Goal: Task Accomplishment & Management: Complete application form

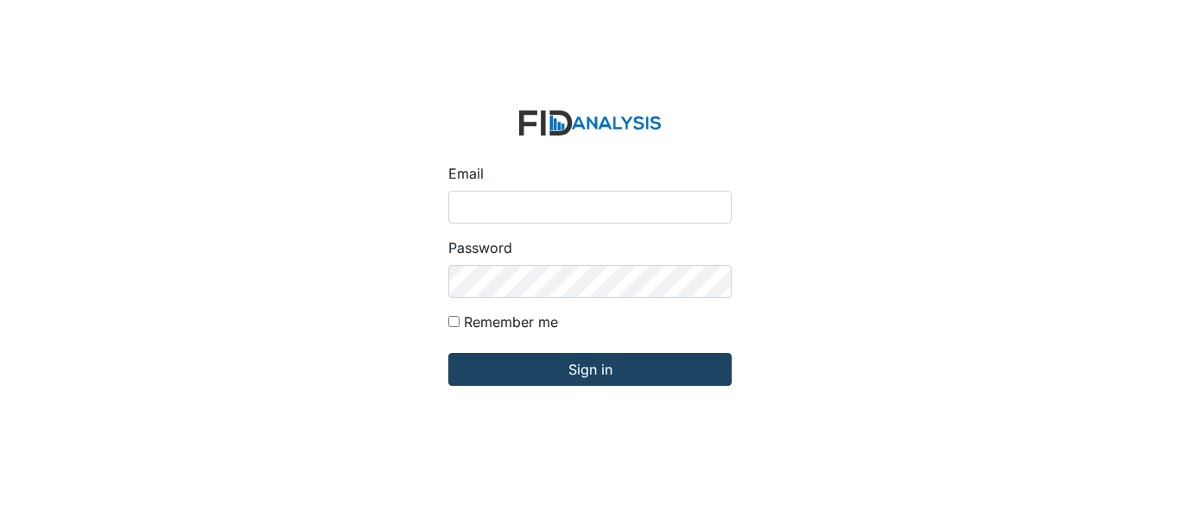
type input "[EMAIL_ADDRESS][DOMAIN_NAME]"
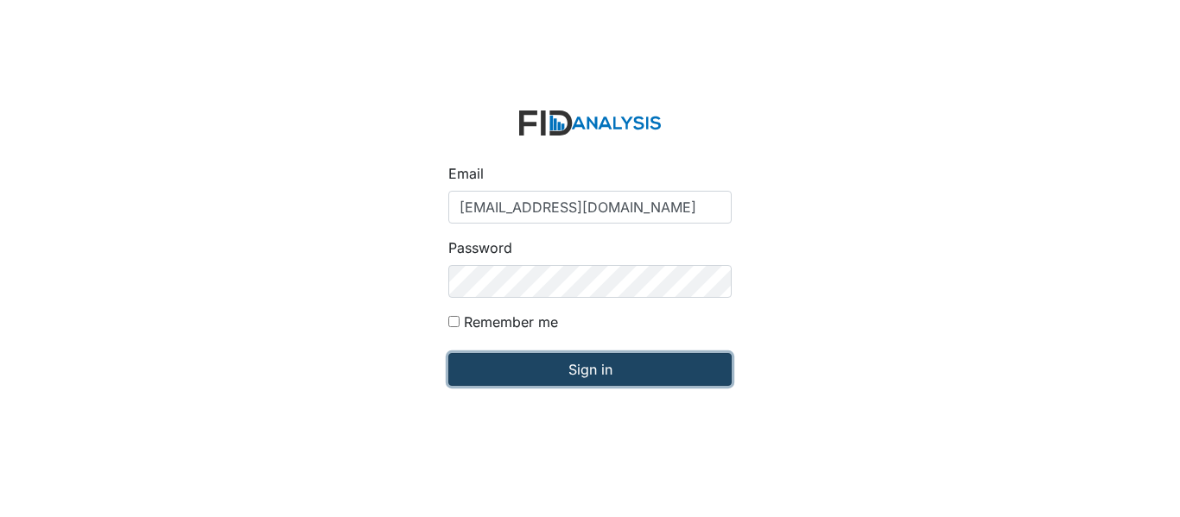
click at [514, 370] on input "Sign in" at bounding box center [589, 369] width 283 height 33
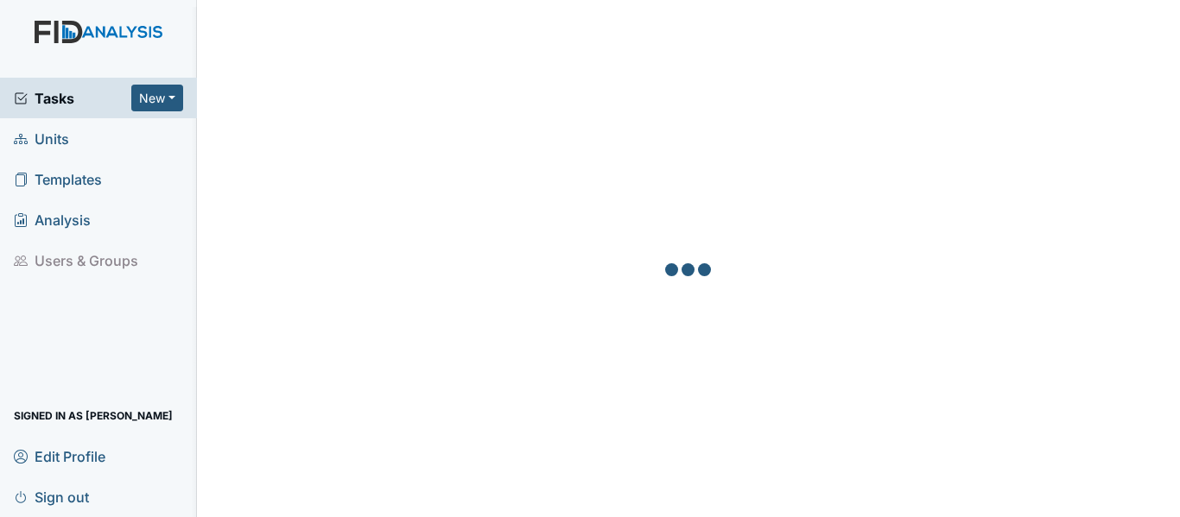
click at [53, 142] on span "Units" at bounding box center [41, 138] width 55 height 27
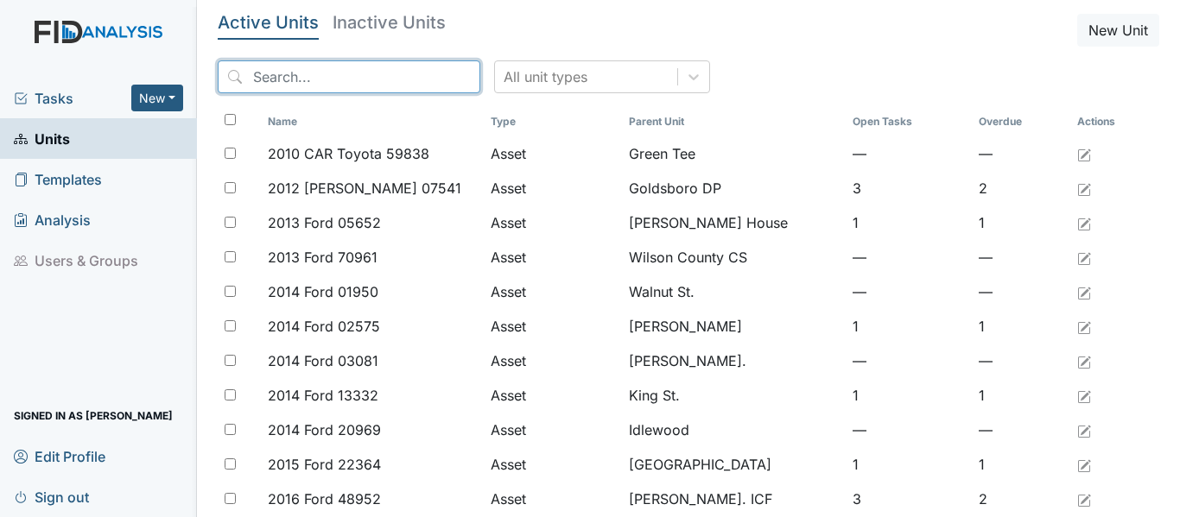
click at [254, 79] on input "search" at bounding box center [349, 76] width 263 height 33
click at [250, 76] on input "search" at bounding box center [349, 76] width 263 height 33
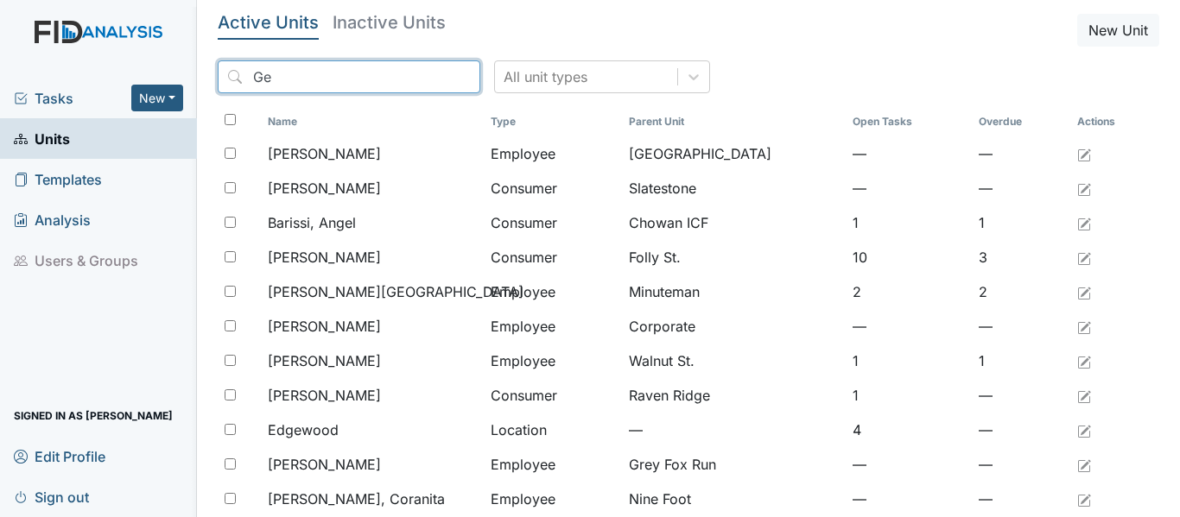
type input "G"
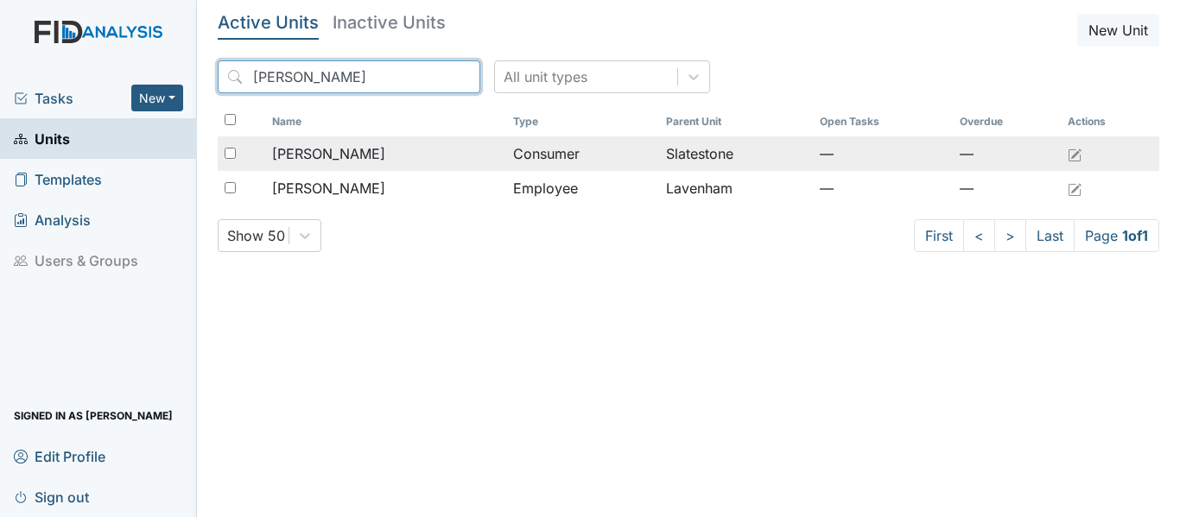
type input "Barfield"
click at [491, 158] on div "Barfield, George" at bounding box center [385, 153] width 227 height 21
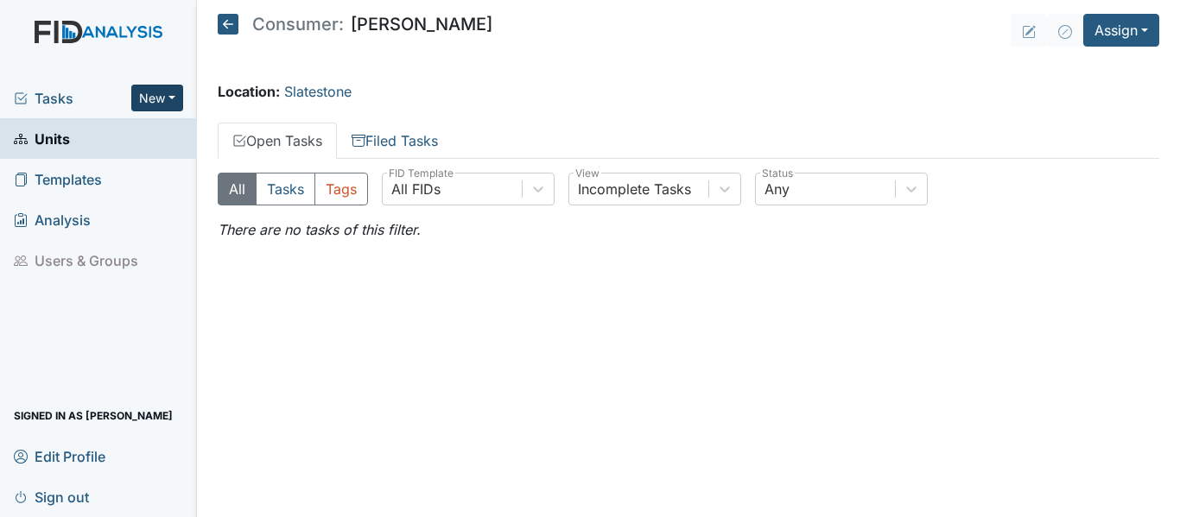
click at [173, 96] on button "New" at bounding box center [157, 98] width 52 height 27
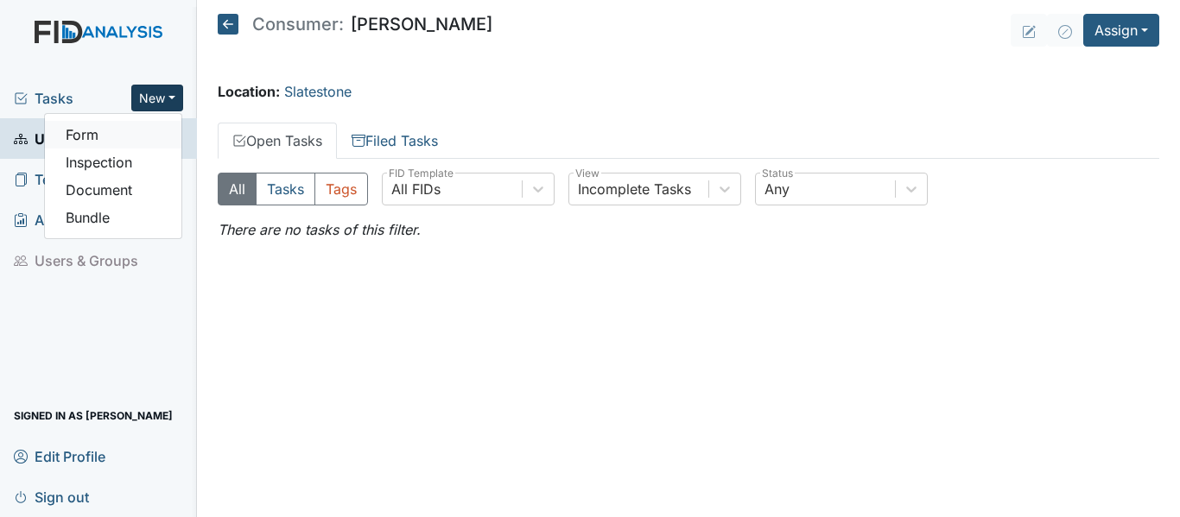
click at [87, 140] on link "Form" at bounding box center [113, 135] width 136 height 28
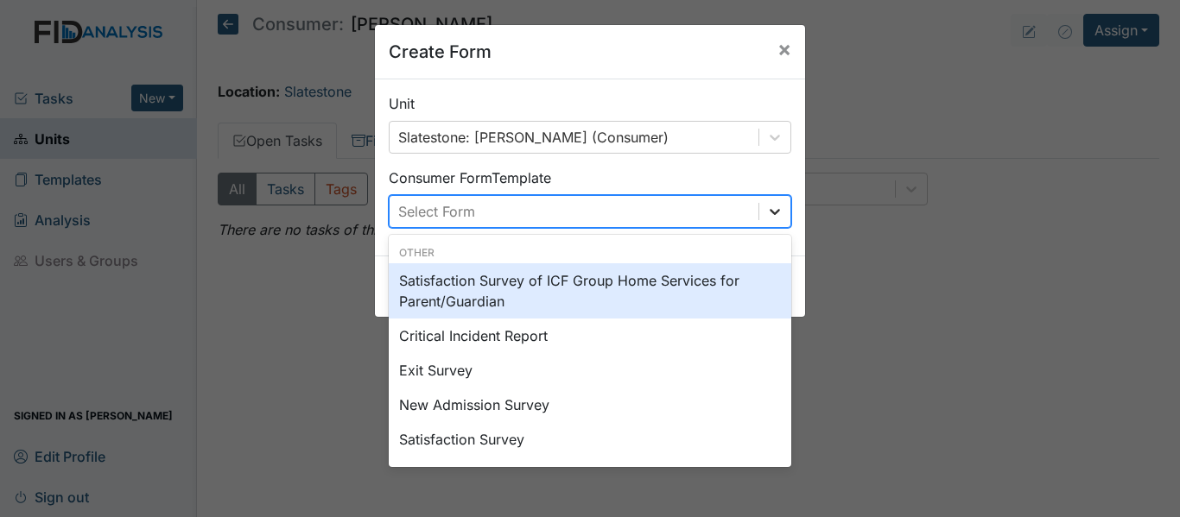
click at [766, 215] on icon at bounding box center [774, 211] width 17 height 17
click at [780, 53] on span "×" at bounding box center [784, 48] width 14 height 25
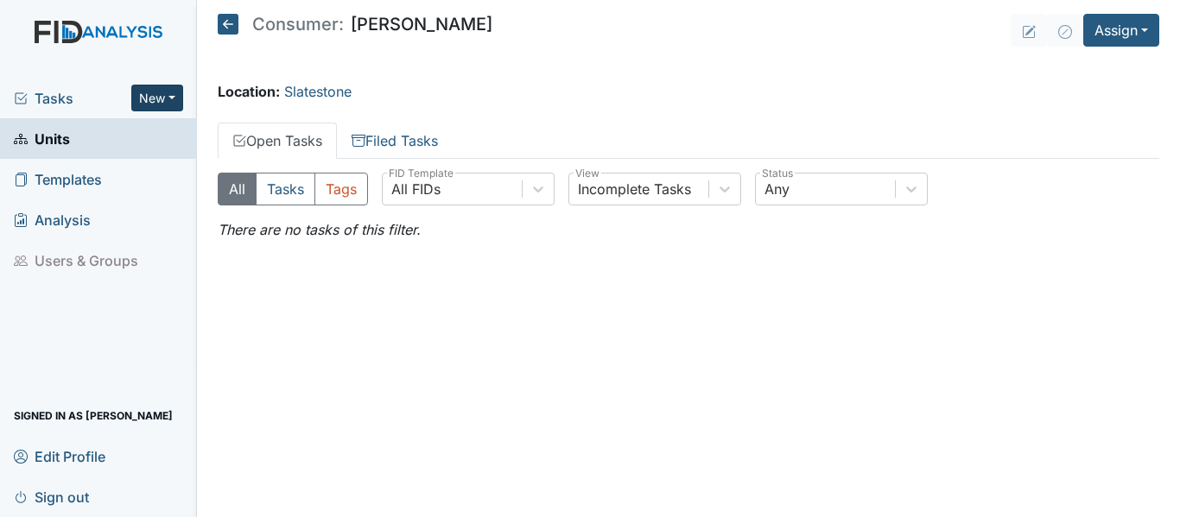
click at [178, 93] on button "New" at bounding box center [157, 98] width 52 height 27
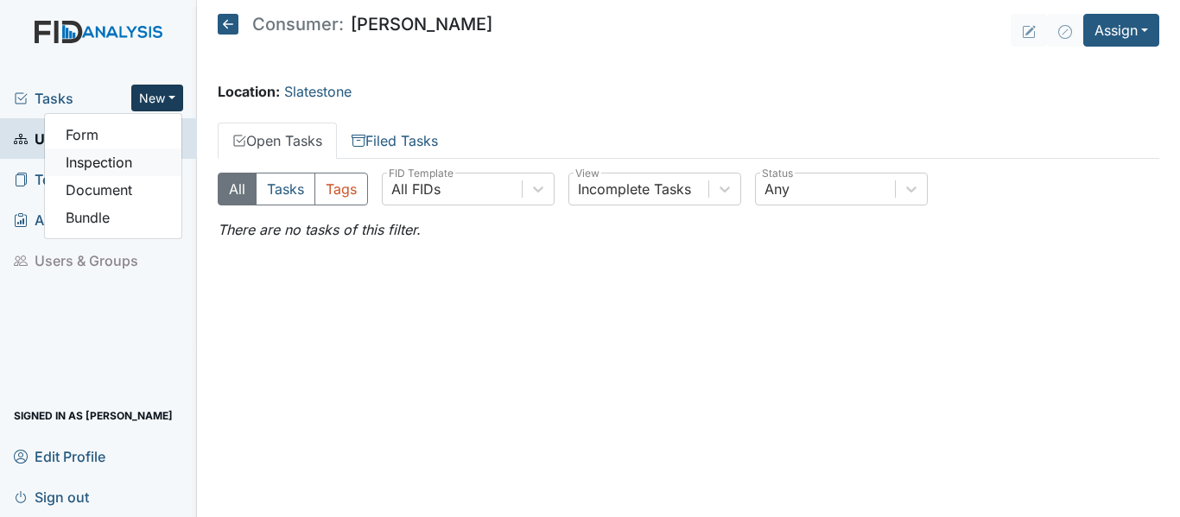
click at [107, 170] on link "Inspection" at bounding box center [113, 163] width 136 height 28
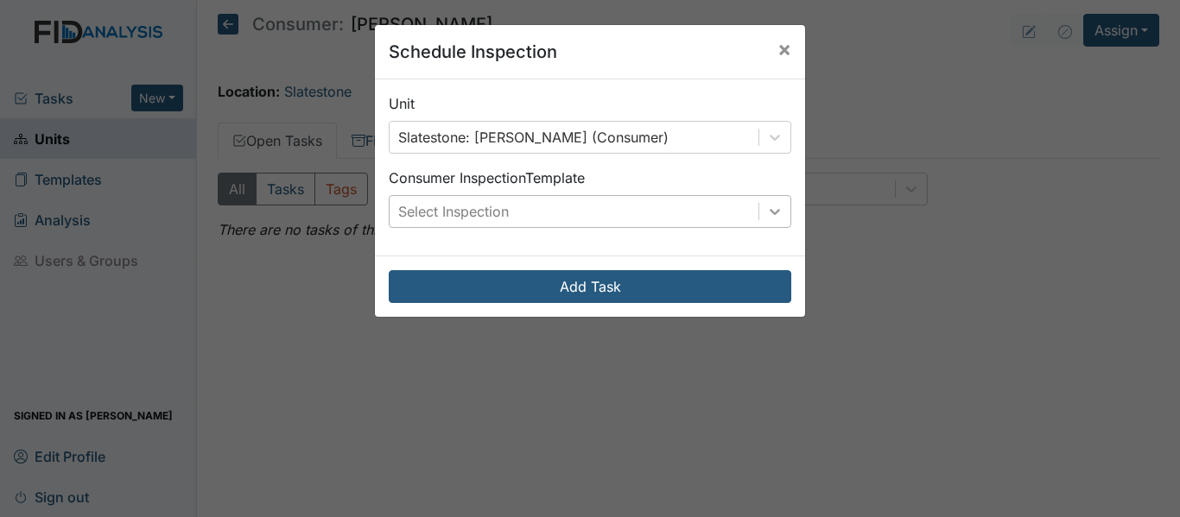
click at [766, 212] on icon at bounding box center [774, 211] width 17 height 17
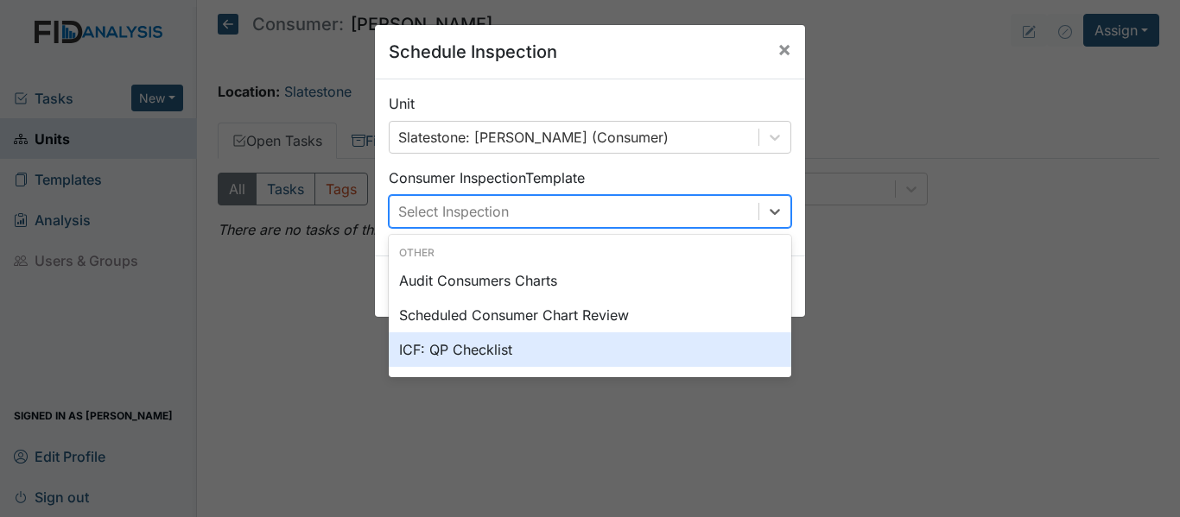
click at [468, 353] on div "ICF: QP Checklist" at bounding box center [590, 349] width 402 height 35
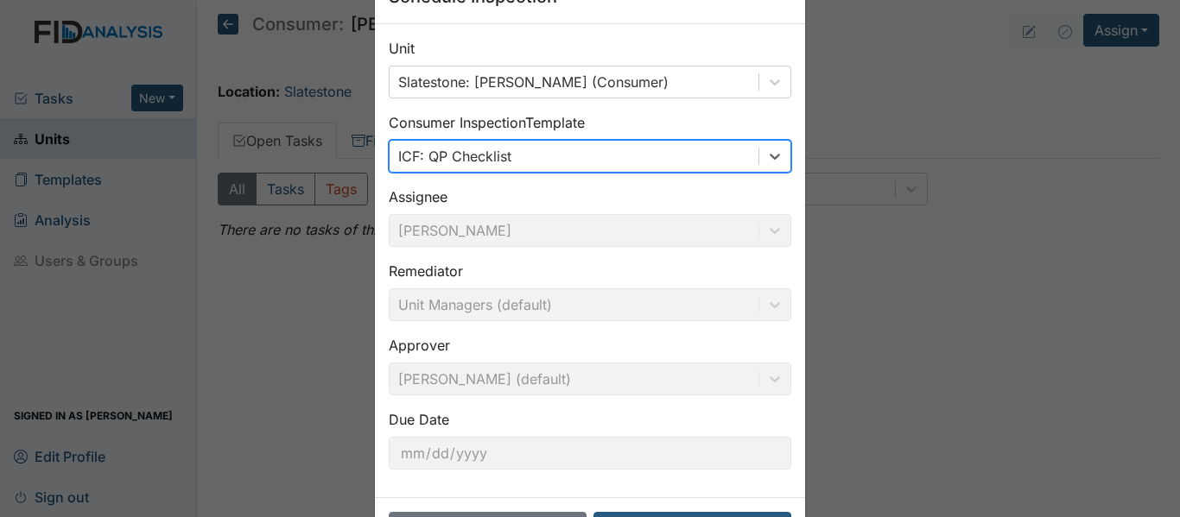
scroll to position [122, 0]
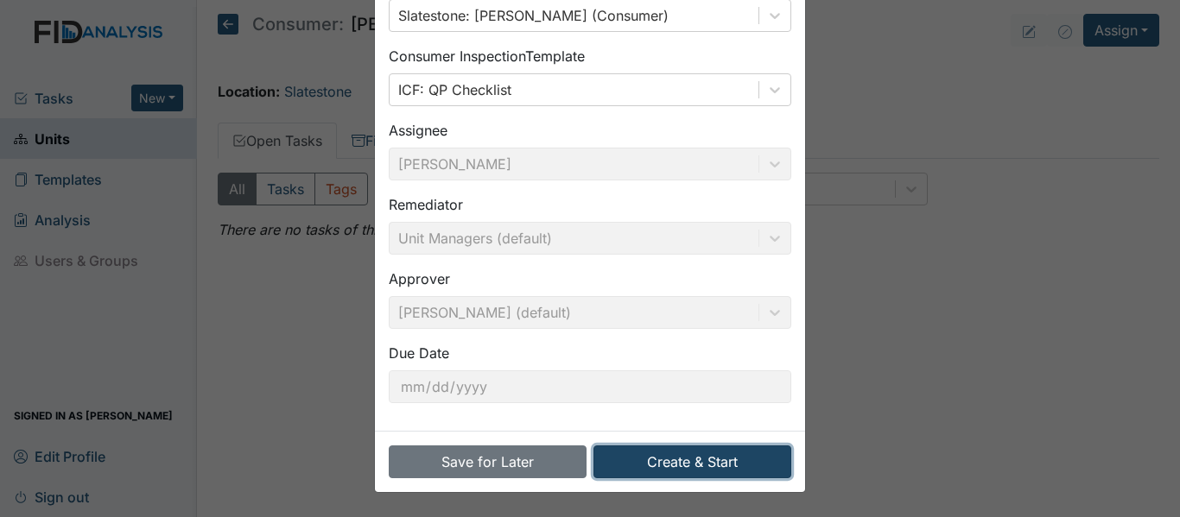
click at [719, 465] on button "Create & Start" at bounding box center [692, 462] width 198 height 33
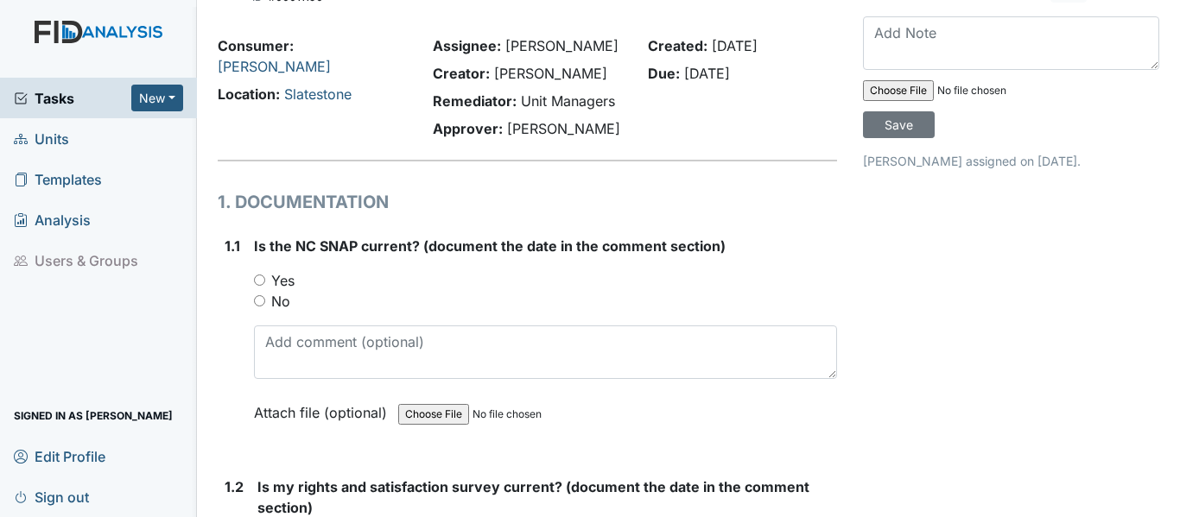
scroll to position [86, 0]
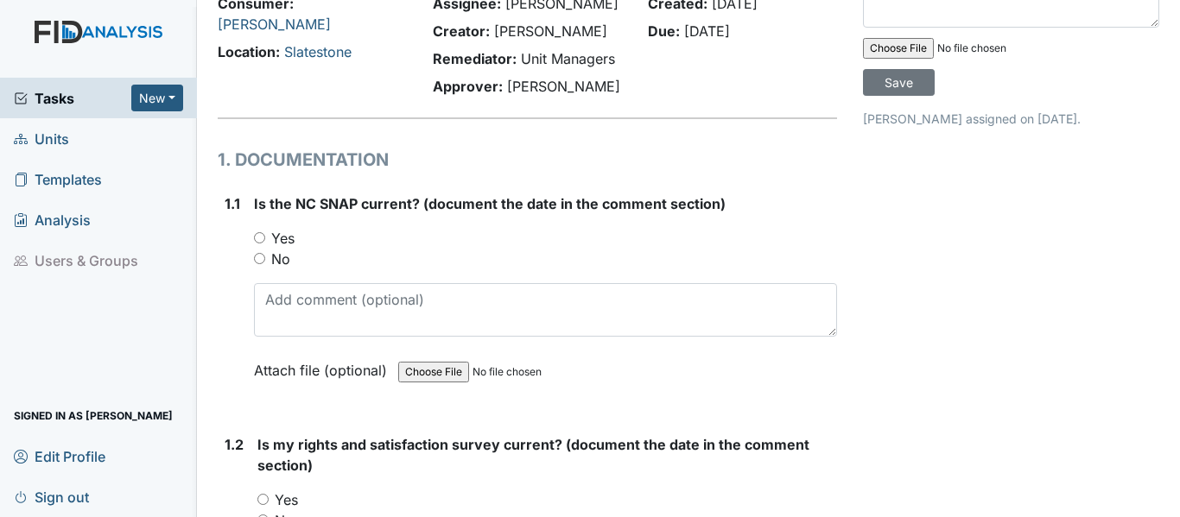
click at [258, 239] on input "Yes" at bounding box center [259, 237] width 11 height 11
radio input "true"
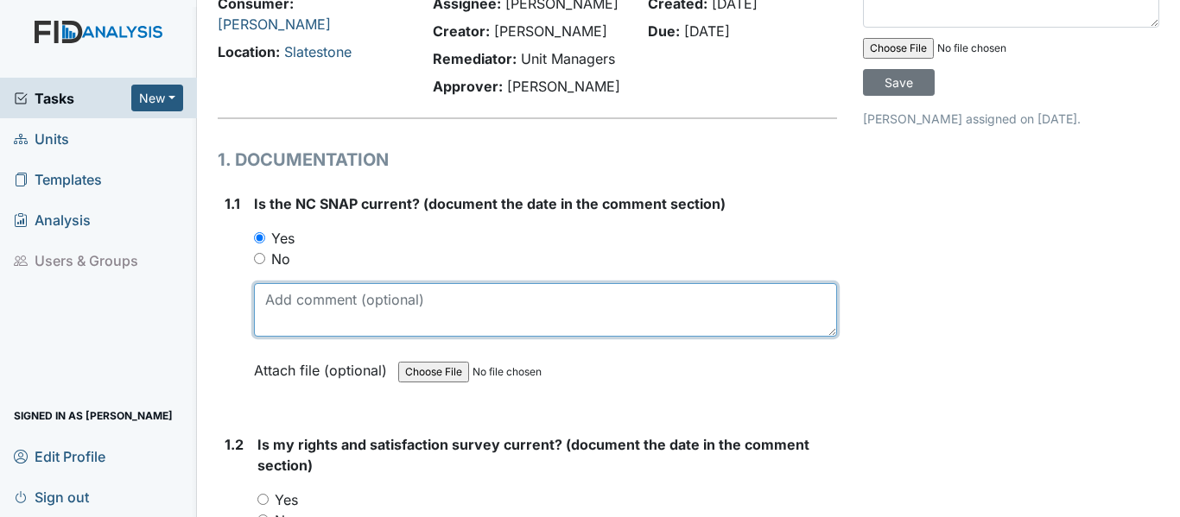
click at [267, 305] on textarea at bounding box center [545, 310] width 583 height 54
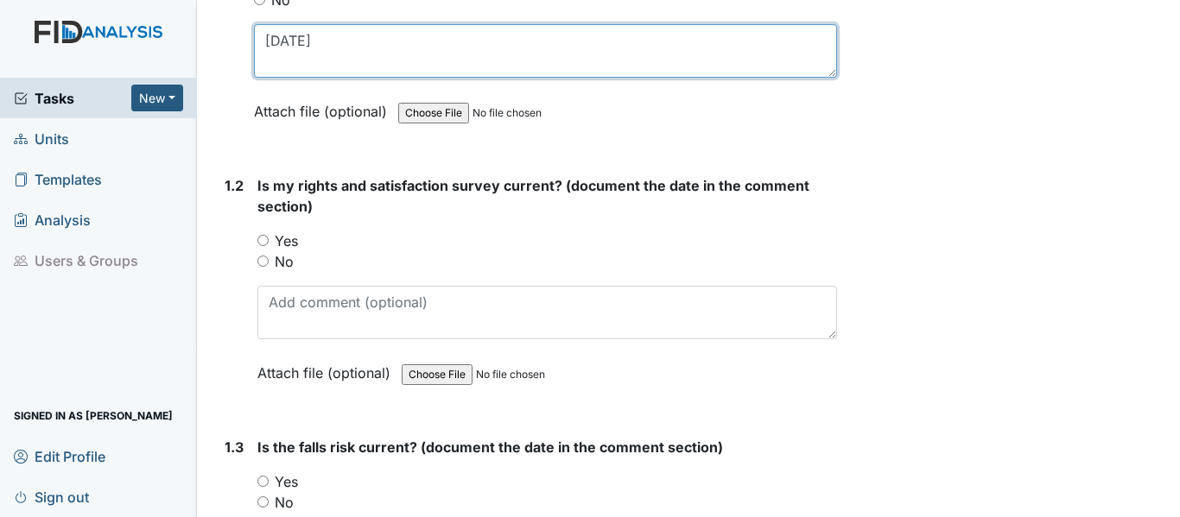
scroll to position [432, 0]
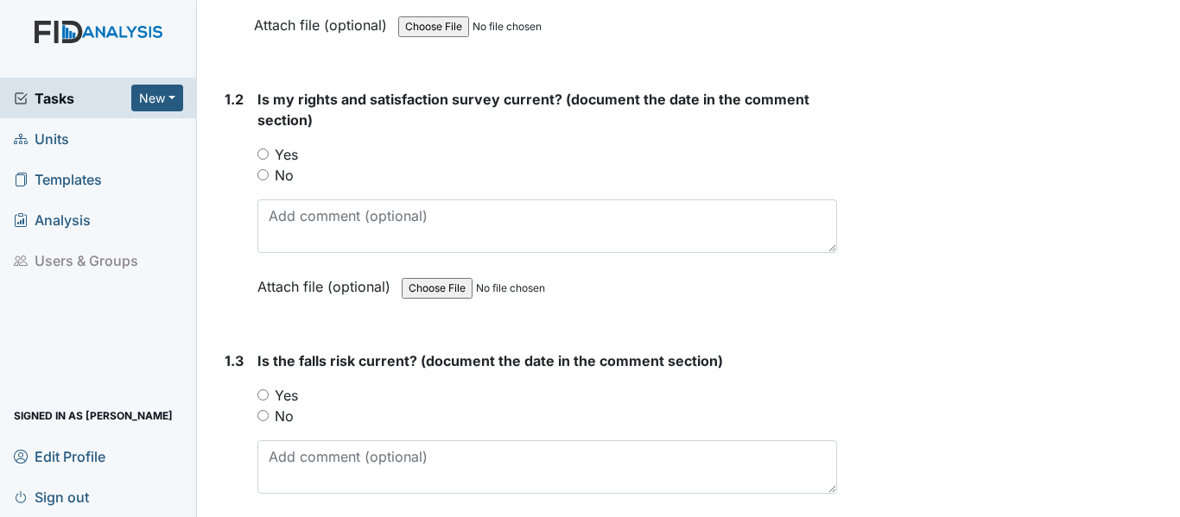
type textarea "10-18-24"
click at [263, 155] on input "Yes" at bounding box center [262, 154] width 11 height 11
radio input "true"
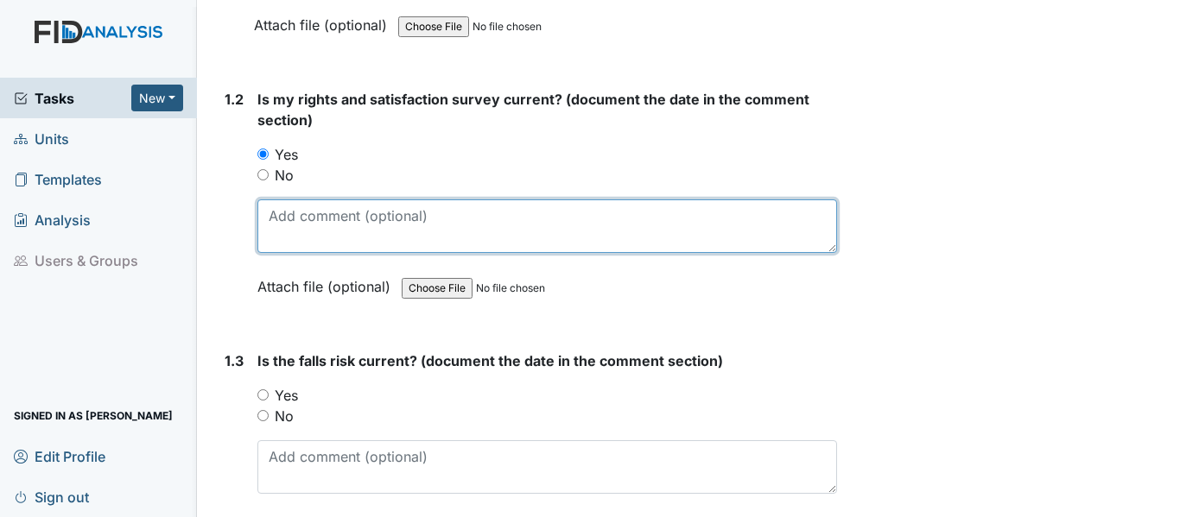
click at [271, 217] on textarea at bounding box center [546, 226] width 579 height 54
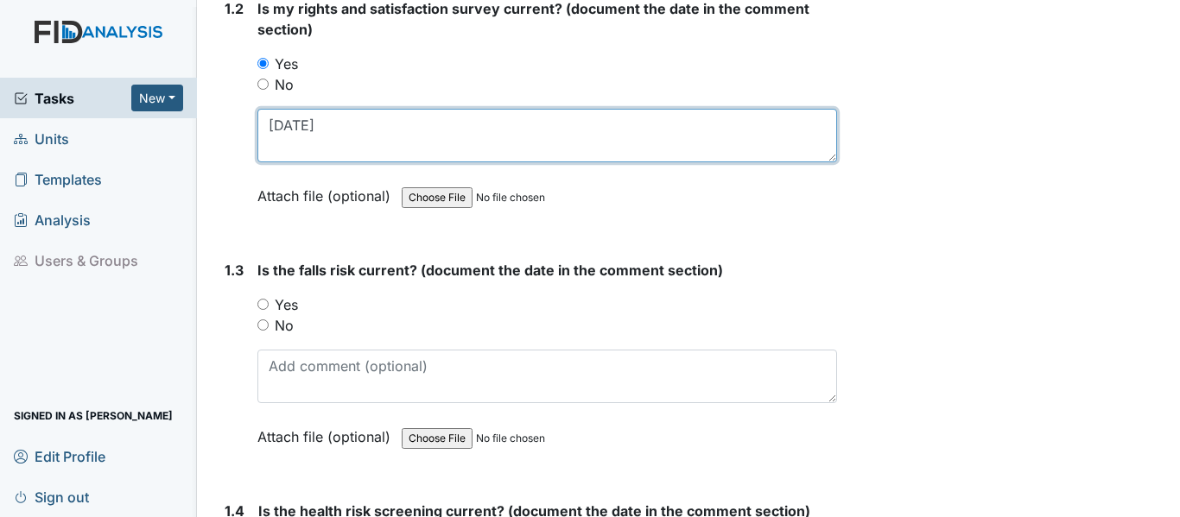
scroll to position [605, 0]
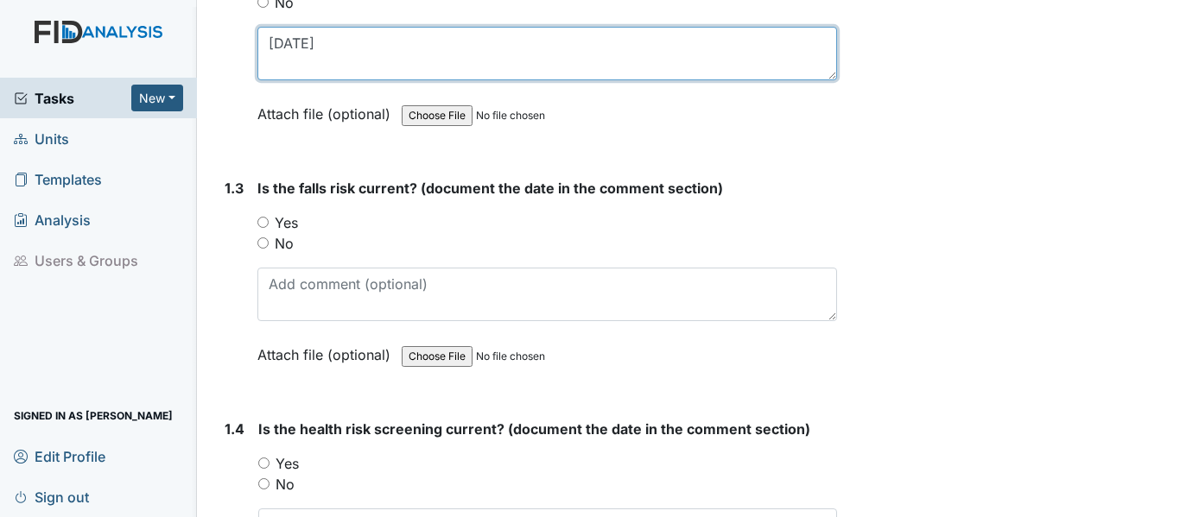
type textarea "10-17-24"
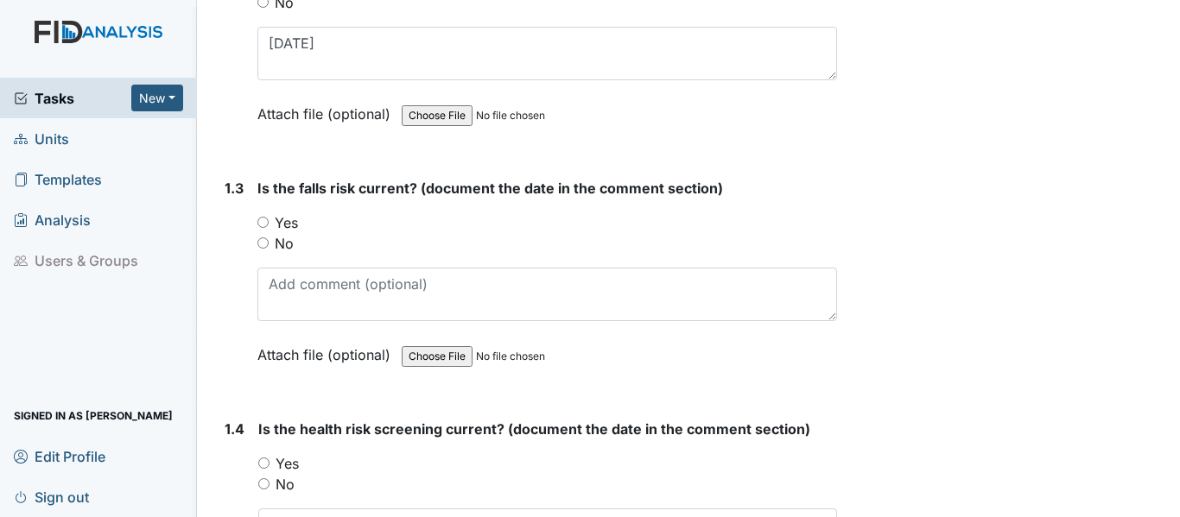
click at [264, 223] on input "Yes" at bounding box center [262, 222] width 11 height 11
radio input "true"
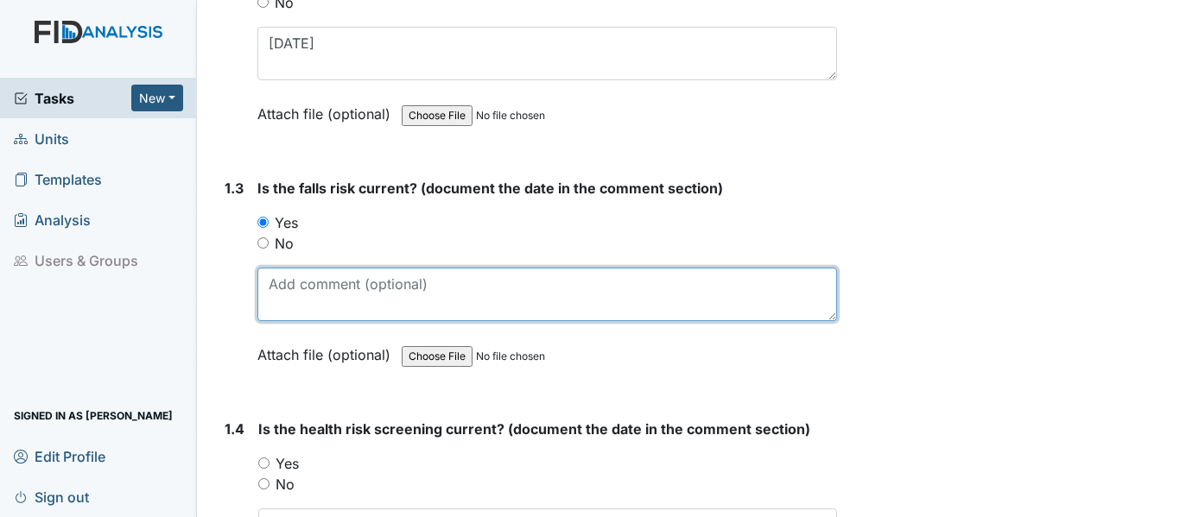
click at [269, 292] on textarea at bounding box center [546, 295] width 579 height 54
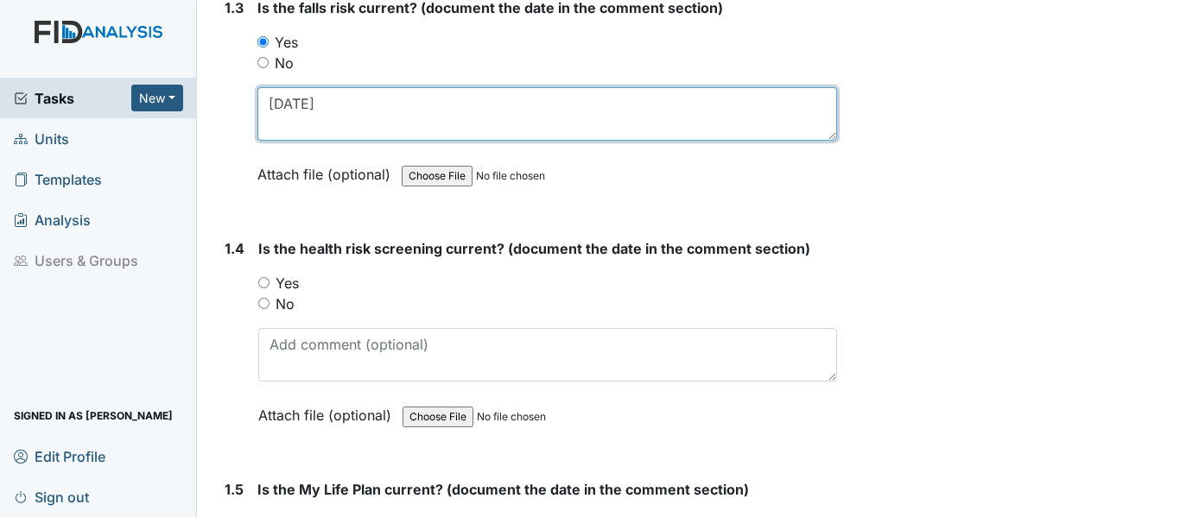
scroll to position [950, 0]
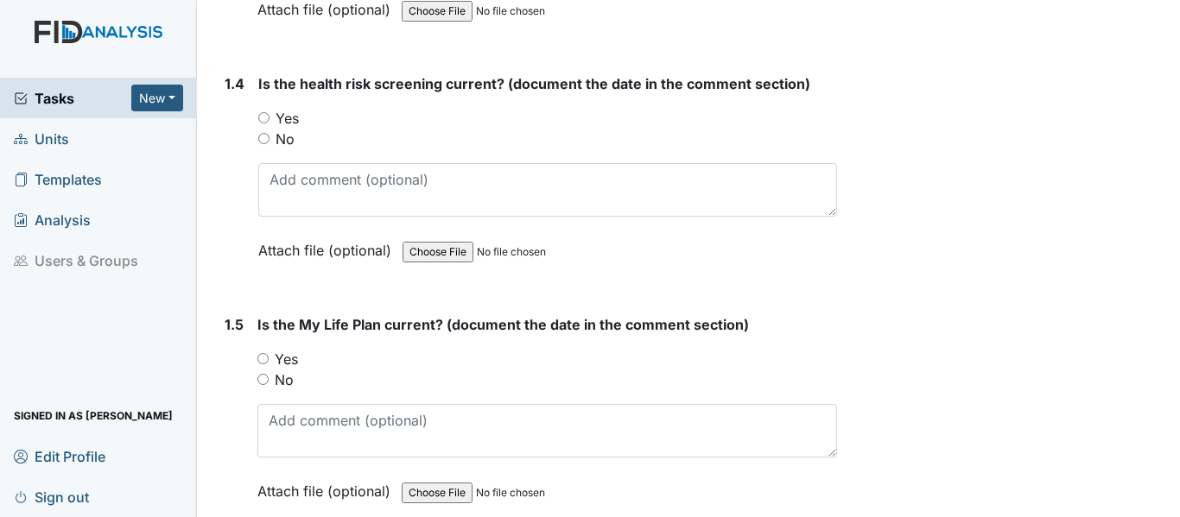
type textarea "10-17-24"
click at [259, 120] on input "Yes" at bounding box center [263, 117] width 11 height 11
radio input "true"
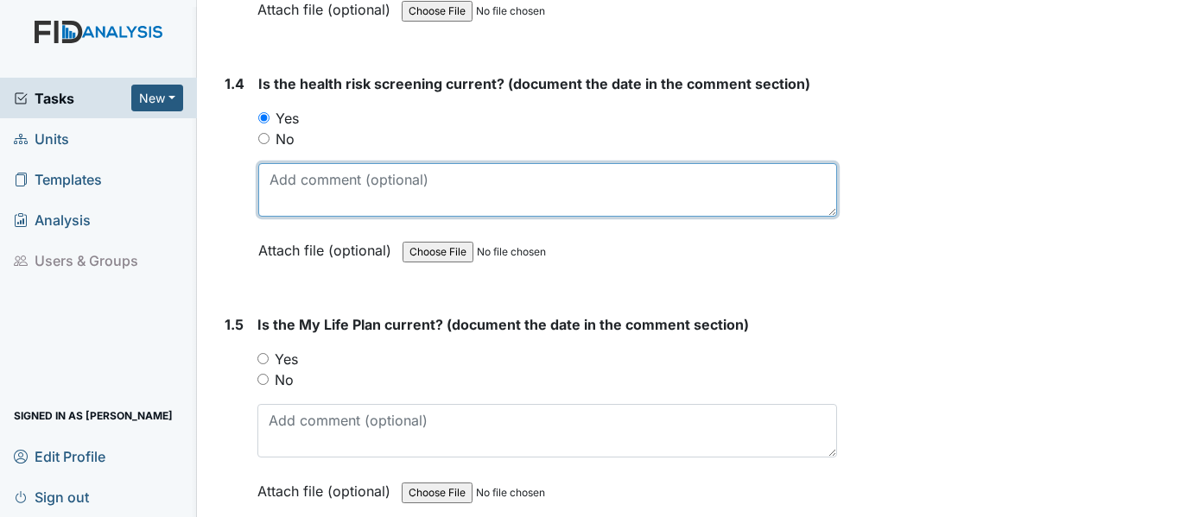
click at [272, 182] on textarea at bounding box center [547, 190] width 579 height 54
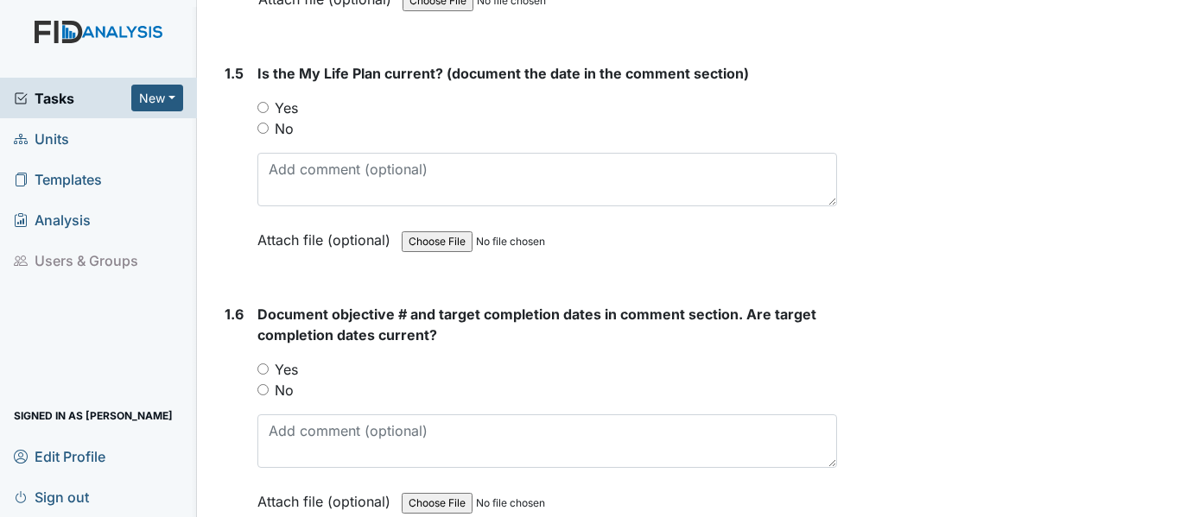
scroll to position [1209, 0]
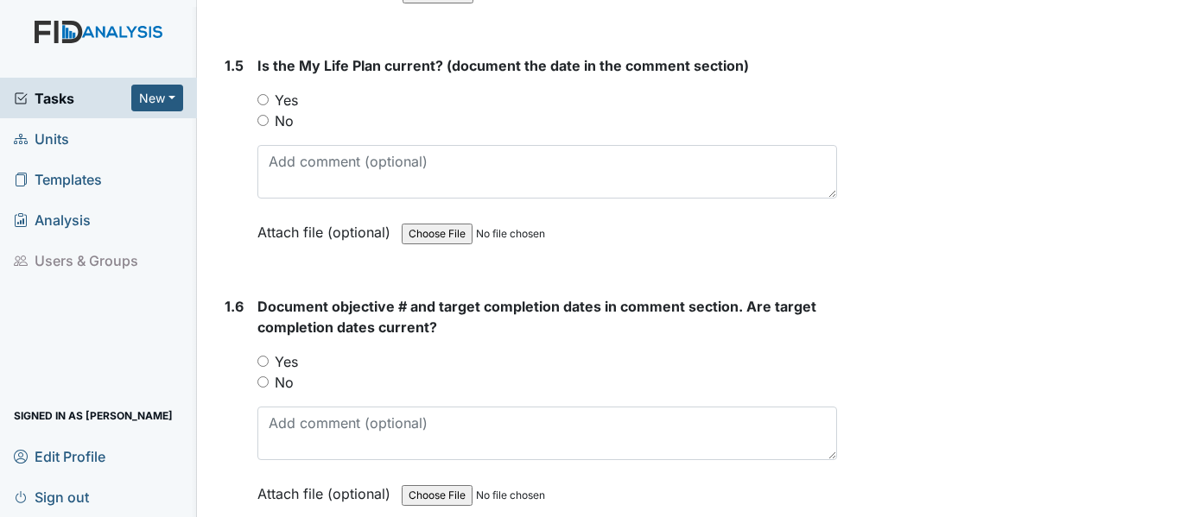
type textarea "10-17-24"
click at [262, 95] on input "Yes" at bounding box center [262, 99] width 11 height 11
radio input "true"
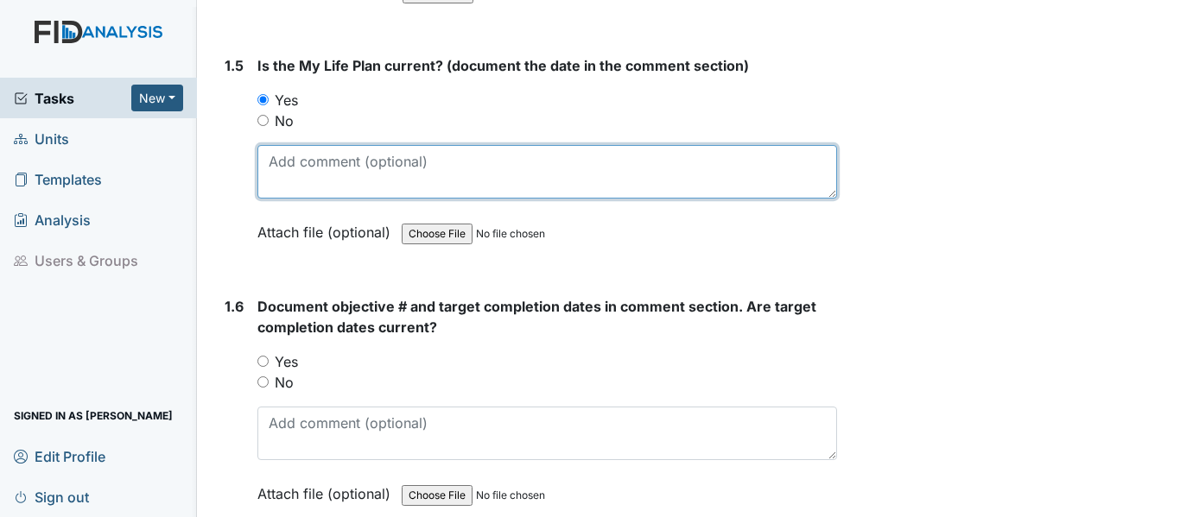
click at [280, 164] on textarea at bounding box center [546, 172] width 579 height 54
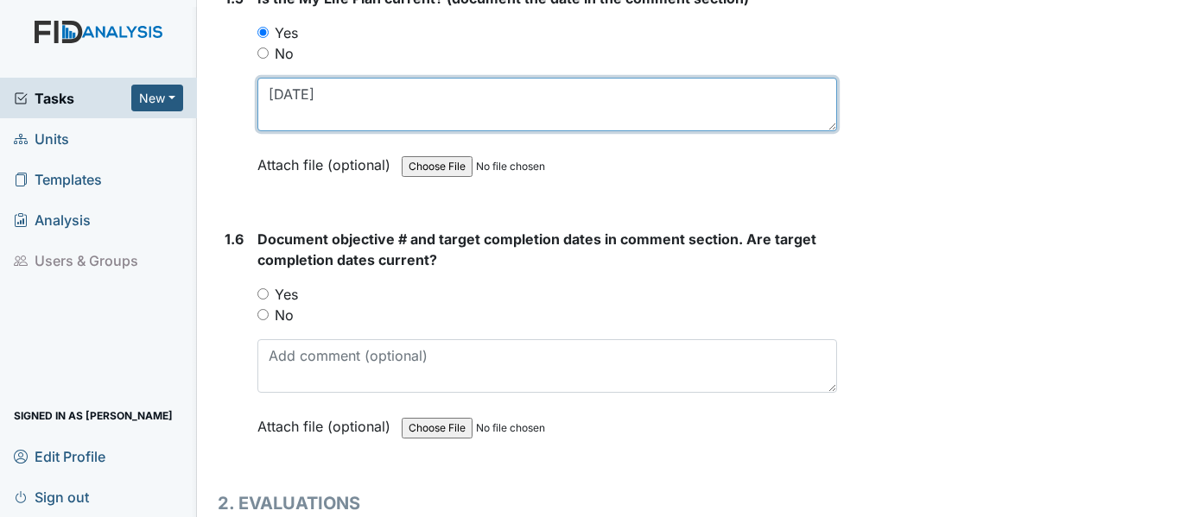
scroll to position [1382, 0]
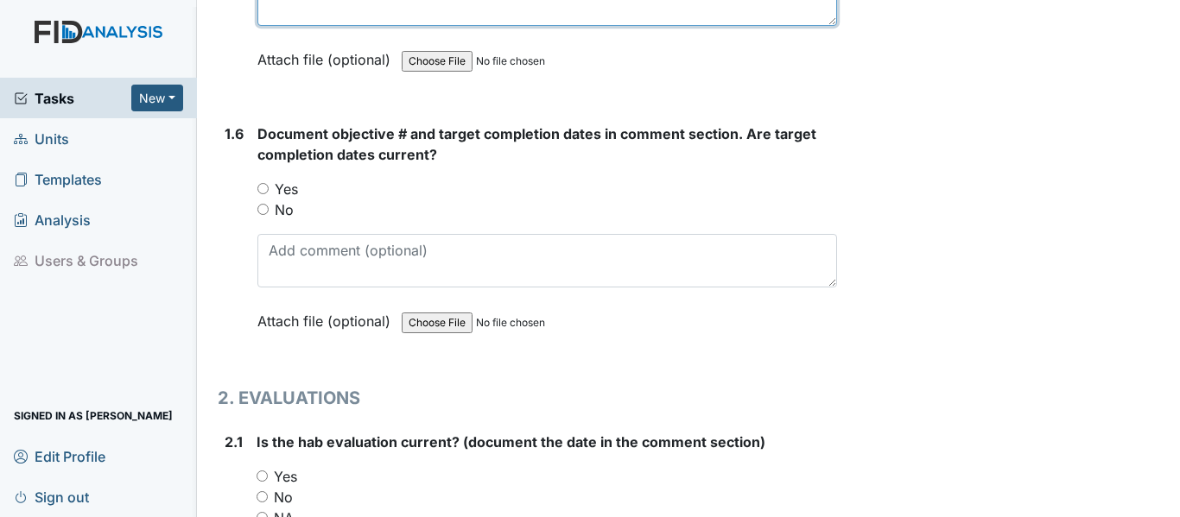
type textarea "10-17-24"
click at [263, 188] on input "Yes" at bounding box center [262, 188] width 11 height 11
radio input "true"
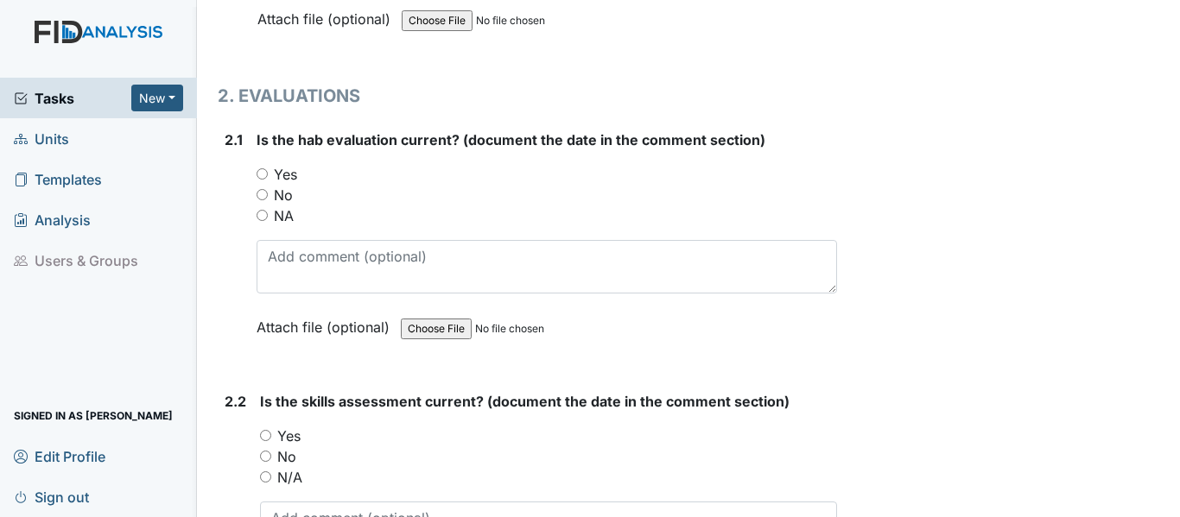
scroll to position [1727, 0]
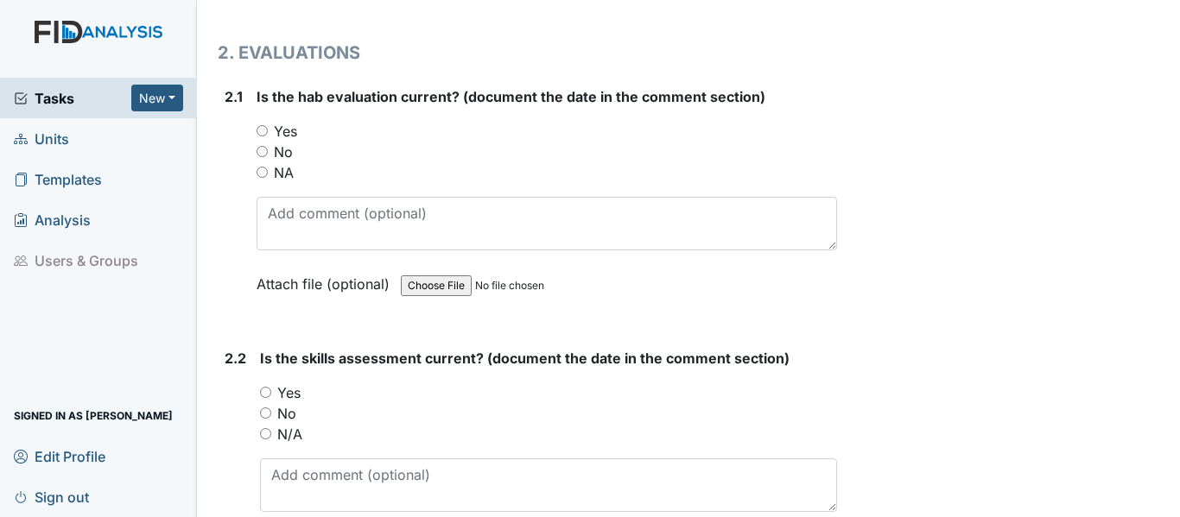
click at [264, 130] on input "Yes" at bounding box center [261, 130] width 11 height 11
radio input "true"
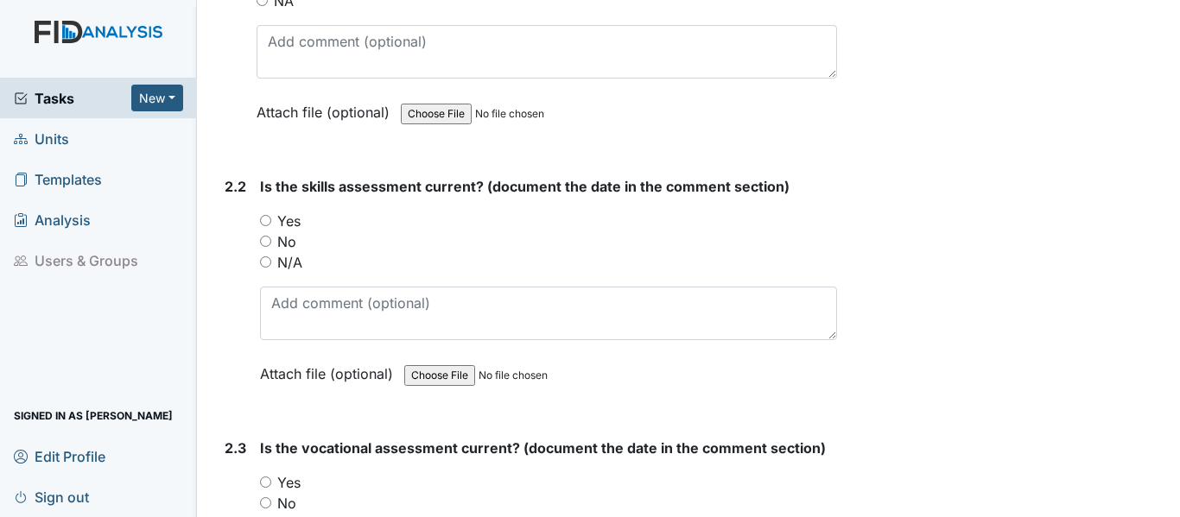
scroll to position [1900, 0]
click at [265, 218] on input "Yes" at bounding box center [265, 219] width 11 height 11
radio input "true"
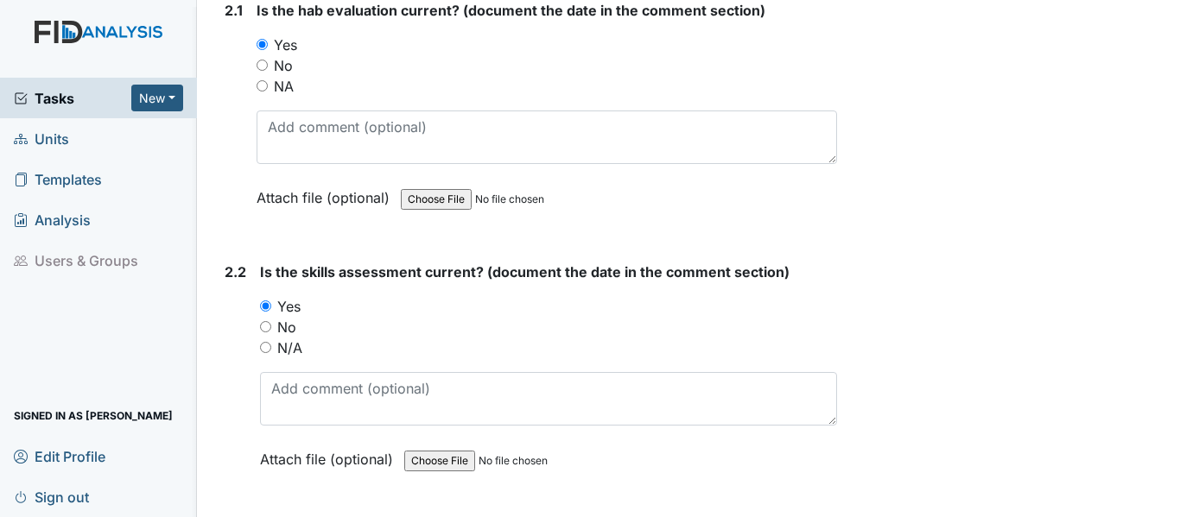
scroll to position [1641, 0]
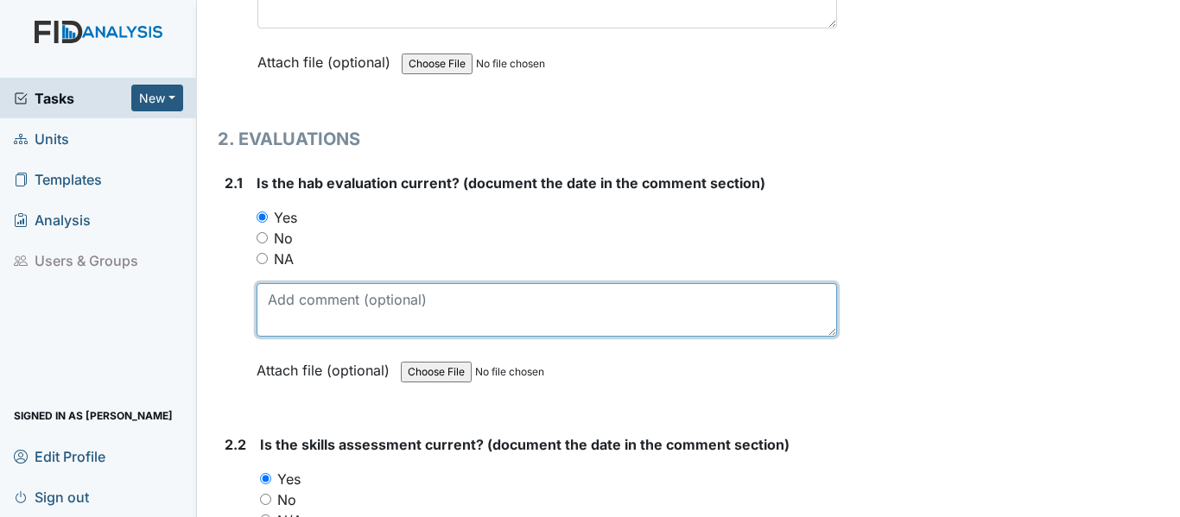
click at [264, 295] on textarea at bounding box center [546, 310] width 580 height 54
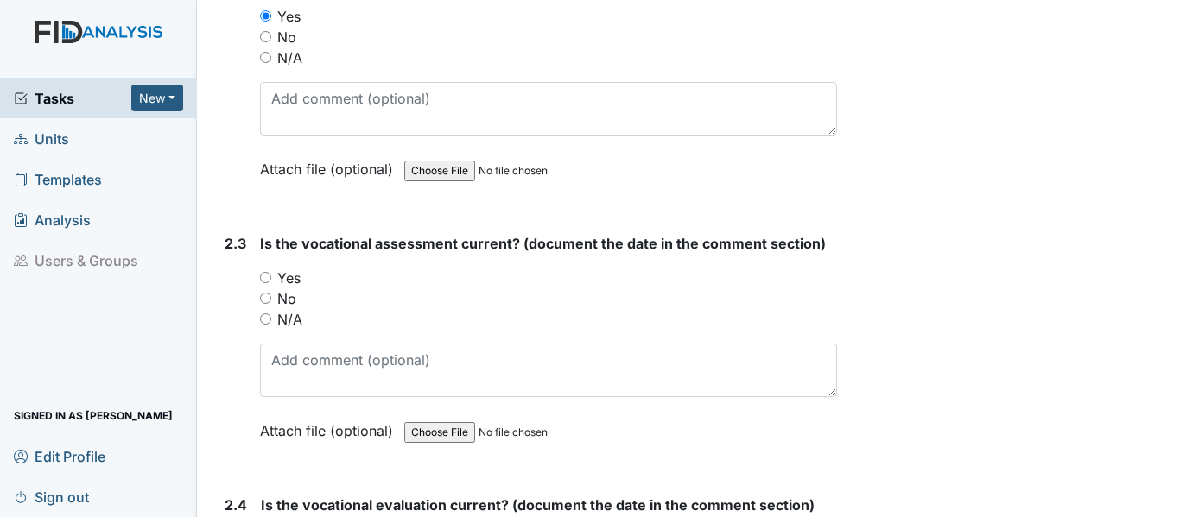
scroll to position [2073, 0]
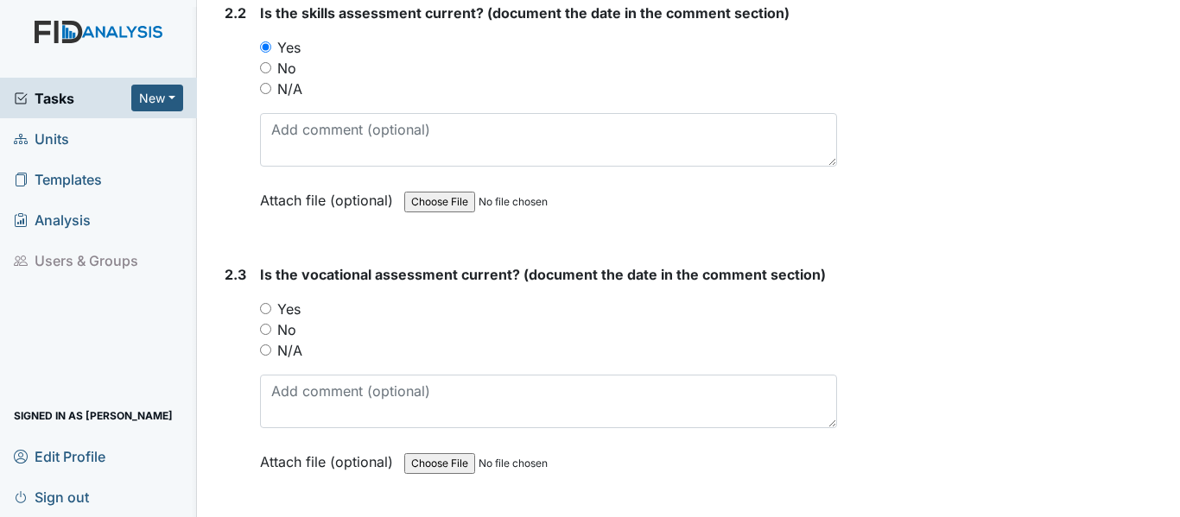
type textarea "10-17-24"
click at [267, 310] on input "Yes" at bounding box center [265, 308] width 11 height 11
radio input "true"
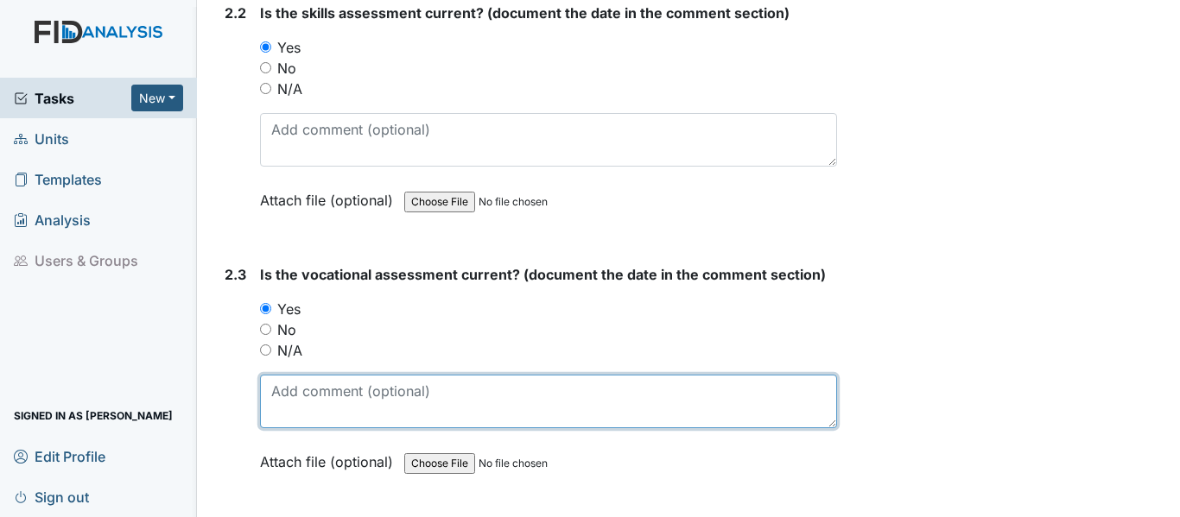
click at [290, 400] on textarea at bounding box center [548, 402] width 577 height 54
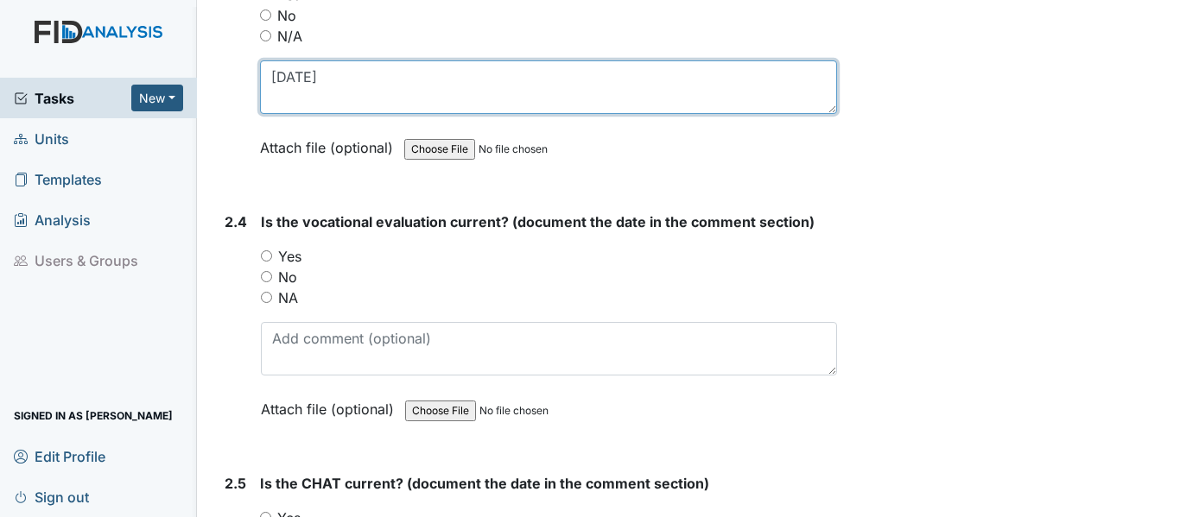
scroll to position [2418, 0]
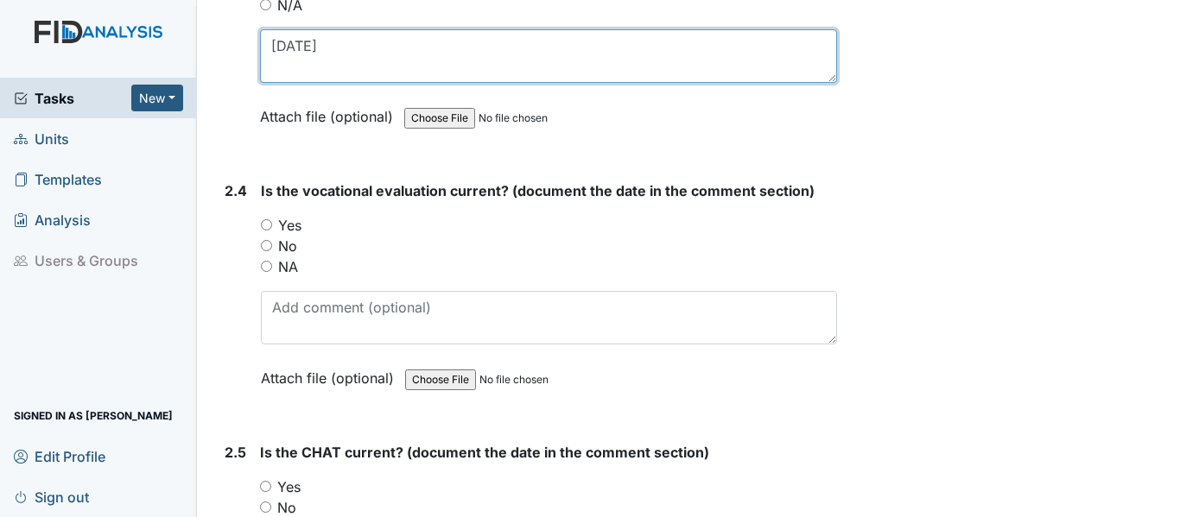
type textarea "10-29-24"
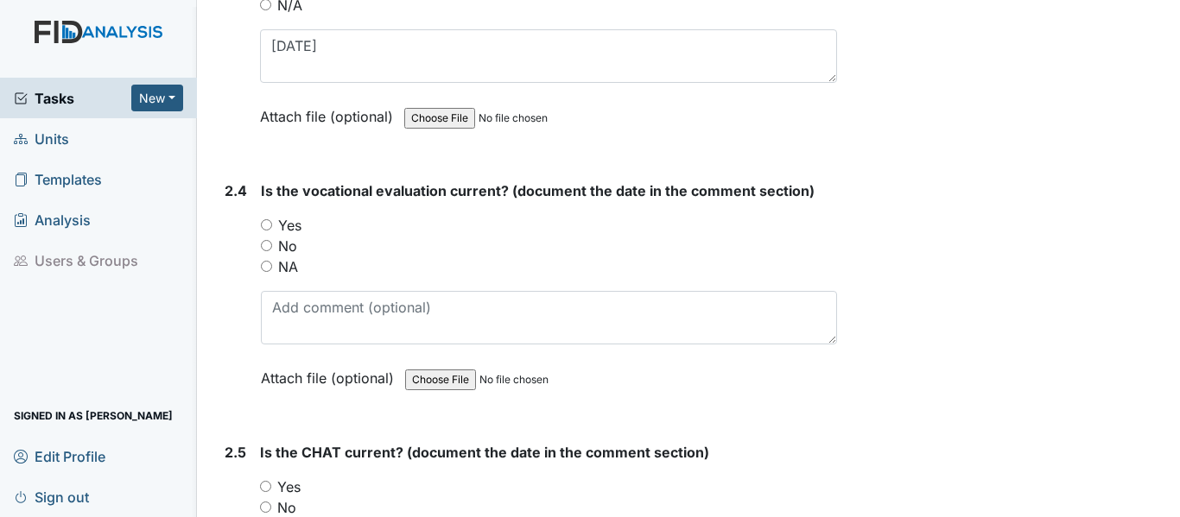
click at [264, 223] on input "Yes" at bounding box center [266, 224] width 11 height 11
radio input "true"
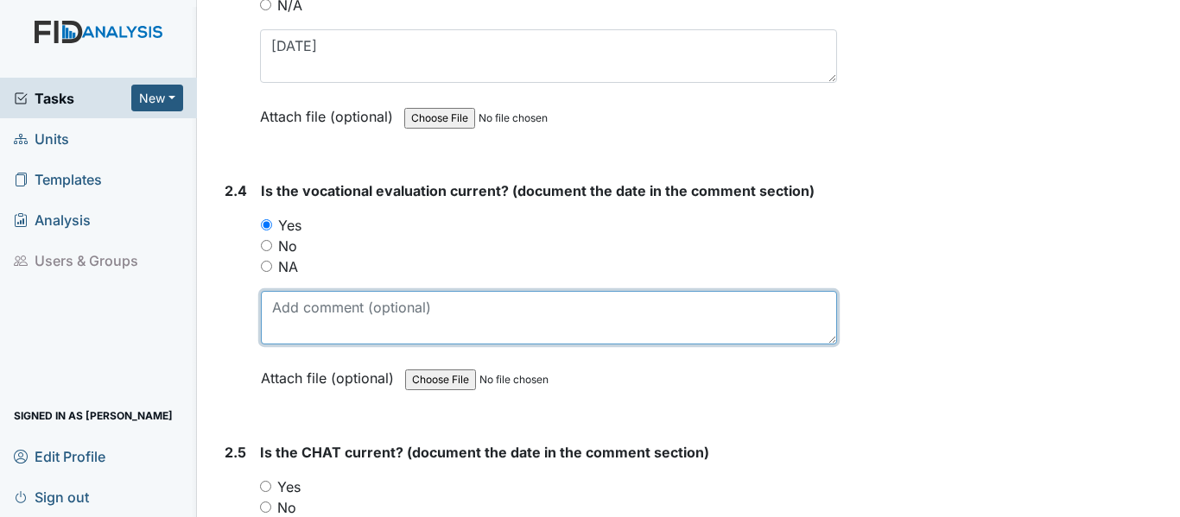
drag, startPoint x: 266, startPoint y: 320, endPoint x: 285, endPoint y: 313, distance: 19.9
click at [267, 319] on textarea at bounding box center [549, 318] width 576 height 54
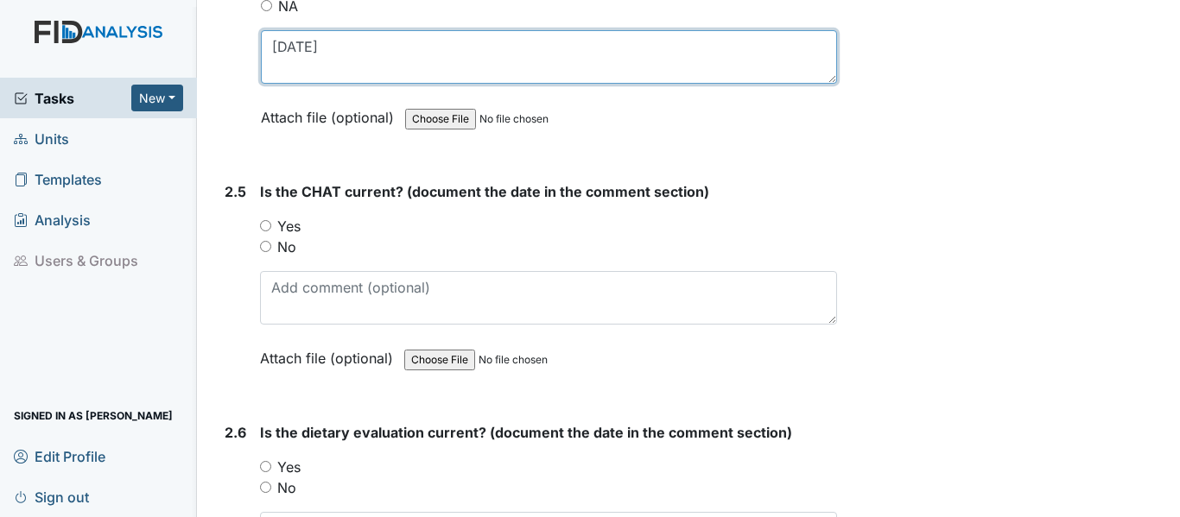
scroll to position [2677, 0]
type textarea "10-29-24"
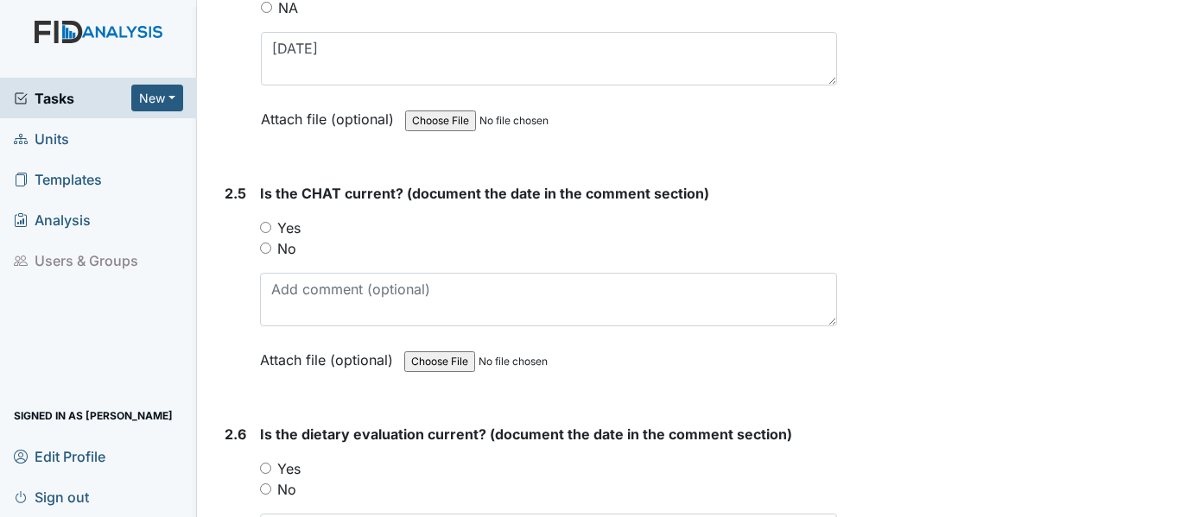
click at [260, 226] on input "Yes" at bounding box center [265, 227] width 11 height 11
radio input "true"
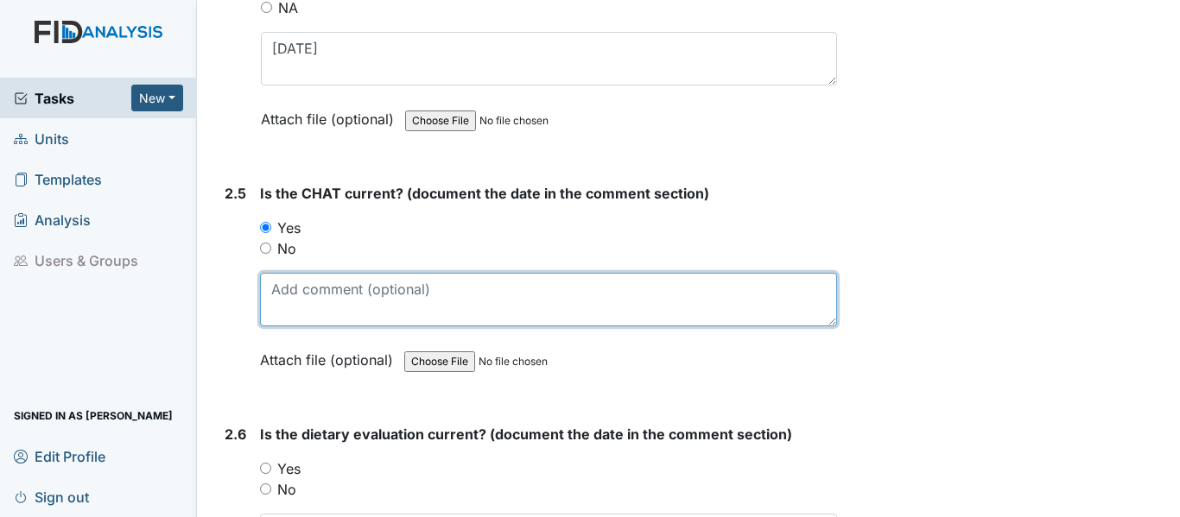
drag, startPoint x: 273, startPoint y: 301, endPoint x: 294, endPoint y: 292, distance: 22.5
click at [274, 300] on textarea at bounding box center [548, 300] width 577 height 54
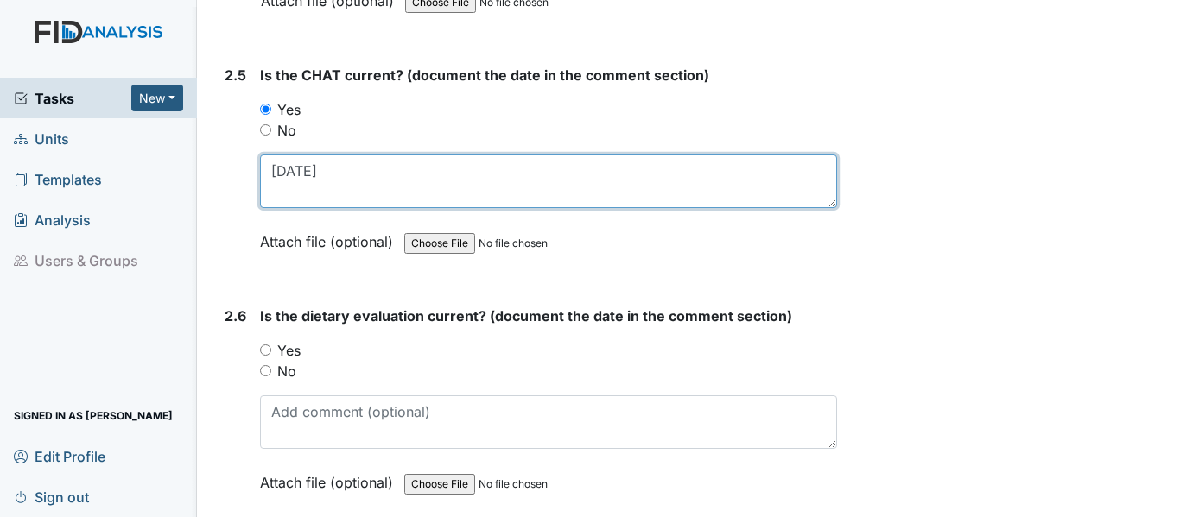
scroll to position [3023, 0]
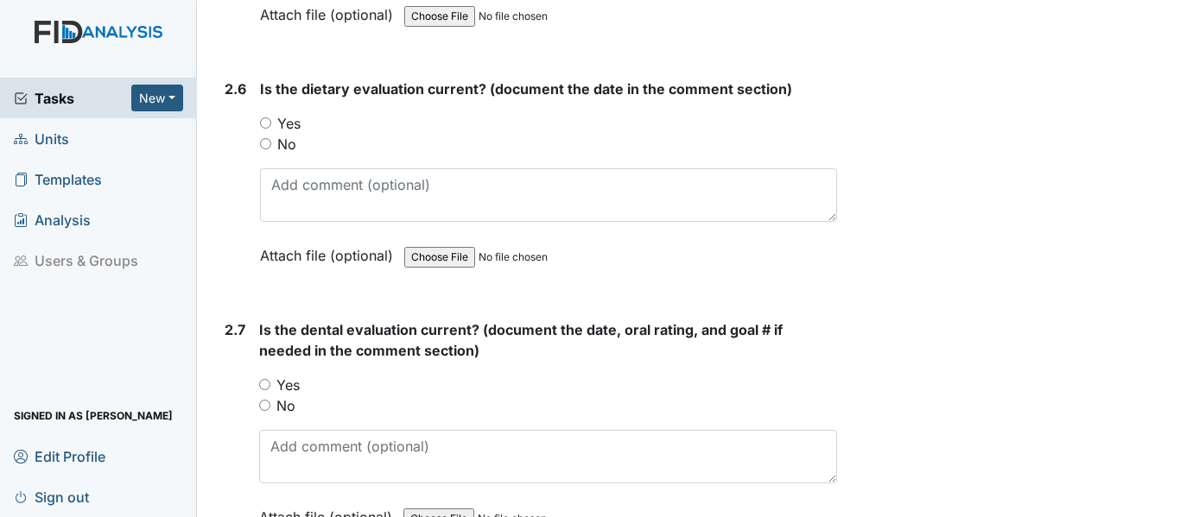
type textarea "10-17-24"
click at [262, 123] on input "Yes" at bounding box center [265, 122] width 11 height 11
radio input "true"
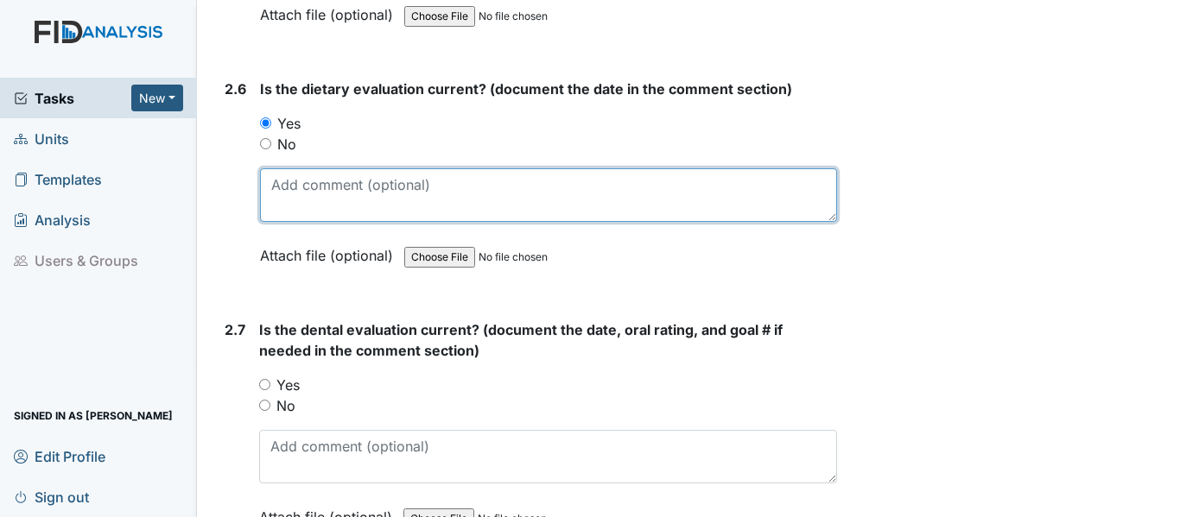
drag, startPoint x: 281, startPoint y: 193, endPoint x: 289, endPoint y: 187, distance: 10.5
click at [282, 191] on textarea at bounding box center [548, 195] width 577 height 54
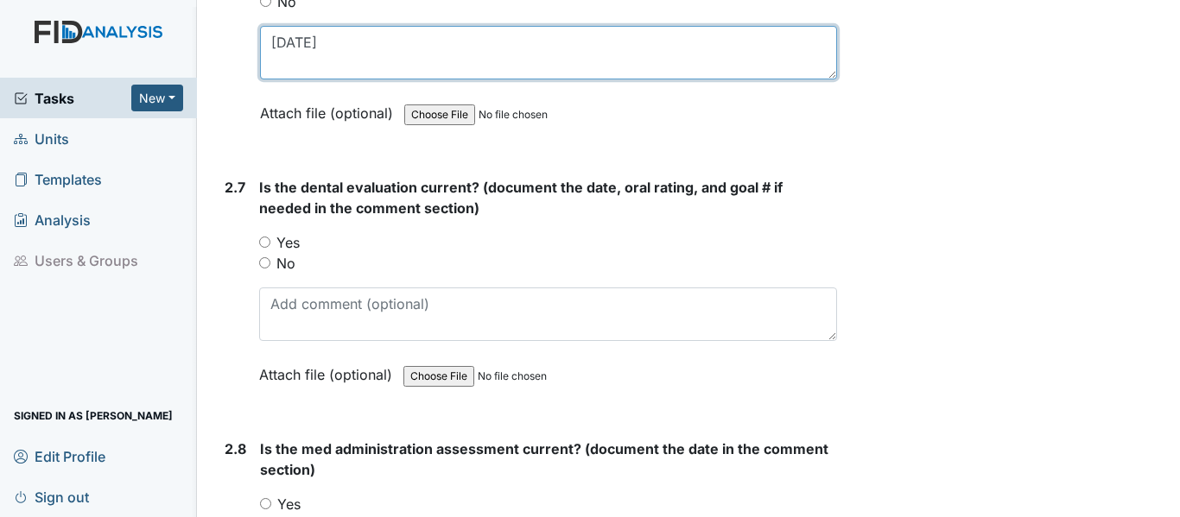
scroll to position [3195, 0]
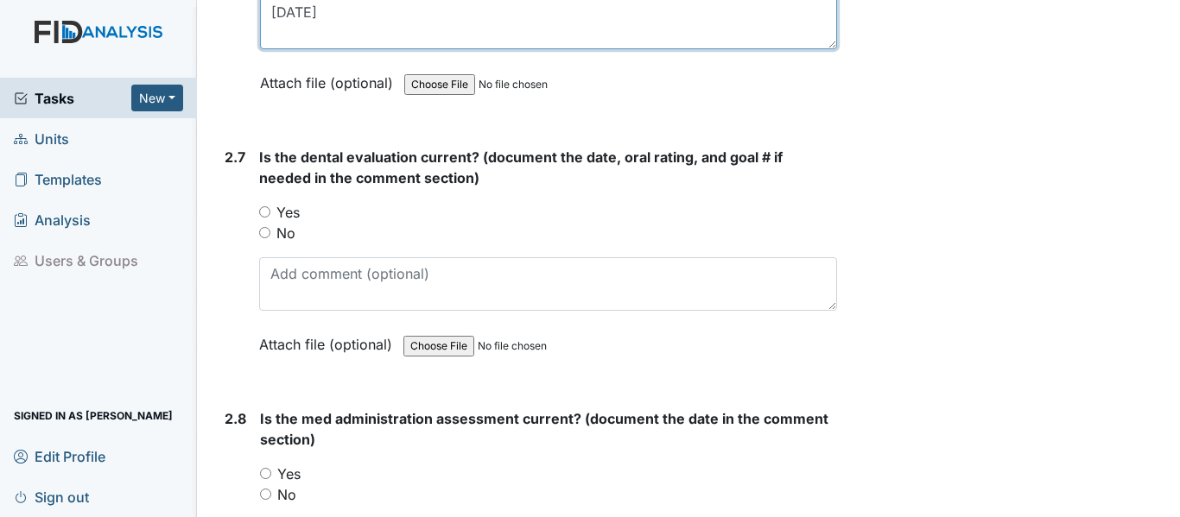
type textarea "12-30-24"
click at [266, 213] on input "Yes" at bounding box center [264, 211] width 11 height 11
radio input "true"
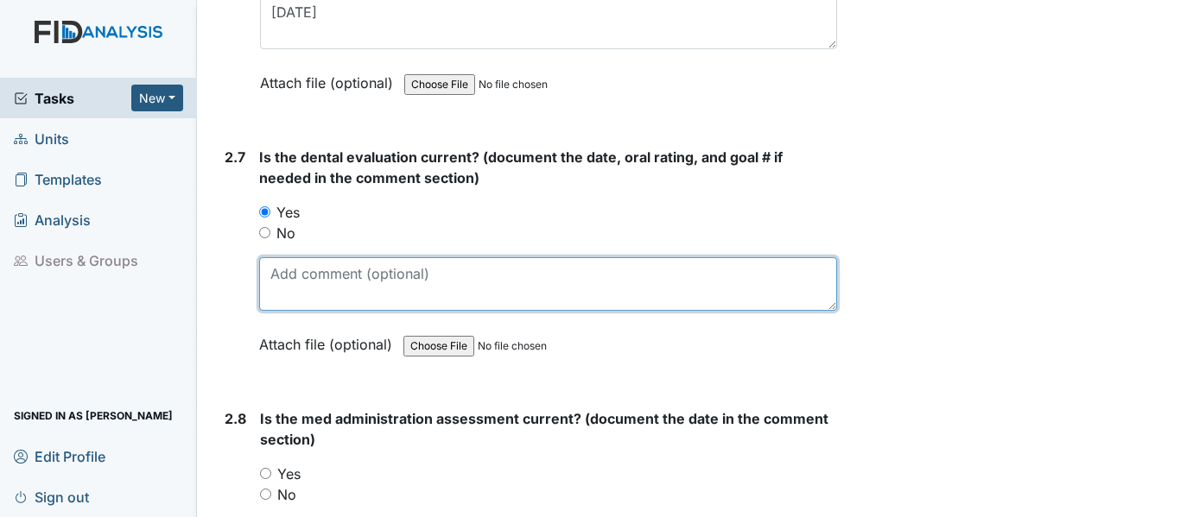
click at [270, 275] on textarea at bounding box center [548, 284] width 578 height 54
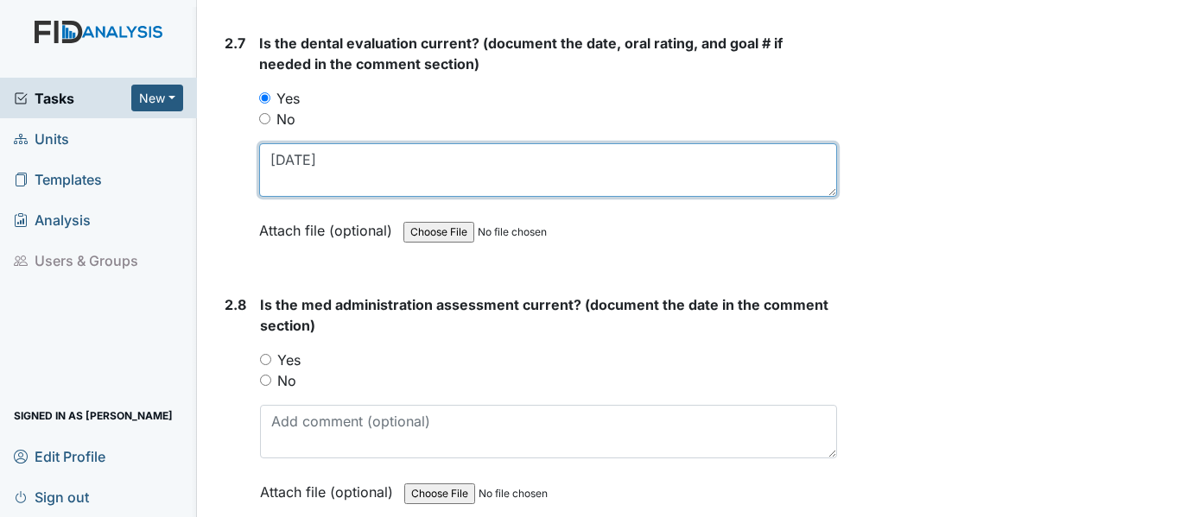
scroll to position [3454, 0]
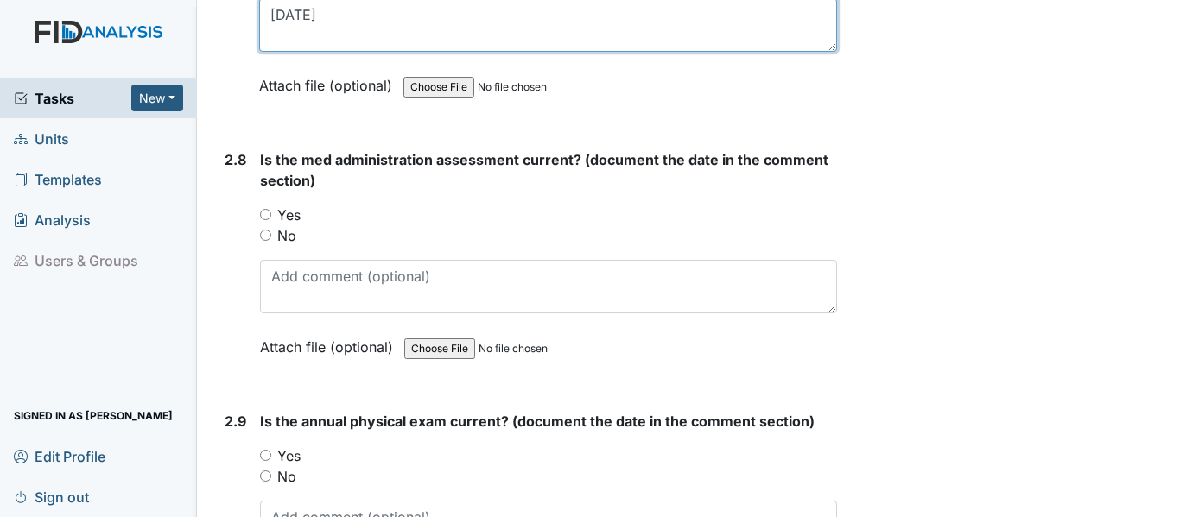
type textarea "6-6-25"
click at [272, 213] on div "Yes" at bounding box center [548, 215] width 577 height 21
click at [261, 216] on input "Yes" at bounding box center [265, 214] width 11 height 11
radio input "true"
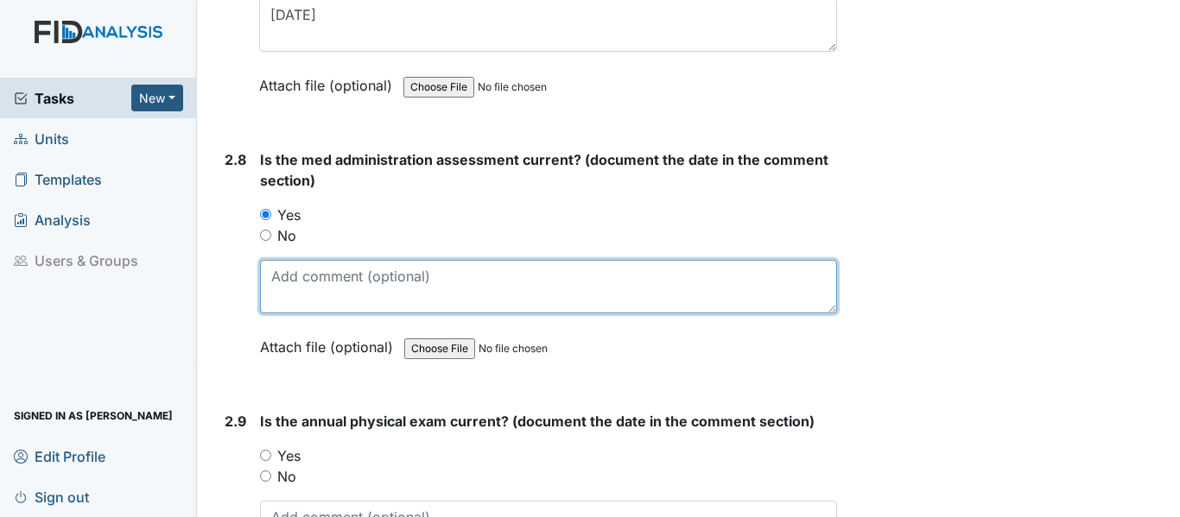
click at [276, 275] on textarea at bounding box center [548, 287] width 577 height 54
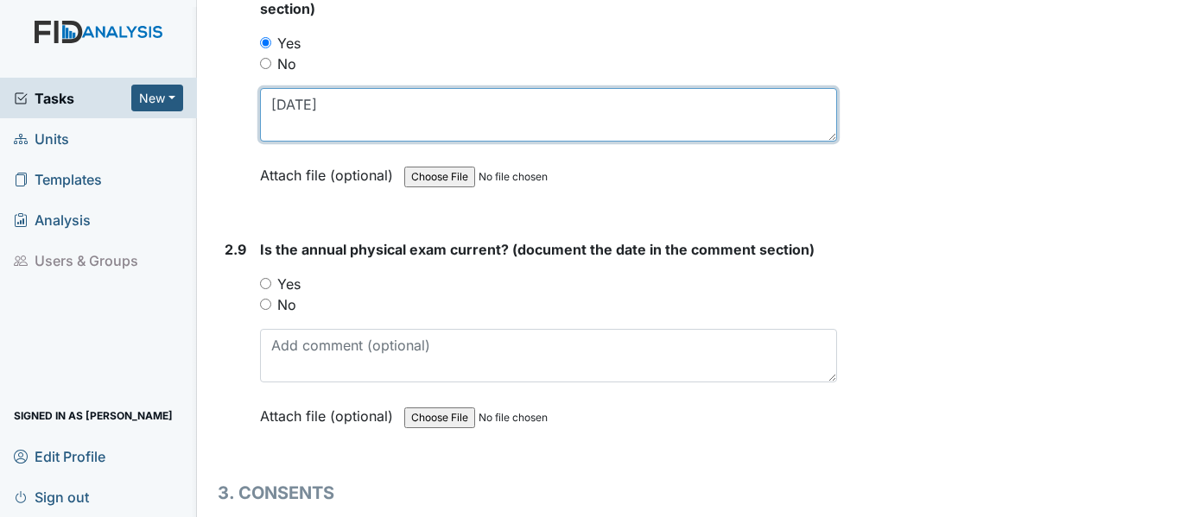
scroll to position [3800, 0]
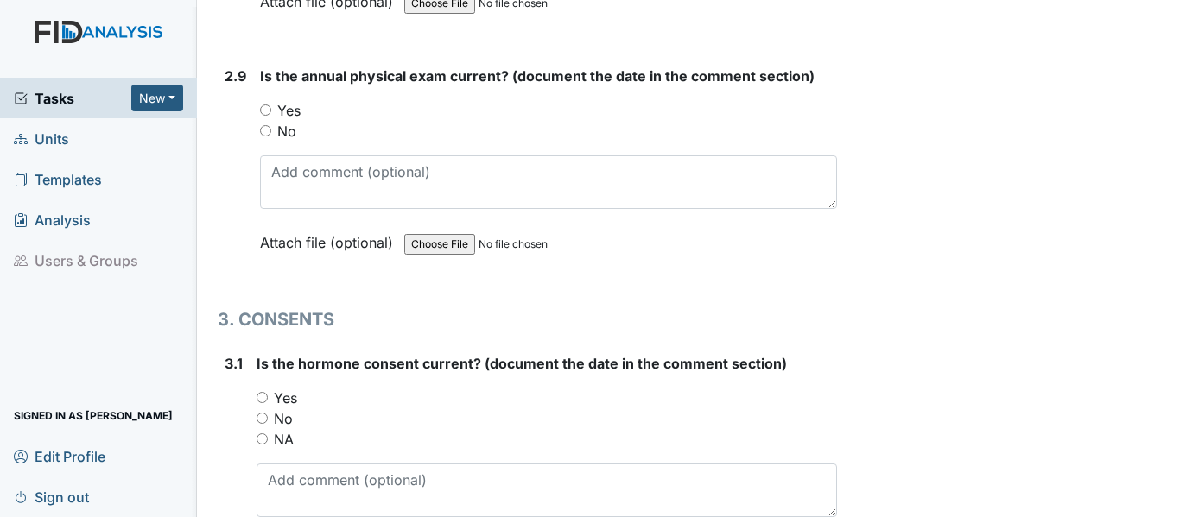
type textarea "[DATE]"
click at [266, 108] on input "Yes" at bounding box center [265, 109] width 11 height 11
radio input "true"
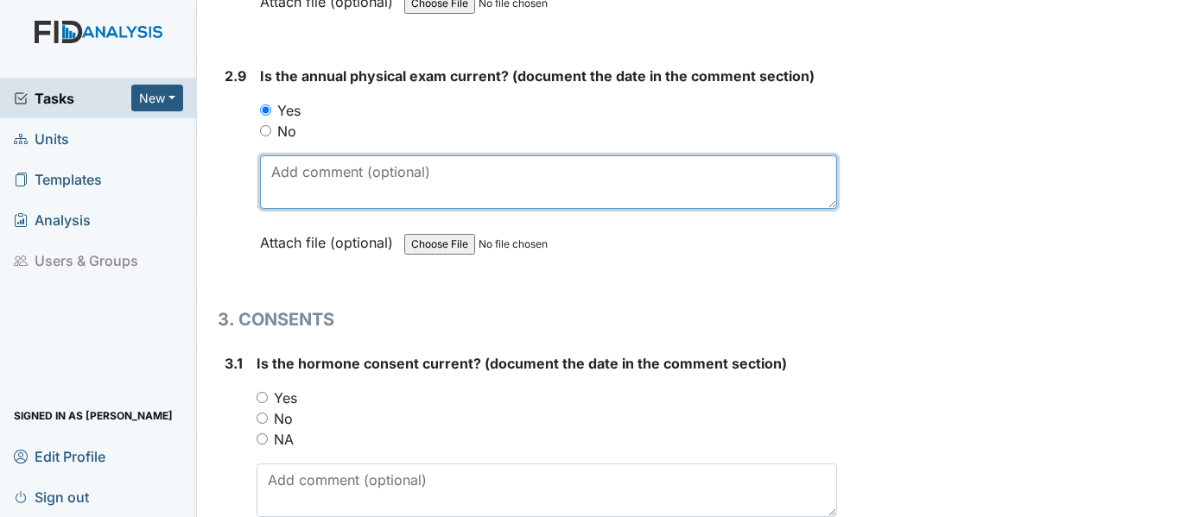
click at [282, 171] on textarea at bounding box center [548, 182] width 577 height 54
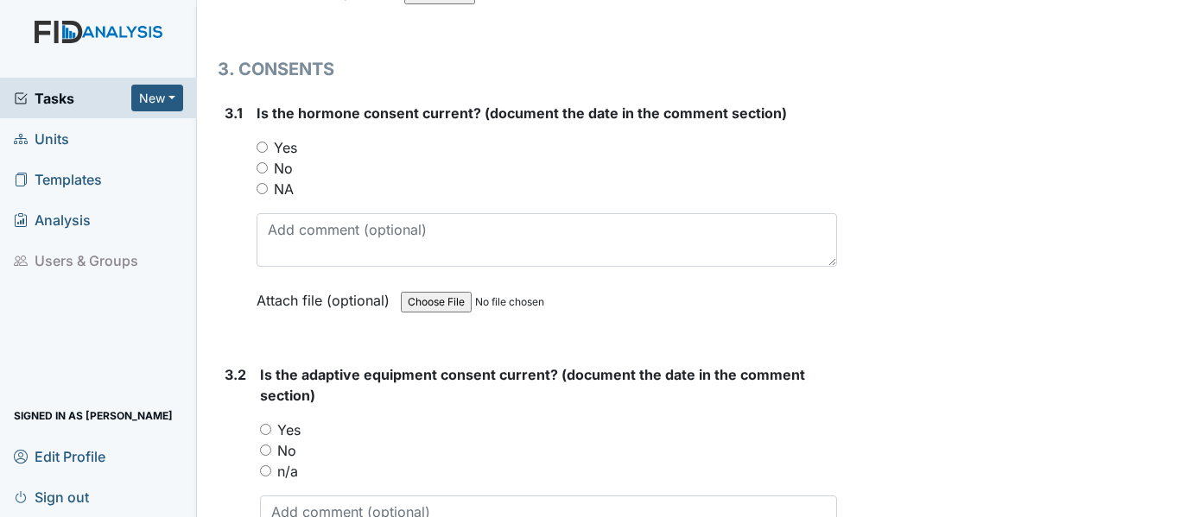
scroll to position [4059, 0]
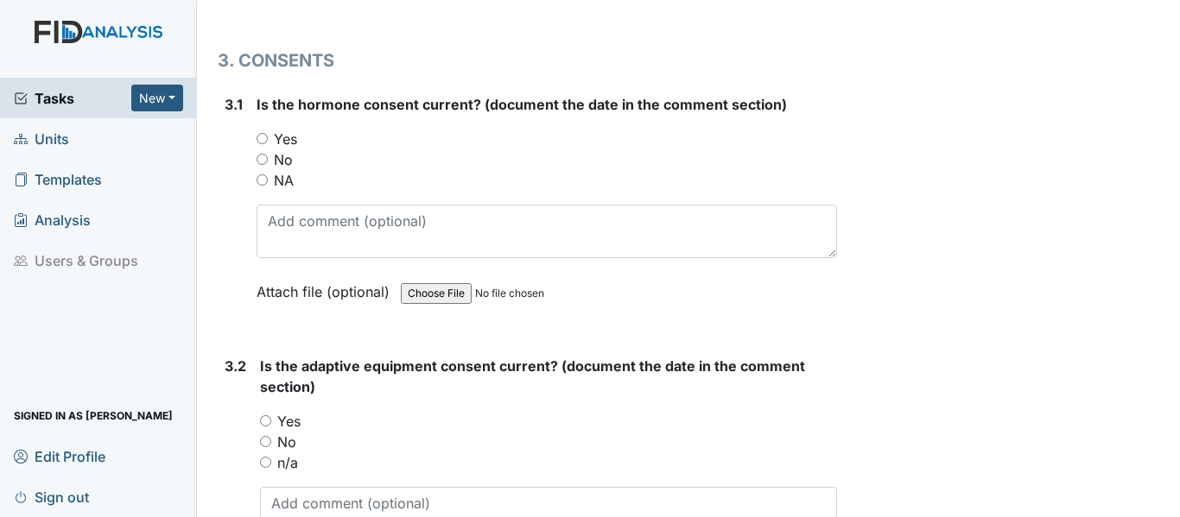
type textarea "4-21-25"
click at [263, 183] on input "NA" at bounding box center [261, 179] width 11 height 11
radio input "true"
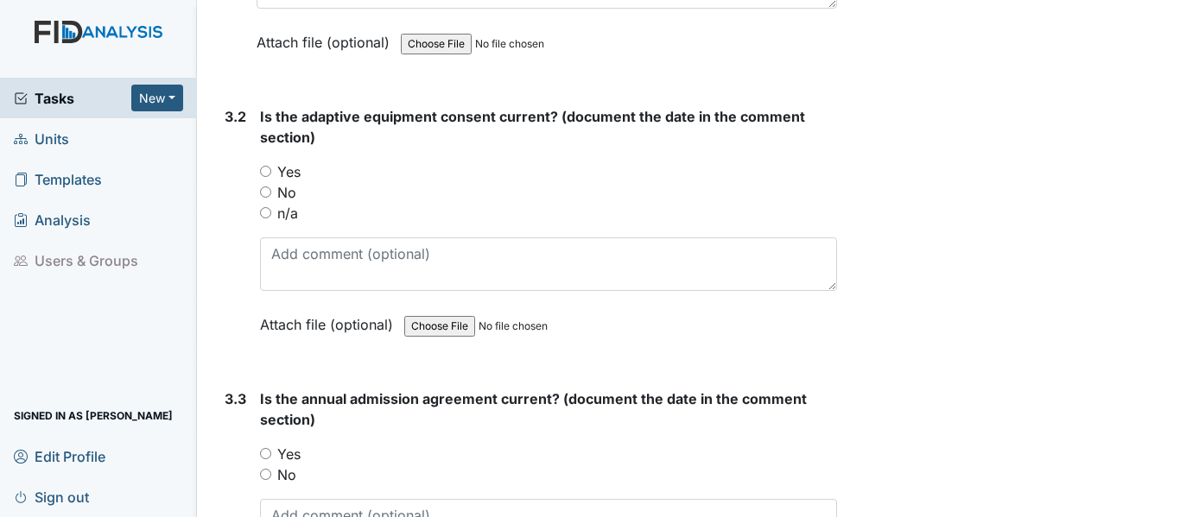
scroll to position [4318, 0]
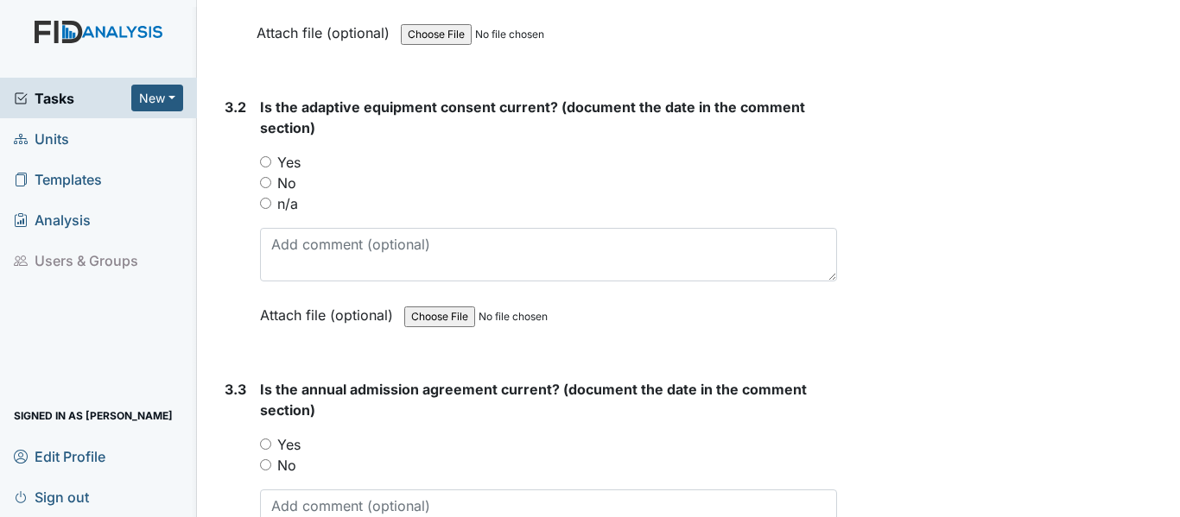
click at [263, 204] on input "n/a" at bounding box center [265, 203] width 11 height 11
radio input "true"
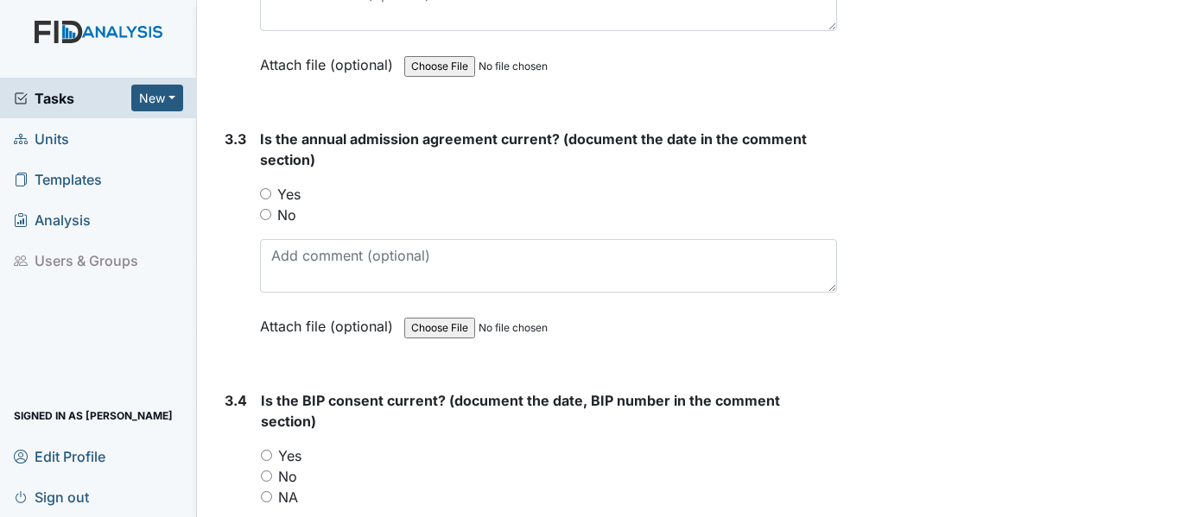
scroll to position [4577, 0]
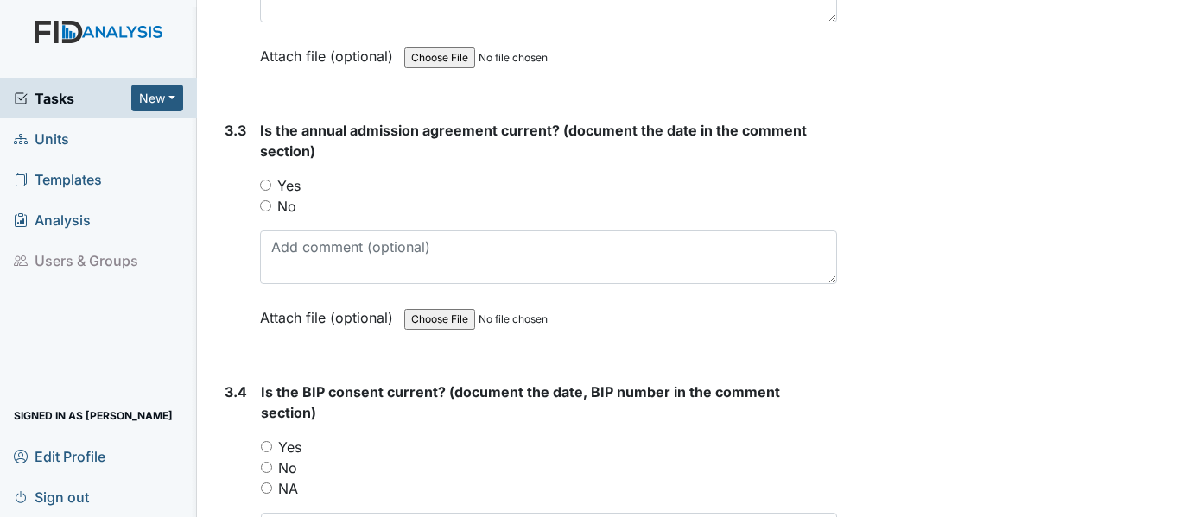
click at [264, 185] on input "Yes" at bounding box center [265, 185] width 11 height 11
radio input "true"
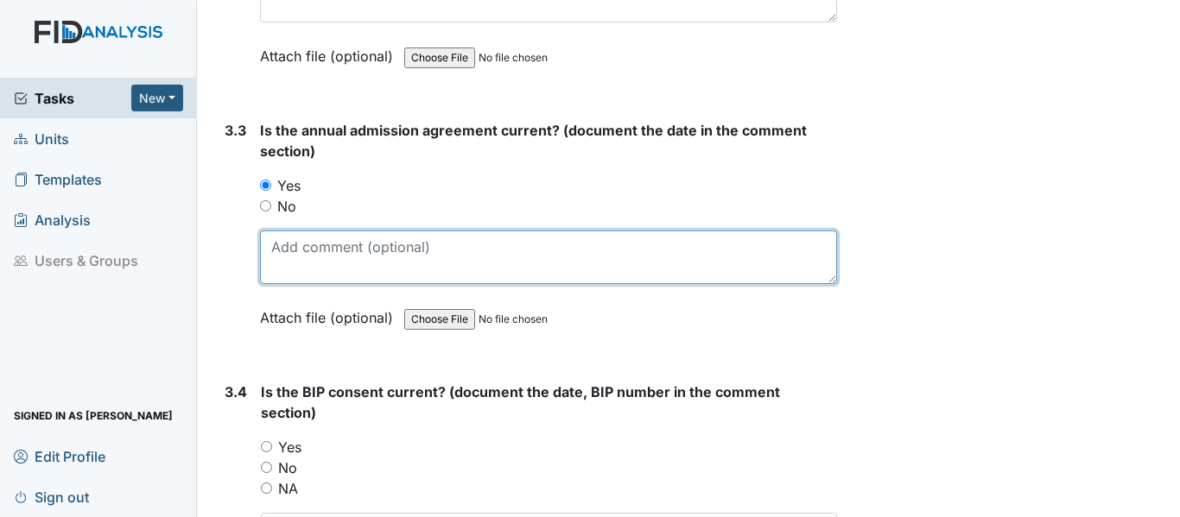
click at [291, 253] on textarea at bounding box center [548, 258] width 577 height 54
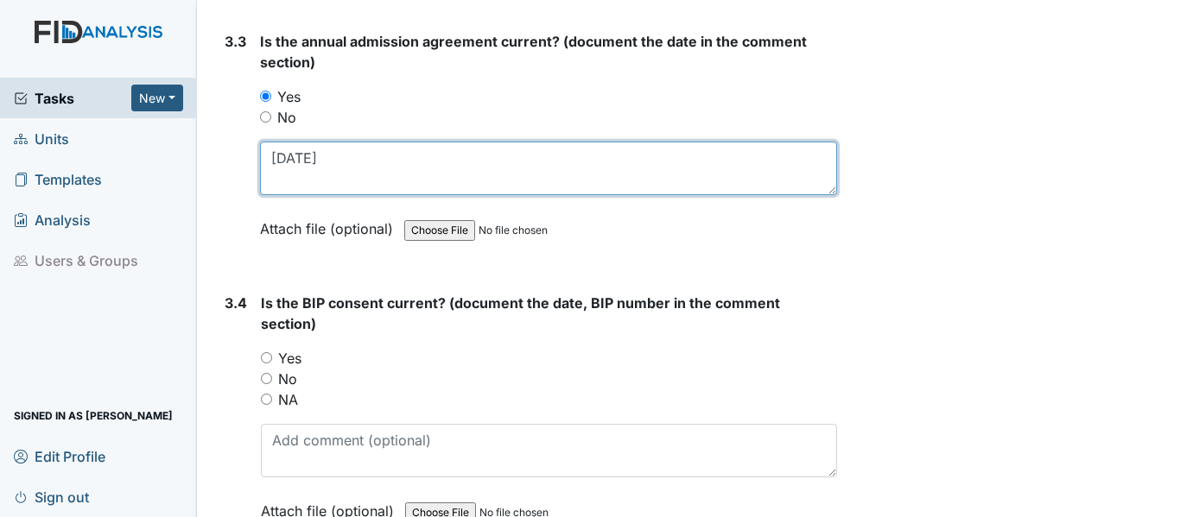
scroll to position [4750, 0]
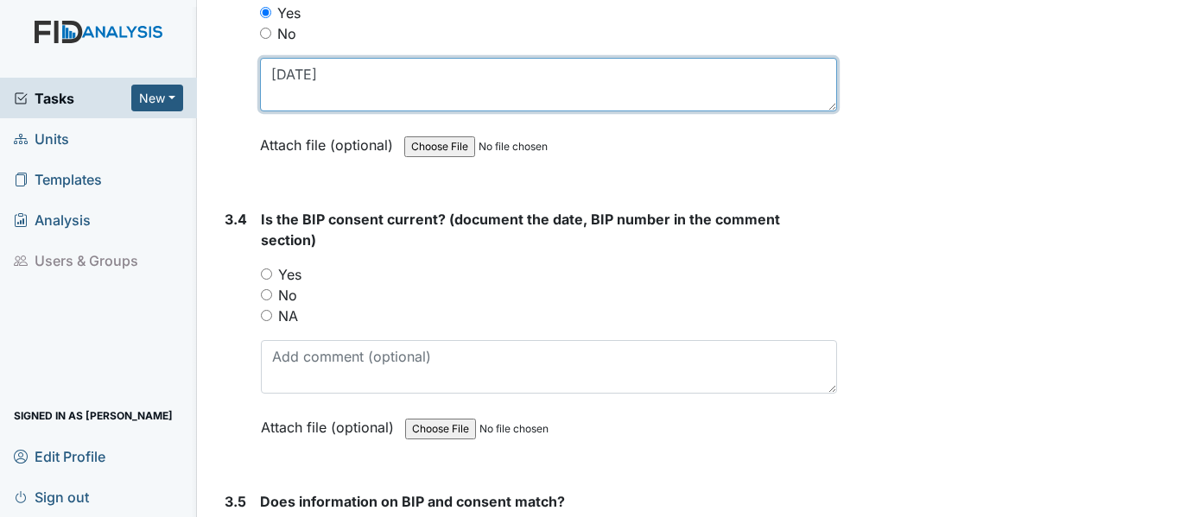
type textarea "3-10-25"
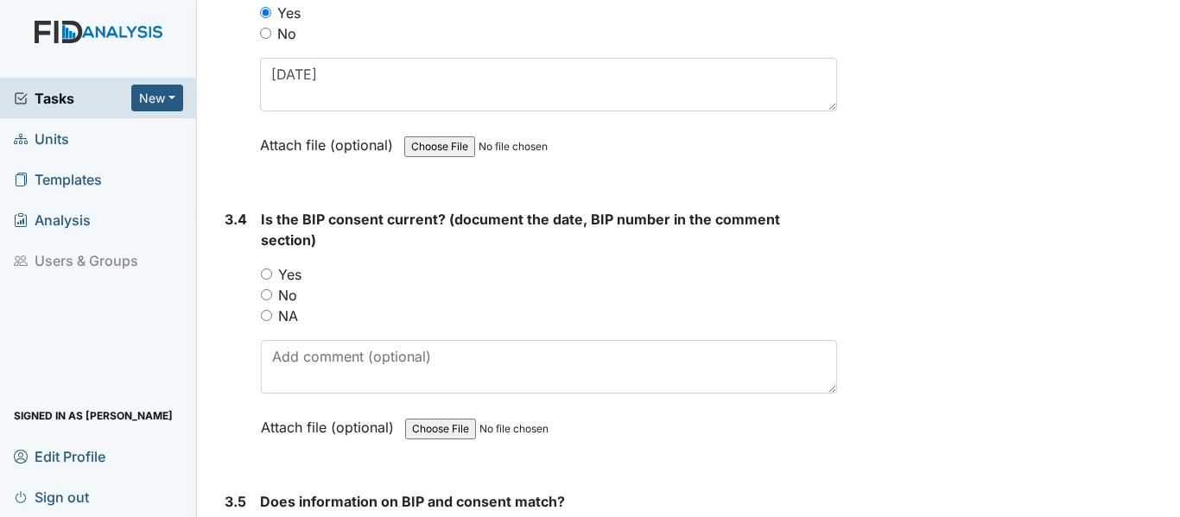
click at [265, 275] on input "Yes" at bounding box center [266, 274] width 11 height 11
radio input "true"
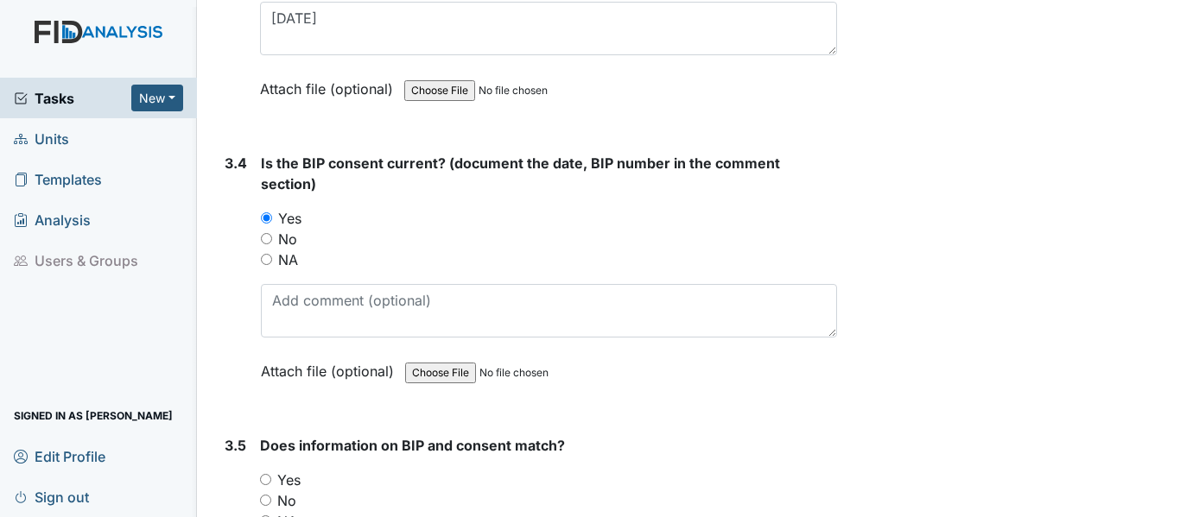
scroll to position [4836, 0]
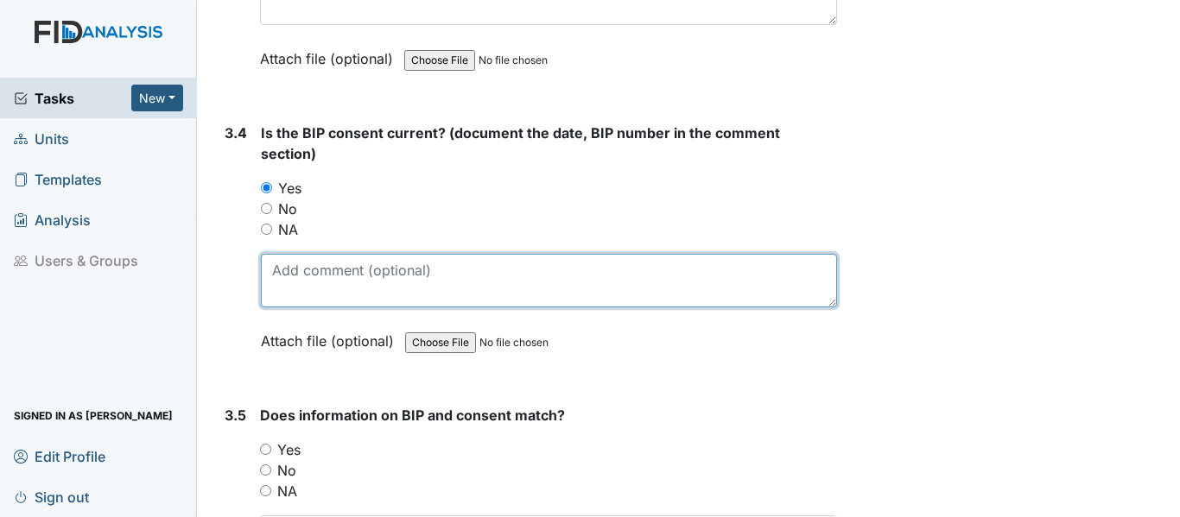
click at [290, 271] on textarea at bounding box center [549, 281] width 576 height 54
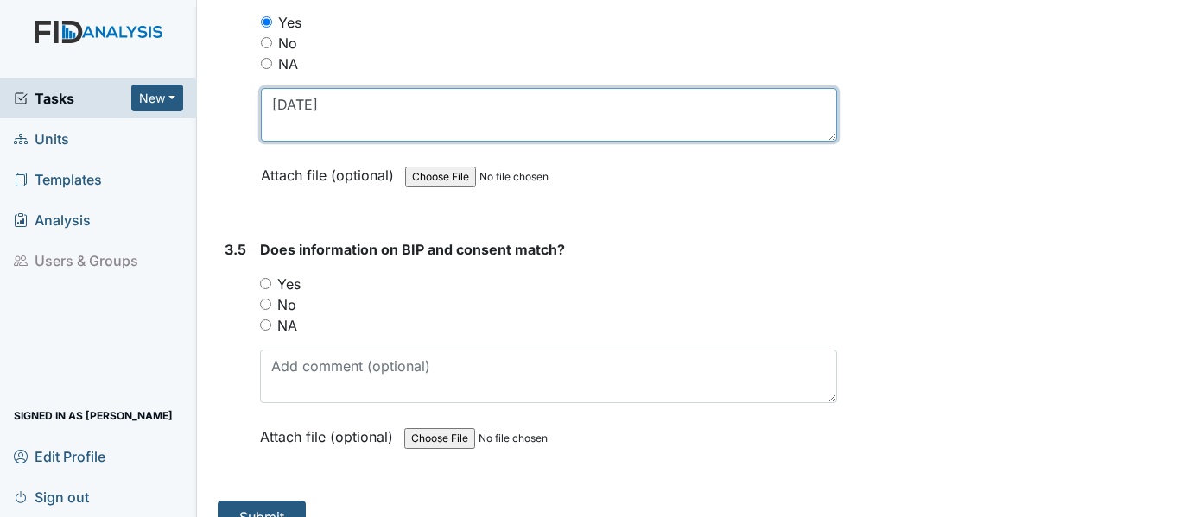
scroll to position [5032, 0]
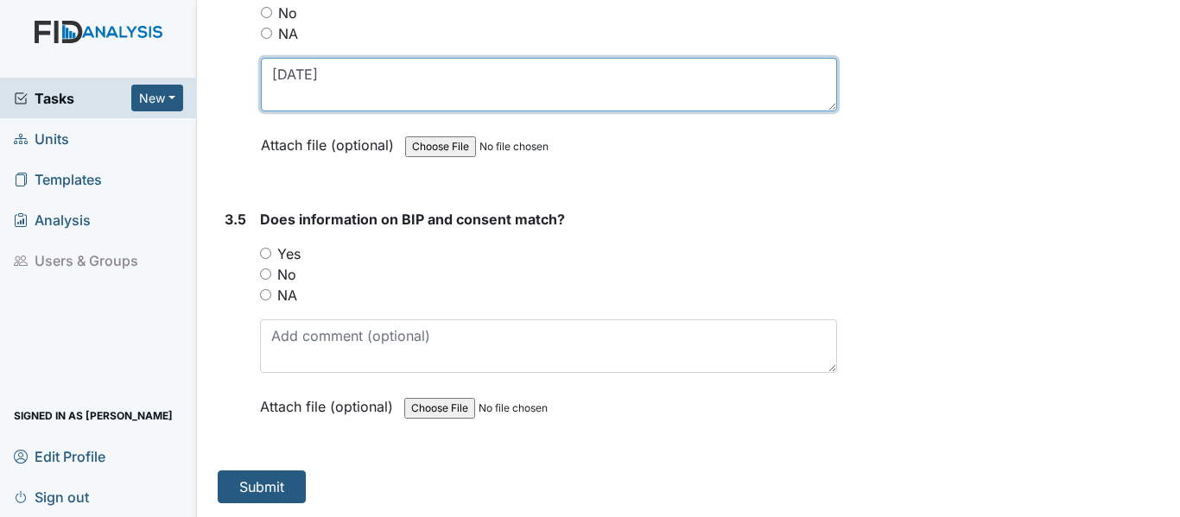
type textarea "3-11-25"
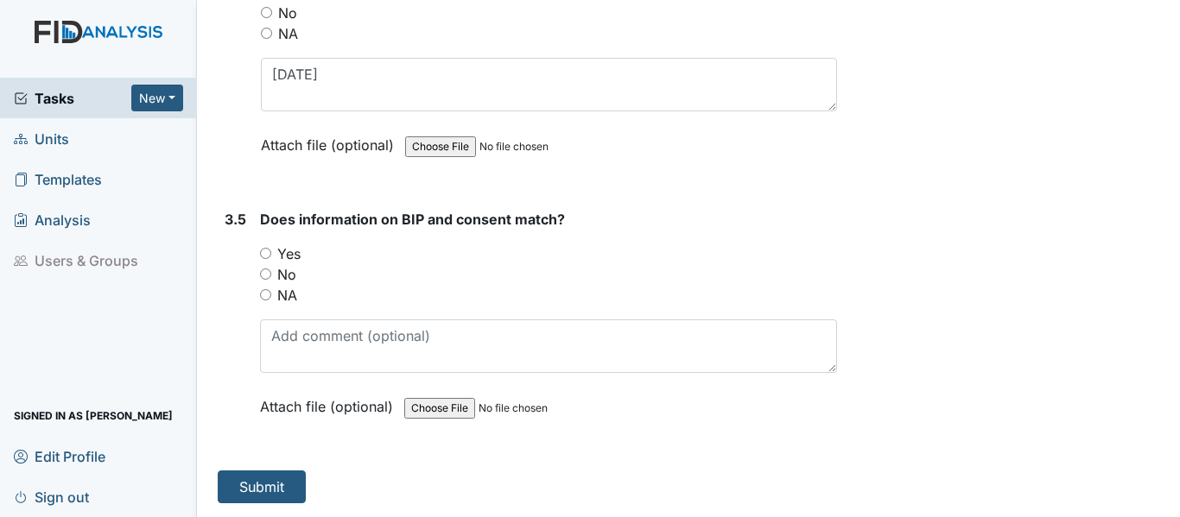
click at [264, 253] on input "Yes" at bounding box center [265, 253] width 11 height 11
radio input "true"
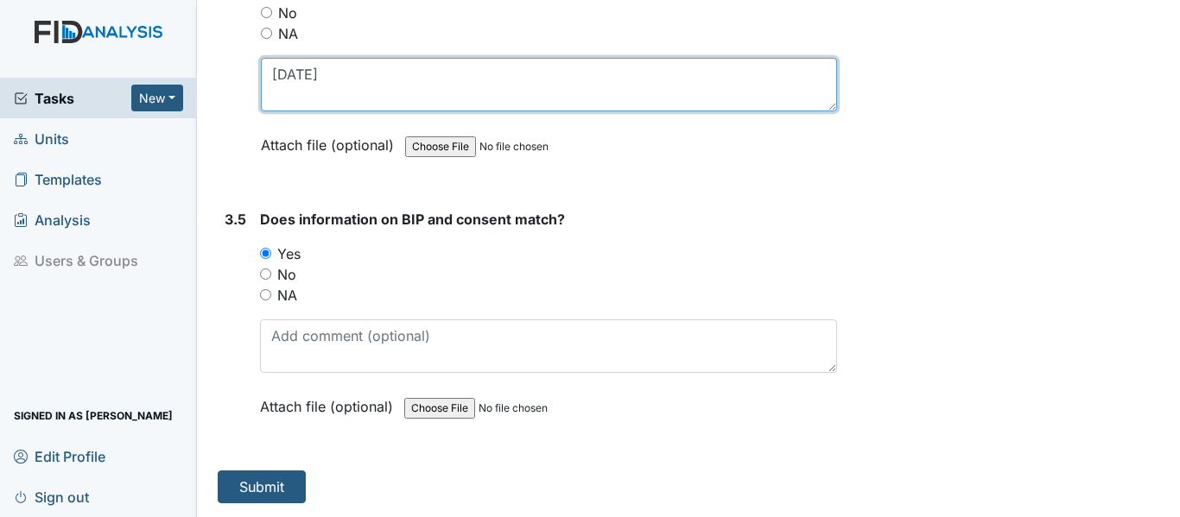
click at [329, 78] on textarea "3-11-25" at bounding box center [549, 85] width 576 height 54
type textarea "3-11-25 BEH 005"
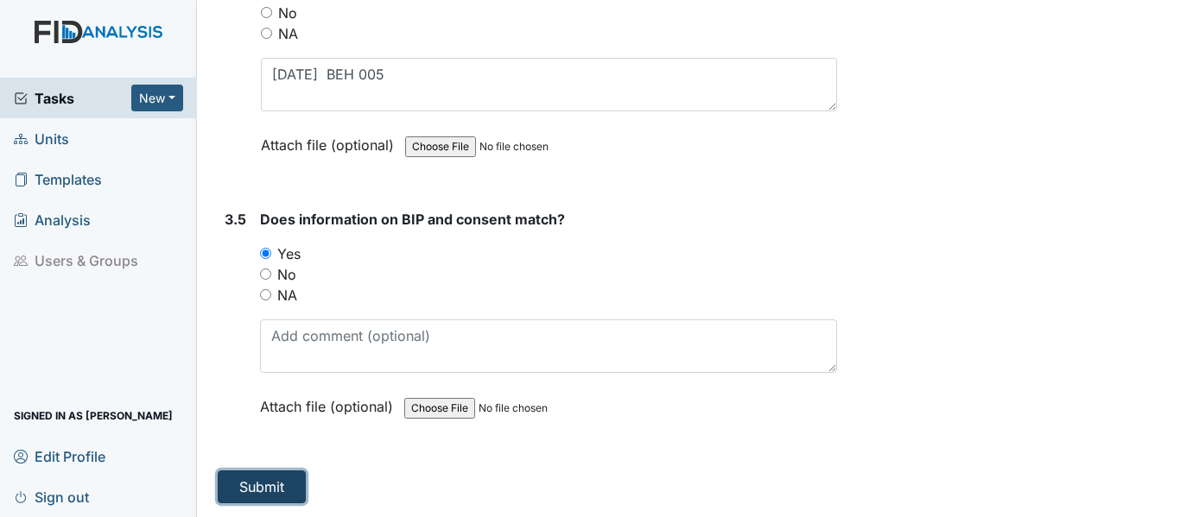
click at [258, 489] on button "Submit" at bounding box center [262, 487] width 88 height 33
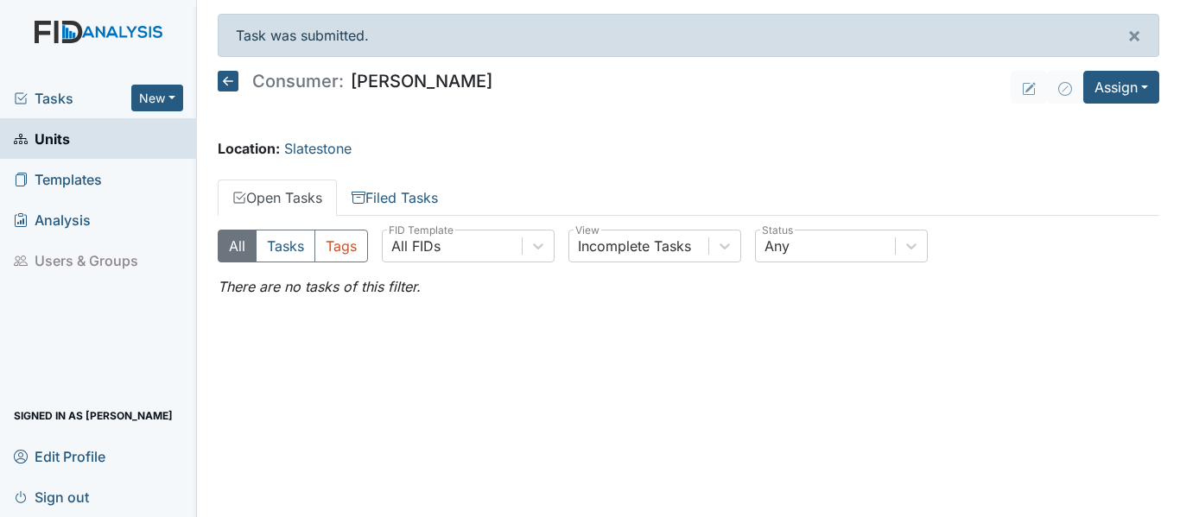
click at [229, 82] on icon at bounding box center [228, 81] width 21 height 21
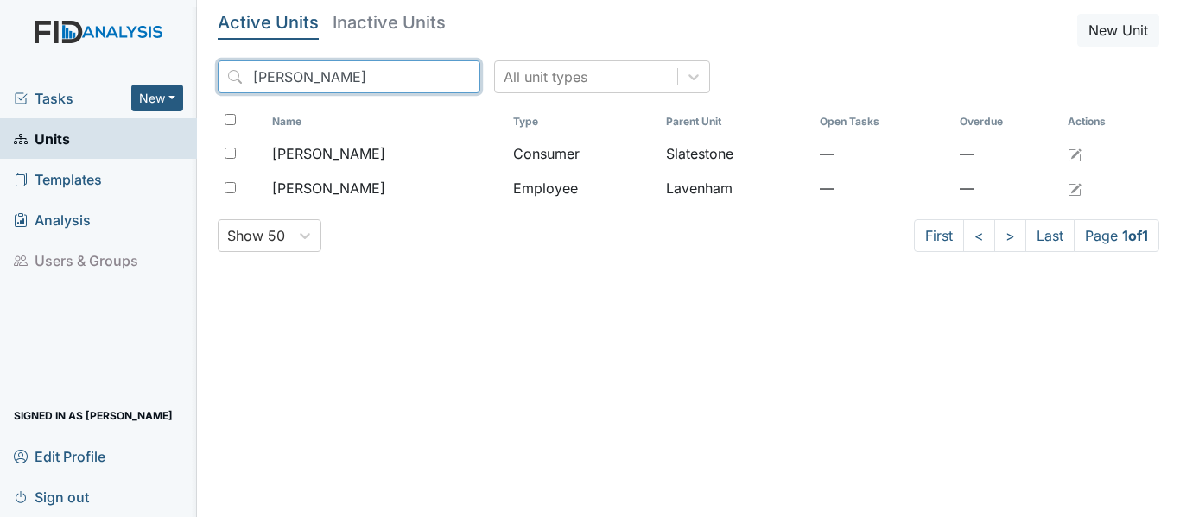
click at [307, 76] on input "Barfield" at bounding box center [349, 76] width 263 height 33
type input "B"
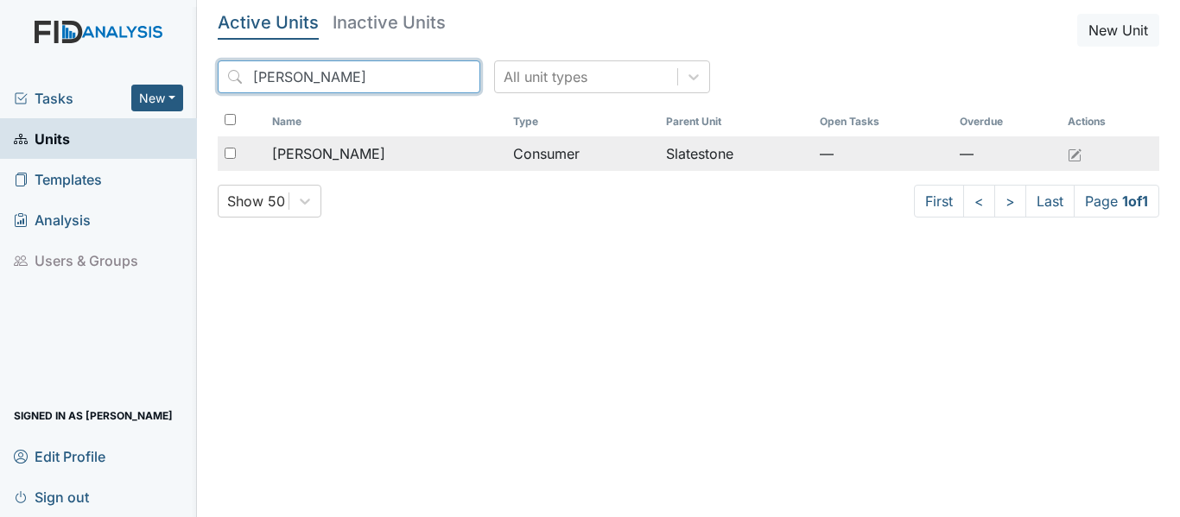
type input "Campbell"
click at [347, 159] on span "[PERSON_NAME]" at bounding box center [328, 153] width 113 height 21
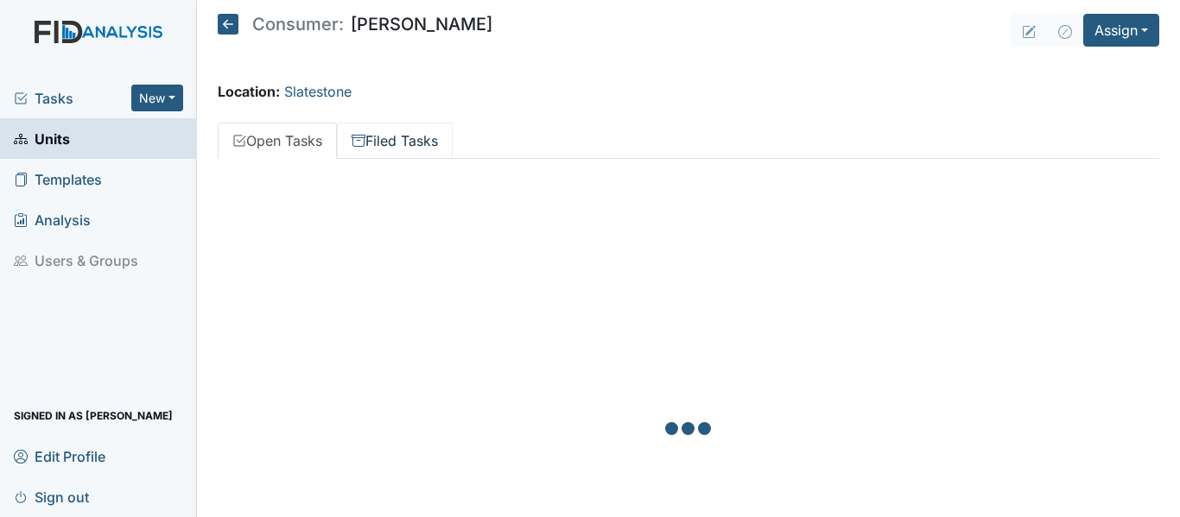
drag, startPoint x: 0, startPoint y: 0, endPoint x: 347, endPoint y: 155, distance: 380.0
click at [347, 155] on link "Filed Tasks" at bounding box center [395, 141] width 116 height 36
click at [174, 96] on button "New" at bounding box center [157, 98] width 52 height 27
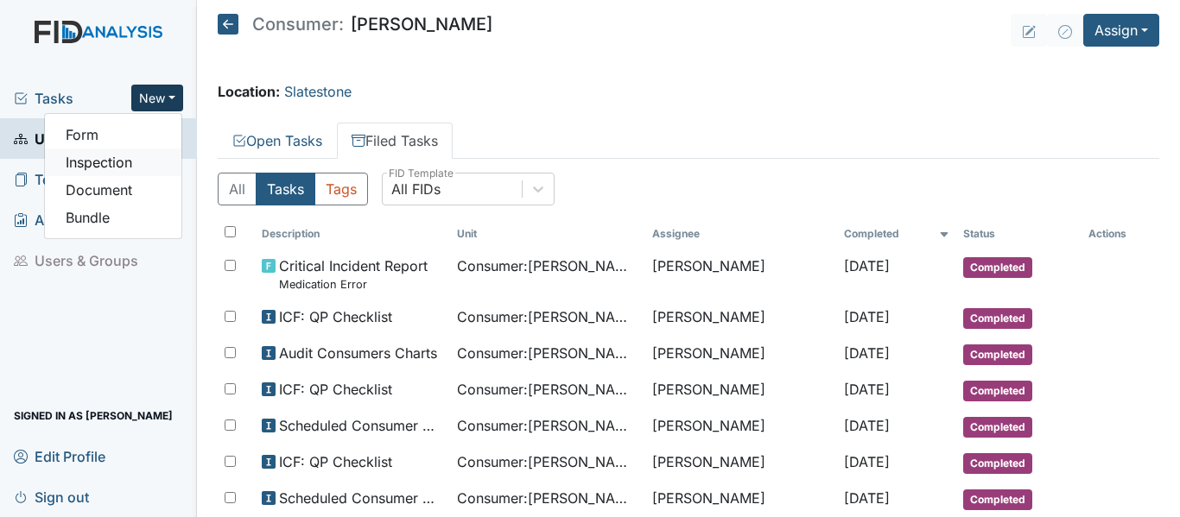
click at [117, 168] on link "Inspection" at bounding box center [113, 163] width 136 height 28
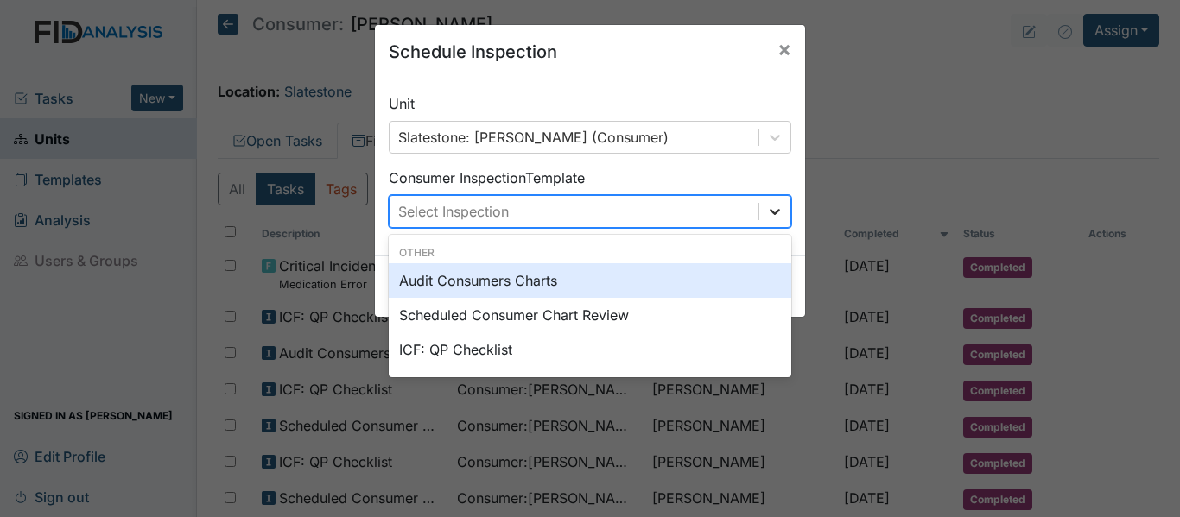
click at [766, 214] on icon at bounding box center [774, 211] width 17 height 17
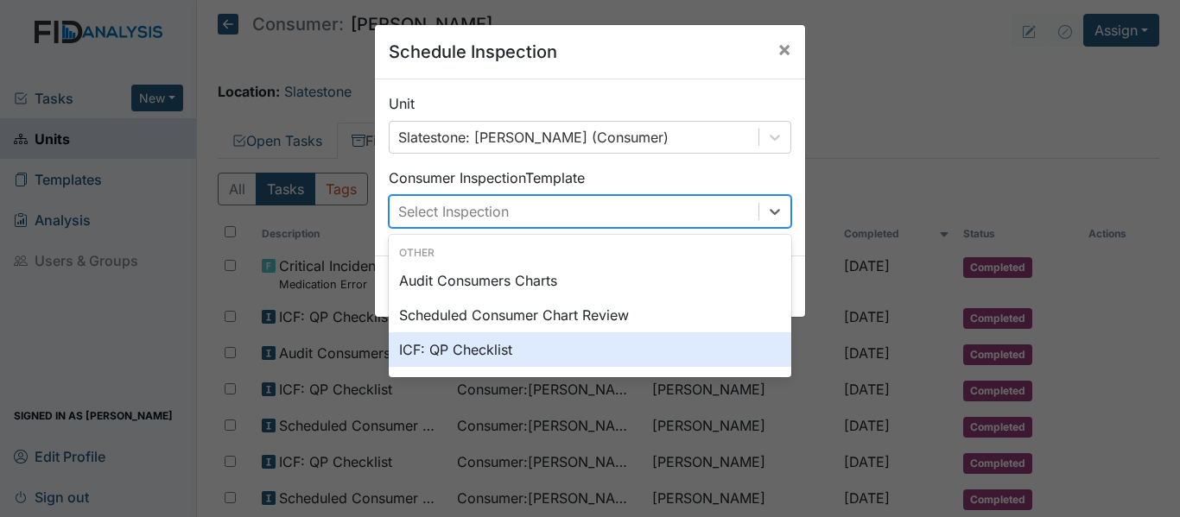
click at [466, 354] on div "ICF: QP Checklist" at bounding box center [590, 349] width 402 height 35
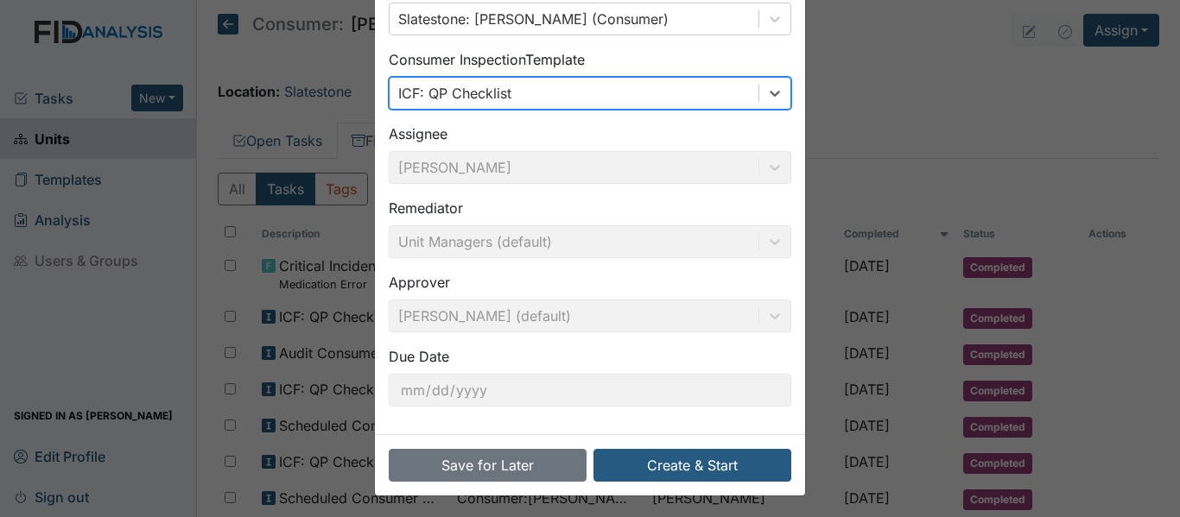
scroll to position [122, 0]
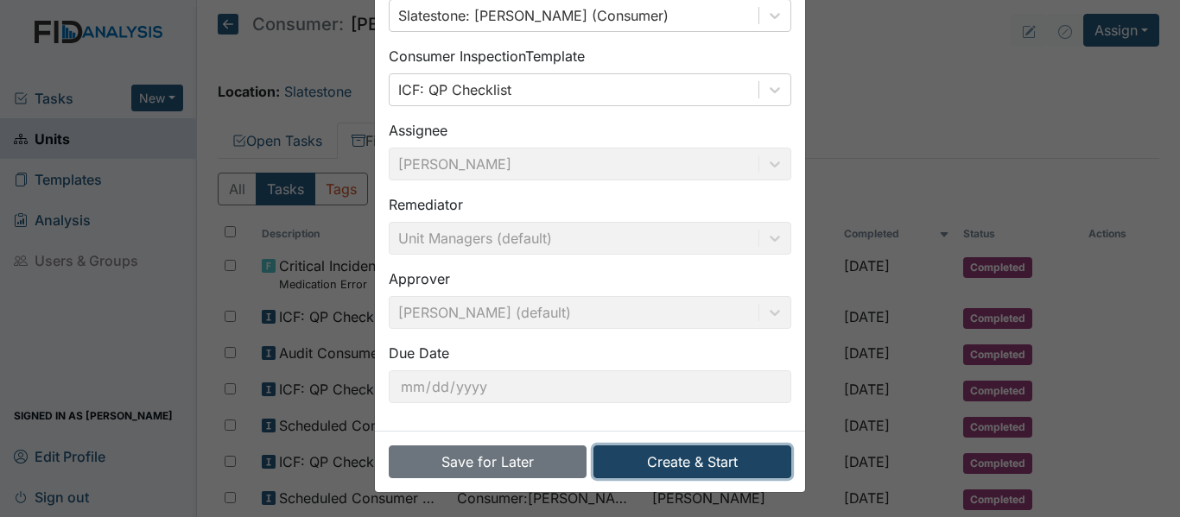
click at [678, 460] on button "Create & Start" at bounding box center [692, 462] width 198 height 33
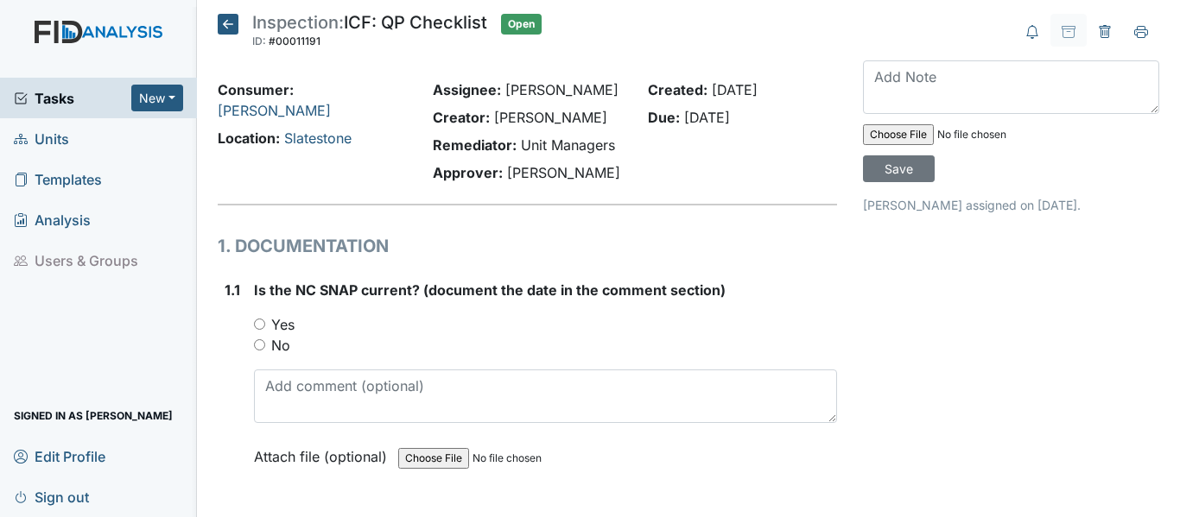
click at [257, 323] on input "Yes" at bounding box center [259, 324] width 11 height 11
radio input "true"
click at [252, 389] on div "1.1 Is the NC SNAP current? (document the date in the comment section) You must…" at bounding box center [527, 386] width 619 height 213
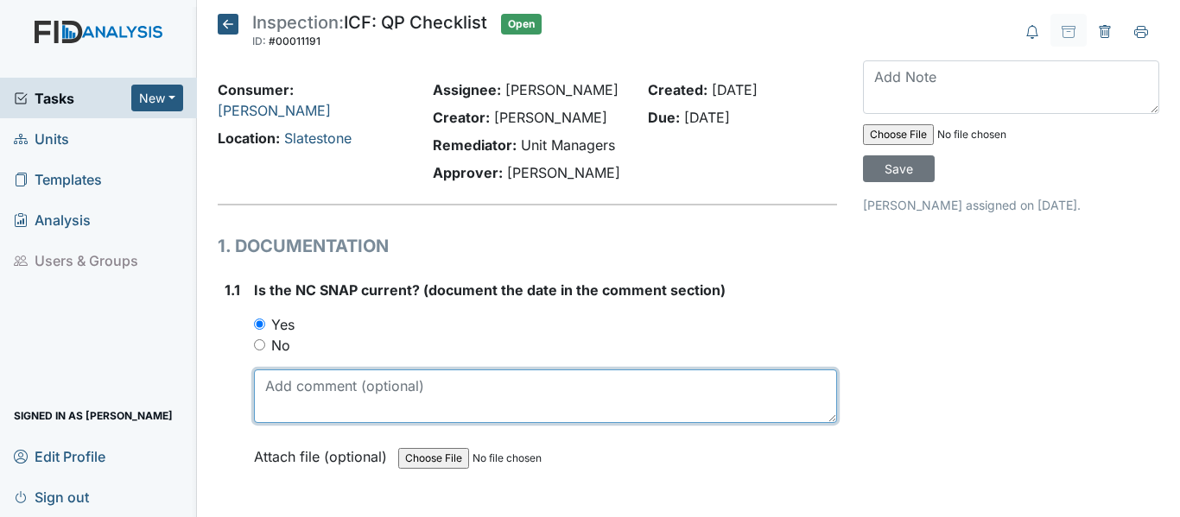
click at [263, 383] on textarea at bounding box center [545, 397] width 583 height 54
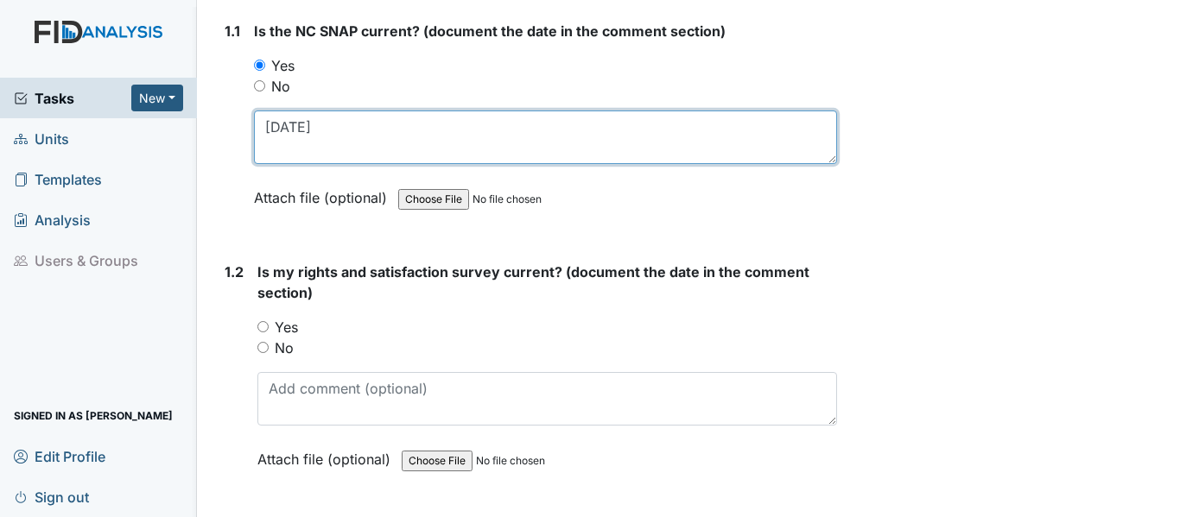
type textarea "3-25-25"
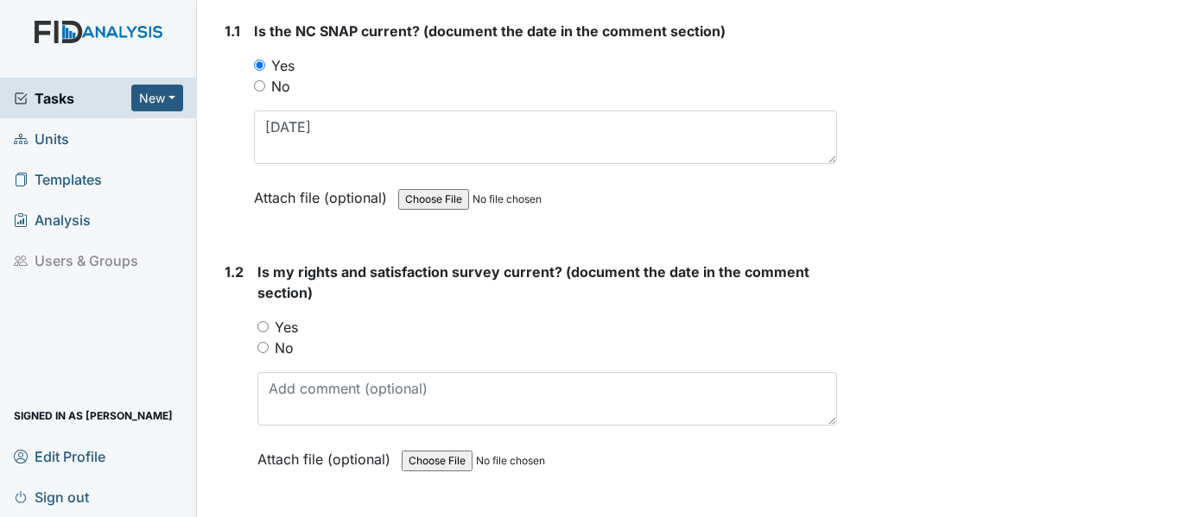
click at [258, 324] on input "Yes" at bounding box center [262, 326] width 11 height 11
radio input "true"
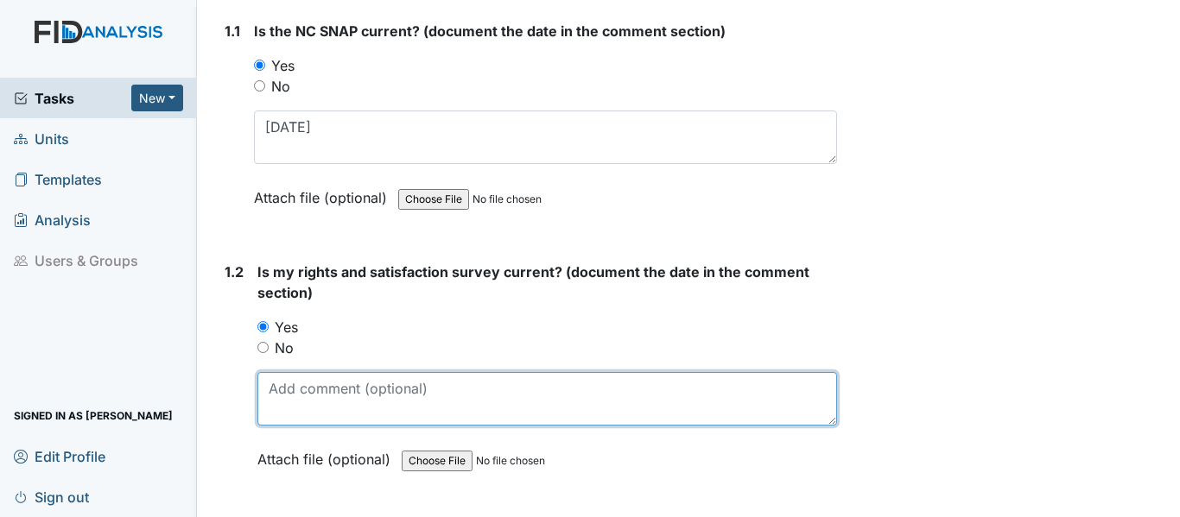
click at [267, 389] on textarea at bounding box center [546, 399] width 579 height 54
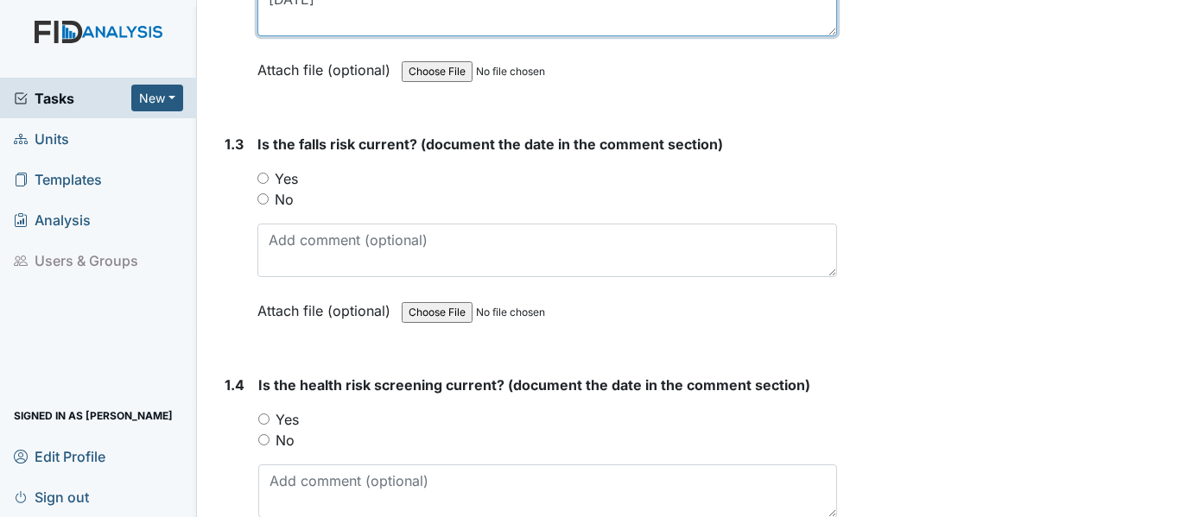
scroll to position [691, 0]
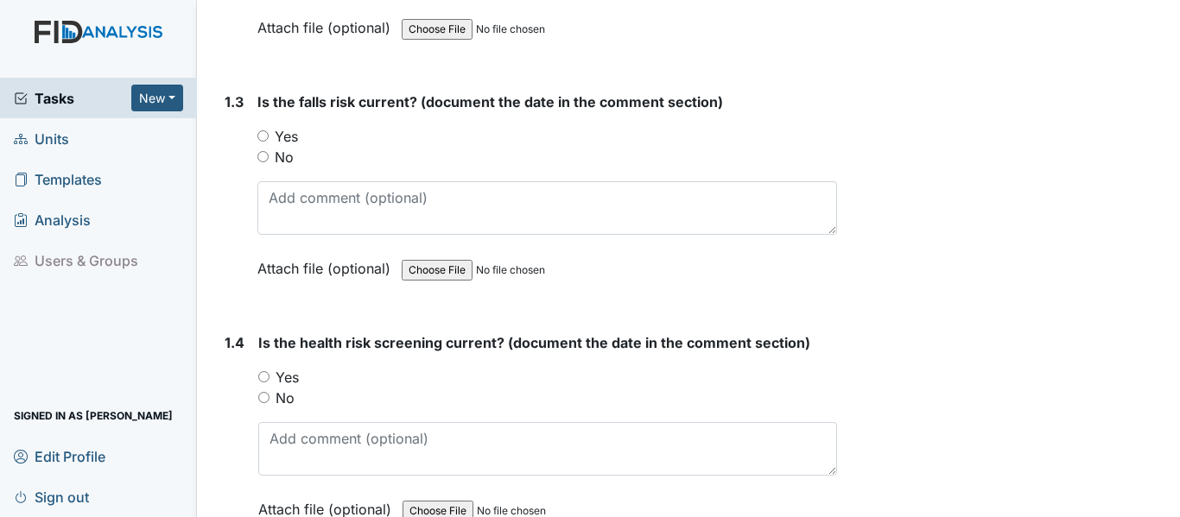
type textarea "3-7-25"
click at [261, 135] on input "Yes" at bounding box center [262, 135] width 11 height 11
radio input "true"
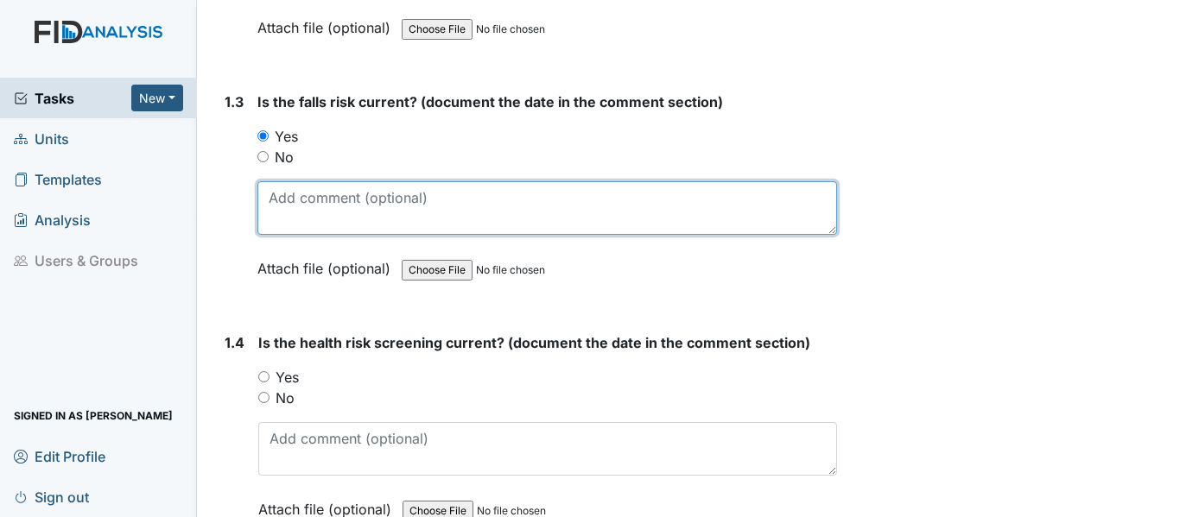
click at [263, 194] on textarea at bounding box center [546, 208] width 579 height 54
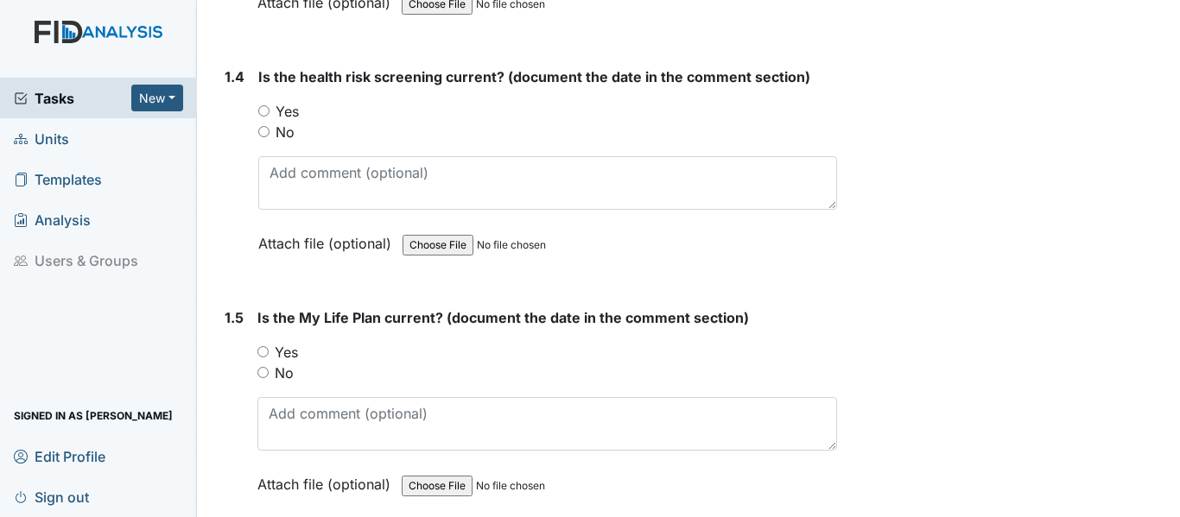
scroll to position [950, 0]
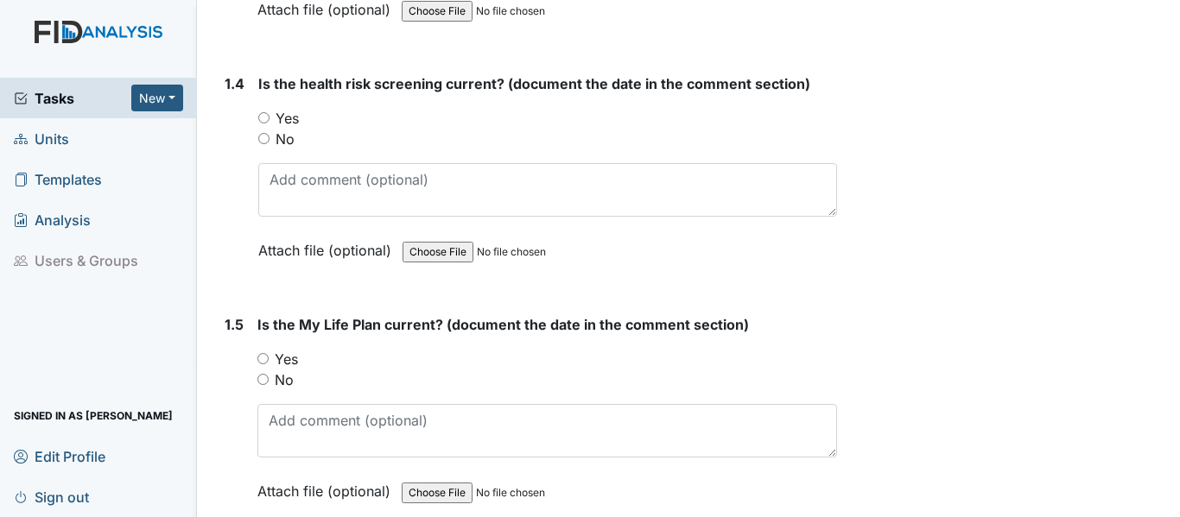
type textarea "3-7-25"
click at [260, 116] on input "Yes" at bounding box center [263, 117] width 11 height 11
radio input "true"
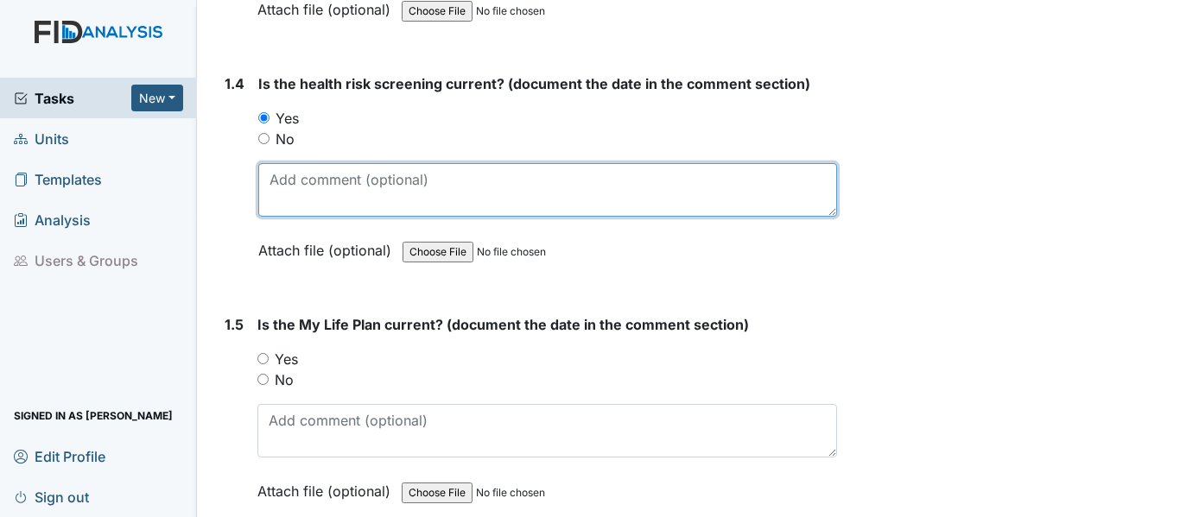
click at [275, 182] on textarea at bounding box center [547, 190] width 579 height 54
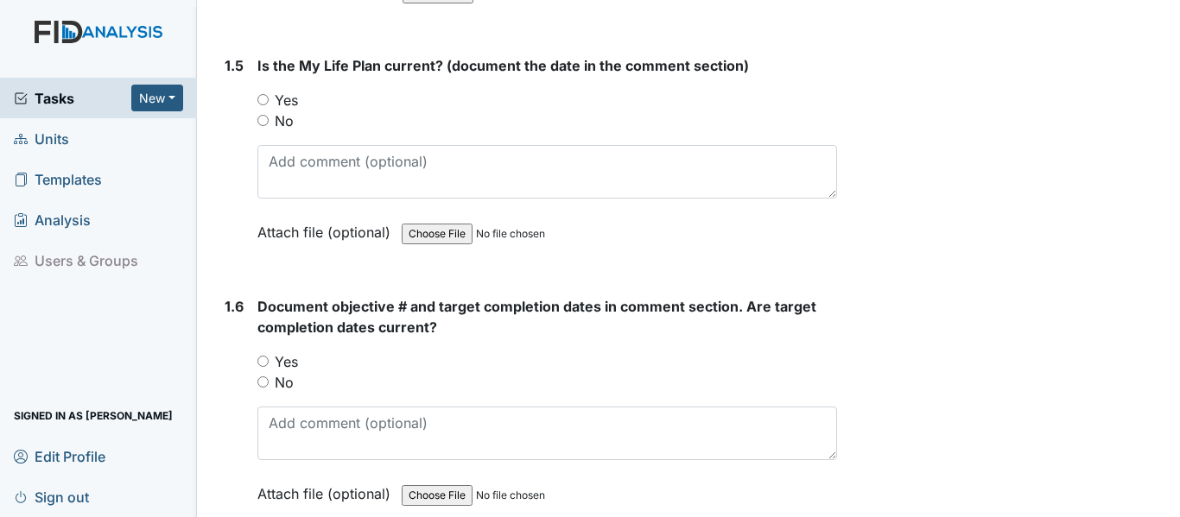
type textarea "3-7-25"
click at [265, 98] on input "Yes" at bounding box center [262, 99] width 11 height 11
radio input "true"
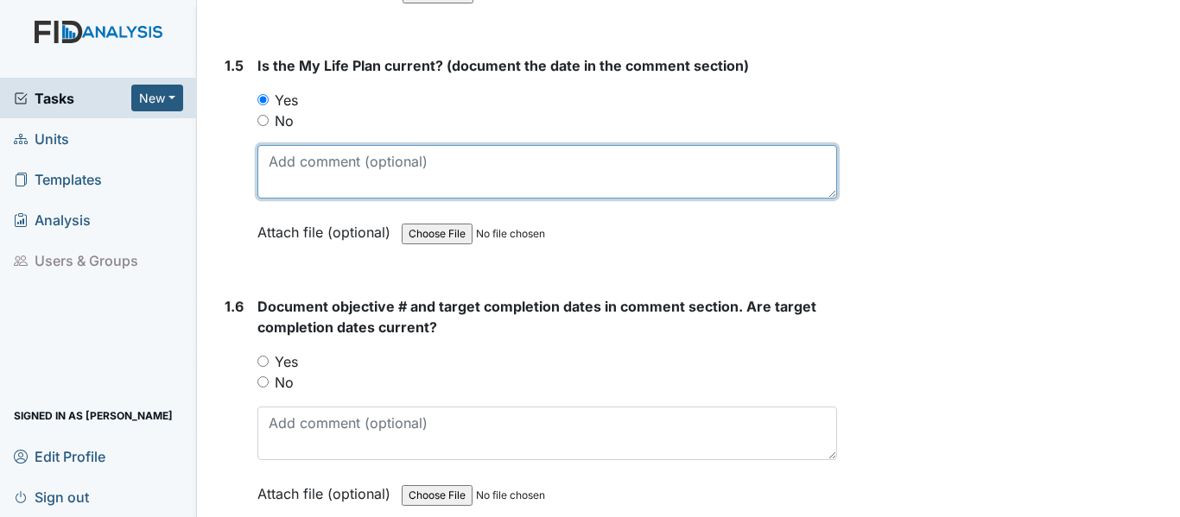
click at [274, 164] on textarea at bounding box center [546, 172] width 579 height 54
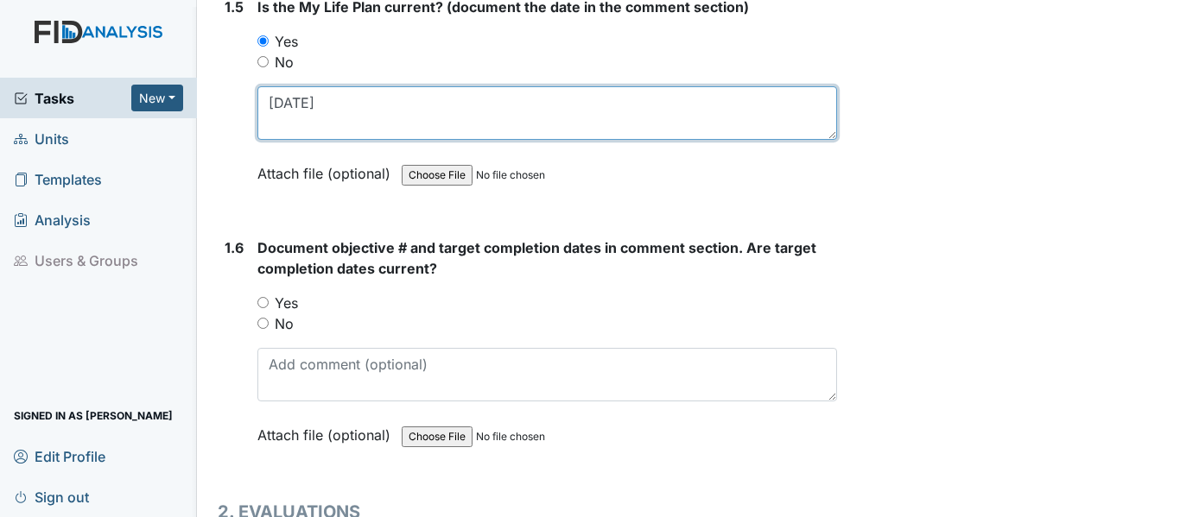
scroll to position [1468, 0]
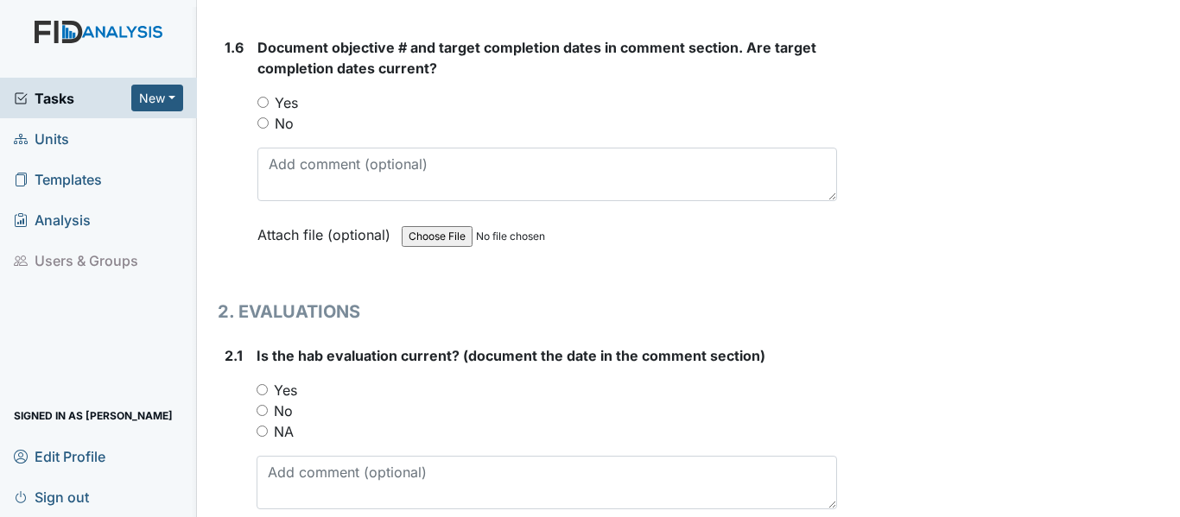
type textarea "3-7-25"
click at [264, 101] on input "Yes" at bounding box center [262, 102] width 11 height 11
radio input "true"
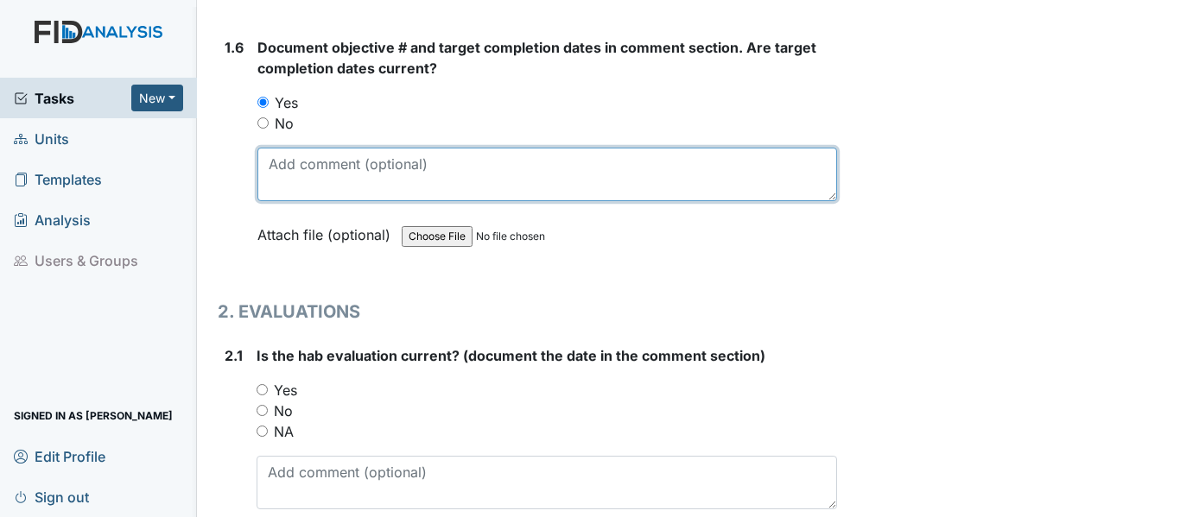
click at [267, 164] on textarea at bounding box center [546, 175] width 579 height 54
click at [268, 157] on textarea at bounding box center [546, 175] width 579 height 54
type textarea "SC047, FA041, DIL038"
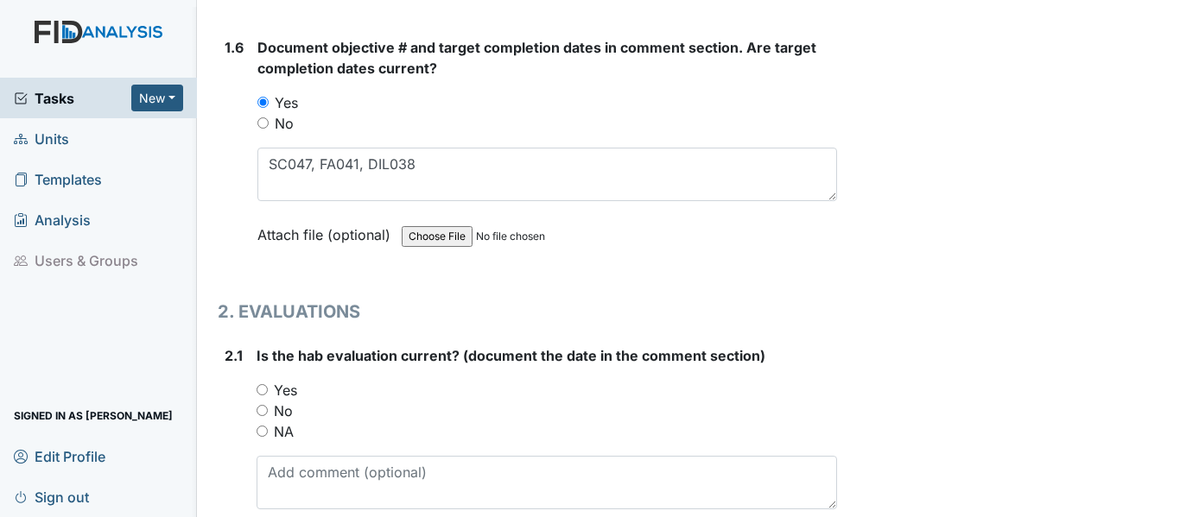
click at [256, 388] on input "Yes" at bounding box center [261, 389] width 11 height 11
radio input "true"
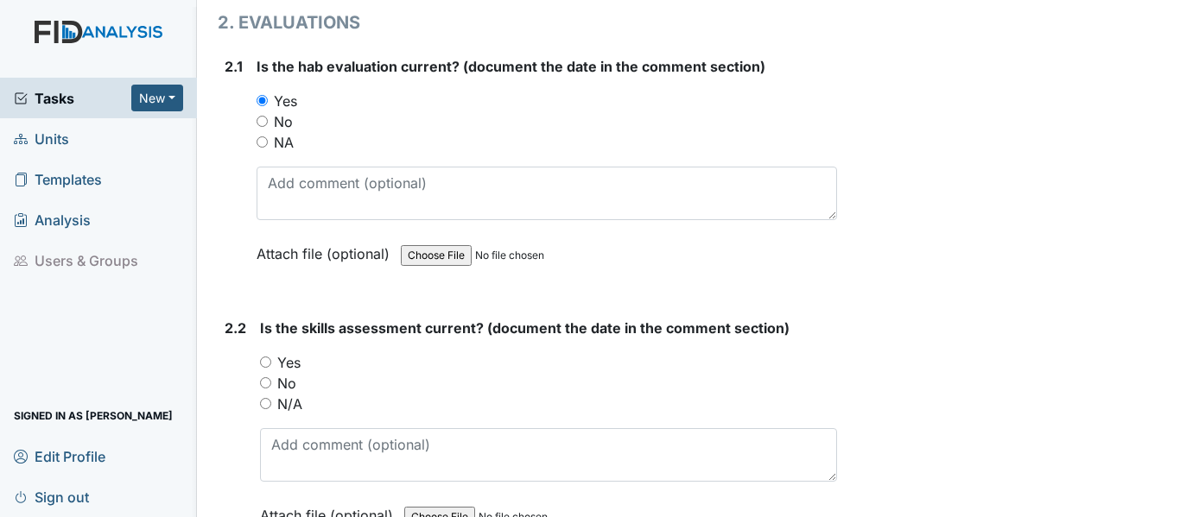
scroll to position [1727, 0]
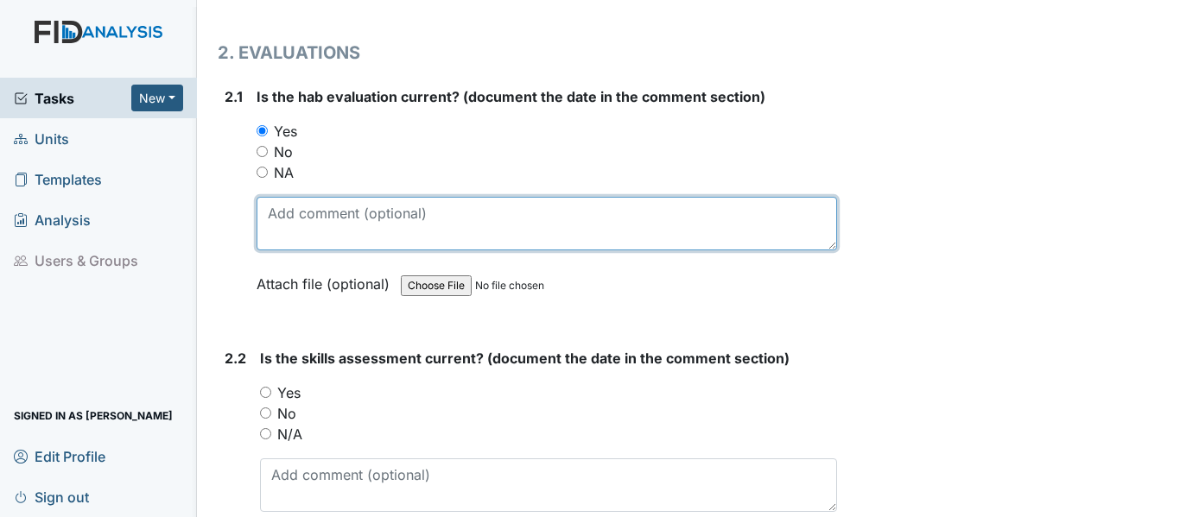
click at [270, 213] on textarea at bounding box center [546, 224] width 580 height 54
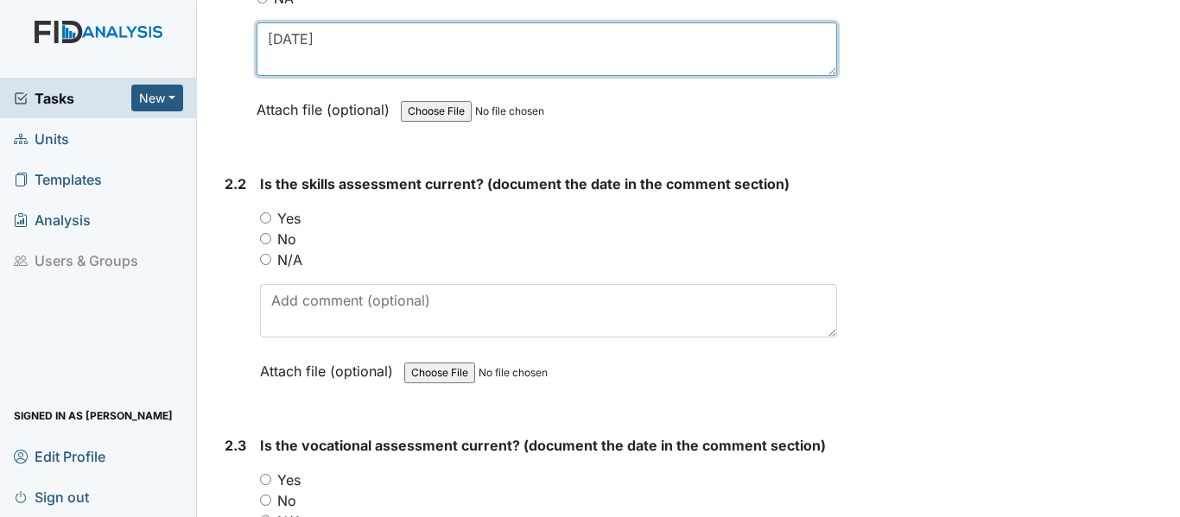
scroll to position [1986, 0]
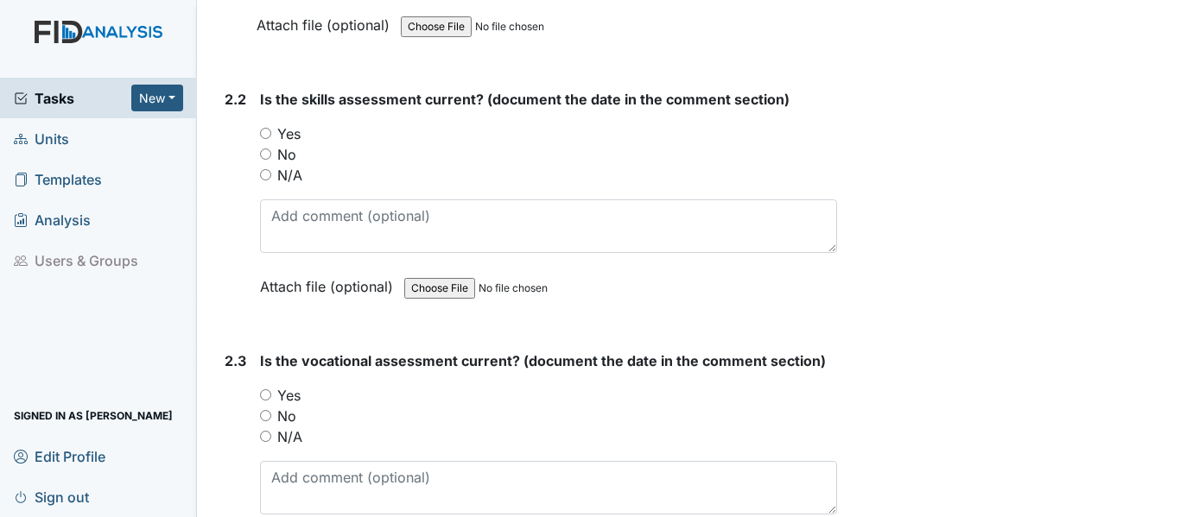
type textarea "3-7-25"
click at [266, 130] on input "Yes" at bounding box center [265, 133] width 11 height 11
radio input "true"
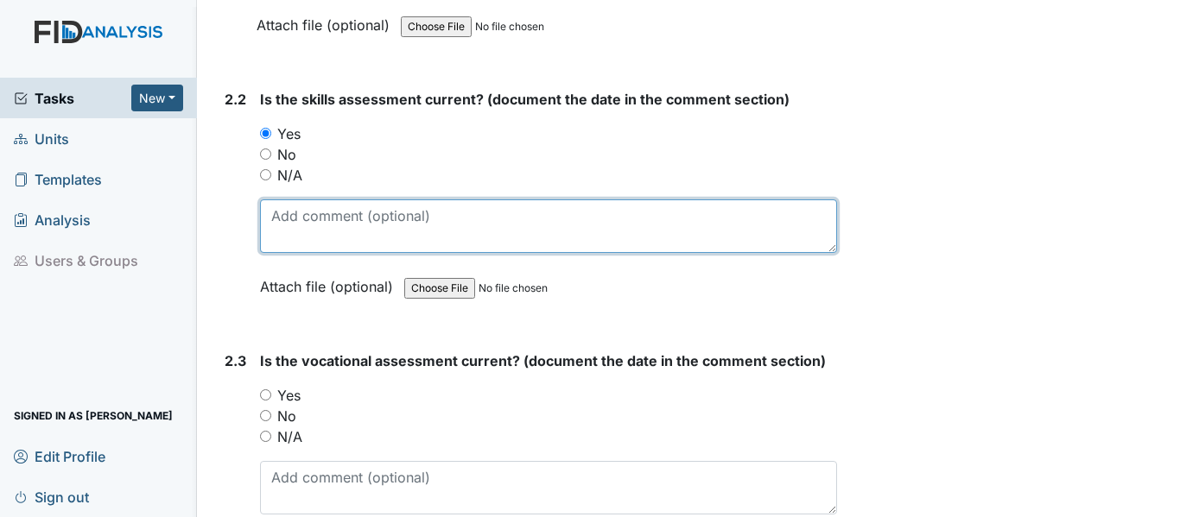
click at [274, 210] on textarea at bounding box center [548, 226] width 577 height 54
type textarea "3-7-25"
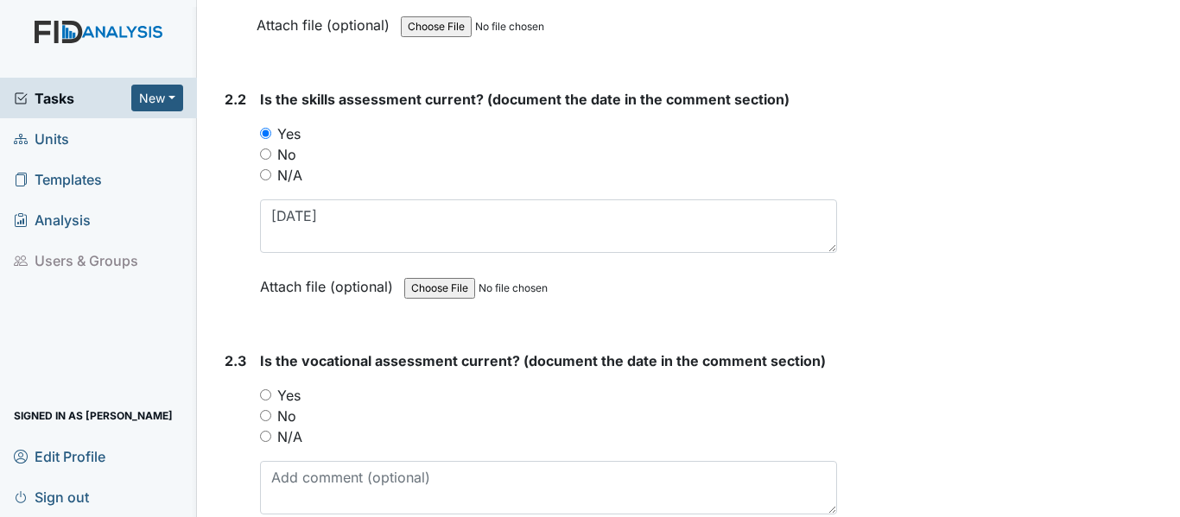
click at [263, 397] on input "Yes" at bounding box center [265, 394] width 11 height 11
radio input "true"
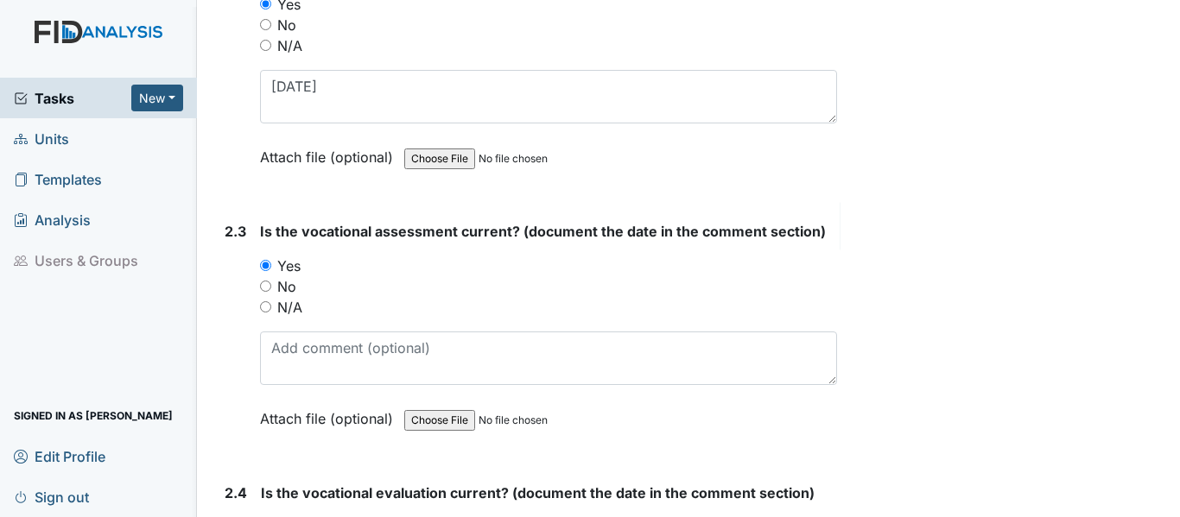
scroll to position [2332, 0]
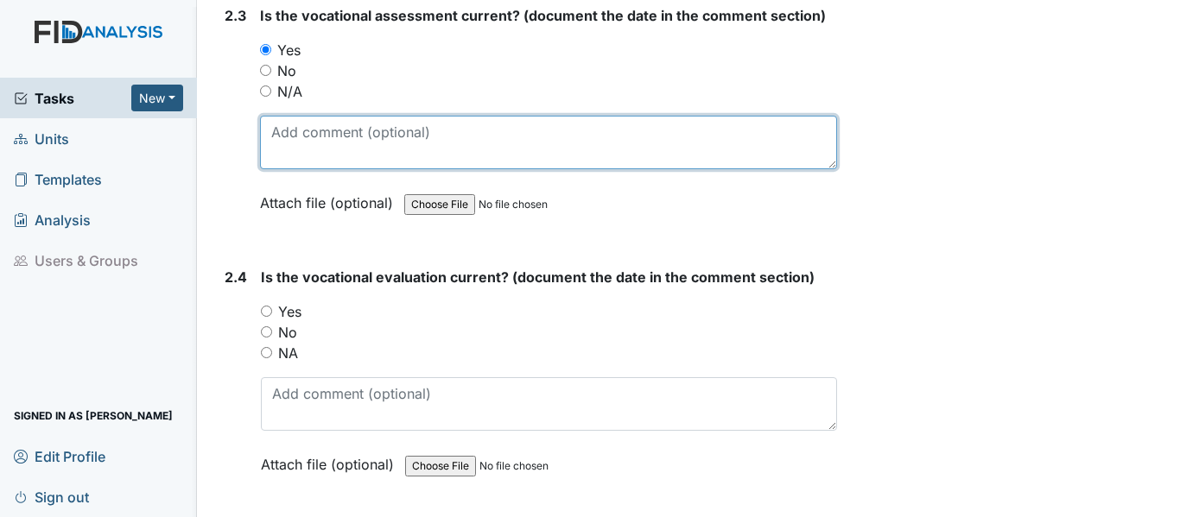
click at [277, 133] on textarea at bounding box center [548, 143] width 577 height 54
type textarea "4-22-25"
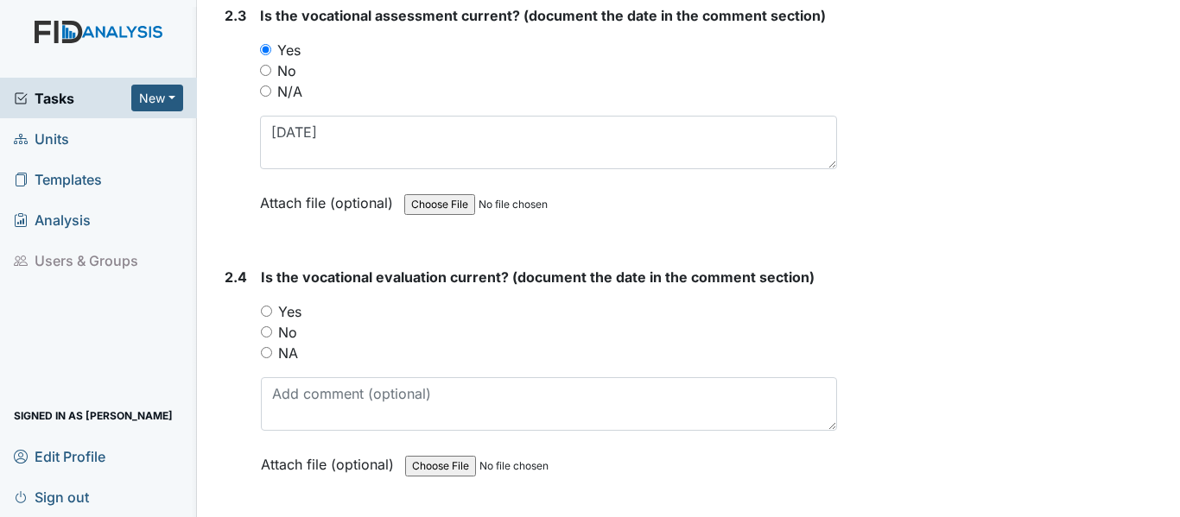
click at [264, 311] on input "Yes" at bounding box center [266, 311] width 11 height 11
radio input "true"
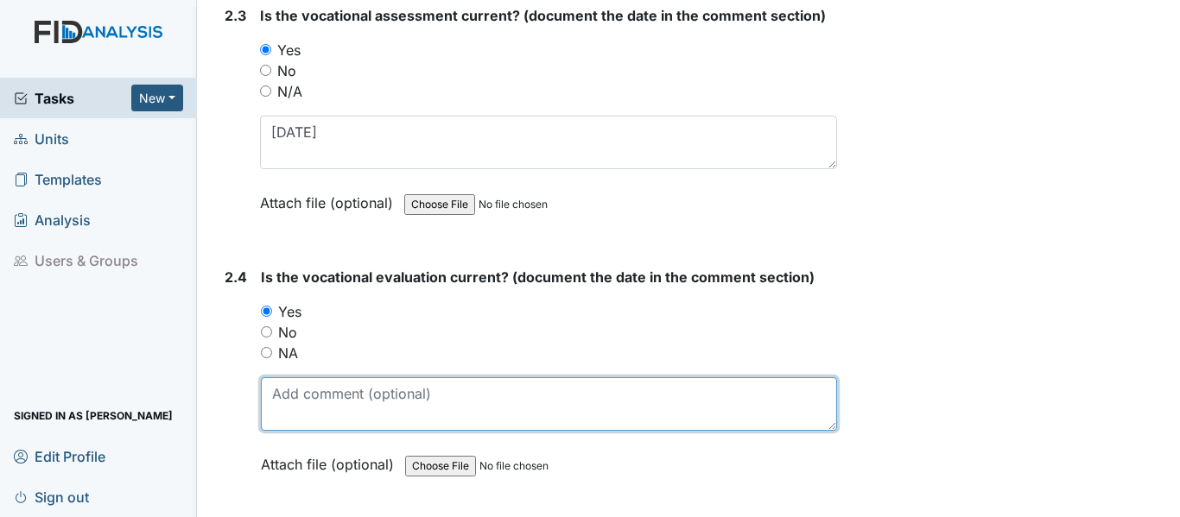
click at [277, 395] on textarea at bounding box center [549, 404] width 576 height 54
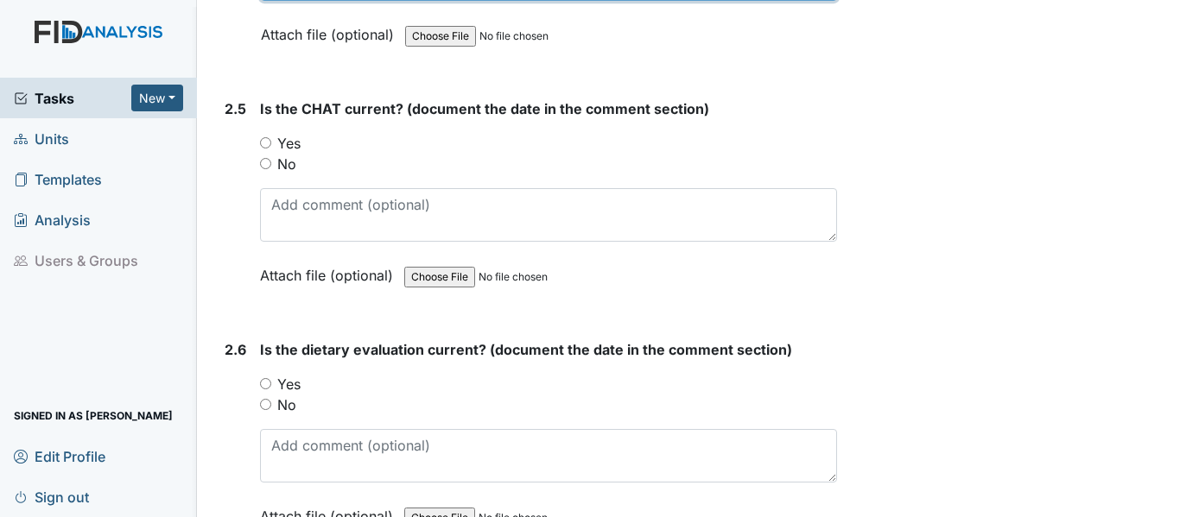
scroll to position [2764, 0]
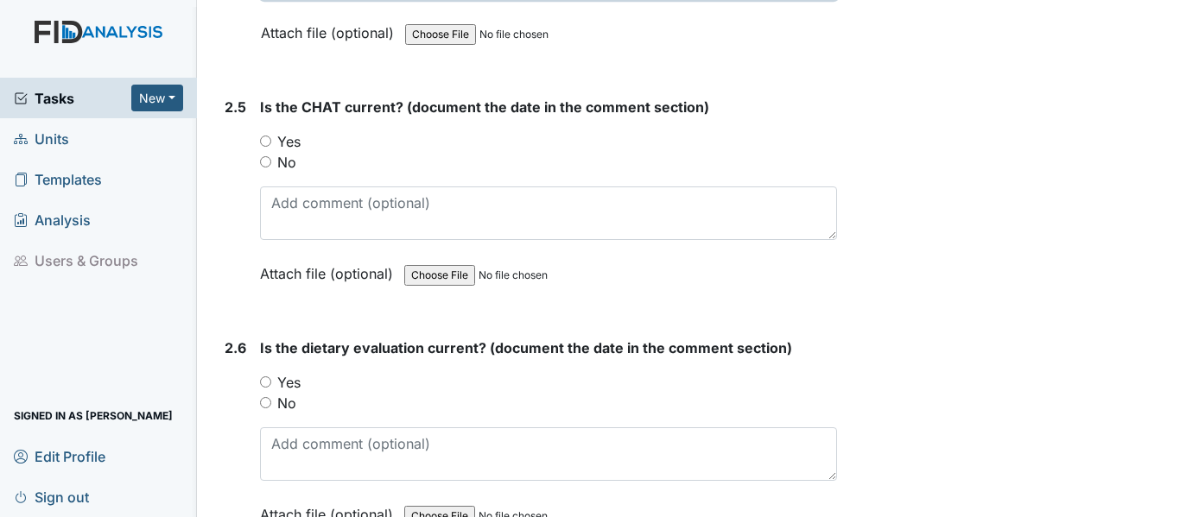
type textarea "4-22-25"
click at [263, 142] on input "Yes" at bounding box center [265, 141] width 11 height 11
radio input "true"
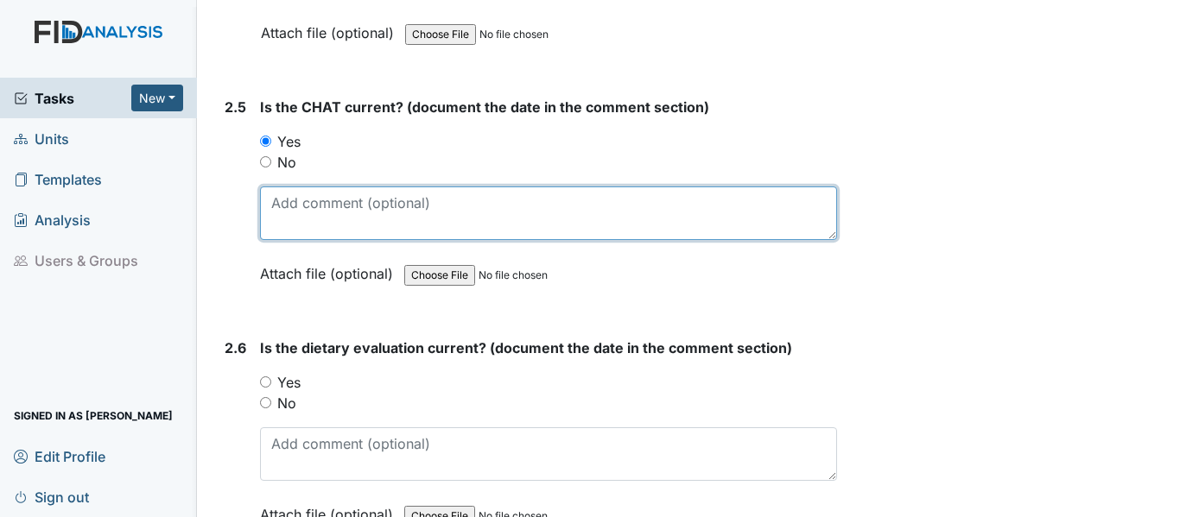
click at [271, 209] on textarea at bounding box center [548, 214] width 577 height 54
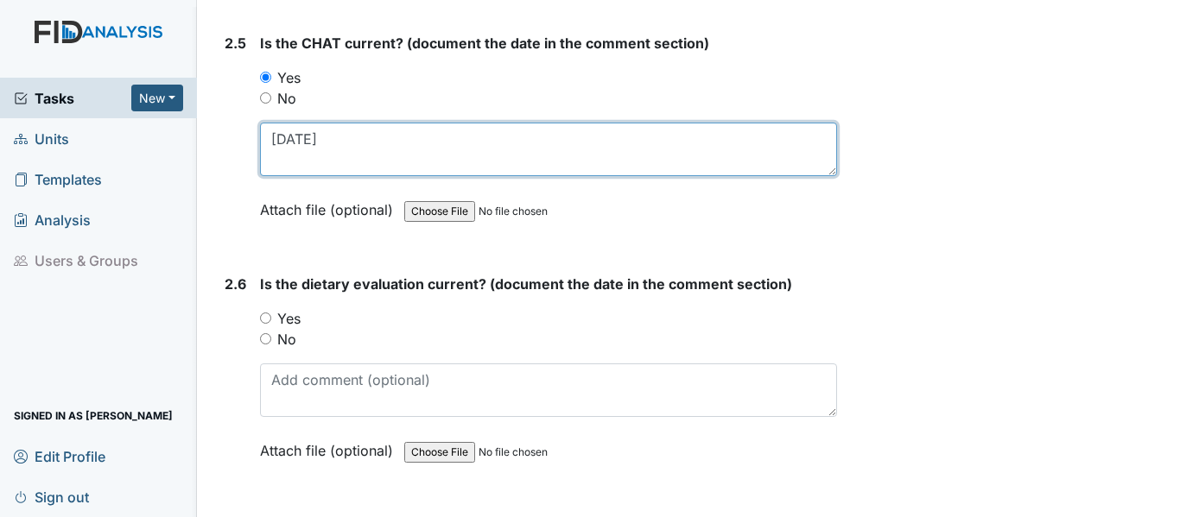
scroll to position [2936, 0]
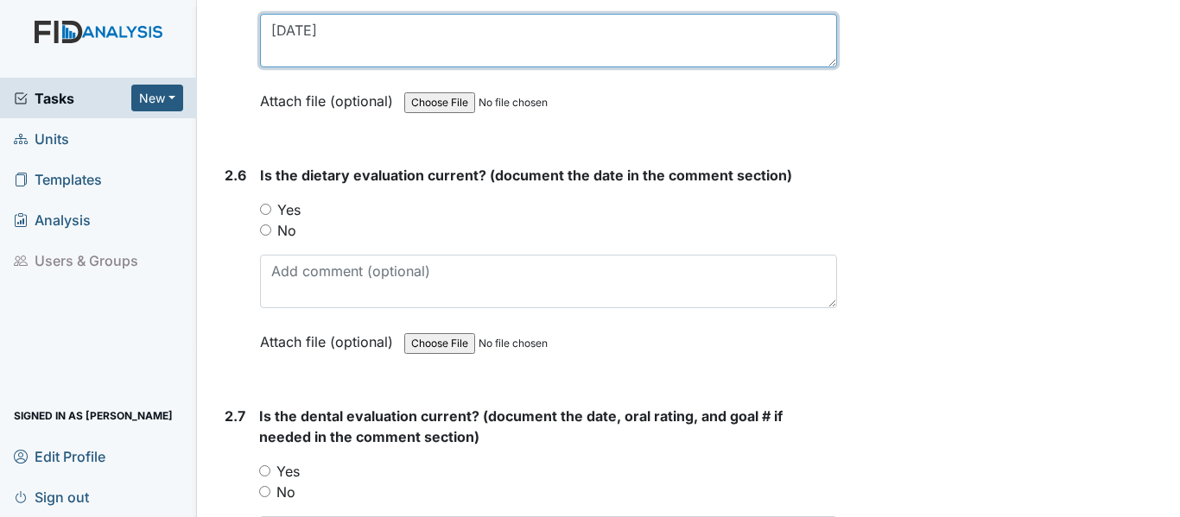
type textarea "3-7-25"
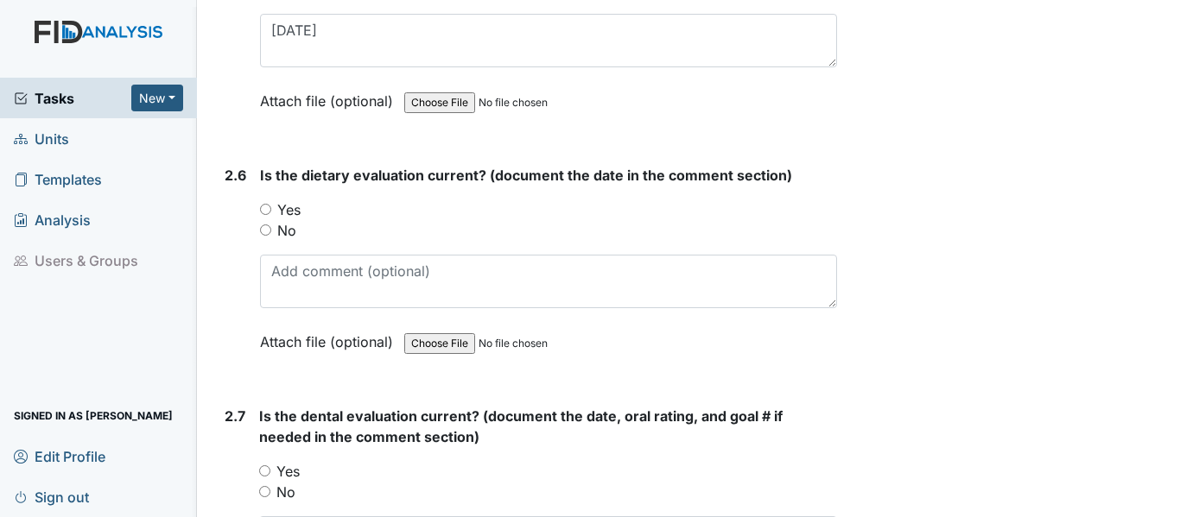
click at [263, 208] on input "Yes" at bounding box center [265, 209] width 11 height 11
radio input "true"
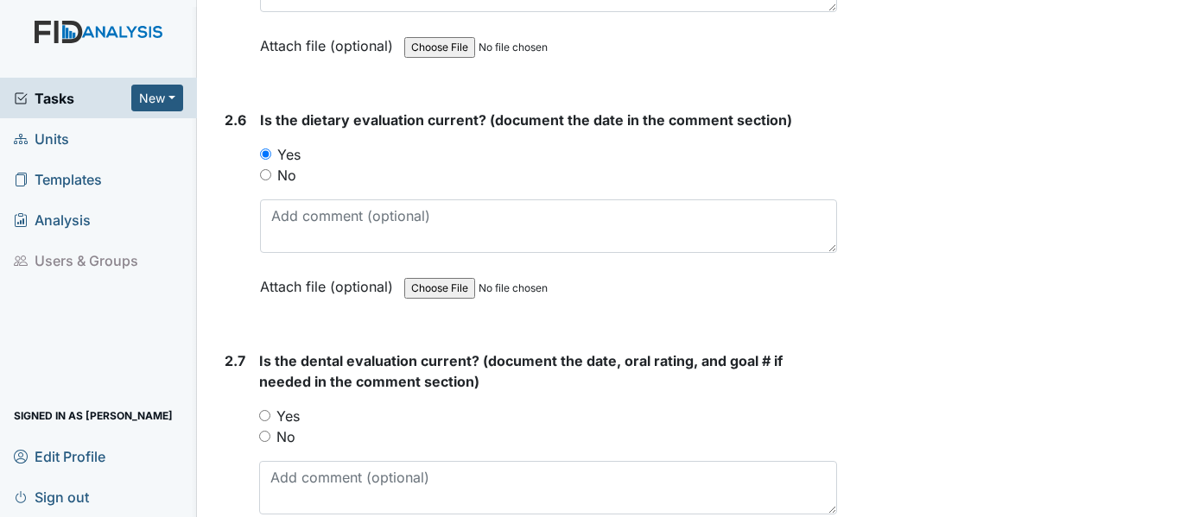
scroll to position [3023, 0]
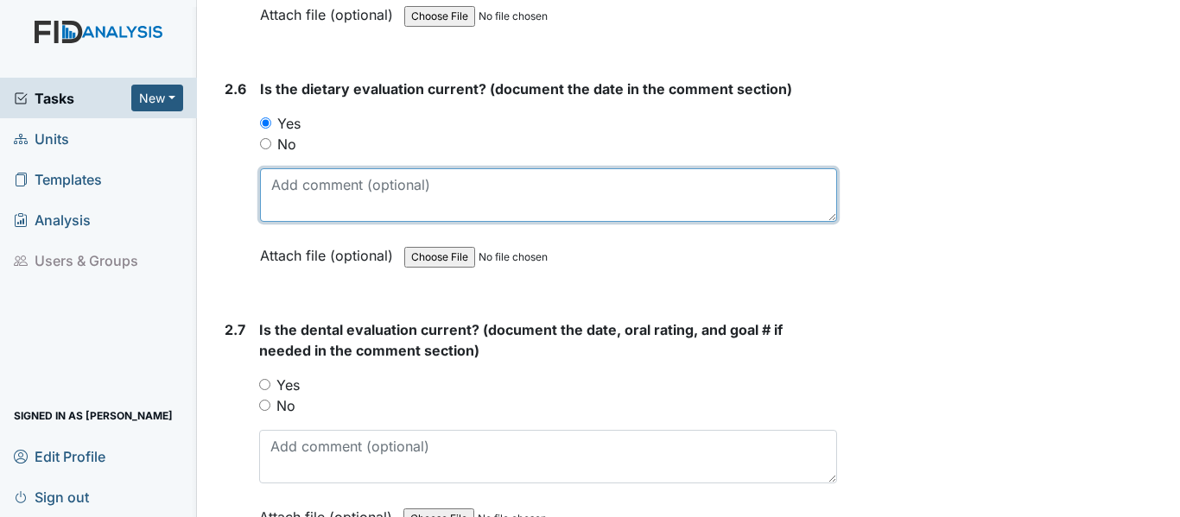
click at [269, 190] on textarea at bounding box center [548, 195] width 577 height 54
type textarea "2-17-25"
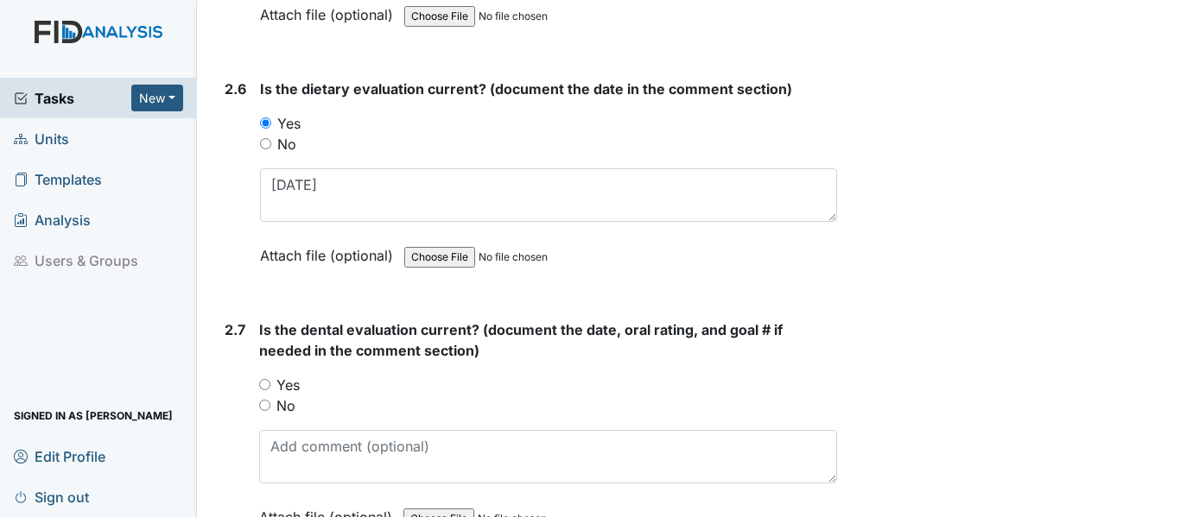
click at [260, 383] on input "Yes" at bounding box center [264, 384] width 11 height 11
radio input "true"
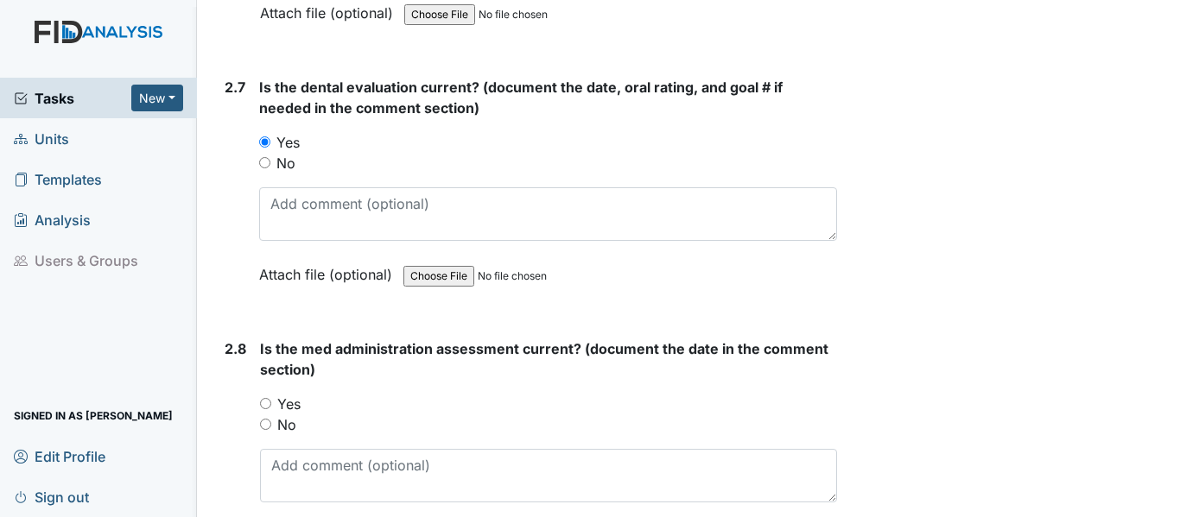
scroll to position [3282, 0]
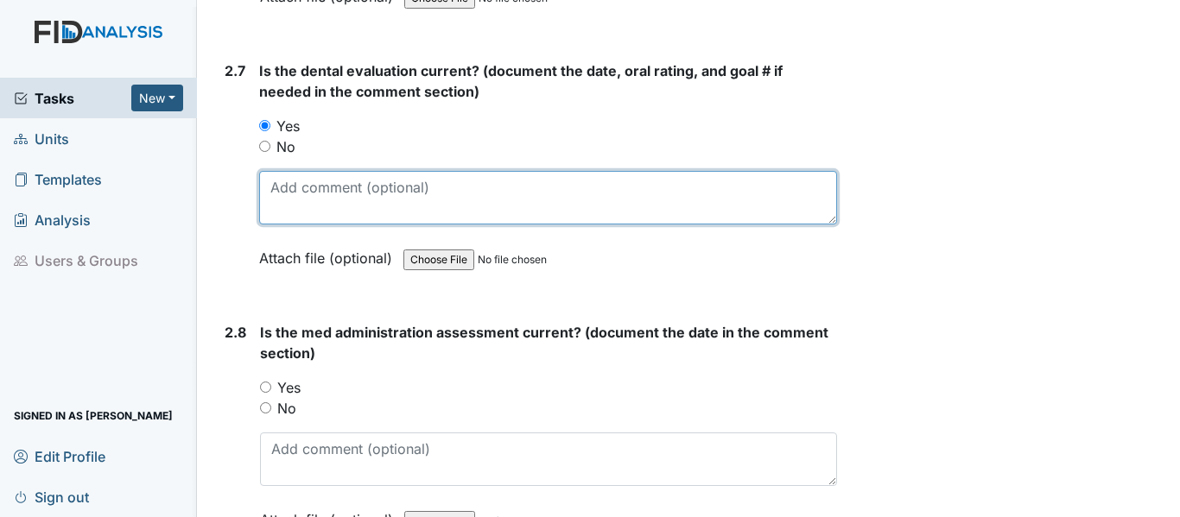
click at [272, 194] on textarea at bounding box center [548, 198] width 578 height 54
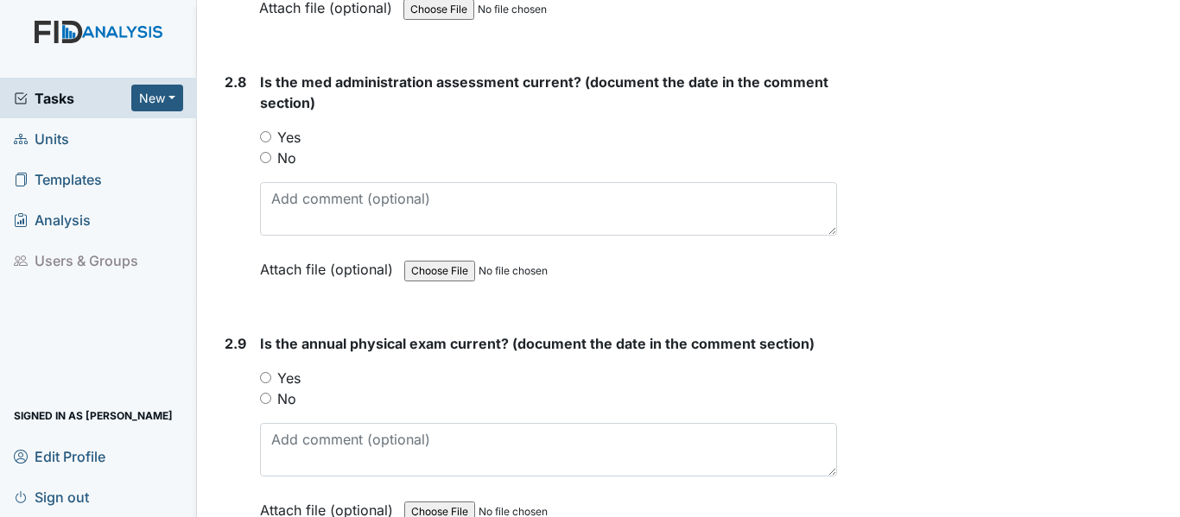
scroll to position [3541, 0]
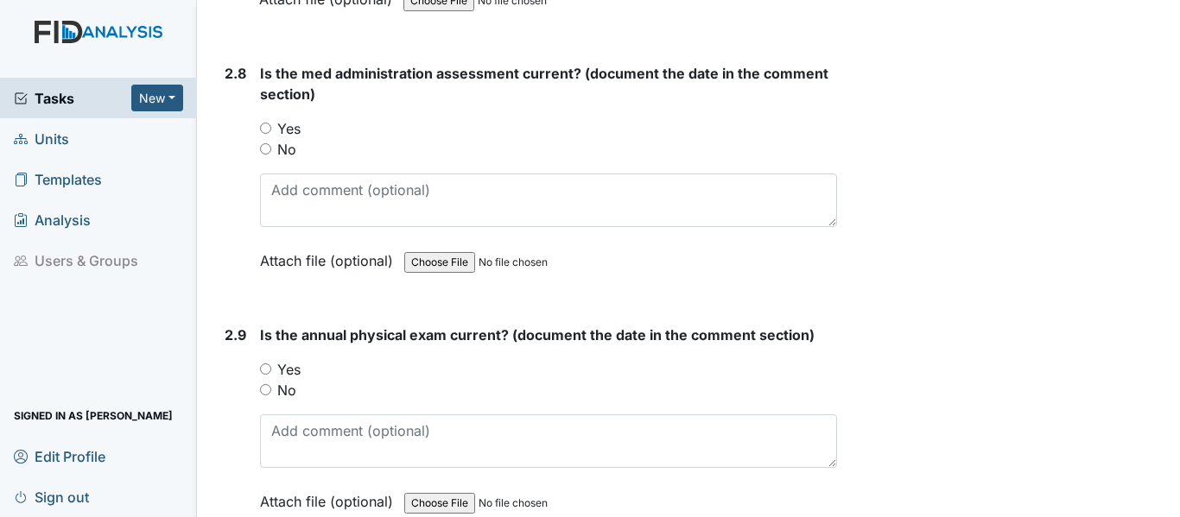
type textarea "6-6-25"
click at [263, 131] on input "Yes" at bounding box center [265, 128] width 11 height 11
radio input "true"
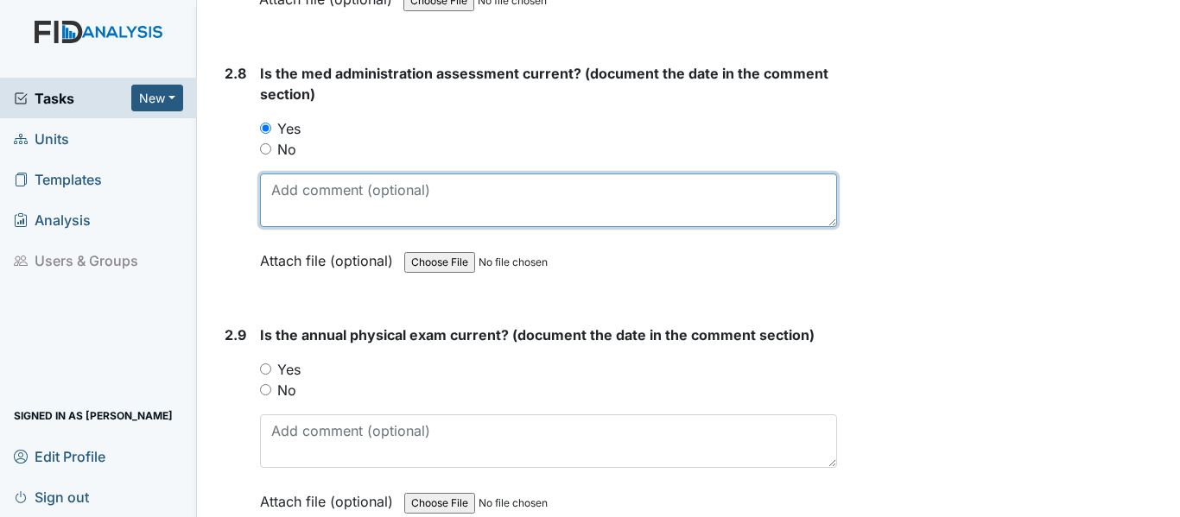
click at [273, 188] on textarea at bounding box center [548, 201] width 577 height 54
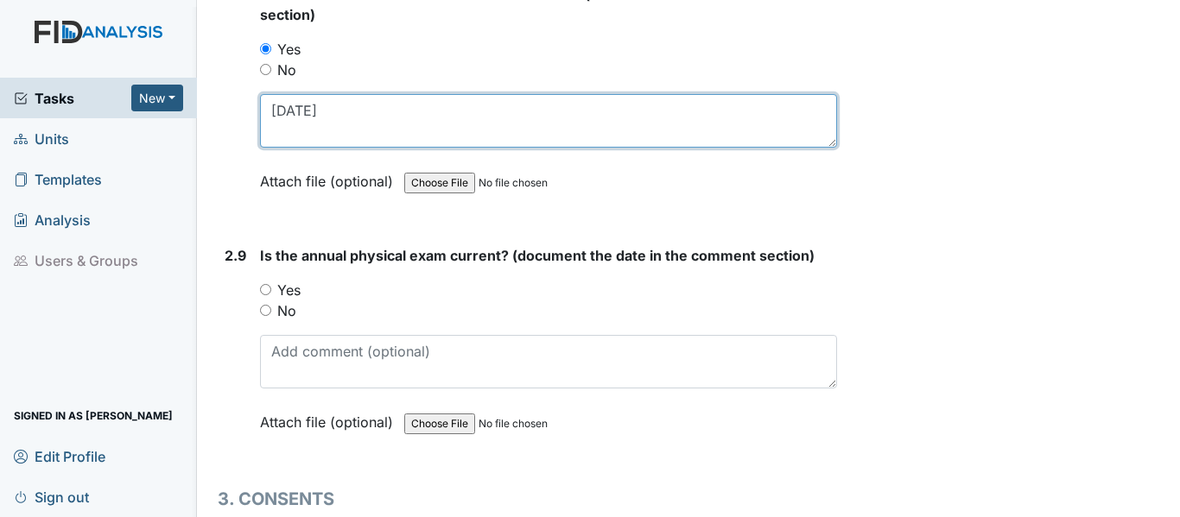
scroll to position [3627, 0]
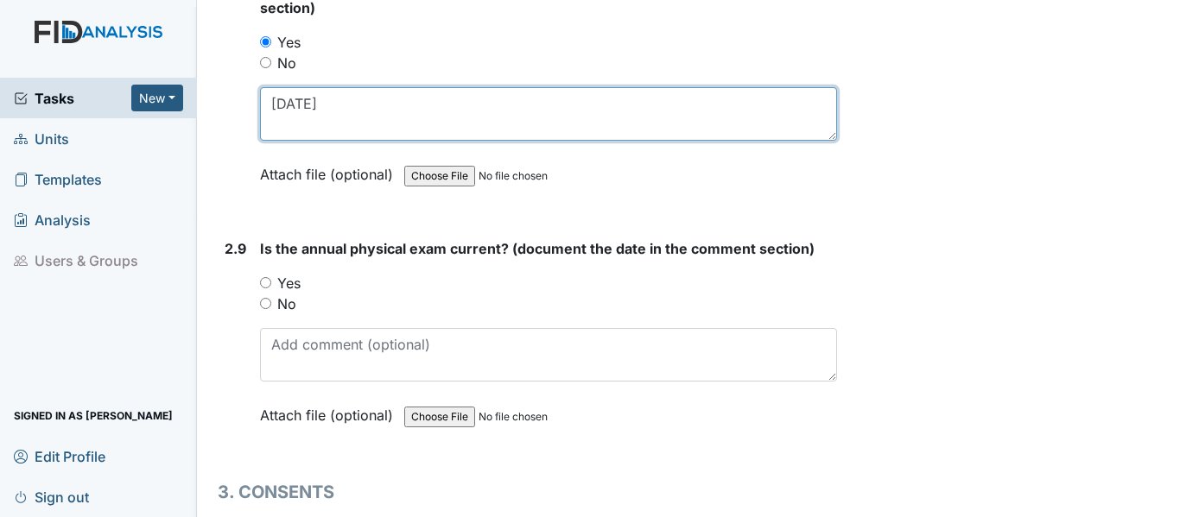
type textarea "[DATE]"
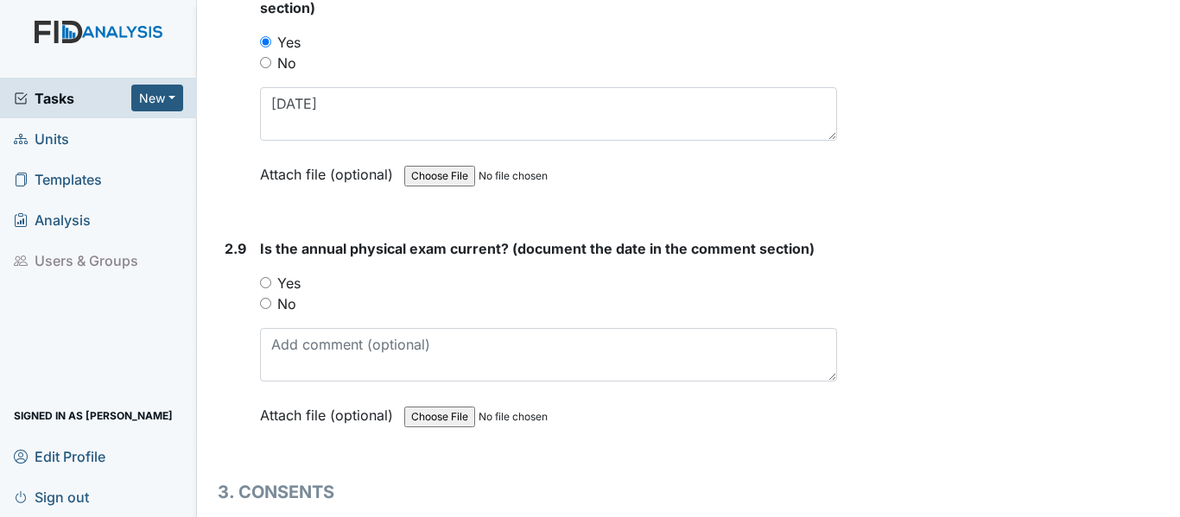
click at [264, 284] on input "Yes" at bounding box center [265, 282] width 11 height 11
radio input "true"
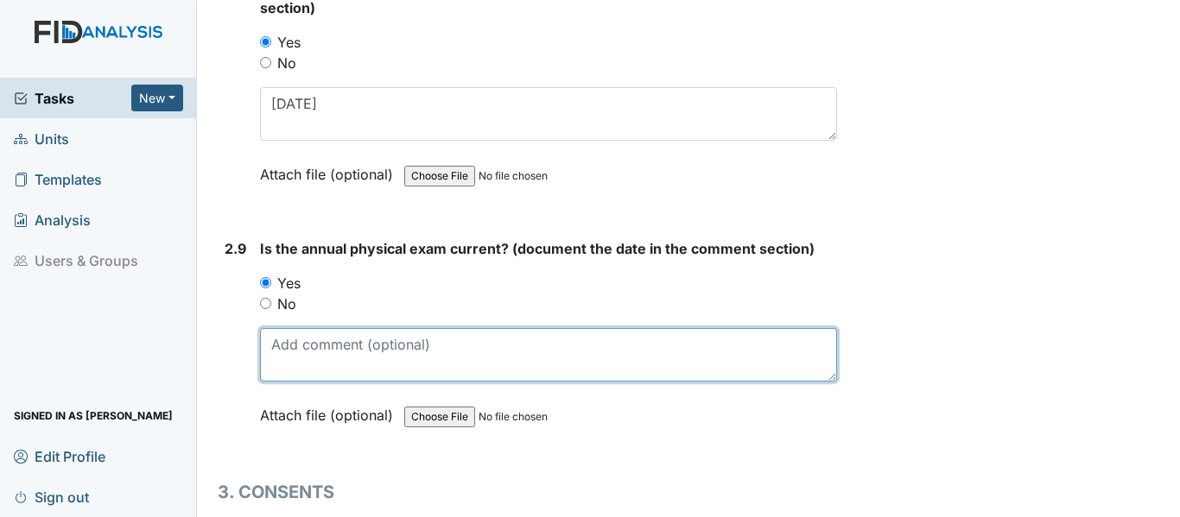
click at [279, 358] on textarea at bounding box center [548, 355] width 577 height 54
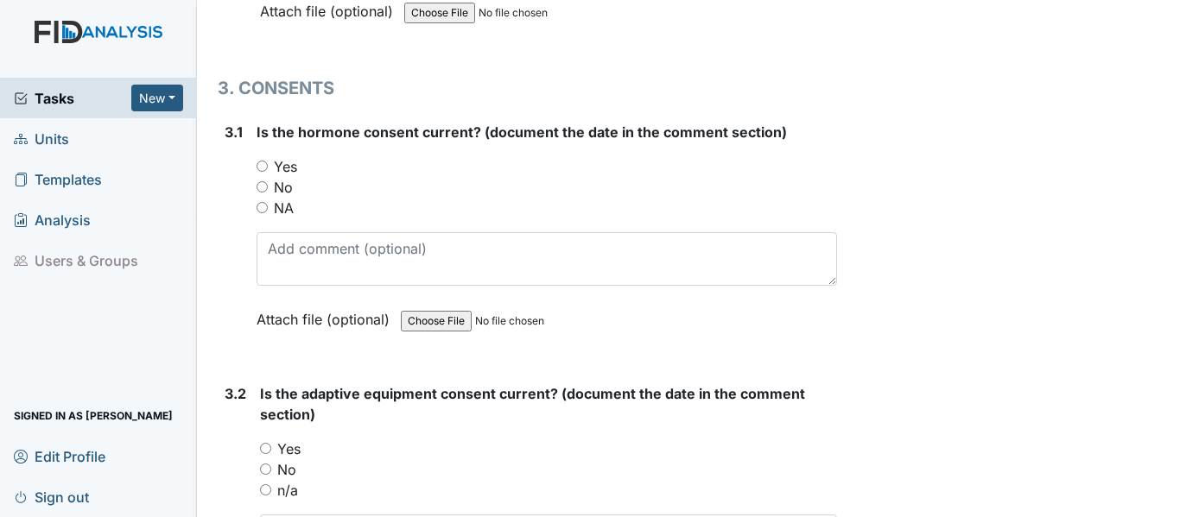
scroll to position [4059, 0]
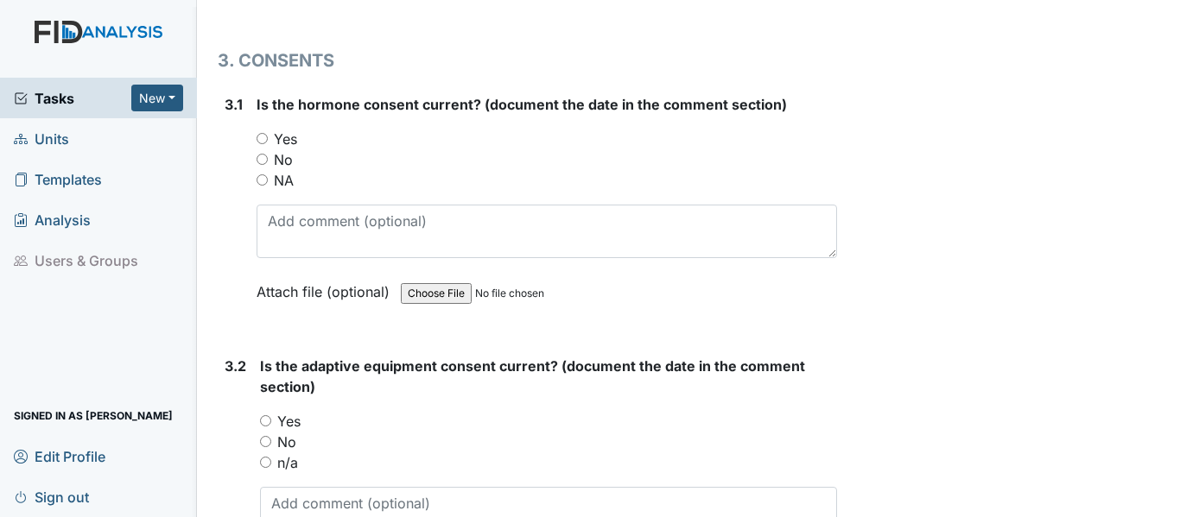
type textarea "4-7-25"
click at [260, 176] on input "NA" at bounding box center [261, 179] width 11 height 11
radio input "true"
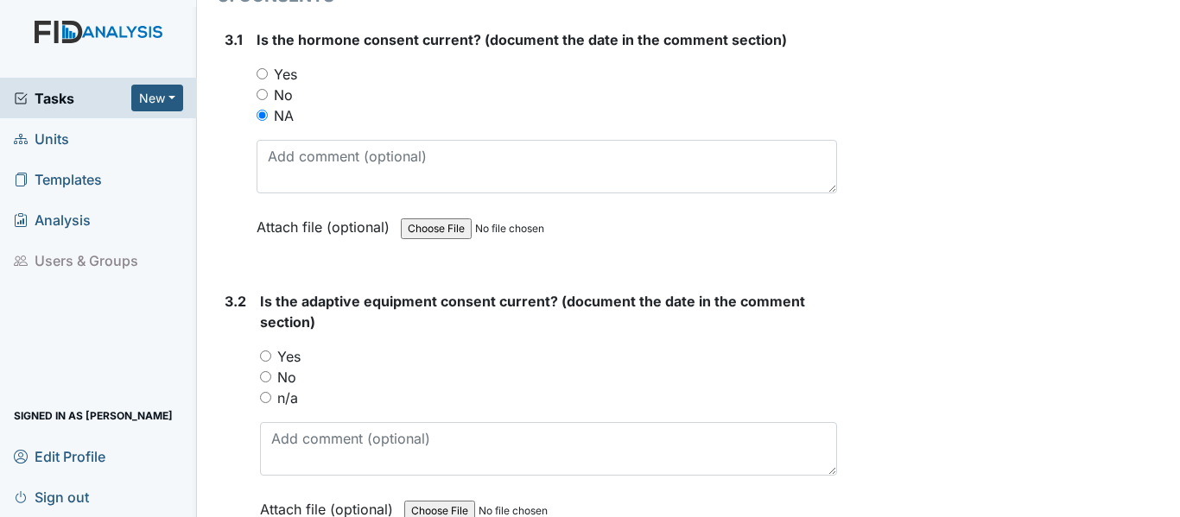
scroll to position [4232, 0]
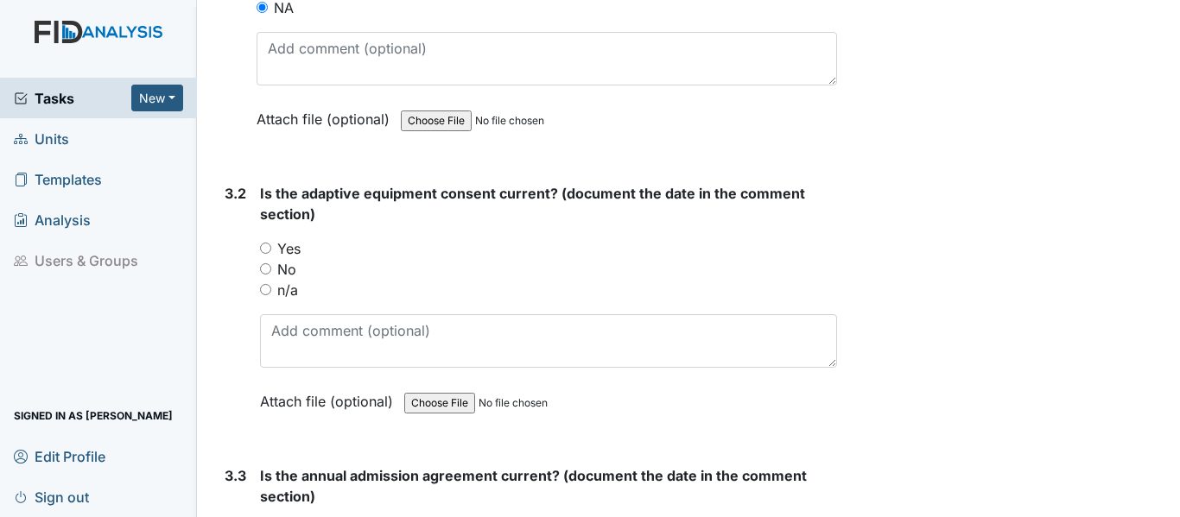
click at [263, 286] on input "n/a" at bounding box center [265, 289] width 11 height 11
radio input "true"
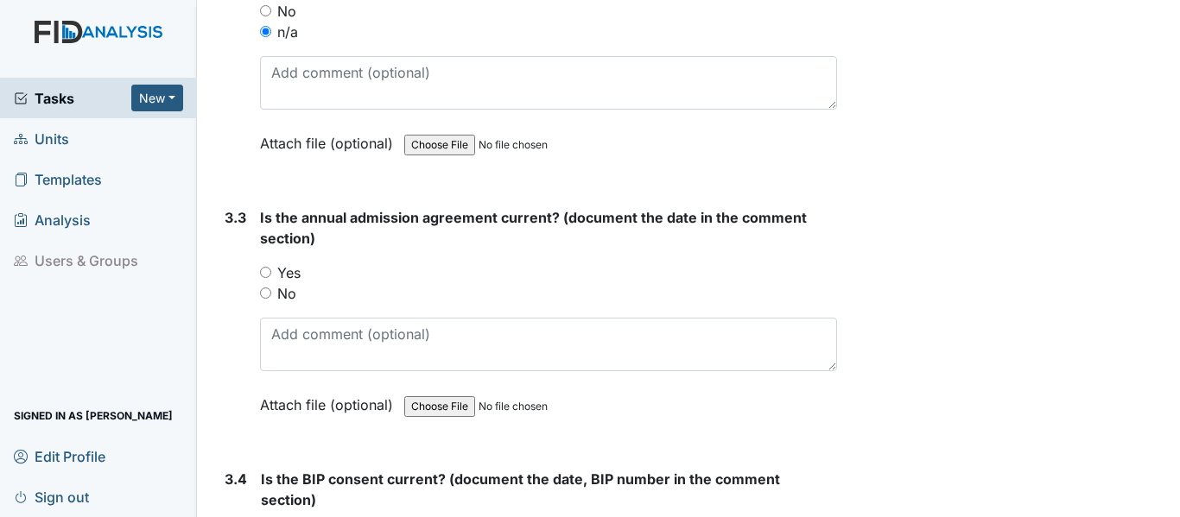
scroll to position [4491, 0]
click at [268, 270] on input "Yes" at bounding box center [265, 271] width 11 height 11
radio input "true"
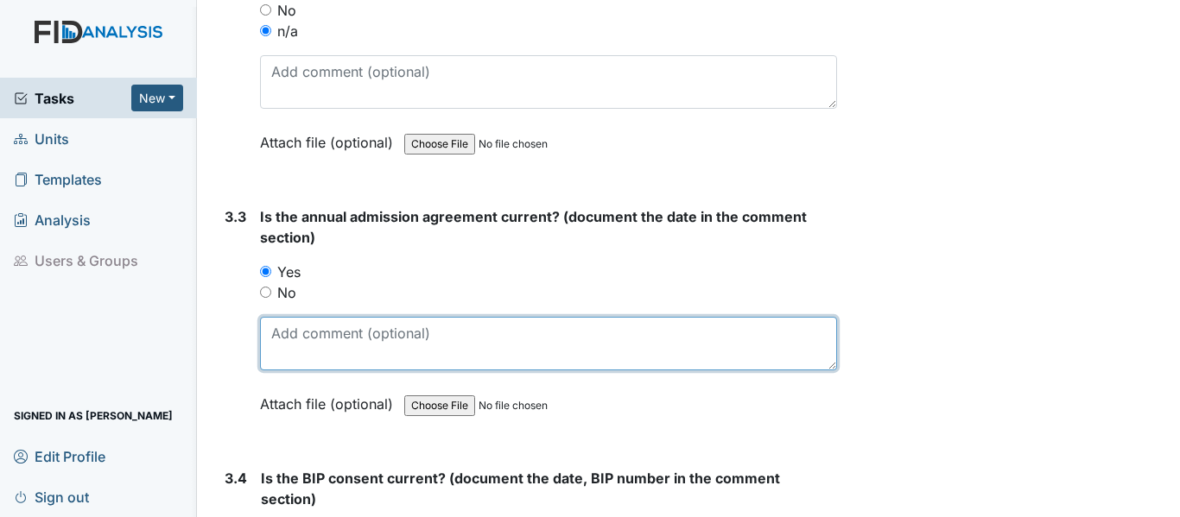
click at [262, 336] on textarea at bounding box center [548, 344] width 577 height 54
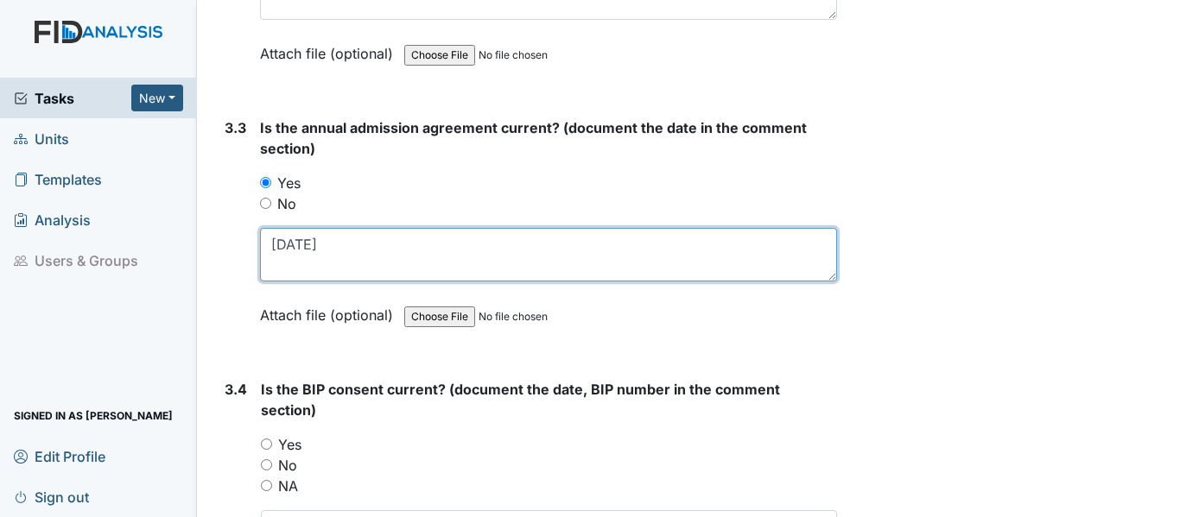
scroll to position [4664, 0]
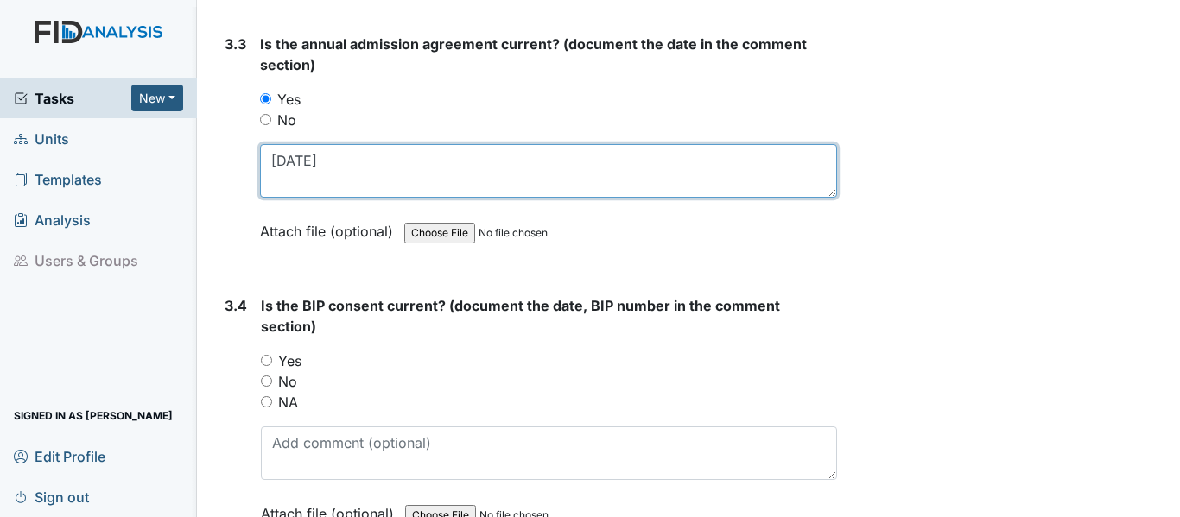
type textarea "4-3-25"
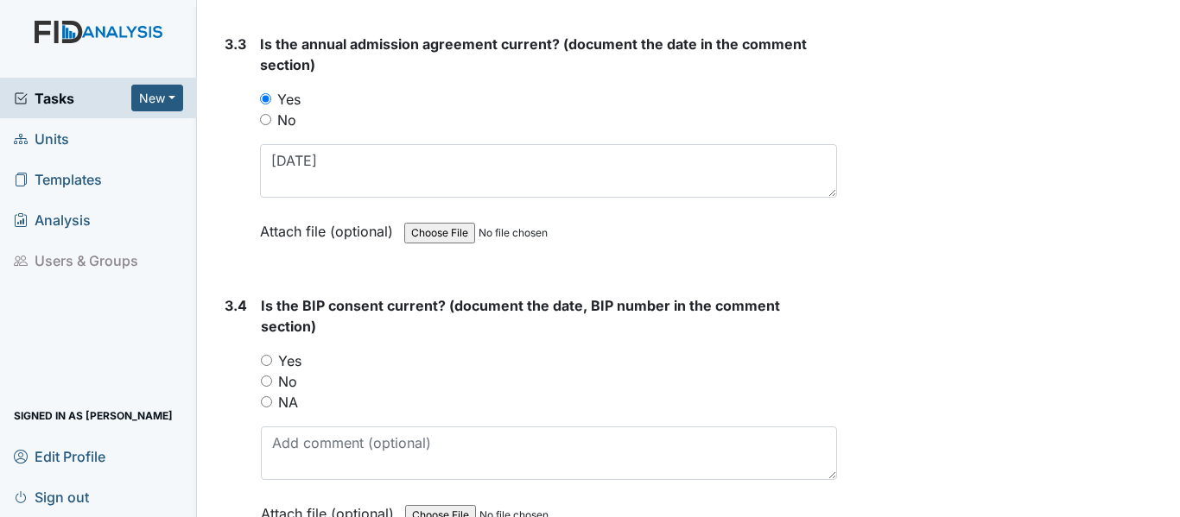
click at [266, 360] on input "Yes" at bounding box center [266, 360] width 11 height 11
radio input "true"
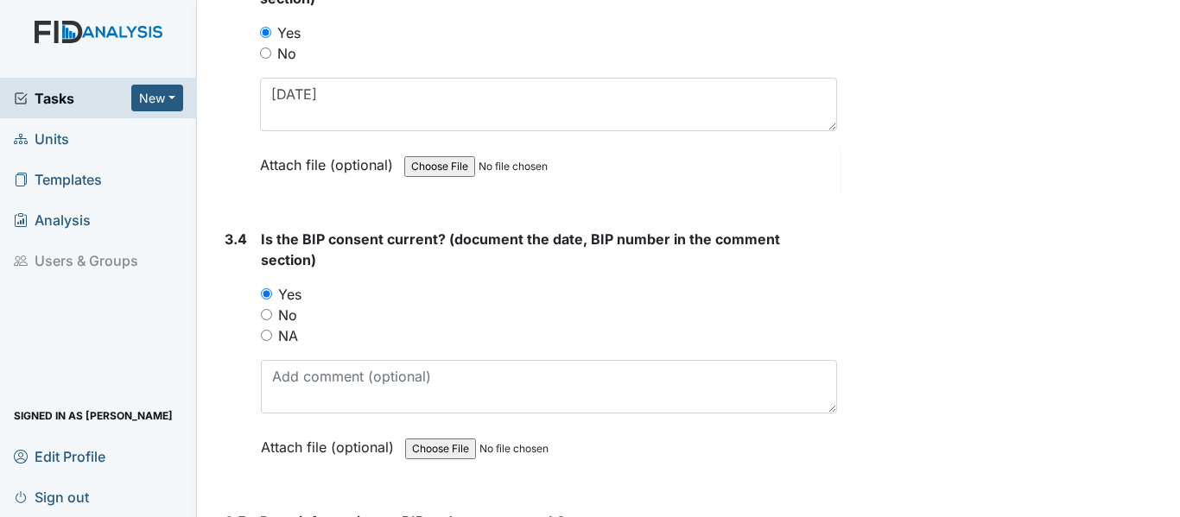
scroll to position [4750, 0]
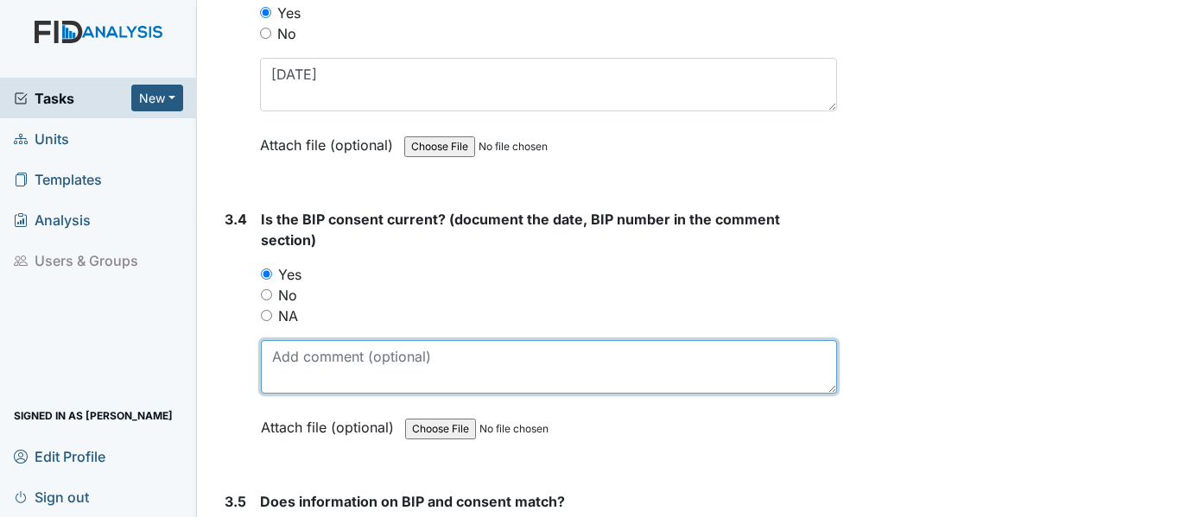
click at [269, 354] on textarea at bounding box center [549, 367] width 576 height 54
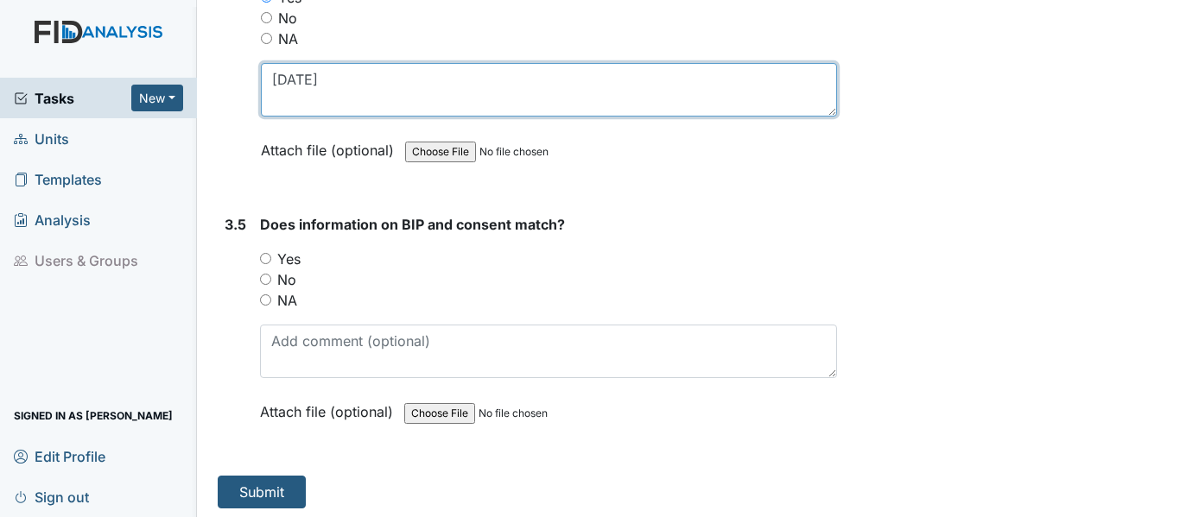
scroll to position [5032, 0]
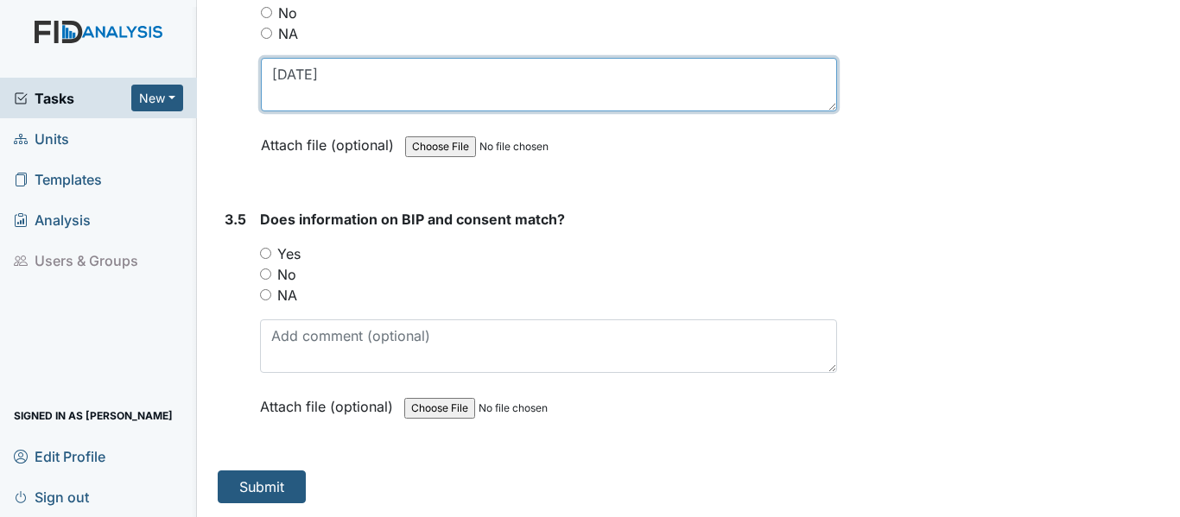
type textarea "4-3-25"
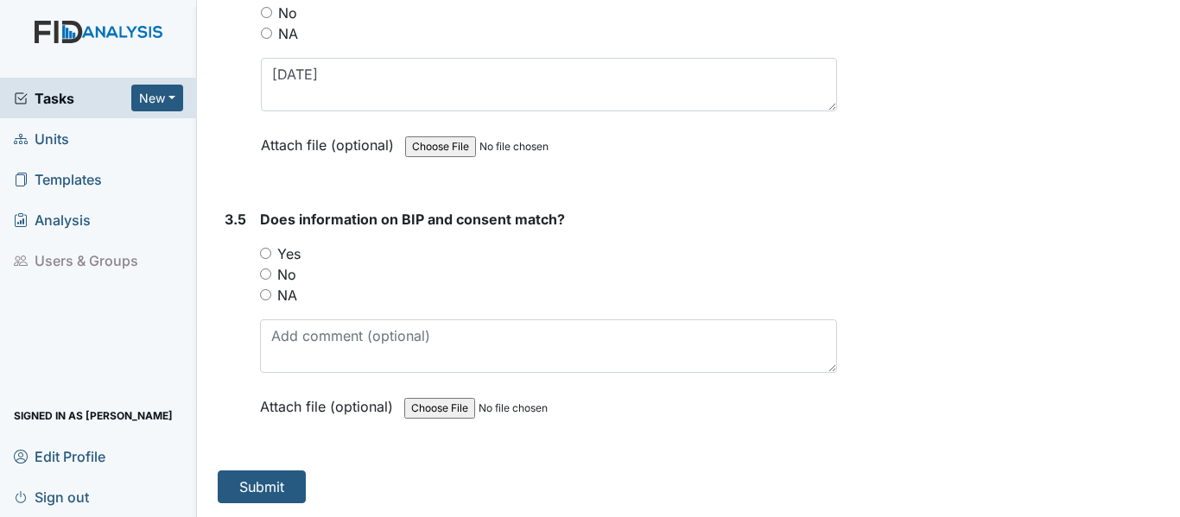
click at [263, 251] on input "Yes" at bounding box center [265, 253] width 11 height 11
radio input "true"
drag, startPoint x: 275, startPoint y: 486, endPoint x: 305, endPoint y: 464, distance: 37.7
click at [275, 484] on button "Submit" at bounding box center [262, 487] width 88 height 33
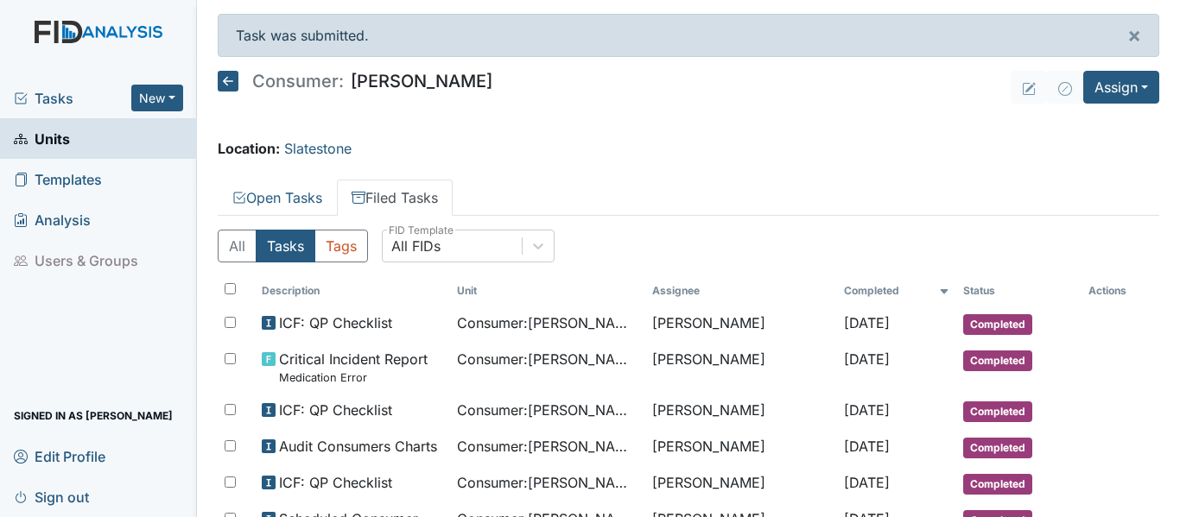
click at [229, 80] on icon at bounding box center [228, 81] width 21 height 21
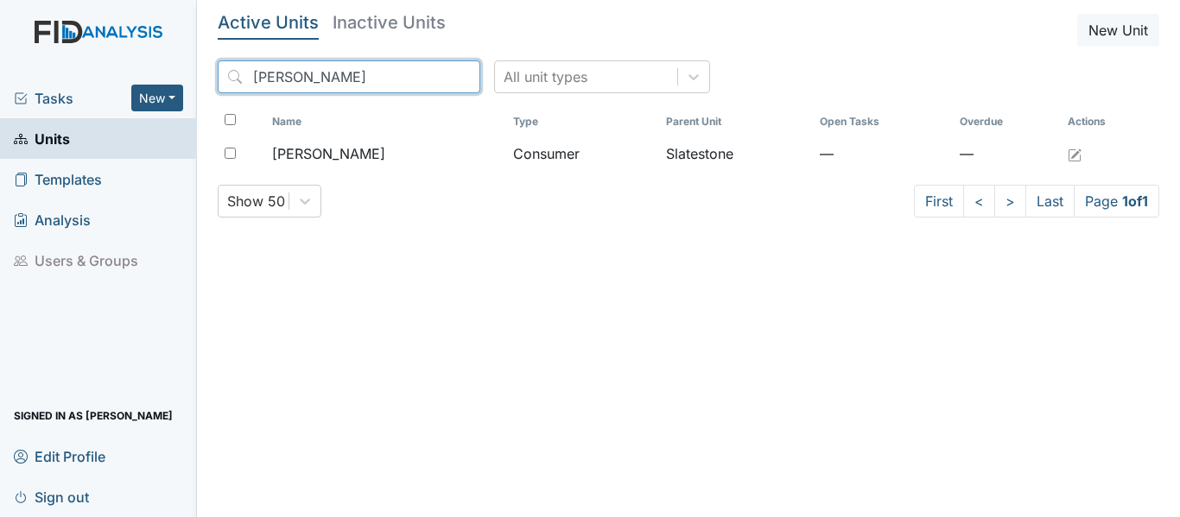
click at [314, 76] on input "Campbell" at bounding box center [349, 76] width 263 height 33
type input "C"
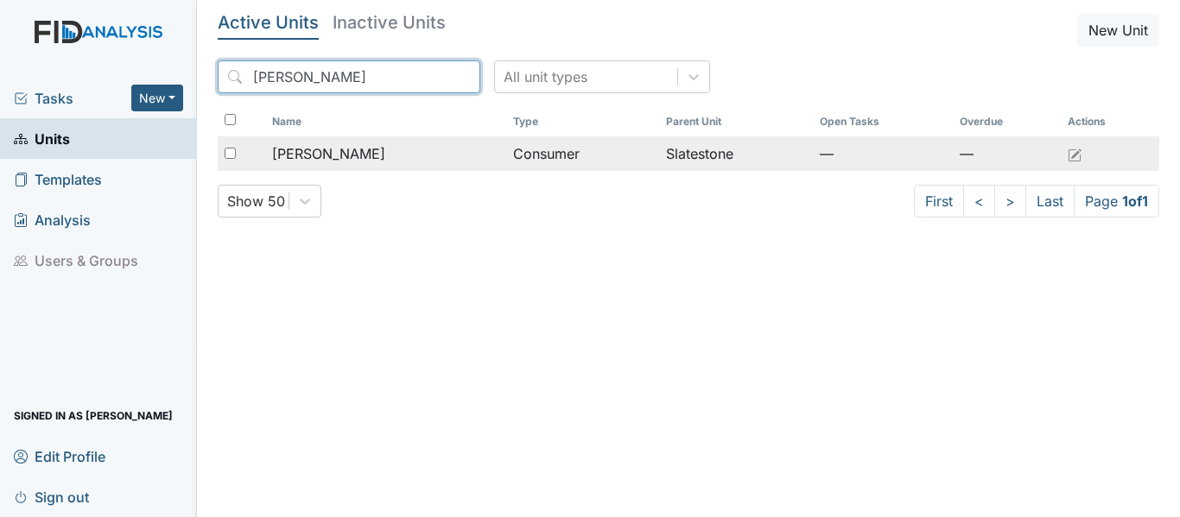
type input "Fillingame"
click at [307, 160] on span "[PERSON_NAME]" at bounding box center [328, 153] width 113 height 21
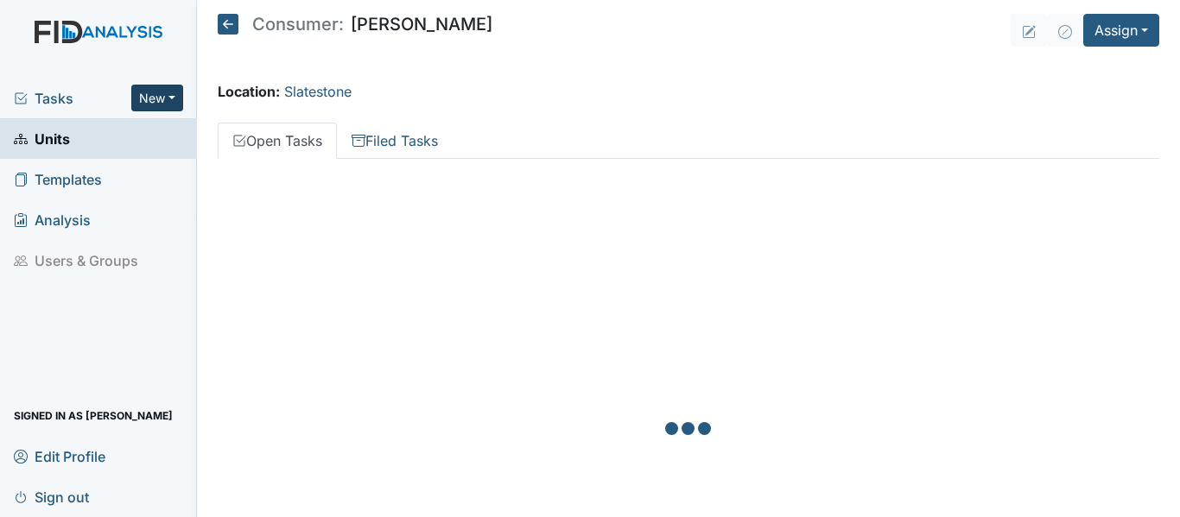
click at [175, 96] on button "New" at bounding box center [157, 98] width 52 height 27
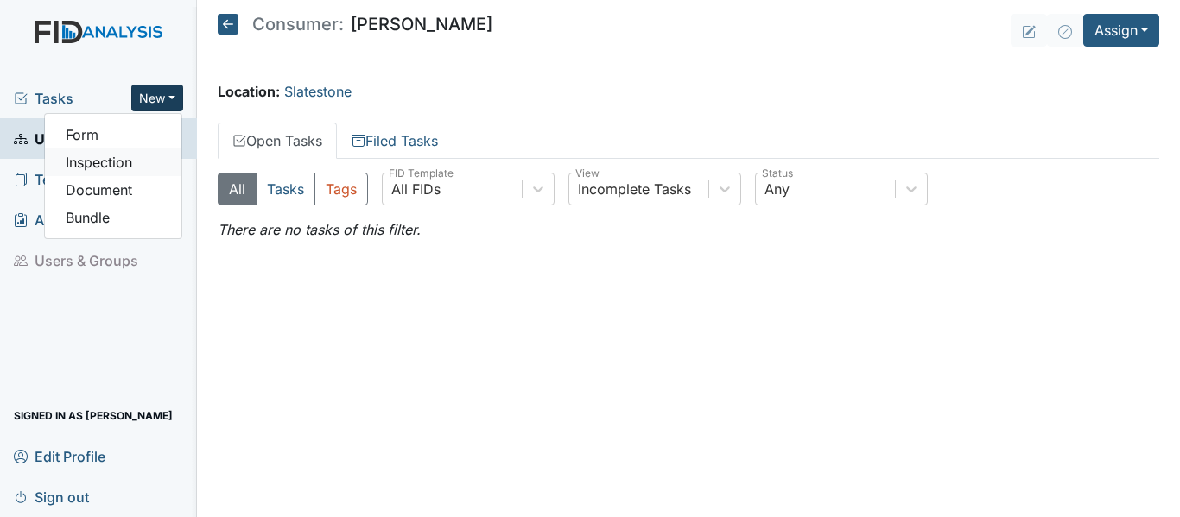
click at [111, 162] on link "Inspection" at bounding box center [113, 163] width 136 height 28
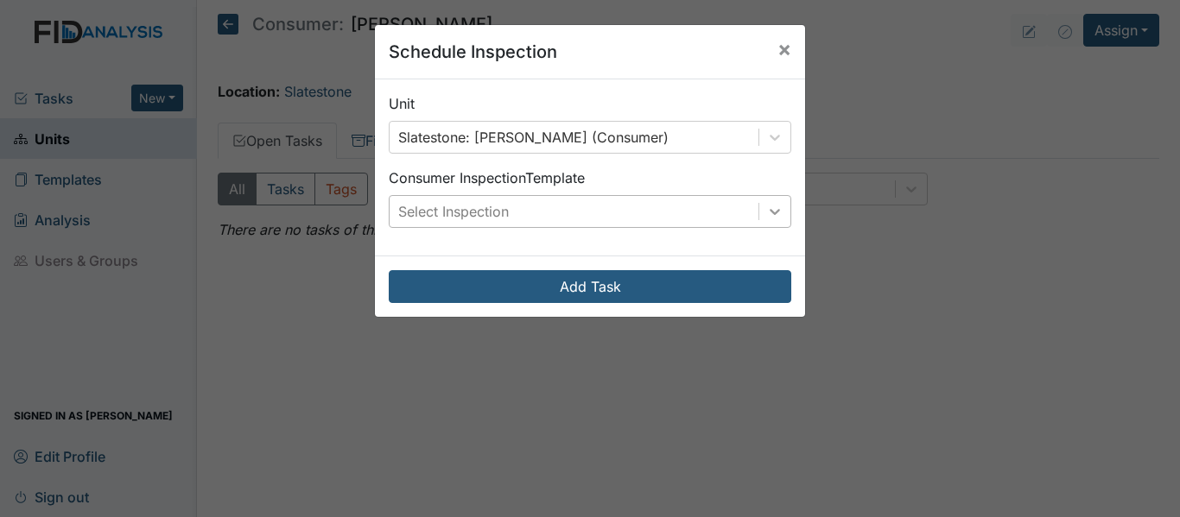
click at [769, 213] on icon at bounding box center [774, 212] width 10 height 6
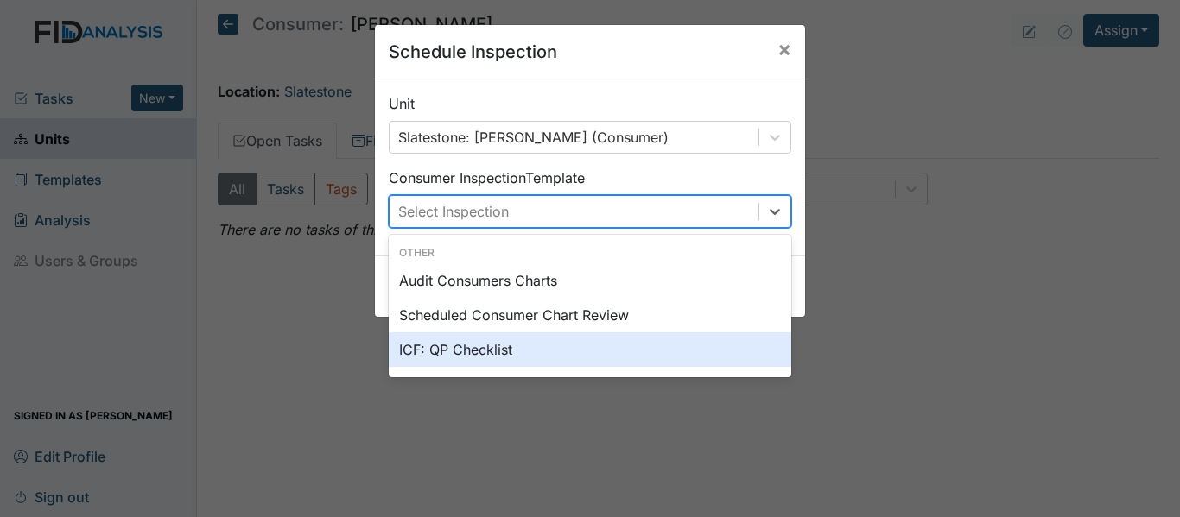
click at [468, 350] on div "ICF: QP Checklist" at bounding box center [590, 349] width 402 height 35
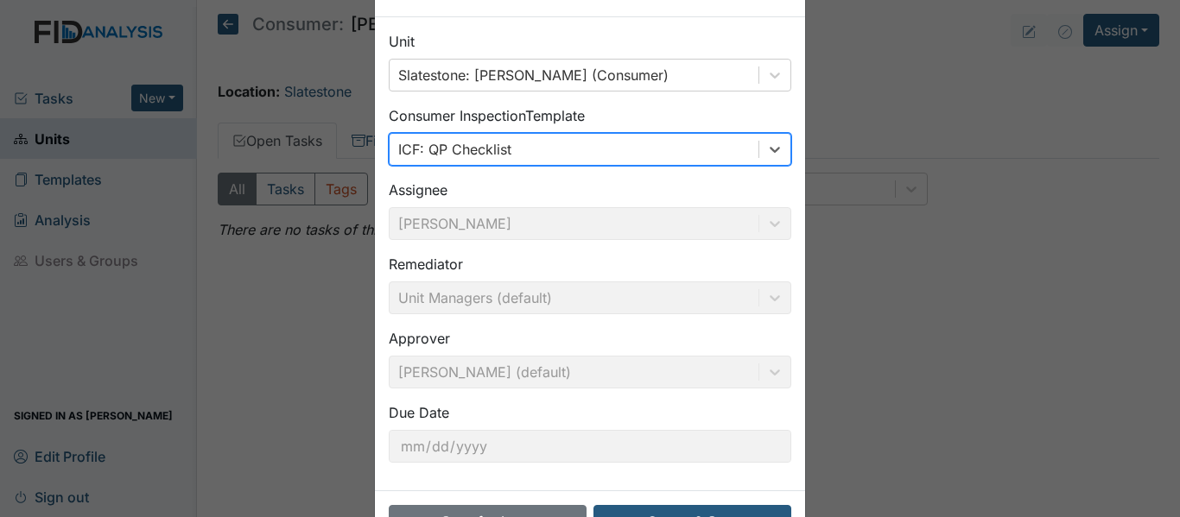
scroll to position [122, 0]
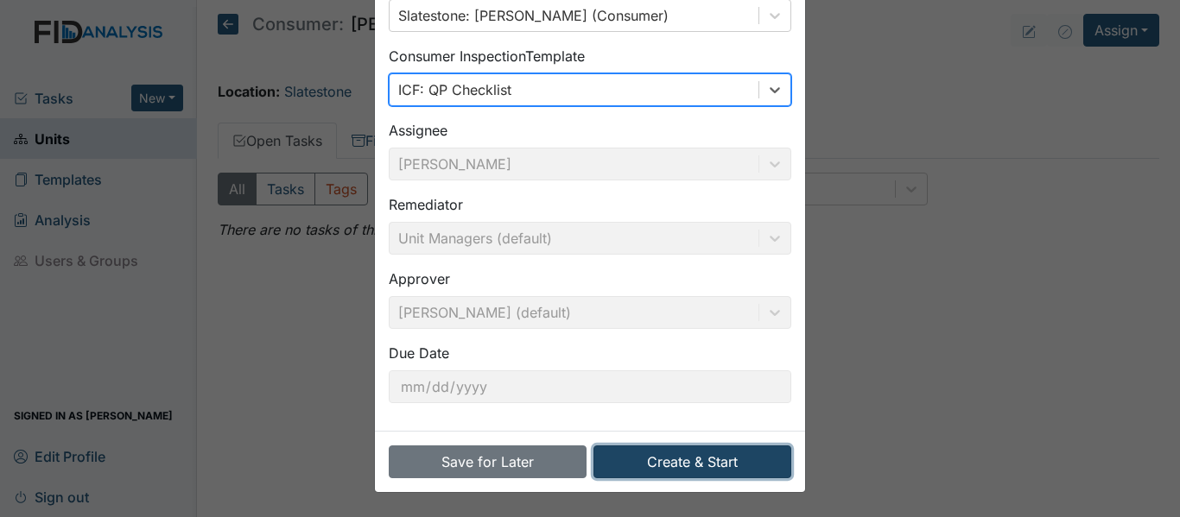
click at [683, 462] on button "Create & Start" at bounding box center [692, 462] width 198 height 33
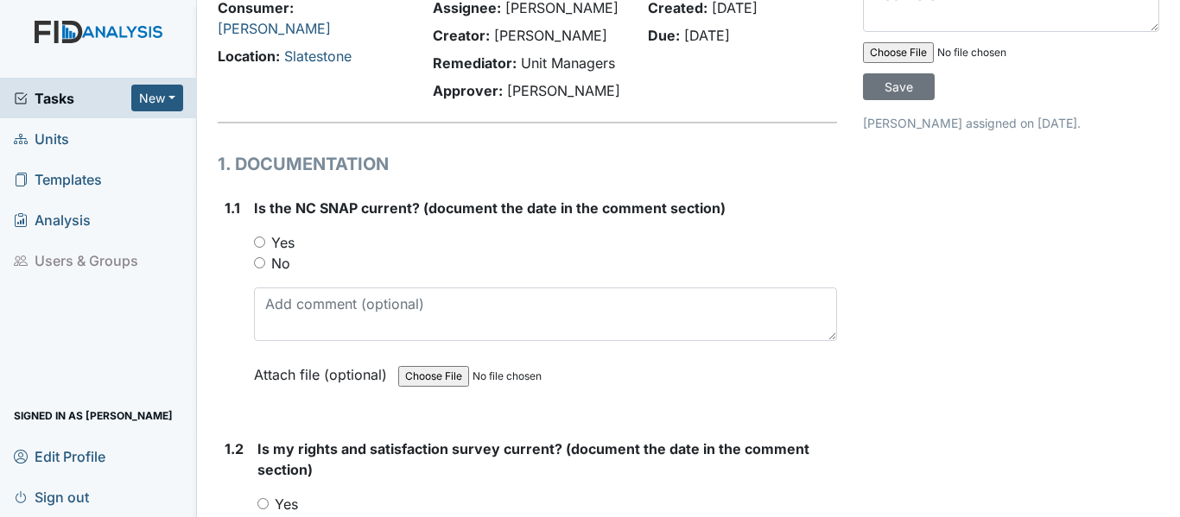
scroll to position [173, 0]
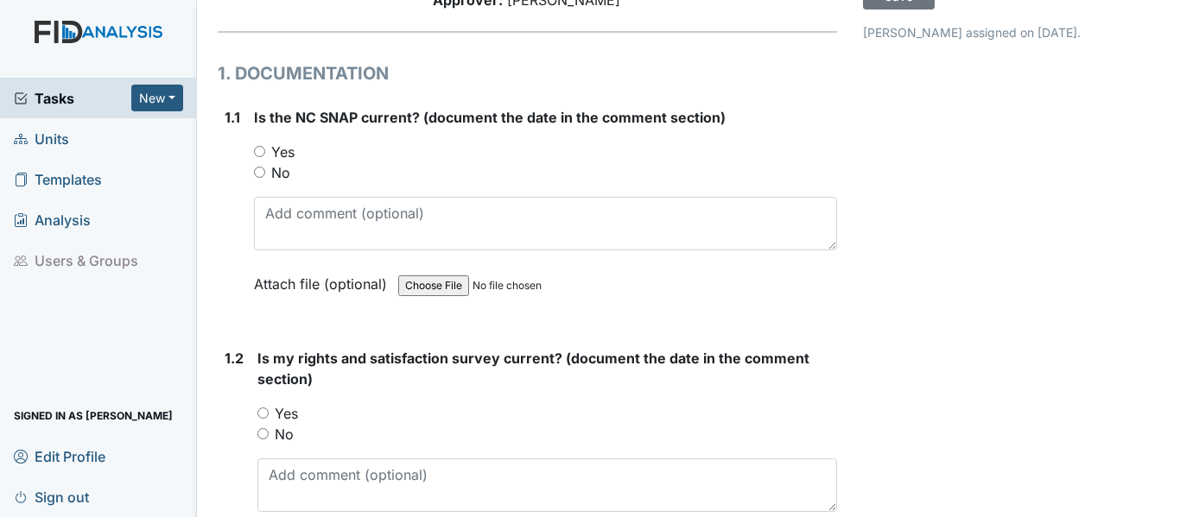
click at [258, 147] on input "Yes" at bounding box center [259, 151] width 11 height 11
radio input "true"
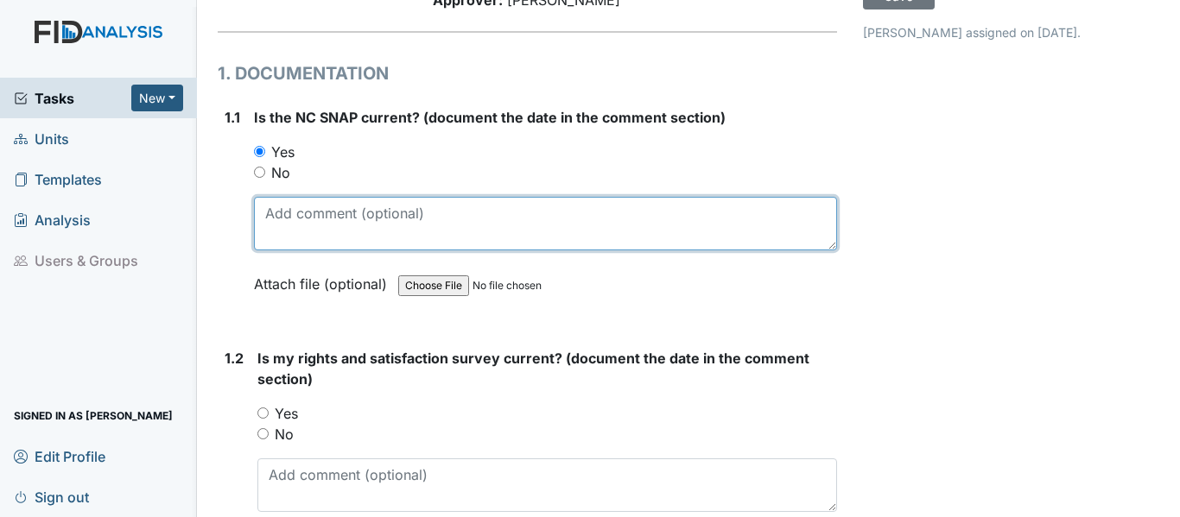
click at [261, 210] on textarea at bounding box center [545, 224] width 583 height 54
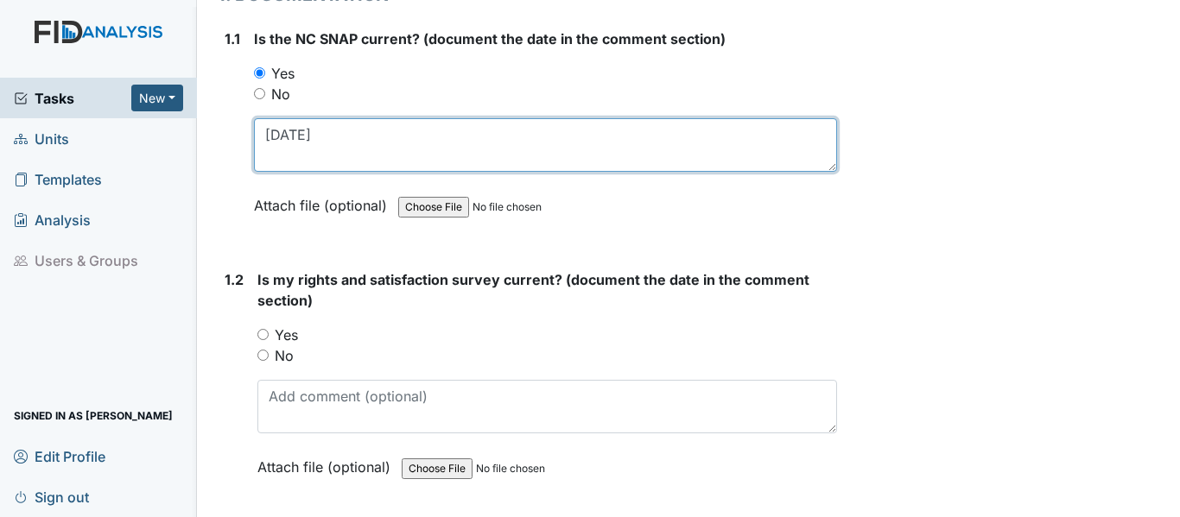
scroll to position [345, 0]
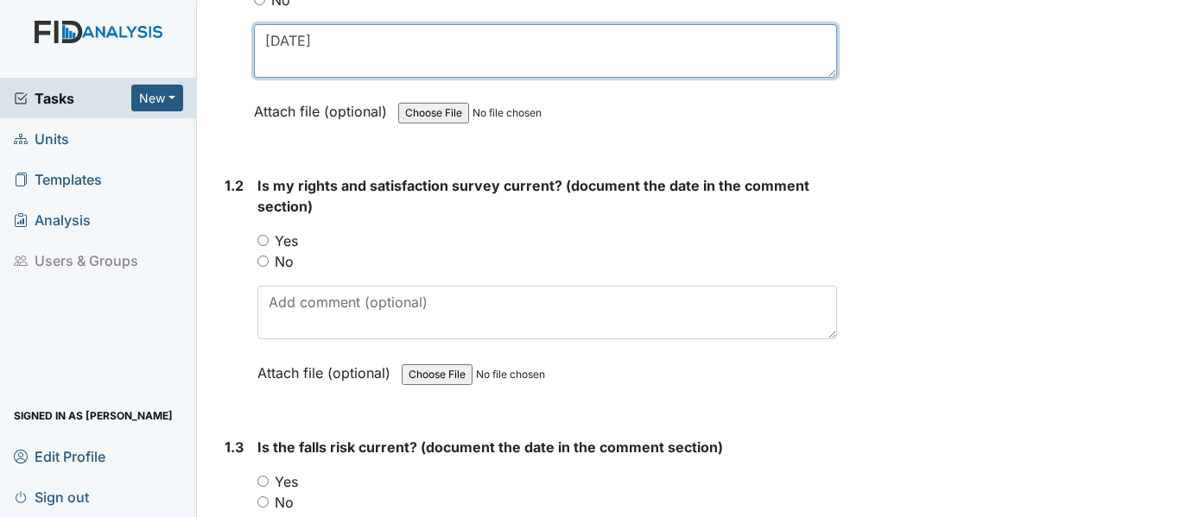
type textarea "6-25-25"
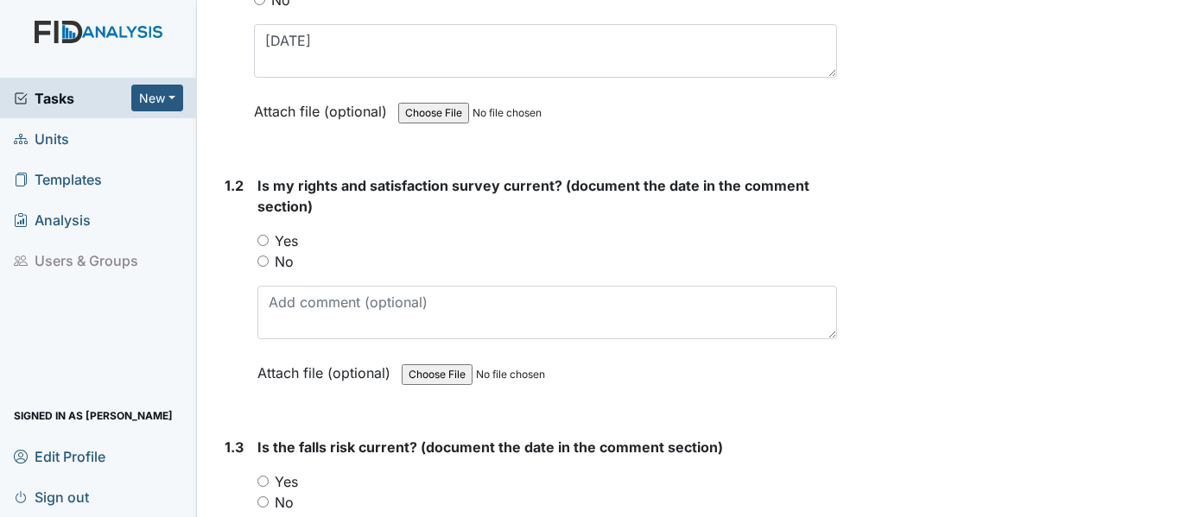
click at [263, 238] on input "Yes" at bounding box center [262, 240] width 11 height 11
radio input "true"
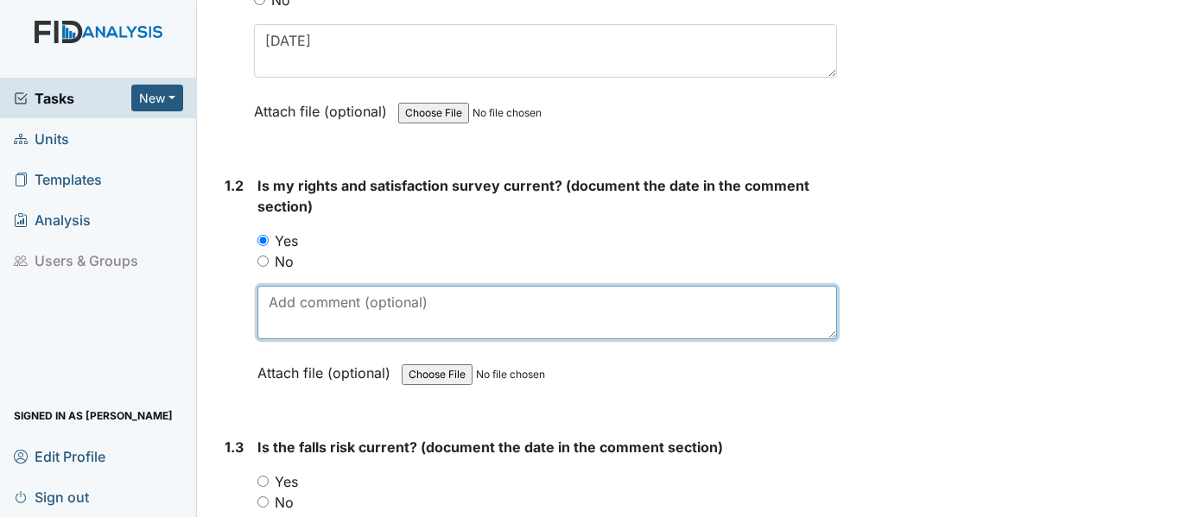
click at [269, 303] on textarea at bounding box center [546, 313] width 579 height 54
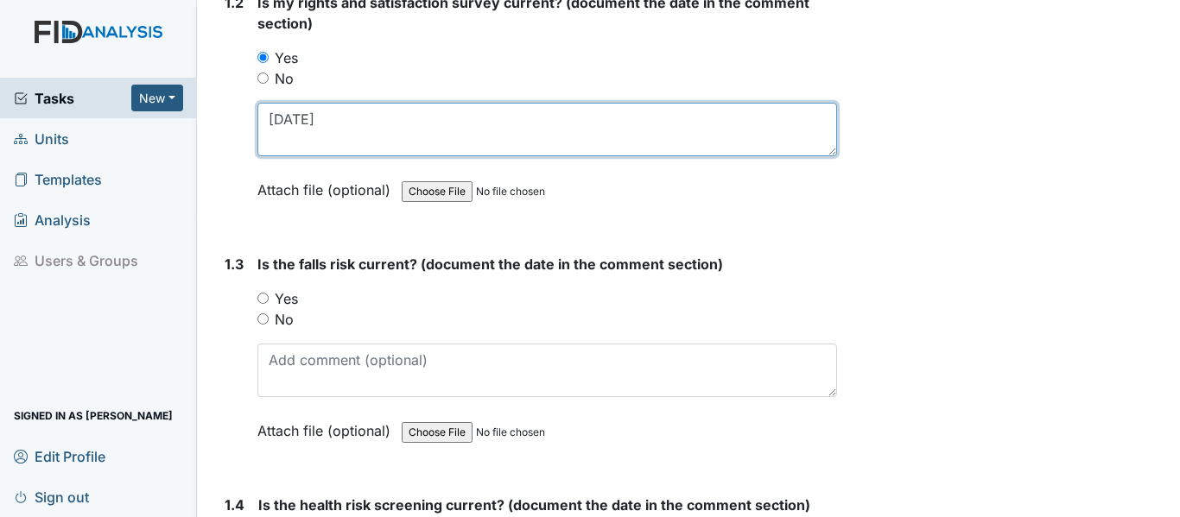
scroll to position [691, 0]
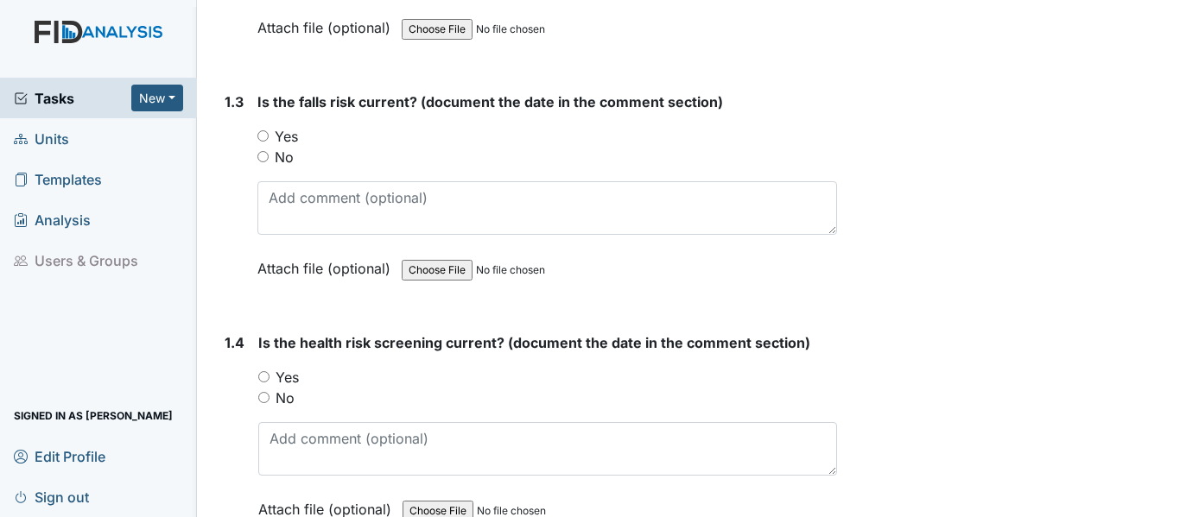
type textarea "4-18-25"
click at [261, 134] on input "Yes" at bounding box center [262, 135] width 11 height 11
radio input "true"
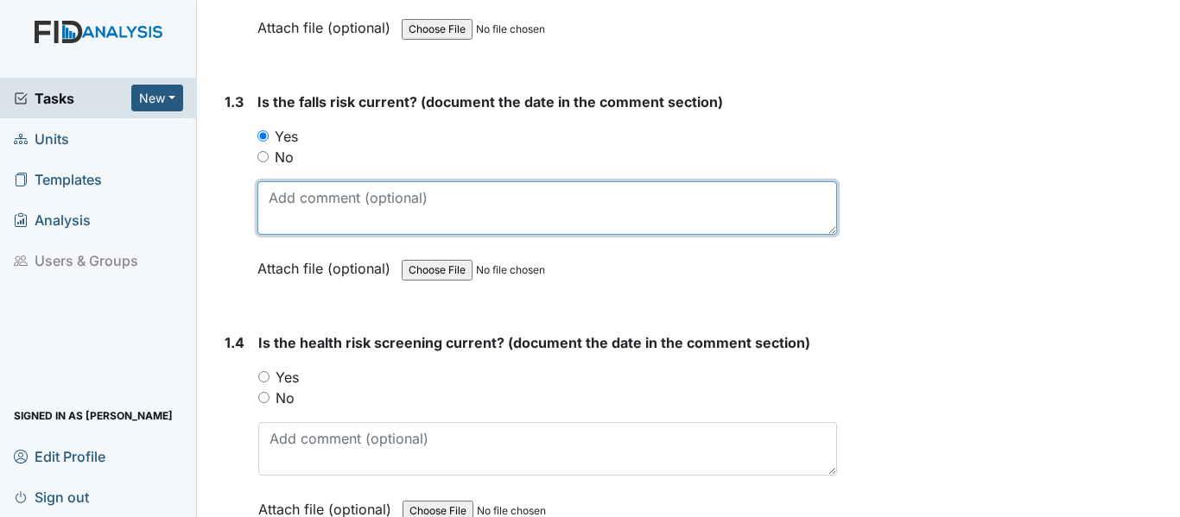
drag, startPoint x: 260, startPoint y: 203, endPoint x: 274, endPoint y: 202, distance: 13.8
click at [261, 203] on textarea at bounding box center [546, 208] width 579 height 54
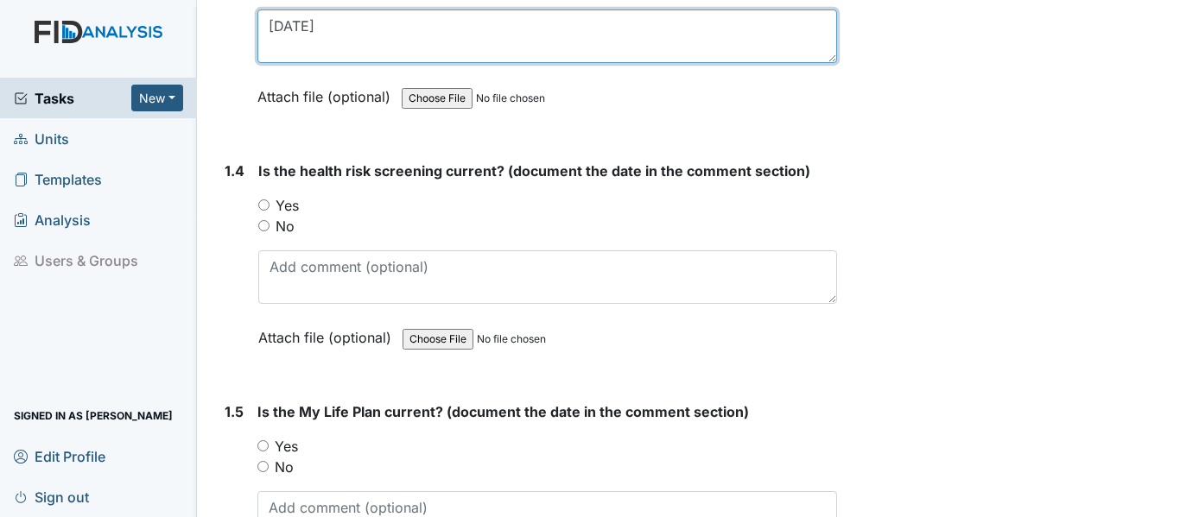
scroll to position [864, 0]
type textarea "4-18-25"
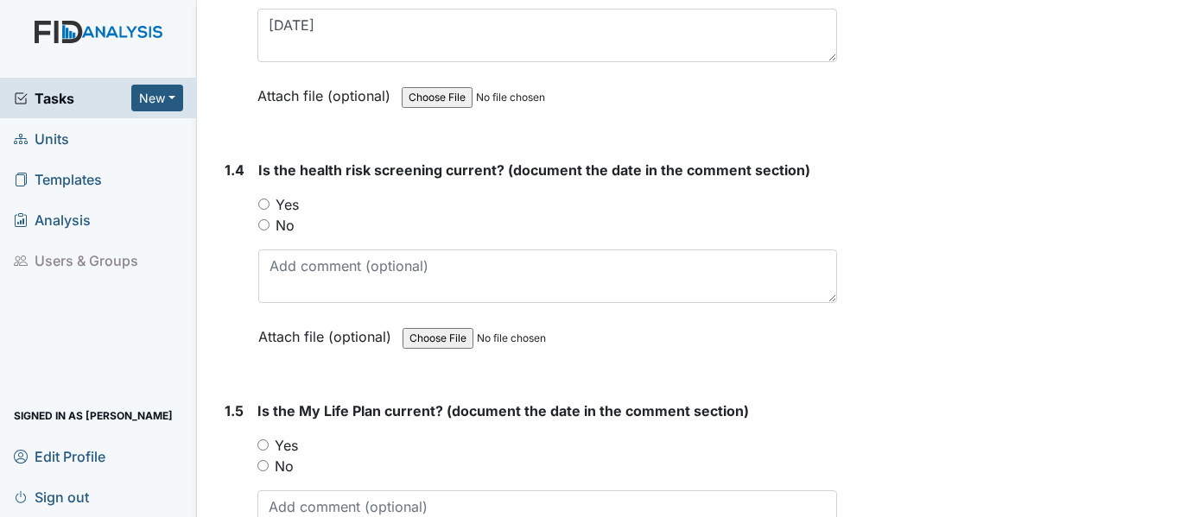
click at [261, 202] on input "Yes" at bounding box center [263, 204] width 11 height 11
radio input "true"
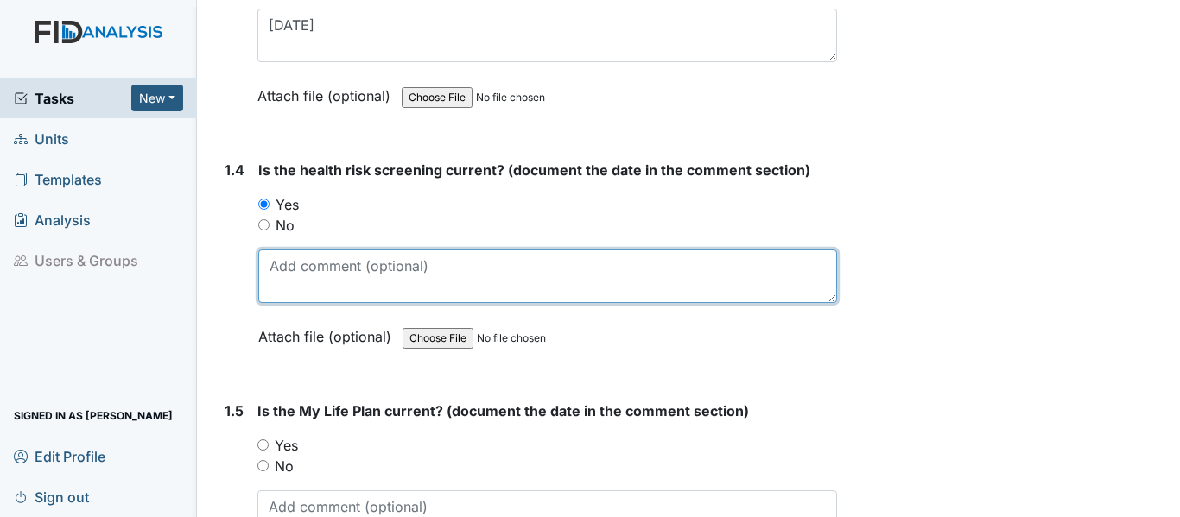
click at [276, 265] on textarea at bounding box center [547, 277] width 579 height 54
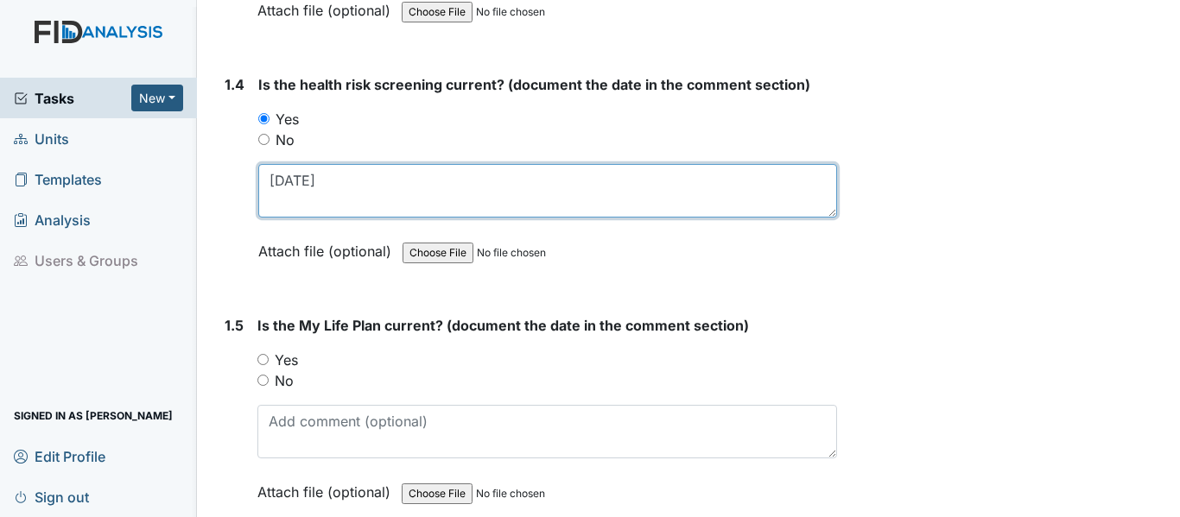
scroll to position [1123, 0]
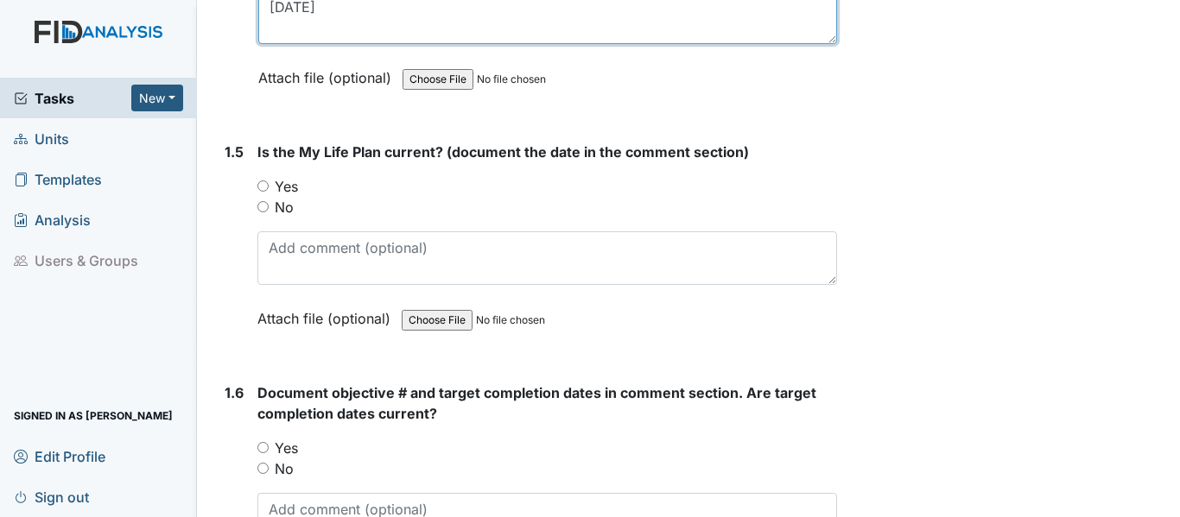
type textarea "4-18-25"
click at [267, 186] on input "Yes" at bounding box center [262, 185] width 11 height 11
radio input "true"
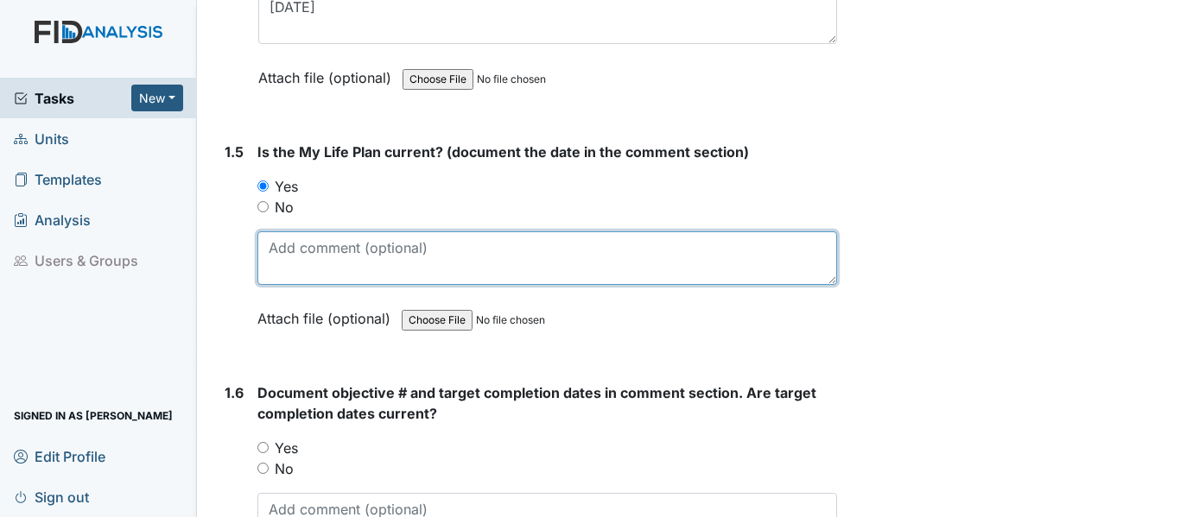
click at [267, 257] on textarea at bounding box center [546, 258] width 579 height 54
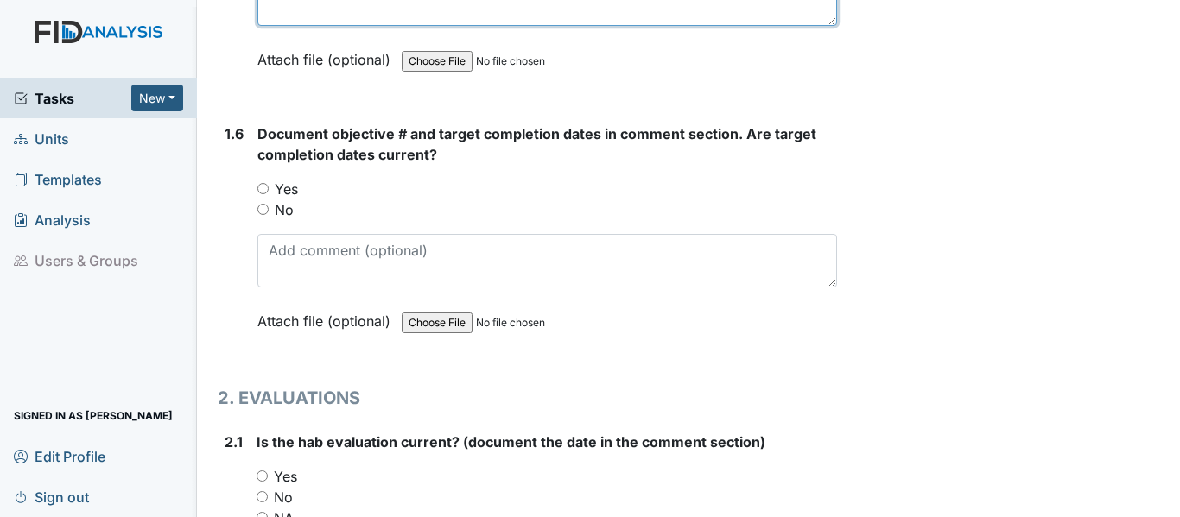
scroll to position [1295, 0]
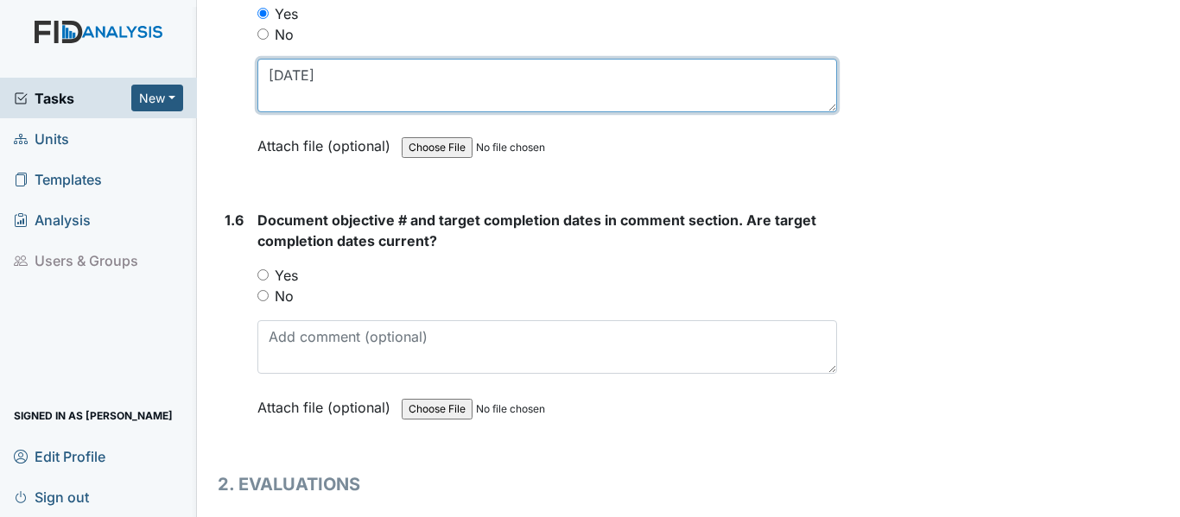
type textarea "4-18-25"
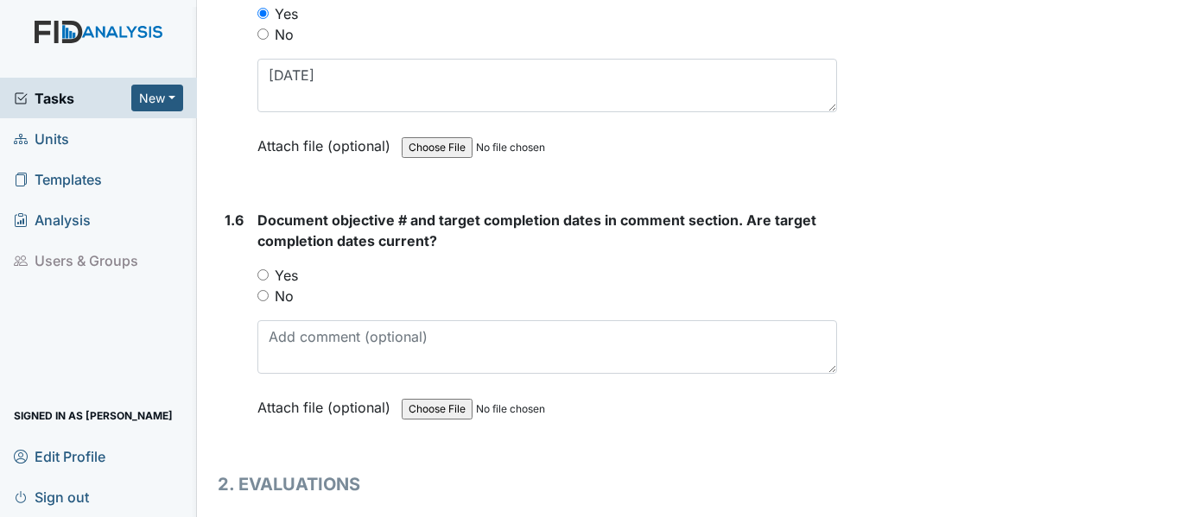
click at [258, 273] on input "Yes" at bounding box center [262, 274] width 11 height 11
radio input "true"
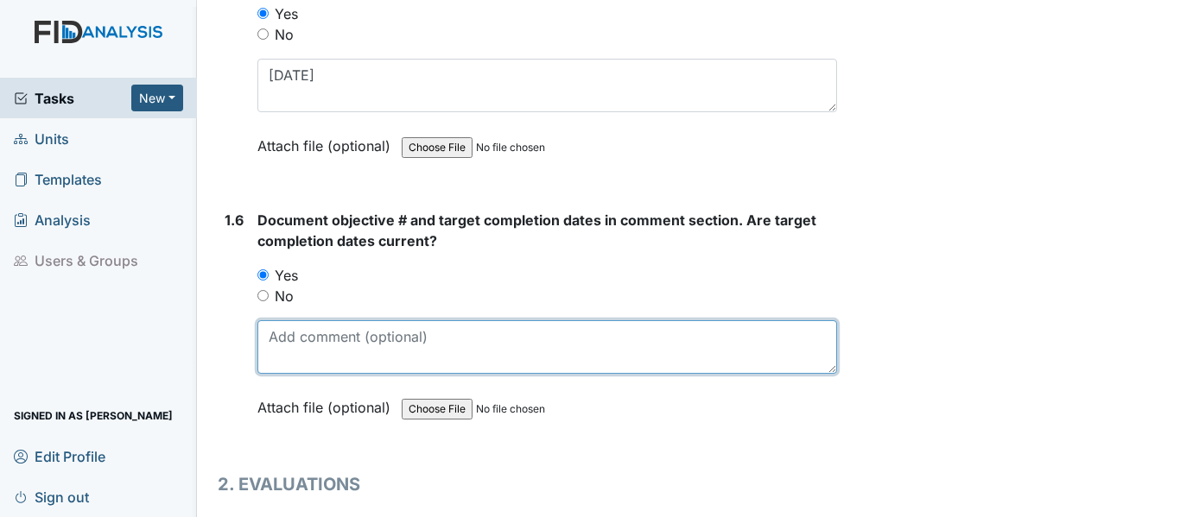
click at [269, 350] on textarea at bounding box center [546, 347] width 579 height 54
click at [267, 334] on textarea at bounding box center [546, 347] width 579 height 54
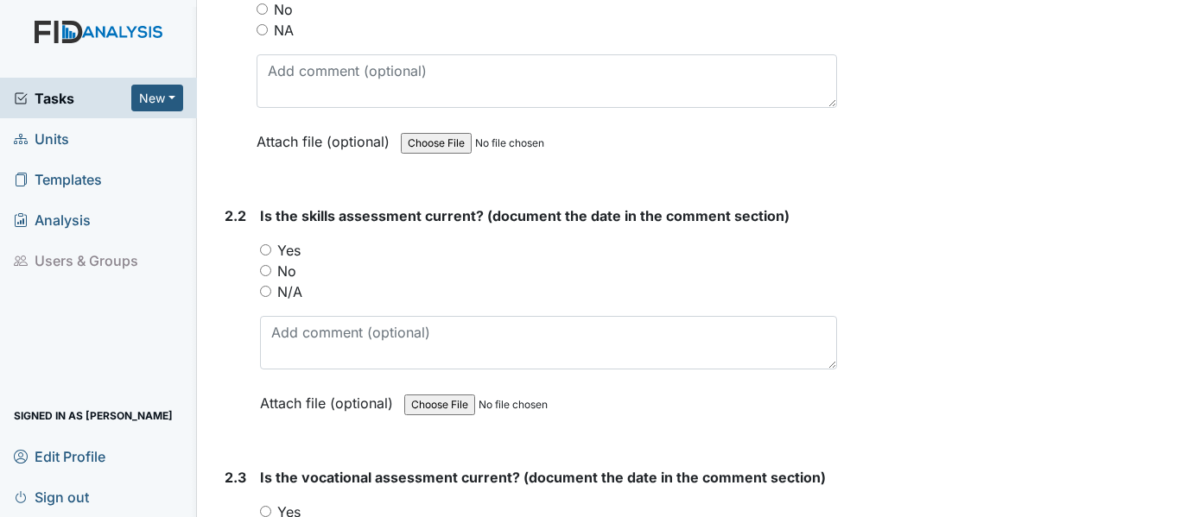
scroll to position [1900, 0]
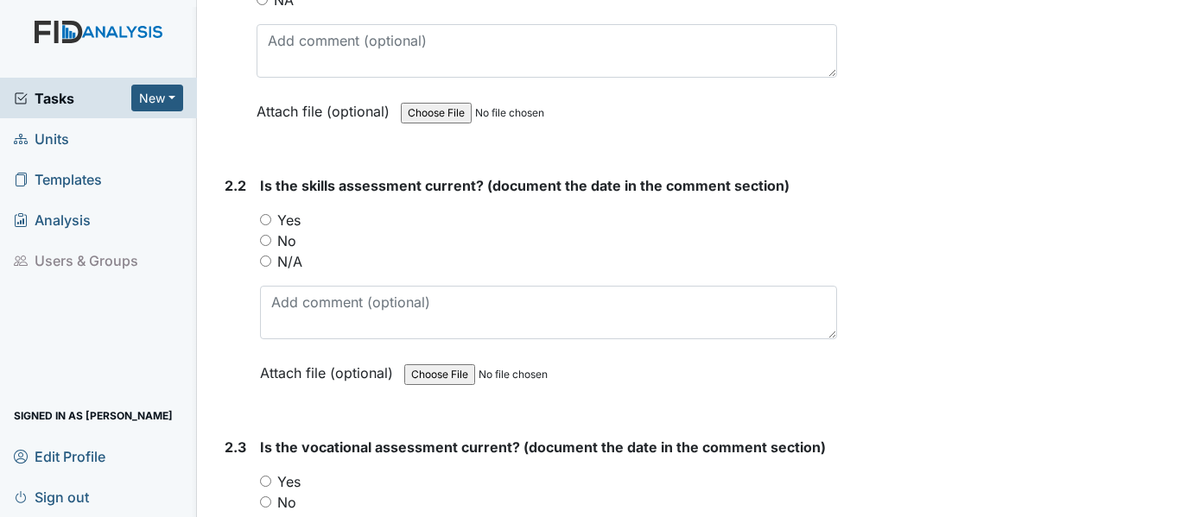
type textarea "SC039, DIL044, WK031 and FA044"
click at [267, 216] on input "Yes" at bounding box center [265, 219] width 11 height 11
radio input "true"
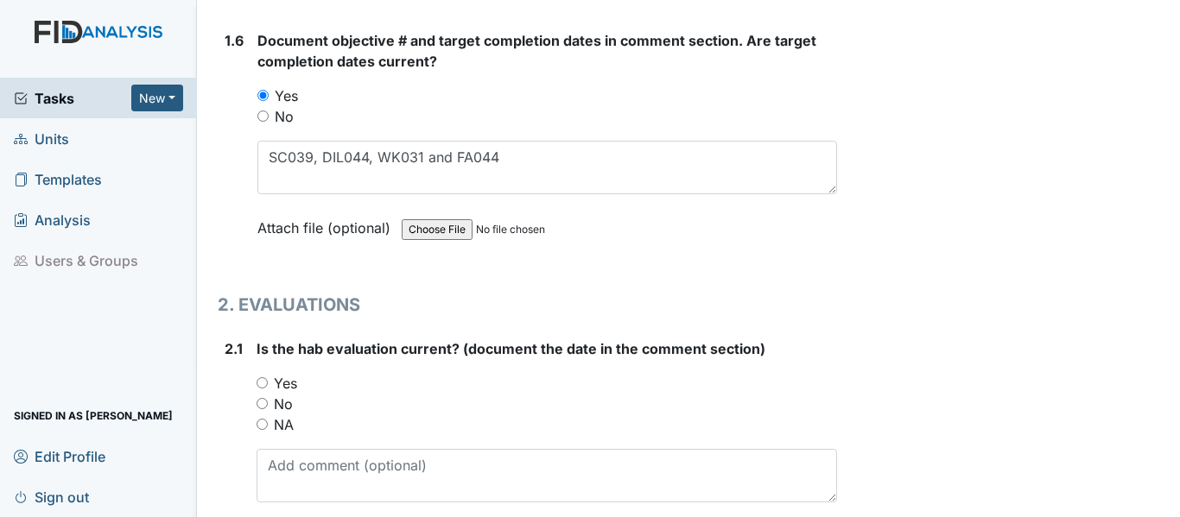
scroll to position [1468, 0]
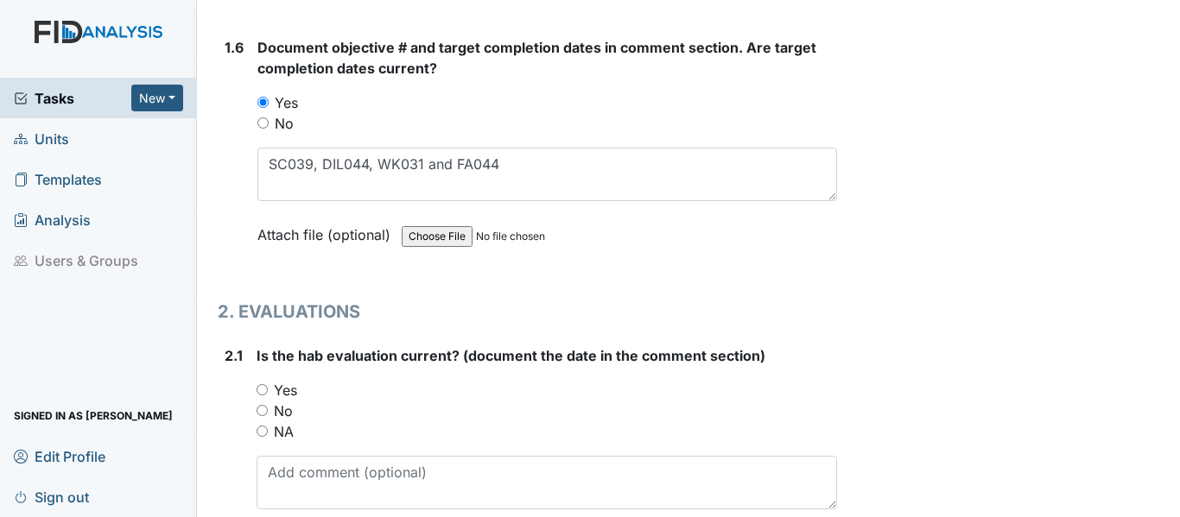
click at [261, 387] on input "Yes" at bounding box center [261, 389] width 11 height 11
radio input "true"
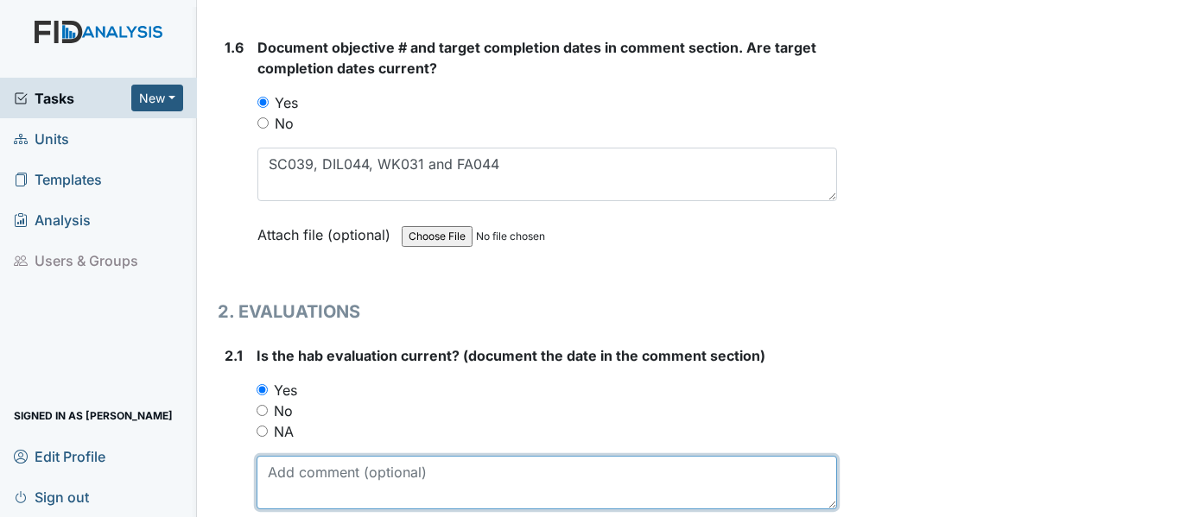
drag, startPoint x: 278, startPoint y: 469, endPoint x: 301, endPoint y: 466, distance: 23.5
click at [277, 469] on textarea at bounding box center [546, 483] width 580 height 54
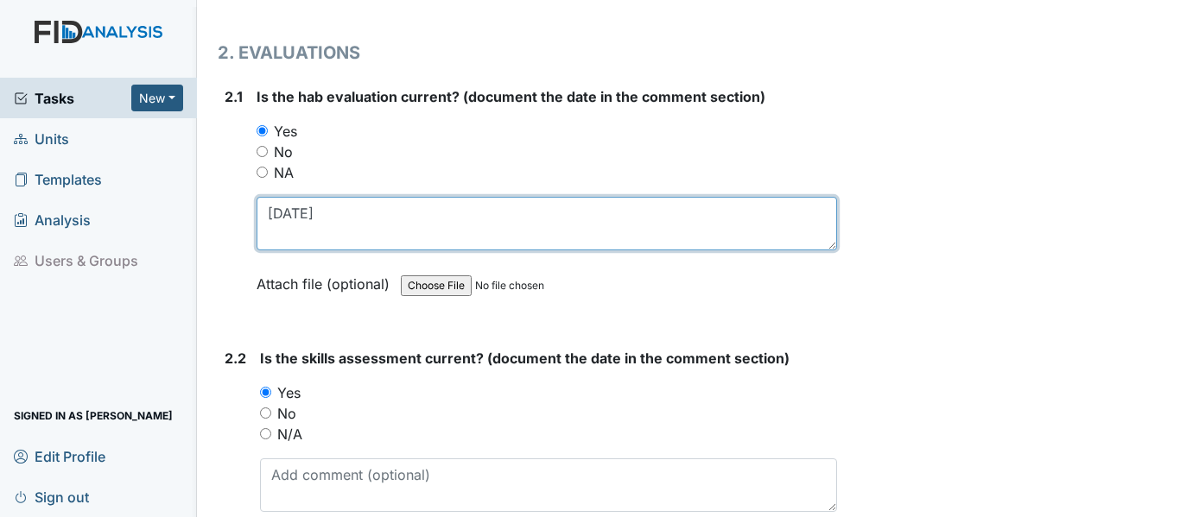
scroll to position [1814, 0]
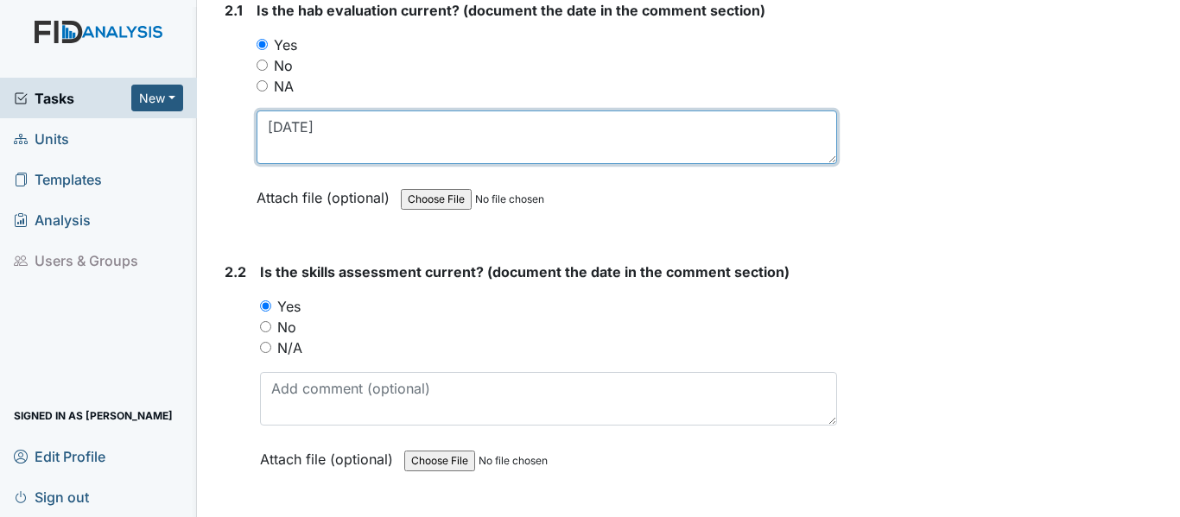
type textarea "4-18-25"
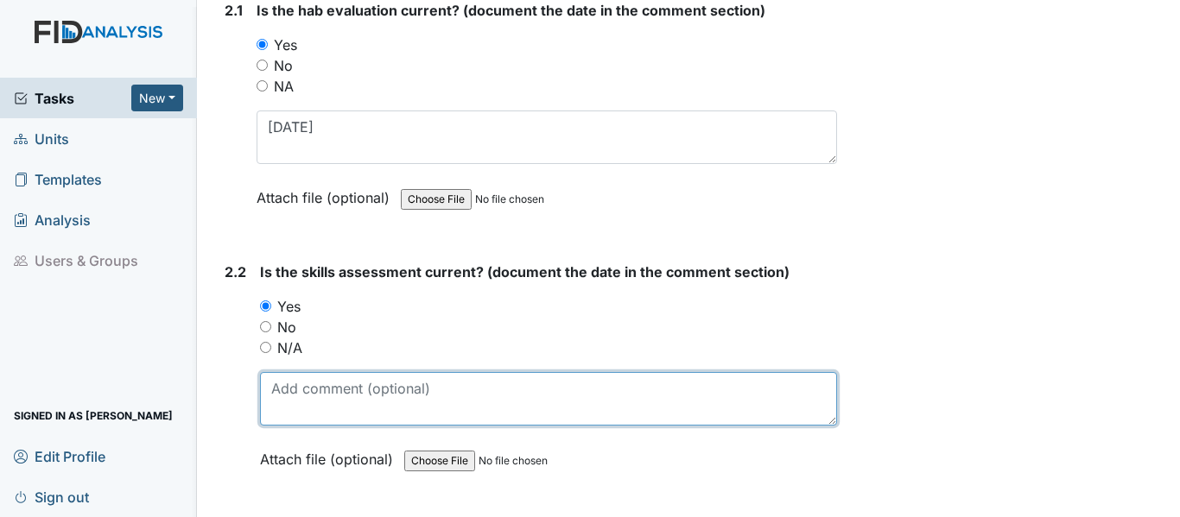
click at [278, 390] on textarea at bounding box center [548, 399] width 577 height 54
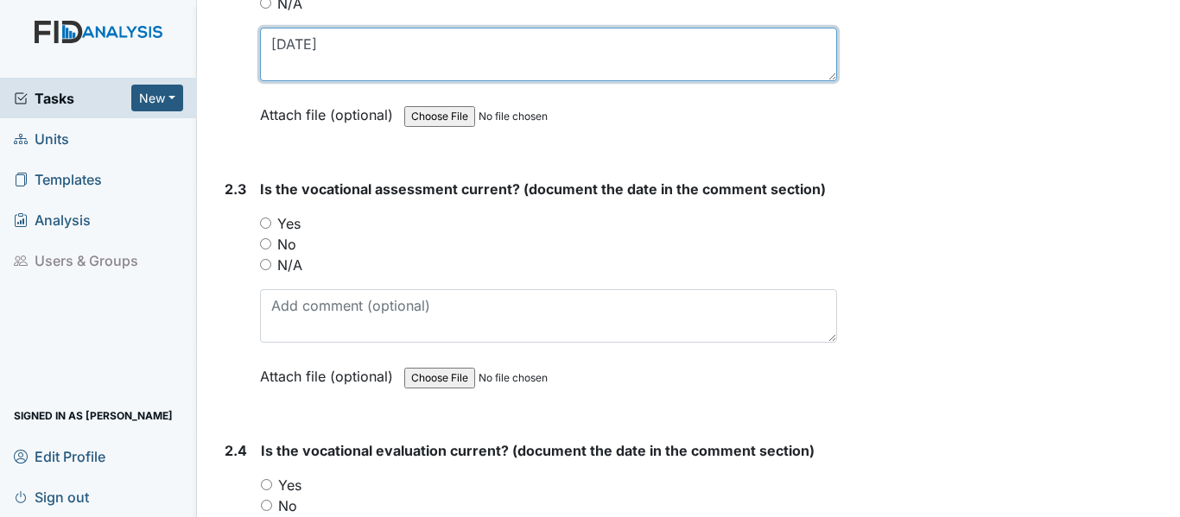
scroll to position [2159, 0]
type textarea "4-18-25"
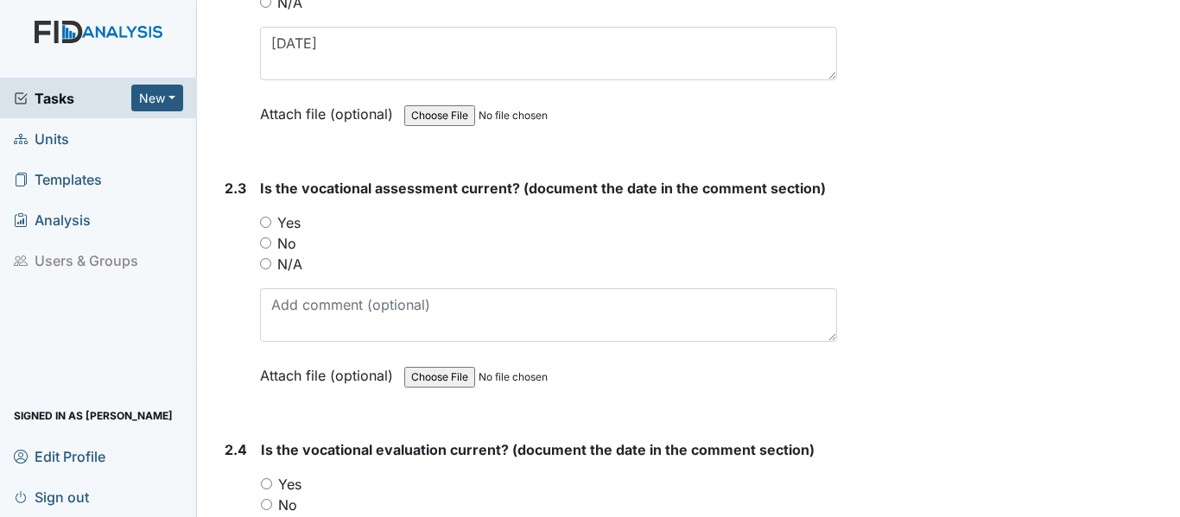
click at [266, 218] on input "Yes" at bounding box center [265, 222] width 11 height 11
radio input "true"
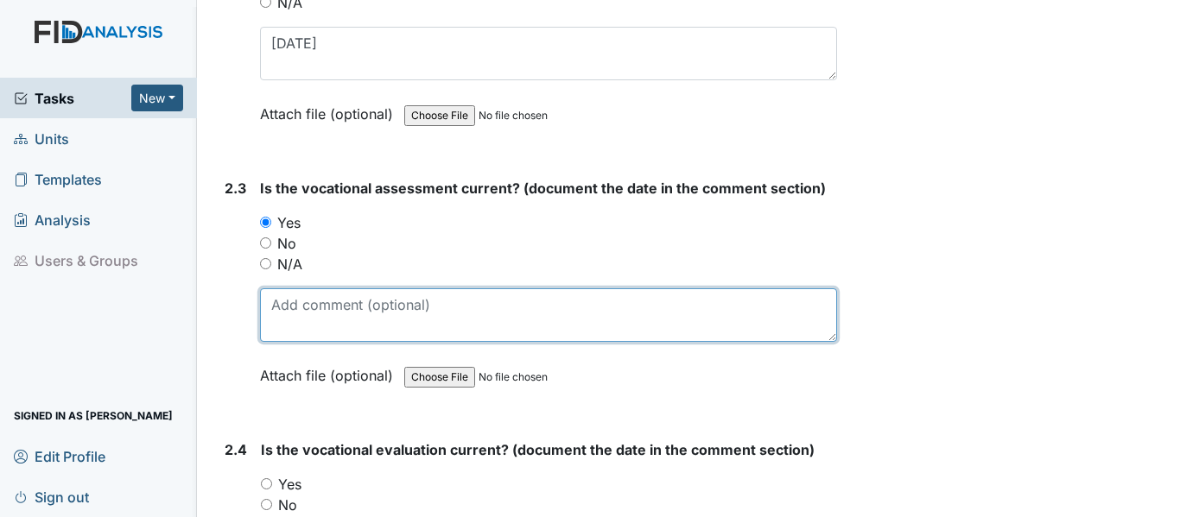
click at [278, 307] on textarea at bounding box center [548, 315] width 577 height 54
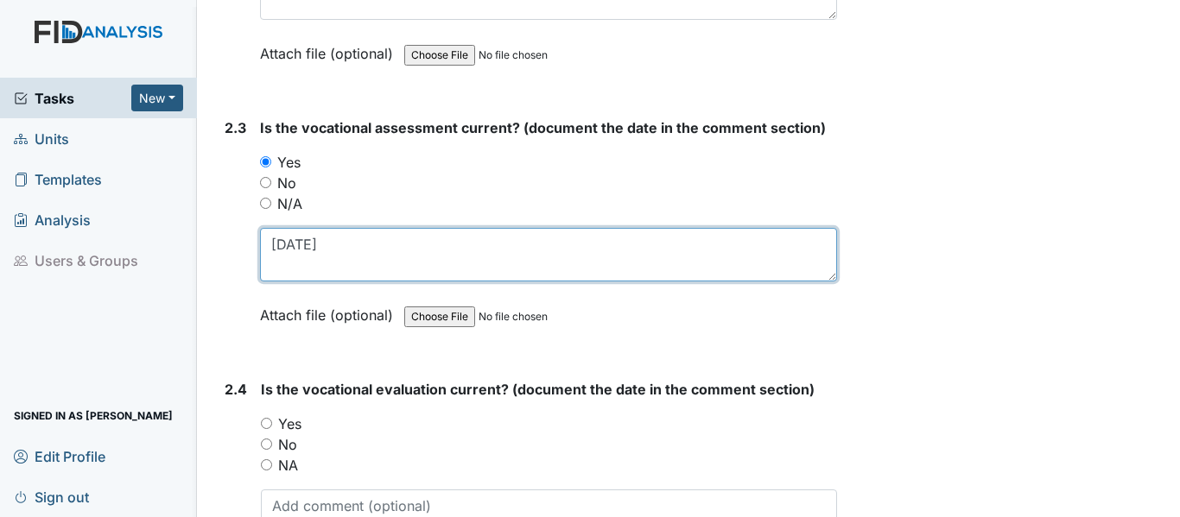
scroll to position [2332, 0]
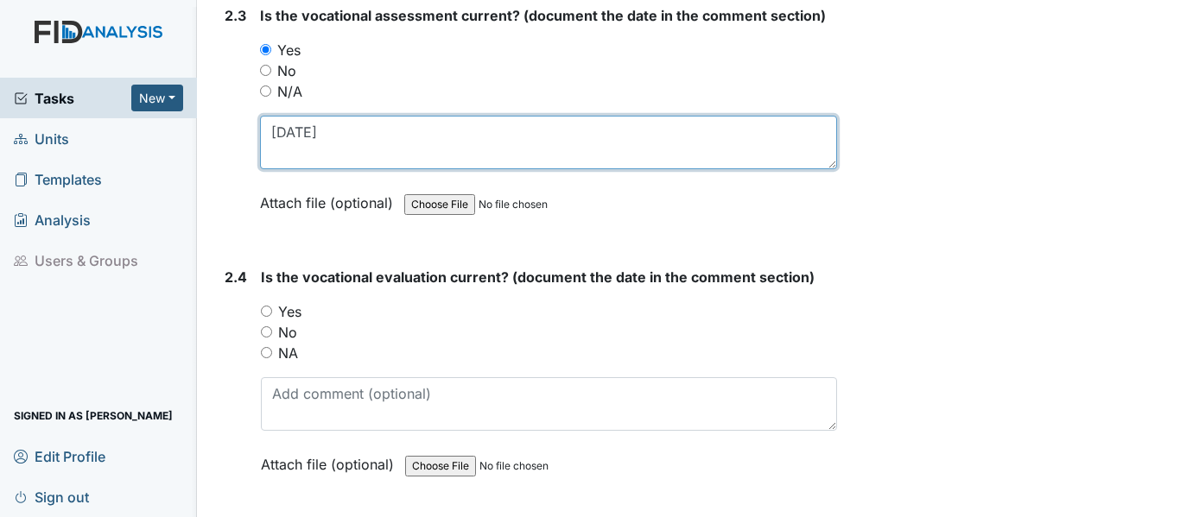
type textarea "[DATE]"
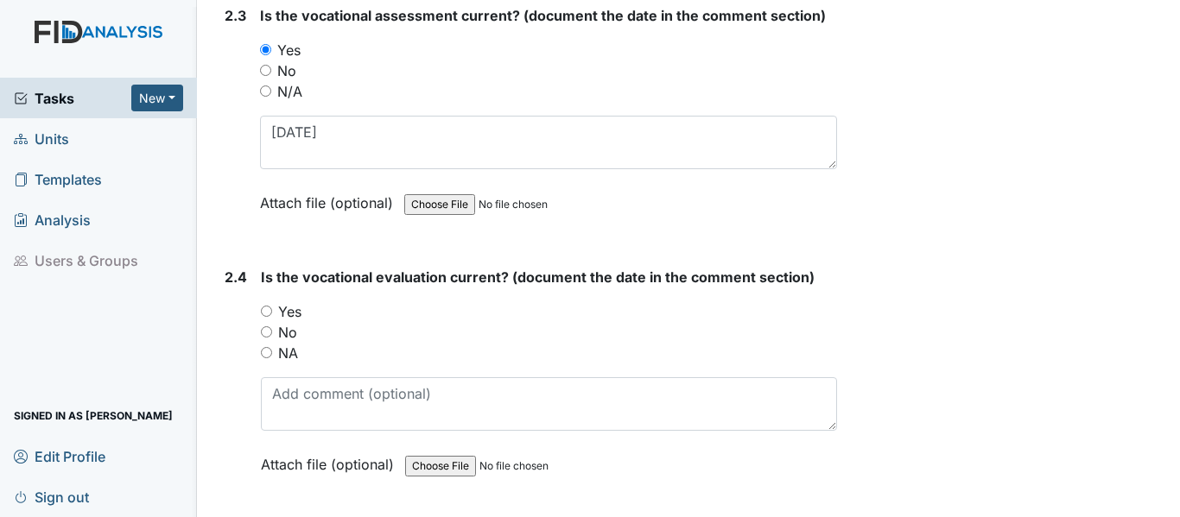
click at [264, 311] on input "Yes" at bounding box center [266, 311] width 11 height 11
radio input "true"
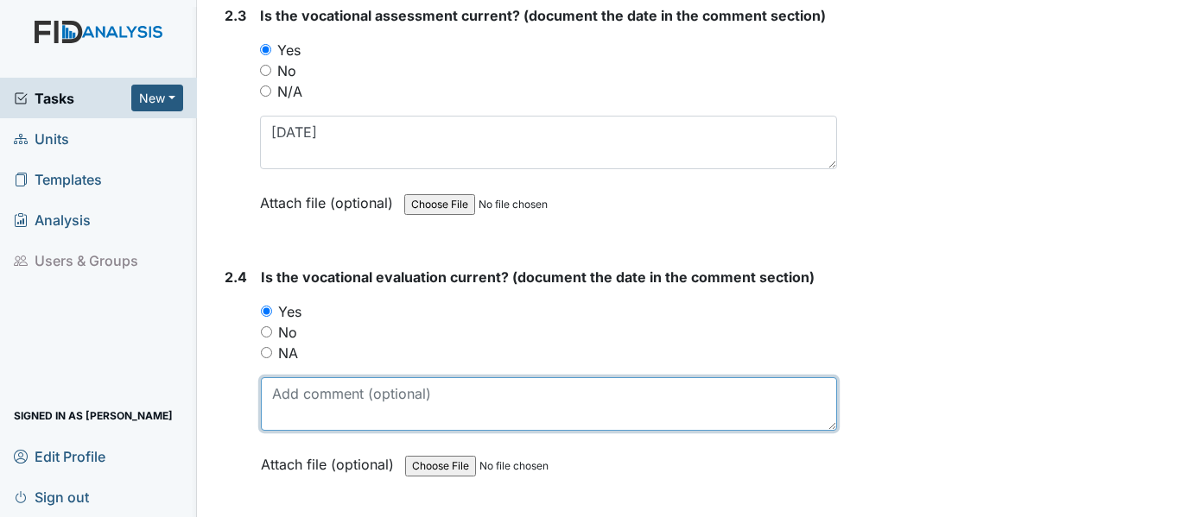
click at [271, 402] on textarea at bounding box center [549, 404] width 576 height 54
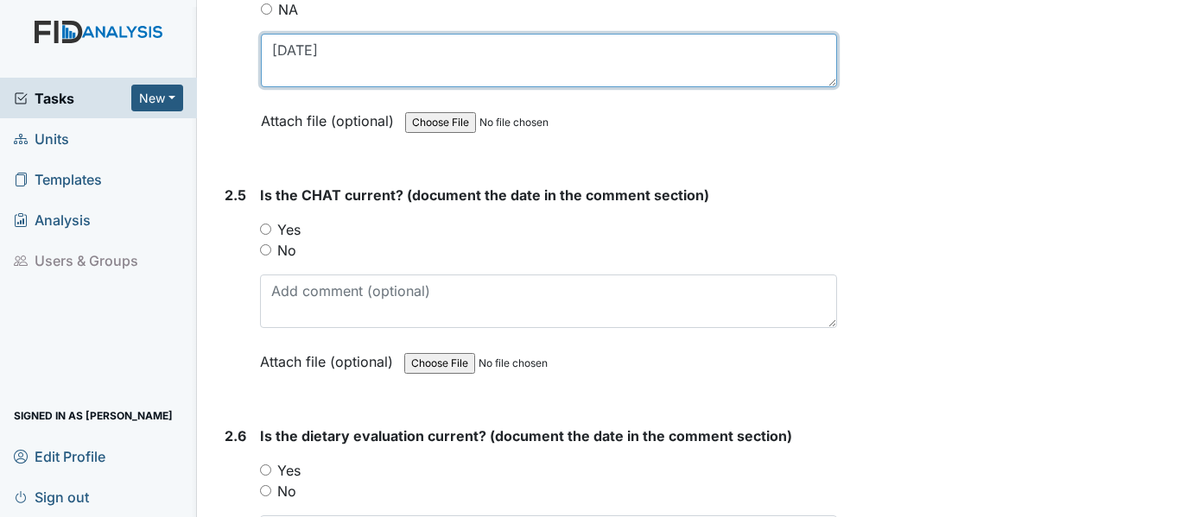
scroll to position [2677, 0]
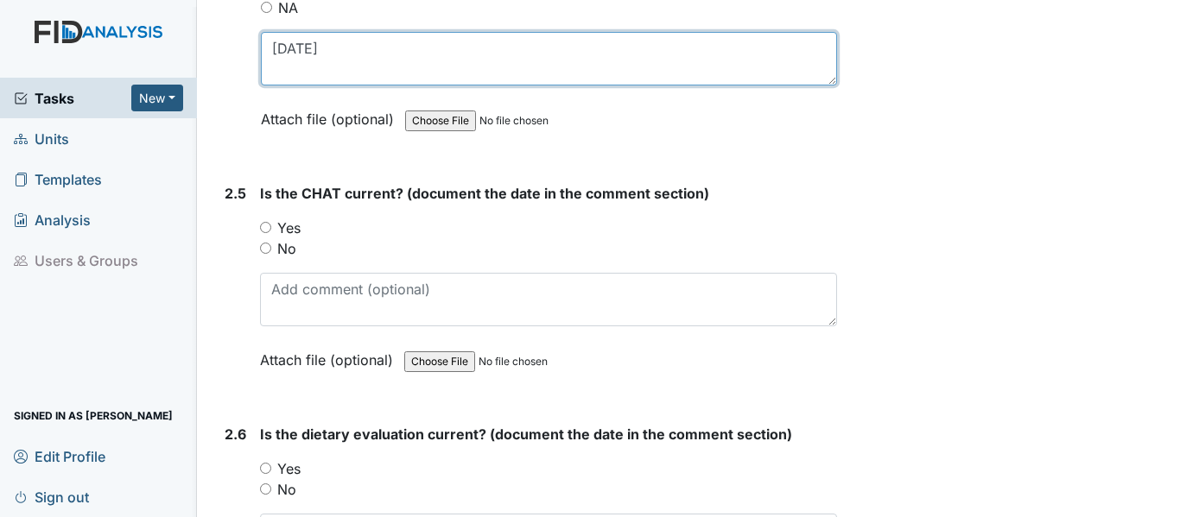
type textarea "[DATE]"
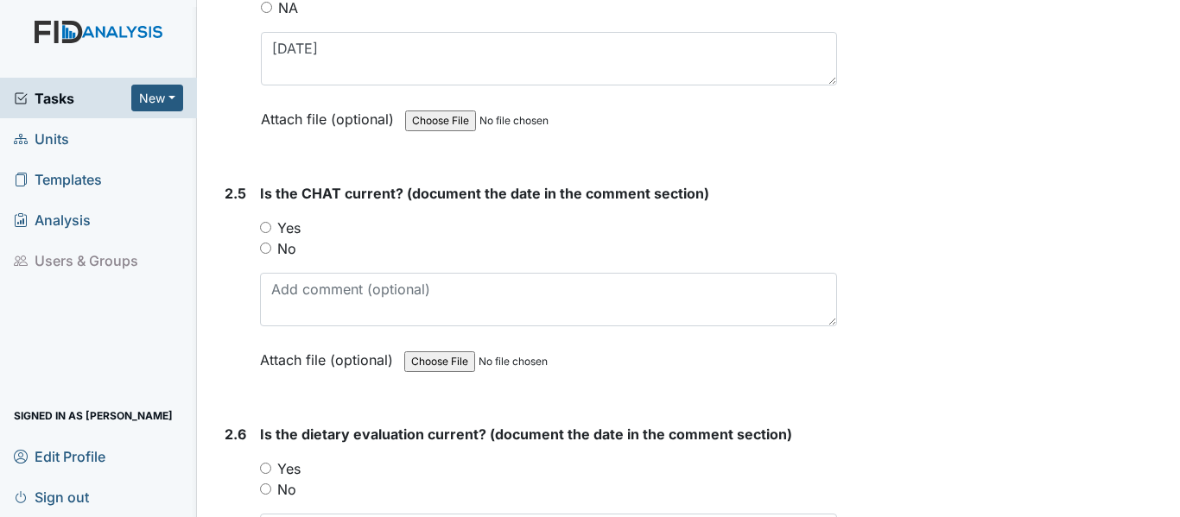
click at [266, 225] on input "Yes" at bounding box center [265, 227] width 11 height 11
radio input "true"
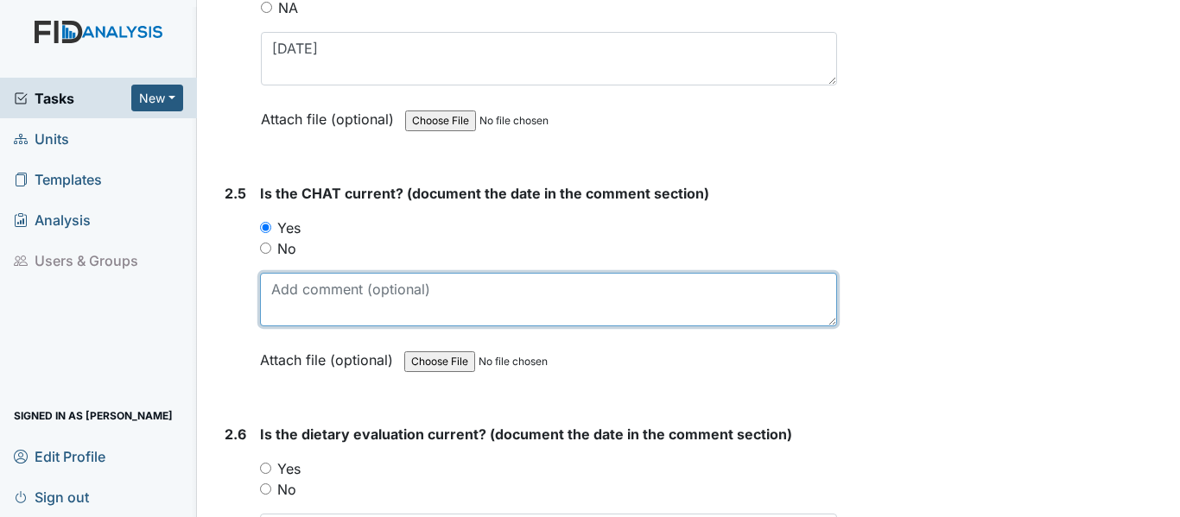
click at [266, 293] on textarea at bounding box center [548, 300] width 577 height 54
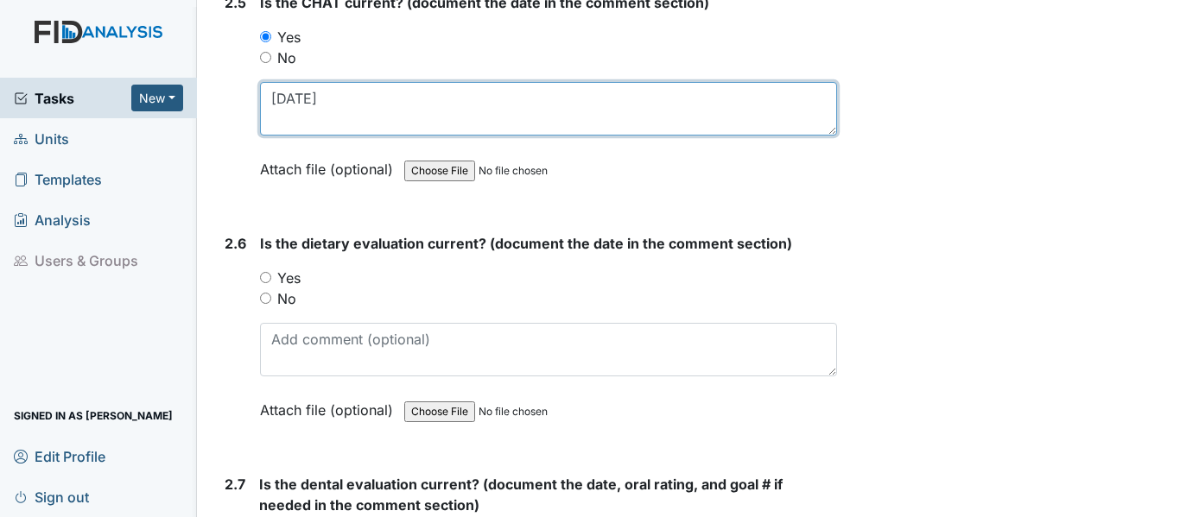
scroll to position [2936, 0]
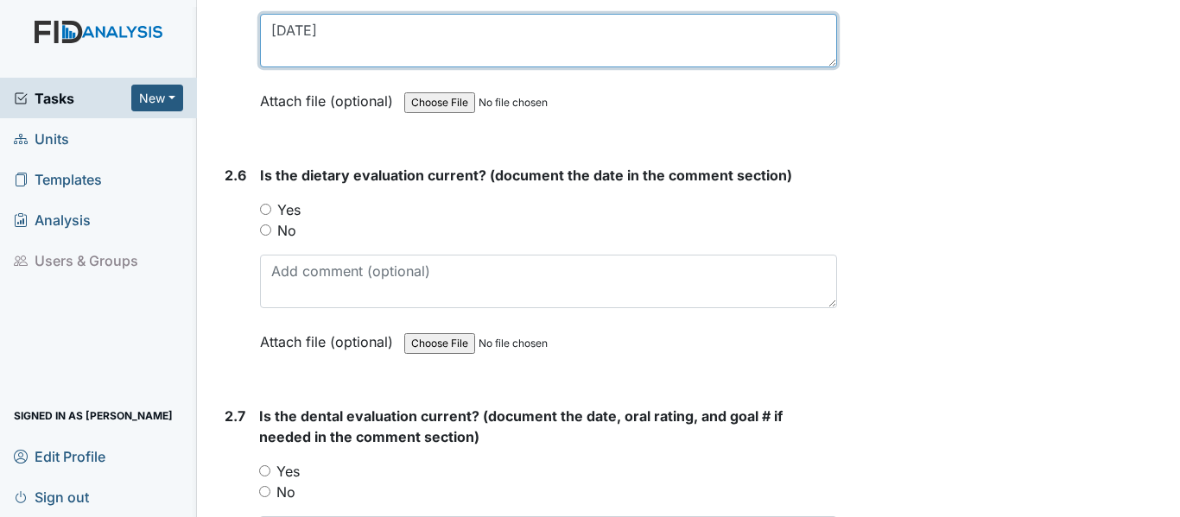
type textarea "4-18-25"
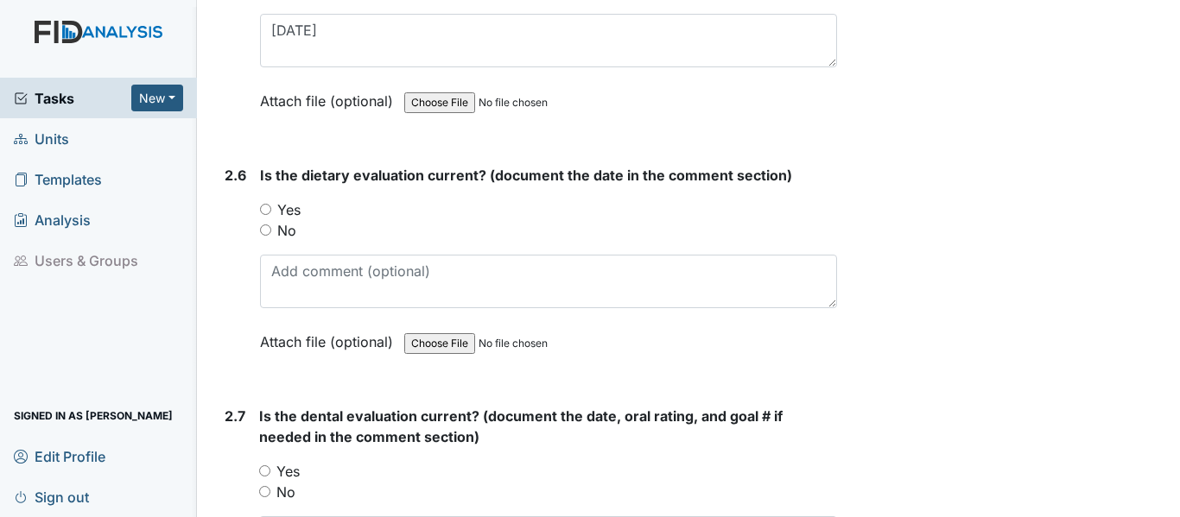
click at [265, 207] on input "Yes" at bounding box center [265, 209] width 11 height 11
radio input "true"
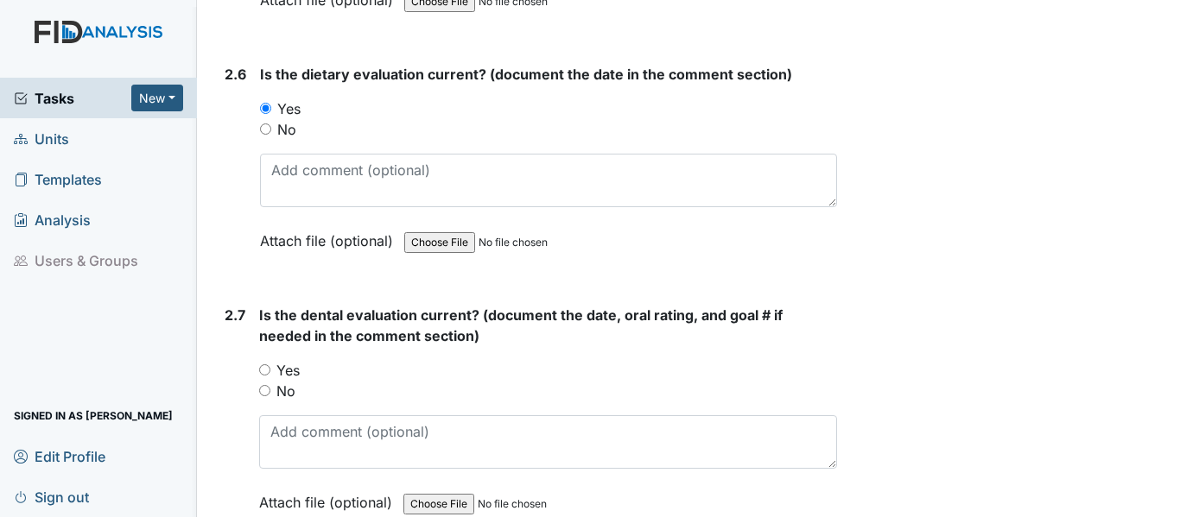
scroll to position [3023, 0]
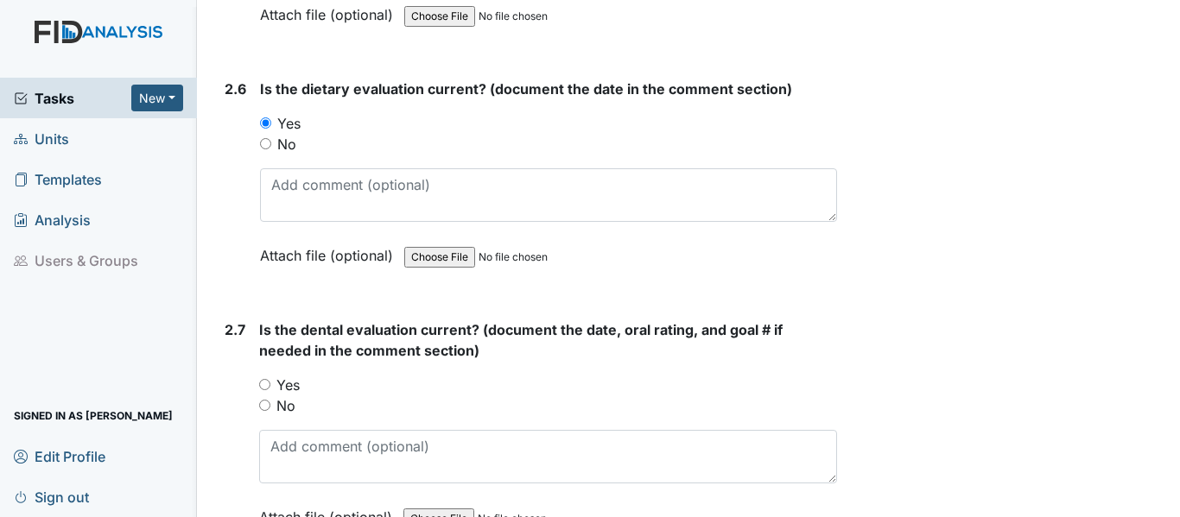
drag, startPoint x: 261, startPoint y: 381, endPoint x: 279, endPoint y: 397, distance: 24.5
click at [262, 381] on input "Yes" at bounding box center [264, 384] width 11 height 11
radio input "true"
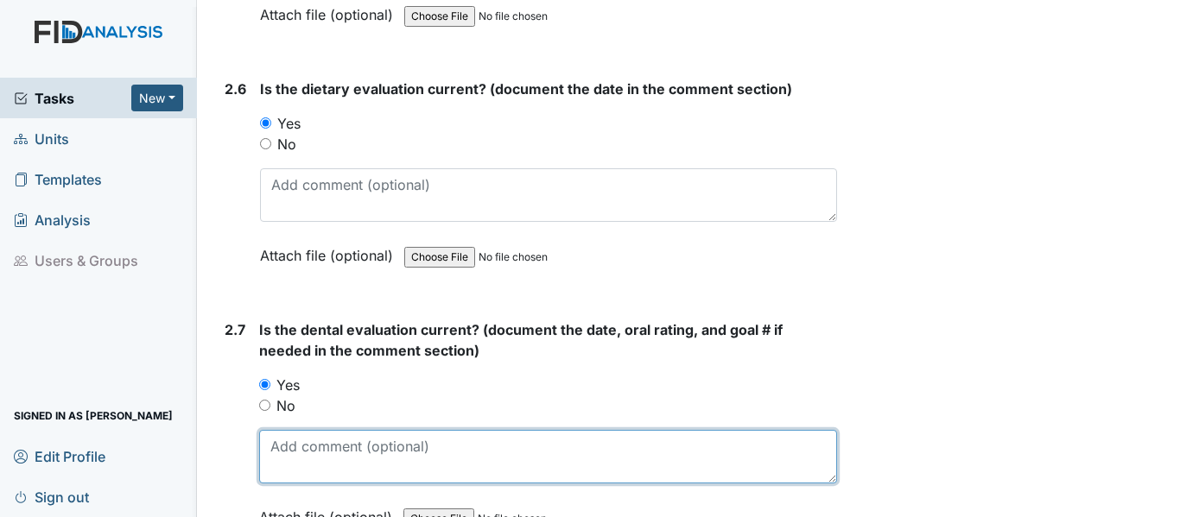
click at [272, 455] on textarea at bounding box center [548, 457] width 578 height 54
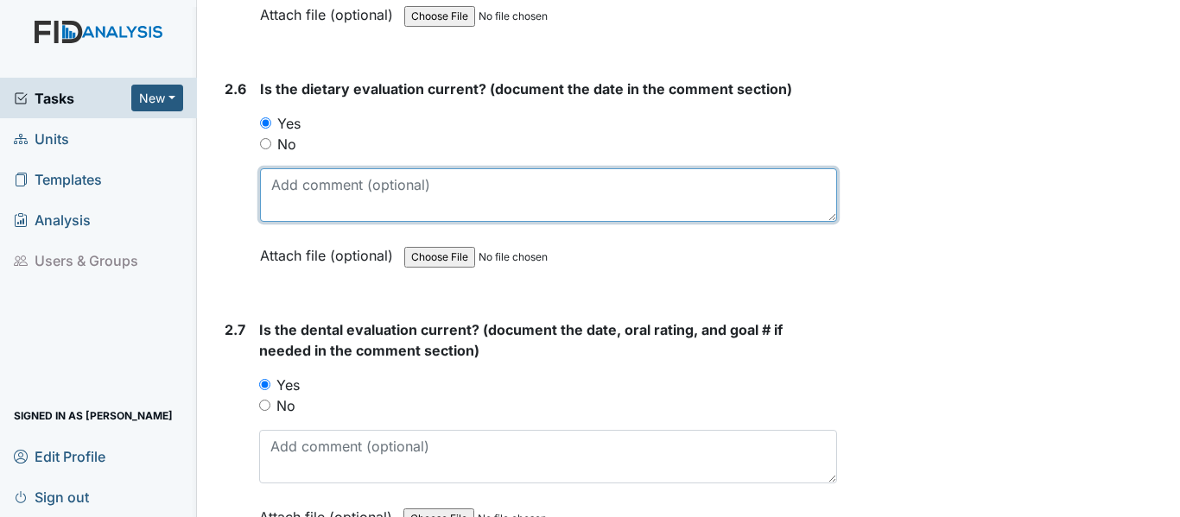
click at [282, 192] on textarea at bounding box center [548, 195] width 577 height 54
type textarea "5-26-25"
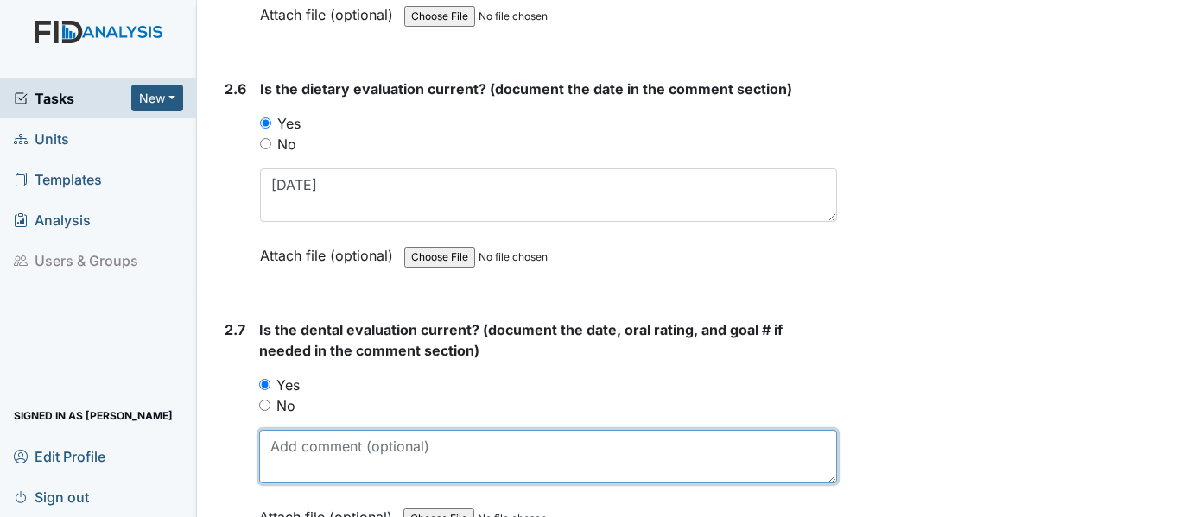
click at [269, 456] on textarea at bounding box center [548, 457] width 578 height 54
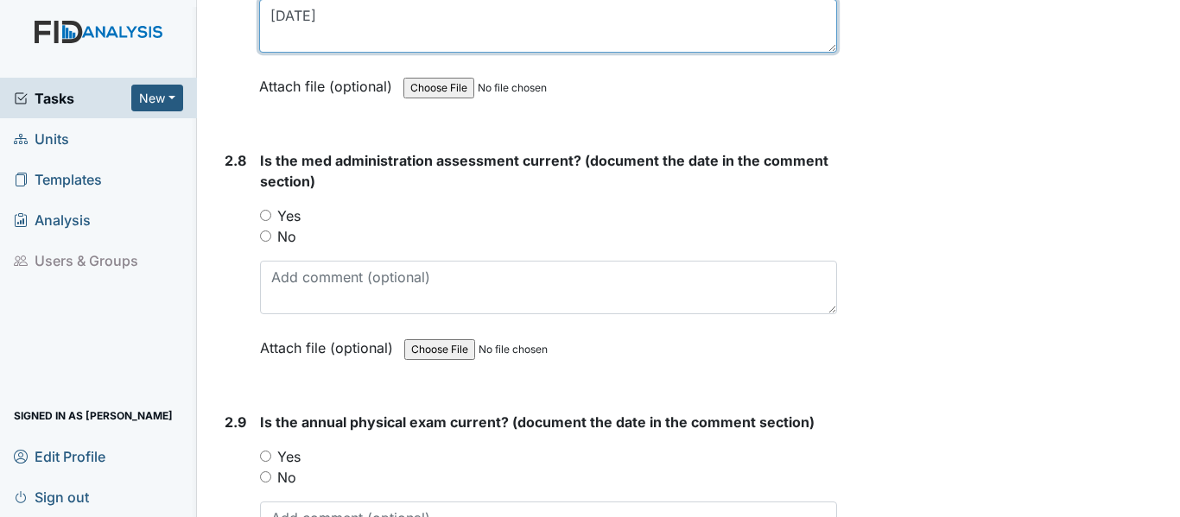
scroll to position [3454, 0]
type textarea "6-6-25"
click at [259, 216] on div "2.8 Is the med administration assessment current? (document the date in the com…" at bounding box center [527, 266] width 619 height 234
drag, startPoint x: 263, startPoint y: 213, endPoint x: 261, endPoint y: 237, distance: 23.4
click at [263, 213] on input "Yes" at bounding box center [265, 214] width 11 height 11
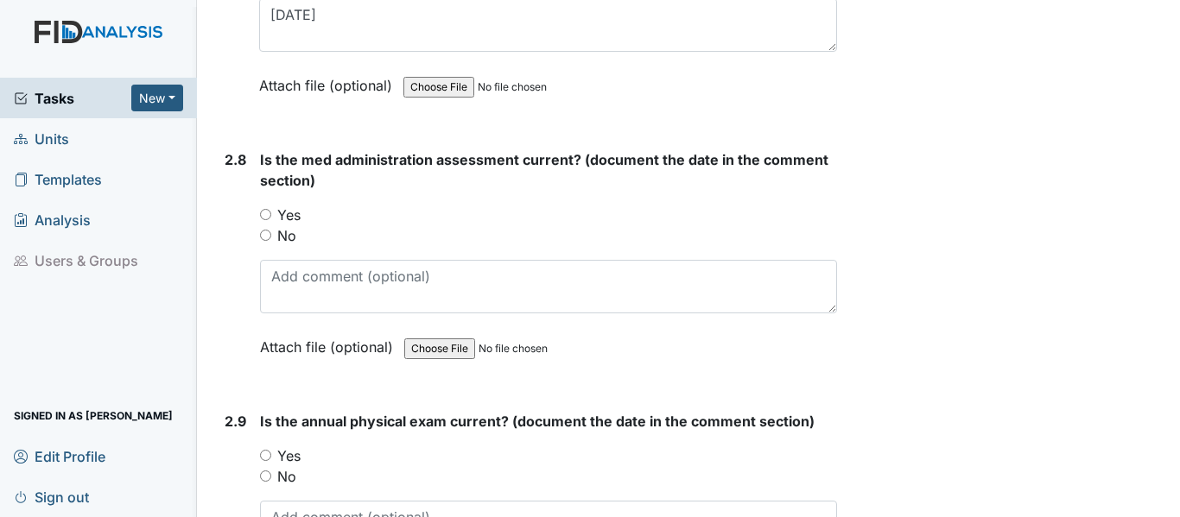
radio input "true"
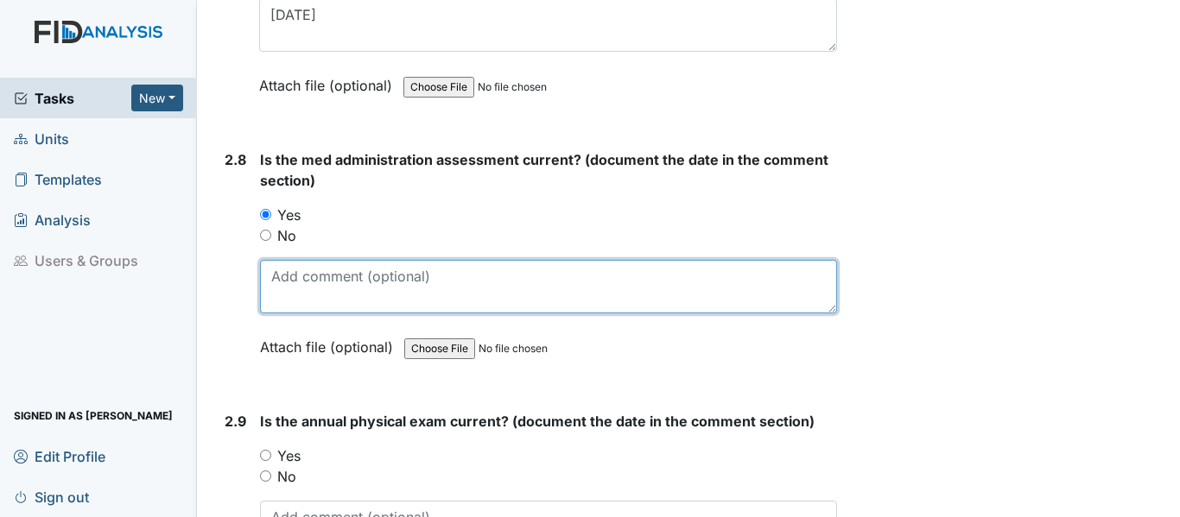
click at [275, 287] on textarea at bounding box center [548, 287] width 577 height 54
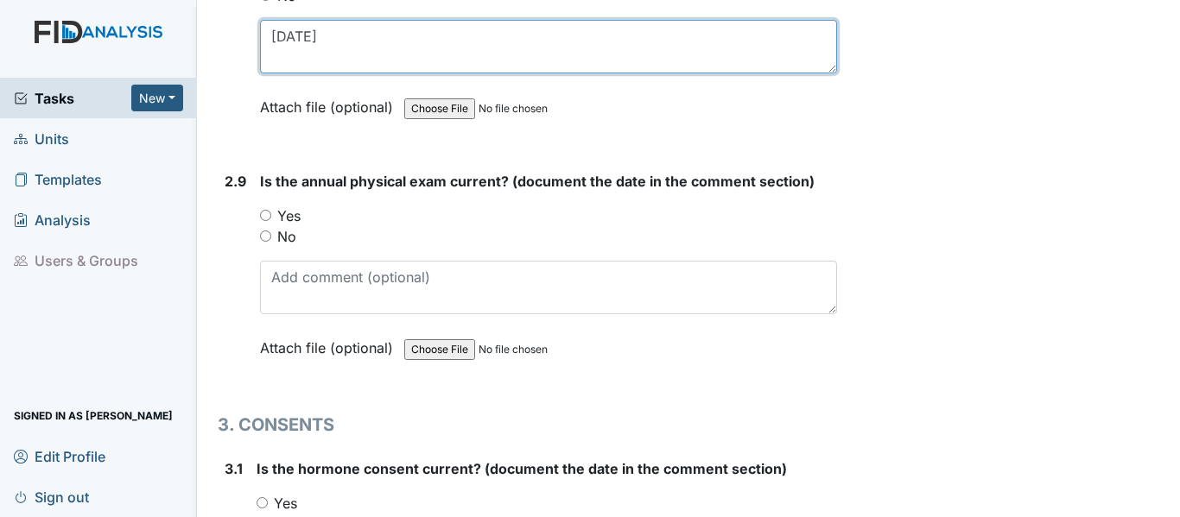
scroll to position [3714, 0]
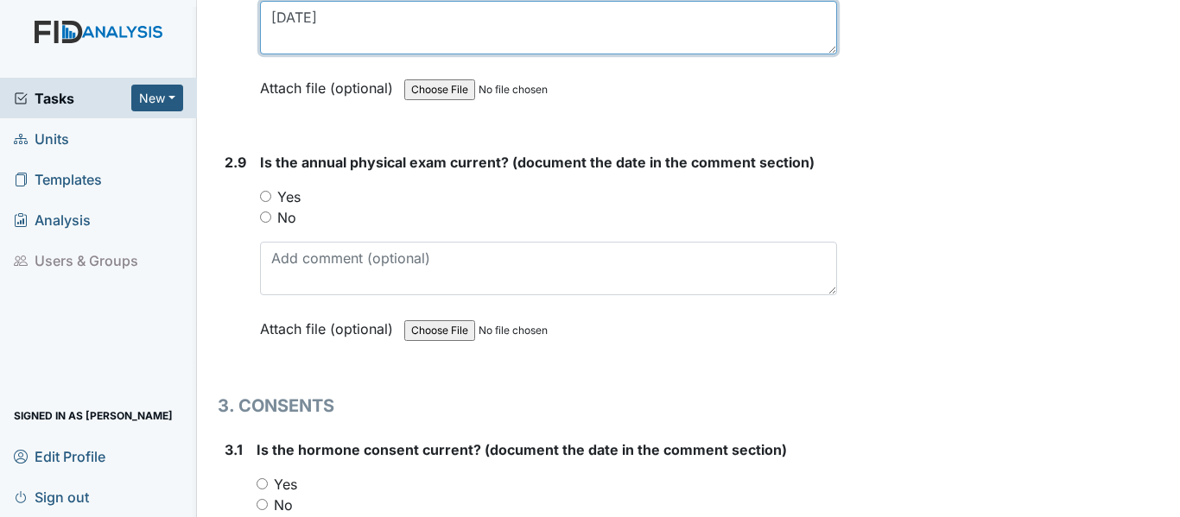
type textarea "3-27-25"
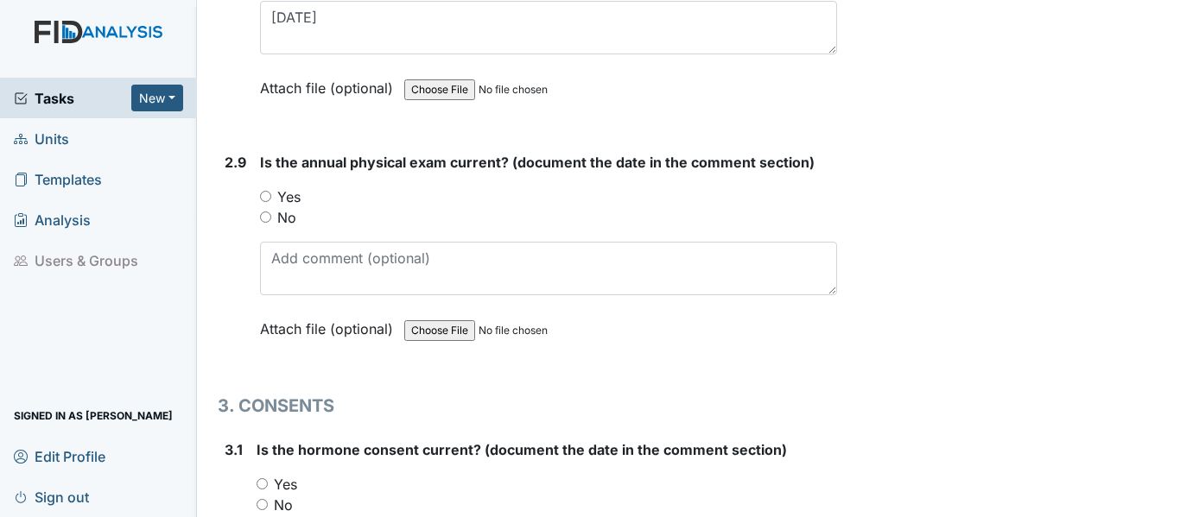
click at [263, 196] on input "Yes" at bounding box center [265, 196] width 11 height 11
radio input "true"
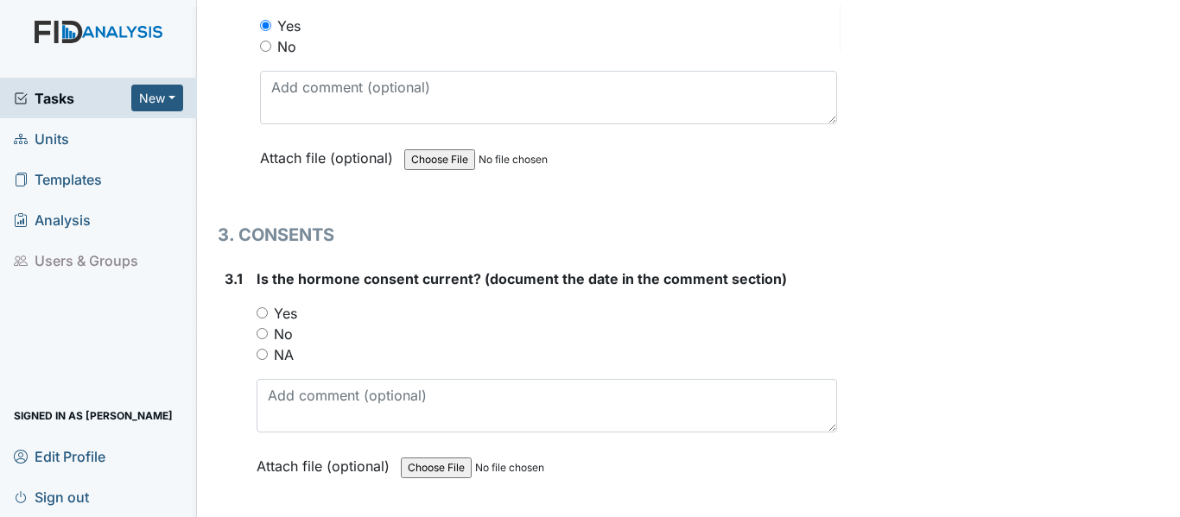
scroll to position [3886, 0]
click at [261, 310] on input "Yes" at bounding box center [261, 311] width 11 height 11
radio input "true"
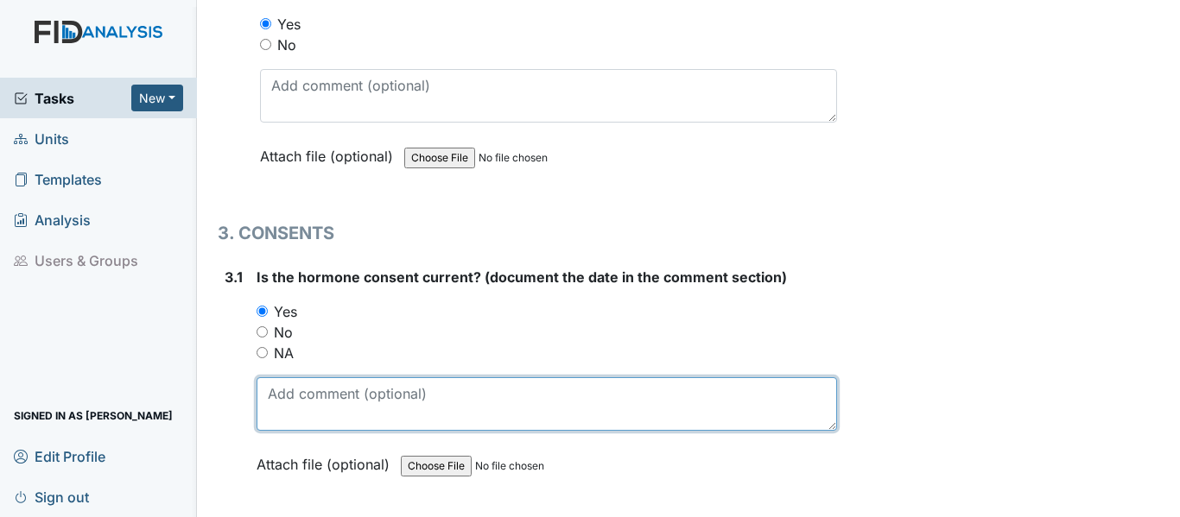
click at [266, 389] on textarea at bounding box center [546, 404] width 580 height 54
type textarea "8"
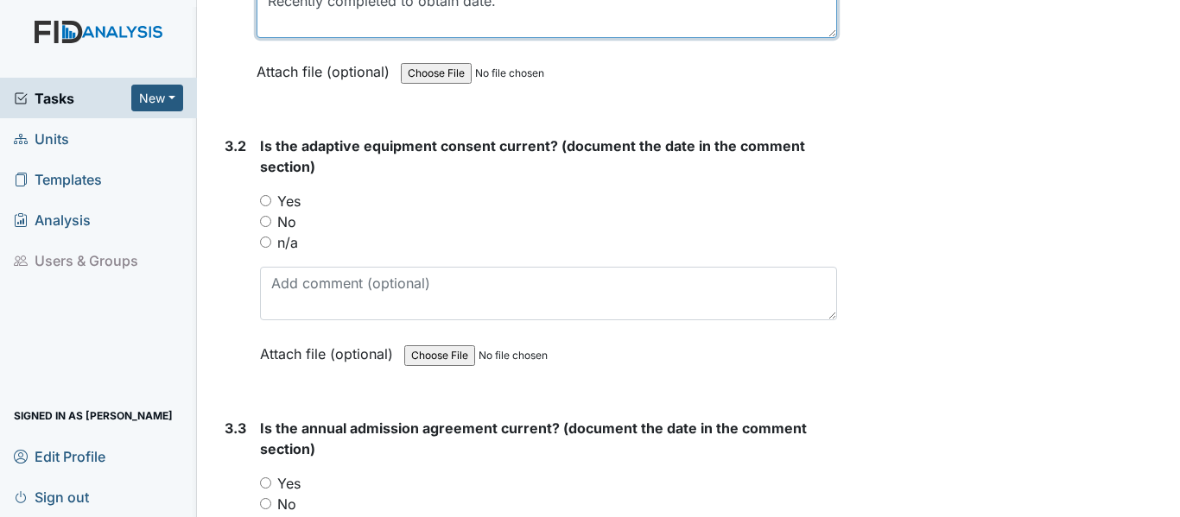
scroll to position [4318, 0]
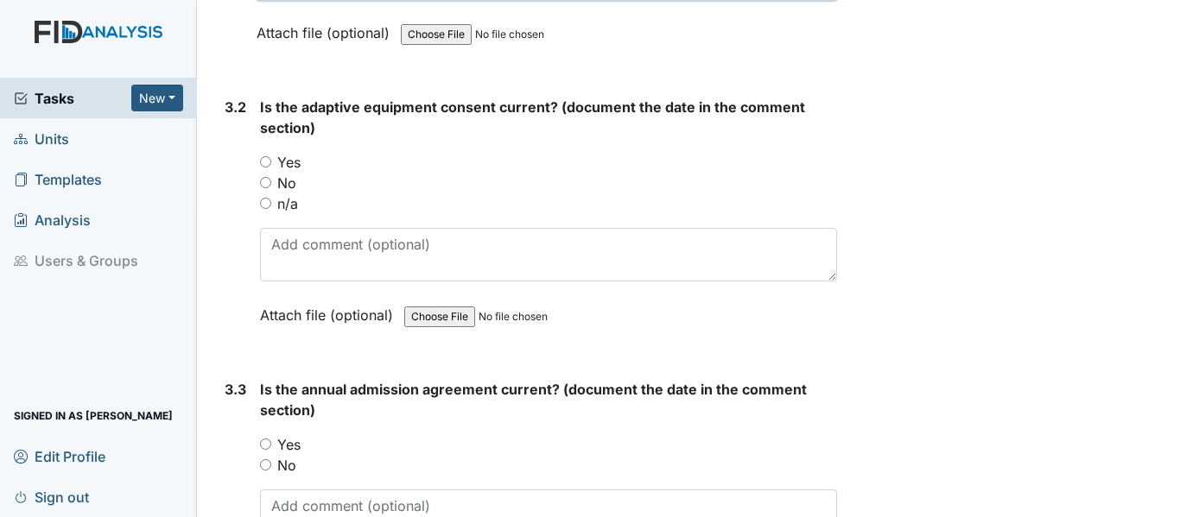
type textarea "Recently completed to obtain date."
click at [265, 205] on input "n/a" at bounding box center [265, 203] width 11 height 11
radio input "true"
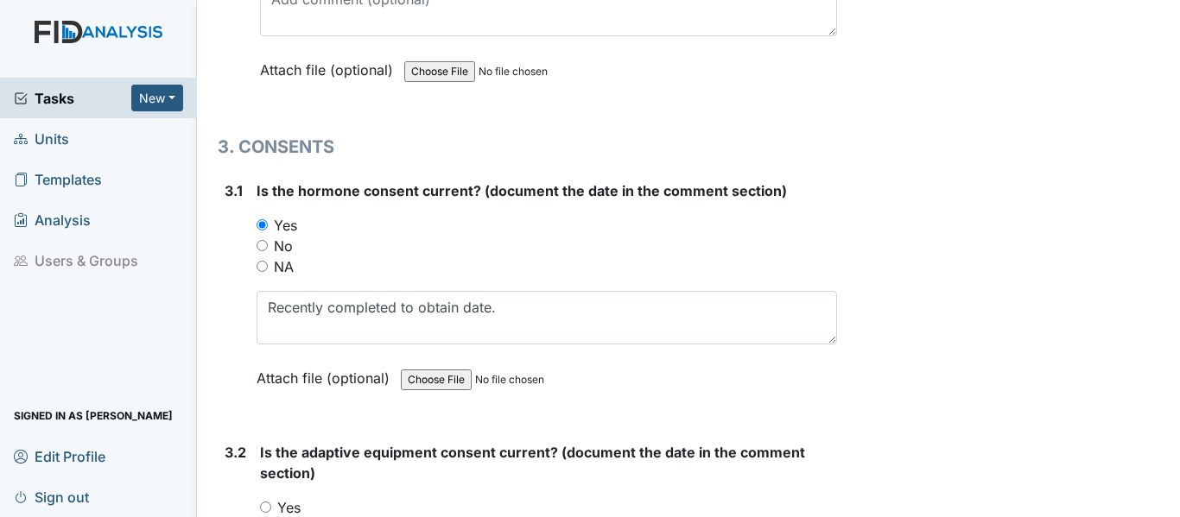
scroll to position [4059, 0]
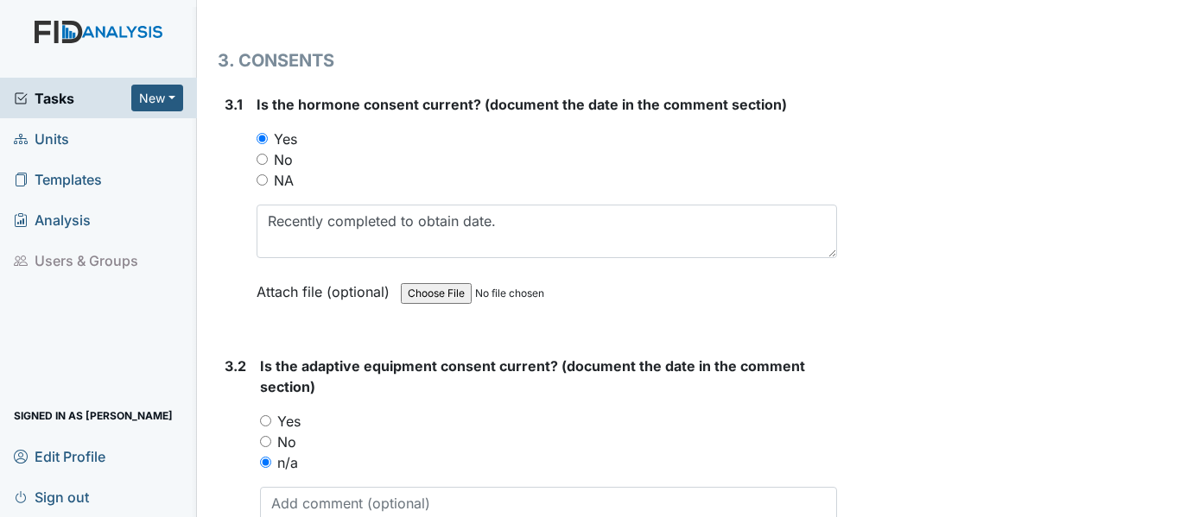
click at [263, 180] on input "NA" at bounding box center [261, 179] width 11 height 11
radio input "true"
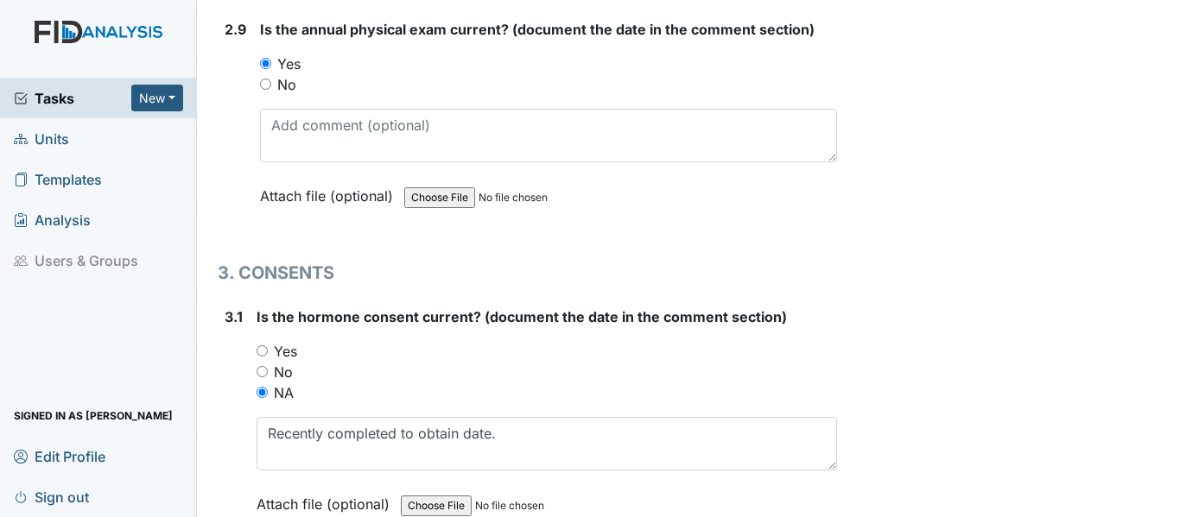
scroll to position [3886, 0]
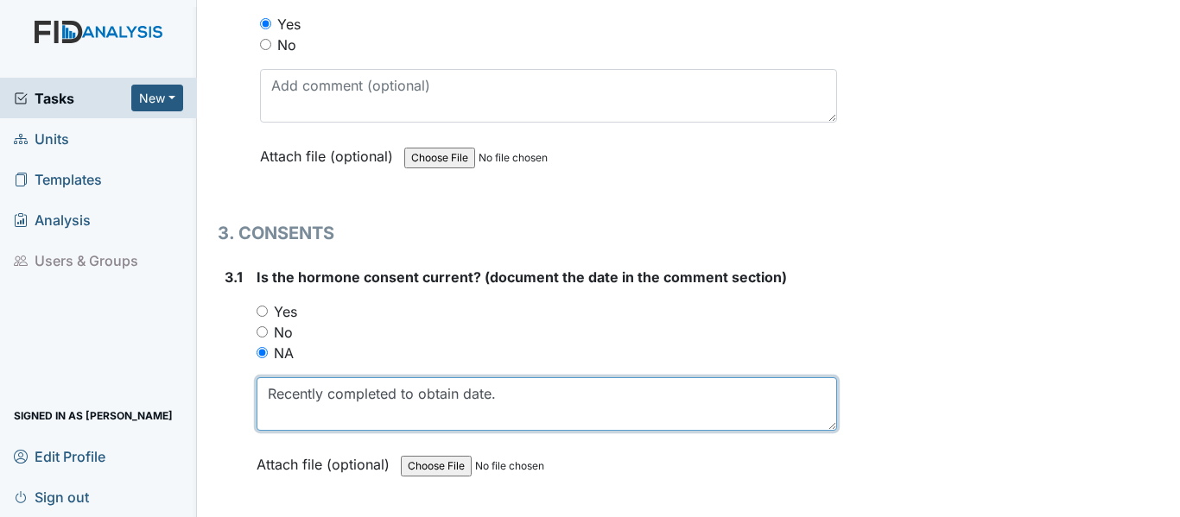
drag, startPoint x: 263, startPoint y: 393, endPoint x: 519, endPoint y: 393, distance: 255.6
click at [519, 393] on textarea "Recently completed to obtain date." at bounding box center [546, 404] width 580 height 54
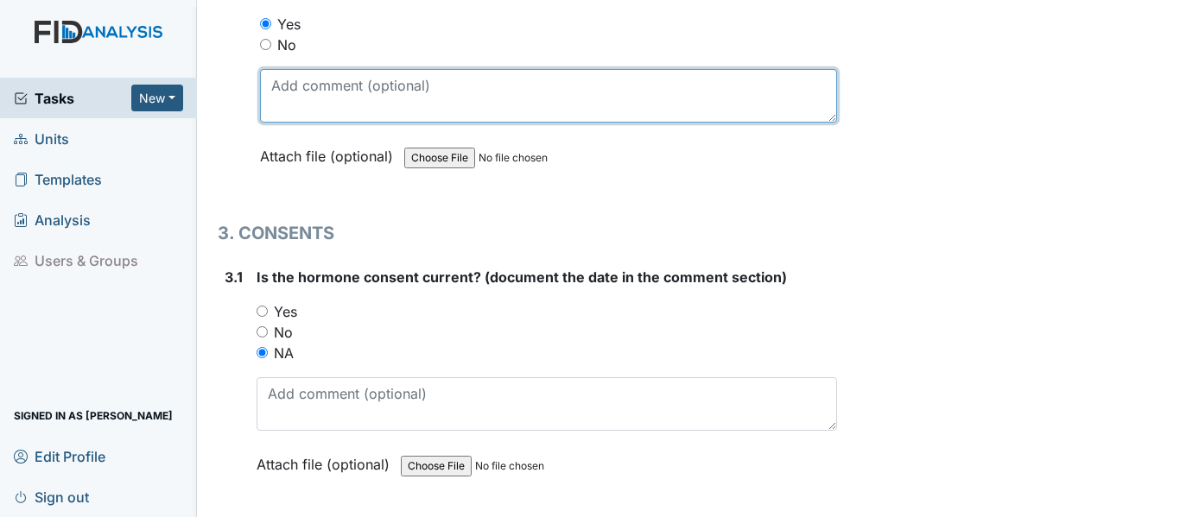
click at [282, 87] on textarea at bounding box center [548, 96] width 577 height 54
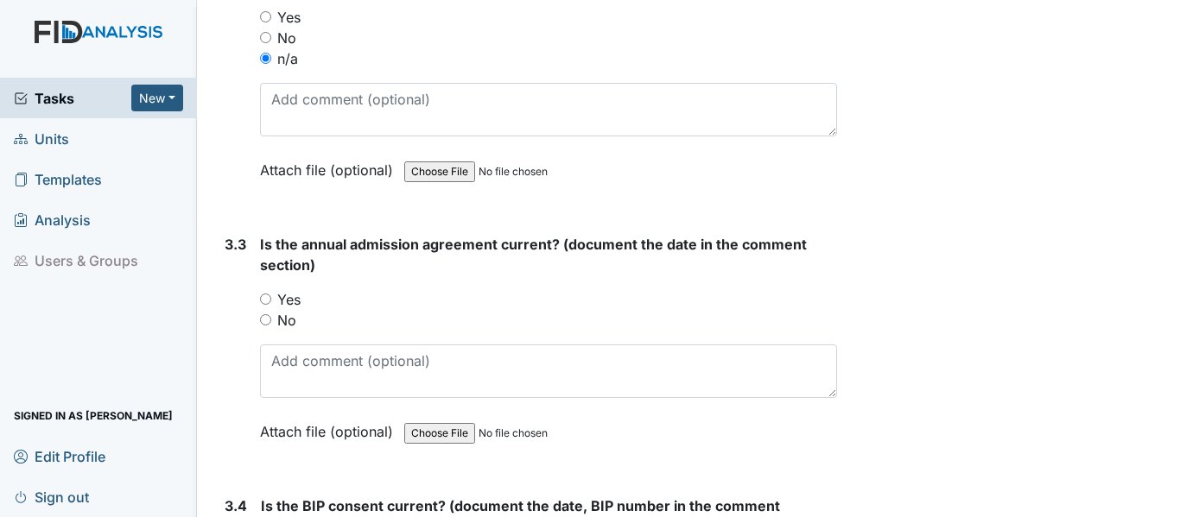
scroll to position [4491, 0]
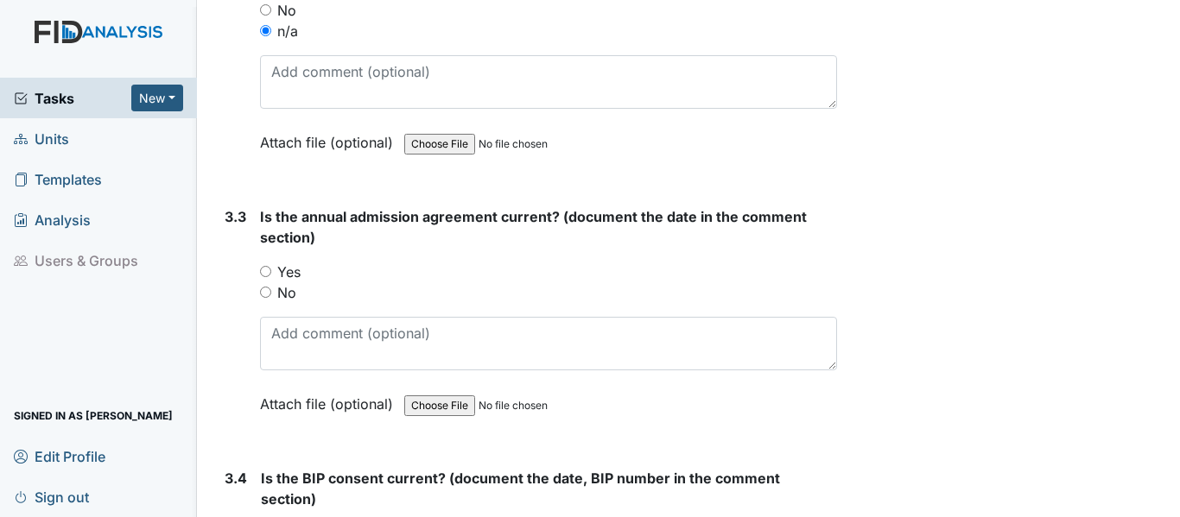
type textarea "Recently completed to obtain date."
click at [266, 272] on input "Yes" at bounding box center [265, 271] width 11 height 11
radio input "true"
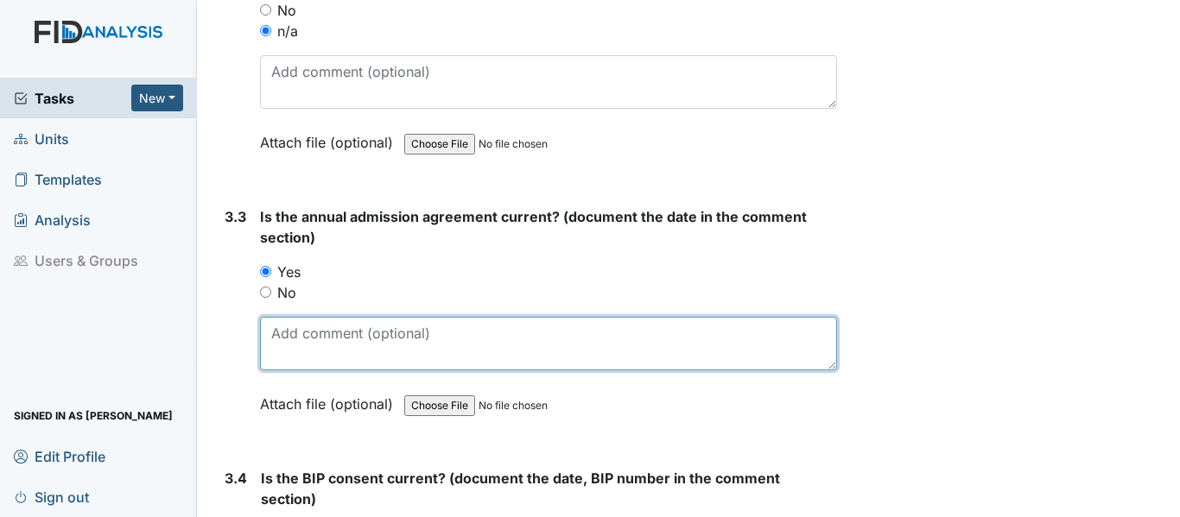
click at [280, 339] on textarea at bounding box center [548, 344] width 577 height 54
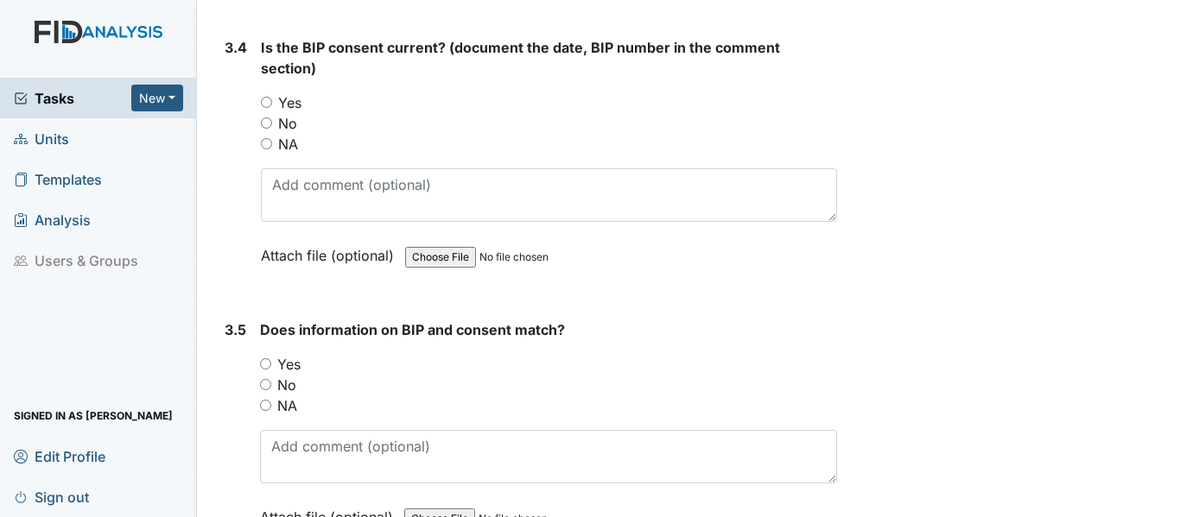
scroll to position [4923, 0]
type textarea "4-1-25"
click at [267, 101] on input "Yes" at bounding box center [266, 101] width 11 height 11
radio input "true"
click at [268, 361] on input "Yes" at bounding box center [265, 363] width 11 height 11
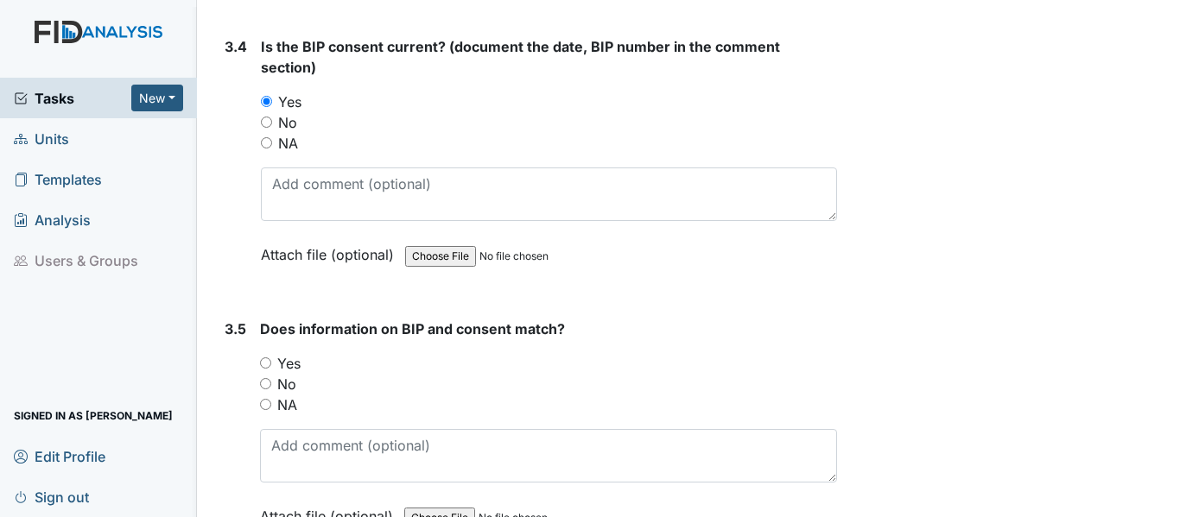
radio input "true"
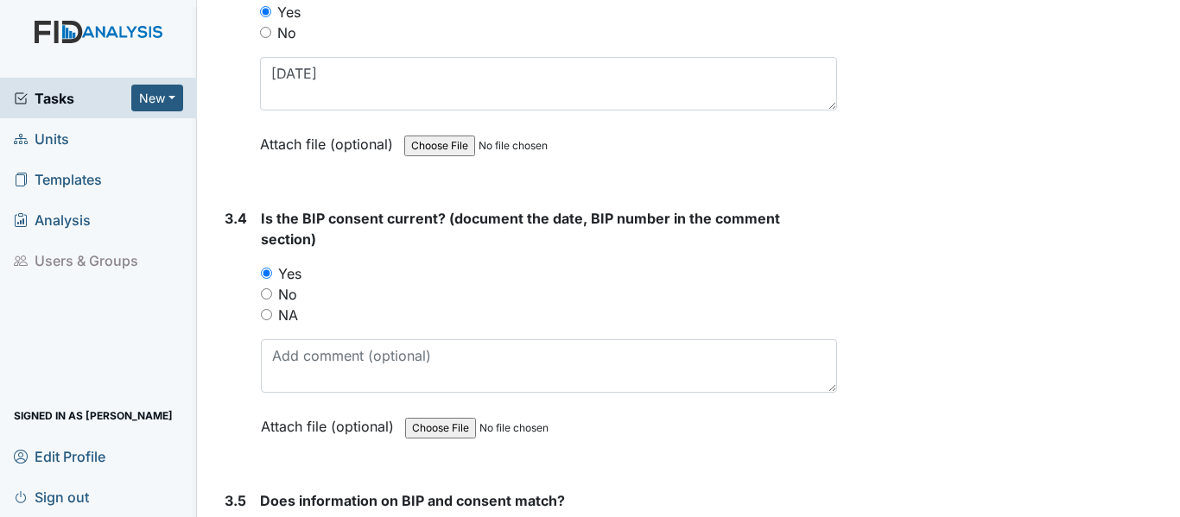
scroll to position [4750, 0]
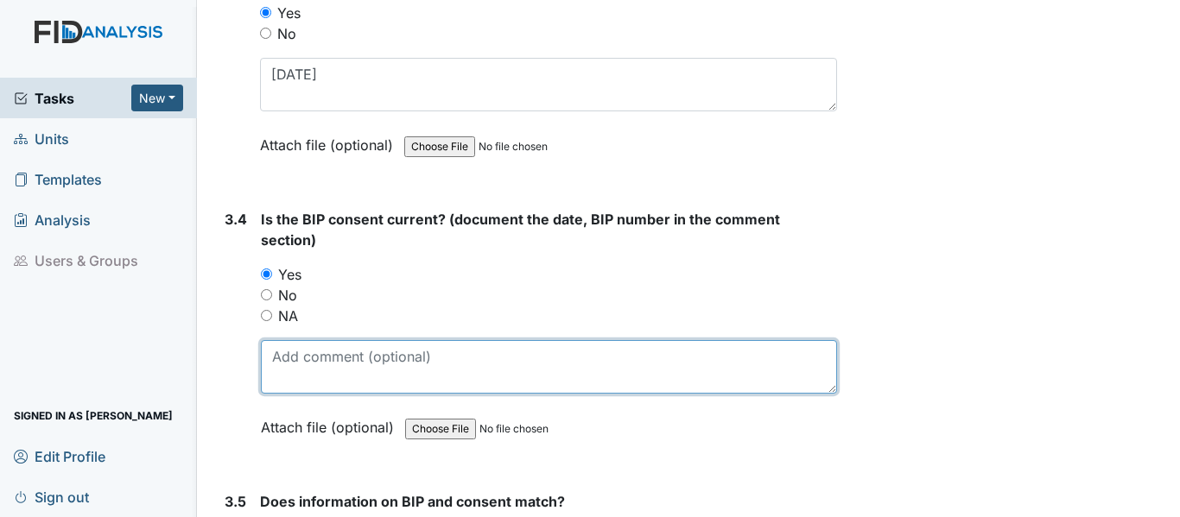
click at [274, 360] on textarea at bounding box center [549, 367] width 576 height 54
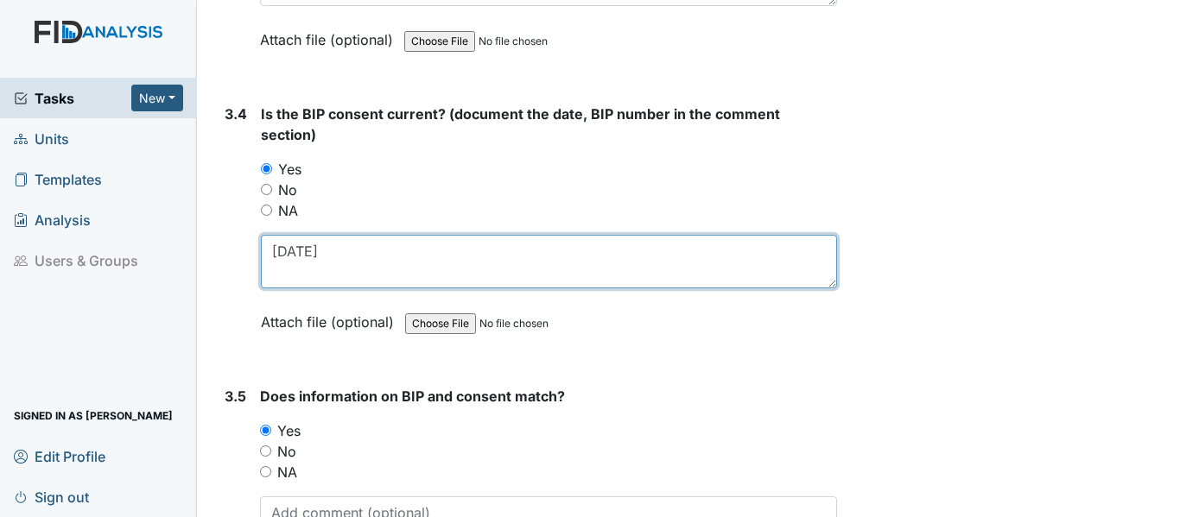
scroll to position [5032, 0]
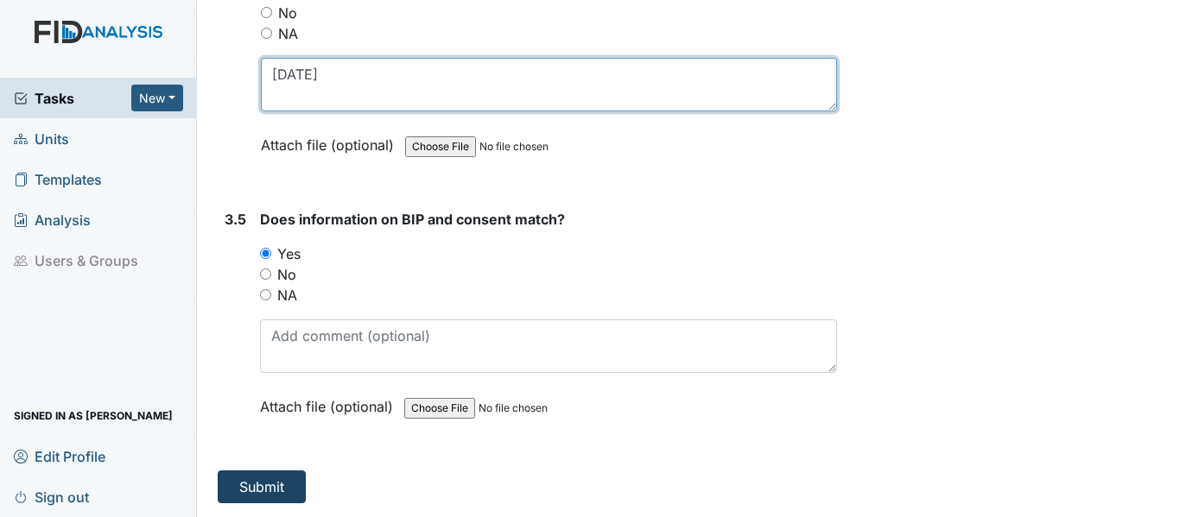
type textarea "3-30-25"
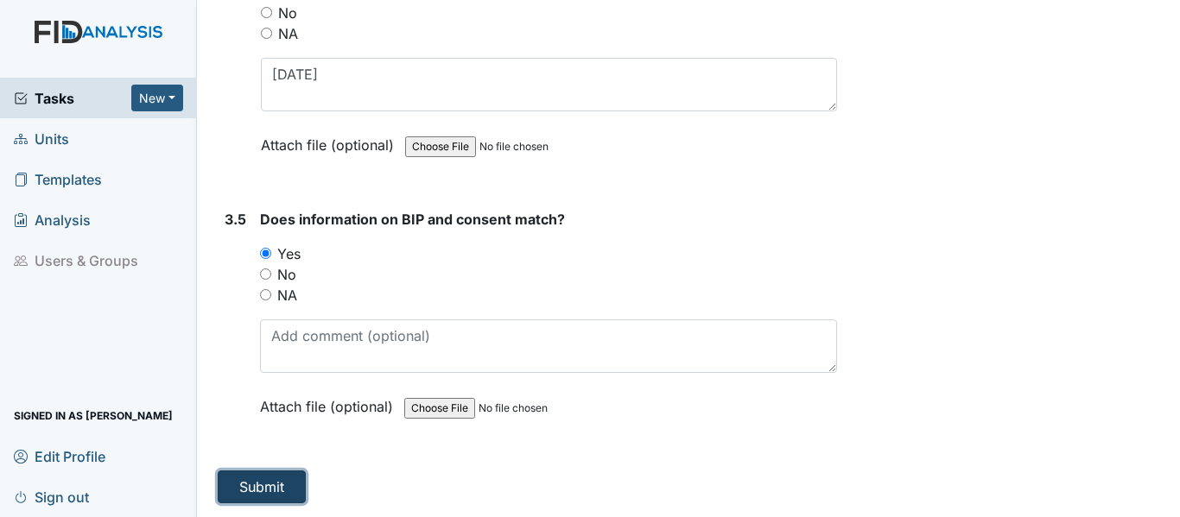
click at [266, 484] on button "Submit" at bounding box center [262, 487] width 88 height 33
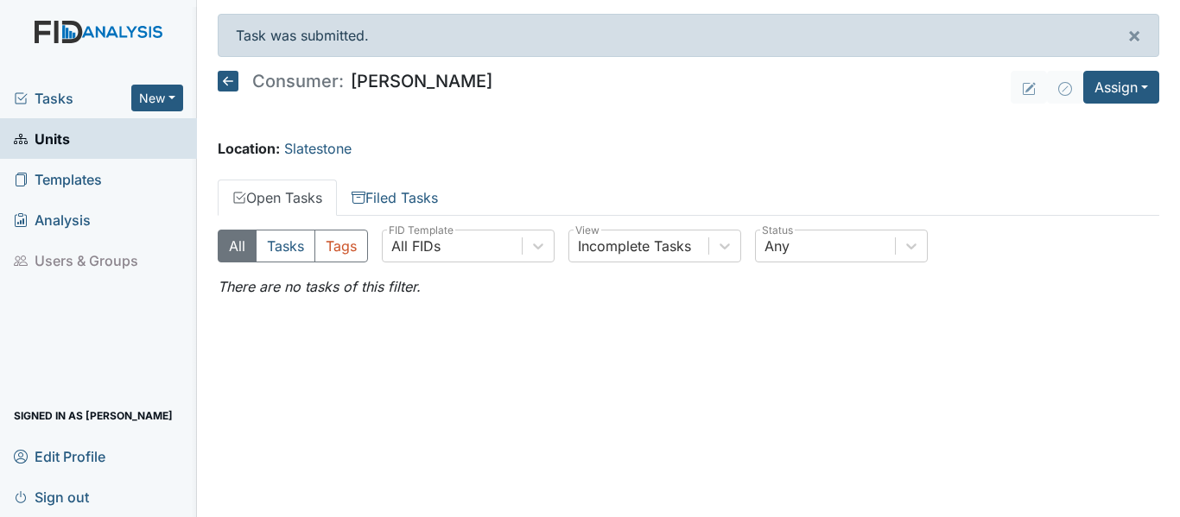
click at [236, 79] on icon at bounding box center [228, 81] width 21 height 21
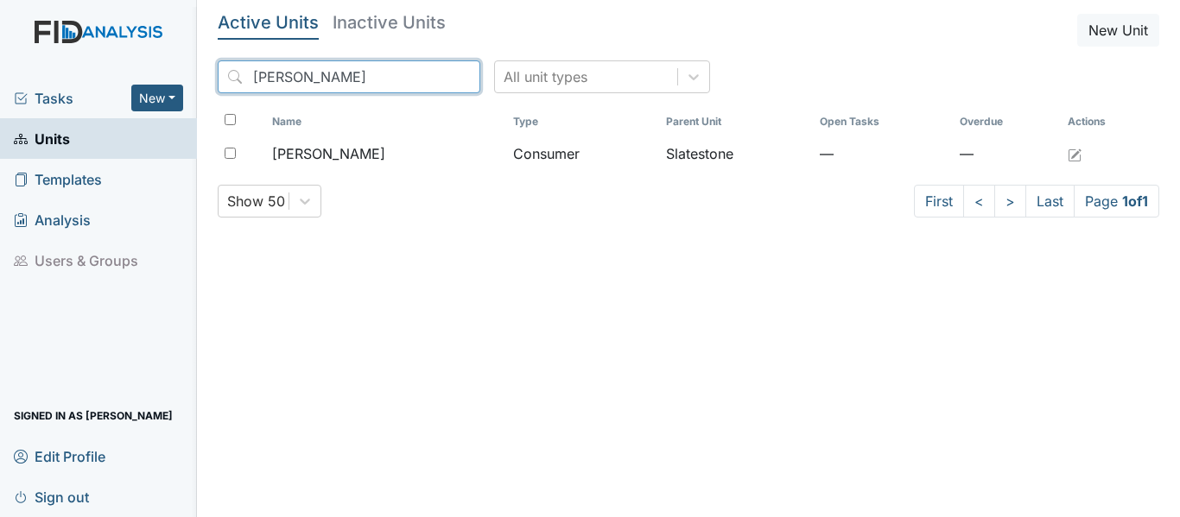
click at [320, 77] on input "[PERSON_NAME]" at bounding box center [349, 76] width 263 height 33
type input "F"
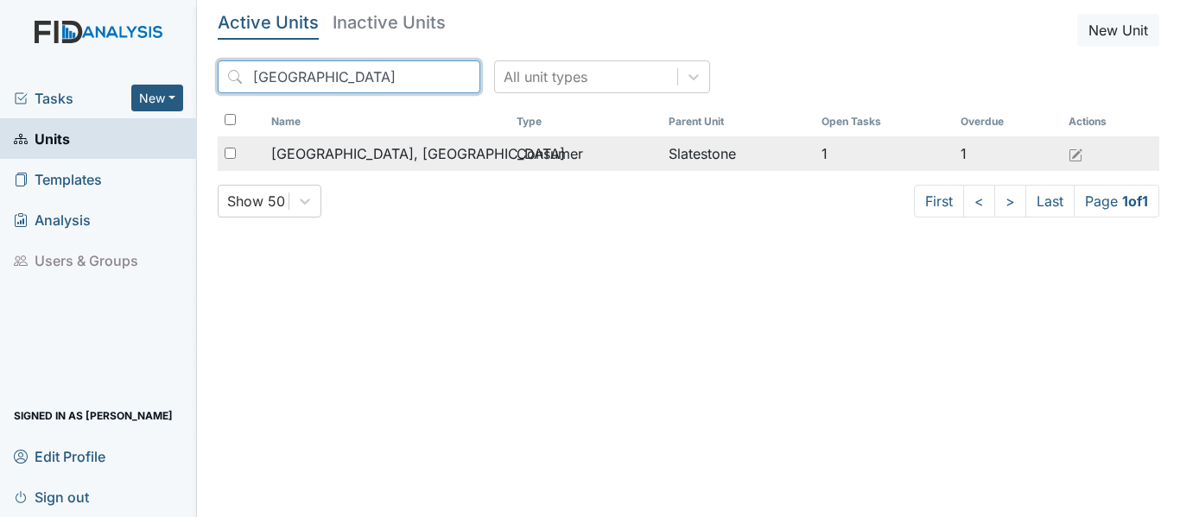
type input "[GEOGRAPHIC_DATA]"
click at [512, 149] on td "Consumer" at bounding box center [586, 153] width 152 height 35
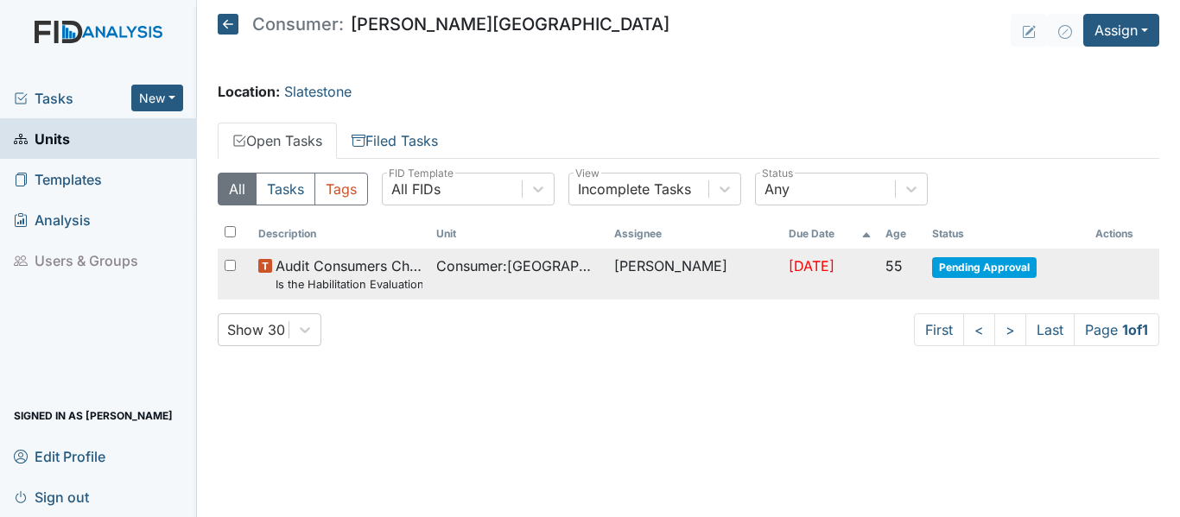
click at [993, 268] on span "Pending Approval" at bounding box center [984, 267] width 104 height 21
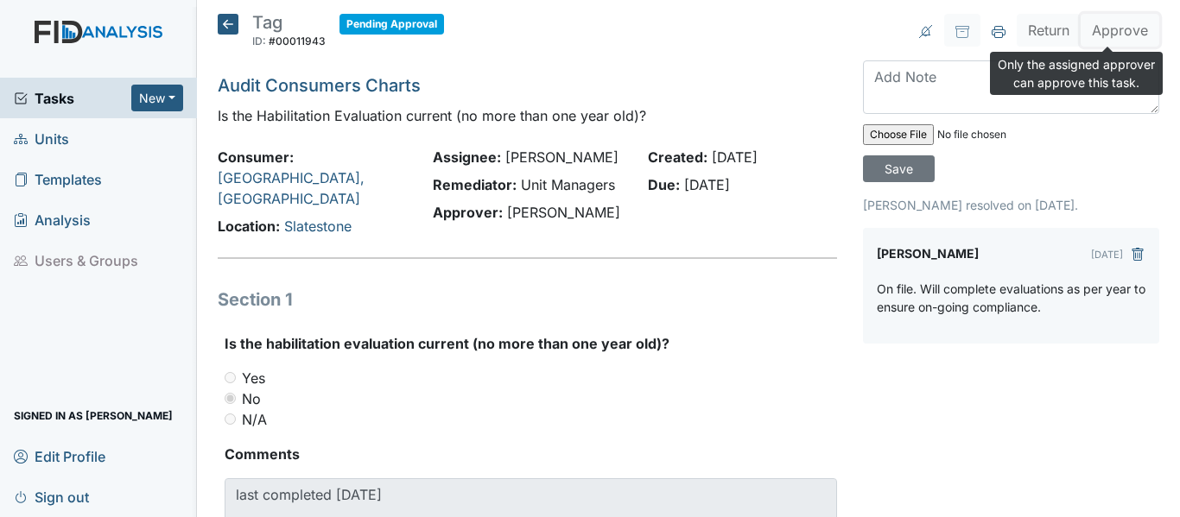
click at [1118, 36] on button "Approve" at bounding box center [1119, 30] width 79 height 33
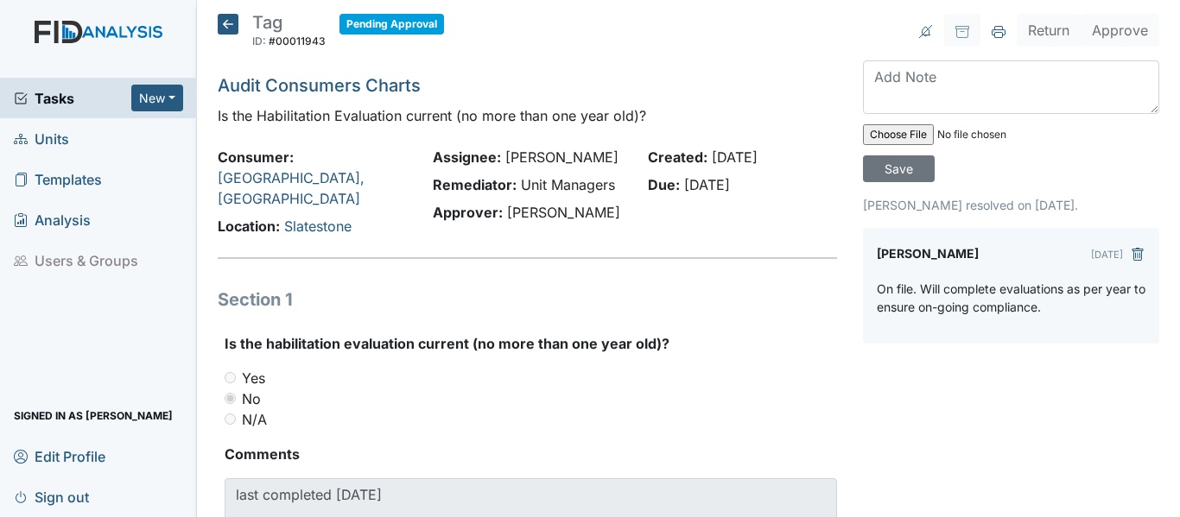
click at [230, 20] on icon at bounding box center [228, 24] width 21 height 21
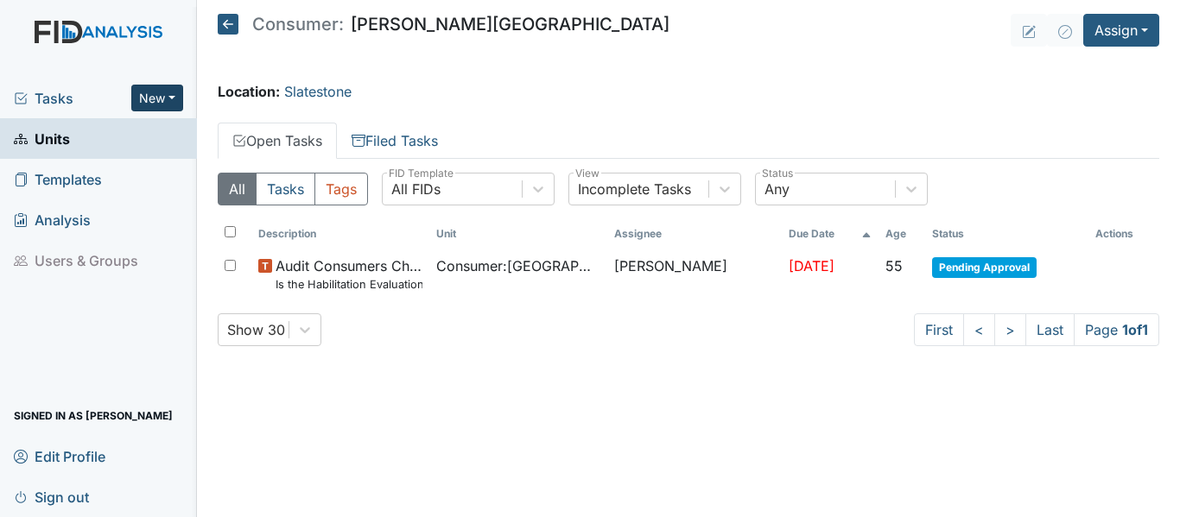
click at [173, 90] on button "New" at bounding box center [157, 98] width 52 height 27
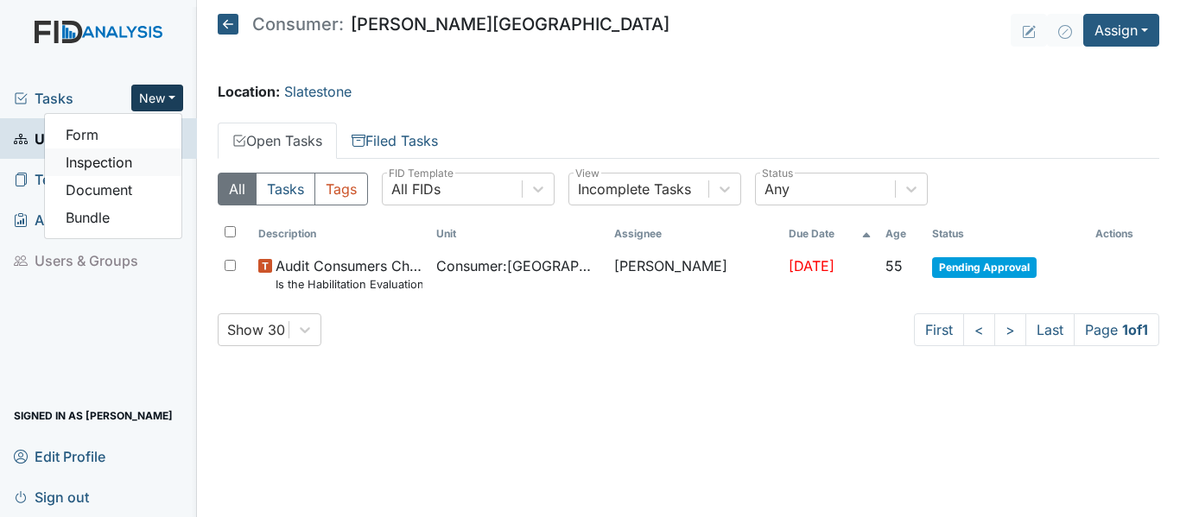
click at [117, 163] on link "Inspection" at bounding box center [113, 163] width 136 height 28
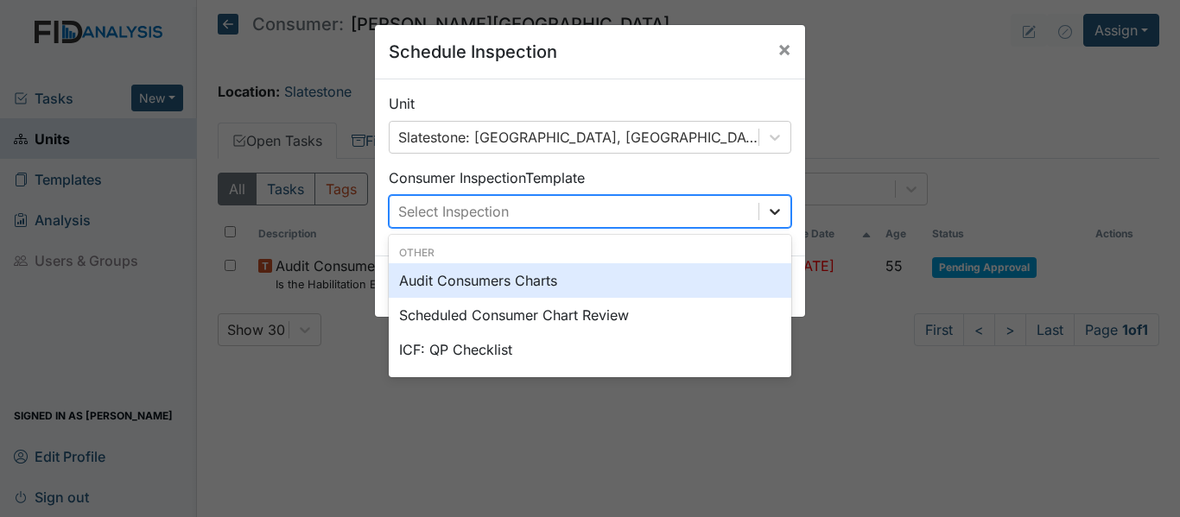
click at [769, 214] on icon at bounding box center [774, 212] width 10 height 6
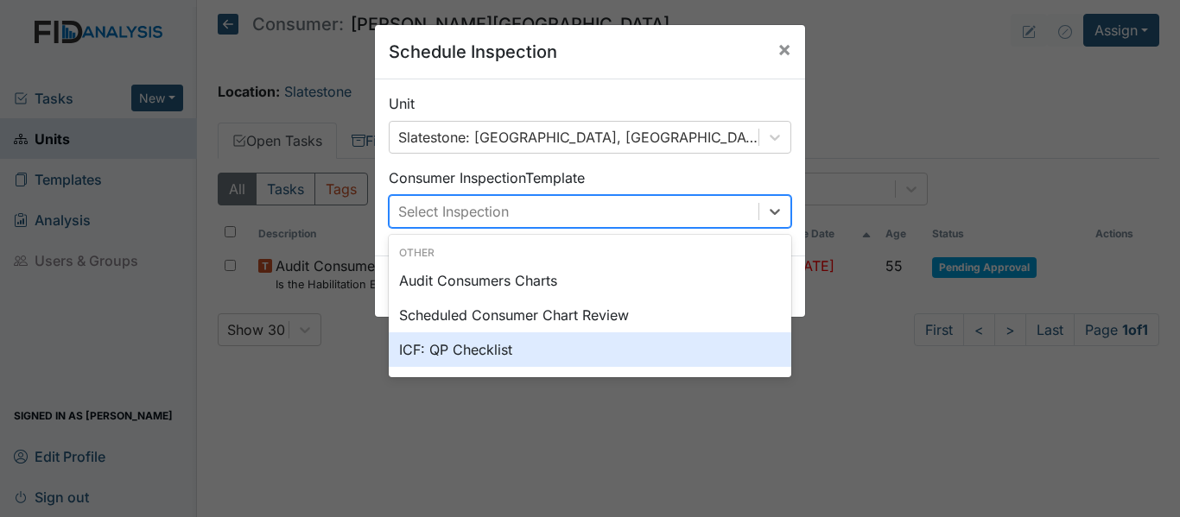
click at [478, 356] on div "ICF: QP Checklist" at bounding box center [590, 349] width 402 height 35
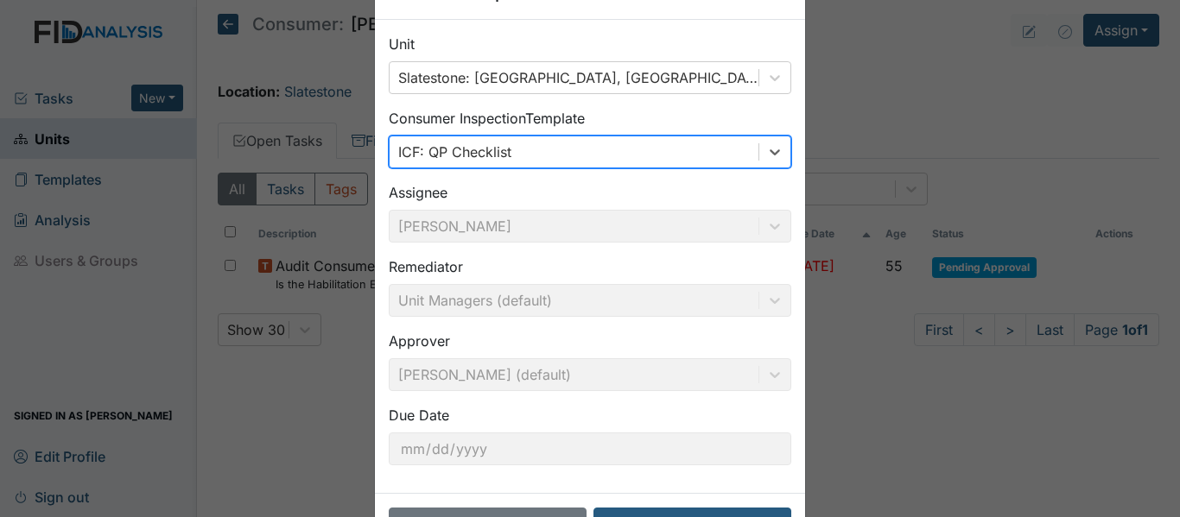
scroll to position [122, 0]
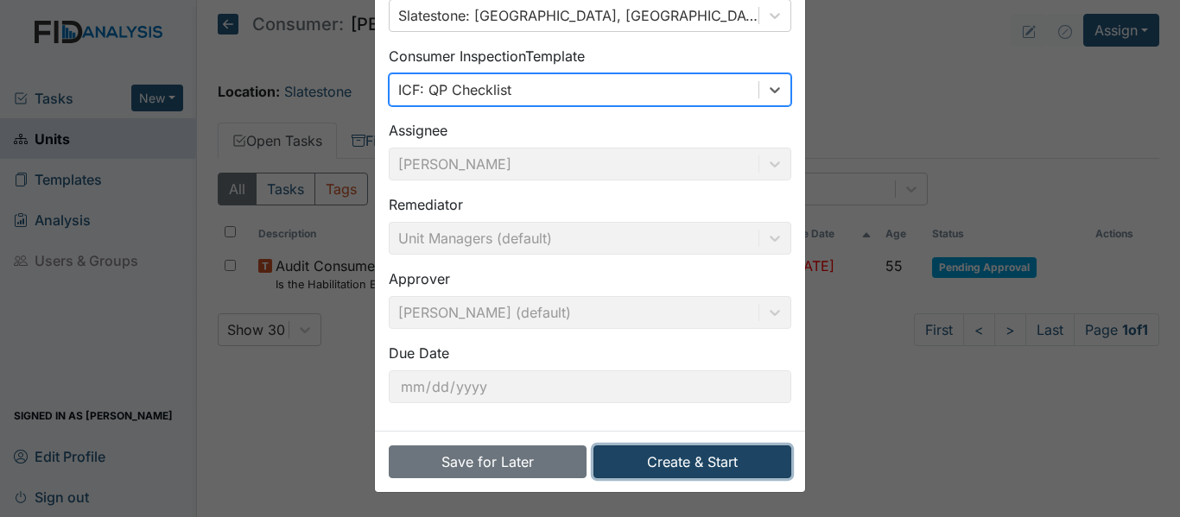
click at [678, 464] on button "Create & Start" at bounding box center [692, 462] width 198 height 33
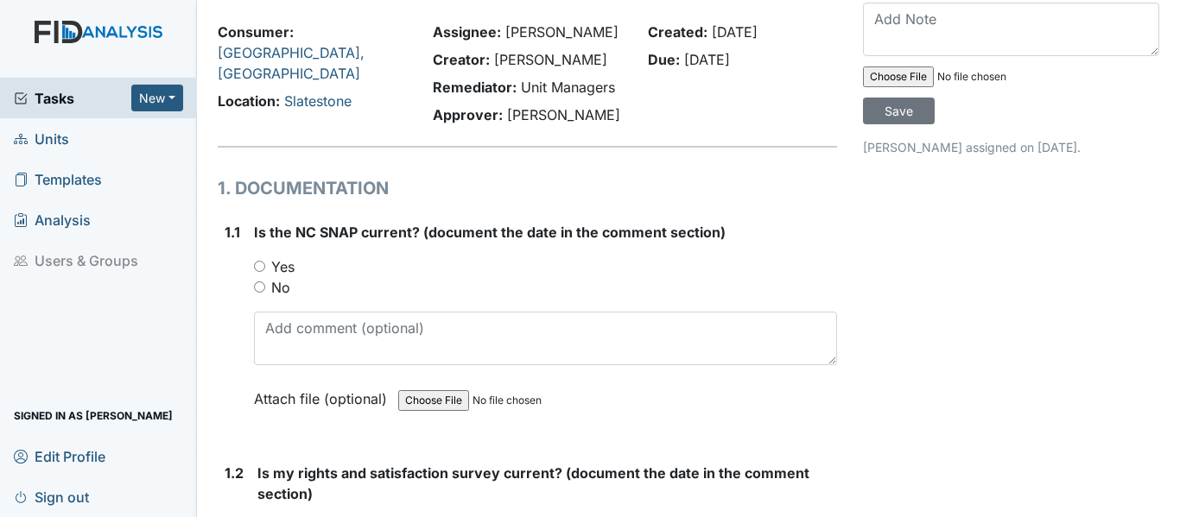
scroll to position [86, 0]
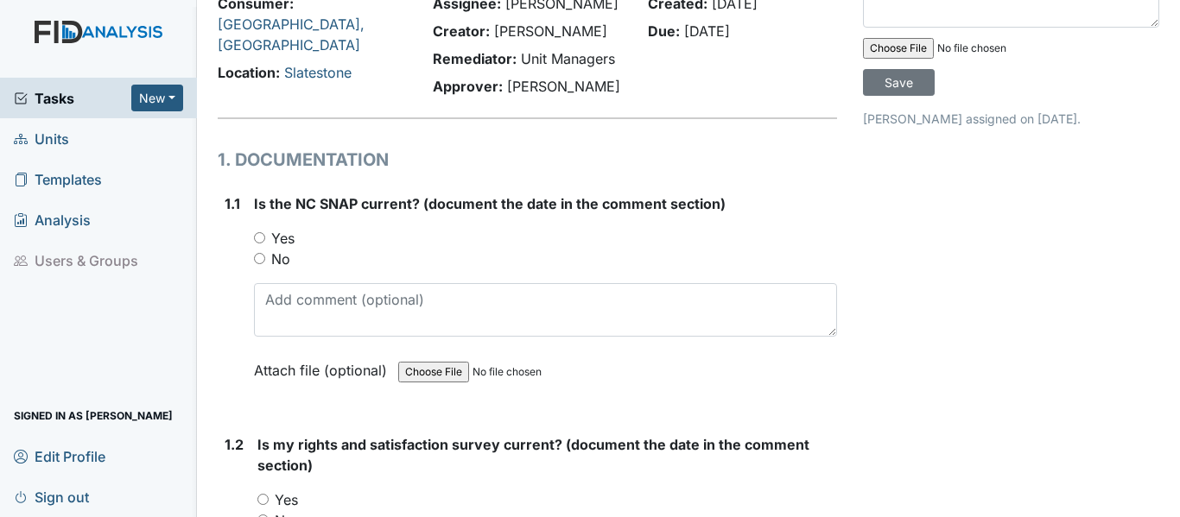
click at [256, 235] on input "Yes" at bounding box center [259, 237] width 11 height 11
radio input "true"
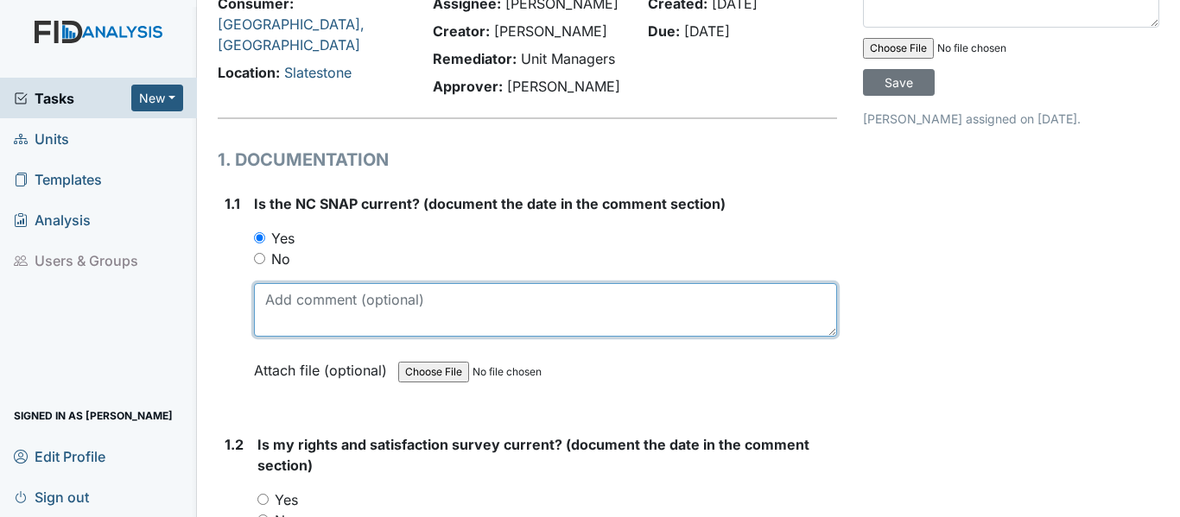
click at [277, 298] on textarea at bounding box center [545, 310] width 583 height 54
click at [267, 300] on textarea at bounding box center [545, 310] width 583 height 54
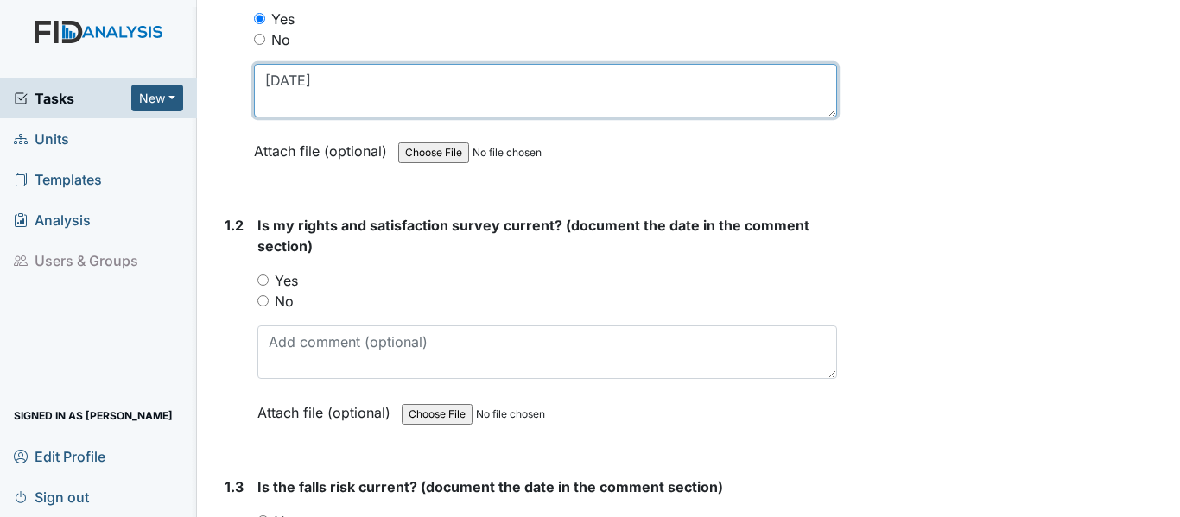
scroll to position [345, 0]
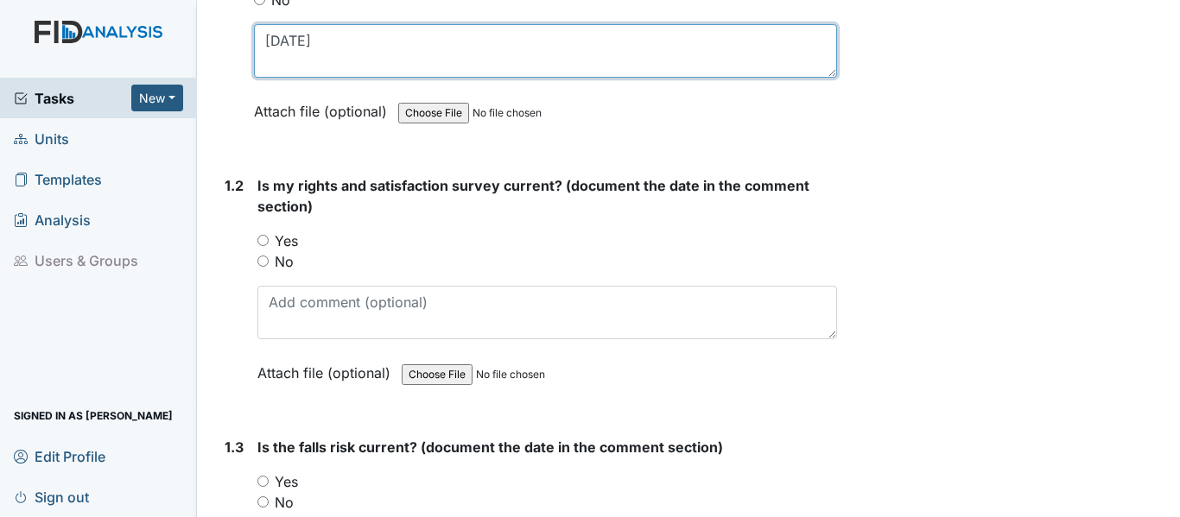
type textarea "[DATE]"
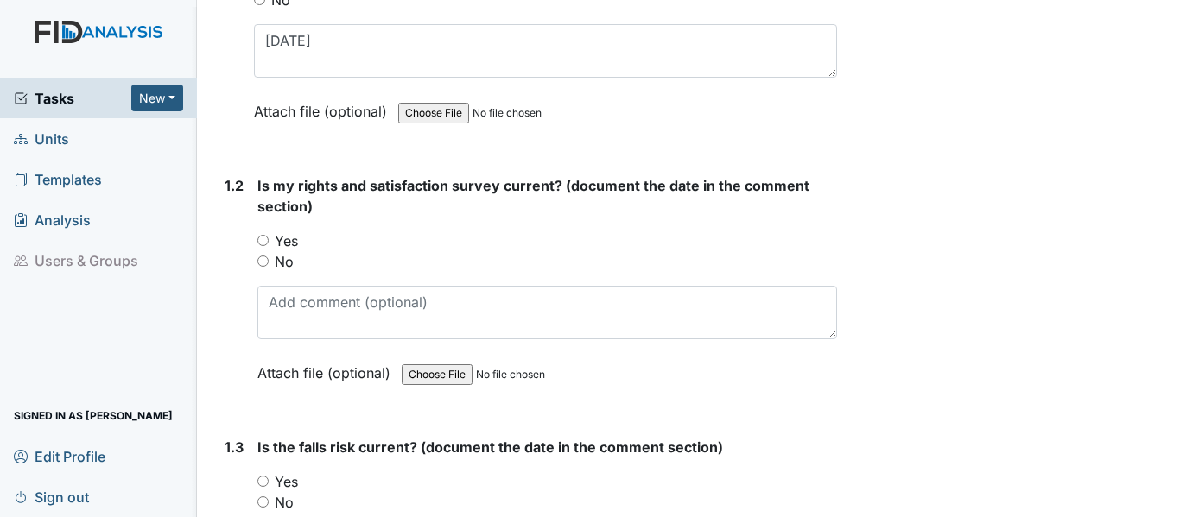
click at [263, 236] on input "Yes" at bounding box center [262, 240] width 11 height 11
radio input "true"
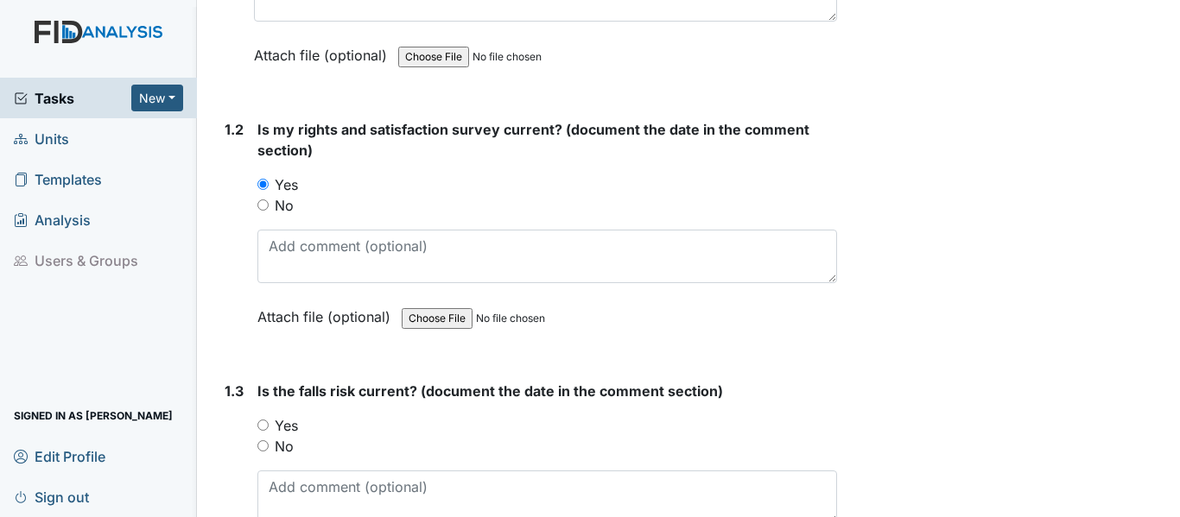
scroll to position [432, 0]
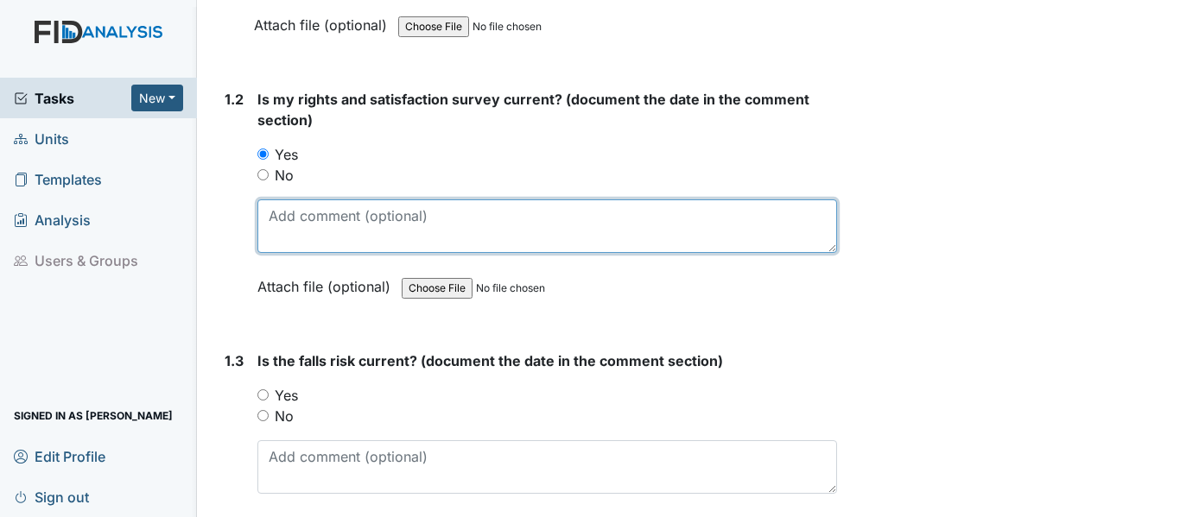
click at [275, 218] on textarea at bounding box center [546, 226] width 579 height 54
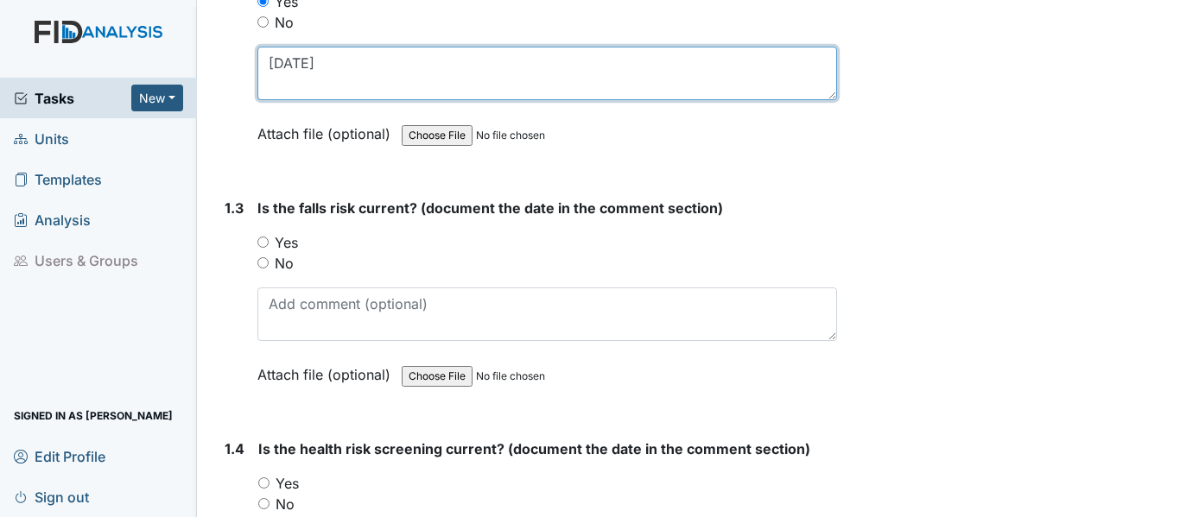
scroll to position [605, 0]
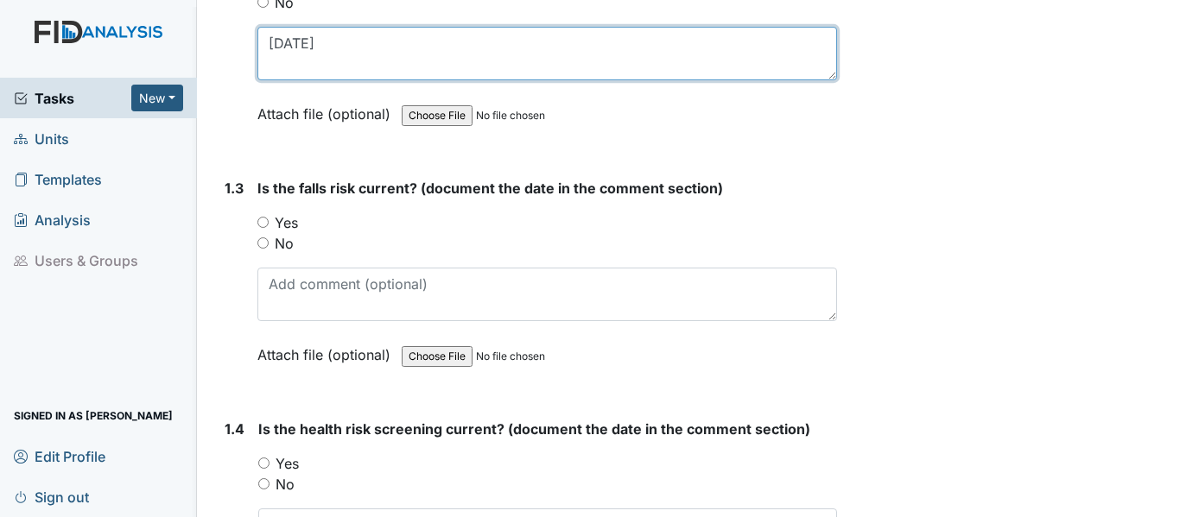
type textarea "[DATE]"
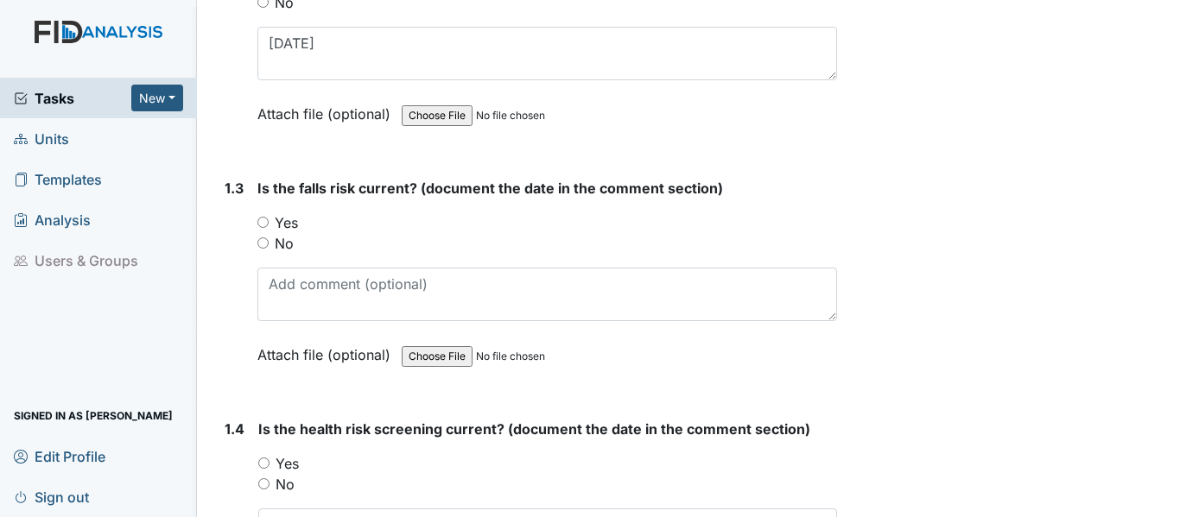
click at [264, 221] on input "Yes" at bounding box center [262, 222] width 11 height 11
radio input "true"
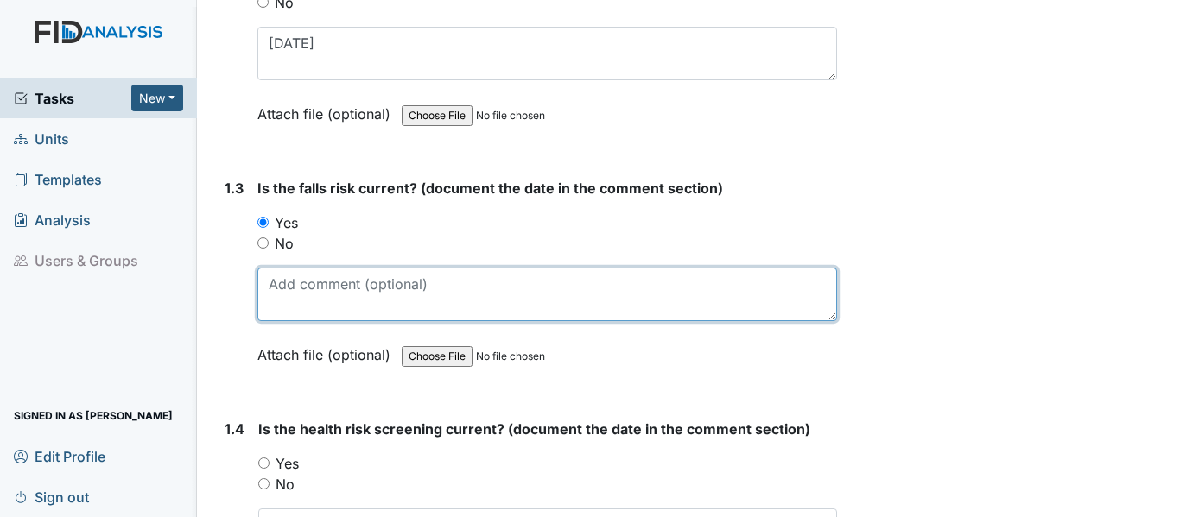
click at [279, 299] on textarea at bounding box center [546, 295] width 579 height 54
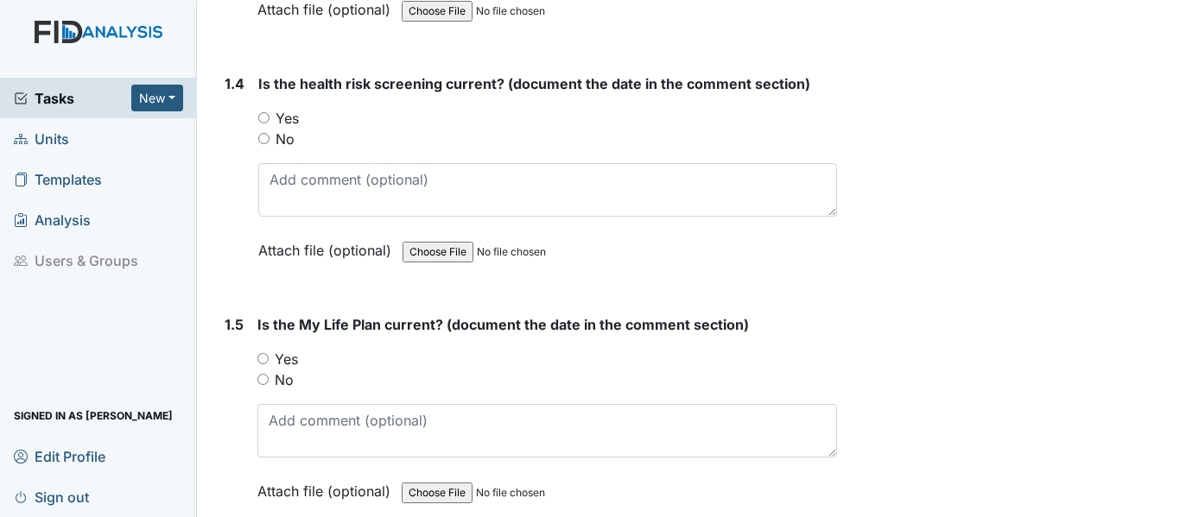
scroll to position [864, 0]
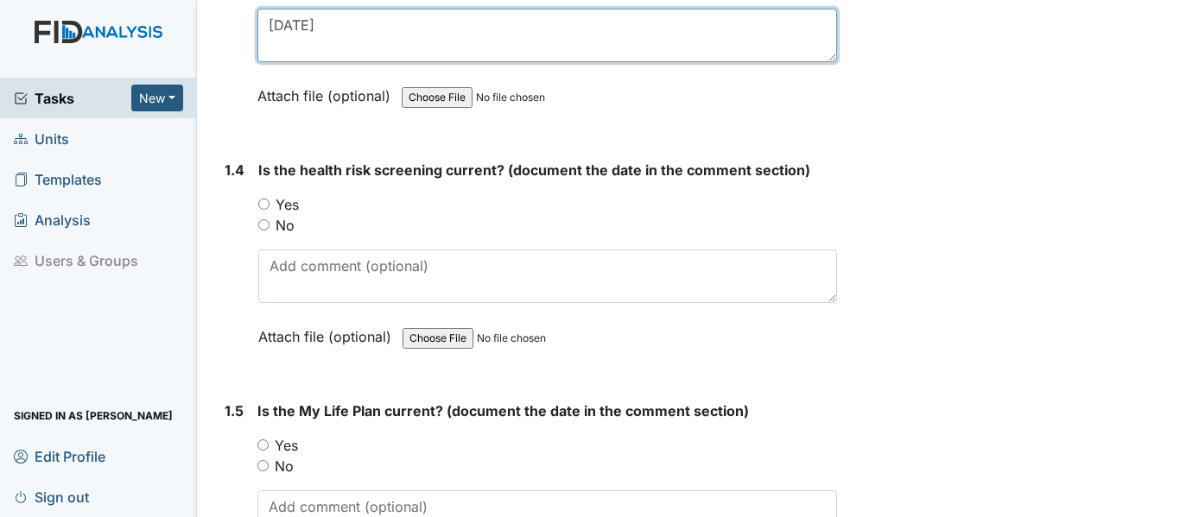
type textarea "11-20-24"
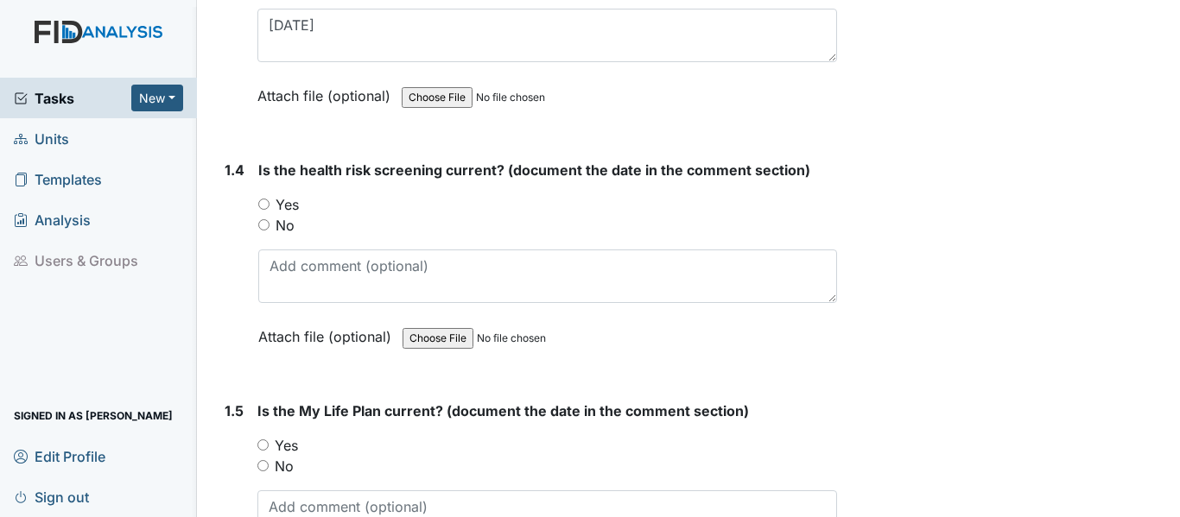
click at [265, 202] on input "Yes" at bounding box center [263, 204] width 11 height 11
radio input "true"
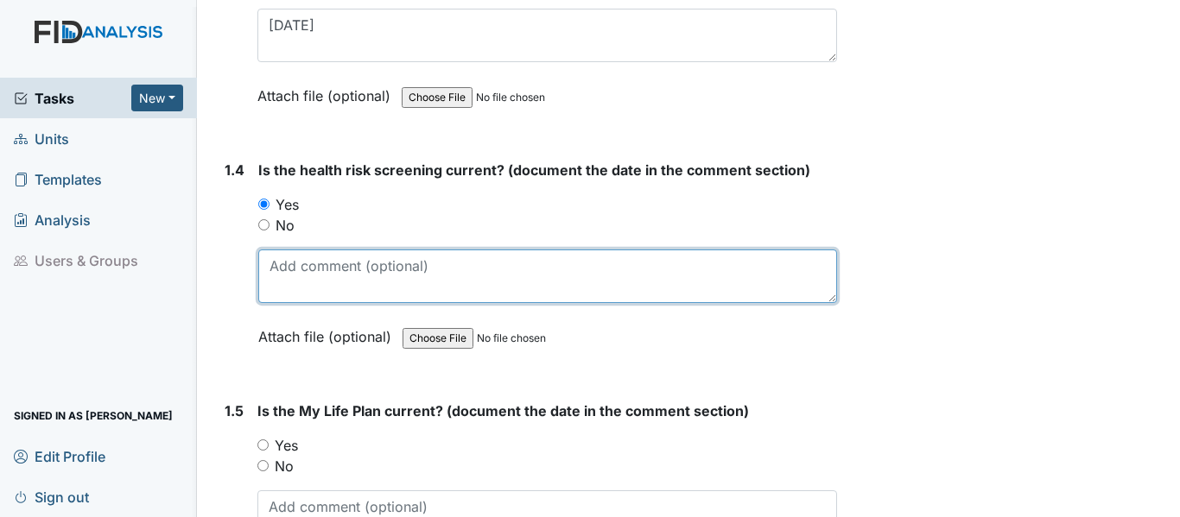
click at [294, 278] on textarea at bounding box center [547, 277] width 579 height 54
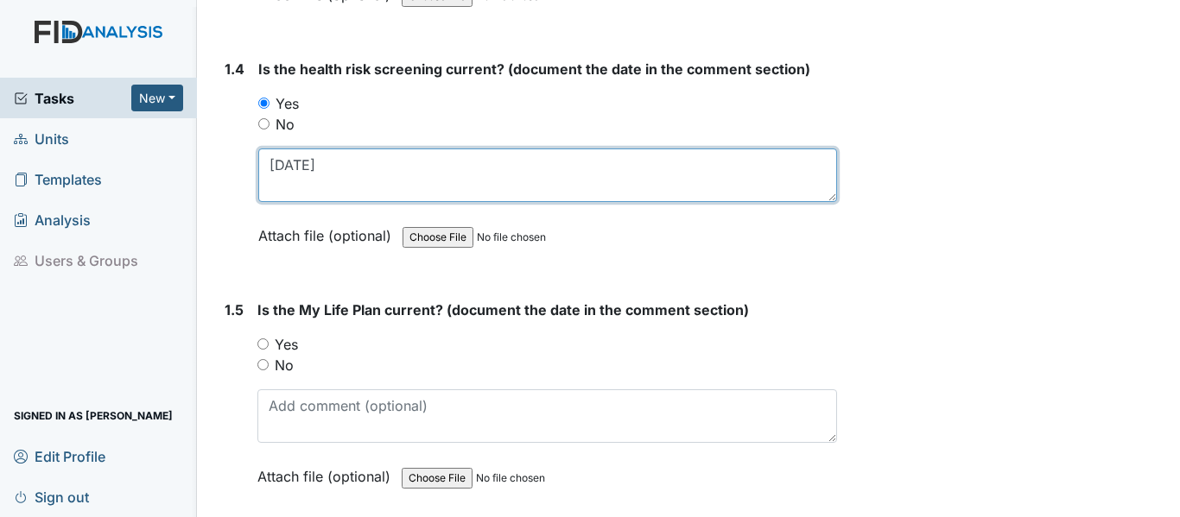
scroll to position [1123, 0]
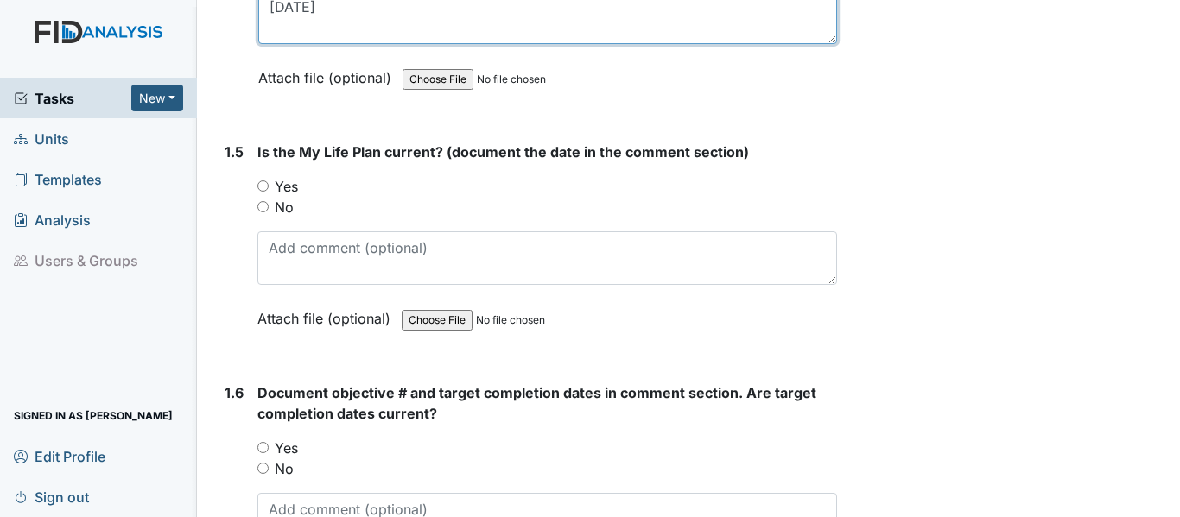
type textarea "11-20-24"
click at [262, 187] on input "Yes" at bounding box center [262, 185] width 11 height 11
radio input "true"
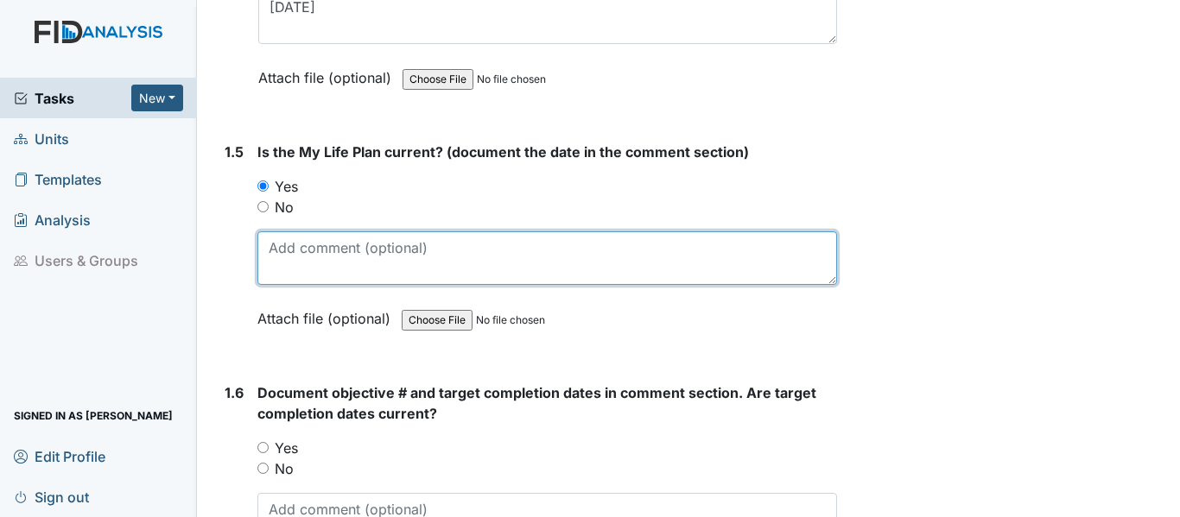
click at [263, 256] on textarea at bounding box center [546, 258] width 579 height 54
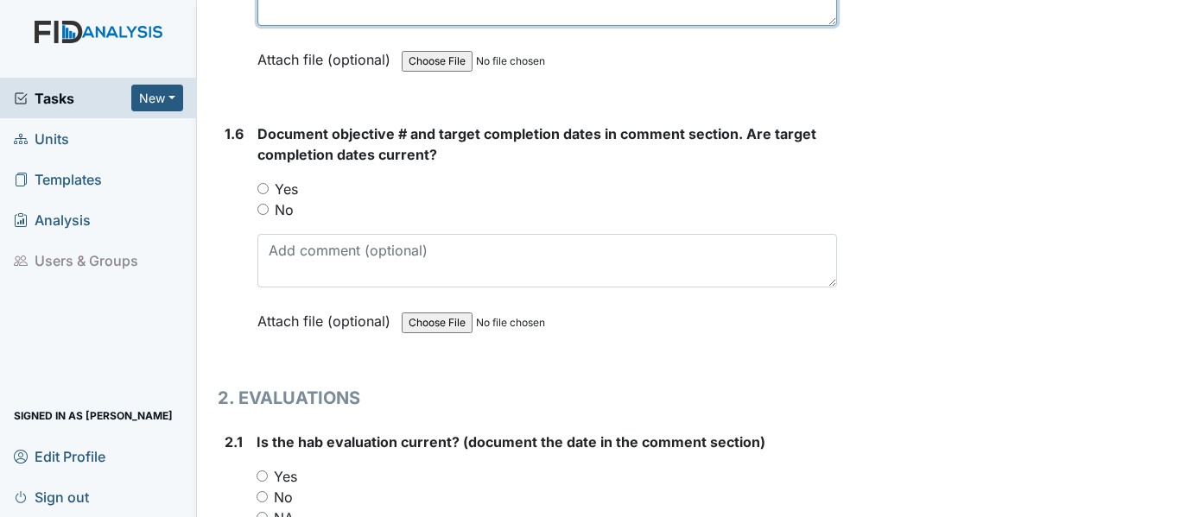
scroll to position [1295, 0]
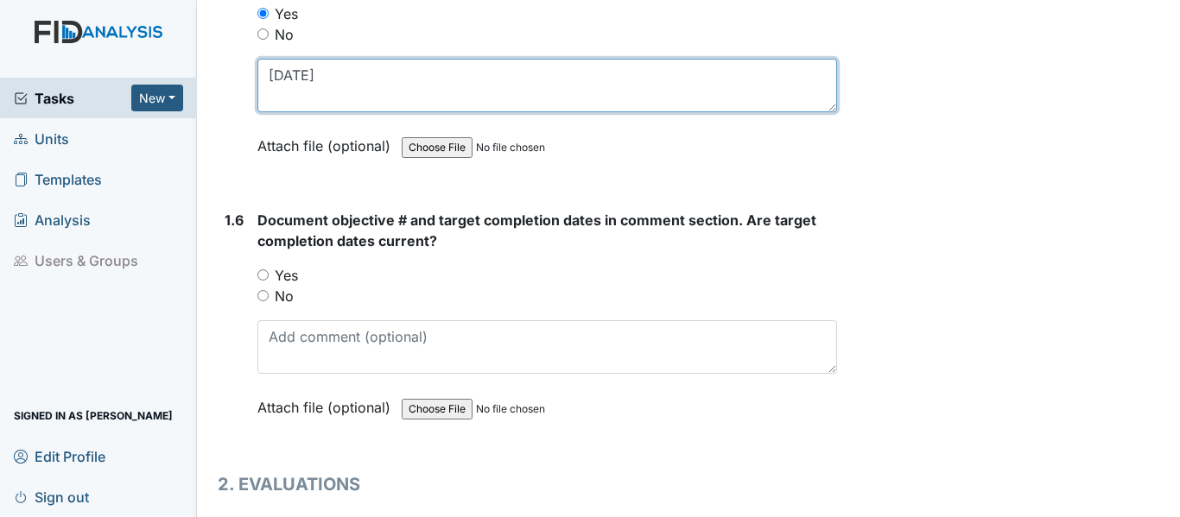
type textarea "11-20-24"
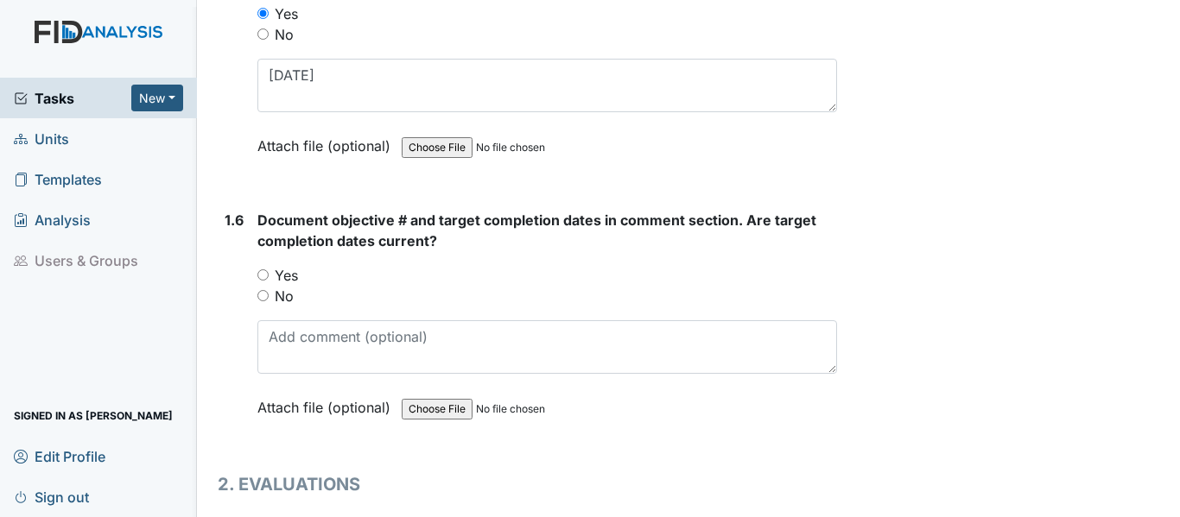
click at [263, 274] on input "Yes" at bounding box center [262, 274] width 11 height 11
radio input "true"
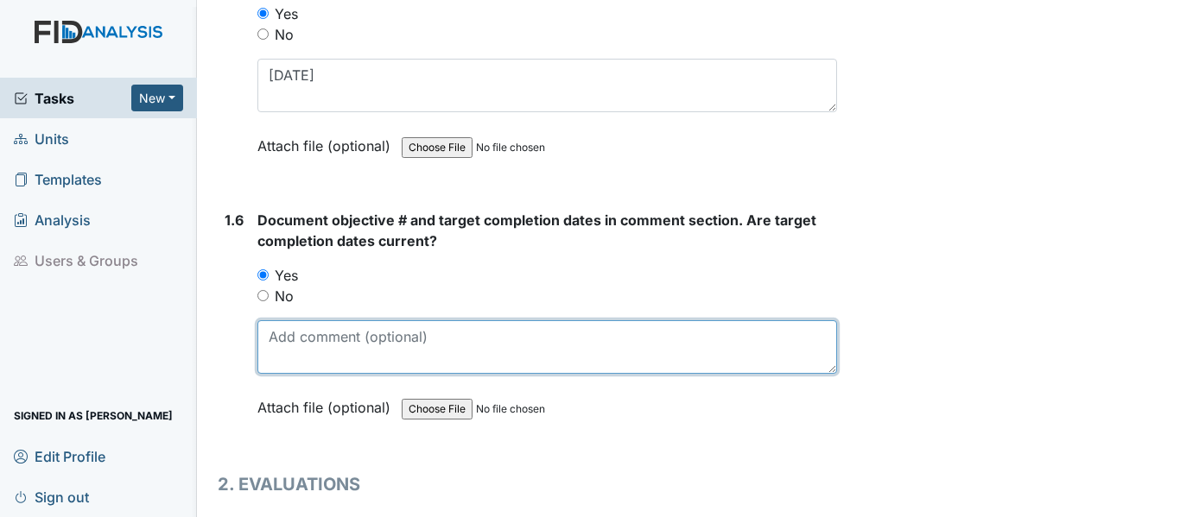
click at [288, 335] on textarea at bounding box center [546, 347] width 579 height 54
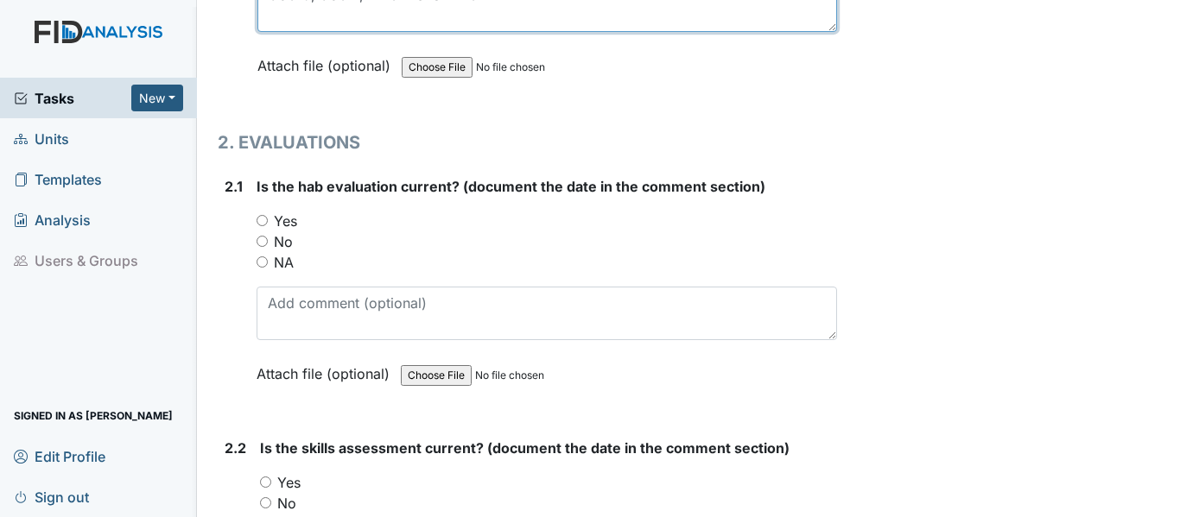
scroll to position [1641, 0]
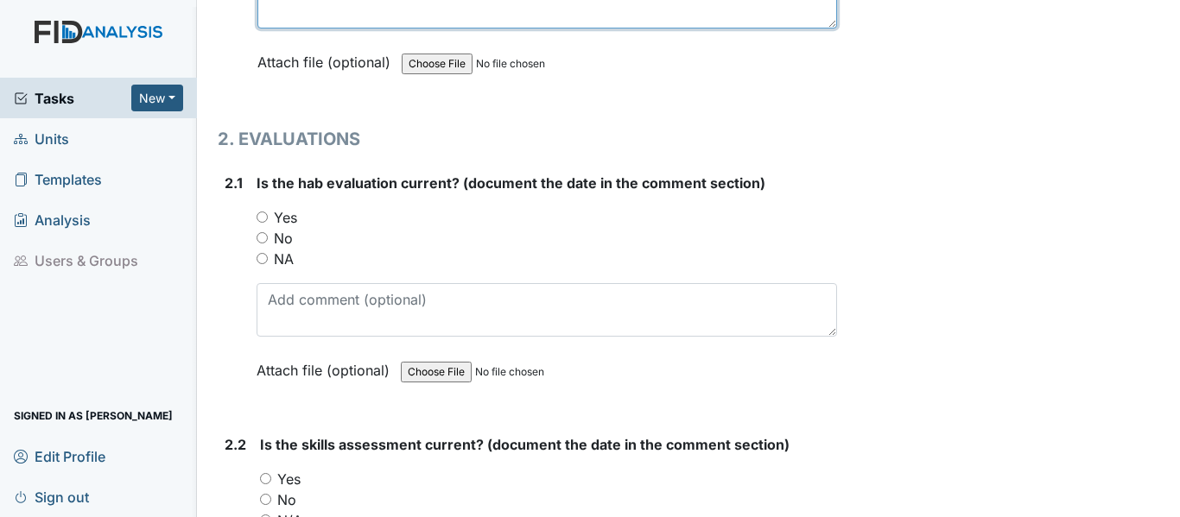
type textarea "SC019, SC017, DIL014 and WK017"
click at [259, 214] on input "Yes" at bounding box center [261, 217] width 11 height 11
radio input "true"
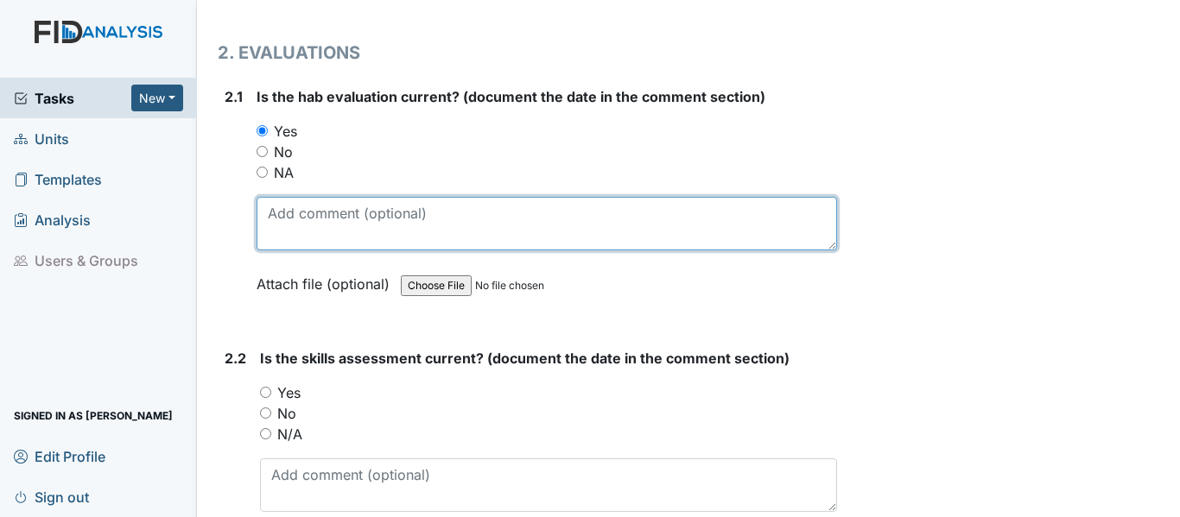
click at [272, 218] on textarea at bounding box center [546, 224] width 580 height 54
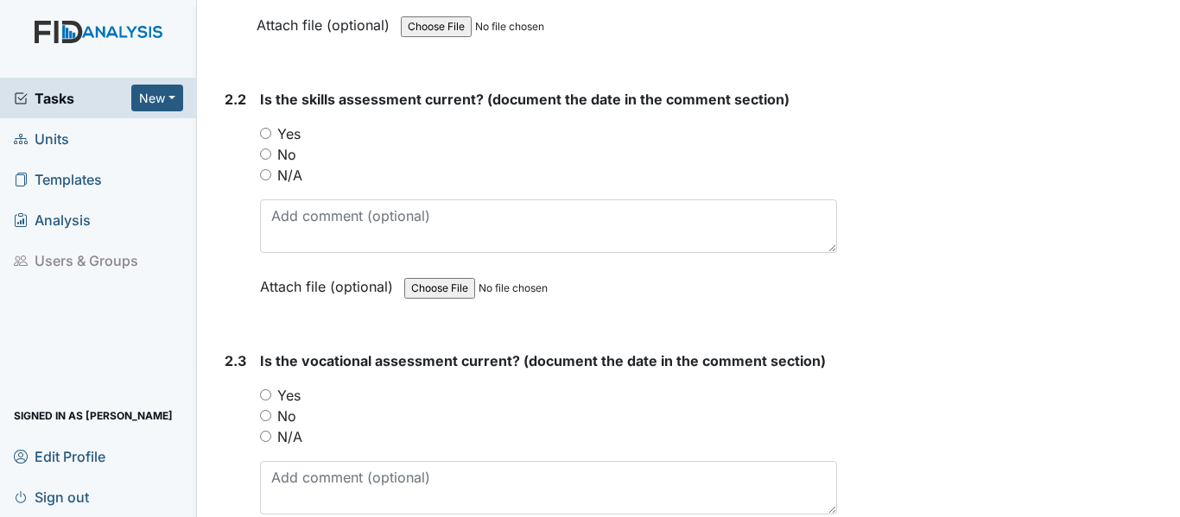
scroll to position [1900, 0]
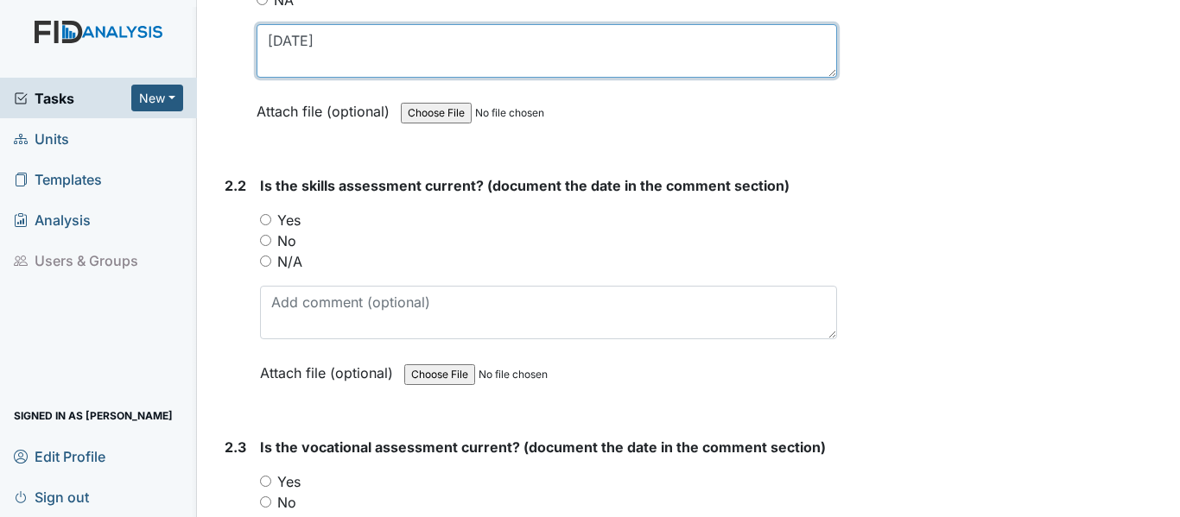
type textarea "11-20-24"
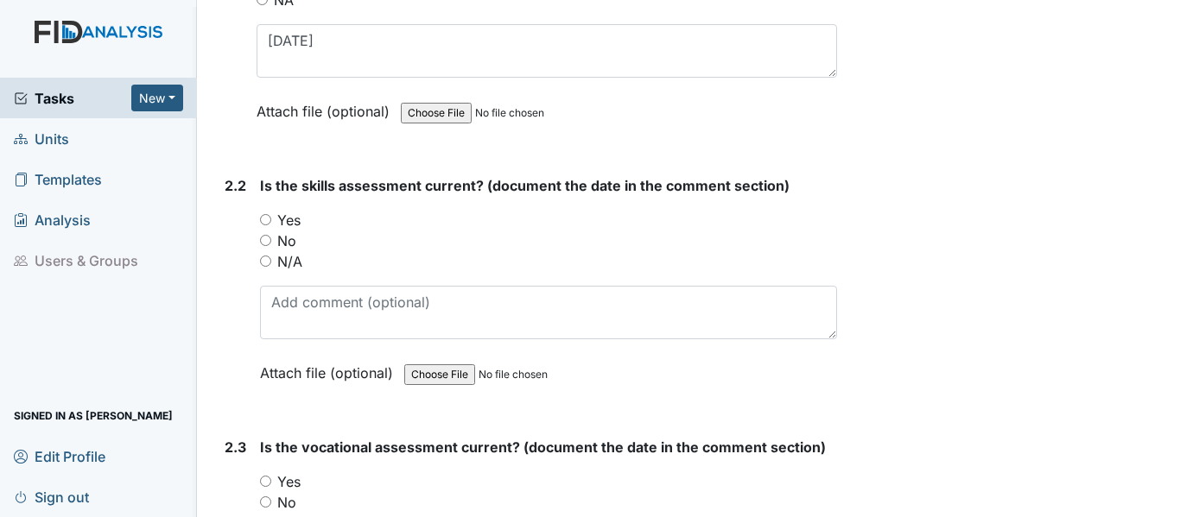
click at [266, 217] on input "Yes" at bounding box center [265, 219] width 11 height 11
radio input "true"
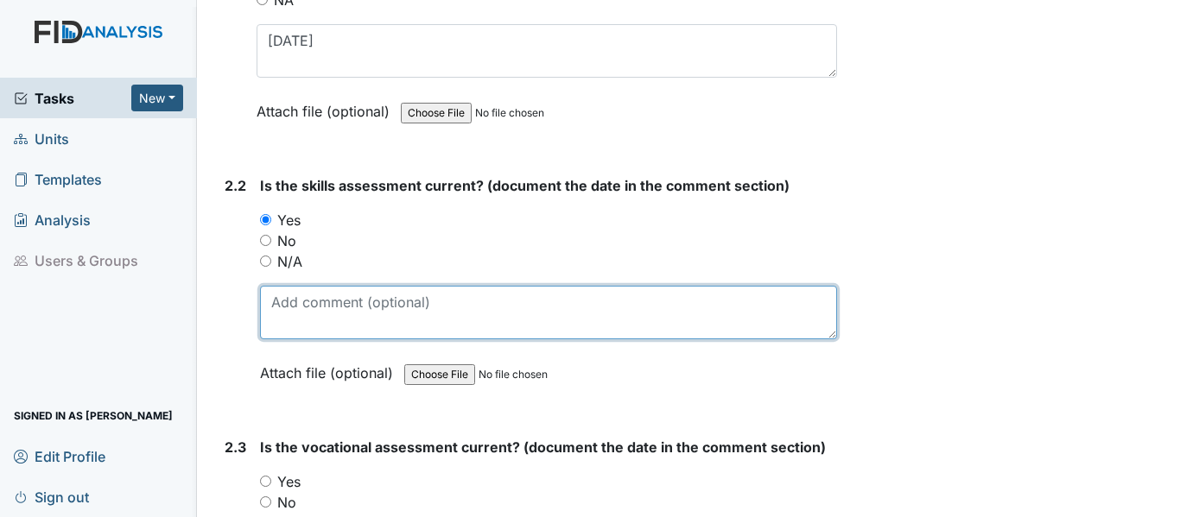
click at [275, 304] on textarea at bounding box center [548, 313] width 577 height 54
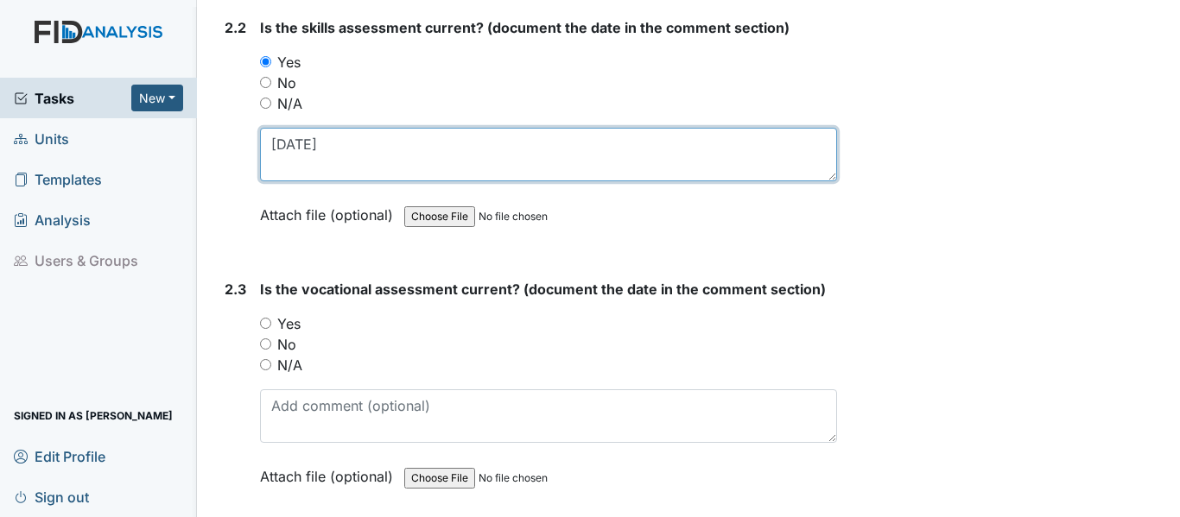
scroll to position [2245, 0]
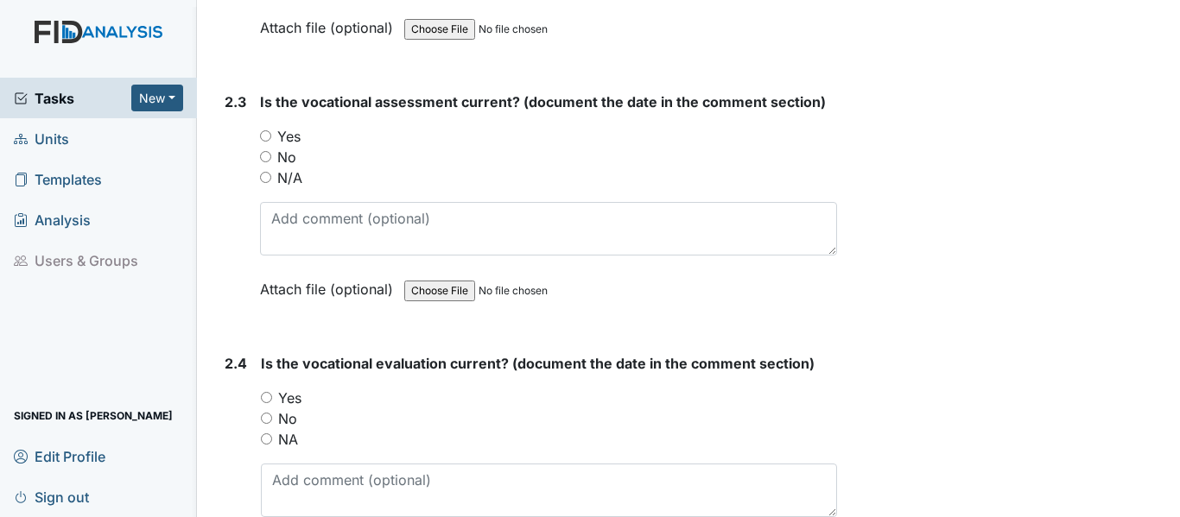
type textarea "11-20-24"
click at [265, 130] on input "Yes" at bounding box center [265, 135] width 11 height 11
radio input "true"
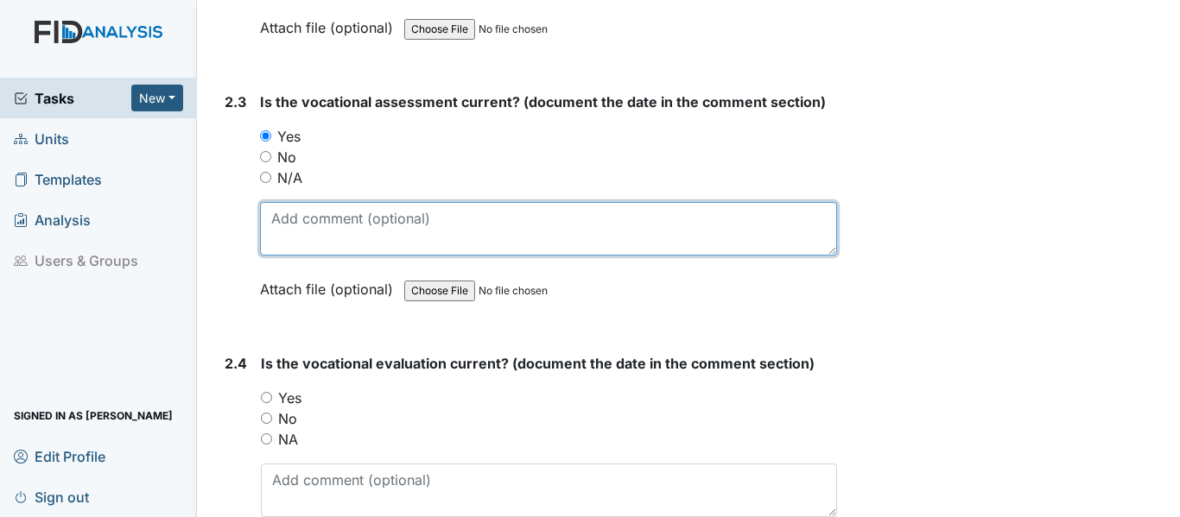
click at [273, 220] on textarea at bounding box center [548, 229] width 577 height 54
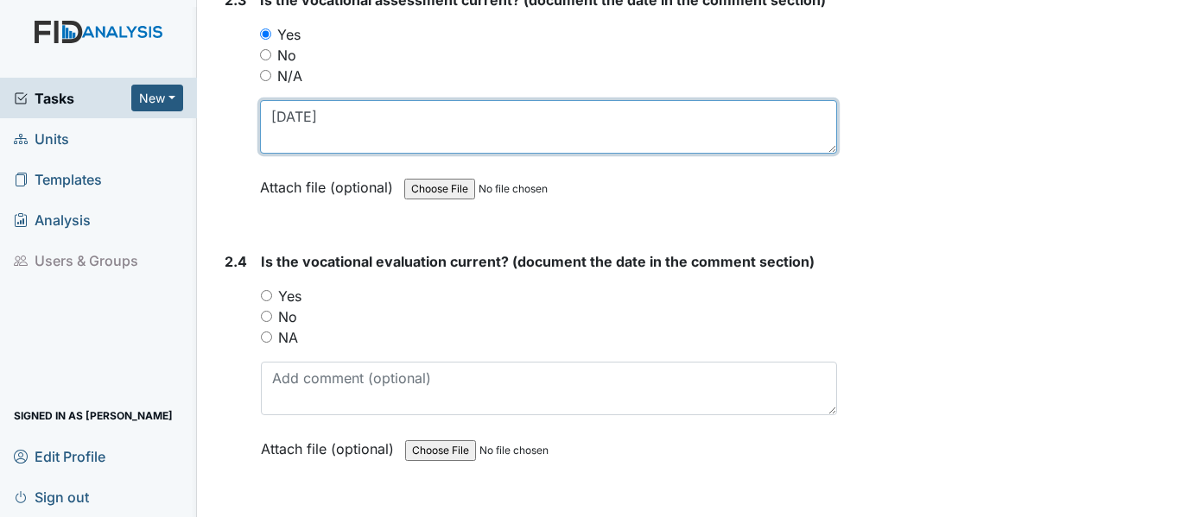
scroll to position [2504, 0]
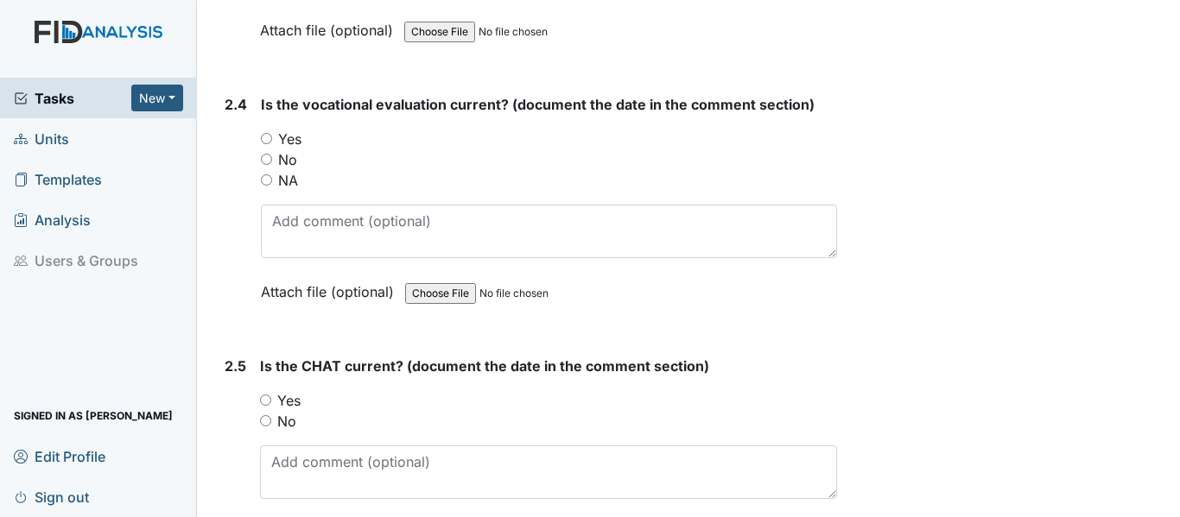
type textarea "4-22-25"
click at [263, 136] on input "Yes" at bounding box center [266, 138] width 11 height 11
radio input "true"
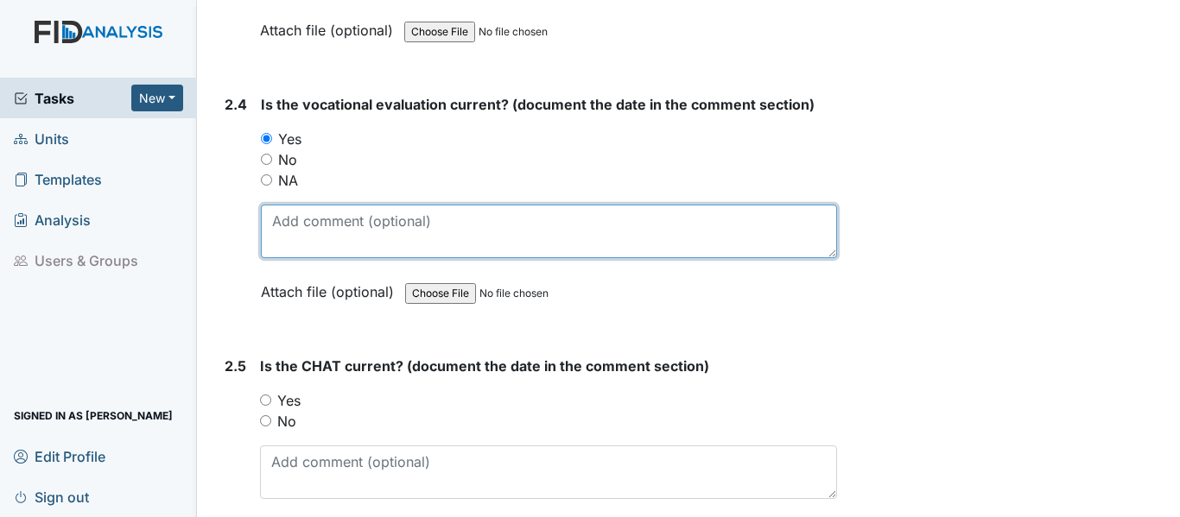
click at [286, 229] on textarea at bounding box center [549, 232] width 576 height 54
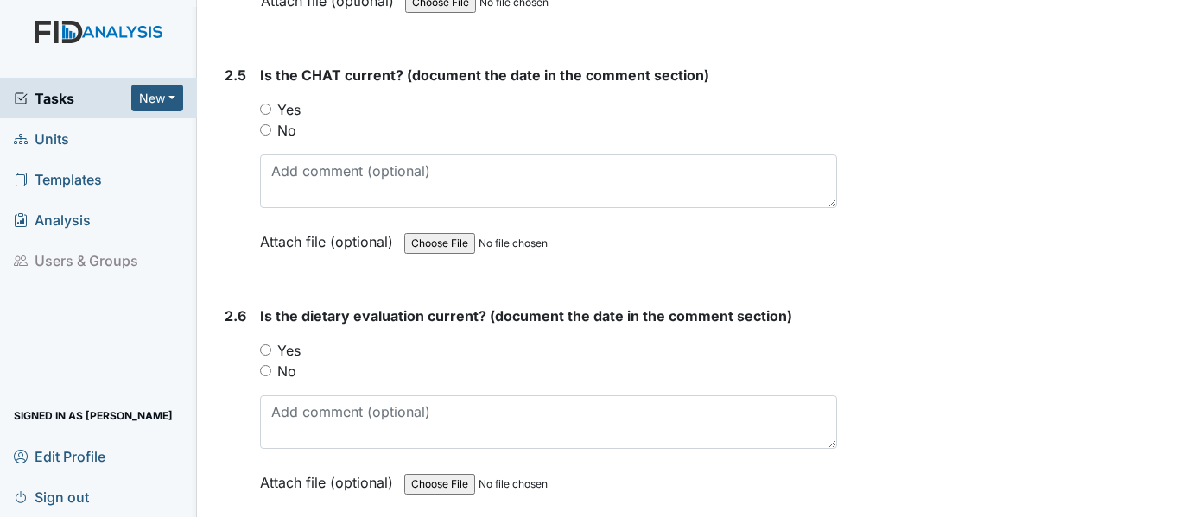
scroll to position [2850, 0]
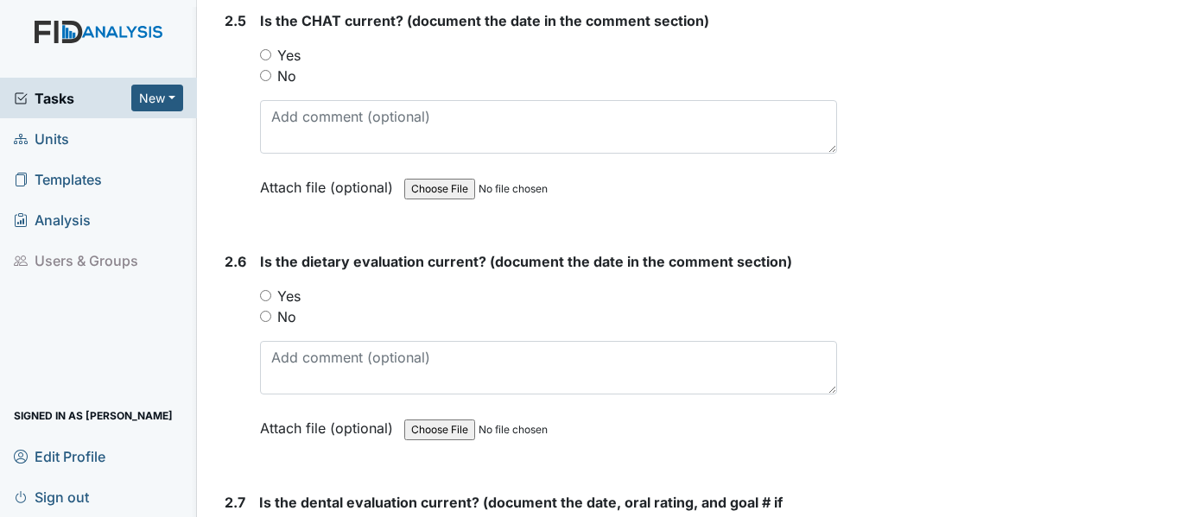
type textarea "4-22-25"
click at [267, 55] on input "Yes" at bounding box center [265, 54] width 11 height 11
radio input "true"
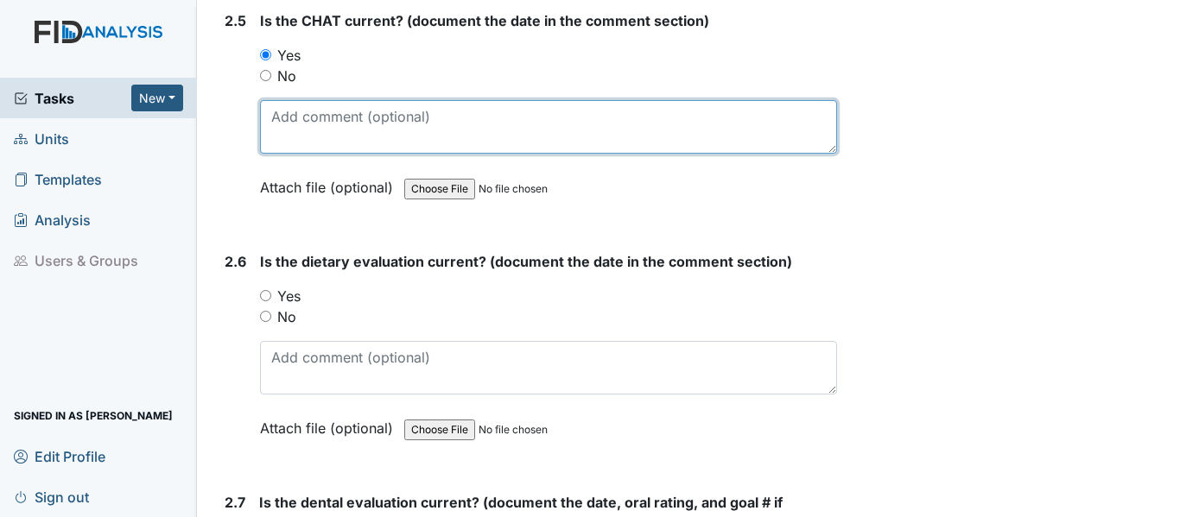
click at [278, 127] on textarea at bounding box center [548, 127] width 577 height 54
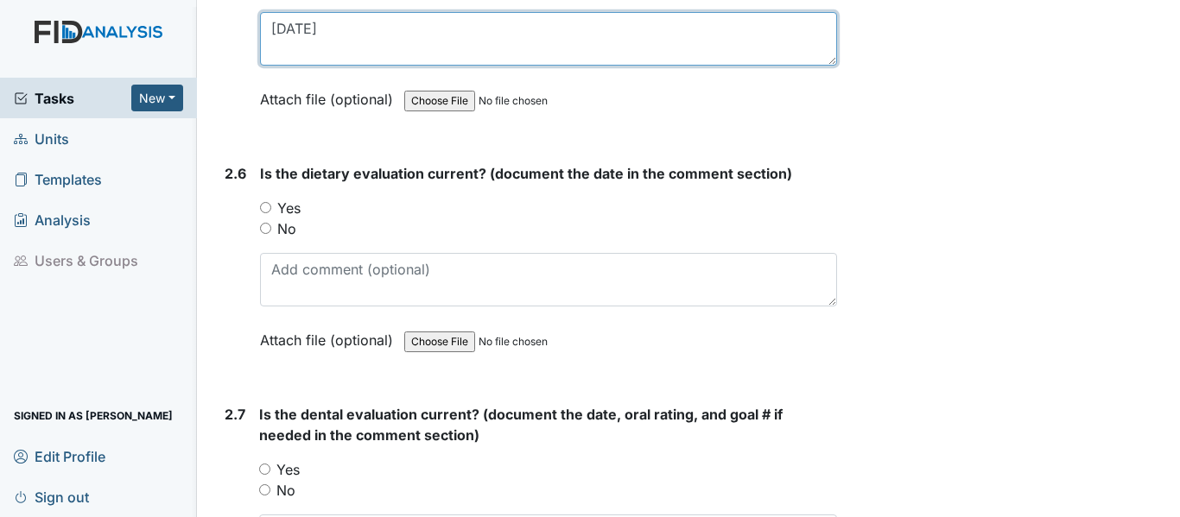
scroll to position [3023, 0]
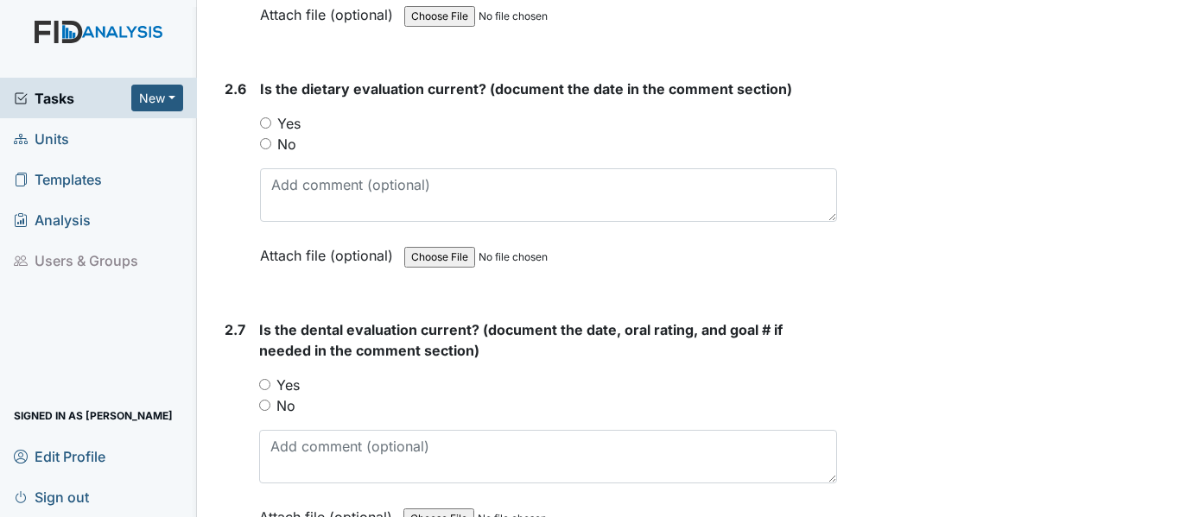
type textarea "11-20-24"
click at [267, 120] on input "Yes" at bounding box center [265, 122] width 11 height 11
radio input "true"
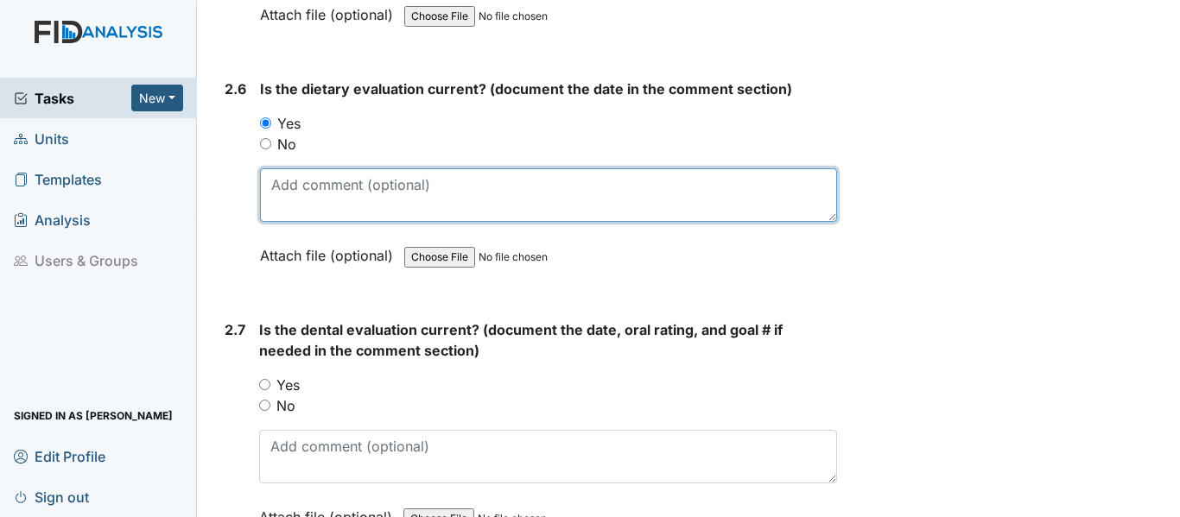
click at [271, 181] on textarea at bounding box center [548, 195] width 577 height 54
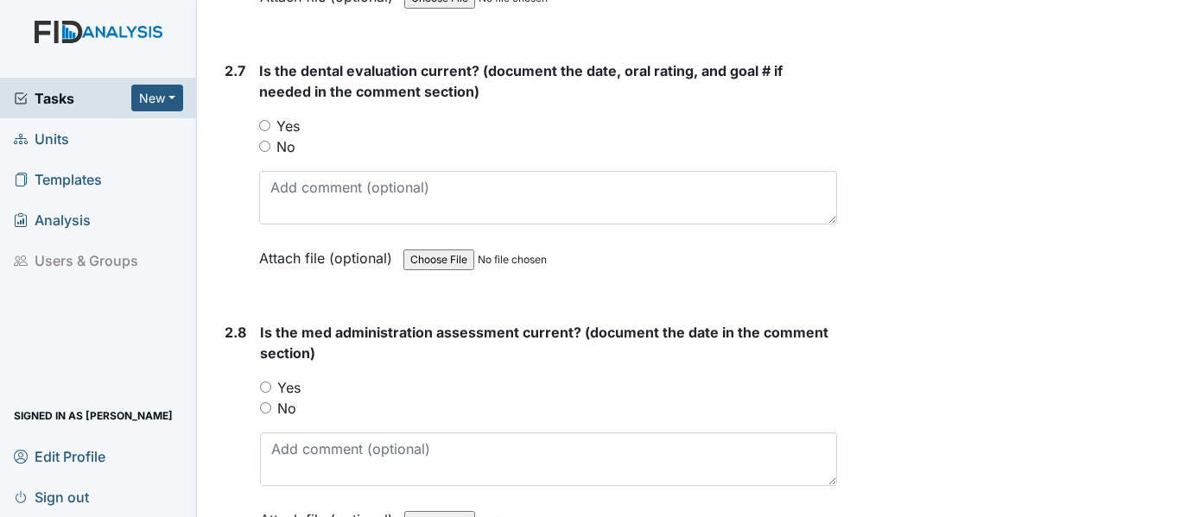
type textarea "12-30-24"
click at [262, 123] on input "Yes" at bounding box center [264, 125] width 11 height 11
radio input "true"
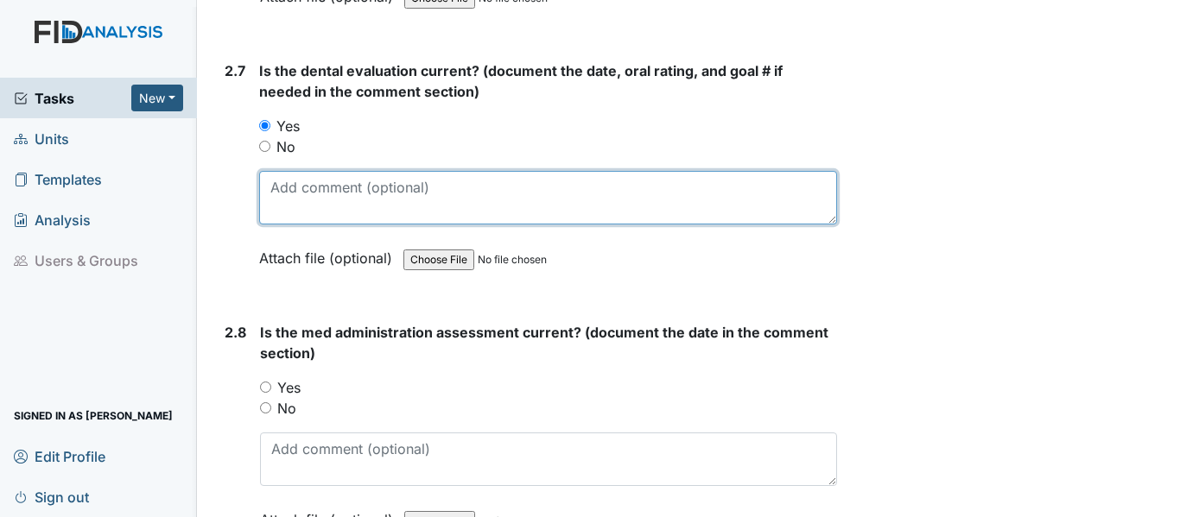
click at [278, 195] on textarea at bounding box center [548, 198] width 578 height 54
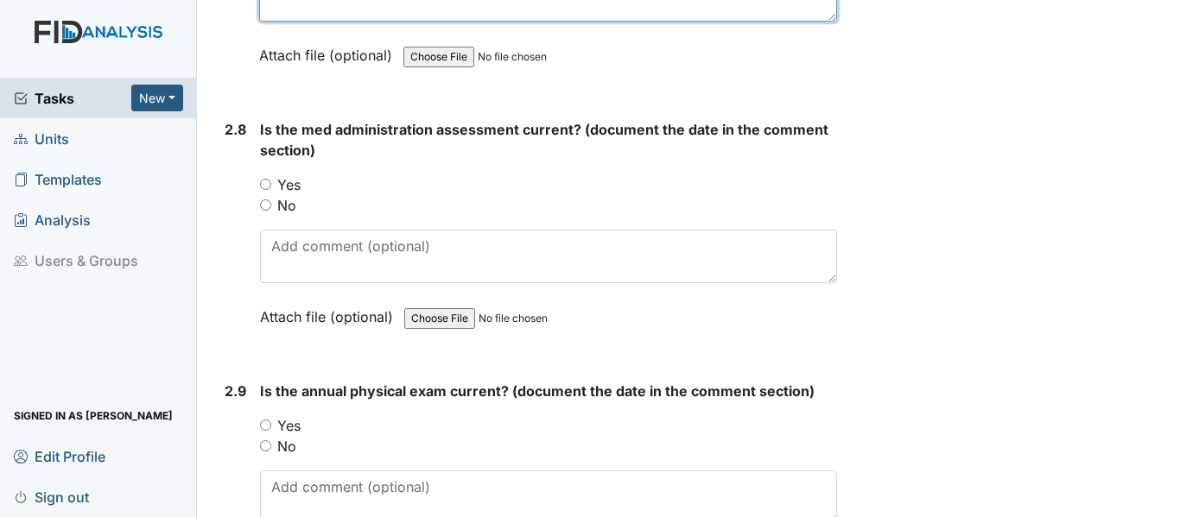
scroll to position [3454, 0]
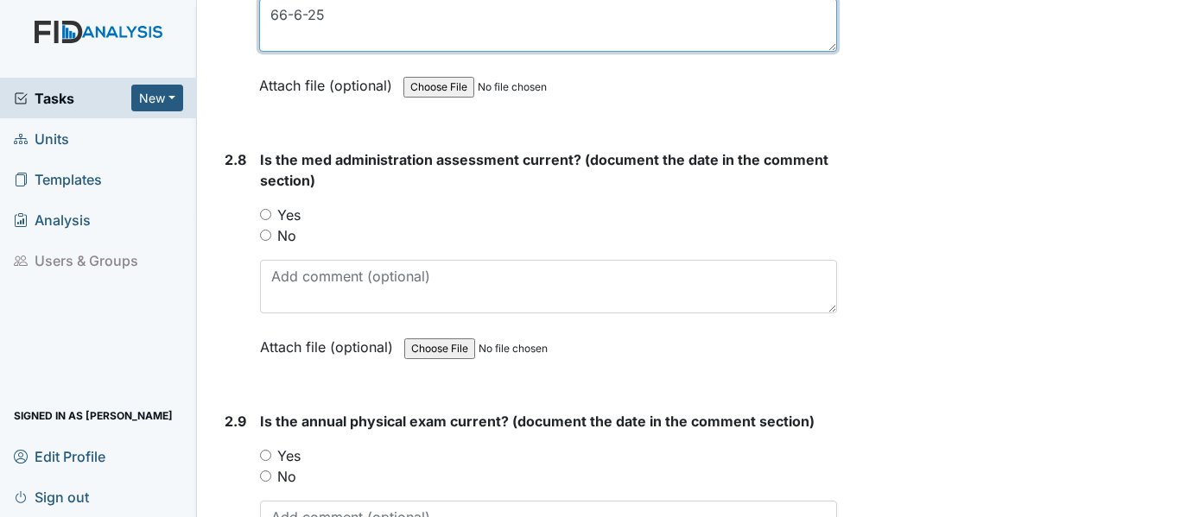
type textarea "66-6-25"
click at [265, 211] on input "Yes" at bounding box center [265, 214] width 11 height 11
radio input "true"
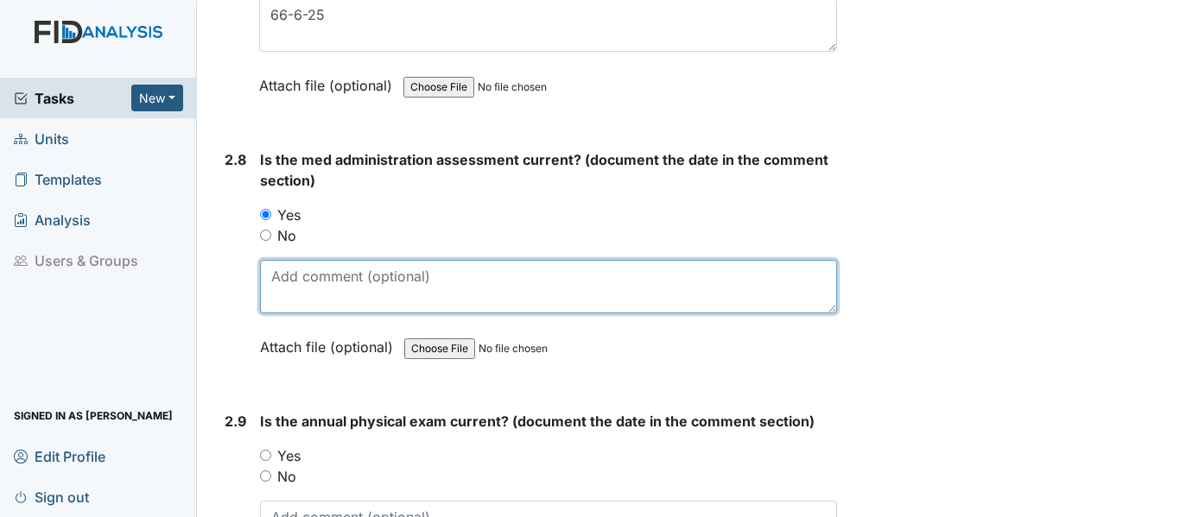
click at [279, 278] on textarea at bounding box center [548, 287] width 577 height 54
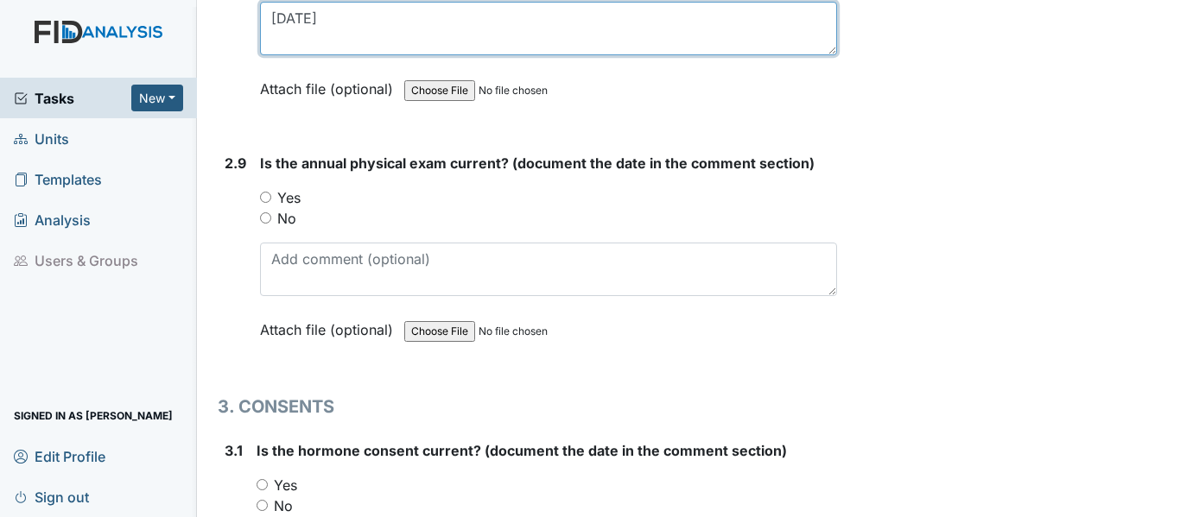
scroll to position [3714, 0]
type textarea "3-27-25"
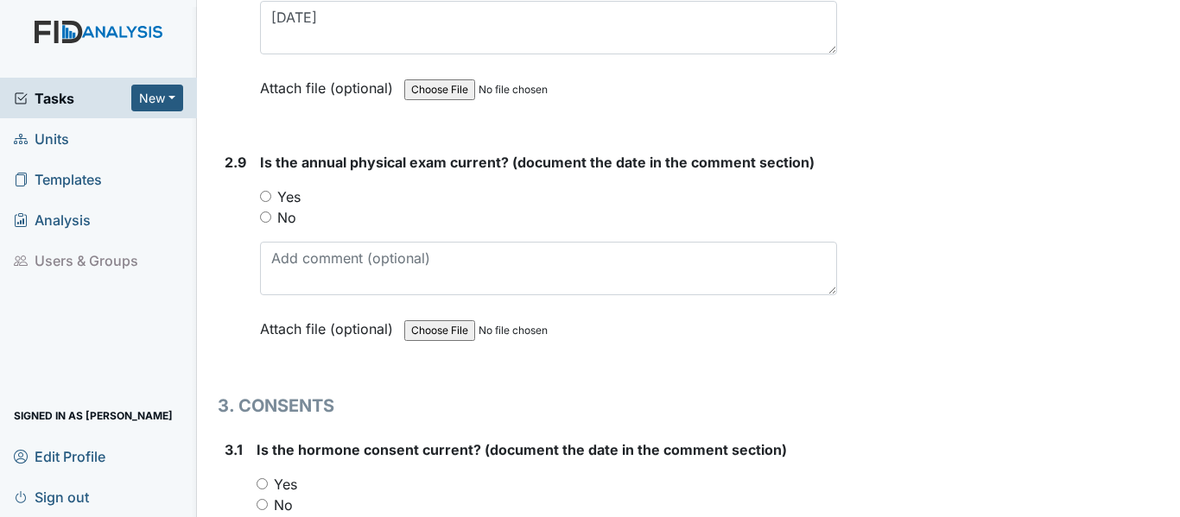
click at [262, 193] on input "Yes" at bounding box center [265, 196] width 11 height 11
radio input "true"
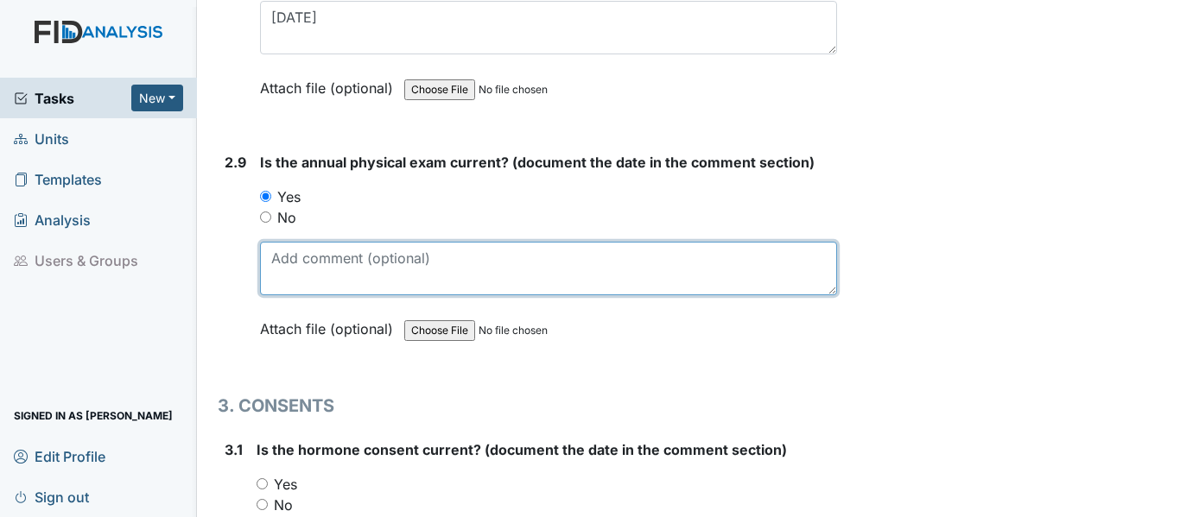
click at [263, 258] on textarea at bounding box center [548, 269] width 577 height 54
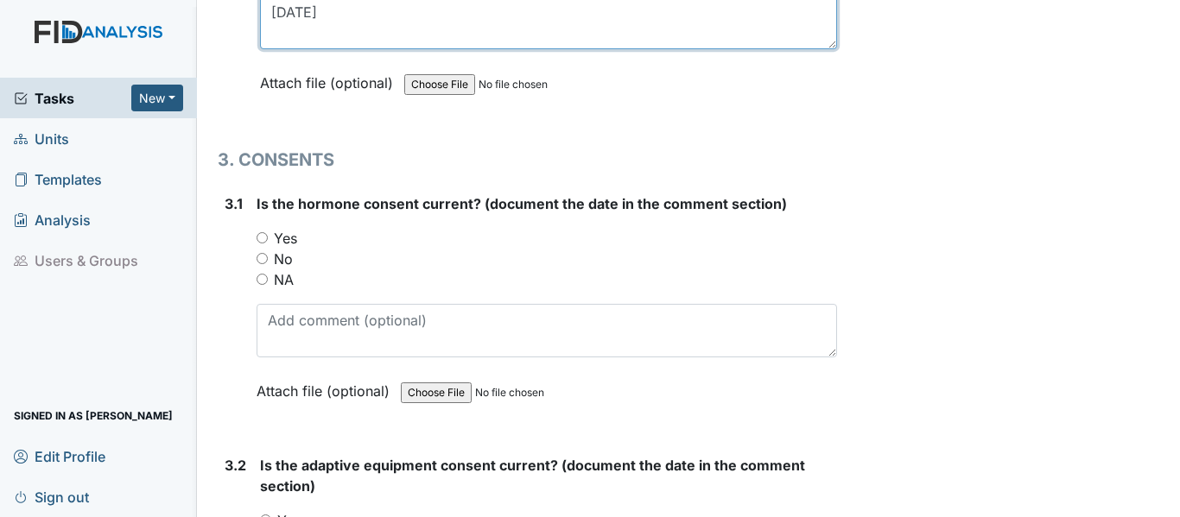
scroll to position [3973, 0]
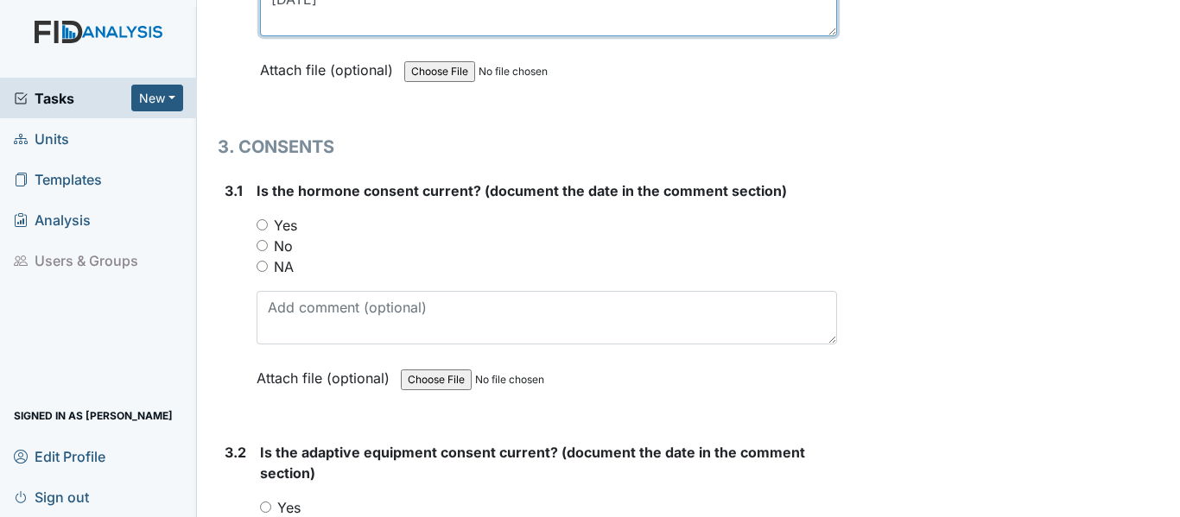
type textarea "4-8-25"
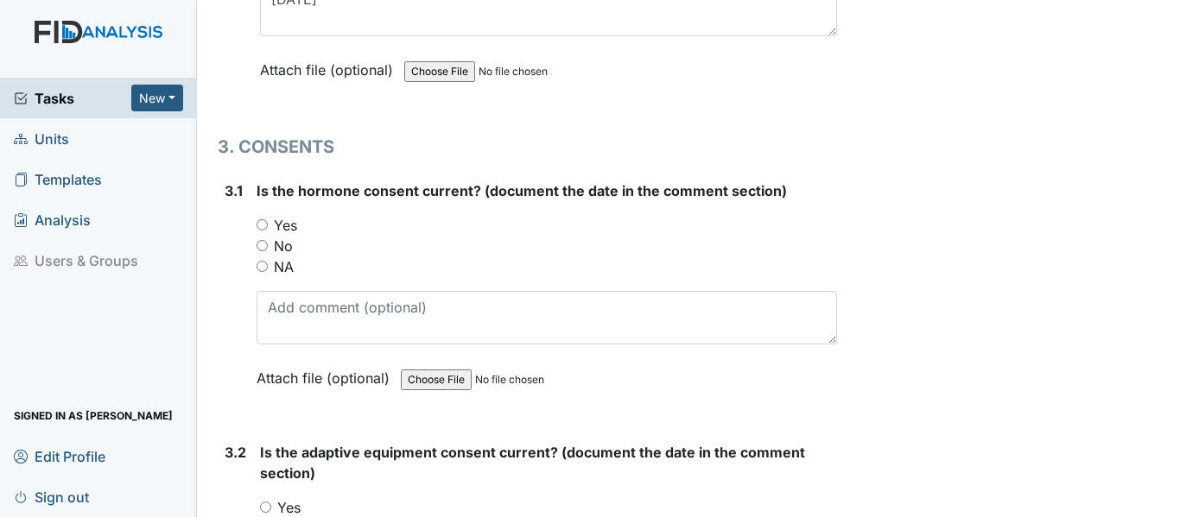
click at [259, 266] on input "NA" at bounding box center [261, 266] width 11 height 11
radio input "true"
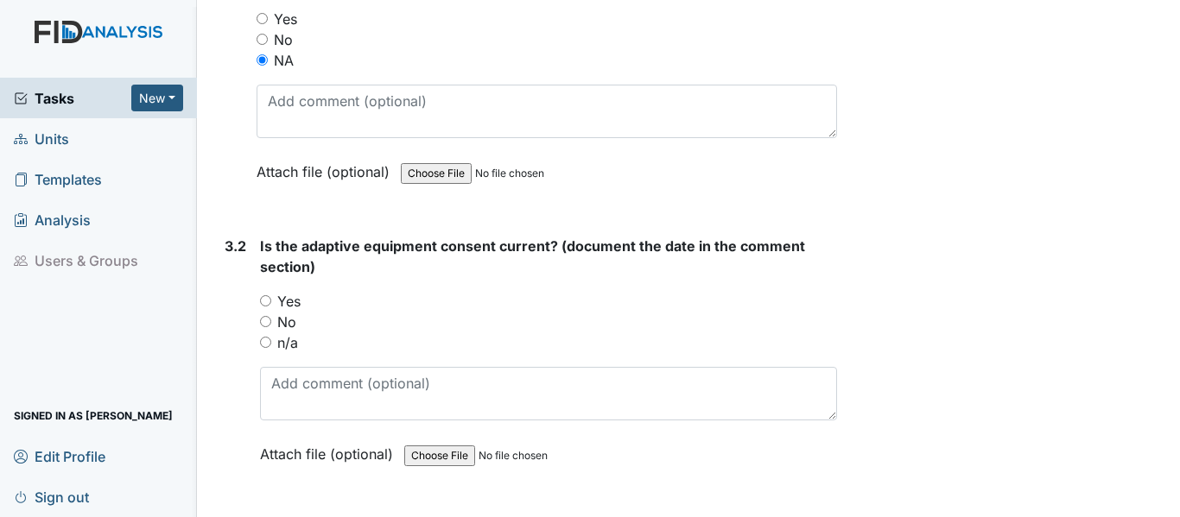
scroll to position [4232, 0]
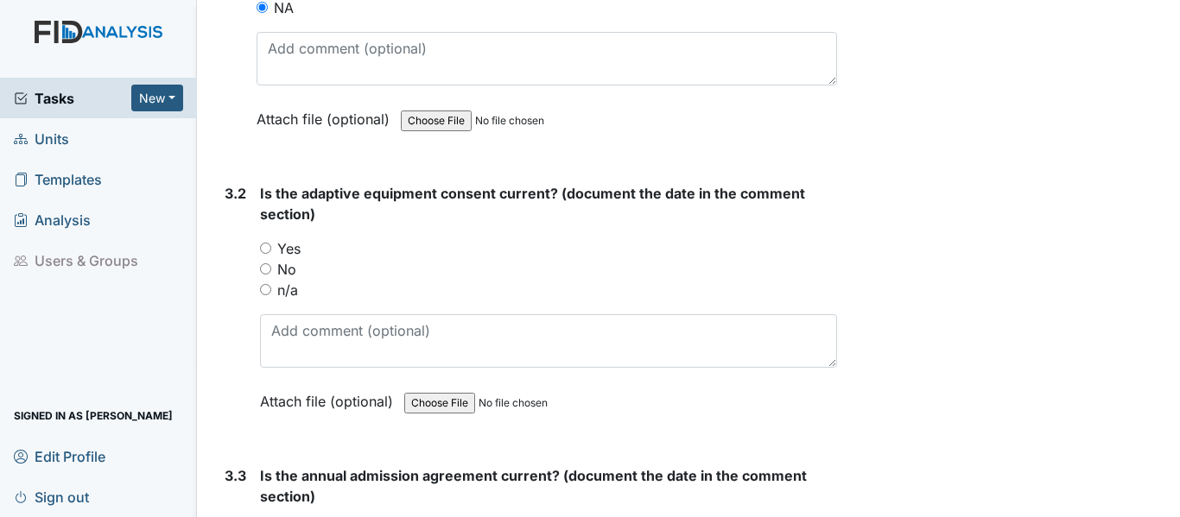
click at [267, 288] on input "n/a" at bounding box center [265, 289] width 11 height 11
radio input "true"
click at [265, 246] on input "Yes" at bounding box center [265, 248] width 11 height 11
radio input "true"
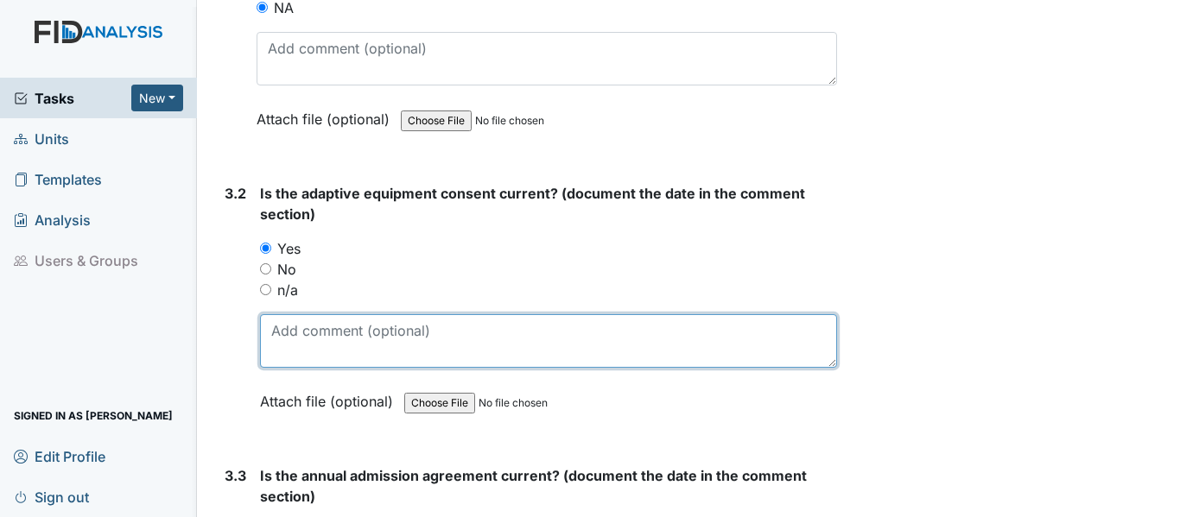
click at [269, 338] on textarea at bounding box center [548, 341] width 577 height 54
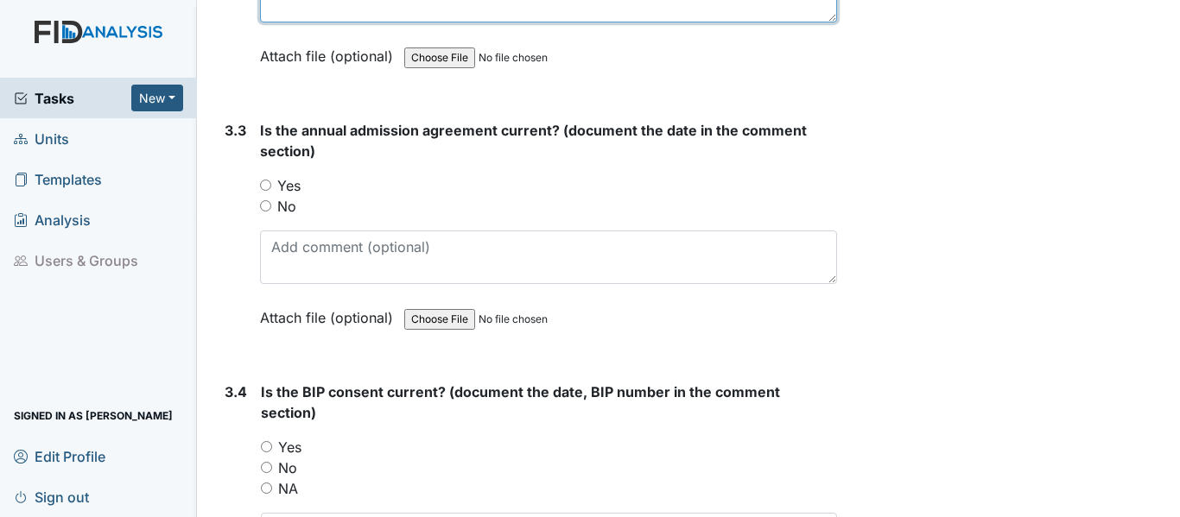
type textarea "3-7-25"
click at [265, 185] on input "Yes" at bounding box center [265, 185] width 11 height 11
radio input "true"
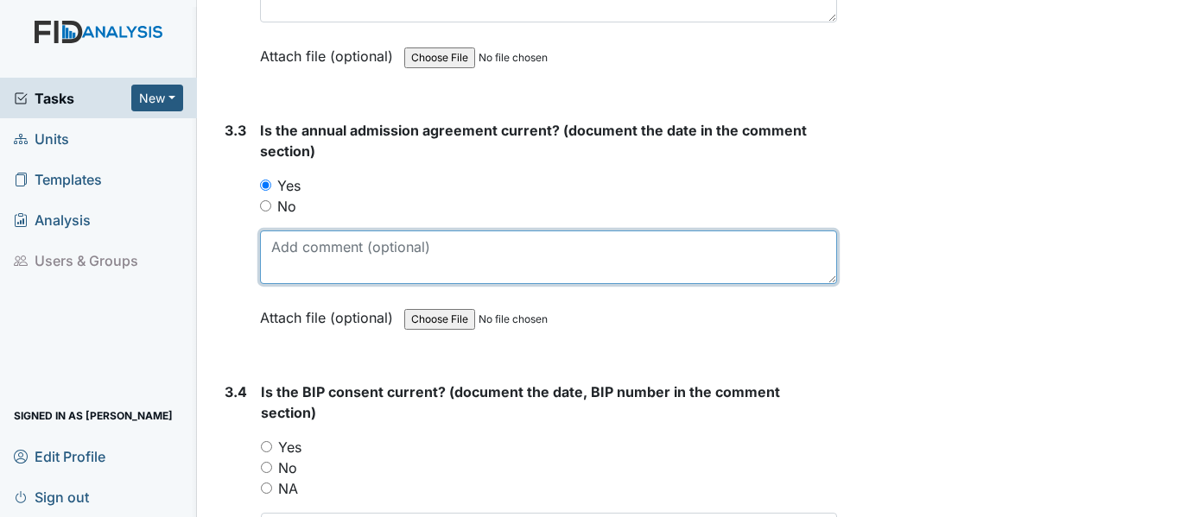
click at [281, 255] on textarea at bounding box center [548, 258] width 577 height 54
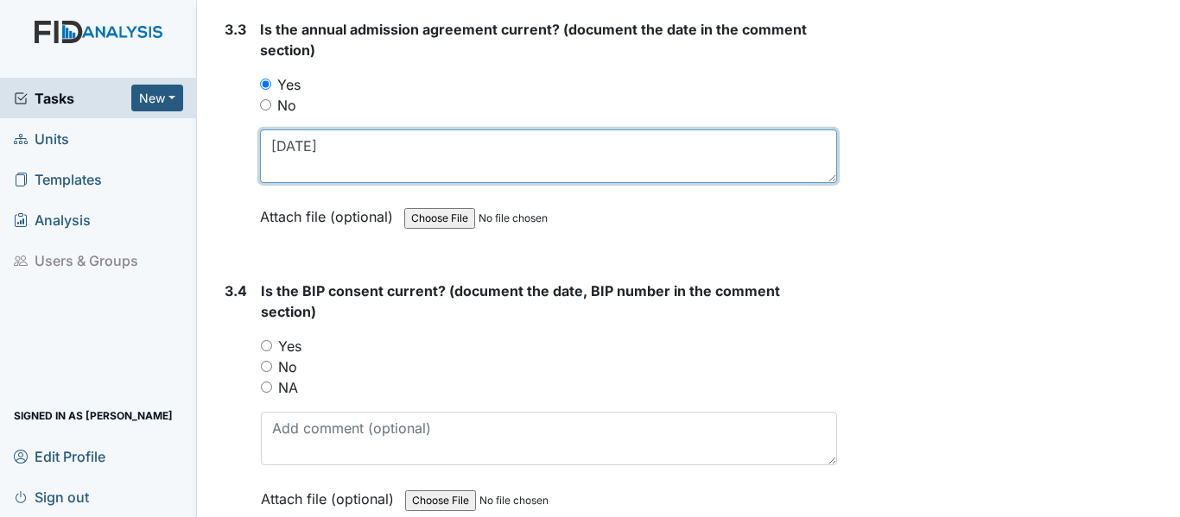
scroll to position [4923, 0]
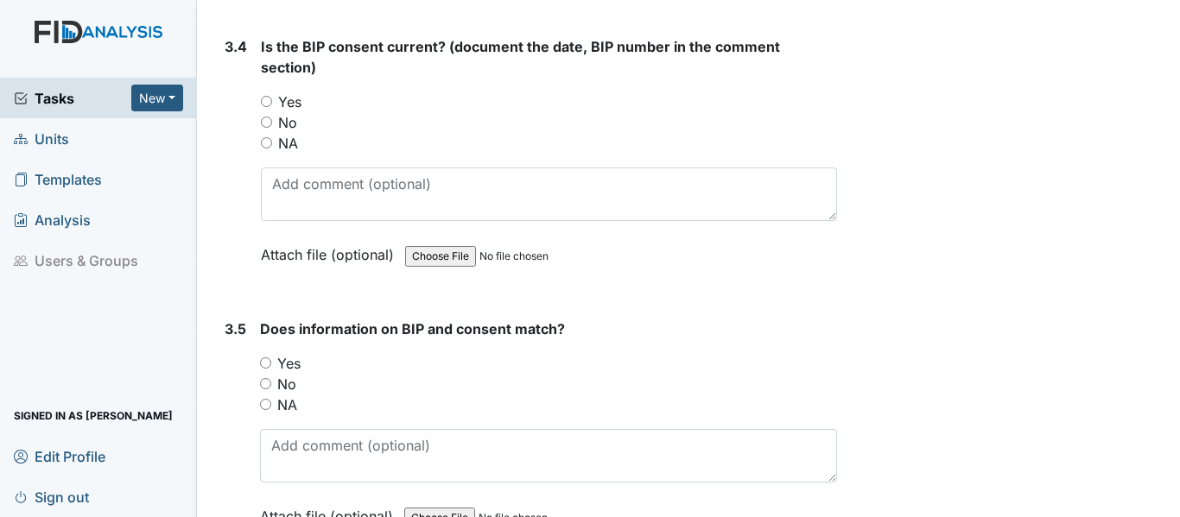
type textarea "3-7-25"
click at [267, 98] on input "Yes" at bounding box center [266, 101] width 11 height 11
radio input "true"
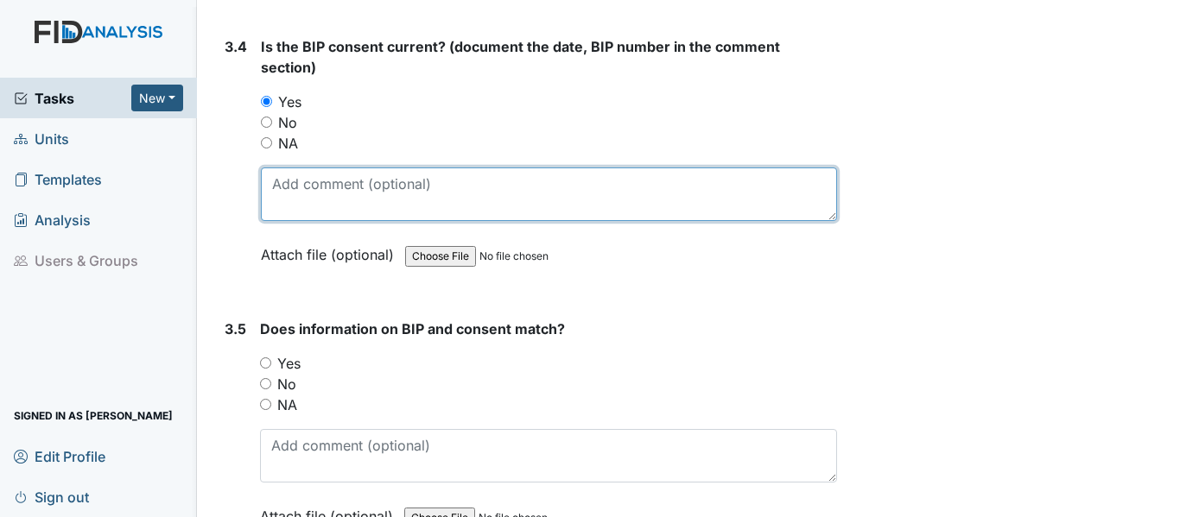
click at [272, 190] on textarea at bounding box center [549, 195] width 576 height 54
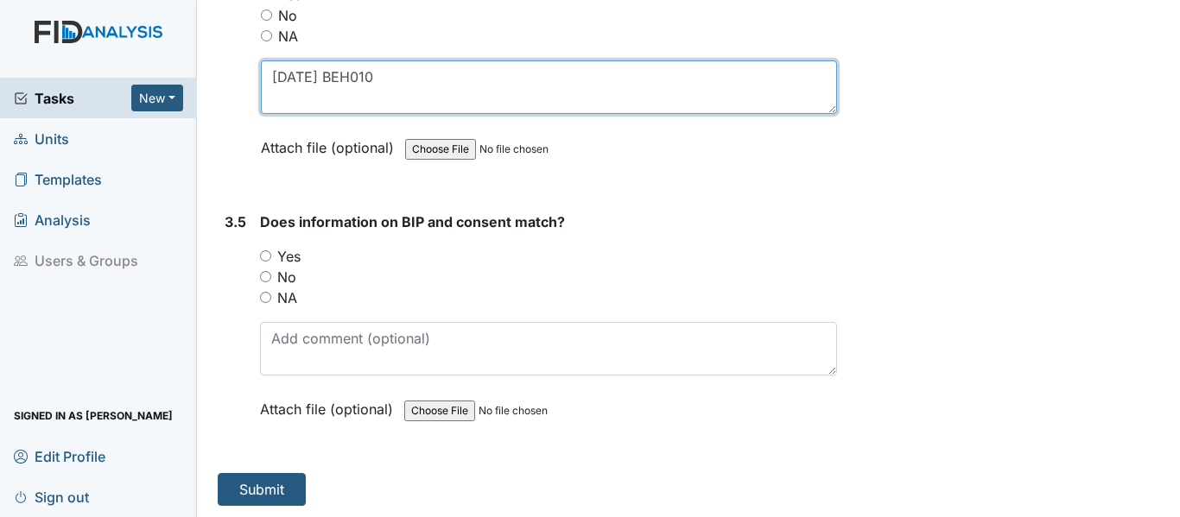
scroll to position [5032, 0]
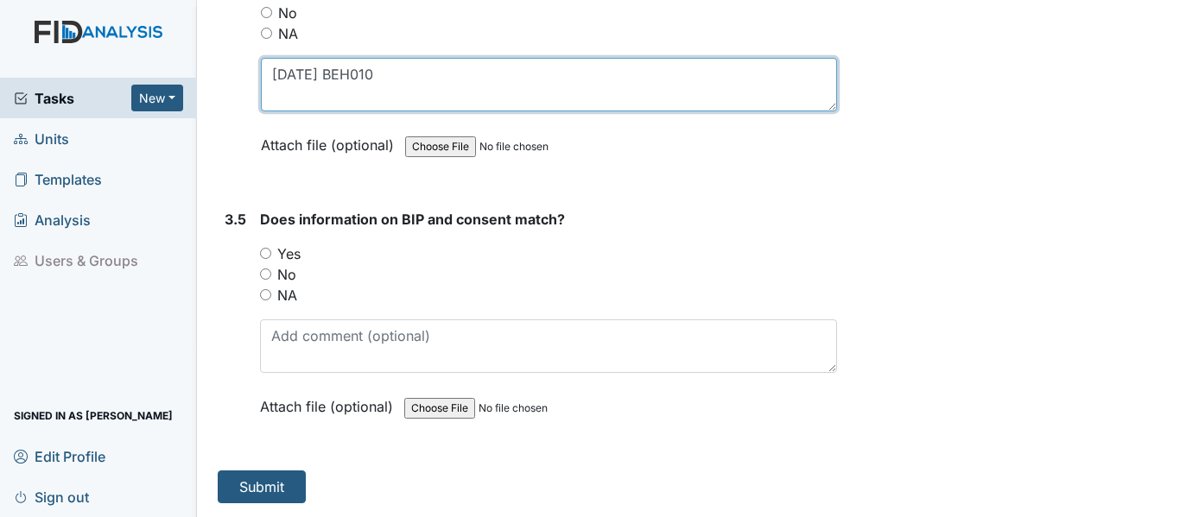
type textarea "3-7-25 BEH010"
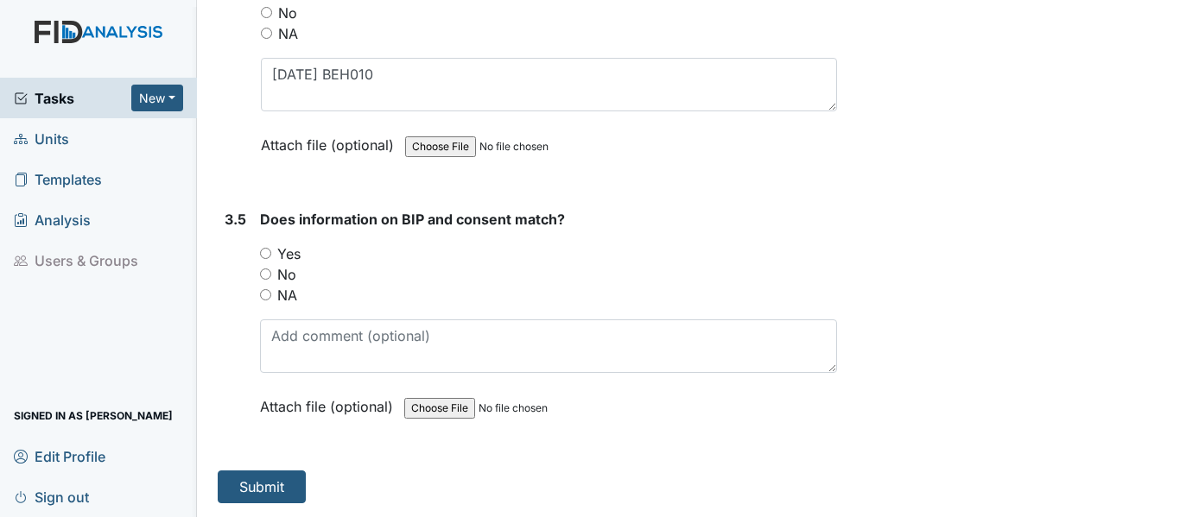
click at [263, 252] on input "Yes" at bounding box center [265, 253] width 11 height 11
radio input "true"
click at [268, 492] on button "Submit" at bounding box center [262, 487] width 88 height 33
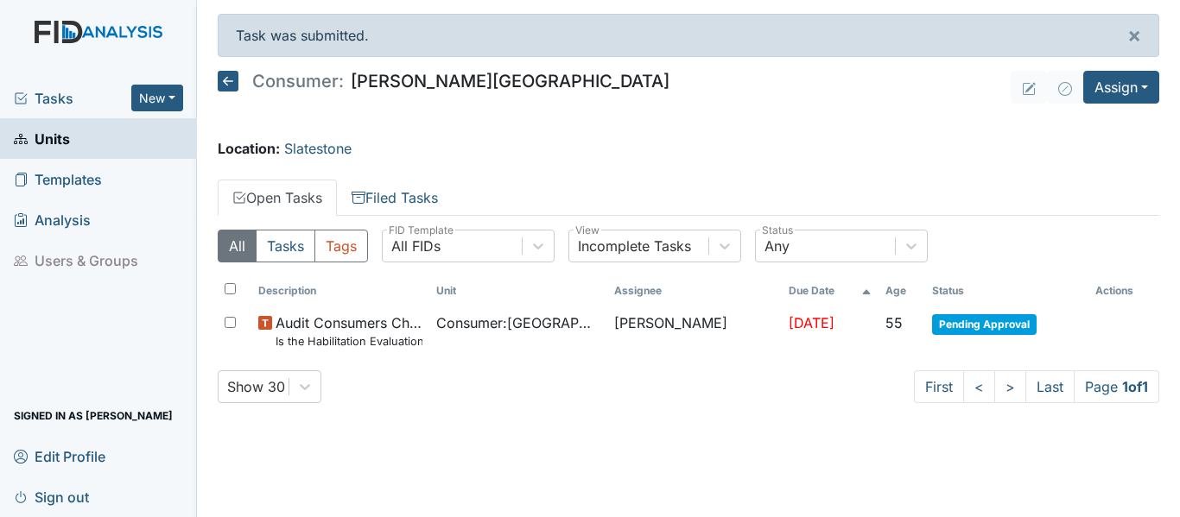
click at [229, 79] on icon at bounding box center [228, 81] width 21 height 21
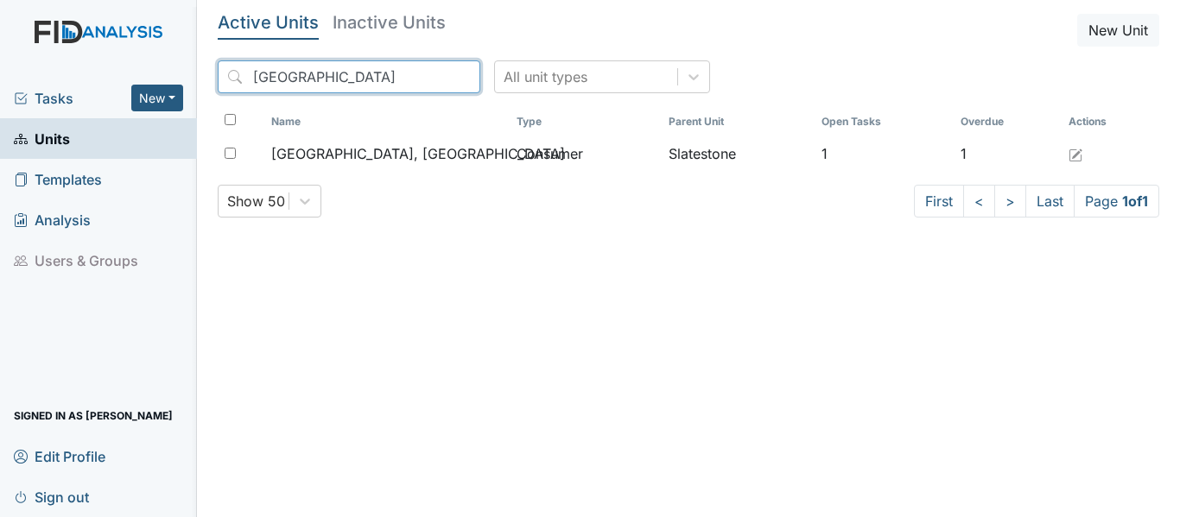
click at [311, 72] on input "Houston" at bounding box center [349, 76] width 263 height 33
type input "H"
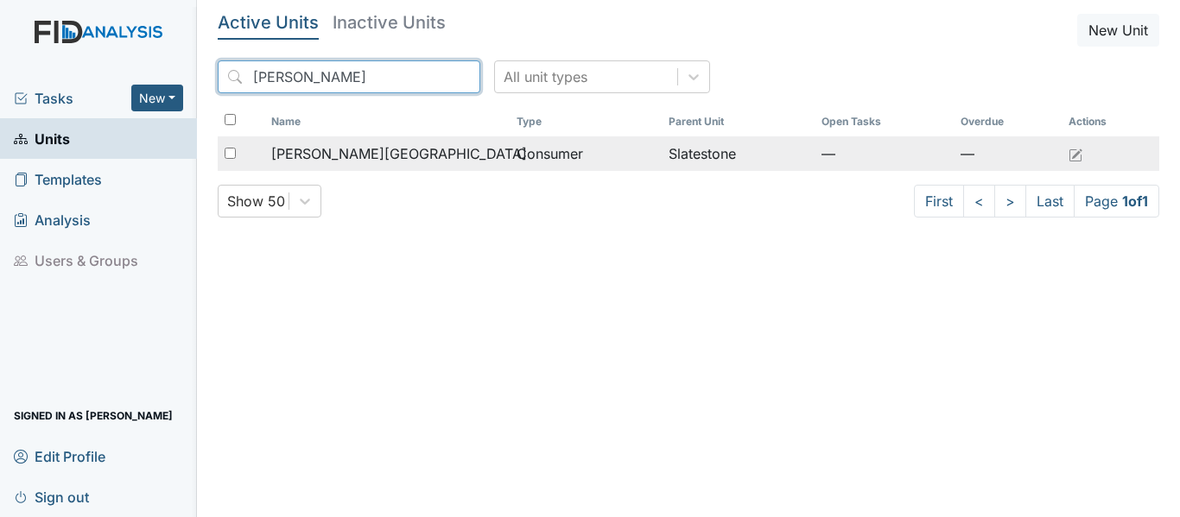
type input "Presson"
click at [365, 155] on span "[PERSON_NAME][GEOGRAPHIC_DATA]" at bounding box center [399, 153] width 256 height 21
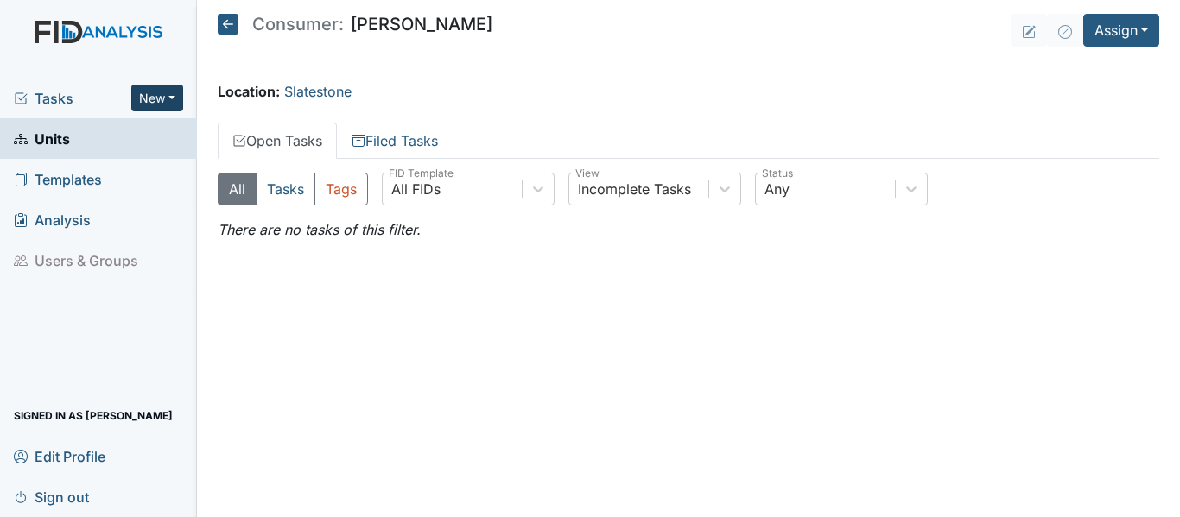
click at [172, 92] on button "New" at bounding box center [157, 98] width 52 height 27
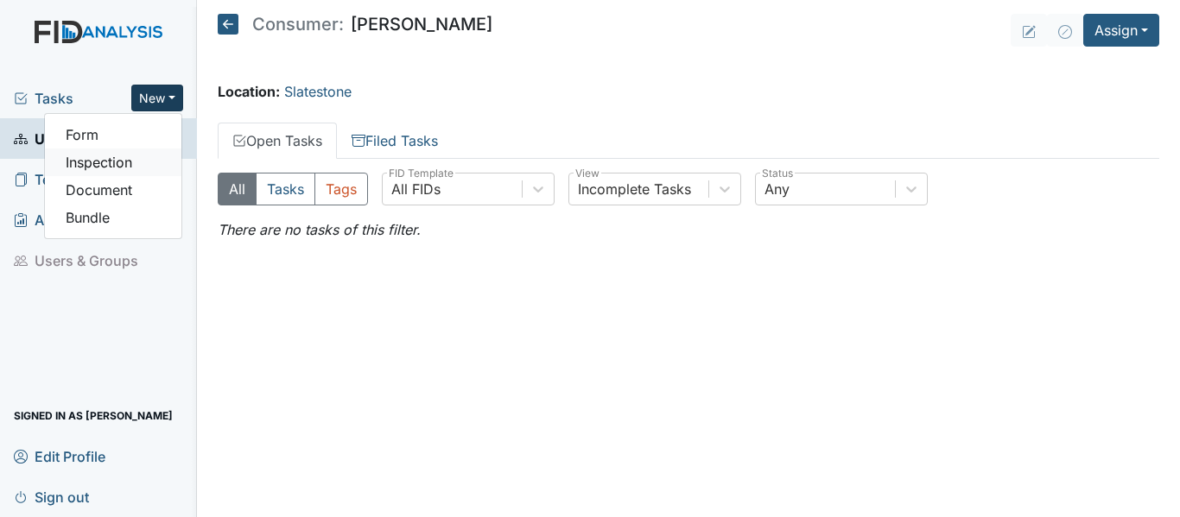
click at [103, 164] on link "Inspection" at bounding box center [113, 163] width 136 height 28
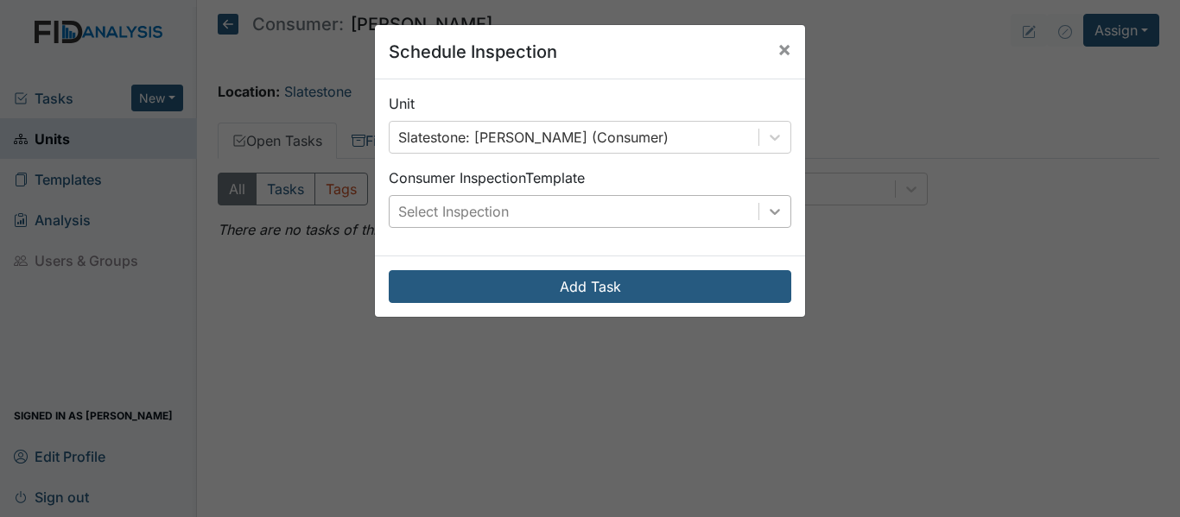
click at [769, 212] on icon at bounding box center [774, 212] width 10 height 6
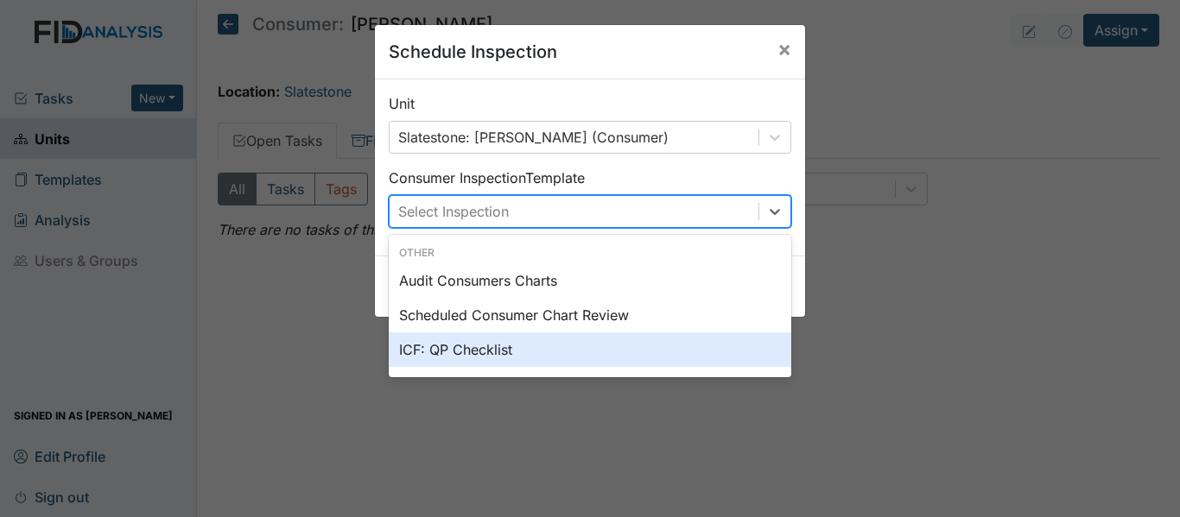
click at [463, 358] on div "ICF: QP Checklist" at bounding box center [590, 349] width 402 height 35
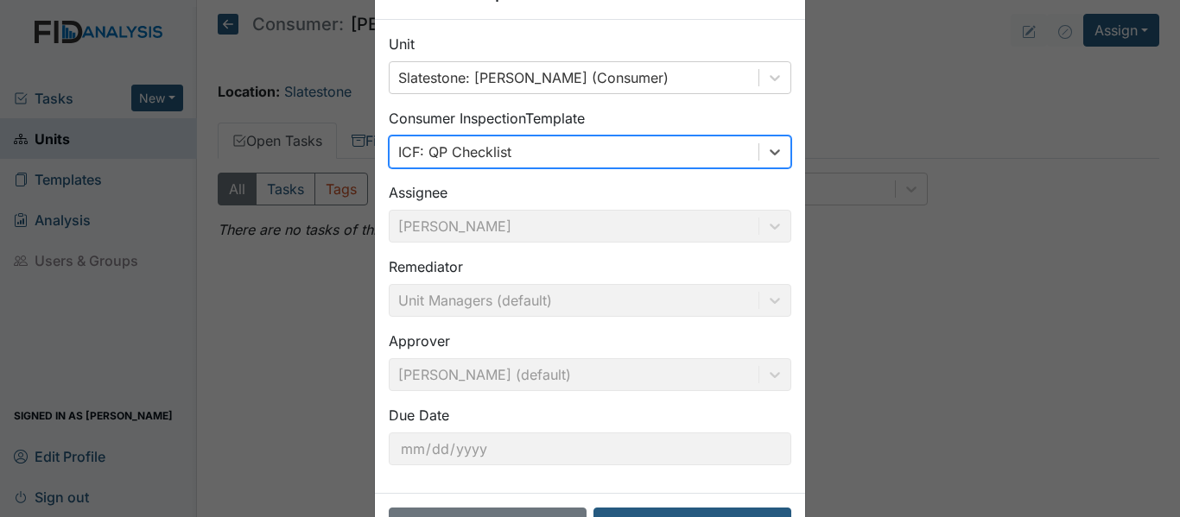
scroll to position [122, 0]
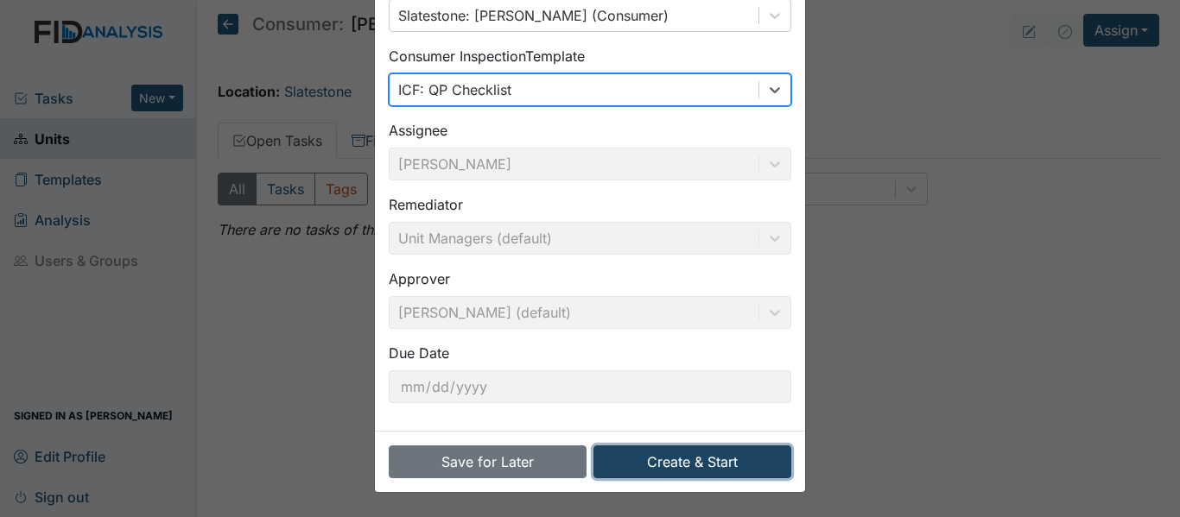
drag, startPoint x: 680, startPoint y: 461, endPoint x: 680, endPoint y: 452, distance: 9.5
click at [680, 460] on button "Create & Start" at bounding box center [692, 462] width 198 height 33
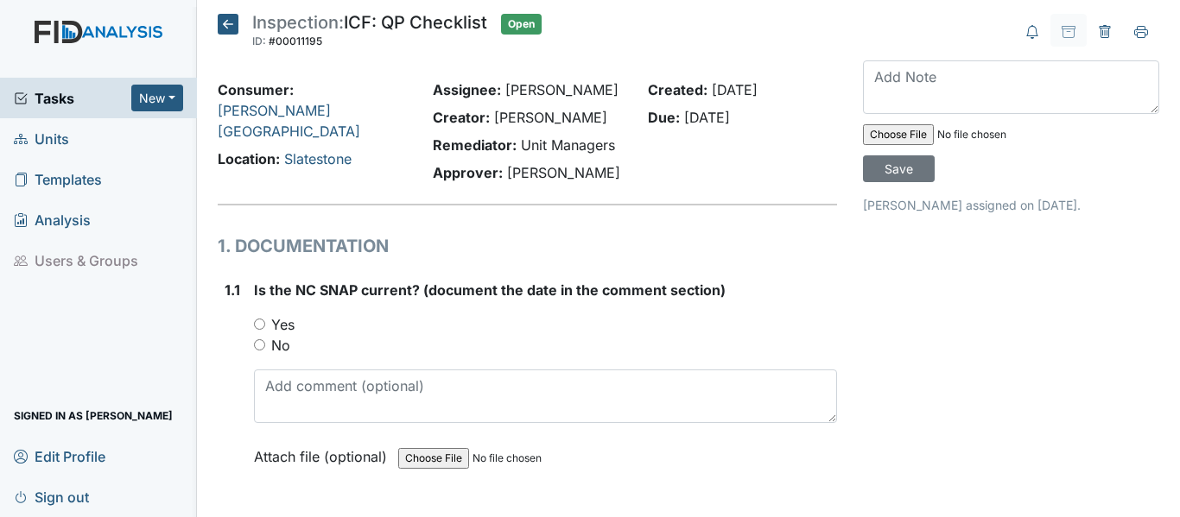
click at [260, 323] on input "Yes" at bounding box center [259, 324] width 11 height 11
radio input "true"
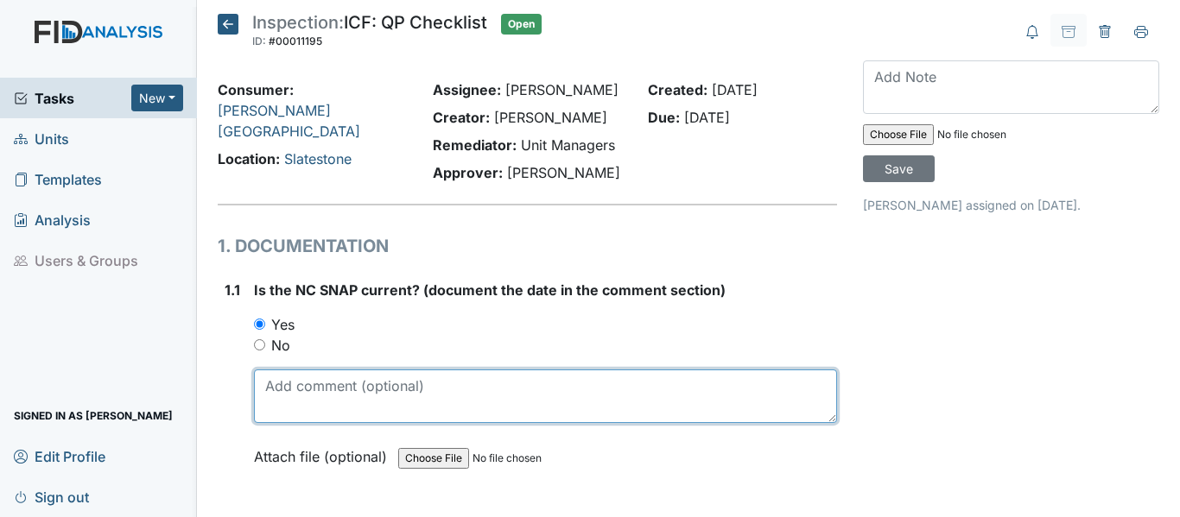
click at [261, 377] on textarea at bounding box center [545, 397] width 583 height 54
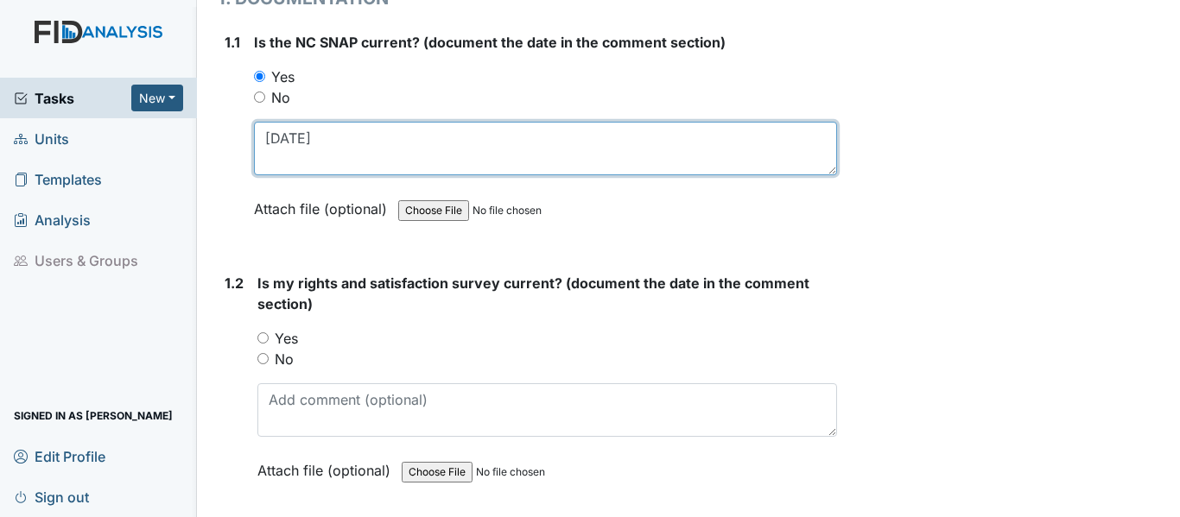
scroll to position [259, 0]
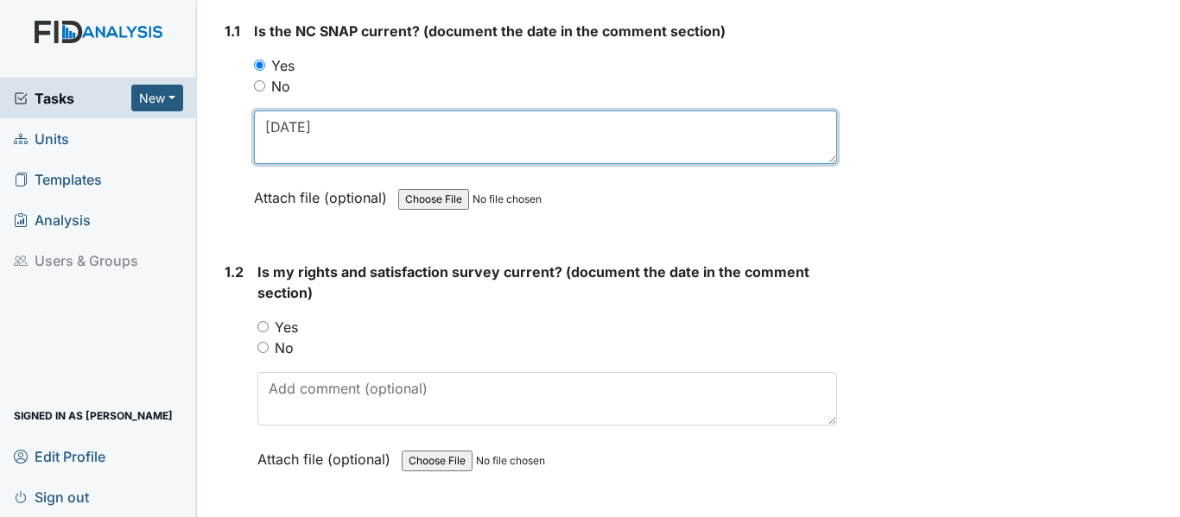
type textarea "7-29-25"
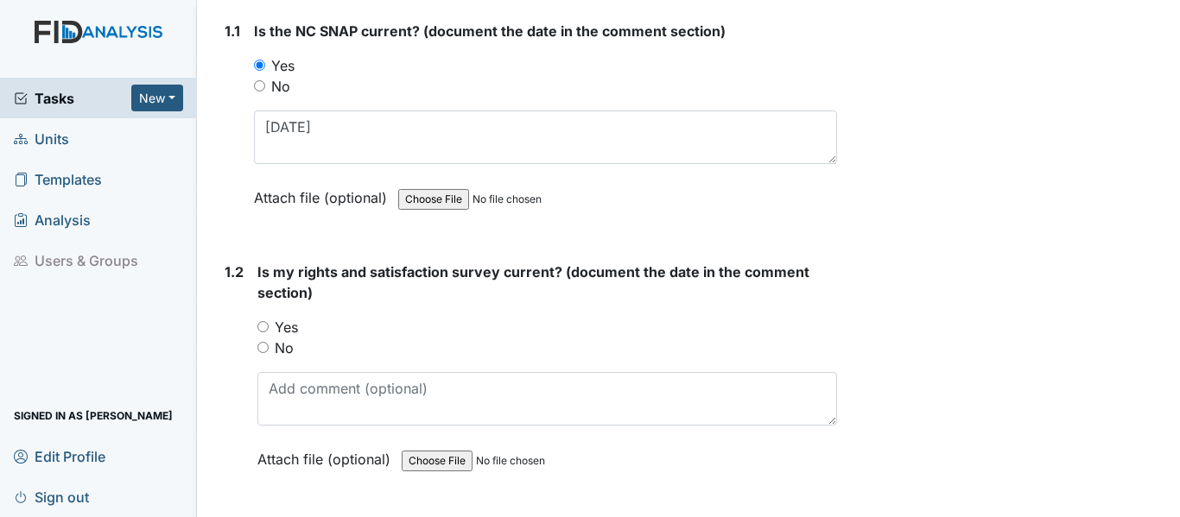
click at [263, 328] on input "Yes" at bounding box center [262, 326] width 11 height 11
radio input "true"
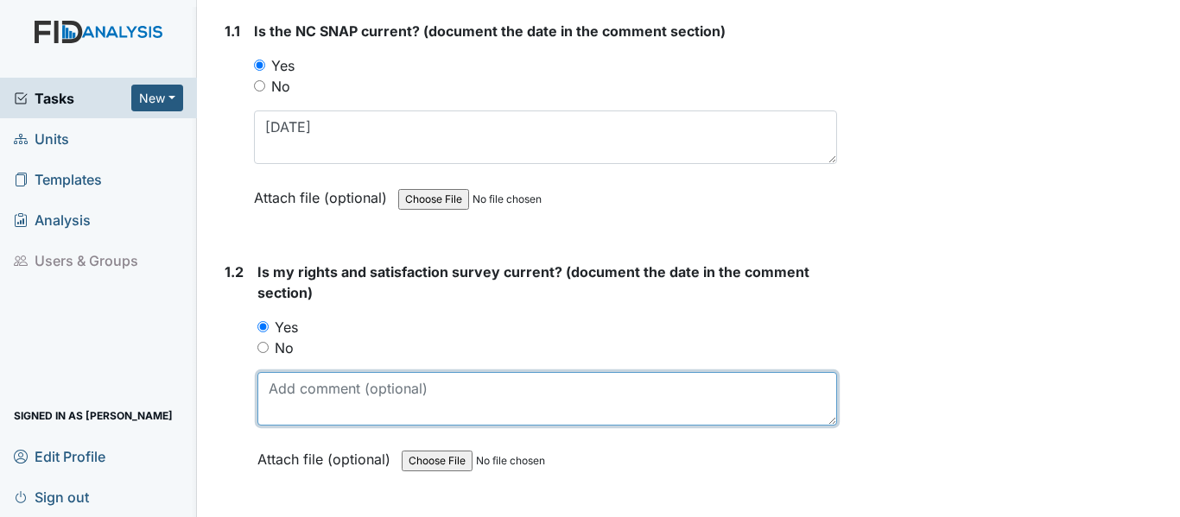
click at [286, 392] on textarea at bounding box center [546, 399] width 579 height 54
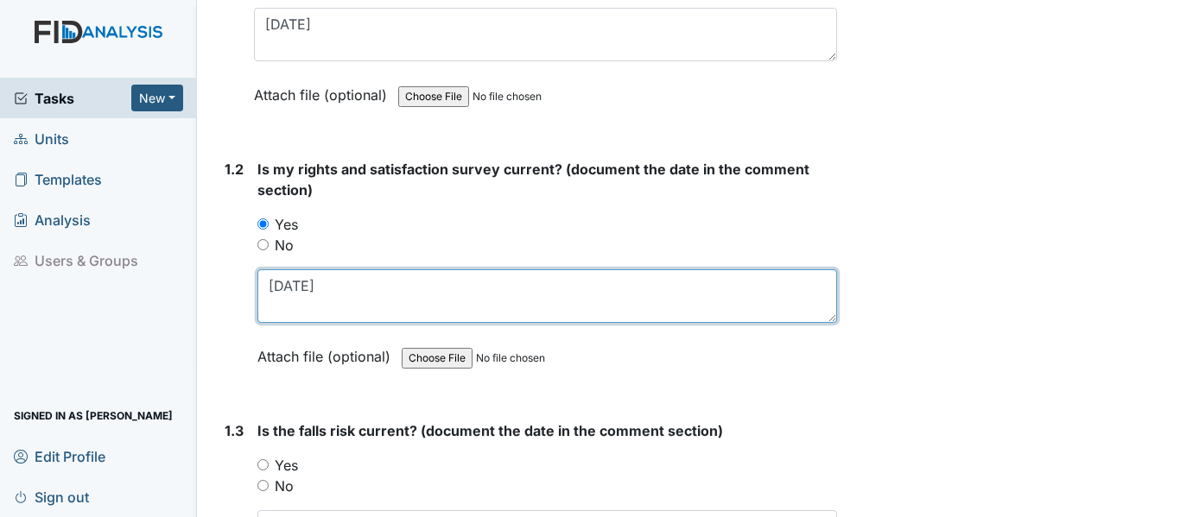
scroll to position [518, 0]
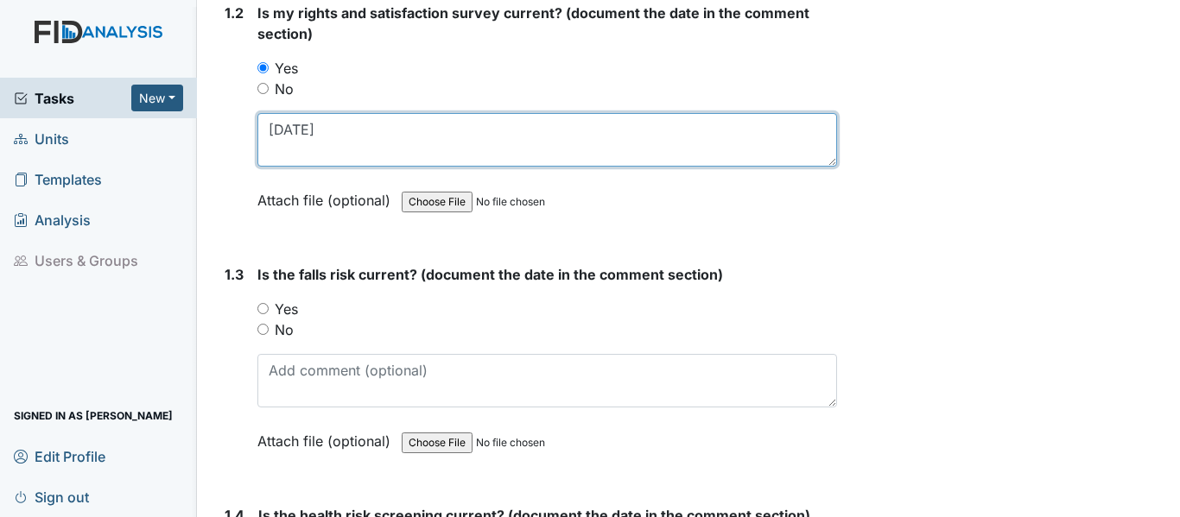
type textarea "4-18-25"
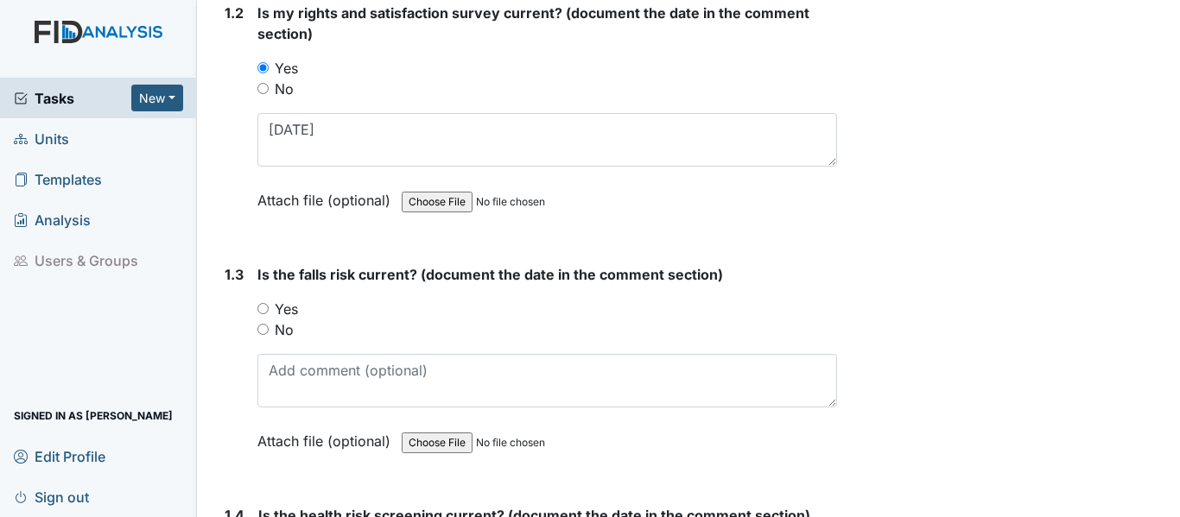
click at [259, 309] on input "Yes" at bounding box center [262, 308] width 11 height 11
radio input "true"
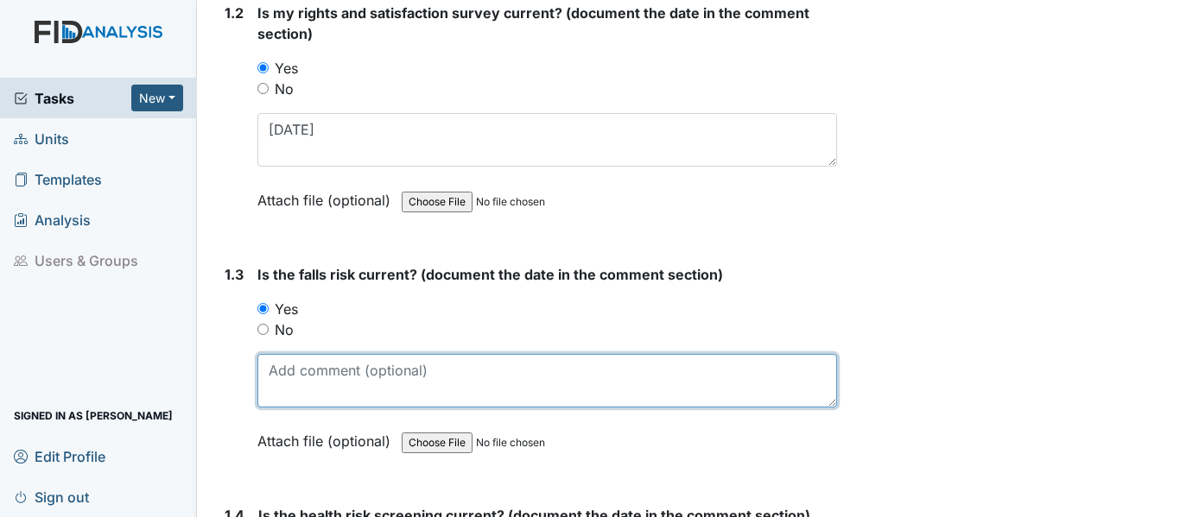
click at [270, 373] on textarea at bounding box center [546, 381] width 579 height 54
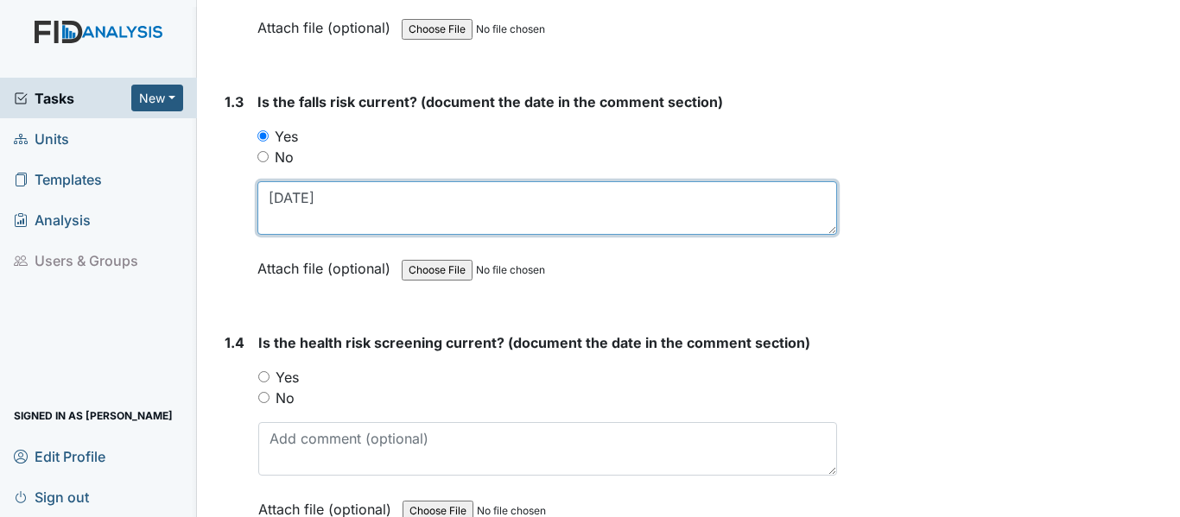
scroll to position [777, 0]
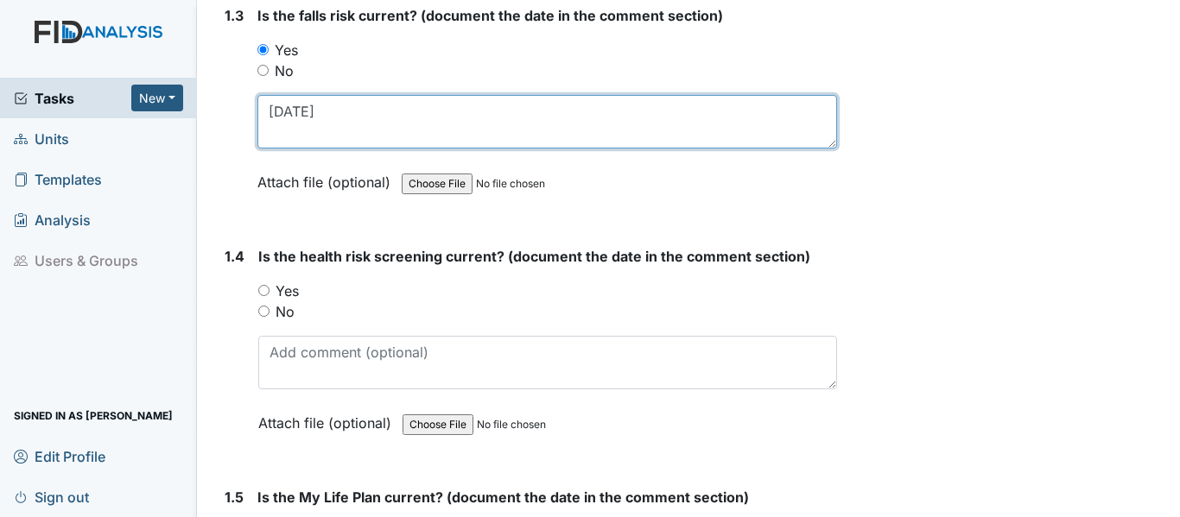
type textarea "4-18-25"
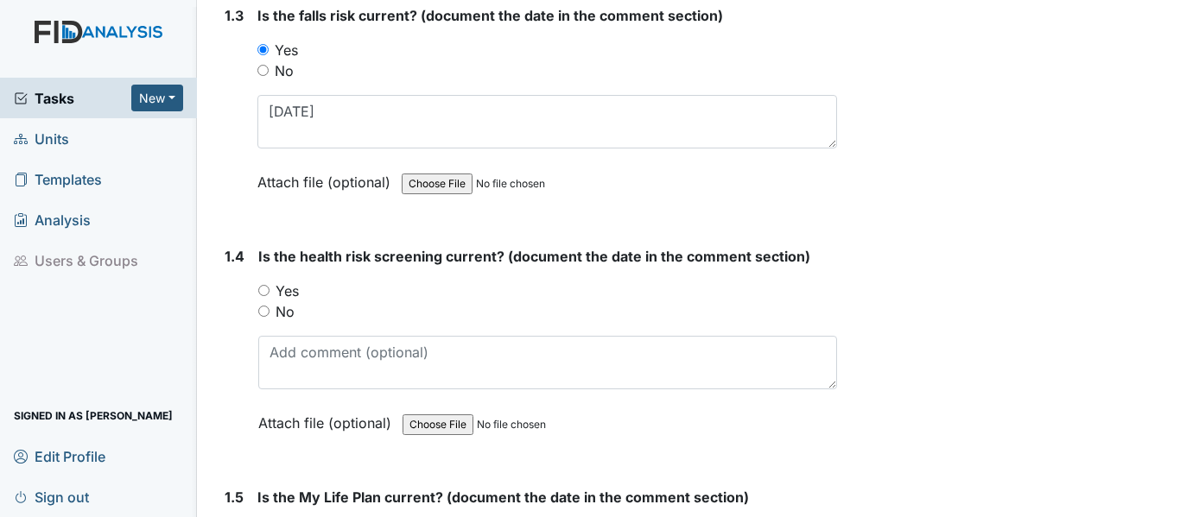
click at [269, 288] on input "Yes" at bounding box center [263, 290] width 11 height 11
radio input "true"
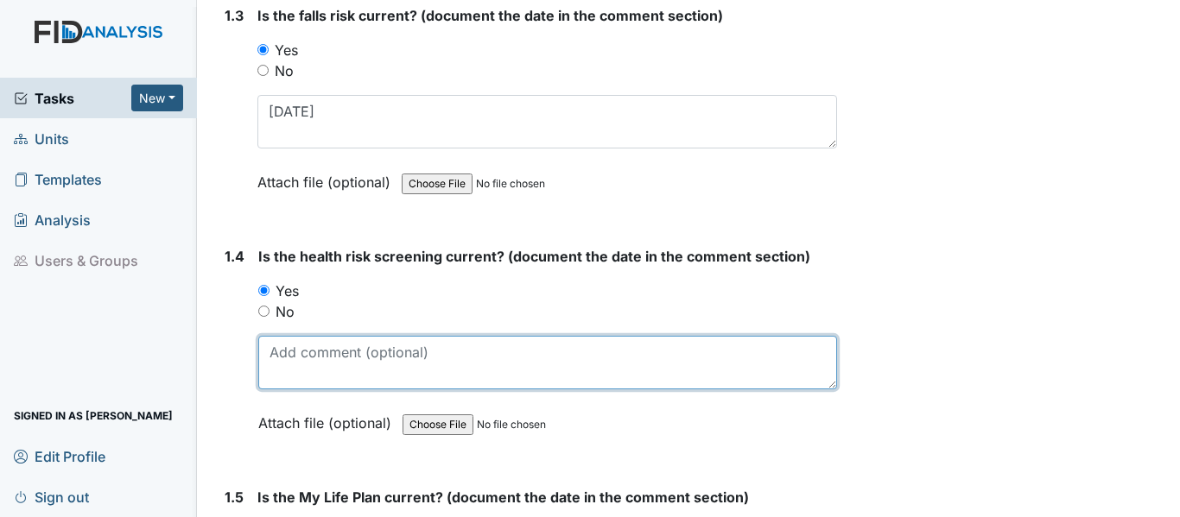
click at [288, 360] on textarea at bounding box center [547, 363] width 579 height 54
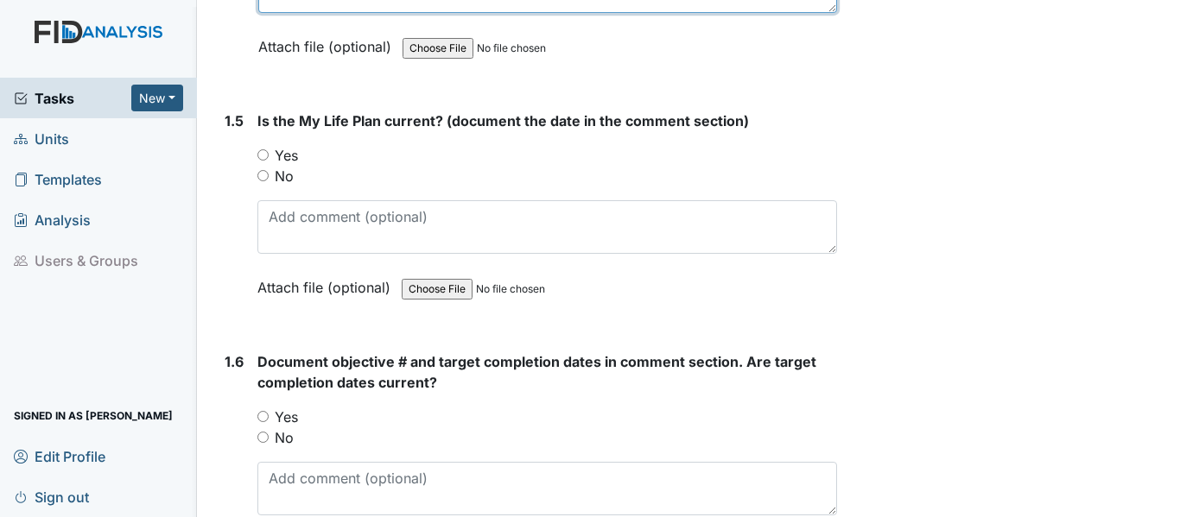
scroll to position [1123, 0]
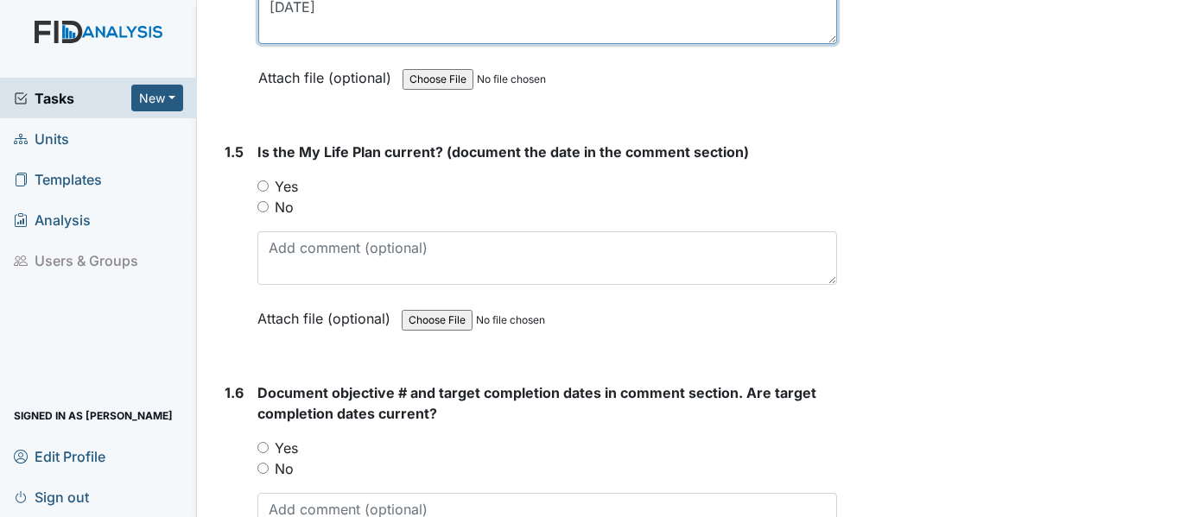
type textarea "4-18-25"
click at [263, 183] on input "Yes" at bounding box center [262, 185] width 11 height 11
radio input "true"
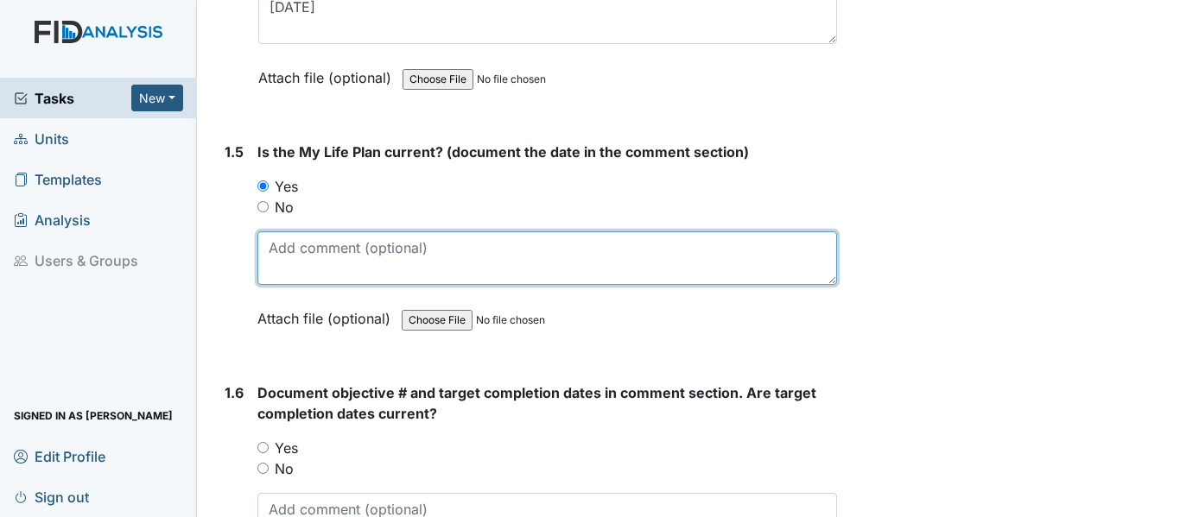
drag, startPoint x: 263, startPoint y: 252, endPoint x: 281, endPoint y: 255, distance: 18.3
click at [263, 252] on textarea at bounding box center [546, 258] width 579 height 54
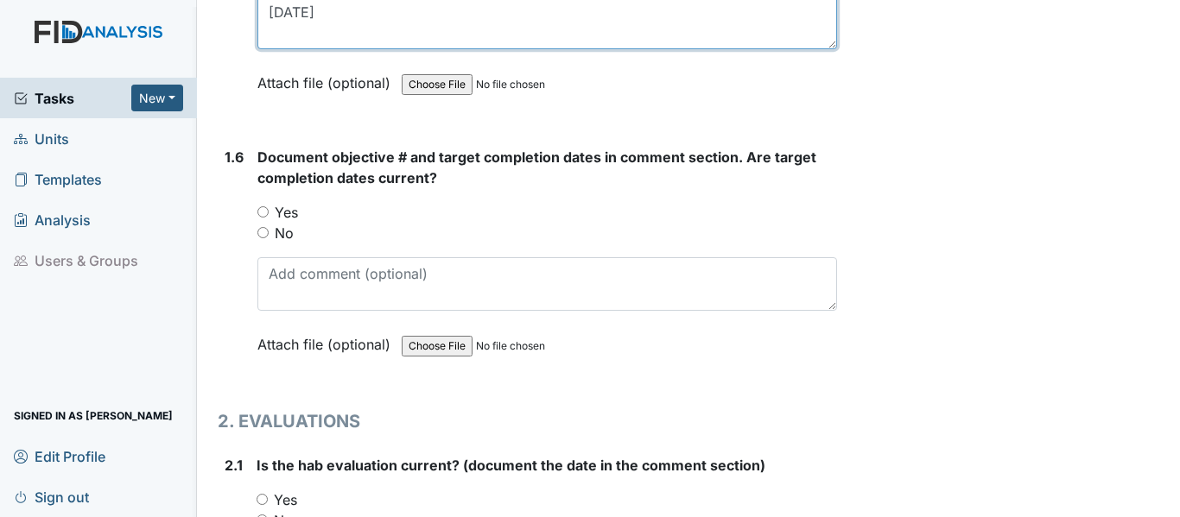
scroll to position [1382, 0]
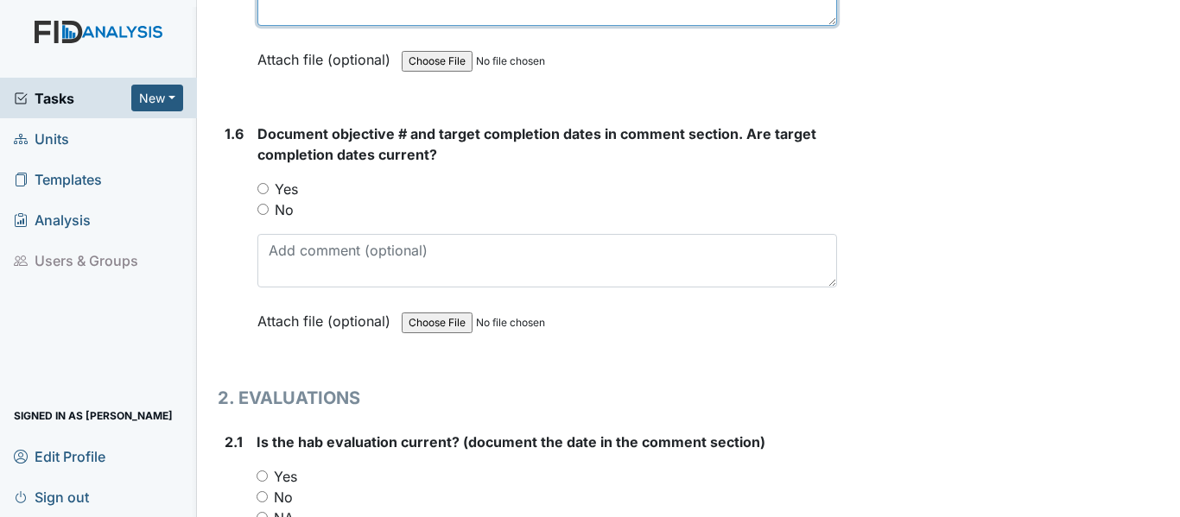
type textarea "4-18-25"
click at [260, 188] on input "Yes" at bounding box center [262, 188] width 11 height 11
radio input "true"
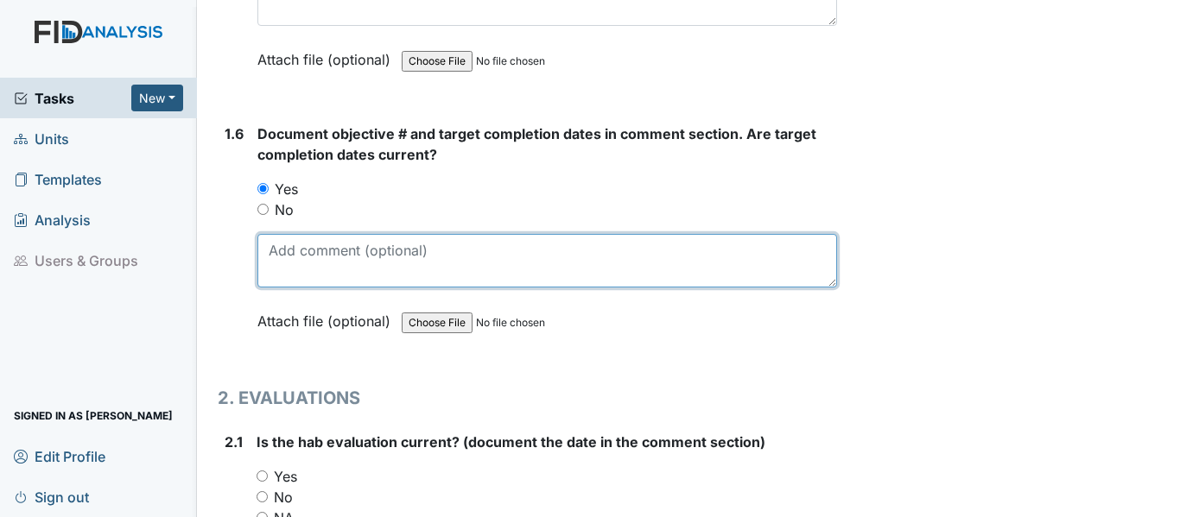
click at [280, 250] on textarea at bounding box center [546, 261] width 579 height 54
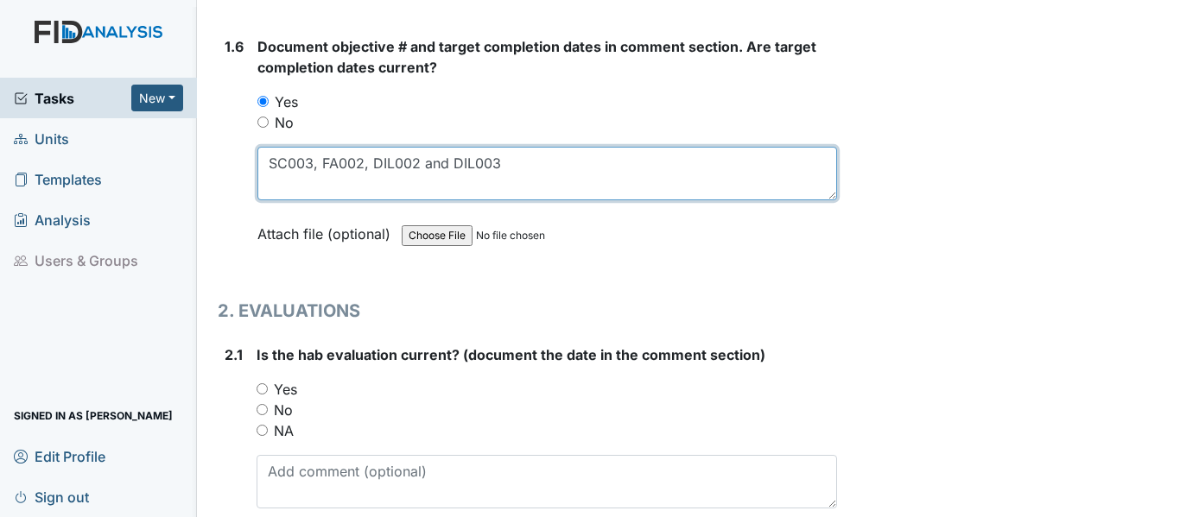
scroll to position [1555, 0]
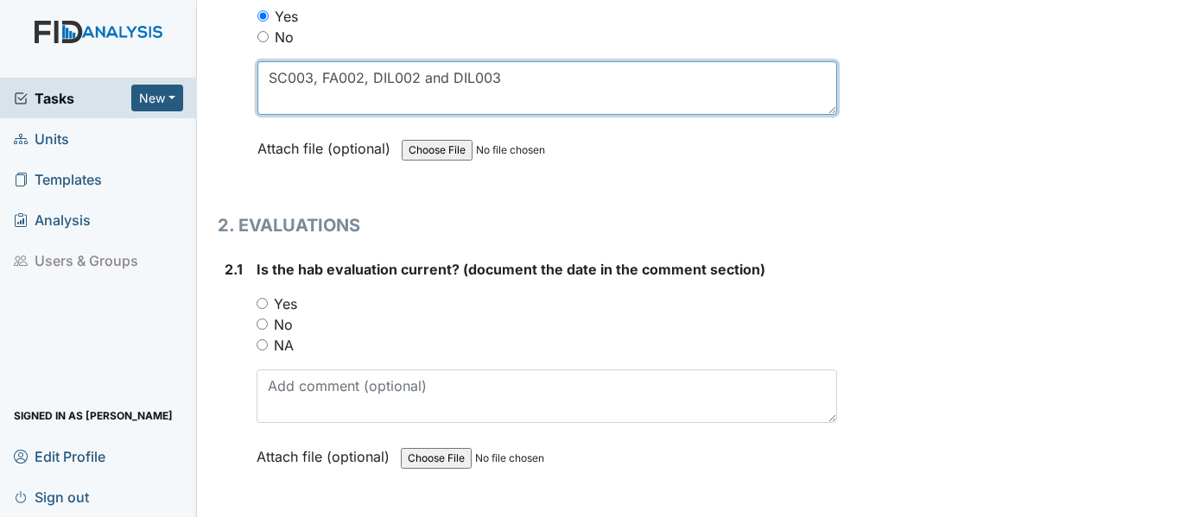
type textarea "SC003, FA002, DIL002 and DIL003"
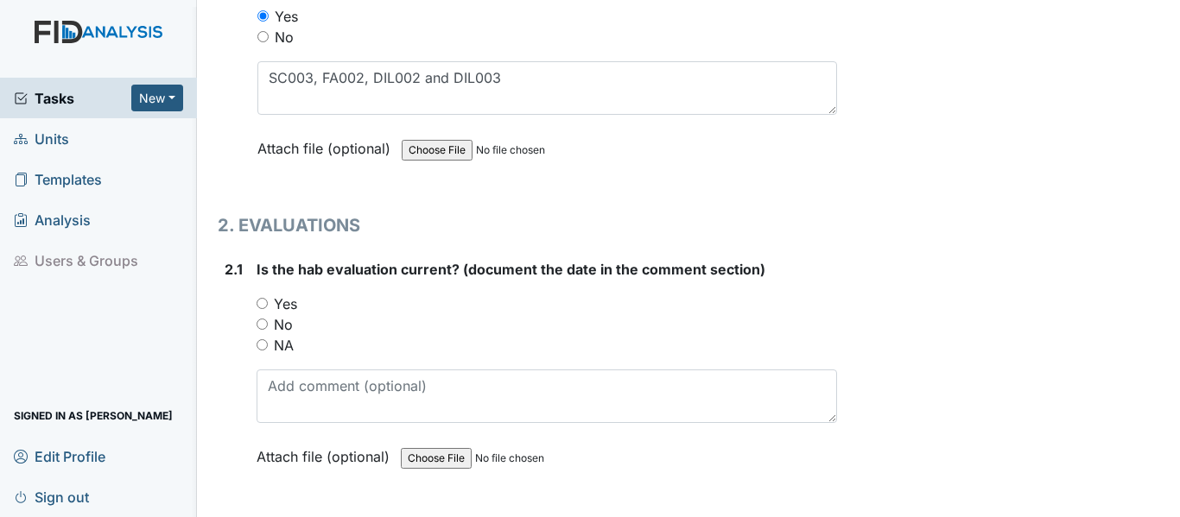
click at [263, 299] on input "Yes" at bounding box center [261, 303] width 11 height 11
radio input "true"
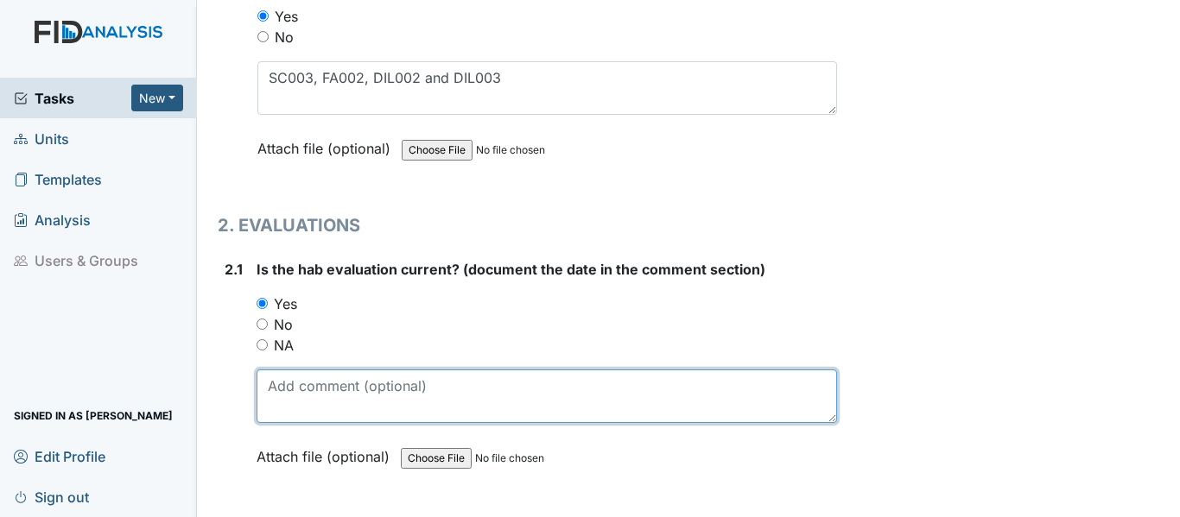
click at [275, 389] on textarea at bounding box center [546, 397] width 580 height 54
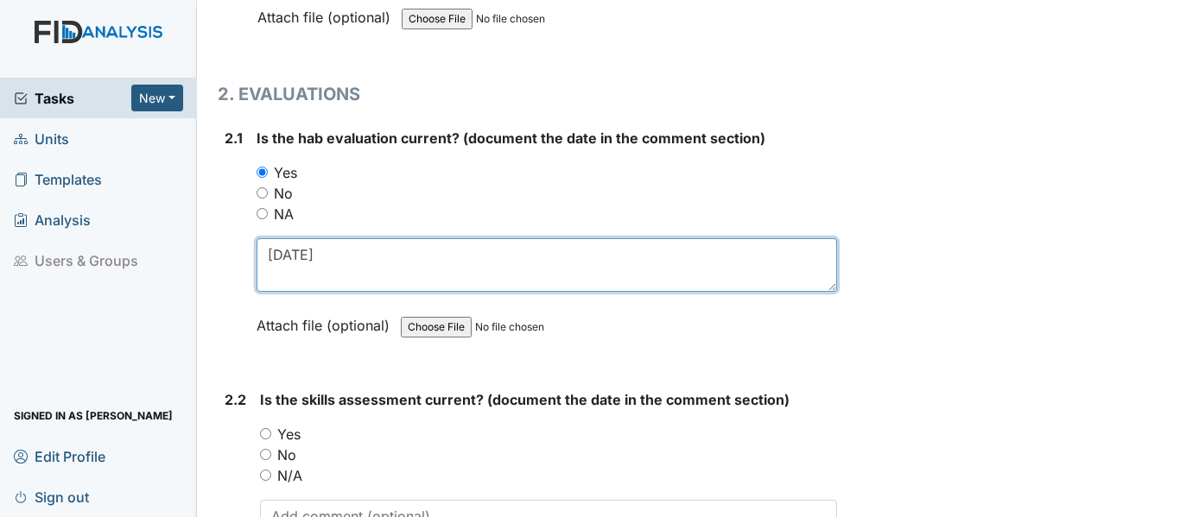
scroll to position [1814, 0]
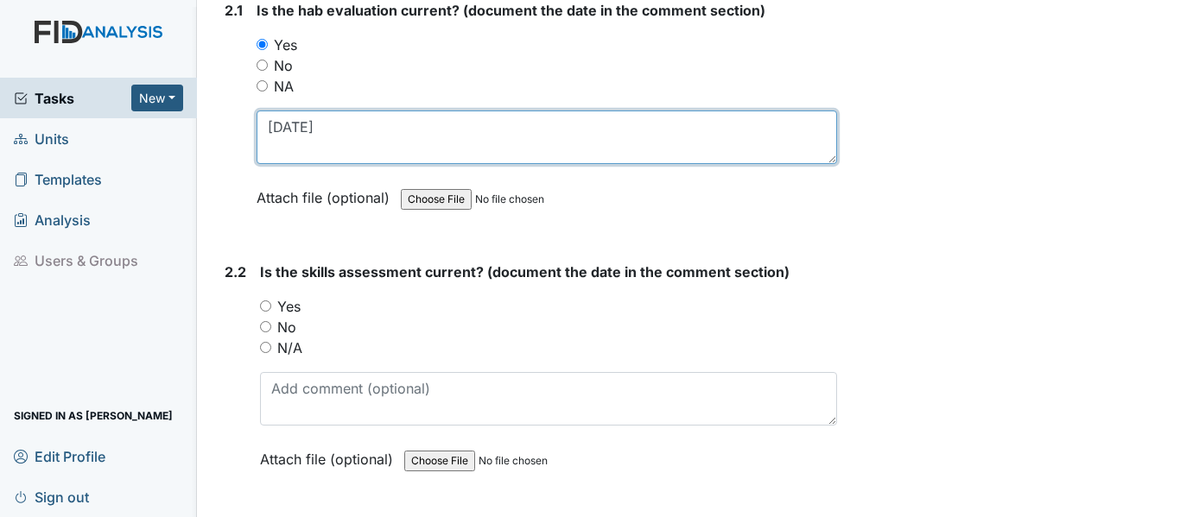
type textarea "4-18-25"
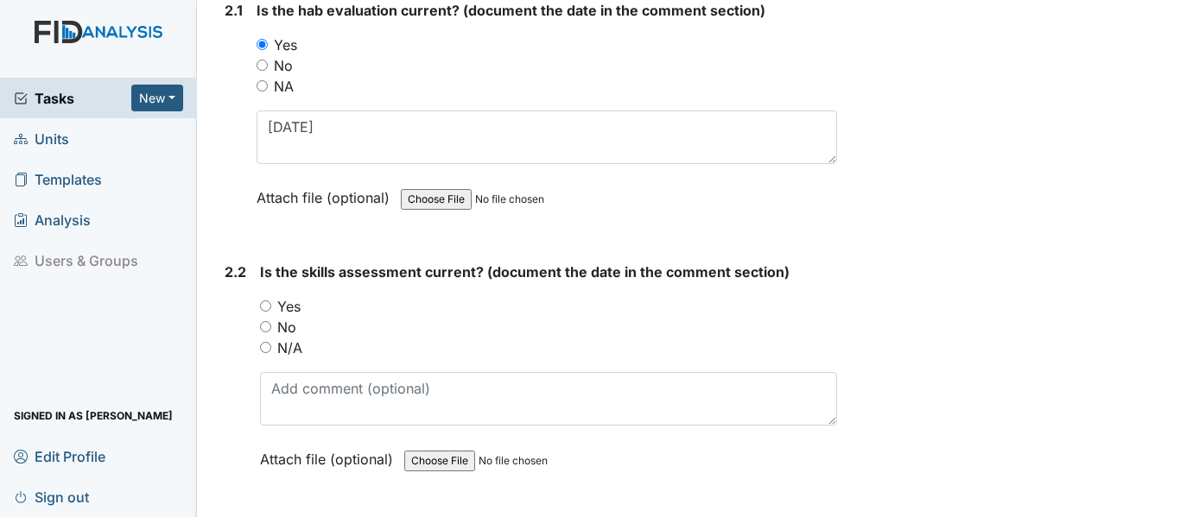
click at [268, 304] on input "Yes" at bounding box center [265, 306] width 11 height 11
radio input "true"
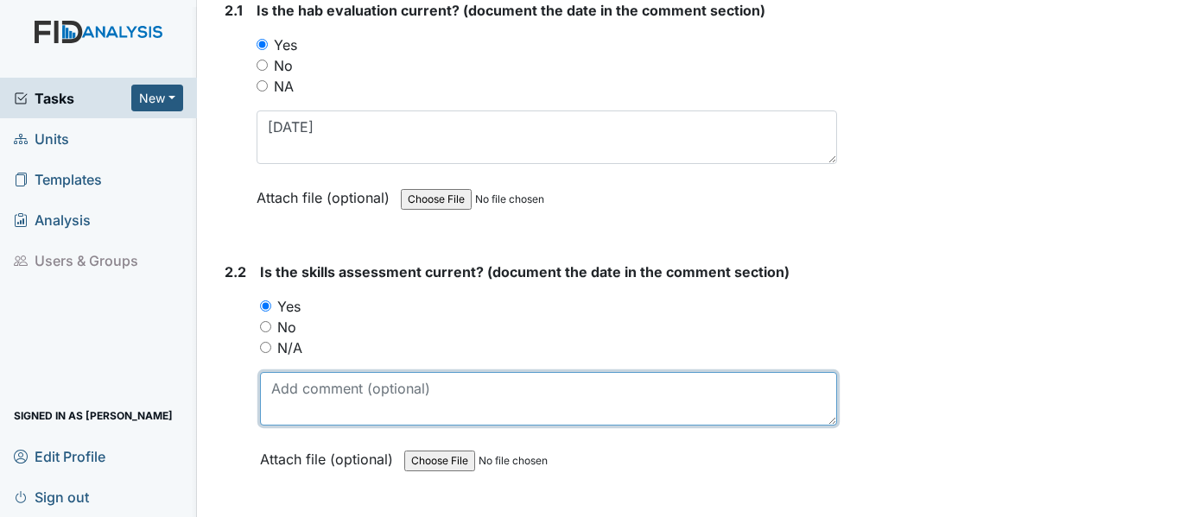
click at [285, 388] on textarea at bounding box center [548, 399] width 577 height 54
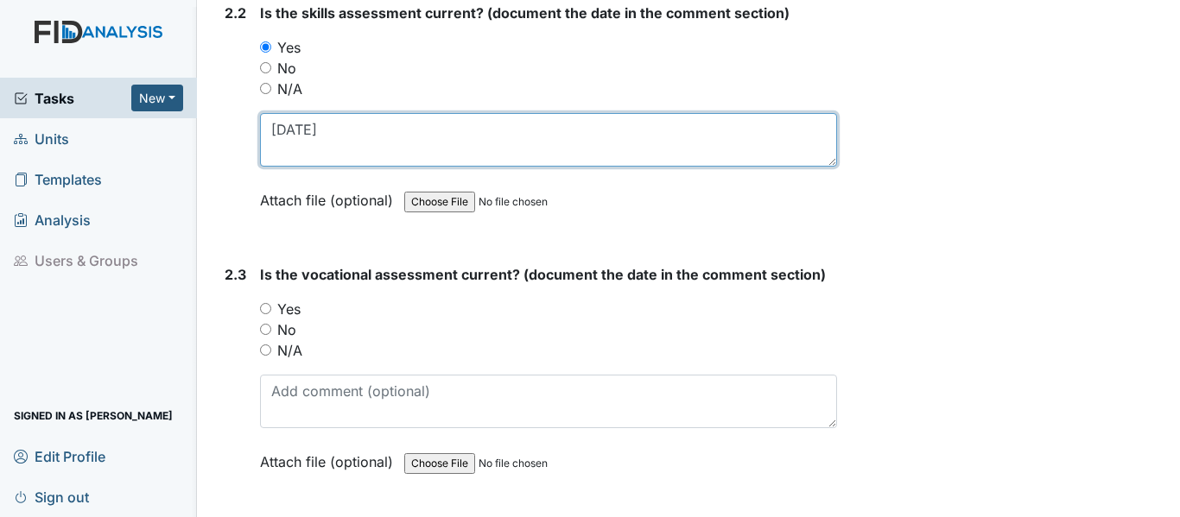
scroll to position [2159, 0]
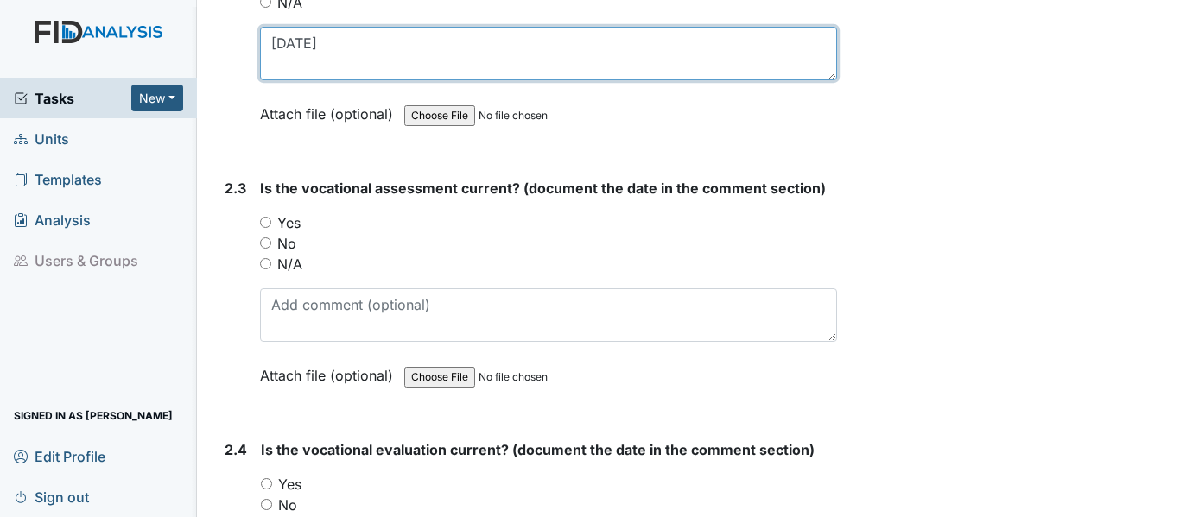
type textarea "4-18-25"
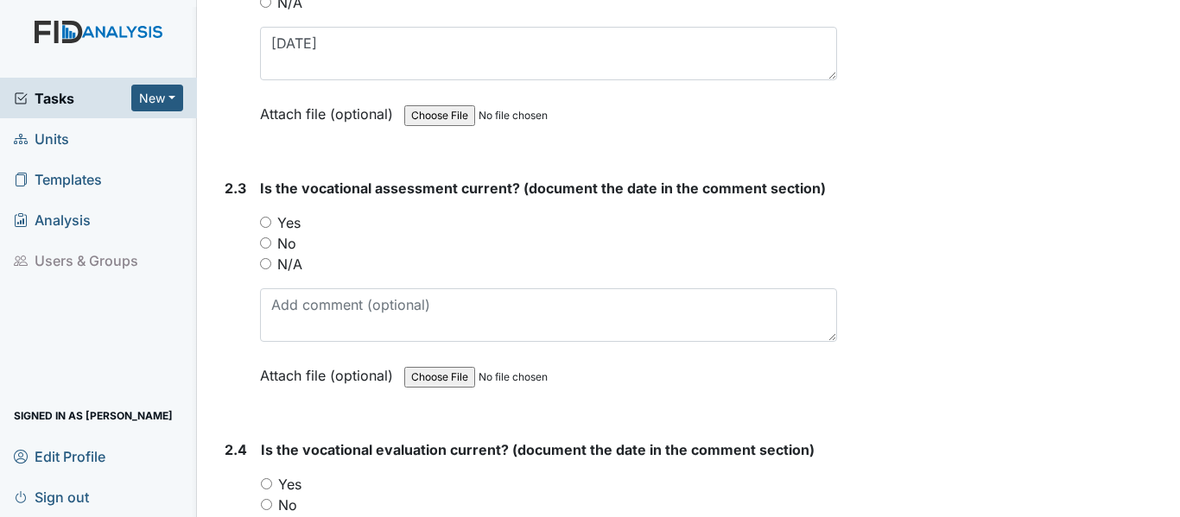
click at [265, 218] on input "Yes" at bounding box center [265, 222] width 11 height 11
radio input "true"
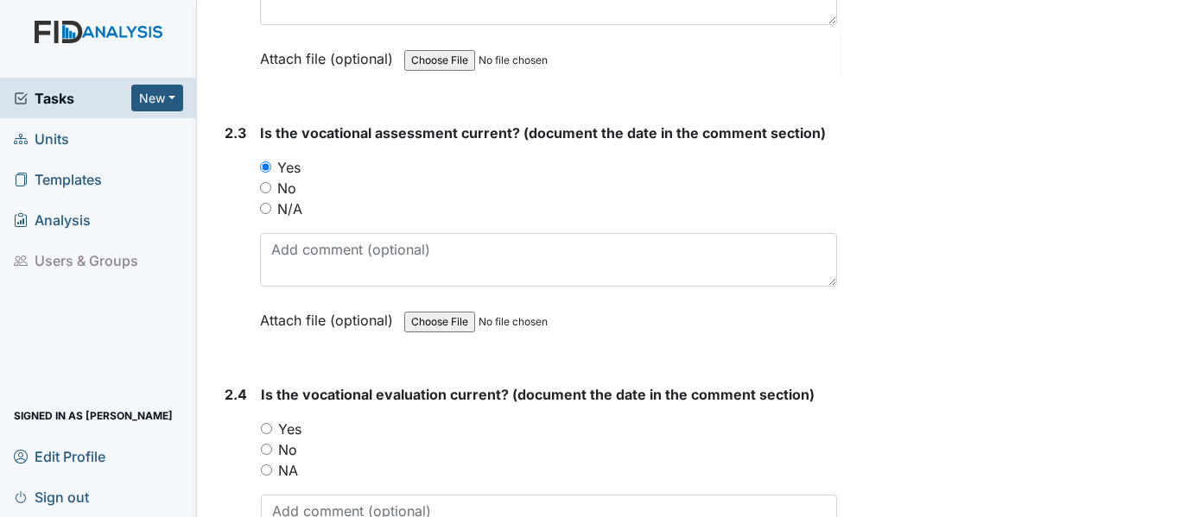
scroll to position [2245, 0]
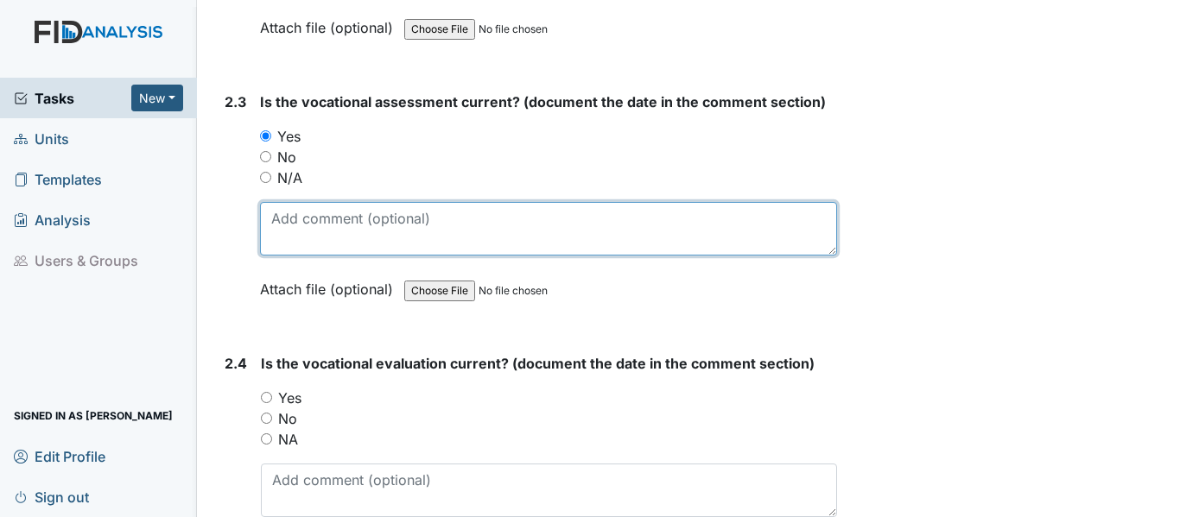
click at [275, 219] on textarea at bounding box center [548, 229] width 577 height 54
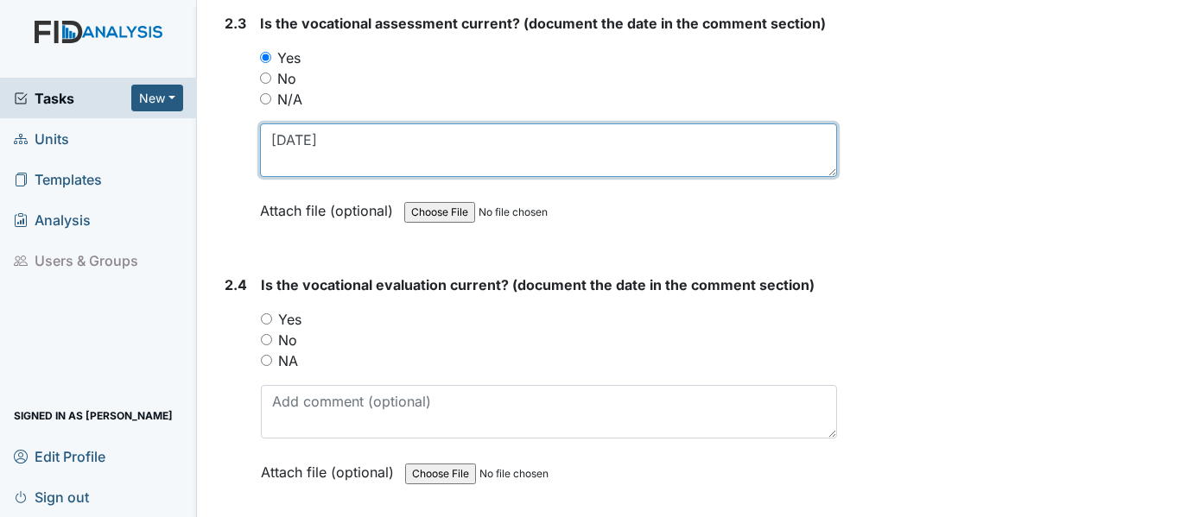
scroll to position [2418, 0]
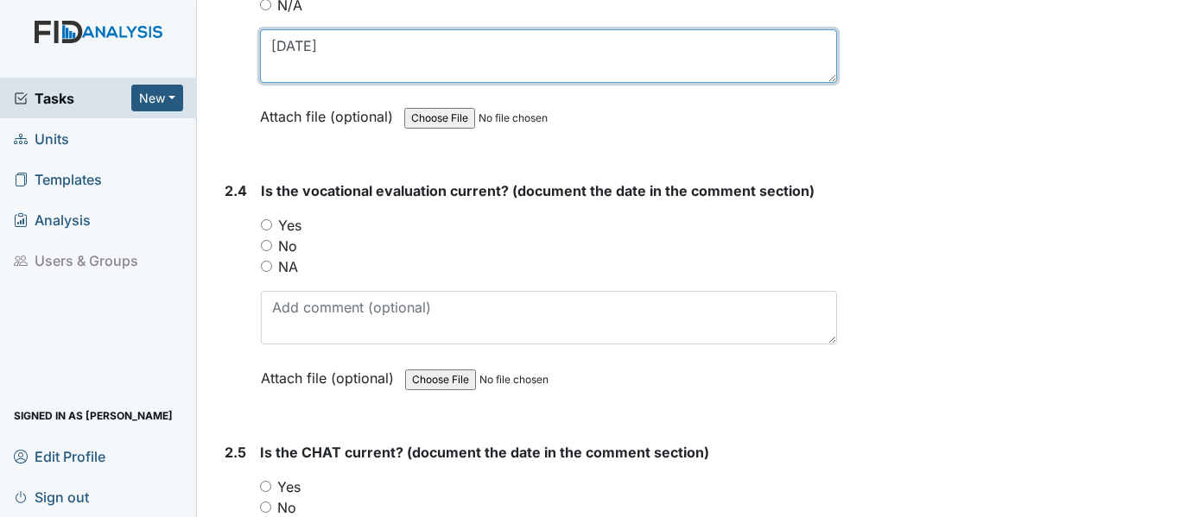
type textarea "4-22-25"
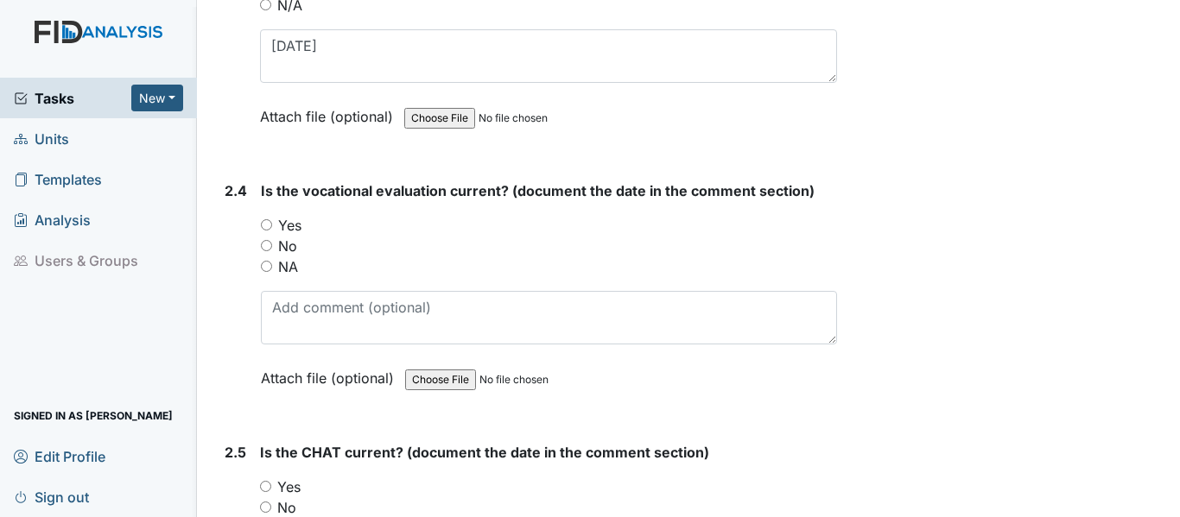
click at [269, 221] on input "Yes" at bounding box center [266, 224] width 11 height 11
radio input "true"
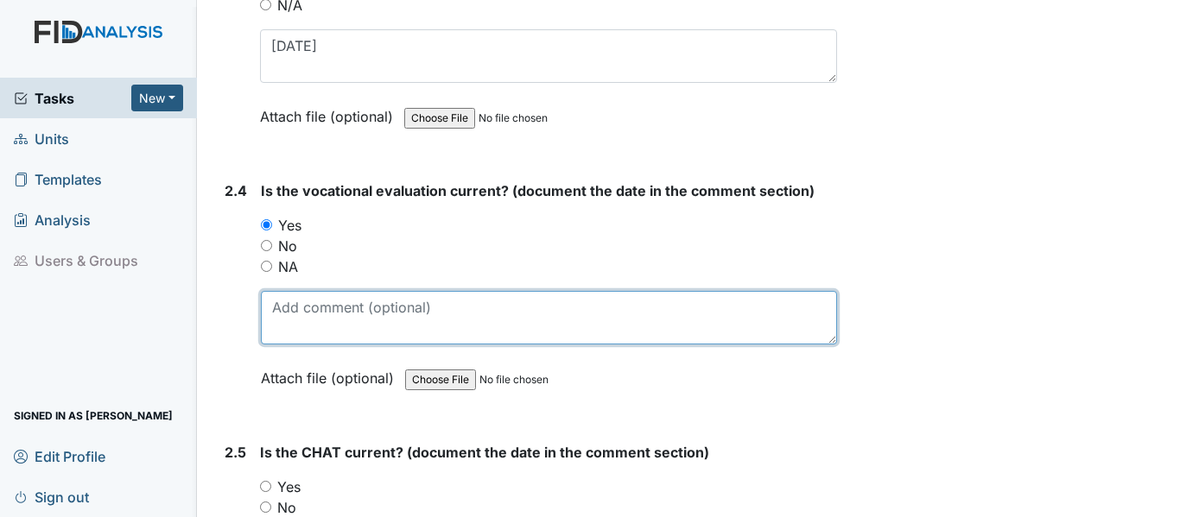
click at [283, 302] on textarea at bounding box center [549, 318] width 576 height 54
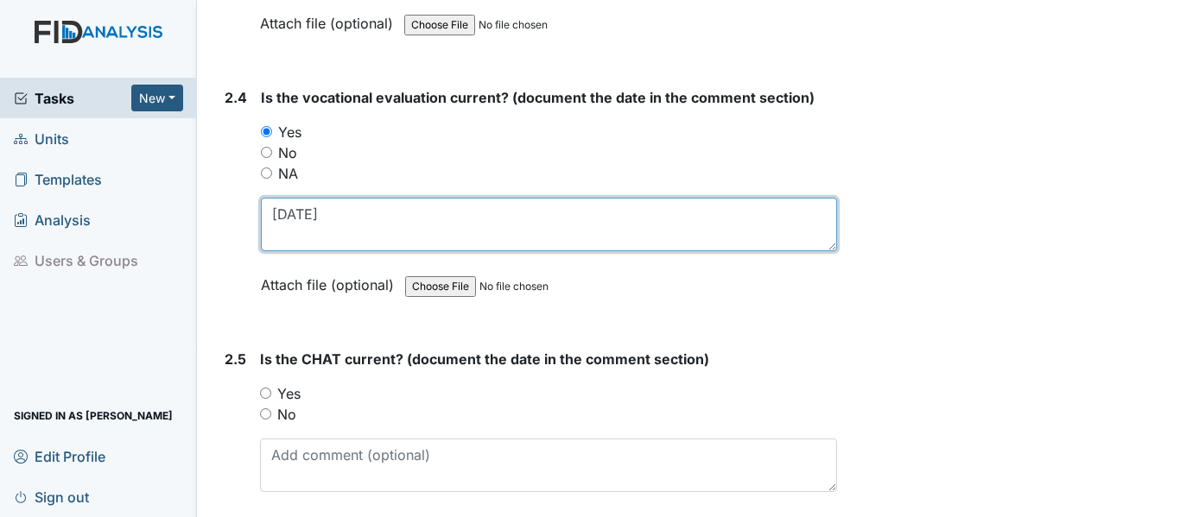
scroll to position [2764, 0]
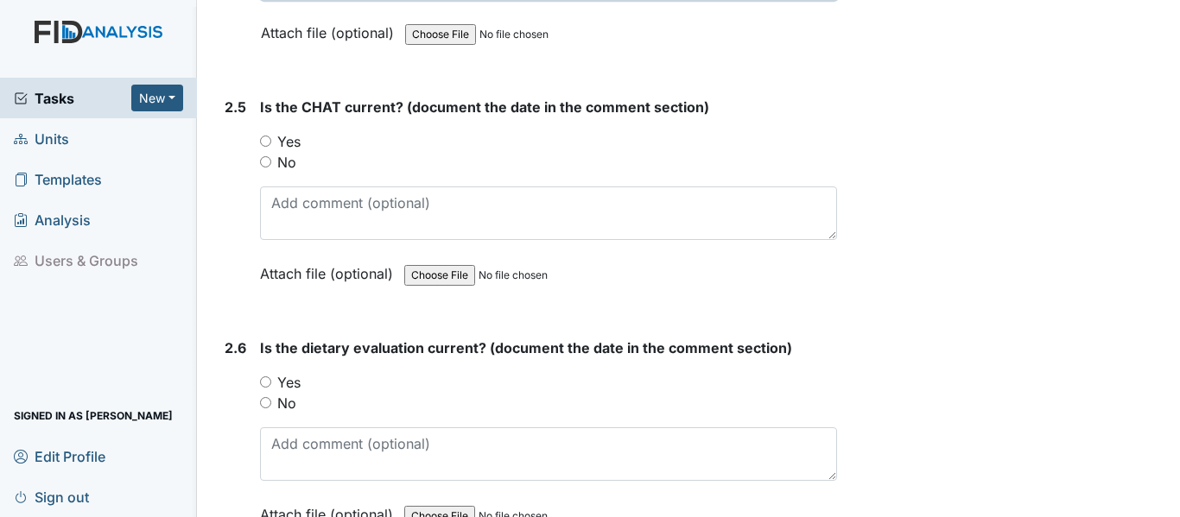
type textarea "4-22-25"
click at [266, 133] on div "Yes" at bounding box center [548, 141] width 577 height 21
click at [265, 142] on input "Yes" at bounding box center [265, 141] width 11 height 11
radio input "true"
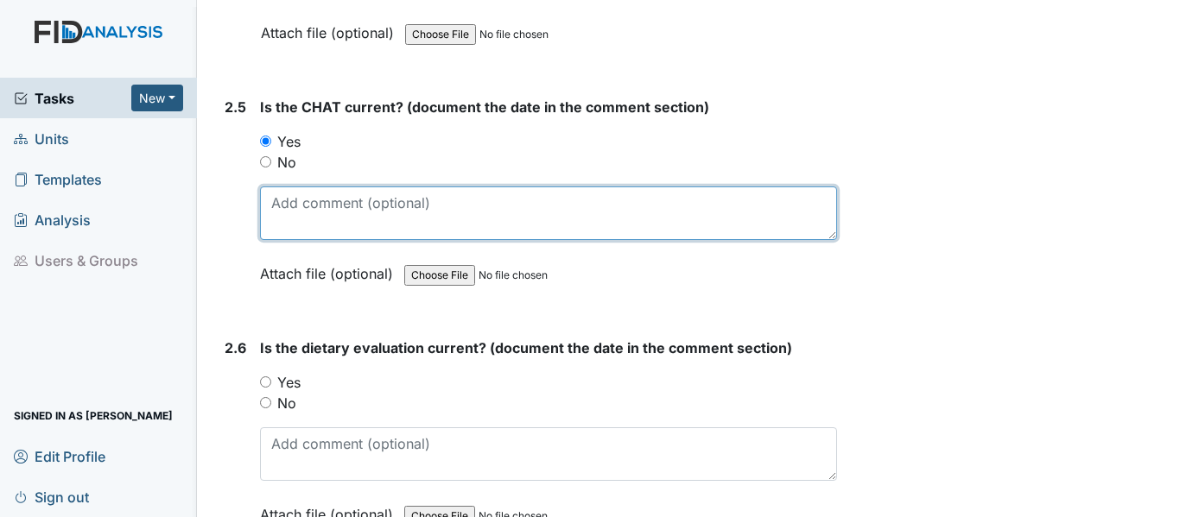
click at [279, 206] on textarea at bounding box center [548, 214] width 577 height 54
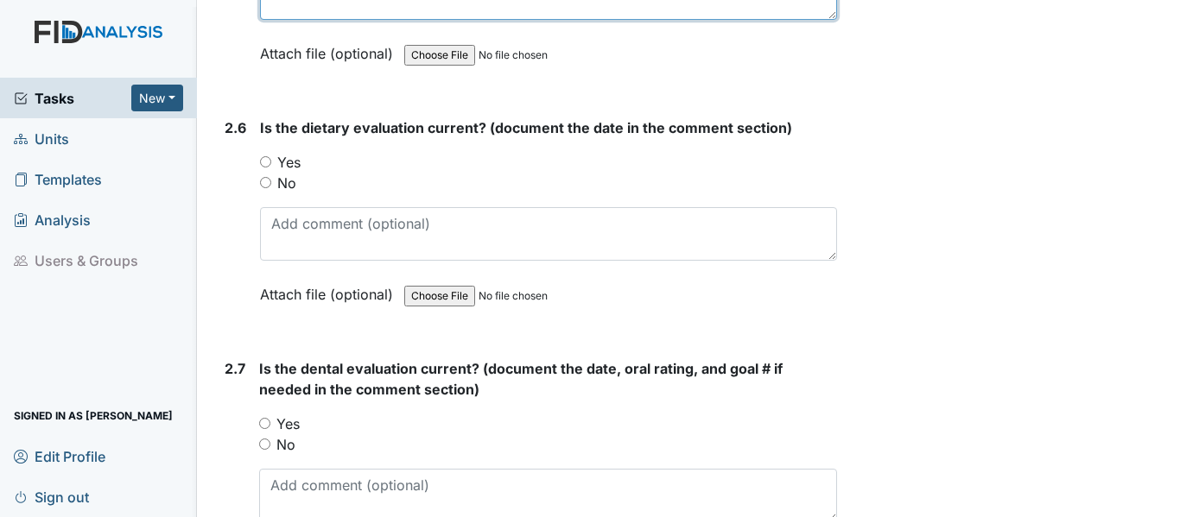
scroll to position [3023, 0]
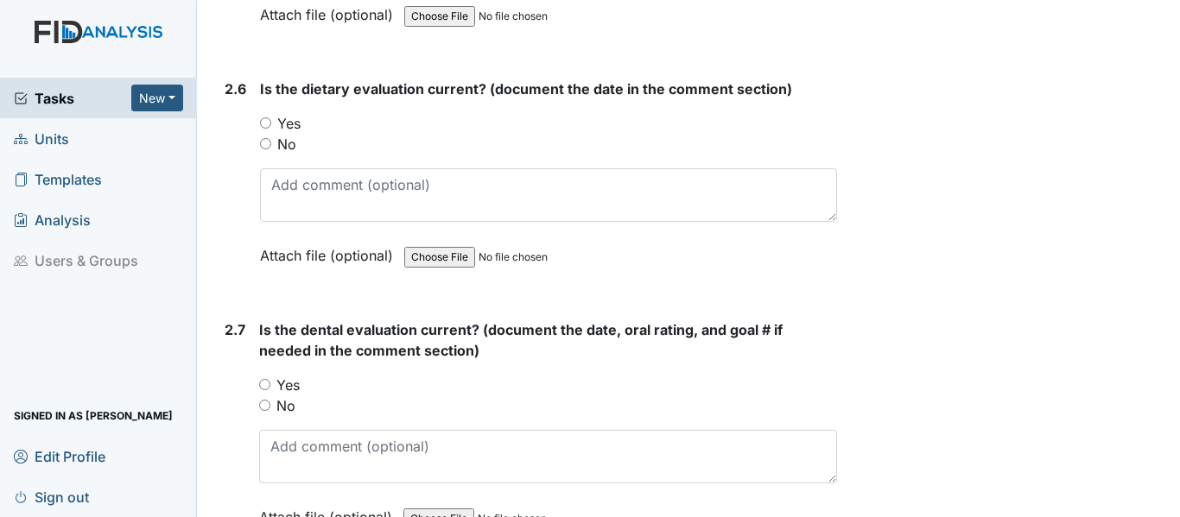
type textarea "4-18-25"
click at [265, 121] on input "Yes" at bounding box center [265, 122] width 11 height 11
radio input "true"
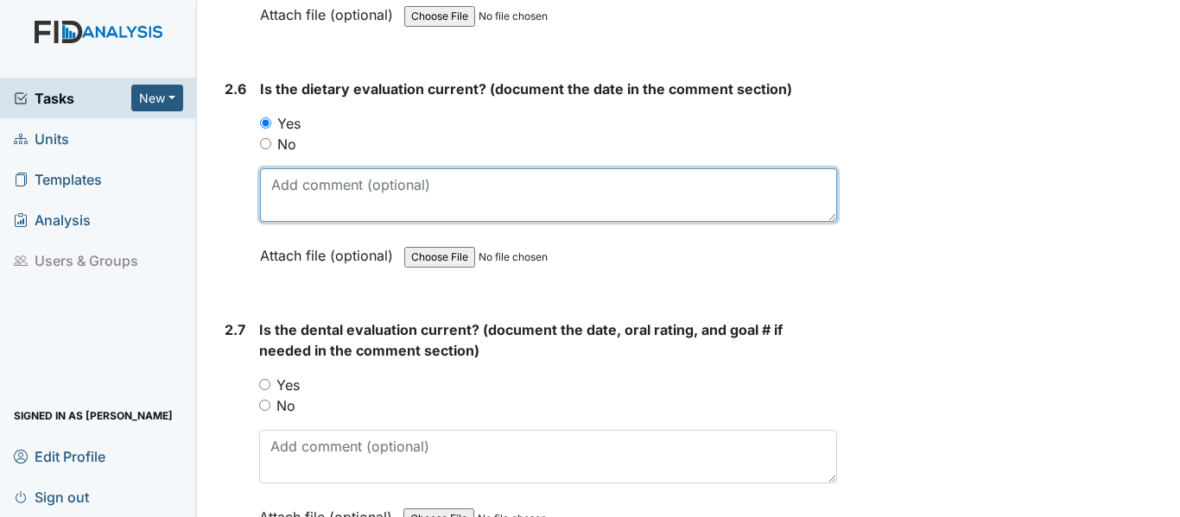
click at [272, 187] on textarea at bounding box center [548, 195] width 577 height 54
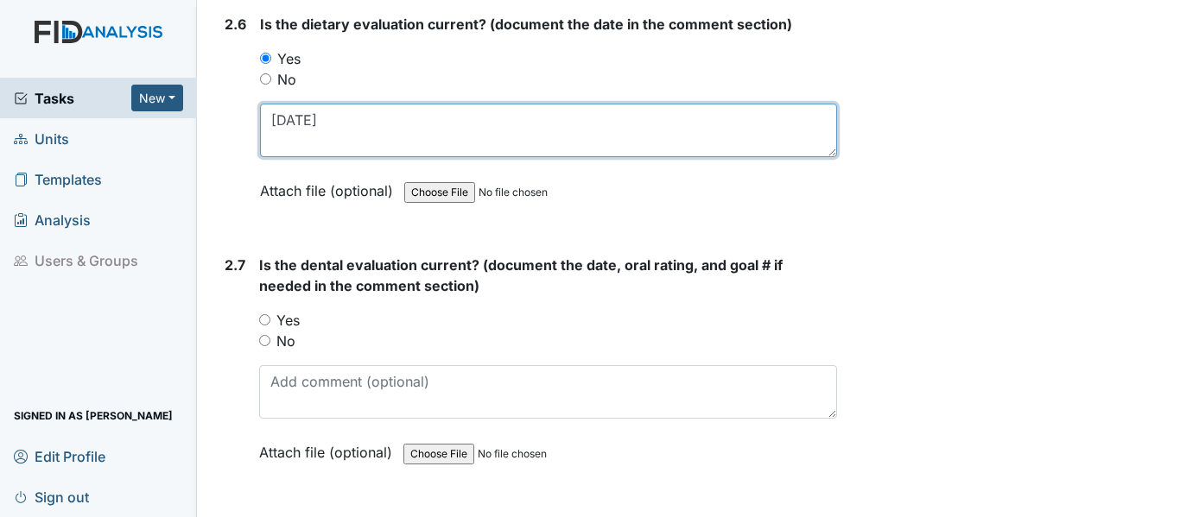
scroll to position [3195, 0]
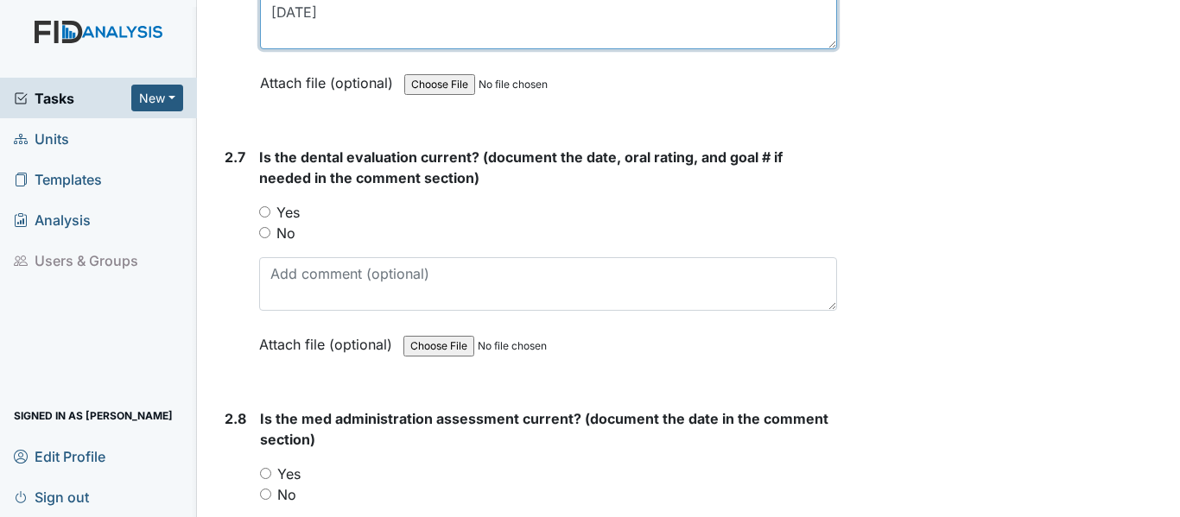
type textarea "6-19-25"
click at [267, 210] on input "Yes" at bounding box center [264, 211] width 11 height 11
radio input "true"
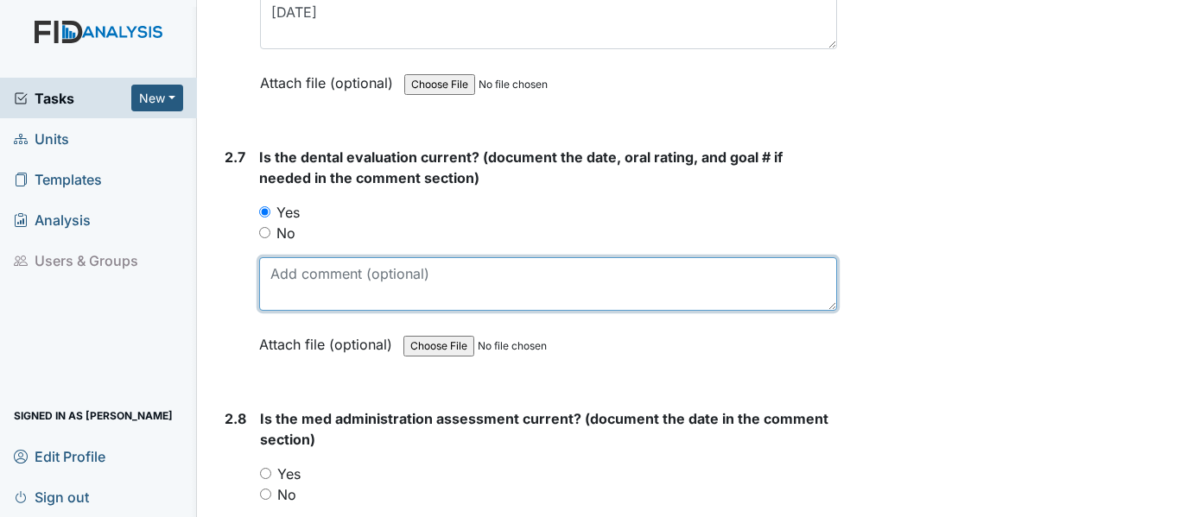
click at [261, 269] on textarea at bounding box center [548, 284] width 578 height 54
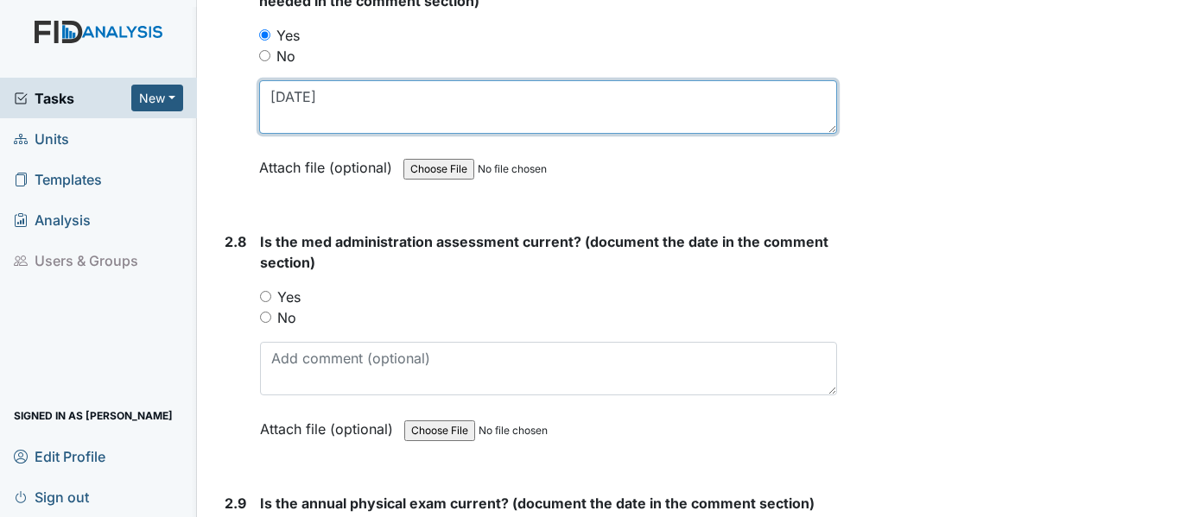
scroll to position [3454, 0]
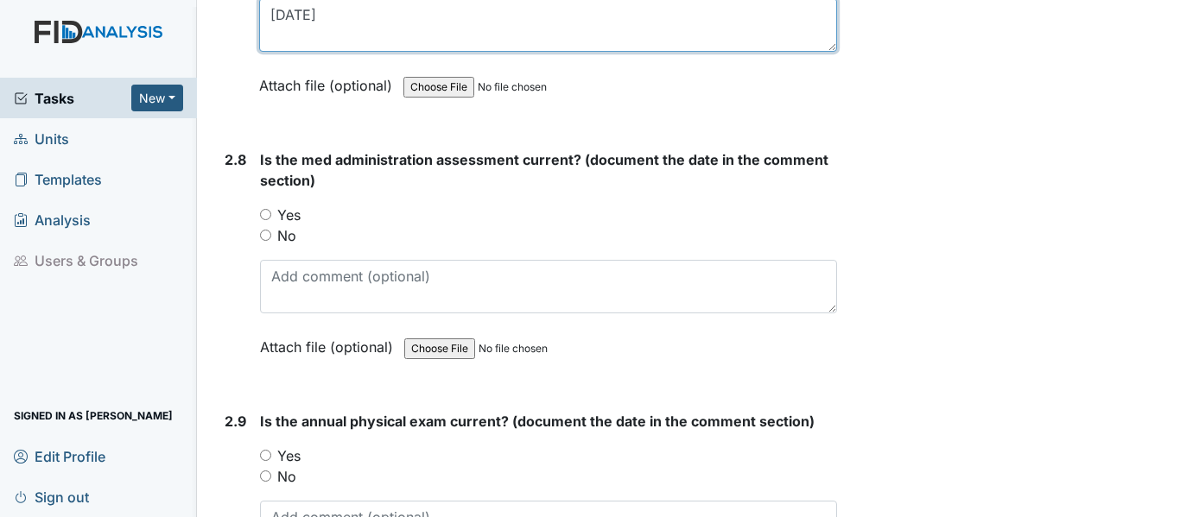
type textarea "6-6-25"
click at [263, 211] on input "Yes" at bounding box center [265, 214] width 11 height 11
radio input "true"
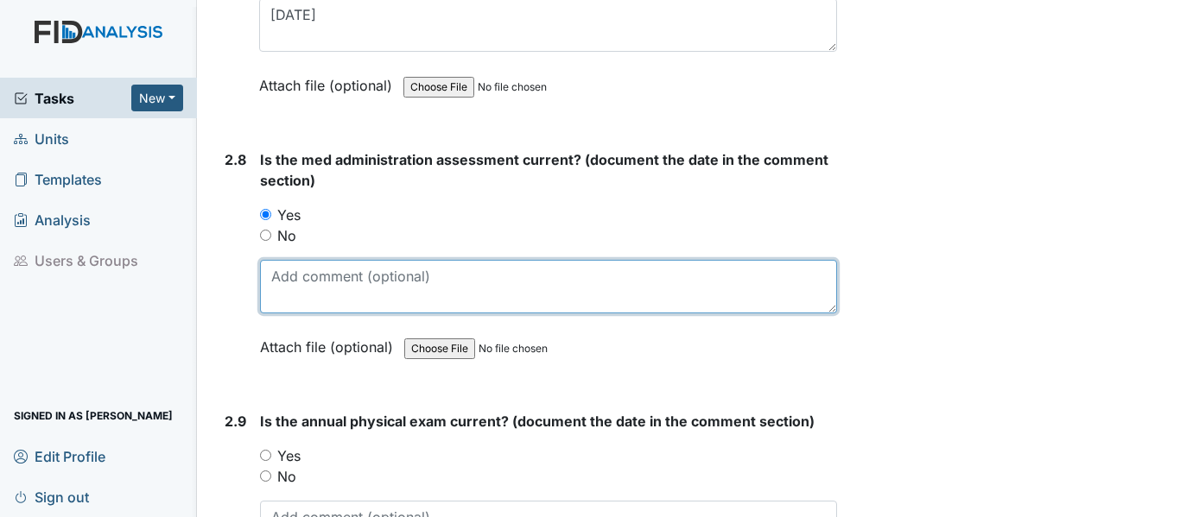
click at [281, 291] on textarea at bounding box center [548, 287] width 577 height 54
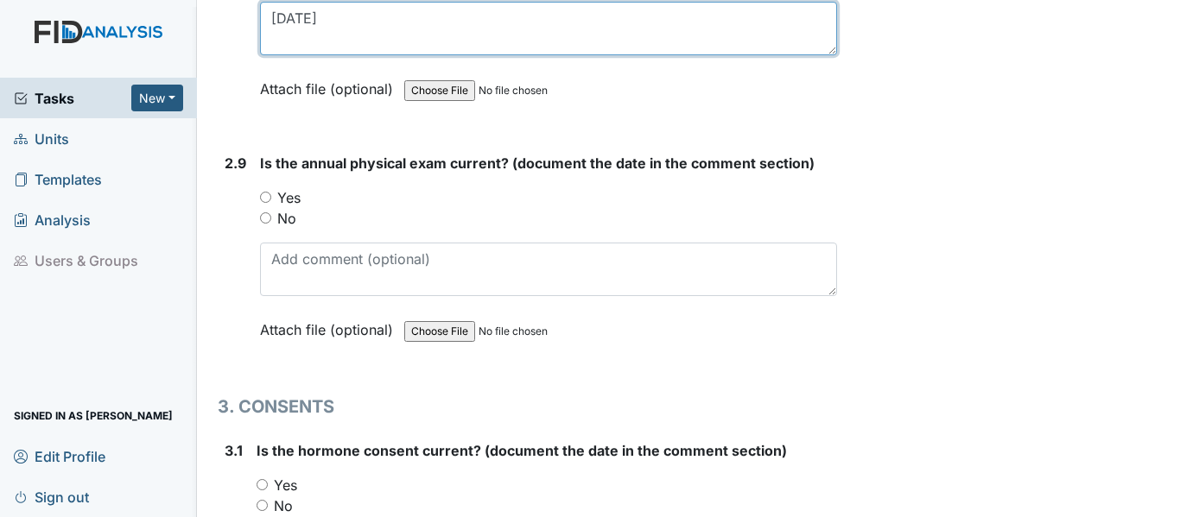
scroll to position [3714, 0]
type textarea "3-27-25"
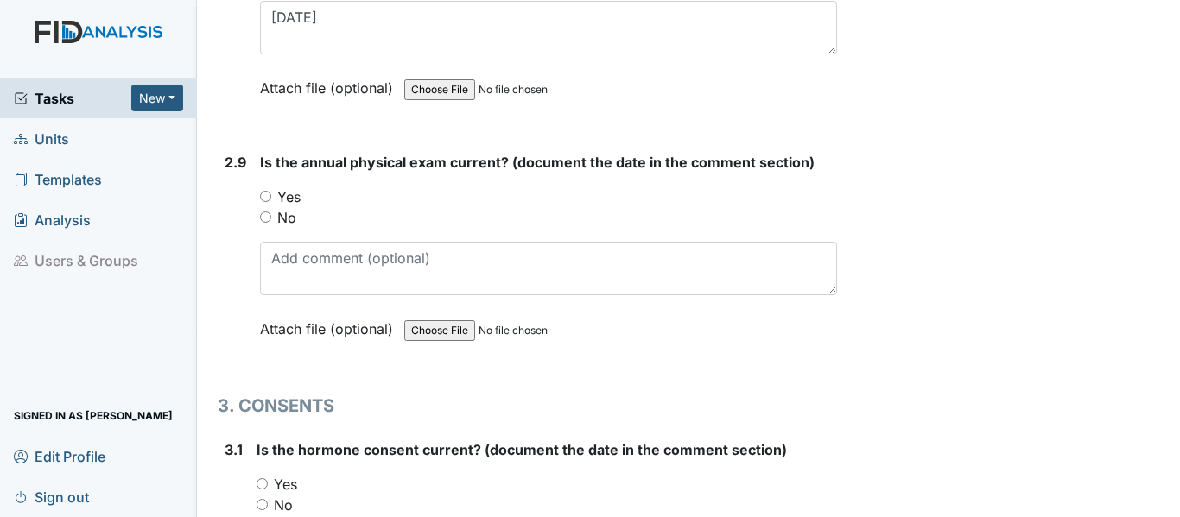
click at [263, 194] on input "Yes" at bounding box center [265, 196] width 11 height 11
radio input "true"
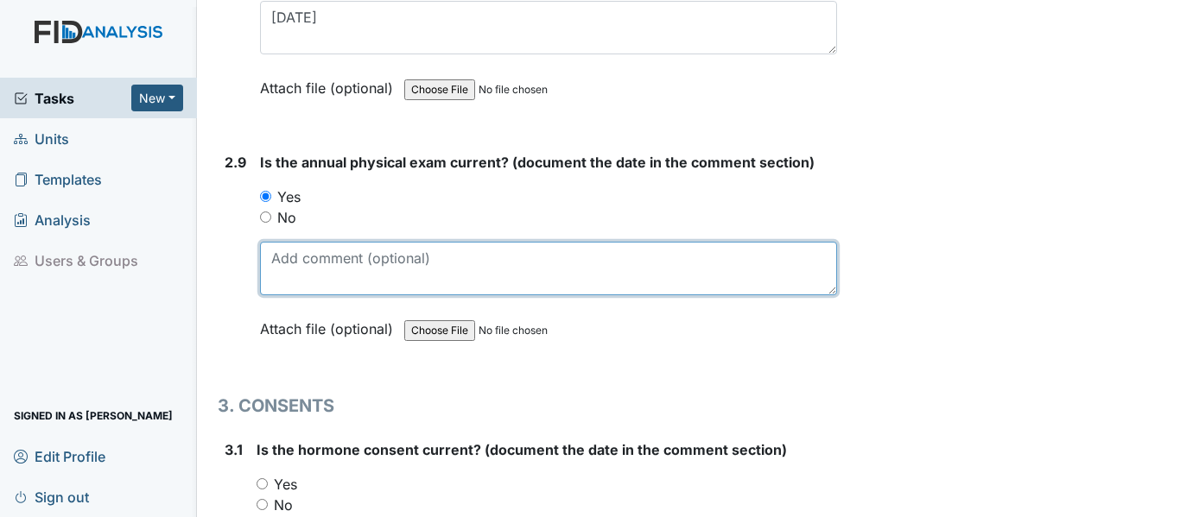
click at [271, 256] on textarea at bounding box center [548, 269] width 577 height 54
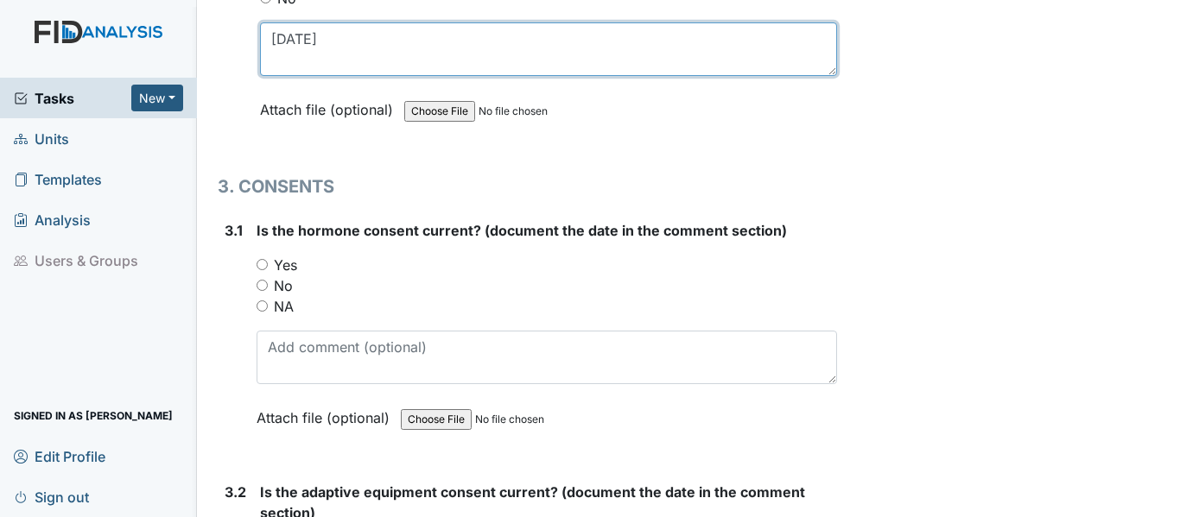
scroll to position [3973, 0]
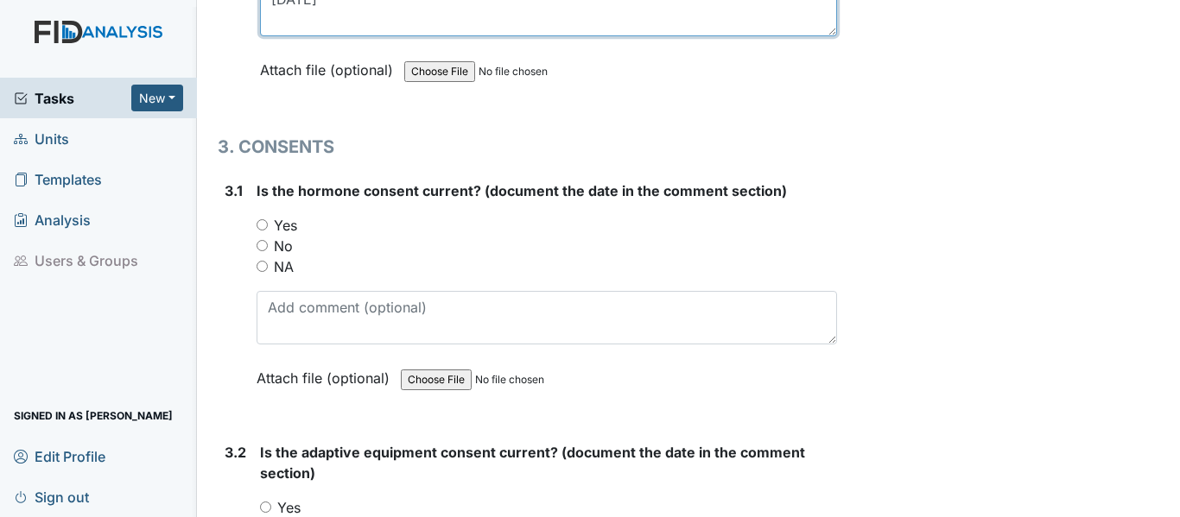
type textarea "8-27-25"
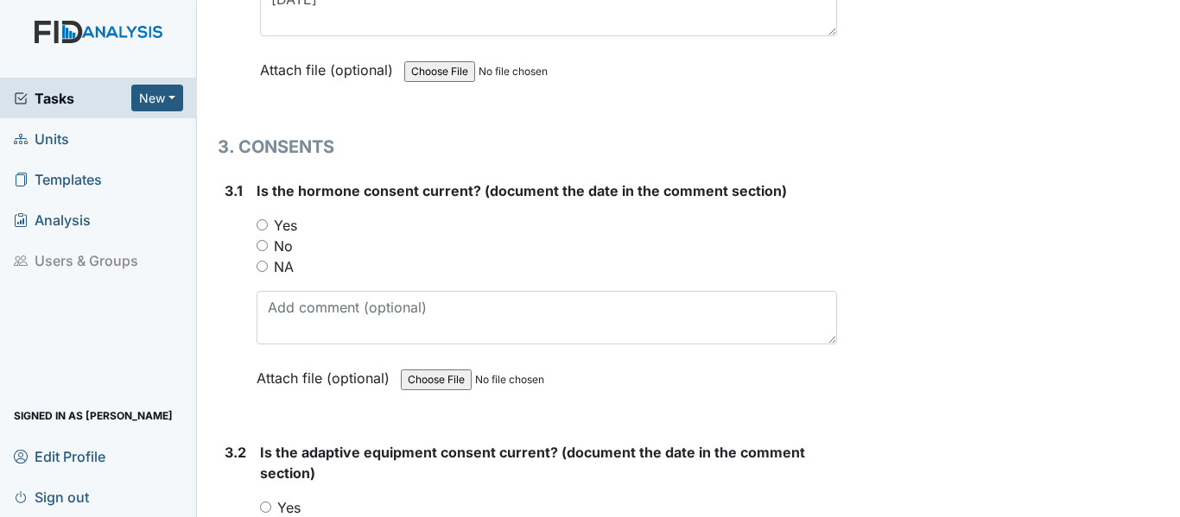
click at [260, 225] on input "Yes" at bounding box center [261, 224] width 11 height 11
radio input "true"
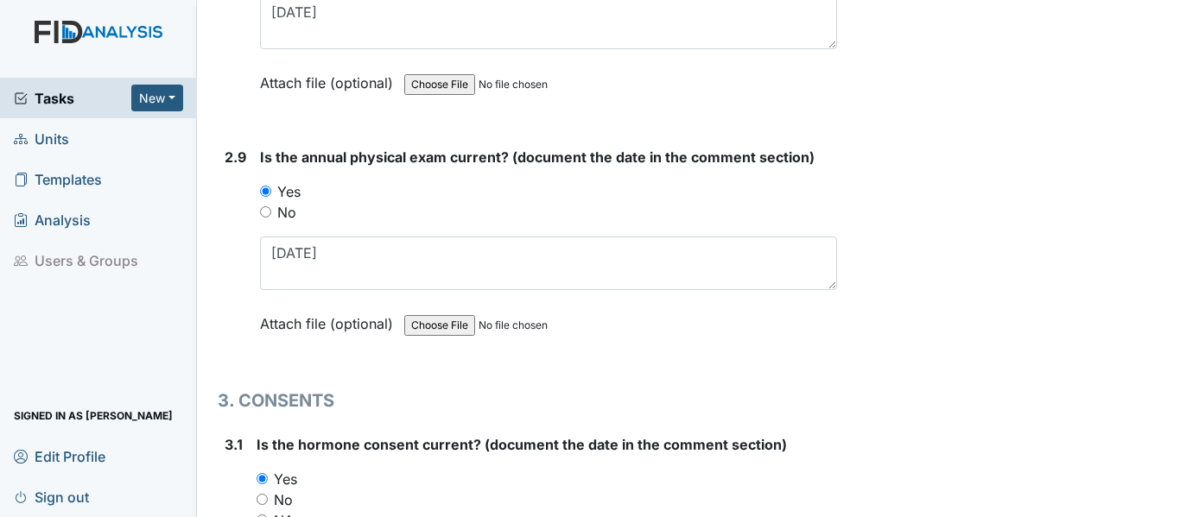
scroll to position [3714, 0]
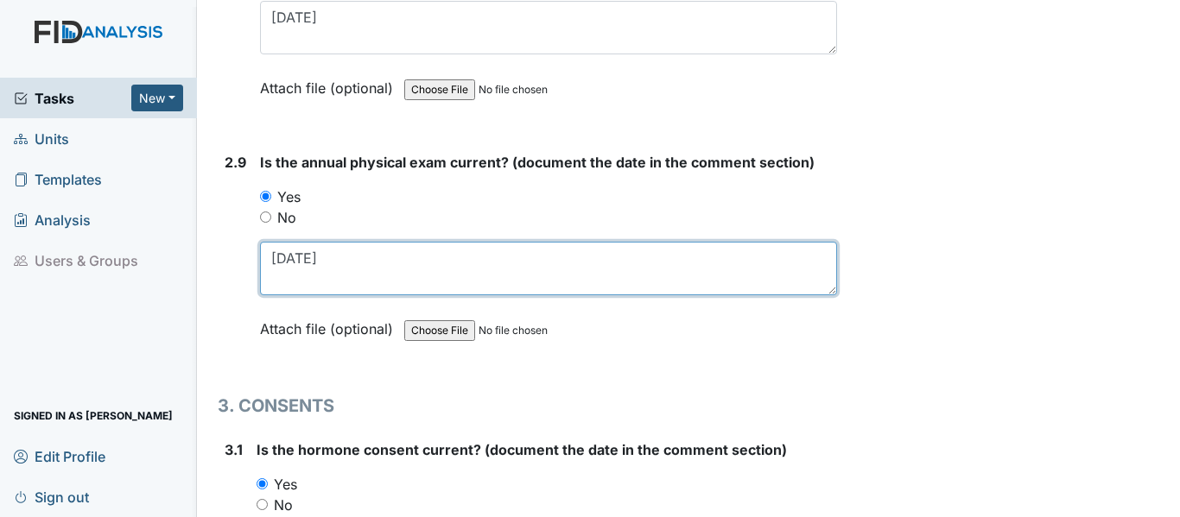
click at [300, 256] on textarea "8-27-25" at bounding box center [548, 269] width 577 height 54
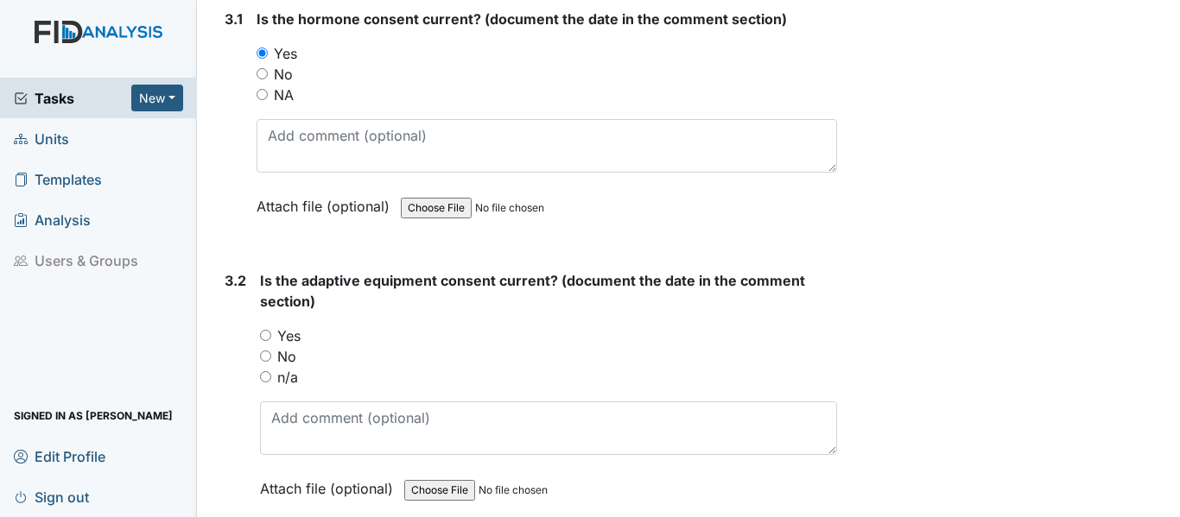
scroll to position [4145, 0]
type textarea "8-24-25"
click at [267, 336] on input "Yes" at bounding box center [265, 334] width 11 height 11
radio input "true"
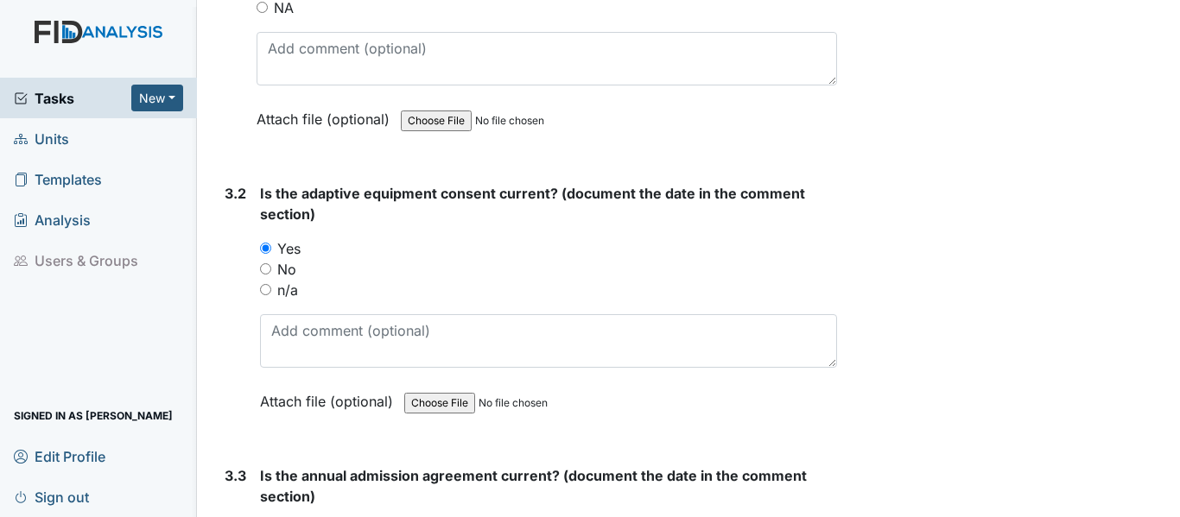
click at [264, 289] on input "n/a" at bounding box center [265, 289] width 11 height 11
radio input "true"
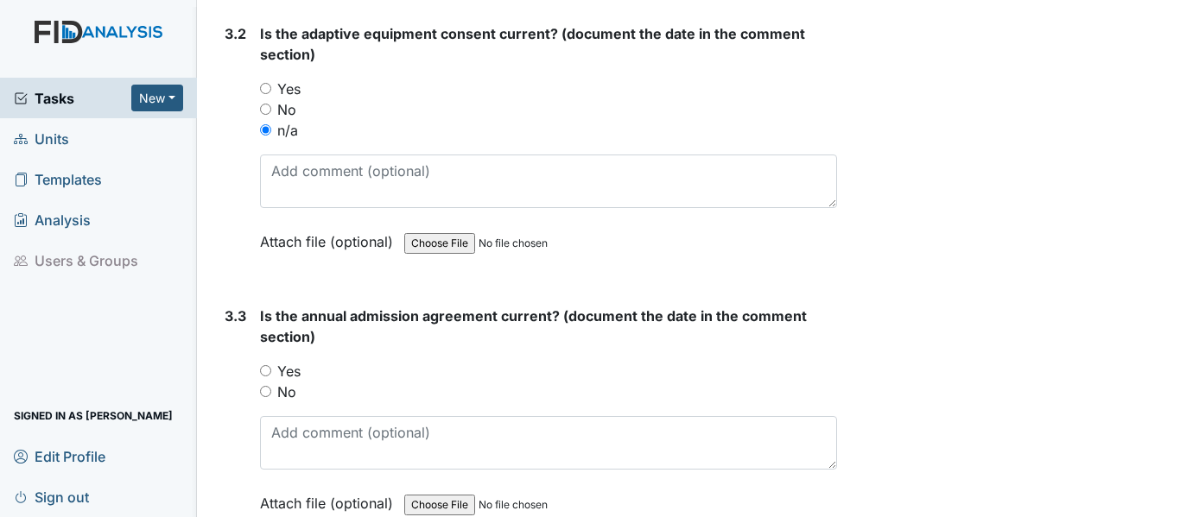
scroll to position [4404, 0]
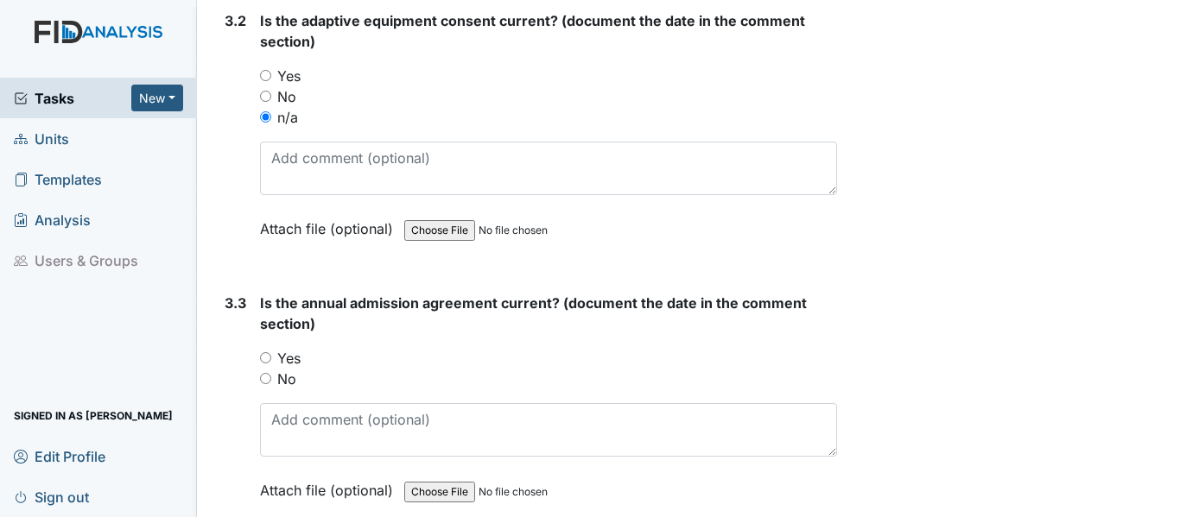
click at [266, 355] on input "Yes" at bounding box center [265, 357] width 11 height 11
radio input "true"
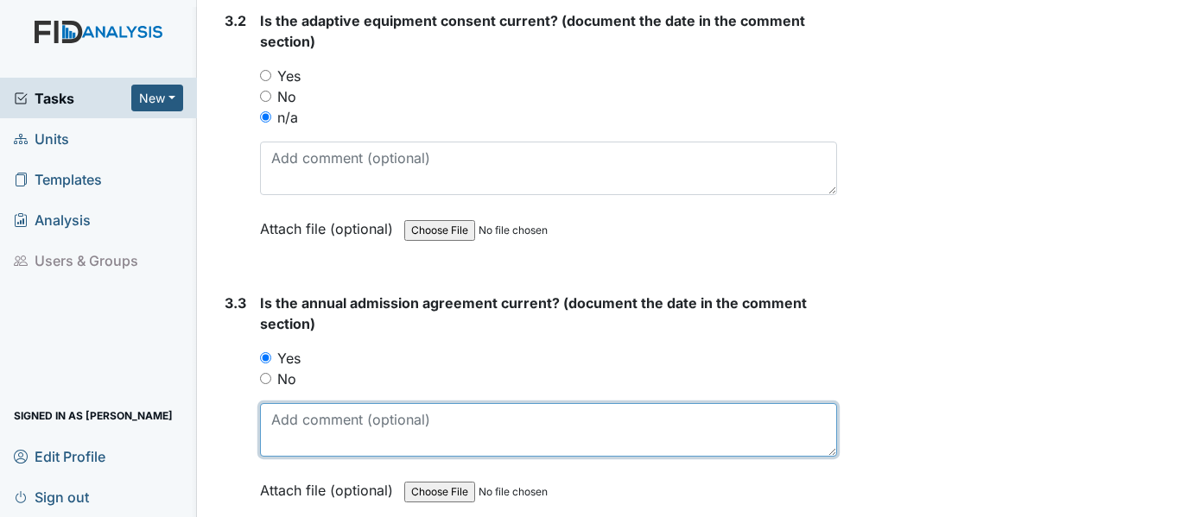
click at [269, 426] on textarea at bounding box center [548, 430] width 577 height 54
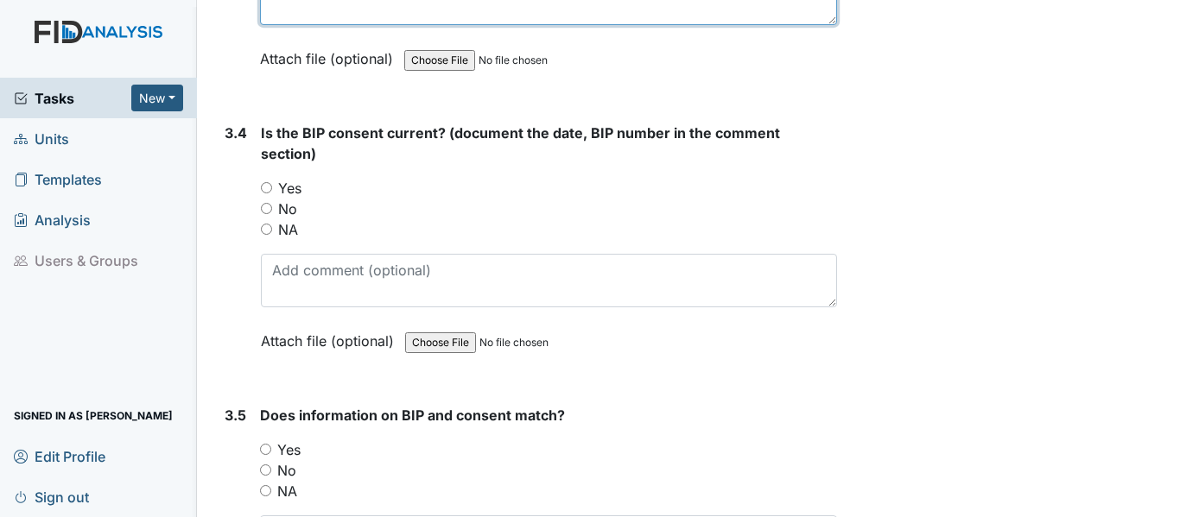
type textarea "[DATE]"
click at [264, 186] on input "Yes" at bounding box center [266, 187] width 11 height 11
radio input "true"
click at [267, 447] on input "Yes" at bounding box center [265, 449] width 11 height 11
radio input "true"
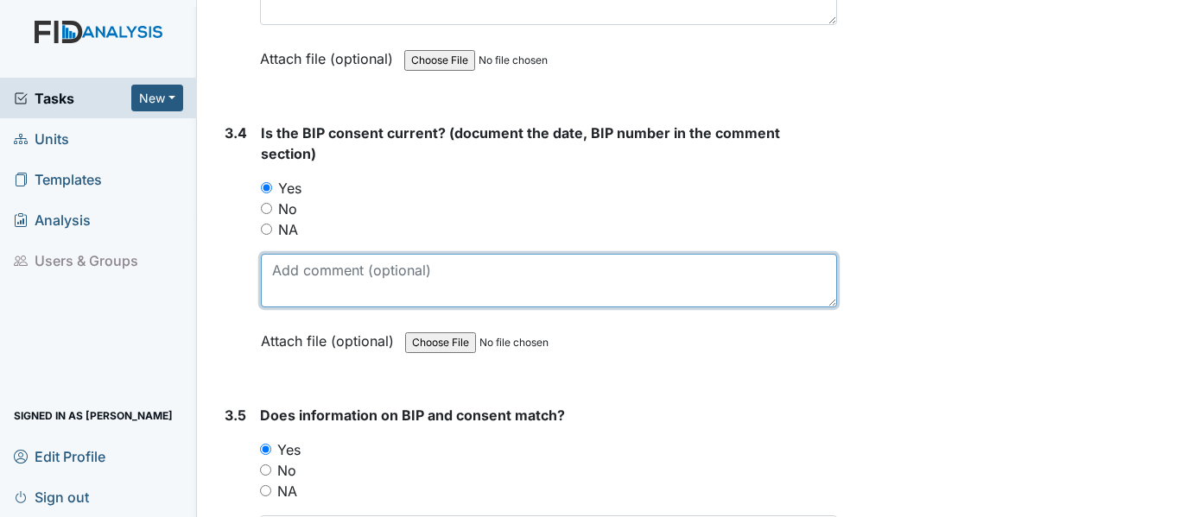
click at [282, 260] on textarea at bounding box center [549, 281] width 576 height 54
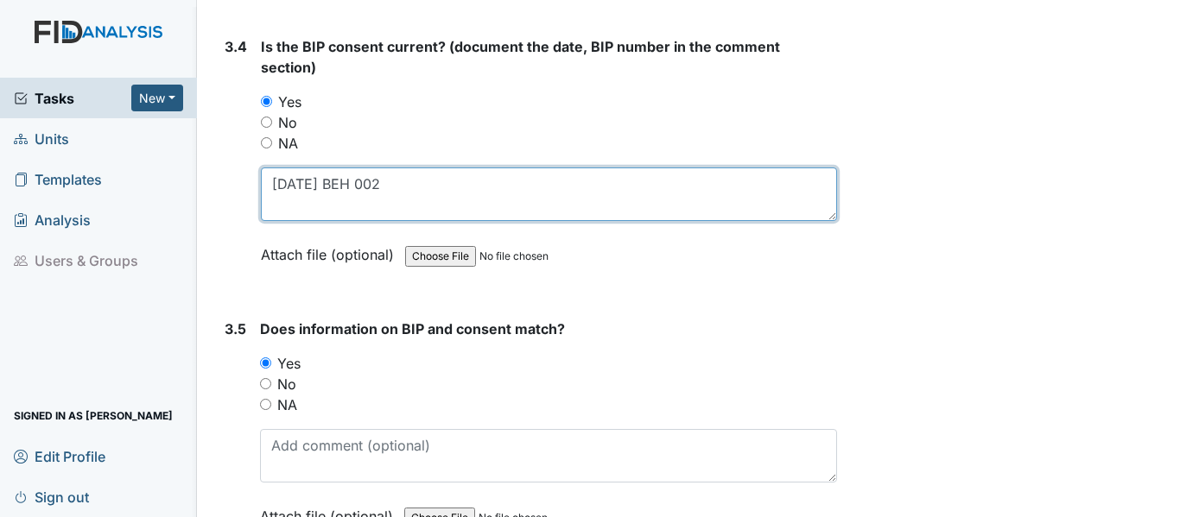
scroll to position [5032, 0]
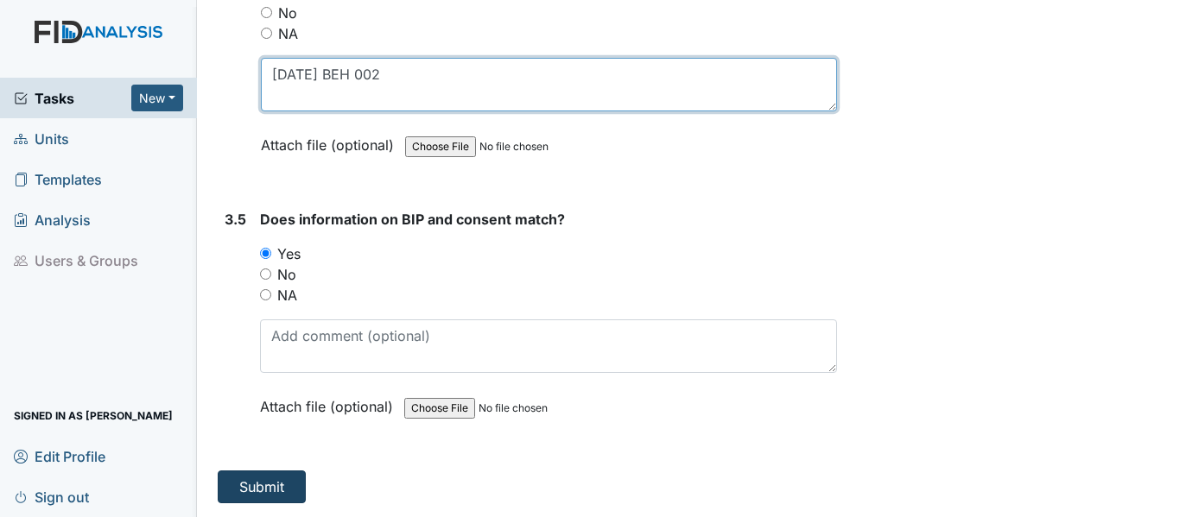
type textarea "3-28-25 BEH 002"
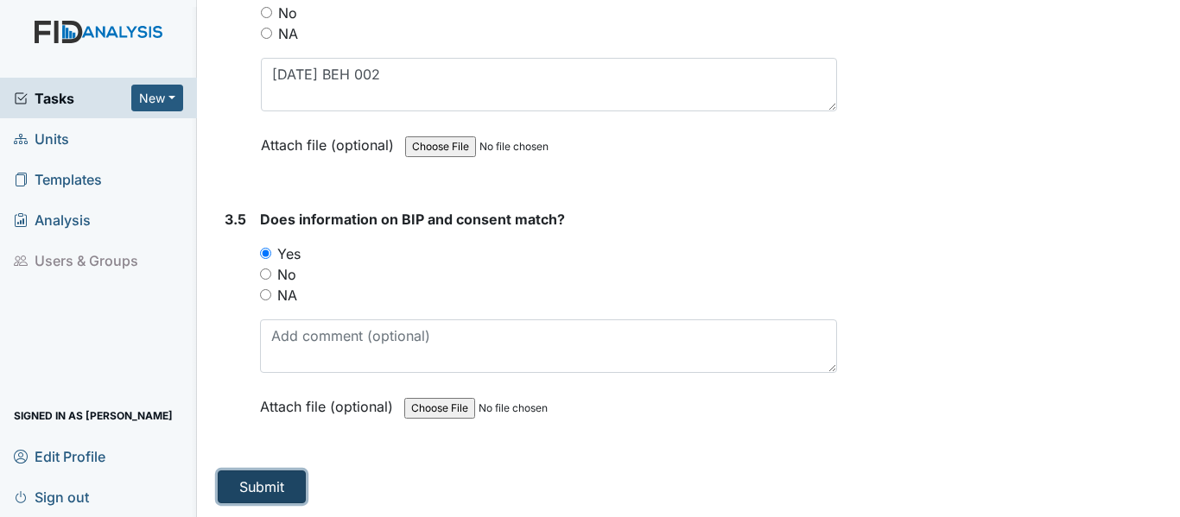
click at [266, 491] on button "Submit" at bounding box center [262, 487] width 88 height 33
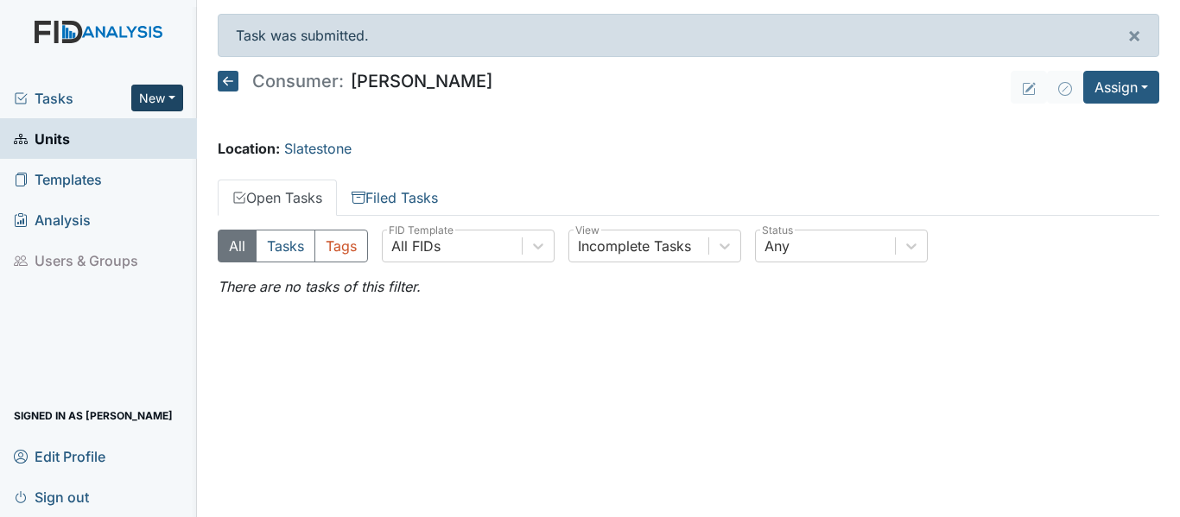
click at [174, 95] on button "New" at bounding box center [157, 98] width 52 height 27
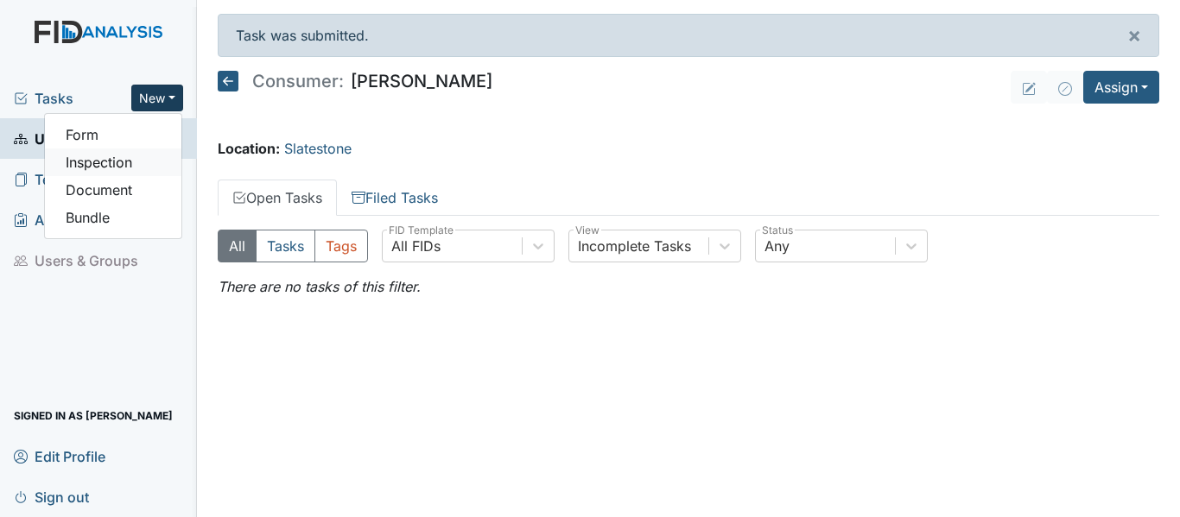
click at [103, 161] on link "Inspection" at bounding box center [113, 163] width 136 height 28
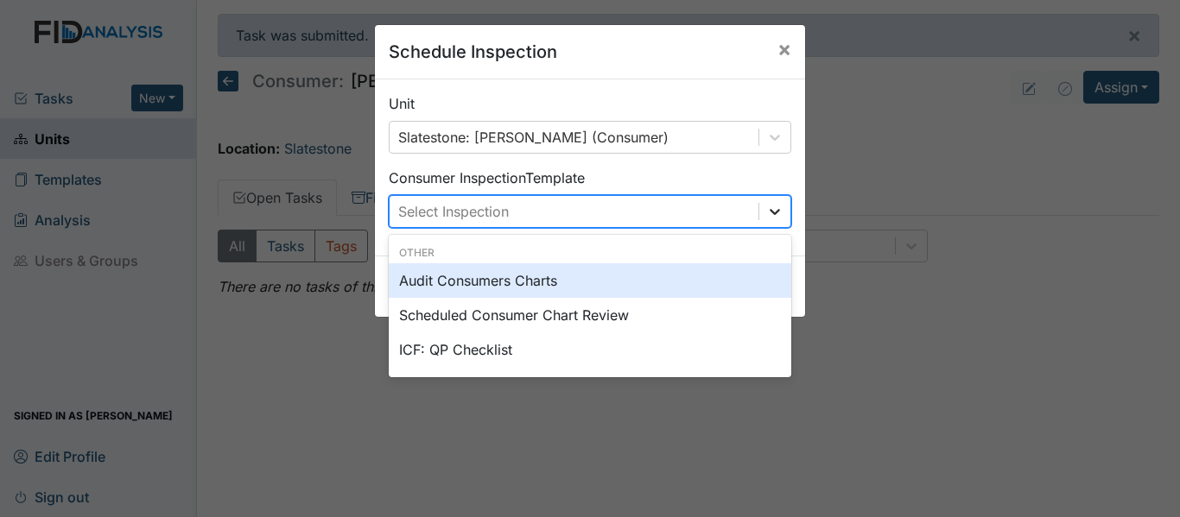
click at [771, 213] on icon at bounding box center [774, 211] width 17 height 17
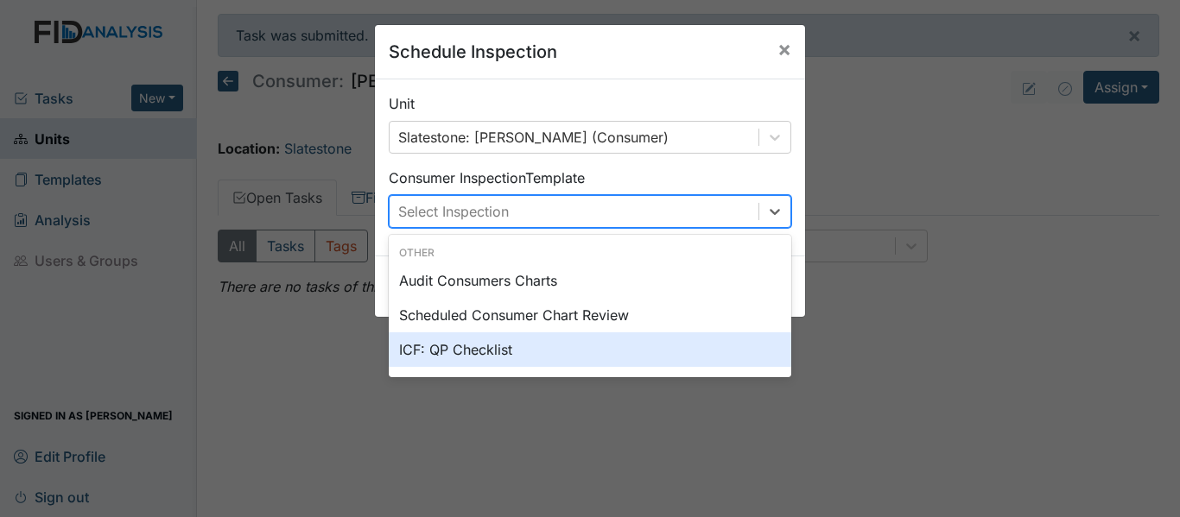
click at [483, 352] on div "ICF: QP Checklist" at bounding box center [590, 349] width 402 height 35
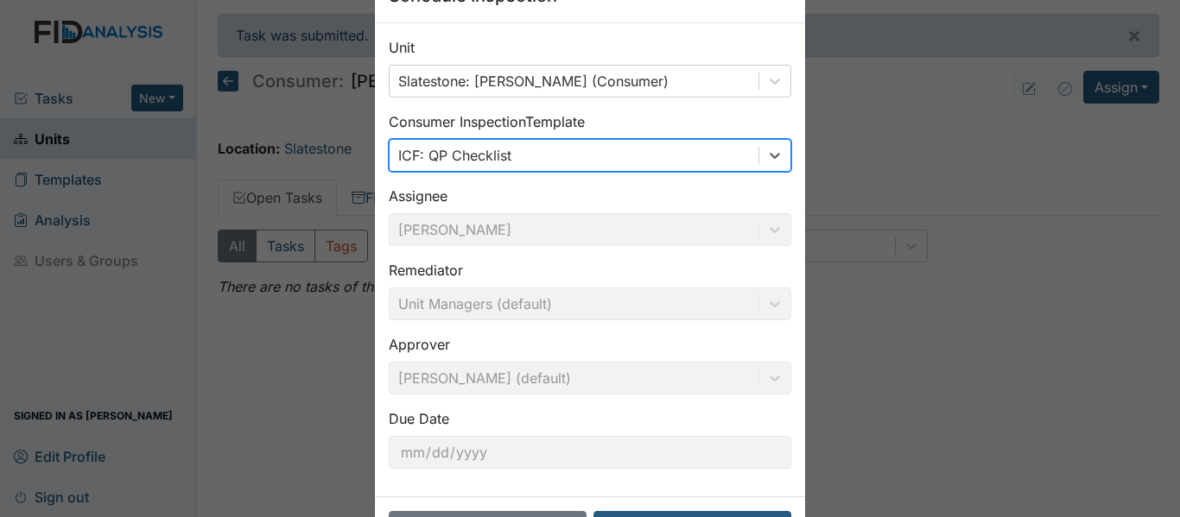
scroll to position [122, 0]
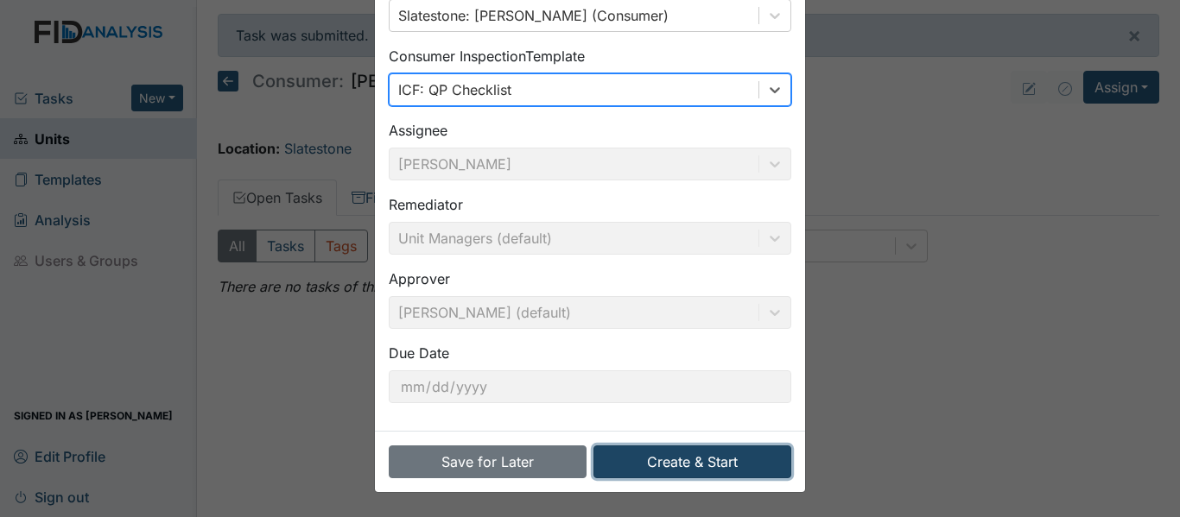
click at [670, 463] on button "Create & Start" at bounding box center [692, 462] width 198 height 33
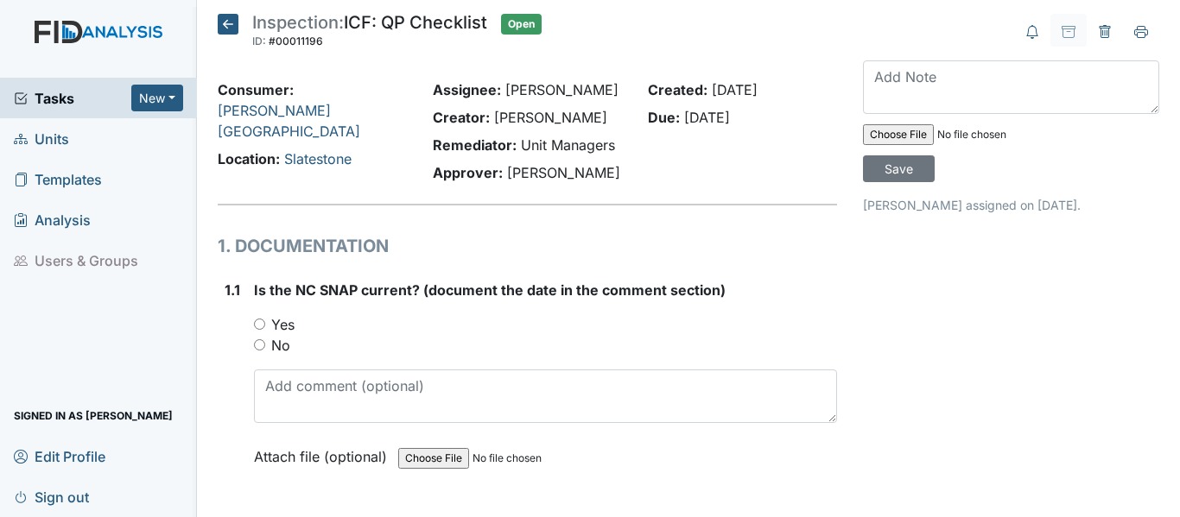
click at [232, 23] on icon at bounding box center [228, 24] width 21 height 21
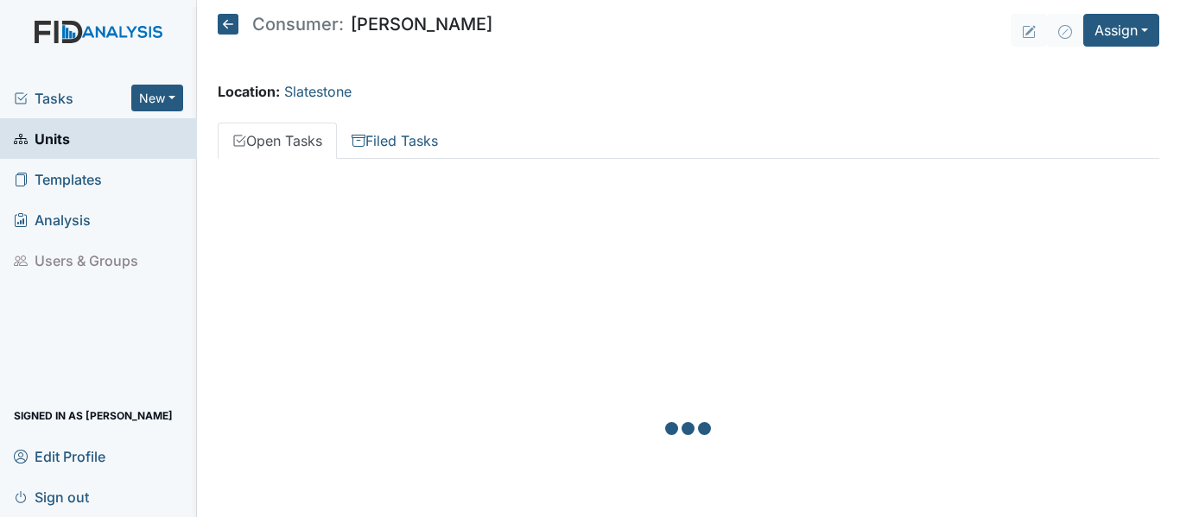
click at [228, 28] on icon at bounding box center [228, 24] width 21 height 21
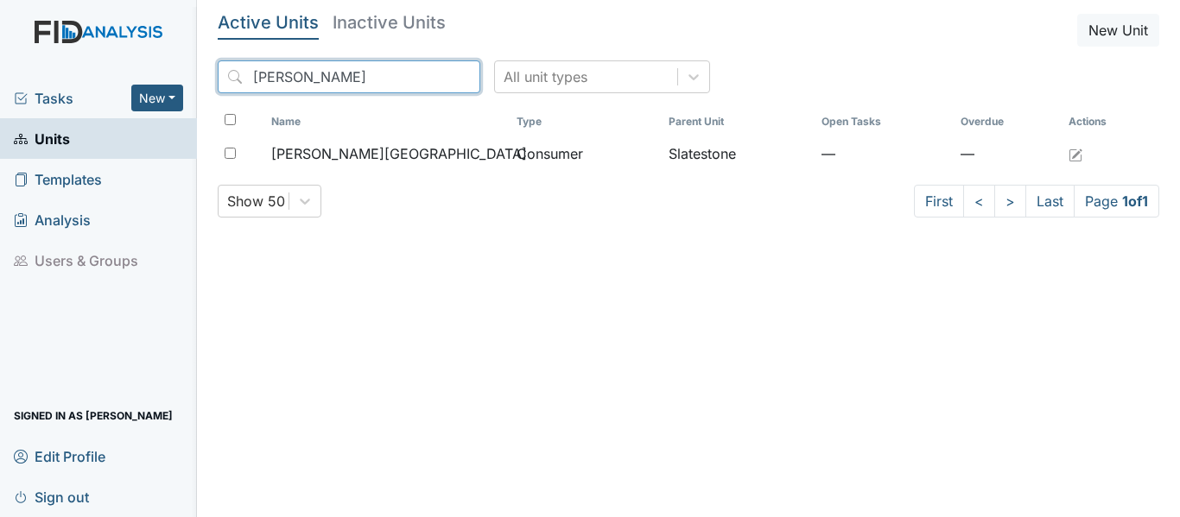
click at [305, 73] on input "[PERSON_NAME]" at bounding box center [349, 76] width 263 height 33
click at [313, 81] on input "[PERSON_NAME]" at bounding box center [349, 76] width 263 height 33
type input "P"
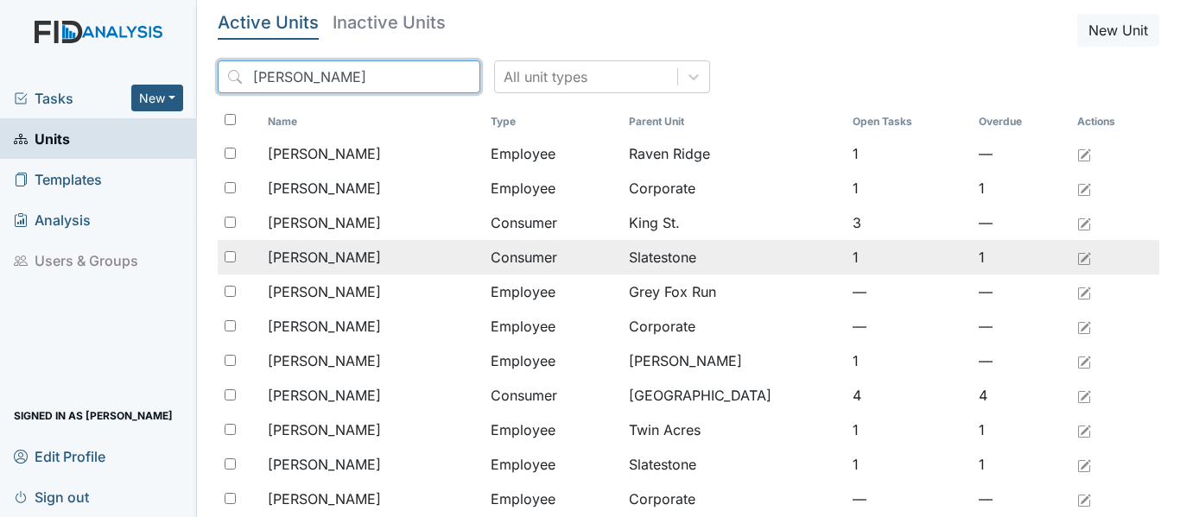
type input "[PERSON_NAME]"
click at [347, 261] on span "[PERSON_NAME]" at bounding box center [324, 257] width 113 height 21
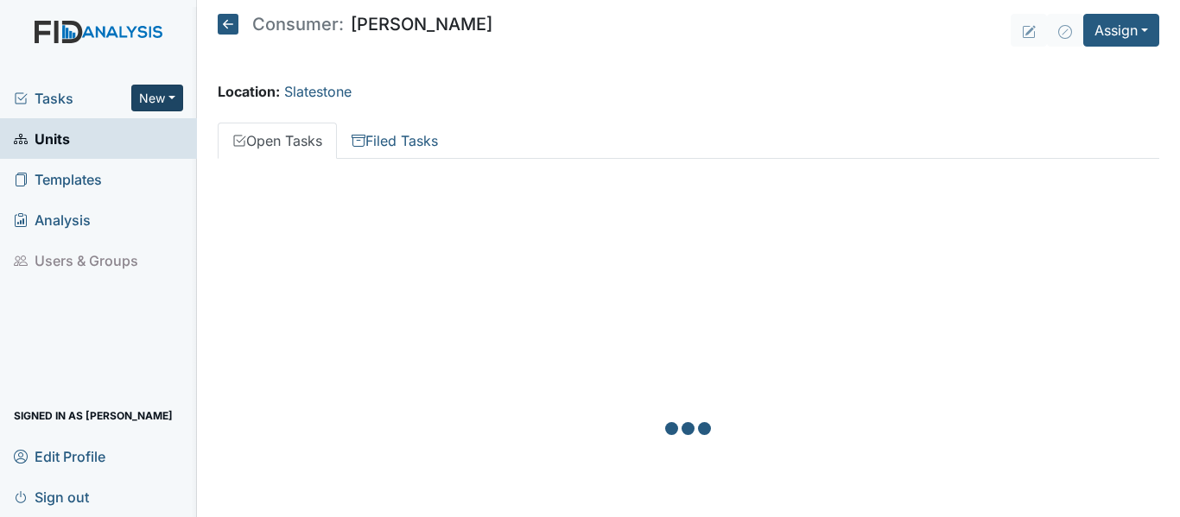
click at [174, 92] on button "New" at bounding box center [157, 98] width 52 height 27
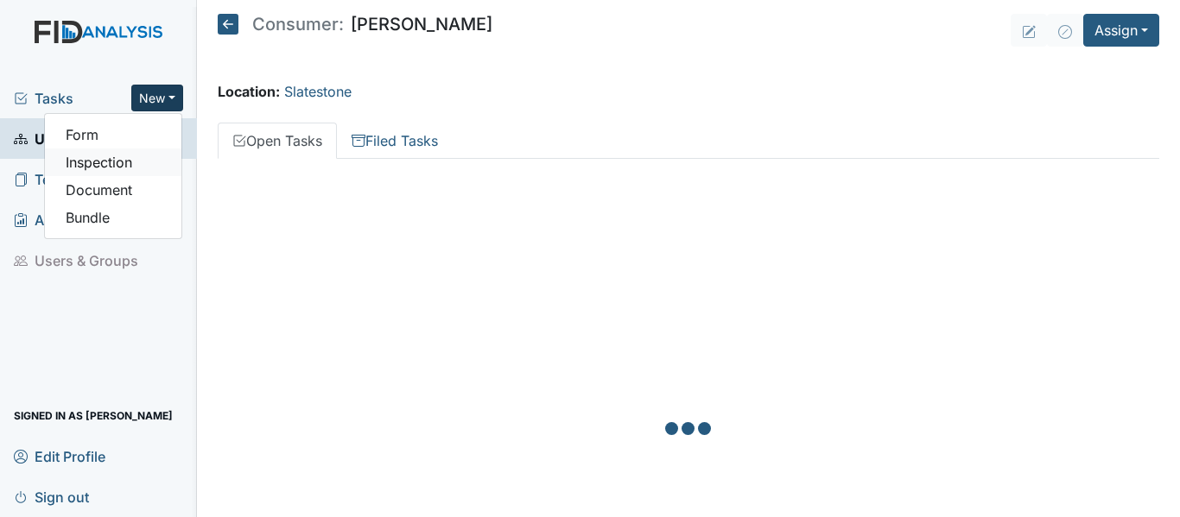
click at [123, 166] on link "Inspection" at bounding box center [113, 163] width 136 height 28
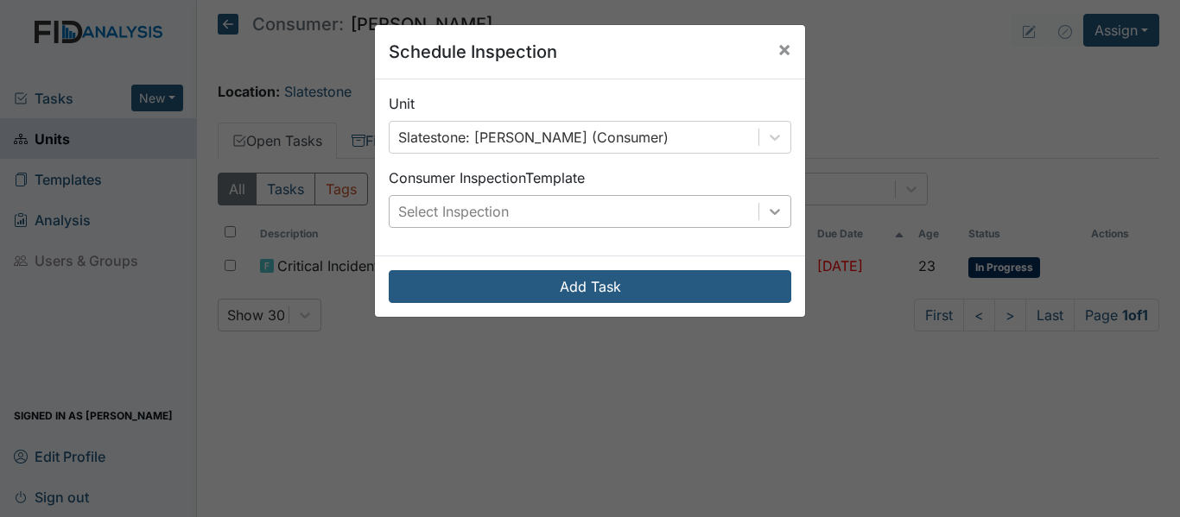
click at [777, 212] on div at bounding box center [774, 211] width 31 height 31
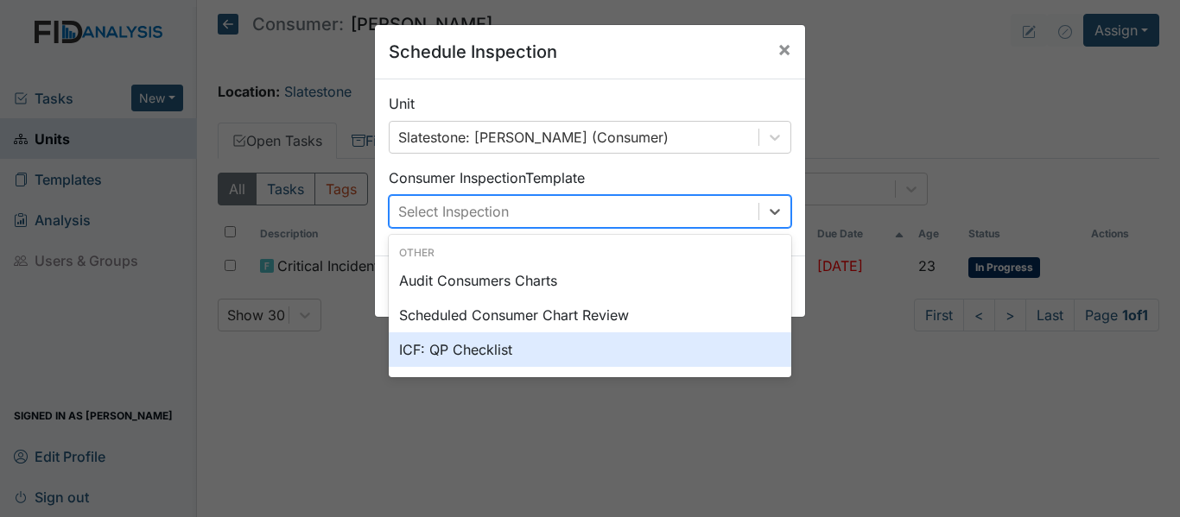
click at [484, 346] on div "ICF: QP Checklist" at bounding box center [590, 349] width 402 height 35
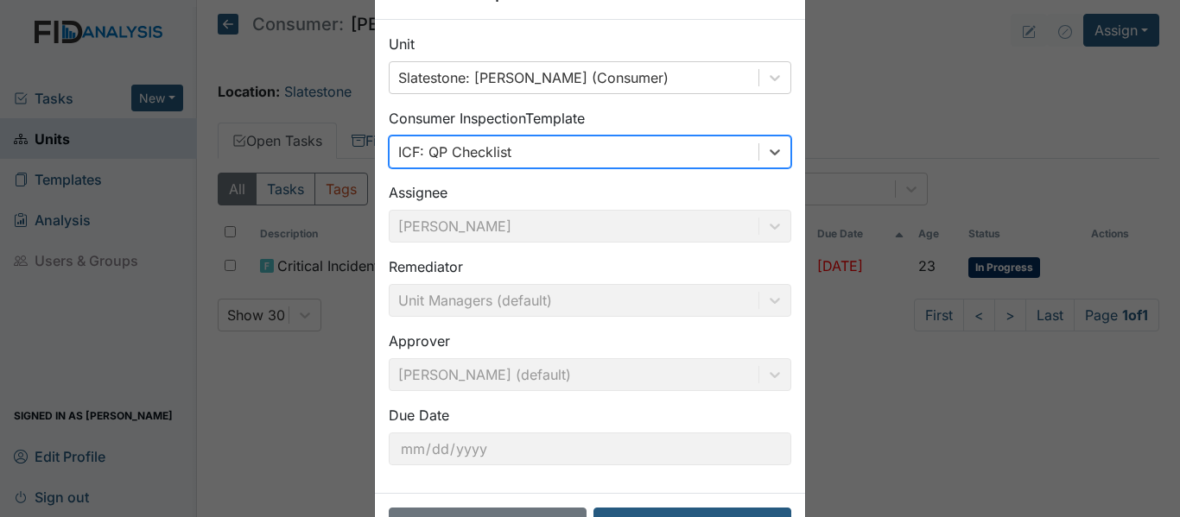
scroll to position [122, 0]
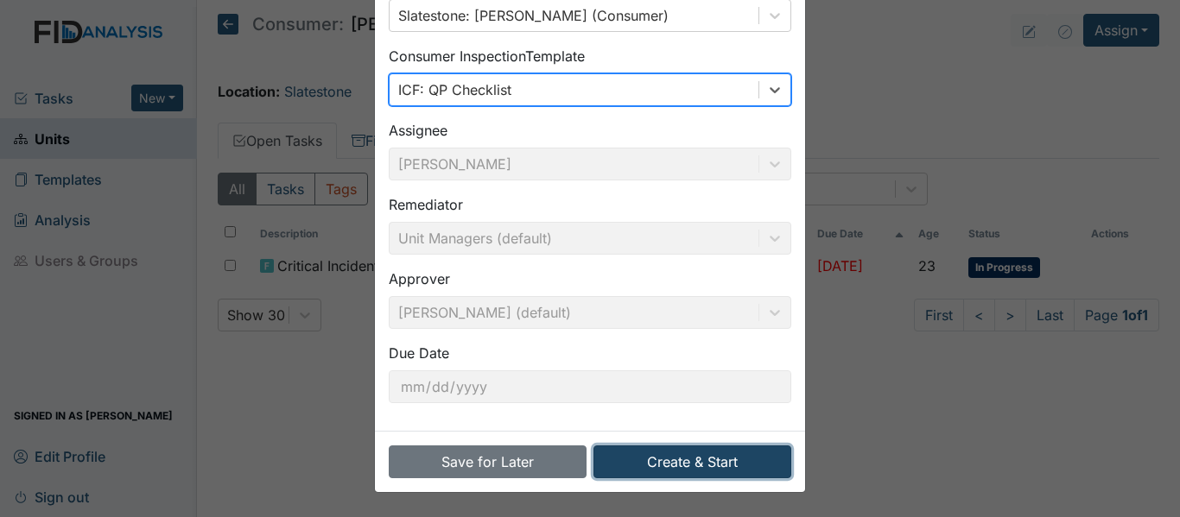
click at [687, 459] on button "Create & Start" at bounding box center [692, 462] width 198 height 33
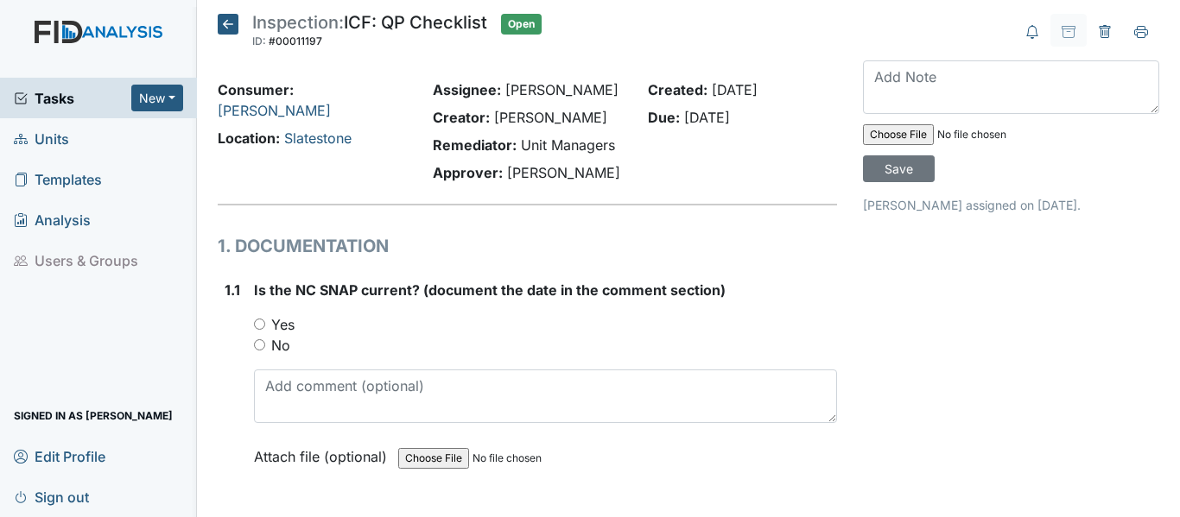
click at [261, 321] on input "Yes" at bounding box center [259, 324] width 11 height 11
radio input "true"
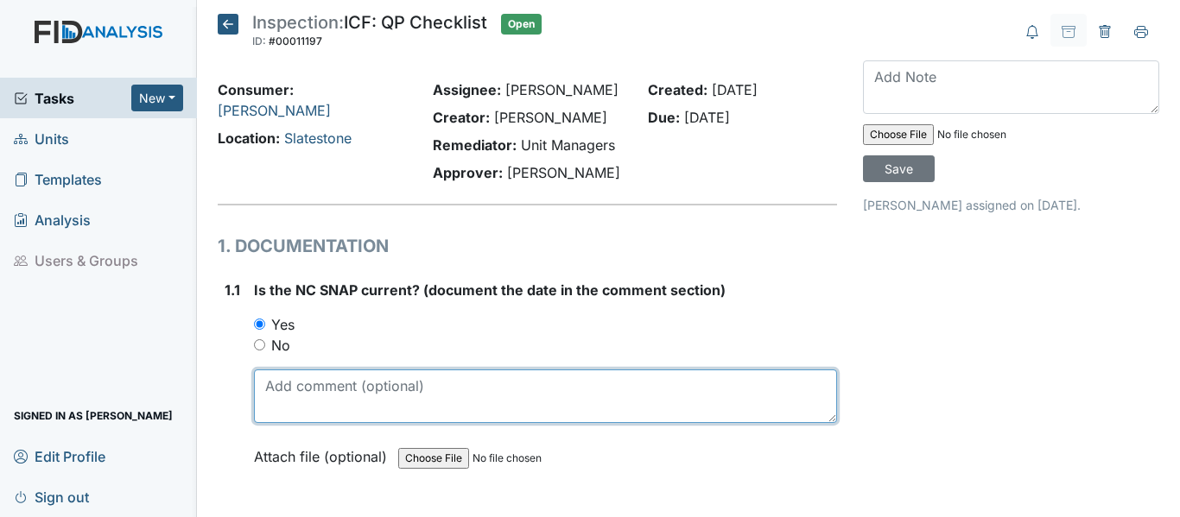
click at [266, 389] on textarea at bounding box center [545, 397] width 583 height 54
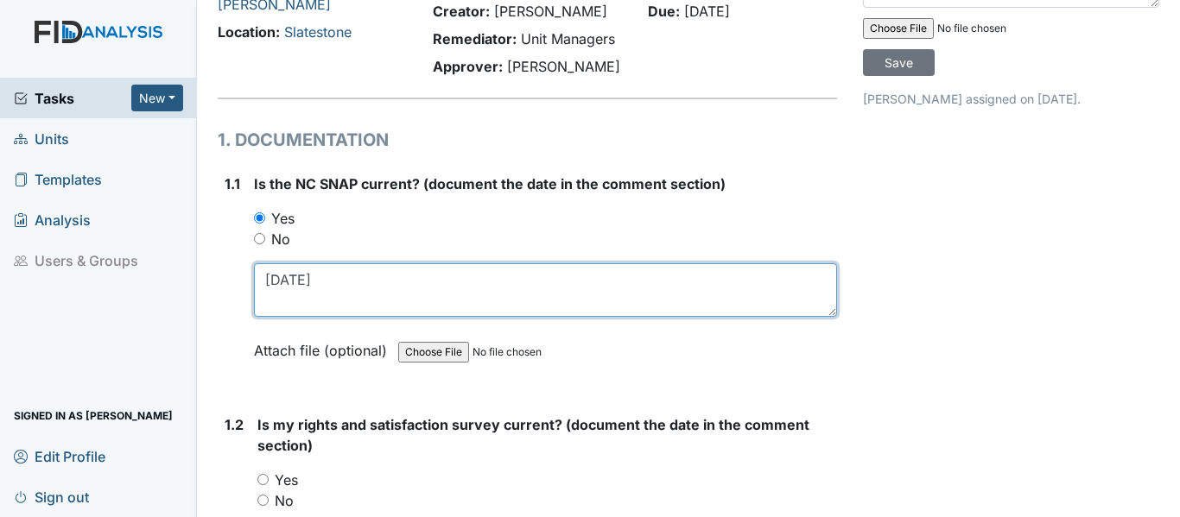
scroll to position [432, 0]
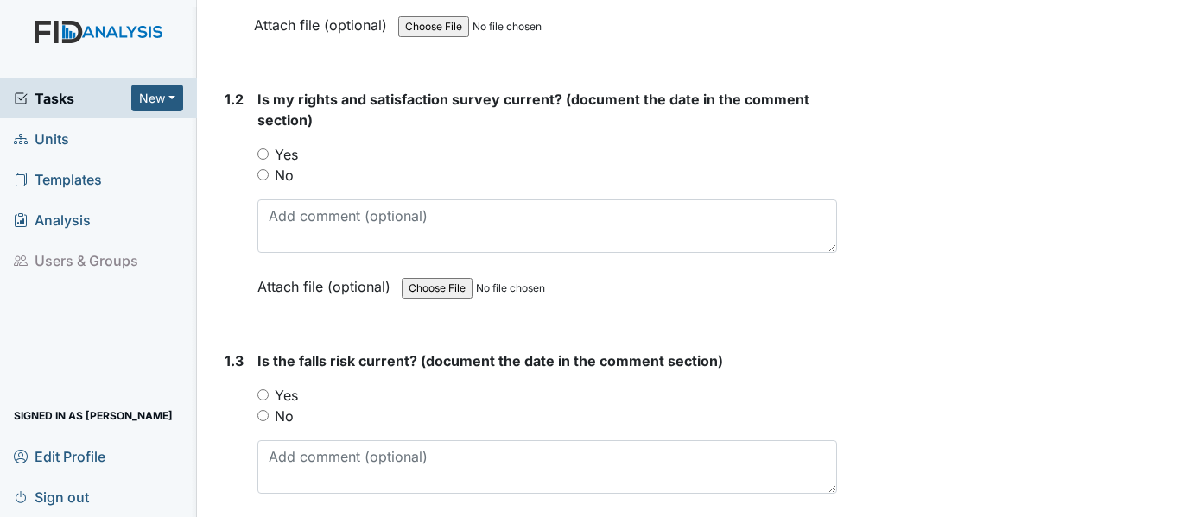
type textarea "11-25-24"
click at [263, 154] on input "Yes" at bounding box center [262, 154] width 11 height 11
radio input "true"
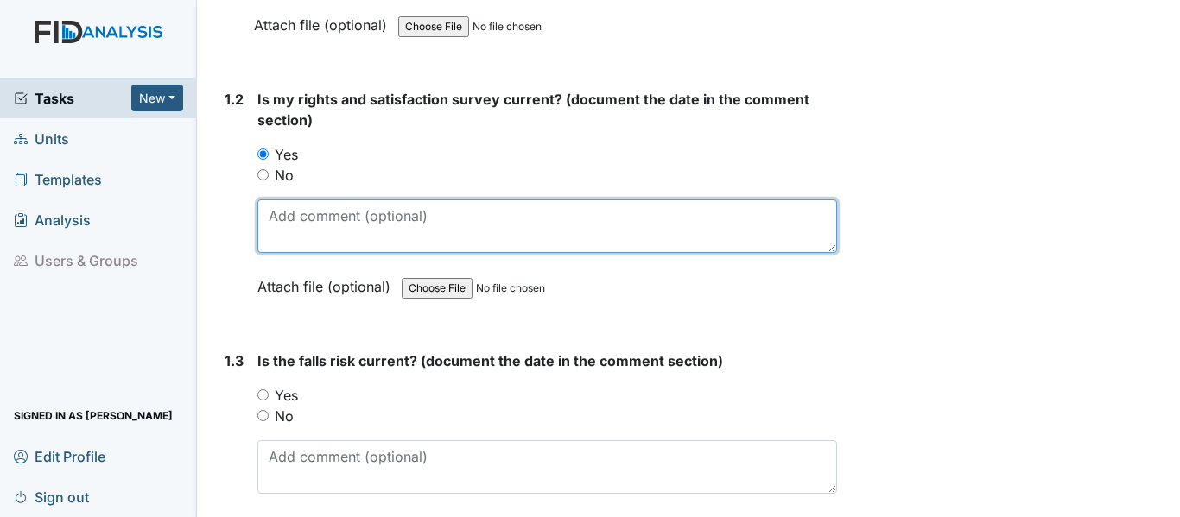
click at [271, 219] on textarea at bounding box center [546, 226] width 579 height 54
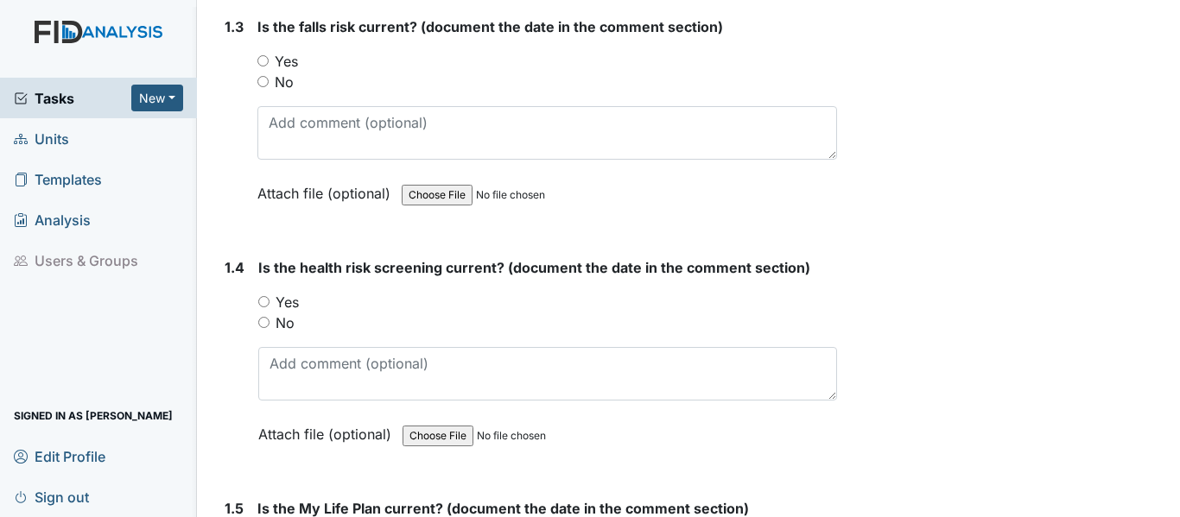
scroll to position [777, 0]
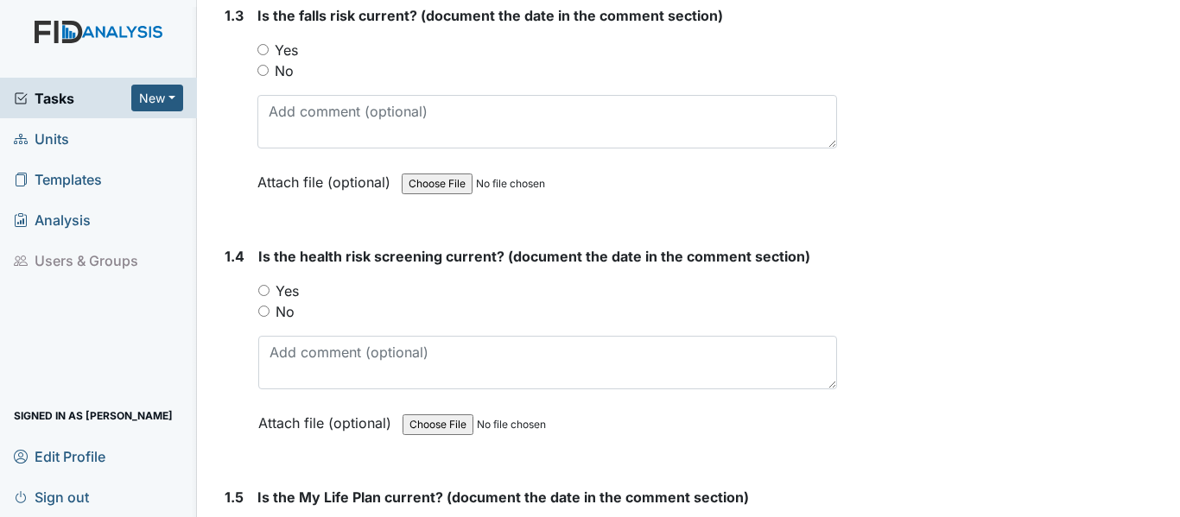
type textarea "7-9-25"
click at [257, 49] on input "Yes" at bounding box center [262, 49] width 11 height 11
radio input "true"
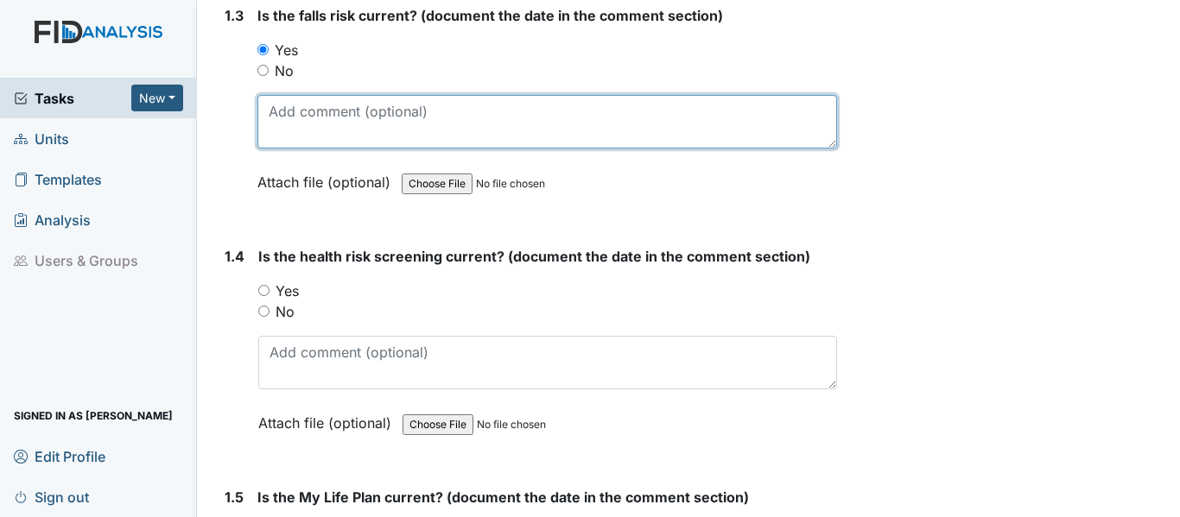
click at [282, 110] on textarea at bounding box center [546, 122] width 579 height 54
type textarea "7-9-25"
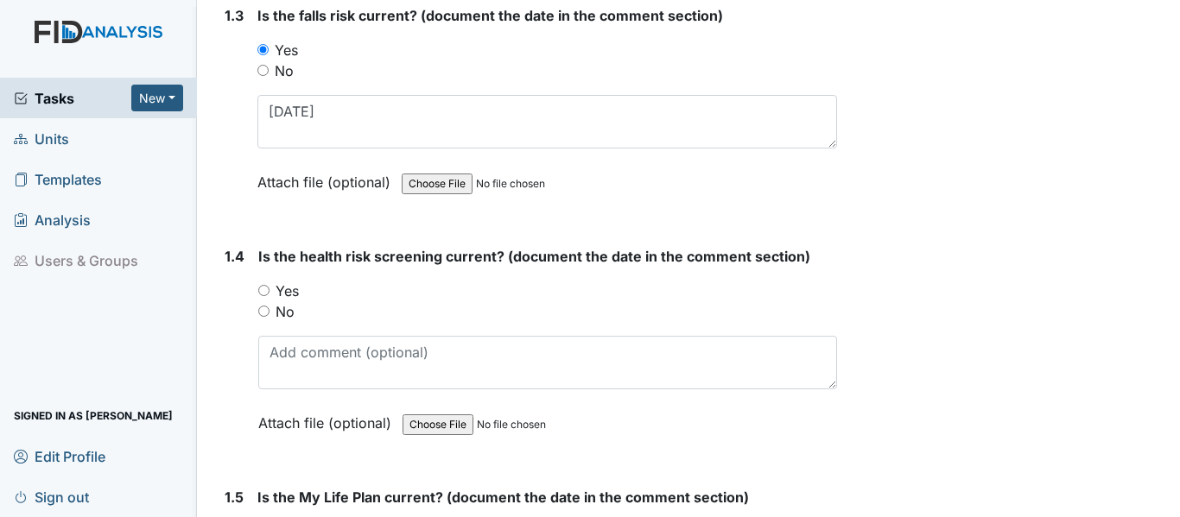
click at [263, 287] on input "Yes" at bounding box center [263, 290] width 11 height 11
radio input "true"
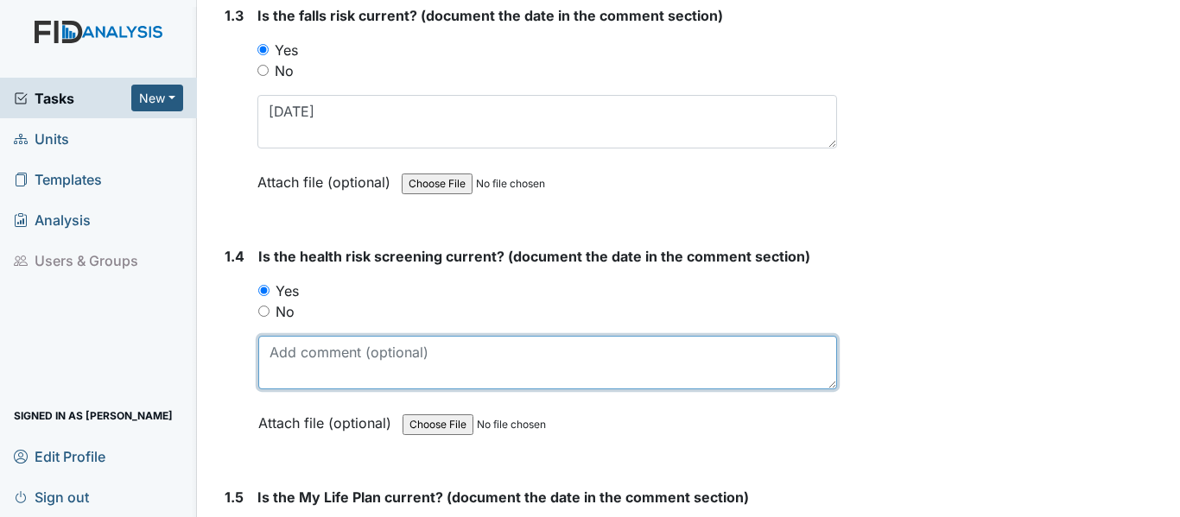
click at [272, 353] on textarea at bounding box center [547, 363] width 579 height 54
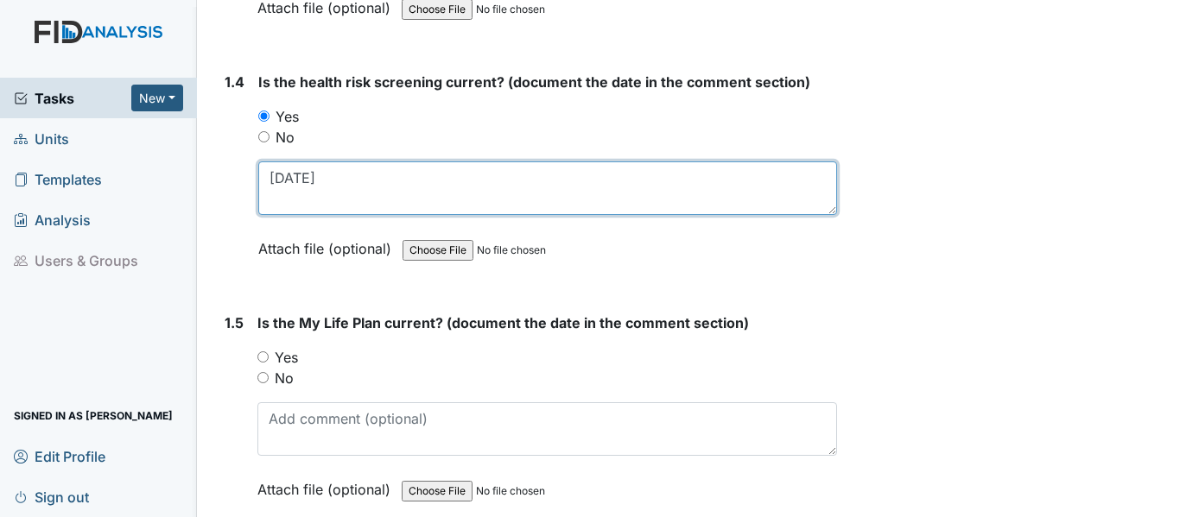
scroll to position [1123, 0]
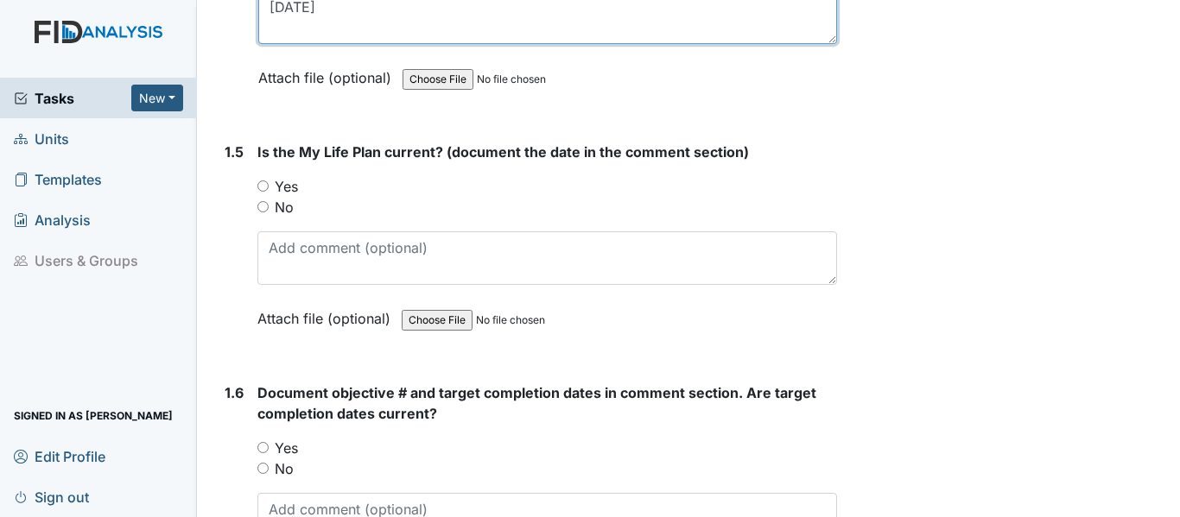
type textarea "7-9-25"
click at [264, 185] on input "Yes" at bounding box center [262, 185] width 11 height 11
radio input "true"
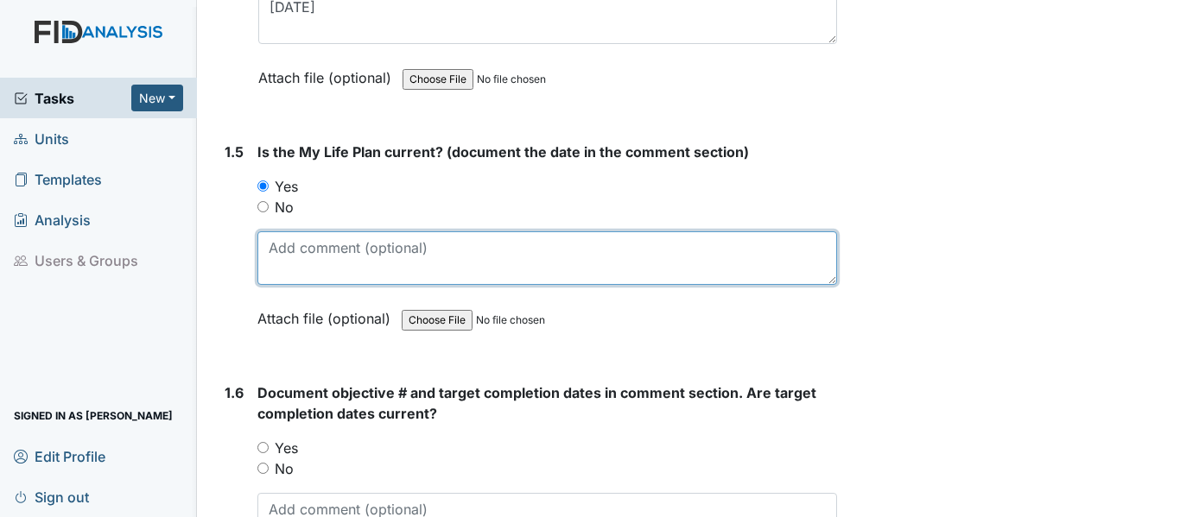
click at [270, 243] on textarea at bounding box center [546, 258] width 579 height 54
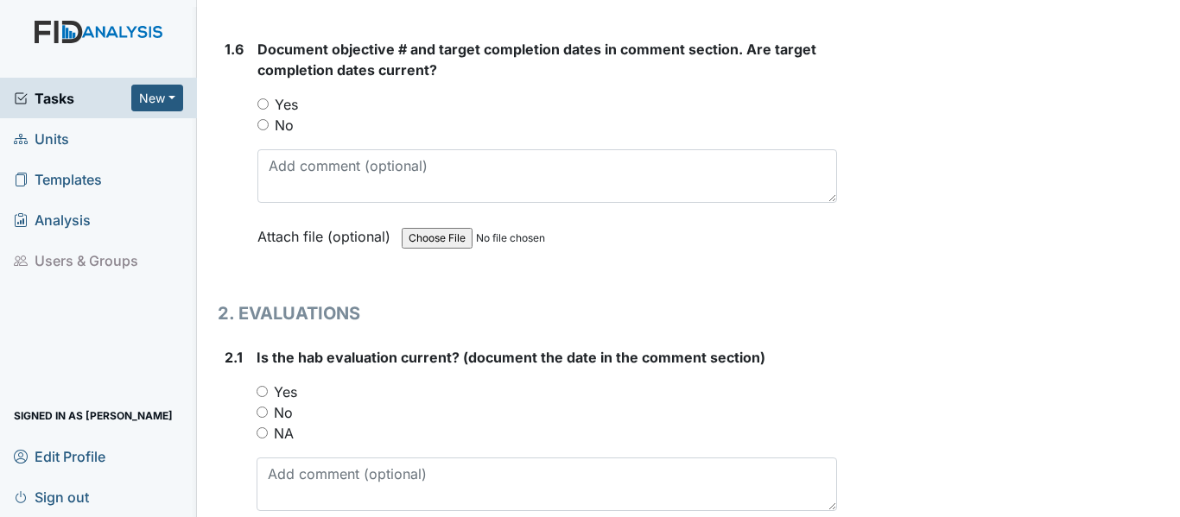
scroll to position [1468, 0]
type textarea "7-9-25"
click at [263, 98] on input "Yes" at bounding box center [262, 102] width 11 height 11
radio input "true"
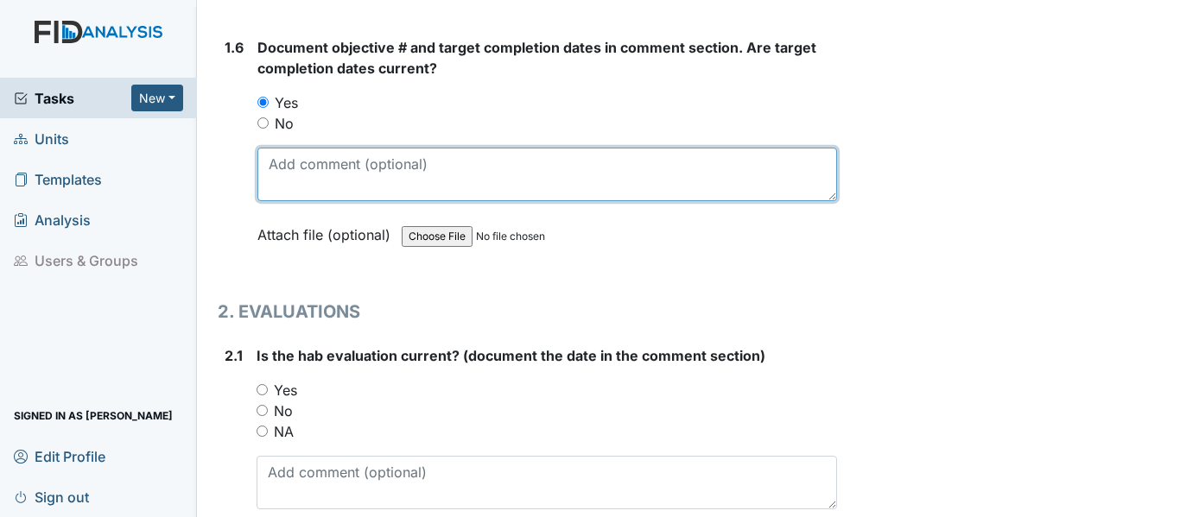
click at [281, 164] on textarea at bounding box center [546, 175] width 579 height 54
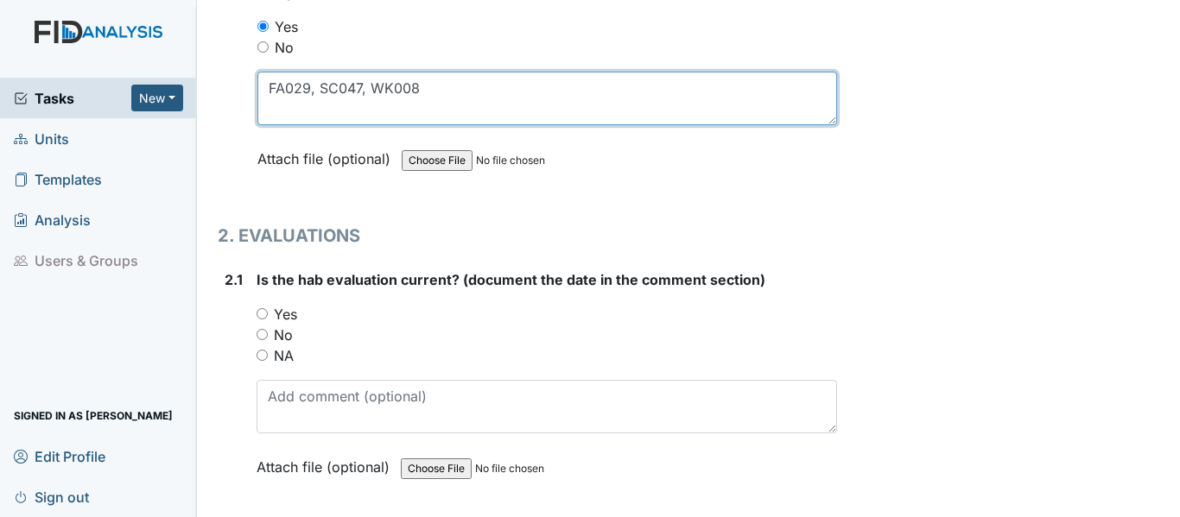
scroll to position [1641, 0]
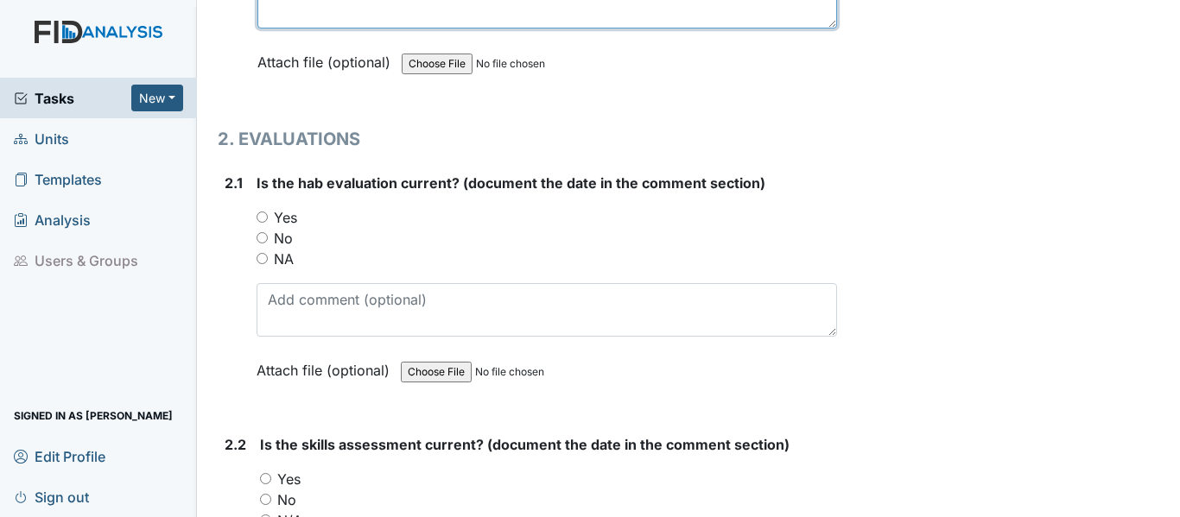
type textarea "FA029, SC047, WK008"
click at [263, 217] on input "Yes" at bounding box center [261, 217] width 11 height 11
radio input "true"
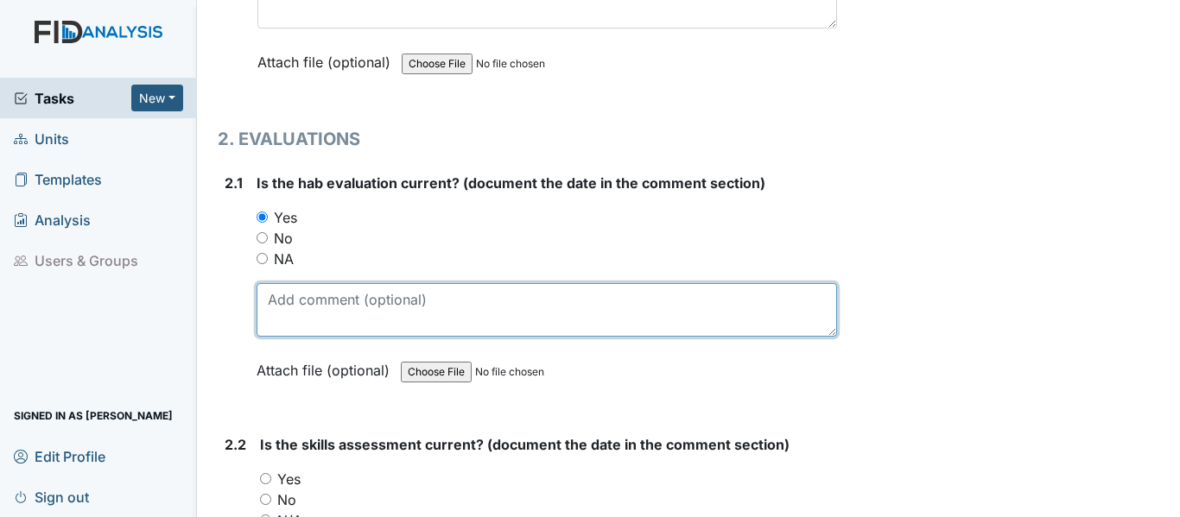
click at [270, 302] on textarea at bounding box center [546, 310] width 580 height 54
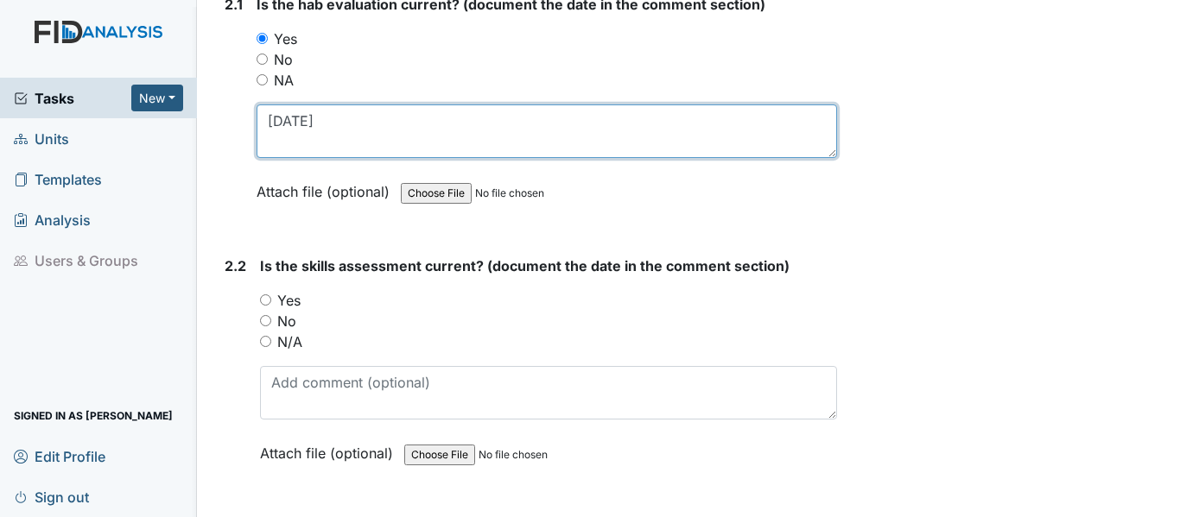
scroll to position [1814, 0]
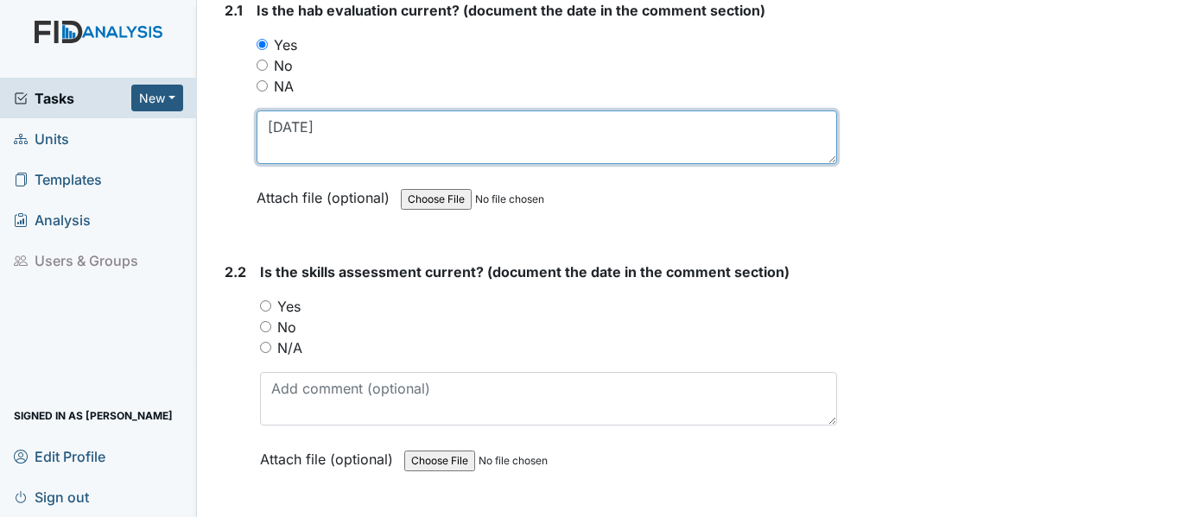
type textarea "7-9-25"
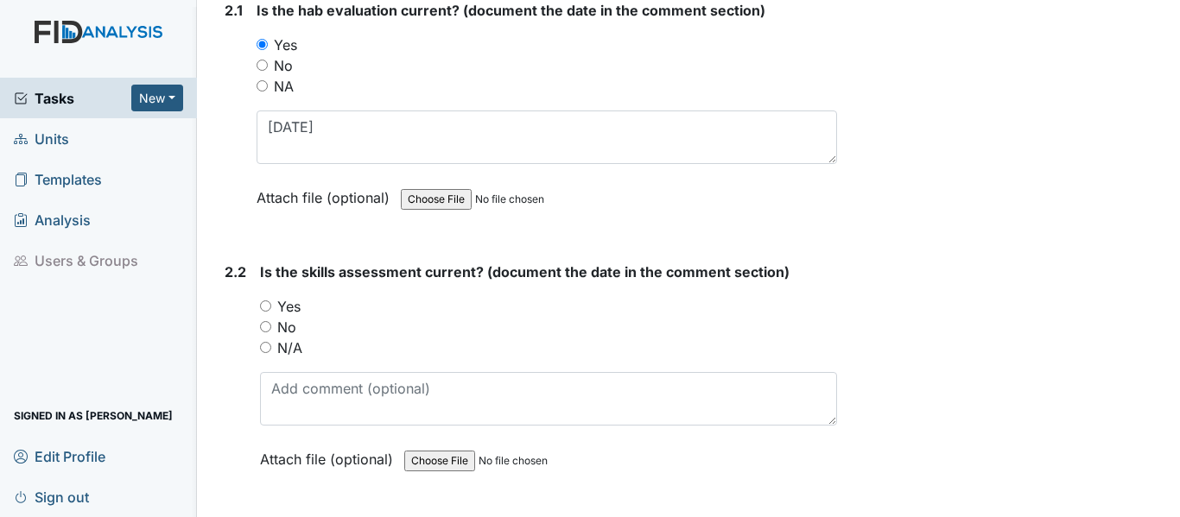
click at [265, 305] on input "Yes" at bounding box center [265, 306] width 11 height 11
radio input "true"
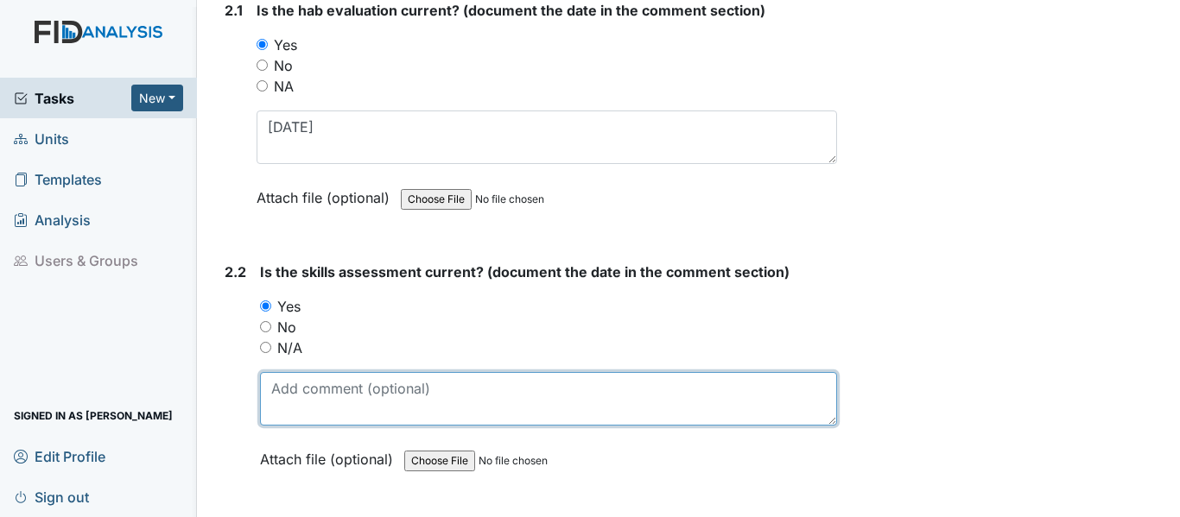
click at [271, 394] on textarea at bounding box center [548, 399] width 577 height 54
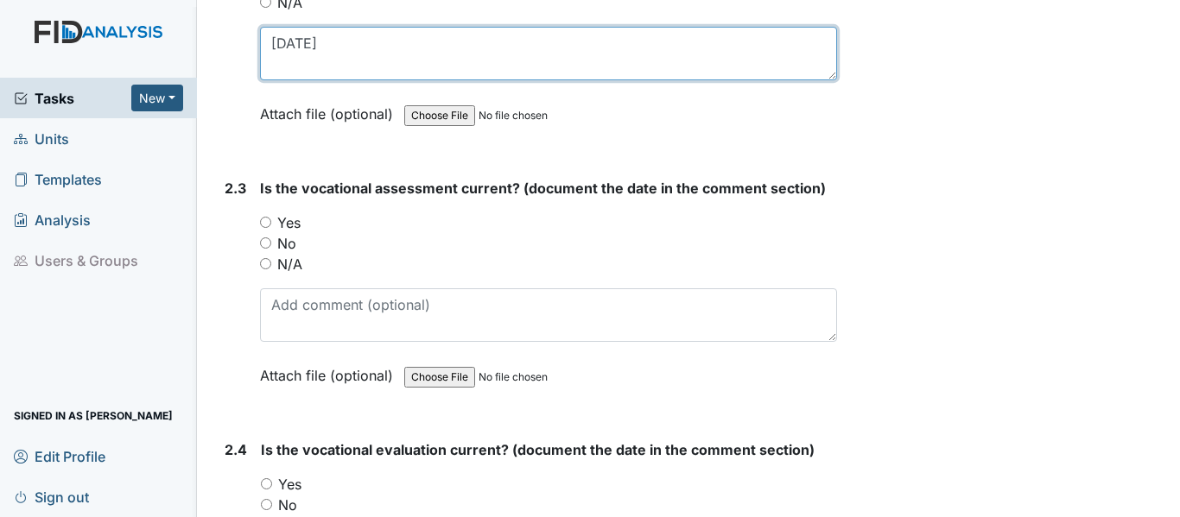
type textarea "7-9-25"
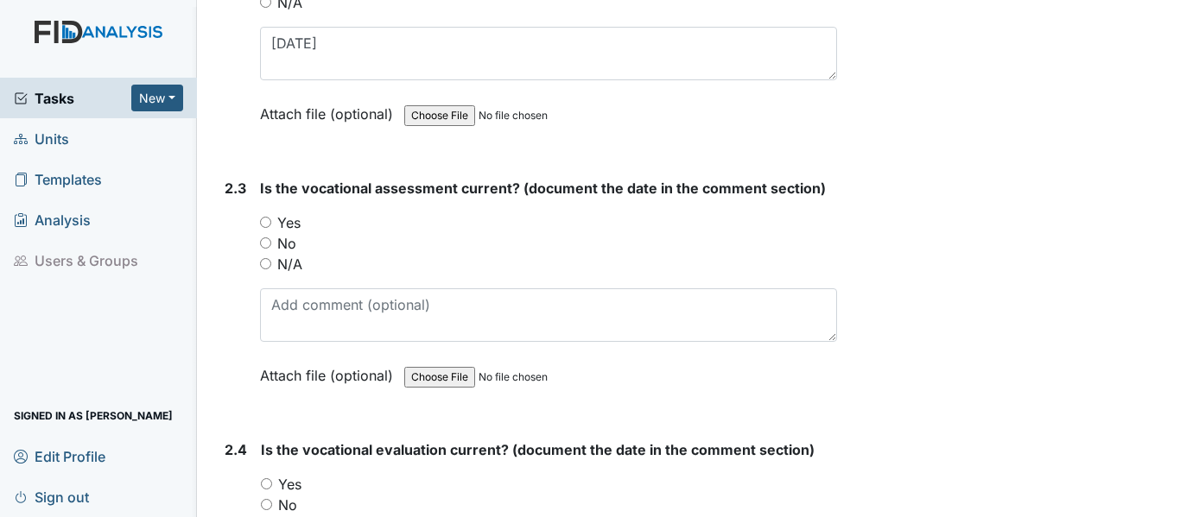
click at [263, 224] on input "Yes" at bounding box center [265, 222] width 11 height 11
radio input "true"
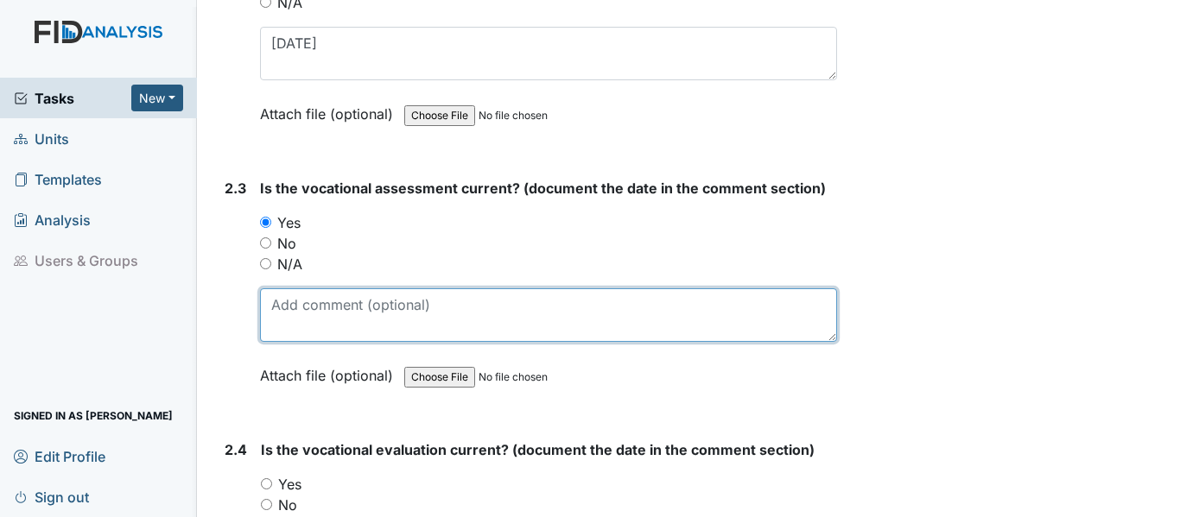
click at [275, 305] on textarea at bounding box center [548, 315] width 577 height 54
click at [282, 299] on textarea "7-9-25" at bounding box center [548, 315] width 577 height 54
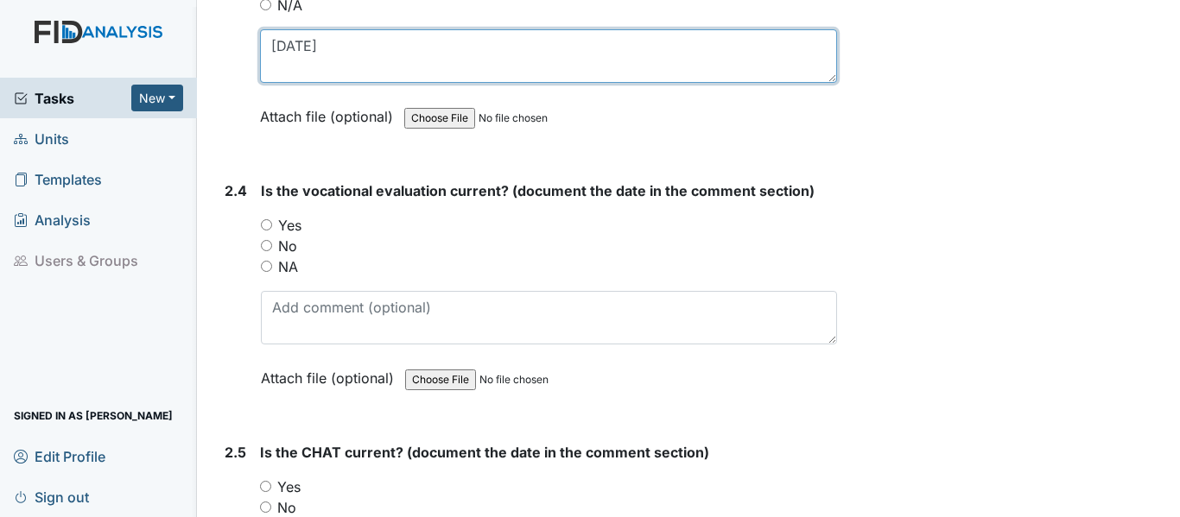
type textarea "7-9-25"
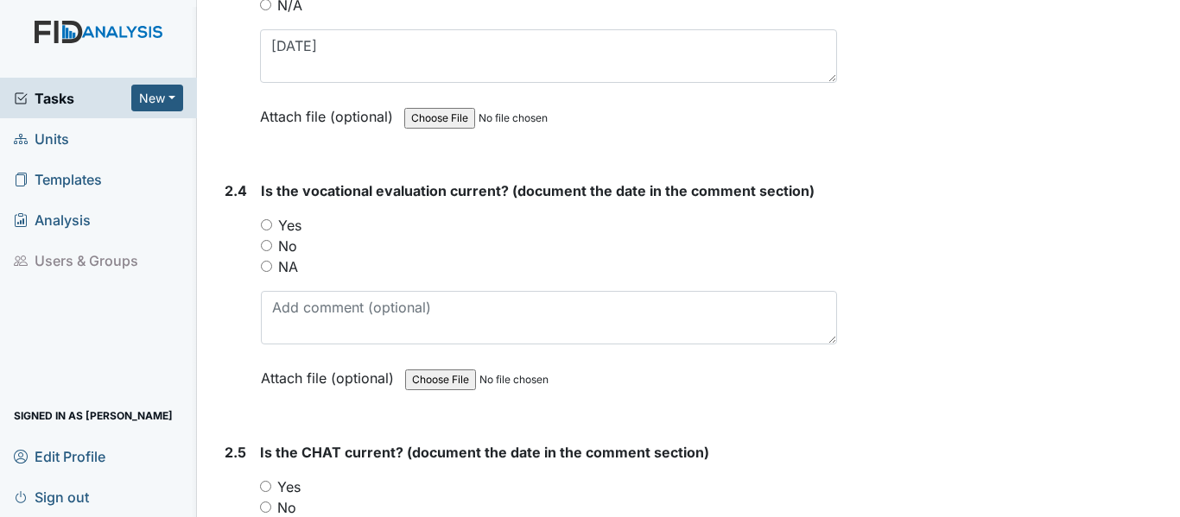
click at [263, 221] on input "Yes" at bounding box center [266, 224] width 11 height 11
radio input "true"
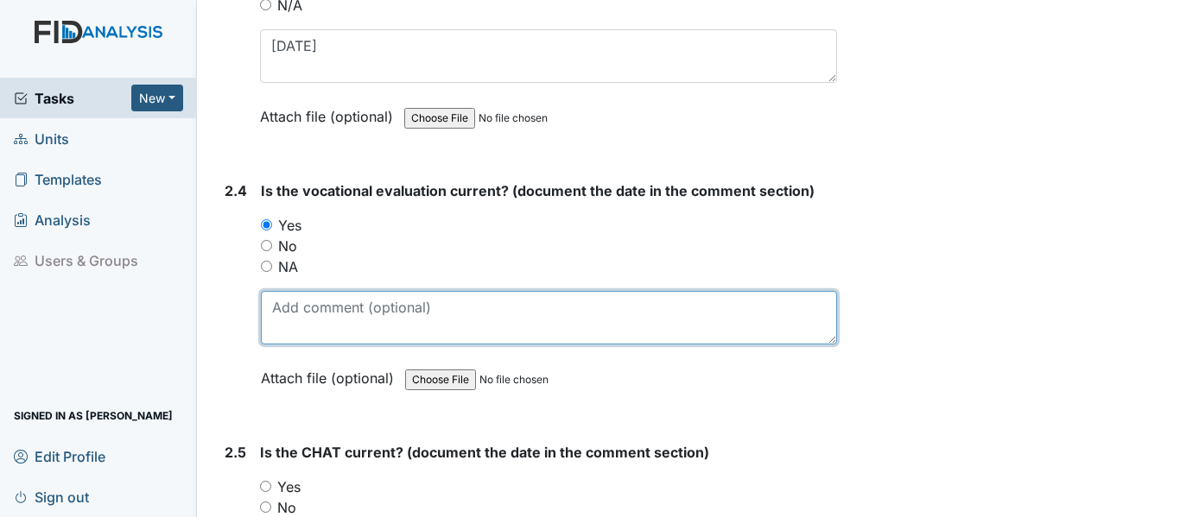
click at [268, 307] on textarea at bounding box center [549, 318] width 576 height 54
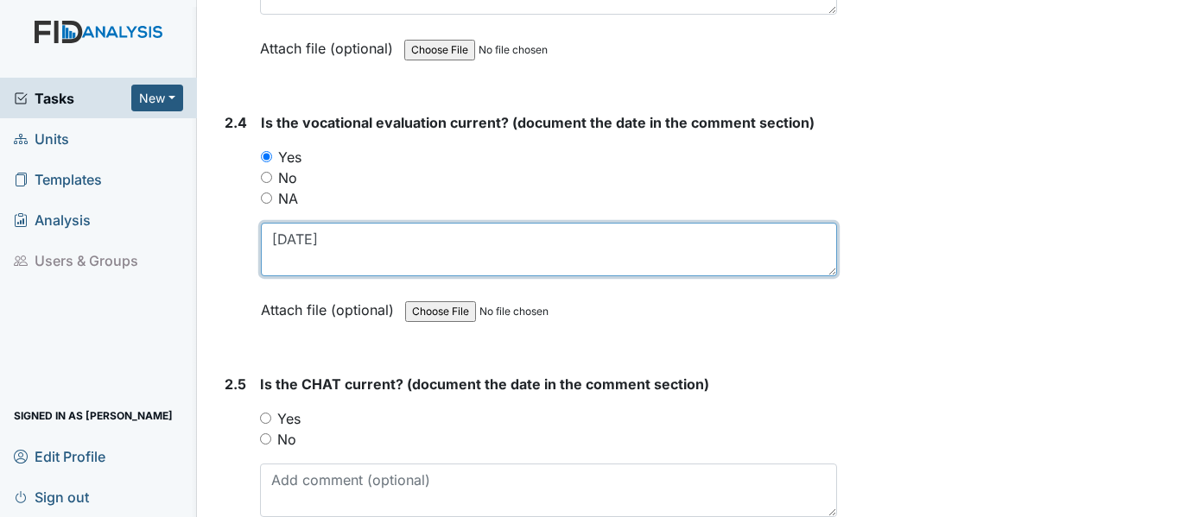
scroll to position [2677, 0]
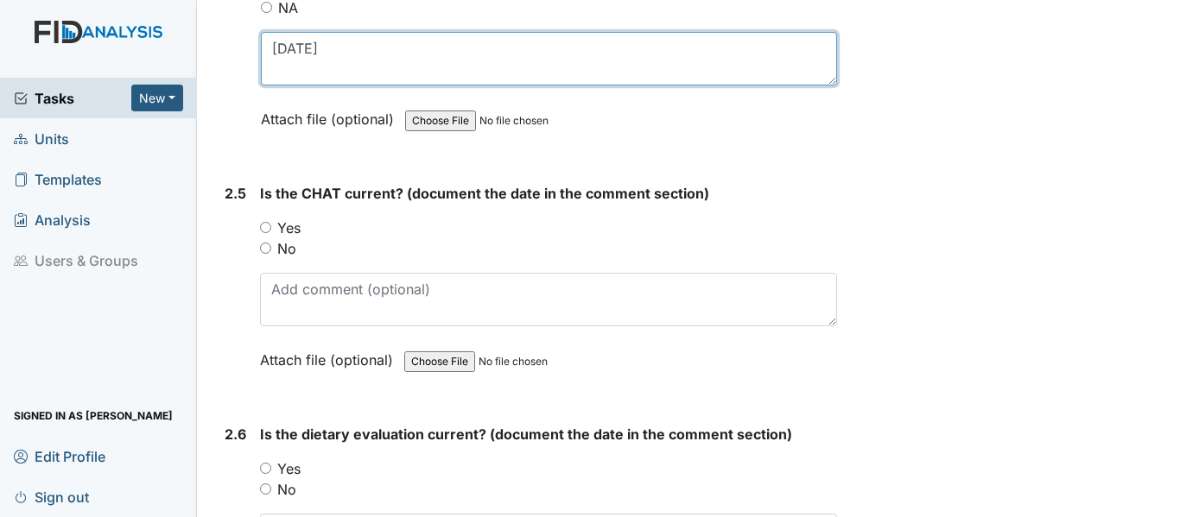
type textarea "7-9-25"
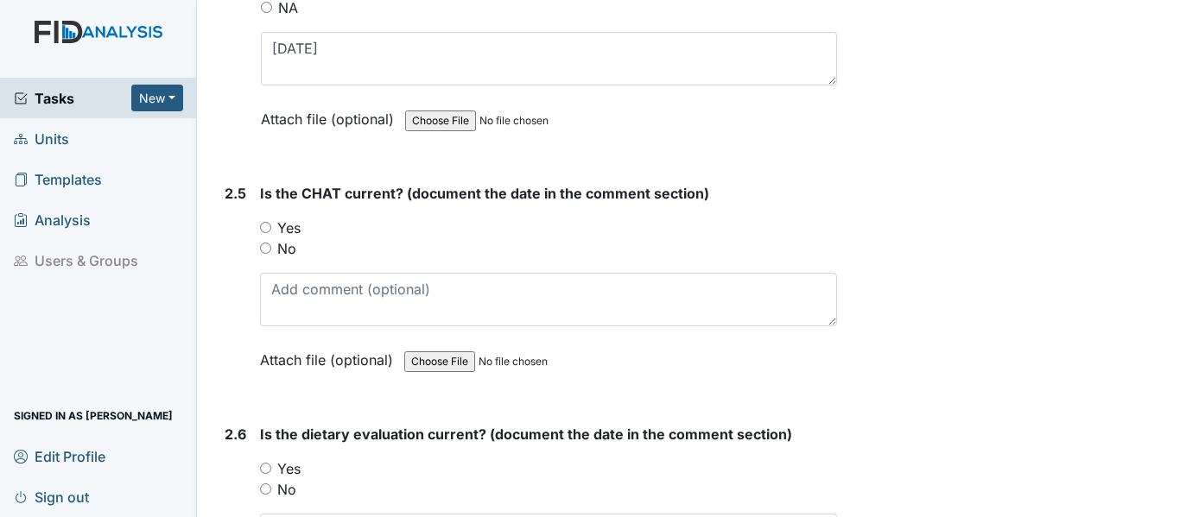
click at [267, 227] on input "Yes" at bounding box center [265, 227] width 11 height 11
radio input "true"
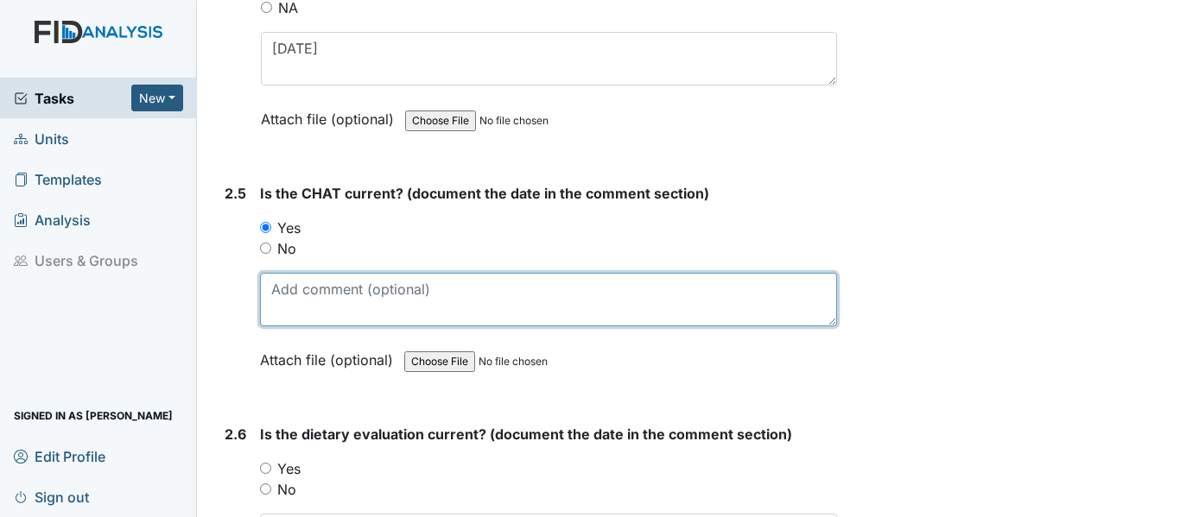
click at [263, 291] on textarea at bounding box center [548, 300] width 577 height 54
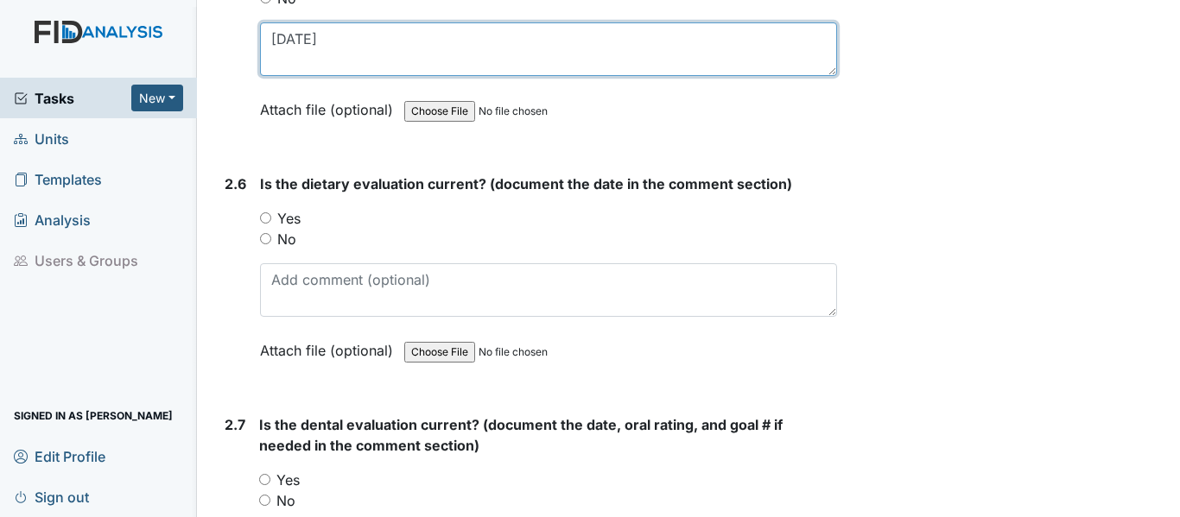
scroll to position [2936, 0]
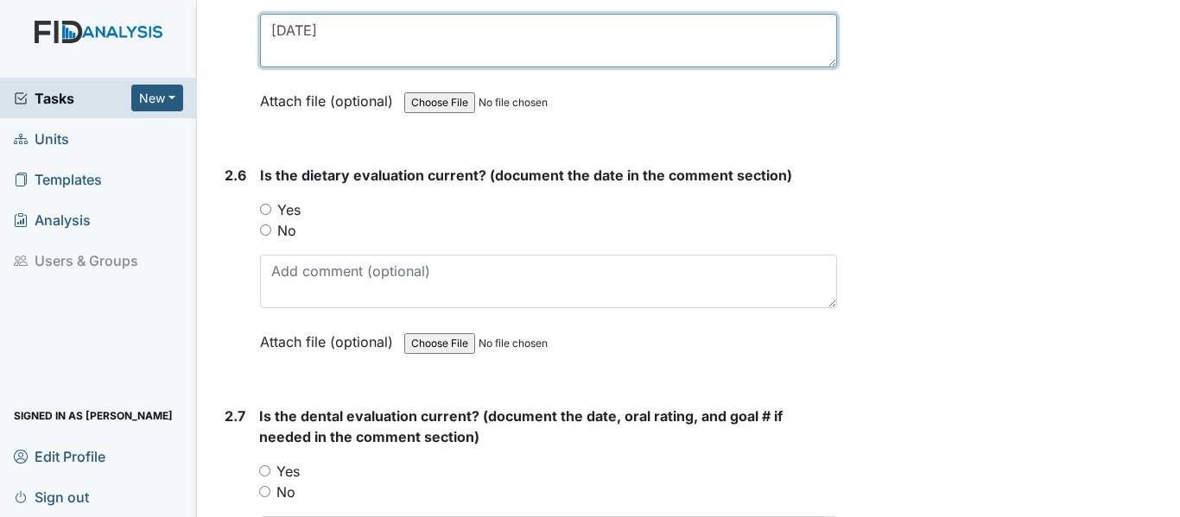
type textarea "7-9-25"
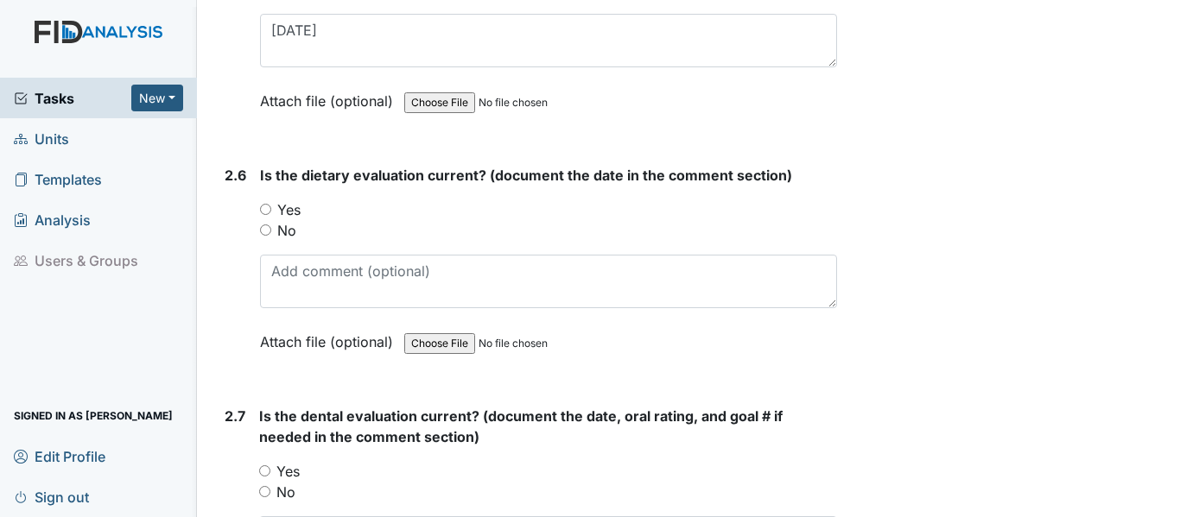
click at [262, 208] on input "Yes" at bounding box center [265, 209] width 11 height 11
radio input "true"
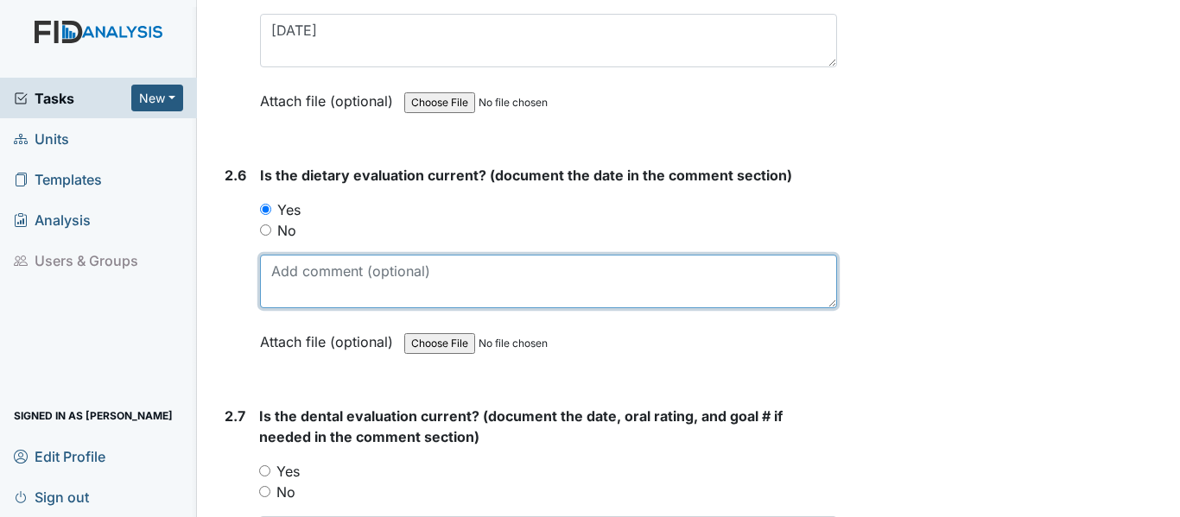
click at [280, 275] on textarea at bounding box center [548, 282] width 577 height 54
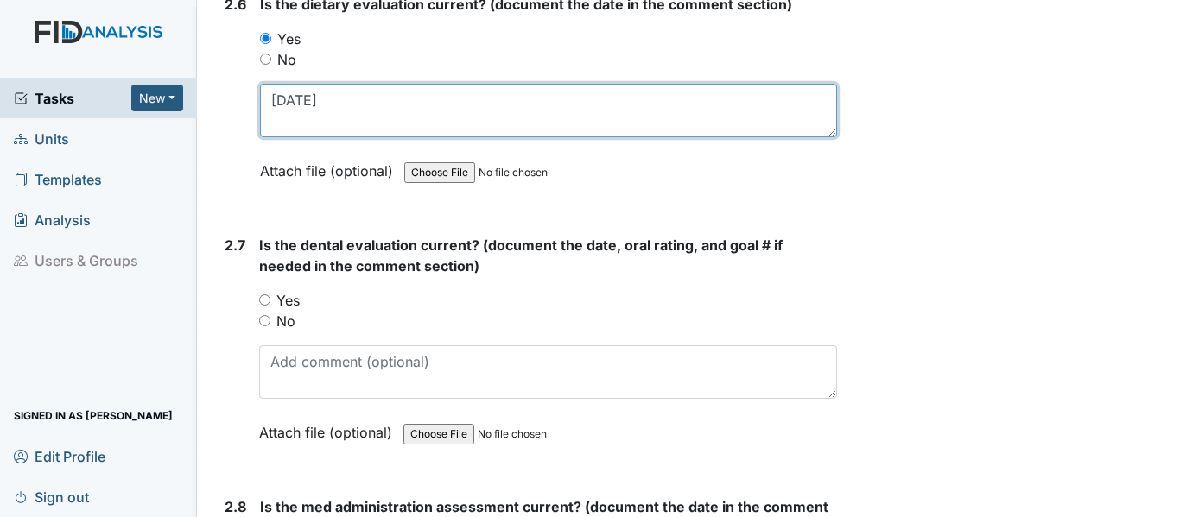
scroll to position [3109, 0]
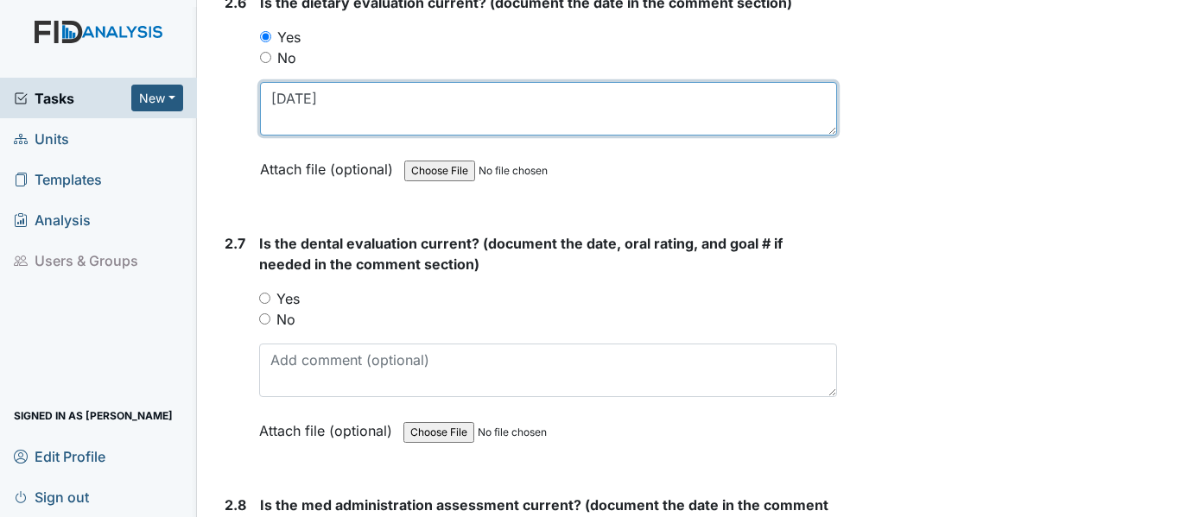
type textarea "7-12-24"
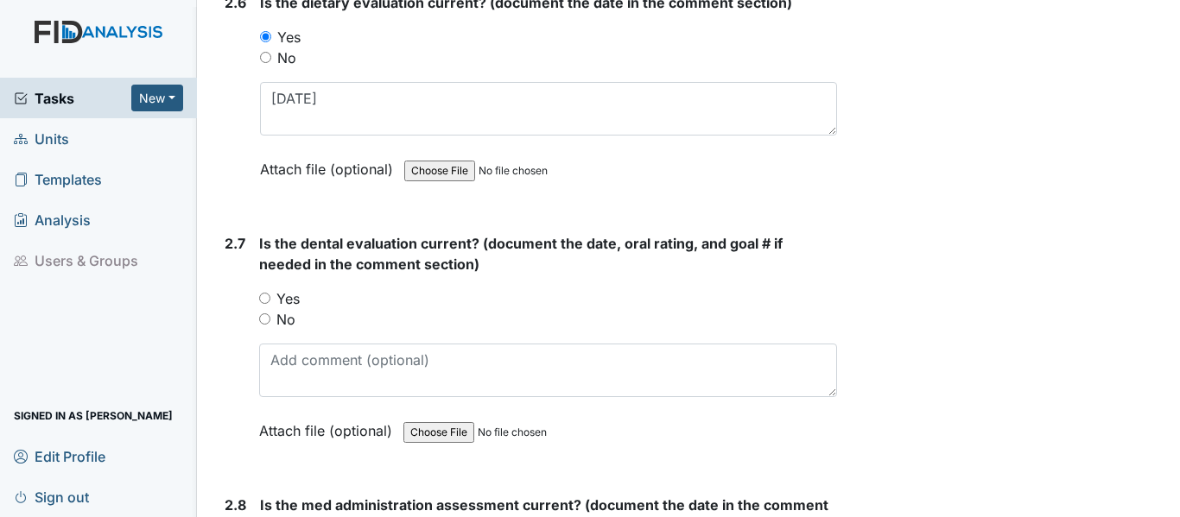
click at [268, 294] on input "Yes" at bounding box center [264, 298] width 11 height 11
radio input "true"
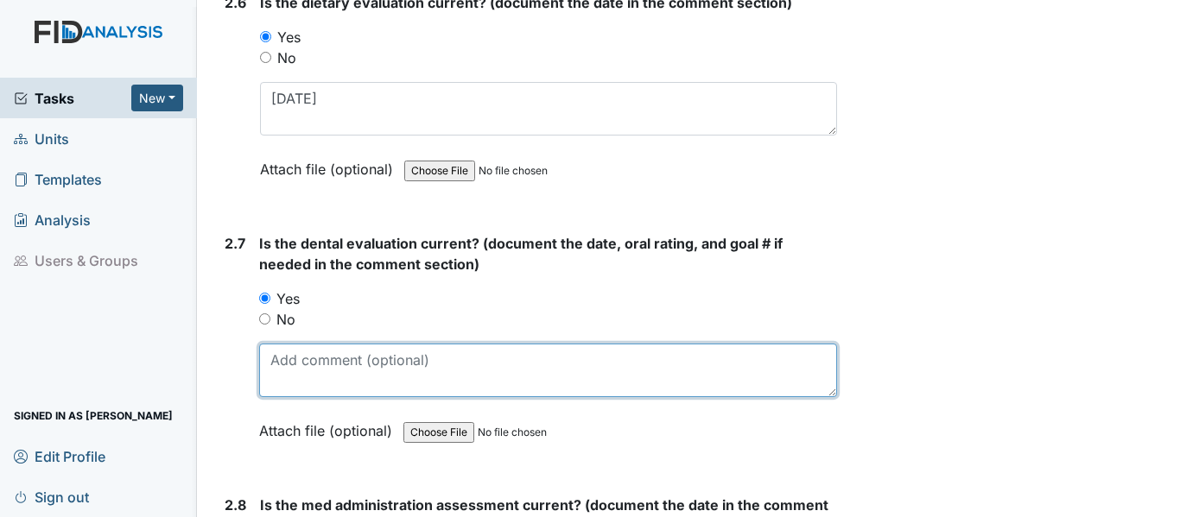
click at [271, 365] on textarea at bounding box center [548, 371] width 578 height 54
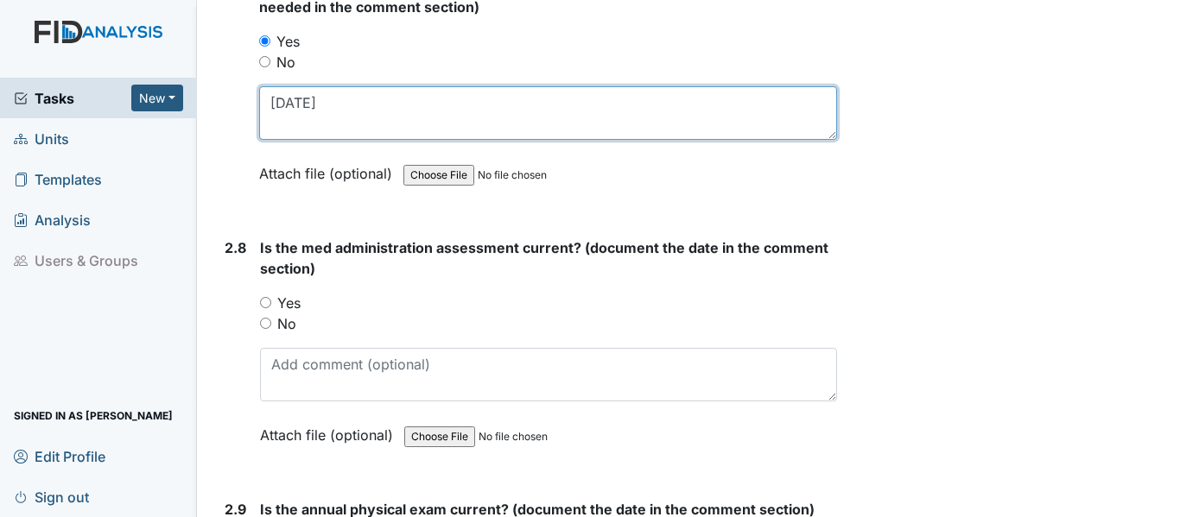
scroll to position [3368, 0]
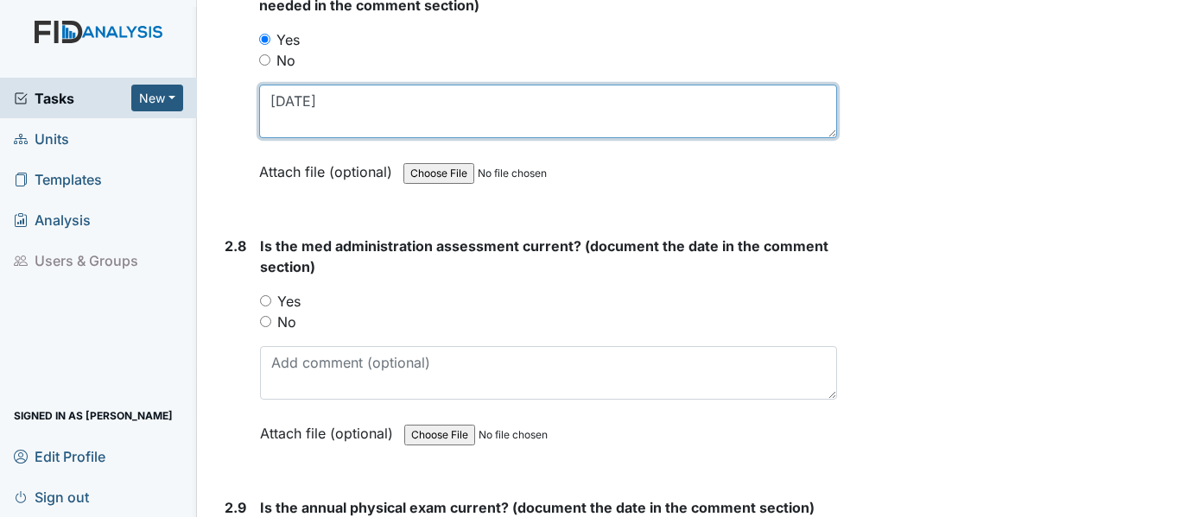
type textarea "6-6-25"
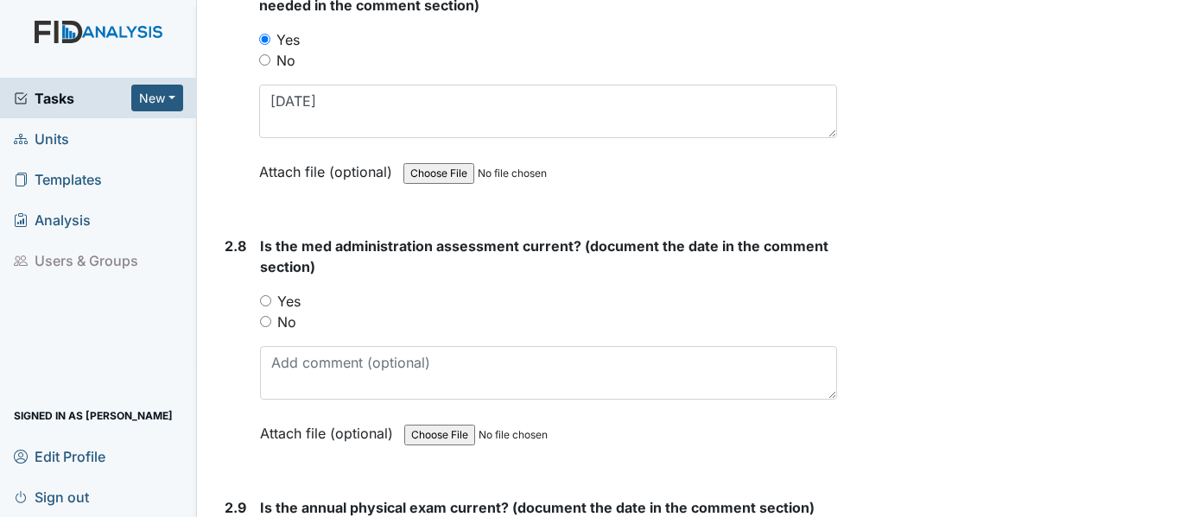
click at [268, 307] on div "Yes" at bounding box center [548, 301] width 577 height 21
click at [263, 301] on input "Yes" at bounding box center [265, 300] width 11 height 11
radio input "true"
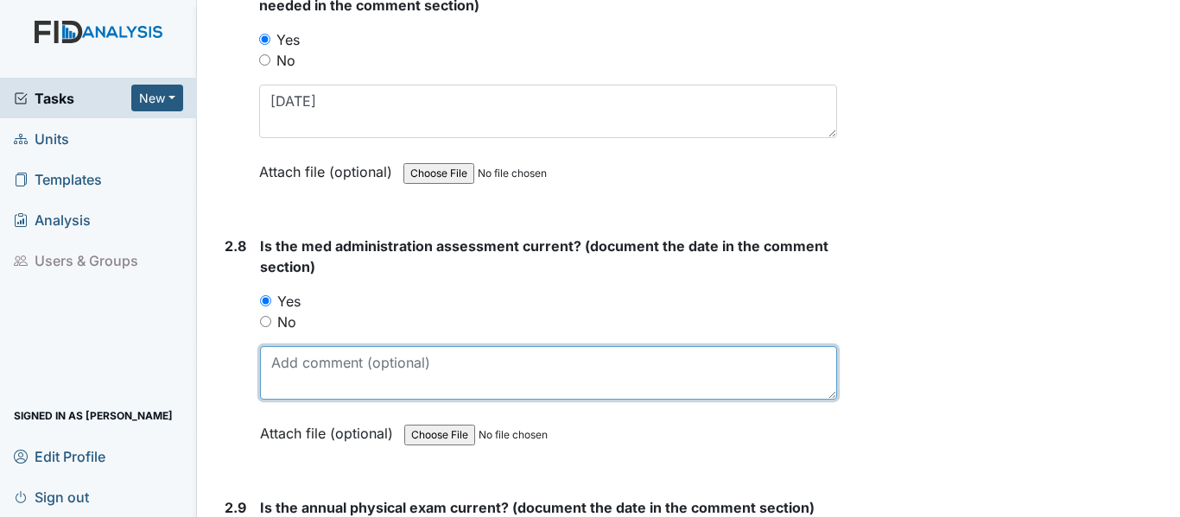
click at [272, 376] on textarea at bounding box center [548, 373] width 577 height 54
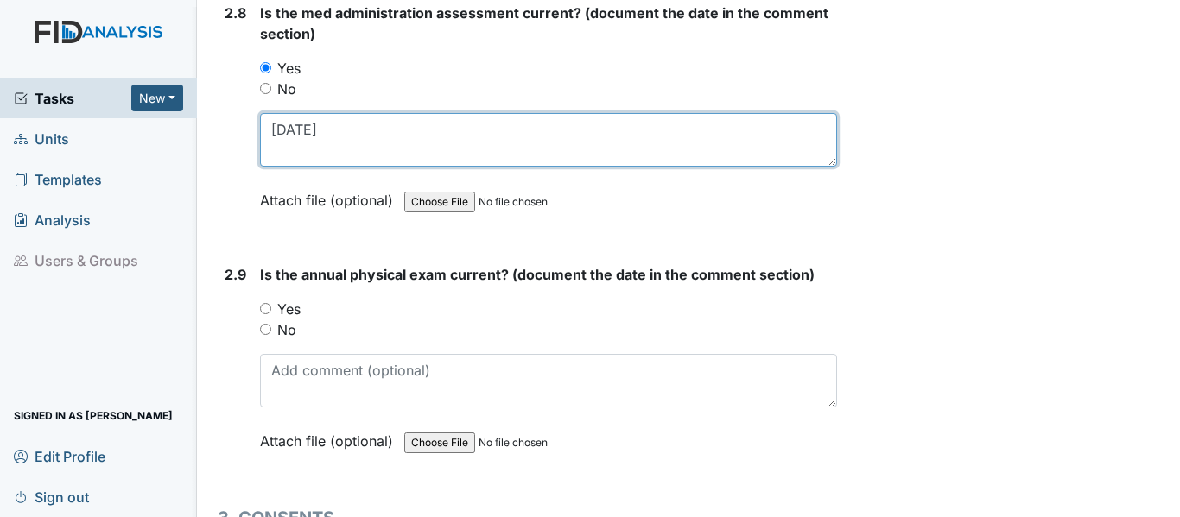
scroll to position [3627, 0]
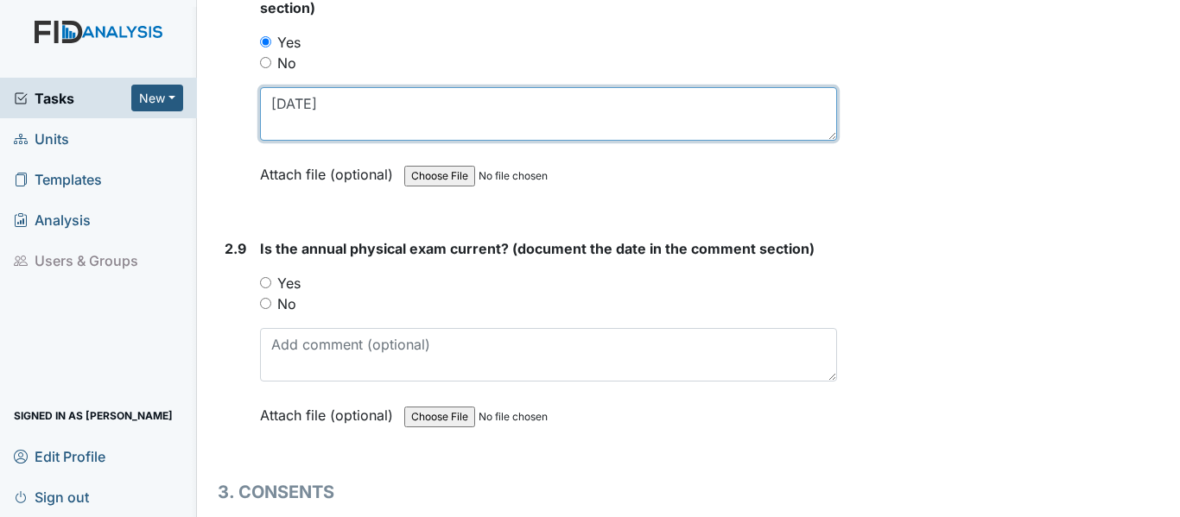
type textarea "[DATE]"
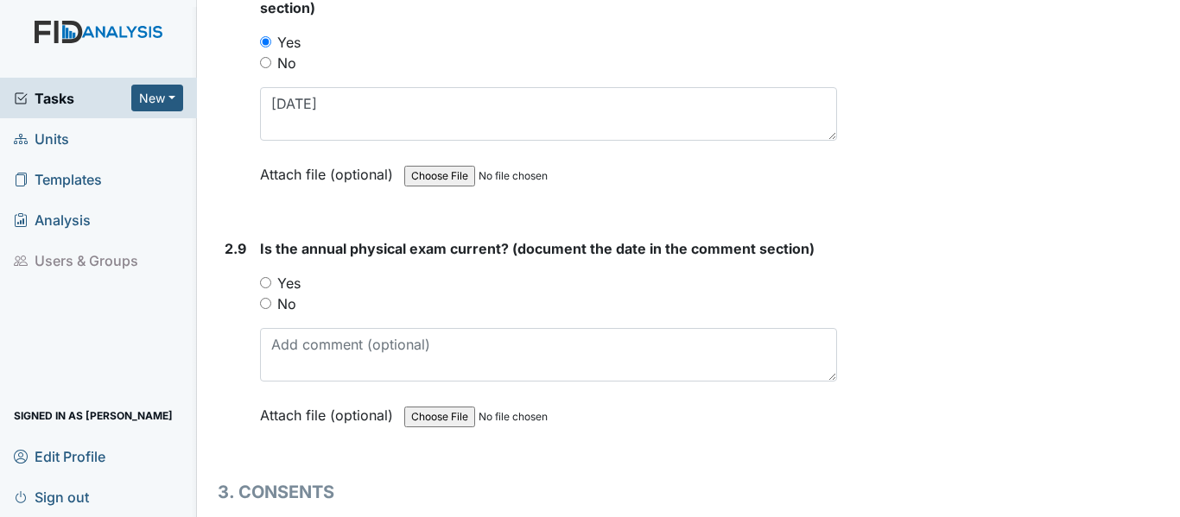
click at [267, 282] on input "Yes" at bounding box center [265, 282] width 11 height 11
radio input "true"
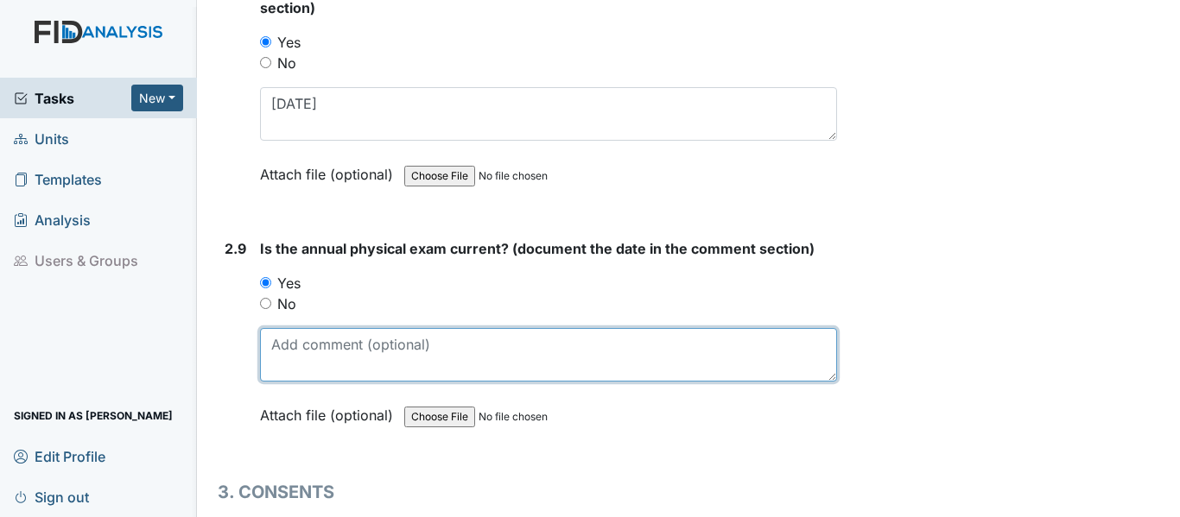
click at [276, 345] on textarea at bounding box center [548, 355] width 577 height 54
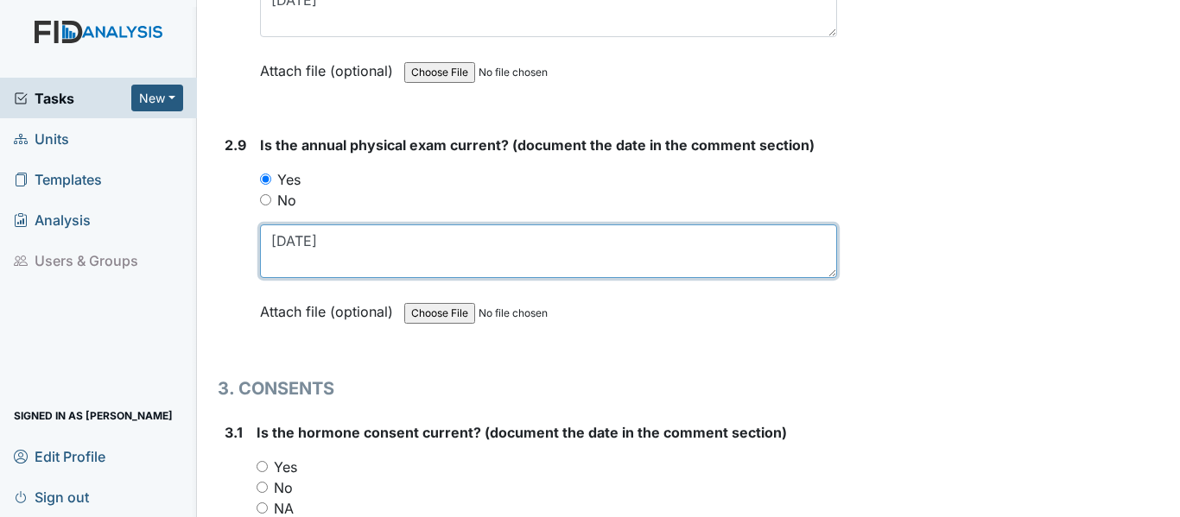
scroll to position [3973, 0]
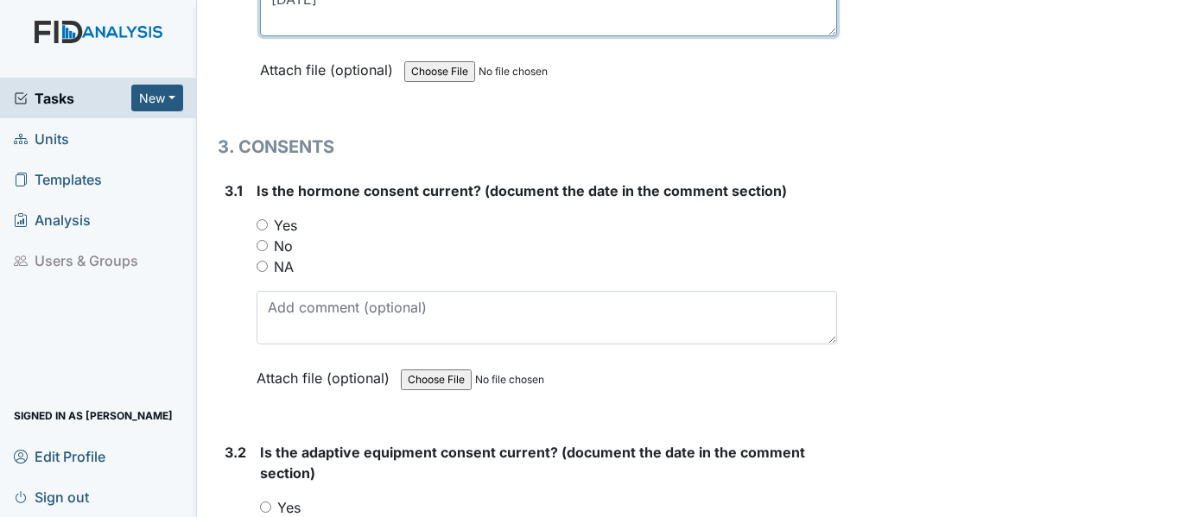
type textarea "3-3-25"
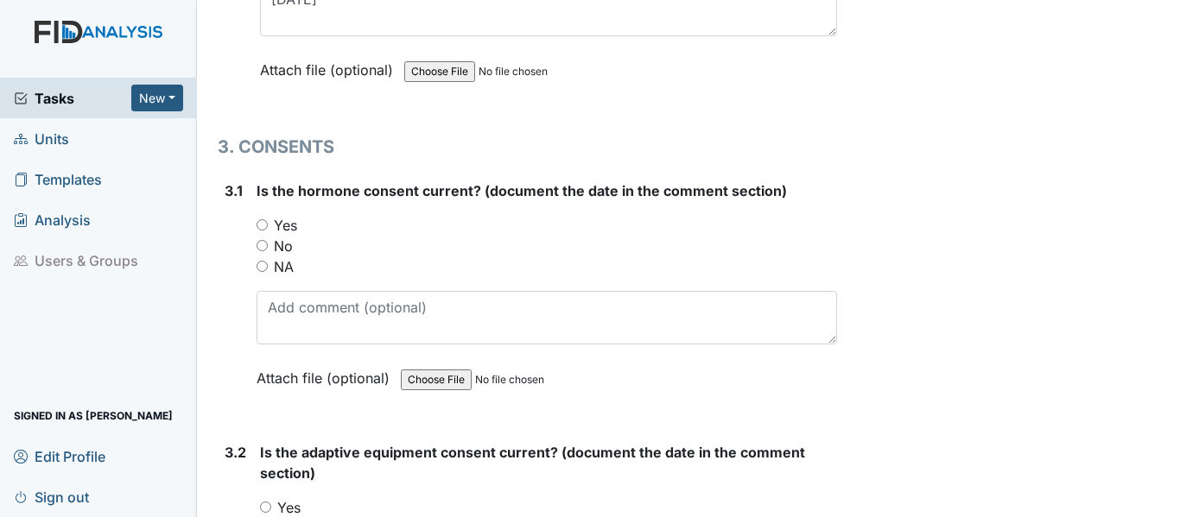
click at [258, 264] on input "NA" at bounding box center [261, 266] width 11 height 11
radio input "true"
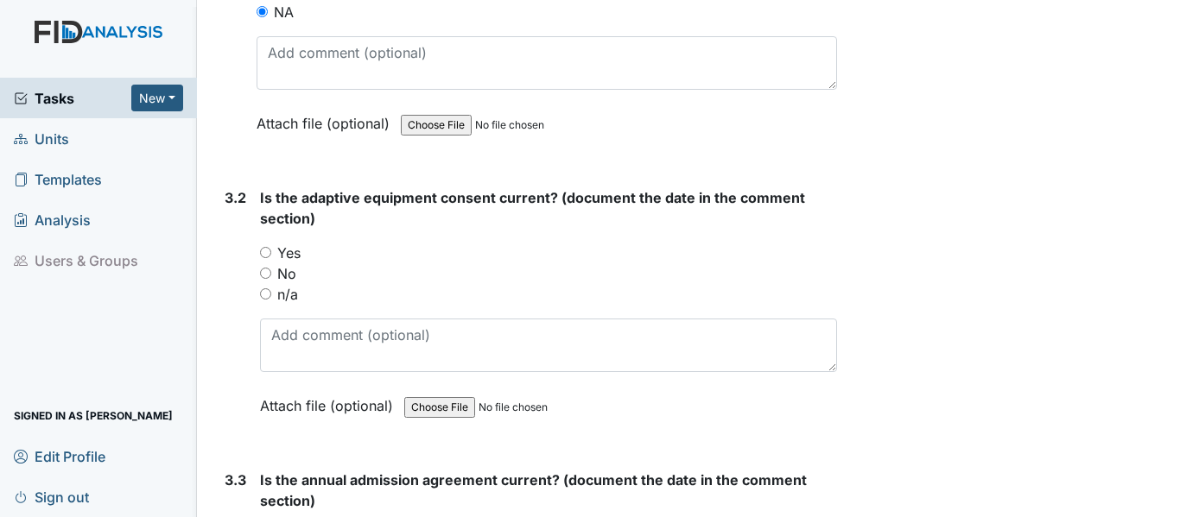
scroll to position [4232, 0]
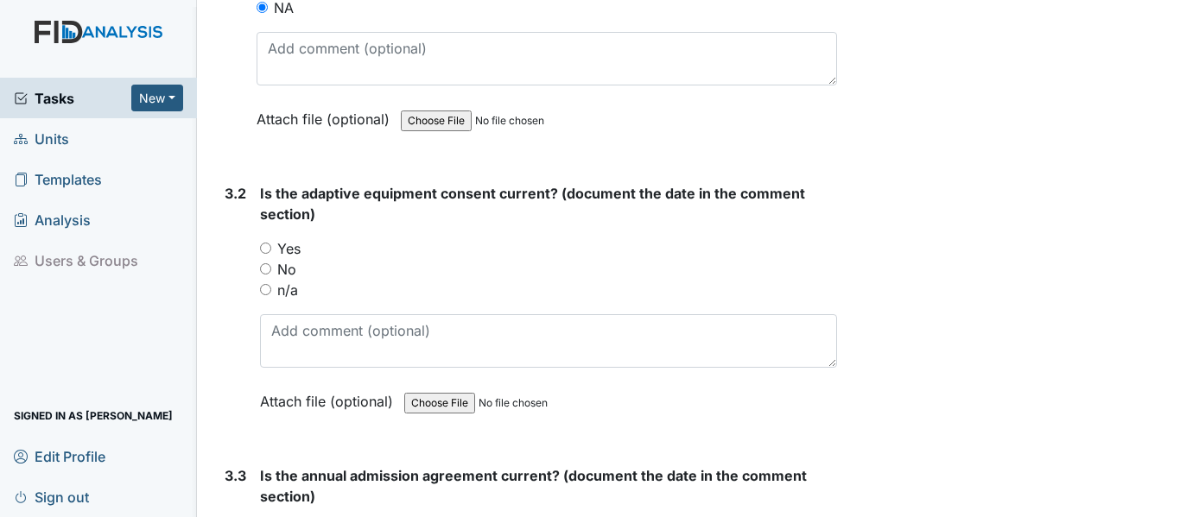
click at [263, 288] on input "n/a" at bounding box center [265, 289] width 11 height 11
radio input "true"
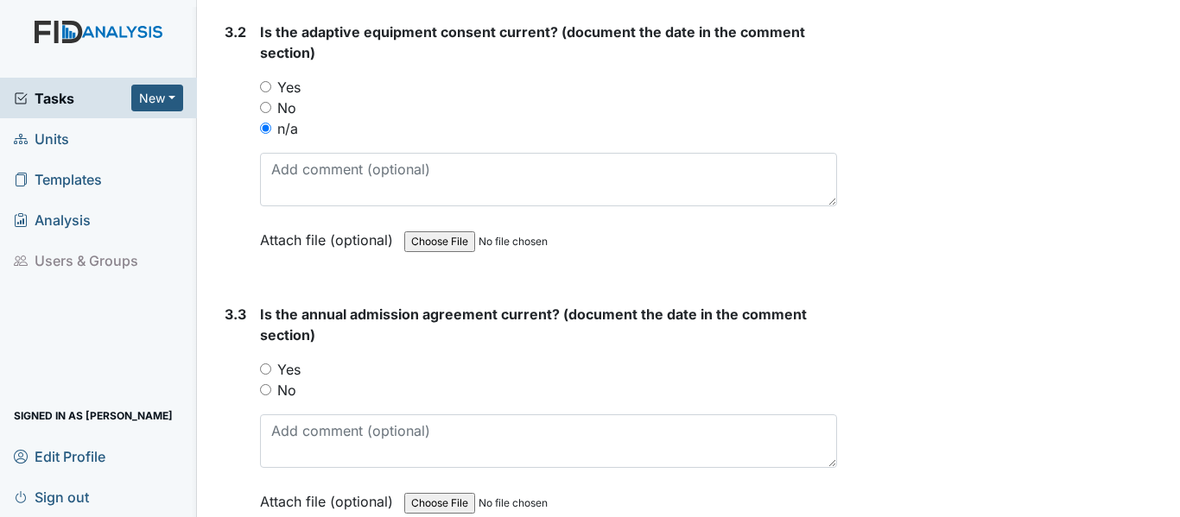
scroll to position [4577, 0]
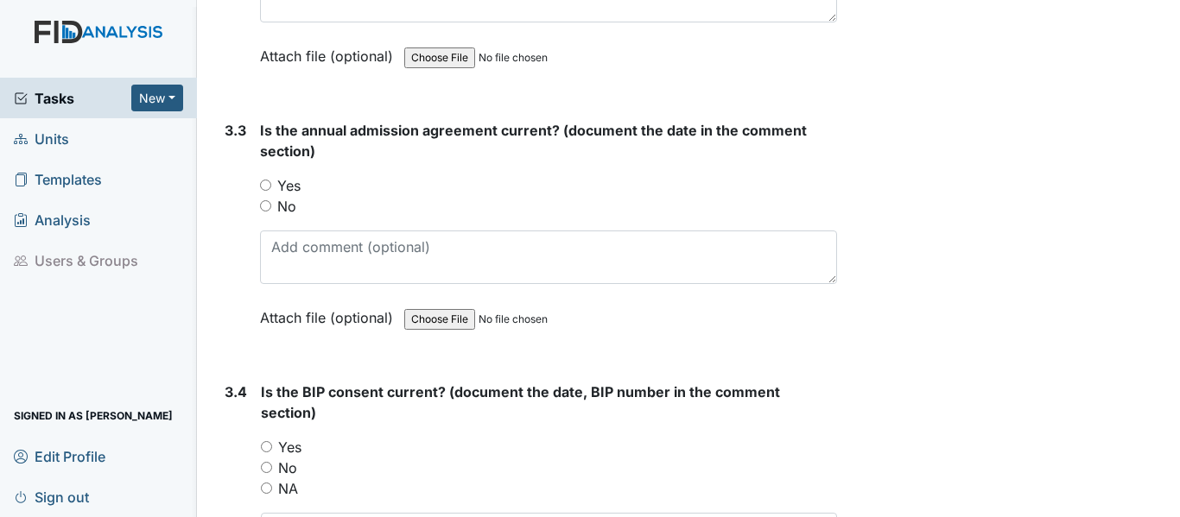
click at [266, 183] on input "Yes" at bounding box center [265, 185] width 11 height 11
radio input "true"
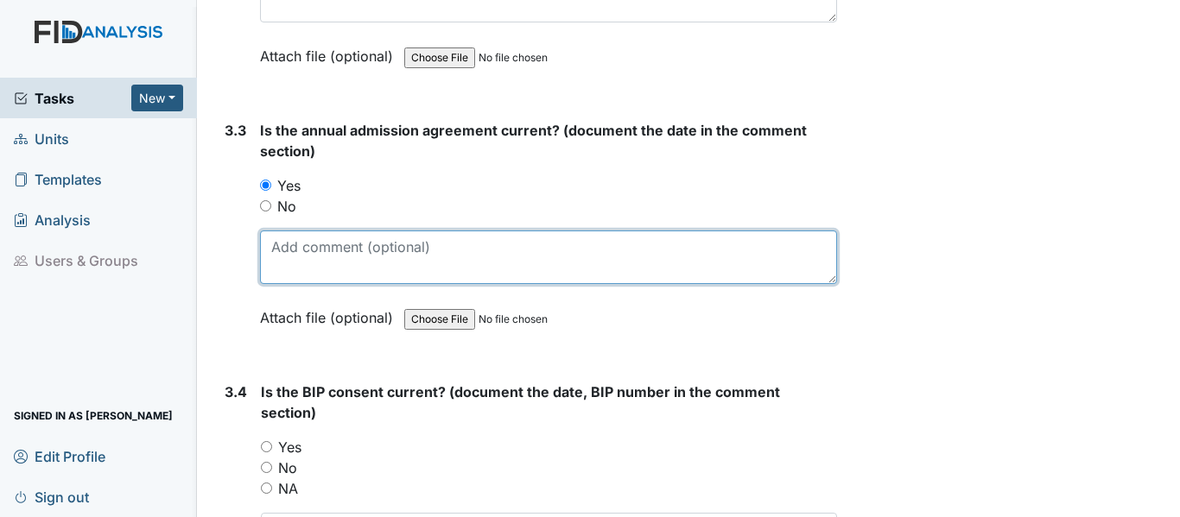
click at [288, 250] on textarea at bounding box center [548, 258] width 577 height 54
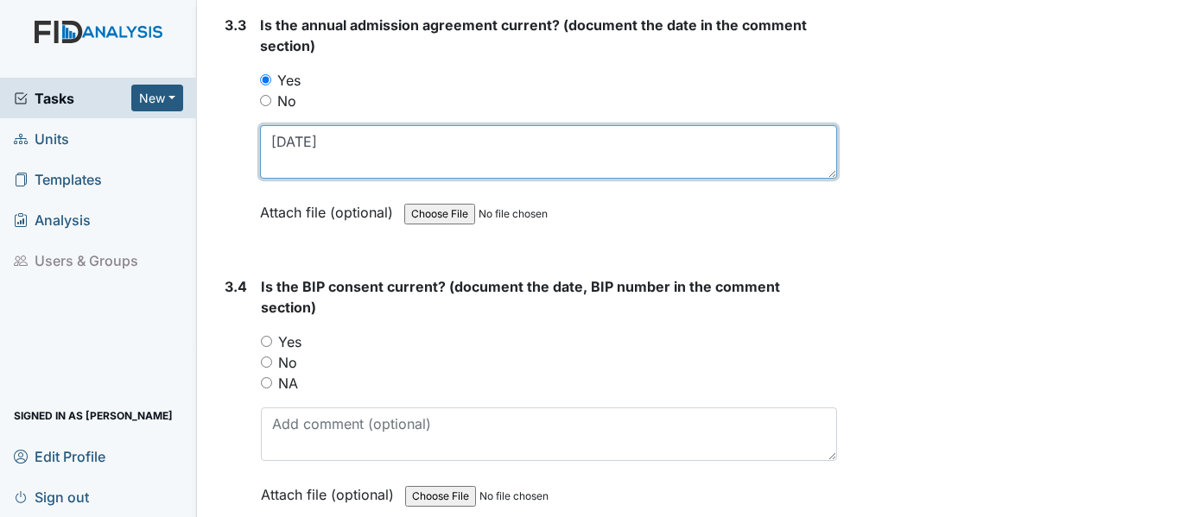
scroll to position [4836, 0]
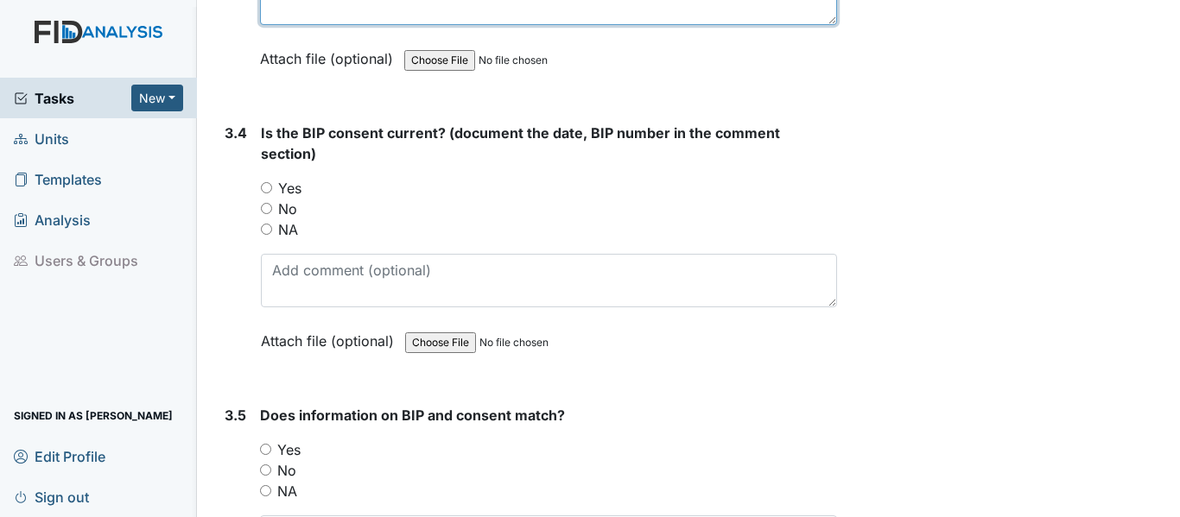
type textarea "4-3-25"
click at [264, 185] on input "Yes" at bounding box center [266, 187] width 11 height 11
radio input "true"
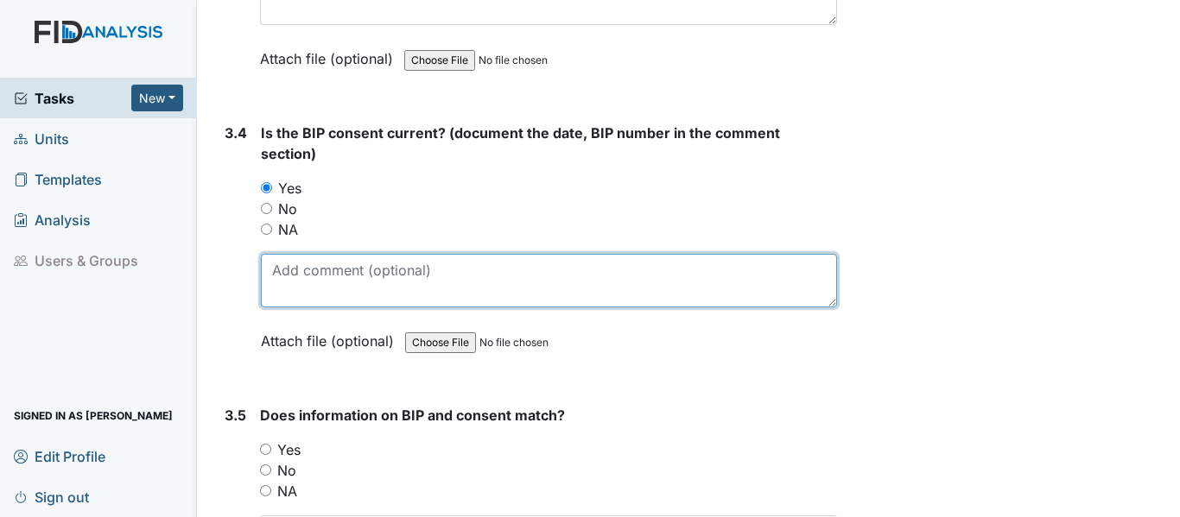
click at [273, 269] on textarea at bounding box center [549, 281] width 576 height 54
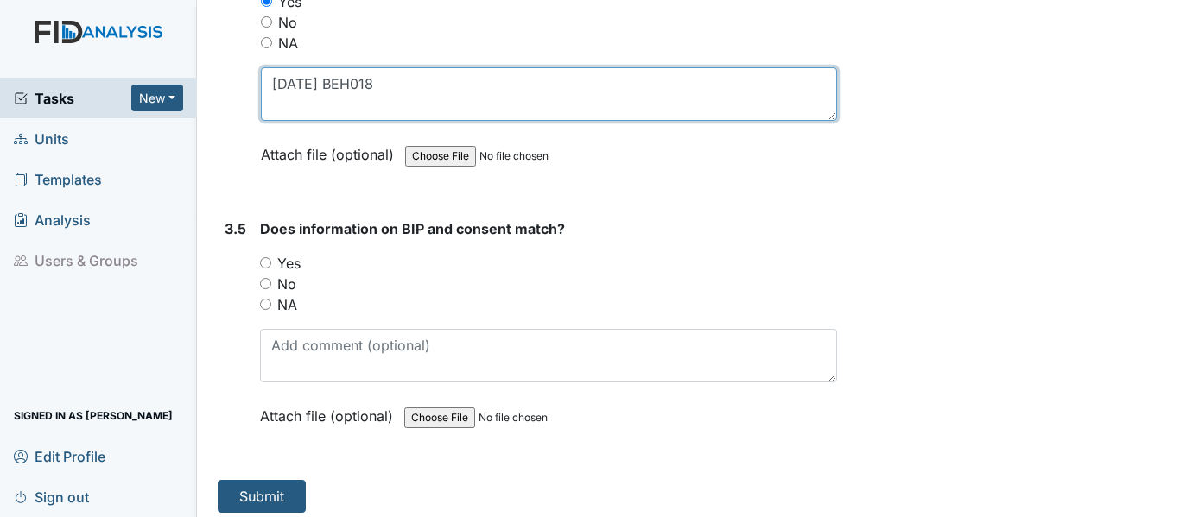
scroll to position [5032, 0]
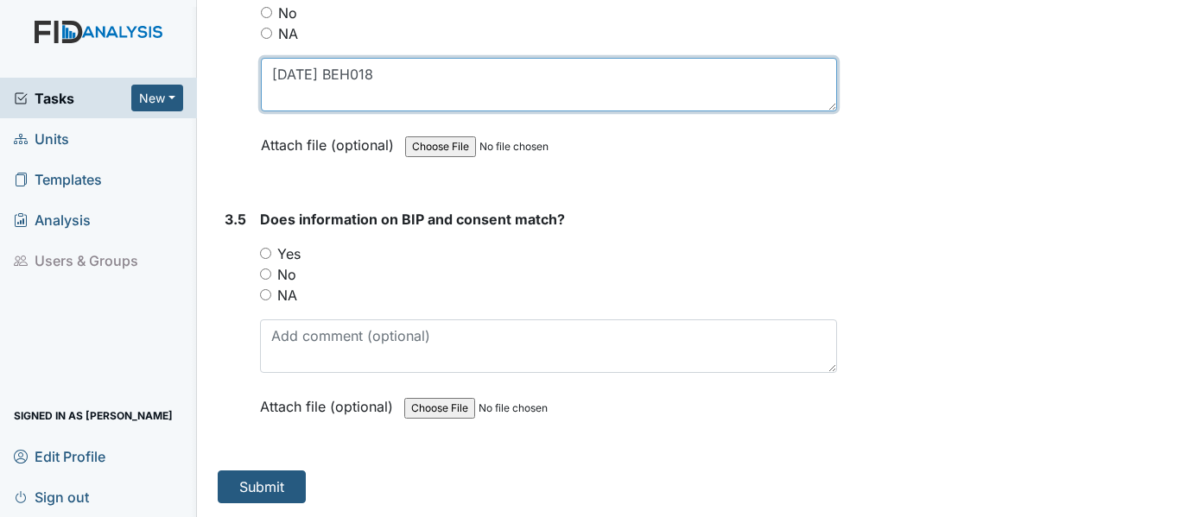
type textarea "4-3-25 BEH018"
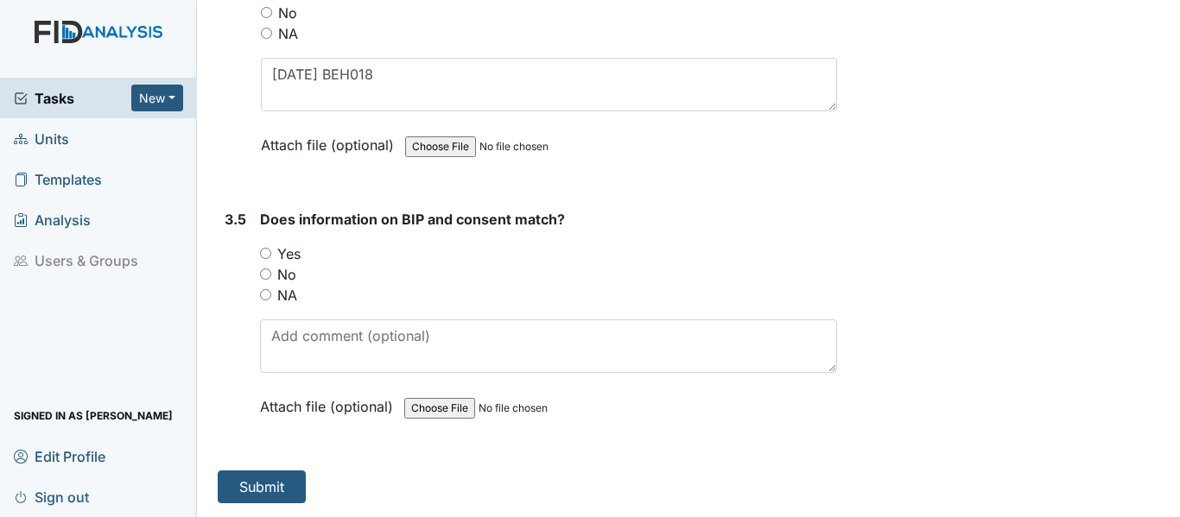
click at [267, 249] on input "Yes" at bounding box center [265, 253] width 11 height 11
radio input "true"
click at [259, 486] on button "Submit" at bounding box center [262, 487] width 88 height 33
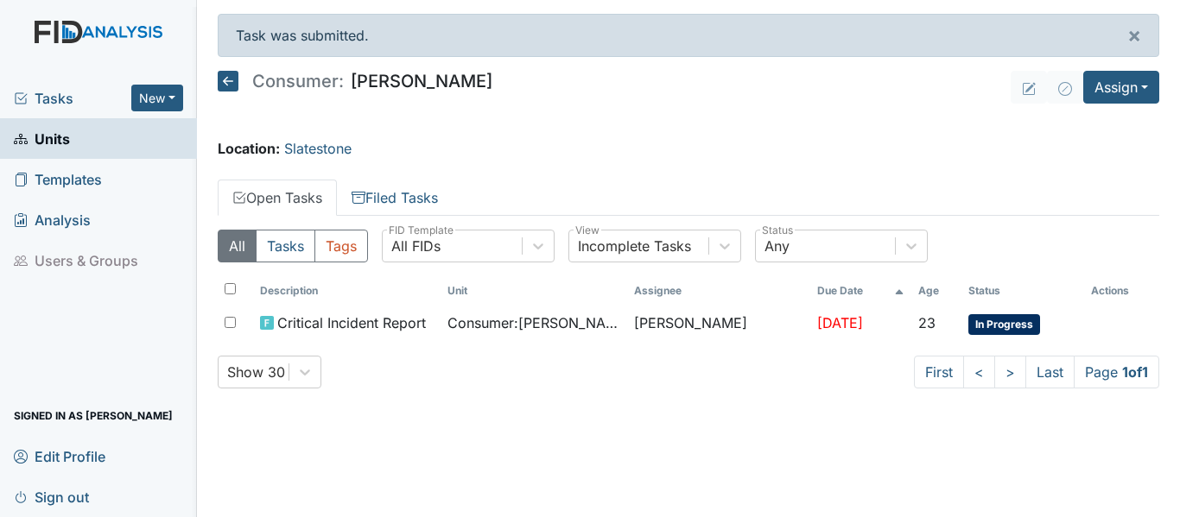
click at [223, 73] on icon at bounding box center [228, 81] width 21 height 21
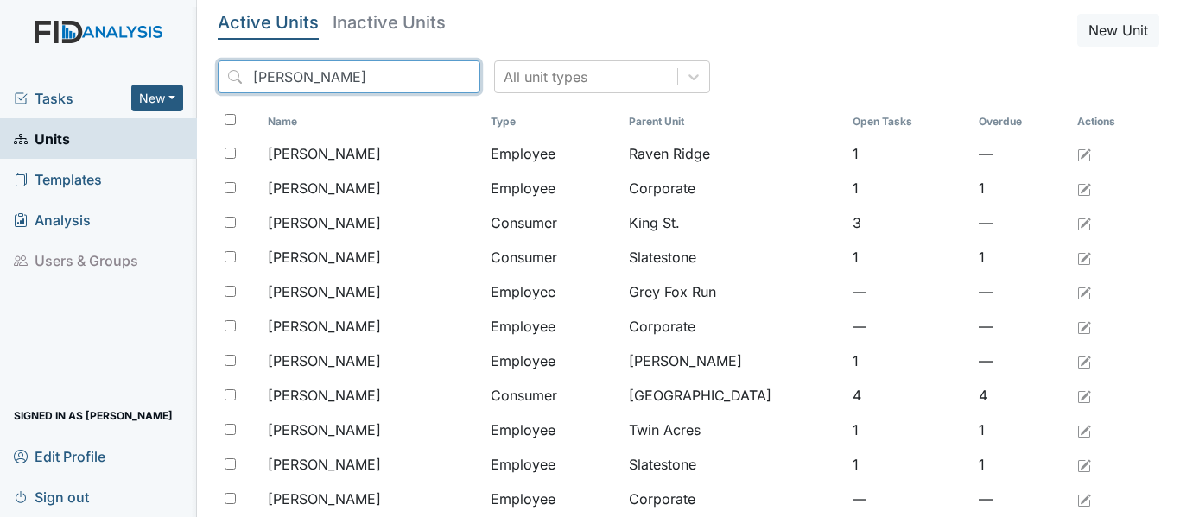
click at [294, 76] on input "[PERSON_NAME]" at bounding box center [349, 76] width 263 height 33
type input "S"
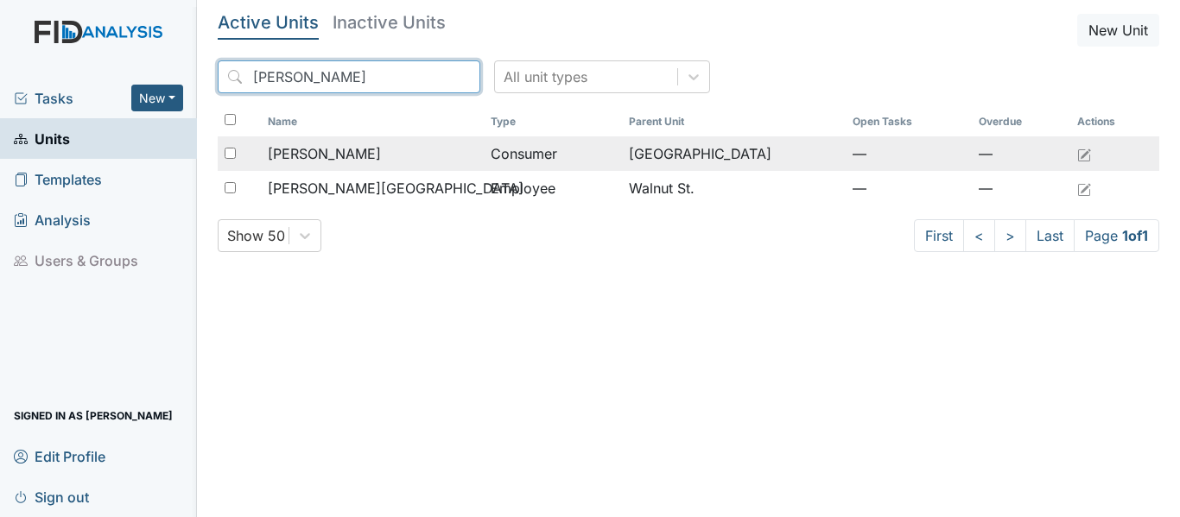
type input "[PERSON_NAME]"
click at [380, 157] on div "[PERSON_NAME]" at bounding box center [372, 153] width 209 height 21
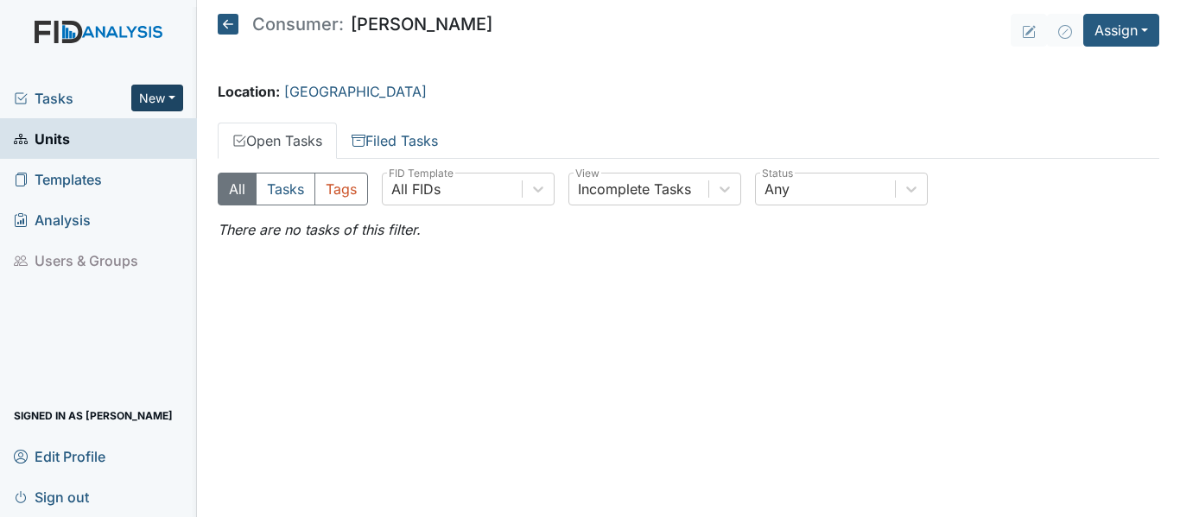
click at [176, 94] on button "New" at bounding box center [157, 98] width 52 height 27
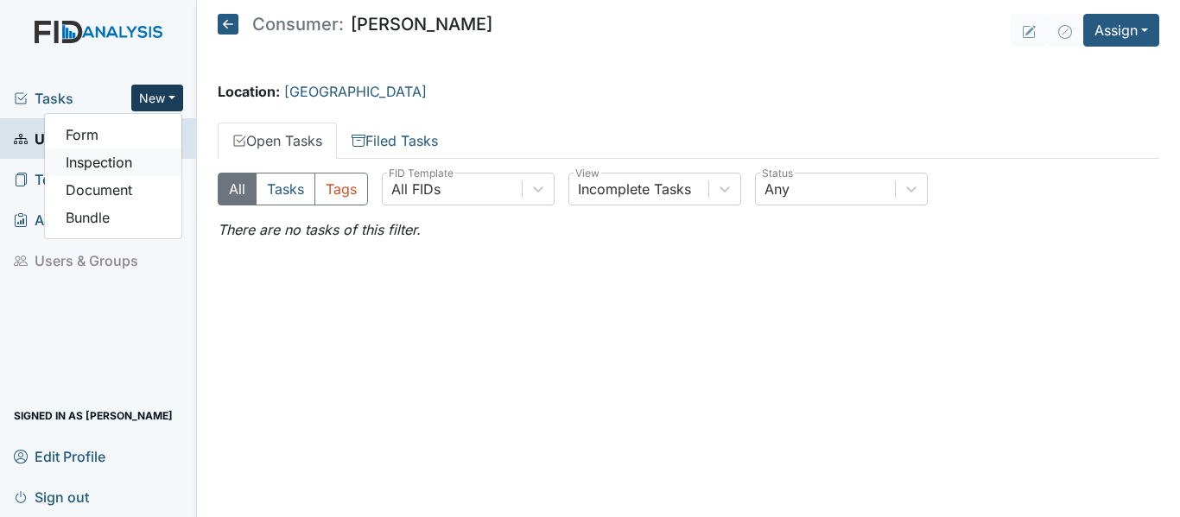
click at [116, 159] on link "Inspection" at bounding box center [113, 163] width 136 height 28
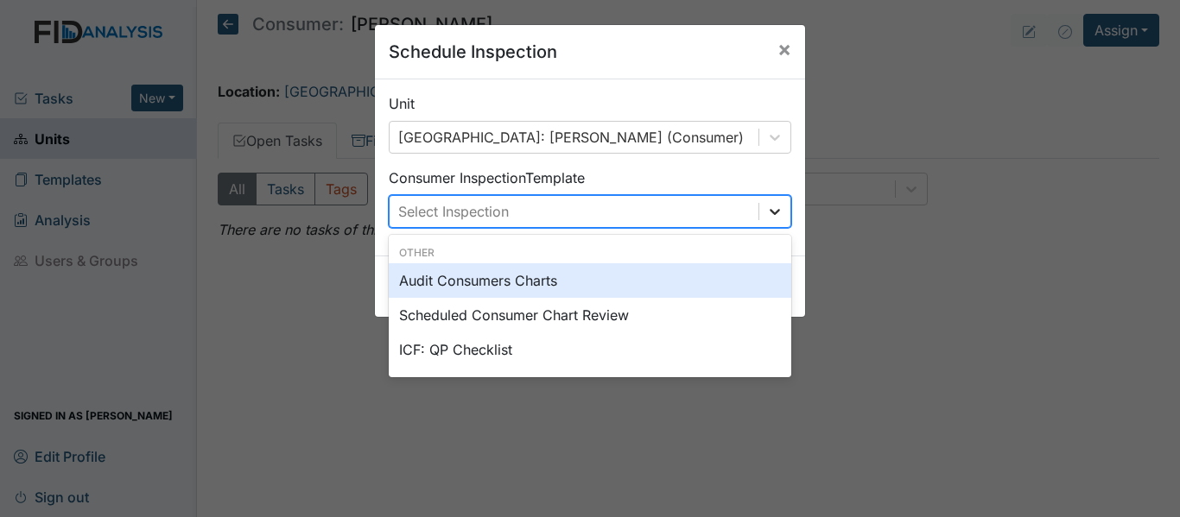
click at [766, 207] on icon at bounding box center [774, 211] width 17 height 17
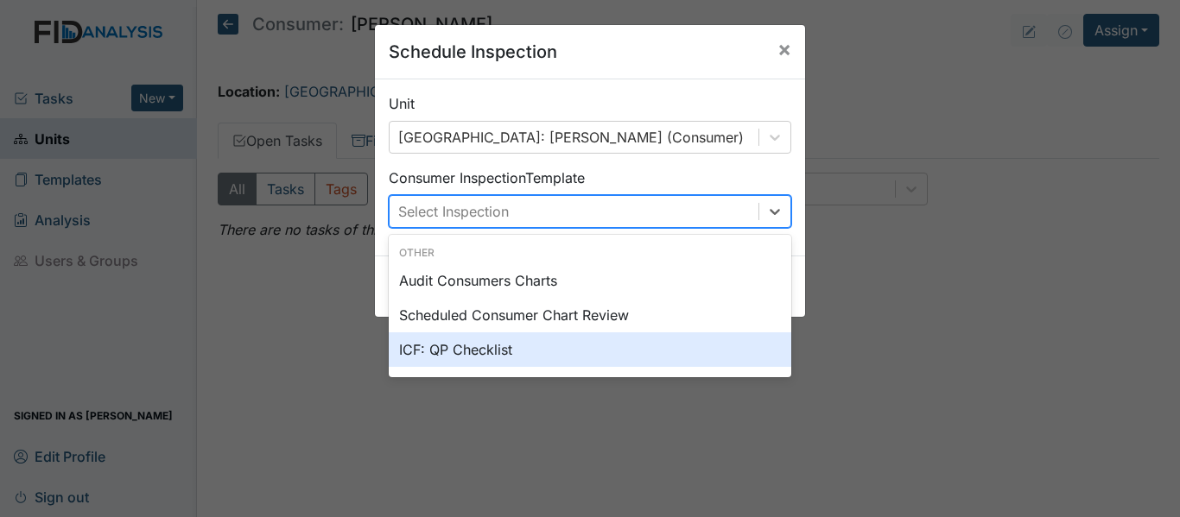
click at [463, 349] on div "ICF: QP Checklist" at bounding box center [590, 349] width 402 height 35
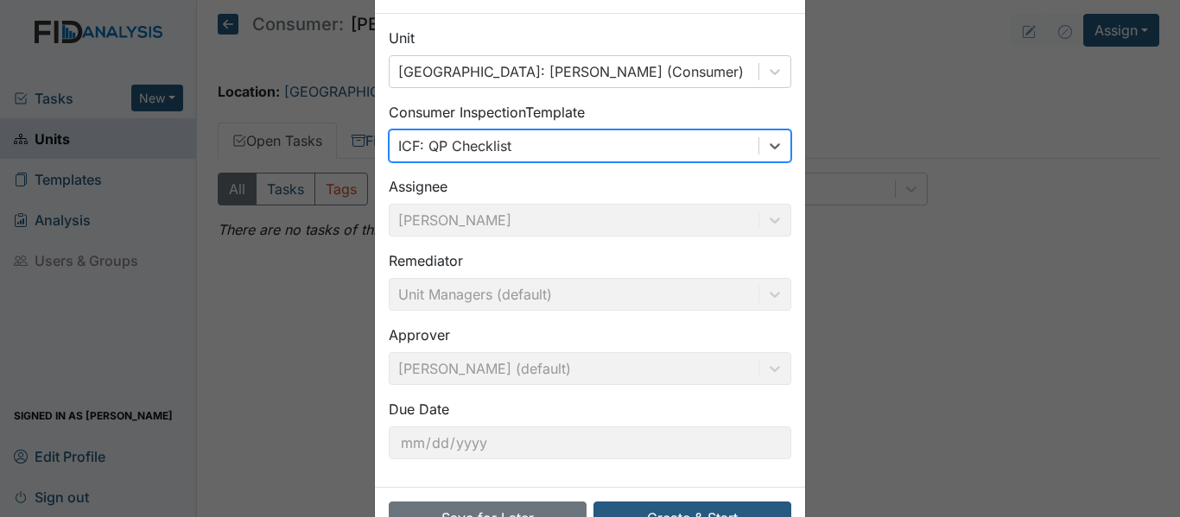
scroll to position [122, 0]
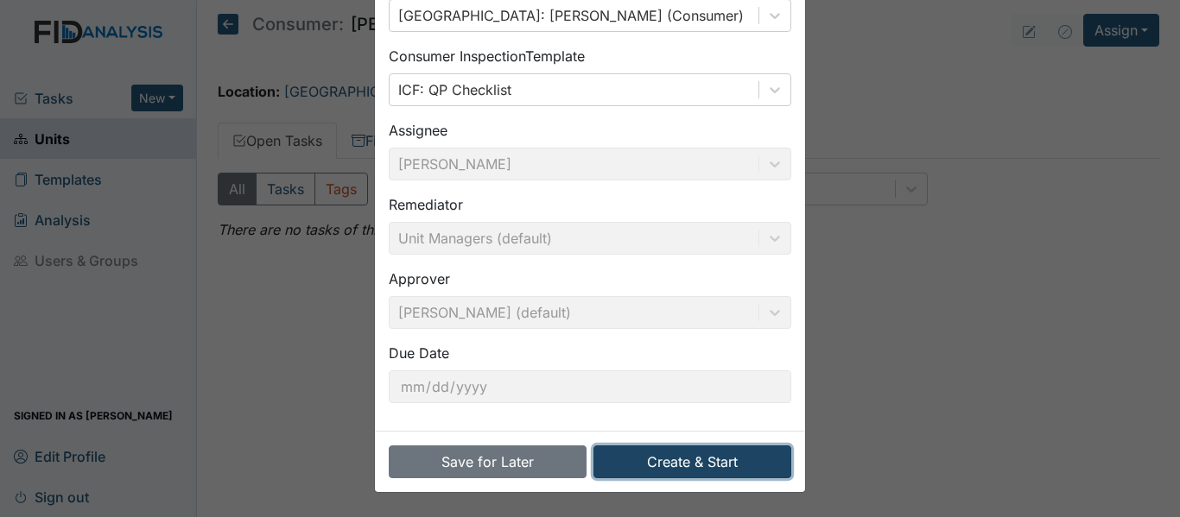
click at [687, 455] on button "Create & Start" at bounding box center [692, 462] width 198 height 33
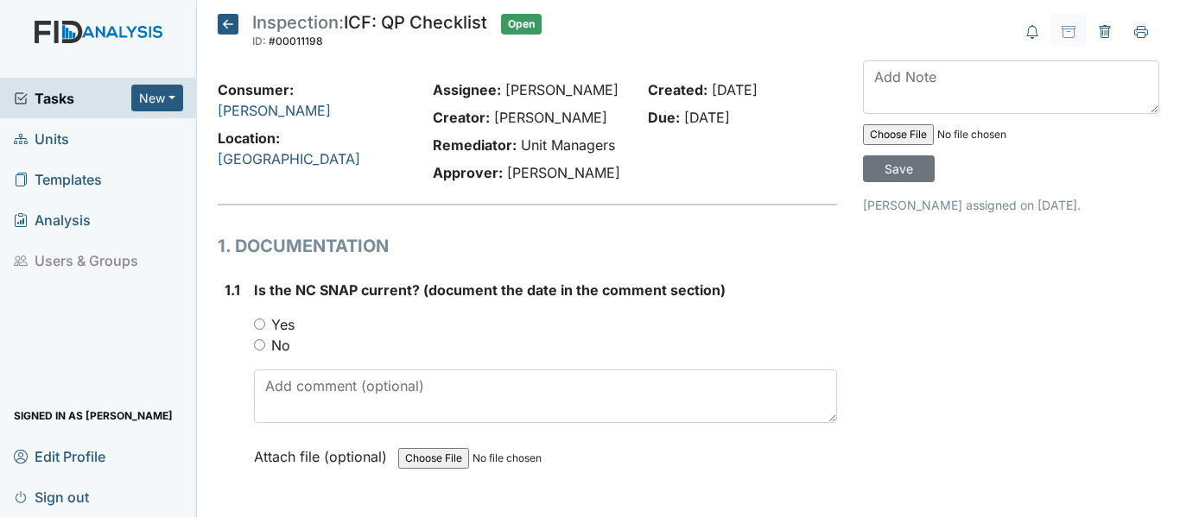
click at [256, 325] on input "Yes" at bounding box center [259, 324] width 11 height 11
radio input "true"
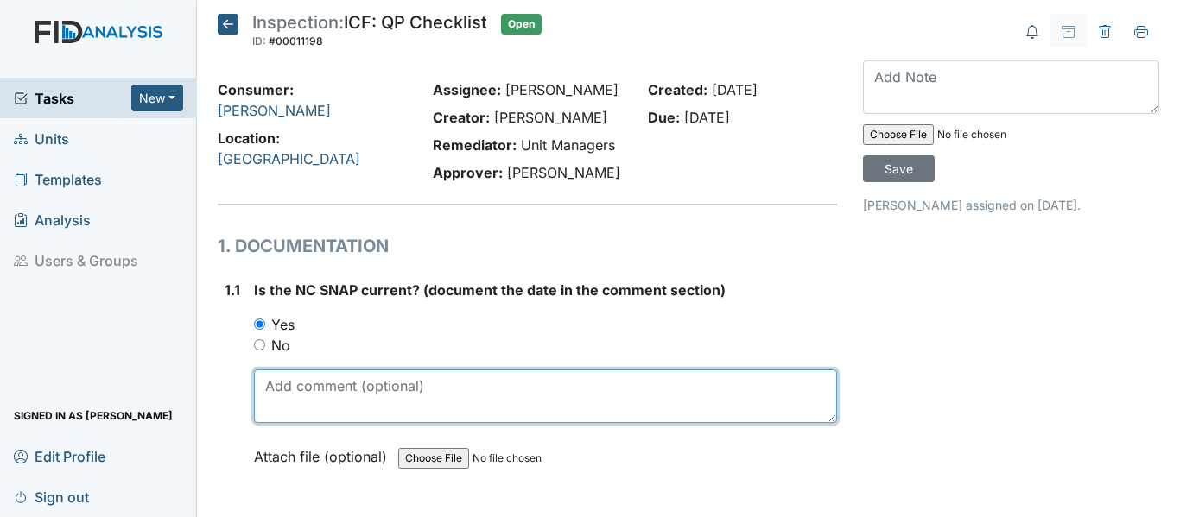
click at [263, 387] on textarea at bounding box center [545, 397] width 583 height 54
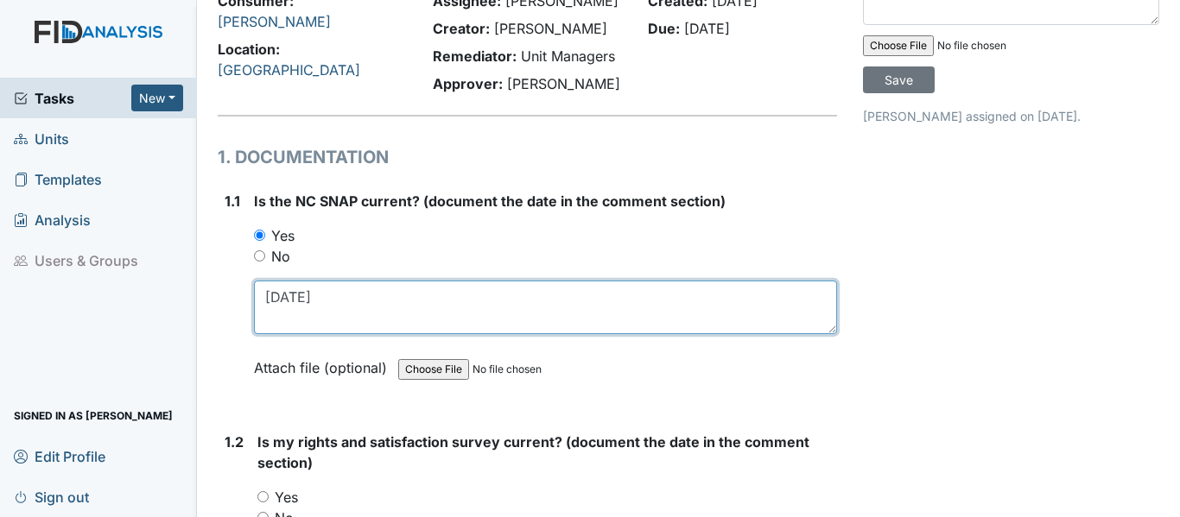
scroll to position [345, 0]
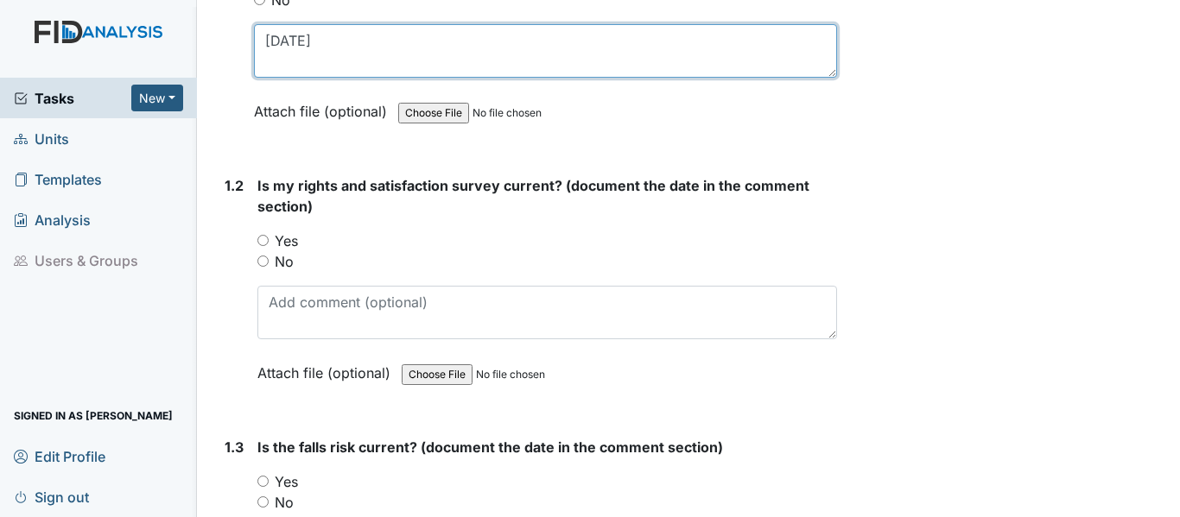
type textarea "[DATE]"
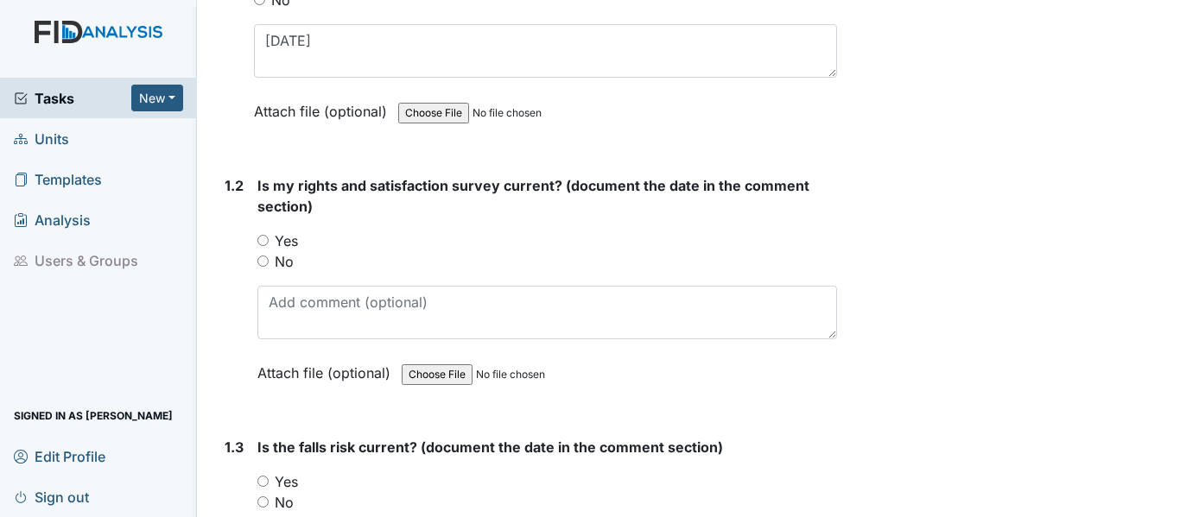
click at [262, 237] on input "Yes" at bounding box center [262, 240] width 11 height 11
radio input "true"
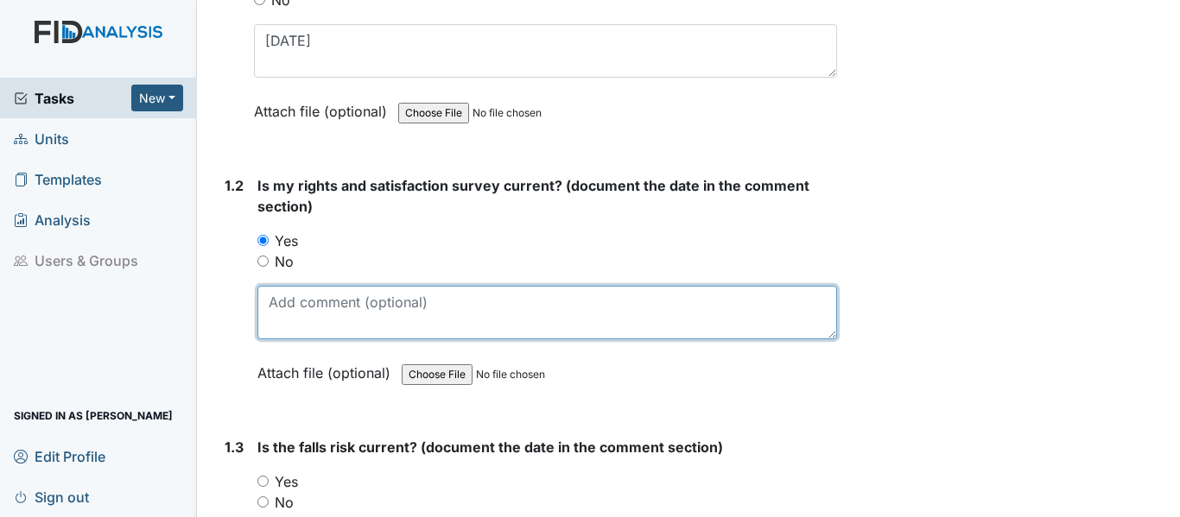
drag, startPoint x: 270, startPoint y: 307, endPoint x: 281, endPoint y: 299, distance: 13.0
click at [270, 305] on textarea at bounding box center [546, 313] width 579 height 54
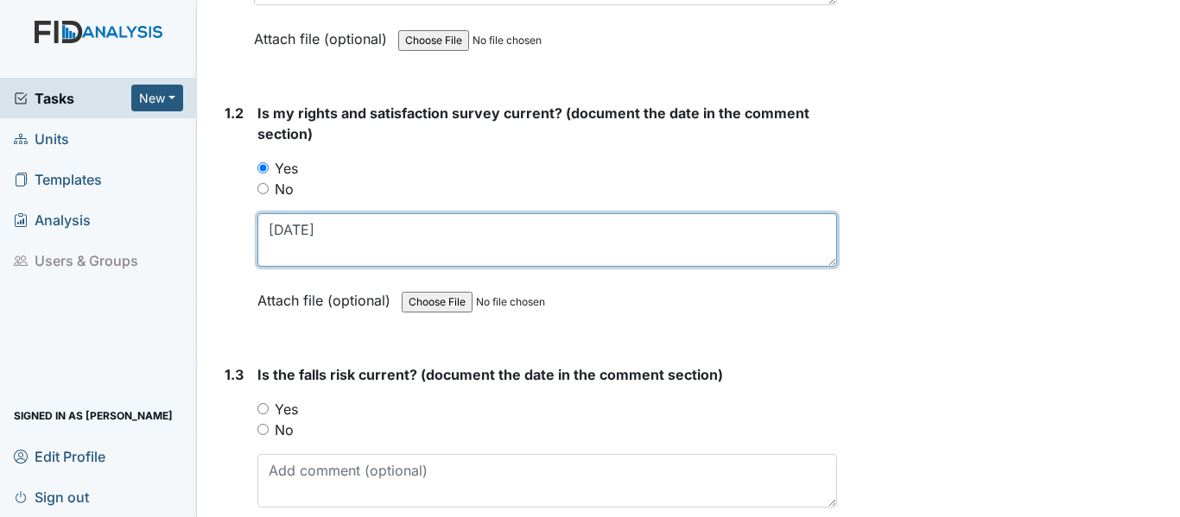
scroll to position [518, 0]
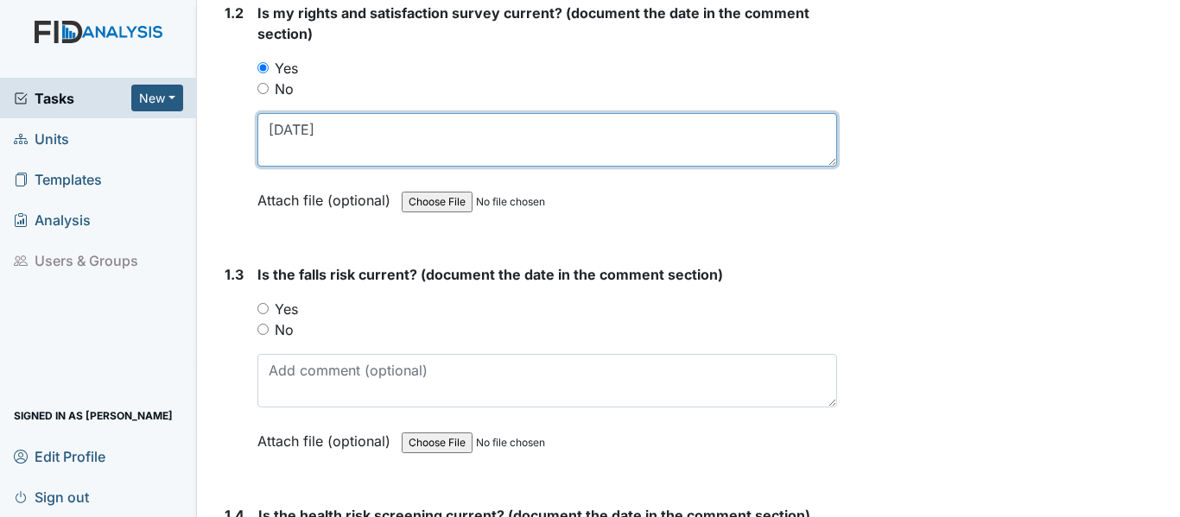
type textarea "[DATE]"
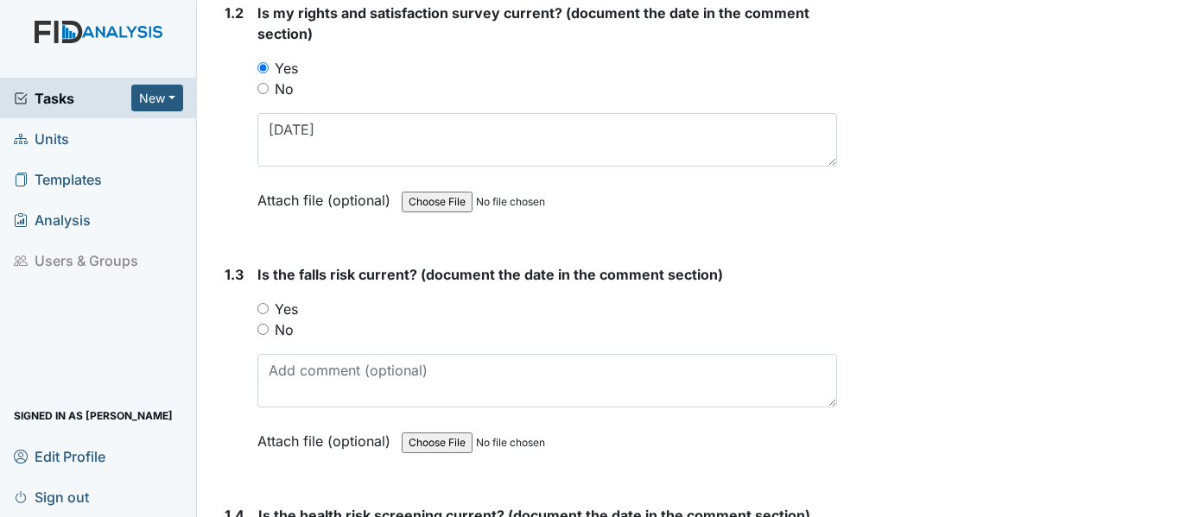
click at [261, 305] on input "Yes" at bounding box center [262, 308] width 11 height 11
radio input "true"
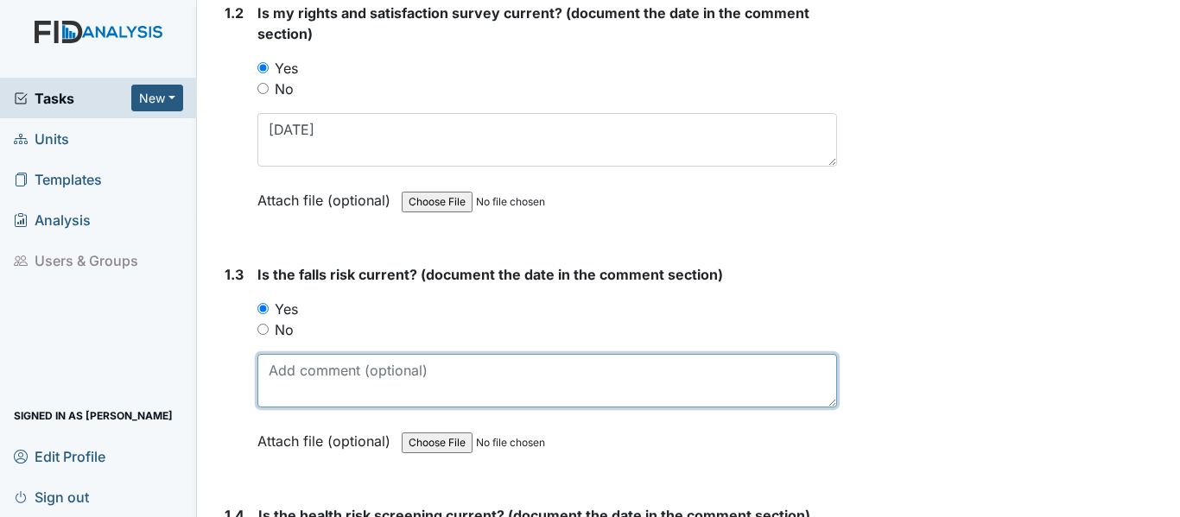
click at [288, 370] on textarea at bounding box center [546, 381] width 579 height 54
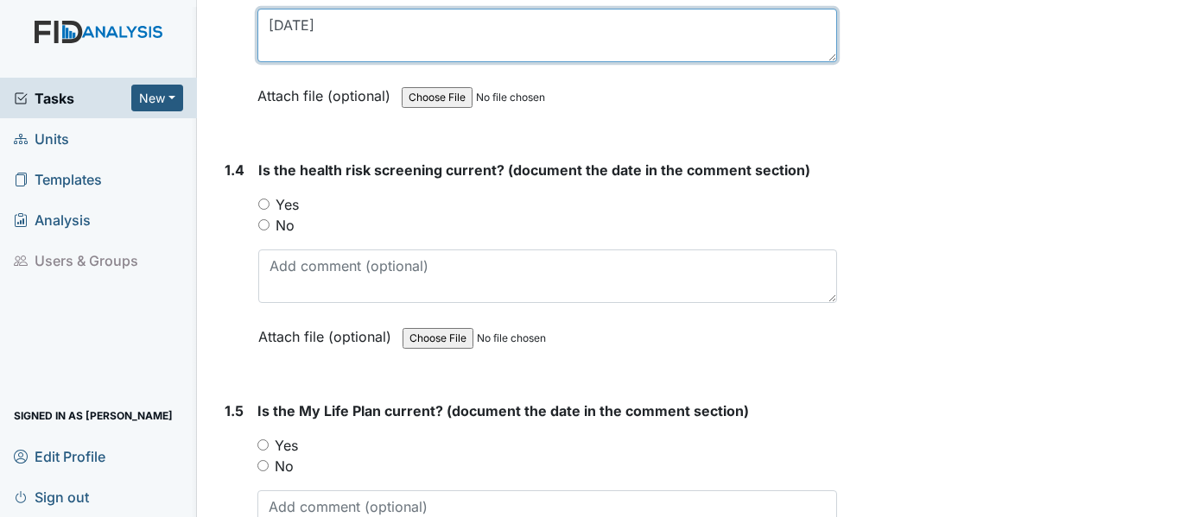
scroll to position [950, 0]
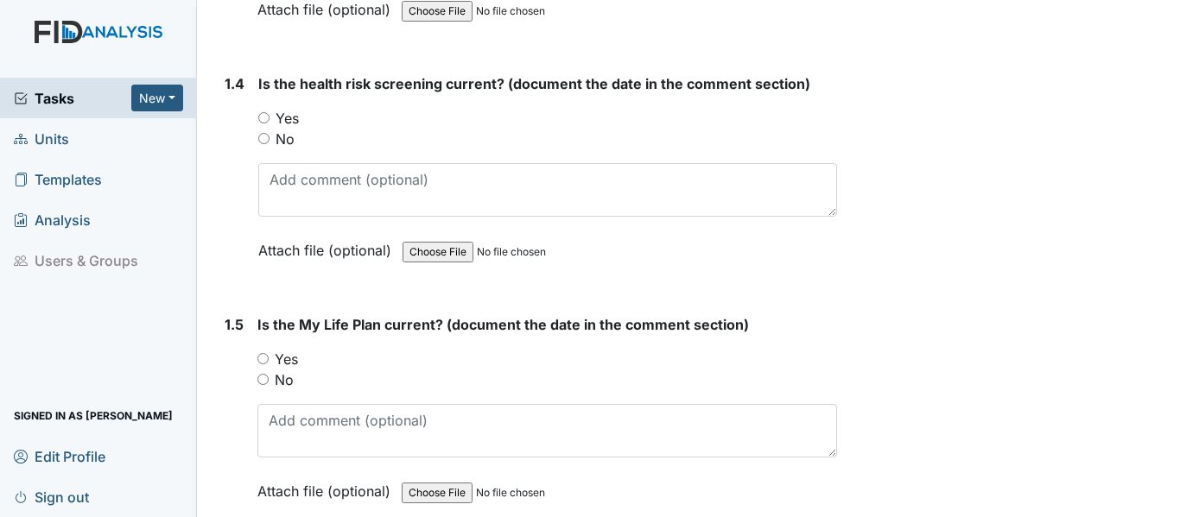
type textarea "[DATE]"
click at [263, 116] on input "Yes" at bounding box center [263, 117] width 11 height 11
radio input "true"
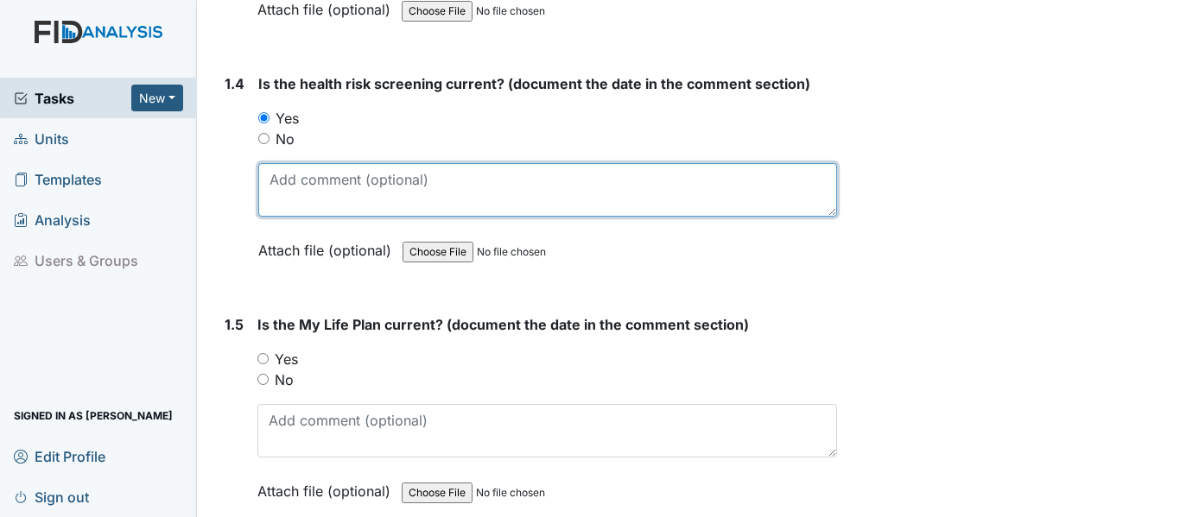
click at [275, 169] on textarea at bounding box center [547, 190] width 579 height 54
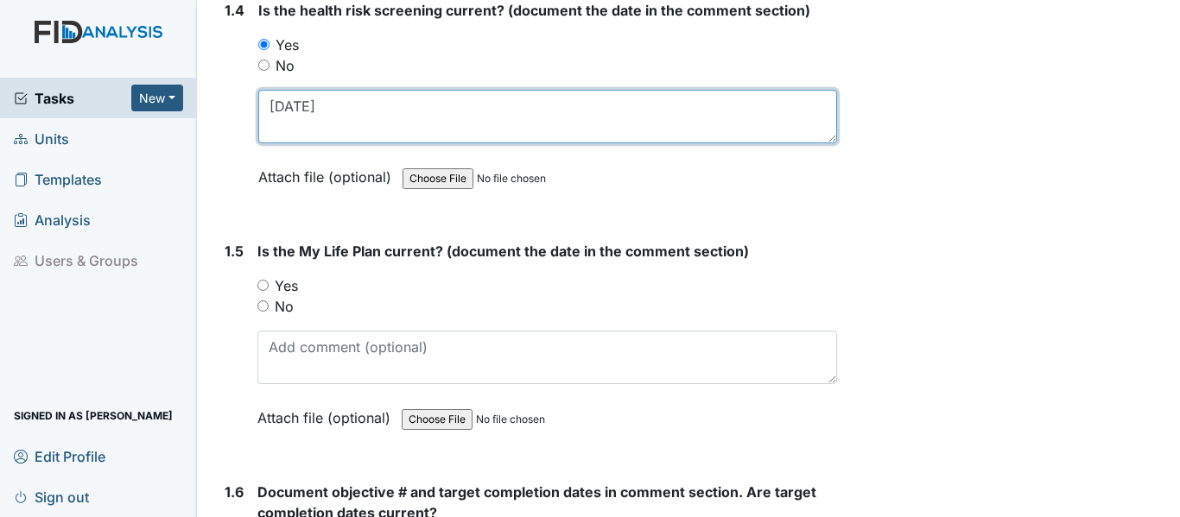
scroll to position [1123, 0]
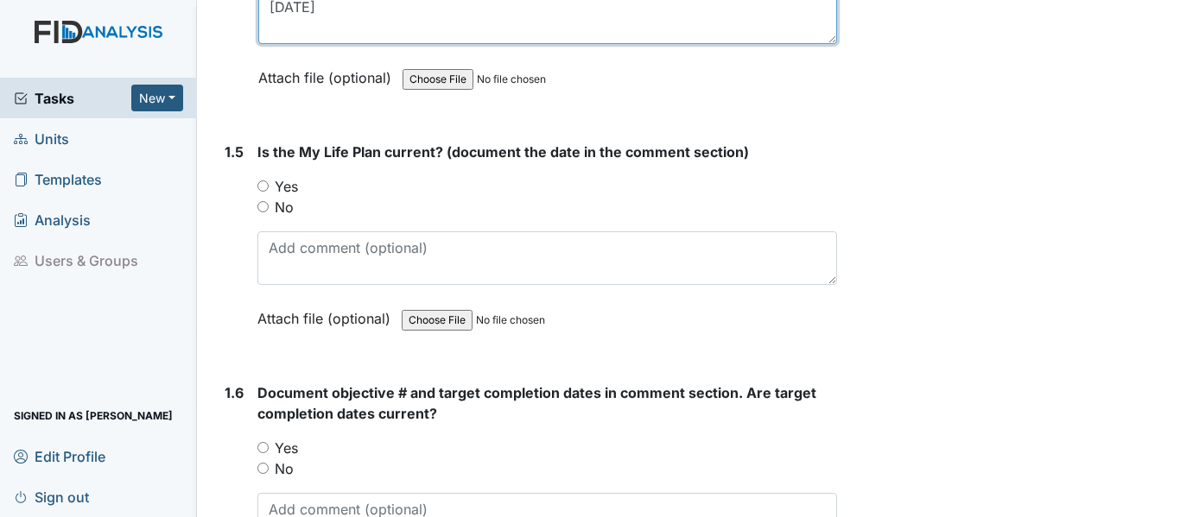
type textarea "11-21-24"
click at [264, 186] on input "Yes" at bounding box center [262, 185] width 11 height 11
radio input "true"
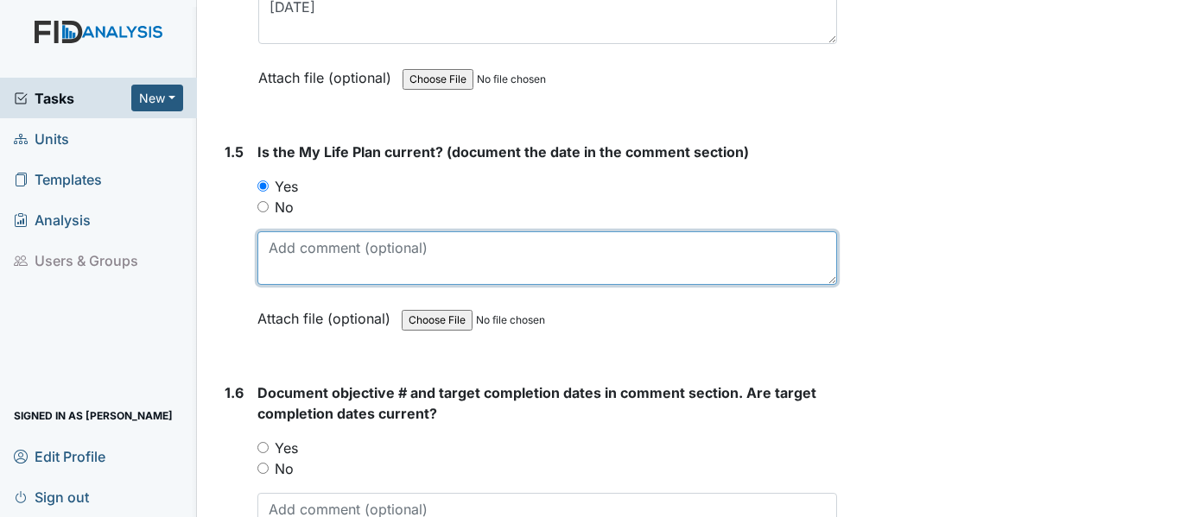
drag, startPoint x: 288, startPoint y: 256, endPoint x: 313, endPoint y: 248, distance: 26.5
click at [289, 255] on textarea at bounding box center [546, 258] width 579 height 54
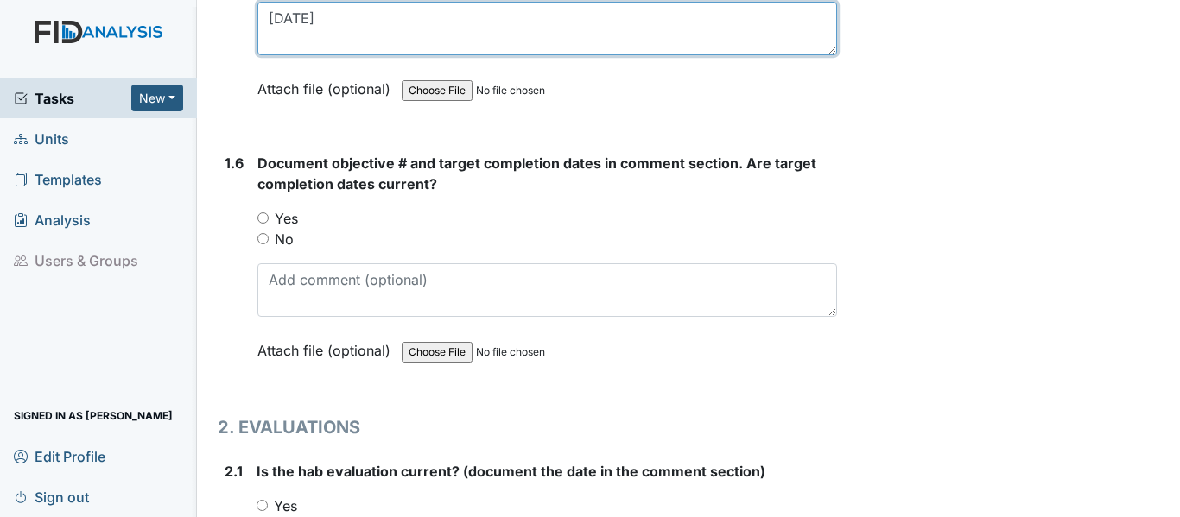
scroll to position [1382, 0]
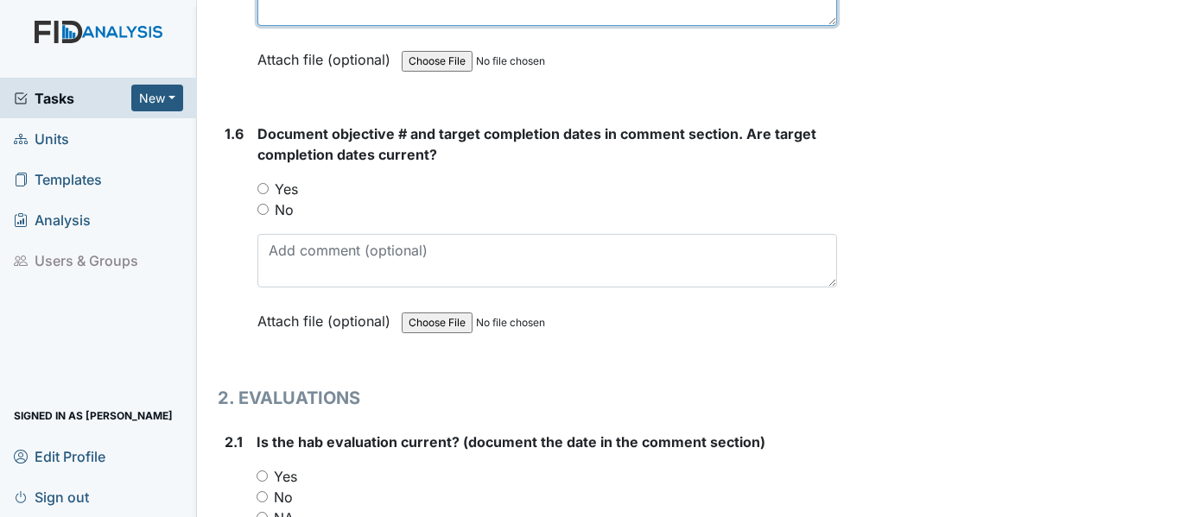
type textarea "11-21-24"
click at [263, 187] on input "Yes" at bounding box center [262, 188] width 11 height 11
radio input "true"
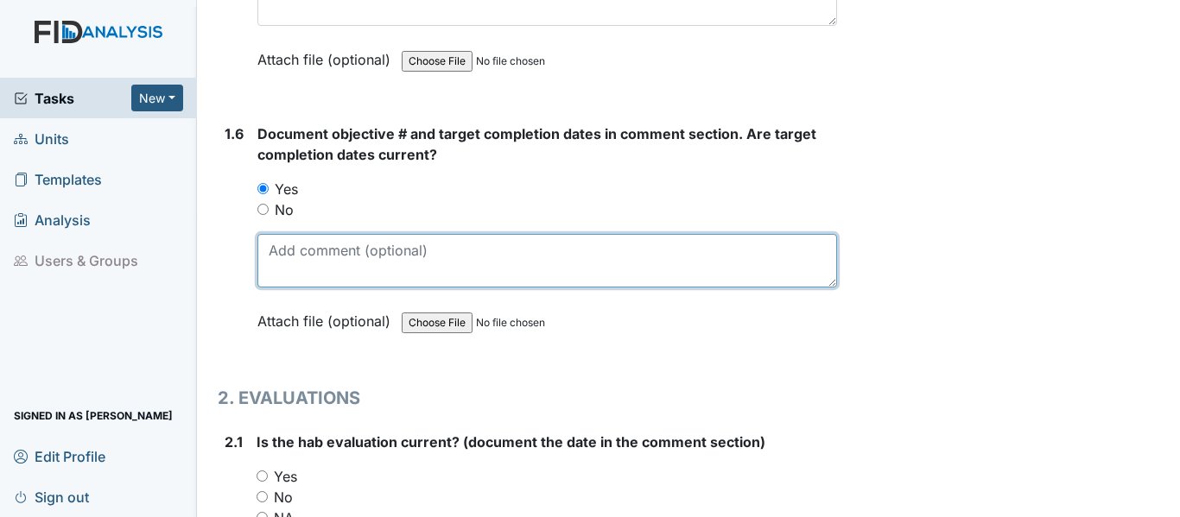
click at [279, 250] on textarea at bounding box center [546, 261] width 579 height 54
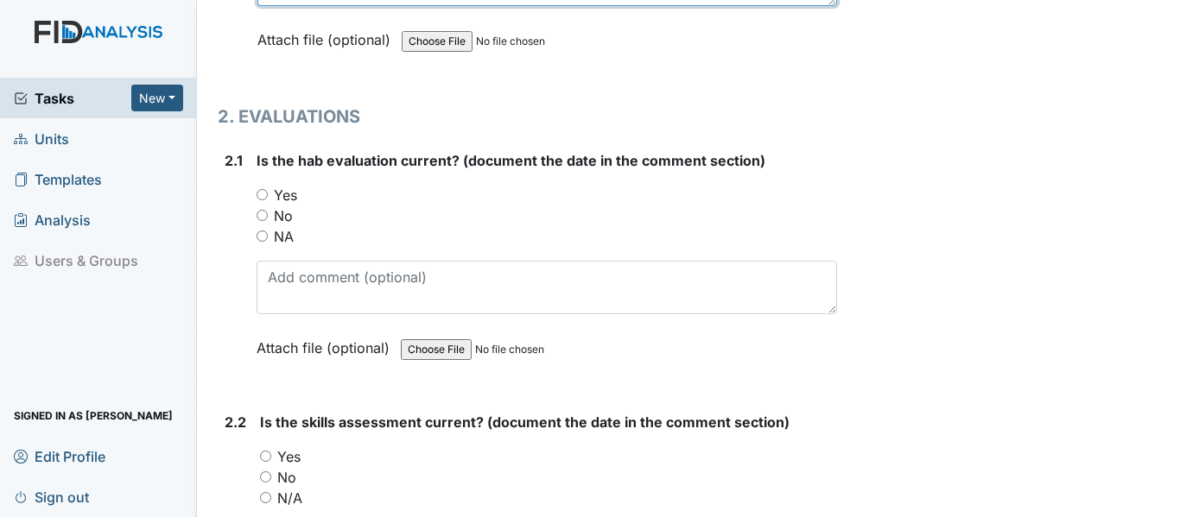
scroll to position [1555, 0]
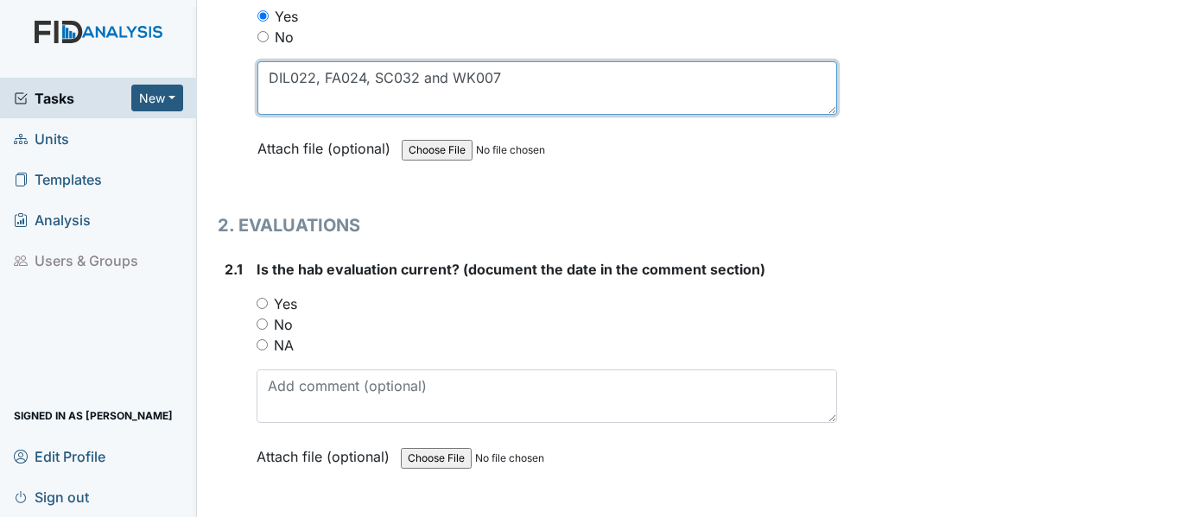
type textarea "DIL022, FA024, SC032 and WK007"
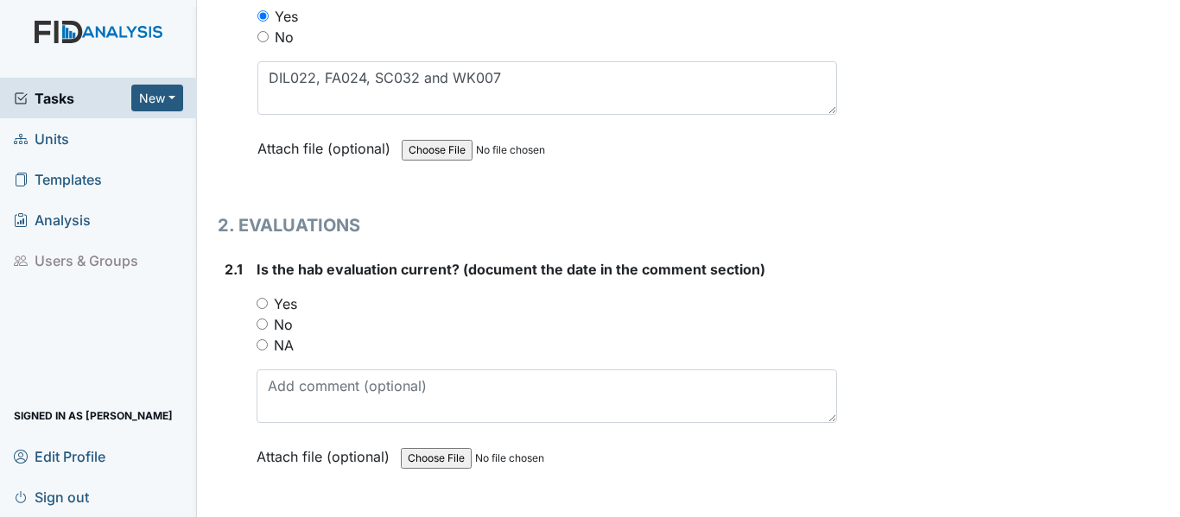
click at [262, 301] on input "Yes" at bounding box center [261, 303] width 11 height 11
radio input "true"
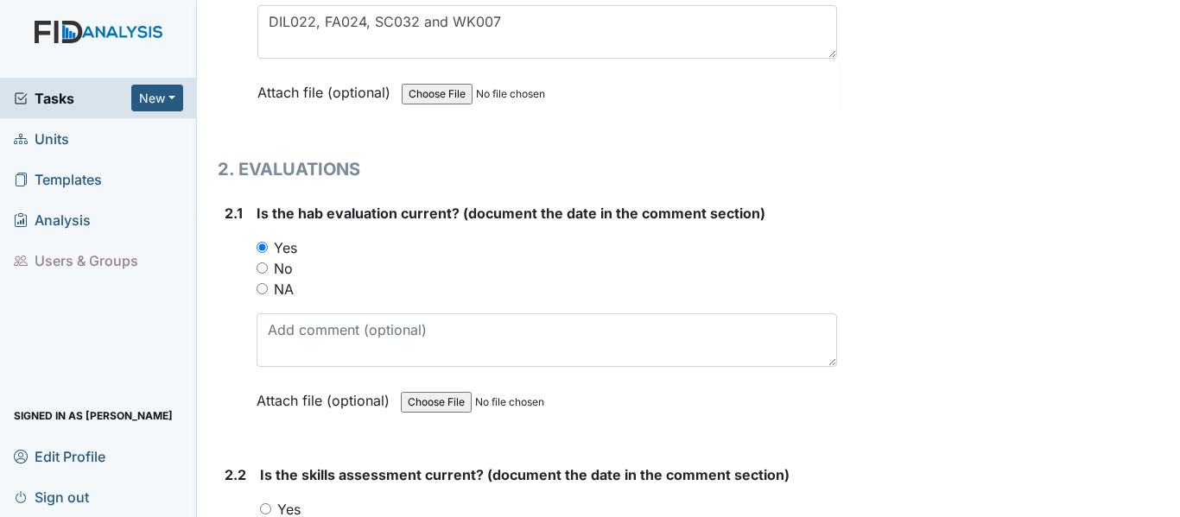
scroll to position [1641, 0]
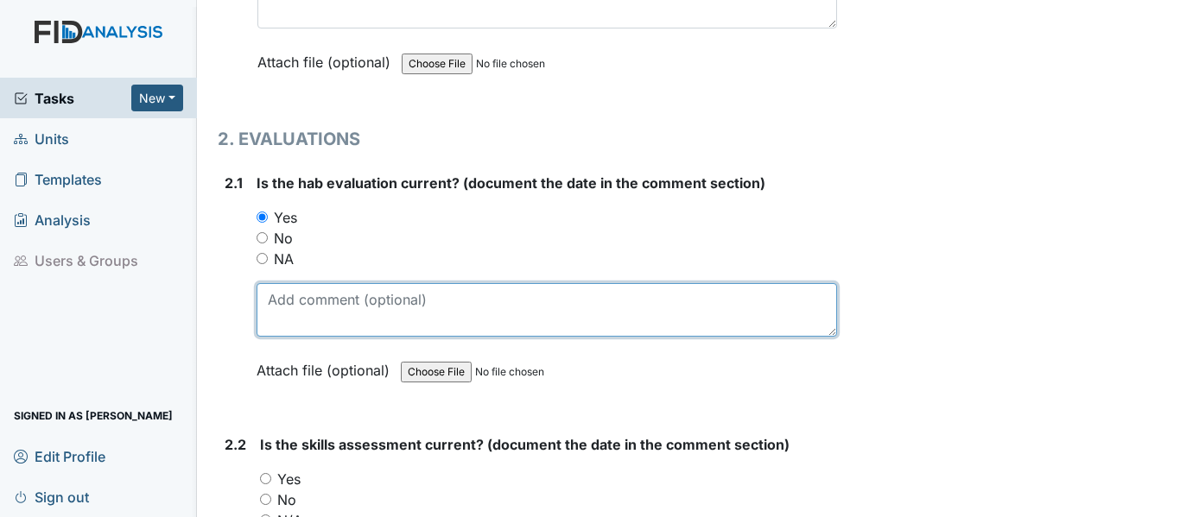
click at [270, 291] on textarea at bounding box center [546, 310] width 580 height 54
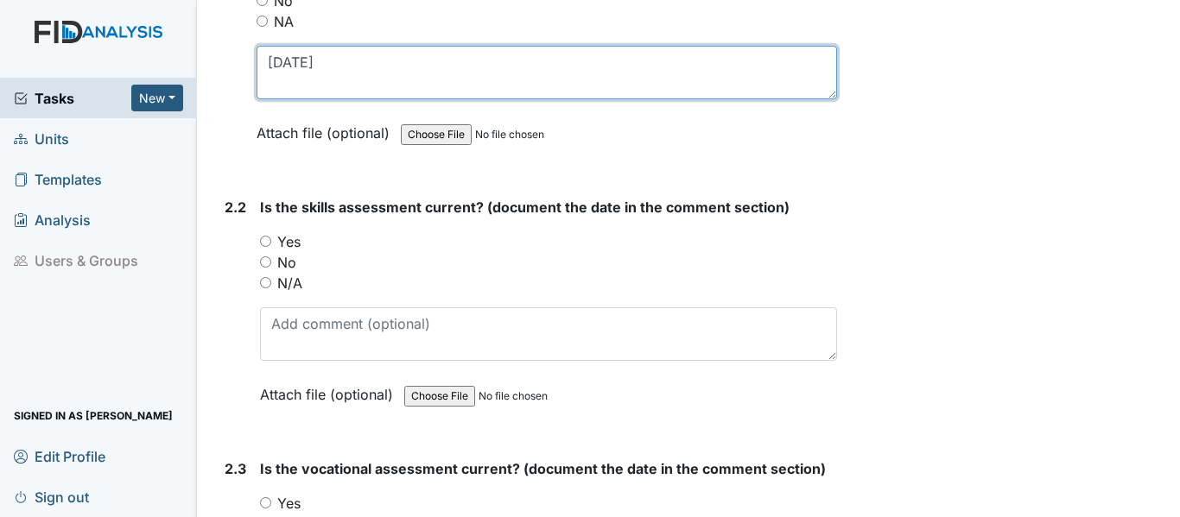
scroll to position [1727, 0]
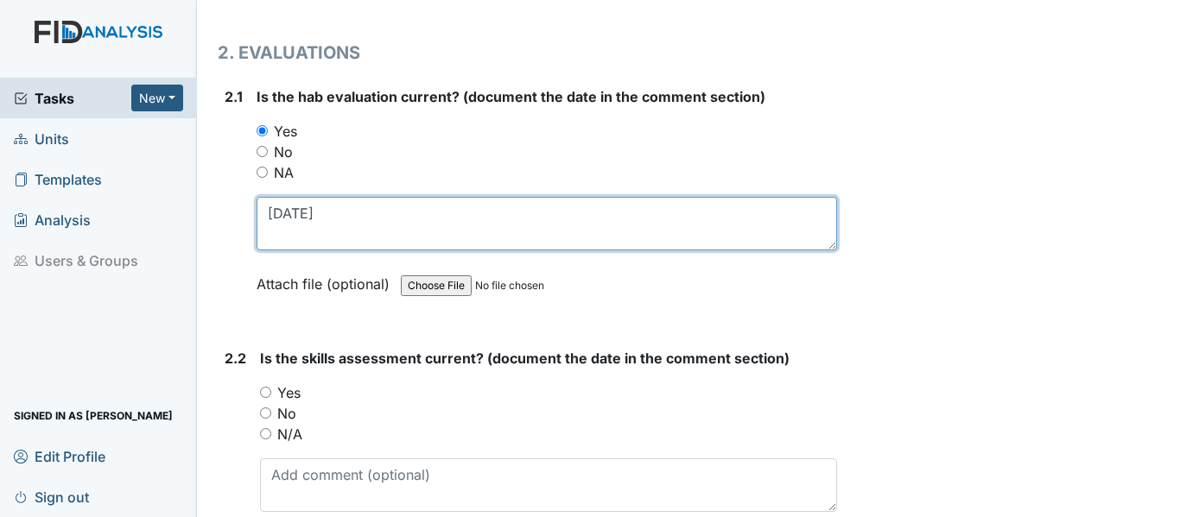
type textarea "11-24-21"
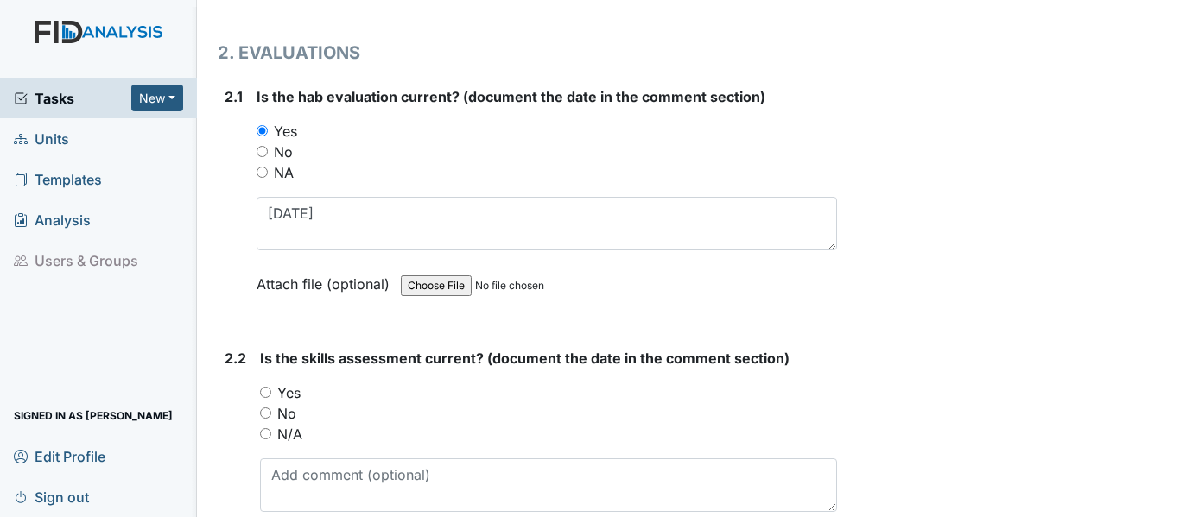
click at [265, 388] on input "Yes" at bounding box center [265, 392] width 11 height 11
radio input "true"
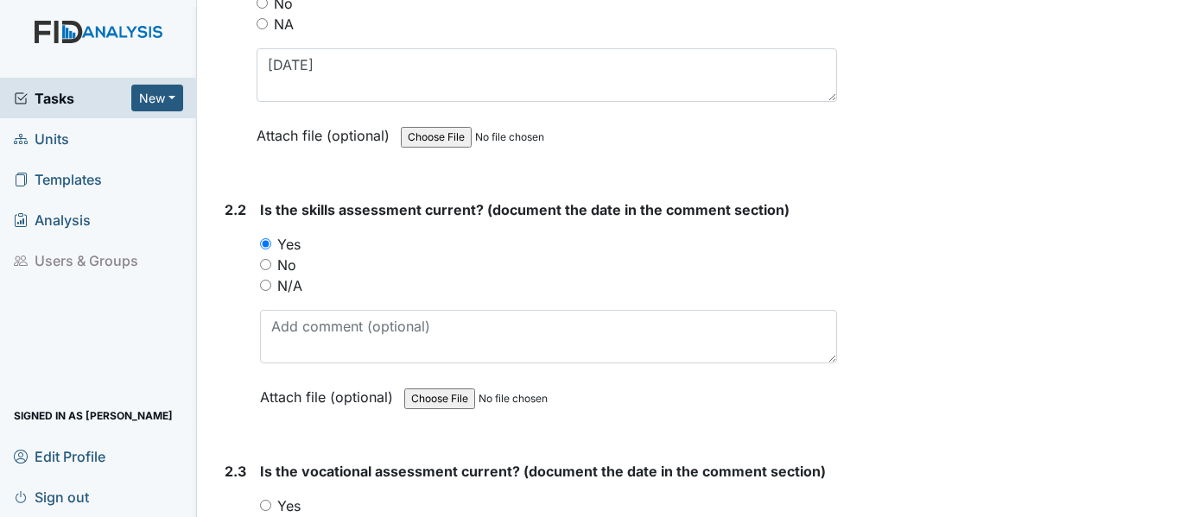
scroll to position [1900, 0]
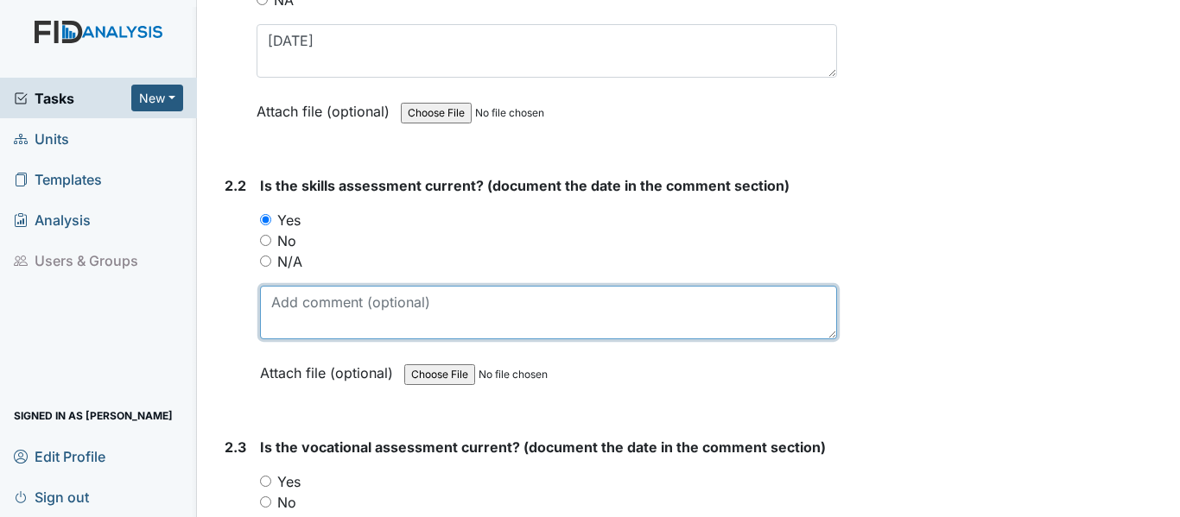
click at [279, 306] on textarea at bounding box center [548, 313] width 577 height 54
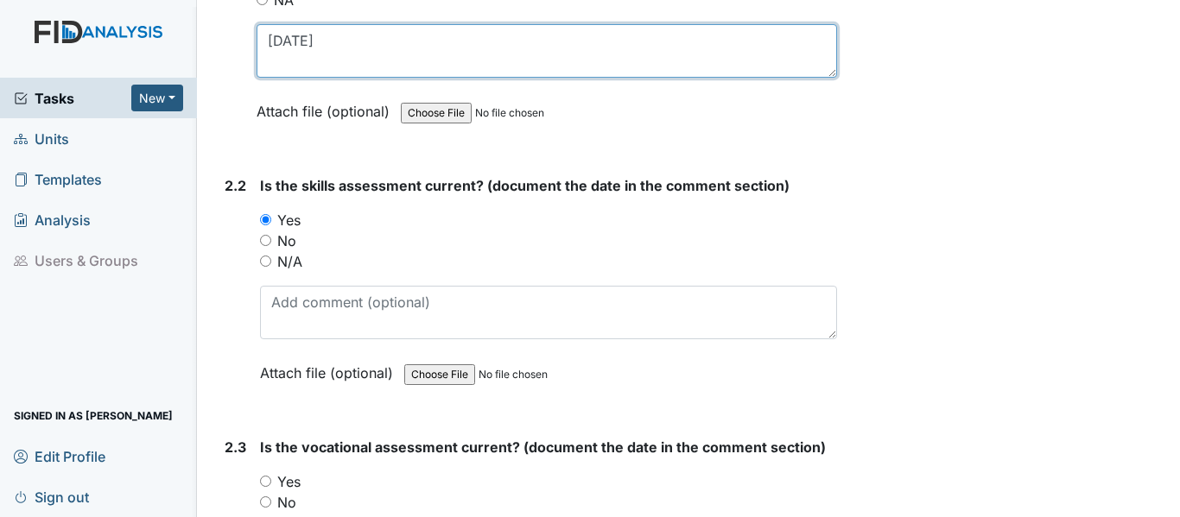
click at [300, 40] on textarea "11-24-21" at bounding box center [546, 51] width 580 height 54
click at [318, 37] on textarea "11-21-21" at bounding box center [546, 51] width 580 height 54
type textarea "[DATE]"
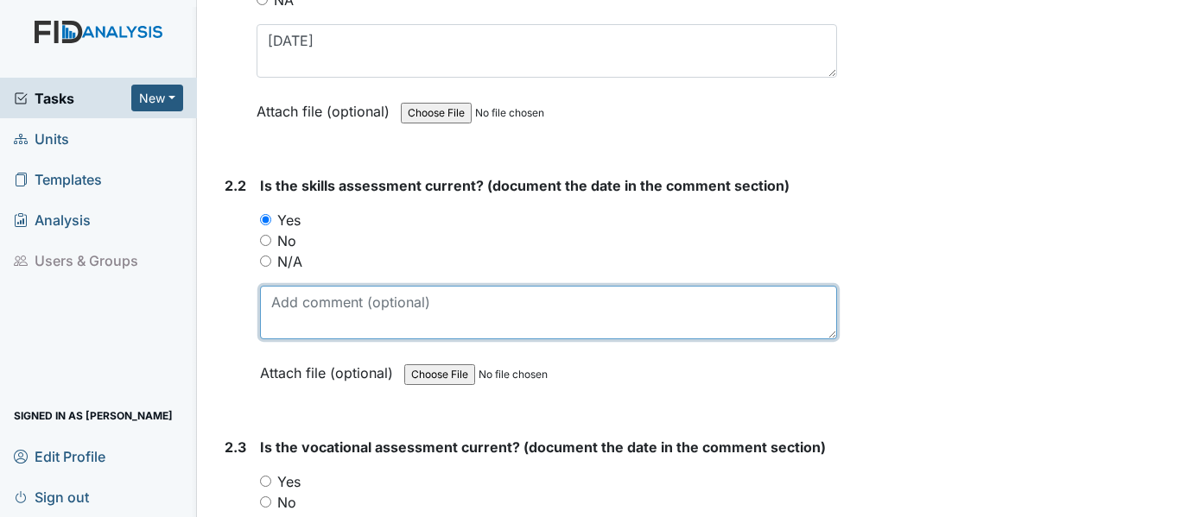
click at [267, 306] on textarea at bounding box center [548, 313] width 577 height 54
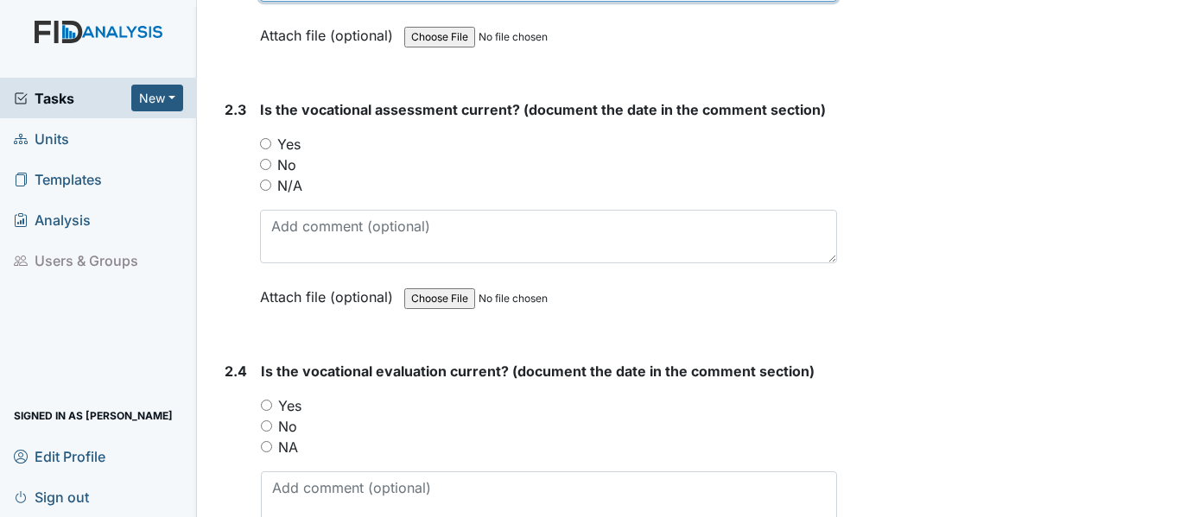
scroll to position [2245, 0]
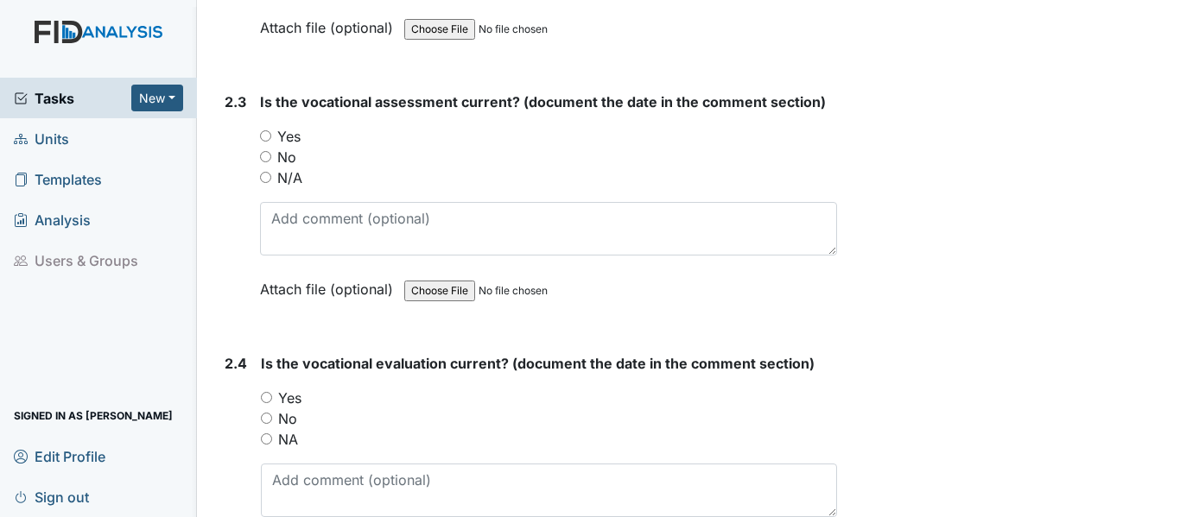
type textarea "[DATE]"
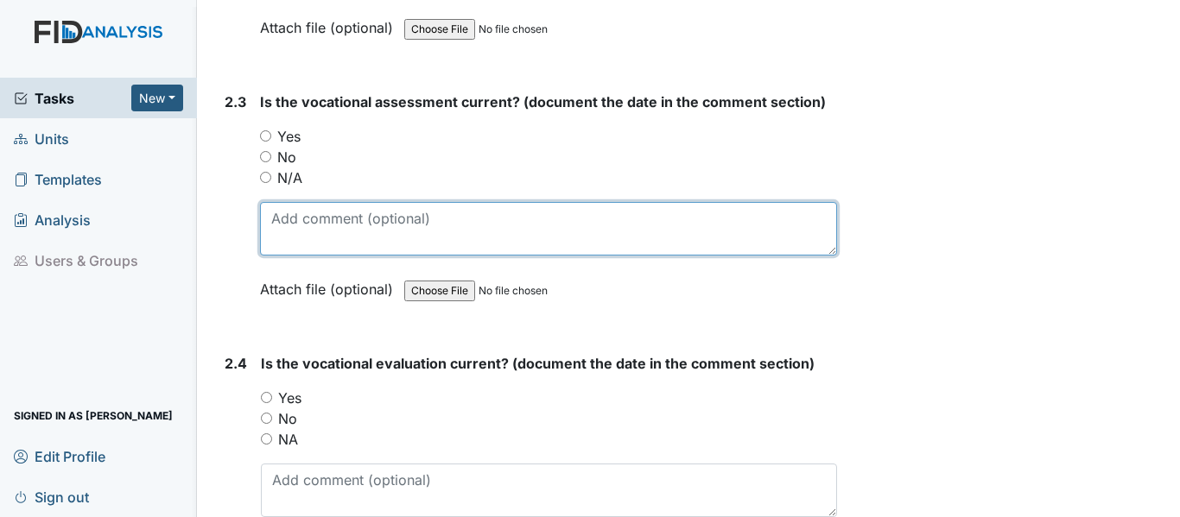
click at [272, 219] on textarea at bounding box center [548, 229] width 577 height 54
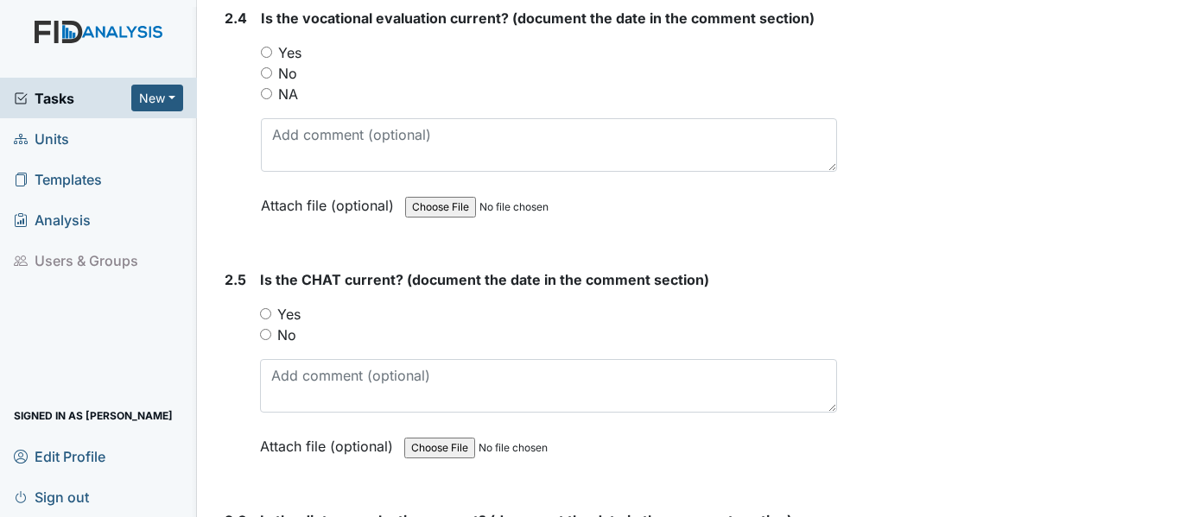
scroll to position [2504, 0]
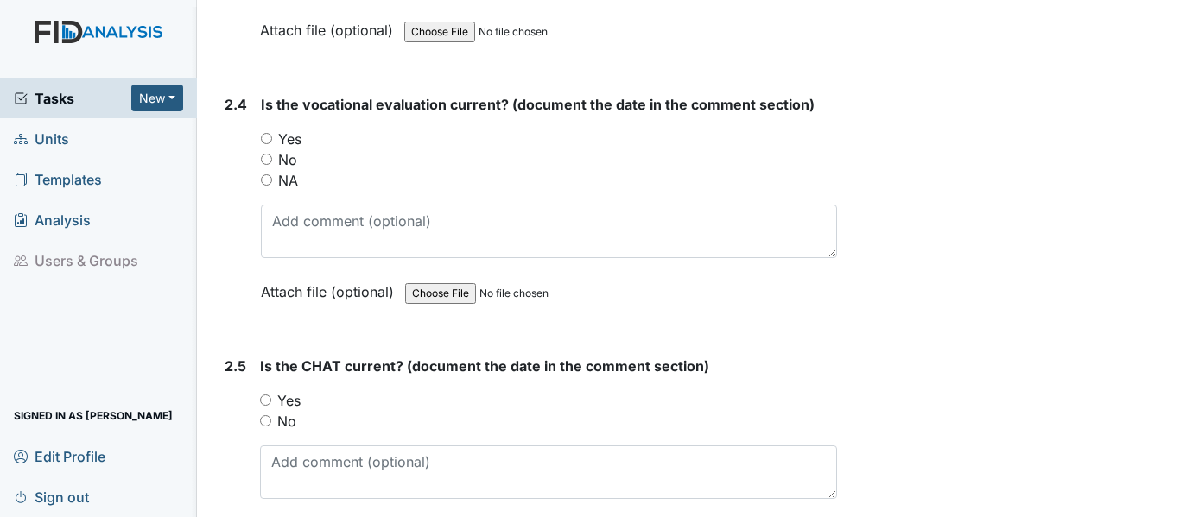
type textarea "[DATE]"
click at [265, 135] on input "Yes" at bounding box center [266, 138] width 11 height 11
radio input "true"
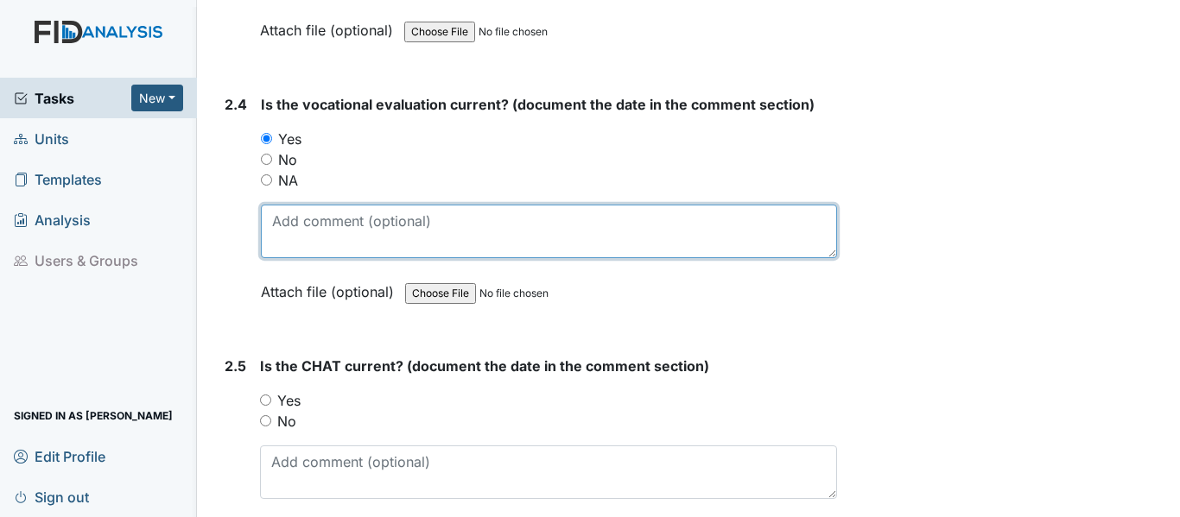
click at [271, 219] on textarea at bounding box center [549, 232] width 576 height 54
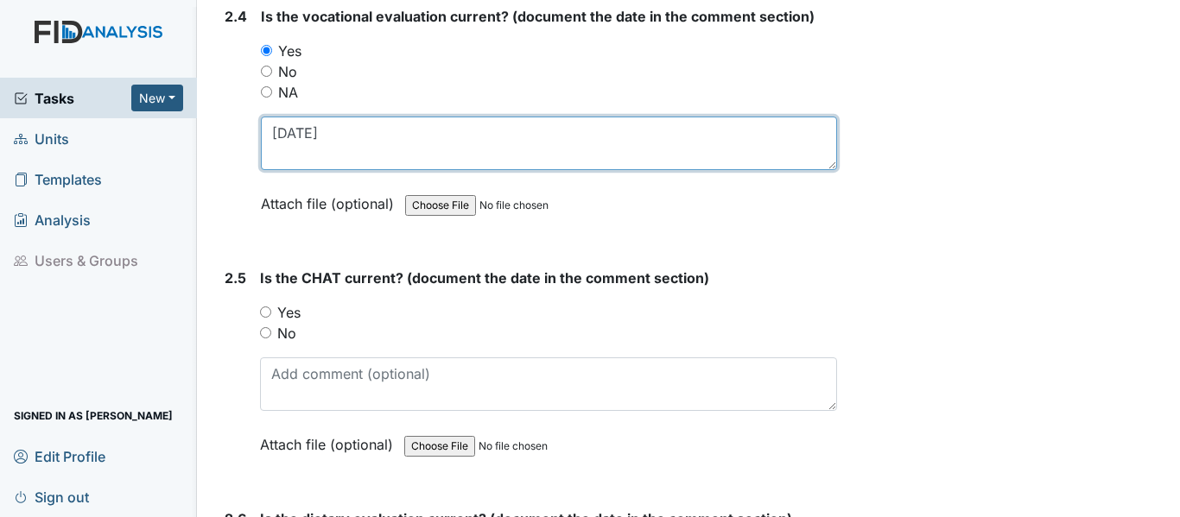
scroll to position [2677, 0]
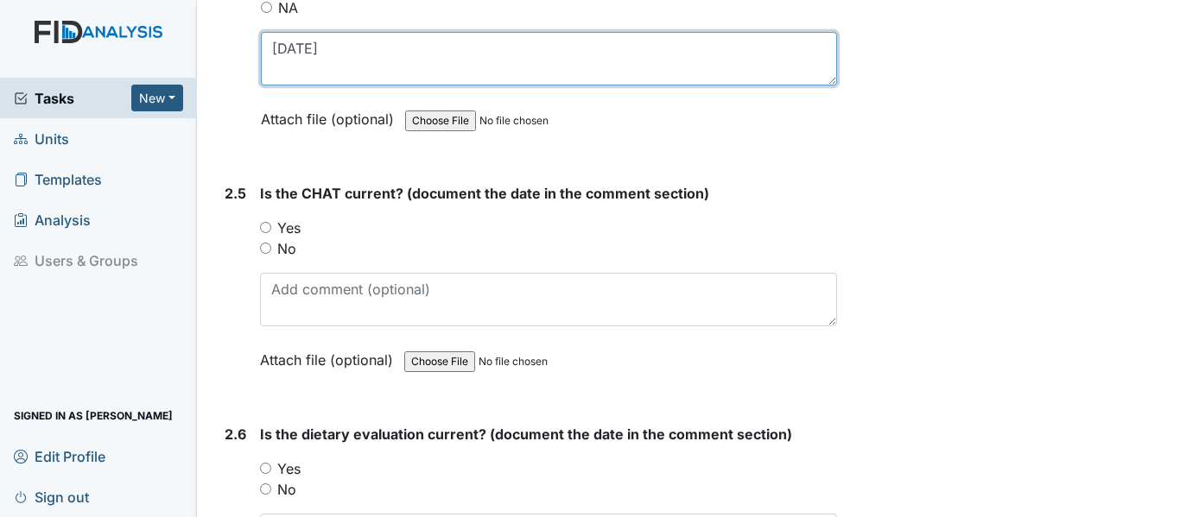
type textarea "[DATE]"
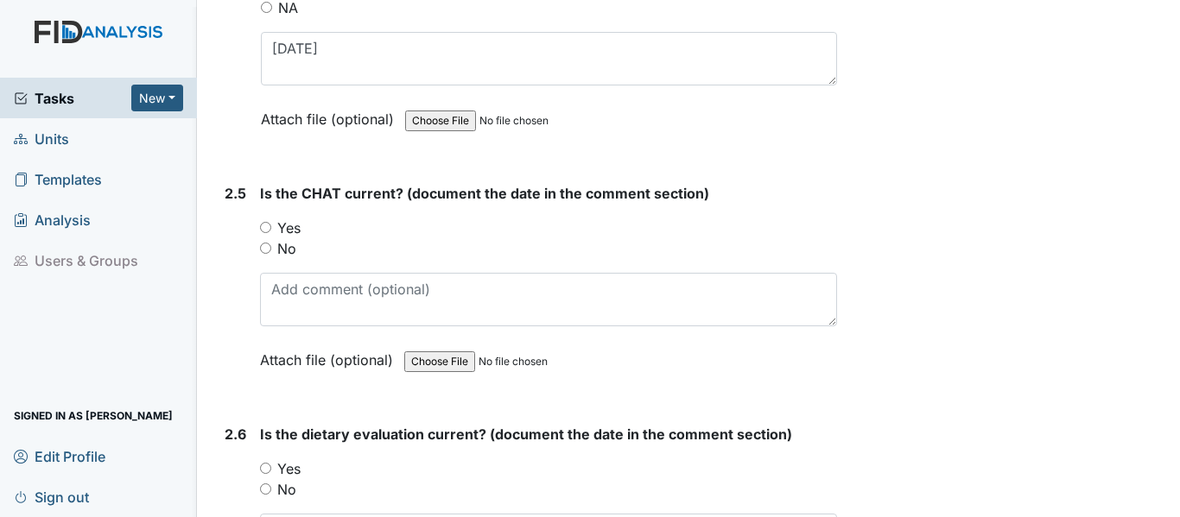
click at [267, 227] on input "Yes" at bounding box center [265, 227] width 11 height 11
radio input "true"
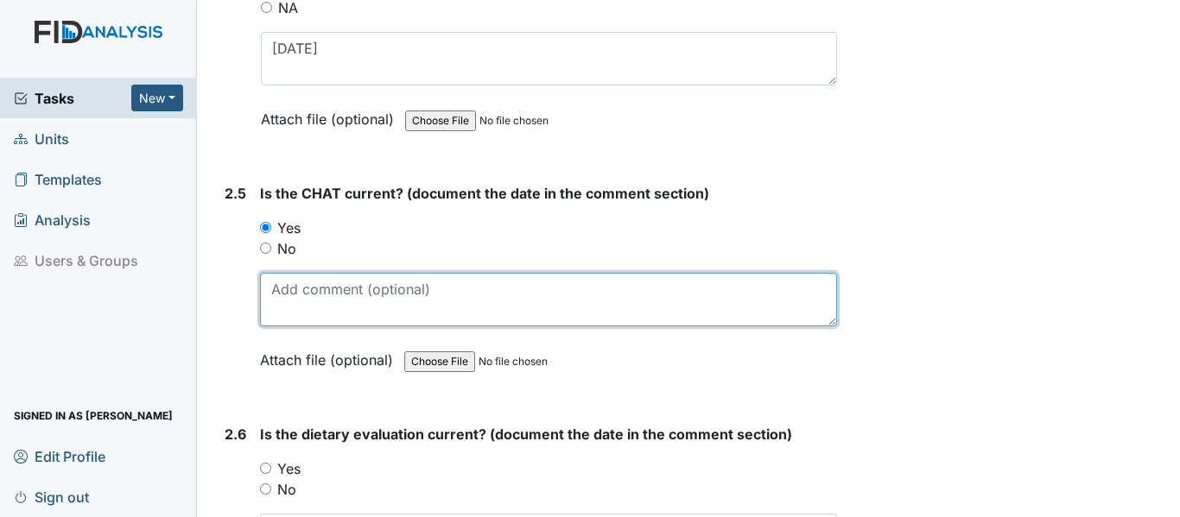
click at [281, 295] on textarea at bounding box center [548, 300] width 577 height 54
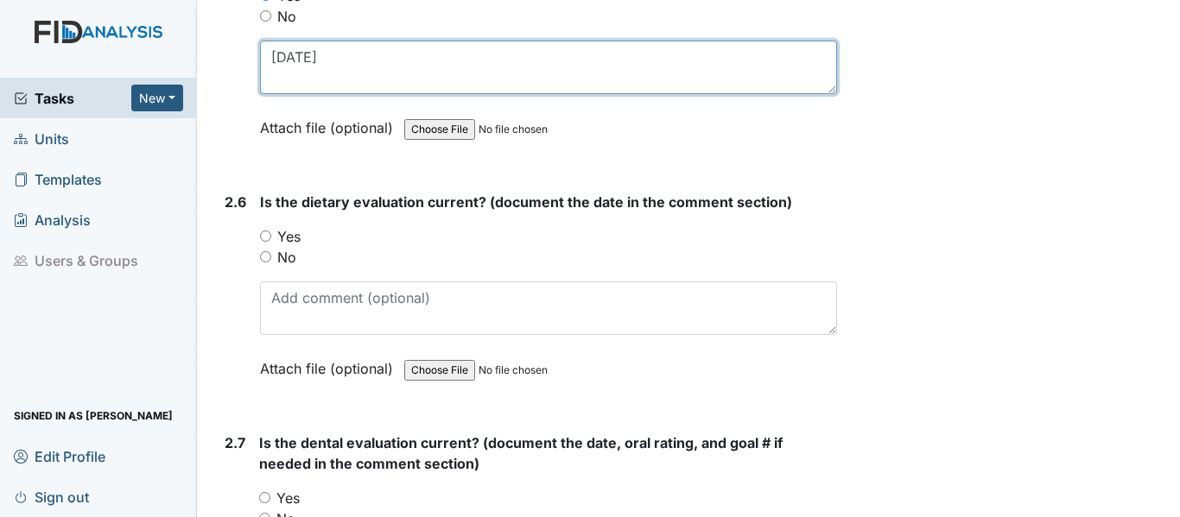
scroll to position [2936, 0]
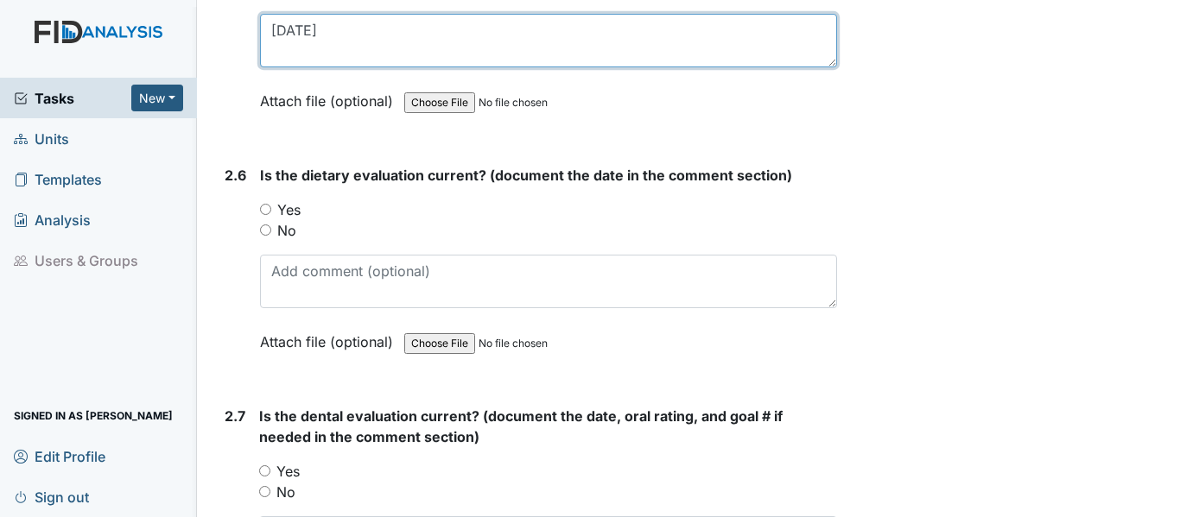
type textarea "11-21-24"
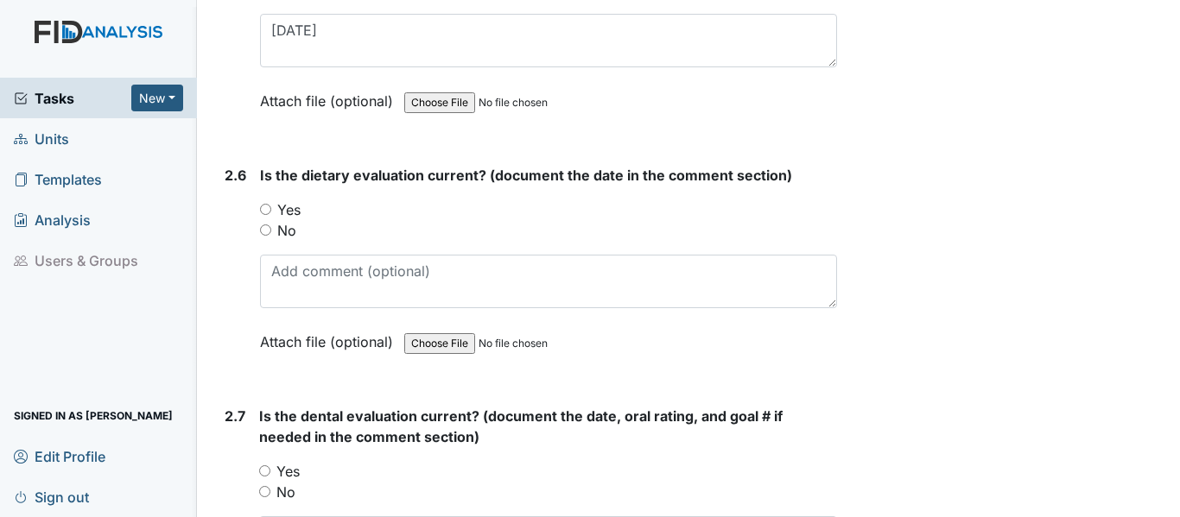
click at [266, 208] on input "Yes" at bounding box center [265, 209] width 11 height 11
radio input "true"
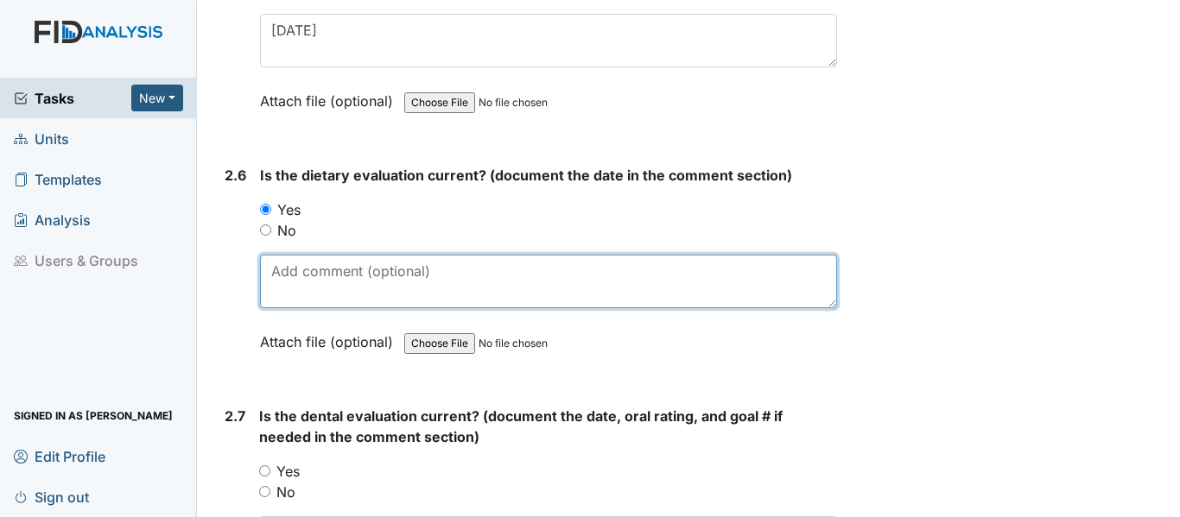
click at [280, 272] on textarea at bounding box center [548, 282] width 577 height 54
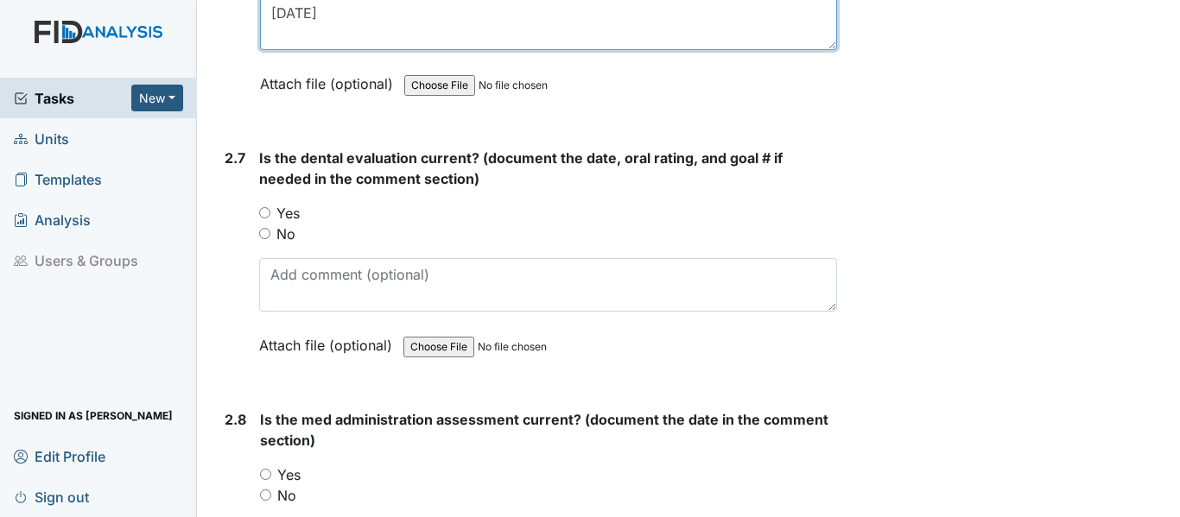
scroll to position [3195, 0]
type textarea "12-30-24"
click at [262, 212] on input "Yes" at bounding box center [264, 211] width 11 height 11
radio input "true"
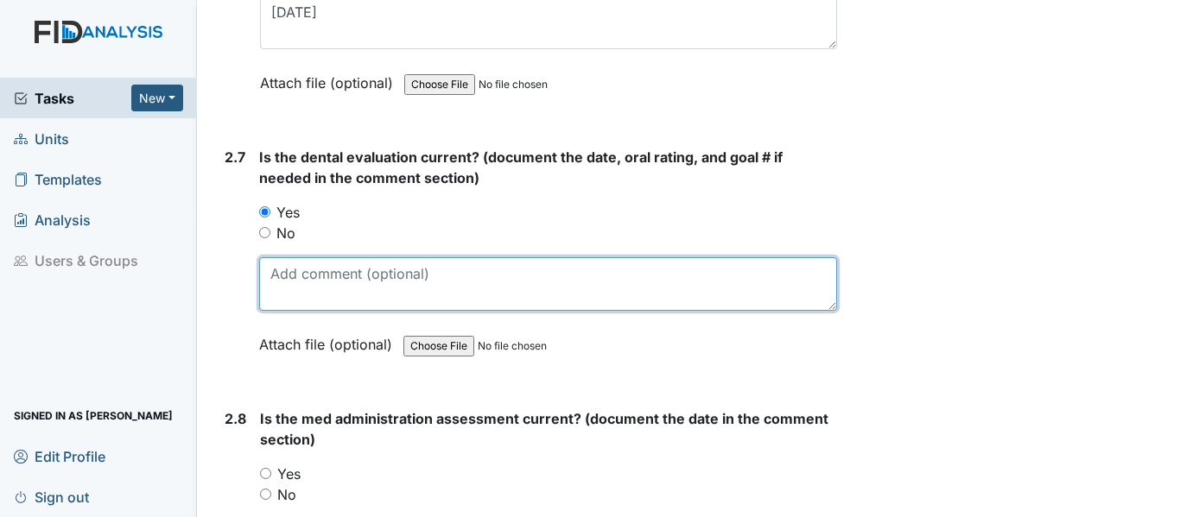
drag, startPoint x: 278, startPoint y: 275, endPoint x: 292, endPoint y: 271, distance: 14.2
click at [279, 275] on textarea at bounding box center [548, 284] width 578 height 54
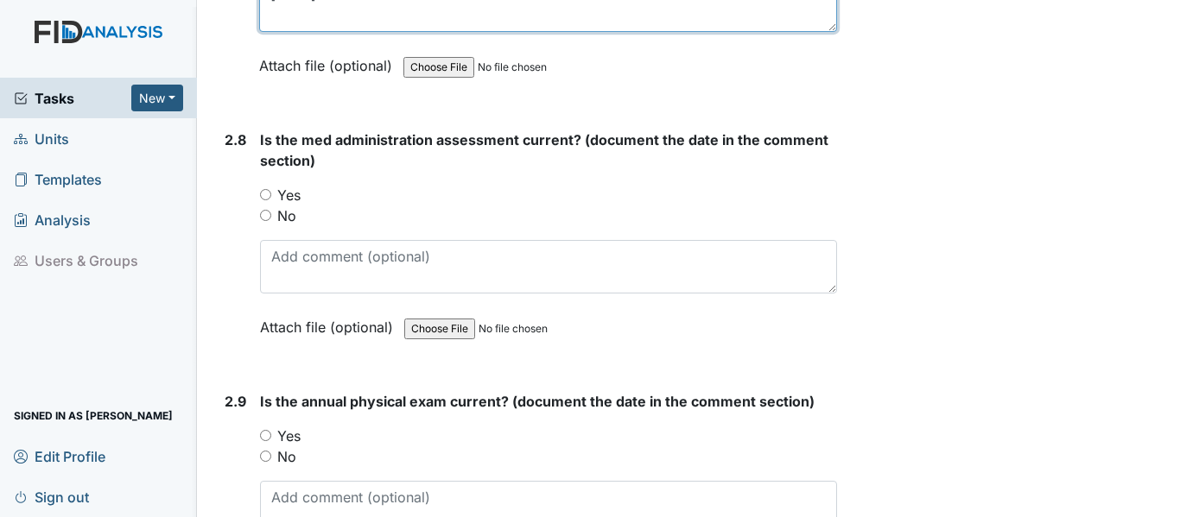
scroll to position [3541, 0]
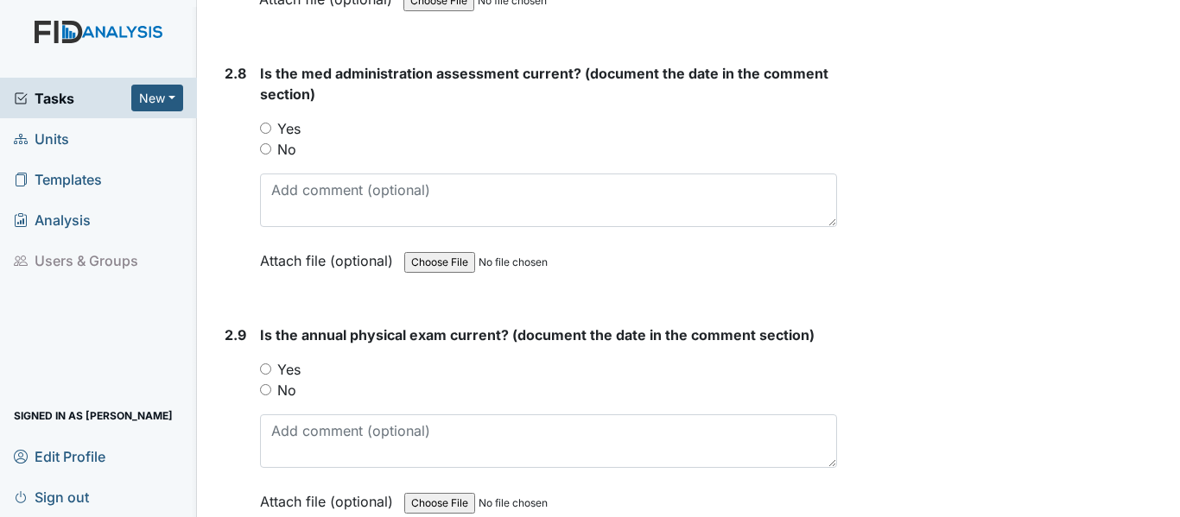
type textarea "10-3-24"
click at [264, 125] on input "Yes" at bounding box center [265, 128] width 11 height 11
radio input "true"
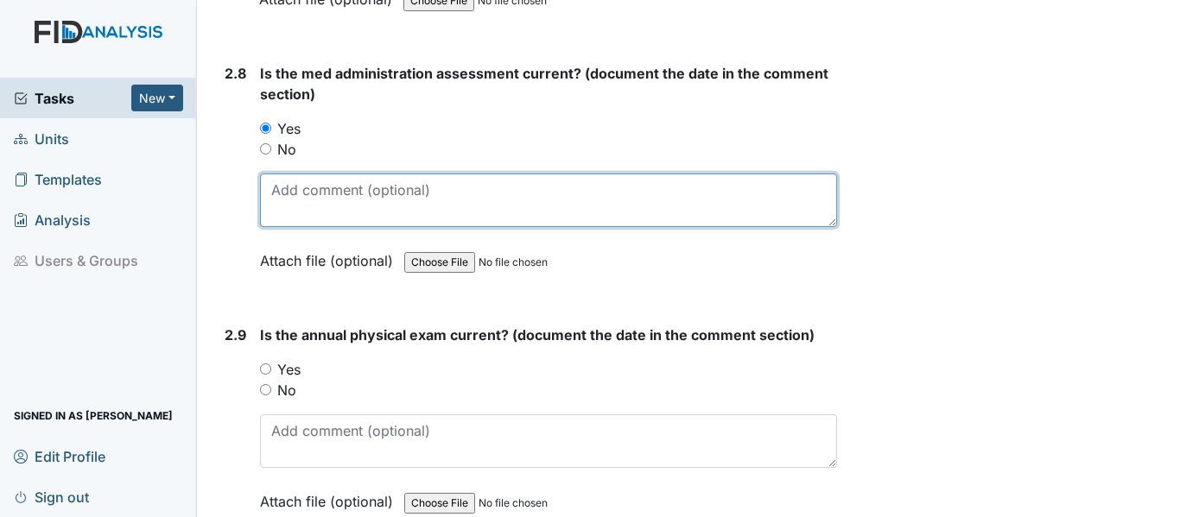
click at [271, 188] on textarea at bounding box center [548, 201] width 577 height 54
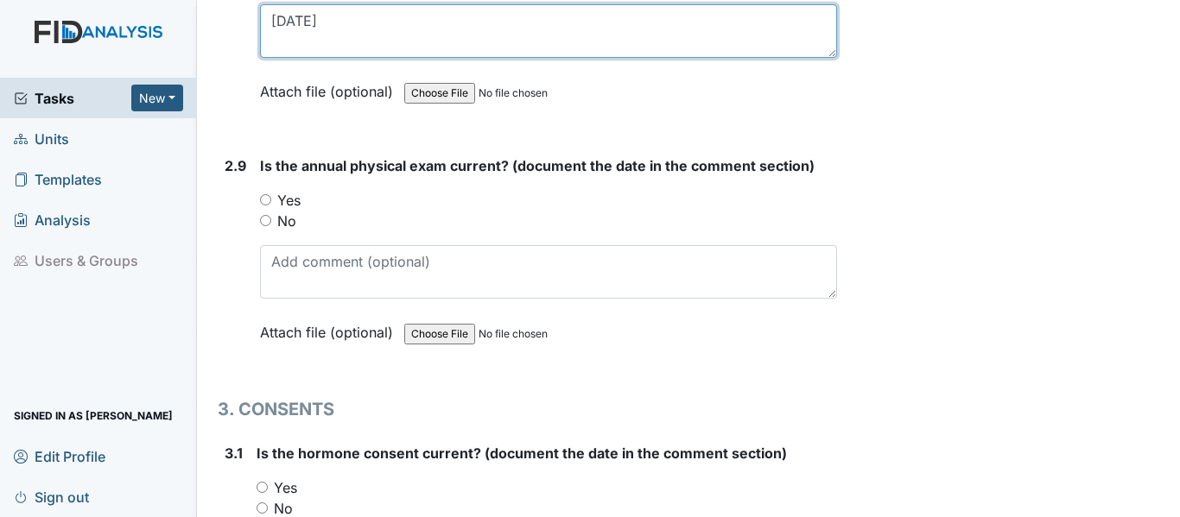
scroll to position [3714, 0]
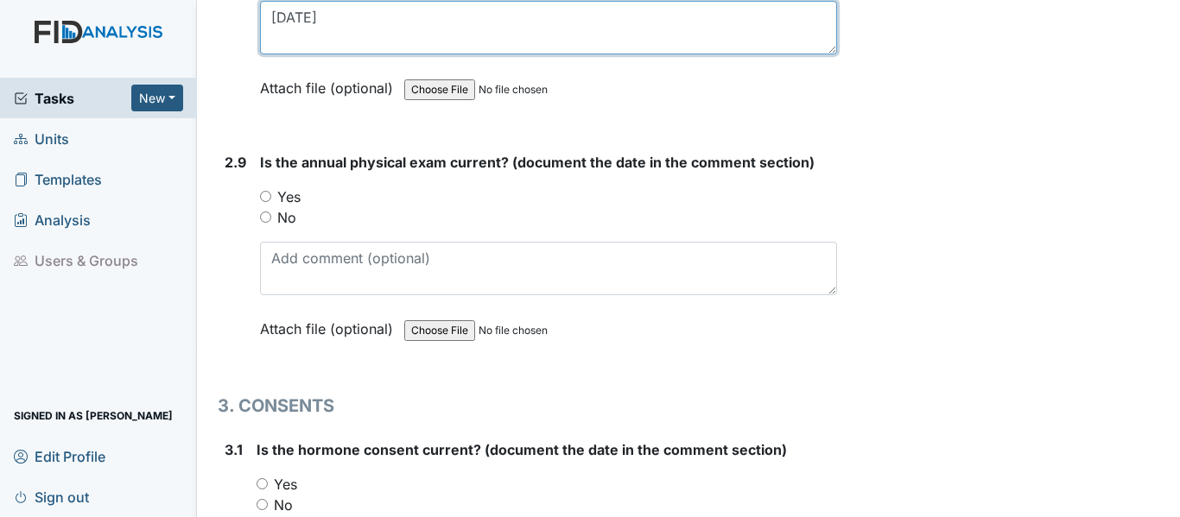
type textarea "3-28-25"
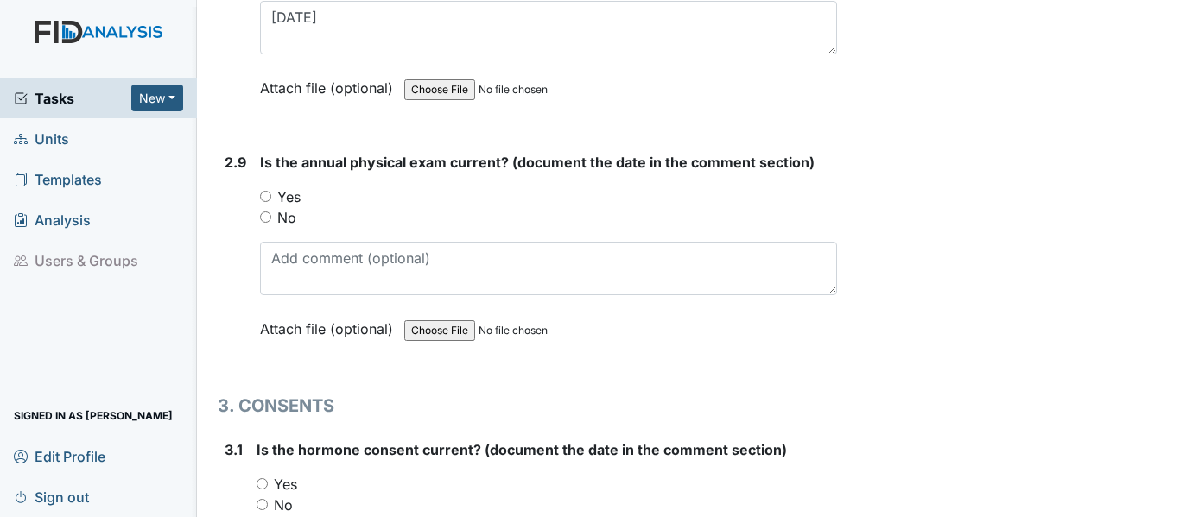
click at [264, 195] on input "Yes" at bounding box center [265, 196] width 11 height 11
radio input "true"
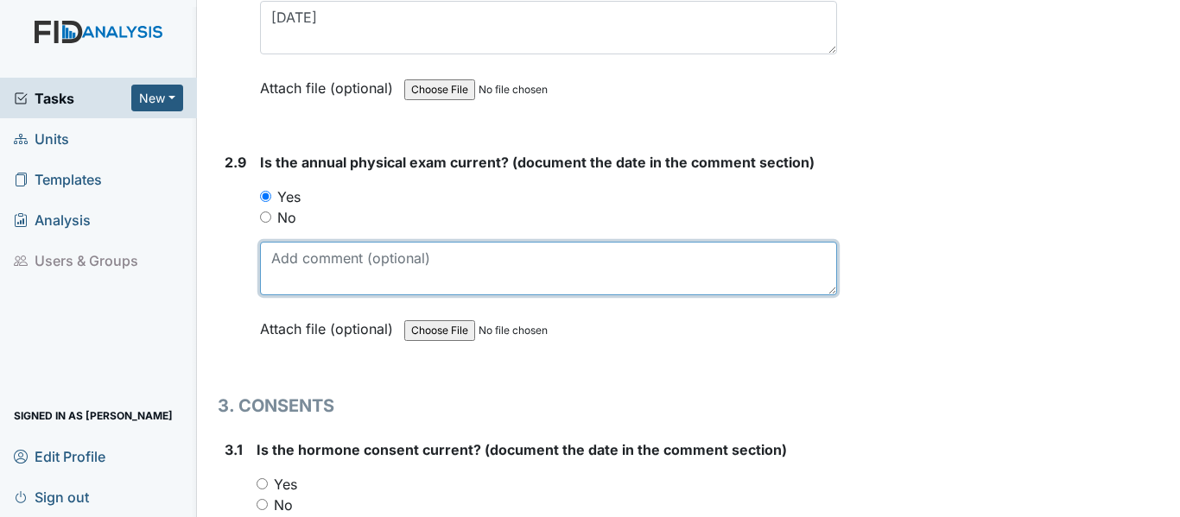
drag, startPoint x: 268, startPoint y: 263, endPoint x: 282, endPoint y: 263, distance: 13.8
click at [269, 263] on textarea at bounding box center [548, 269] width 577 height 54
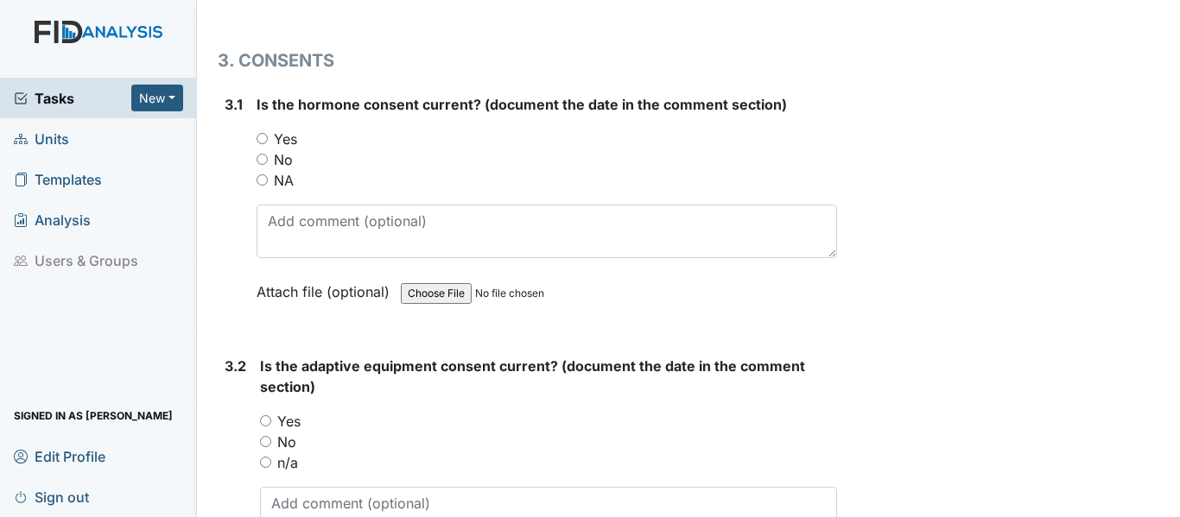
scroll to position [3973, 0]
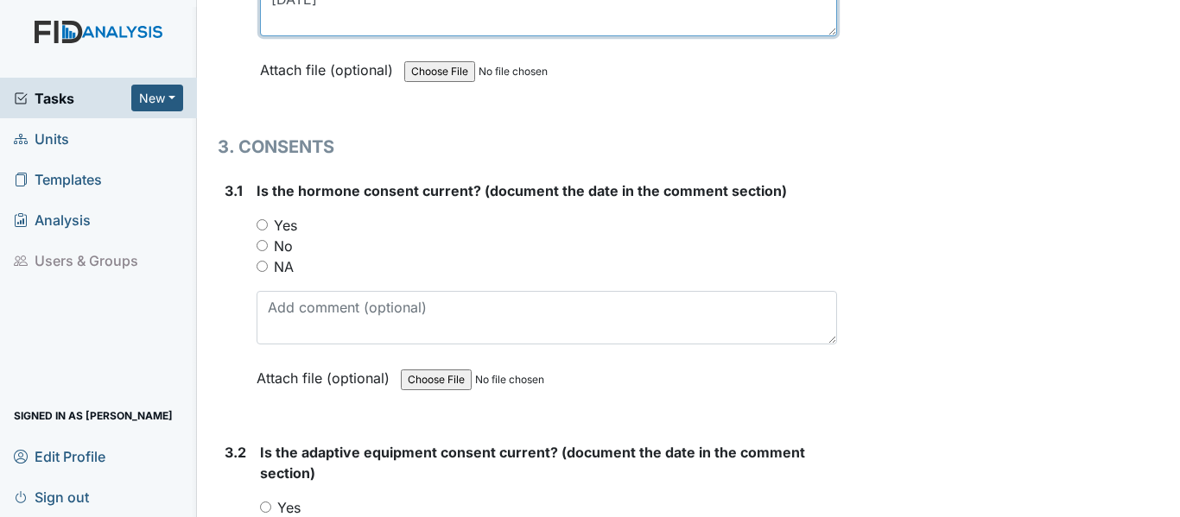
type textarea "11-27-24"
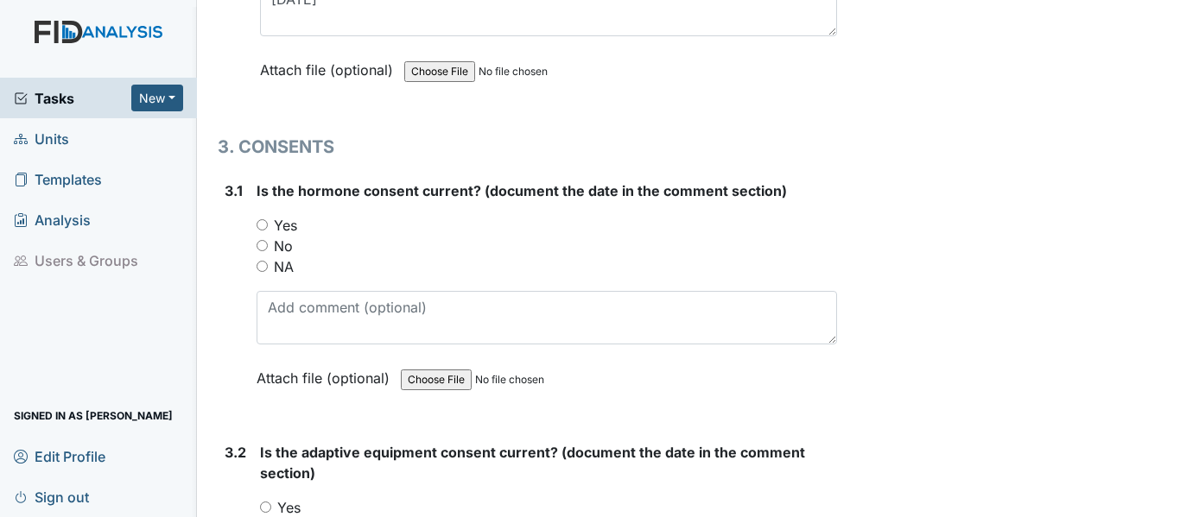
click at [263, 264] on input "NA" at bounding box center [261, 266] width 11 height 11
radio input "true"
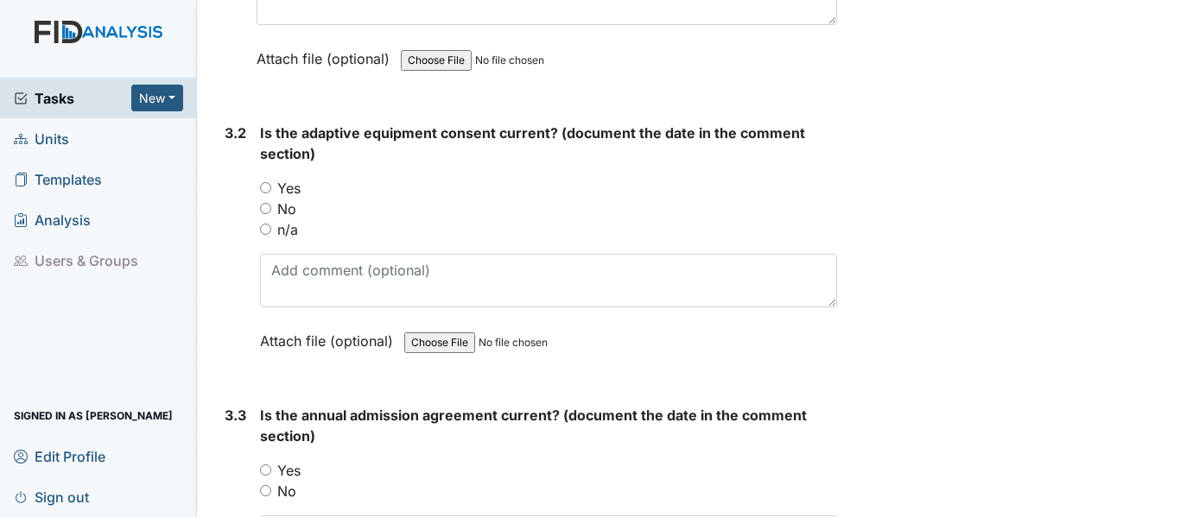
scroll to position [4318, 0]
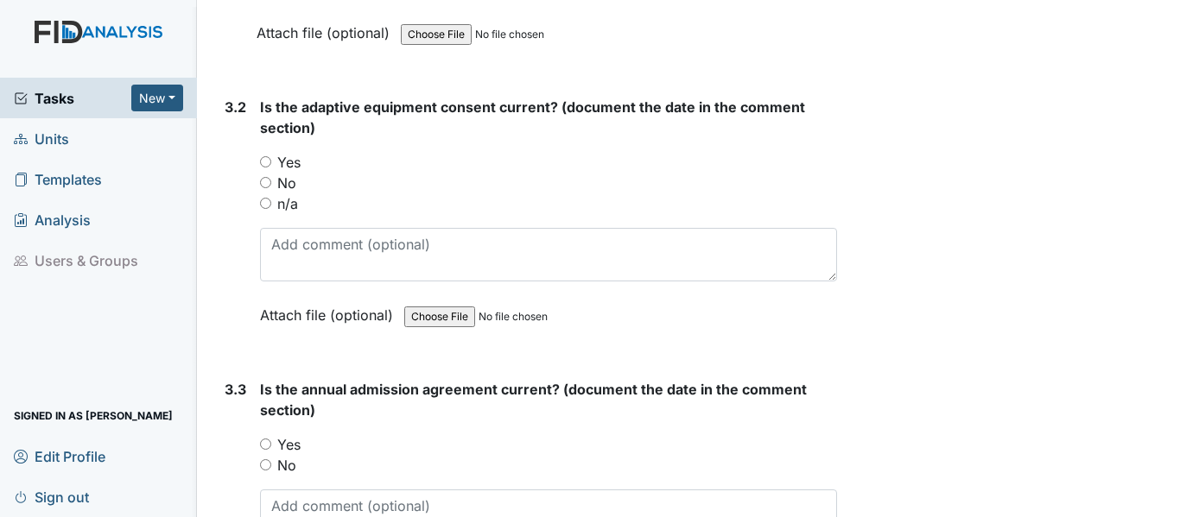
click at [262, 163] on input "Yes" at bounding box center [265, 161] width 11 height 11
radio input "true"
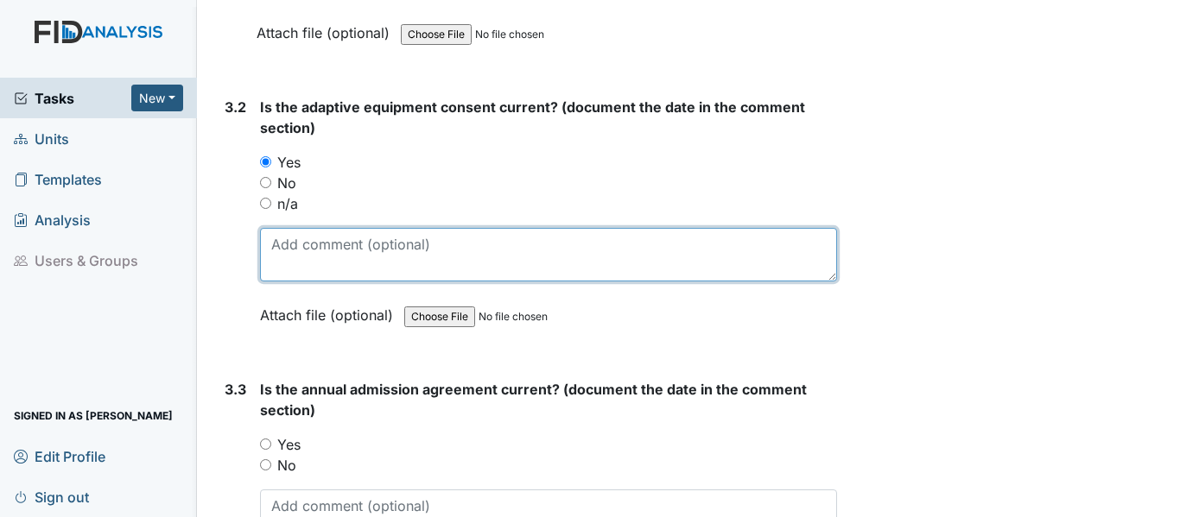
click at [275, 254] on textarea at bounding box center [548, 255] width 577 height 54
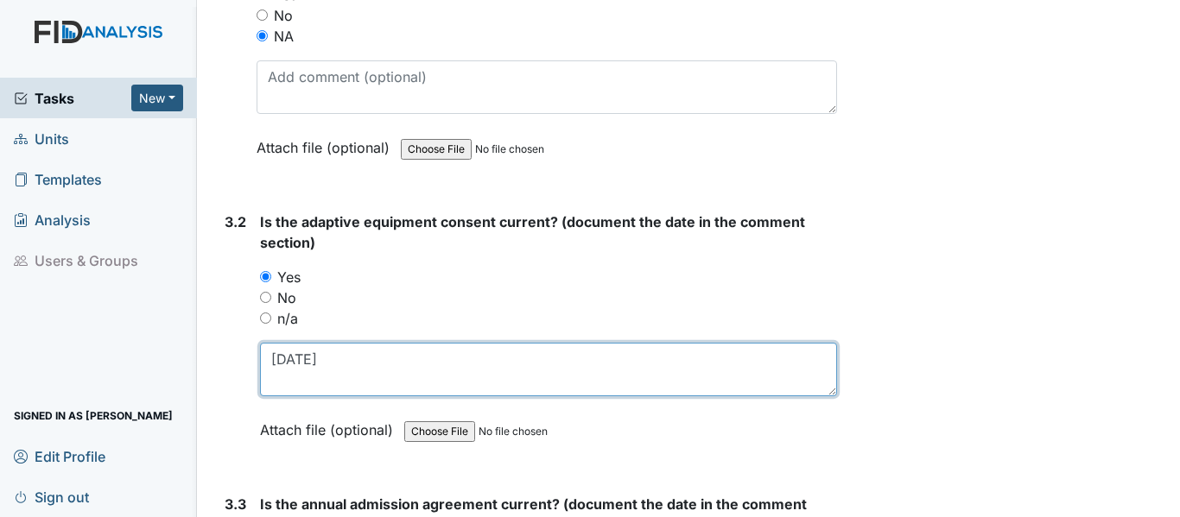
scroll to position [4145, 0]
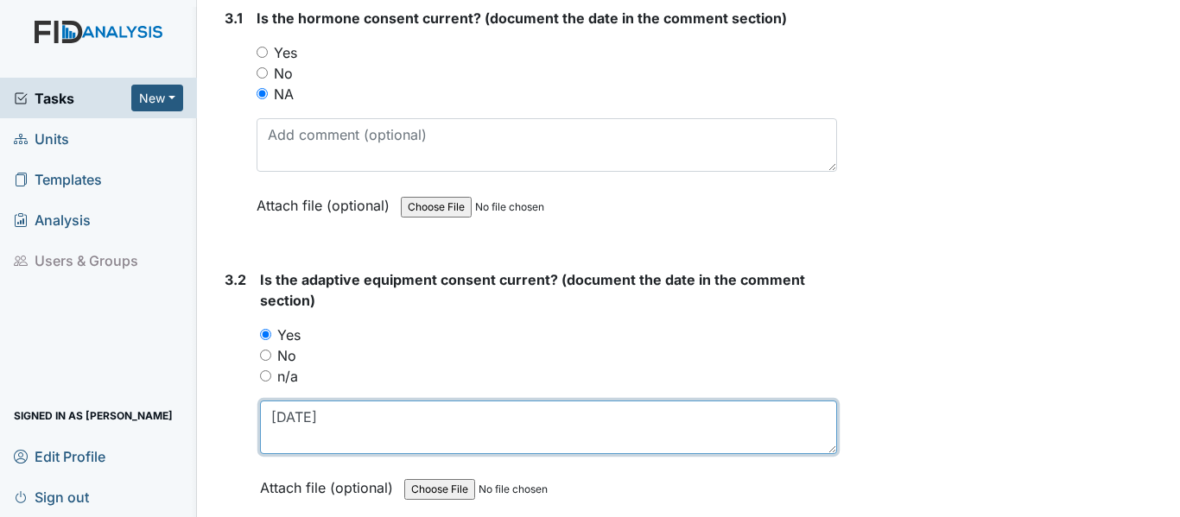
click at [328, 415] on textarea "11-27-24" at bounding box center [548, 428] width 577 height 54
type textarea "11-27-24"
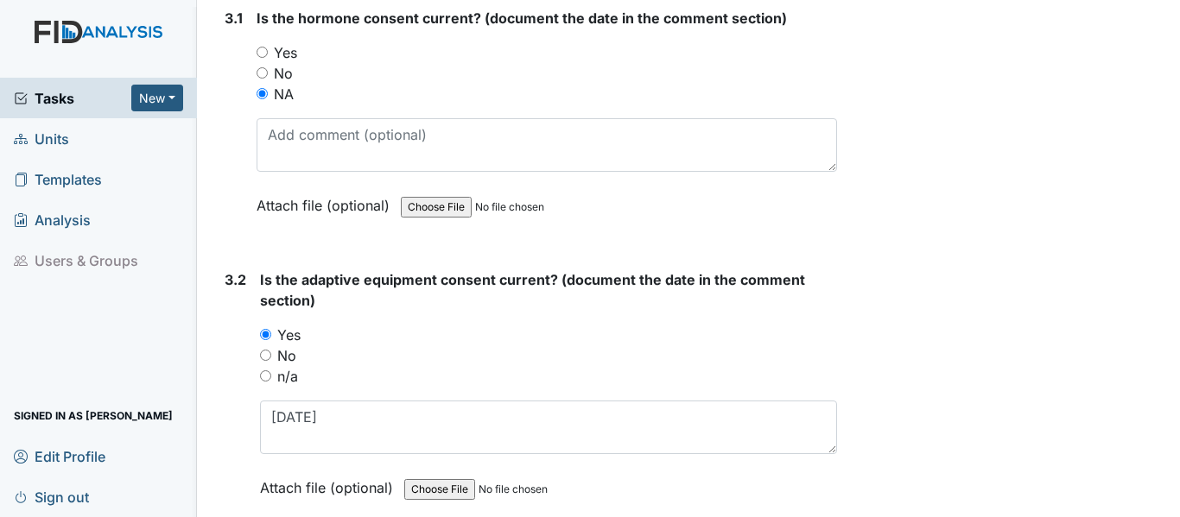
click at [265, 371] on input "n/a" at bounding box center [265, 375] width 11 height 11
radio input "true"
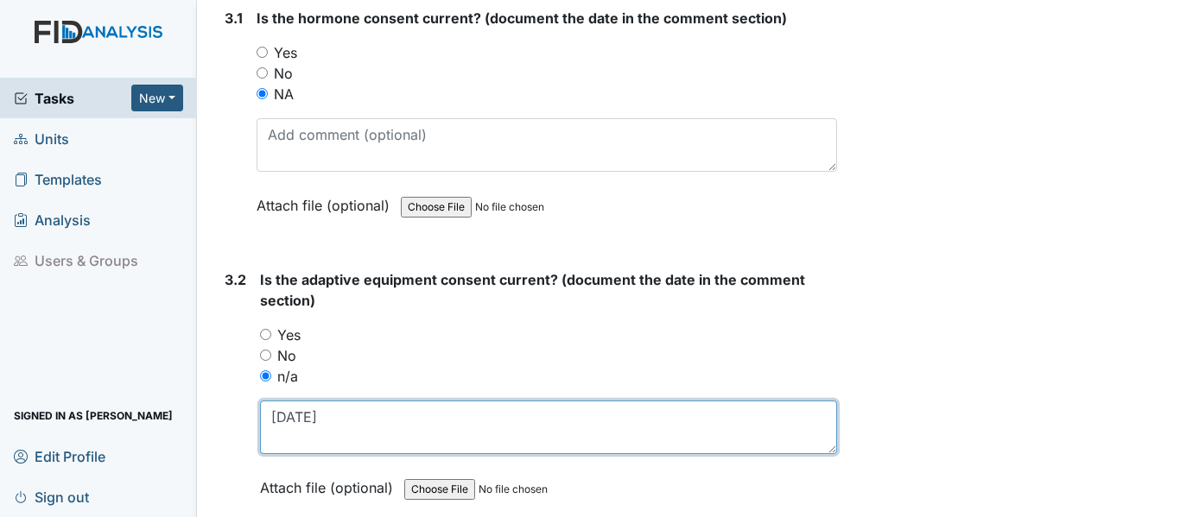
drag, startPoint x: 269, startPoint y: 416, endPoint x: 332, endPoint y: 414, distance: 62.2
click at [332, 414] on textarea "11-27-24" at bounding box center [548, 428] width 577 height 54
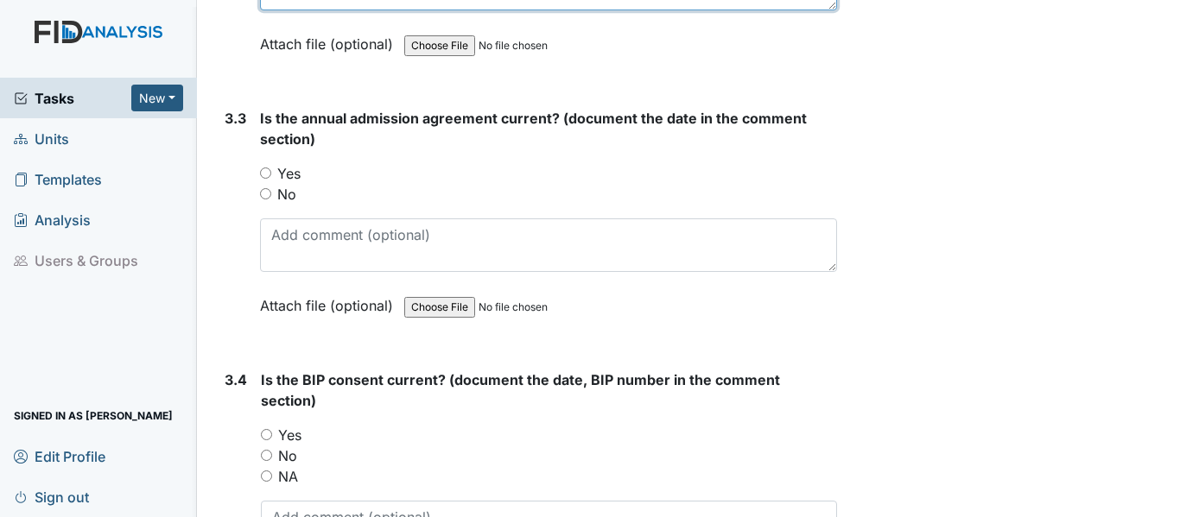
scroll to position [4491, 0]
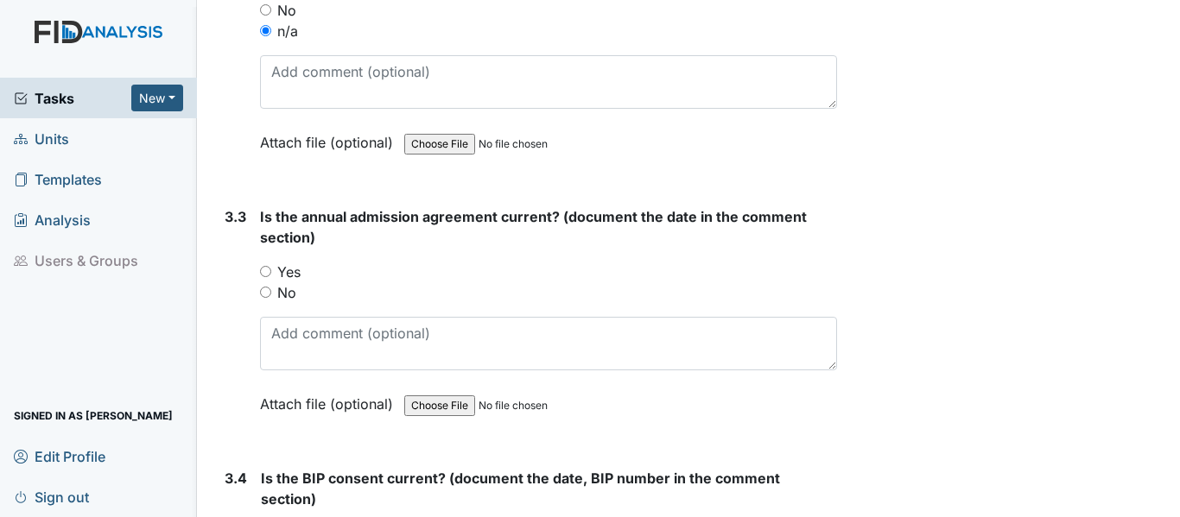
click at [264, 269] on input "Yes" at bounding box center [265, 271] width 11 height 11
radio input "true"
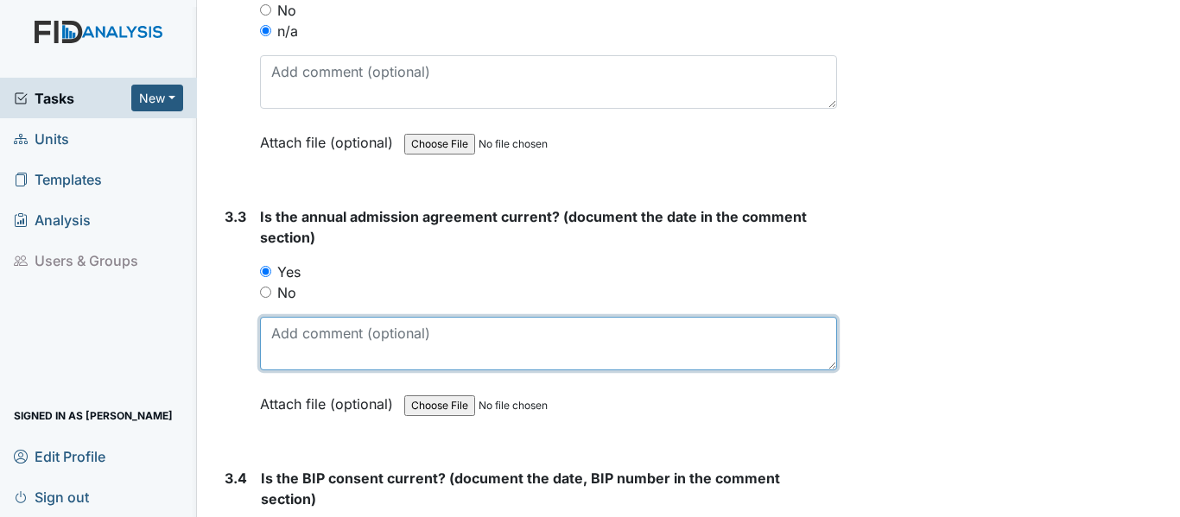
click at [269, 339] on textarea at bounding box center [548, 344] width 577 height 54
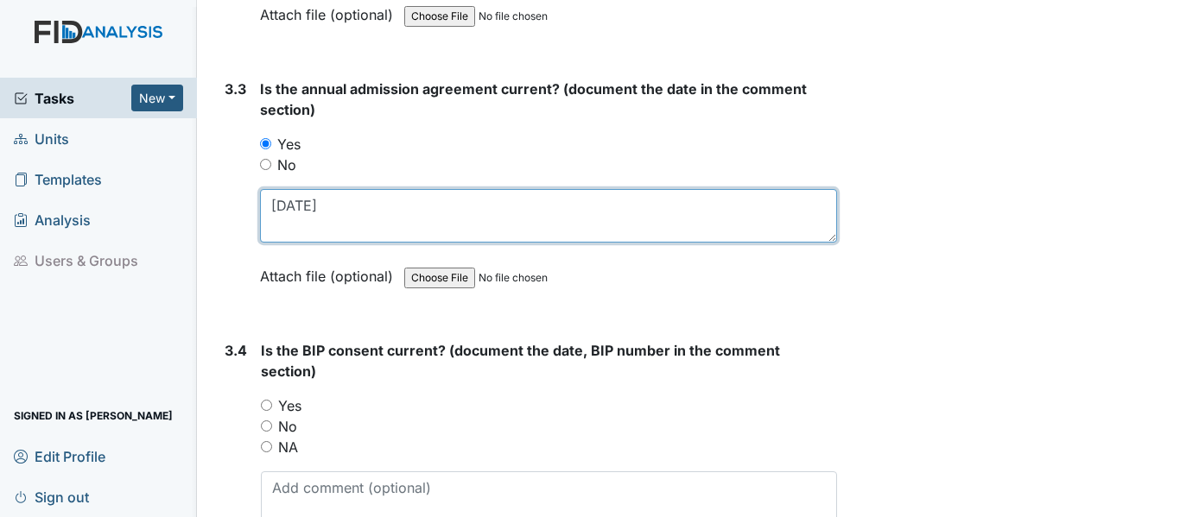
scroll to position [4836, 0]
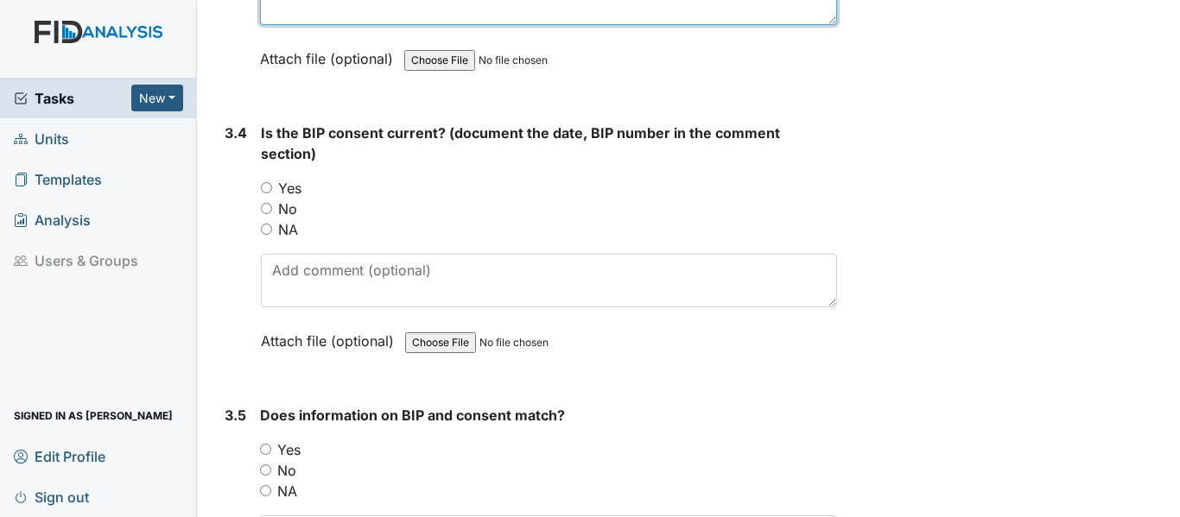
type textarea "11-27-24"
click at [267, 187] on input "Yes" at bounding box center [266, 187] width 11 height 11
radio input "true"
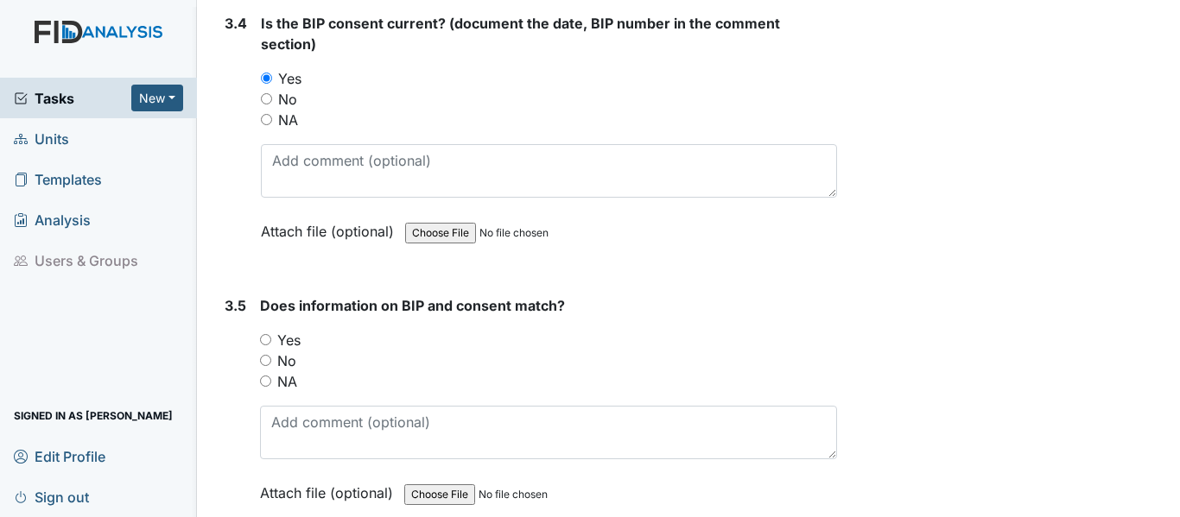
scroll to position [5032, 0]
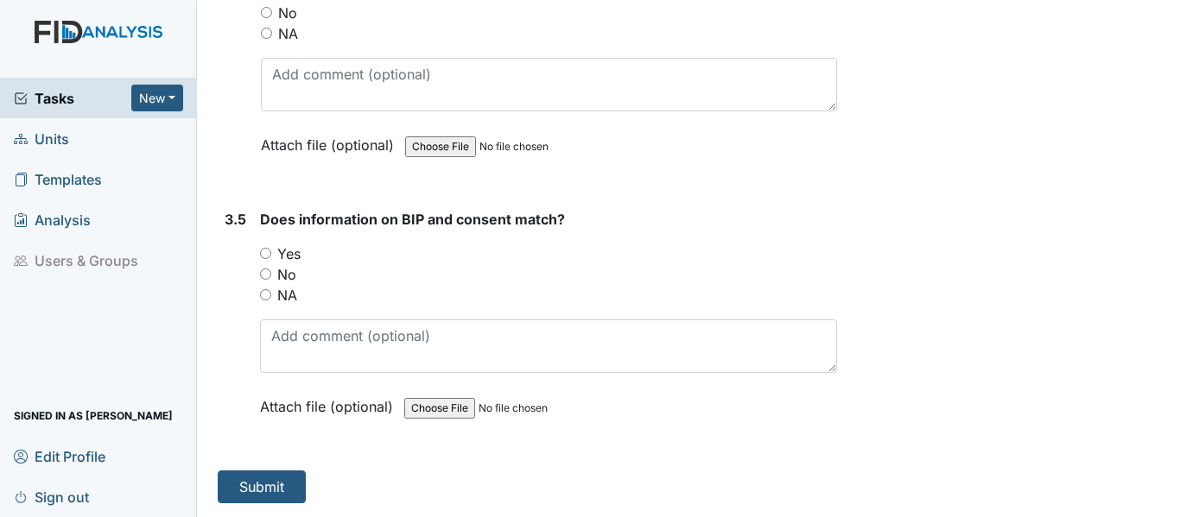
click at [267, 249] on input "Yes" at bounding box center [265, 253] width 11 height 11
radio input "true"
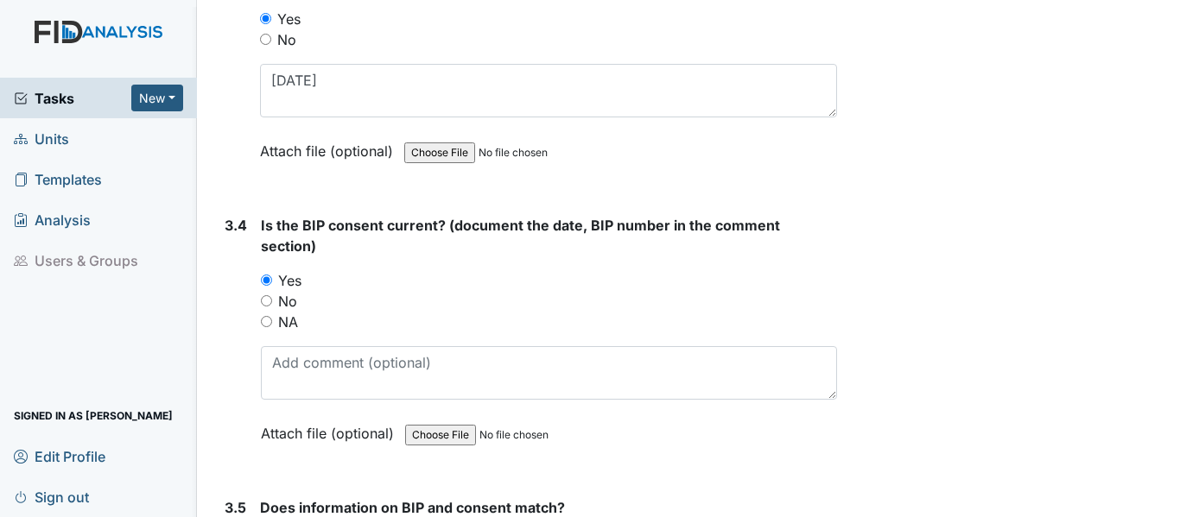
scroll to position [4773, 0]
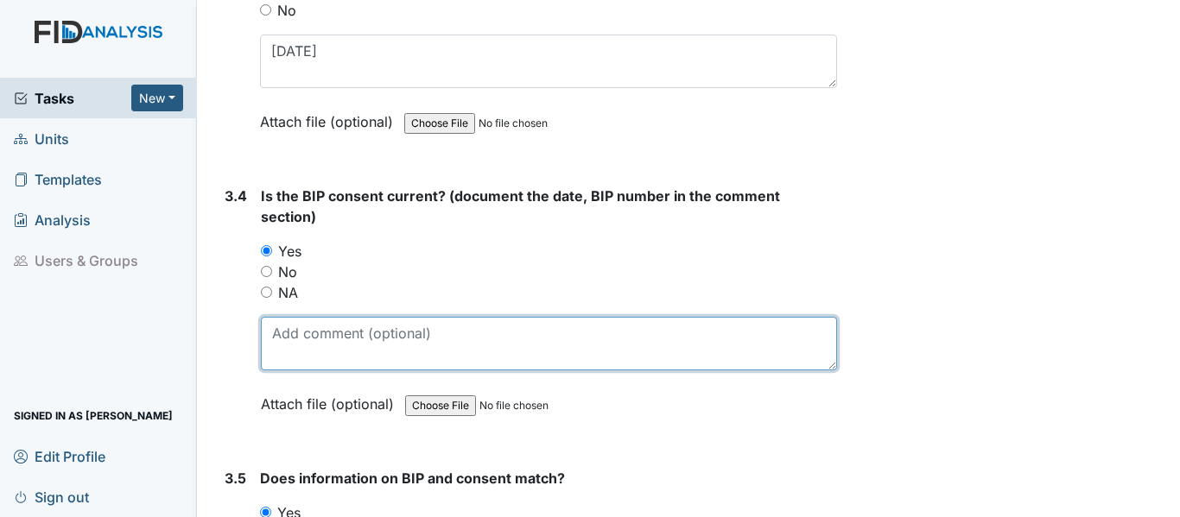
click at [269, 328] on textarea at bounding box center [549, 344] width 576 height 54
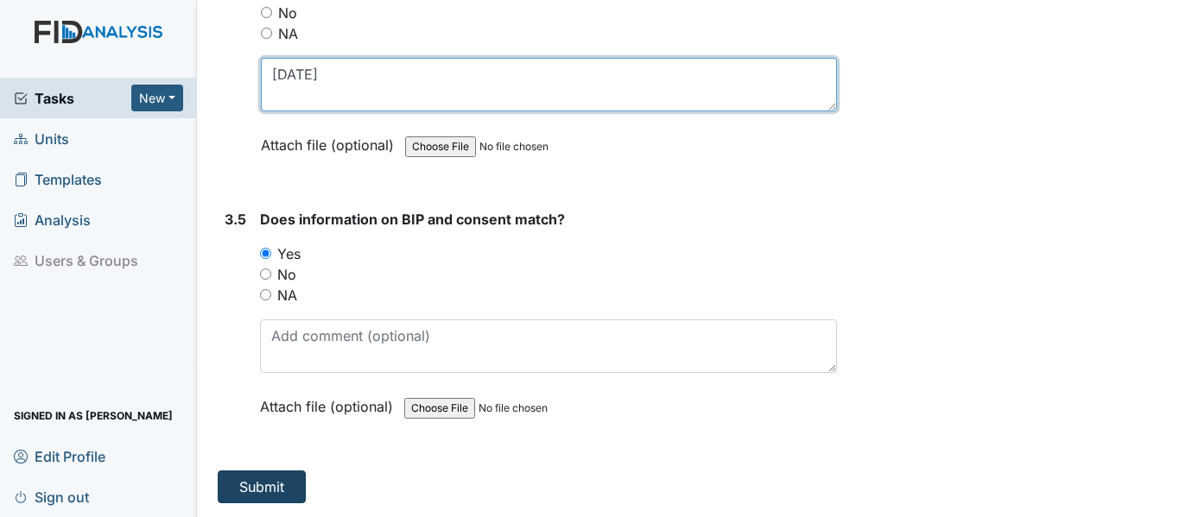
type textarea "8-25-25"
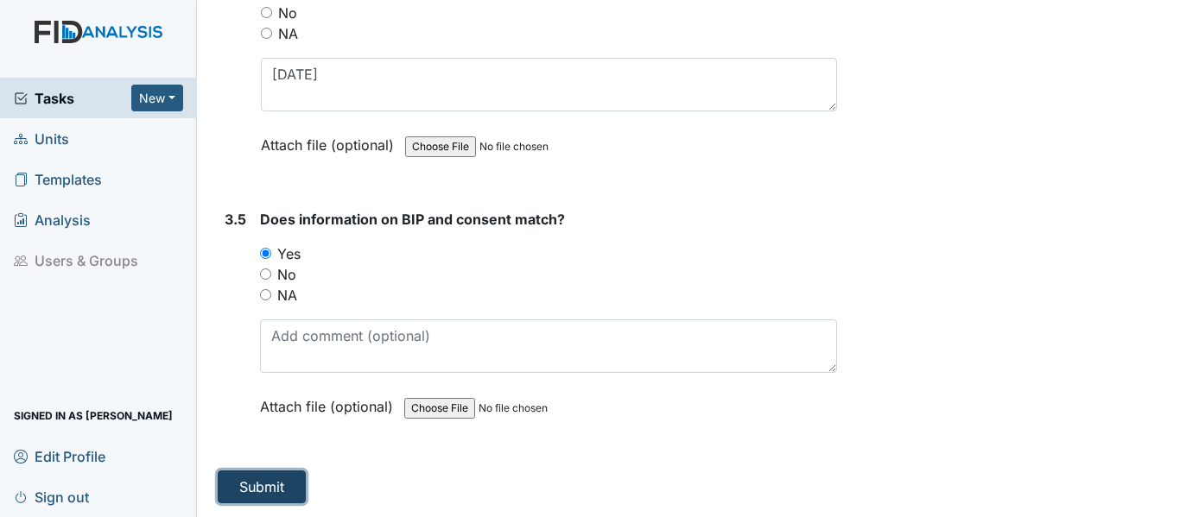
click at [263, 484] on button "Submit" at bounding box center [262, 487] width 88 height 33
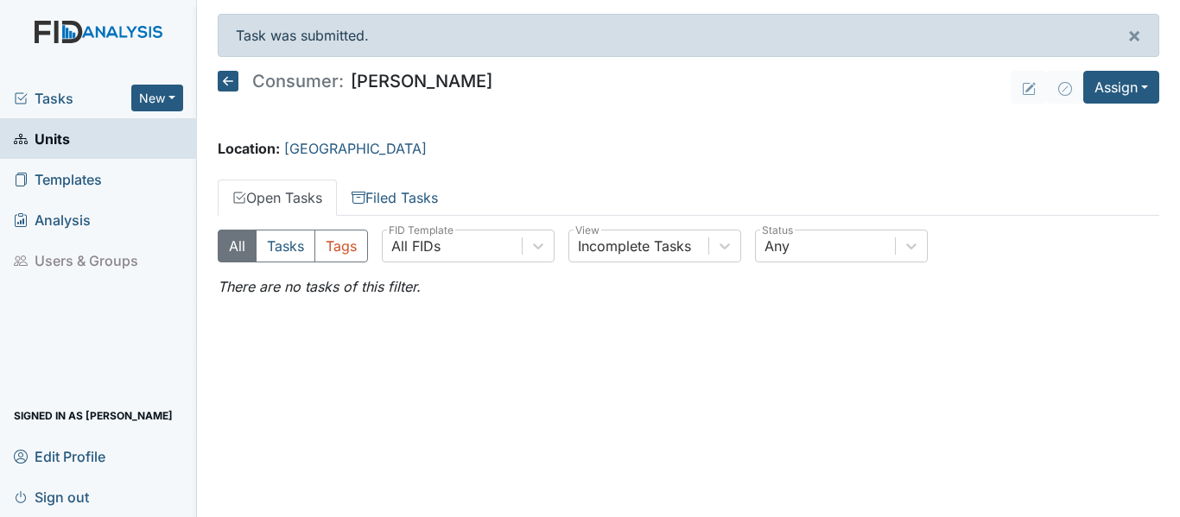
click at [235, 80] on icon at bounding box center [228, 81] width 21 height 21
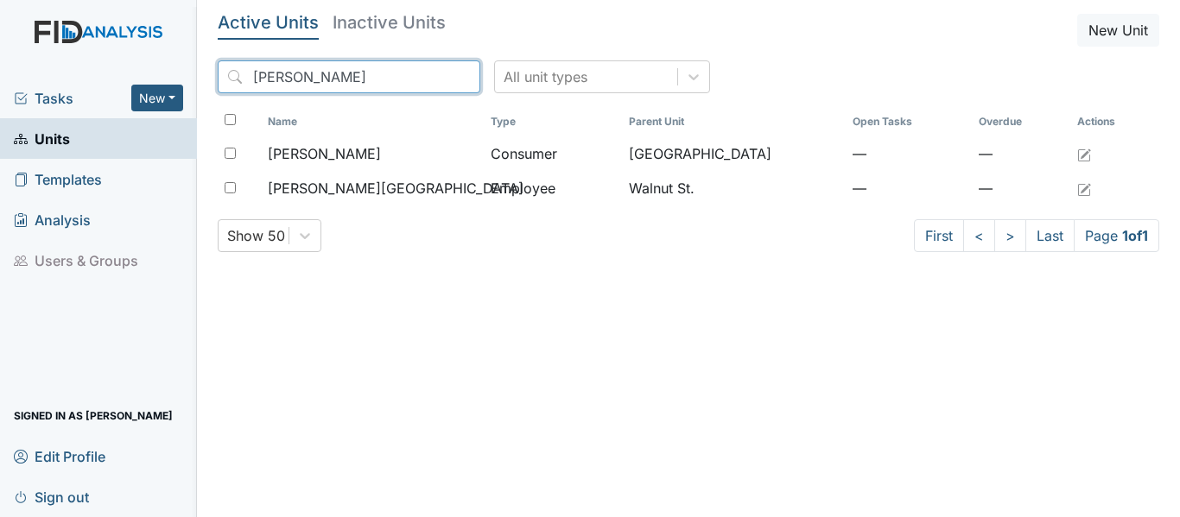
click at [286, 76] on input "[PERSON_NAME]" at bounding box center [349, 76] width 263 height 33
type input "A"
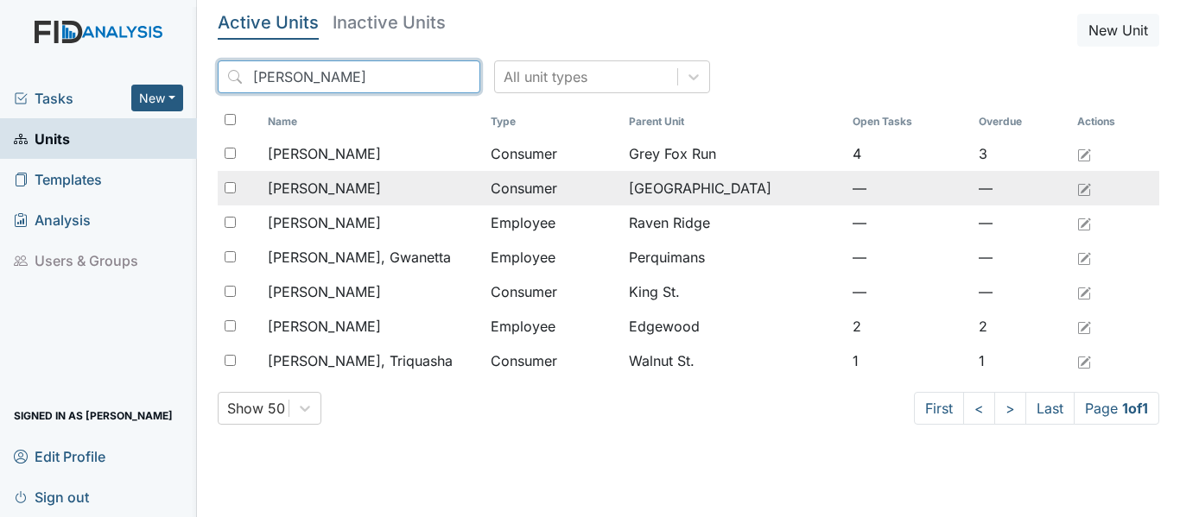
type input "[PERSON_NAME]"
click at [307, 188] on span "[PERSON_NAME]" at bounding box center [324, 188] width 113 height 21
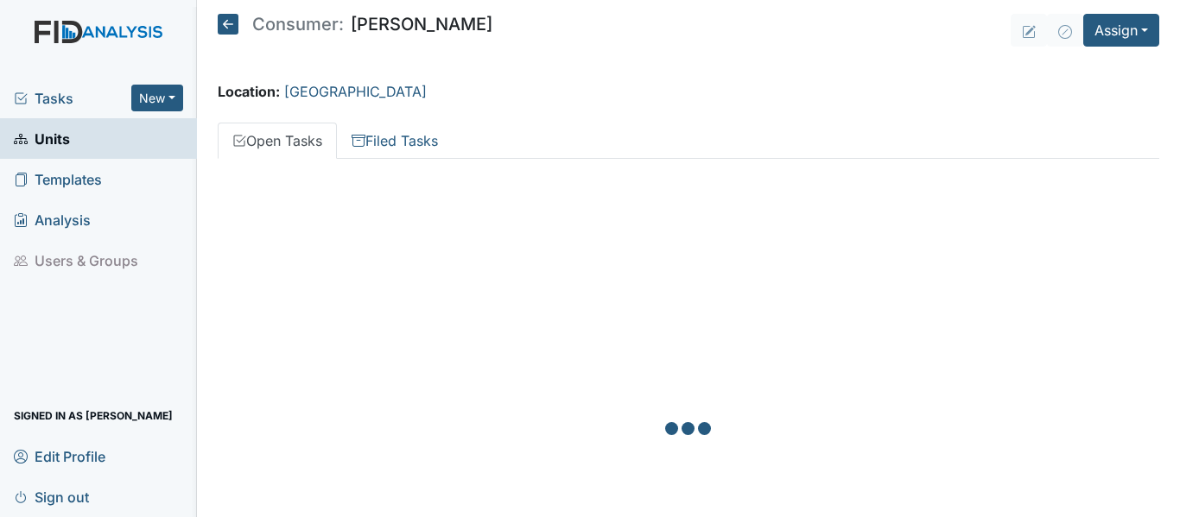
click at [307, 188] on div at bounding box center [688, 431] width 941 height 517
click at [174, 97] on button "New" at bounding box center [157, 98] width 52 height 27
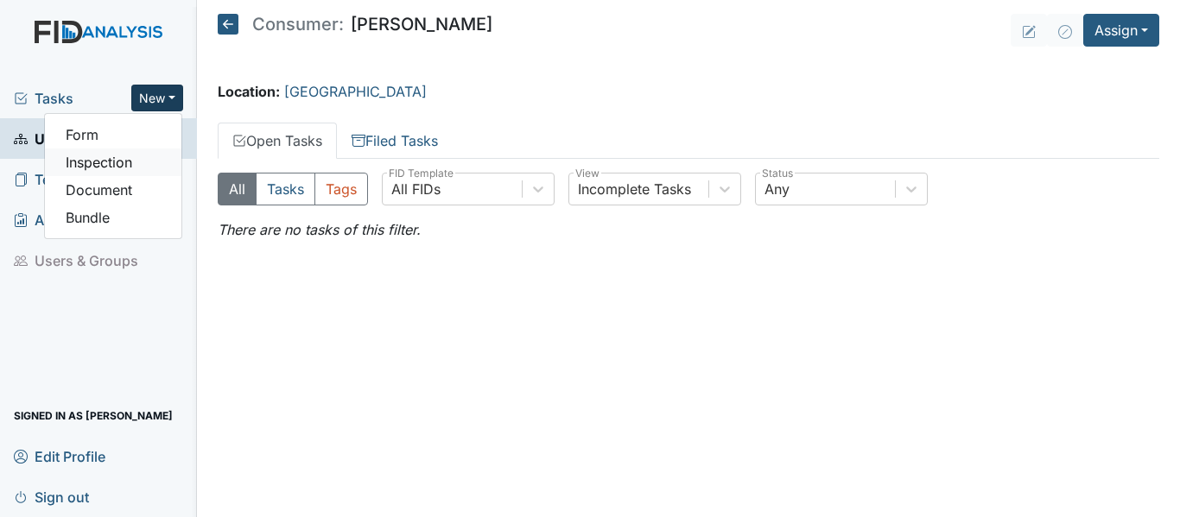
click at [113, 163] on link "Inspection" at bounding box center [113, 163] width 136 height 28
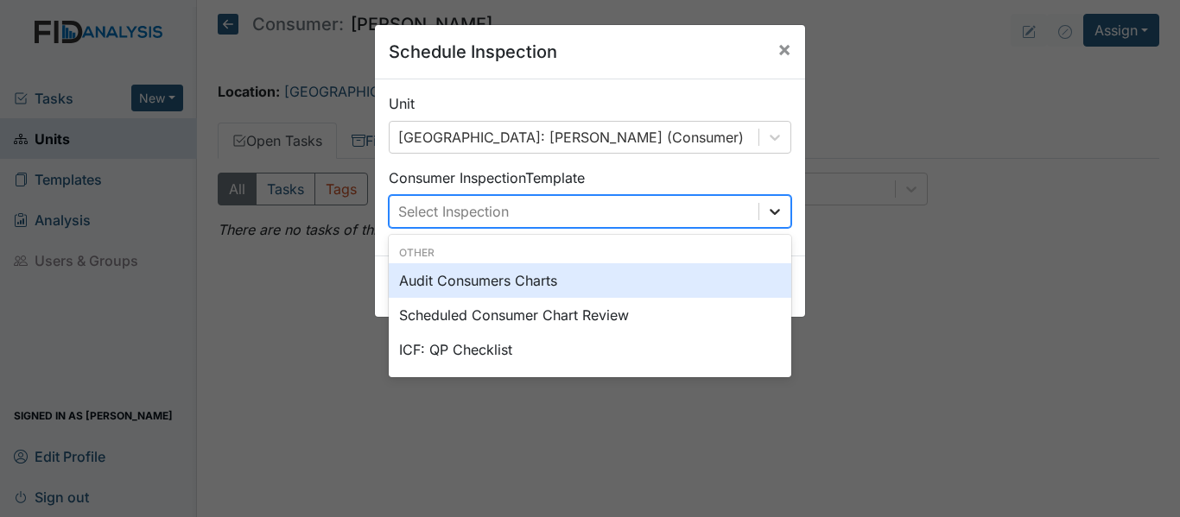
click at [773, 210] on icon at bounding box center [774, 212] width 10 height 6
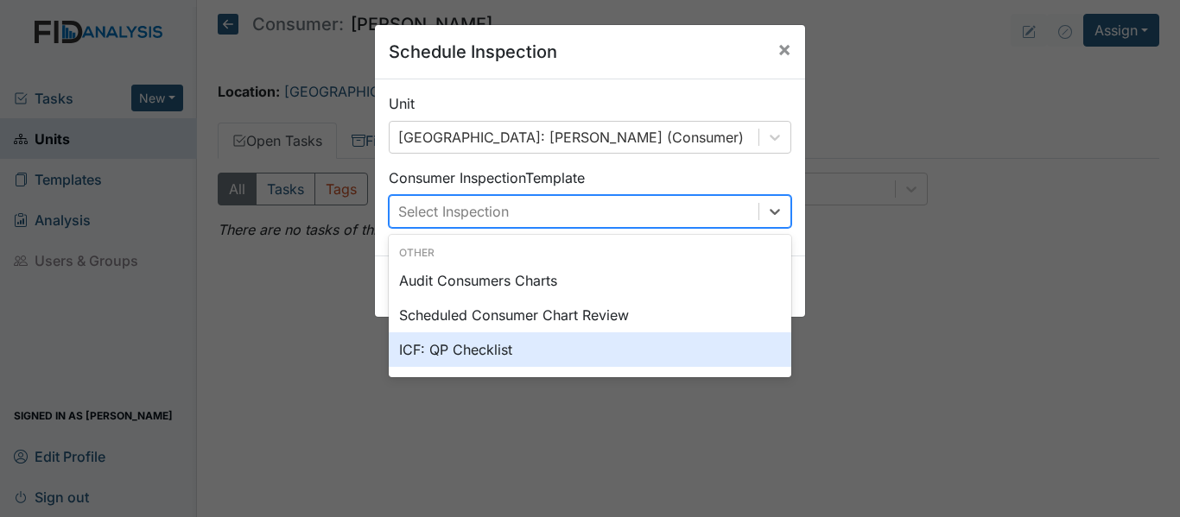
click at [451, 351] on div "ICF: QP Checklist" at bounding box center [590, 349] width 402 height 35
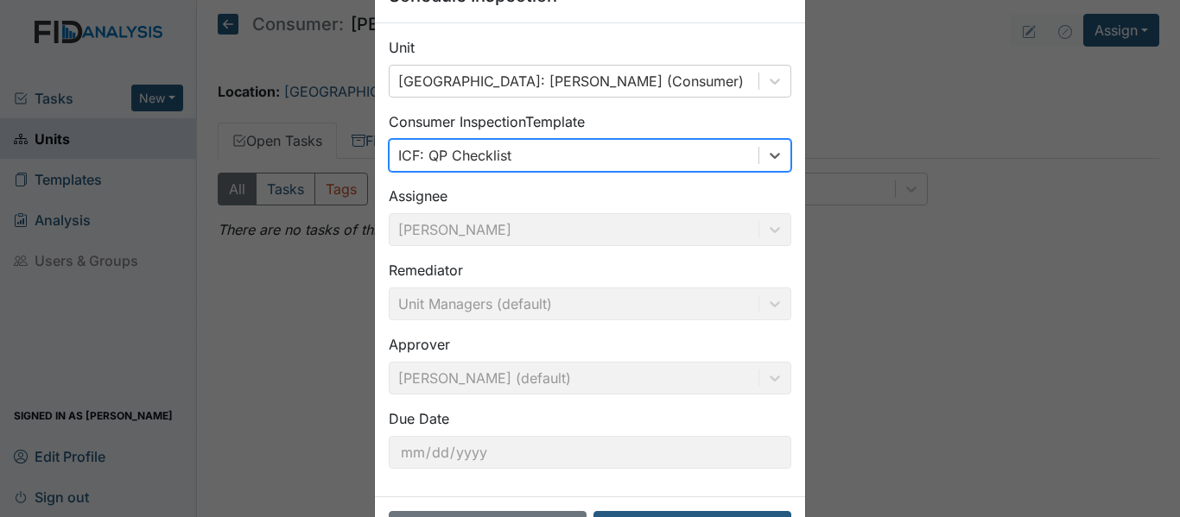
scroll to position [122, 0]
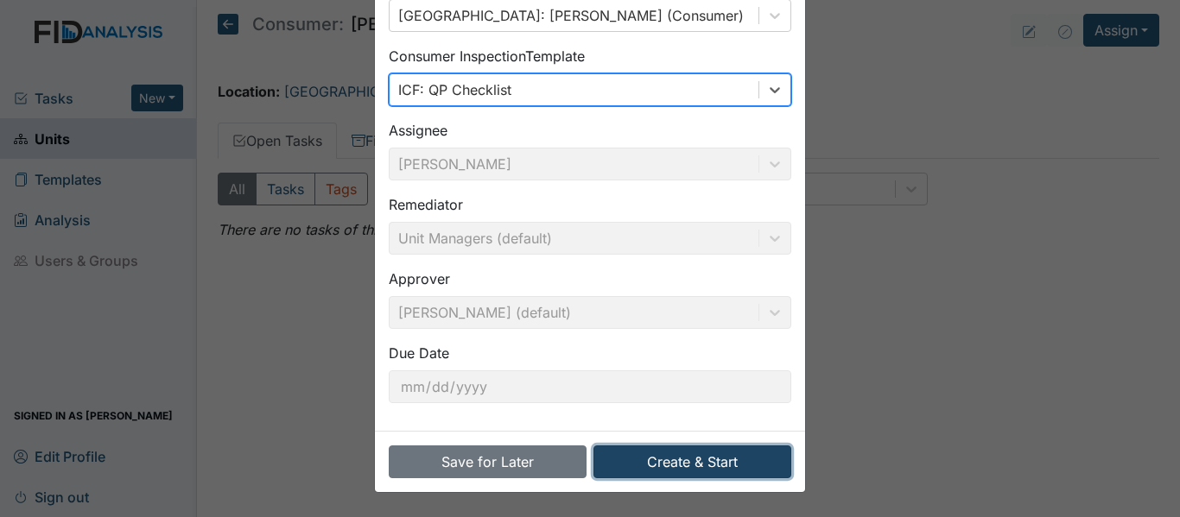
click at [681, 466] on button "Create & Start" at bounding box center [692, 462] width 198 height 33
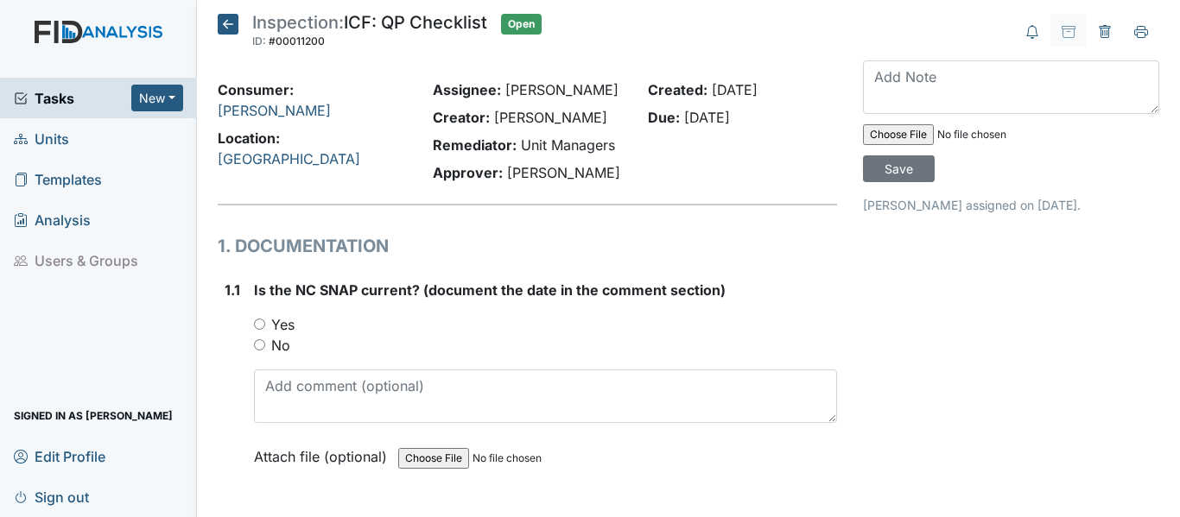
click at [258, 325] on input "Yes" at bounding box center [259, 324] width 11 height 11
radio input "true"
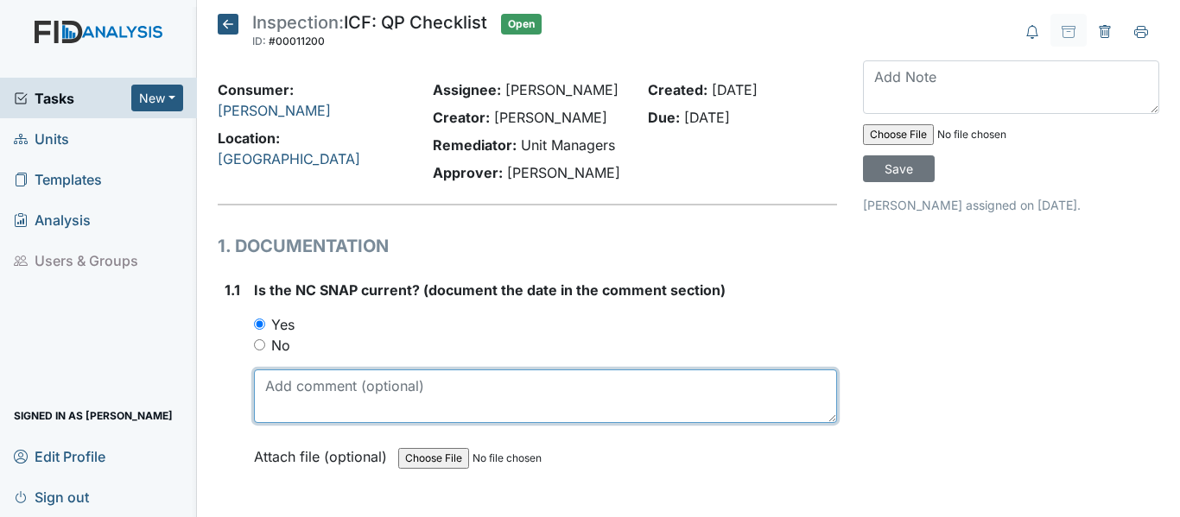
click at [263, 398] on textarea at bounding box center [545, 397] width 583 height 54
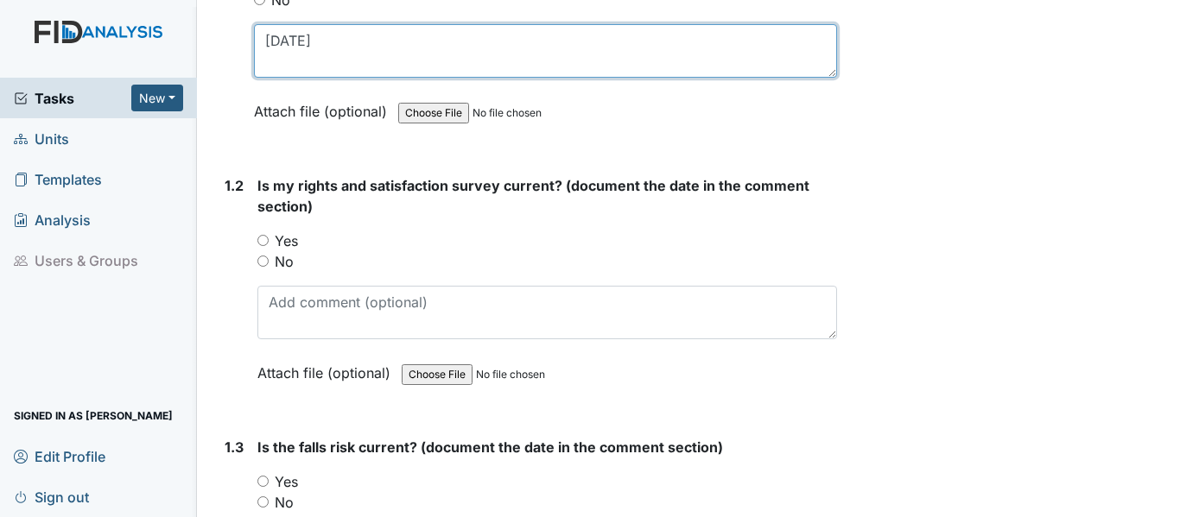
scroll to position [432, 0]
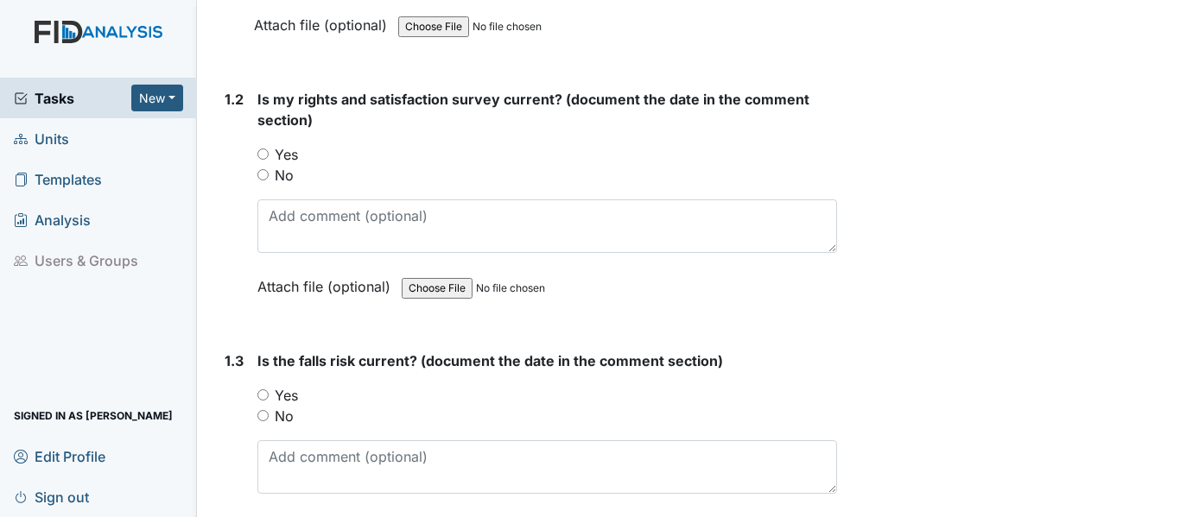
type textarea "[DATE]"
click at [262, 155] on input "Yes" at bounding box center [262, 154] width 11 height 11
radio input "true"
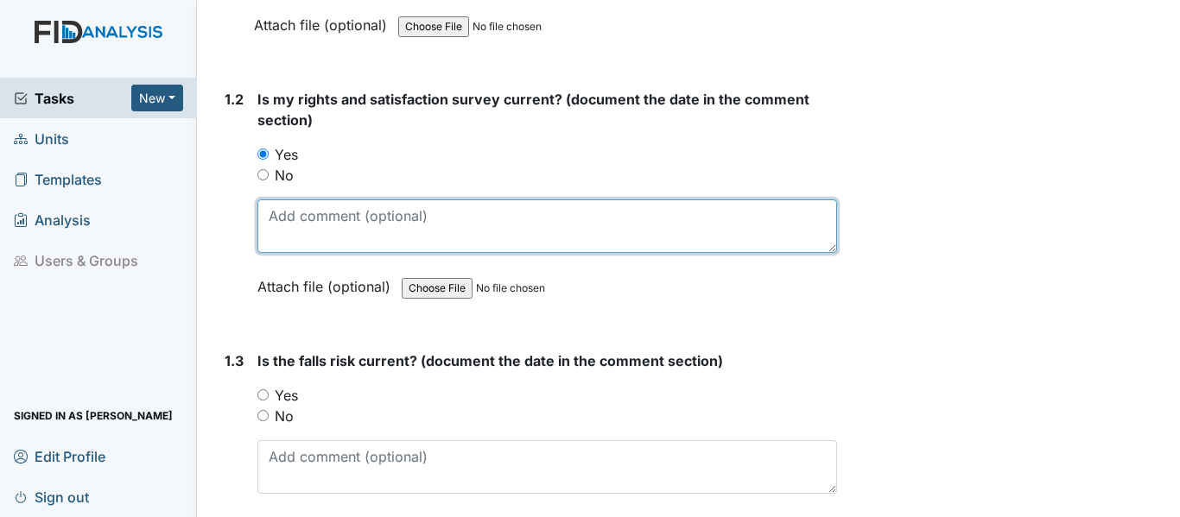
click at [271, 218] on textarea at bounding box center [546, 226] width 579 height 54
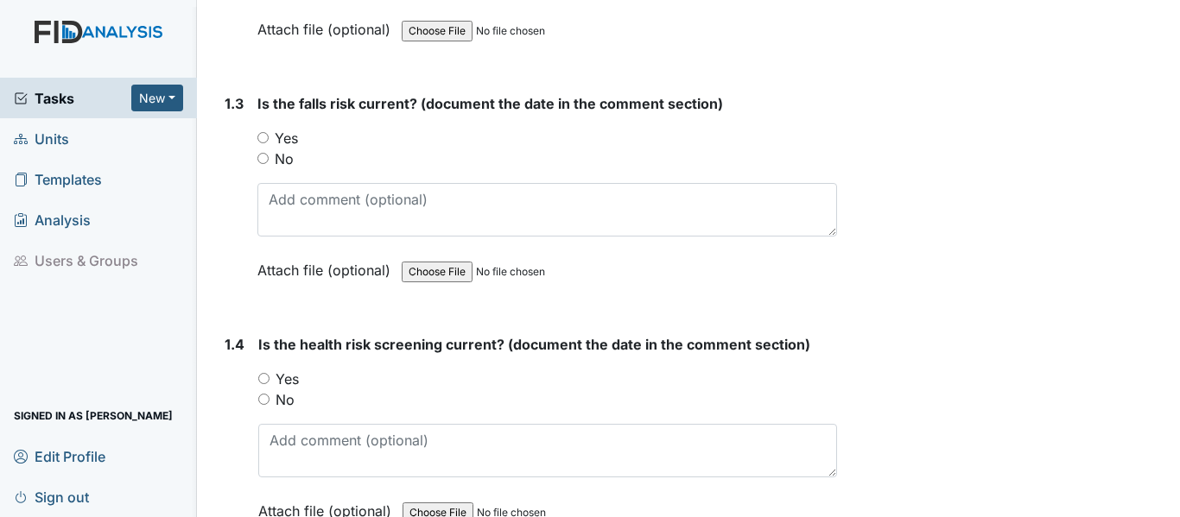
scroll to position [777, 0]
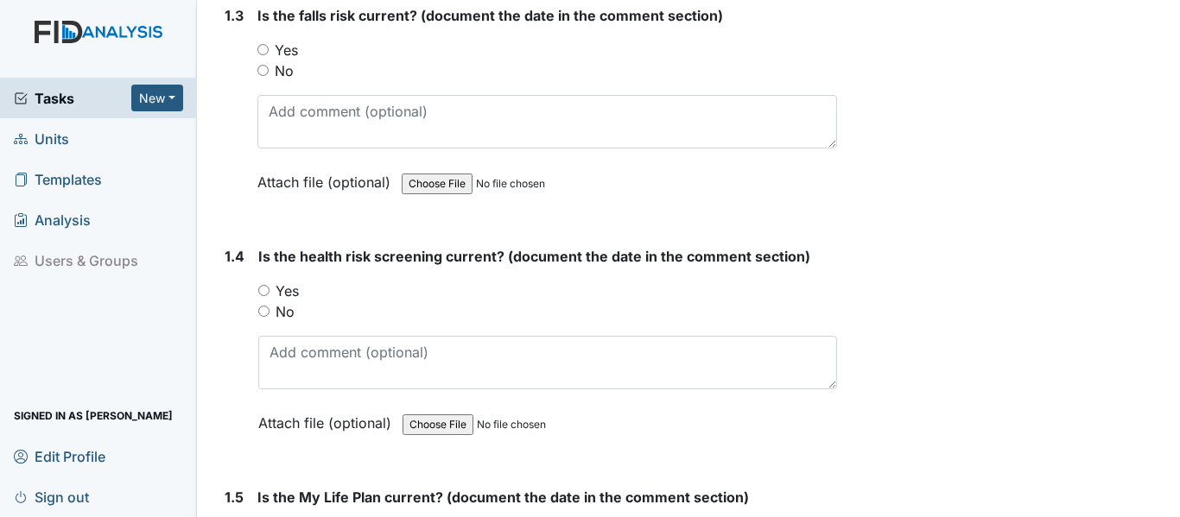
type textarea "11-21-24"
click at [262, 44] on input "Yes" at bounding box center [262, 49] width 11 height 11
radio input "true"
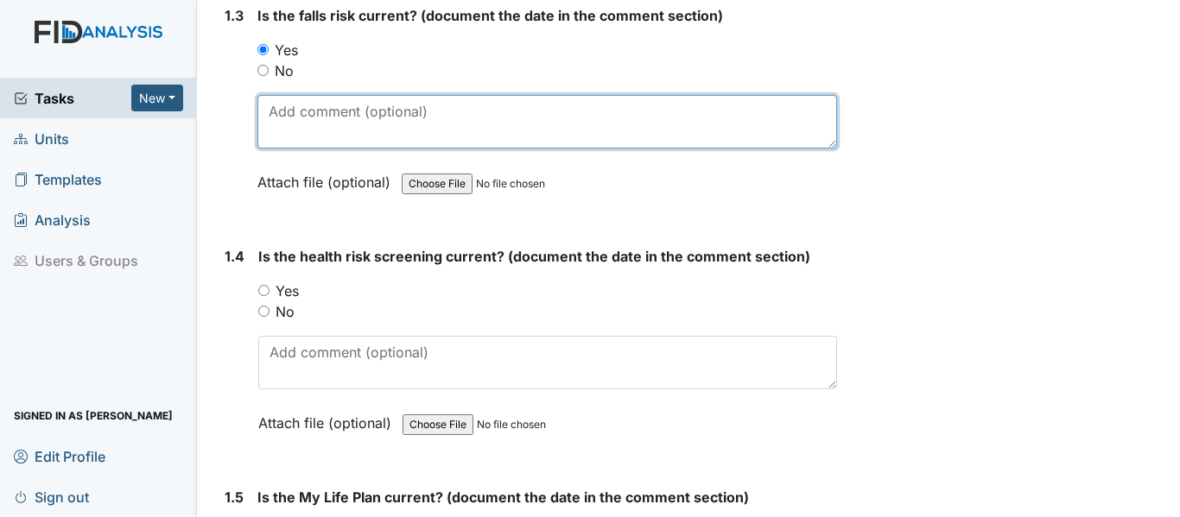
click at [269, 106] on textarea at bounding box center [546, 122] width 579 height 54
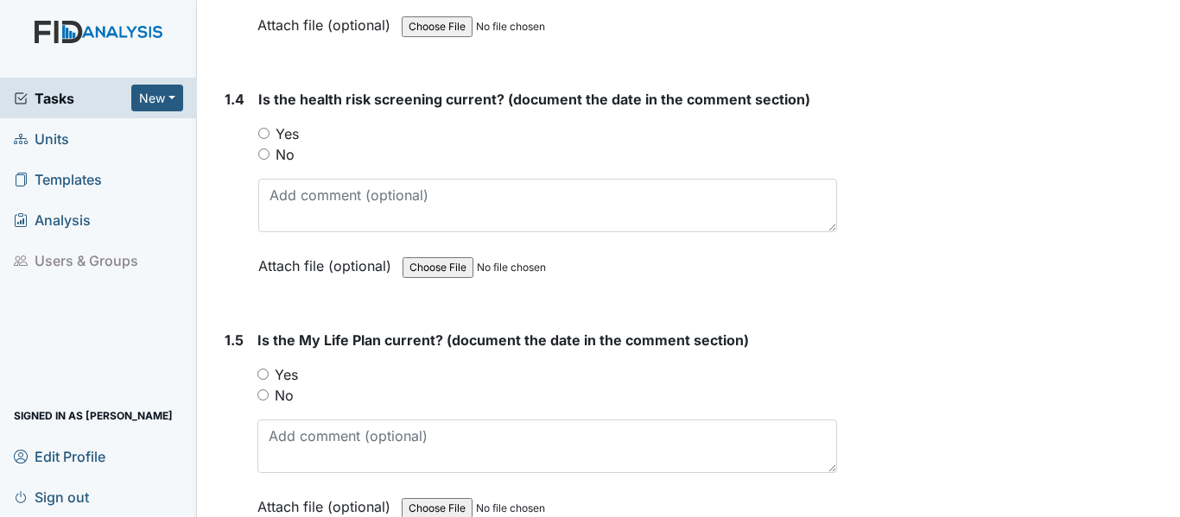
scroll to position [950, 0]
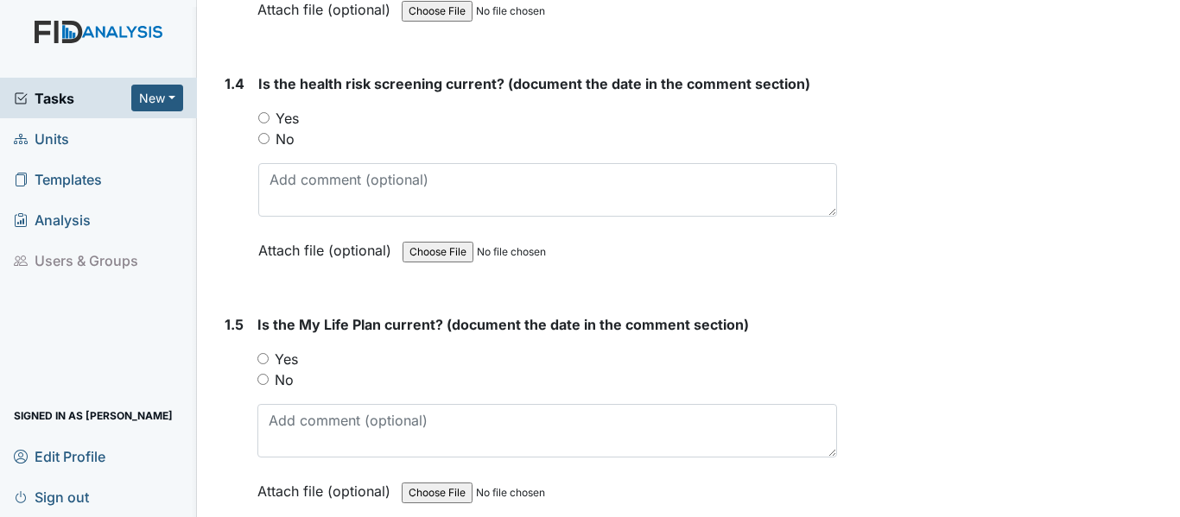
type textarea "11-21-24"
click at [264, 112] on input "Yes" at bounding box center [263, 117] width 11 height 11
radio input "true"
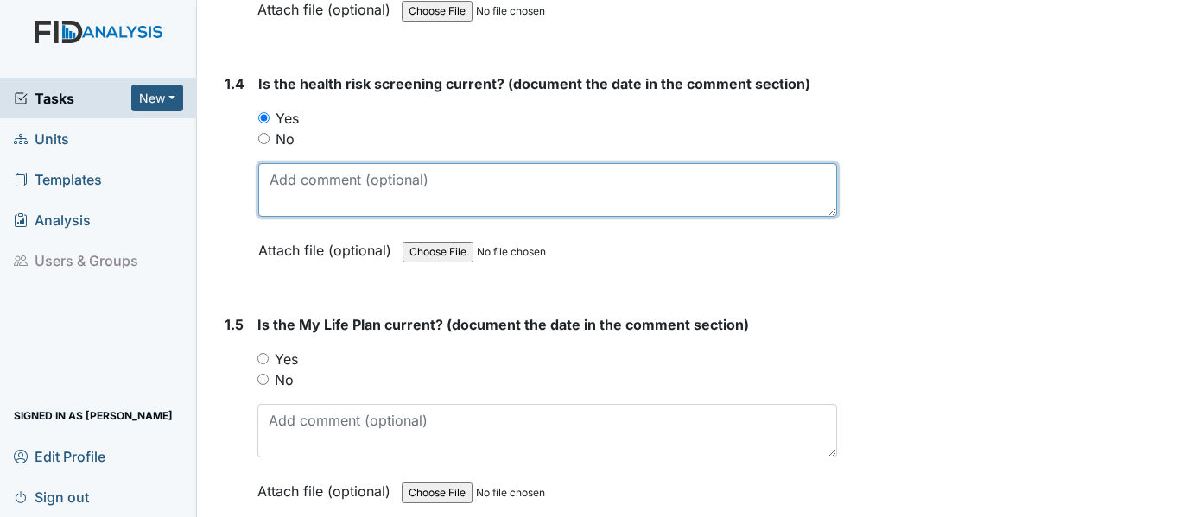
drag, startPoint x: 276, startPoint y: 181, endPoint x: 326, endPoint y: 170, distance: 51.3
click at [276, 180] on textarea at bounding box center [547, 190] width 579 height 54
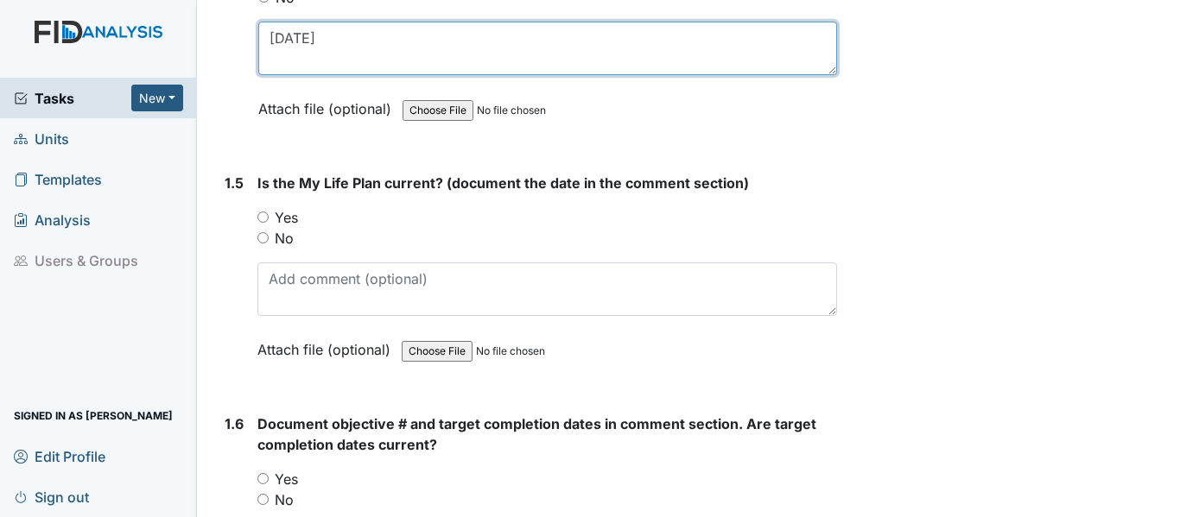
scroll to position [1123, 0]
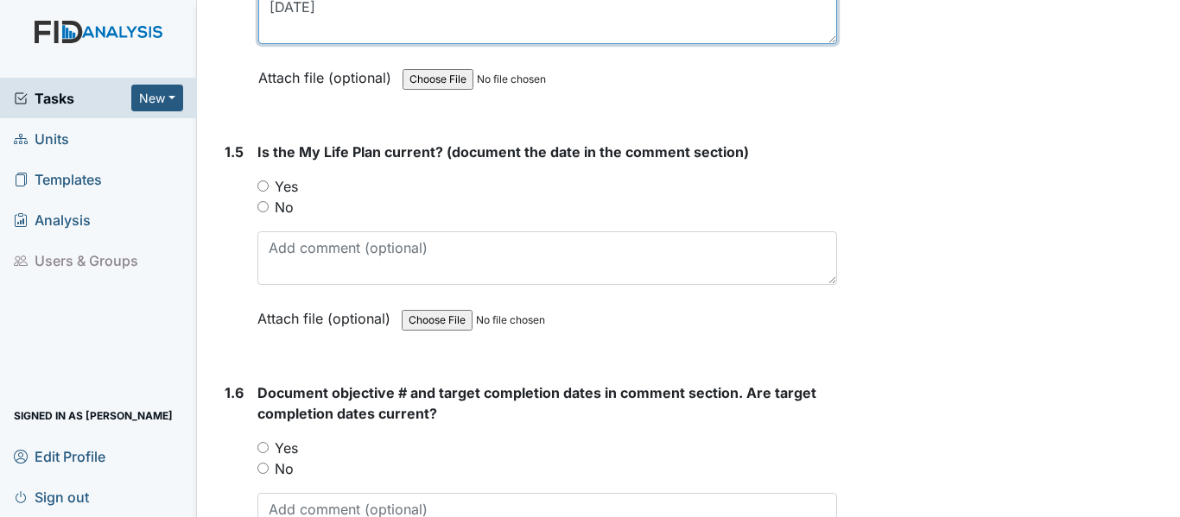
type textarea "11-21-24"
click at [263, 183] on input "Yes" at bounding box center [262, 185] width 11 height 11
radio input "true"
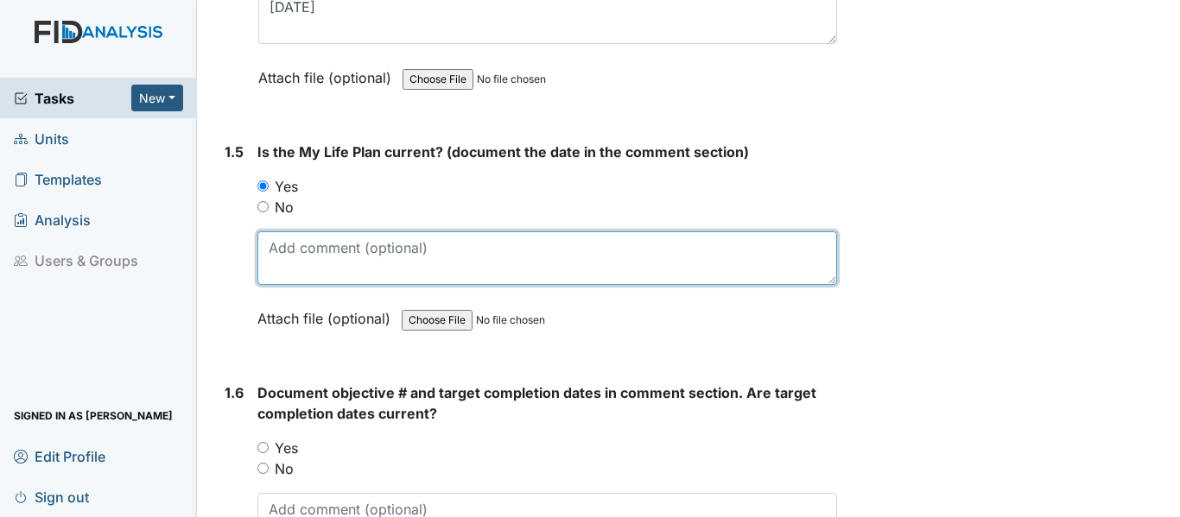
click at [269, 251] on textarea at bounding box center [546, 258] width 579 height 54
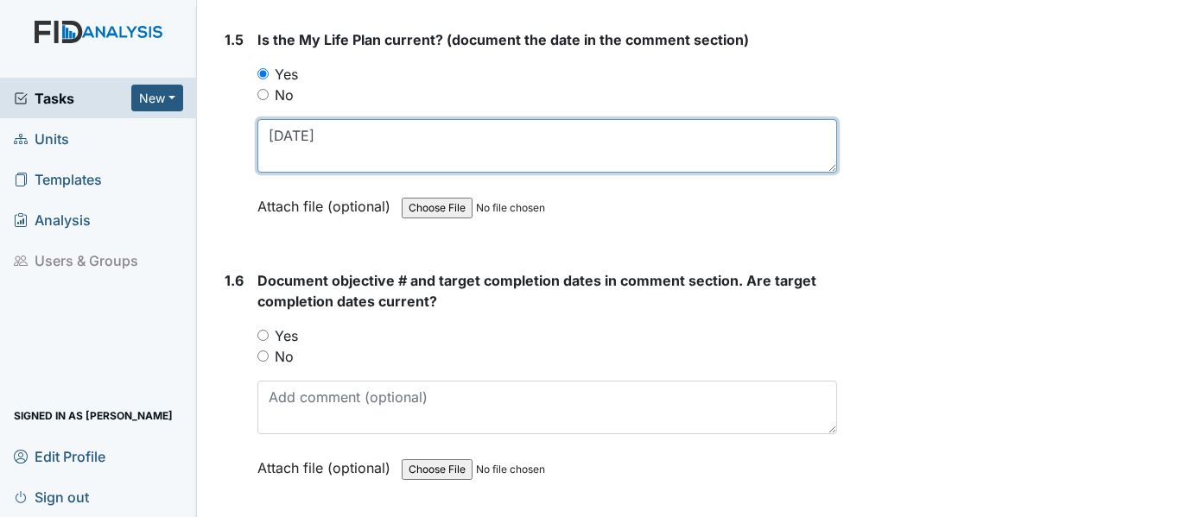
scroll to position [1382, 0]
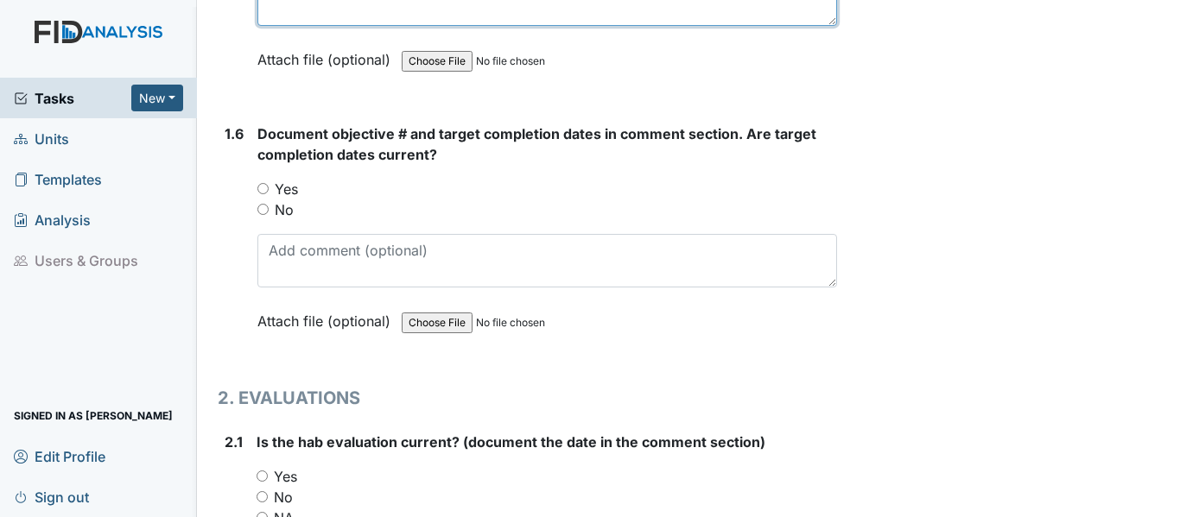
type textarea "11-21-24"
click at [264, 187] on input "Yes" at bounding box center [262, 188] width 11 height 11
radio input "true"
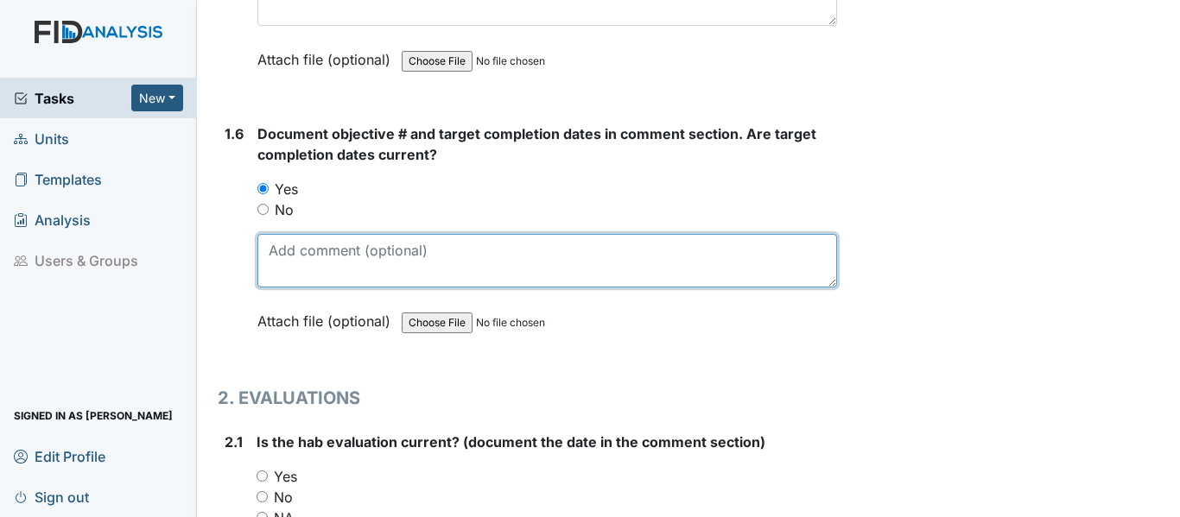
click at [267, 248] on textarea at bounding box center [546, 261] width 579 height 54
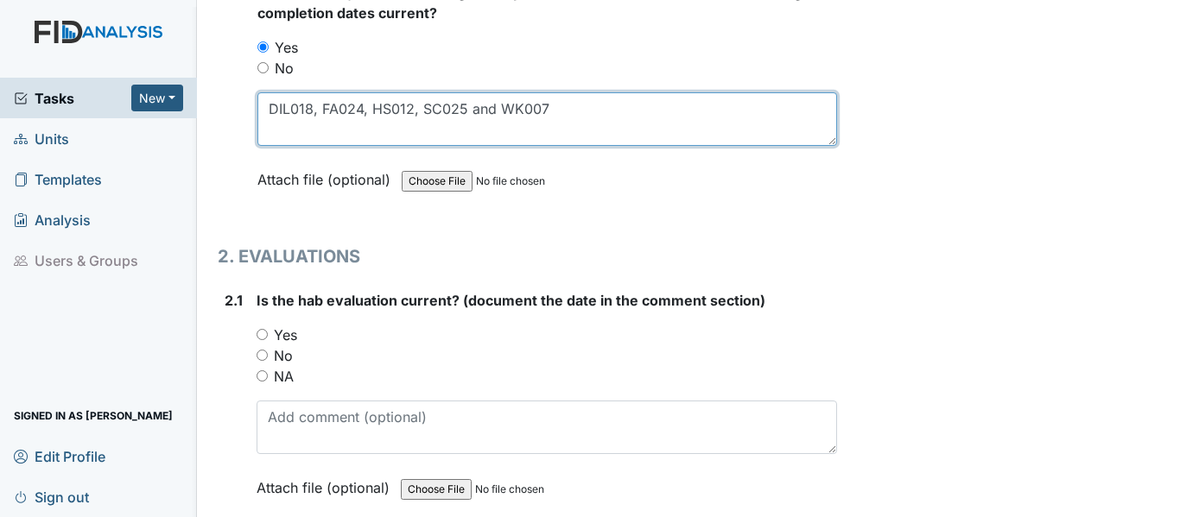
scroll to position [1555, 0]
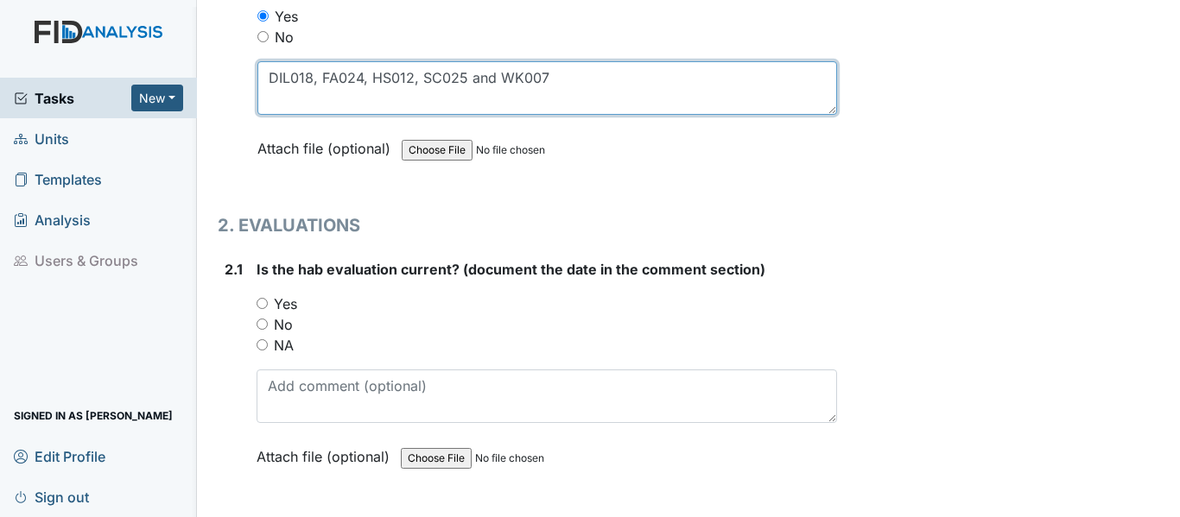
type textarea "DIL018, FA024, HS012, SC025 and WK007"
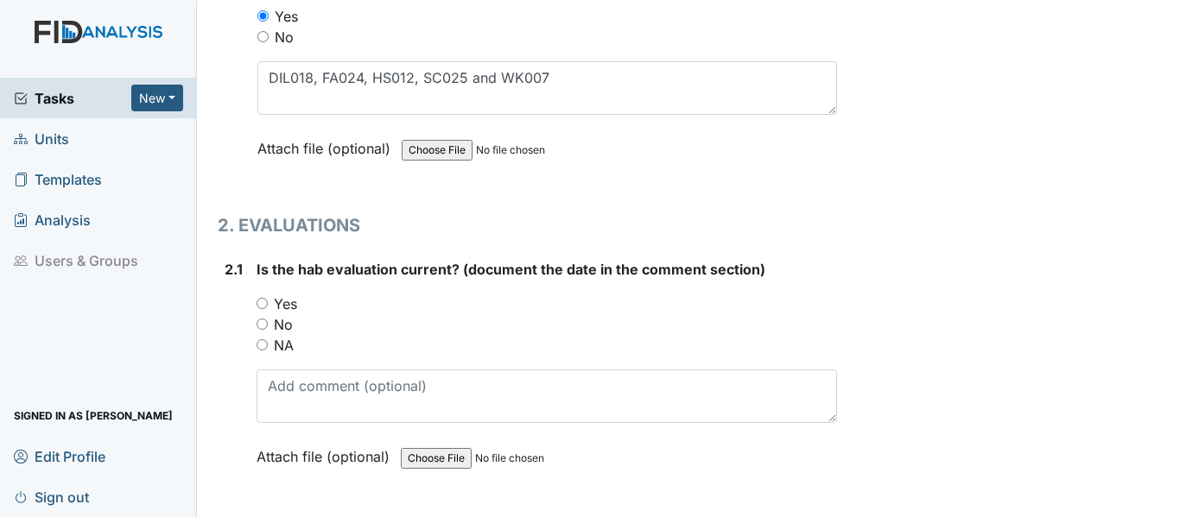
click at [263, 302] on input "Yes" at bounding box center [261, 303] width 11 height 11
radio input "true"
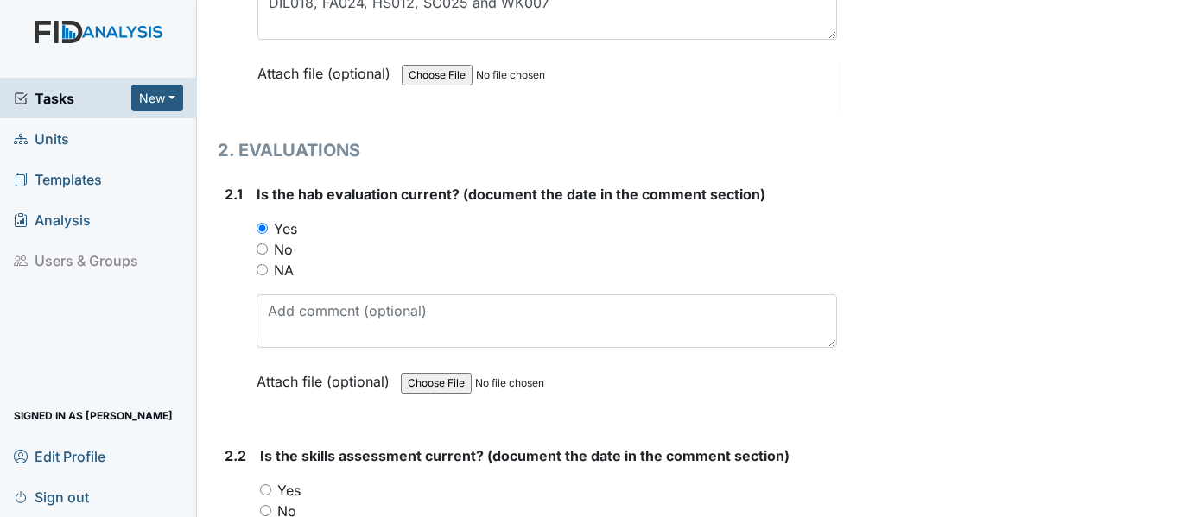
scroll to position [1814, 0]
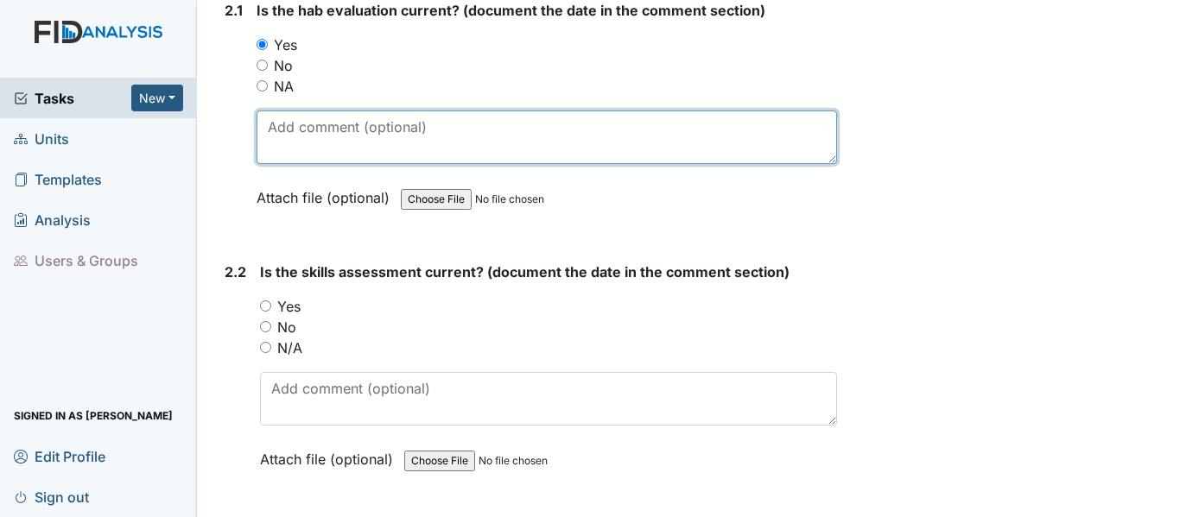
click at [263, 123] on textarea at bounding box center [546, 138] width 580 height 54
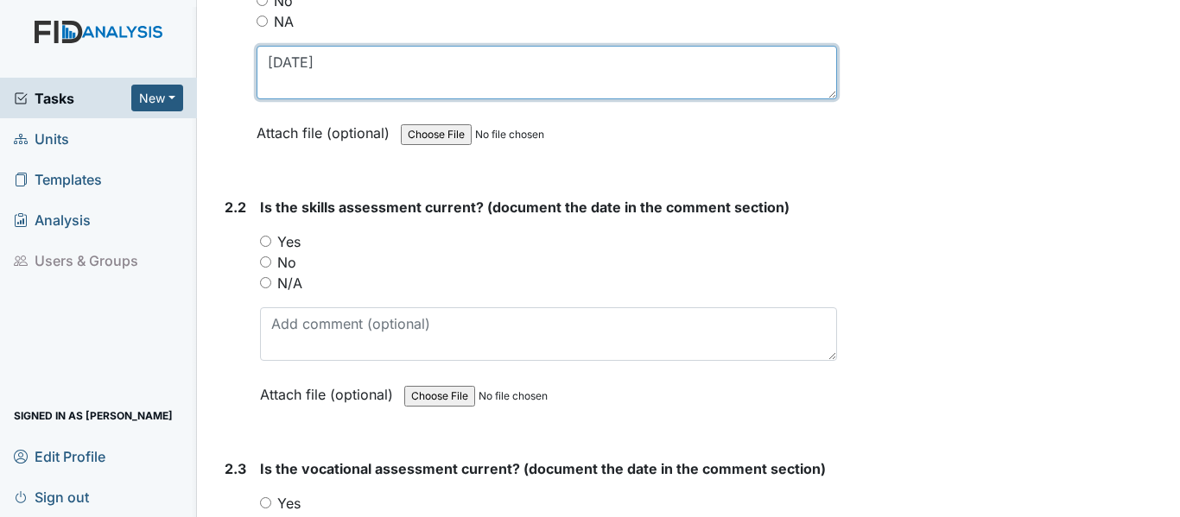
scroll to position [1986, 0]
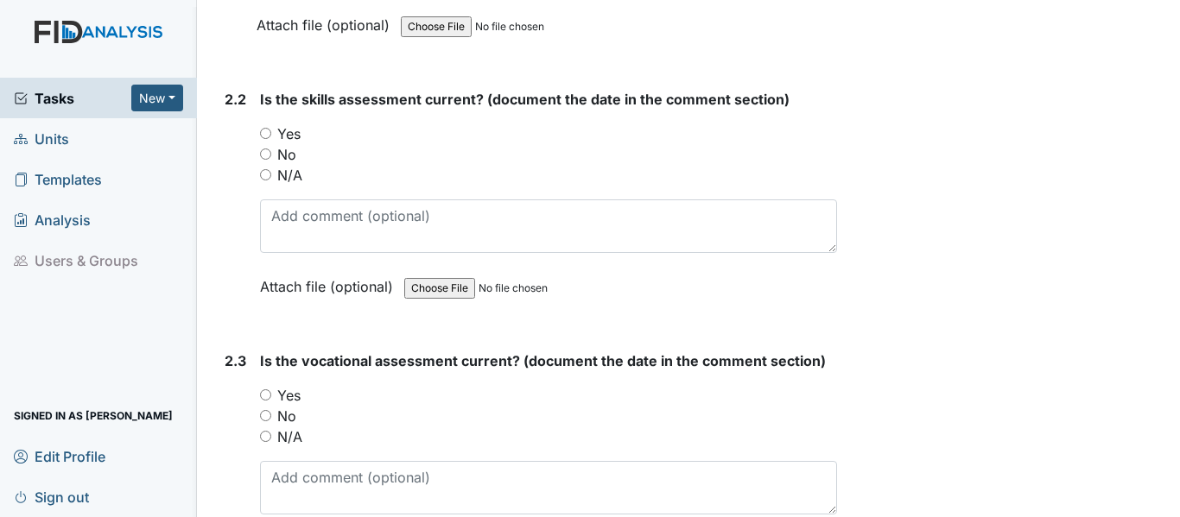
type textarea "[DATE]"
click at [267, 130] on input "Yes" at bounding box center [265, 133] width 11 height 11
radio input "true"
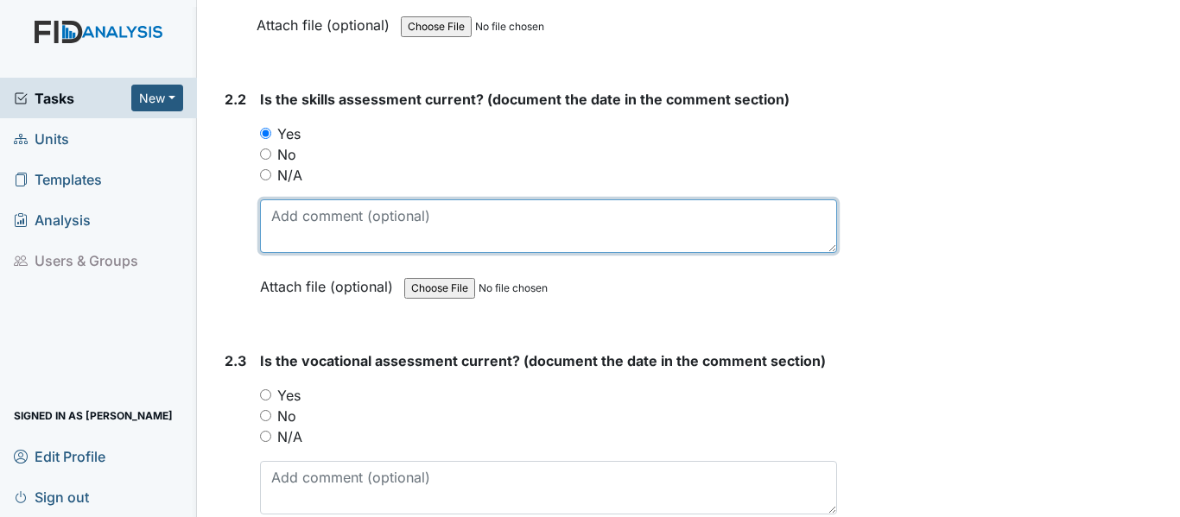
click at [278, 225] on textarea at bounding box center [548, 226] width 577 height 54
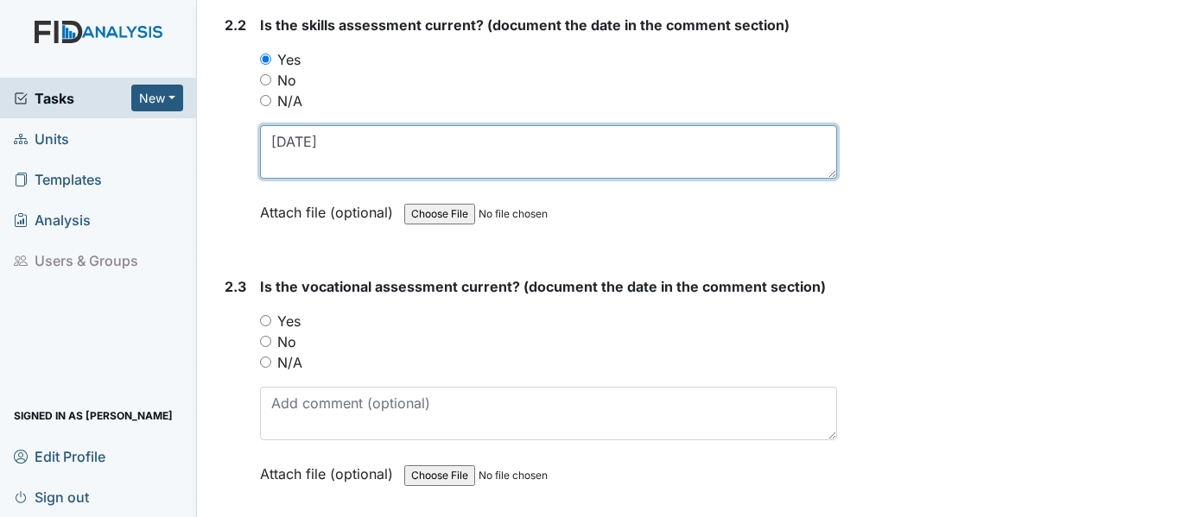
scroll to position [2159, 0]
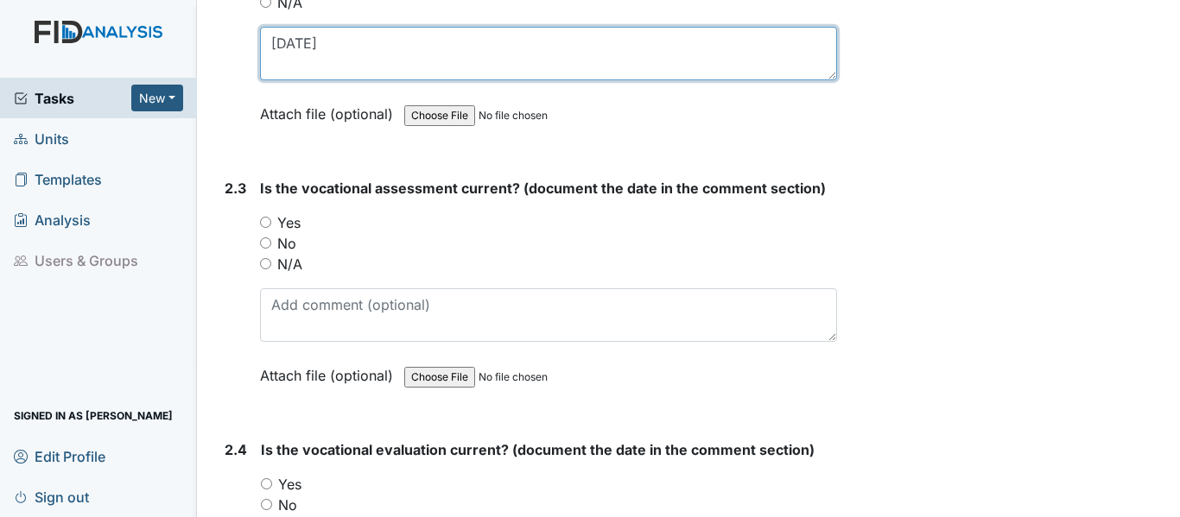
type textarea "[DATE]"
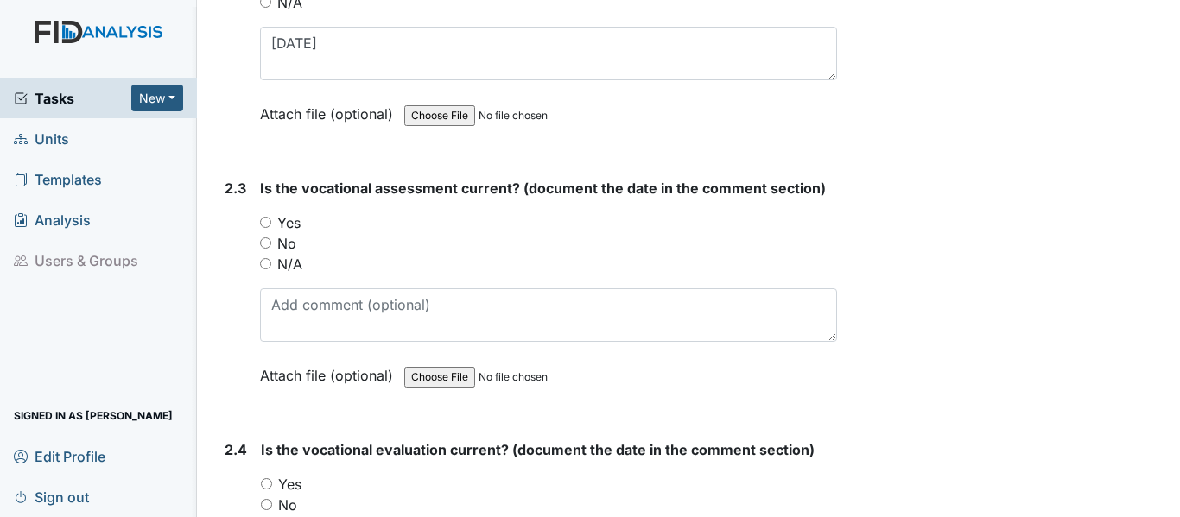
click at [263, 221] on input "Yes" at bounding box center [265, 222] width 11 height 11
radio input "true"
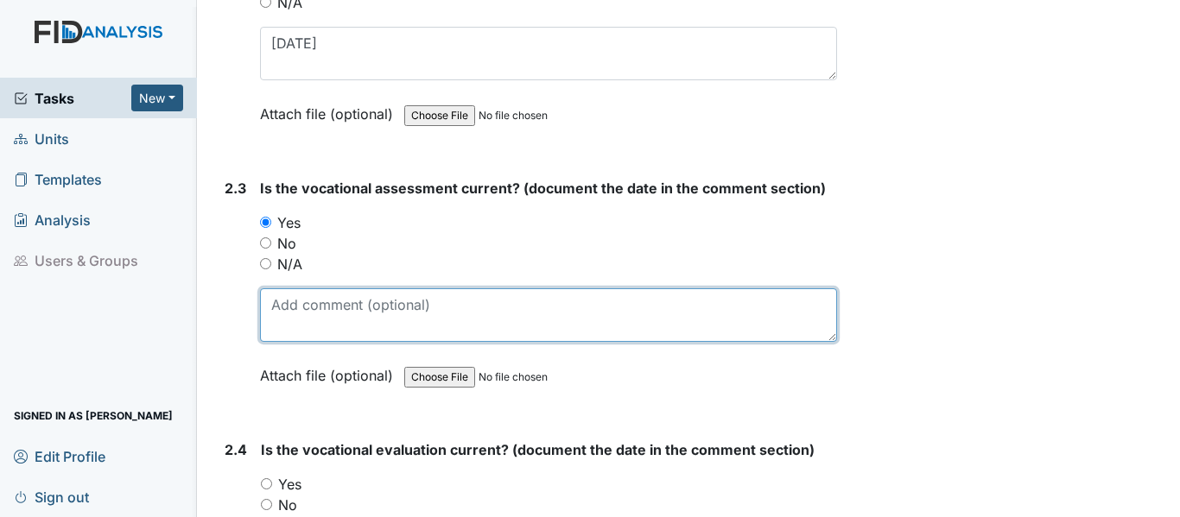
click at [275, 307] on textarea at bounding box center [548, 315] width 577 height 54
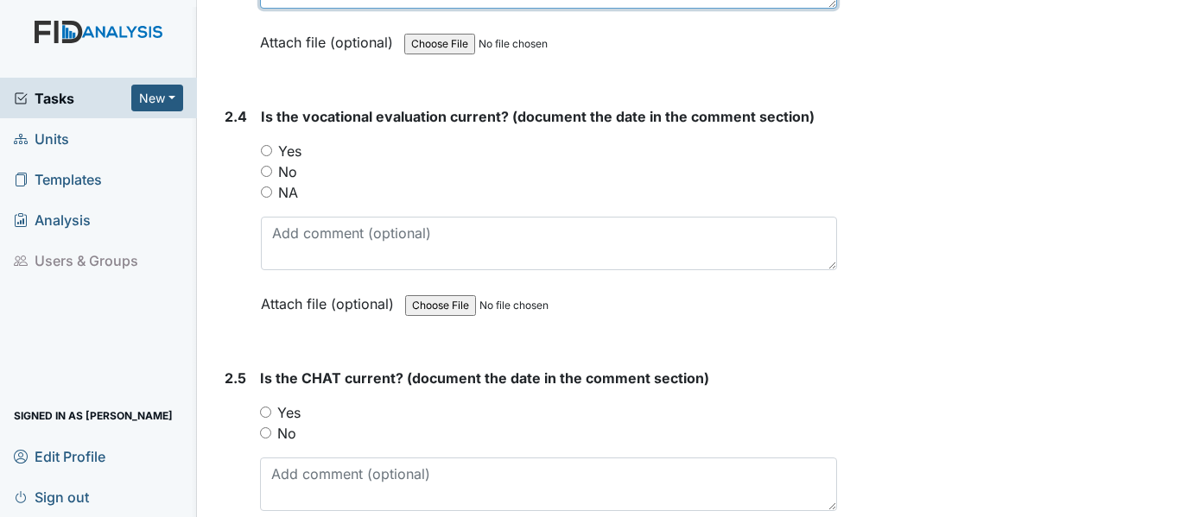
scroll to position [2504, 0]
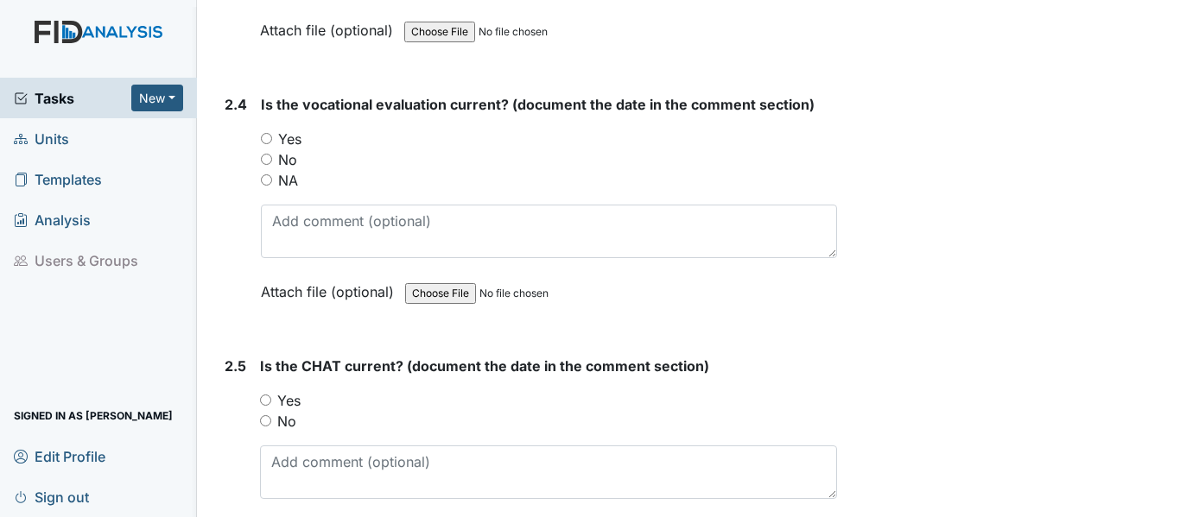
type textarea "[DATE]"
click at [268, 135] on input "Yes" at bounding box center [266, 138] width 11 height 11
radio input "true"
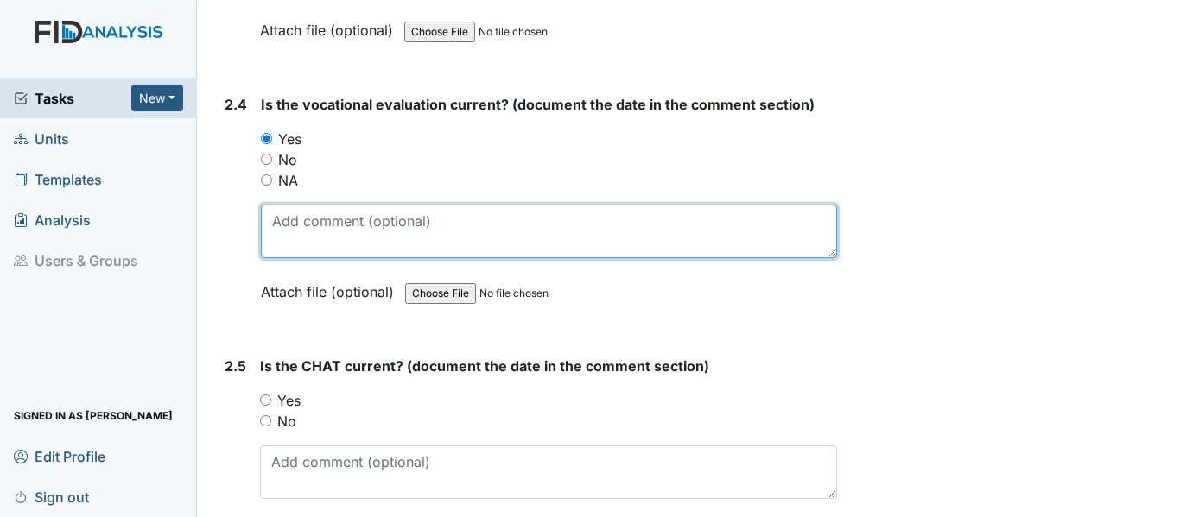
click at [282, 231] on textarea at bounding box center [549, 232] width 576 height 54
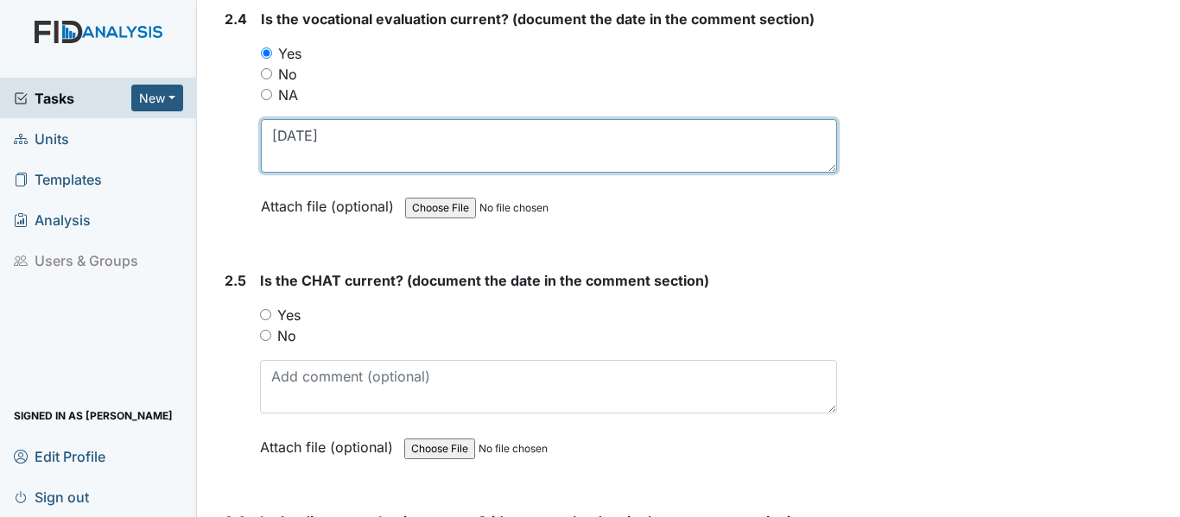
scroll to position [2591, 0]
type textarea "11-21-24"
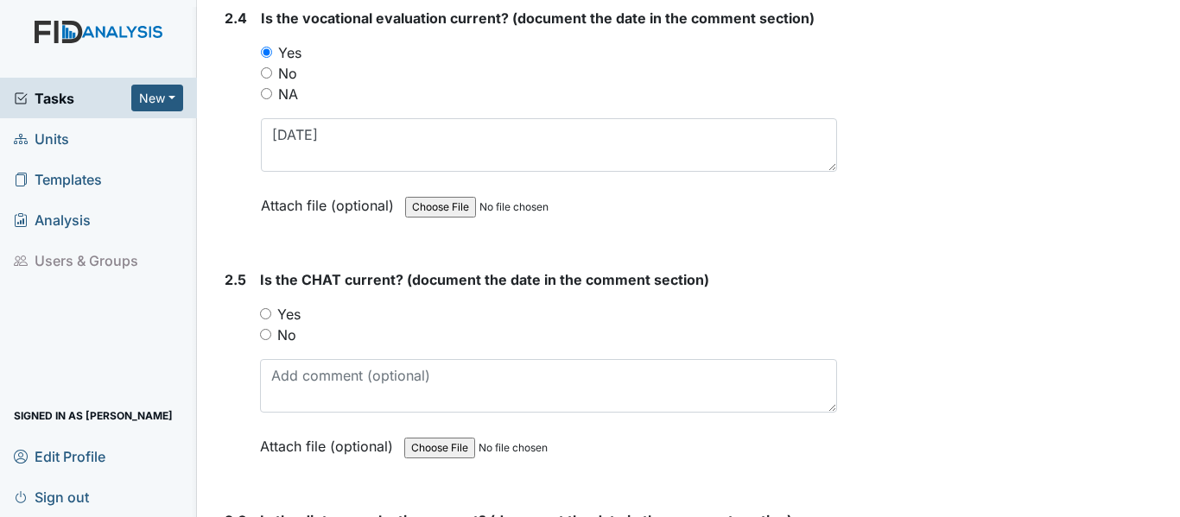
click at [268, 315] on input "Yes" at bounding box center [265, 313] width 11 height 11
radio input "true"
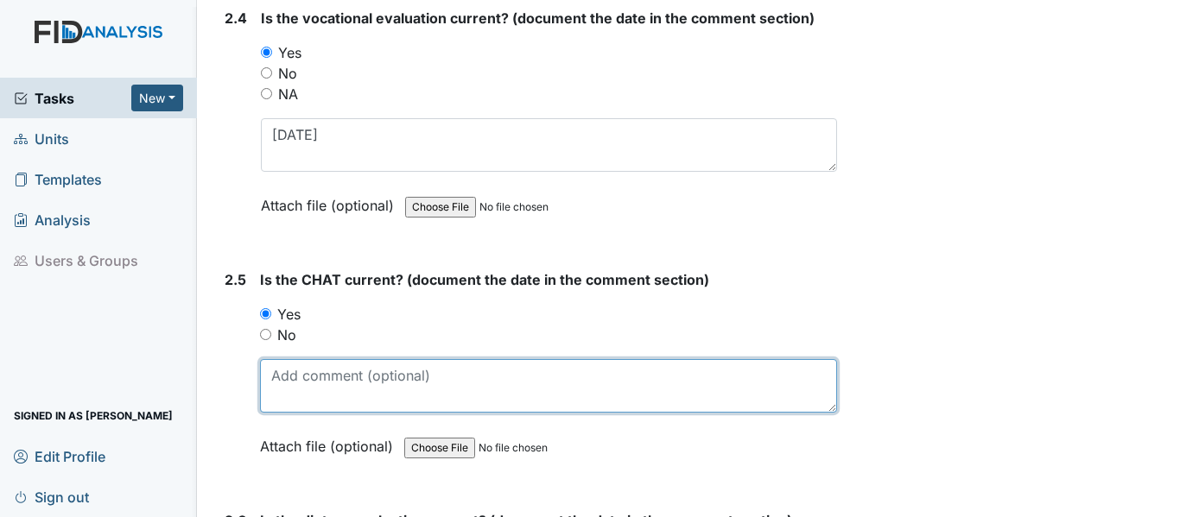
drag, startPoint x: 275, startPoint y: 379, endPoint x: 297, endPoint y: 366, distance: 25.9
click at [275, 378] on textarea at bounding box center [548, 386] width 577 height 54
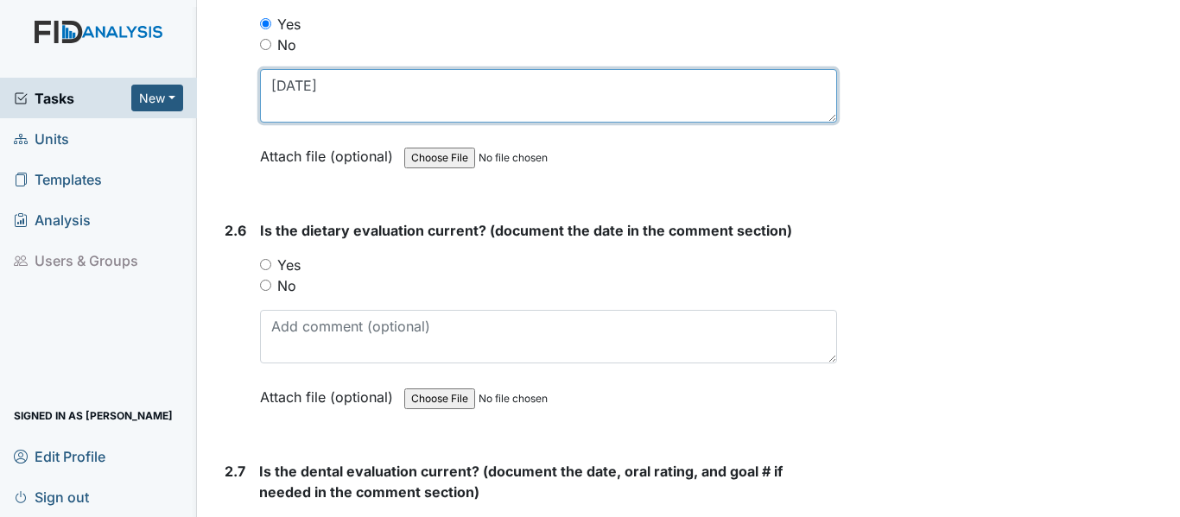
scroll to position [2850, 0]
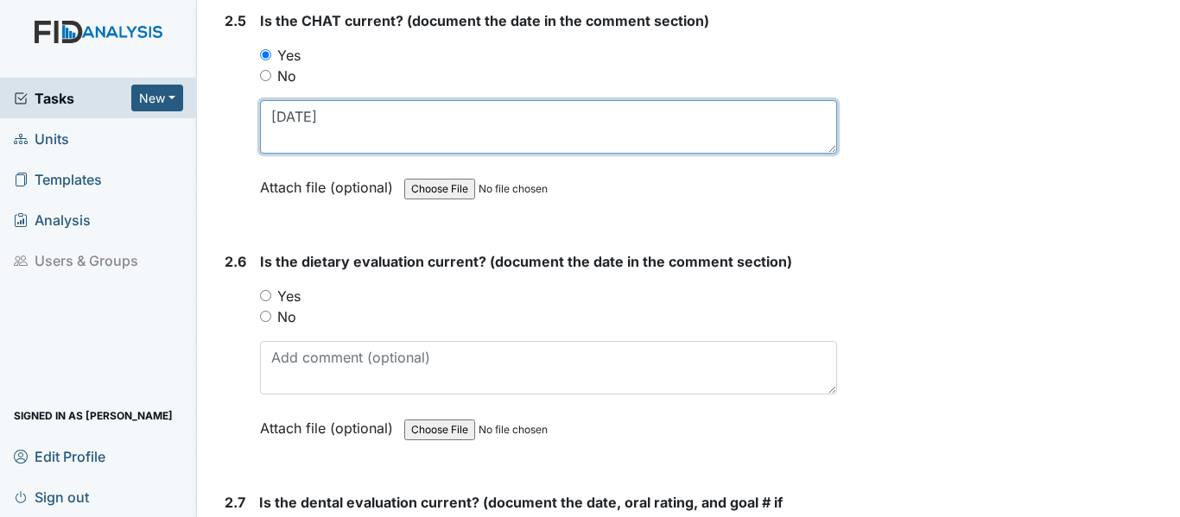
type textarea "11-21-24"
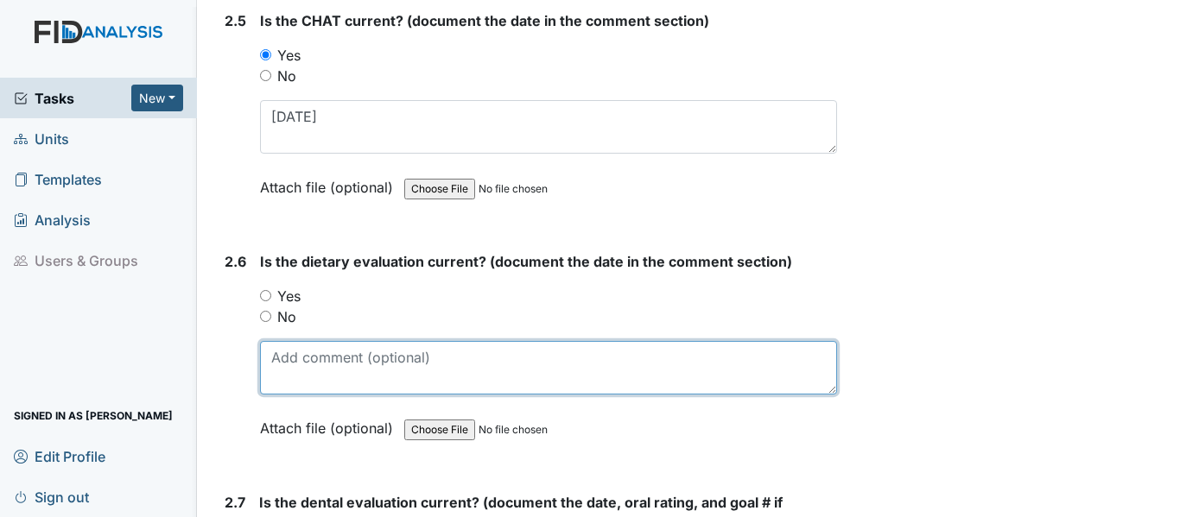
click at [269, 366] on textarea at bounding box center [548, 368] width 577 height 54
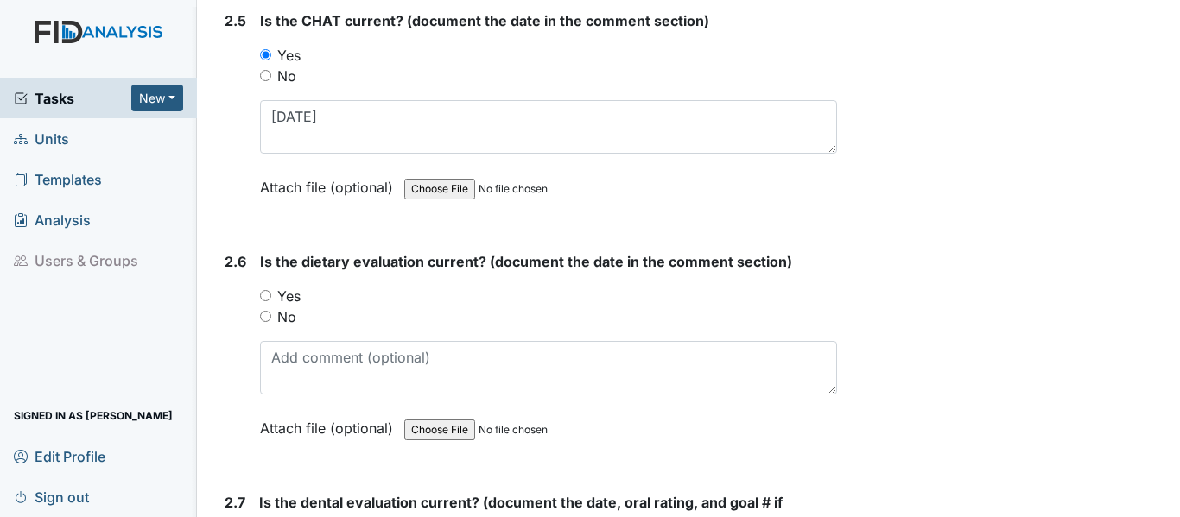
click at [263, 297] on input "Yes" at bounding box center [265, 295] width 11 height 11
radio input "true"
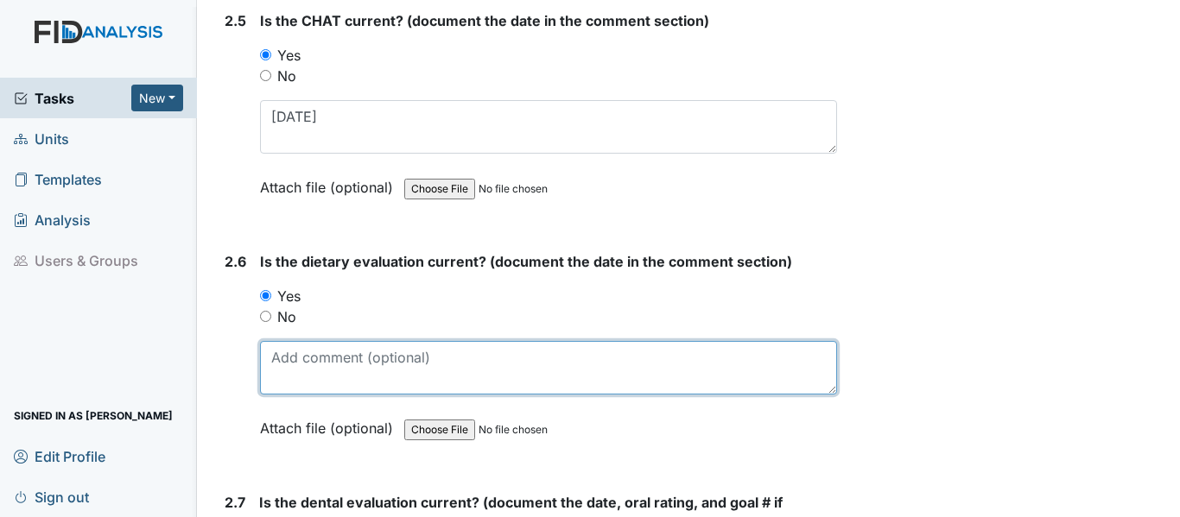
click at [275, 357] on textarea at bounding box center [548, 368] width 577 height 54
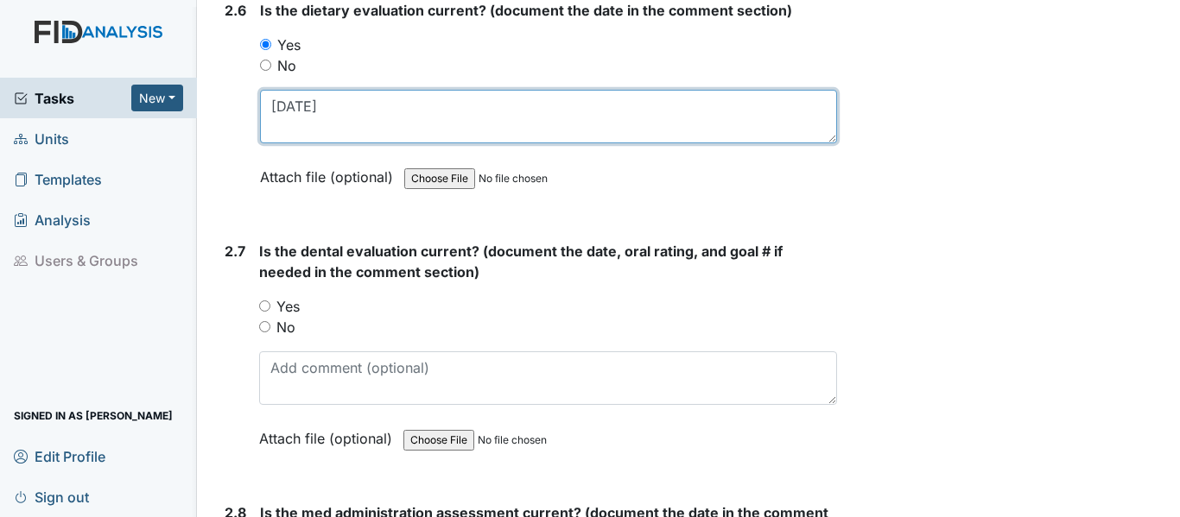
scroll to position [3109, 0]
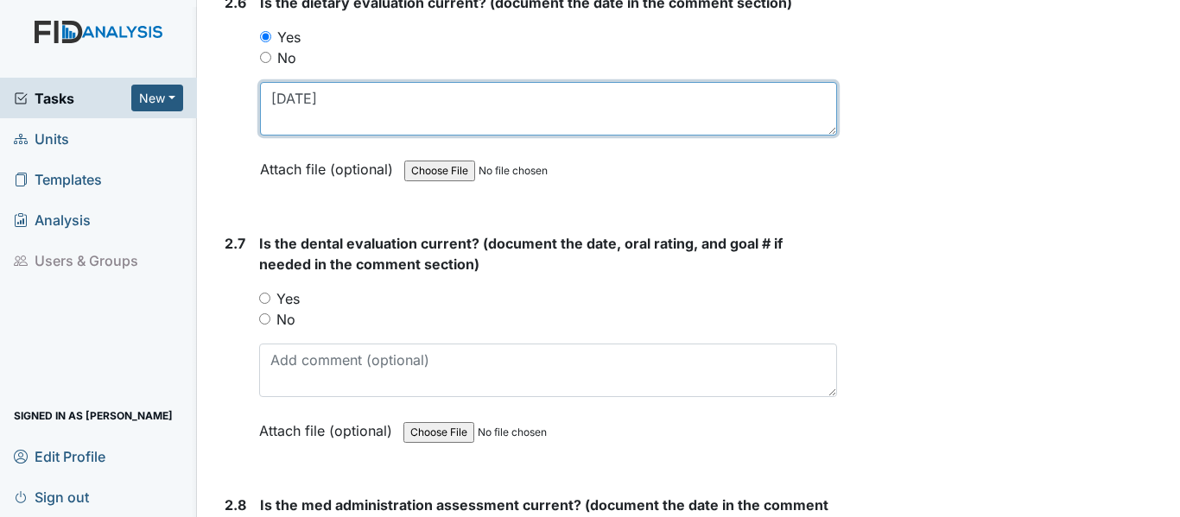
type textarea "6-6-25"
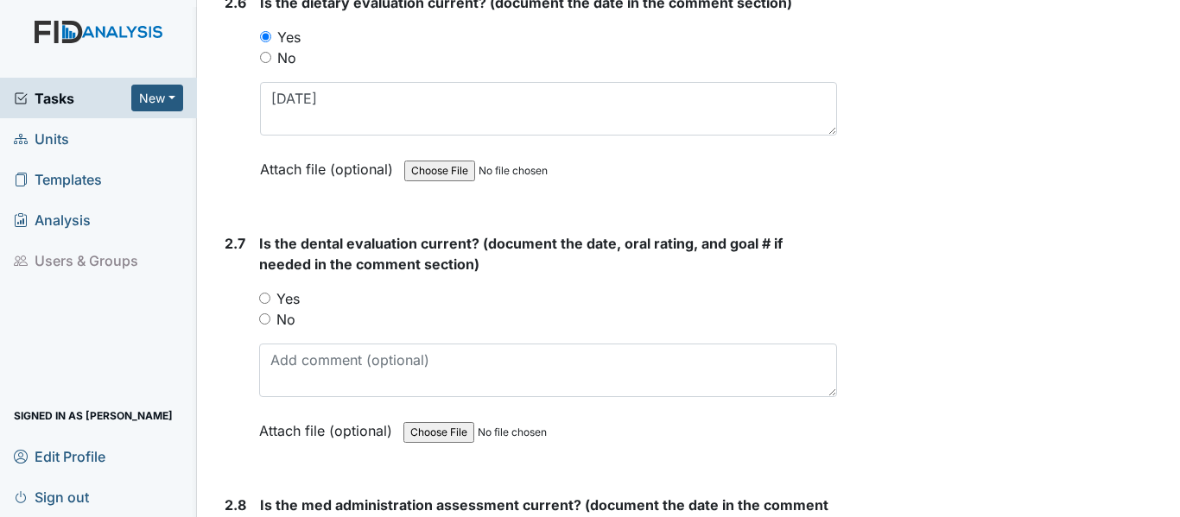
click at [264, 295] on input "Yes" at bounding box center [264, 298] width 11 height 11
radio input "true"
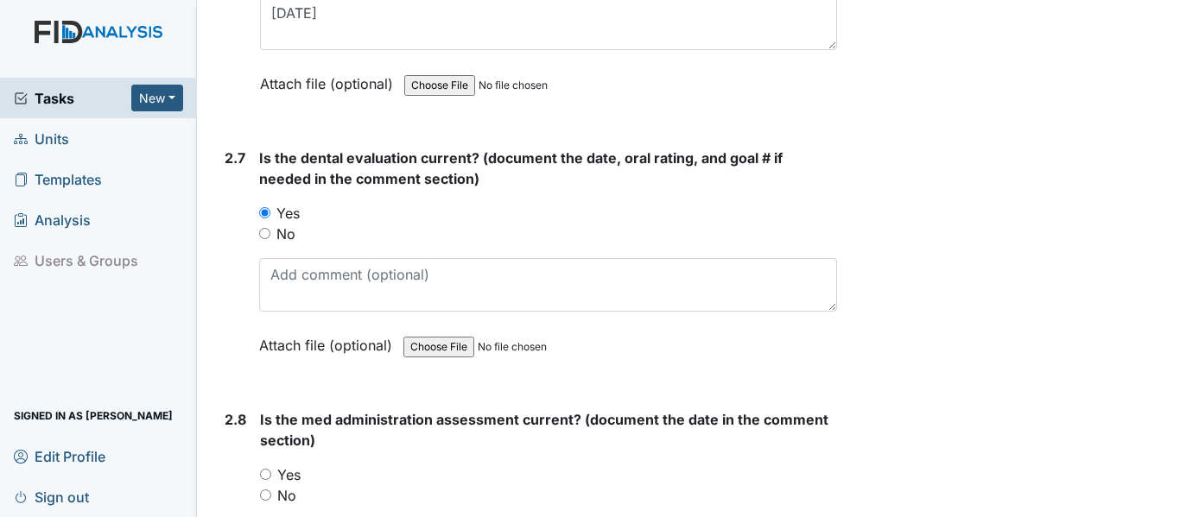
scroll to position [3195, 0]
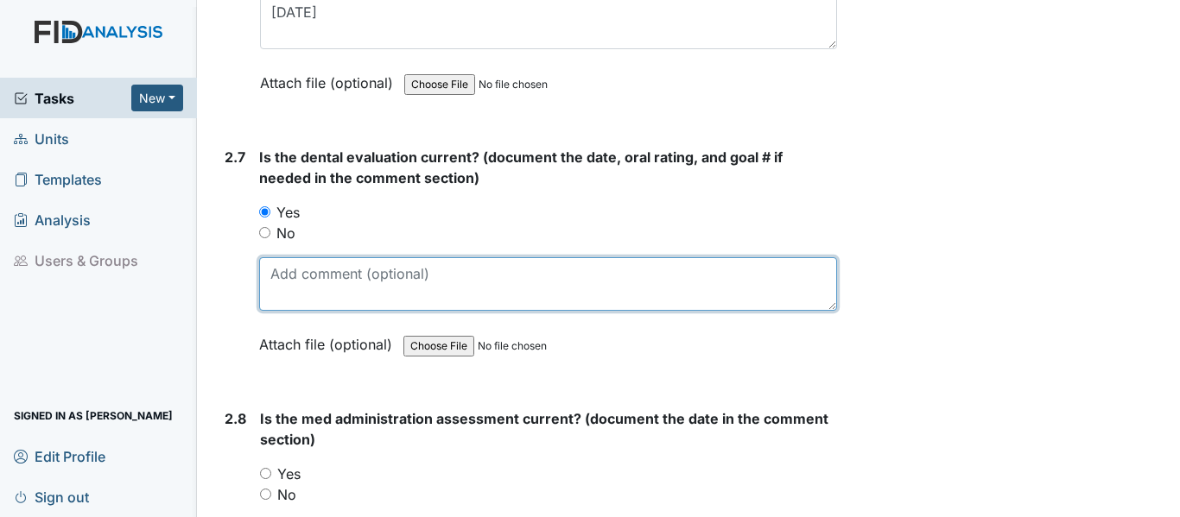
click at [273, 269] on textarea at bounding box center [548, 284] width 578 height 54
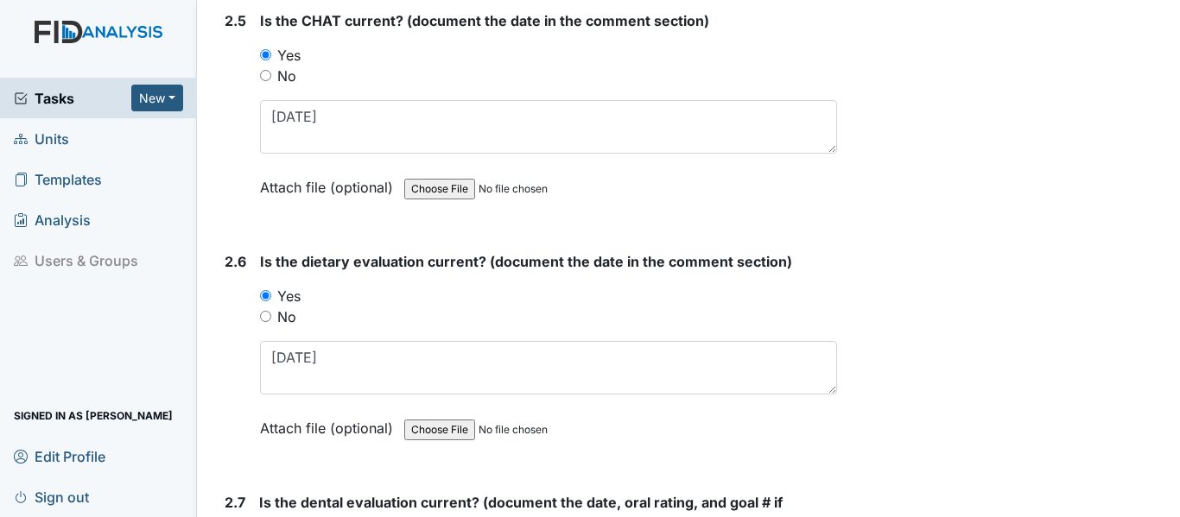
scroll to position [2936, 0]
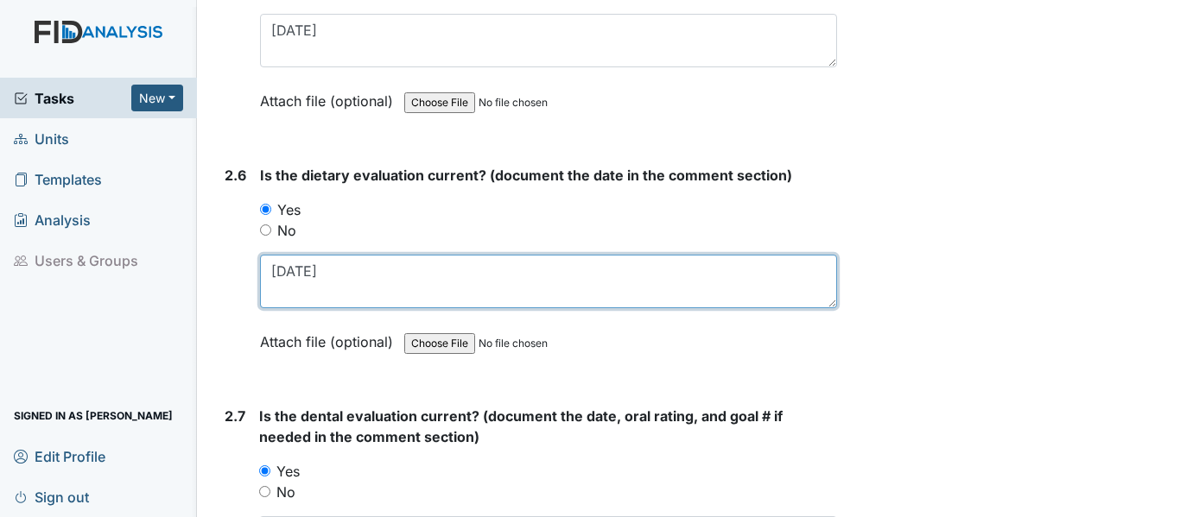
drag, startPoint x: 265, startPoint y: 272, endPoint x: 326, endPoint y: 275, distance: 61.4
click at [326, 275] on textarea "6-6-25" at bounding box center [548, 282] width 577 height 54
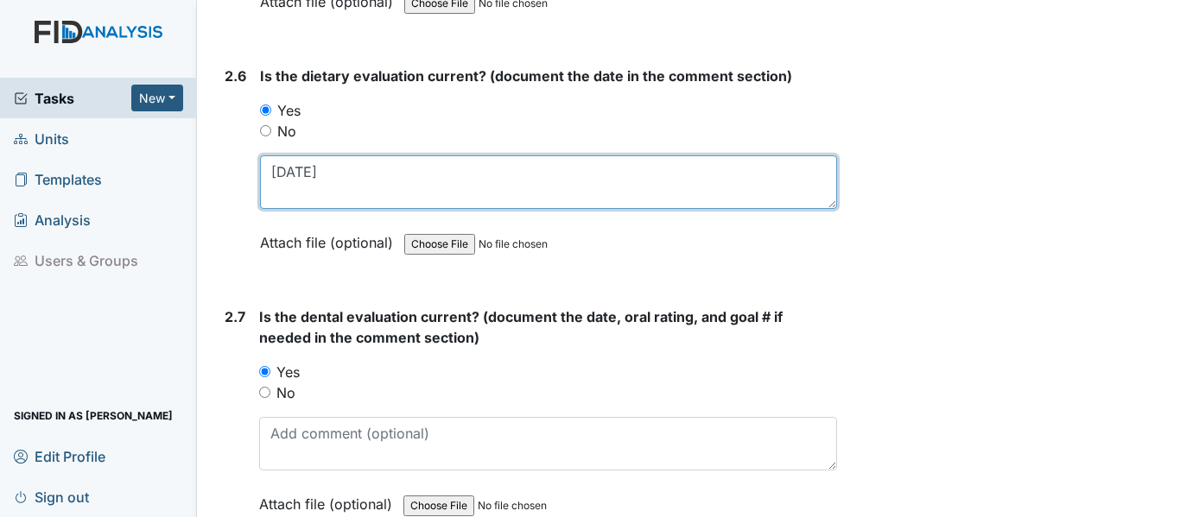
scroll to position [3195, 0]
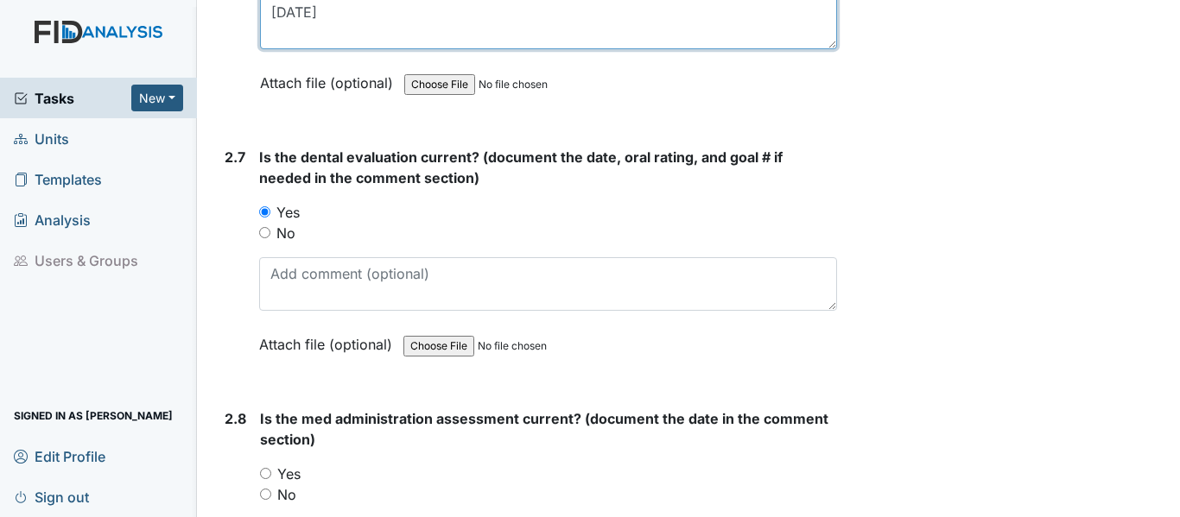
type textarea "12-30-24"
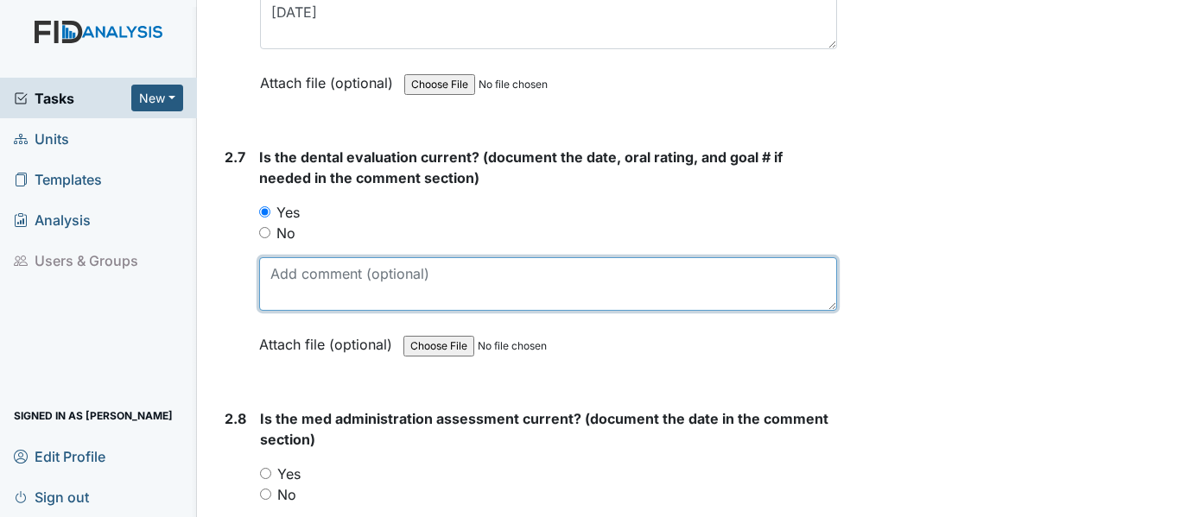
click at [291, 282] on textarea at bounding box center [548, 284] width 578 height 54
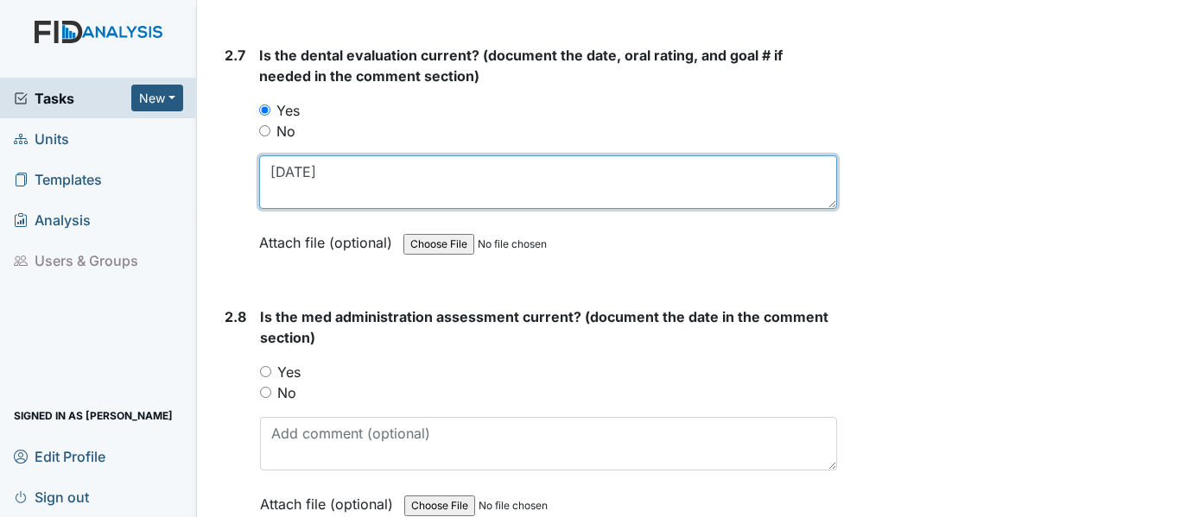
scroll to position [3541, 0]
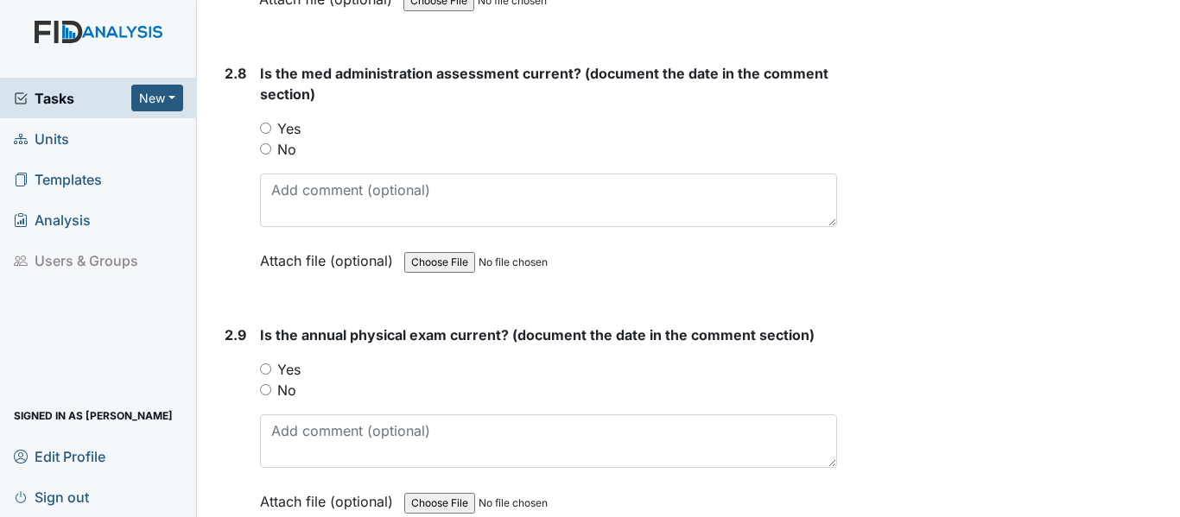
type textarea "6-6-25"
click at [267, 128] on input "Yes" at bounding box center [265, 128] width 11 height 11
radio input "true"
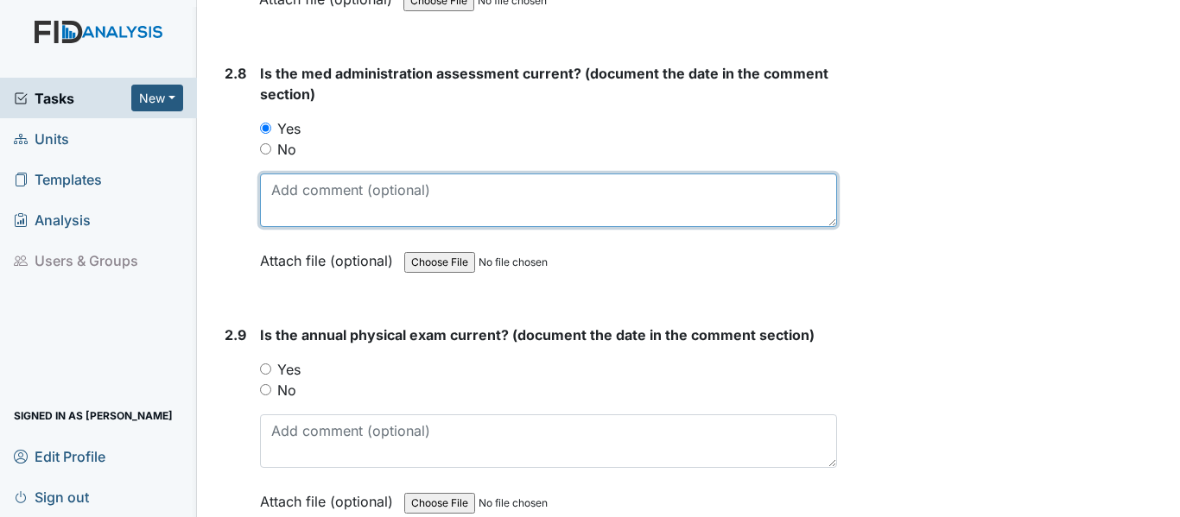
click at [279, 187] on textarea at bounding box center [548, 201] width 577 height 54
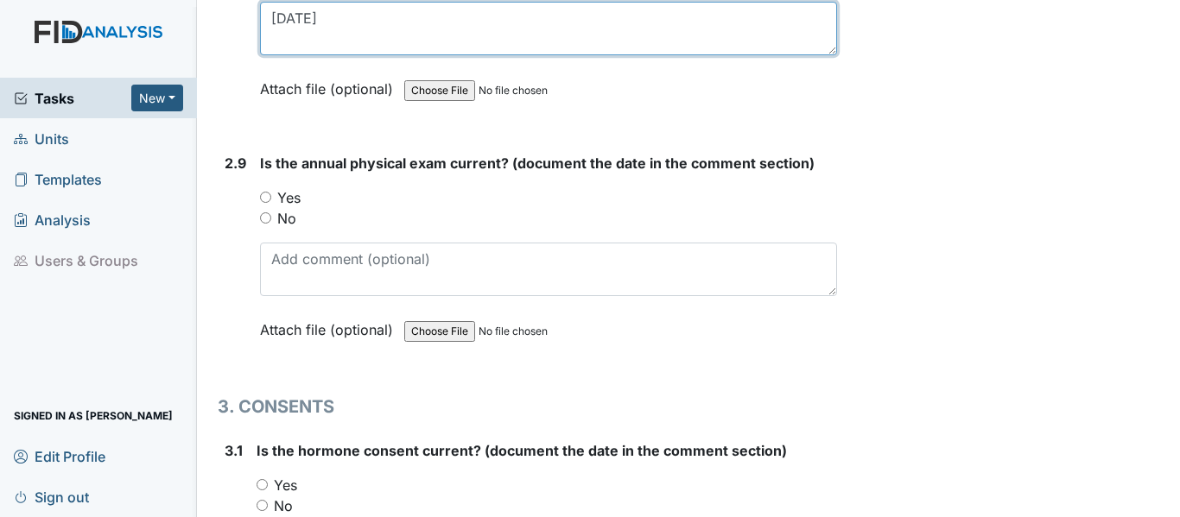
scroll to position [3714, 0]
type textarea "3-27-25"
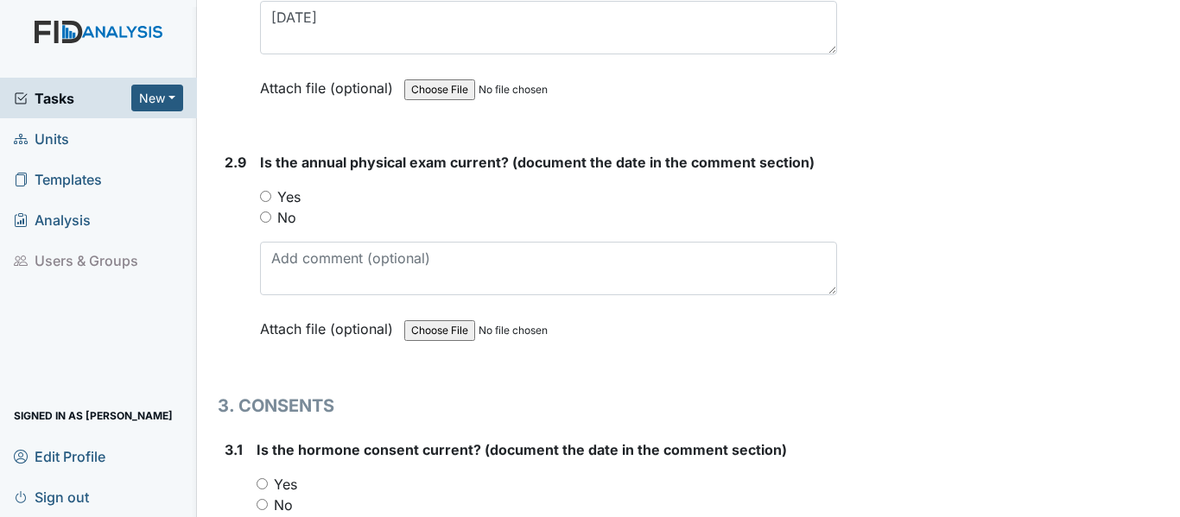
click at [265, 196] on input "Yes" at bounding box center [265, 196] width 11 height 11
radio input "true"
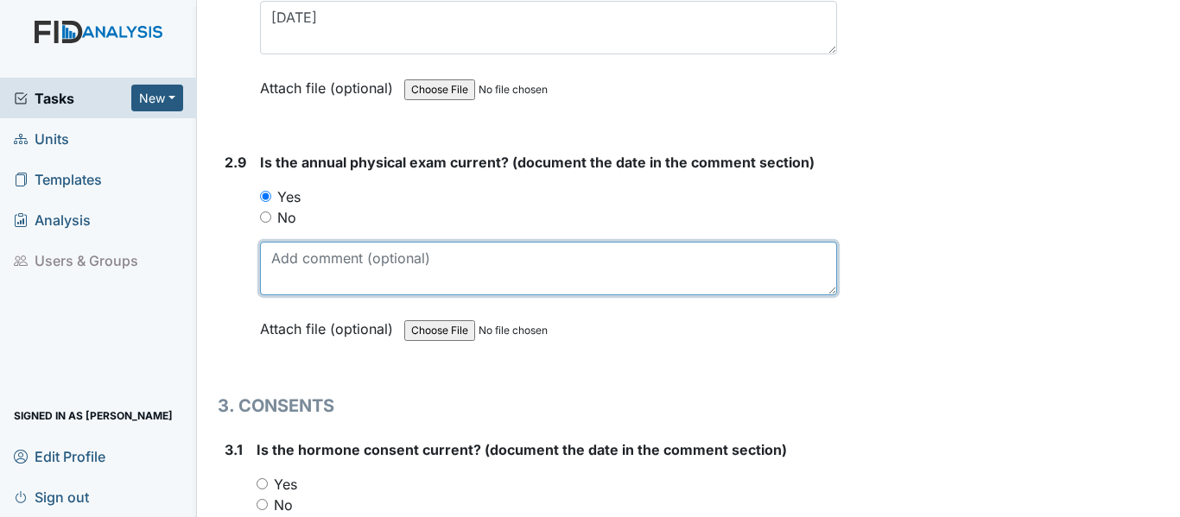
click at [274, 256] on textarea at bounding box center [548, 269] width 577 height 54
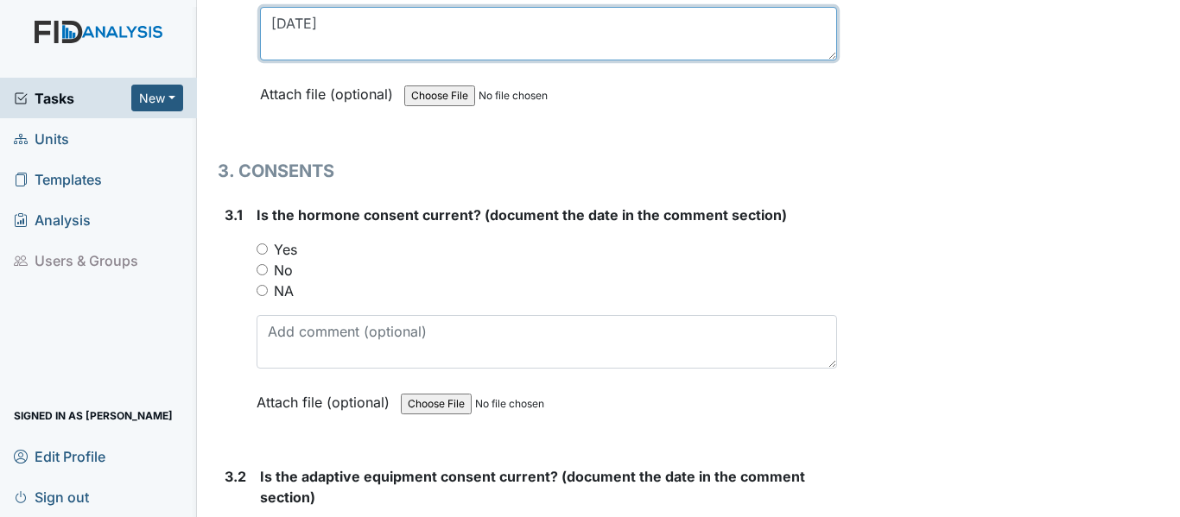
scroll to position [4059, 0]
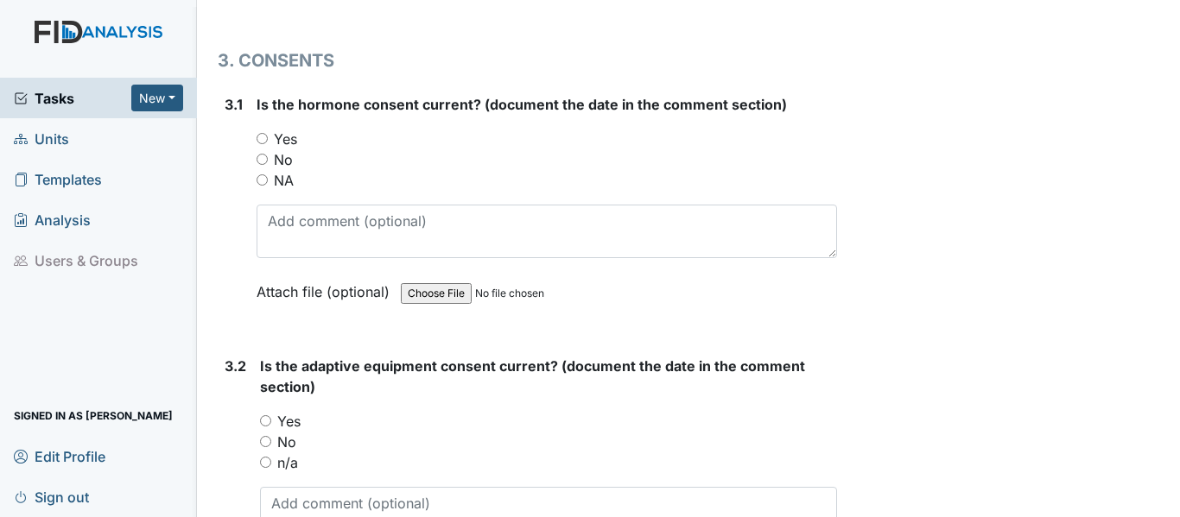
type textarea "11-22-24"
click at [261, 180] on input "NA" at bounding box center [261, 179] width 11 height 11
radio input "true"
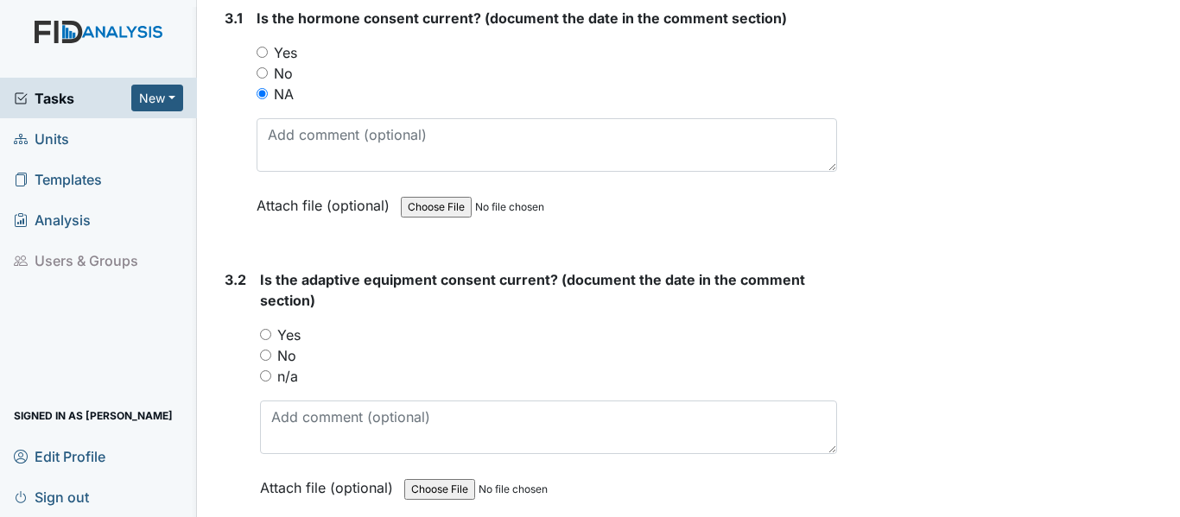
scroll to position [4318, 0]
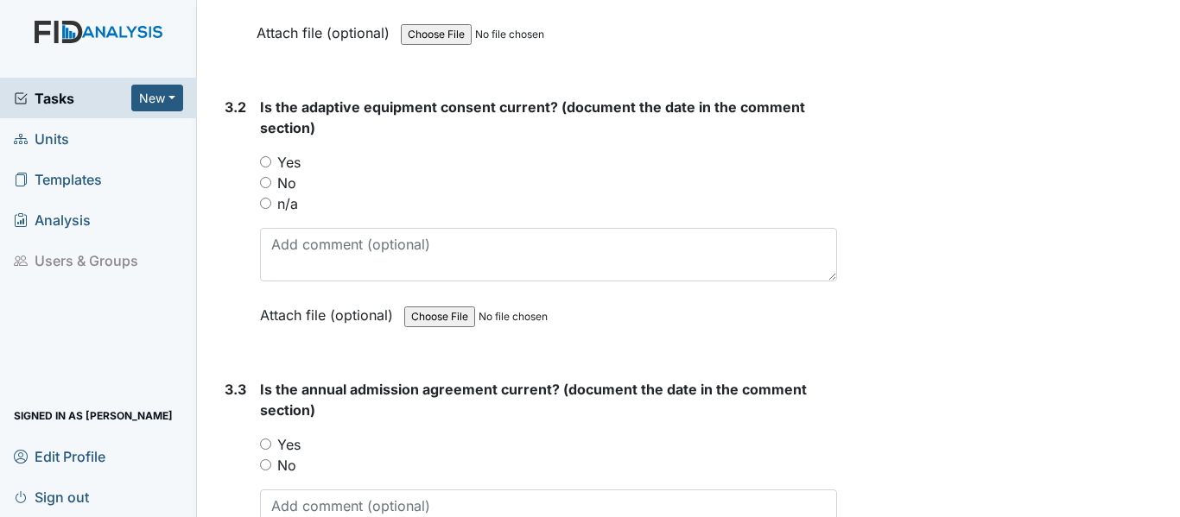
click at [267, 205] on input "n/a" at bounding box center [265, 203] width 11 height 11
radio input "true"
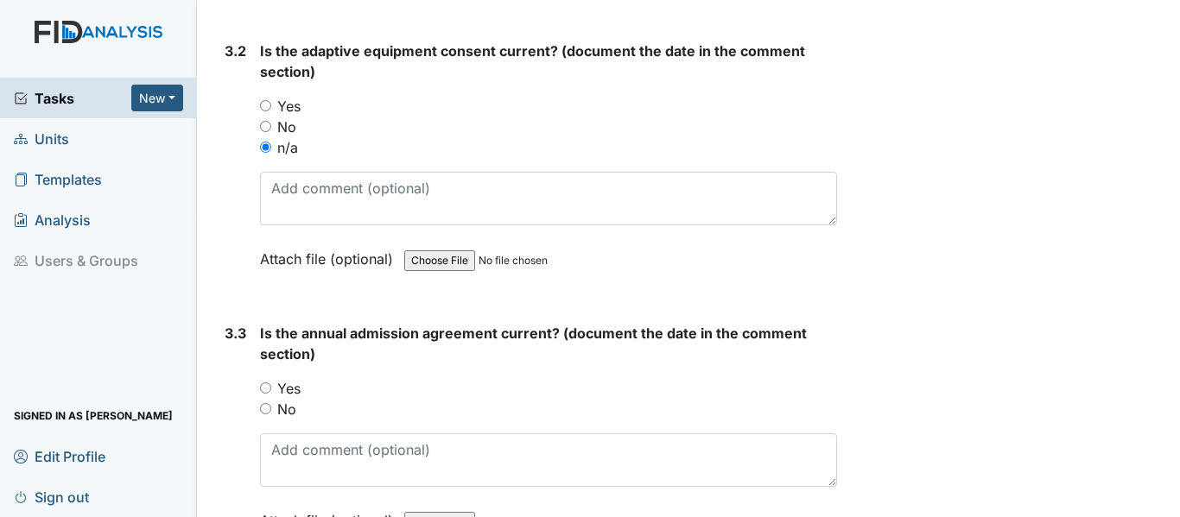
scroll to position [4404, 0]
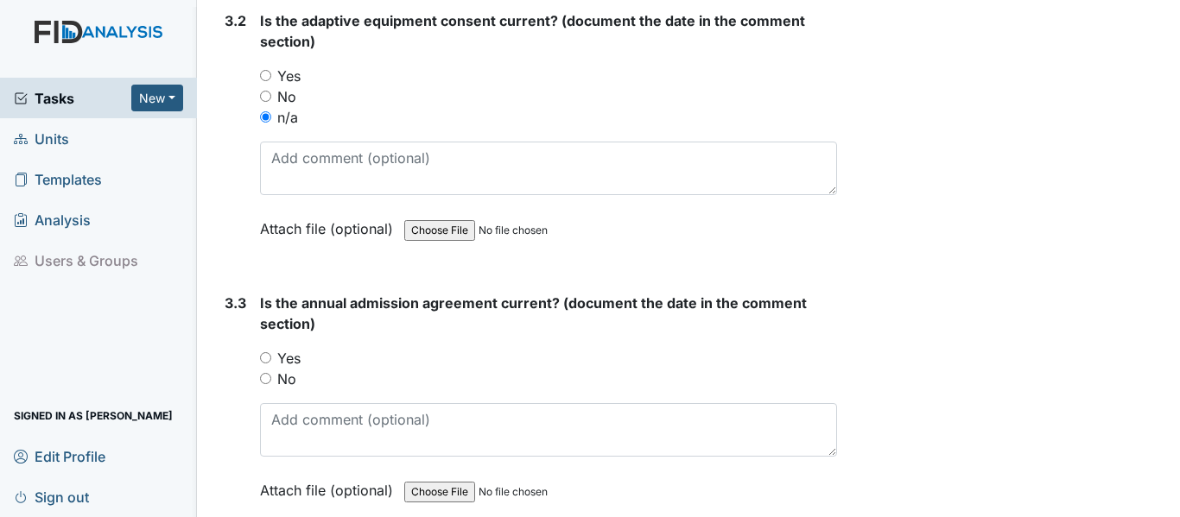
click at [263, 358] on input "Yes" at bounding box center [265, 357] width 11 height 11
radio input "true"
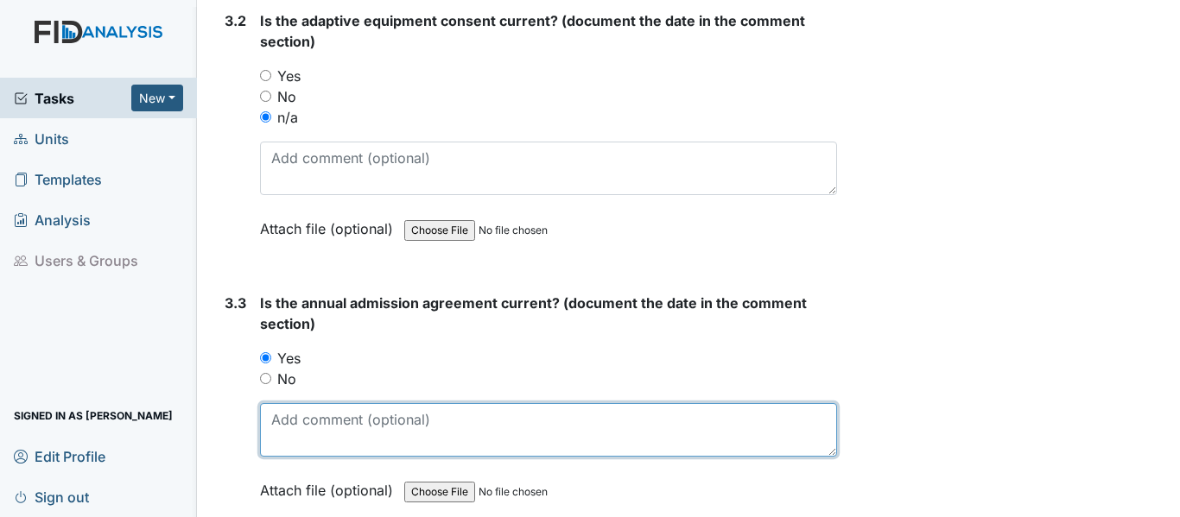
click at [267, 425] on textarea at bounding box center [548, 430] width 577 height 54
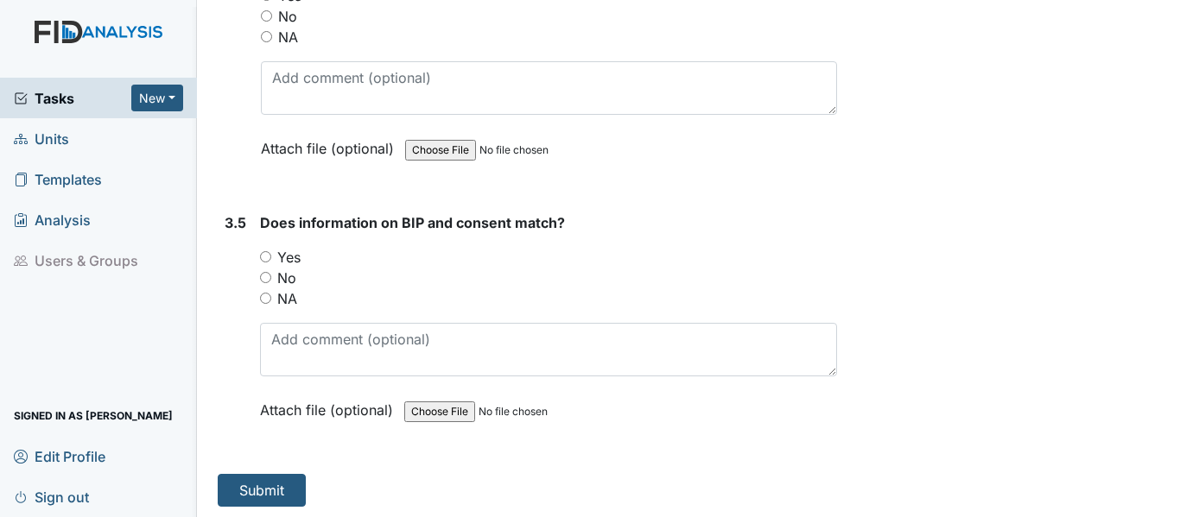
scroll to position [5032, 0]
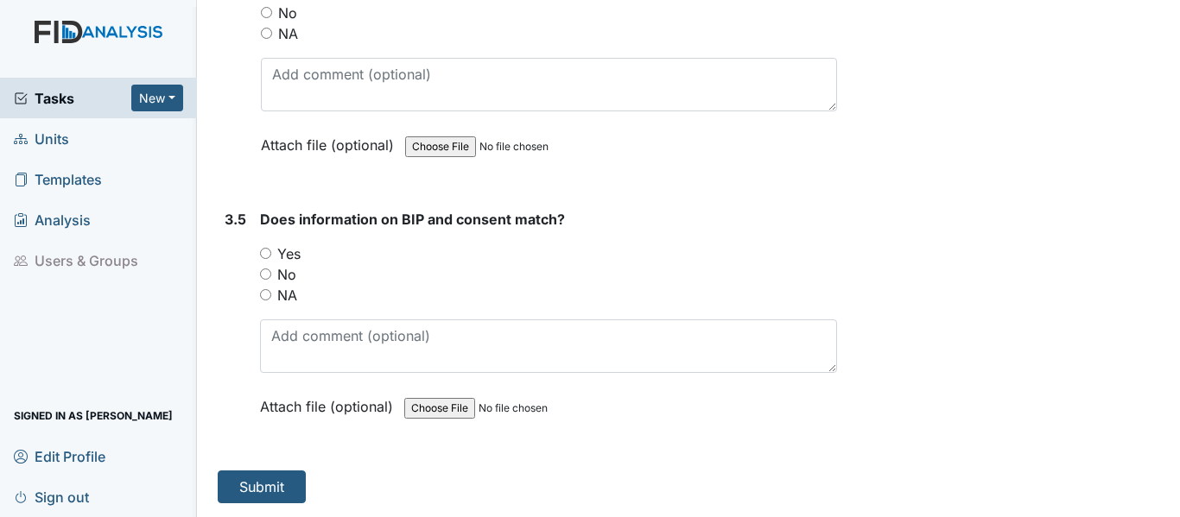
type textarea "11-22-24"
click at [265, 254] on input "Yes" at bounding box center [265, 253] width 11 height 11
radio input "true"
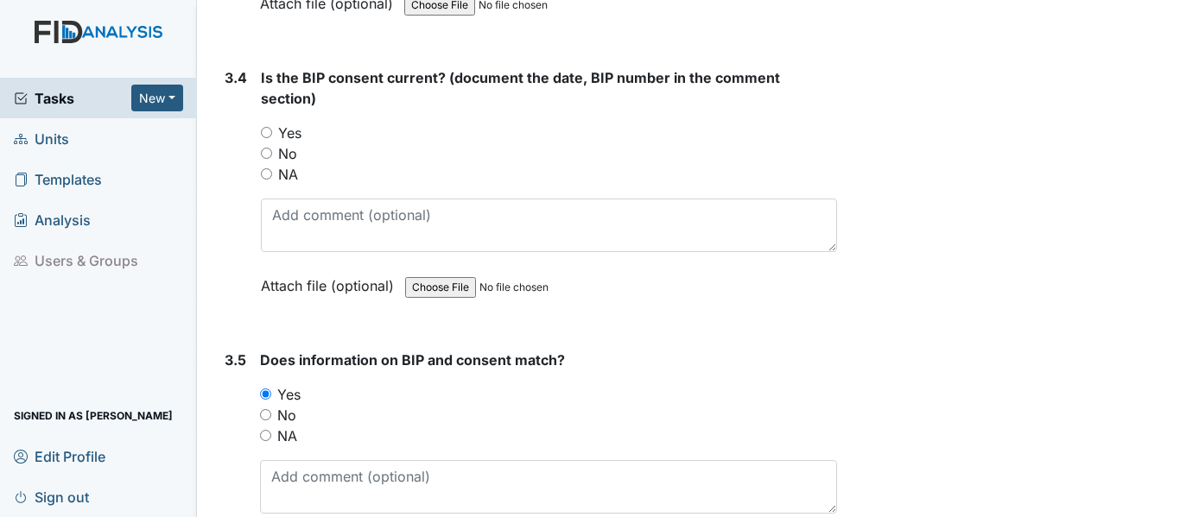
scroll to position [4773, 0]
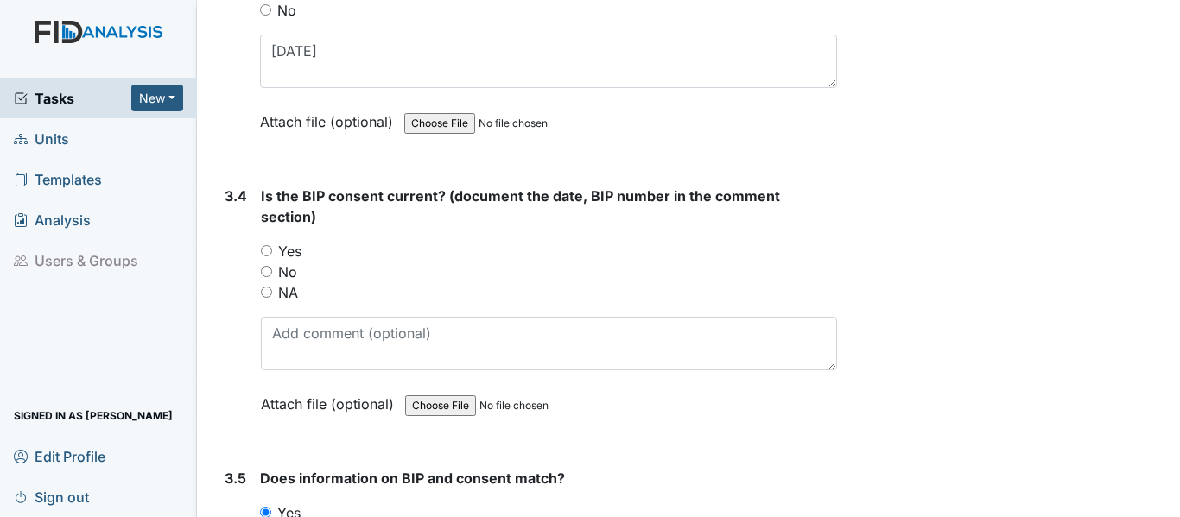
click at [265, 247] on input "Yes" at bounding box center [266, 250] width 11 height 11
radio input "true"
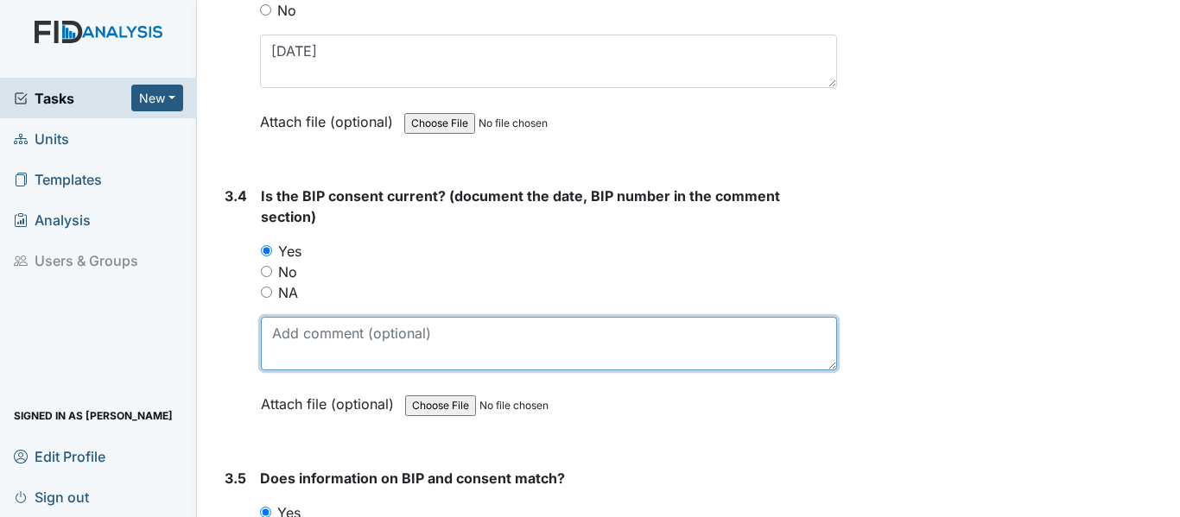
click at [275, 337] on textarea at bounding box center [549, 344] width 576 height 54
click at [273, 325] on textarea at bounding box center [549, 344] width 576 height 54
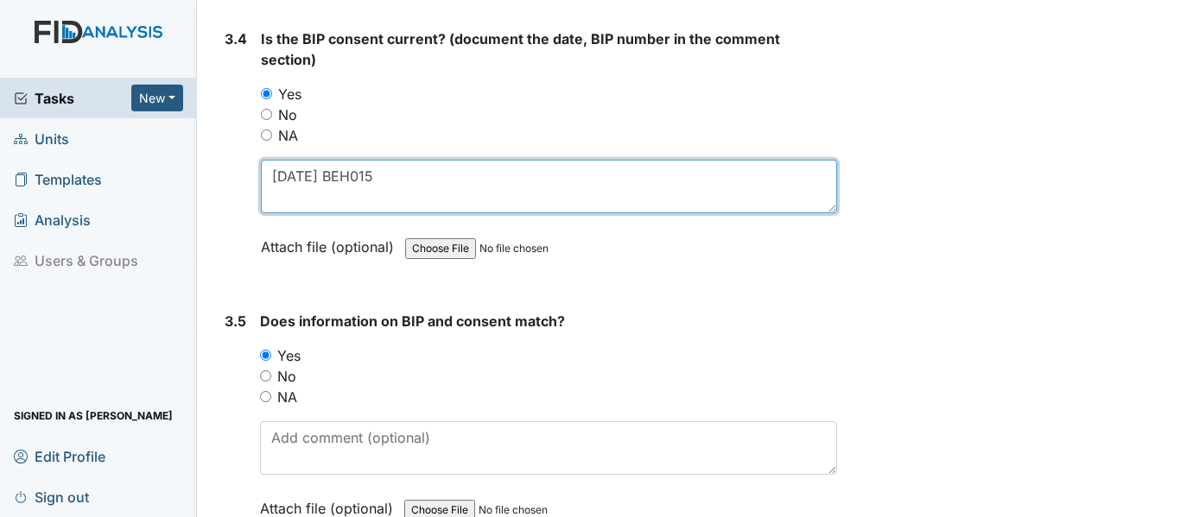
scroll to position [5032, 0]
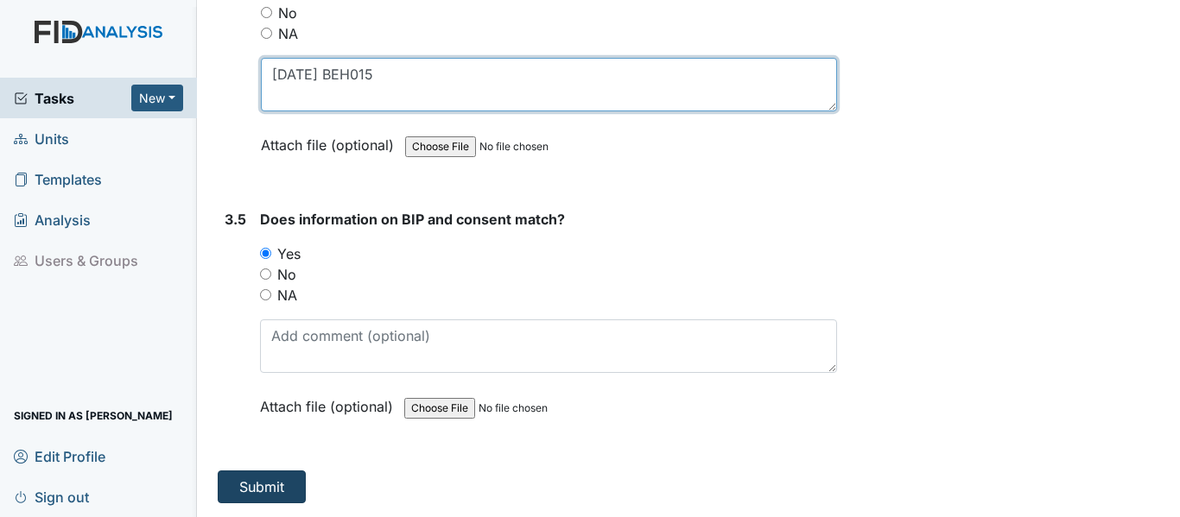
type textarea "6-4-25 BEH015"
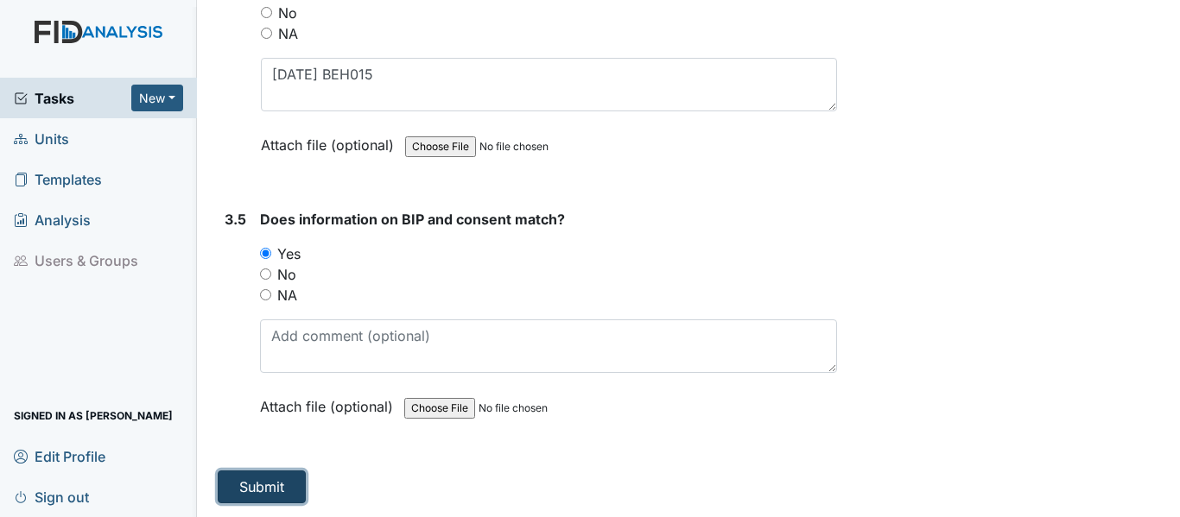
click at [258, 484] on button "Submit" at bounding box center [262, 487] width 88 height 33
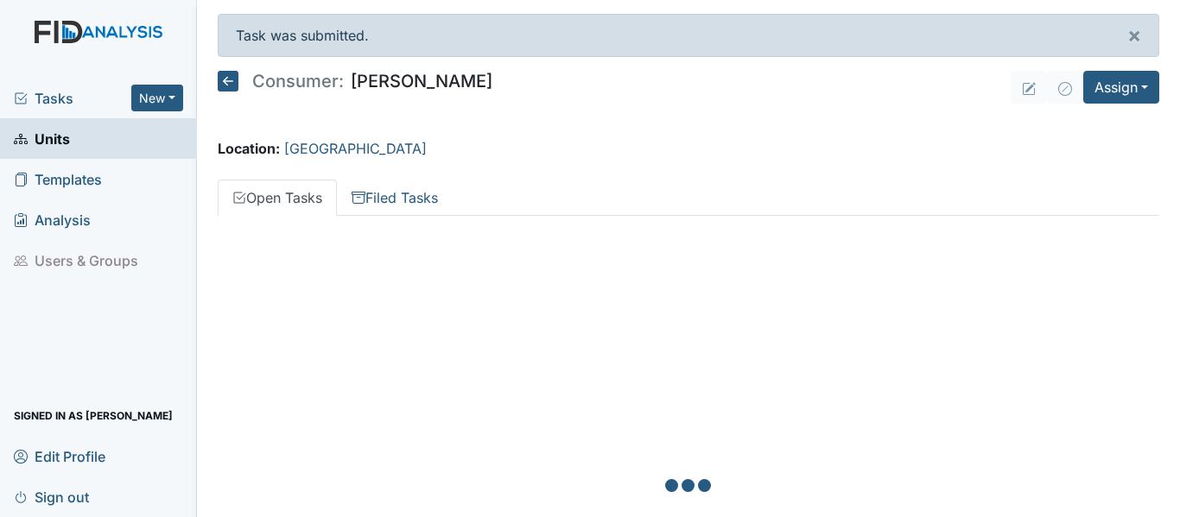
click at [230, 78] on icon at bounding box center [228, 81] width 21 height 21
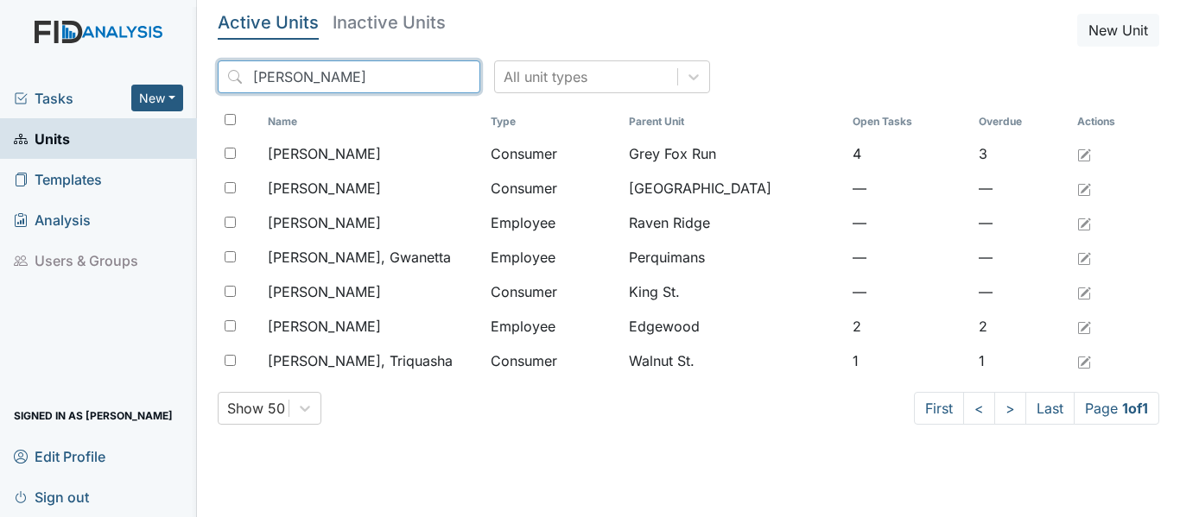
click at [289, 74] on input "[PERSON_NAME]" at bounding box center [349, 76] width 263 height 33
type input "C"
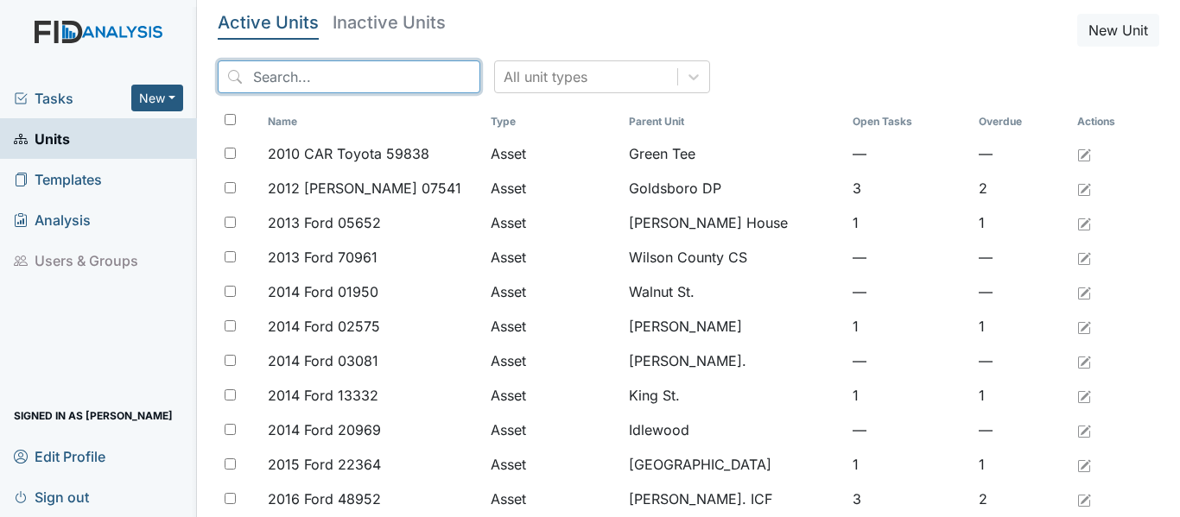
click at [253, 73] on input "search" at bounding box center [349, 76] width 263 height 33
click at [310, 75] on input "search" at bounding box center [349, 76] width 263 height 33
click at [253, 79] on input "search" at bounding box center [349, 76] width 263 height 33
click at [255, 76] on input "search" at bounding box center [349, 76] width 263 height 33
click at [254, 75] on input "search" at bounding box center [349, 76] width 263 height 33
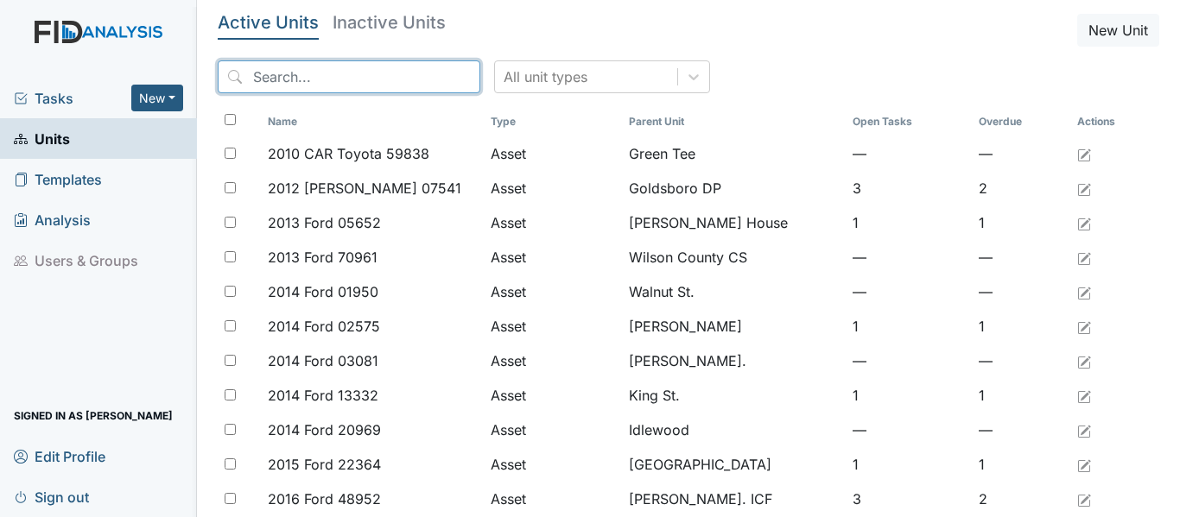
click at [251, 82] on input "search" at bounding box center [349, 76] width 263 height 33
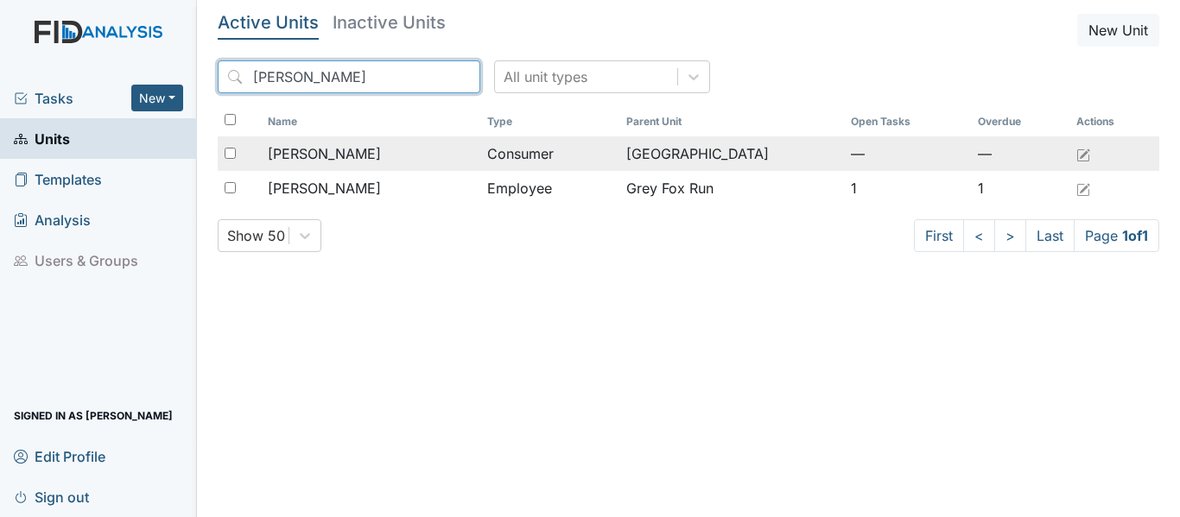
type input "[PERSON_NAME]"
click at [469, 159] on div "[PERSON_NAME]" at bounding box center [371, 153] width 206 height 21
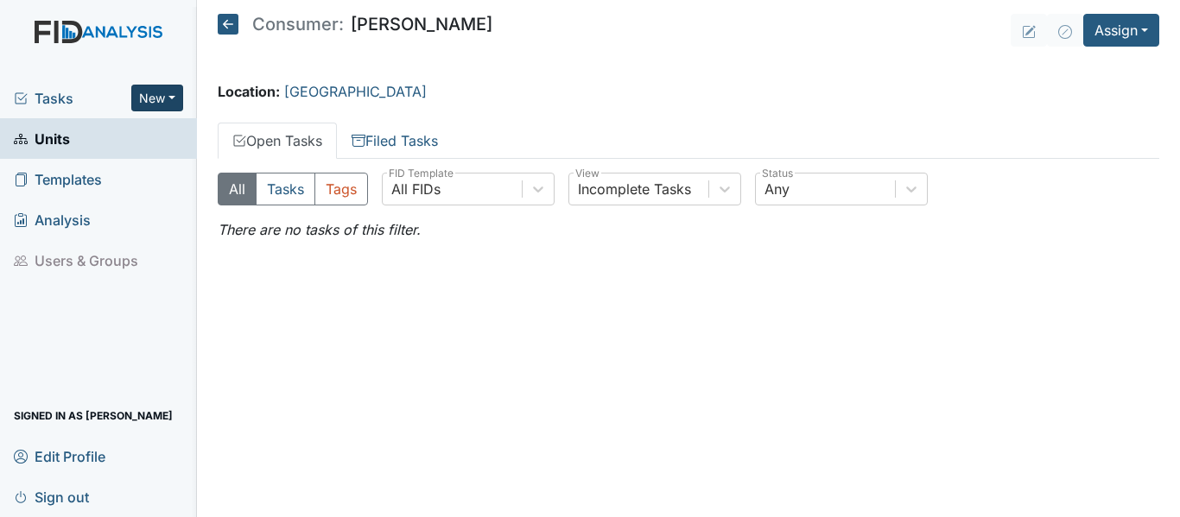
click at [177, 95] on button "New" at bounding box center [157, 98] width 52 height 27
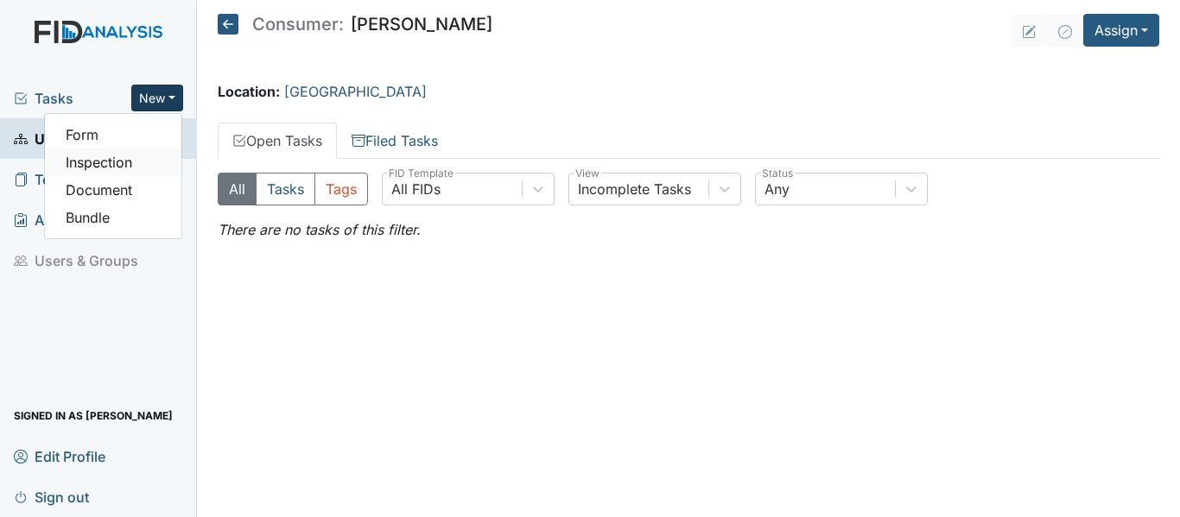
click at [115, 162] on link "Inspection" at bounding box center [113, 163] width 136 height 28
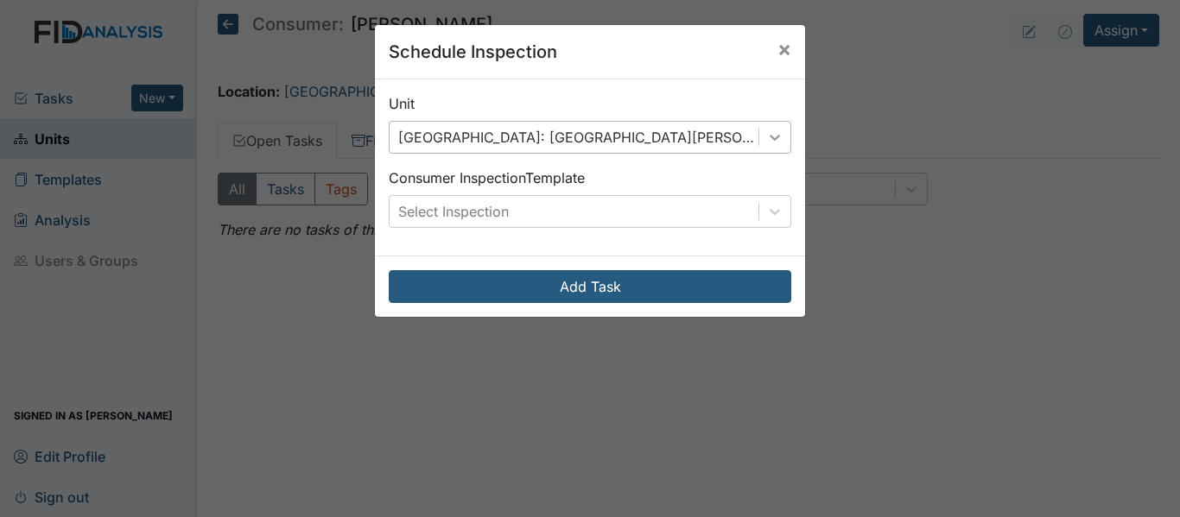
click at [769, 136] on icon at bounding box center [774, 137] width 17 height 17
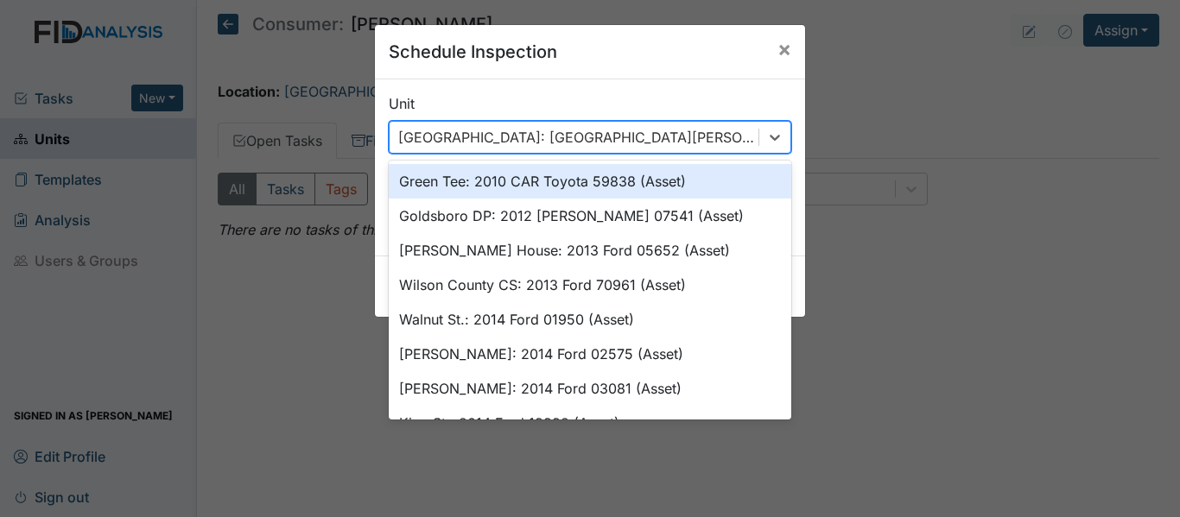
click at [829, 122] on div "Schedule Inspection × Unit option Green Tee: 2010 CAR Toyota 59838 (Asset) focu…" at bounding box center [590, 258] width 1180 height 517
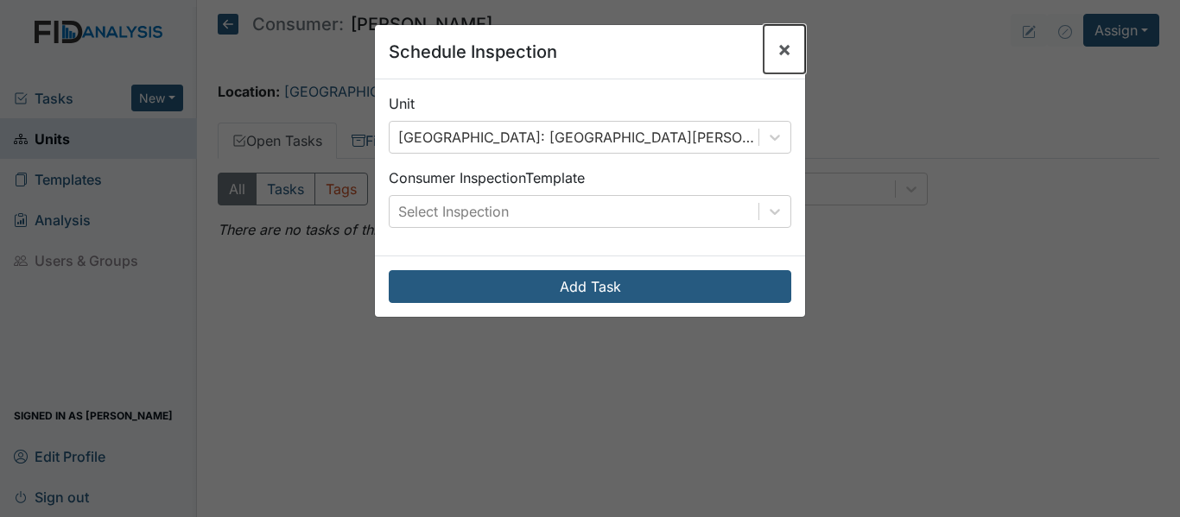
click at [777, 43] on span "×" at bounding box center [784, 48] width 14 height 25
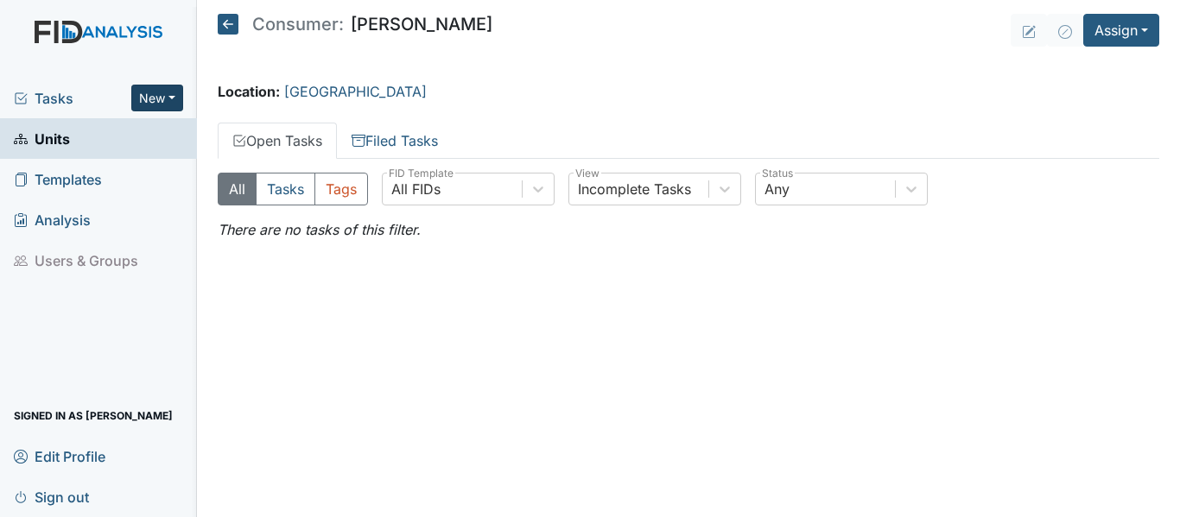
click at [178, 98] on button "New" at bounding box center [157, 98] width 52 height 27
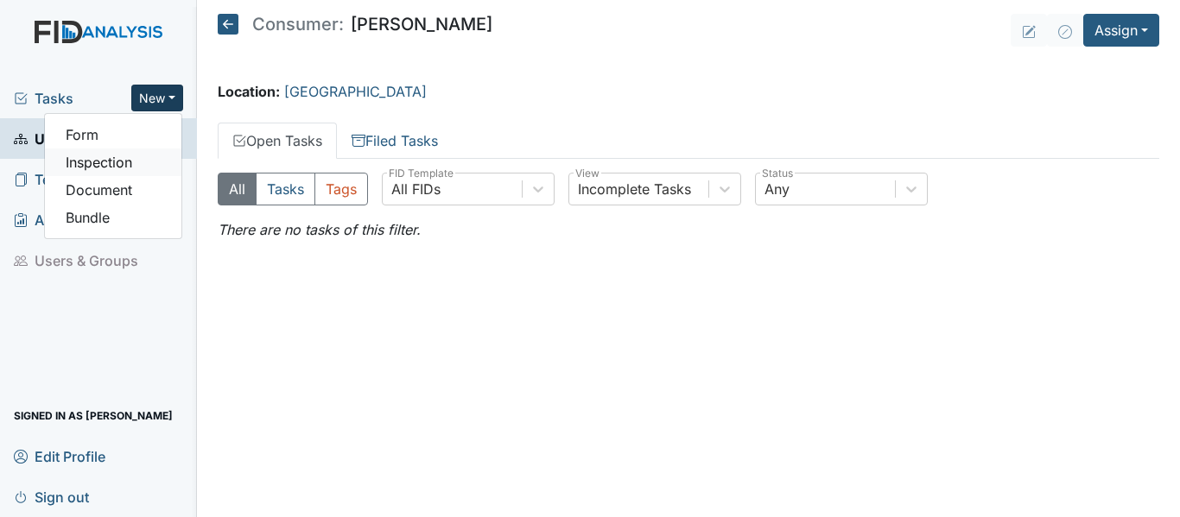
click at [119, 159] on link "Inspection" at bounding box center [113, 163] width 136 height 28
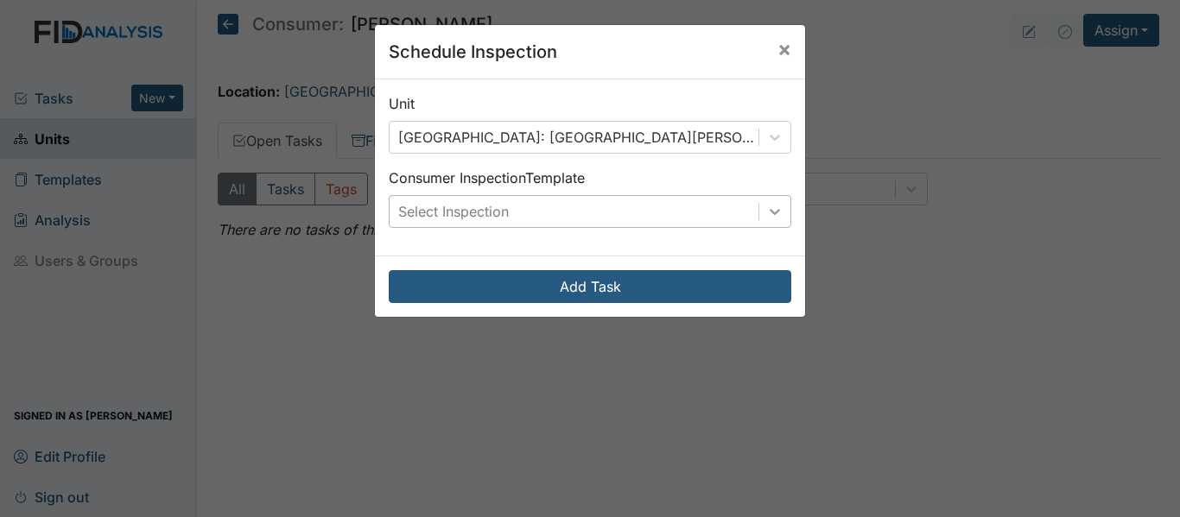
click at [769, 215] on icon at bounding box center [774, 211] width 17 height 17
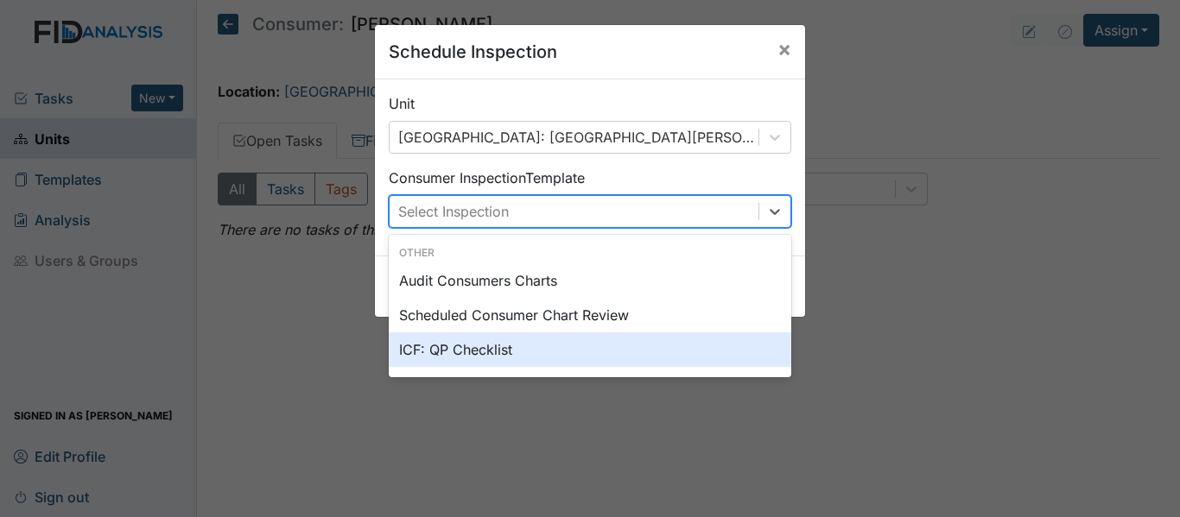
click at [491, 360] on div "ICF: QP Checklist" at bounding box center [590, 349] width 402 height 35
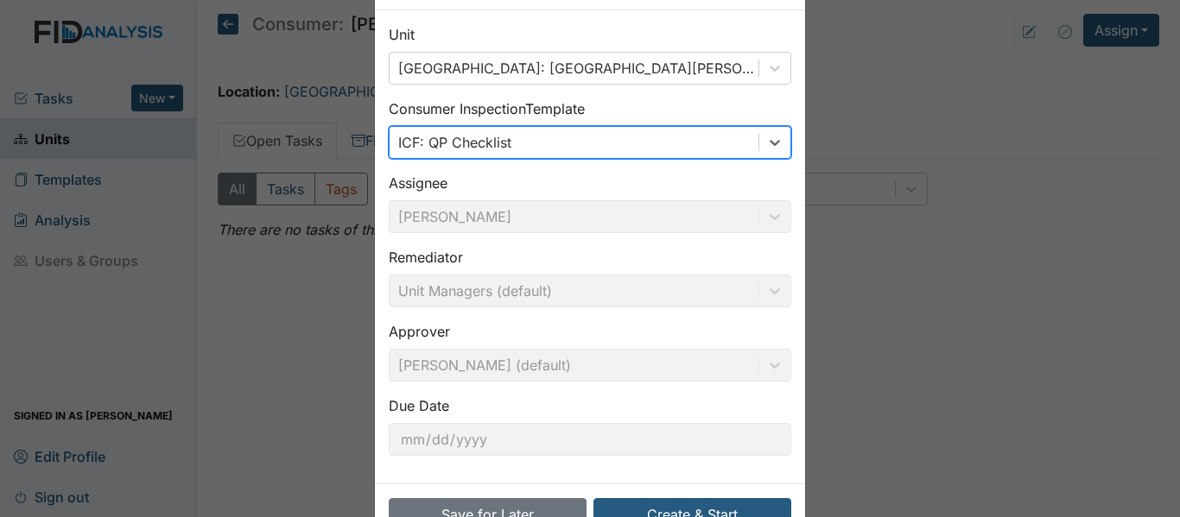
scroll to position [122, 0]
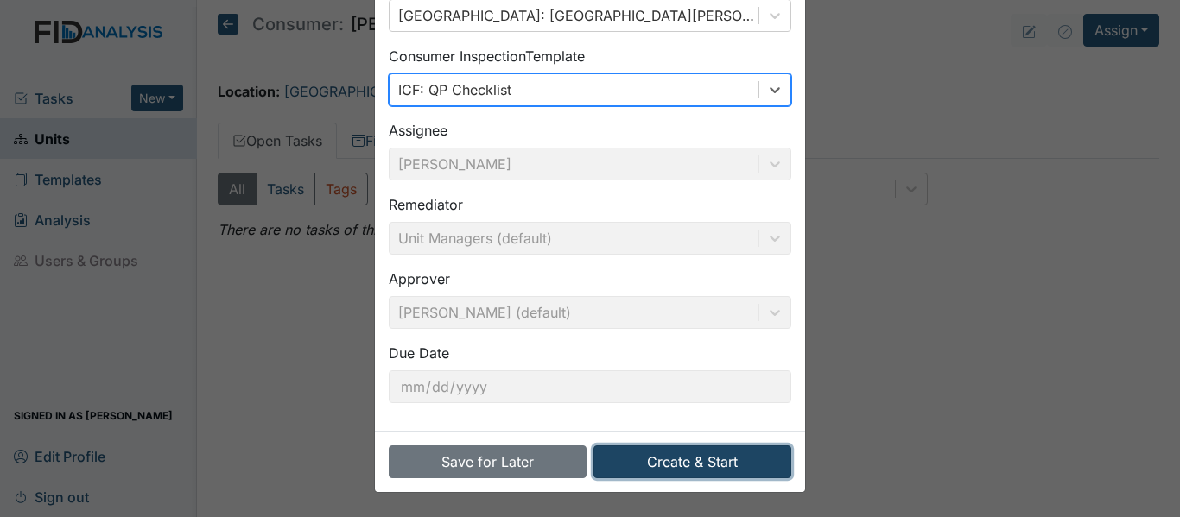
click at [678, 460] on button "Create & Start" at bounding box center [692, 462] width 198 height 33
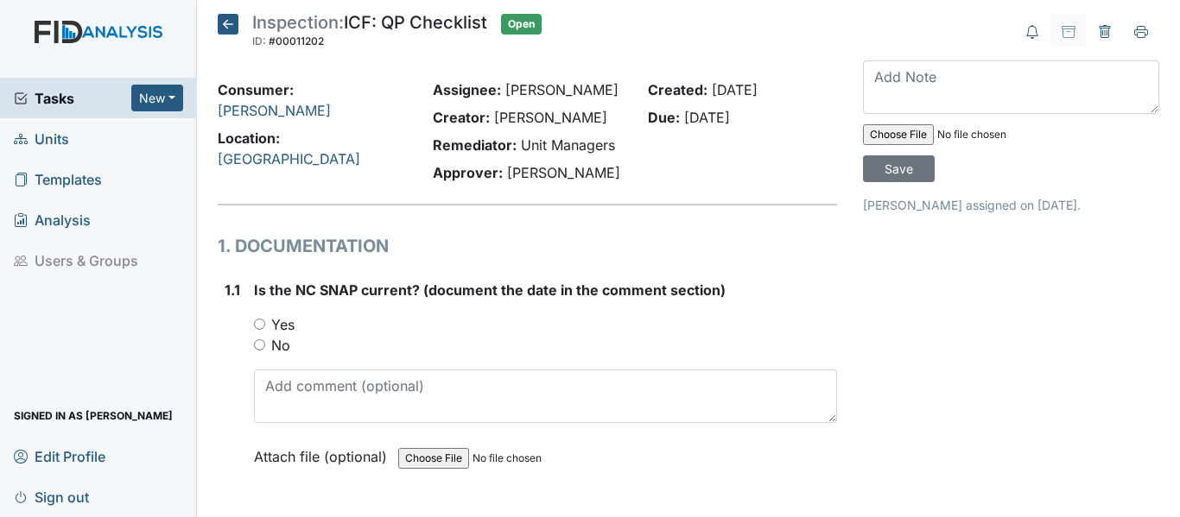
click at [260, 320] on input "Yes" at bounding box center [259, 324] width 11 height 11
radio input "true"
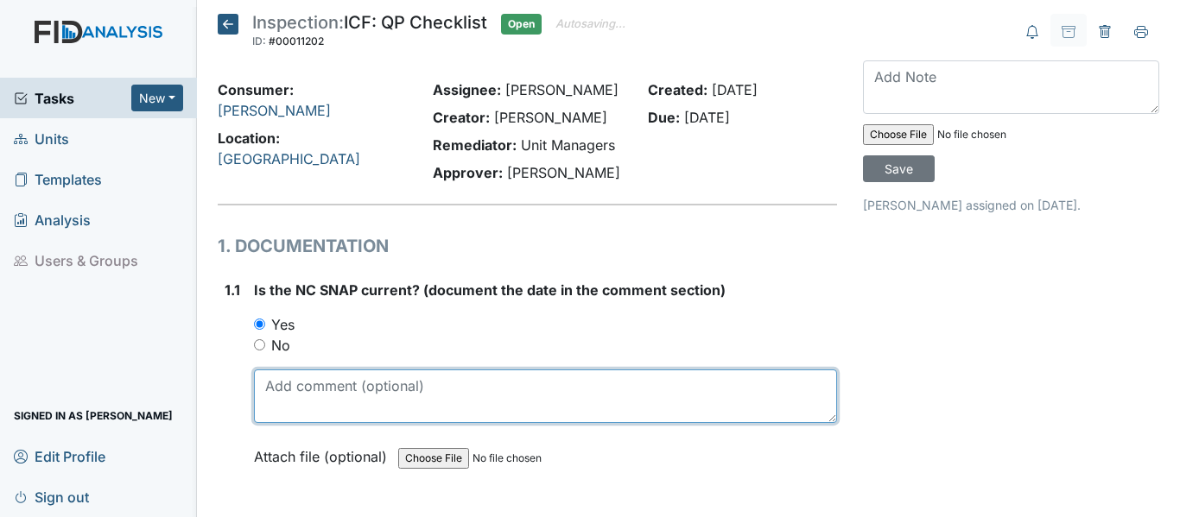
drag, startPoint x: 263, startPoint y: 389, endPoint x: 316, endPoint y: 370, distance: 56.8
click at [265, 386] on textarea at bounding box center [545, 397] width 583 height 54
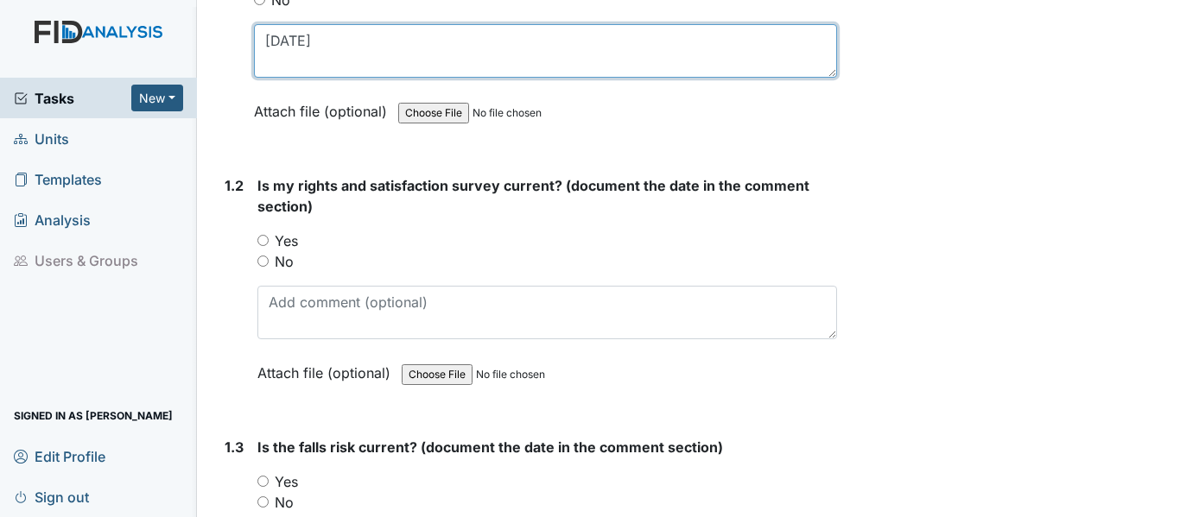
type textarea "[DATE]"
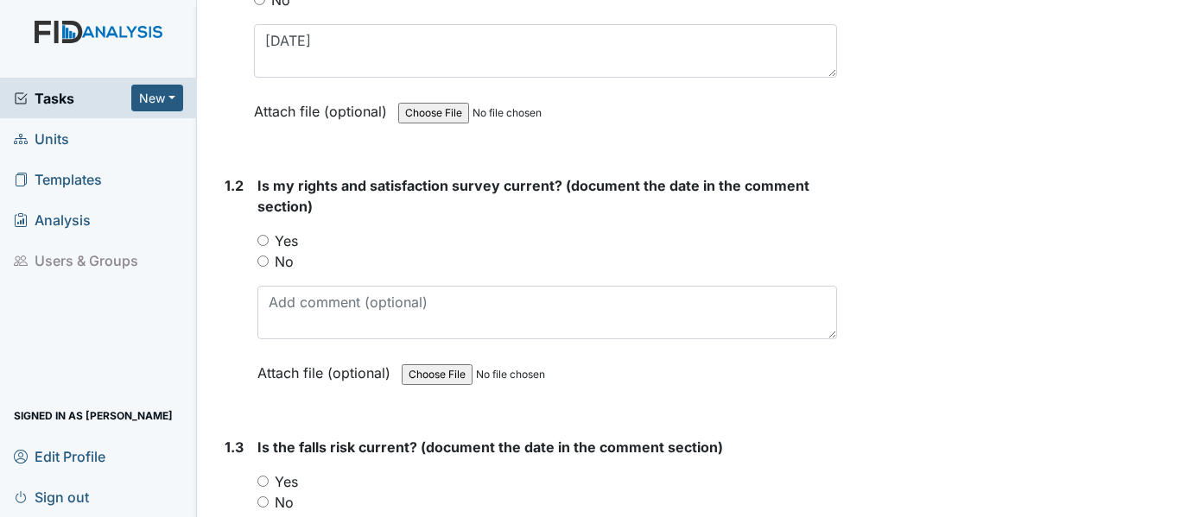
click at [262, 241] on input "Yes" at bounding box center [262, 240] width 11 height 11
radio input "true"
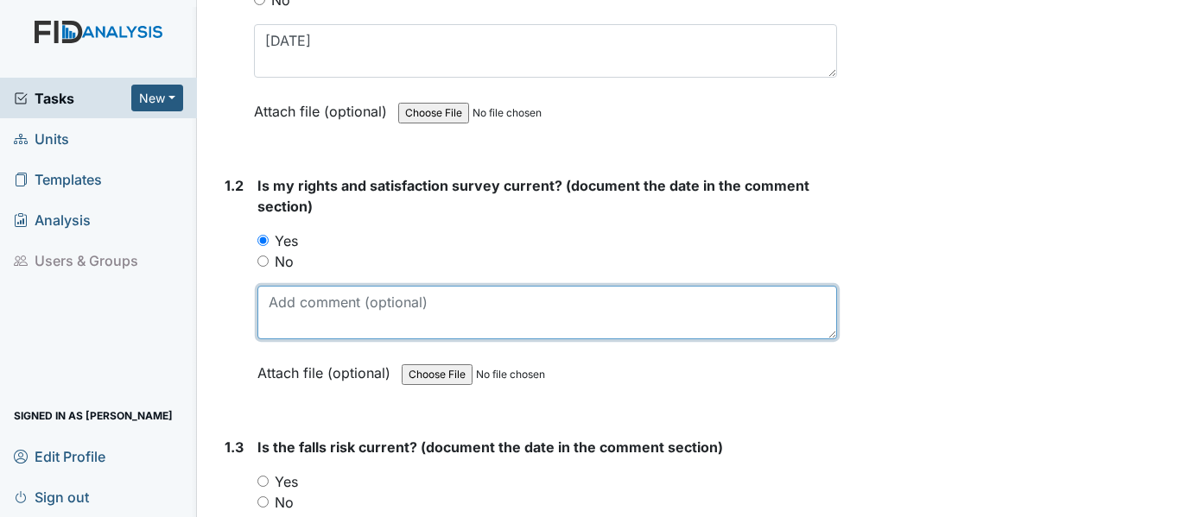
click at [278, 297] on textarea at bounding box center [546, 313] width 579 height 54
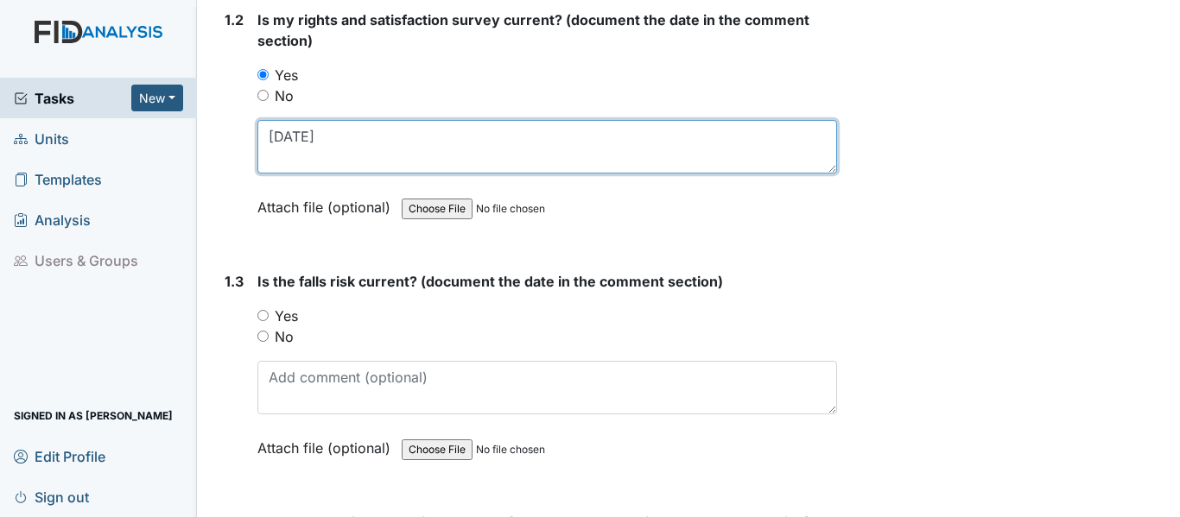
scroll to position [518, 0]
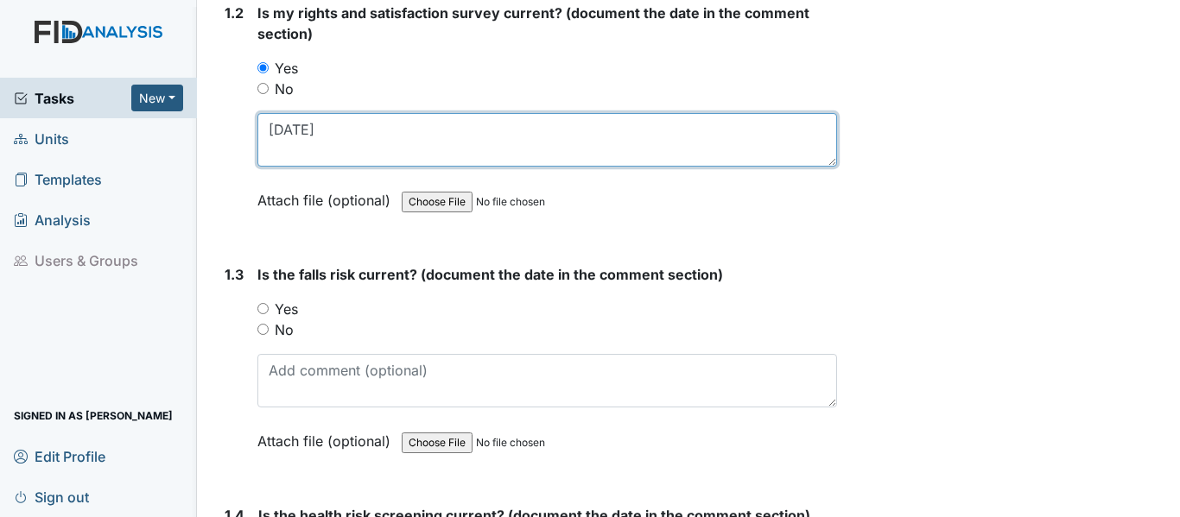
type textarea "[DATE]"
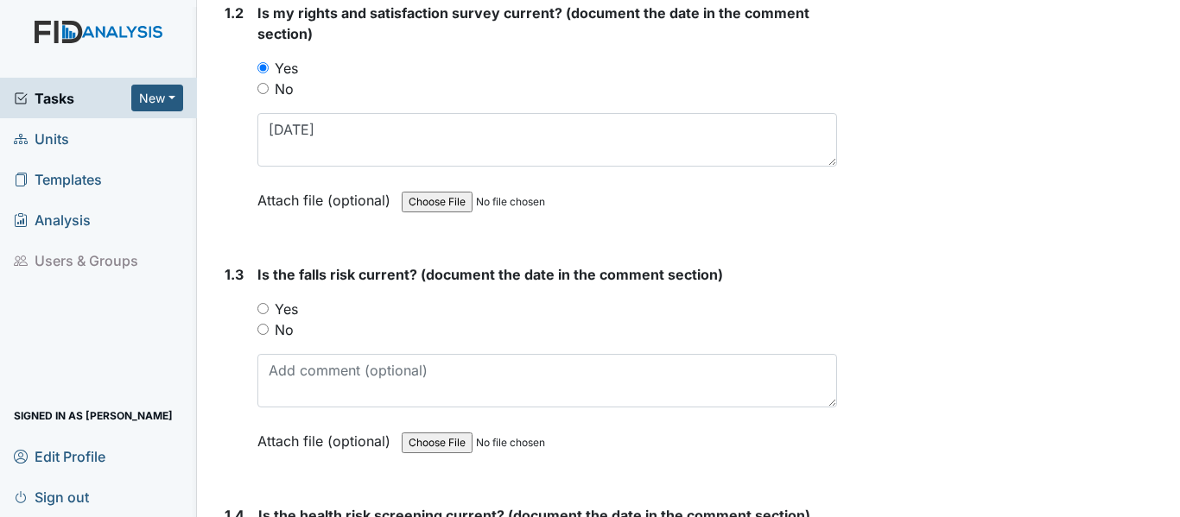
click at [258, 313] on input "Yes" at bounding box center [262, 308] width 11 height 11
radio input "true"
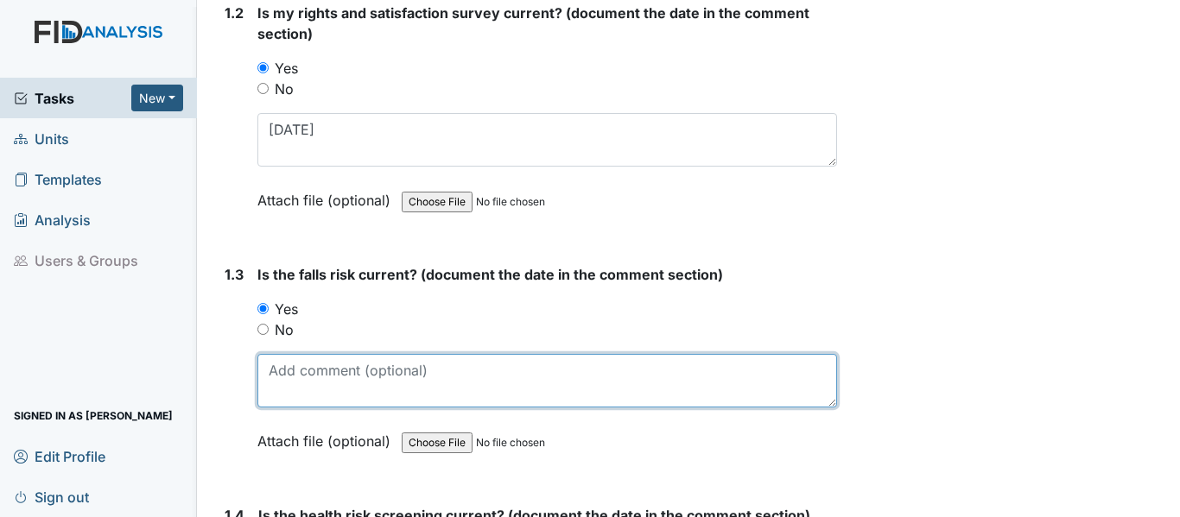
click at [287, 370] on textarea at bounding box center [546, 381] width 579 height 54
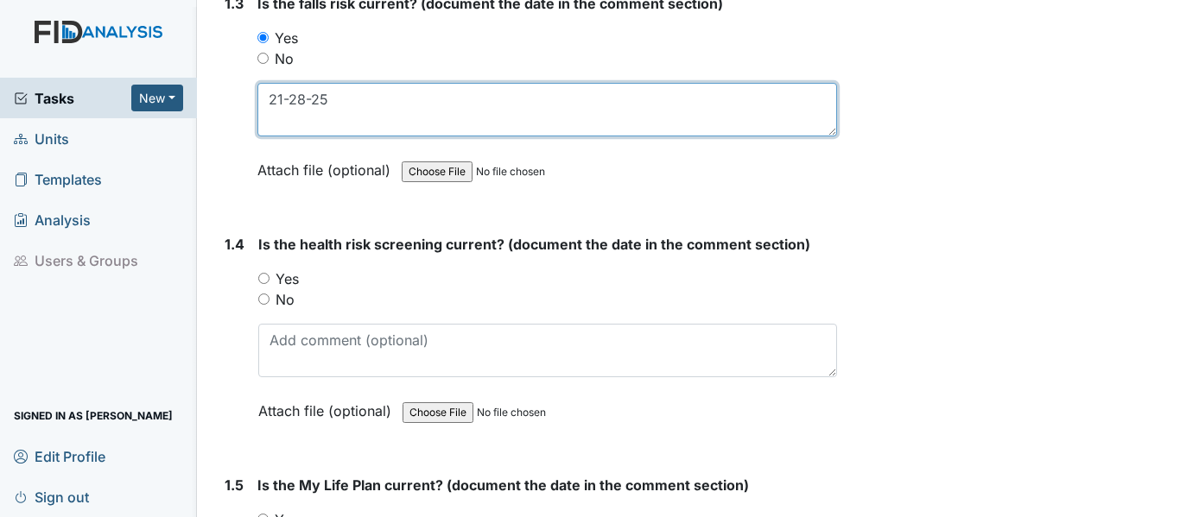
scroll to position [691, 0]
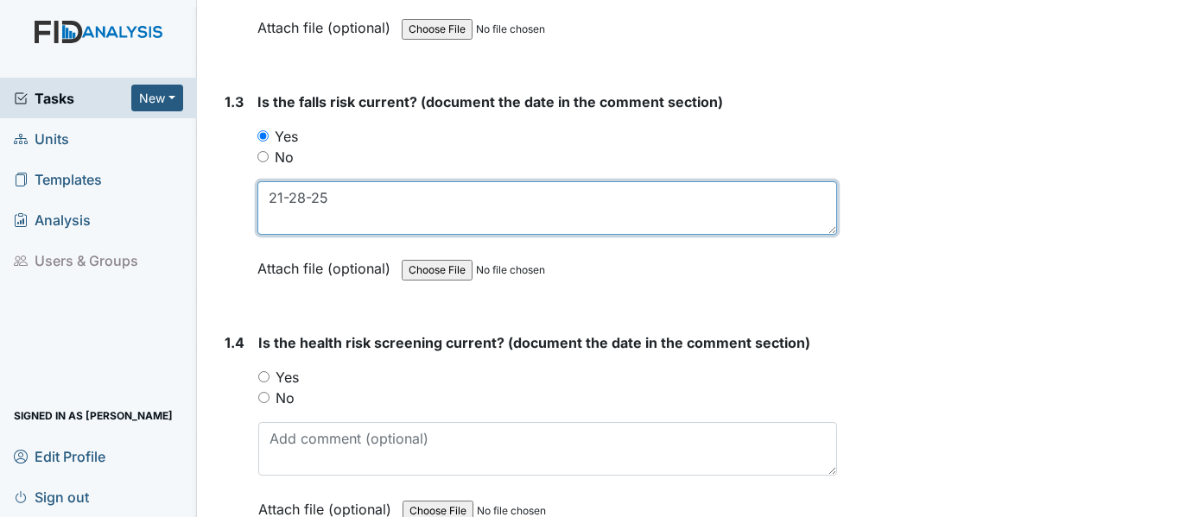
click at [282, 196] on textarea "21-28-25" at bounding box center [546, 208] width 579 height 54
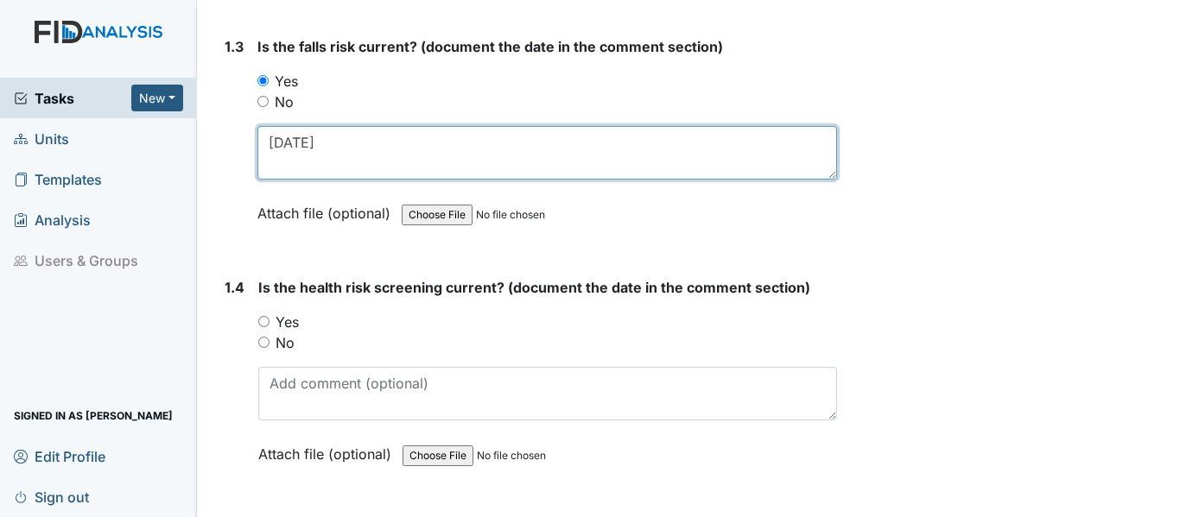
scroll to position [777, 0]
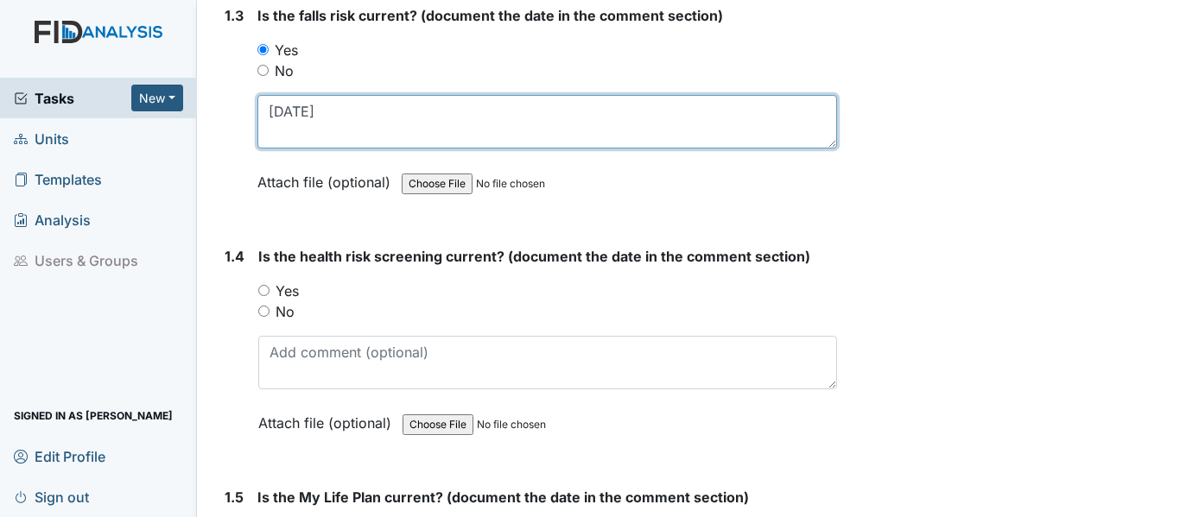
type textarea "2-28-25"
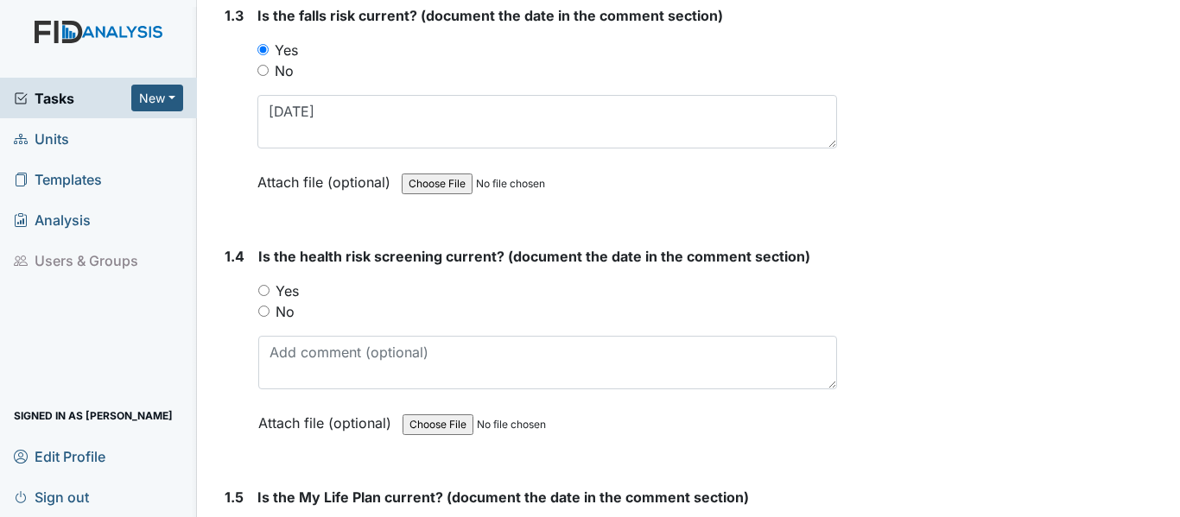
click at [266, 290] on input "Yes" at bounding box center [263, 290] width 11 height 11
radio input "true"
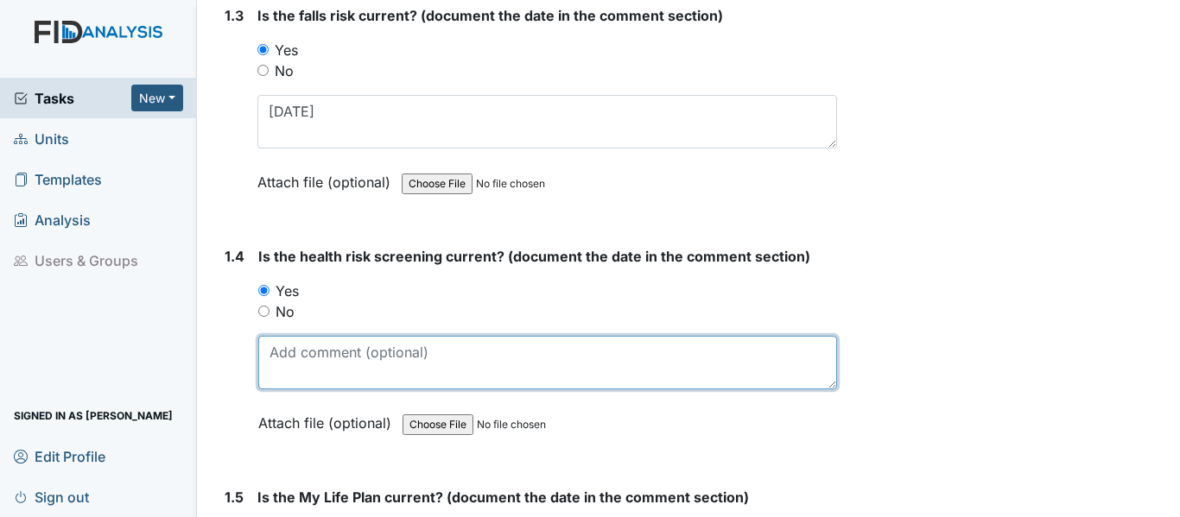
drag, startPoint x: 273, startPoint y: 358, endPoint x: 286, endPoint y: 352, distance: 14.0
click at [275, 357] on textarea at bounding box center [547, 363] width 579 height 54
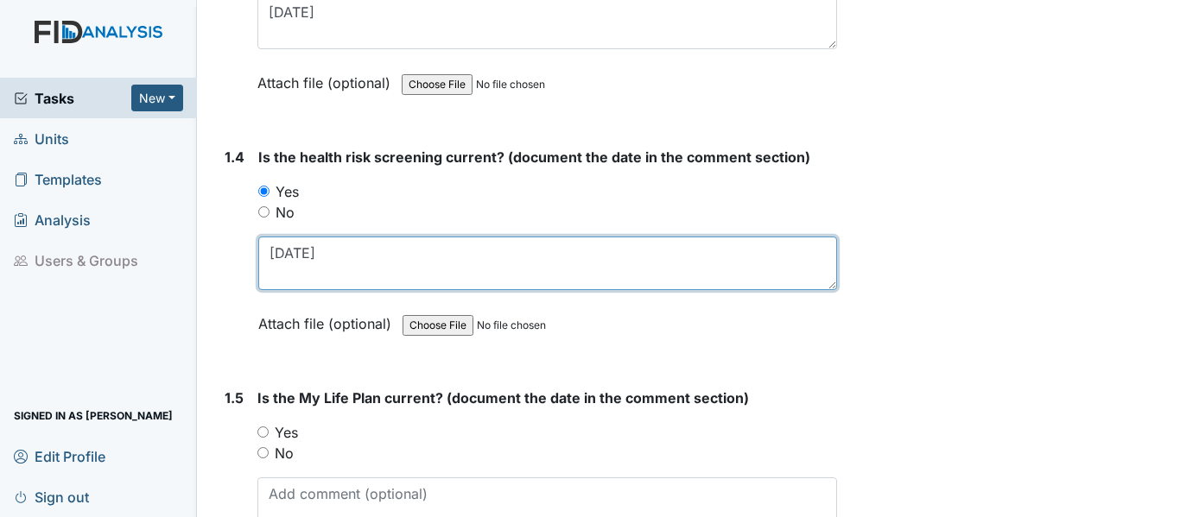
scroll to position [1036, 0]
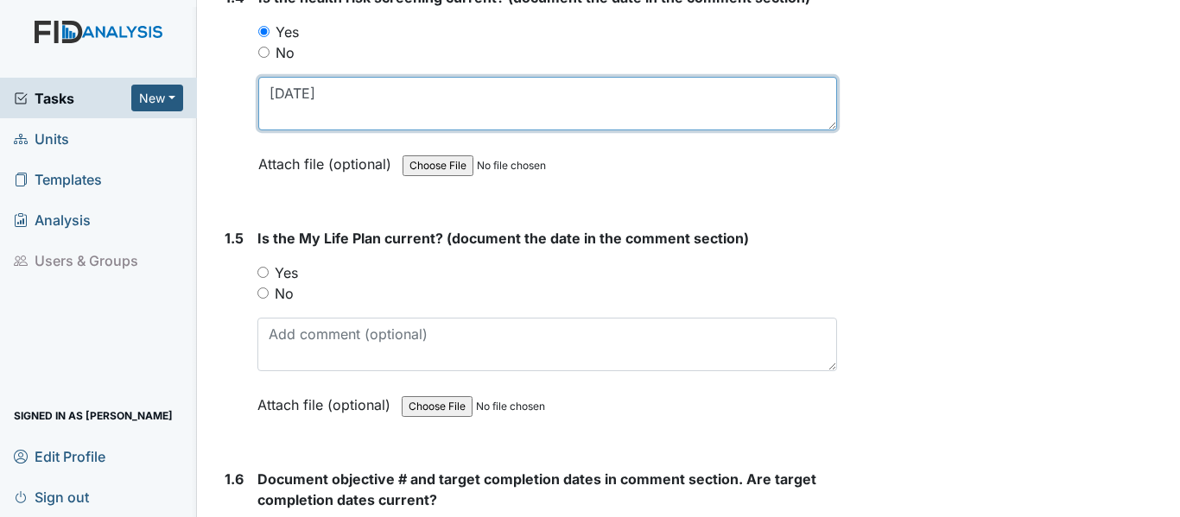
type textarea "2-28-25"
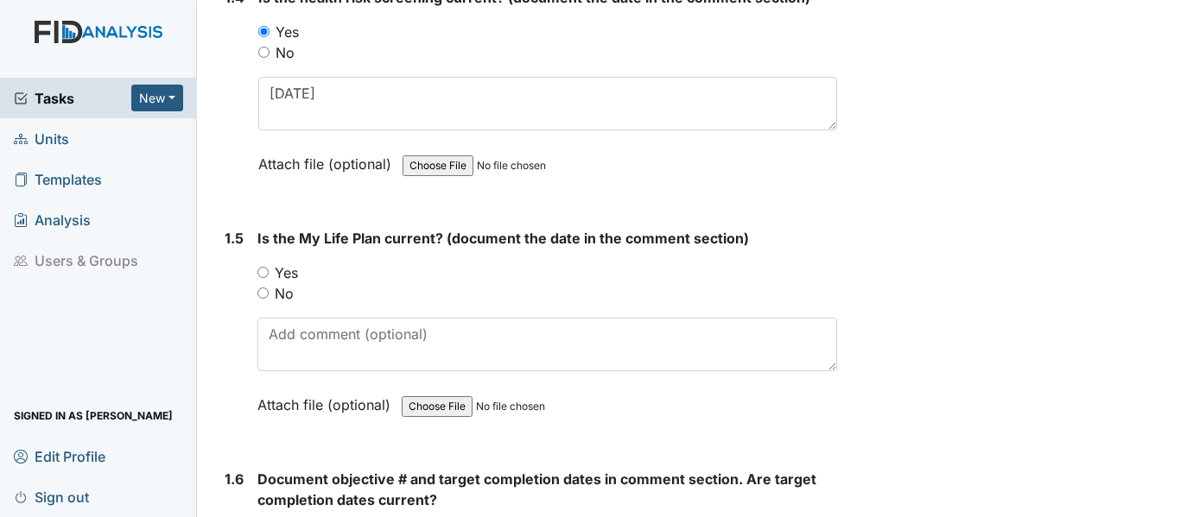
click at [264, 270] on input "Yes" at bounding box center [262, 272] width 11 height 11
radio input "true"
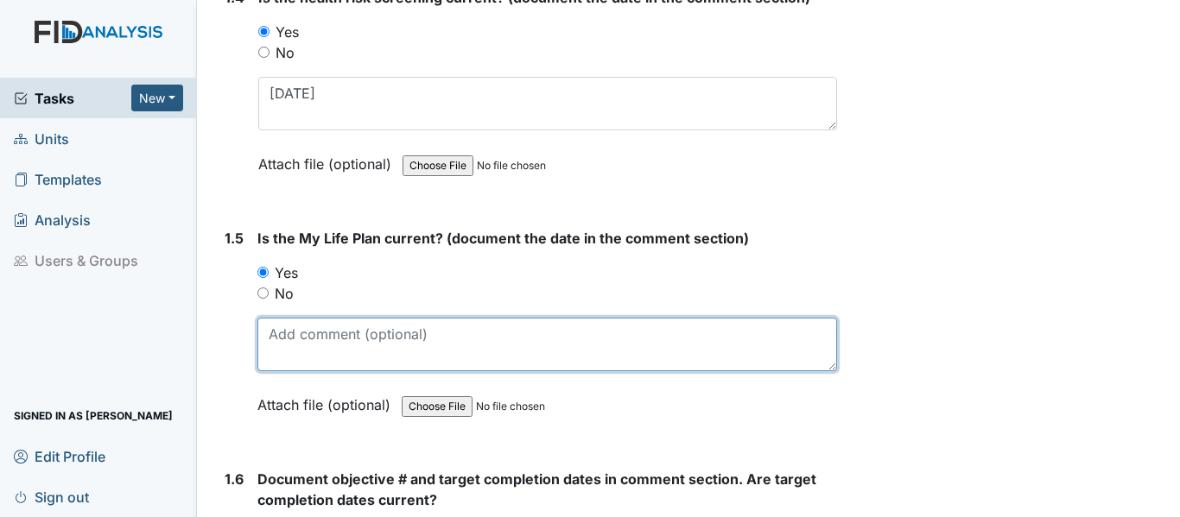
click at [263, 329] on textarea at bounding box center [546, 345] width 579 height 54
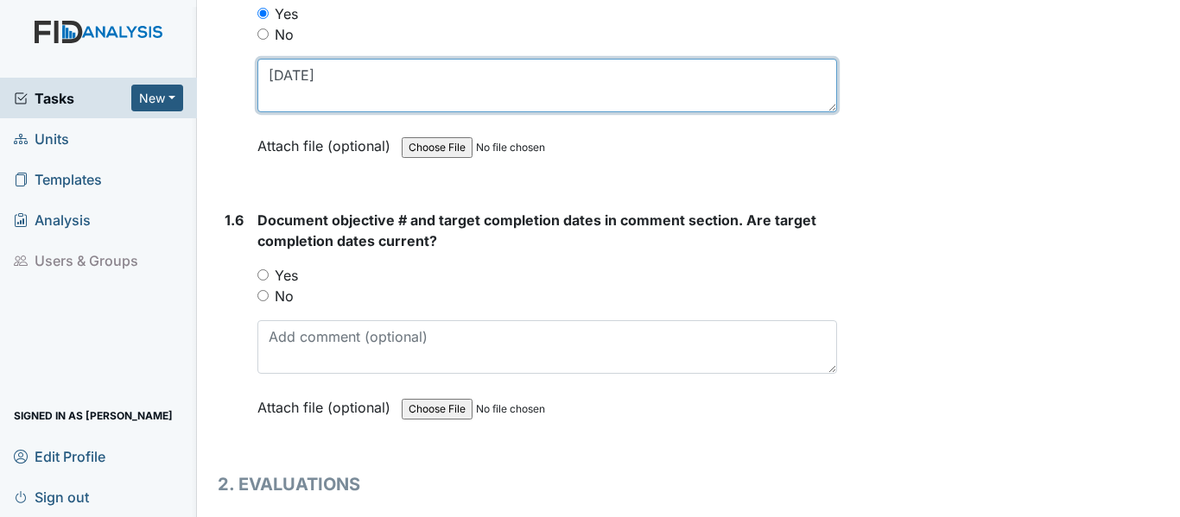
scroll to position [1382, 0]
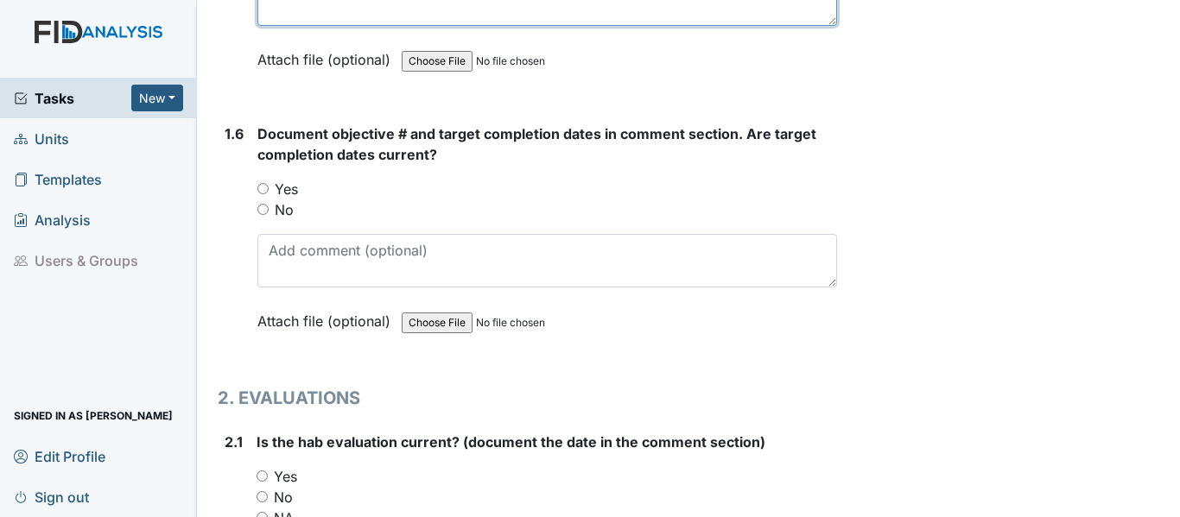
type textarea "2-28-25"
click at [259, 186] on input "Yes" at bounding box center [262, 188] width 11 height 11
radio input "true"
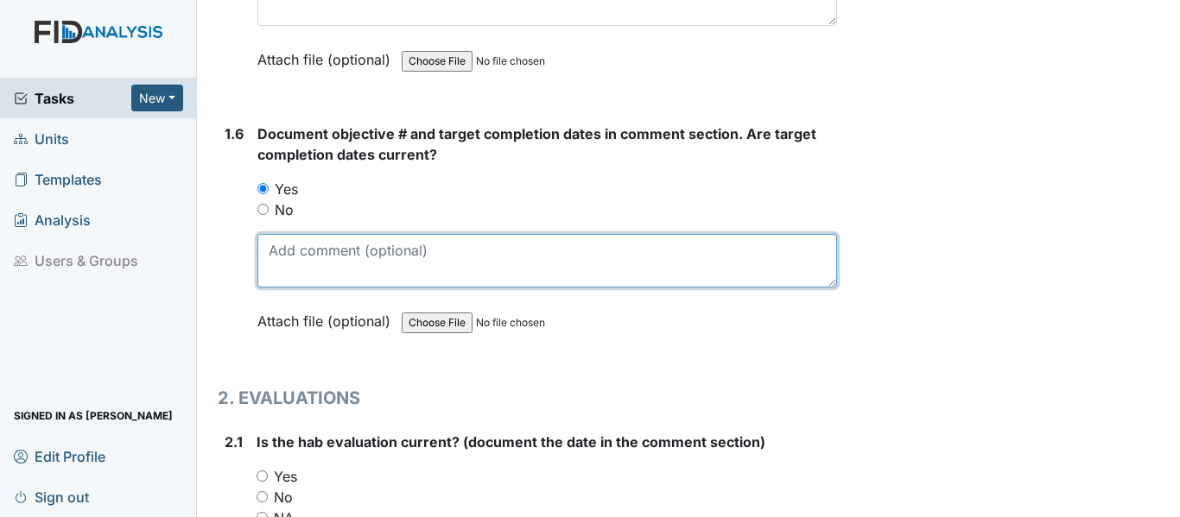
drag, startPoint x: 282, startPoint y: 256, endPoint x: 292, endPoint y: 250, distance: 11.3
click at [282, 255] on textarea at bounding box center [546, 261] width 579 height 54
click at [417, 251] on textarea "DIL039, FA033, SC037 and" at bounding box center [546, 261] width 579 height 54
click at [499, 245] on textarea "DIL039, FA033, SC037, WK022 and" at bounding box center [546, 261] width 579 height 54
click at [493, 253] on textarea "DIL039, FA033, SC037, WK022 and" at bounding box center [546, 261] width 579 height 54
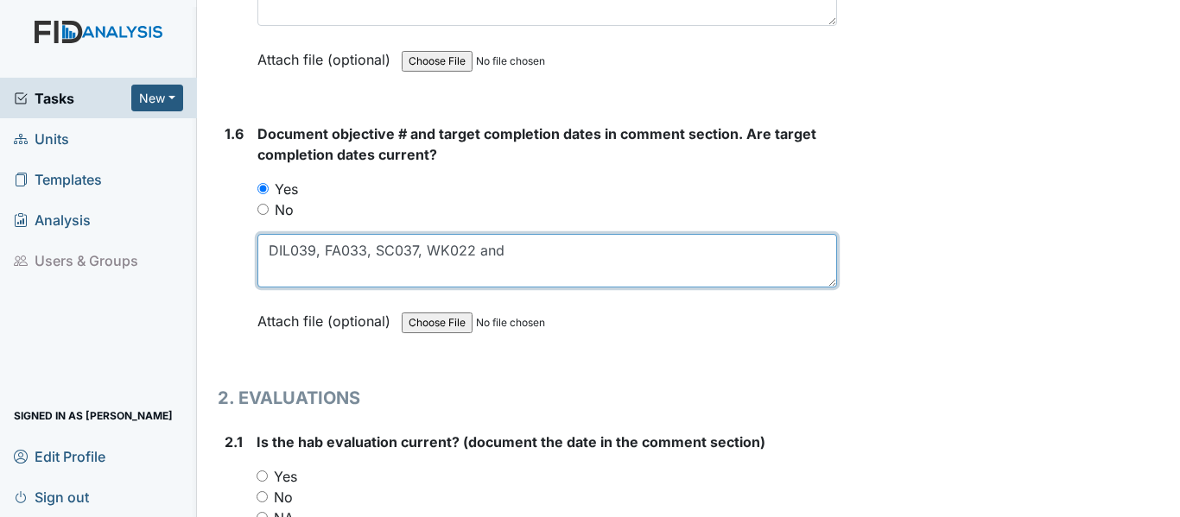
click at [503, 248] on textarea "DIL039, FA033, SC037, WK022 and" at bounding box center [546, 261] width 579 height 54
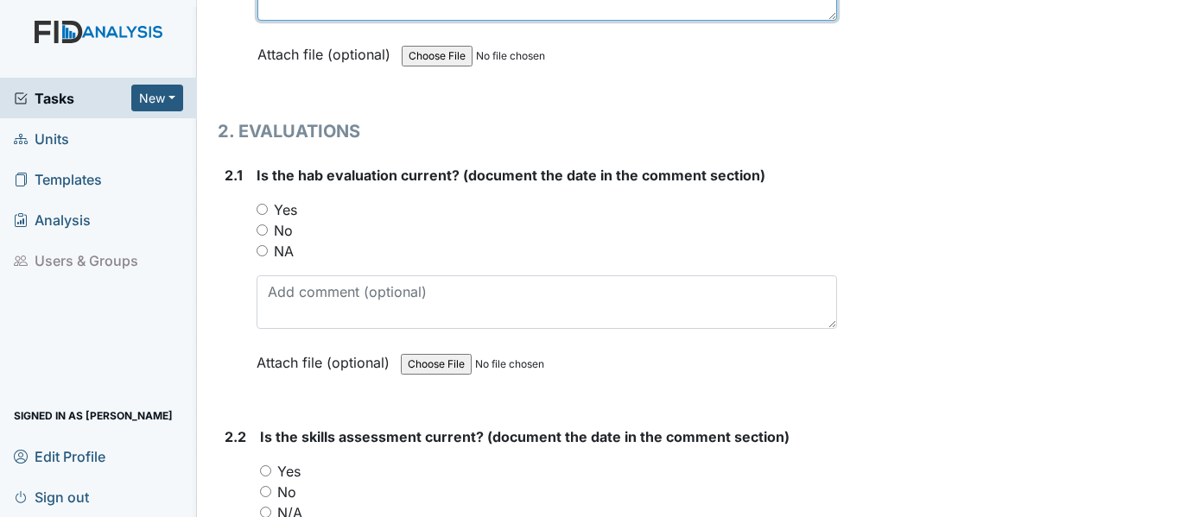
scroll to position [1641, 0]
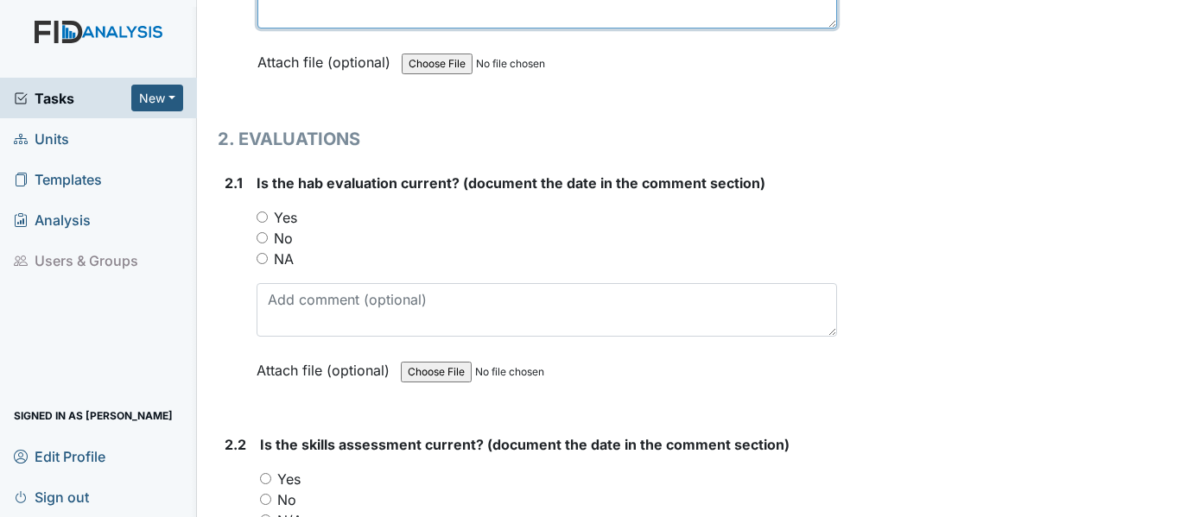
type textarea "DIL039, FA033, SC037, WK022"
click at [259, 213] on input "Yes" at bounding box center [261, 217] width 11 height 11
radio input "true"
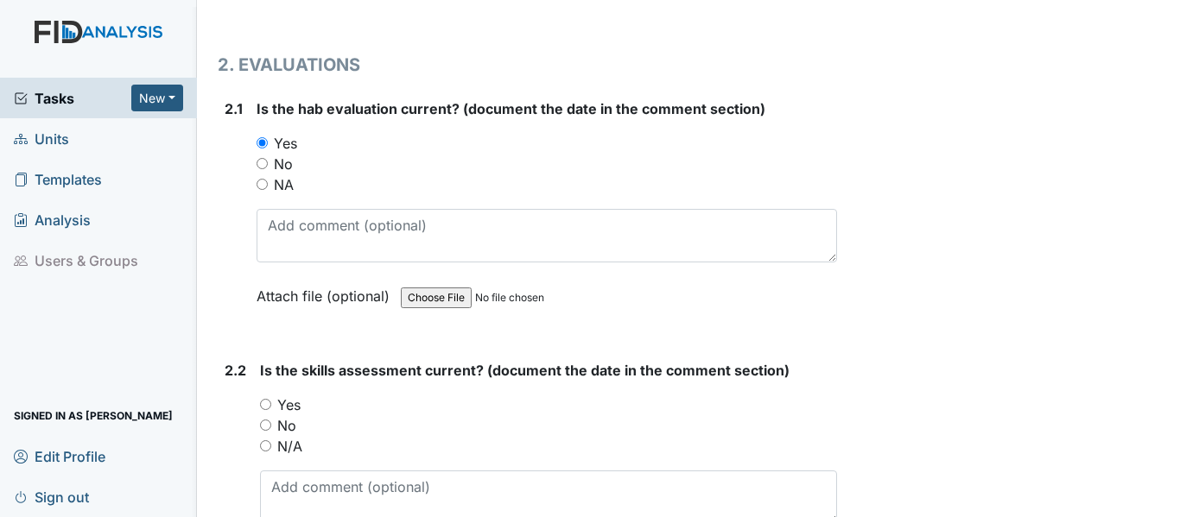
scroll to position [1727, 0]
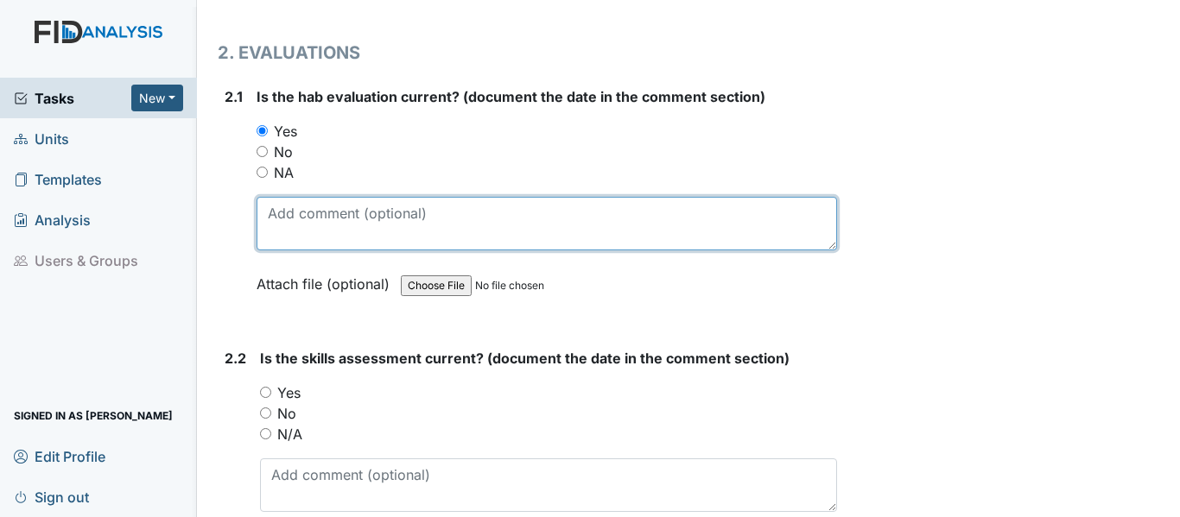
click at [275, 218] on textarea at bounding box center [546, 224] width 580 height 54
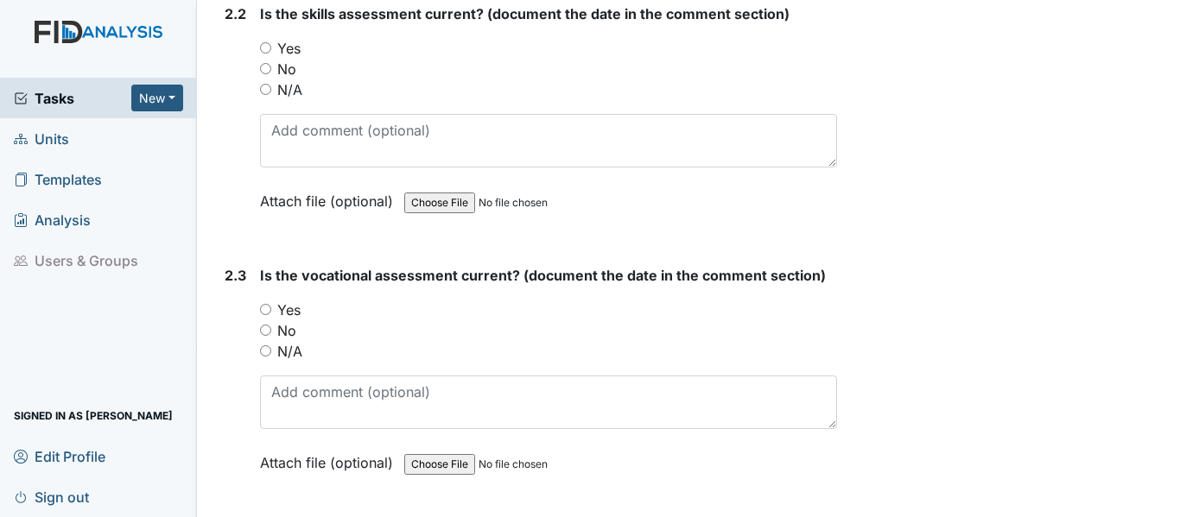
scroll to position [2073, 0]
type textarea "11-21-24"
click at [269, 47] on input "Yes" at bounding box center [265, 46] width 11 height 11
radio input "true"
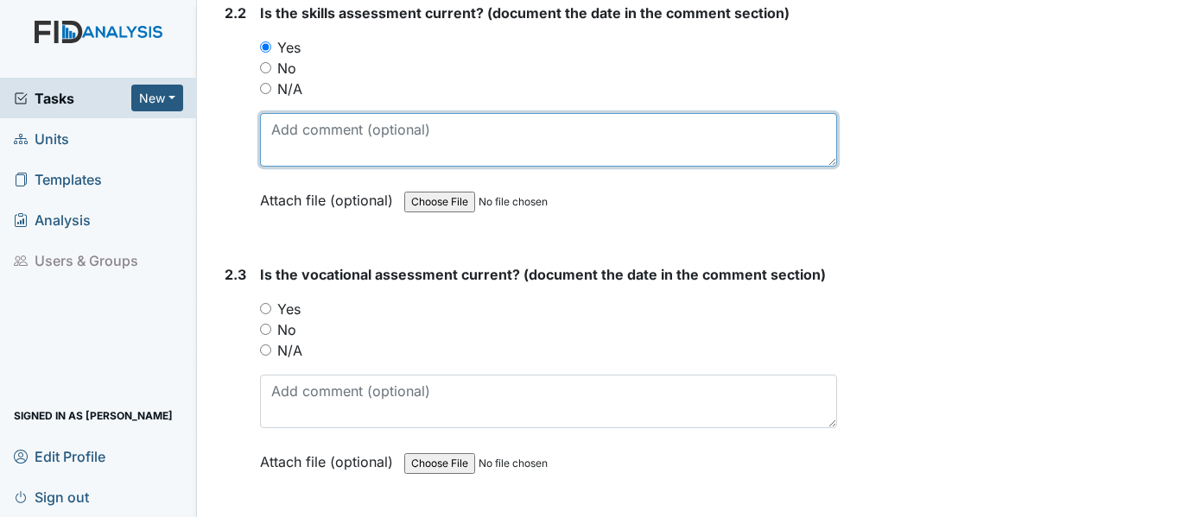
click at [284, 136] on textarea at bounding box center [548, 140] width 577 height 54
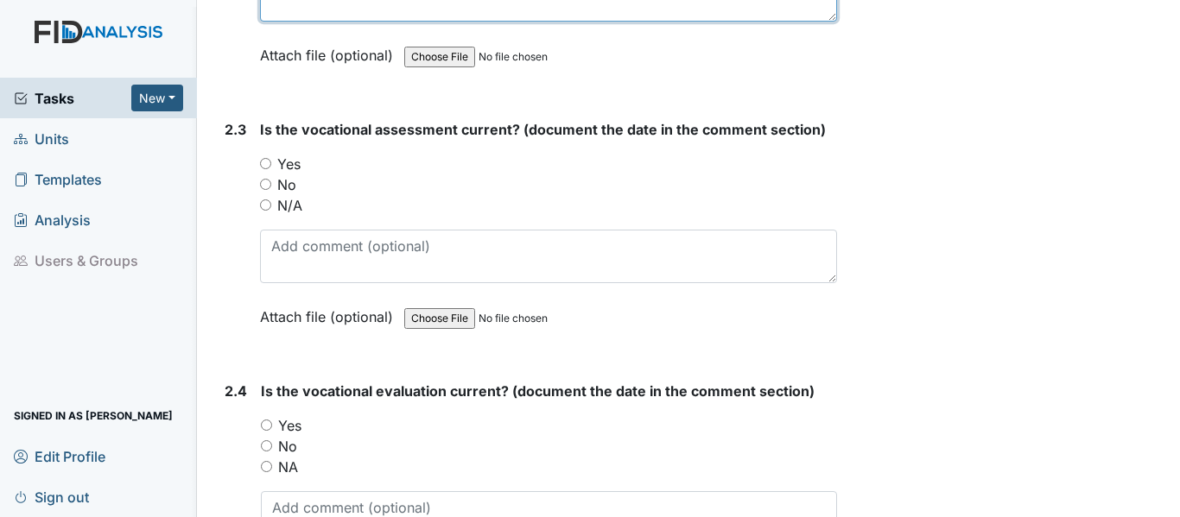
scroll to position [2245, 0]
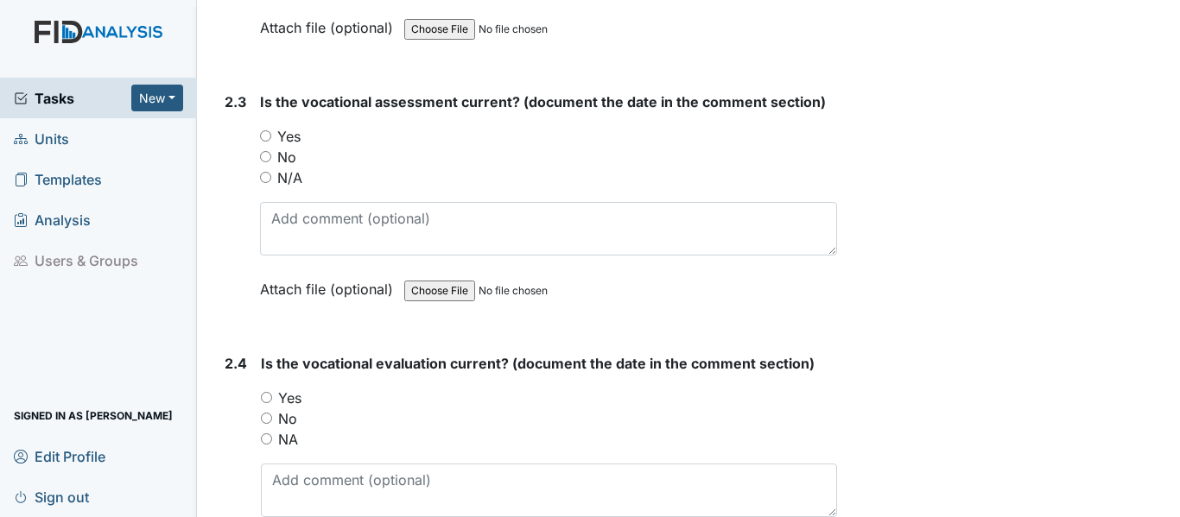
type textarea "11-21-24"
click at [266, 133] on input "Yes" at bounding box center [265, 135] width 11 height 11
radio input "true"
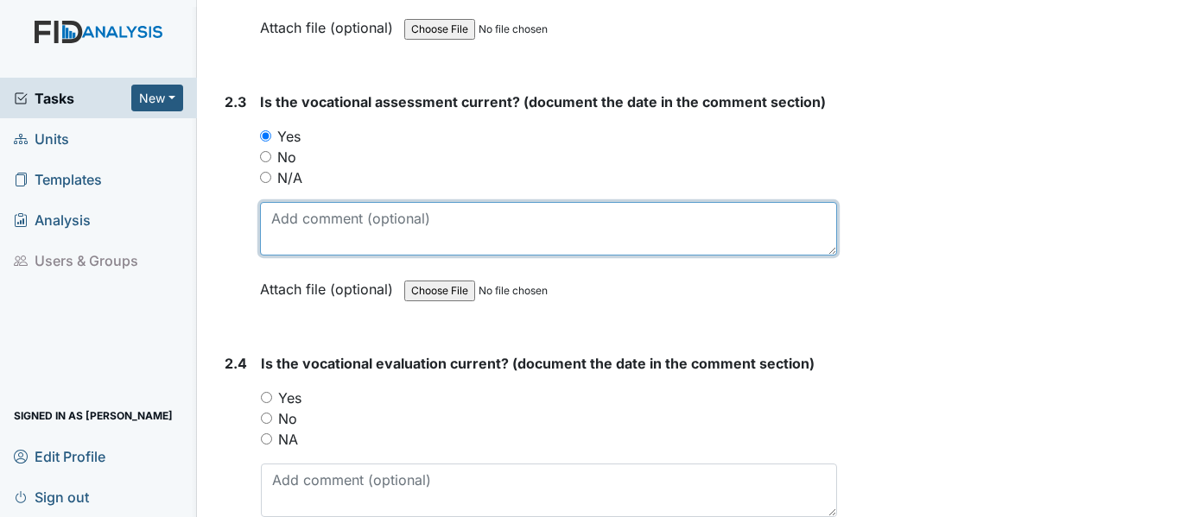
click at [275, 224] on textarea at bounding box center [548, 229] width 577 height 54
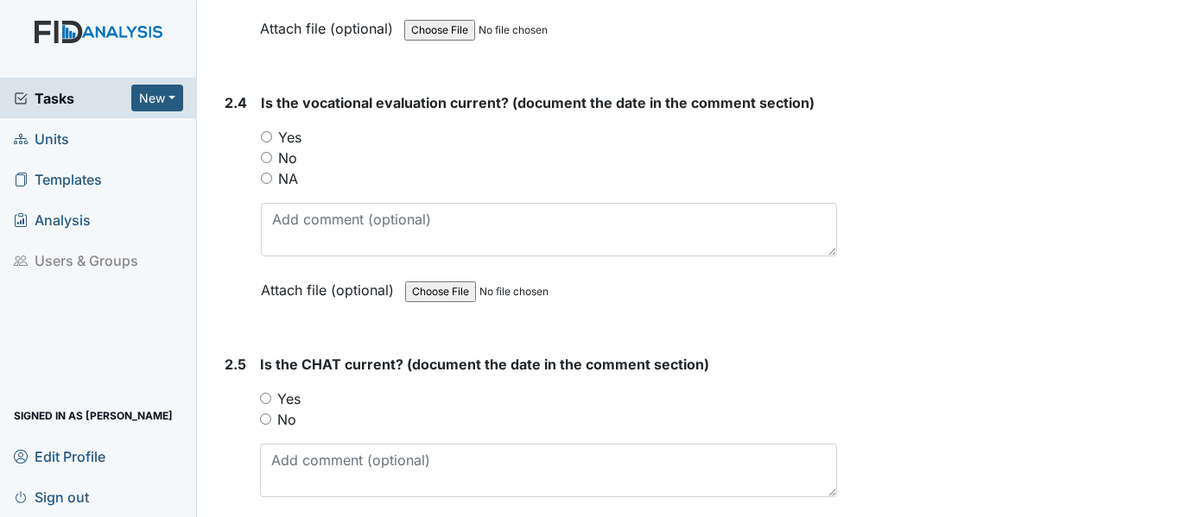
scroll to position [2591, 0]
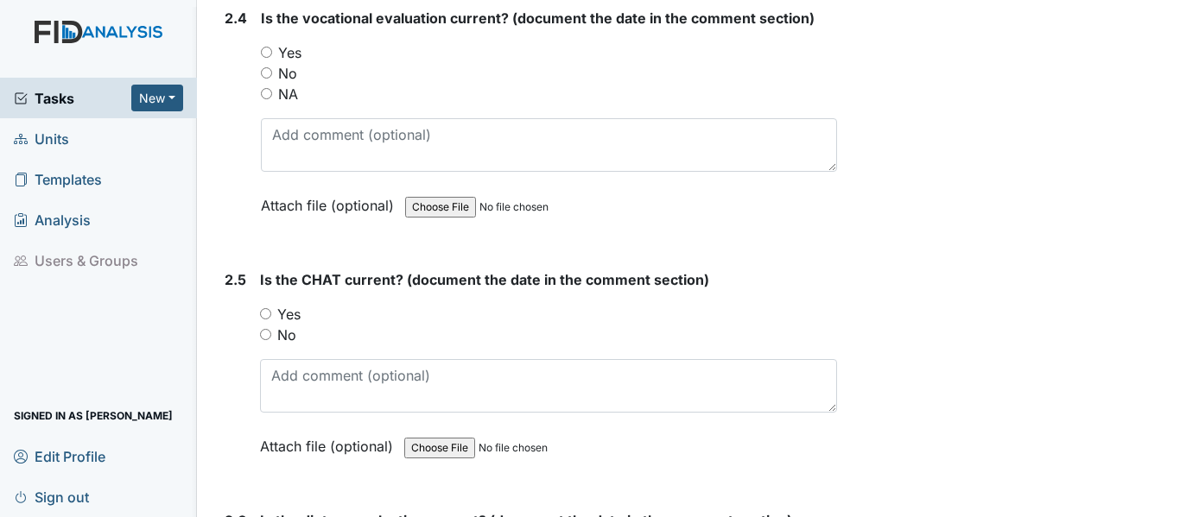
type textarea "11-21-24"
click at [269, 48] on input "Yes" at bounding box center [266, 52] width 11 height 11
radio input "true"
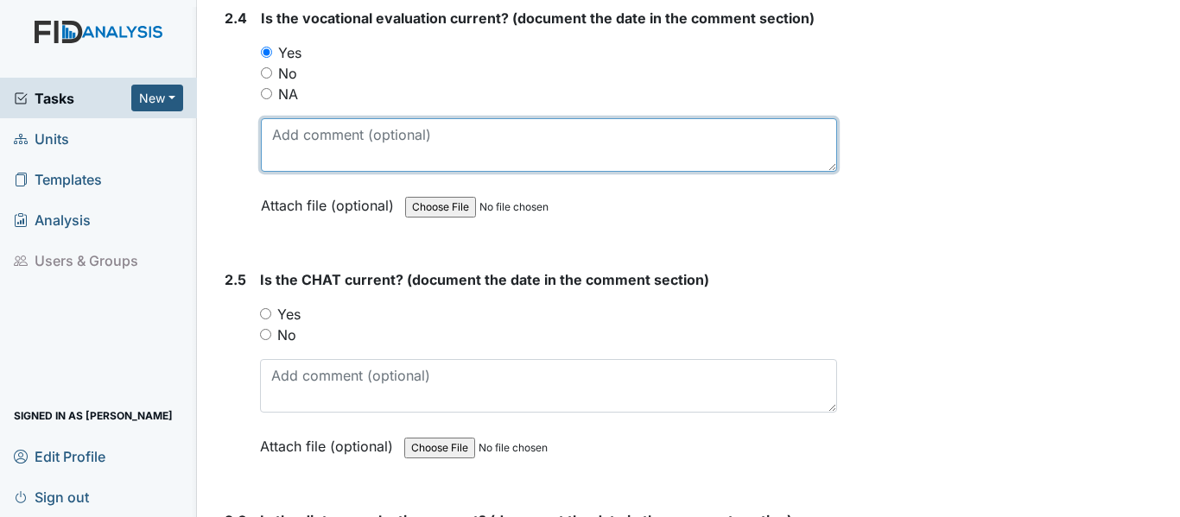
click at [286, 130] on textarea at bounding box center [549, 145] width 576 height 54
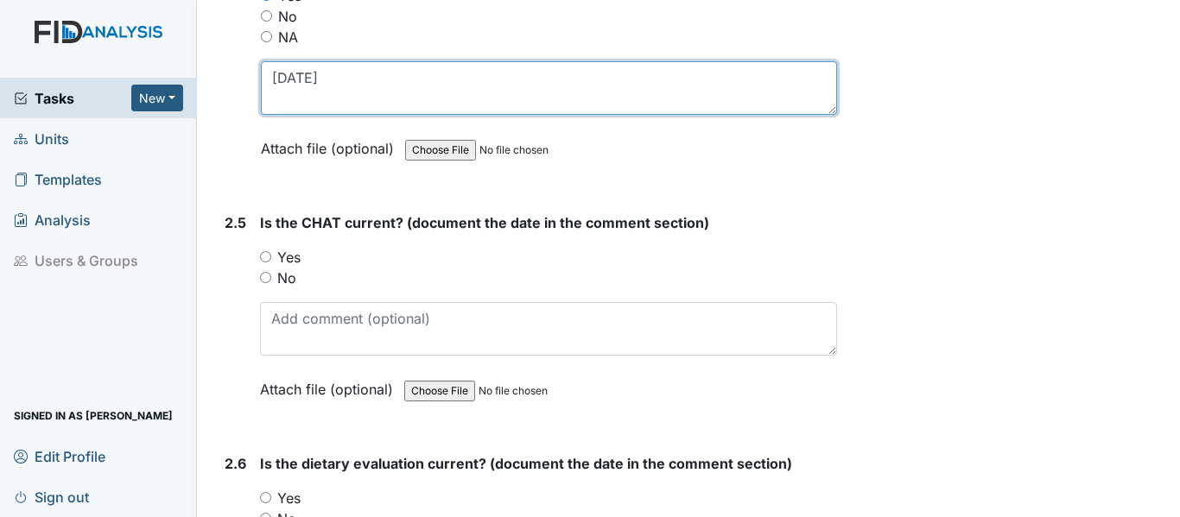
scroll to position [2850, 0]
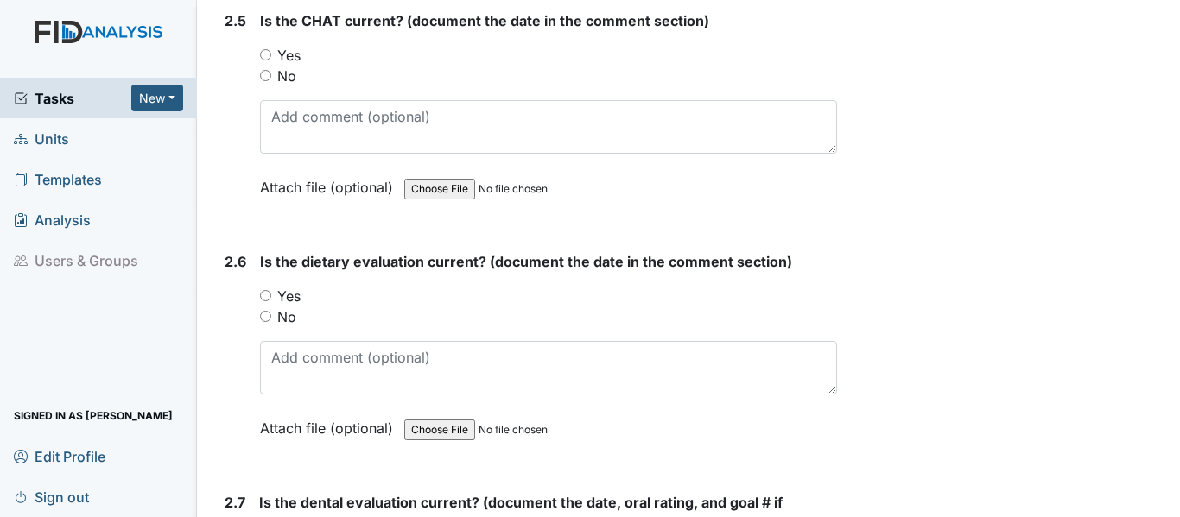
type textarea "11-21-24"
click at [269, 54] on input "Yes" at bounding box center [265, 54] width 11 height 11
radio input "true"
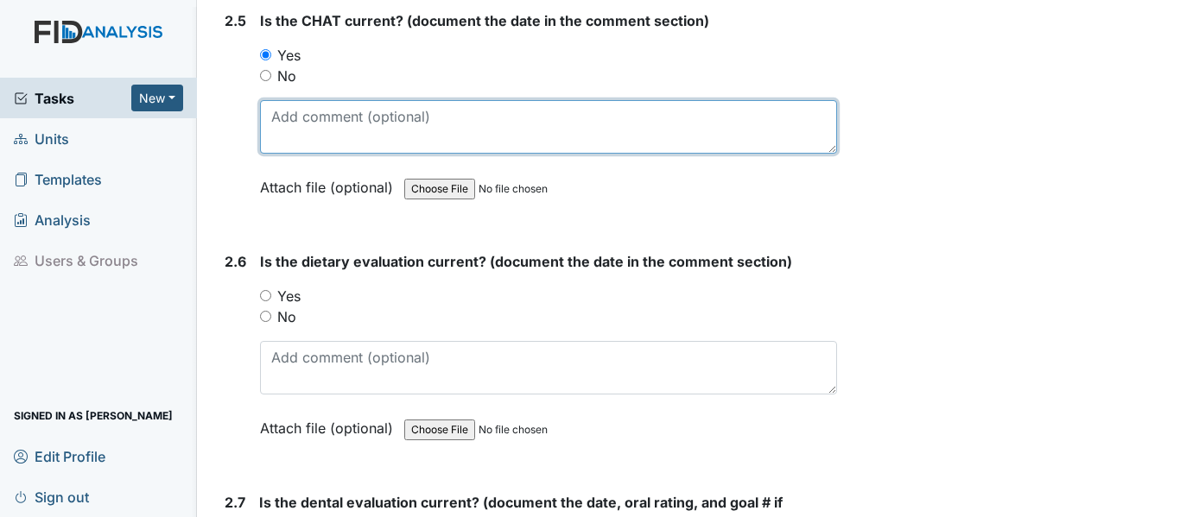
click at [276, 123] on textarea at bounding box center [548, 127] width 577 height 54
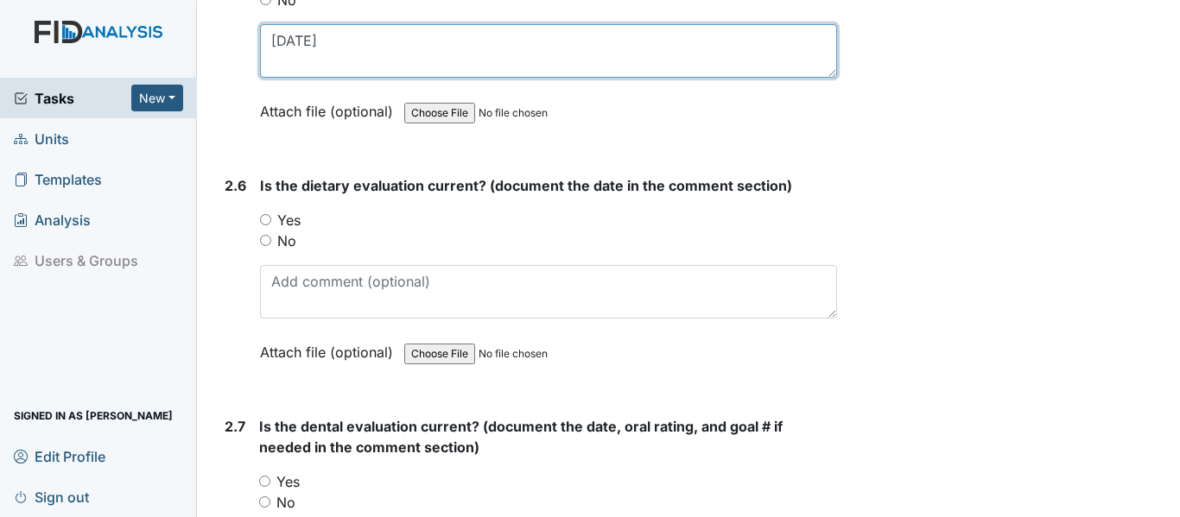
scroll to position [3023, 0]
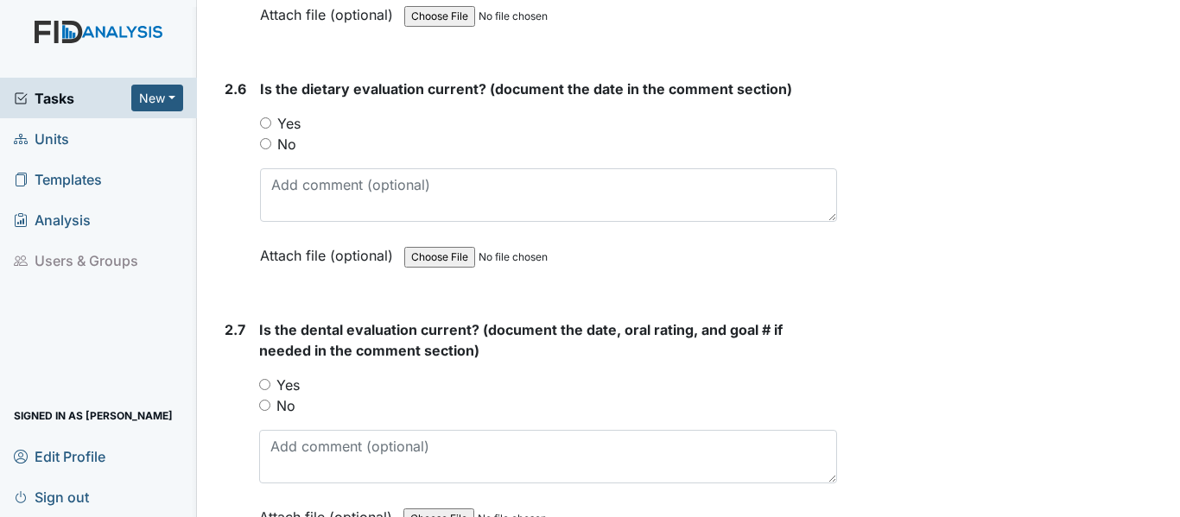
type textarea "11-21-24"
click at [264, 120] on input "Yes" at bounding box center [265, 122] width 11 height 11
radio input "true"
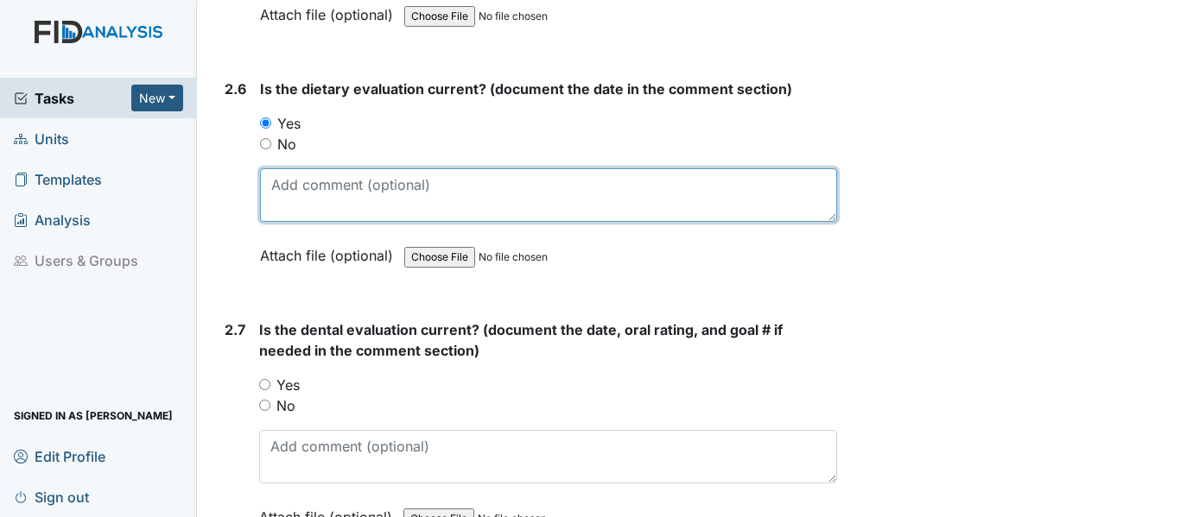
click at [276, 187] on textarea at bounding box center [548, 195] width 577 height 54
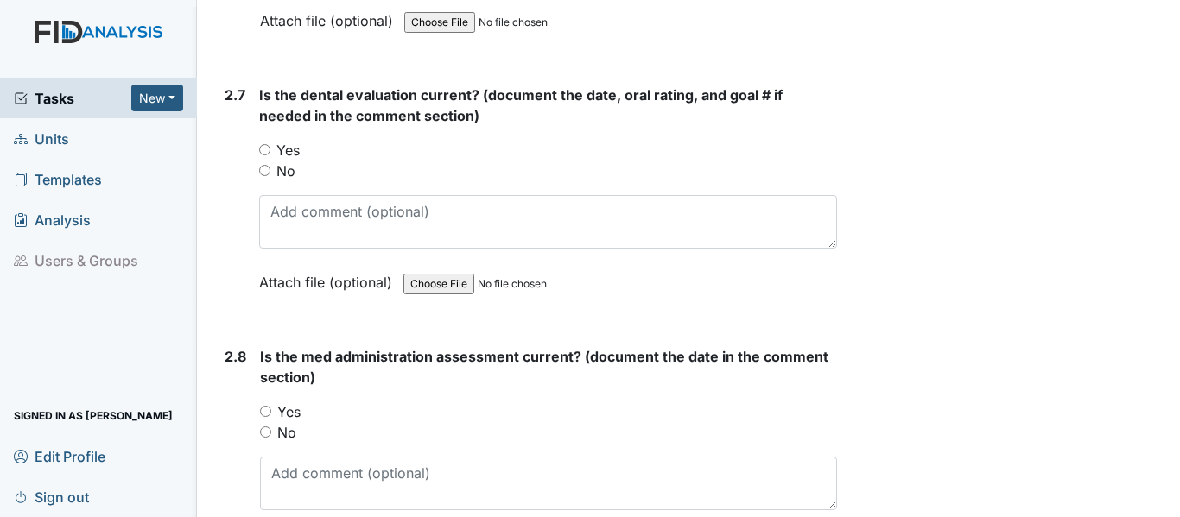
scroll to position [3282, 0]
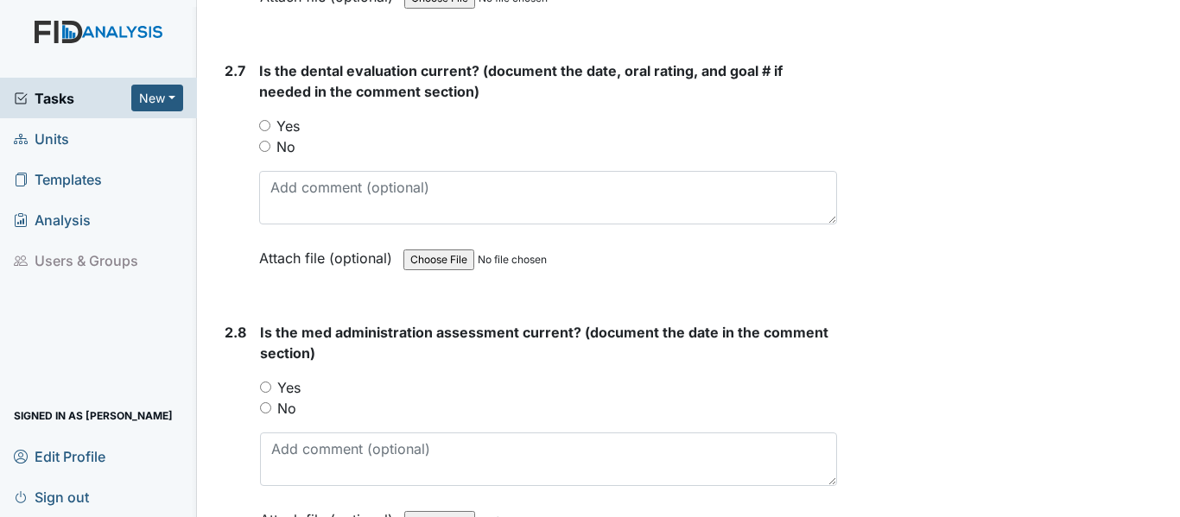
type textarea "2-13-25"
click at [264, 127] on input "Yes" at bounding box center [264, 125] width 11 height 11
radio input "true"
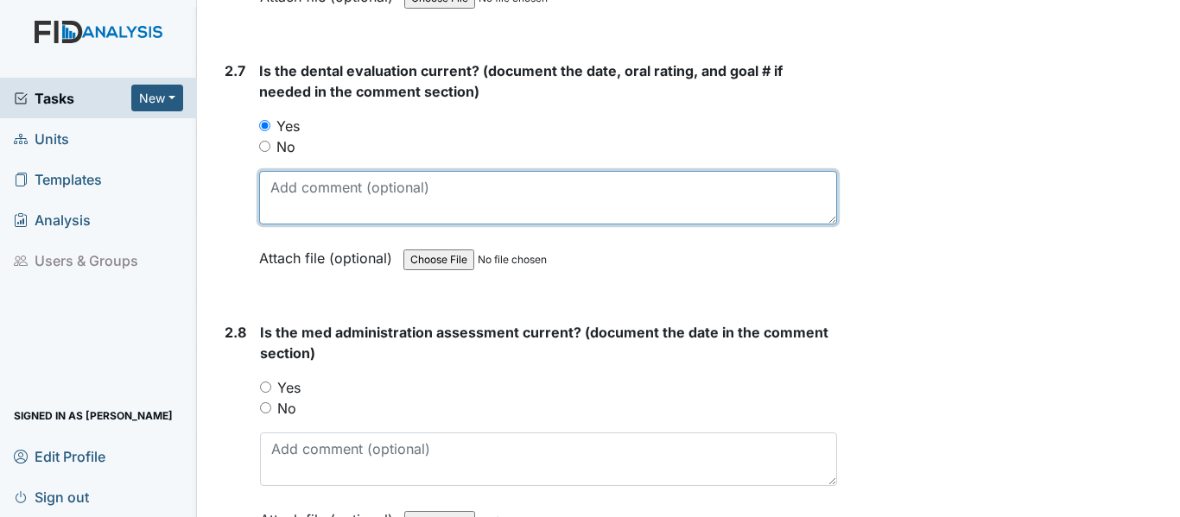
click at [272, 189] on textarea at bounding box center [548, 198] width 578 height 54
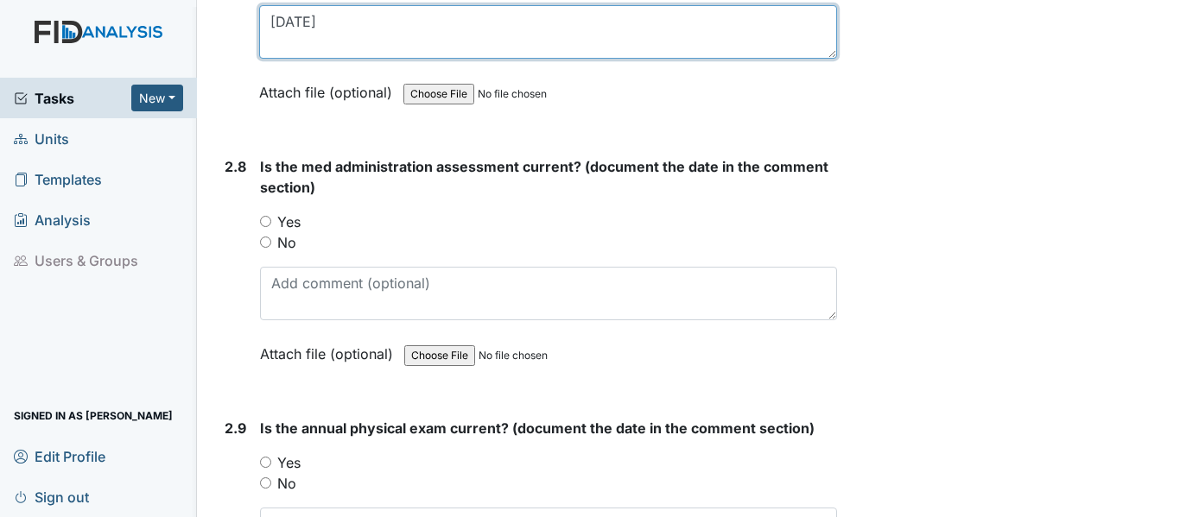
scroll to position [3454, 0]
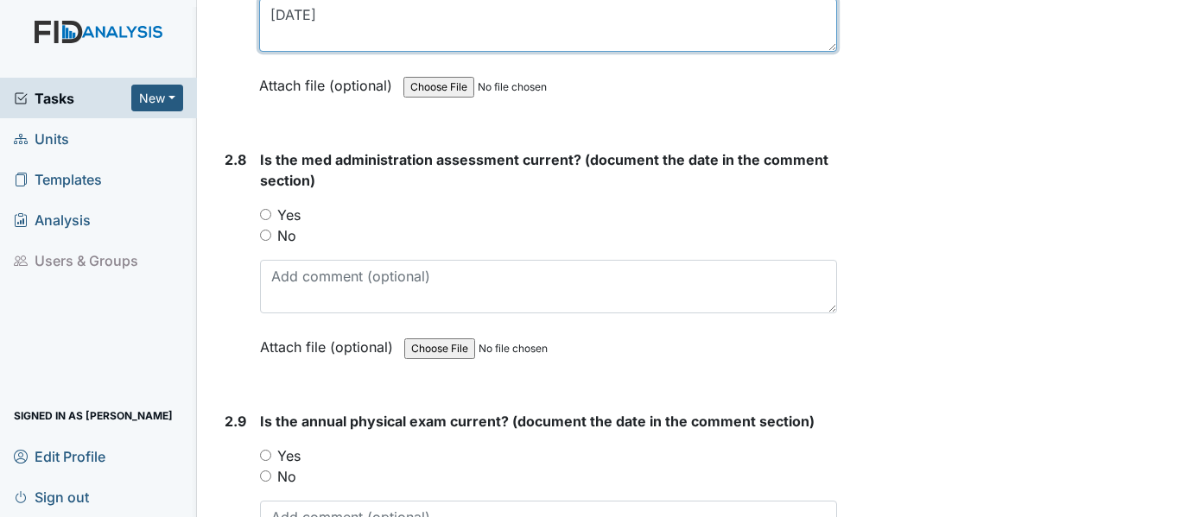
type textarea "5-7-25"
click at [266, 212] on input "Yes" at bounding box center [265, 214] width 11 height 11
radio input "true"
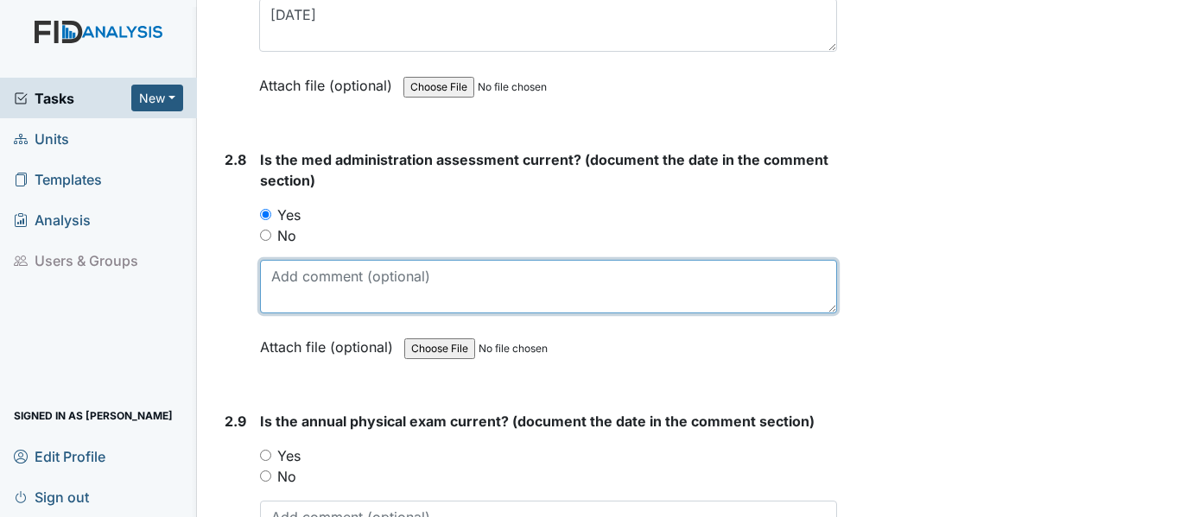
drag, startPoint x: 278, startPoint y: 275, endPoint x: 313, endPoint y: 266, distance: 35.6
click at [279, 274] on textarea at bounding box center [548, 287] width 577 height 54
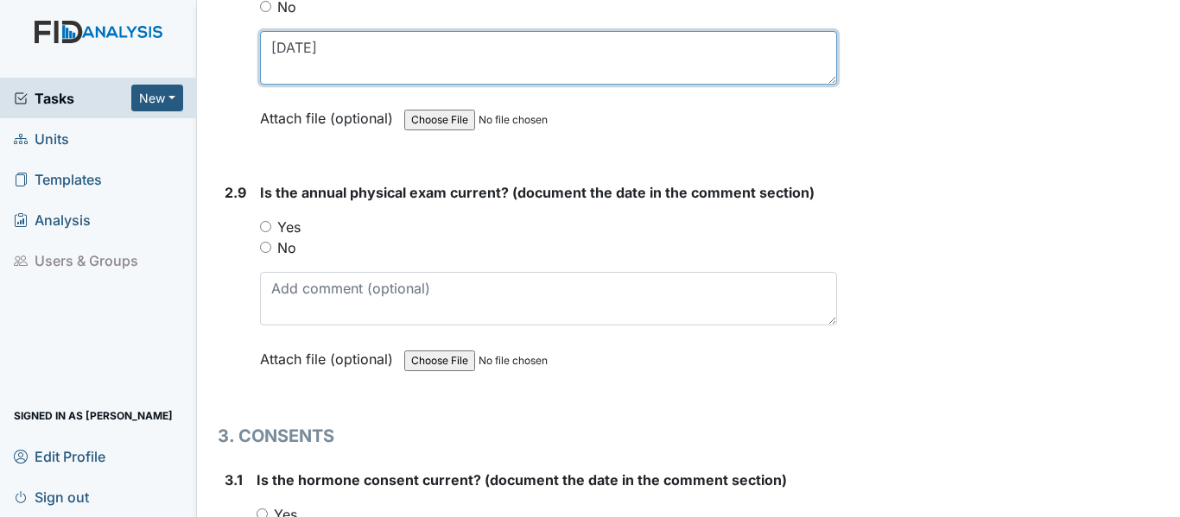
scroll to position [3714, 0]
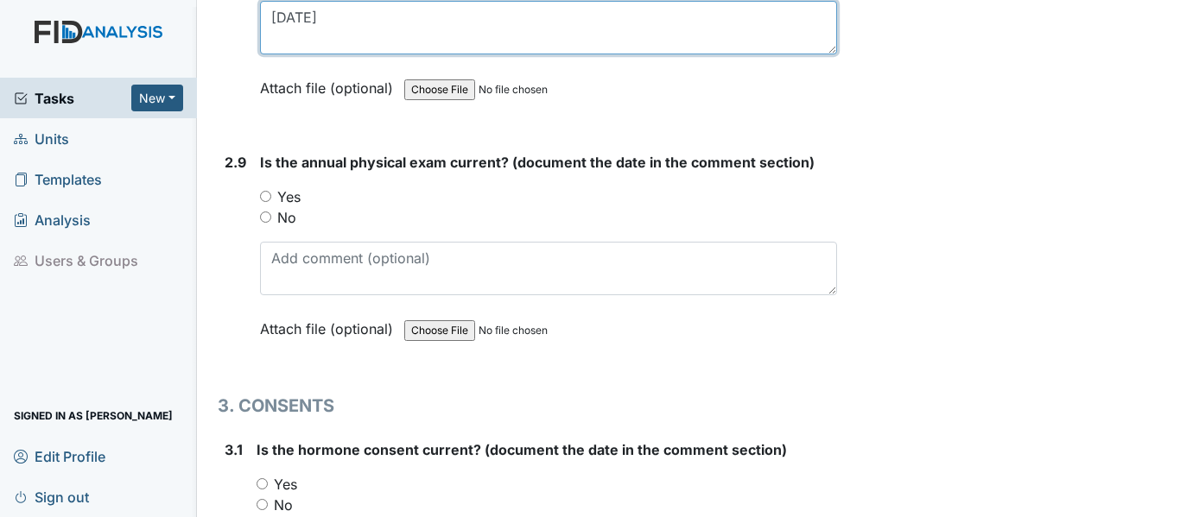
type textarea "[DATE]"
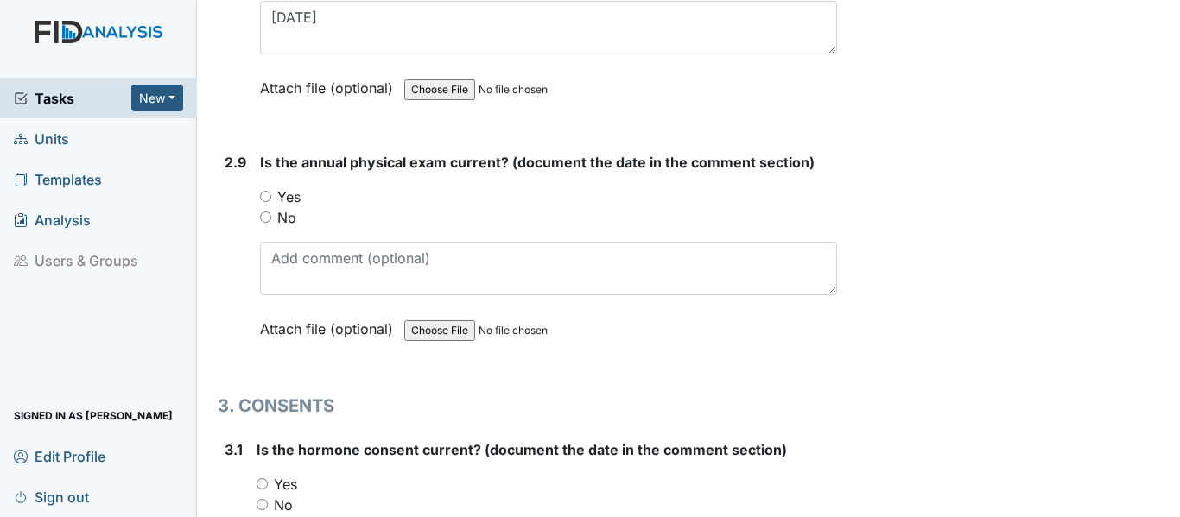
click at [267, 196] on input "Yes" at bounding box center [265, 196] width 11 height 11
radio input "true"
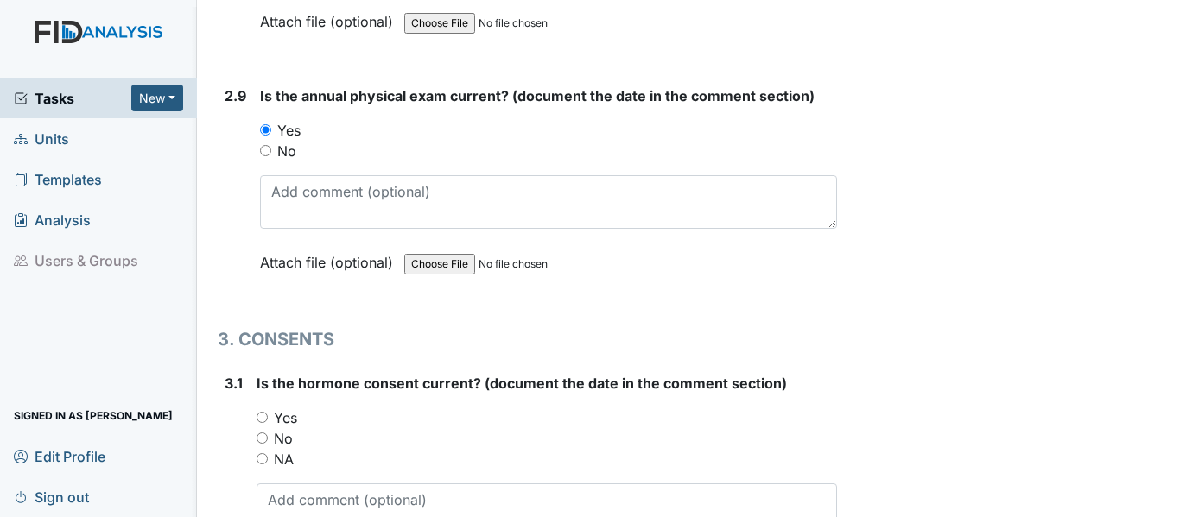
scroll to position [3800, 0]
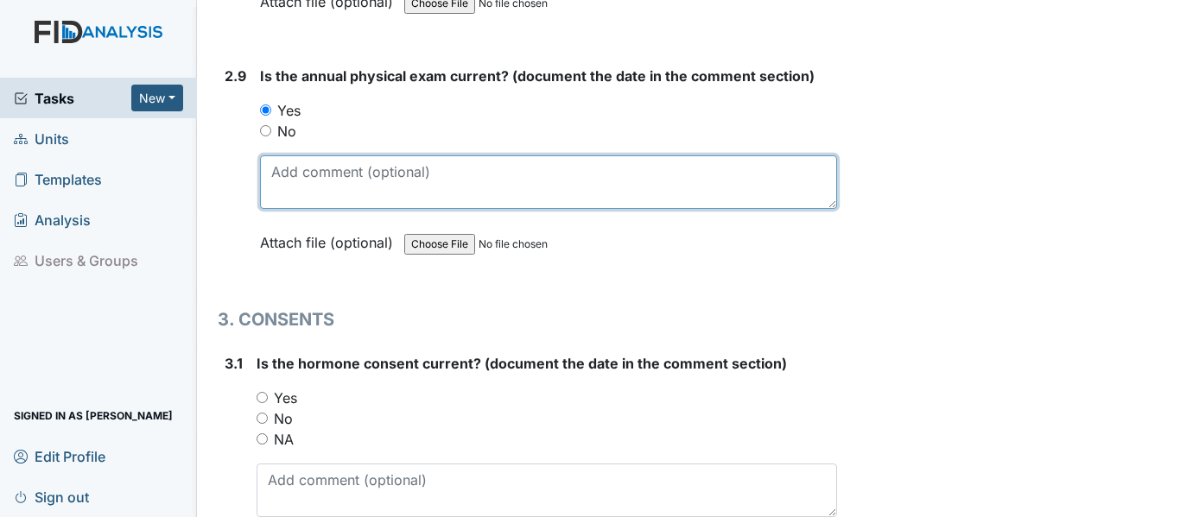
drag, startPoint x: 269, startPoint y: 173, endPoint x: 354, endPoint y: 152, distance: 87.1
click at [271, 172] on textarea at bounding box center [548, 182] width 577 height 54
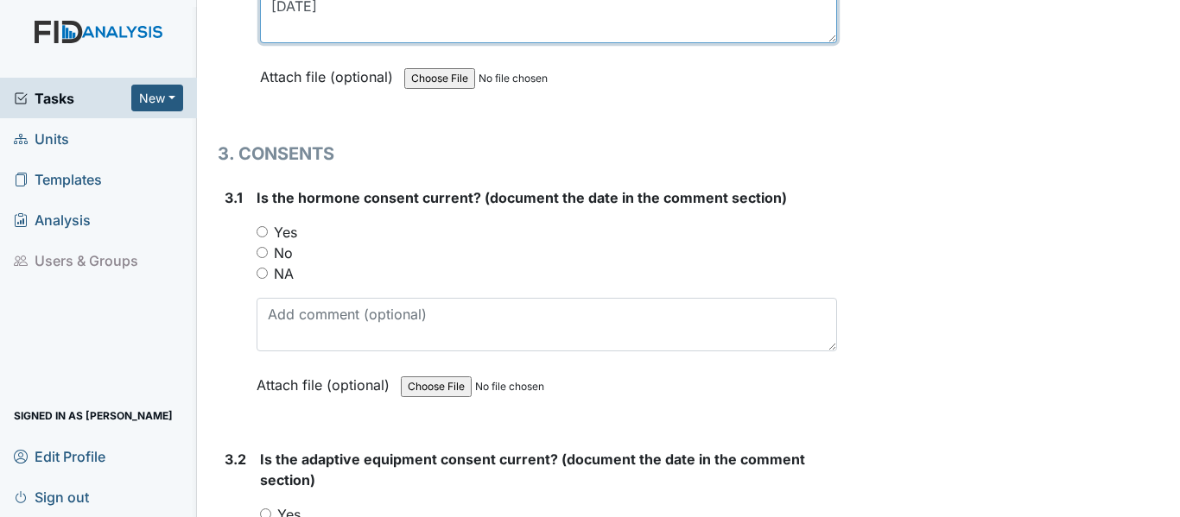
scroll to position [3973, 0]
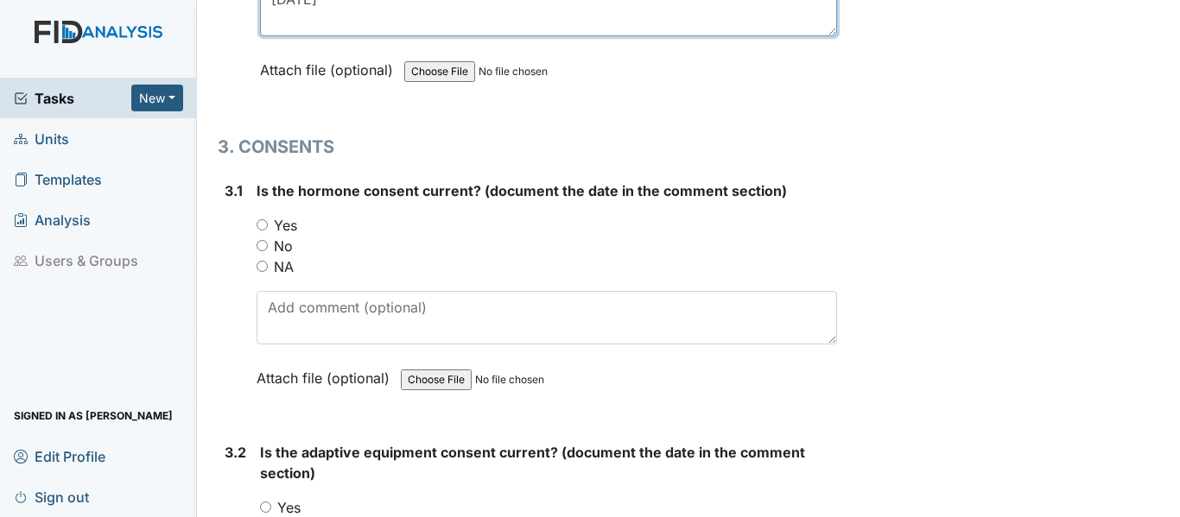
type textarea "11-25-24"
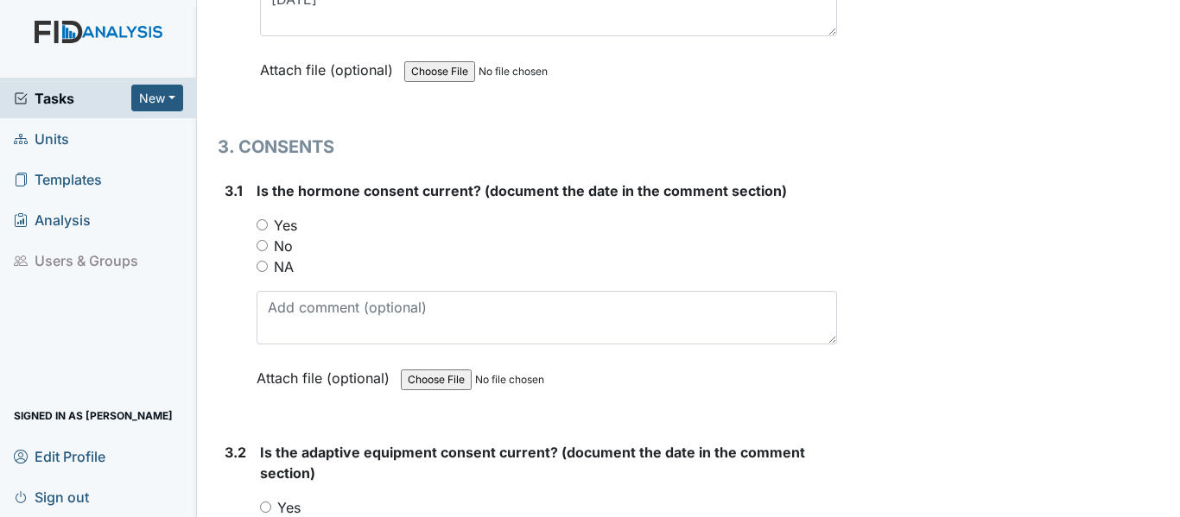
click at [263, 270] on input "NA" at bounding box center [261, 266] width 11 height 11
radio input "true"
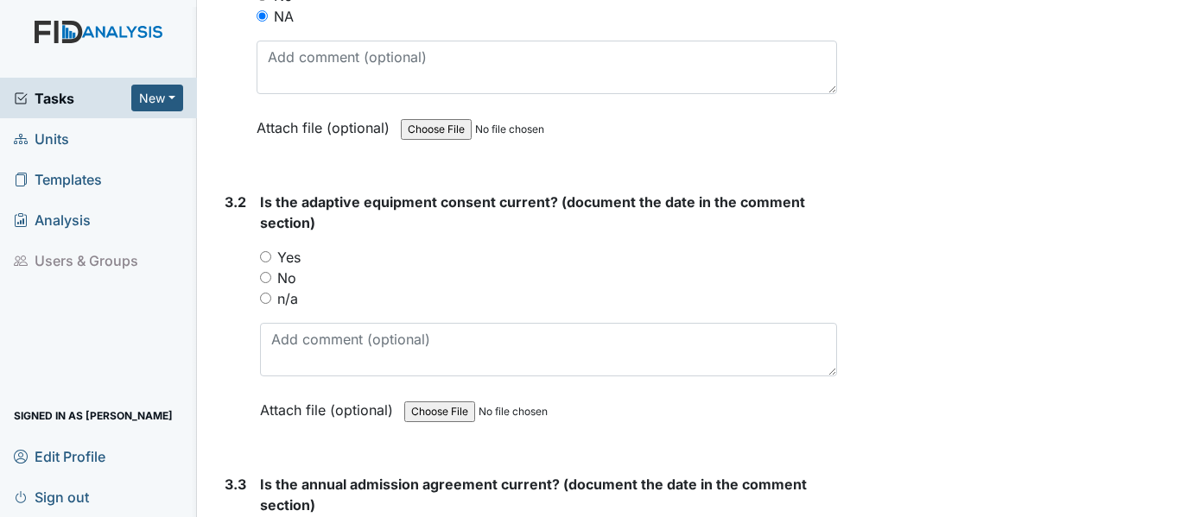
scroll to position [4232, 0]
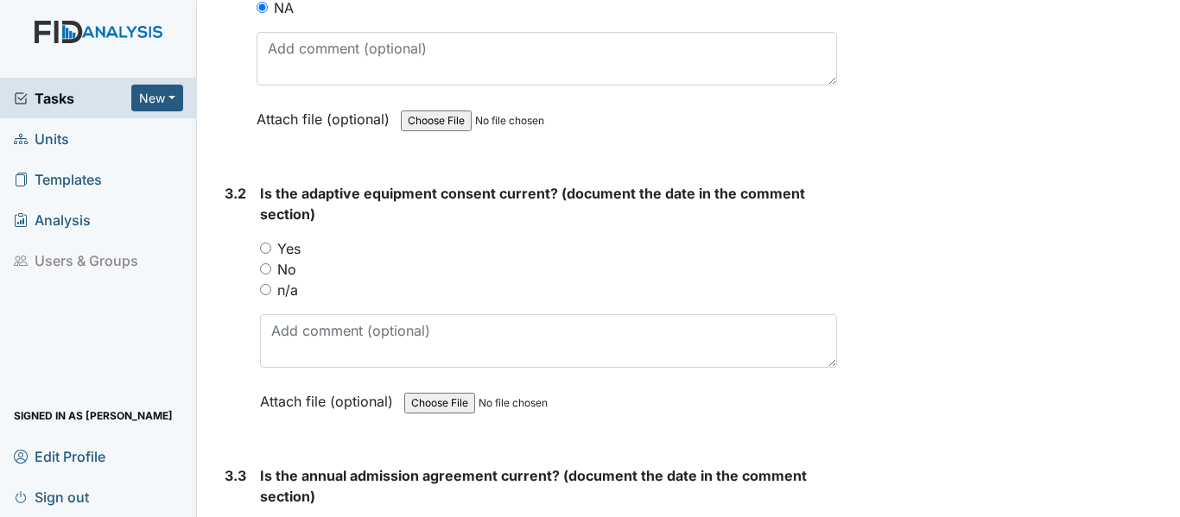
click at [263, 291] on input "n/a" at bounding box center [265, 289] width 11 height 11
radio input "true"
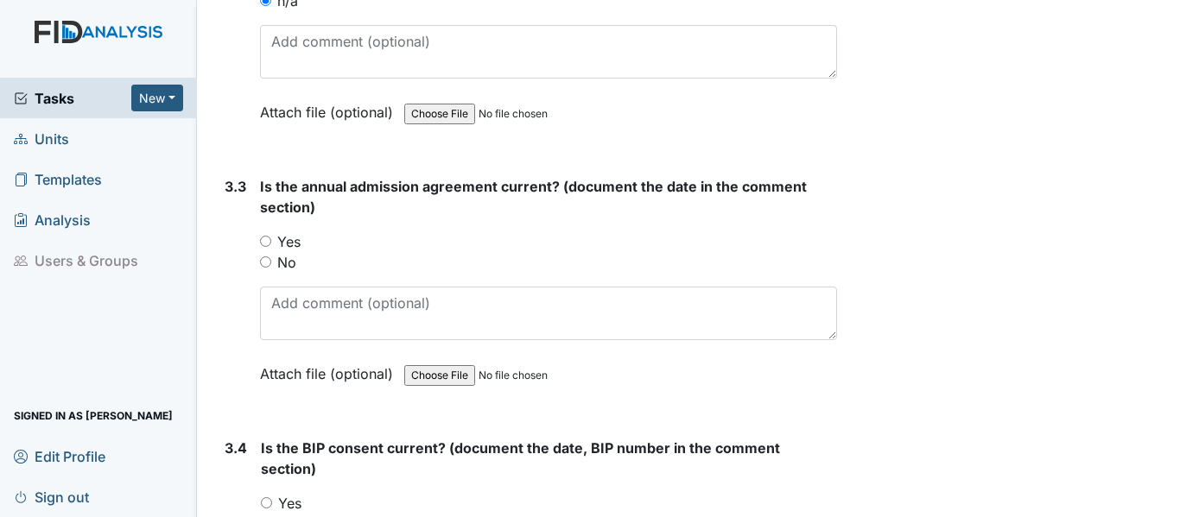
scroll to position [4491, 0]
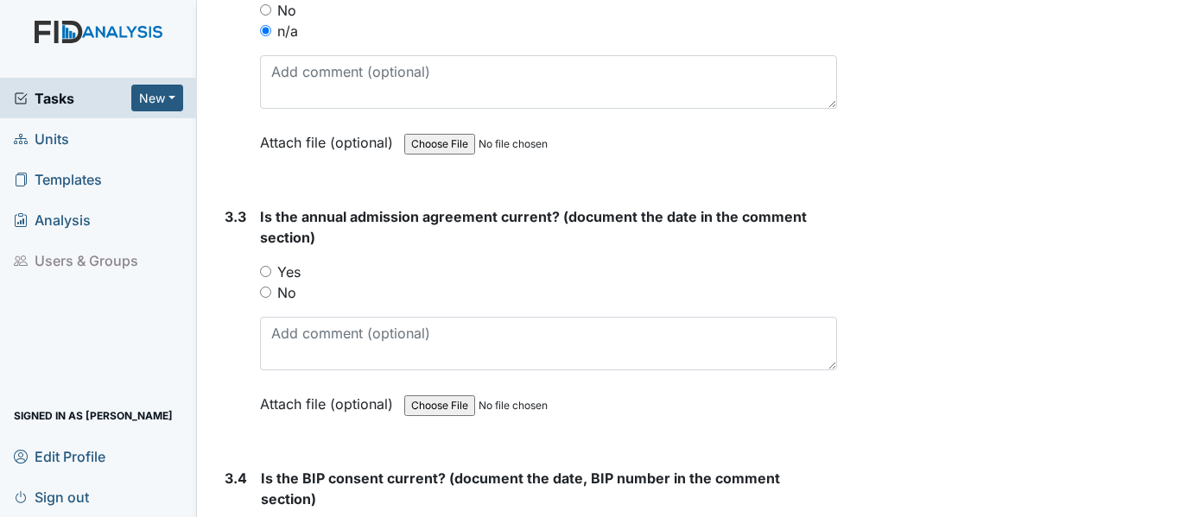
click at [263, 269] on input "Yes" at bounding box center [265, 271] width 11 height 11
radio input "true"
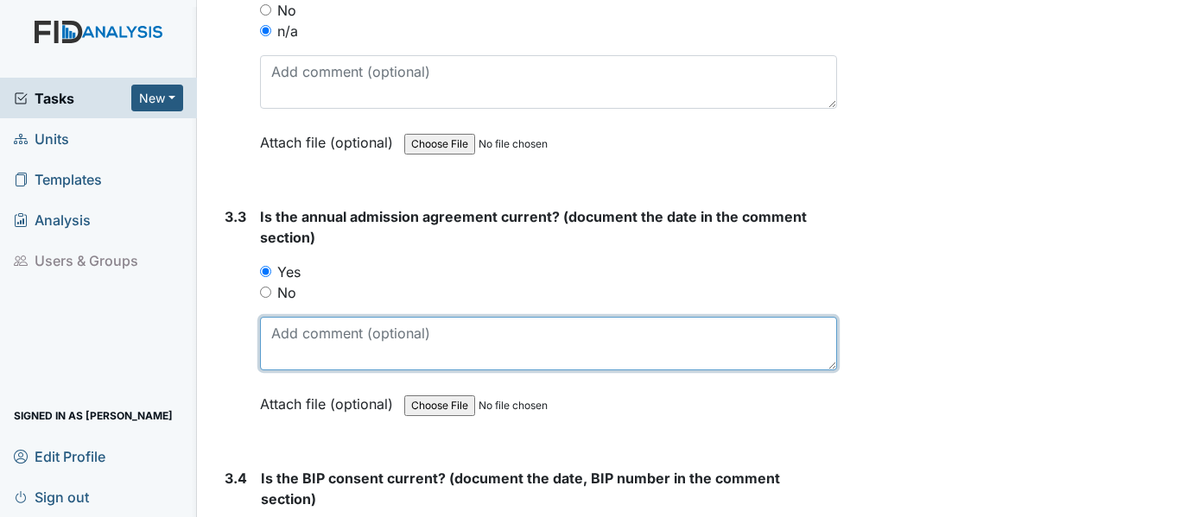
drag, startPoint x: 276, startPoint y: 332, endPoint x: 283, endPoint y: 324, distance: 10.4
click at [277, 331] on textarea at bounding box center [548, 344] width 577 height 54
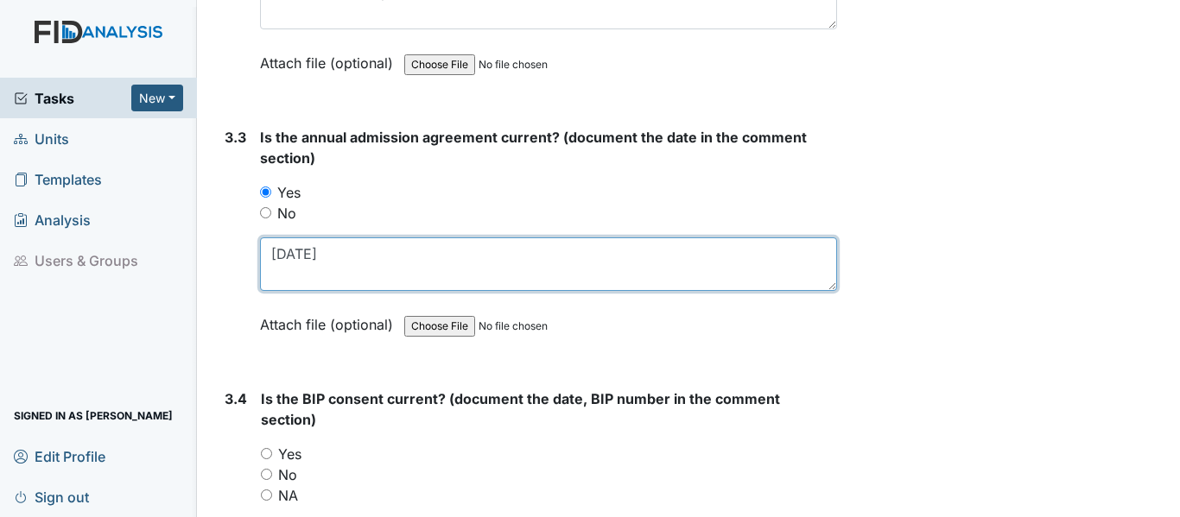
scroll to position [4750, 0]
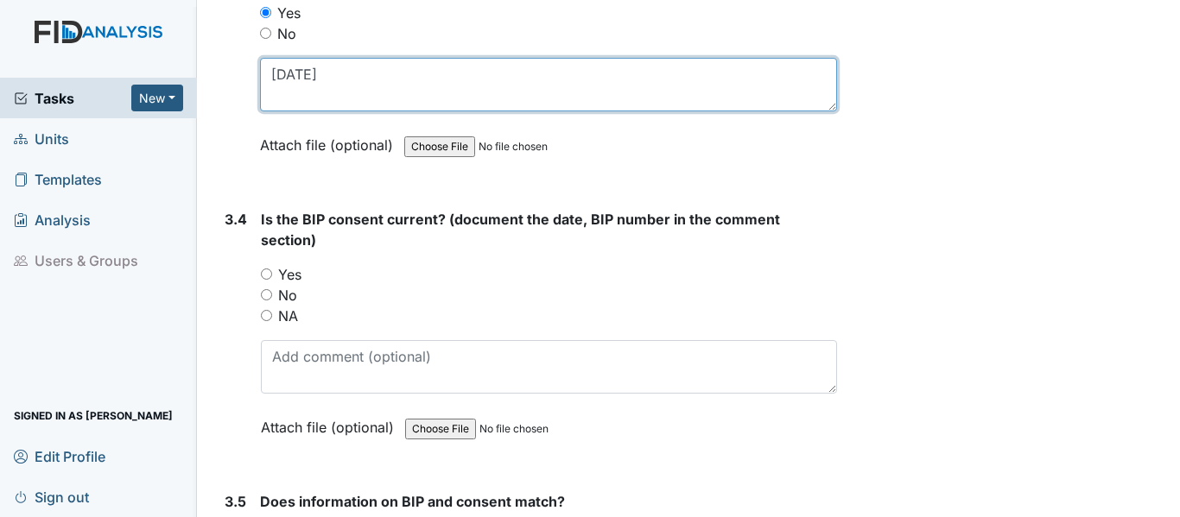
type textarea "11-1-24"
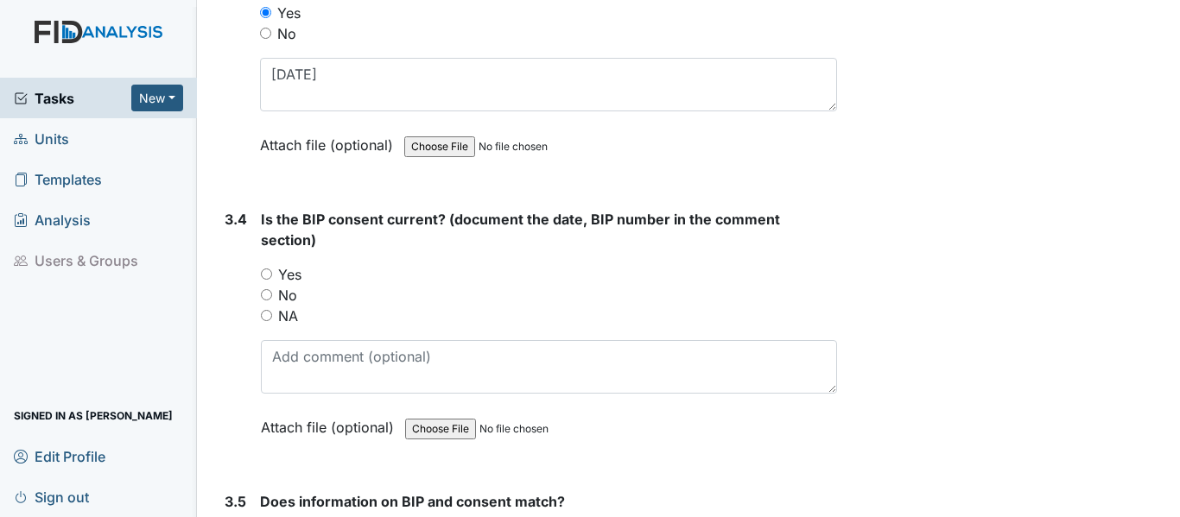
click at [266, 274] on input "Yes" at bounding box center [266, 274] width 11 height 11
radio input "true"
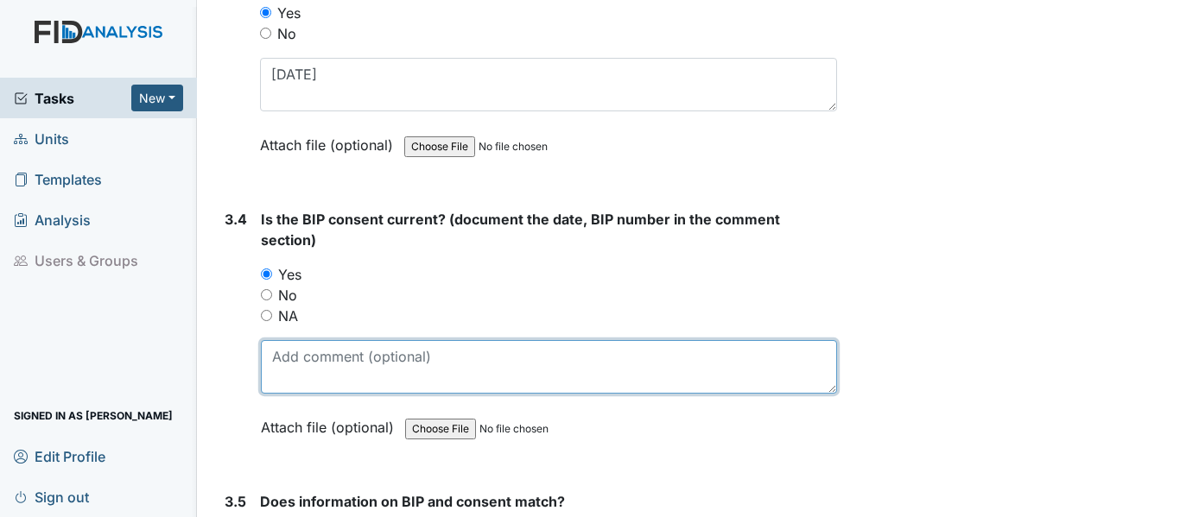
click at [275, 361] on textarea at bounding box center [549, 367] width 576 height 54
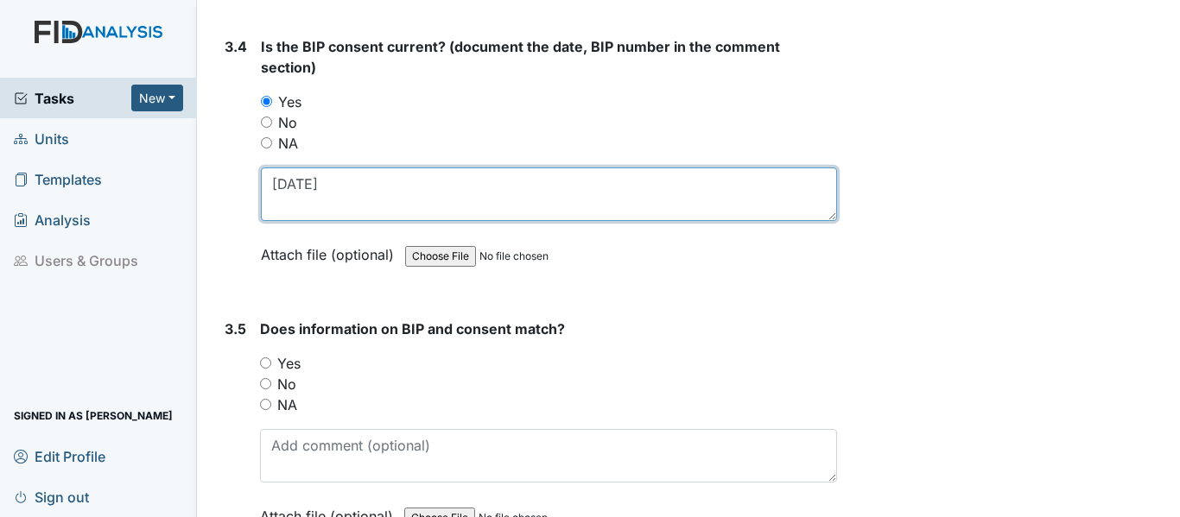
scroll to position [5009, 0]
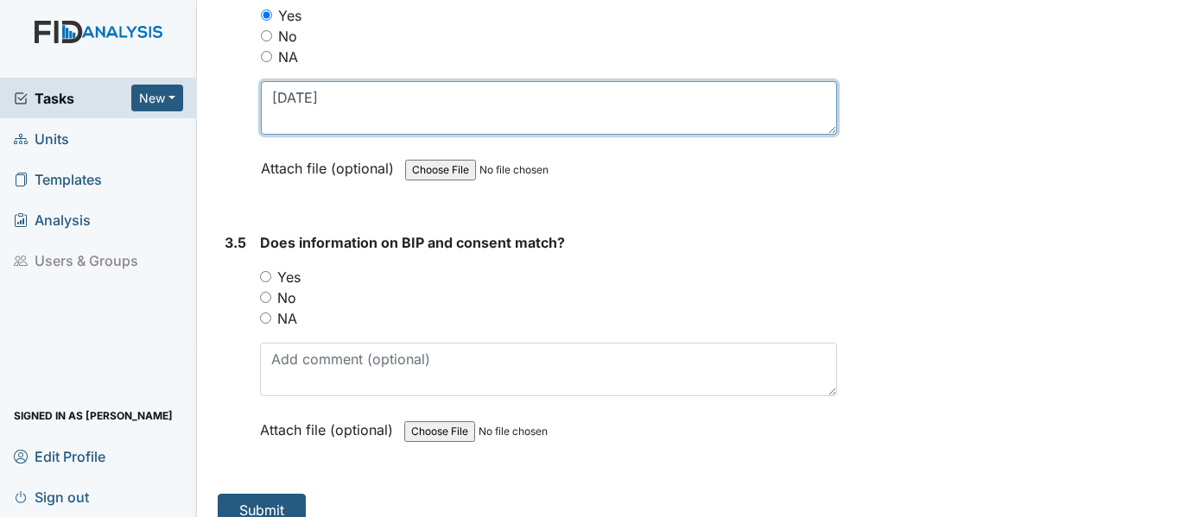
type textarea "11-1-24"
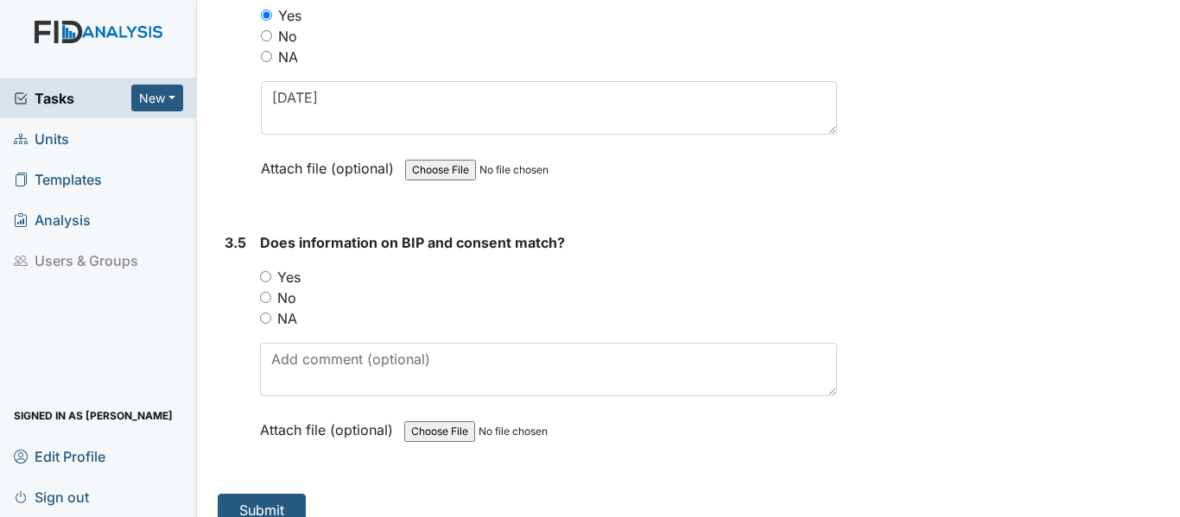
click at [267, 275] on input "Yes" at bounding box center [265, 276] width 11 height 11
radio input "true"
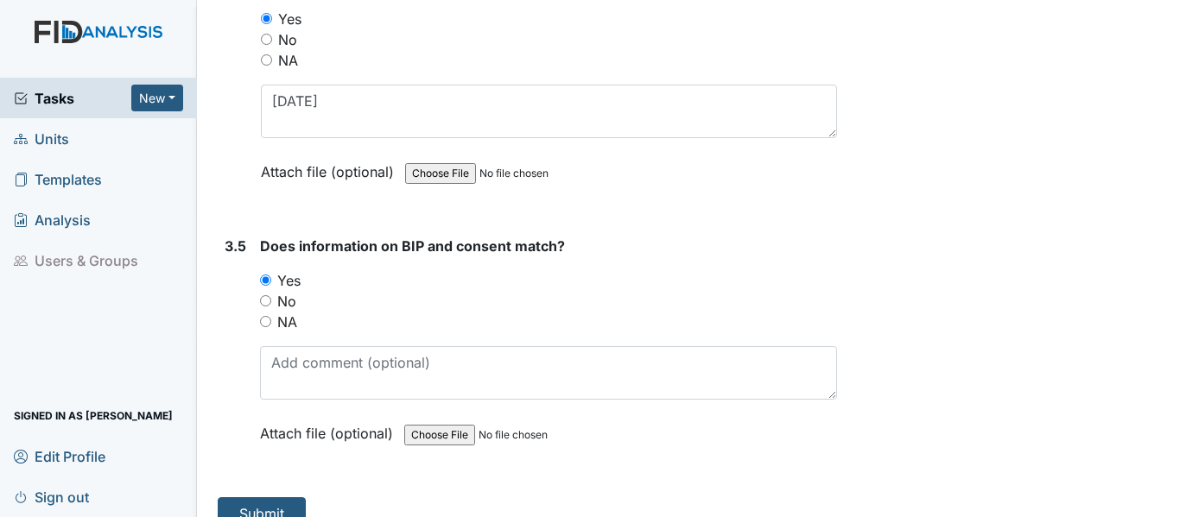
scroll to position [5032, 0]
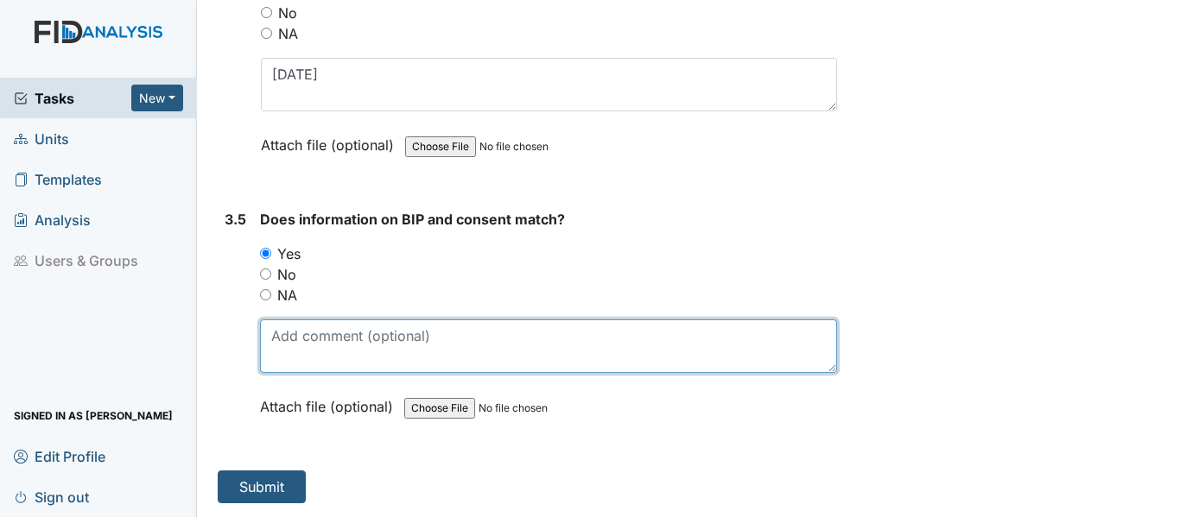
click at [277, 339] on textarea at bounding box center [548, 347] width 577 height 54
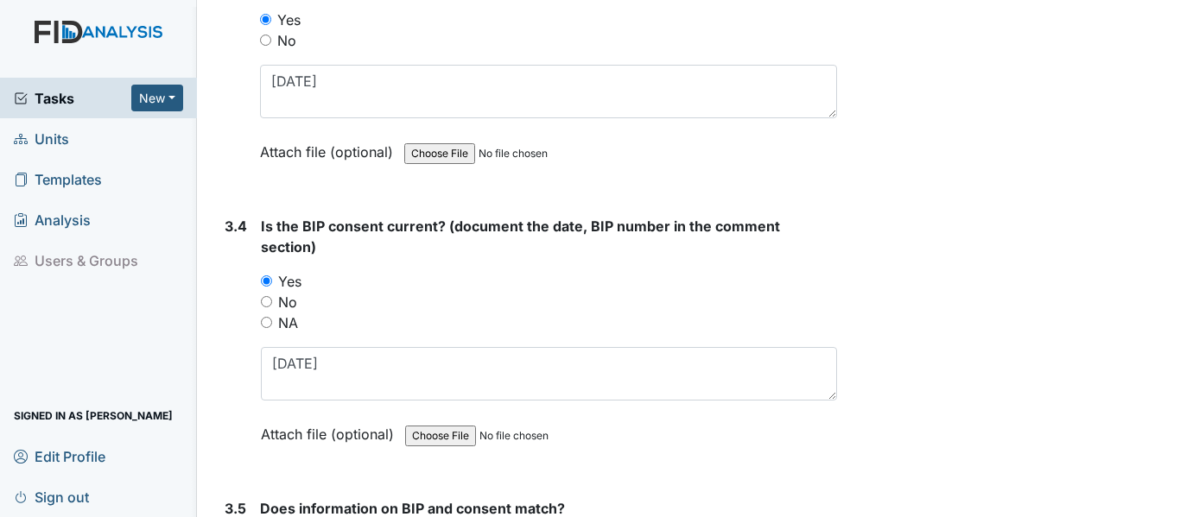
scroll to position [4773, 0]
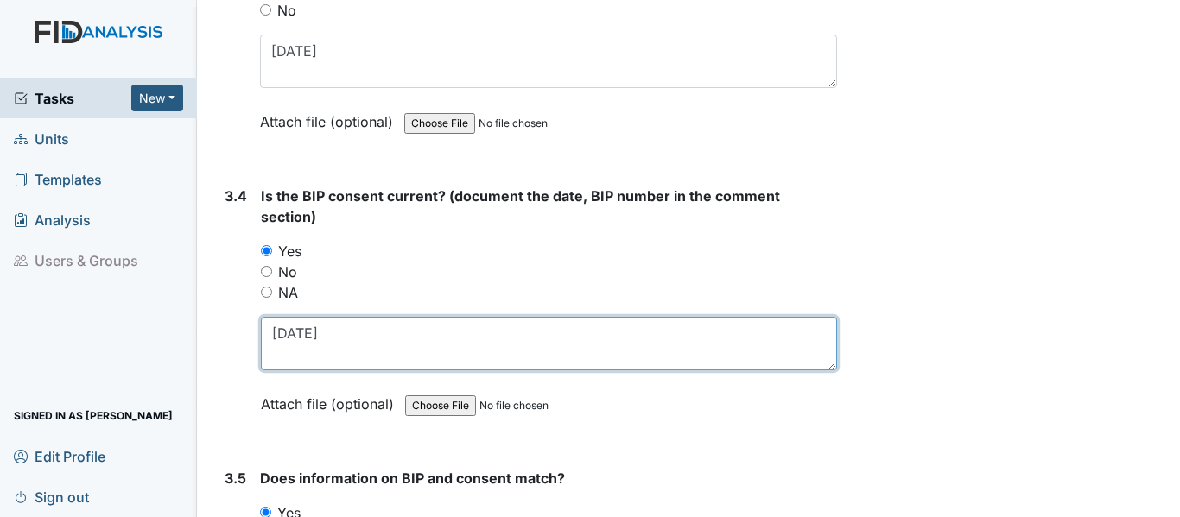
click at [327, 333] on textarea "11-1-24" at bounding box center [549, 344] width 576 height 54
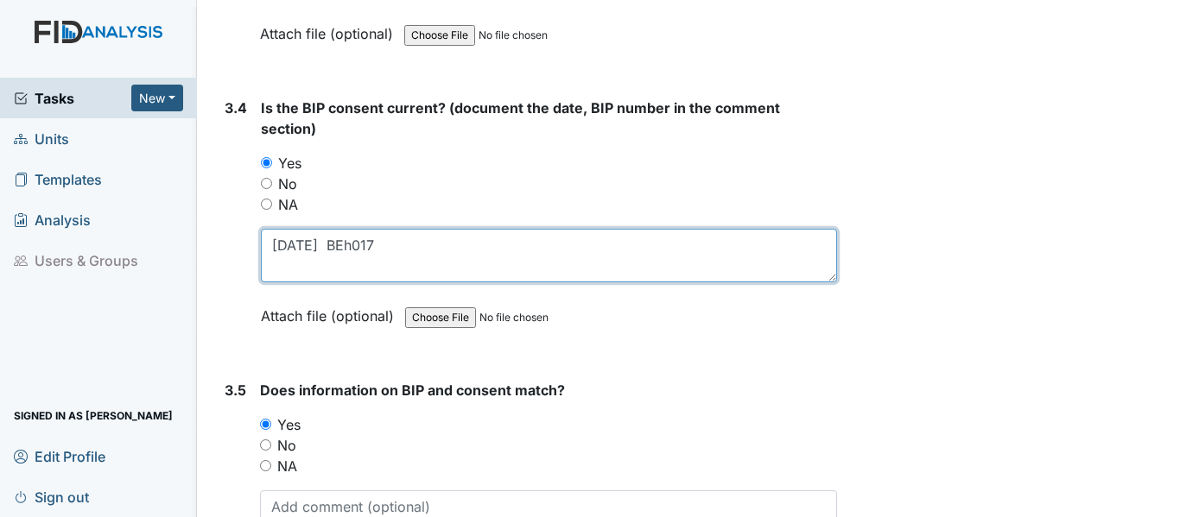
scroll to position [4860, 0]
click at [351, 244] on textarea "11-1-24 BEh017" at bounding box center [549, 258] width 576 height 54
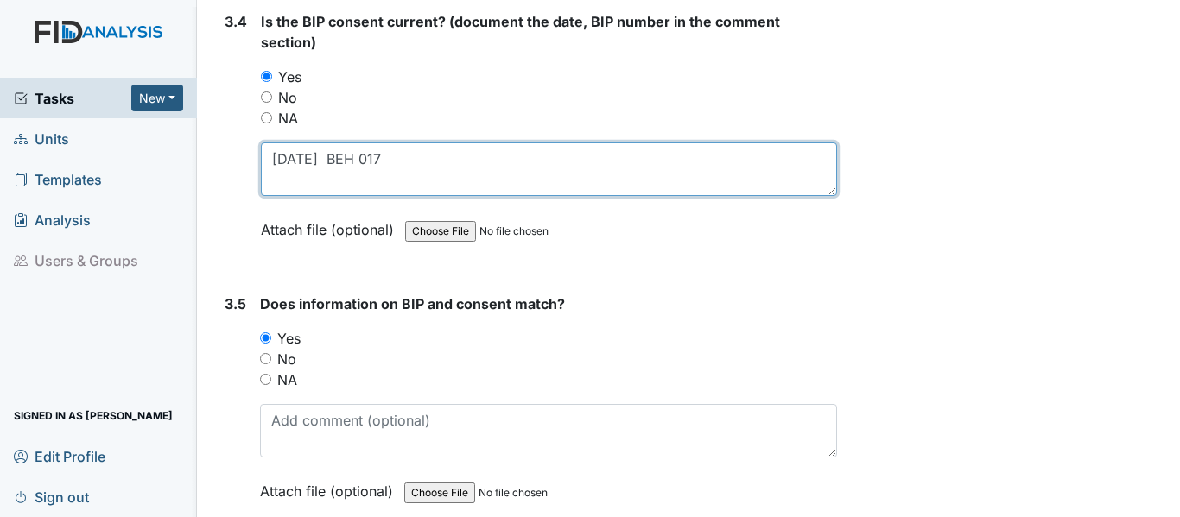
scroll to position [5032, 0]
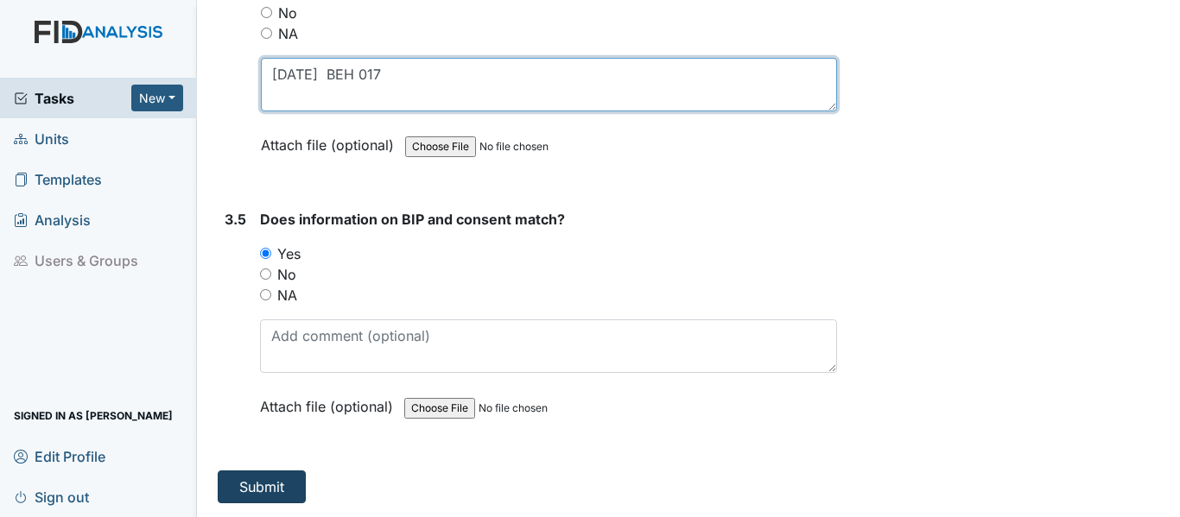
type textarea "11-1-24 BEH 017"
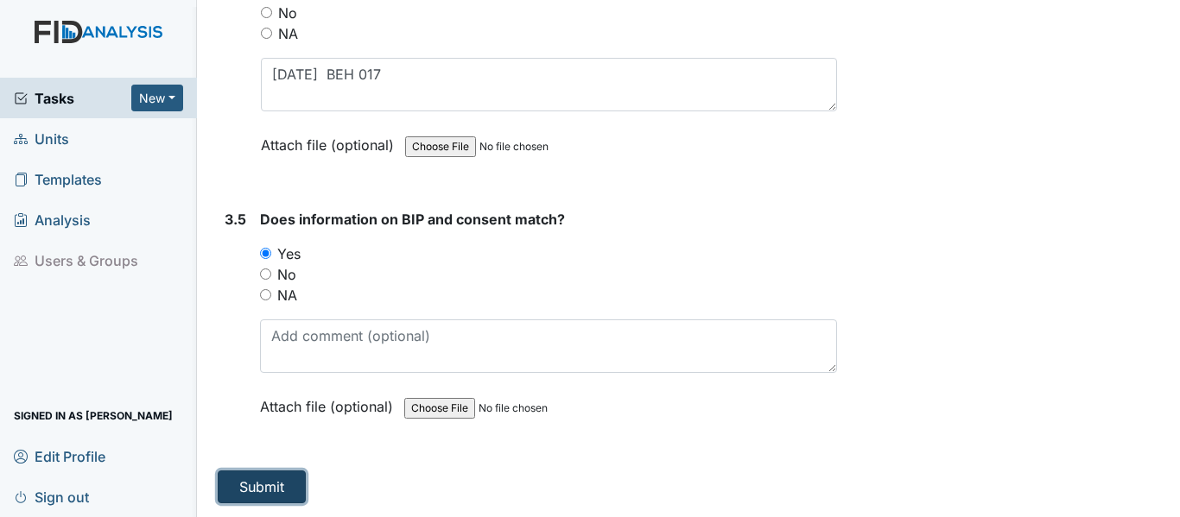
click at [271, 485] on button "Submit" at bounding box center [262, 487] width 88 height 33
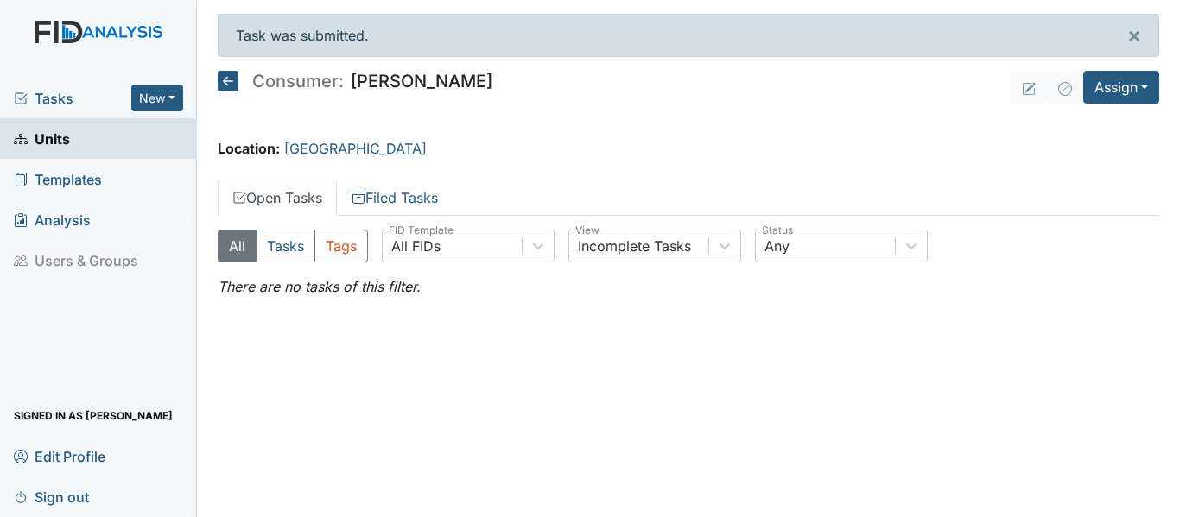
click at [231, 77] on icon at bounding box center [228, 81] width 21 height 21
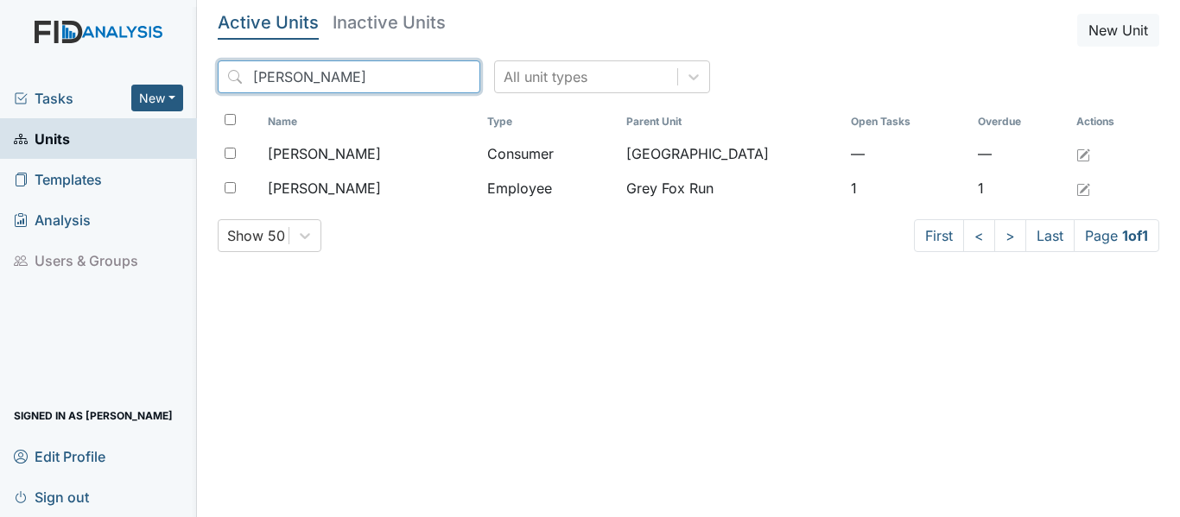
click at [290, 73] on input "[PERSON_NAME]" at bounding box center [349, 76] width 263 height 33
type input "D"
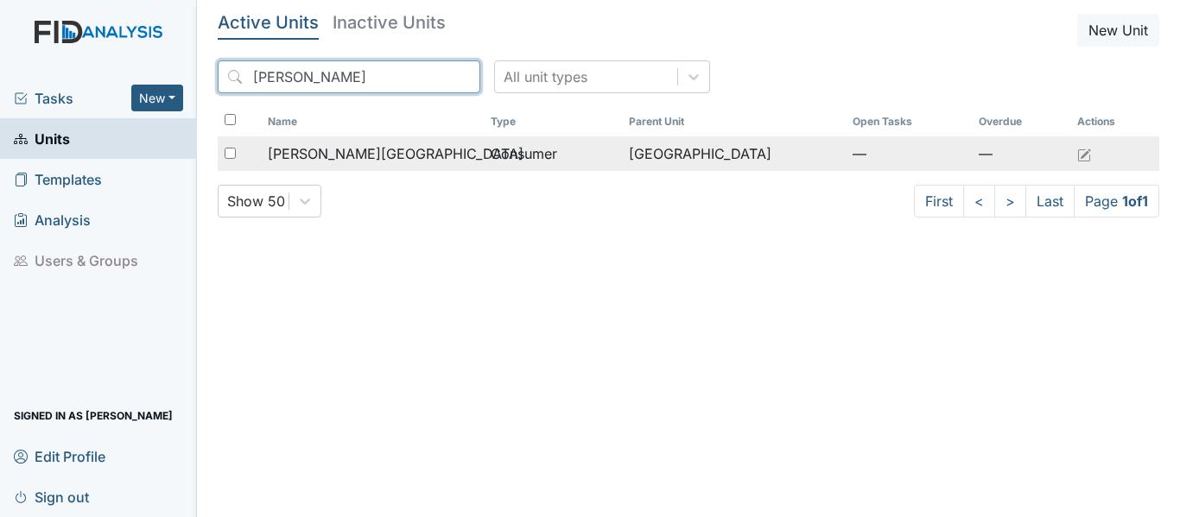
type input "[PERSON_NAME]"
click at [484, 163] on td "Consumer" at bounding box center [553, 153] width 138 height 35
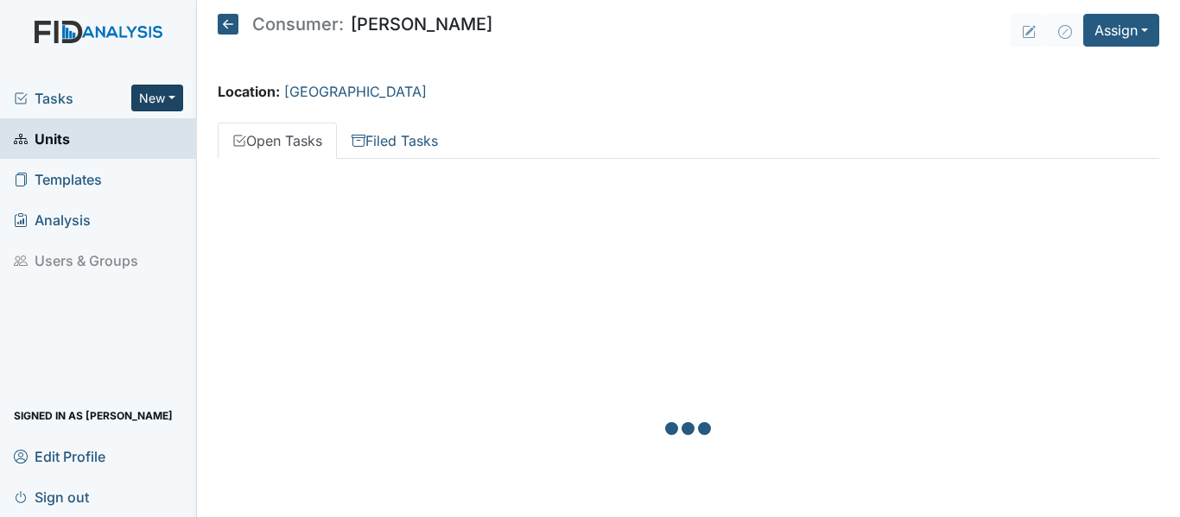
click at [175, 95] on button "New" at bounding box center [157, 98] width 52 height 27
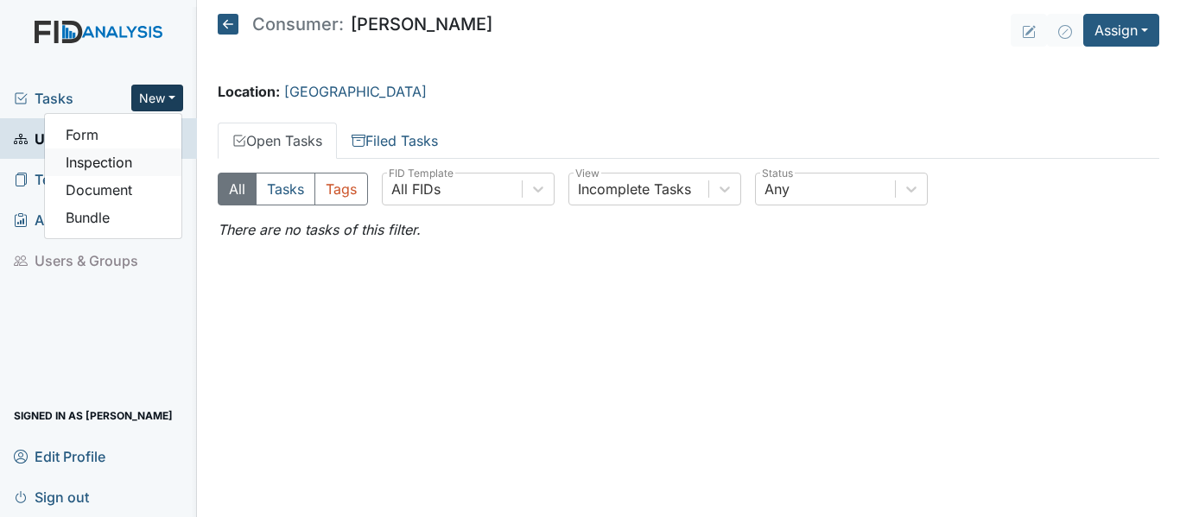
click at [110, 163] on link "Inspection" at bounding box center [113, 163] width 136 height 28
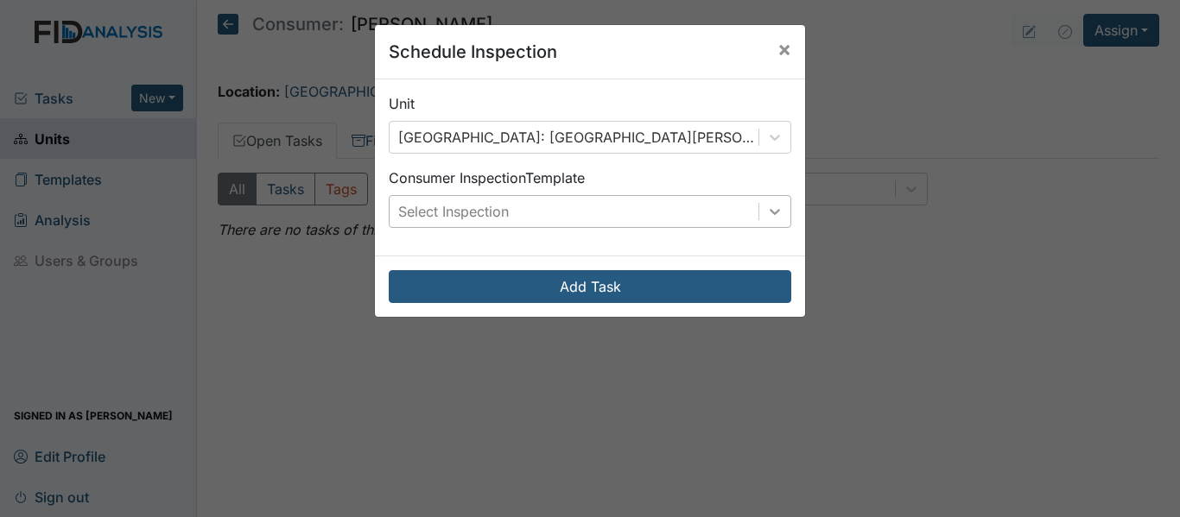
click at [769, 206] on icon at bounding box center [774, 211] width 17 height 17
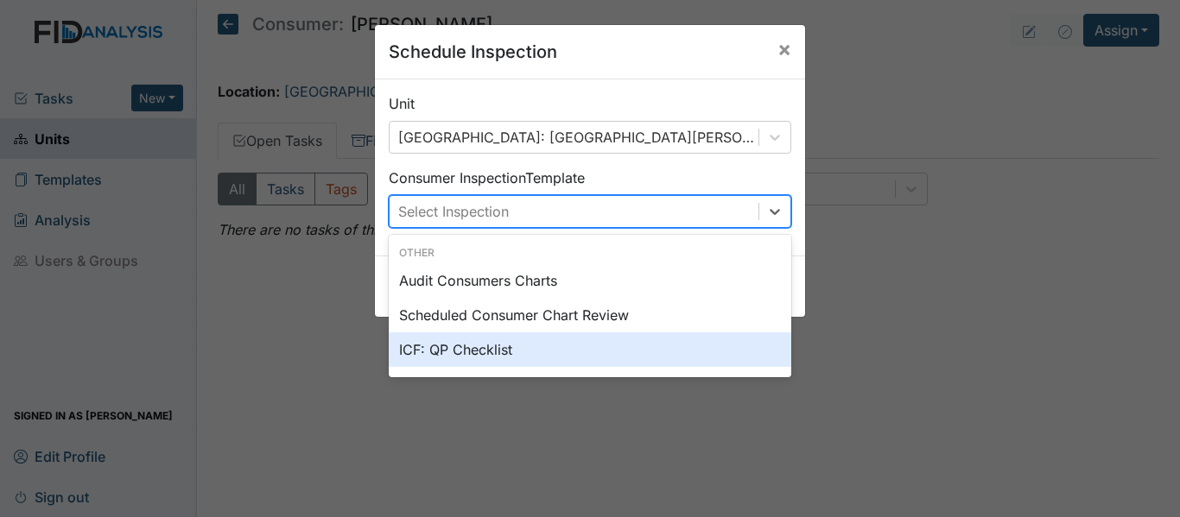
click at [470, 349] on div "ICF: QP Checklist" at bounding box center [590, 349] width 402 height 35
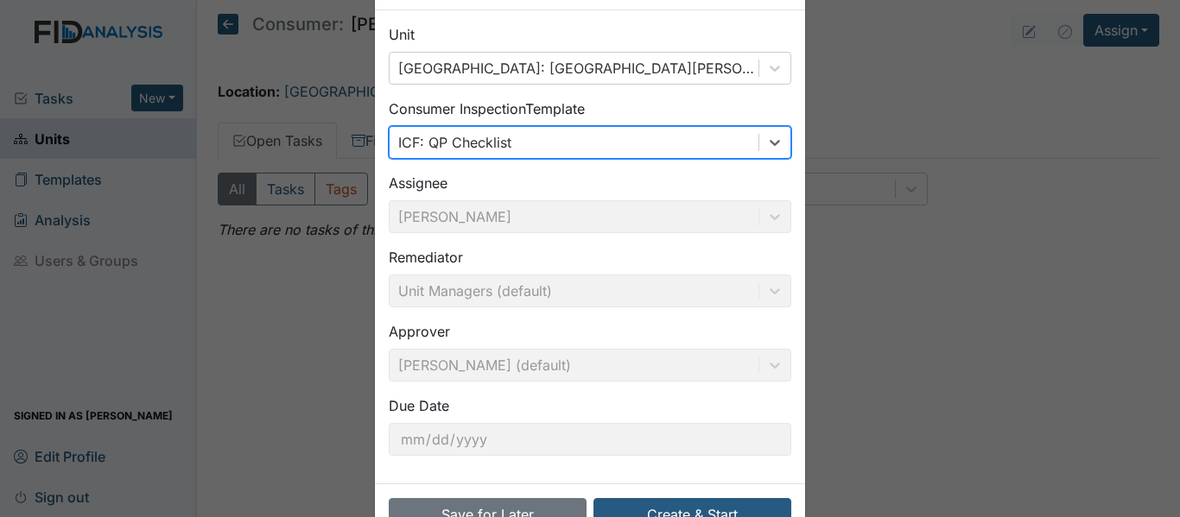
scroll to position [122, 0]
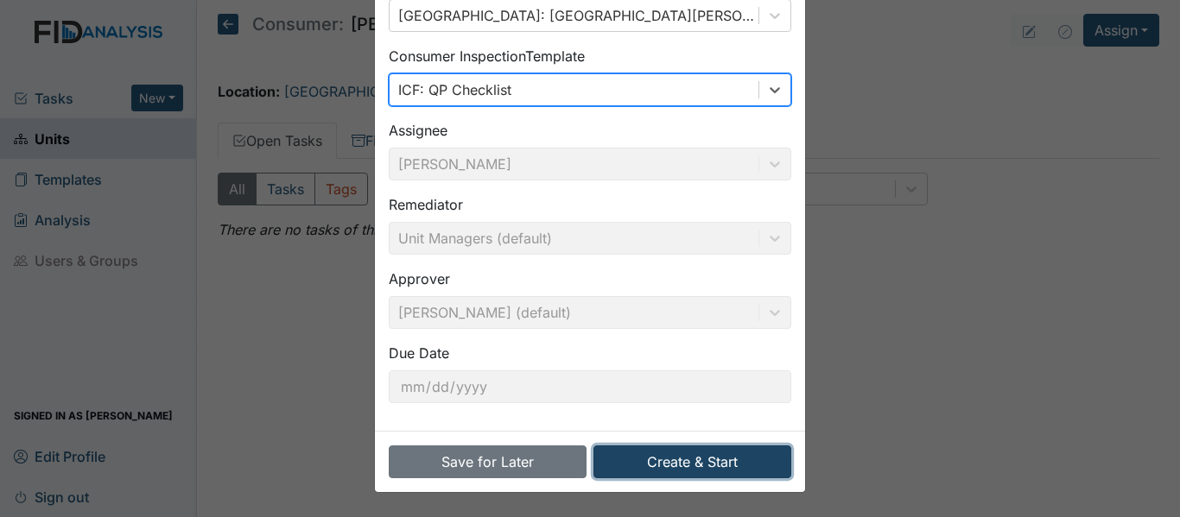
click at [701, 465] on button "Create & Start" at bounding box center [692, 462] width 198 height 33
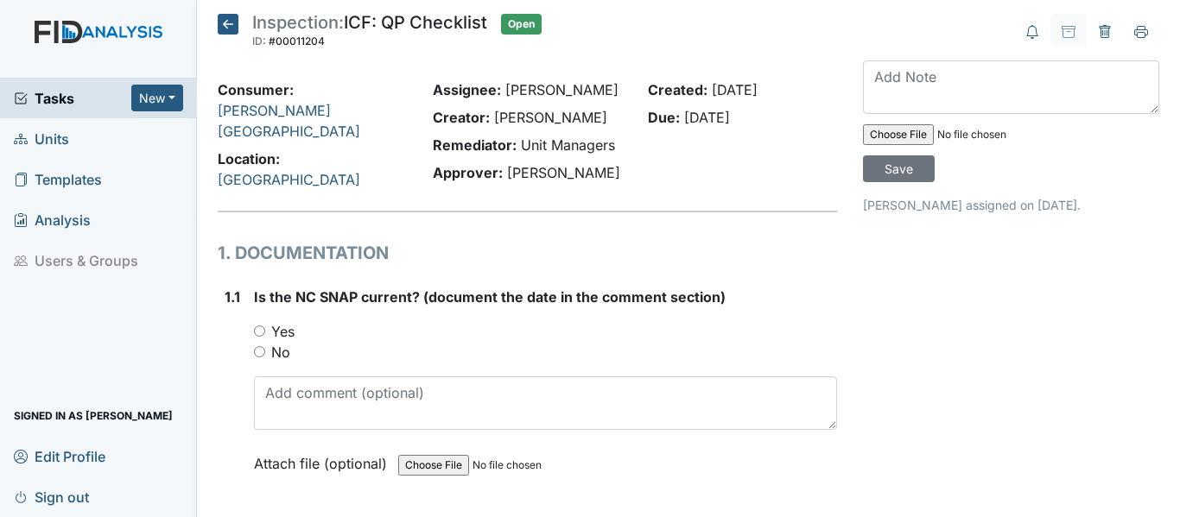
click at [255, 326] on input "Yes" at bounding box center [259, 331] width 11 height 11
radio input "true"
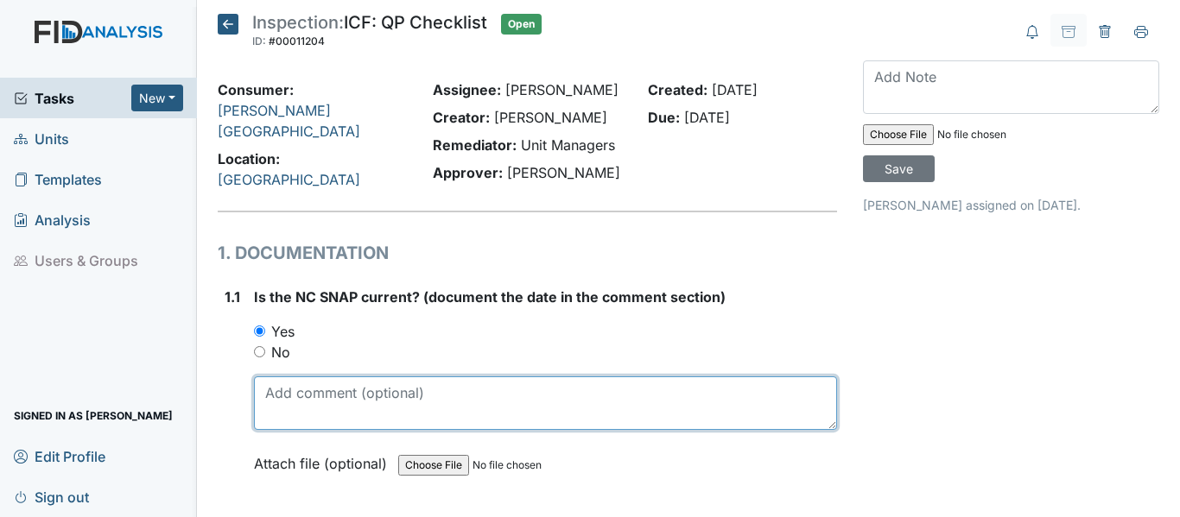
drag, startPoint x: 266, startPoint y: 392, endPoint x: 279, endPoint y: 382, distance: 16.6
click at [267, 391] on textarea at bounding box center [545, 404] width 583 height 54
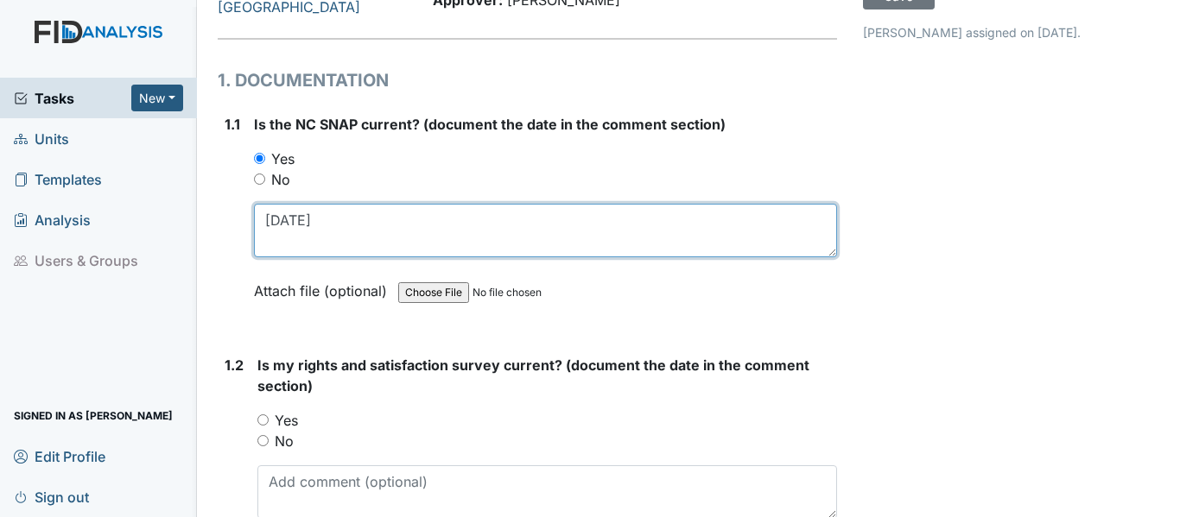
scroll to position [345, 0]
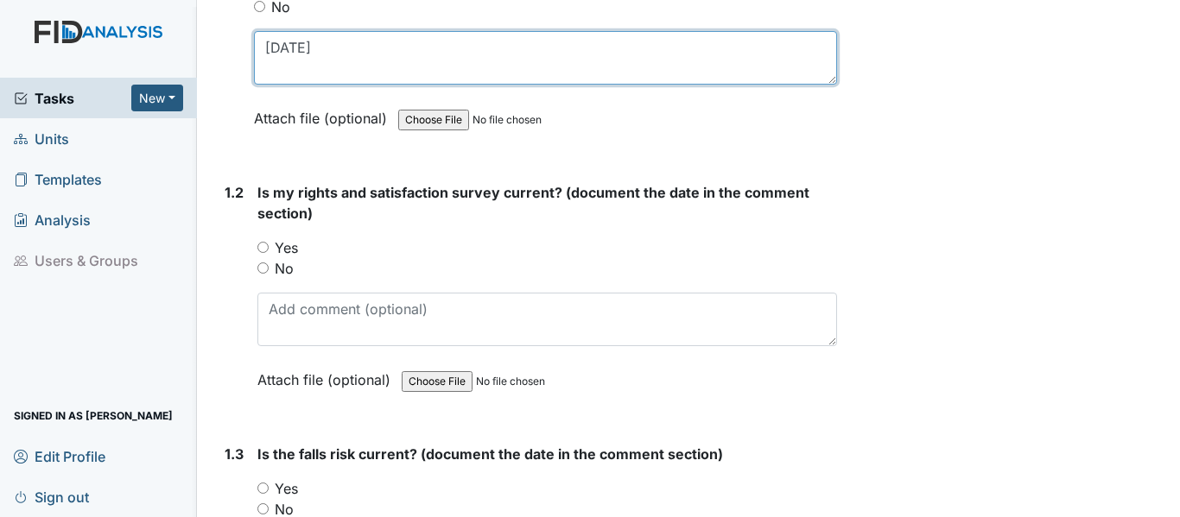
type textarea "[DATE]"
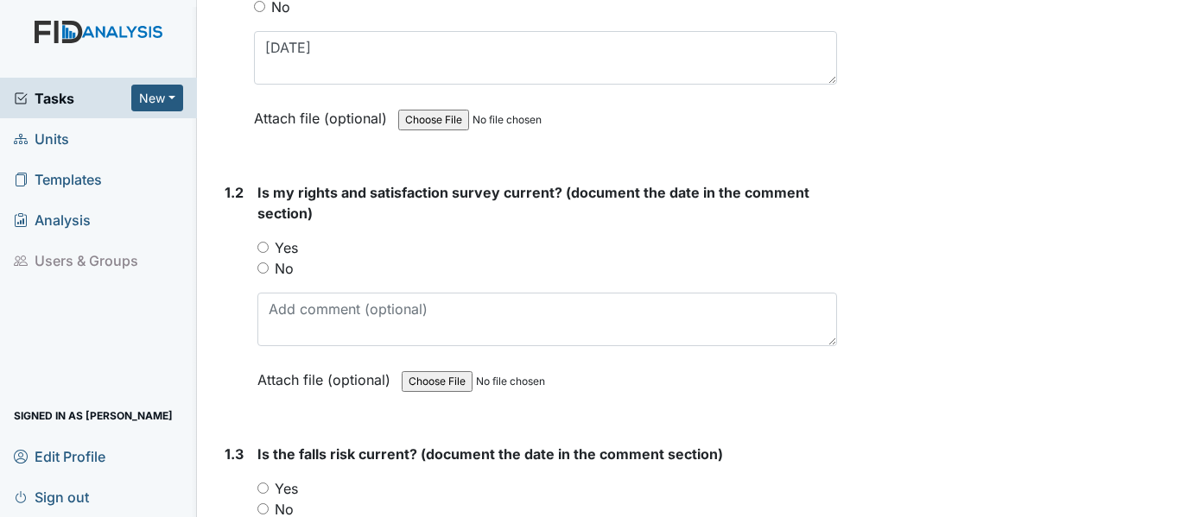
click at [263, 242] on input "Yes" at bounding box center [262, 247] width 11 height 11
radio input "true"
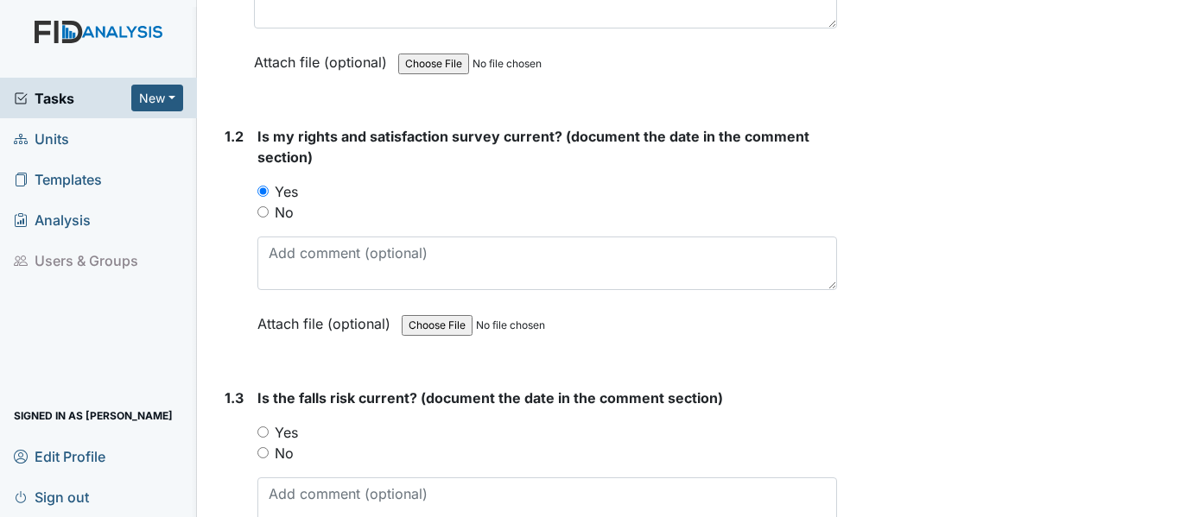
scroll to position [432, 0]
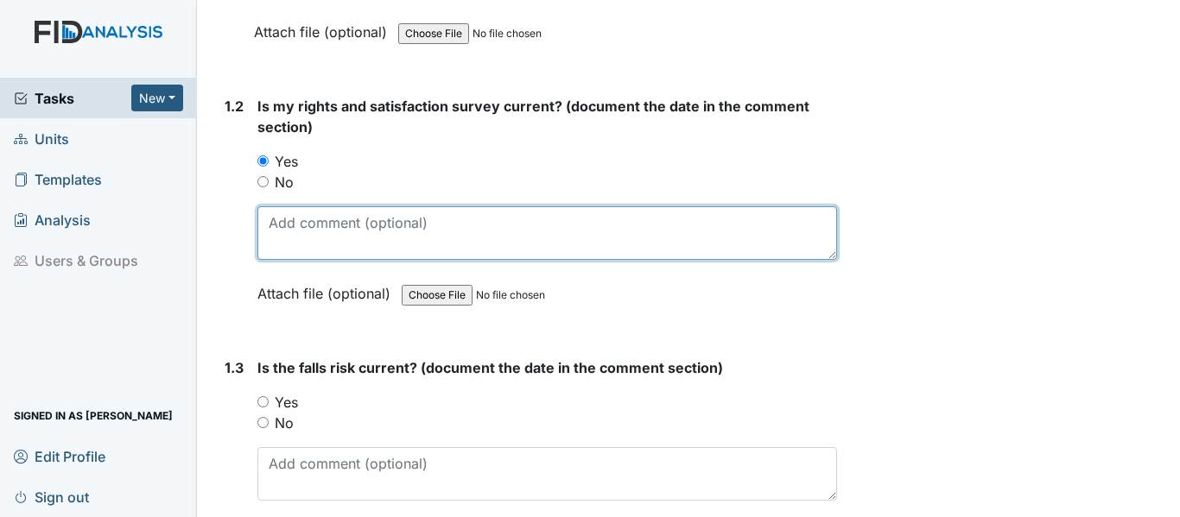
click at [269, 218] on textarea at bounding box center [546, 233] width 579 height 54
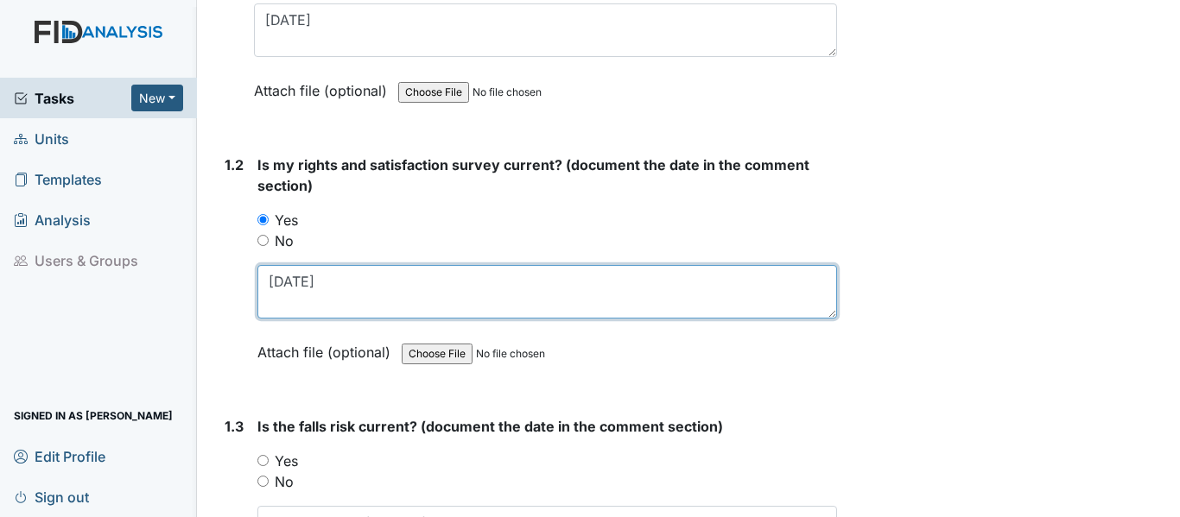
scroll to position [345, 0]
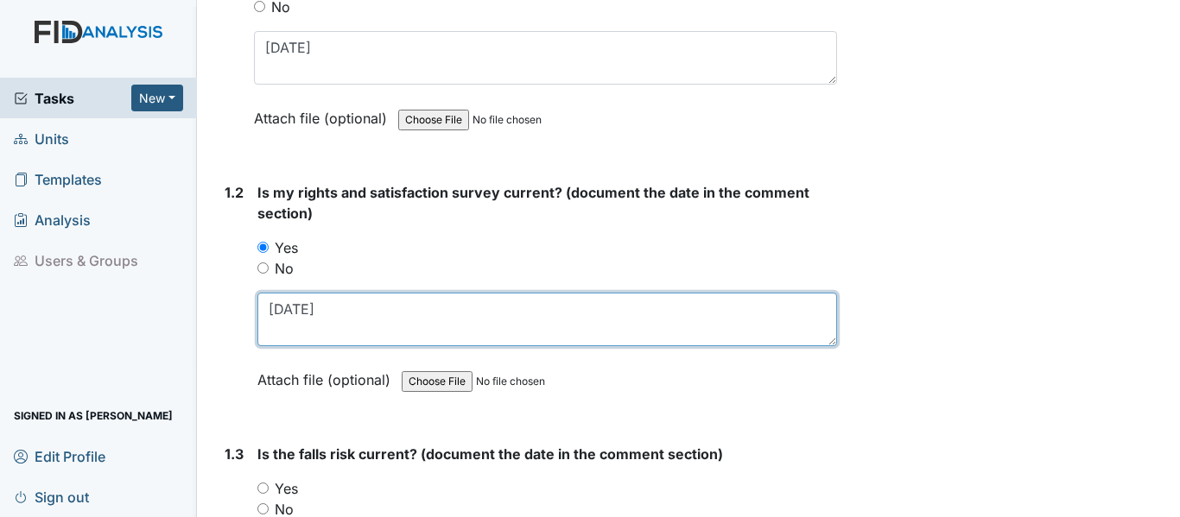
drag, startPoint x: 347, startPoint y: 214, endPoint x: 823, endPoint y: 306, distance: 484.6
click at [823, 306] on textarea "12-17-24" at bounding box center [546, 320] width 579 height 54
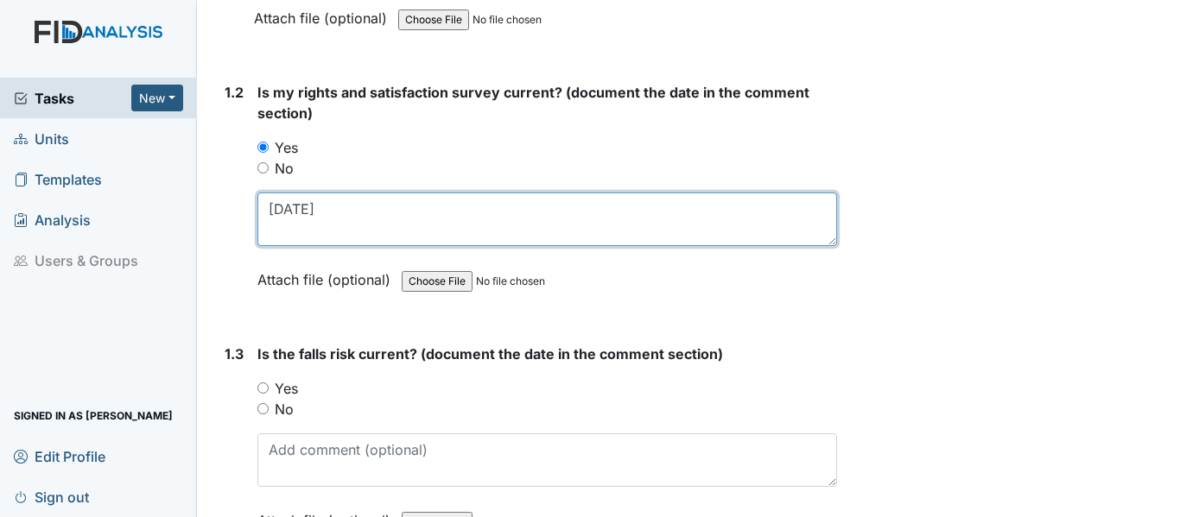
scroll to position [605, 0]
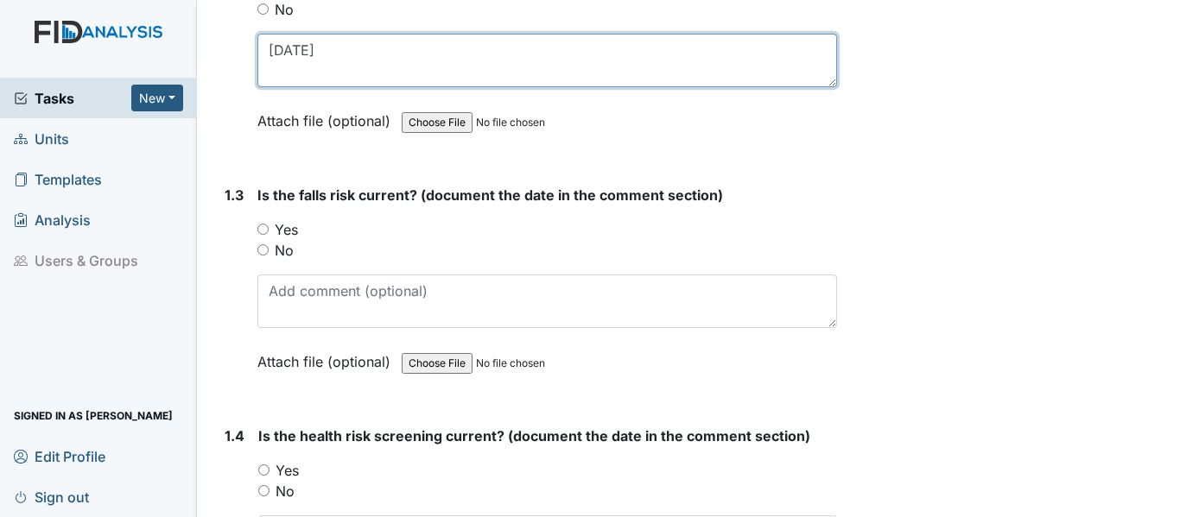
type textarea "12-17-24"
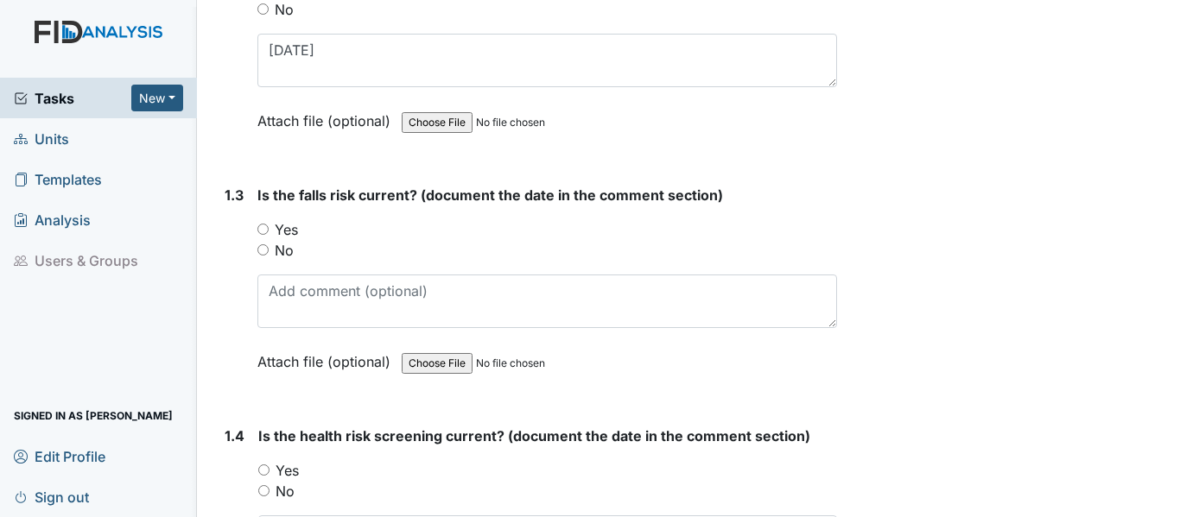
click at [258, 224] on input "Yes" at bounding box center [262, 229] width 11 height 11
radio input "true"
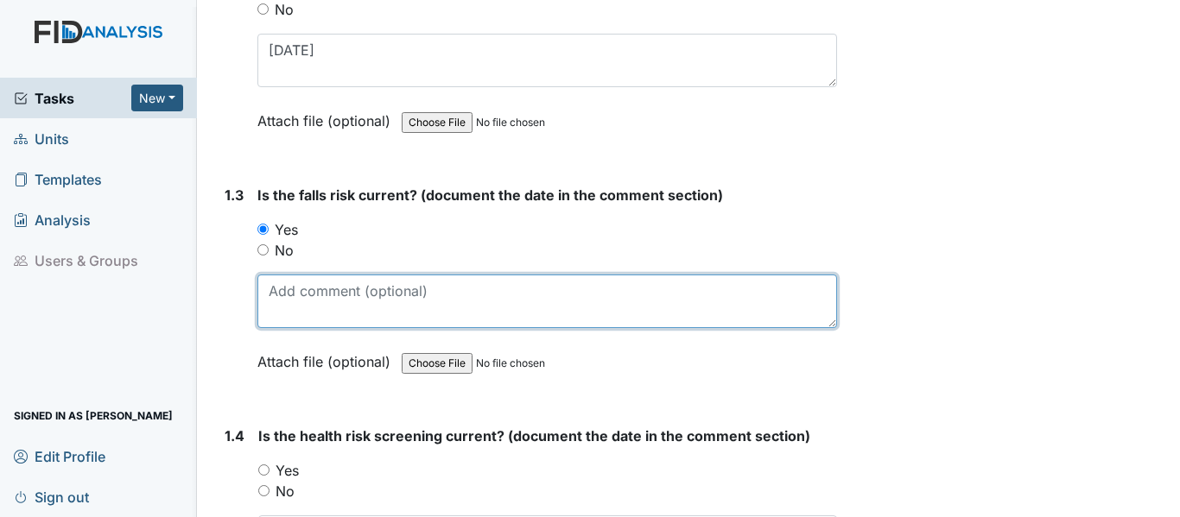
click at [279, 295] on textarea at bounding box center [546, 302] width 579 height 54
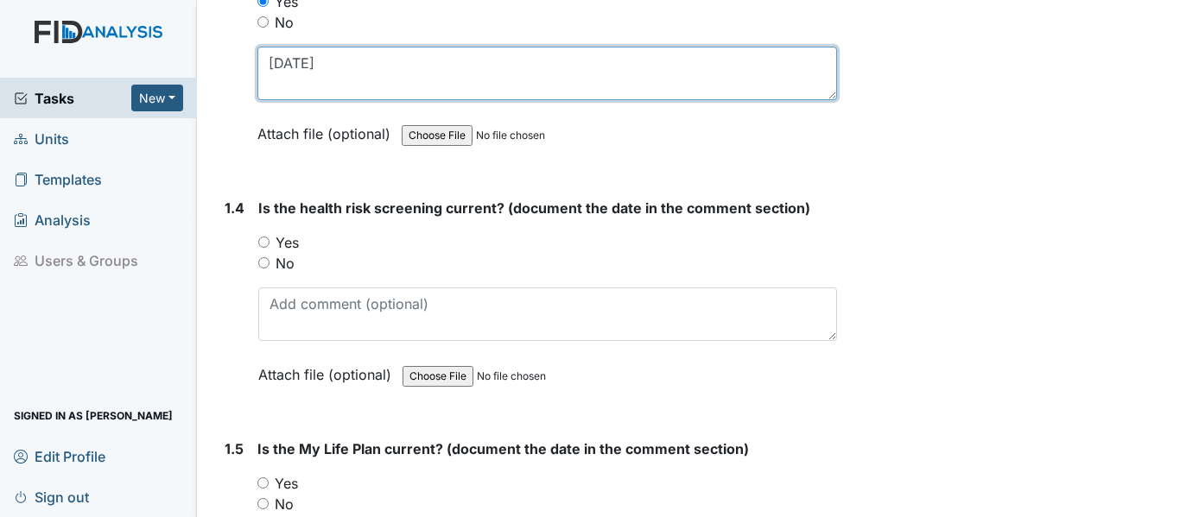
scroll to position [864, 0]
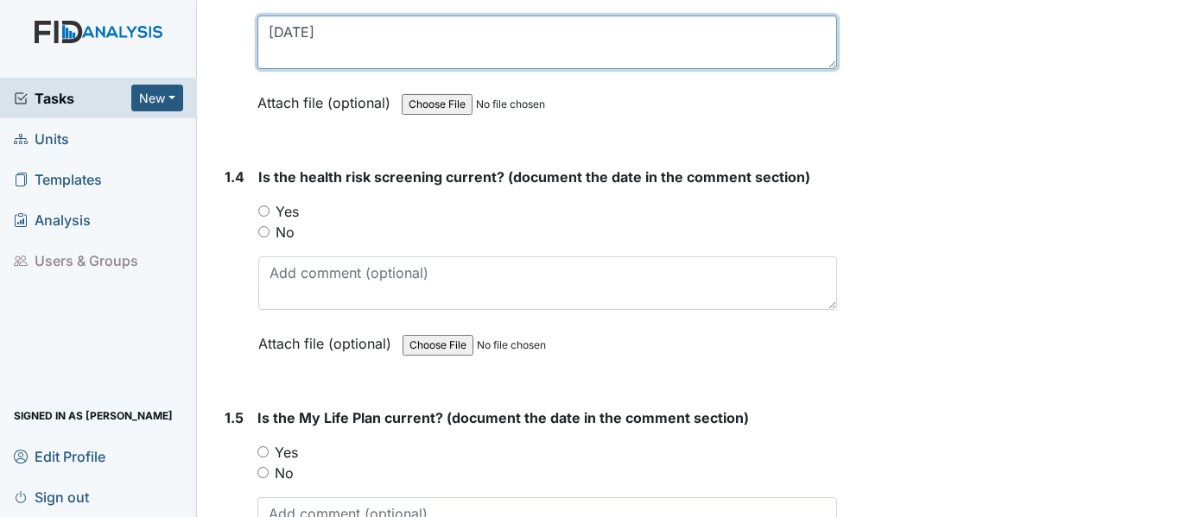
type textarea "12-17-24"
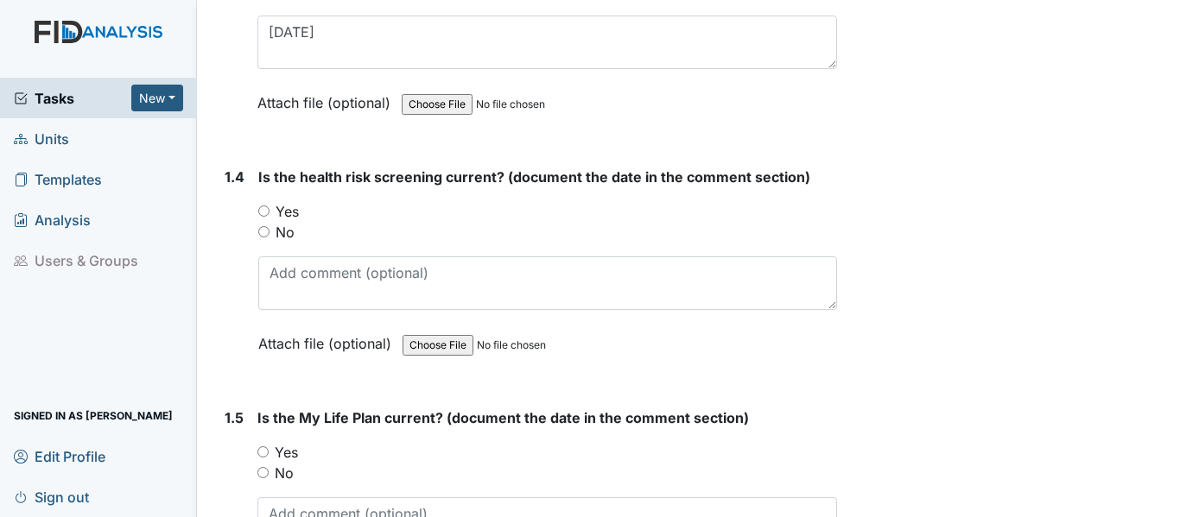
click at [263, 206] on input "Yes" at bounding box center [263, 211] width 11 height 11
radio input "true"
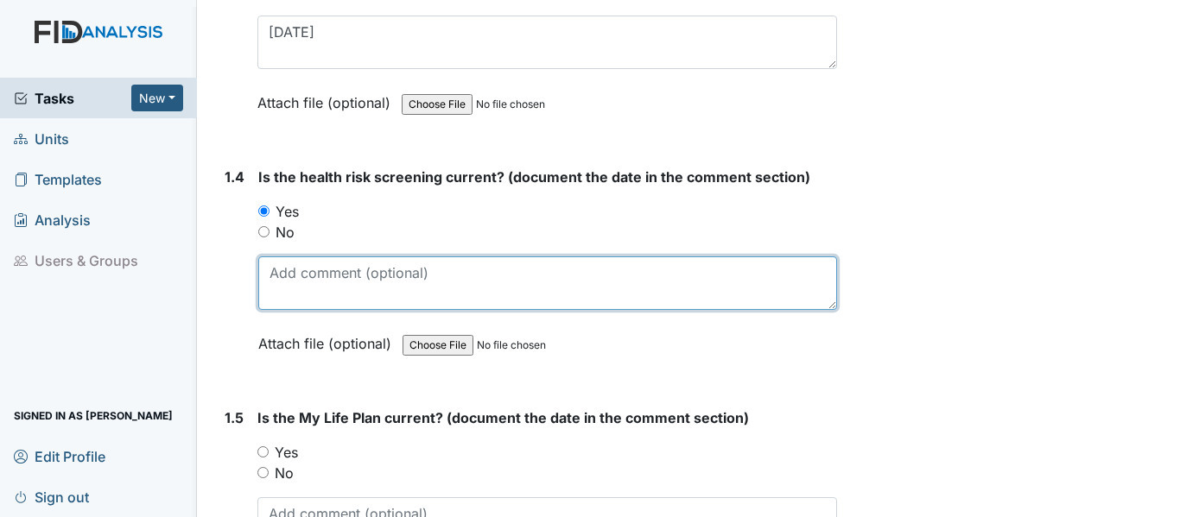
click at [279, 269] on textarea at bounding box center [547, 283] width 579 height 54
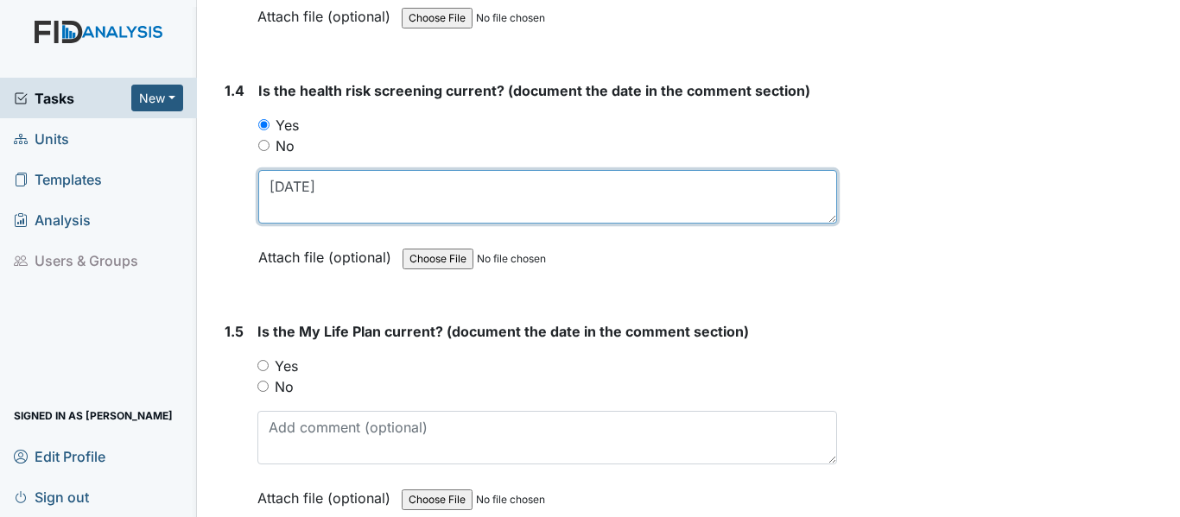
scroll to position [1036, 0]
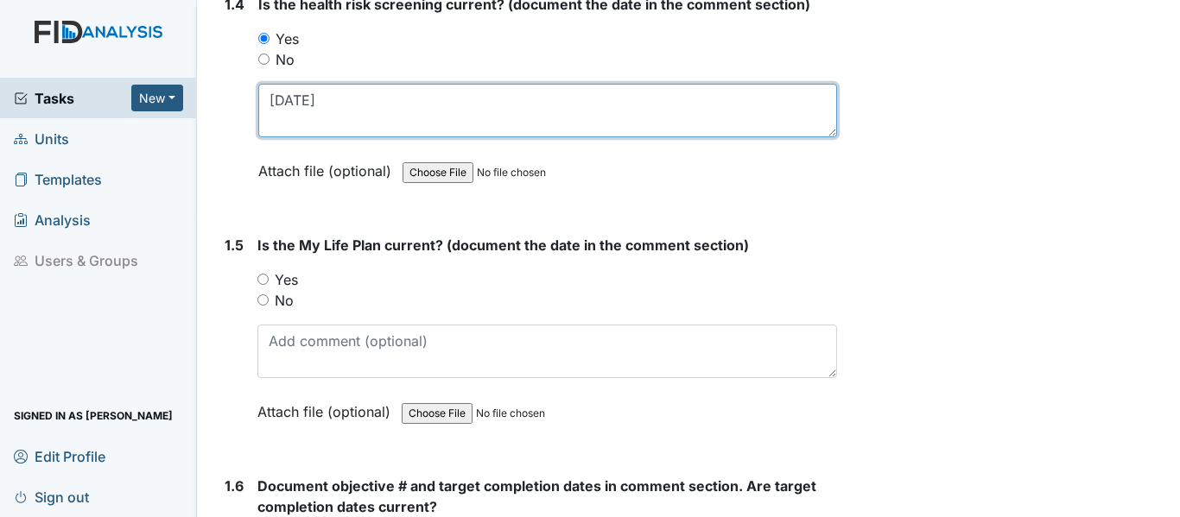
type textarea "12-17-24"
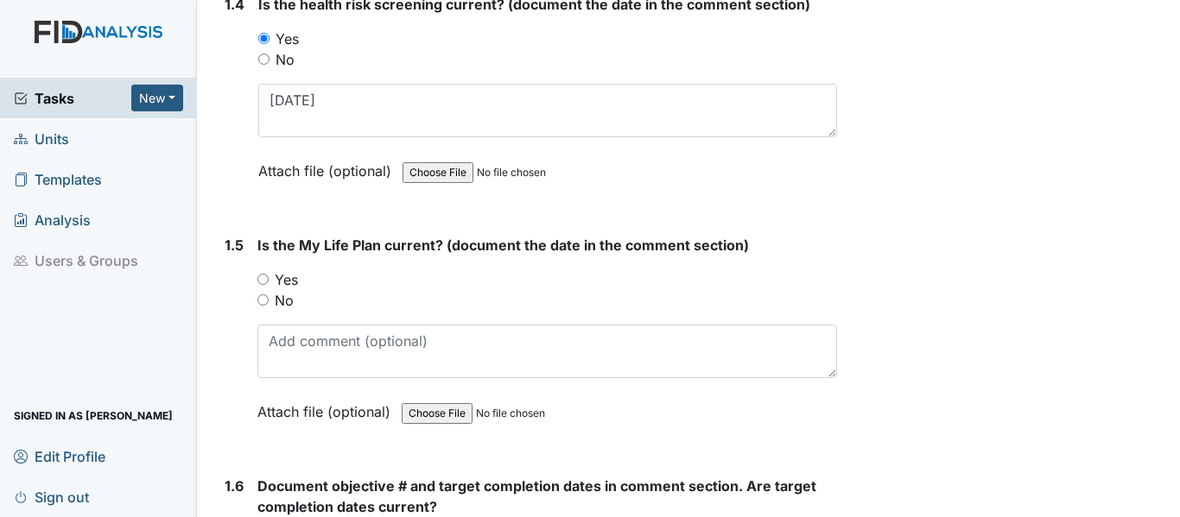
click at [261, 275] on input "Yes" at bounding box center [262, 279] width 11 height 11
radio input "true"
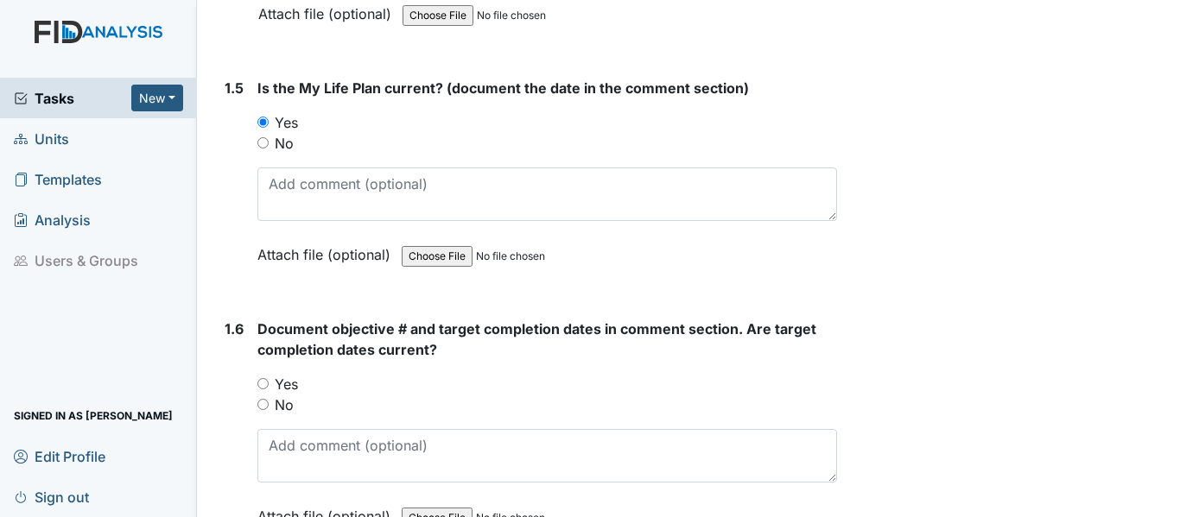
scroll to position [1209, 0]
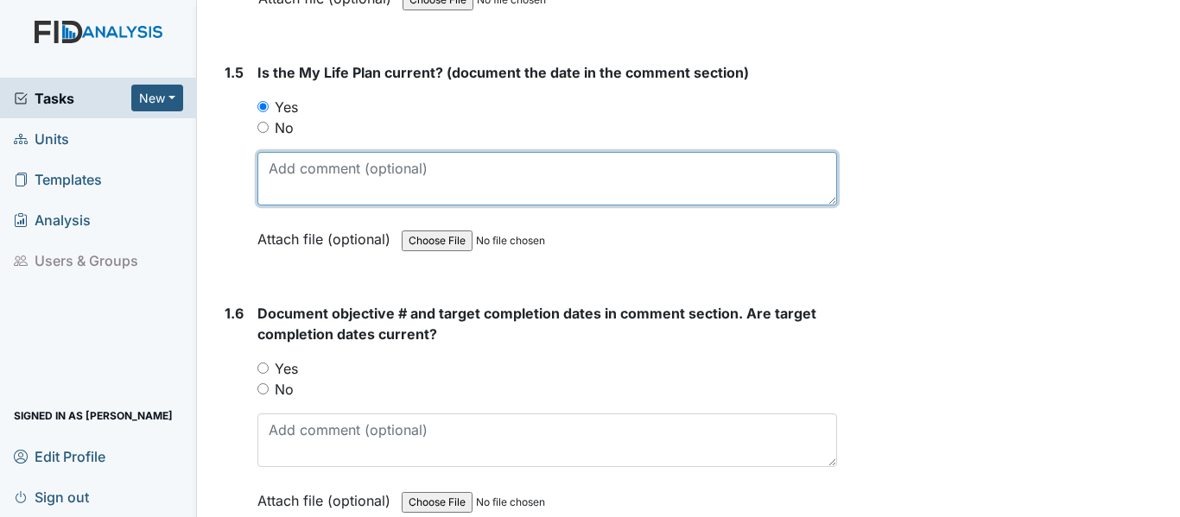
click at [270, 161] on textarea at bounding box center [546, 179] width 579 height 54
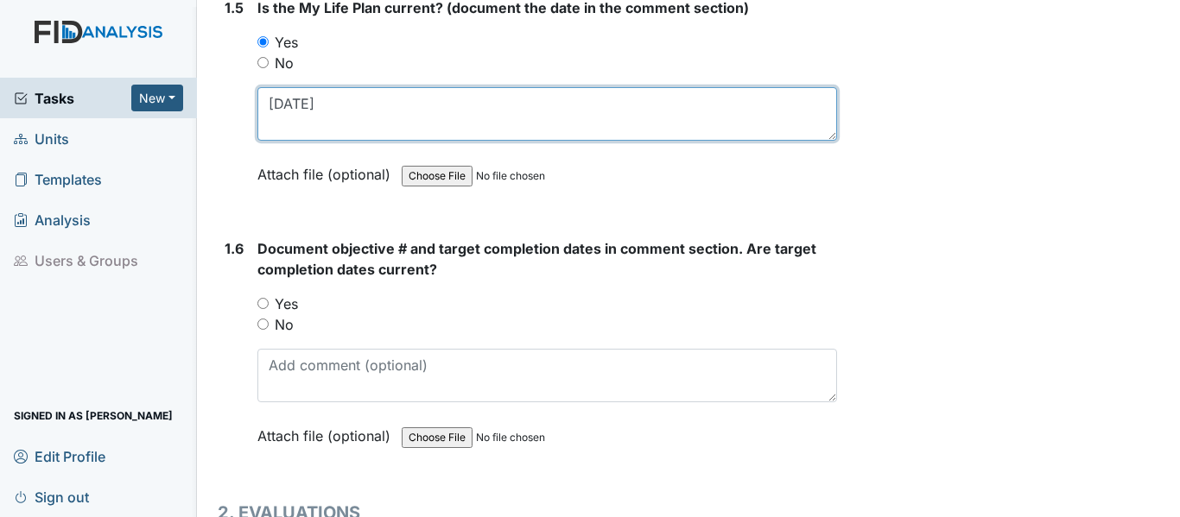
scroll to position [1382, 0]
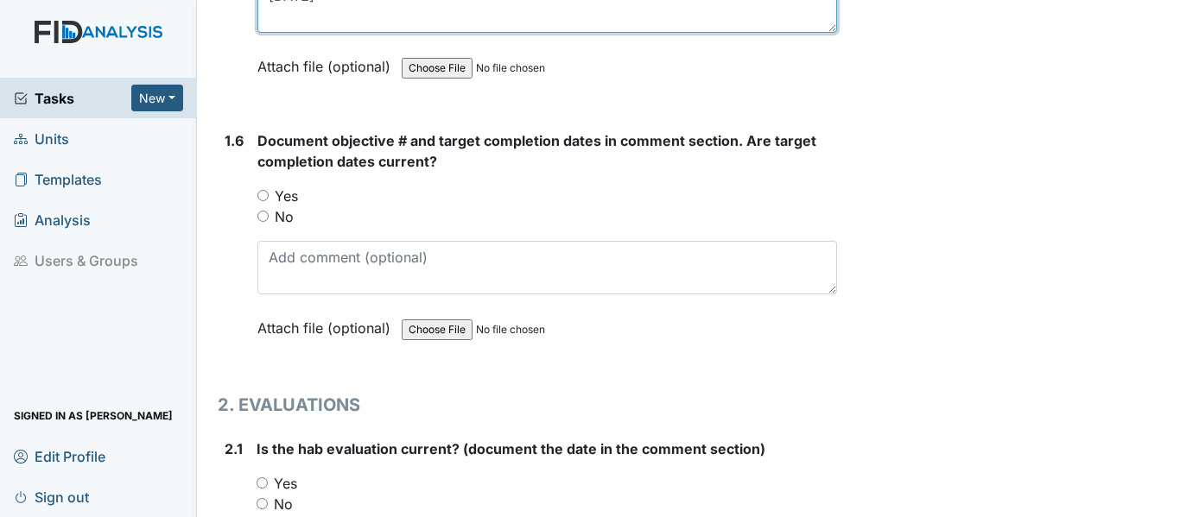
type textarea "12-17-24"
click at [263, 190] on input "Yes" at bounding box center [262, 195] width 11 height 11
radio input "true"
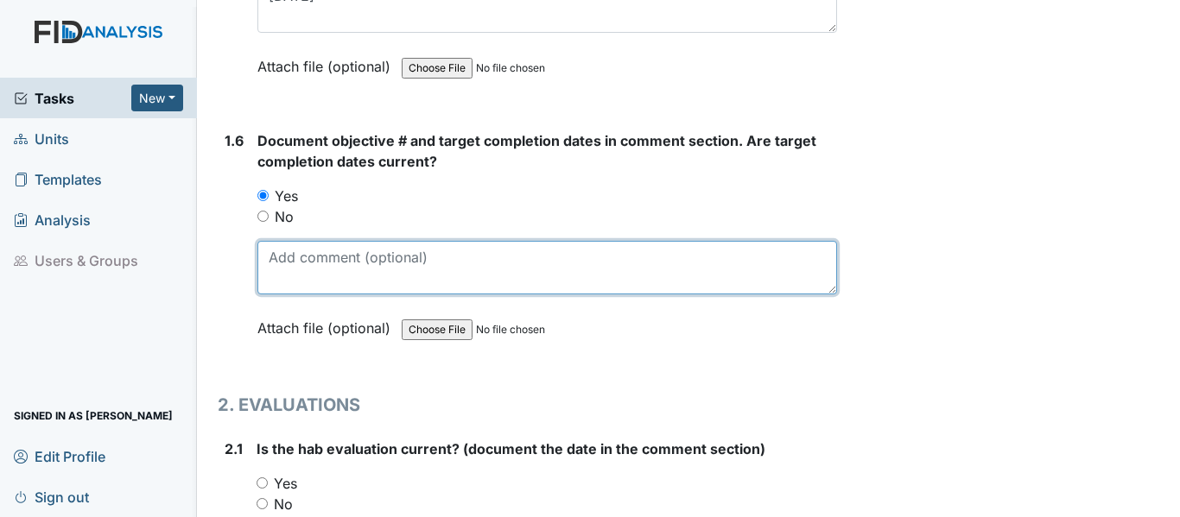
click at [282, 263] on textarea at bounding box center [546, 268] width 579 height 54
click at [264, 252] on textarea at bounding box center [546, 268] width 579 height 54
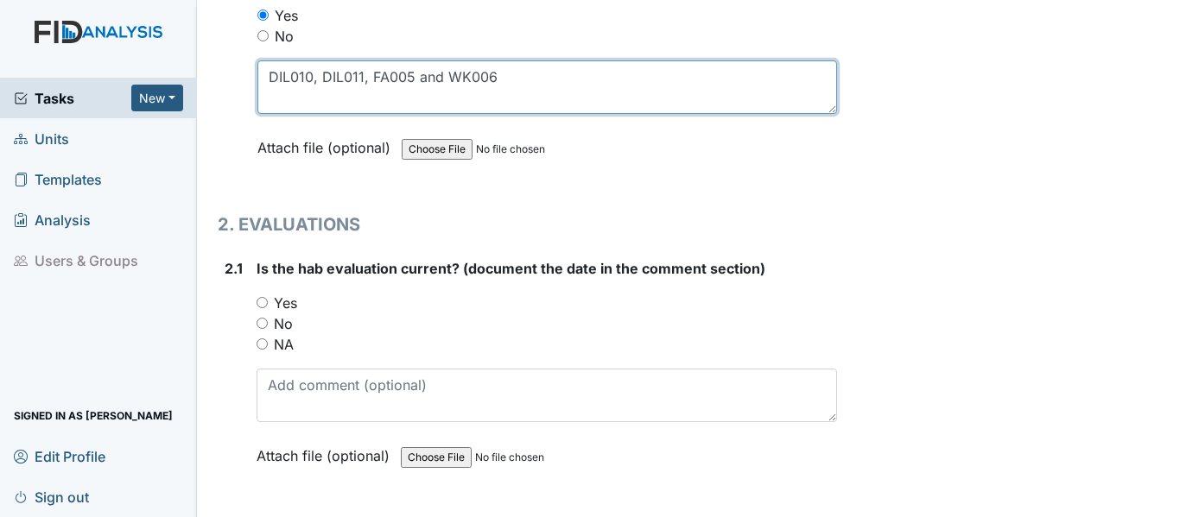
scroll to position [1555, 0]
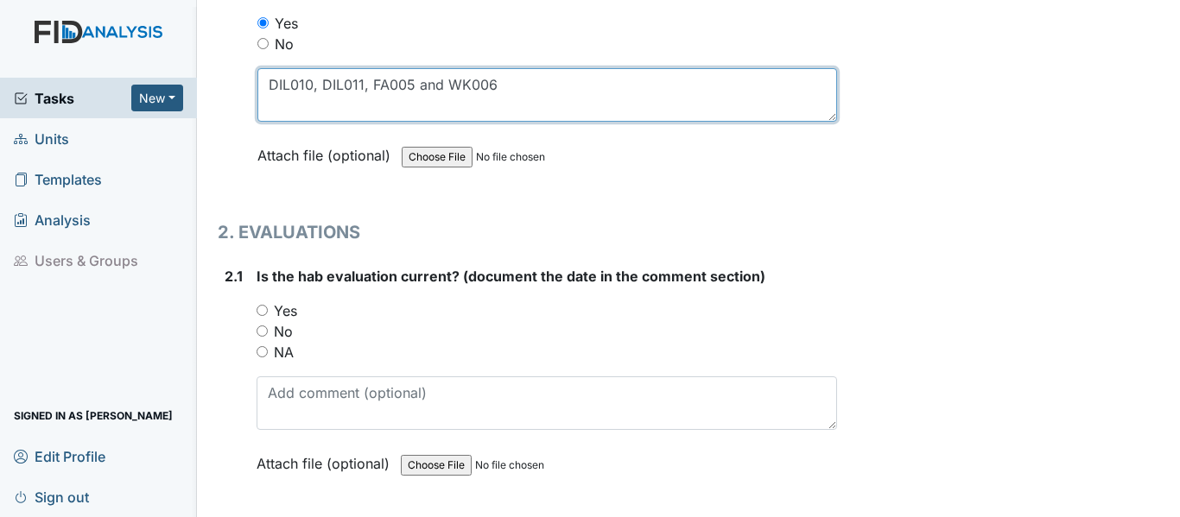
type textarea "DIL010, DIL011, FA005 and WK006"
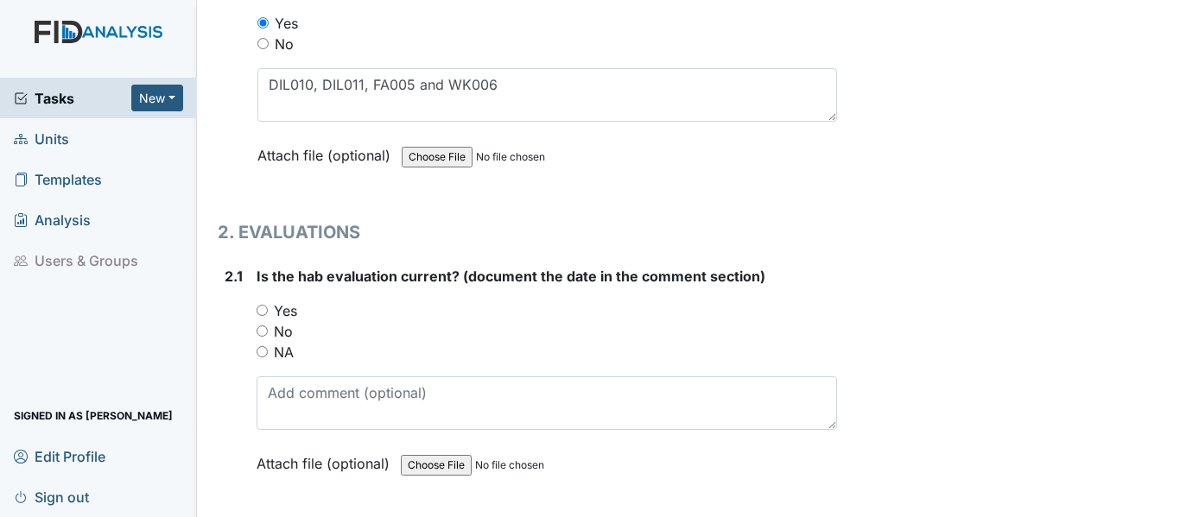
click at [260, 301] on div "Yes" at bounding box center [546, 311] width 580 height 21
click at [264, 305] on input "Yes" at bounding box center [261, 310] width 11 height 11
radio input "true"
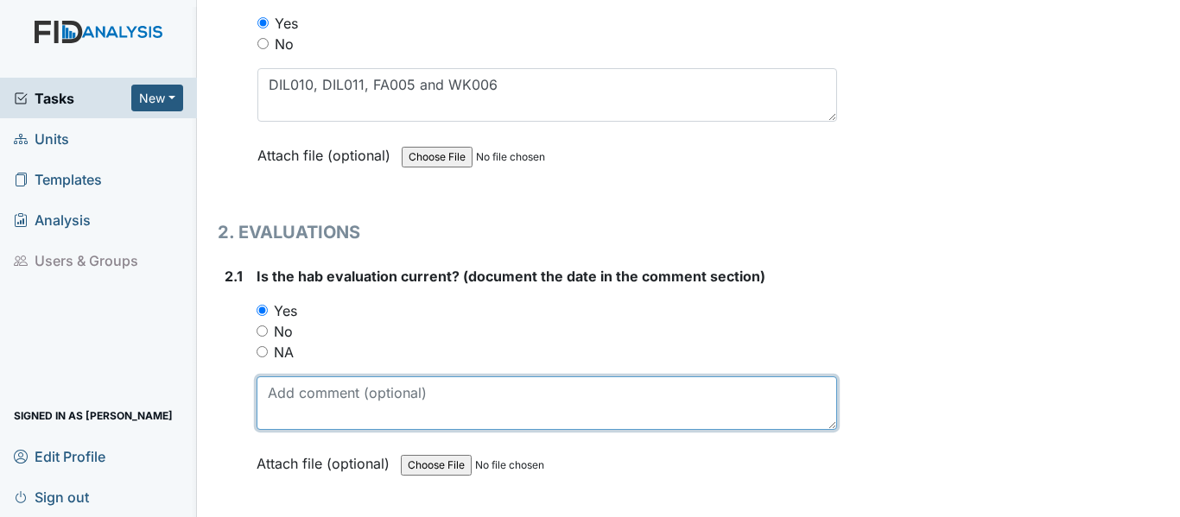
click at [271, 404] on textarea at bounding box center [546, 404] width 580 height 54
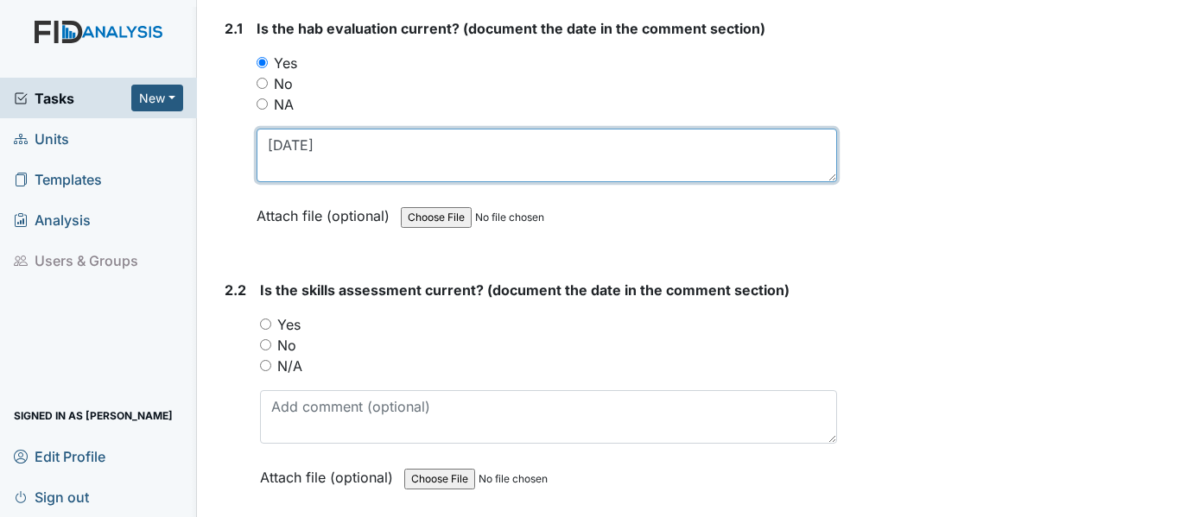
scroll to position [1900, 0]
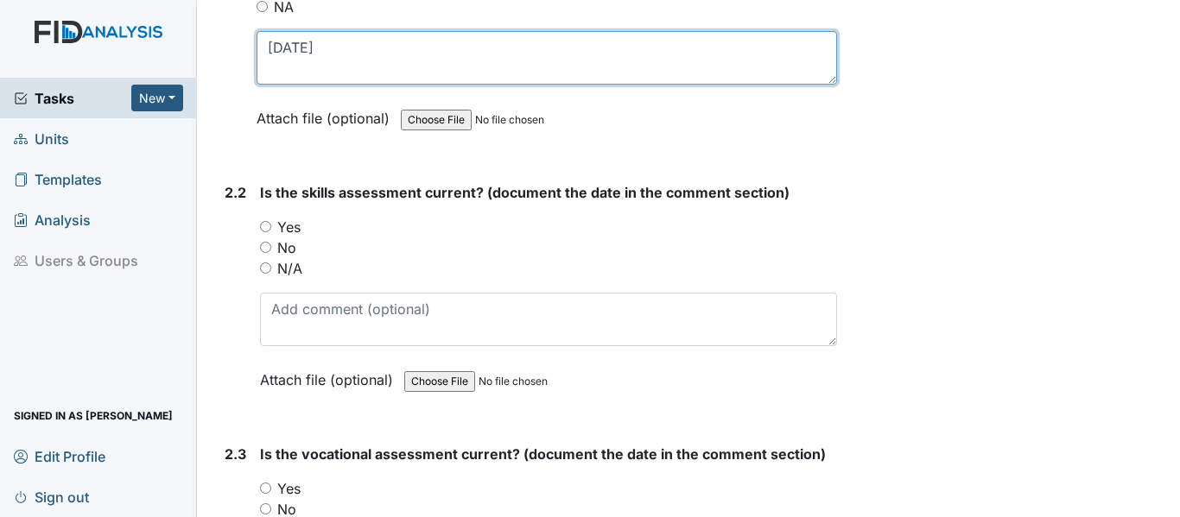
type textarea "12-17-24"
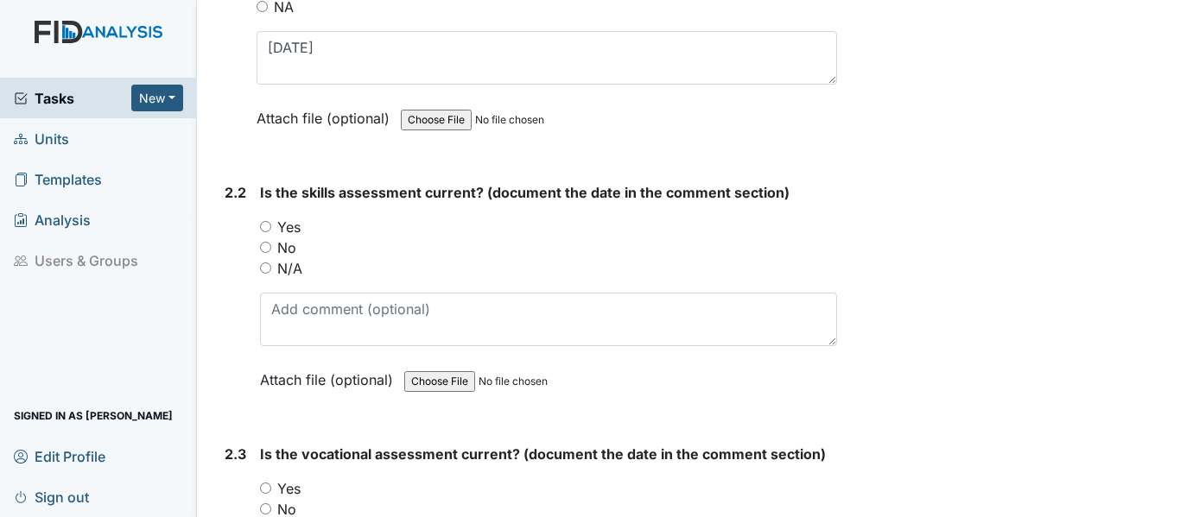
click at [268, 221] on input "Yes" at bounding box center [265, 226] width 11 height 11
radio input "true"
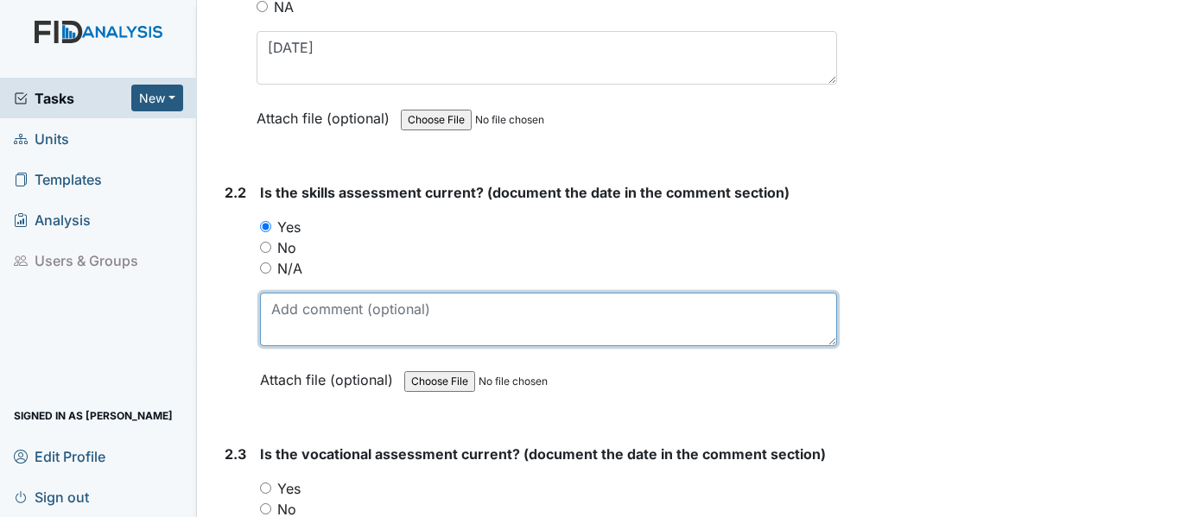
click at [279, 313] on textarea at bounding box center [548, 320] width 577 height 54
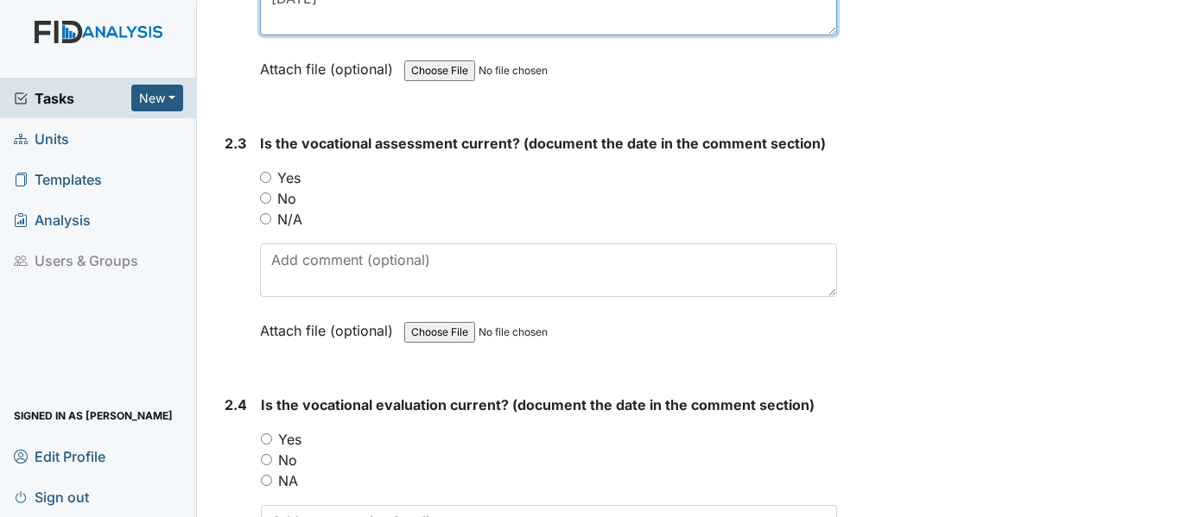
scroll to position [2332, 0]
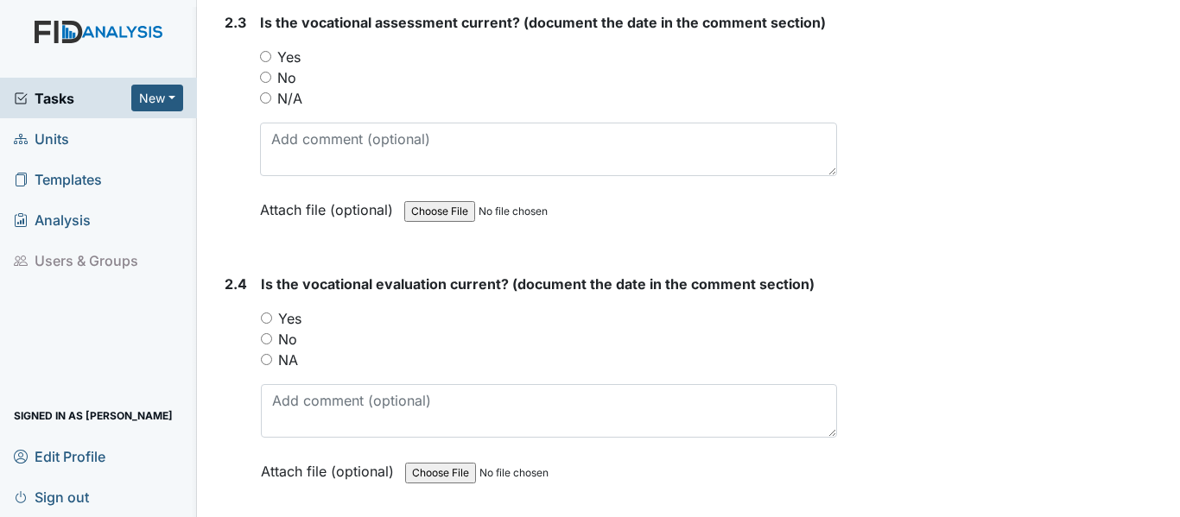
type textarea "12-17-24"
click at [265, 51] on input "Yes" at bounding box center [265, 56] width 11 height 11
radio input "true"
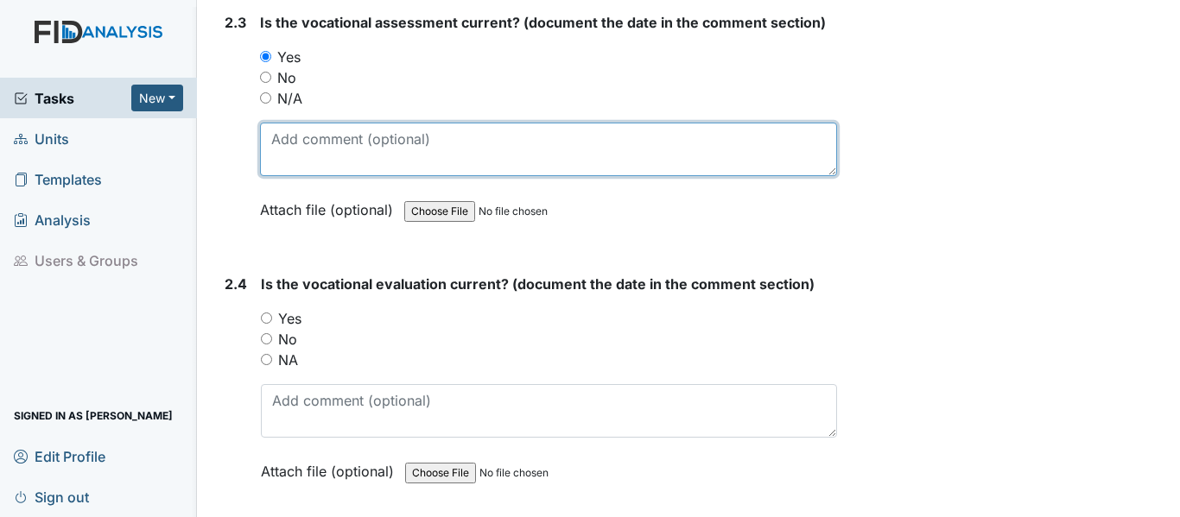
click at [281, 125] on textarea at bounding box center [548, 150] width 577 height 54
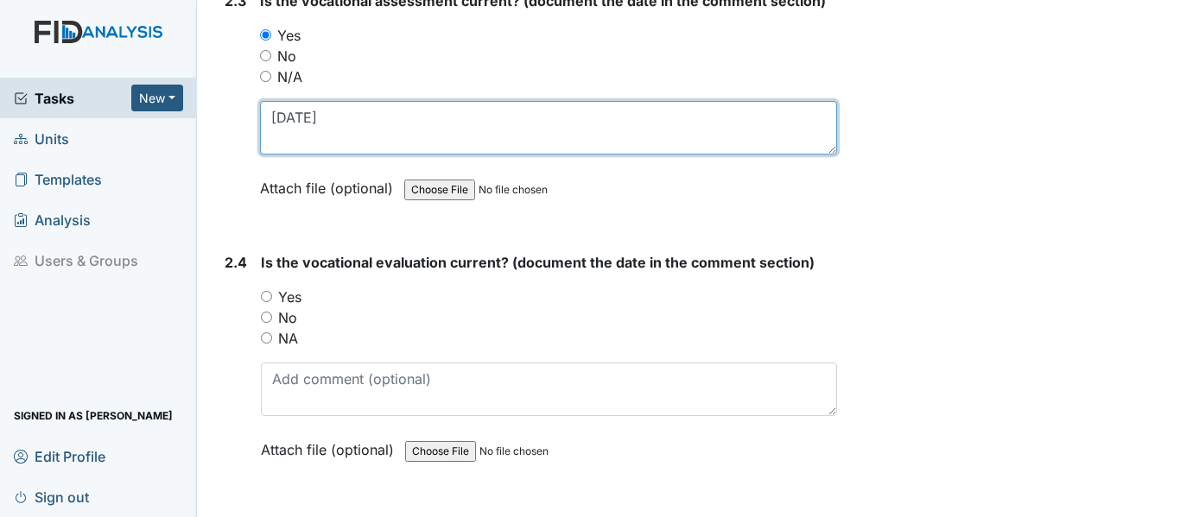
scroll to position [2418, 0]
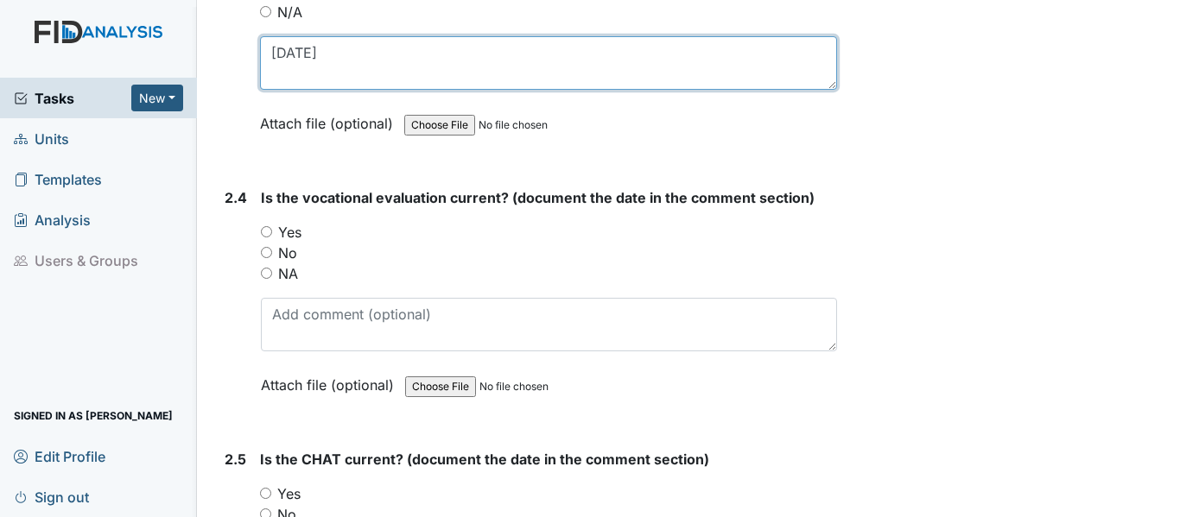
type textarea "12-17-24"
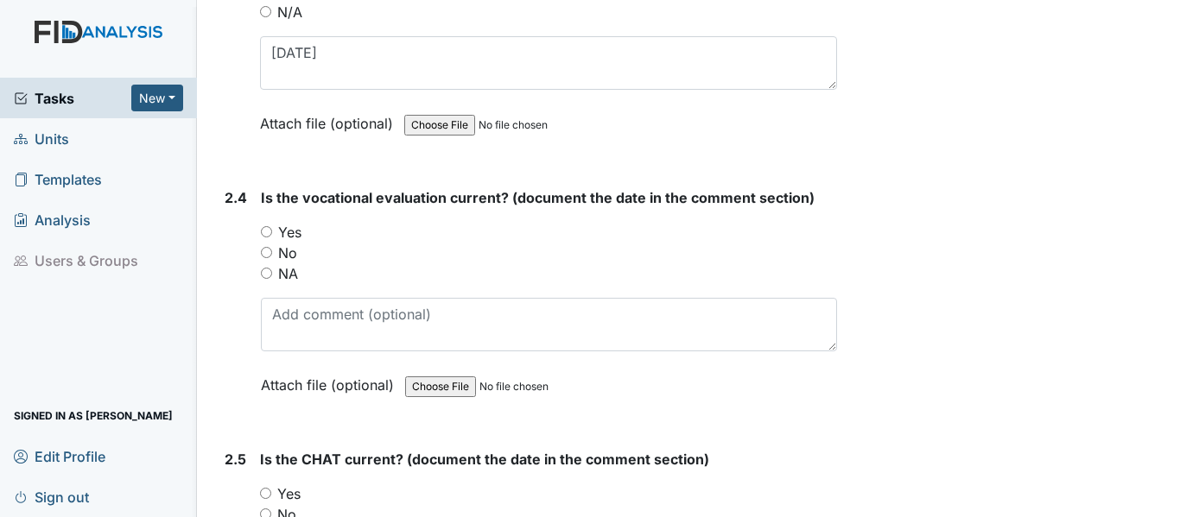
click at [271, 226] on input "Yes" at bounding box center [266, 231] width 11 height 11
radio input "true"
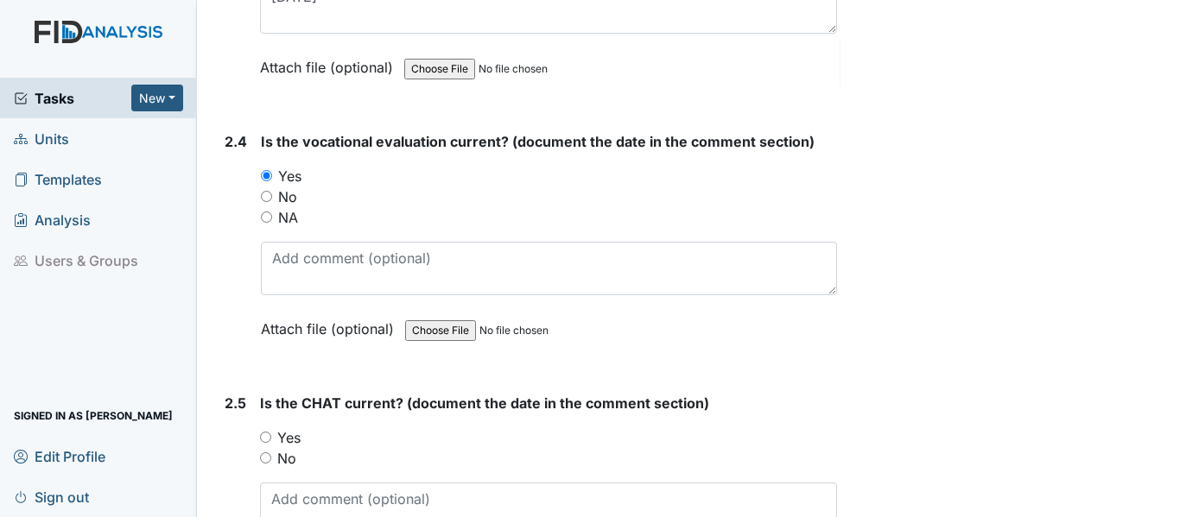
scroll to position [2504, 0]
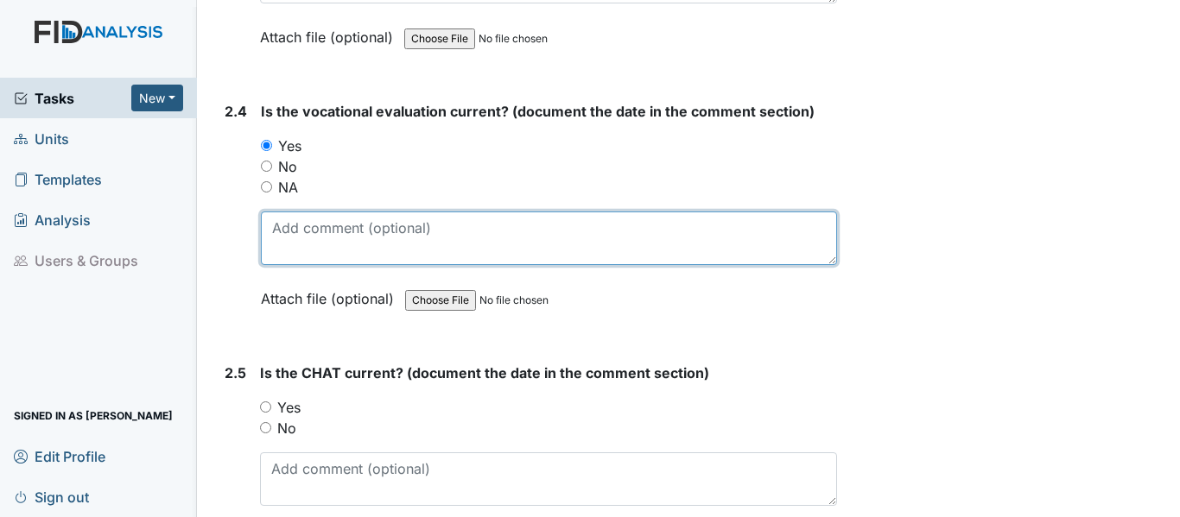
click at [273, 225] on textarea at bounding box center [549, 239] width 576 height 54
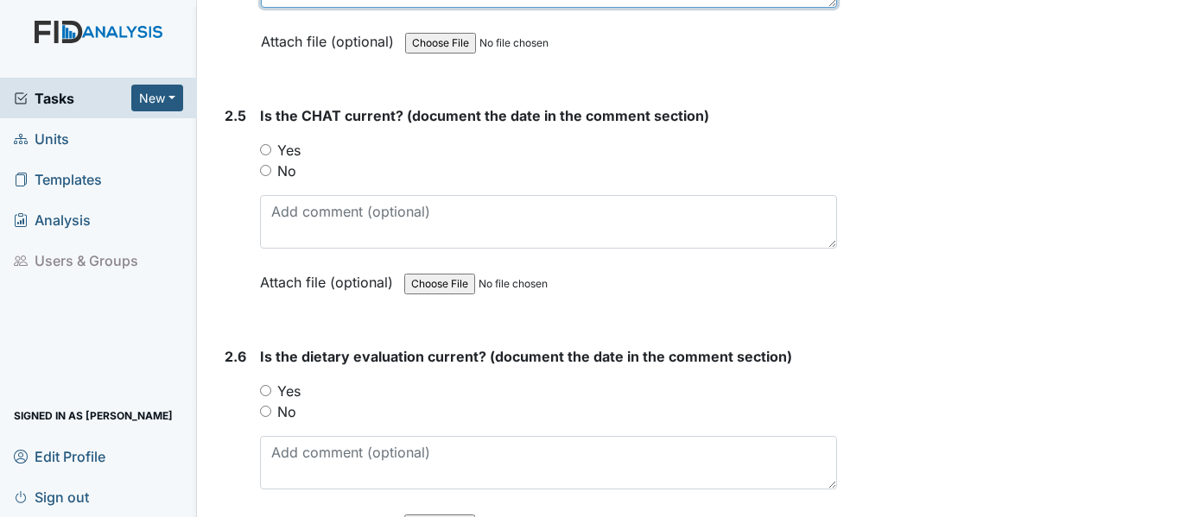
scroll to position [2764, 0]
type textarea "12-17-24"
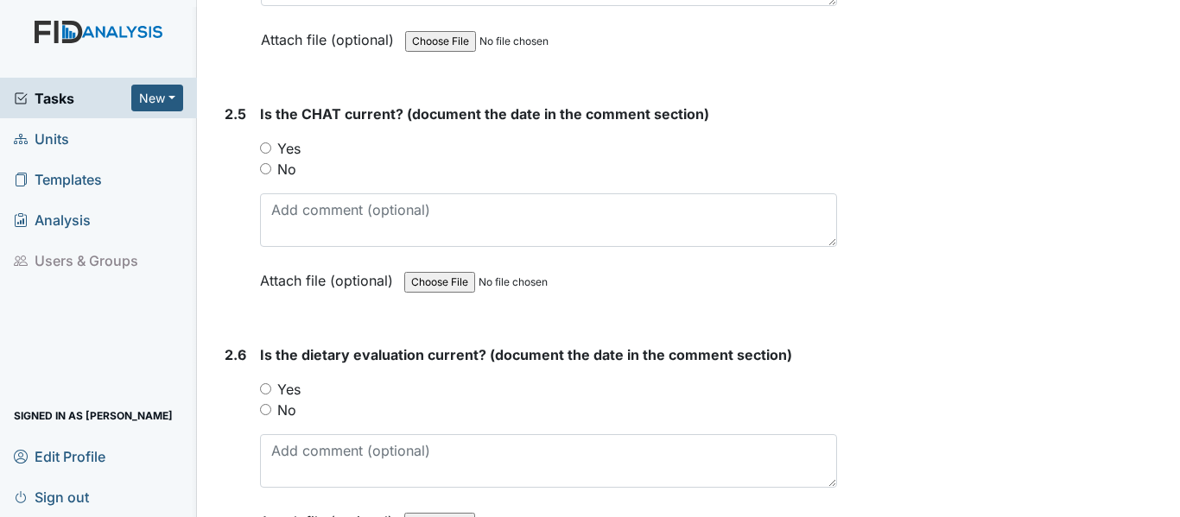
click at [265, 142] on input "Yes" at bounding box center [265, 147] width 11 height 11
radio input "true"
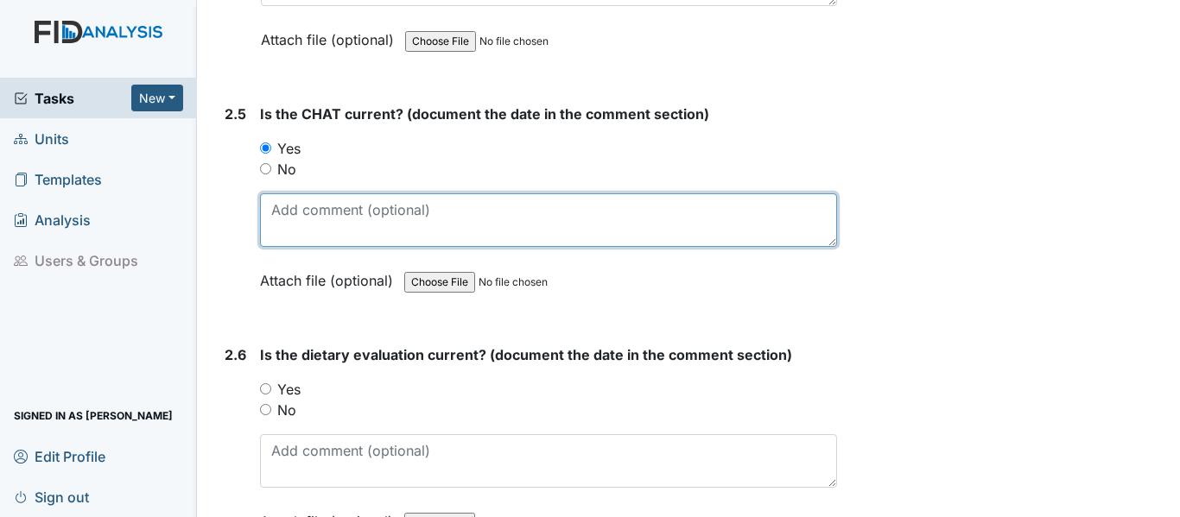
click at [279, 217] on textarea at bounding box center [548, 220] width 577 height 54
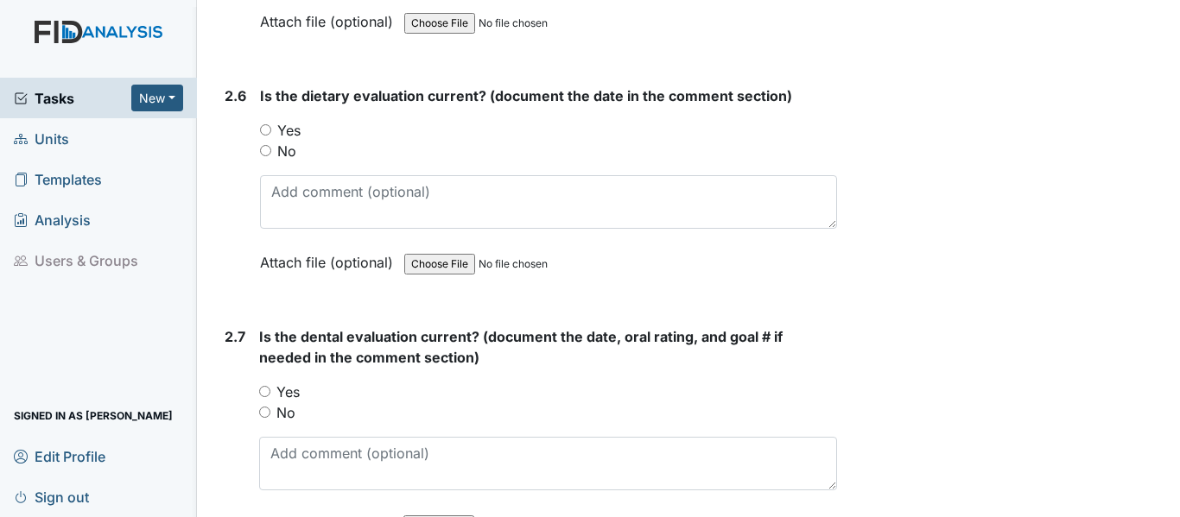
type textarea "12-17-24"
click at [264, 124] on input "Yes" at bounding box center [265, 129] width 11 height 11
radio input "true"
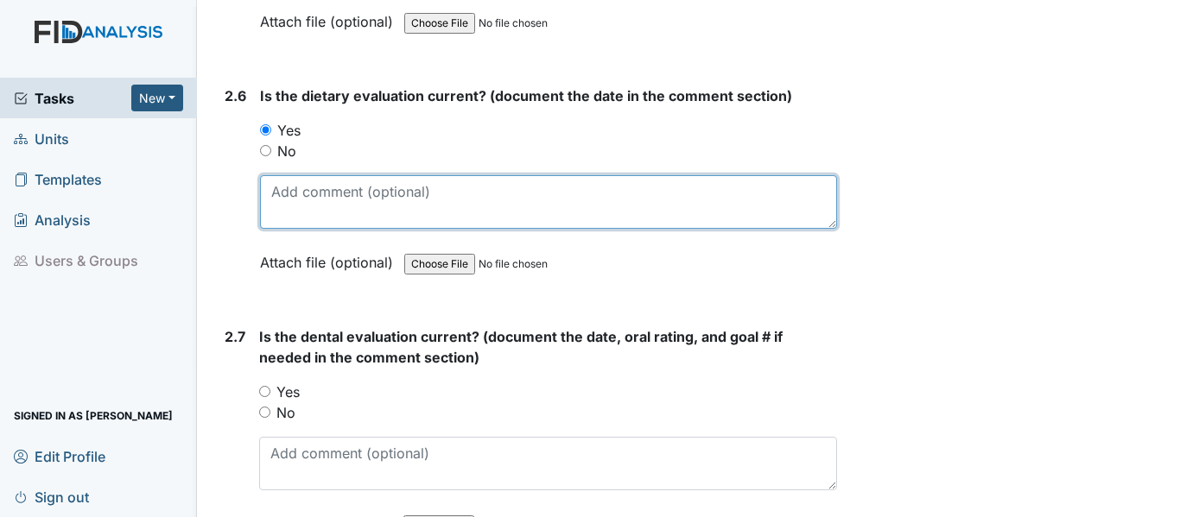
click at [268, 181] on textarea at bounding box center [548, 202] width 577 height 54
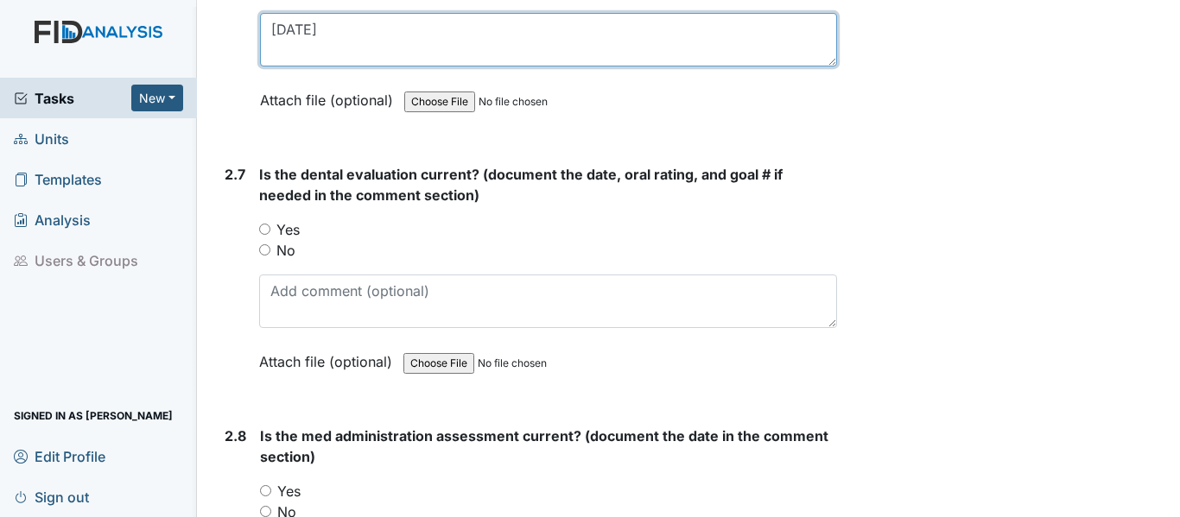
scroll to position [3195, 0]
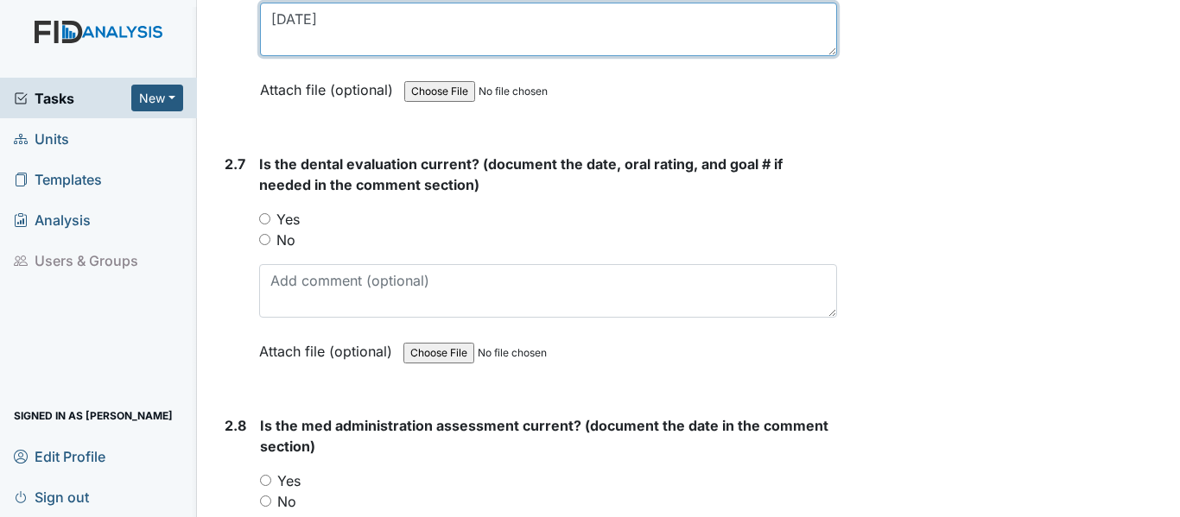
type textarea "5-26-25"
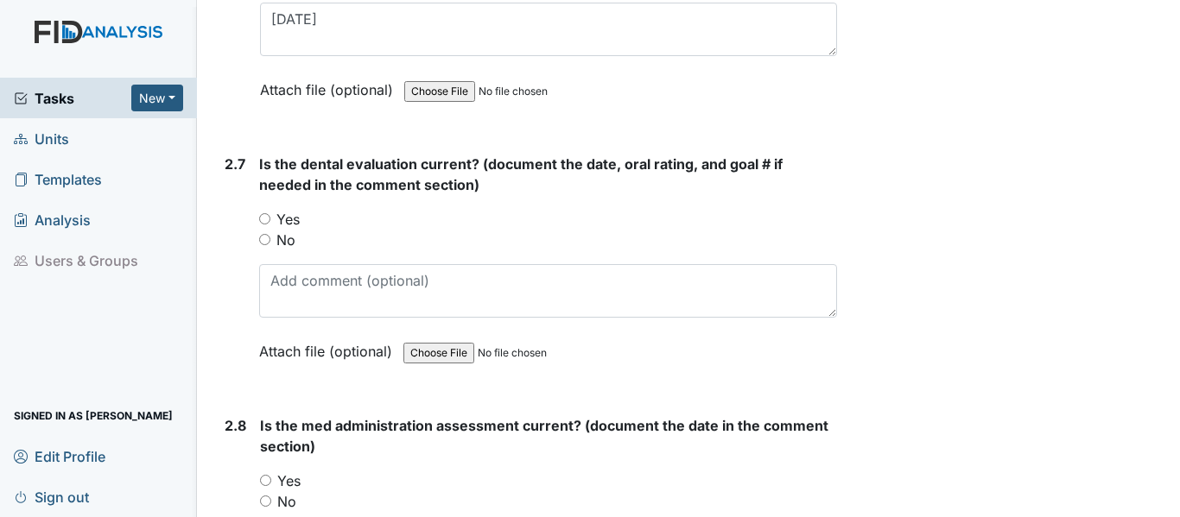
click at [259, 213] on input "Yes" at bounding box center [264, 218] width 11 height 11
radio input "true"
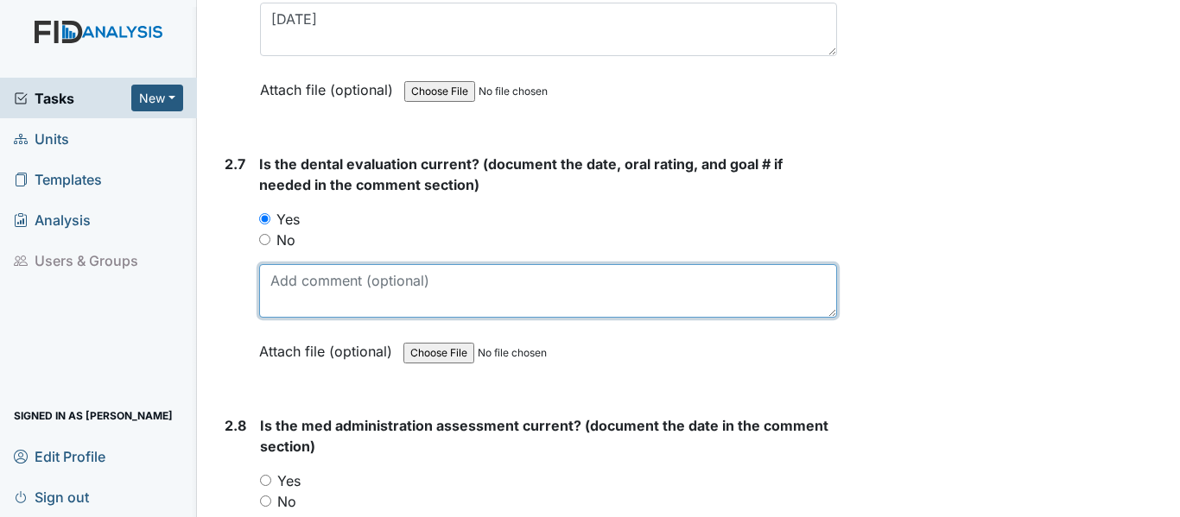
click at [274, 274] on textarea at bounding box center [548, 291] width 578 height 54
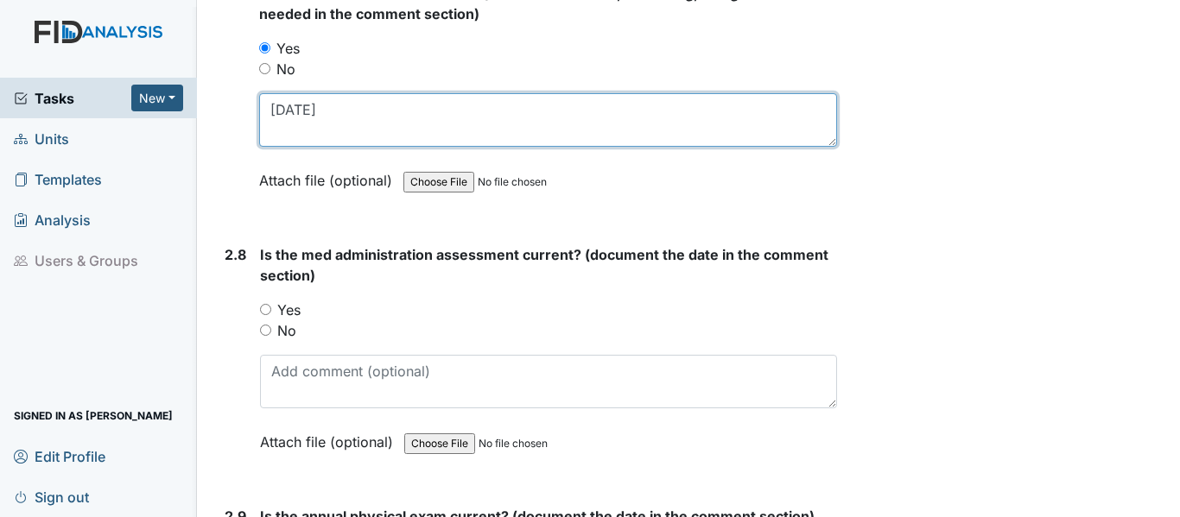
scroll to position [3368, 0]
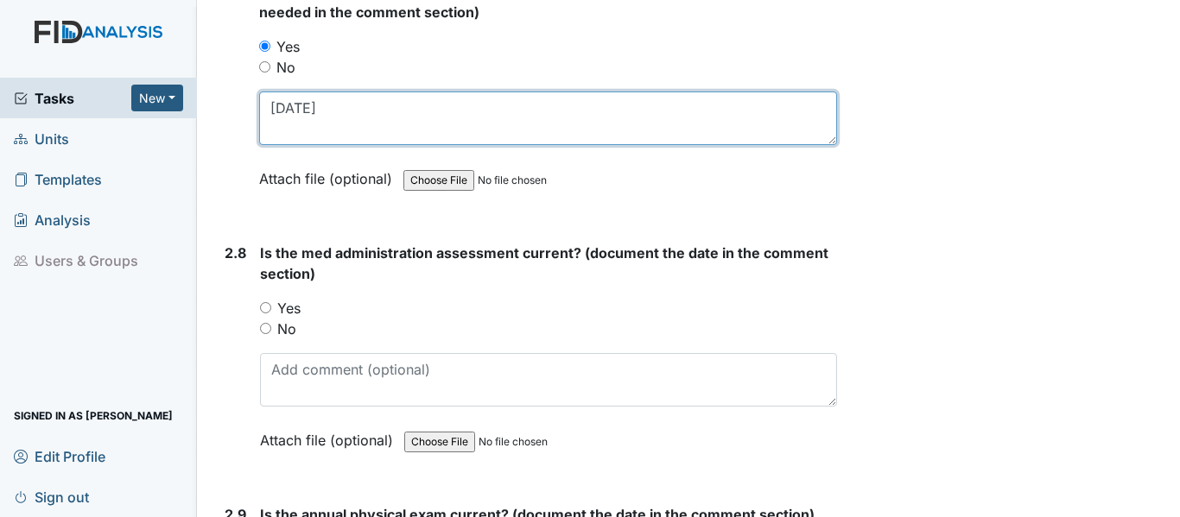
type textarea "5-14-24"
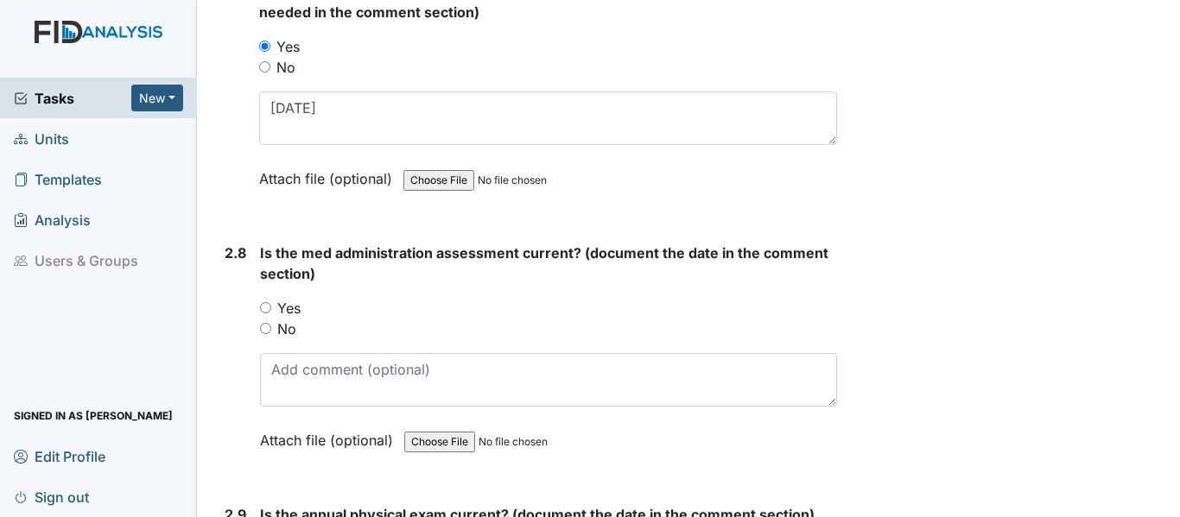
click at [264, 303] on input "Yes" at bounding box center [265, 307] width 11 height 11
radio input "true"
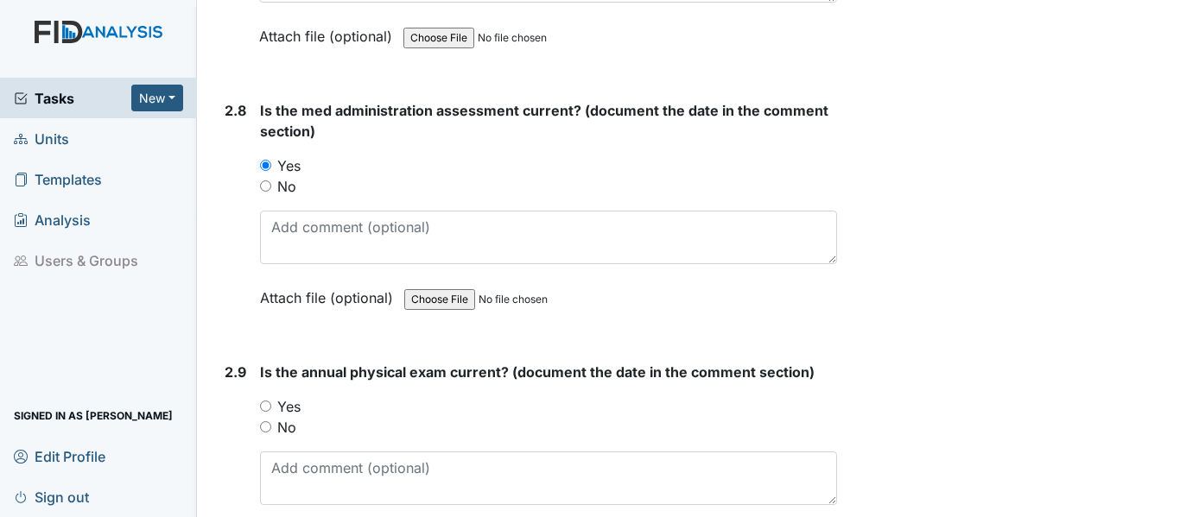
scroll to position [3541, 0]
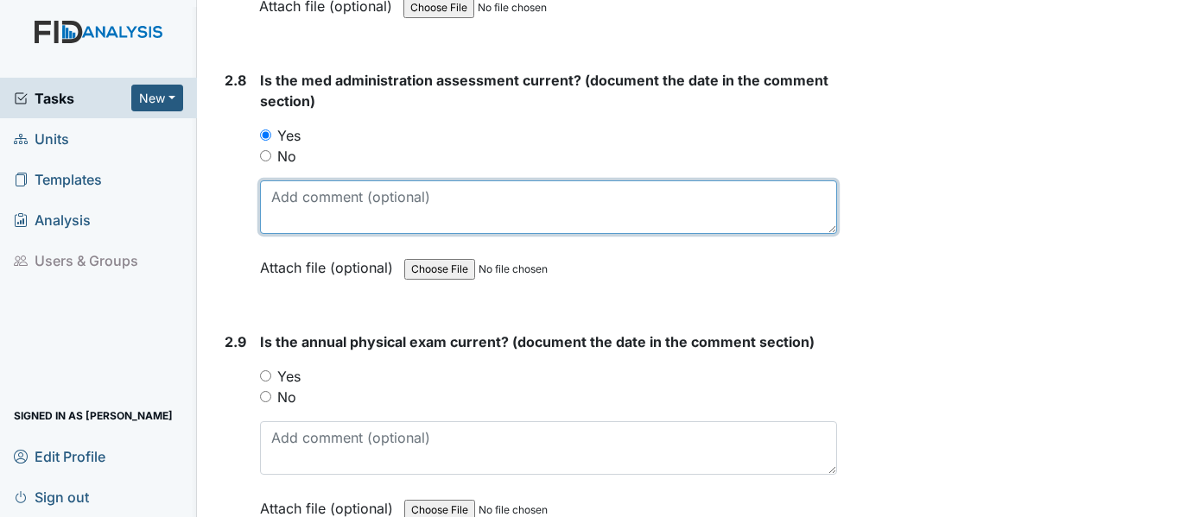
click at [269, 192] on textarea at bounding box center [548, 207] width 577 height 54
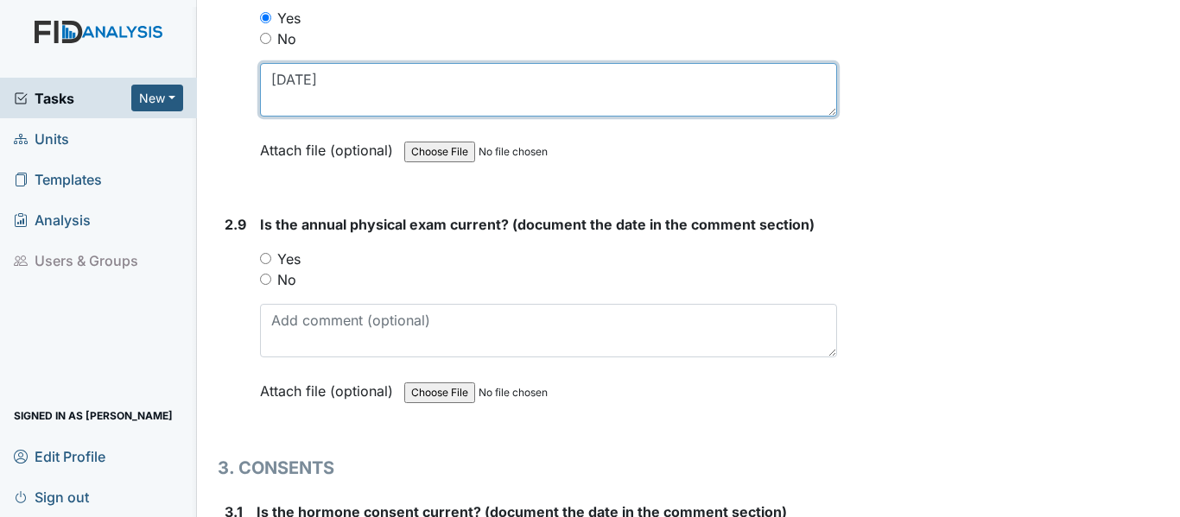
scroll to position [3627, 0]
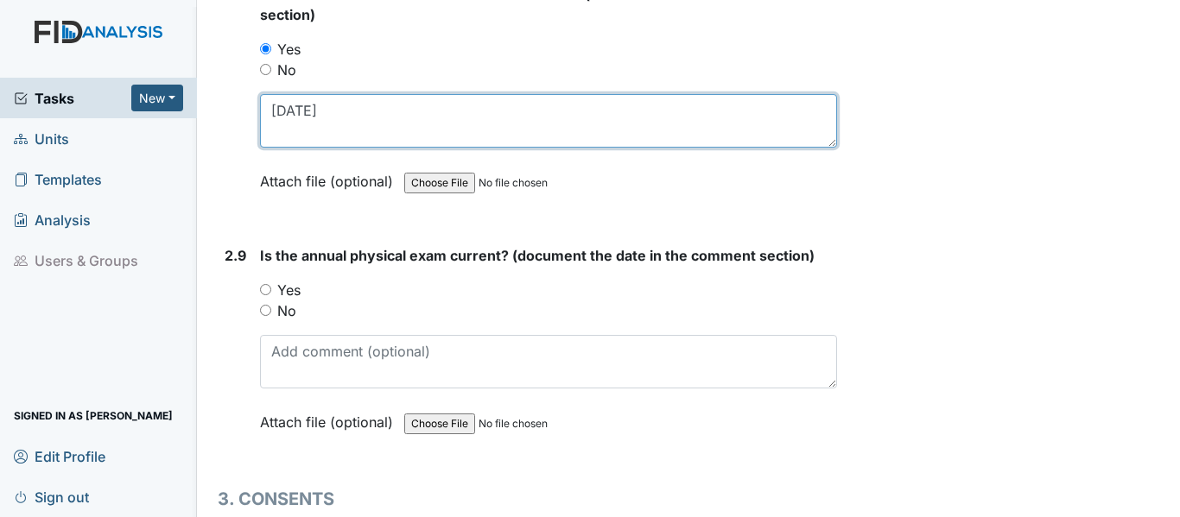
type textarea "[DATE]"
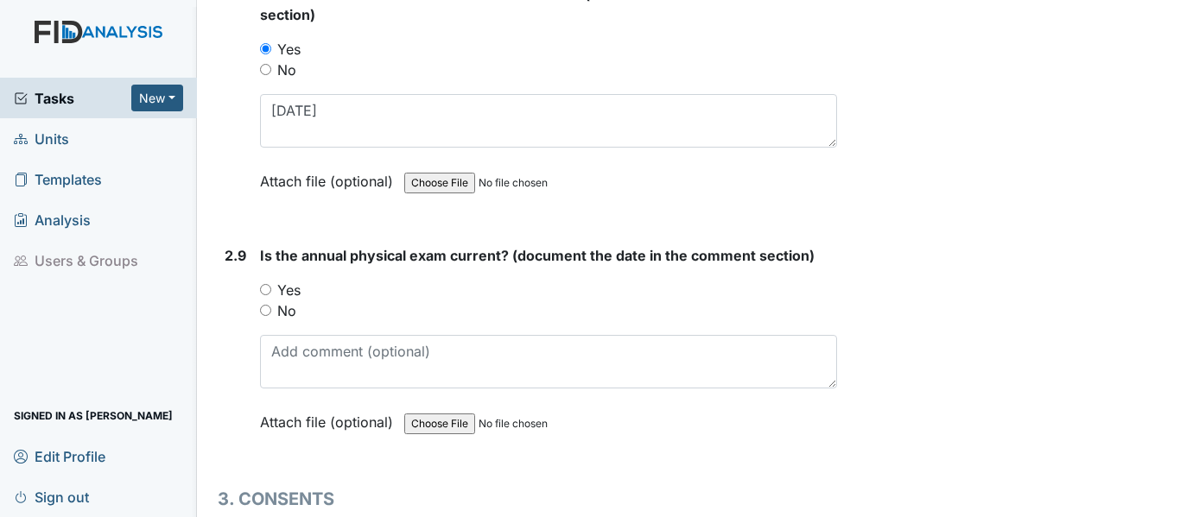
click at [265, 284] on input "Yes" at bounding box center [265, 289] width 11 height 11
radio input "true"
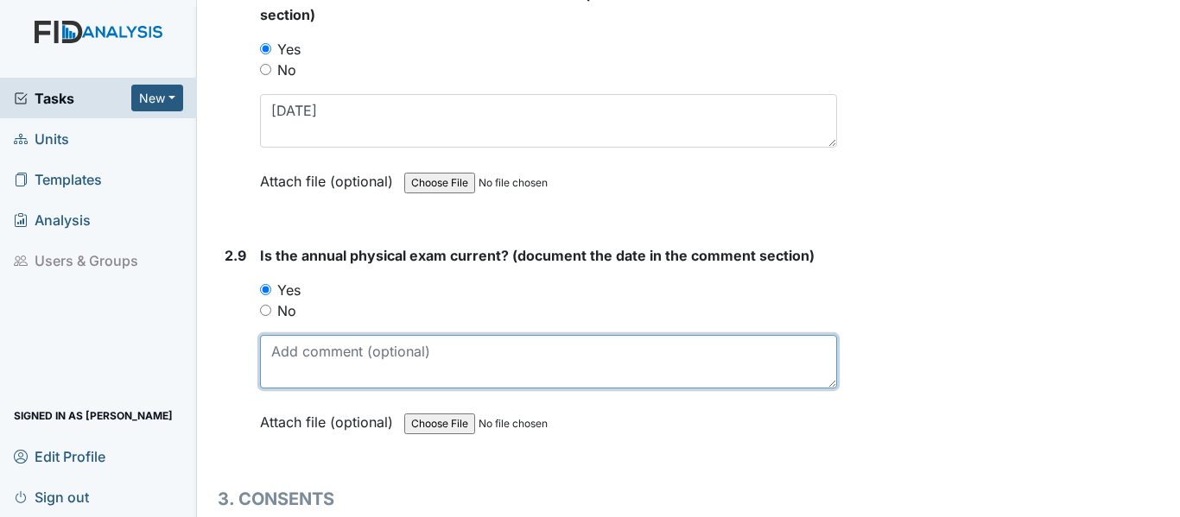
click at [279, 347] on textarea at bounding box center [548, 362] width 577 height 54
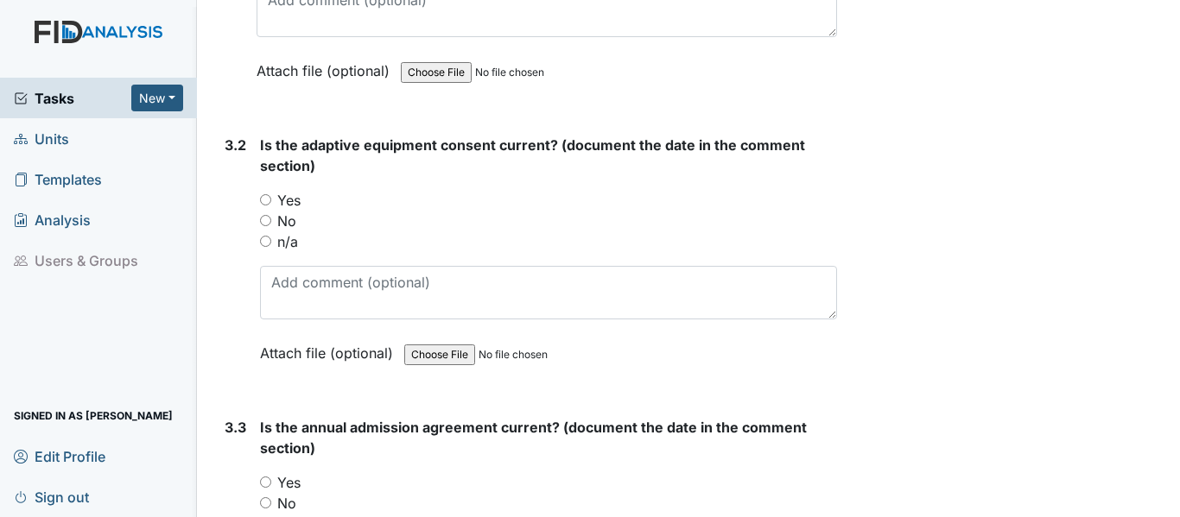
scroll to position [4318, 0]
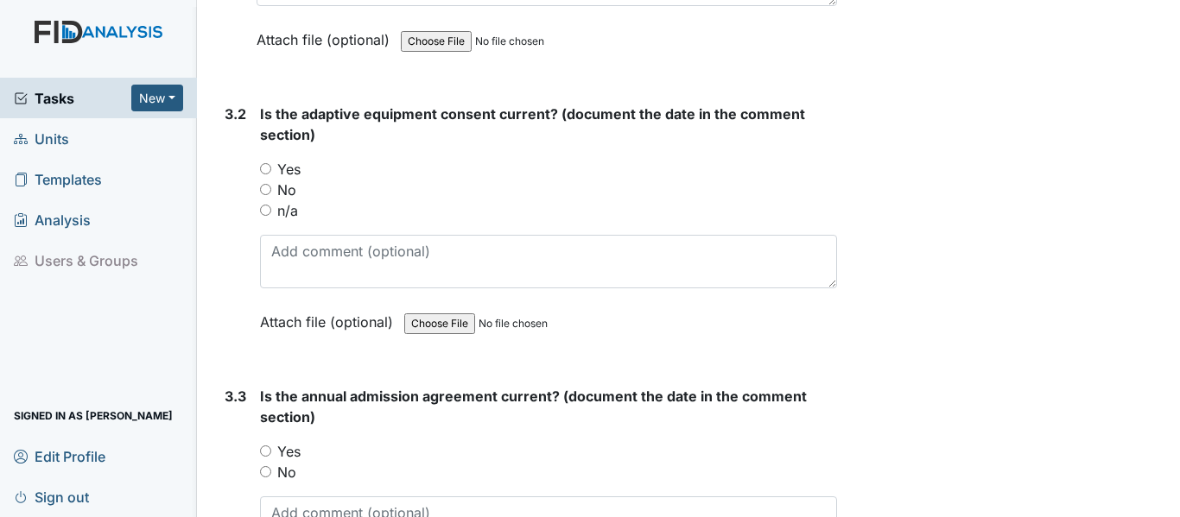
type textarea "11-25-24"
click at [263, 205] on input "n/a" at bounding box center [265, 210] width 11 height 11
radio input "true"
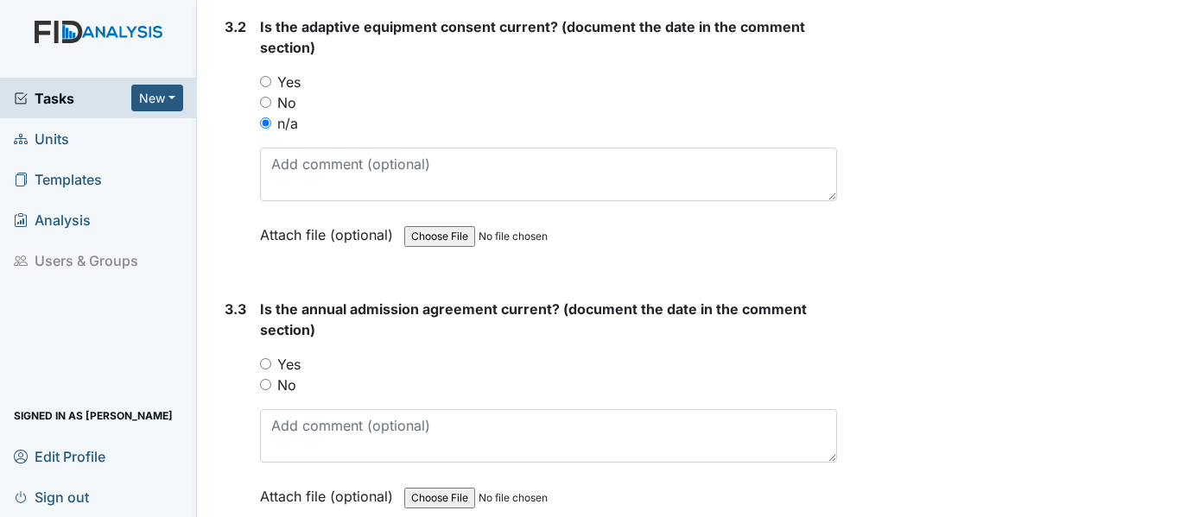
scroll to position [4404, 0]
click at [267, 359] on input "Yes" at bounding box center [265, 364] width 11 height 11
radio input "true"
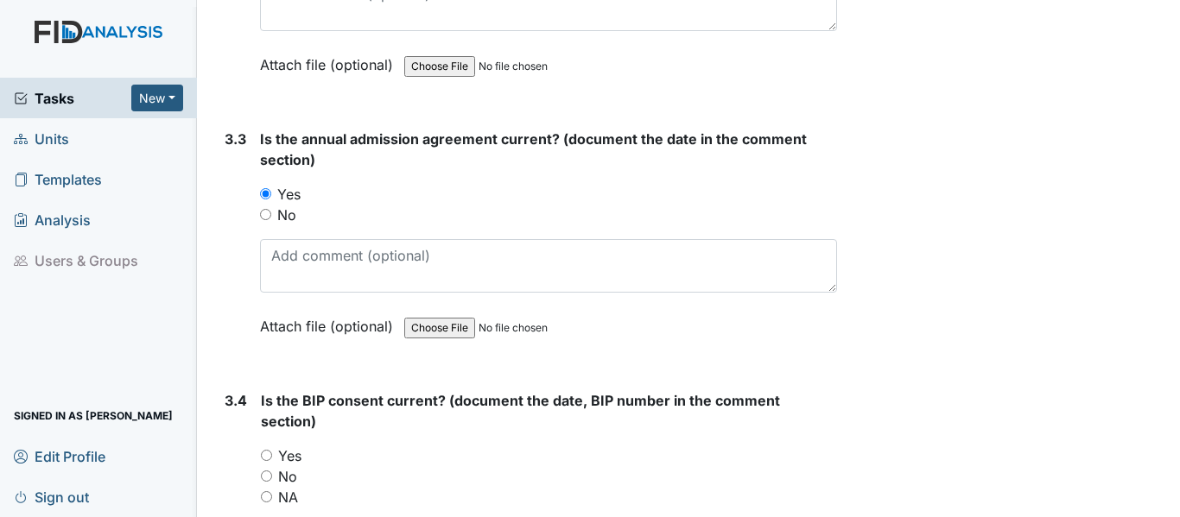
scroll to position [4577, 0]
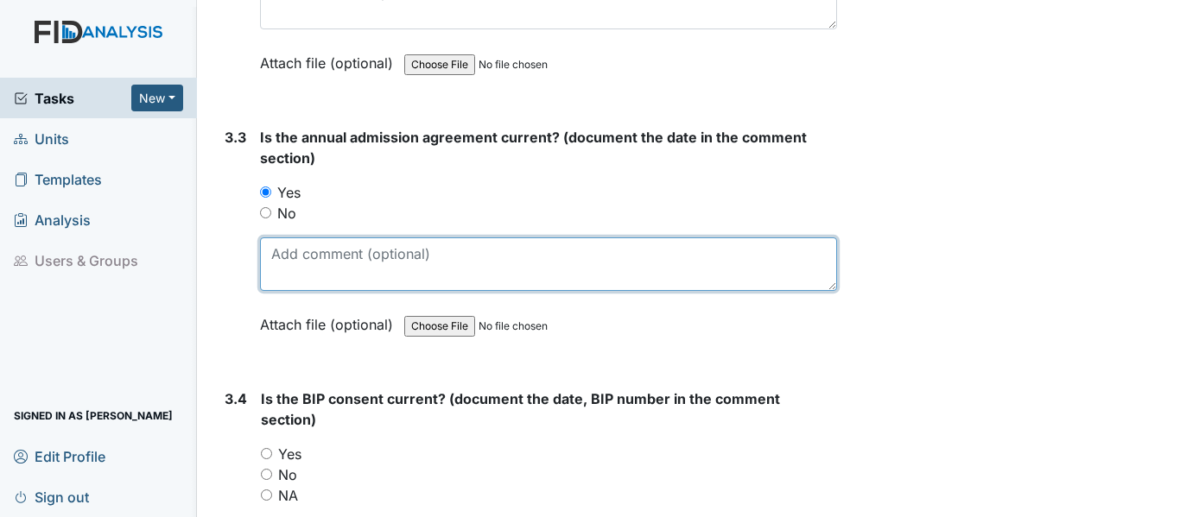
click at [271, 250] on textarea at bounding box center [548, 264] width 577 height 54
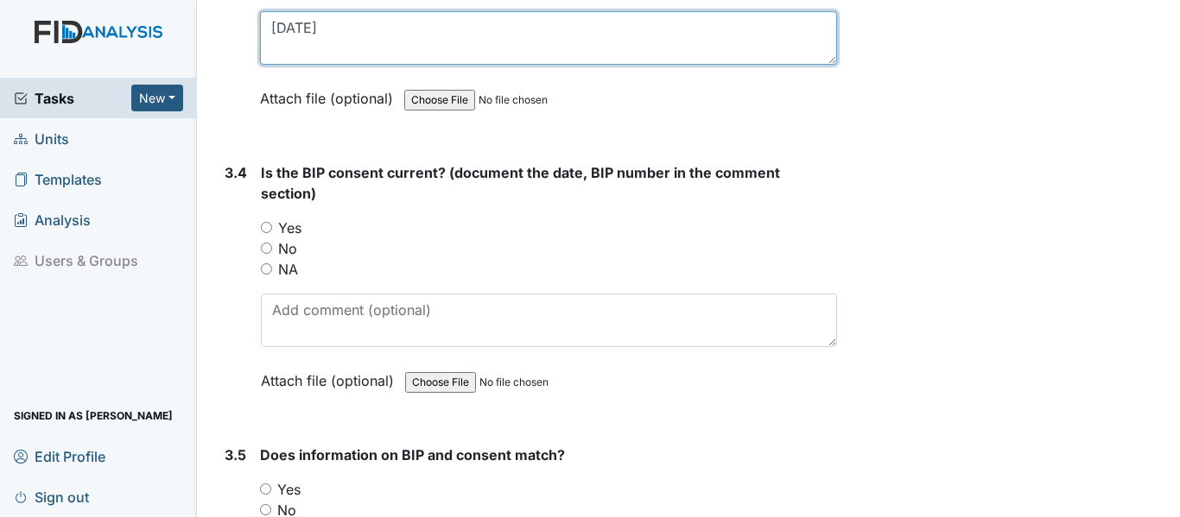
scroll to position [4923, 0]
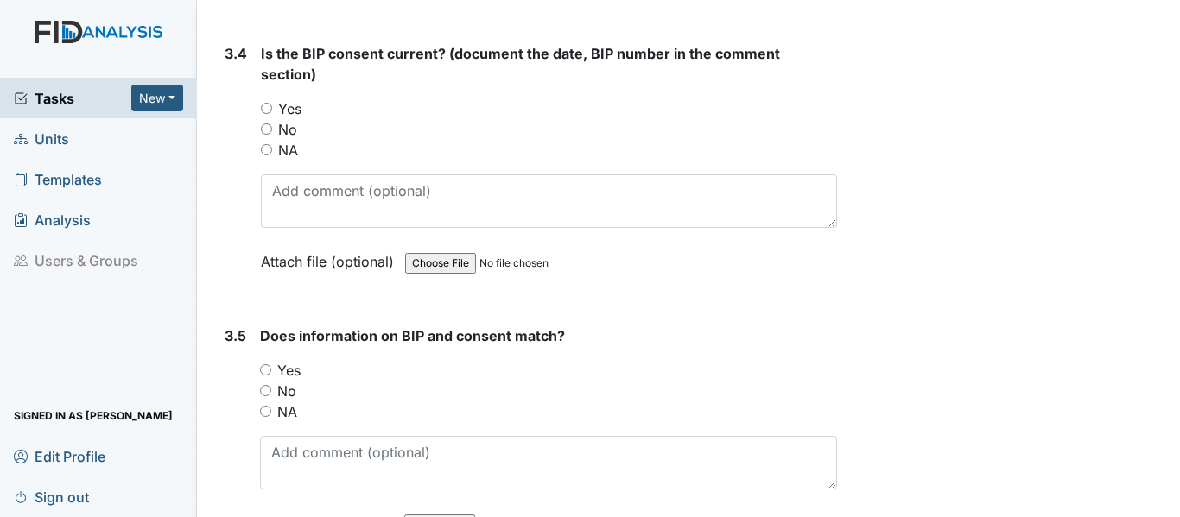
type textarea "11-19-24"
click at [265, 103] on input "Yes" at bounding box center [266, 108] width 11 height 11
radio input "true"
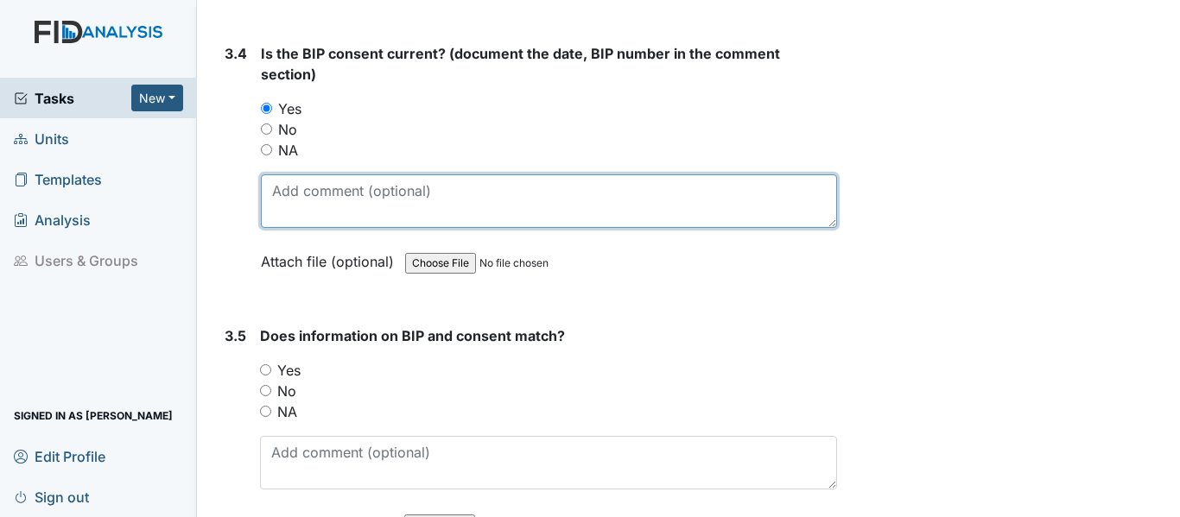
click at [275, 178] on textarea at bounding box center [549, 201] width 576 height 54
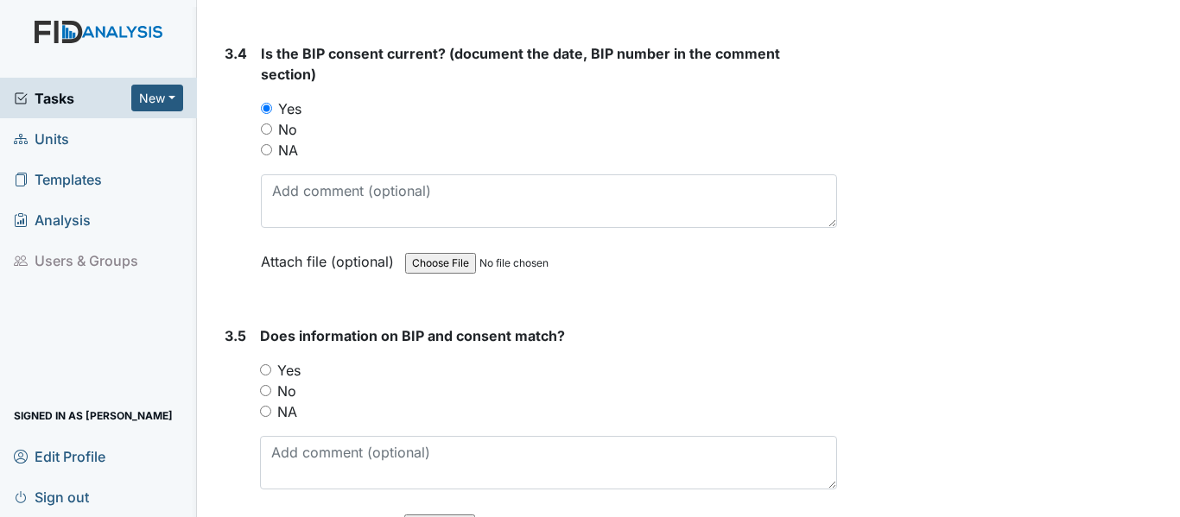
click at [263, 365] on input "Yes" at bounding box center [265, 369] width 11 height 11
radio input "true"
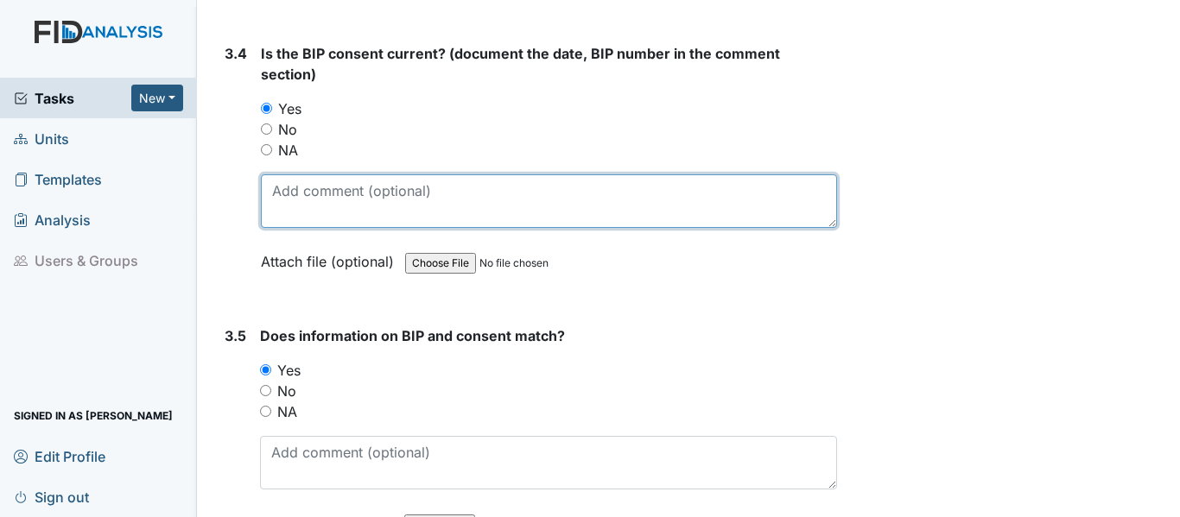
click at [270, 187] on textarea at bounding box center [549, 201] width 576 height 54
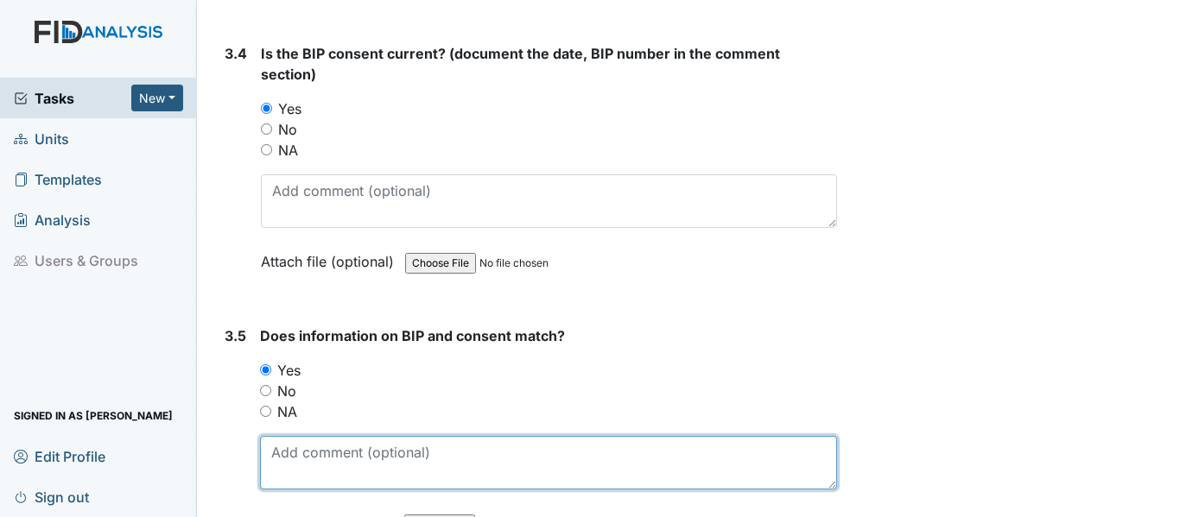
click at [286, 450] on textarea at bounding box center [548, 463] width 577 height 54
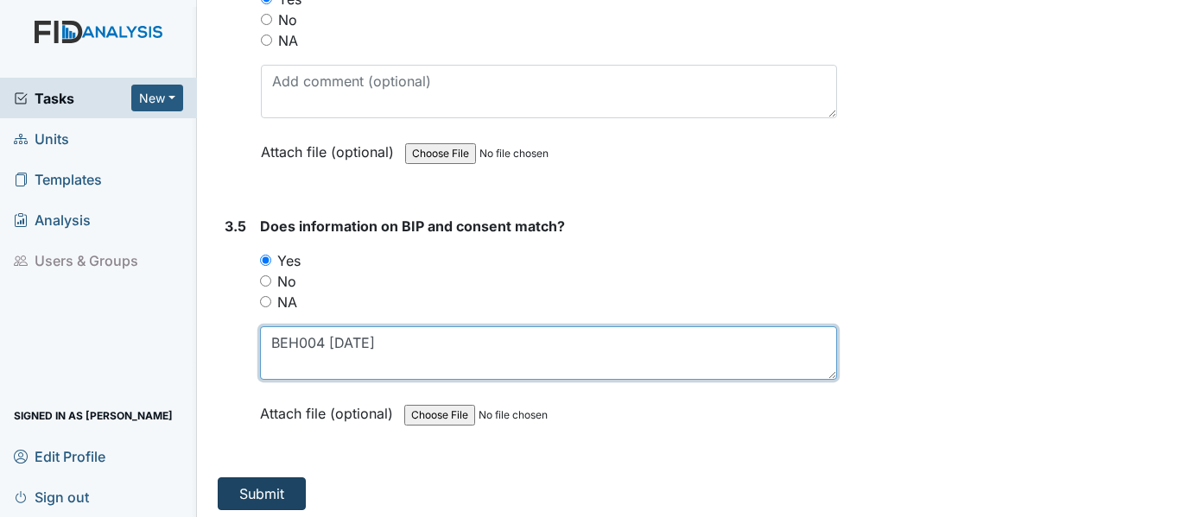
type textarea "BEH004 5-22-25"
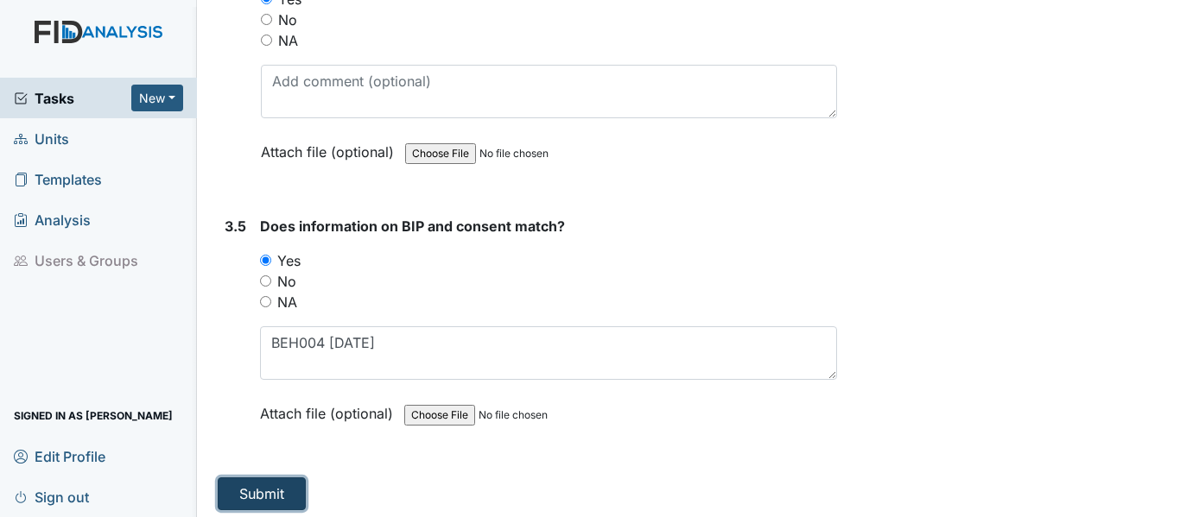
click at [264, 491] on button "Submit" at bounding box center [262, 494] width 88 height 33
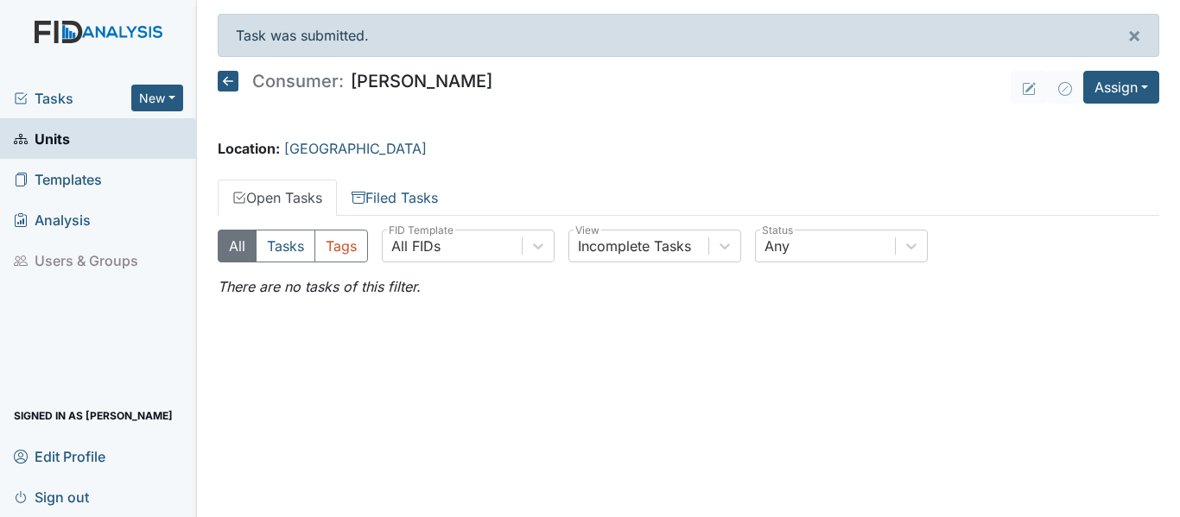
click at [229, 84] on icon at bounding box center [228, 81] width 21 height 21
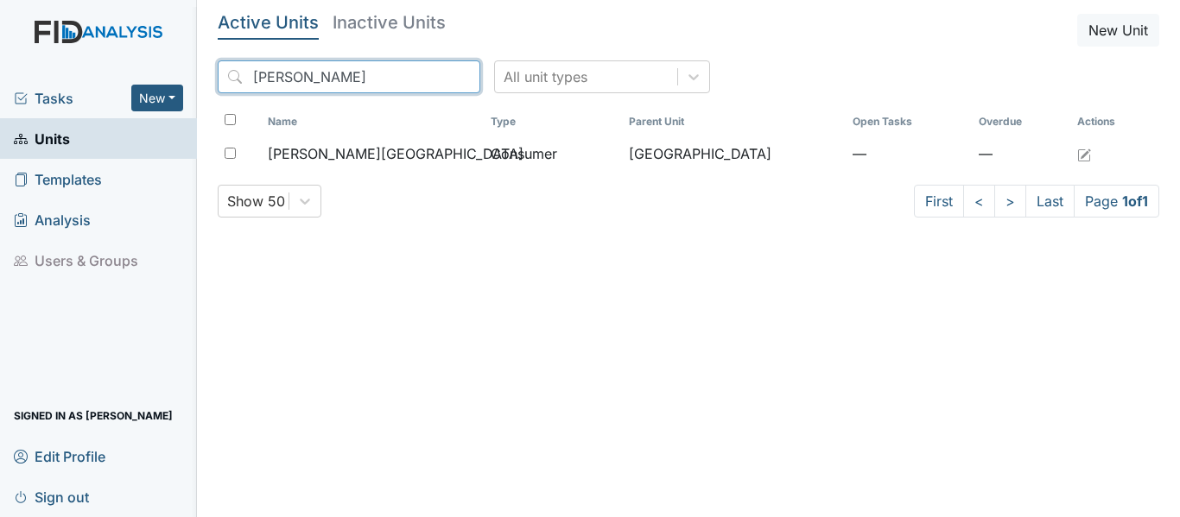
click at [303, 76] on input "[PERSON_NAME]" at bounding box center [349, 76] width 263 height 33
type input "E"
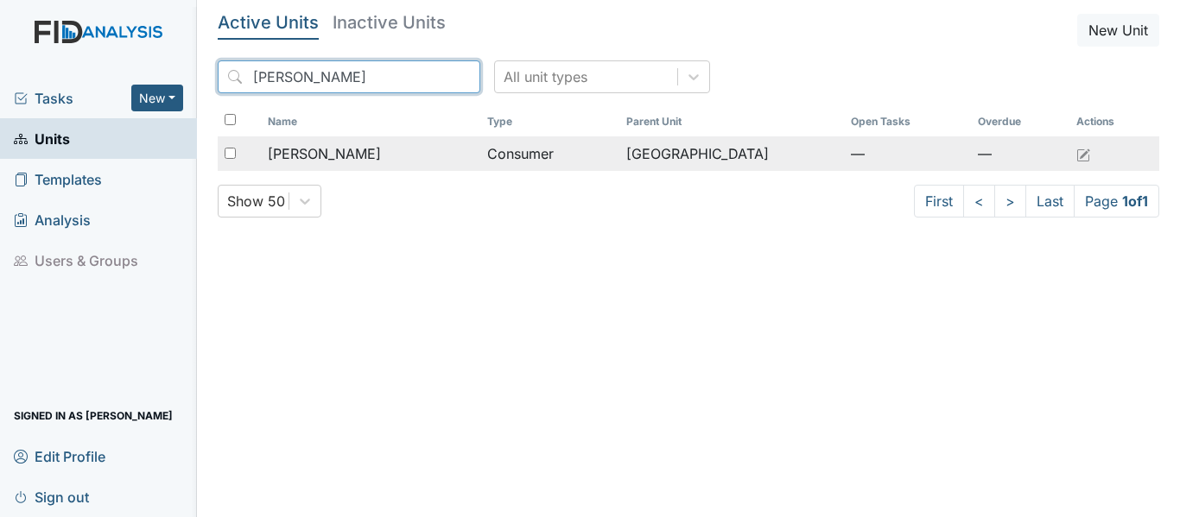
type input "[PERSON_NAME]"
click at [330, 155] on span "[PERSON_NAME]" at bounding box center [324, 153] width 113 height 21
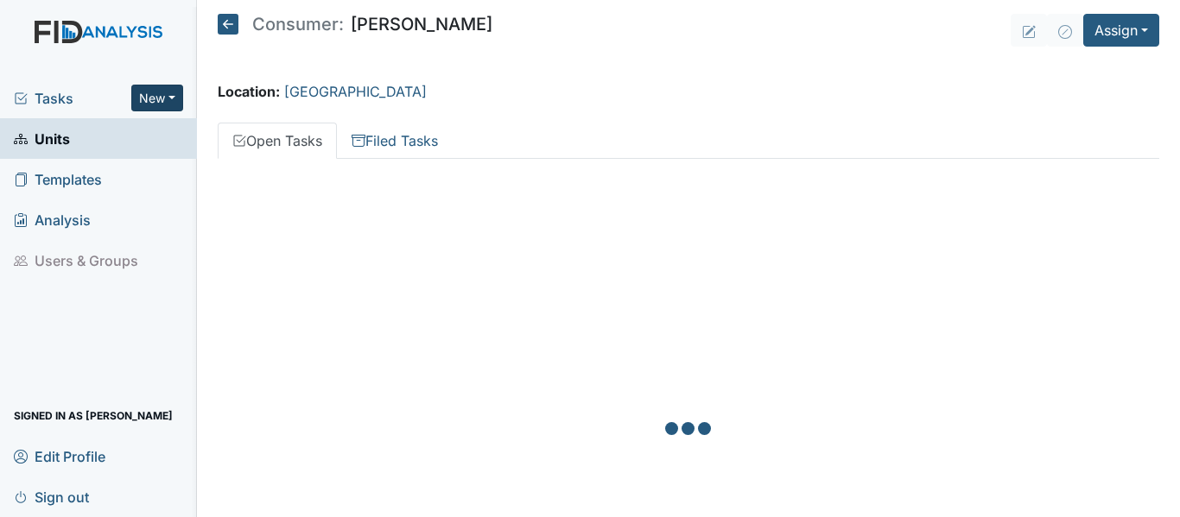
click at [171, 93] on button "New" at bounding box center [157, 98] width 52 height 27
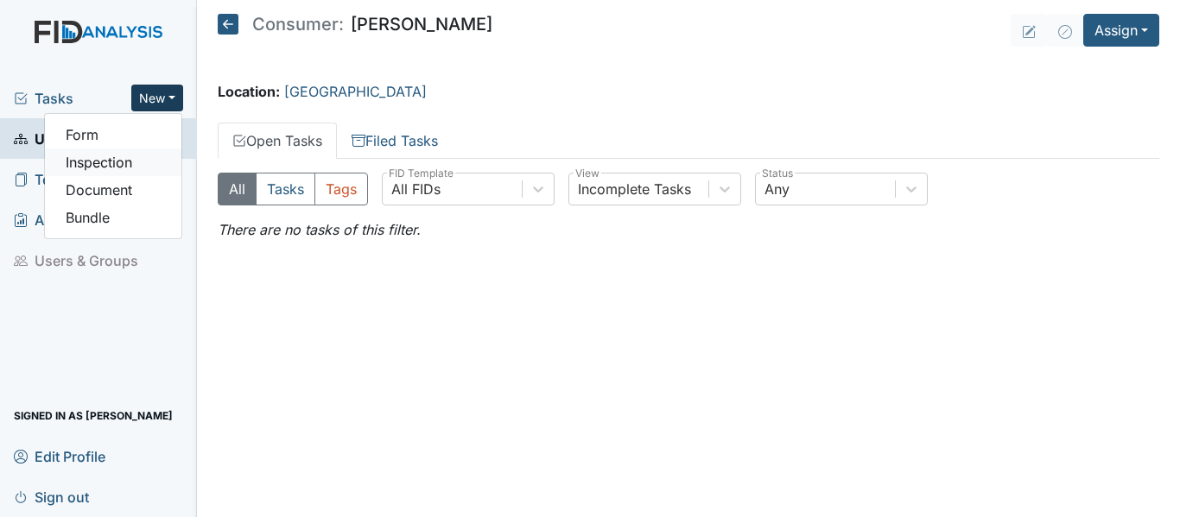
click at [110, 168] on link "Inspection" at bounding box center [113, 163] width 136 height 28
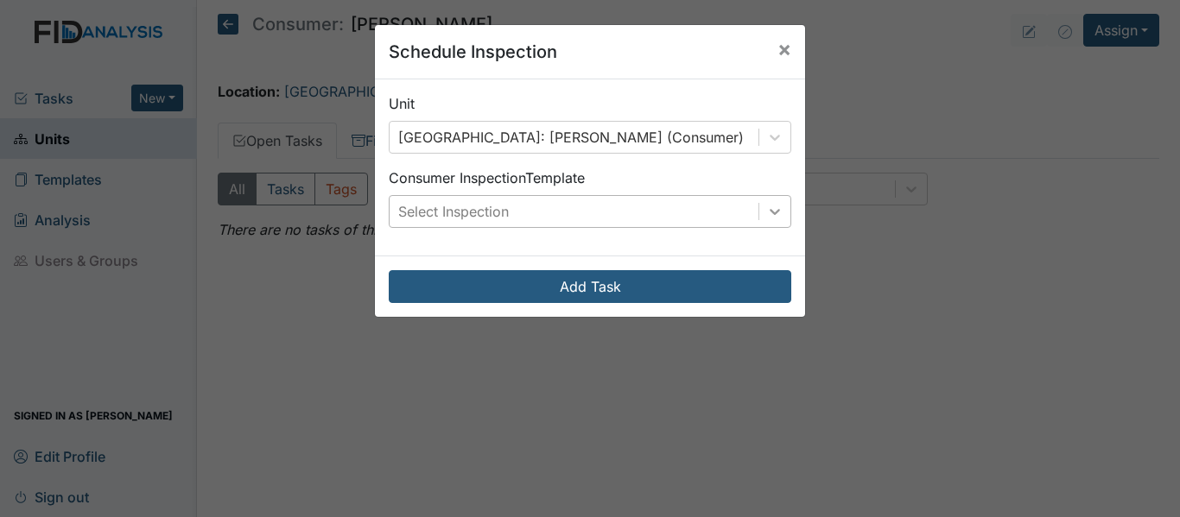
click at [766, 217] on icon at bounding box center [774, 211] width 17 height 17
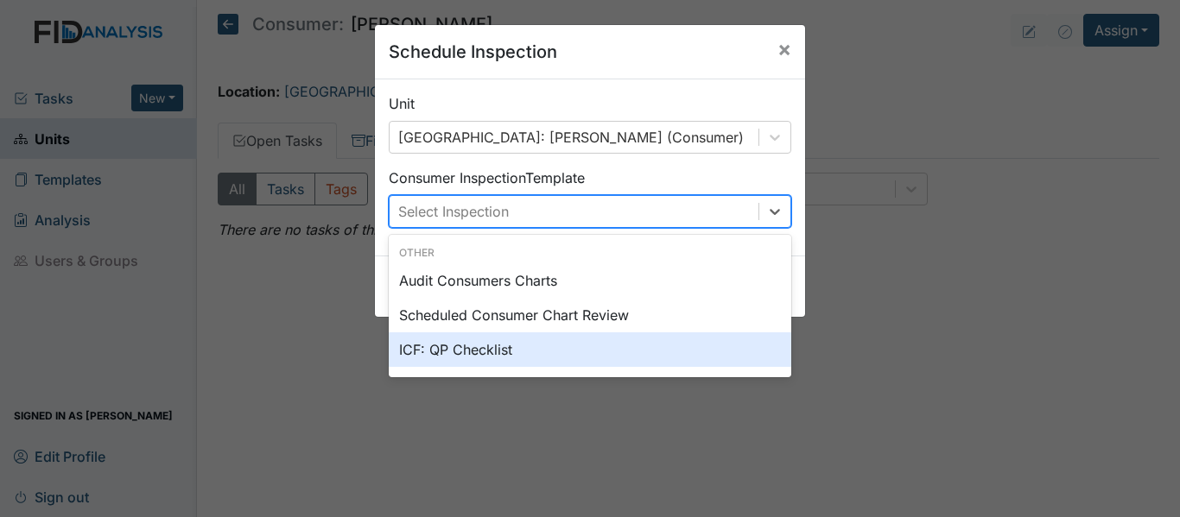
click at [453, 352] on div "ICF: QP Checklist" at bounding box center [590, 349] width 402 height 35
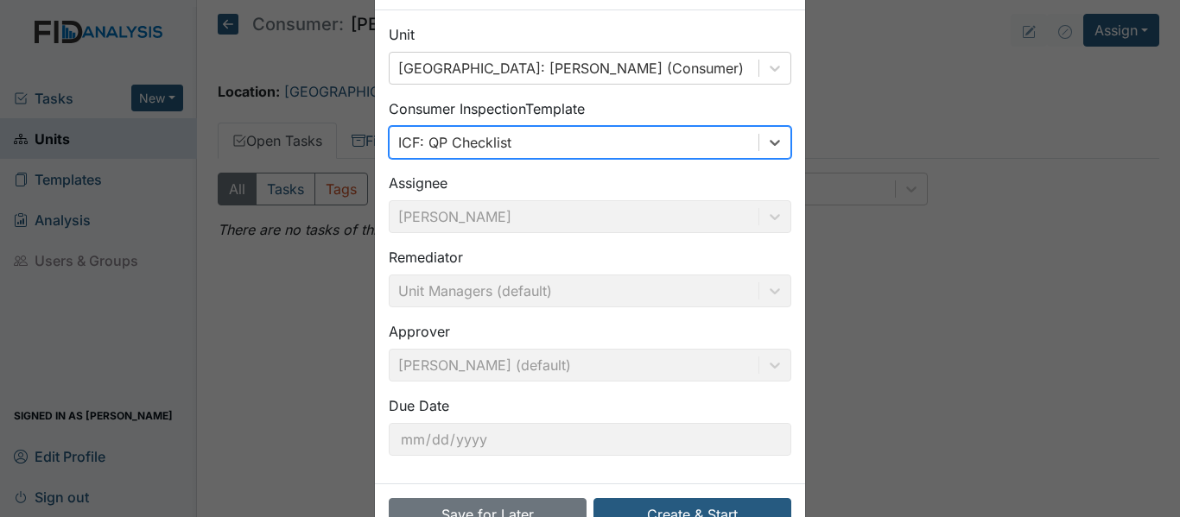
scroll to position [122, 0]
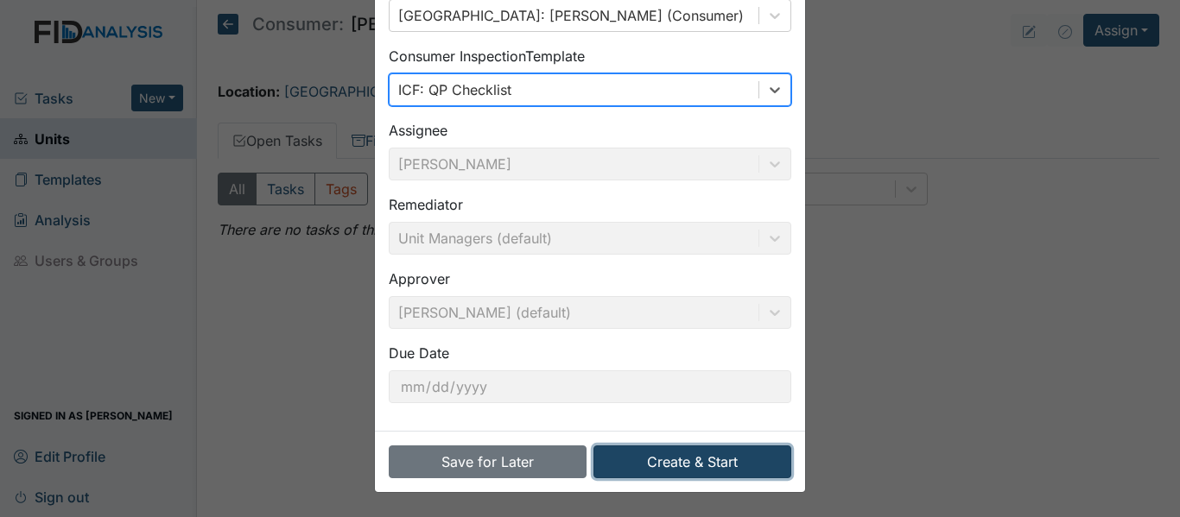
click at [686, 464] on button "Create & Start" at bounding box center [692, 462] width 198 height 33
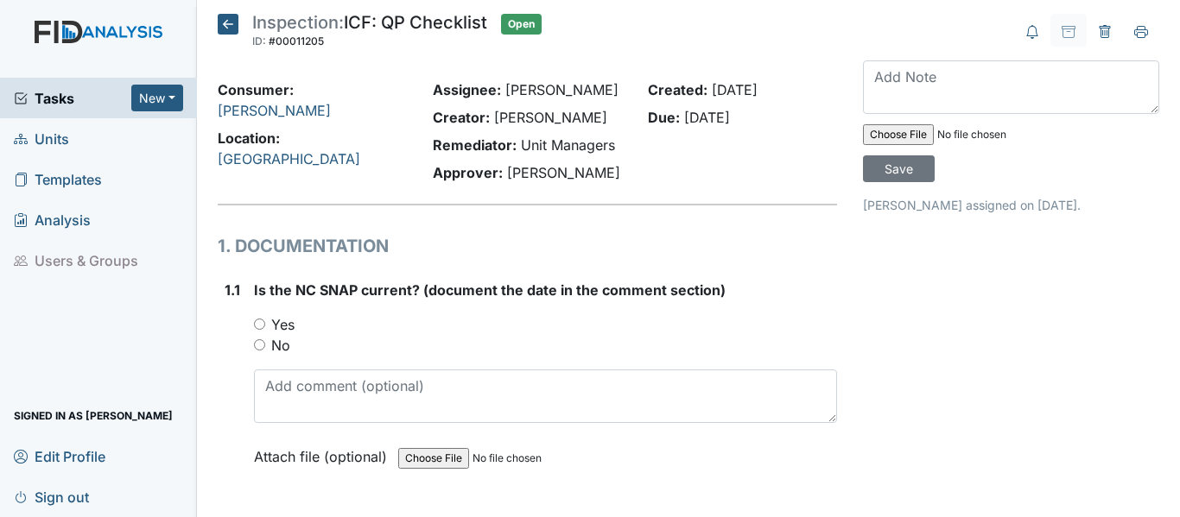
click at [261, 321] on input "Yes" at bounding box center [259, 324] width 11 height 11
radio input "true"
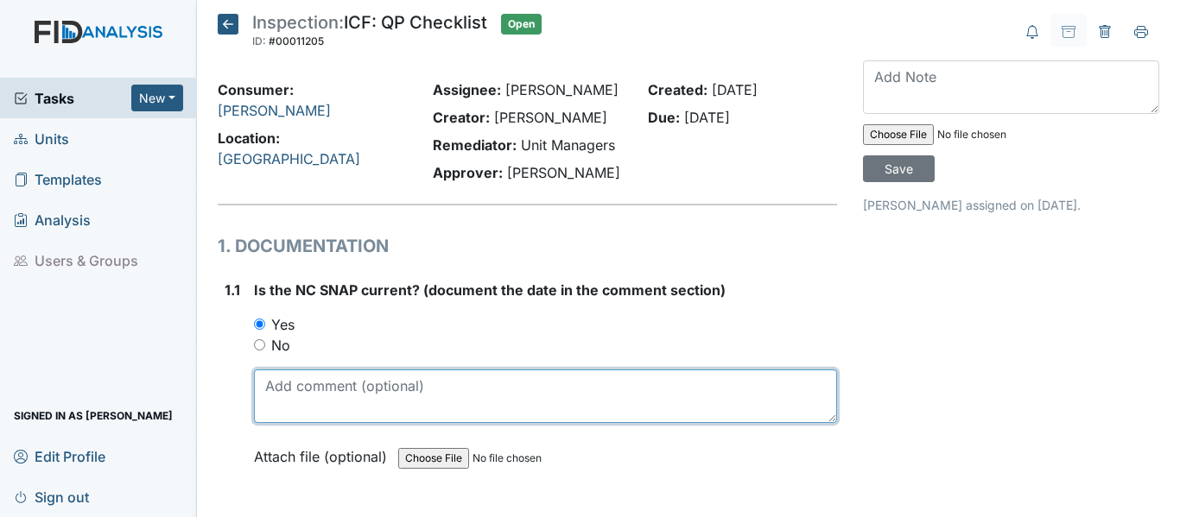
click at [263, 386] on textarea at bounding box center [545, 397] width 583 height 54
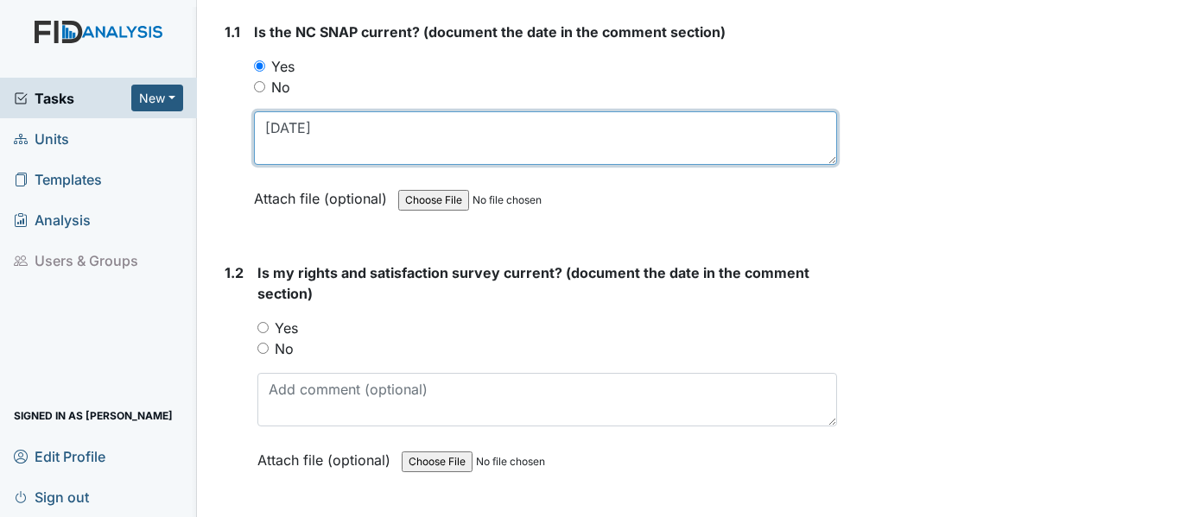
scroll to position [259, 0]
type textarea "[DATE]"
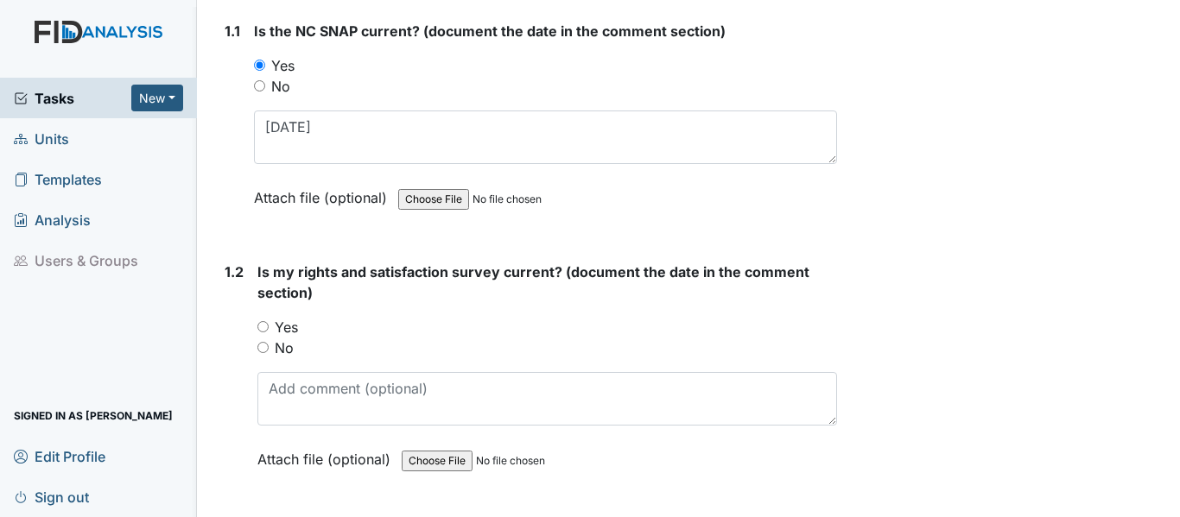
click at [263, 329] on input "Yes" at bounding box center [262, 326] width 11 height 11
radio input "true"
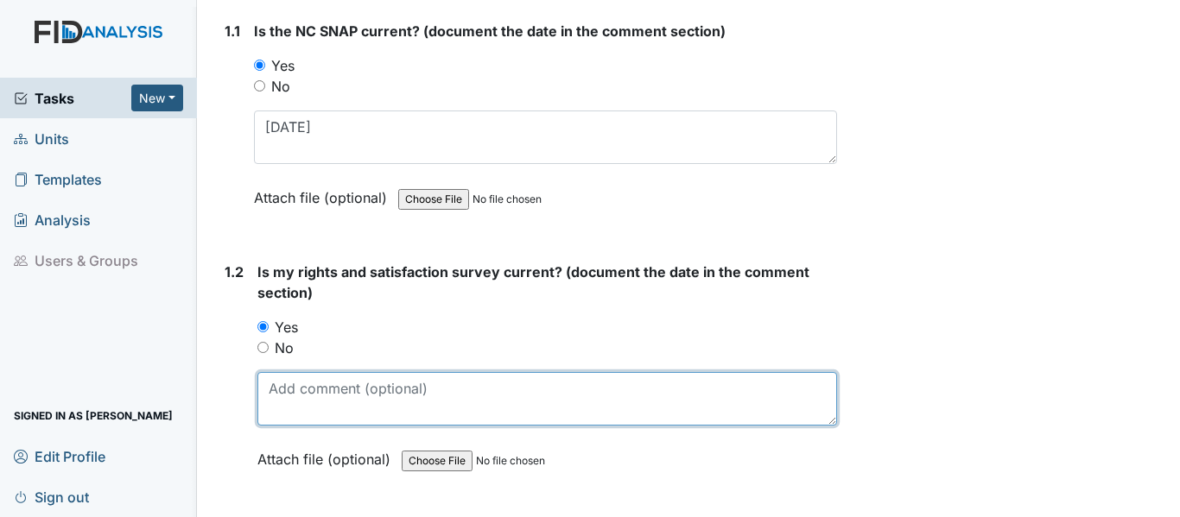
click at [266, 387] on textarea at bounding box center [546, 399] width 579 height 54
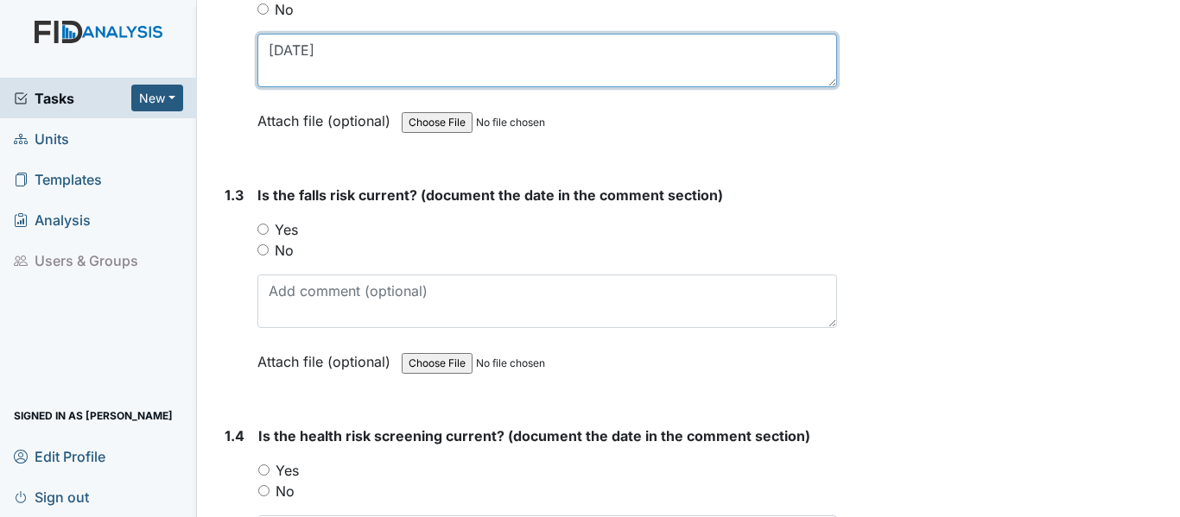
scroll to position [691, 0]
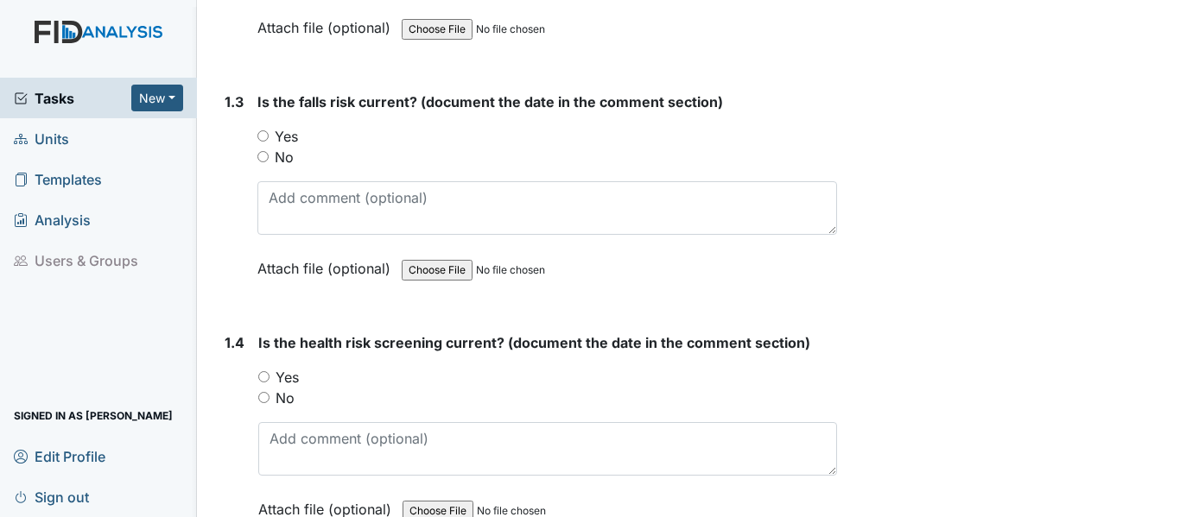
type textarea "[DATE]"
click at [262, 137] on input "Yes" at bounding box center [262, 135] width 11 height 11
radio input "true"
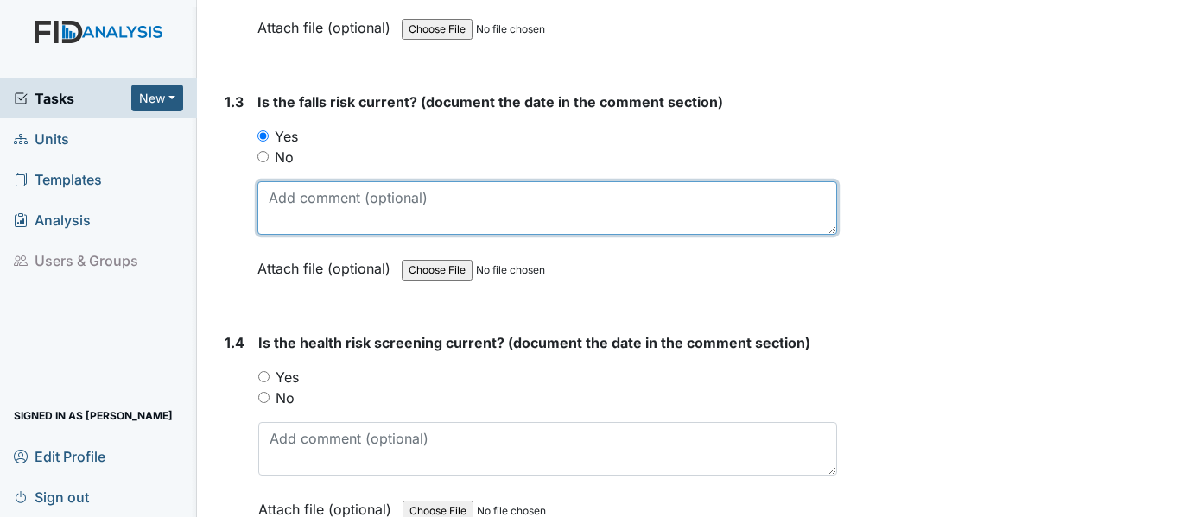
drag, startPoint x: 276, startPoint y: 214, endPoint x: 320, endPoint y: 211, distance: 44.2
click at [277, 214] on textarea at bounding box center [546, 208] width 579 height 54
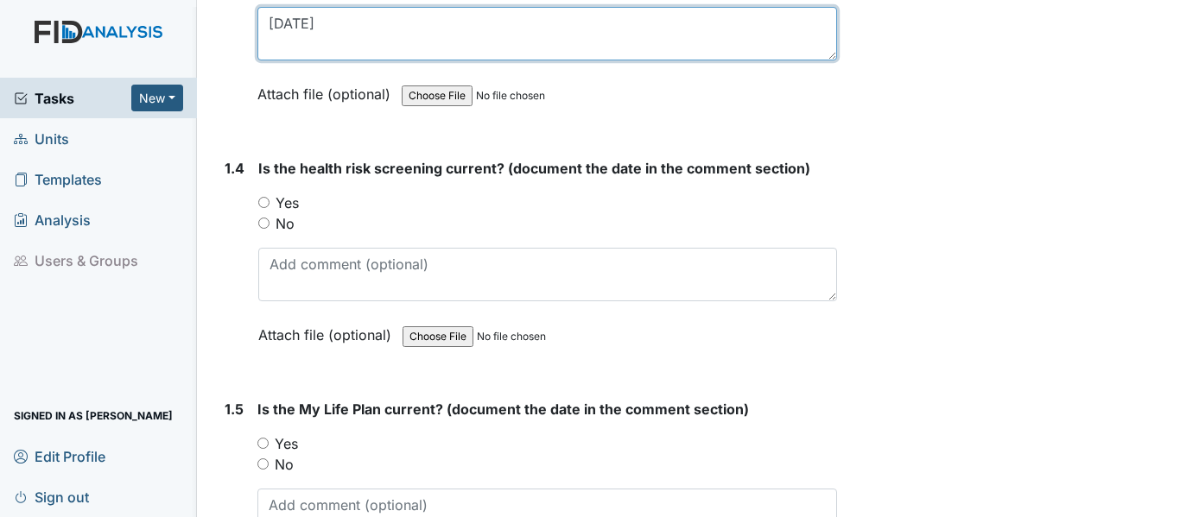
scroll to position [864, 0]
type textarea "10-17-24"
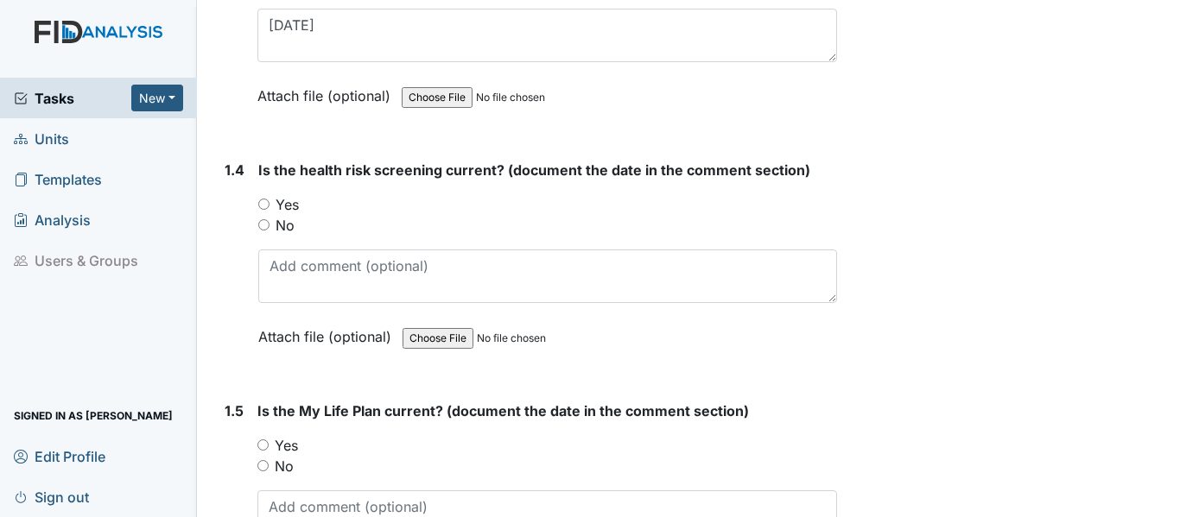
click at [265, 204] on input "Yes" at bounding box center [263, 204] width 11 height 11
radio input "true"
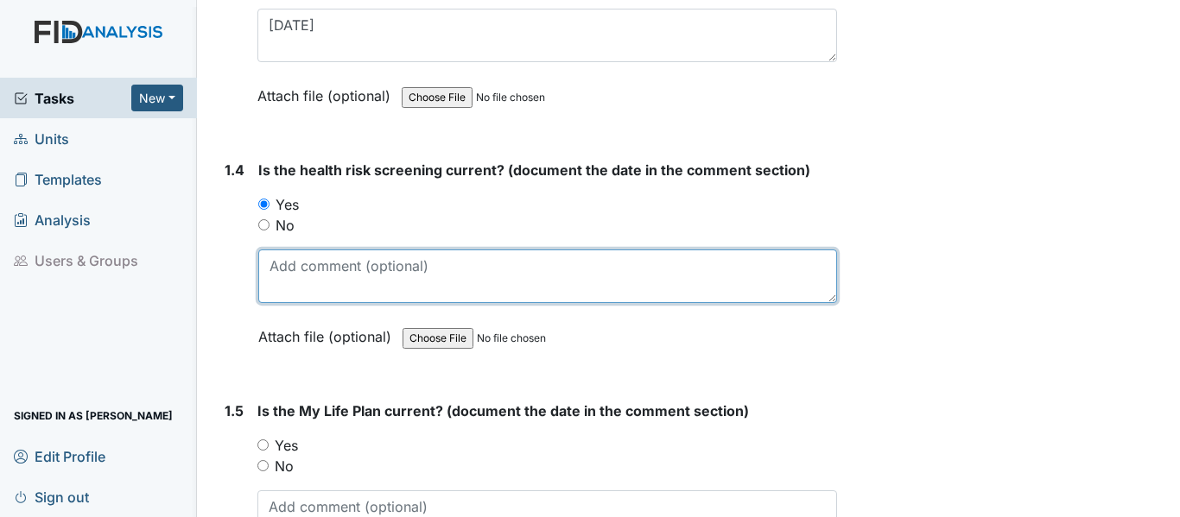
click at [269, 269] on textarea at bounding box center [547, 277] width 579 height 54
click at [296, 264] on textarea "10-1-24" at bounding box center [547, 277] width 579 height 54
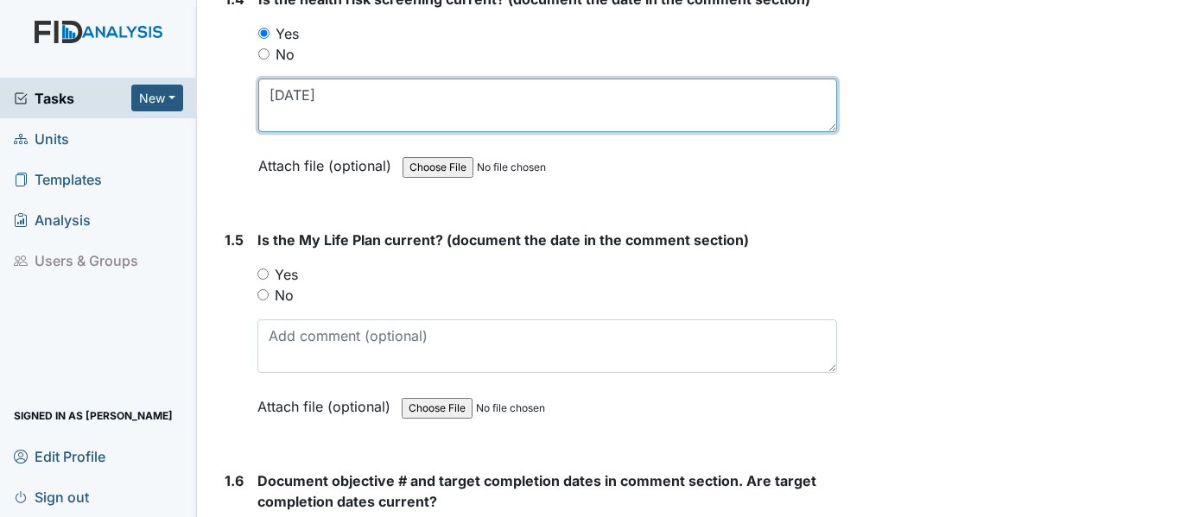
scroll to position [1036, 0]
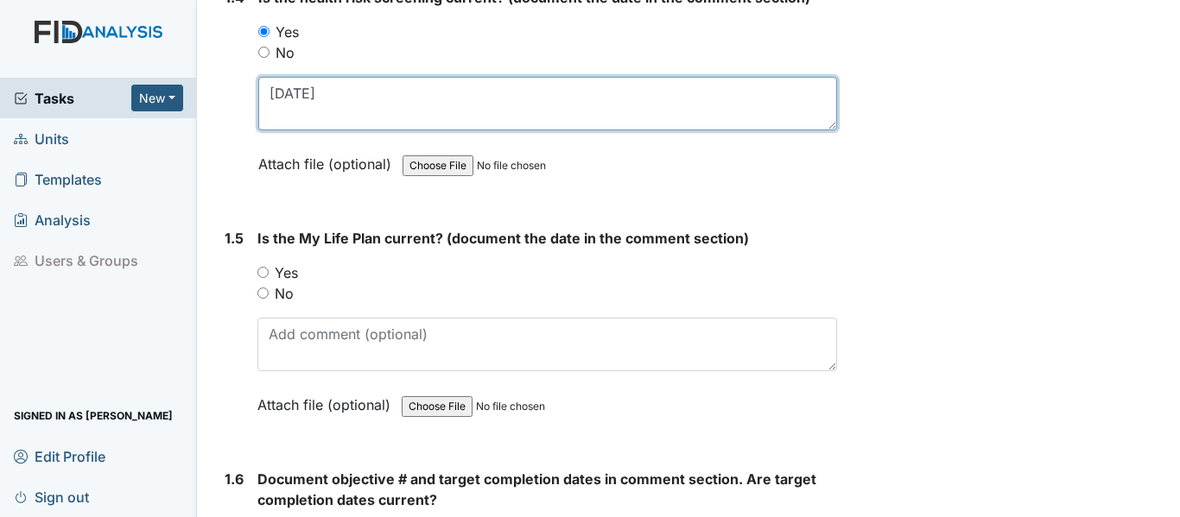
type textarea "10-17-24"
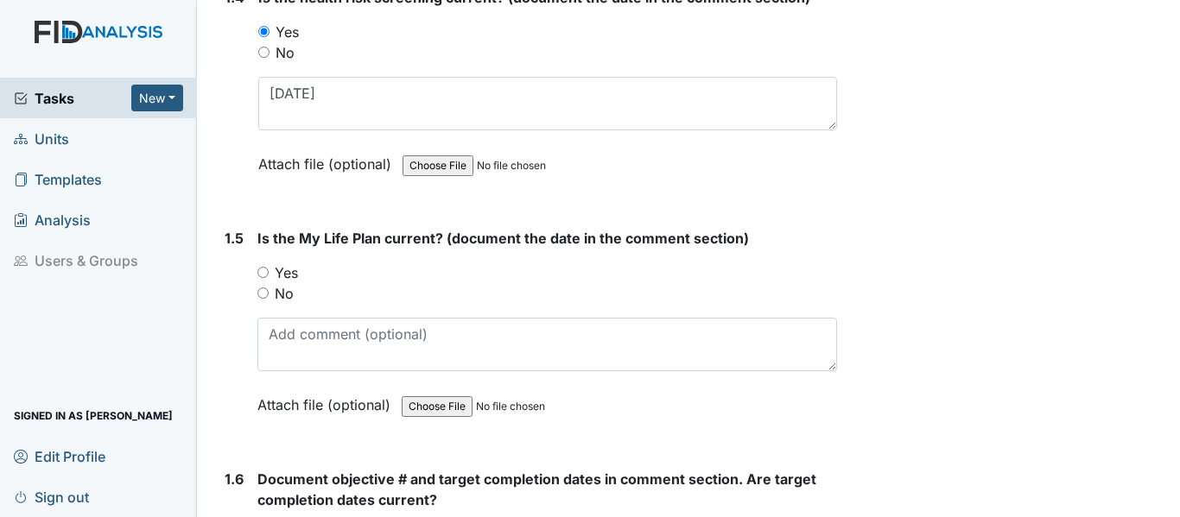
click at [261, 272] on input "Yes" at bounding box center [262, 272] width 11 height 11
radio input "true"
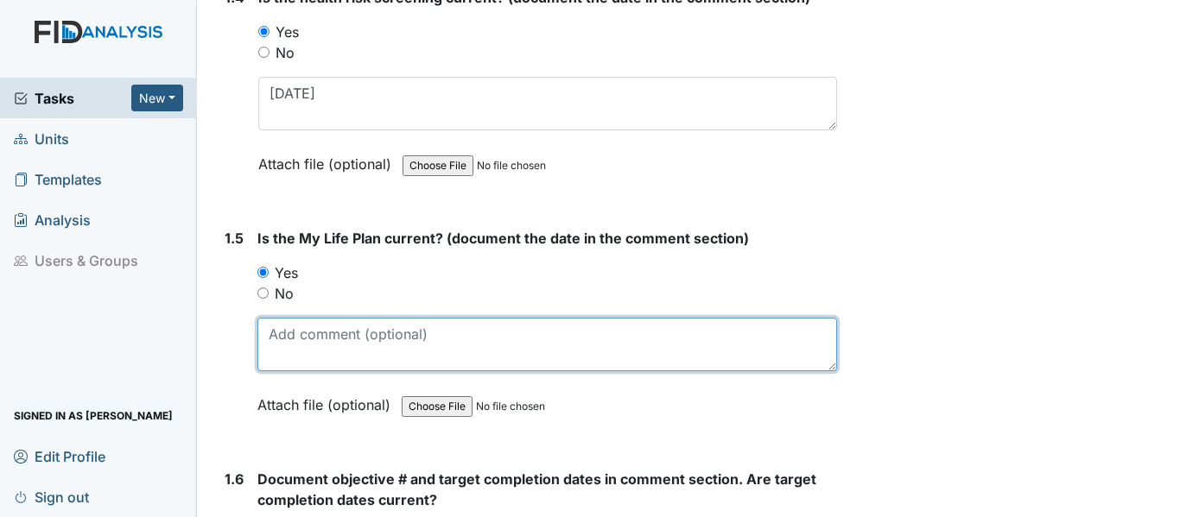
drag, startPoint x: 274, startPoint y: 345, endPoint x: 377, endPoint y: 326, distance: 104.7
click at [274, 345] on textarea at bounding box center [546, 345] width 579 height 54
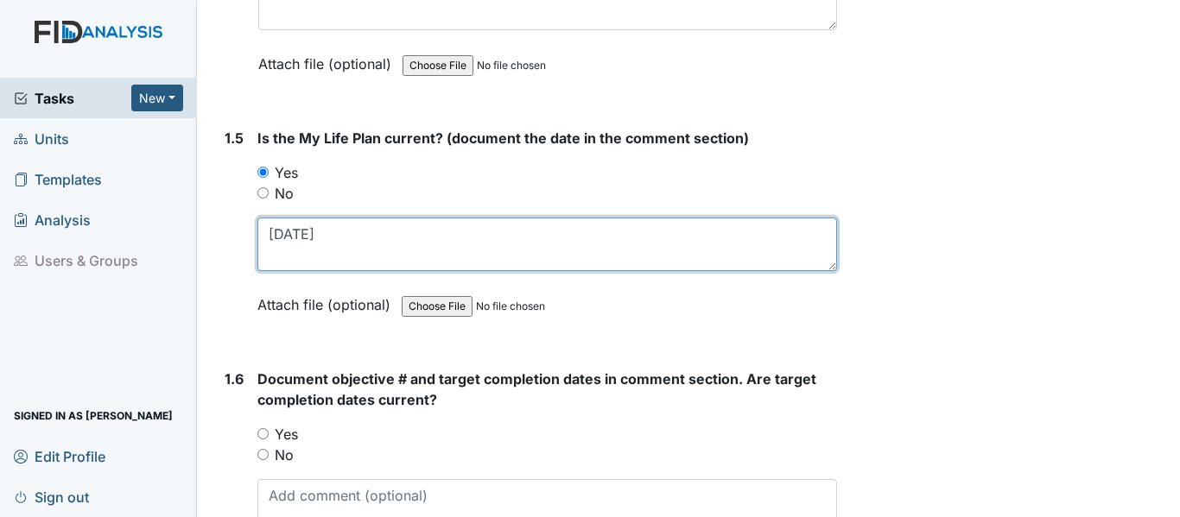
scroll to position [1295, 0]
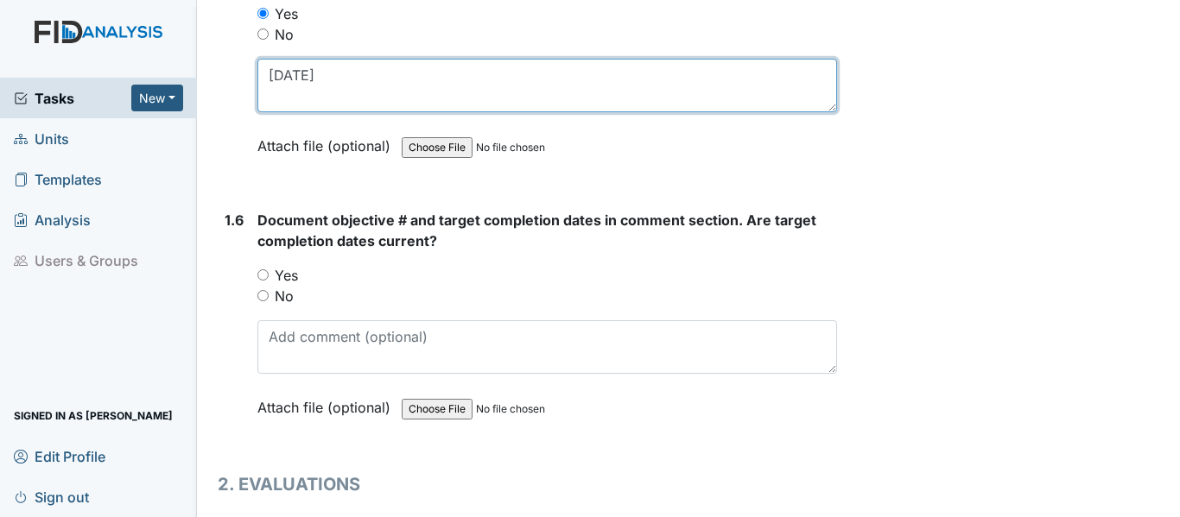
type textarea "10-17-24"
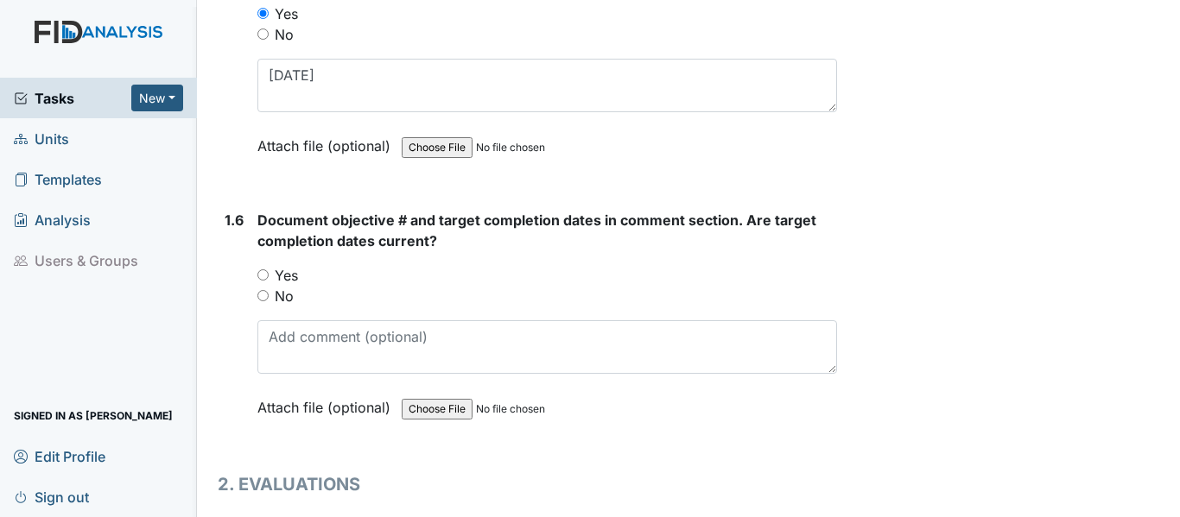
click at [266, 269] on input "Yes" at bounding box center [262, 274] width 11 height 11
radio input "true"
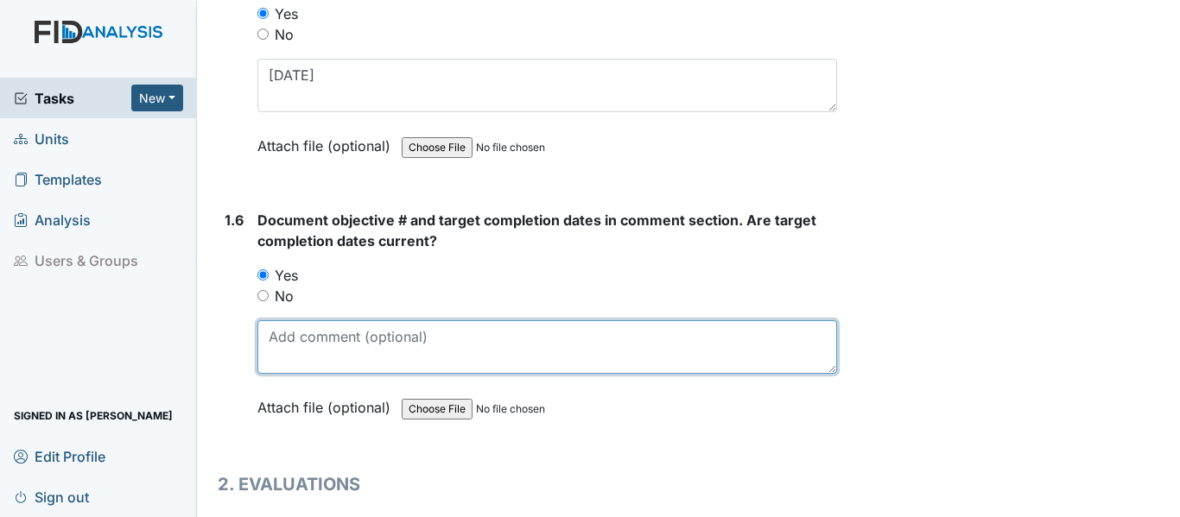
click at [292, 358] on textarea at bounding box center [546, 347] width 579 height 54
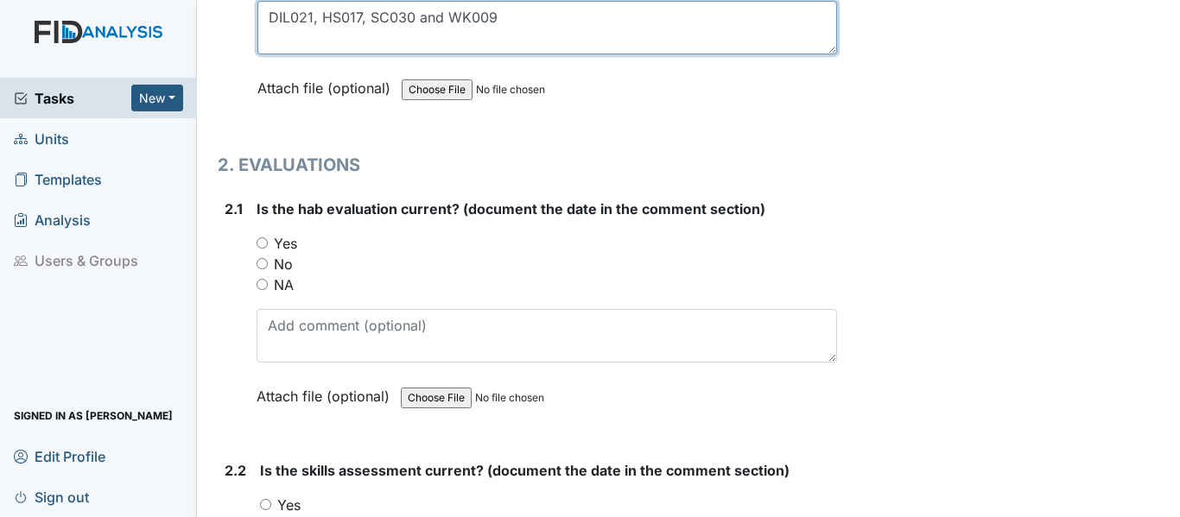
scroll to position [1641, 0]
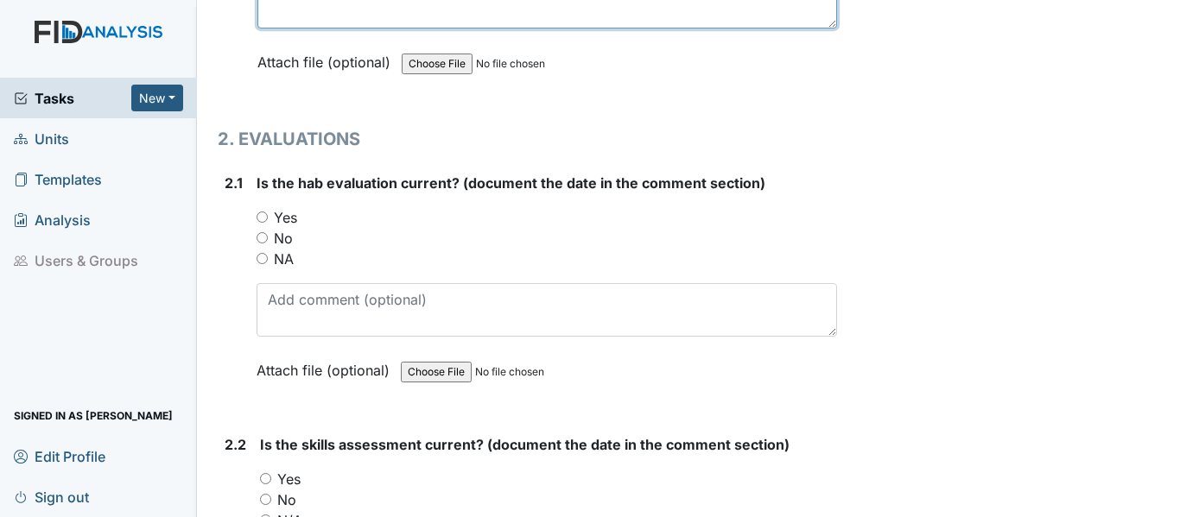
type textarea "DIL021, HS017, SC030 and WK009"
click at [263, 214] on input "Yes" at bounding box center [261, 217] width 11 height 11
radio input "true"
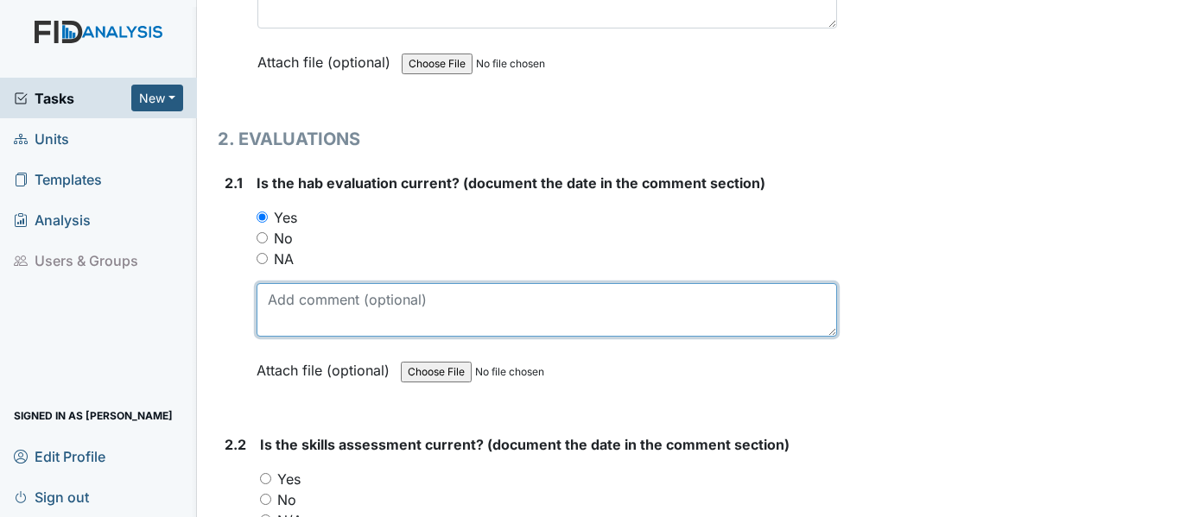
click at [260, 297] on textarea at bounding box center [546, 310] width 580 height 54
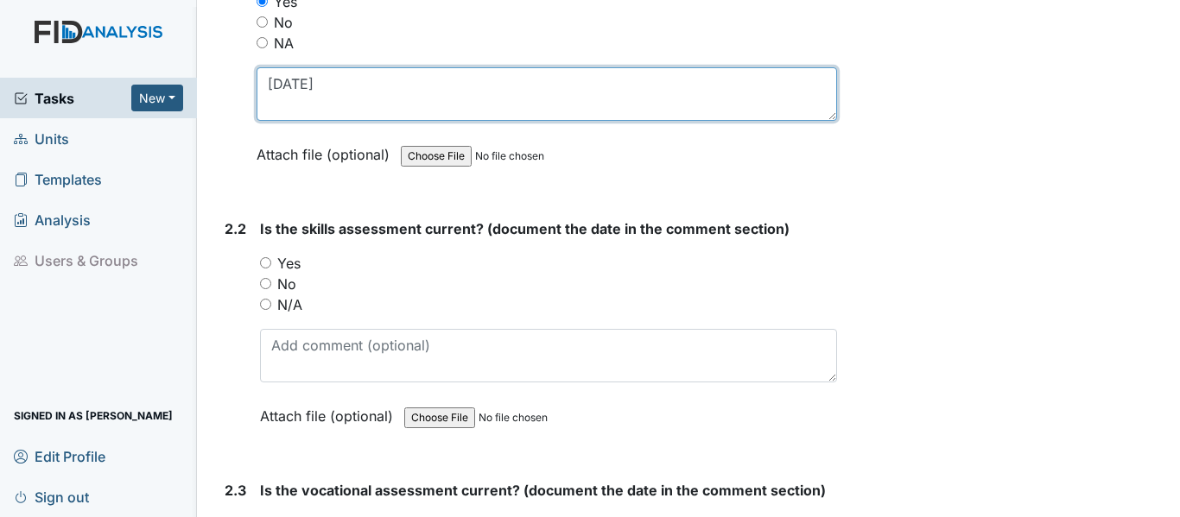
scroll to position [1814, 0]
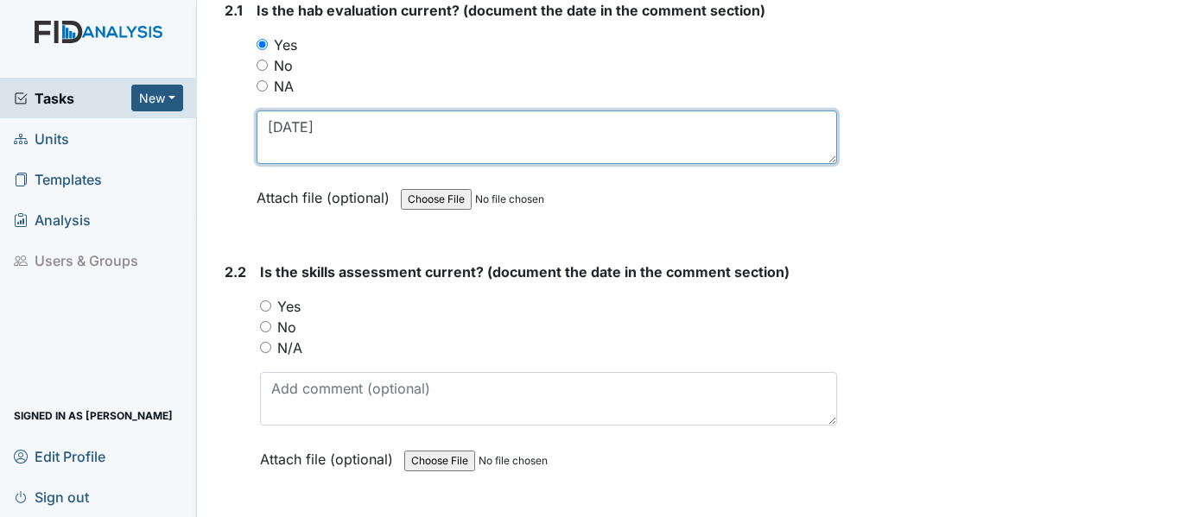
type textarea "10-17-24"
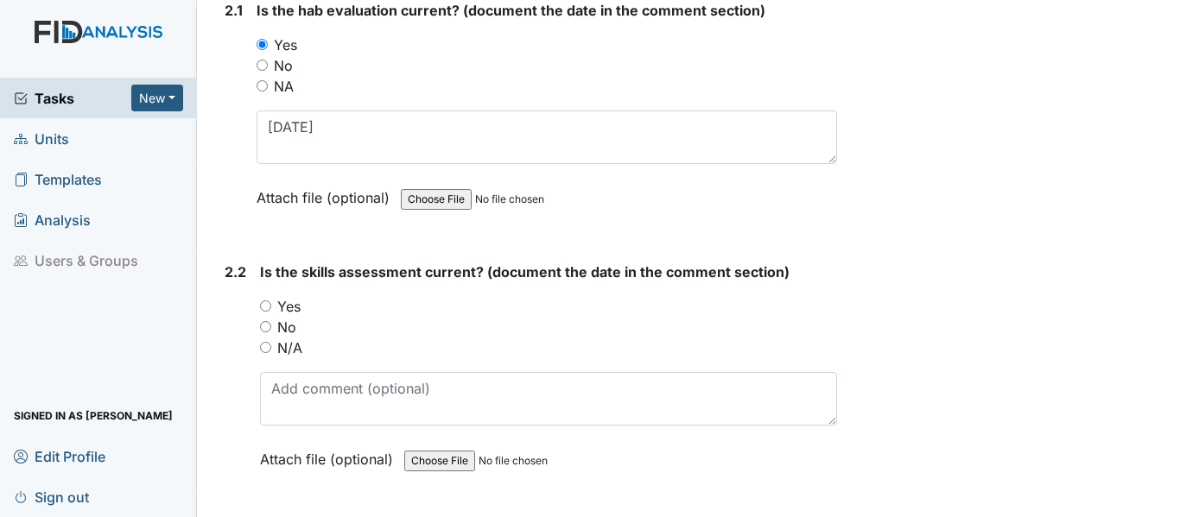
click at [264, 305] on input "Yes" at bounding box center [265, 306] width 11 height 11
radio input "true"
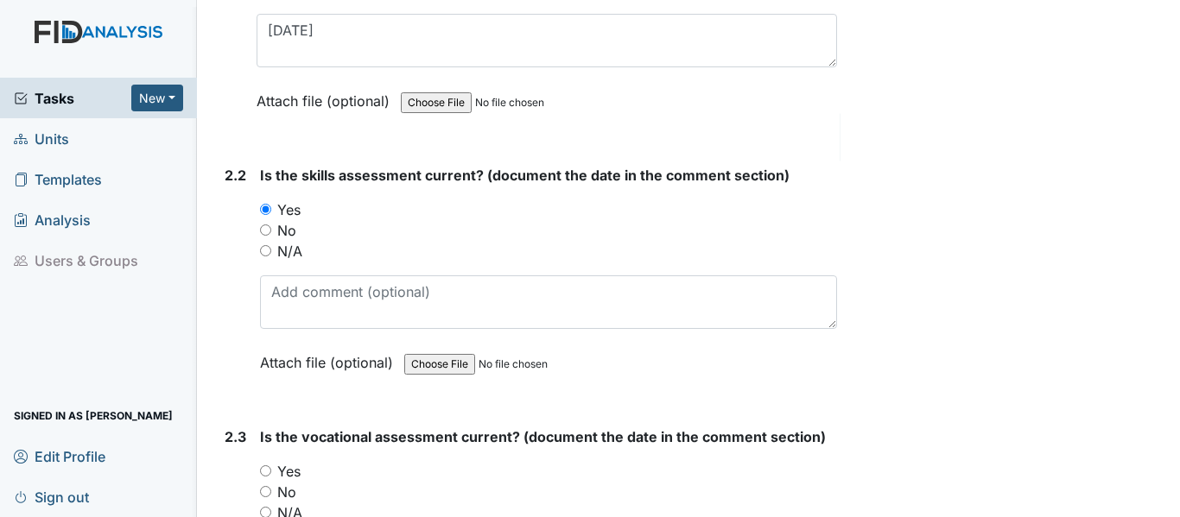
scroll to position [1986, 0]
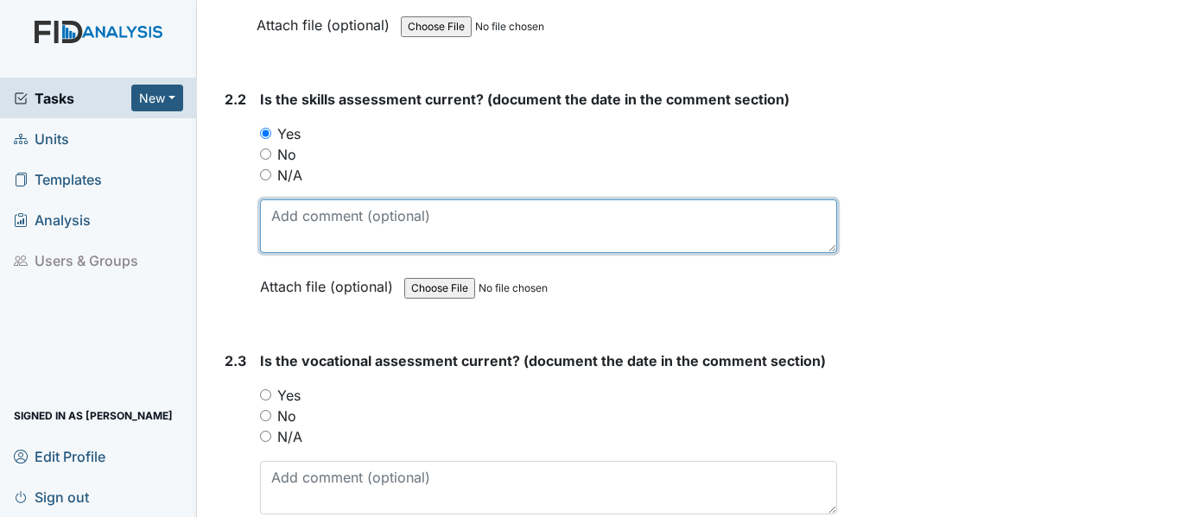
click at [274, 208] on textarea at bounding box center [548, 226] width 577 height 54
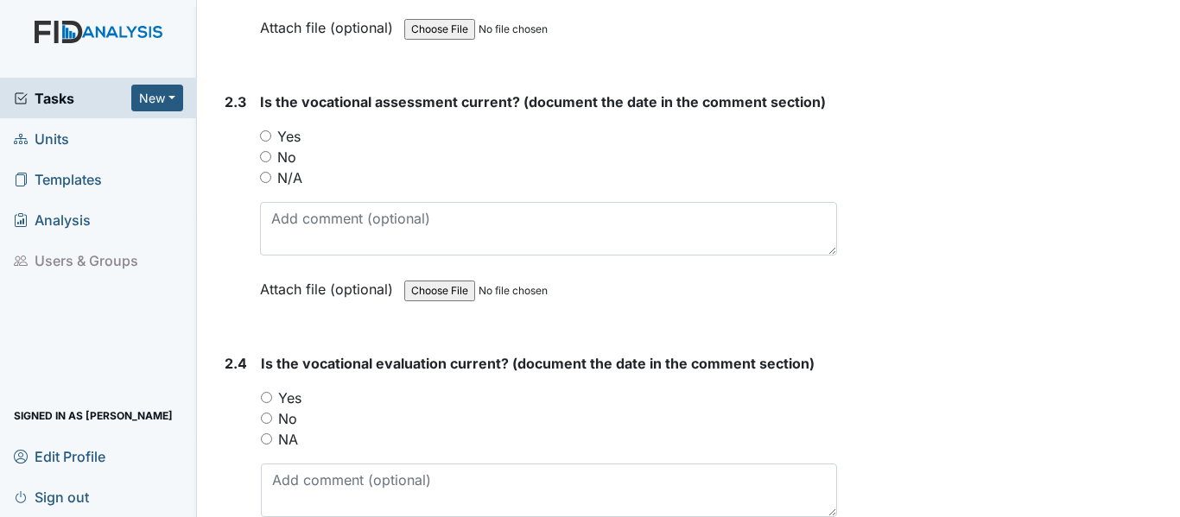
scroll to position [2159, 0]
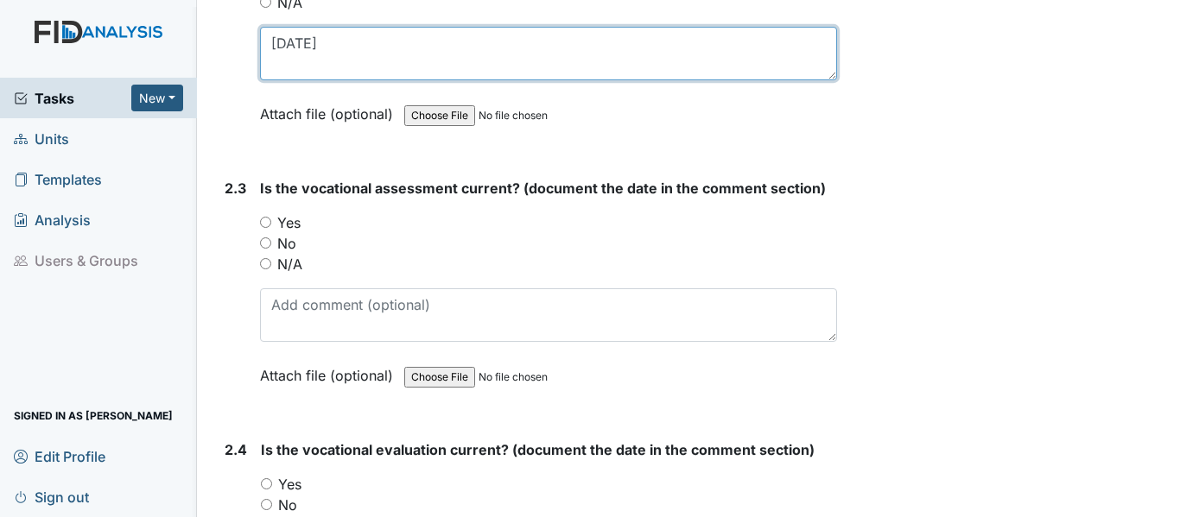
type textarea "10-17-24"
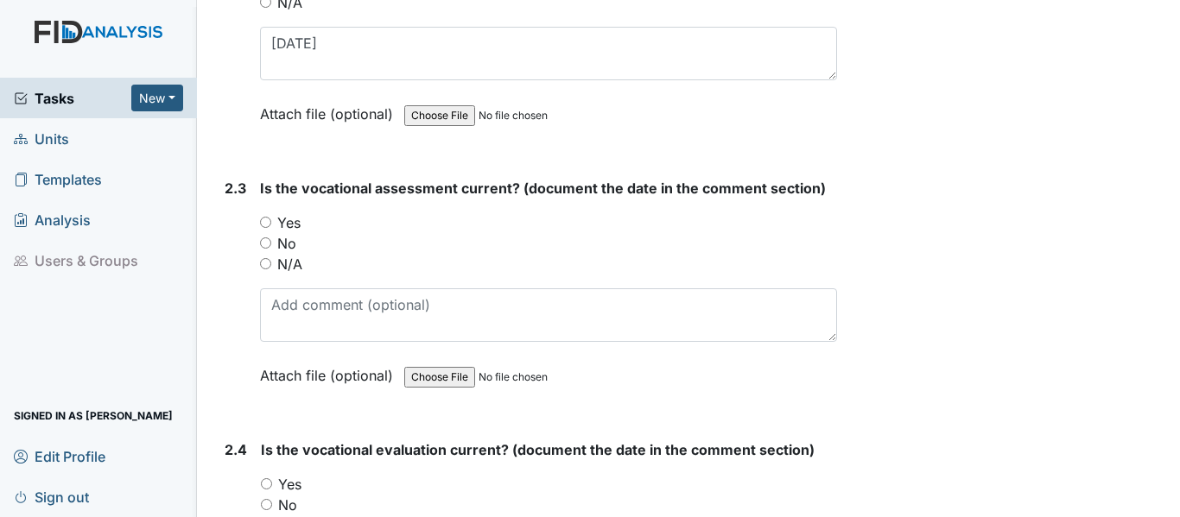
click at [264, 222] on input "Yes" at bounding box center [265, 222] width 11 height 11
radio input "true"
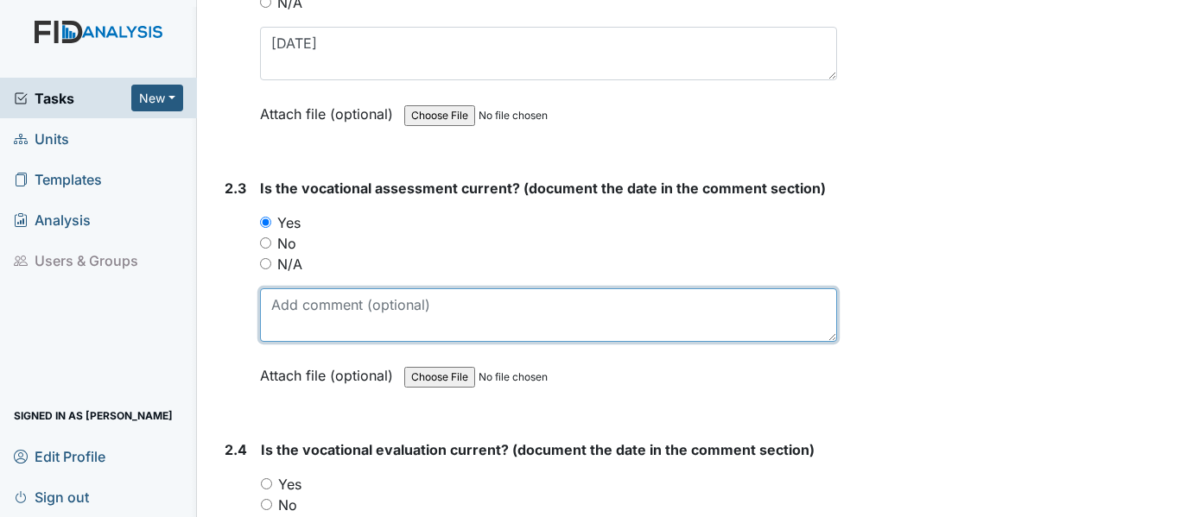
drag, startPoint x: 269, startPoint y: 304, endPoint x: 303, endPoint y: 301, distance: 33.8
click at [270, 304] on textarea at bounding box center [548, 315] width 577 height 54
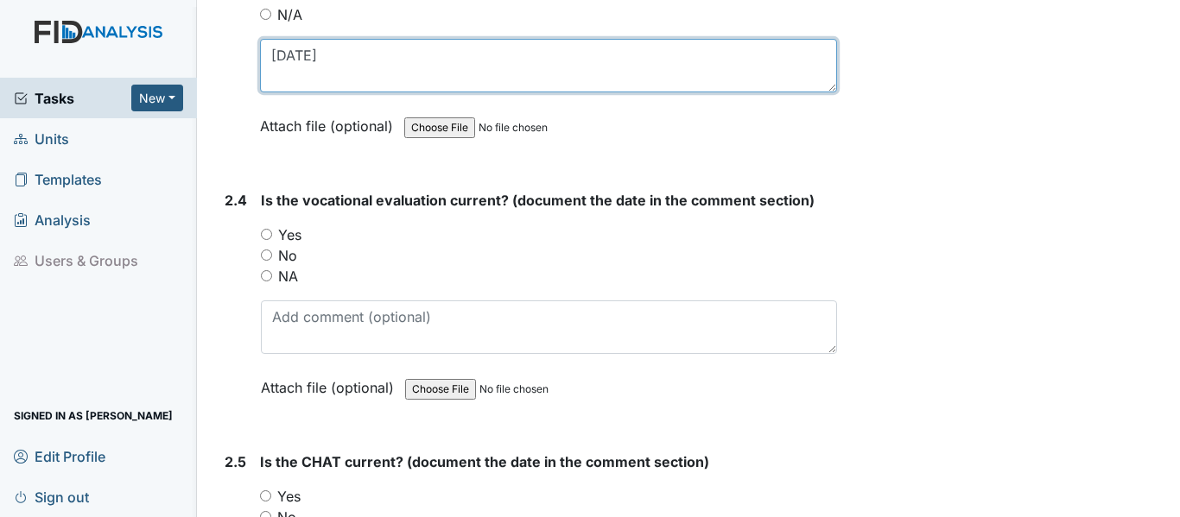
scroll to position [2418, 0]
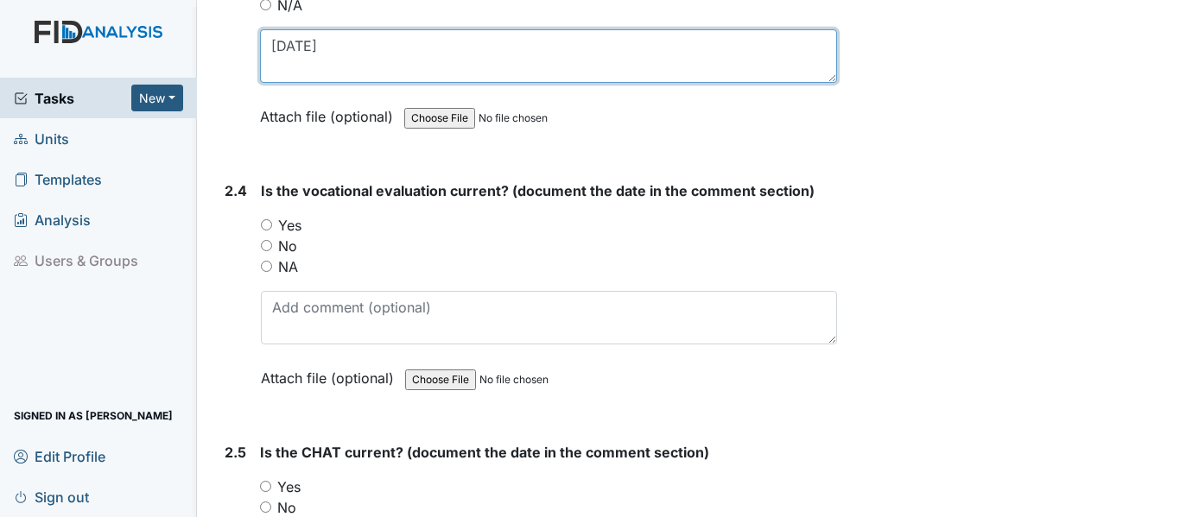
type textarea "10-17-24"
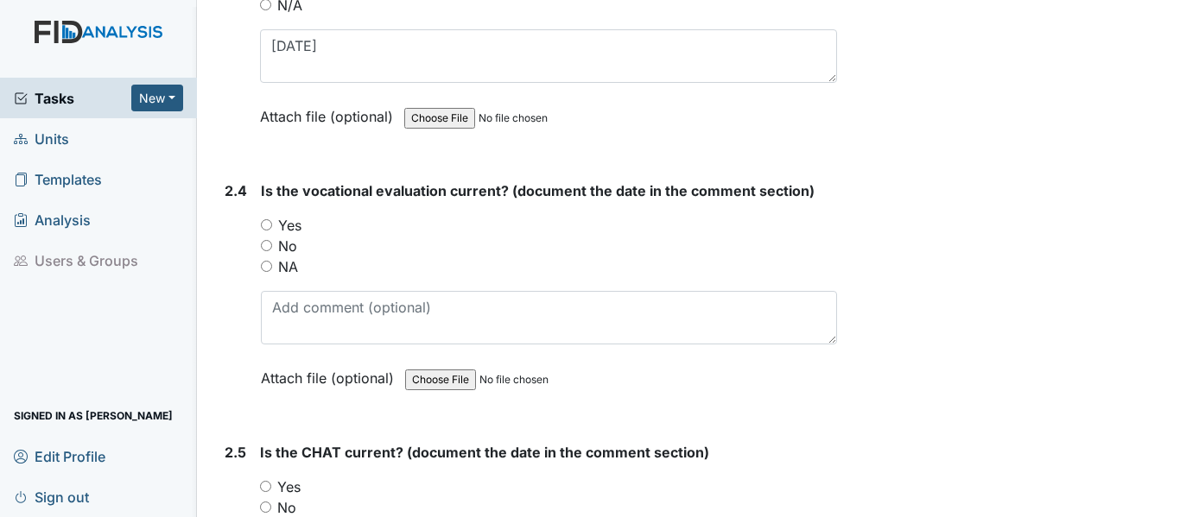
click at [263, 225] on input "Yes" at bounding box center [266, 224] width 11 height 11
radio input "true"
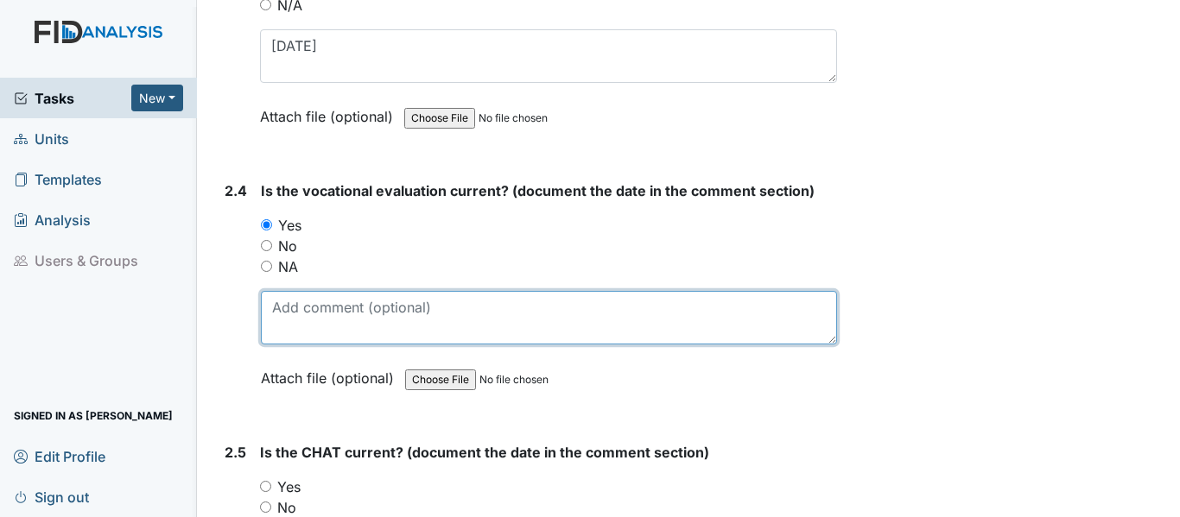
click at [275, 309] on textarea at bounding box center [549, 318] width 576 height 54
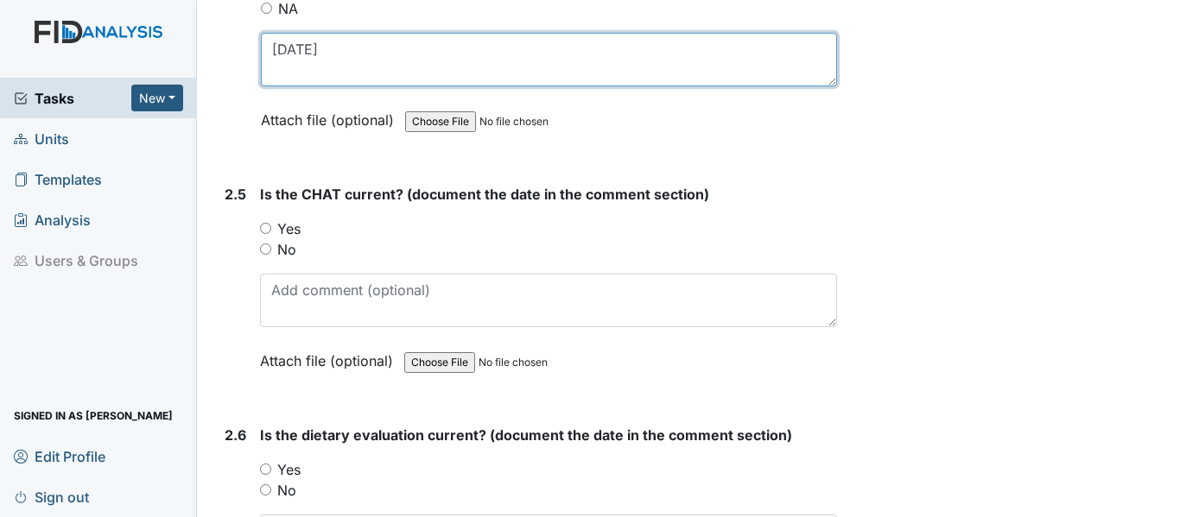
scroll to position [2677, 0]
type textarea "10-17-24"
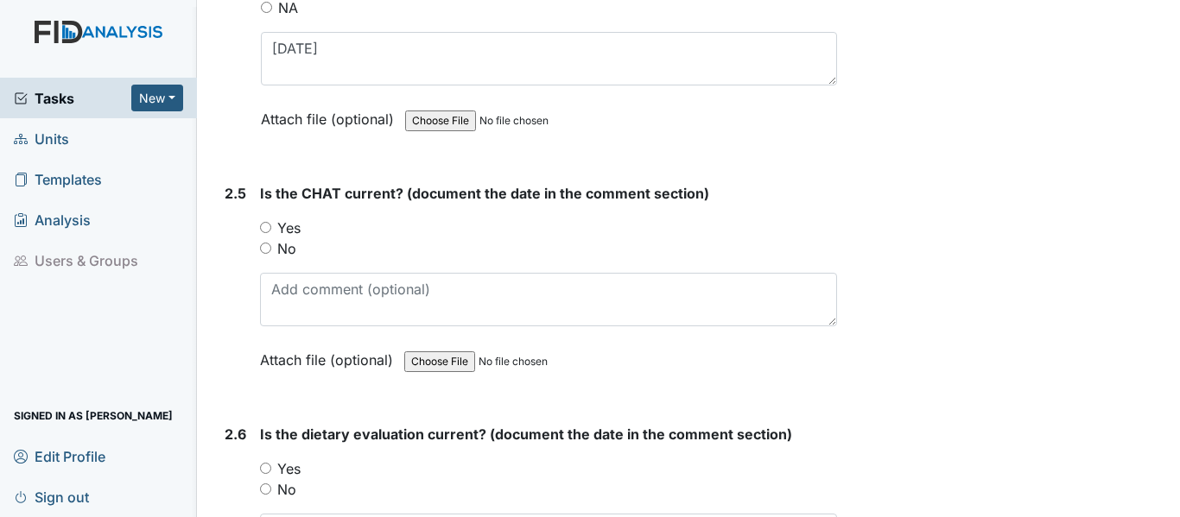
click at [266, 226] on input "Yes" at bounding box center [265, 227] width 11 height 11
radio input "true"
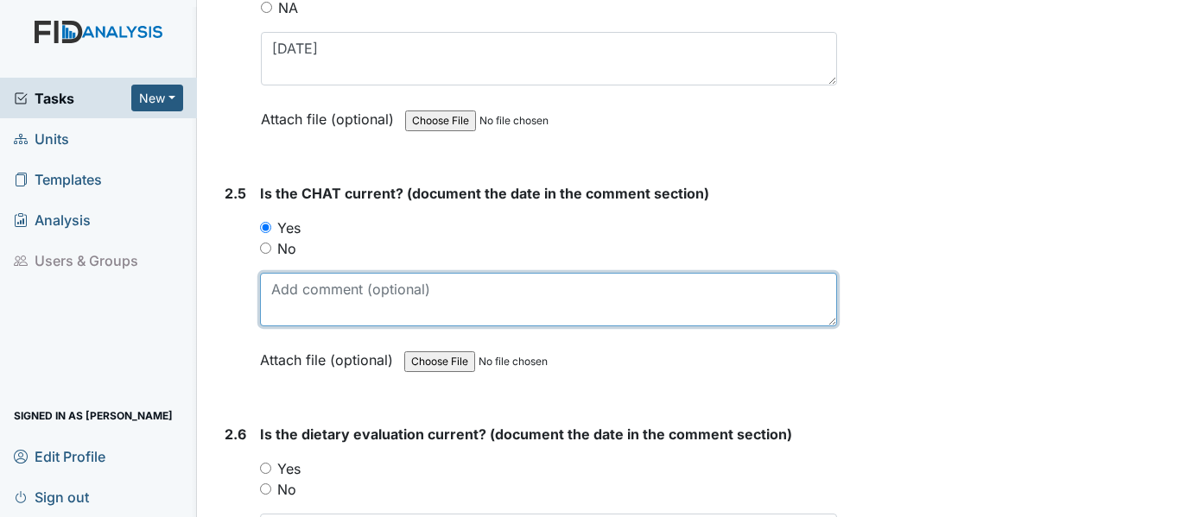
click at [276, 291] on textarea at bounding box center [548, 300] width 577 height 54
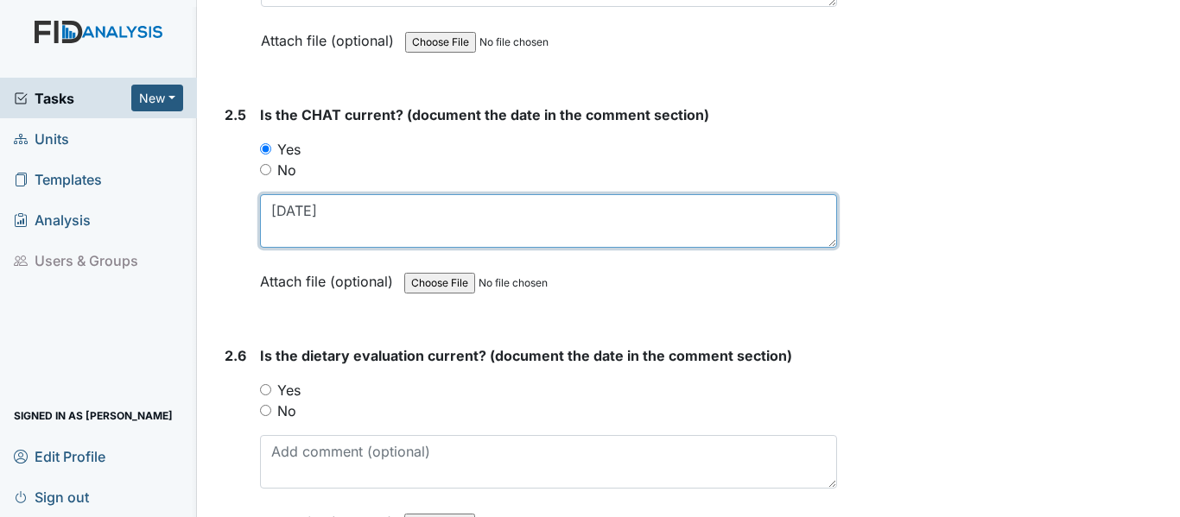
scroll to position [2850, 0]
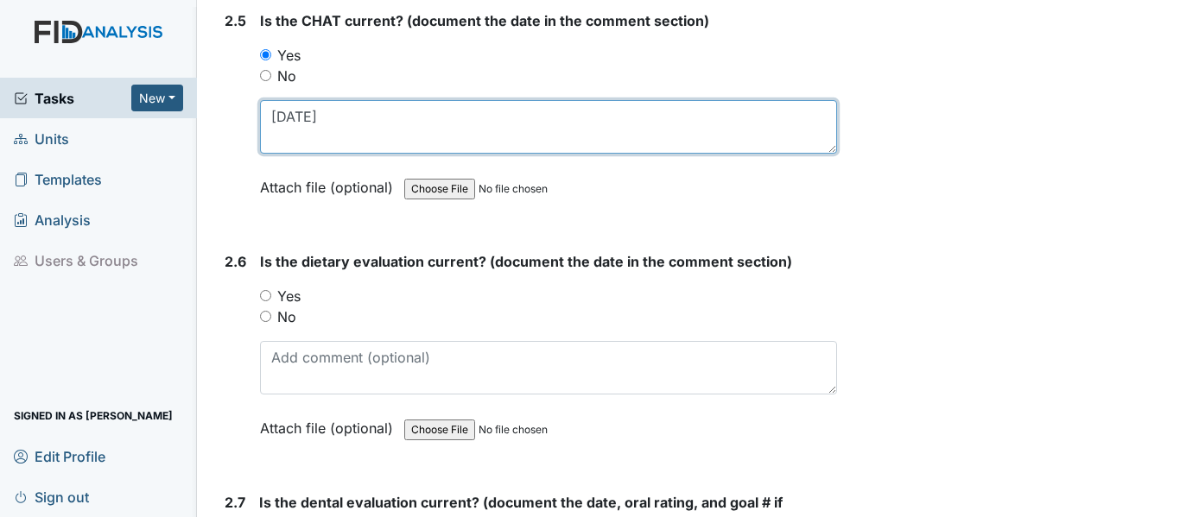
type textarea "10-17-24"
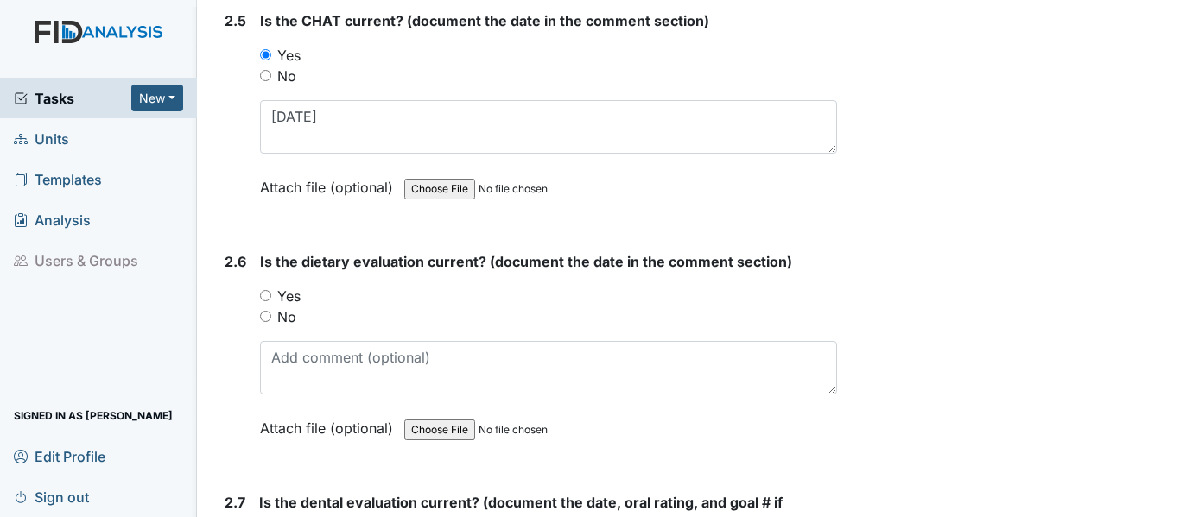
click at [264, 294] on input "Yes" at bounding box center [265, 295] width 11 height 11
radio input "true"
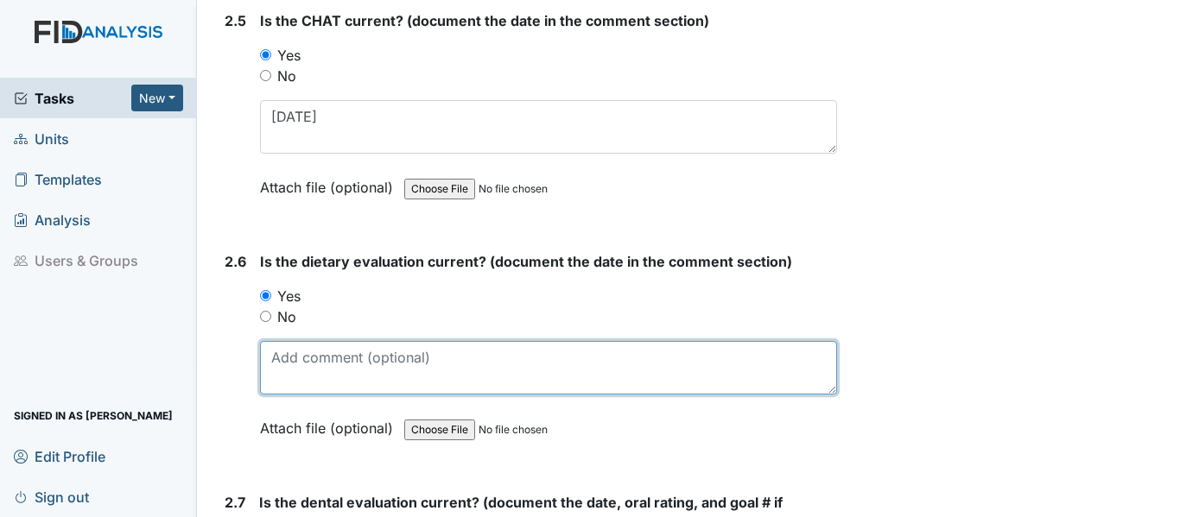
click at [275, 354] on textarea at bounding box center [548, 368] width 577 height 54
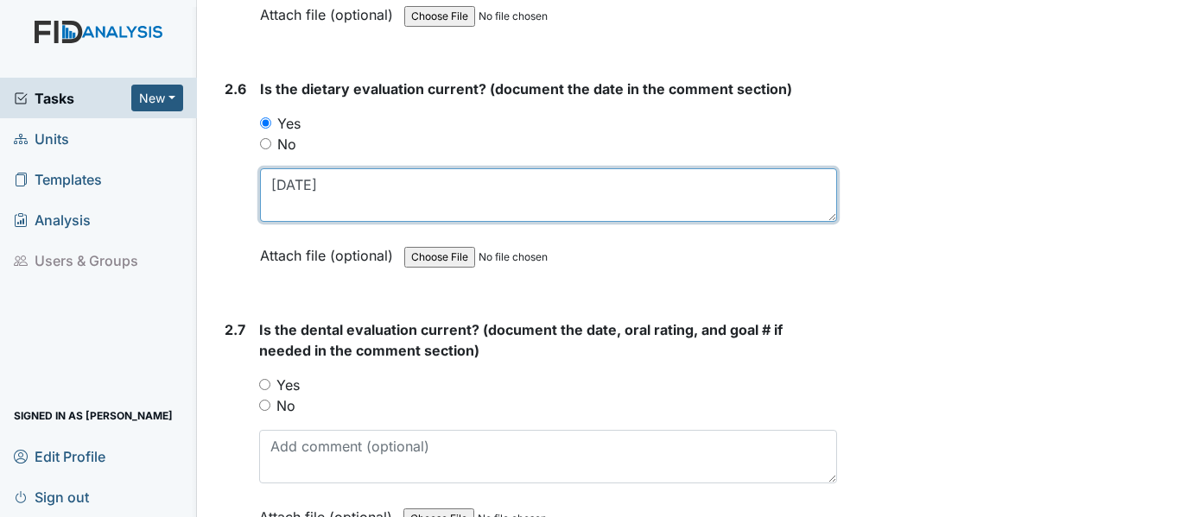
scroll to position [3109, 0]
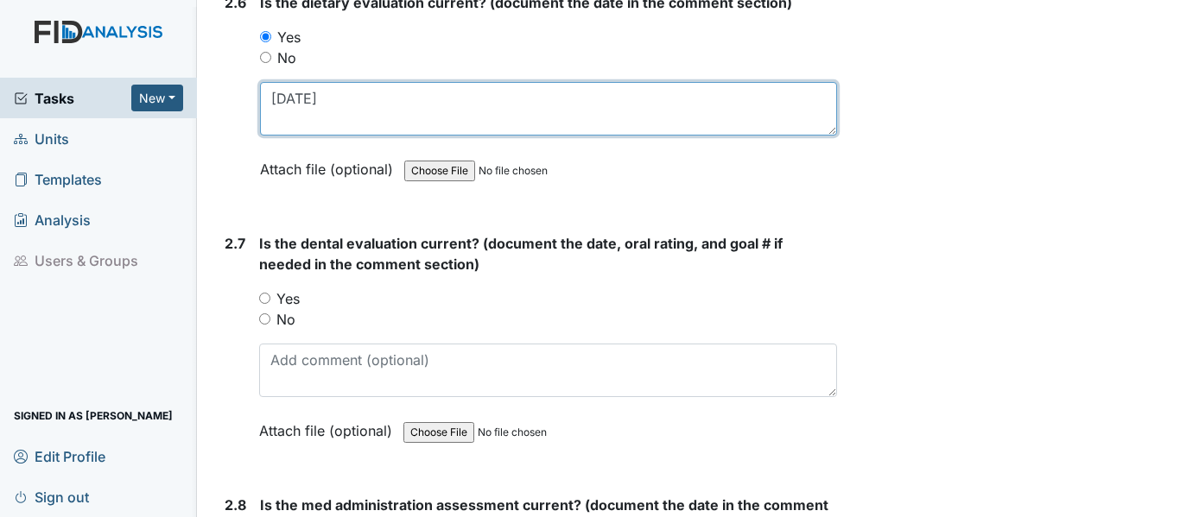
type textarea "12-30-24"
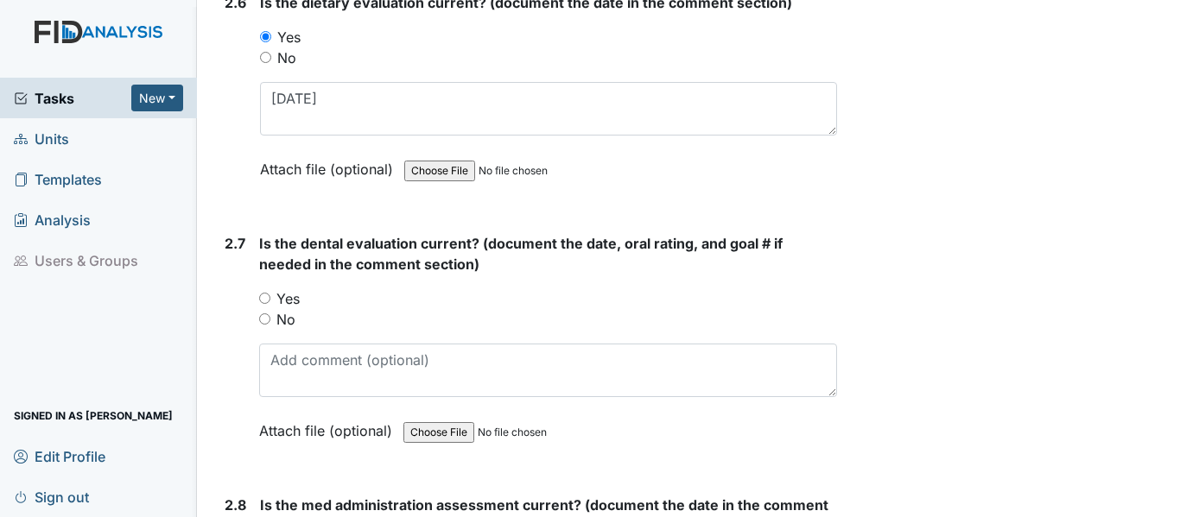
click at [263, 297] on input "Yes" at bounding box center [264, 298] width 11 height 11
radio input "true"
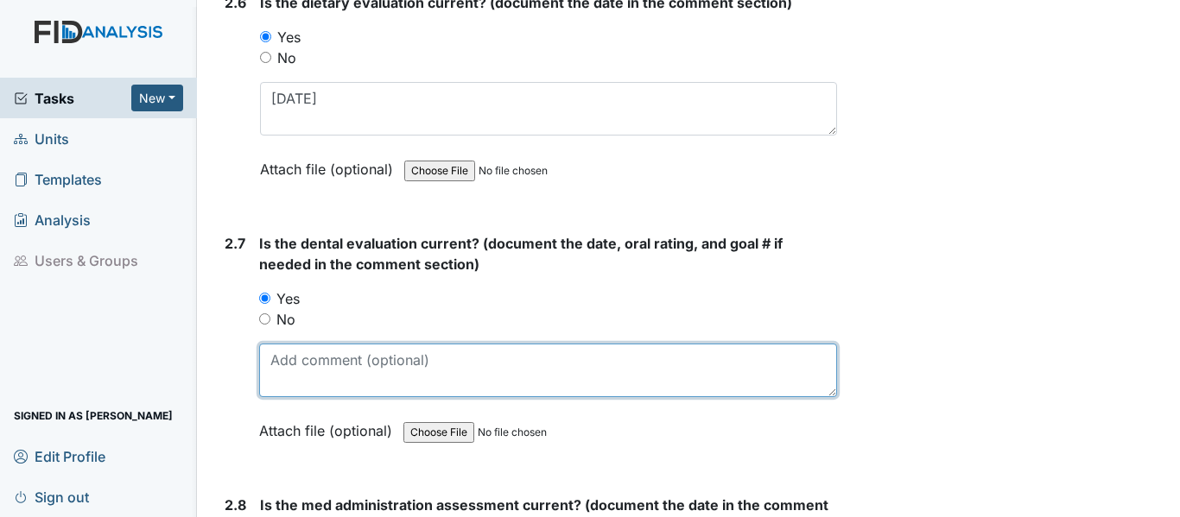
click at [279, 353] on textarea at bounding box center [548, 371] width 578 height 54
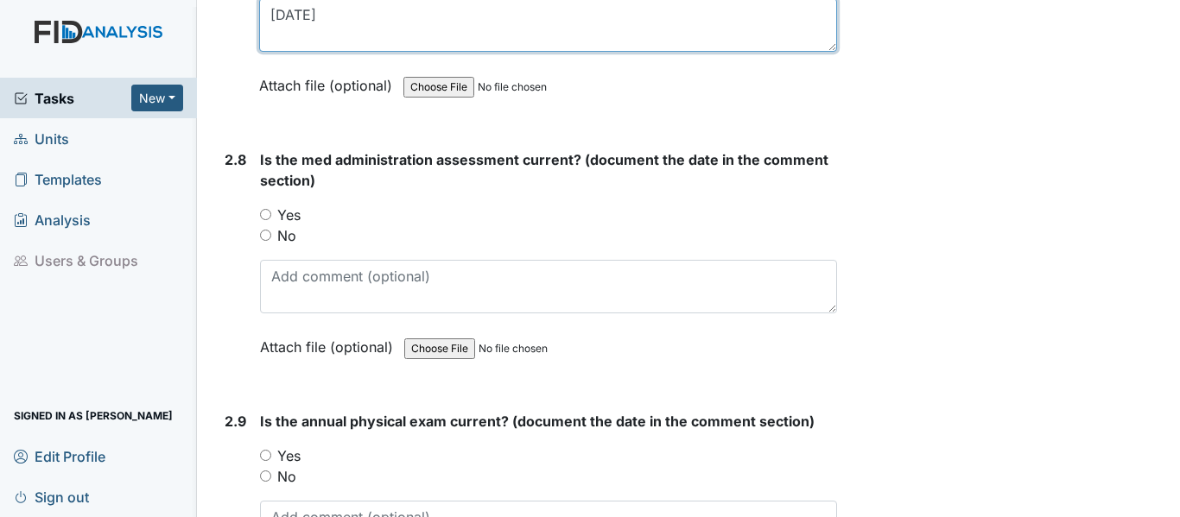
type textarea "6-6-25"
click at [263, 213] on input "Yes" at bounding box center [265, 214] width 11 height 11
radio input "true"
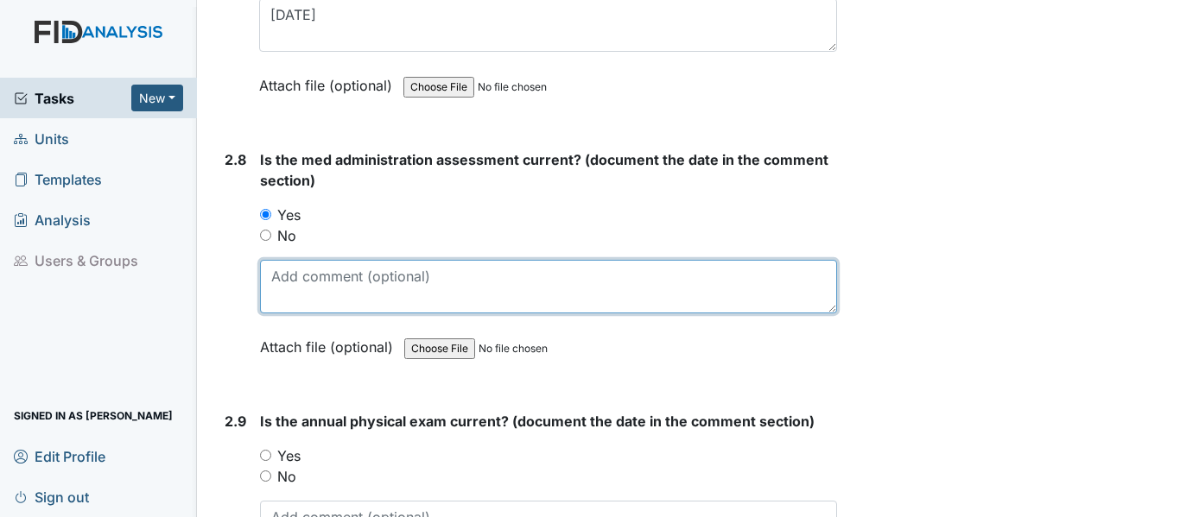
click at [272, 265] on textarea at bounding box center [548, 287] width 577 height 54
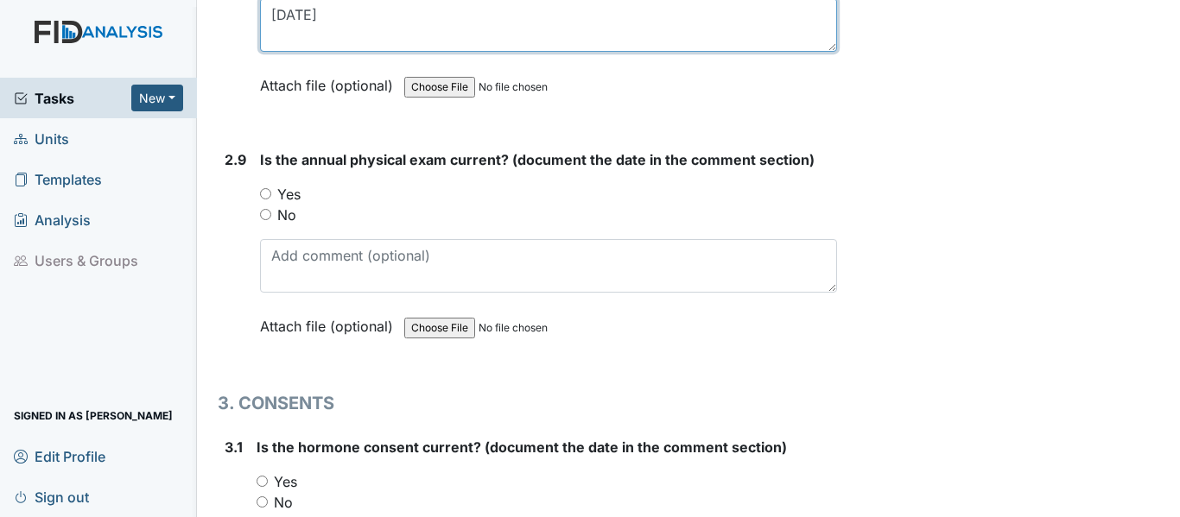
scroll to position [3800, 0]
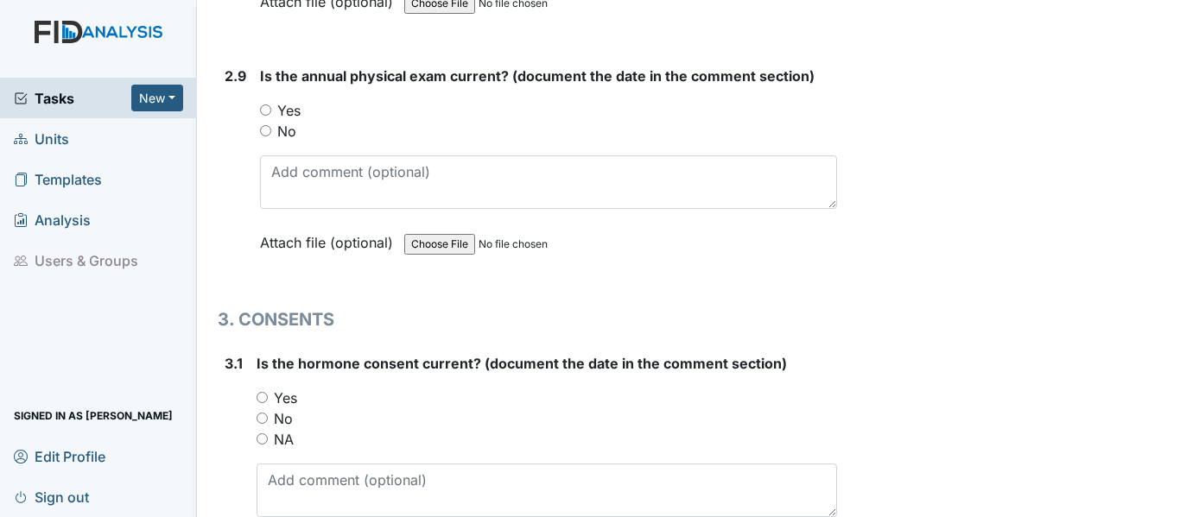
type textarea "3-27-25"
click at [269, 111] on input "Yes" at bounding box center [265, 109] width 11 height 11
radio input "true"
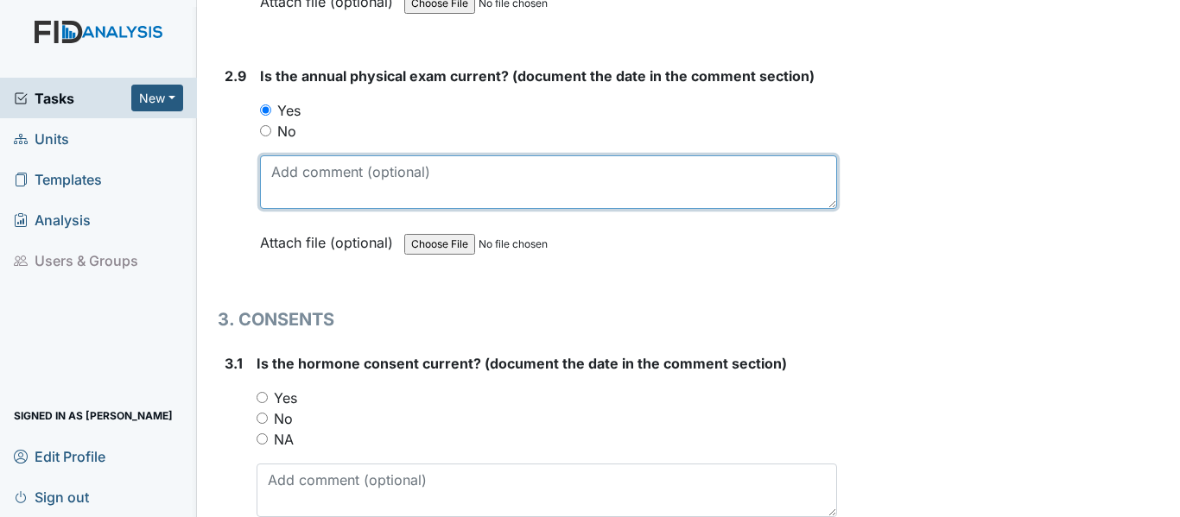
click at [277, 168] on textarea at bounding box center [548, 182] width 577 height 54
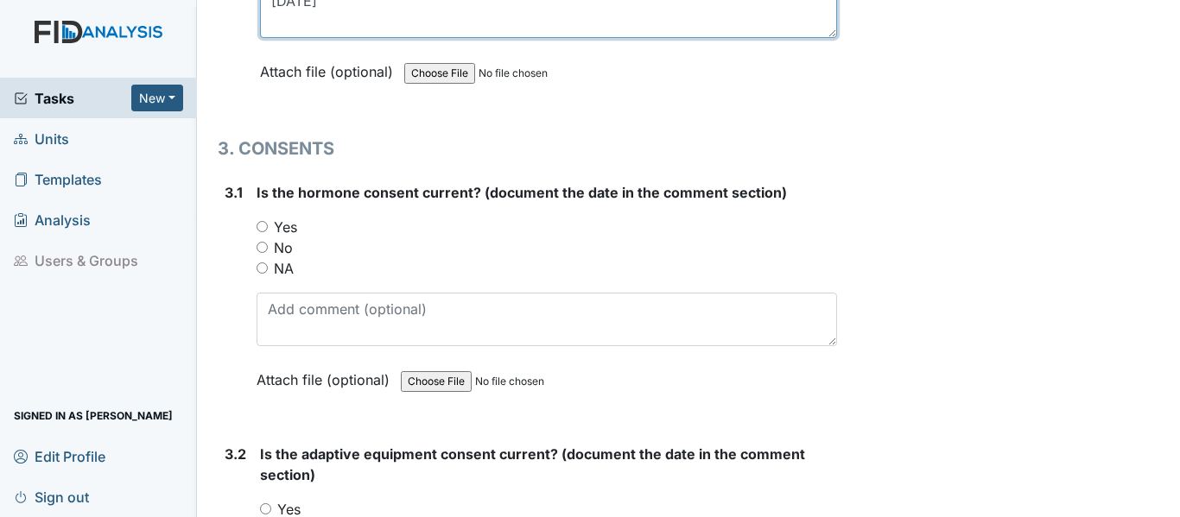
scroll to position [3973, 0]
type textarea "11-25-24"
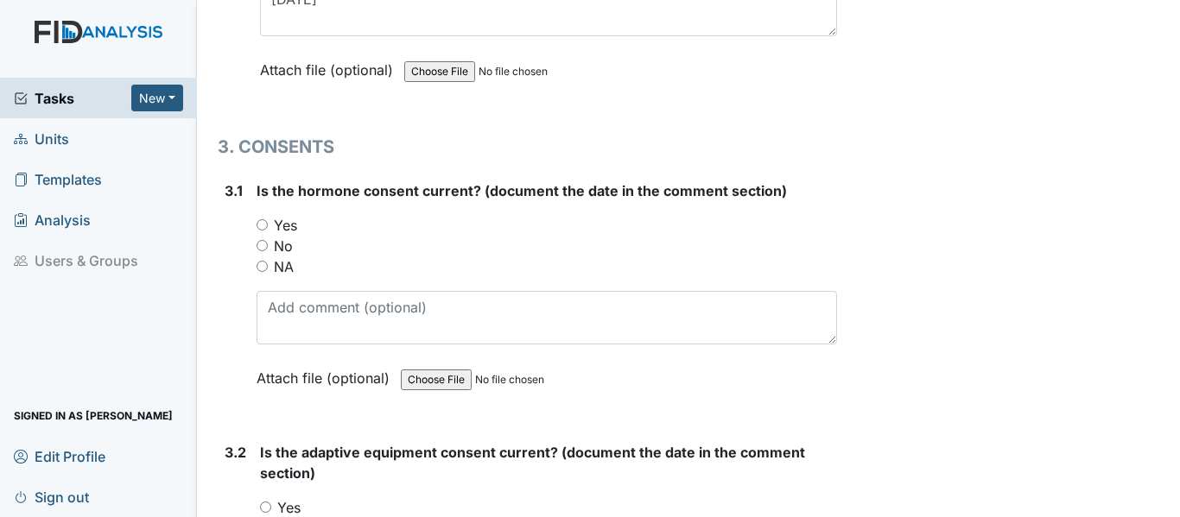
click at [258, 265] on input "NA" at bounding box center [261, 266] width 11 height 11
radio input "true"
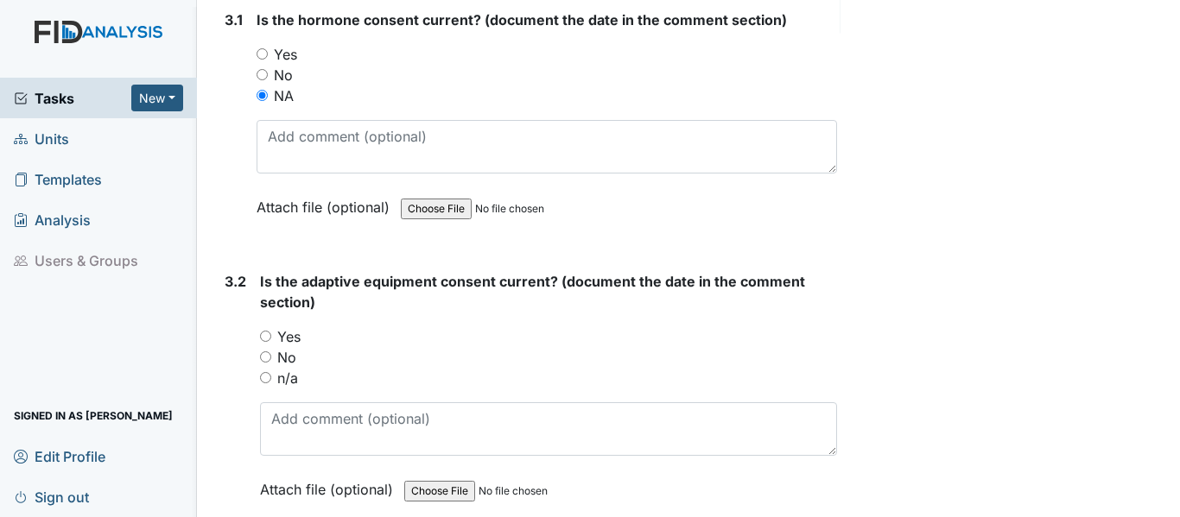
scroll to position [4145, 0]
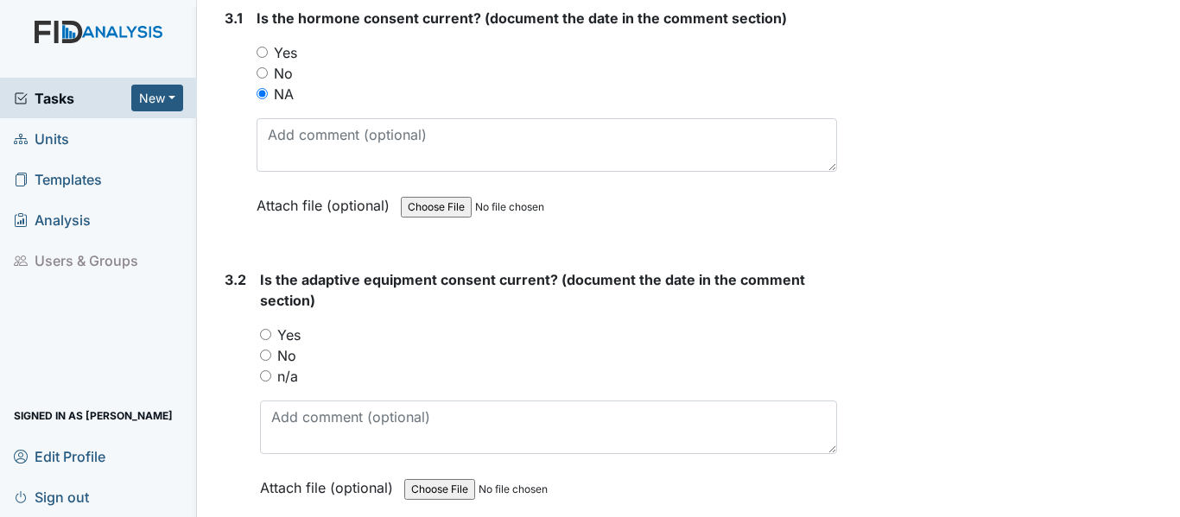
click at [263, 376] on input "n/a" at bounding box center [265, 375] width 11 height 11
radio input "true"
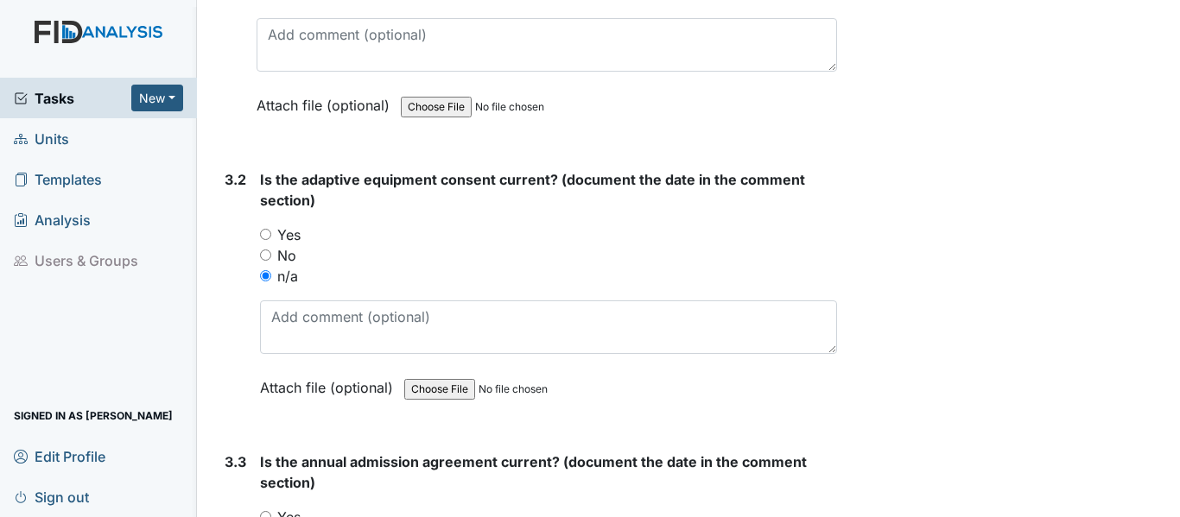
scroll to position [4404, 0]
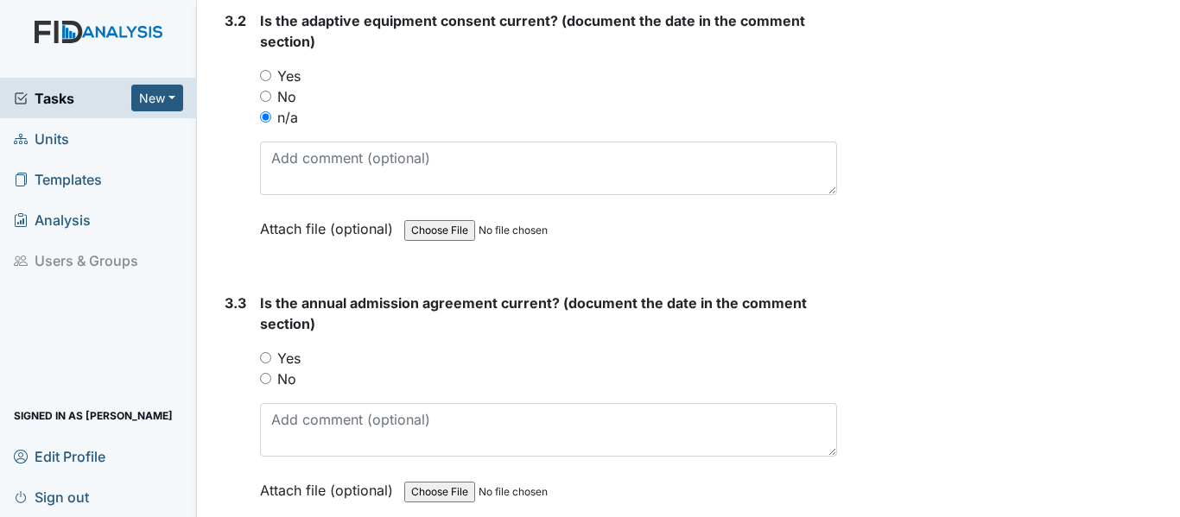
click at [263, 359] on input "Yes" at bounding box center [265, 357] width 11 height 11
radio input "true"
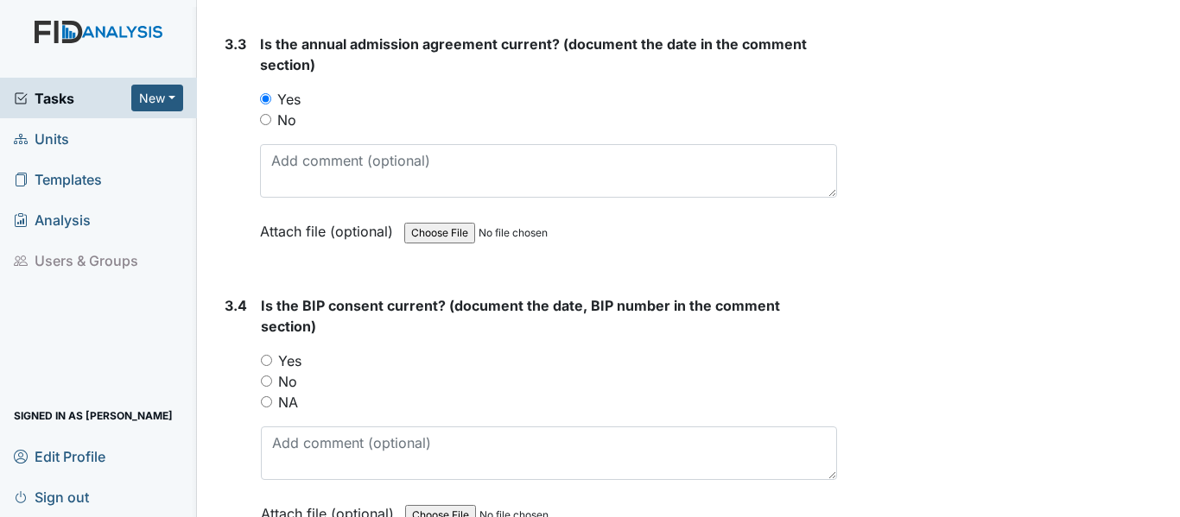
click at [267, 361] on input "Yes" at bounding box center [266, 360] width 11 height 11
radio input "true"
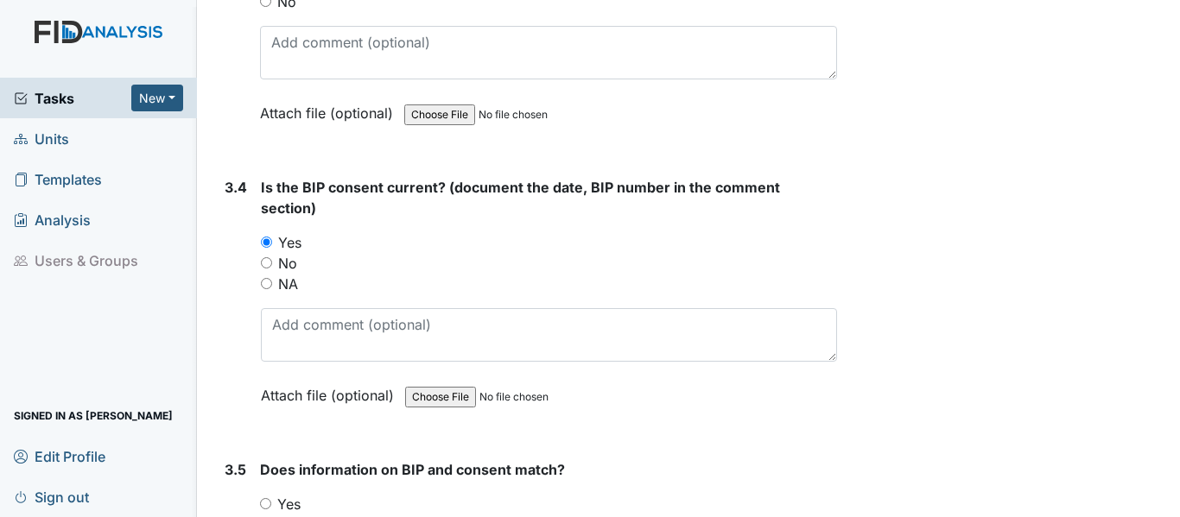
scroll to position [4923, 0]
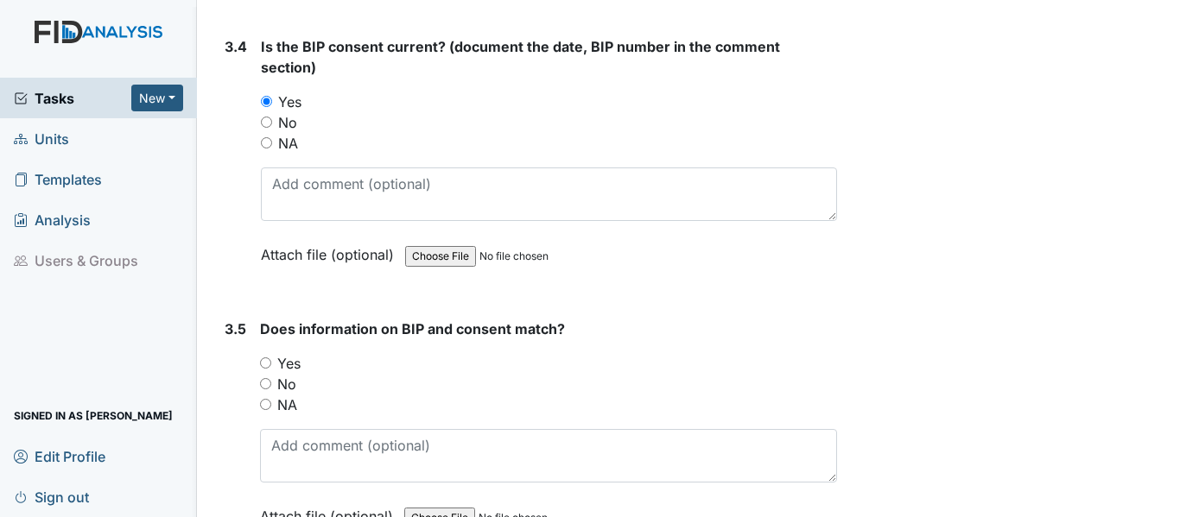
click at [263, 364] on input "Yes" at bounding box center [265, 363] width 11 height 11
radio input "true"
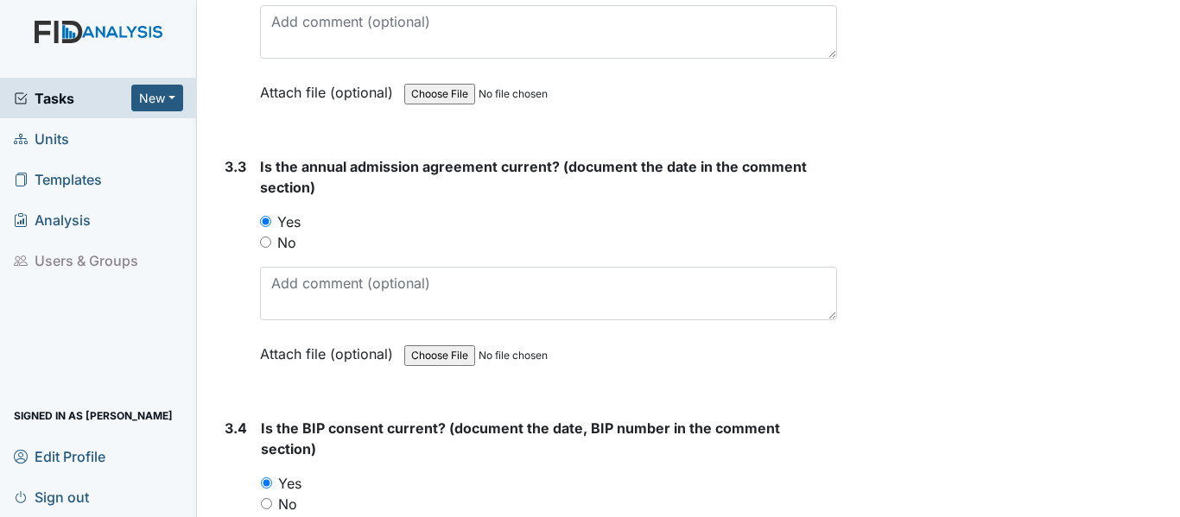
scroll to position [4514, 0]
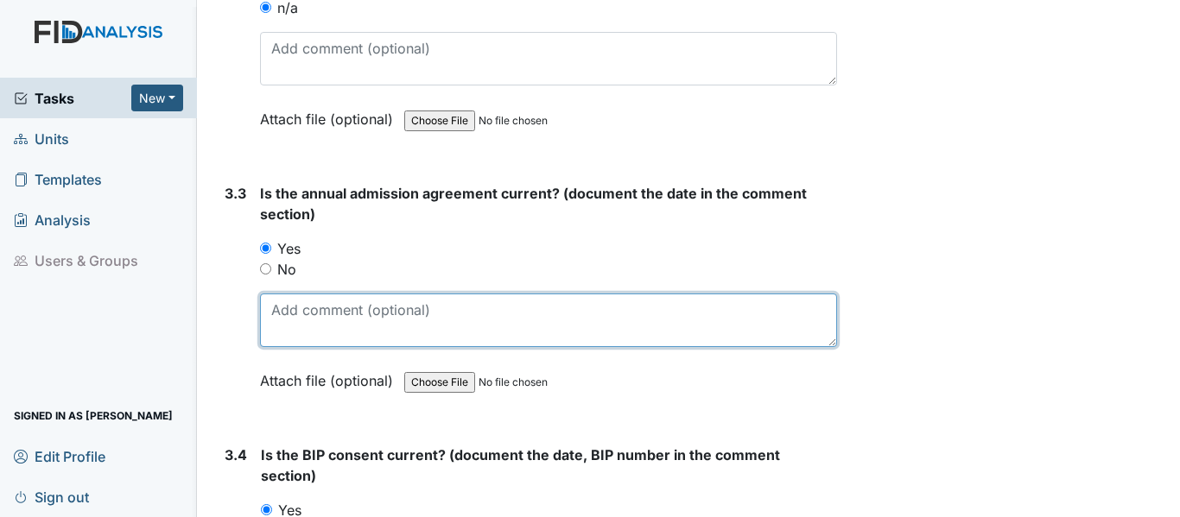
click at [278, 312] on textarea at bounding box center [548, 321] width 577 height 54
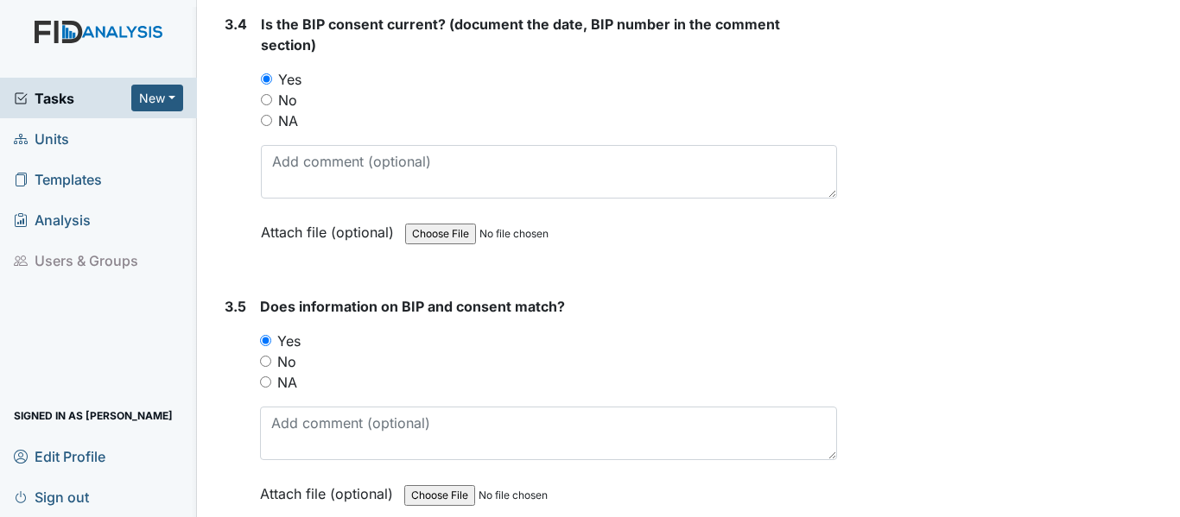
scroll to position [4946, 0]
type textarea "10-17-24"
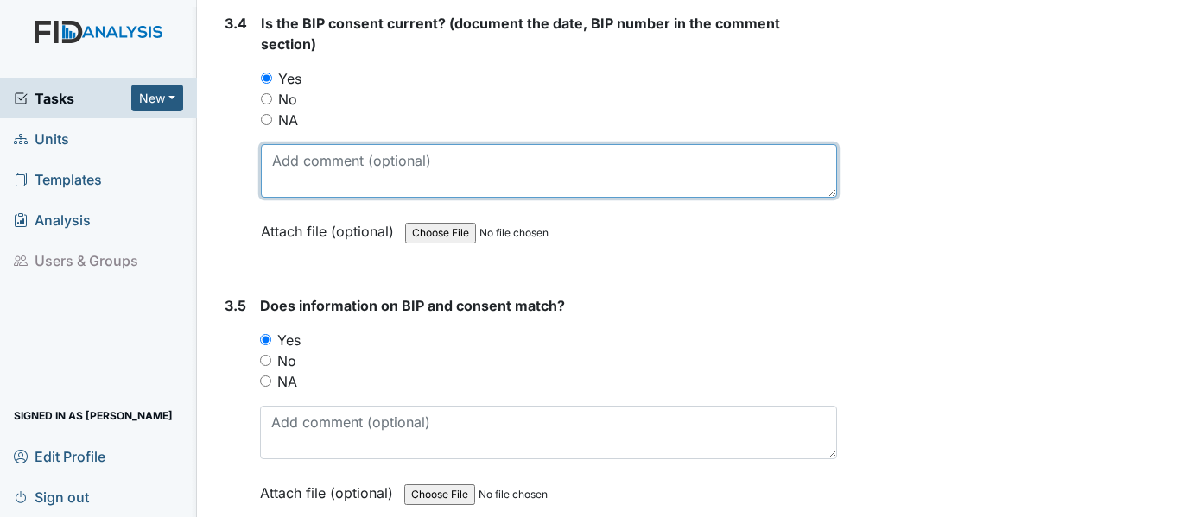
click at [266, 162] on textarea at bounding box center [549, 171] width 576 height 54
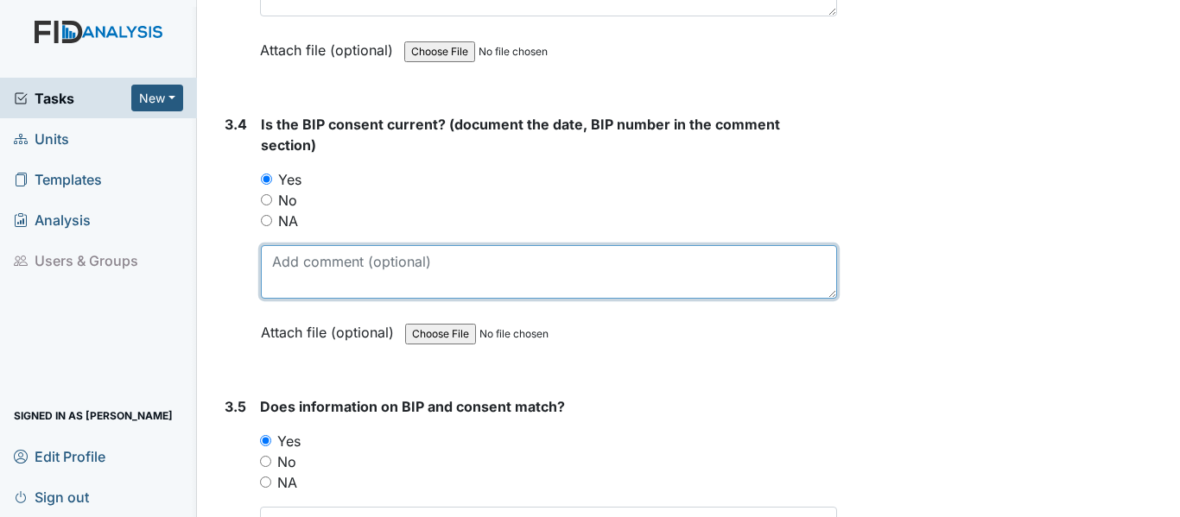
scroll to position [4860, 0]
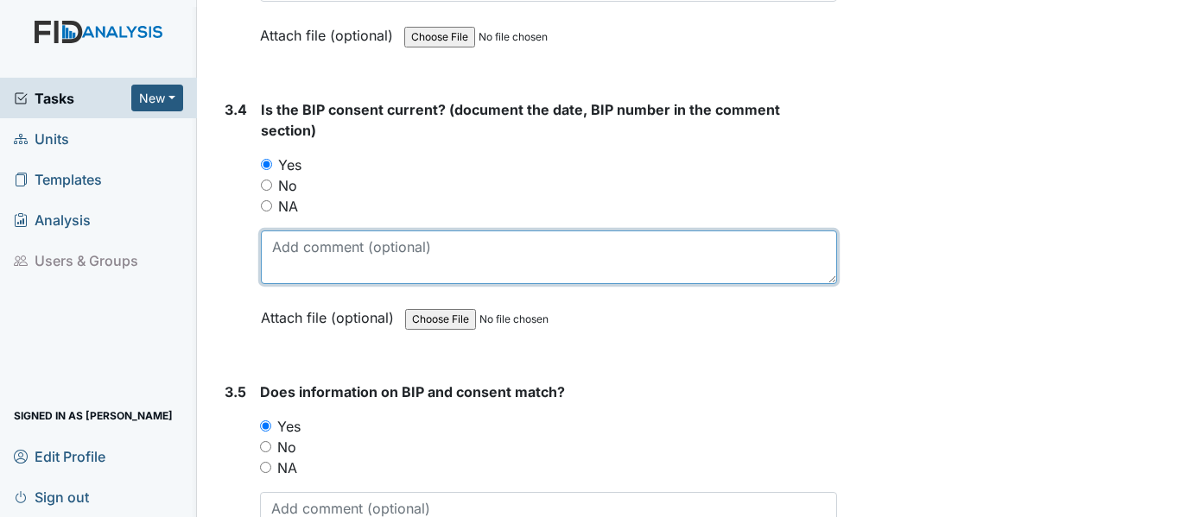
click at [271, 244] on textarea at bounding box center [549, 258] width 576 height 54
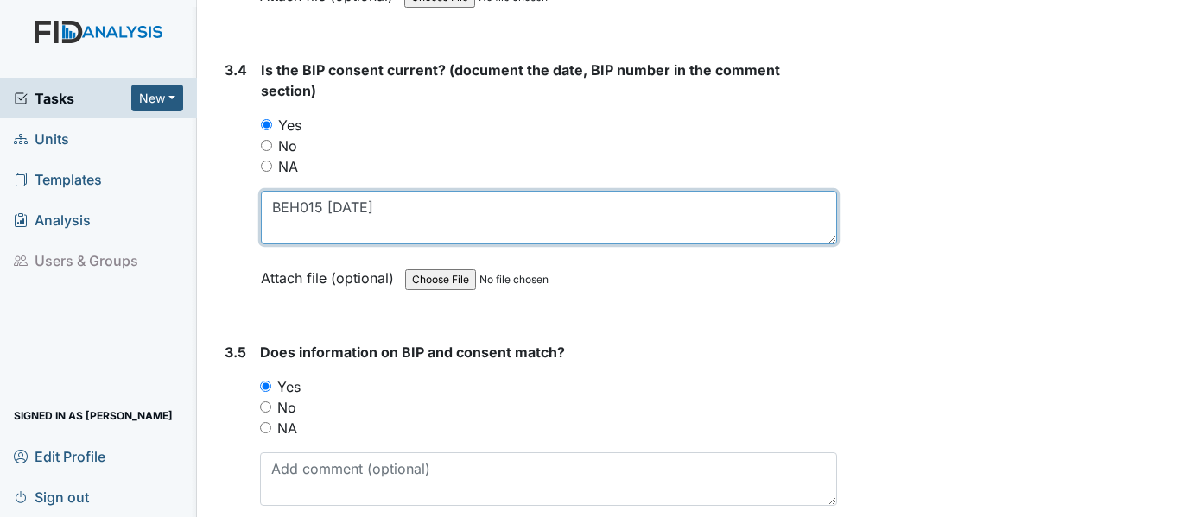
scroll to position [5032, 0]
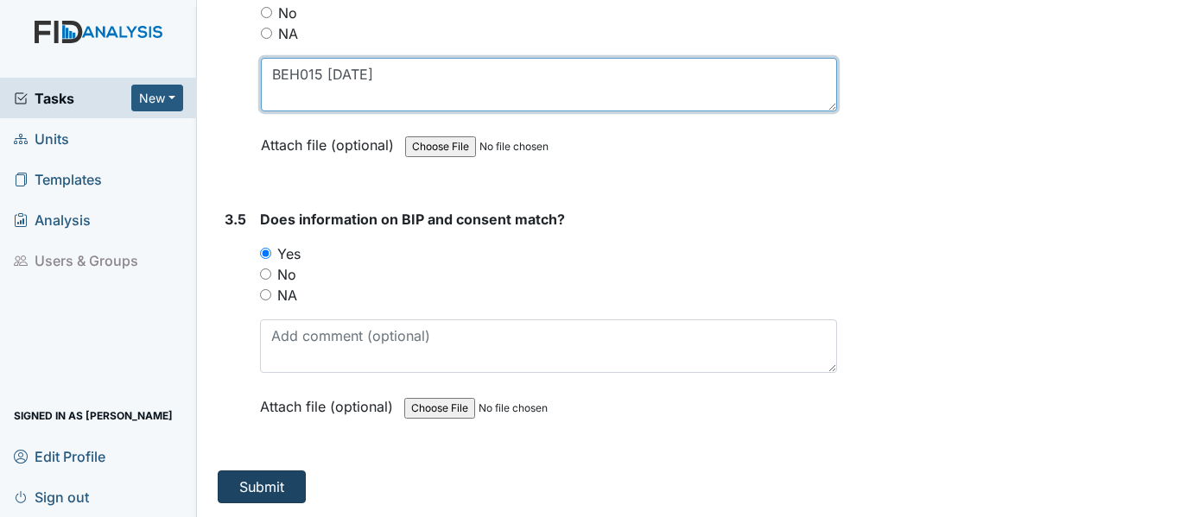
type textarea "BEH015 6-16-25"
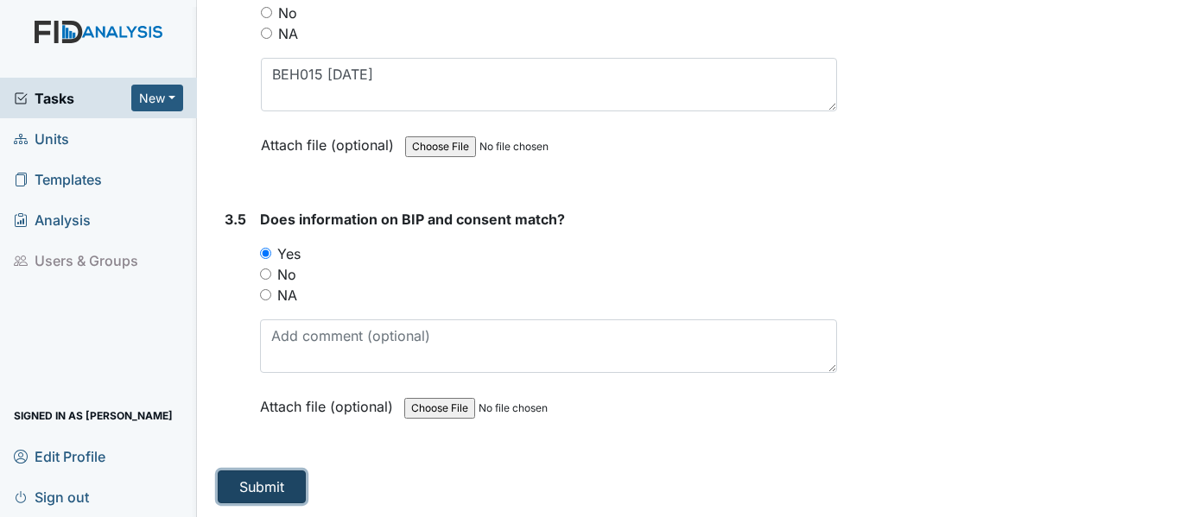
click at [254, 484] on button "Submit" at bounding box center [262, 487] width 88 height 33
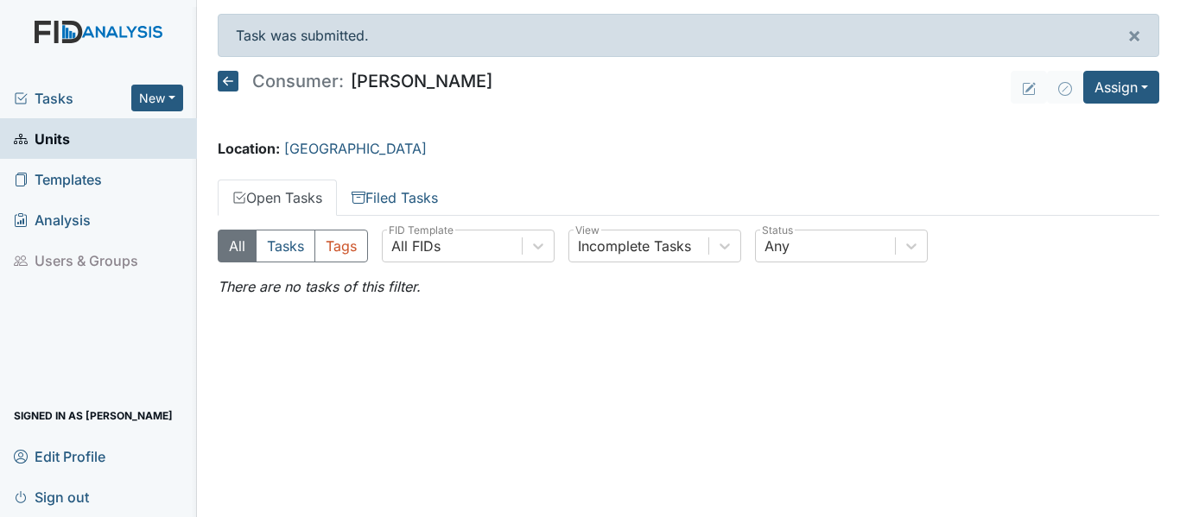
click at [223, 76] on icon at bounding box center [228, 81] width 21 height 21
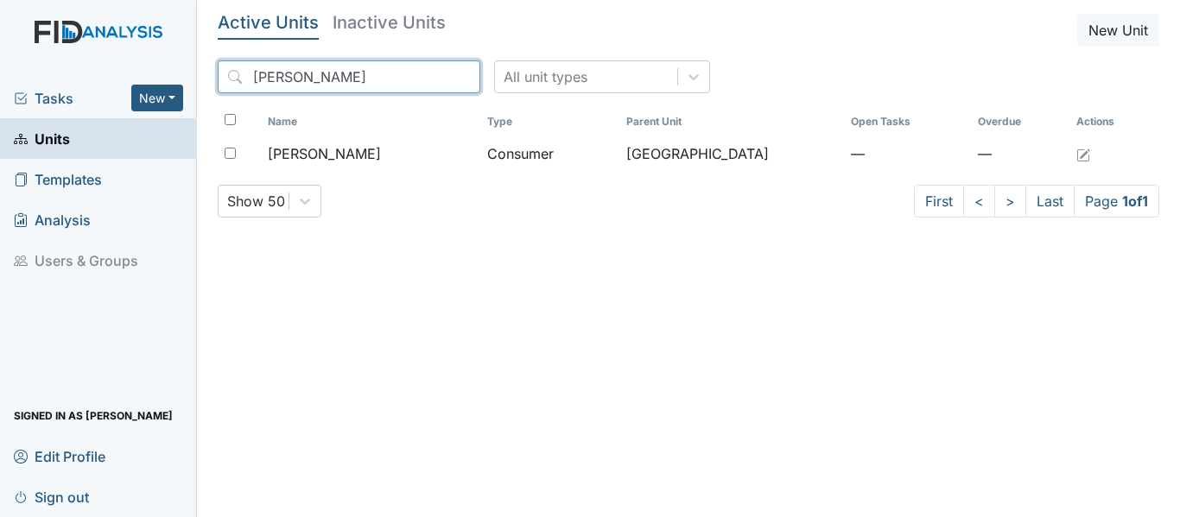
click at [300, 76] on input "[PERSON_NAME]" at bounding box center [349, 76] width 263 height 33
type input "L"
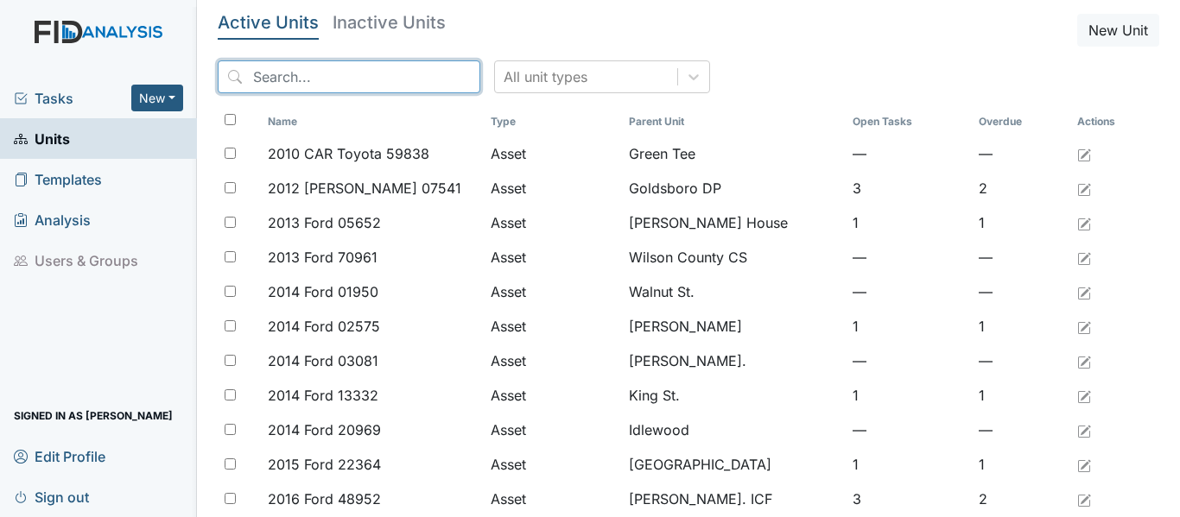
click at [252, 75] on input "search" at bounding box center [349, 76] width 263 height 33
click at [258, 74] on input "search" at bounding box center [349, 76] width 263 height 33
click at [250, 78] on input "search" at bounding box center [349, 76] width 263 height 33
click at [256, 72] on input "search" at bounding box center [349, 76] width 263 height 33
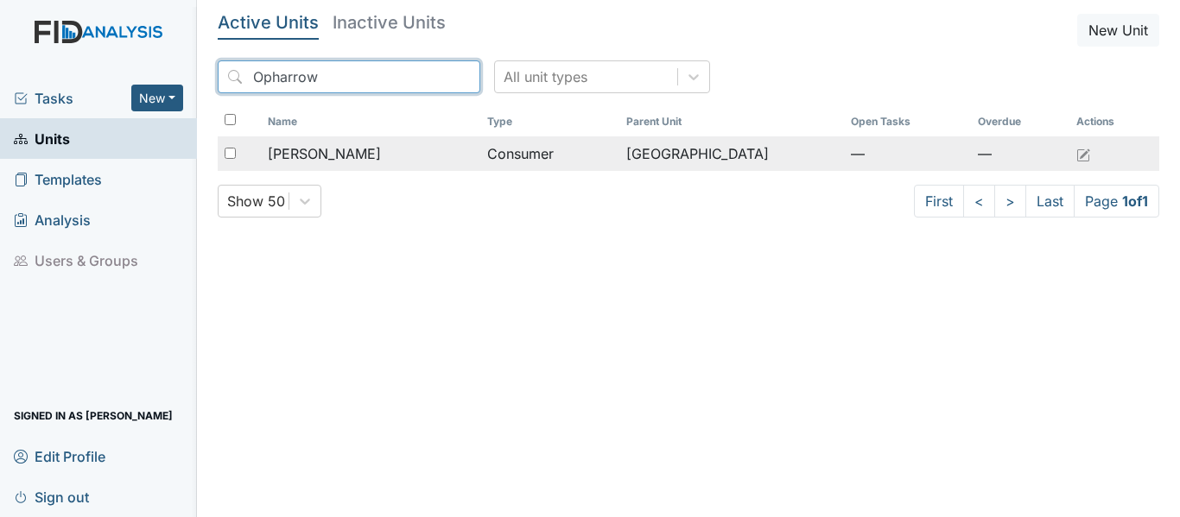
type input "Opharrow"
click at [397, 152] on div "[PERSON_NAME]" at bounding box center [371, 153] width 206 height 21
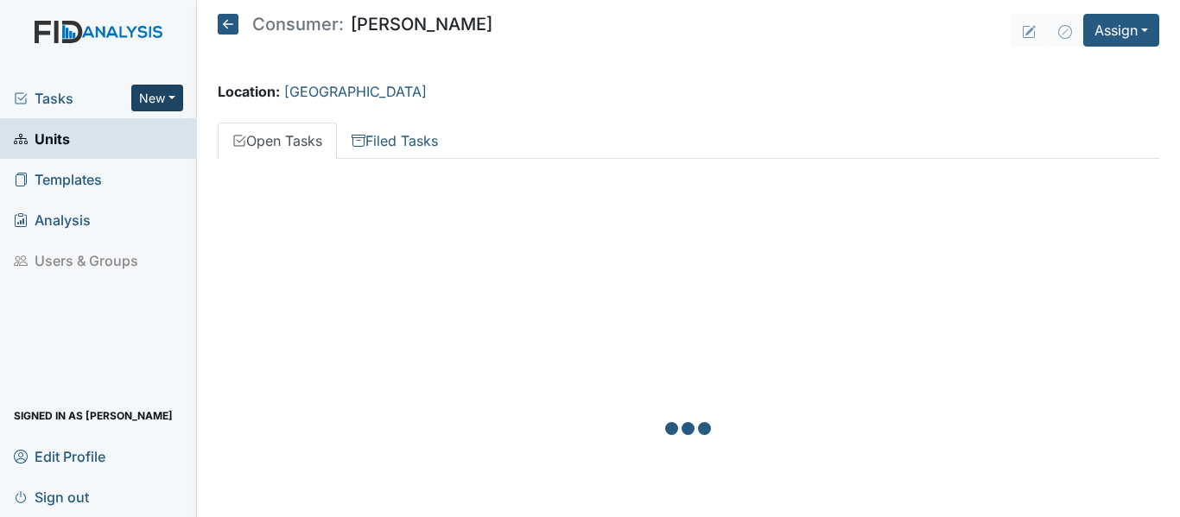
click at [175, 97] on button "New" at bounding box center [157, 98] width 52 height 27
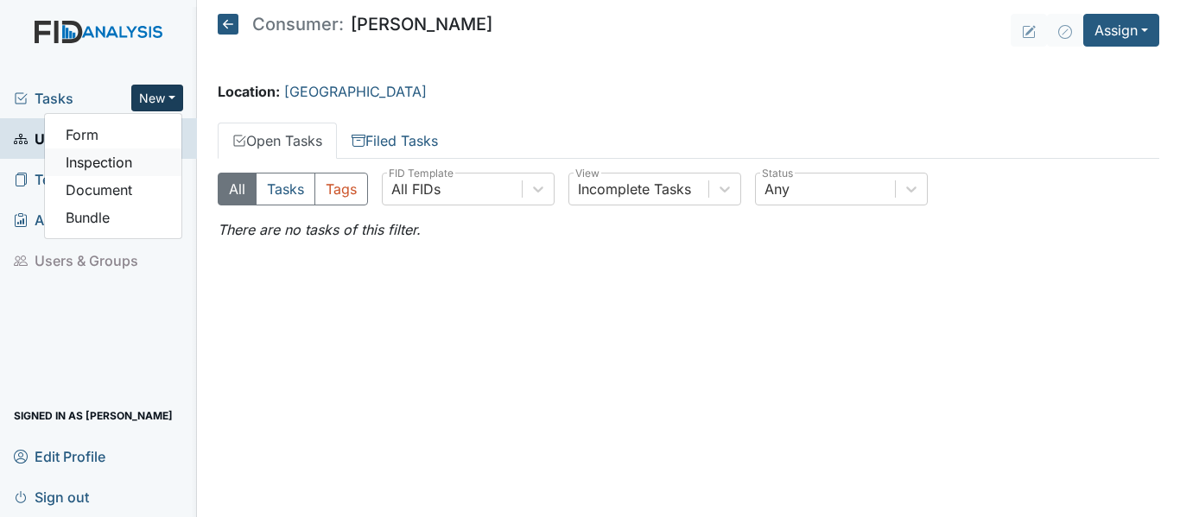
click at [111, 161] on link "Inspection" at bounding box center [113, 163] width 136 height 28
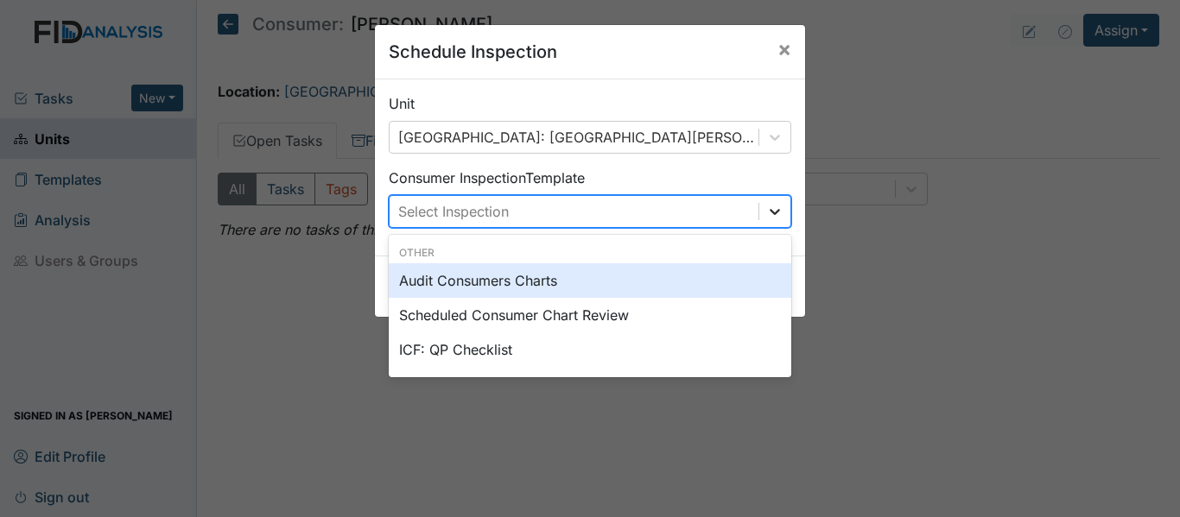
click at [769, 212] on icon at bounding box center [774, 212] width 10 height 6
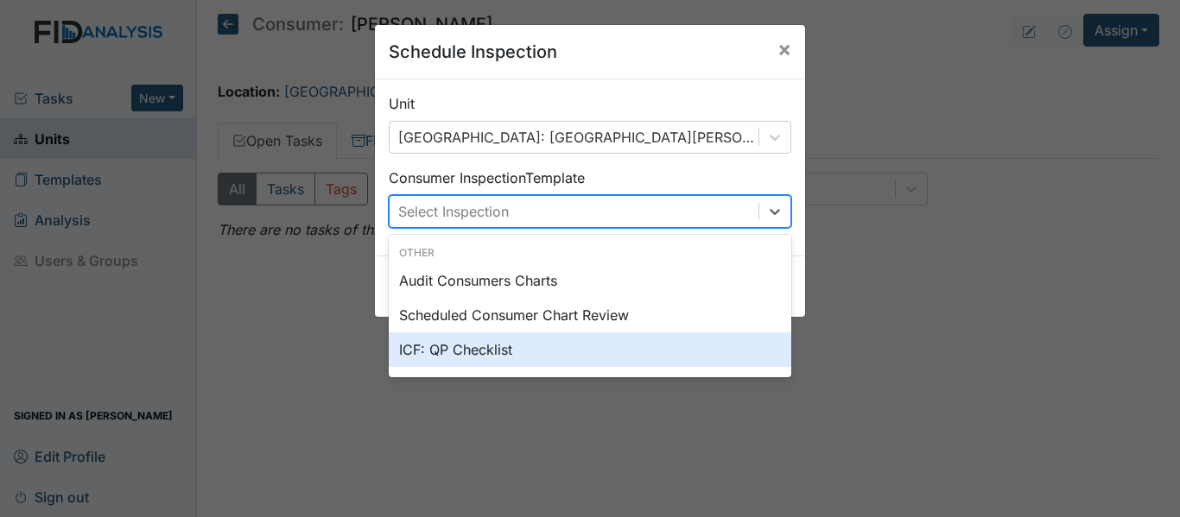
click at [466, 354] on div "ICF: QP Checklist" at bounding box center [590, 349] width 402 height 35
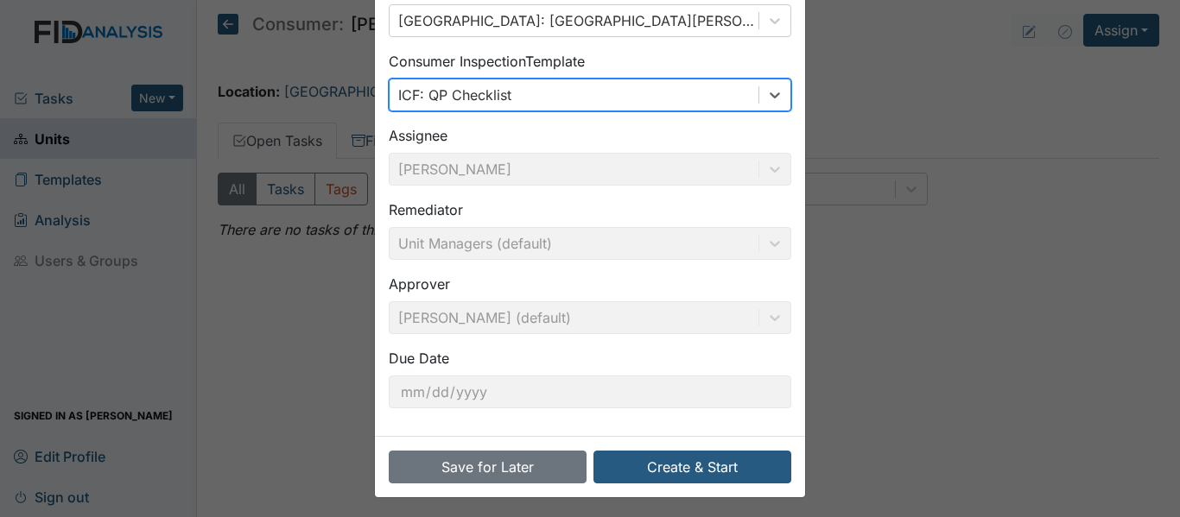
scroll to position [122, 0]
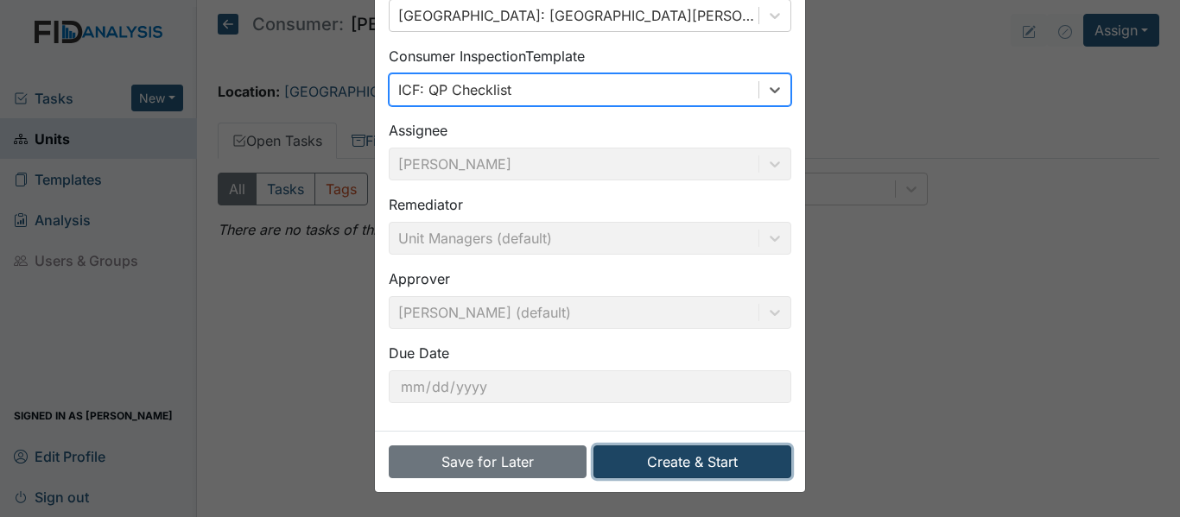
click at [708, 468] on button "Create & Start" at bounding box center [692, 462] width 198 height 33
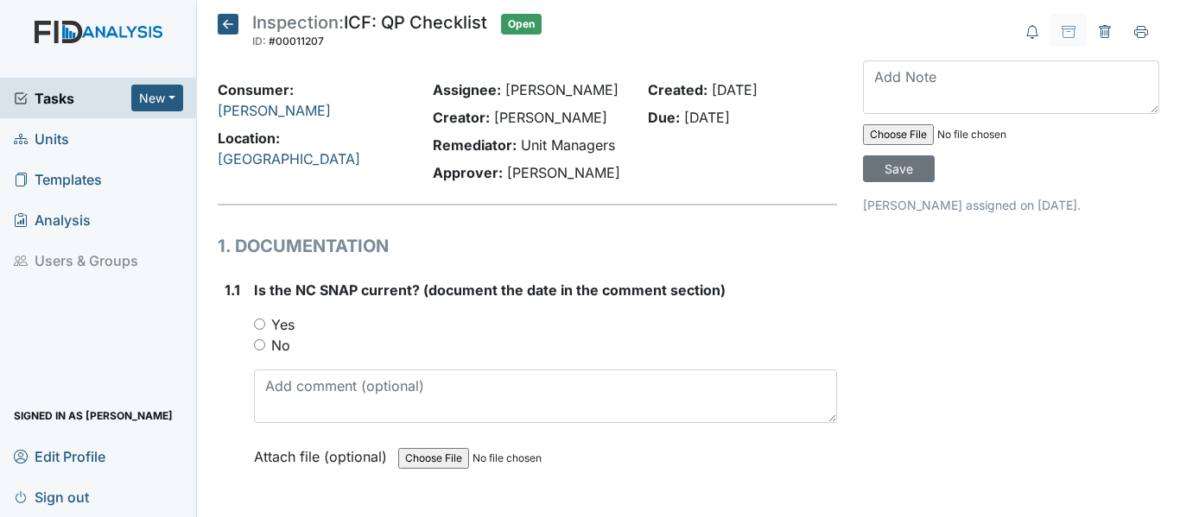
click at [257, 324] on input "Yes" at bounding box center [259, 324] width 11 height 11
radio input "true"
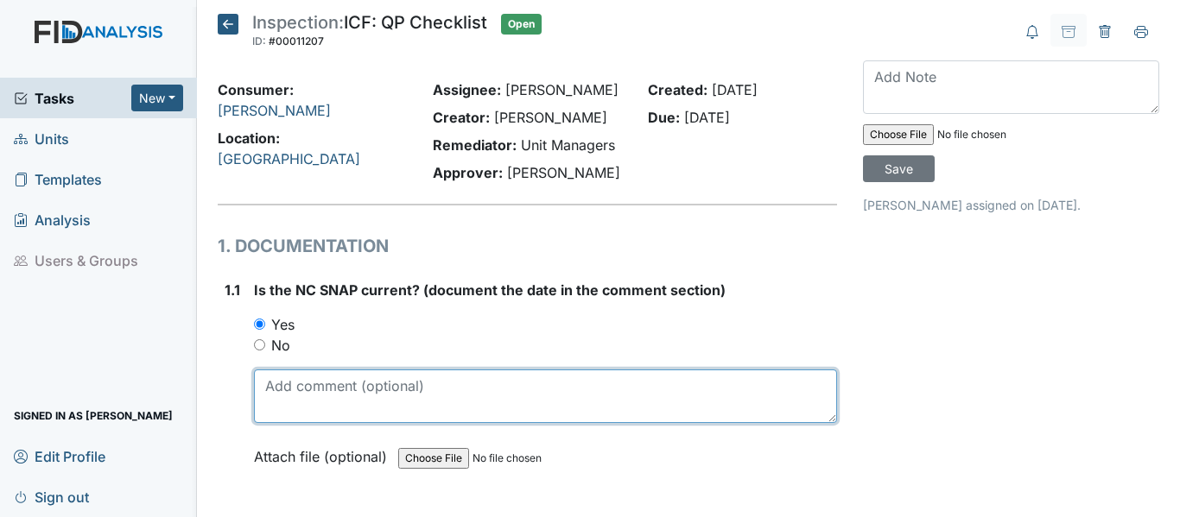
click at [254, 394] on textarea at bounding box center [545, 397] width 583 height 54
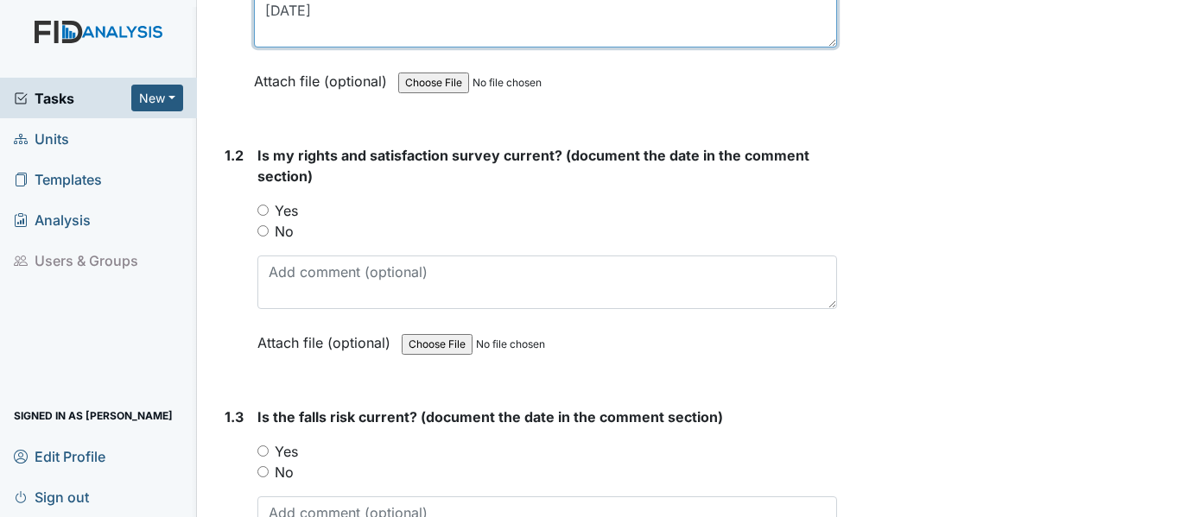
scroll to position [345, 0]
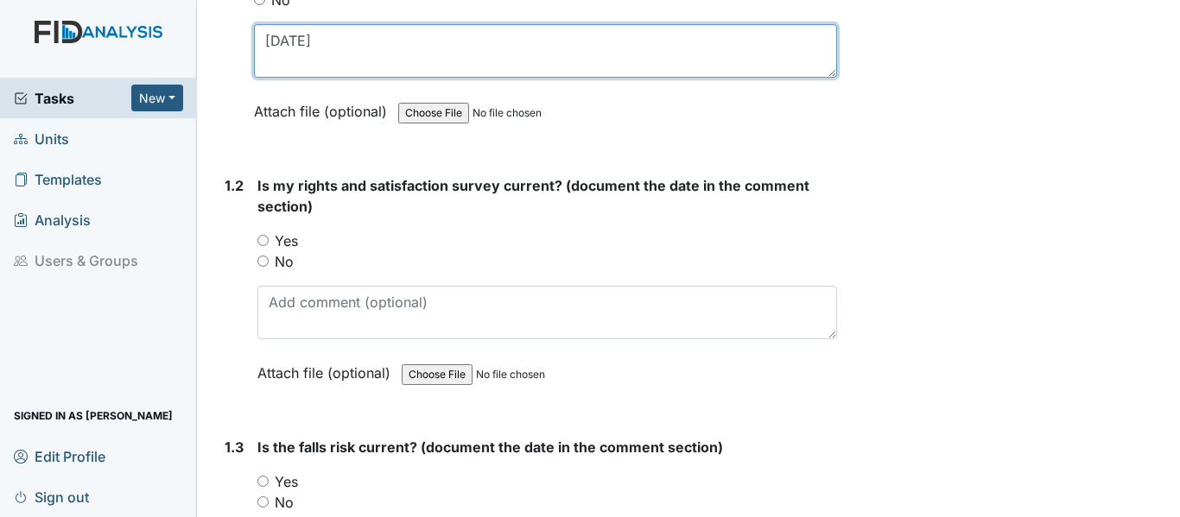
type textarea "7-25-25"
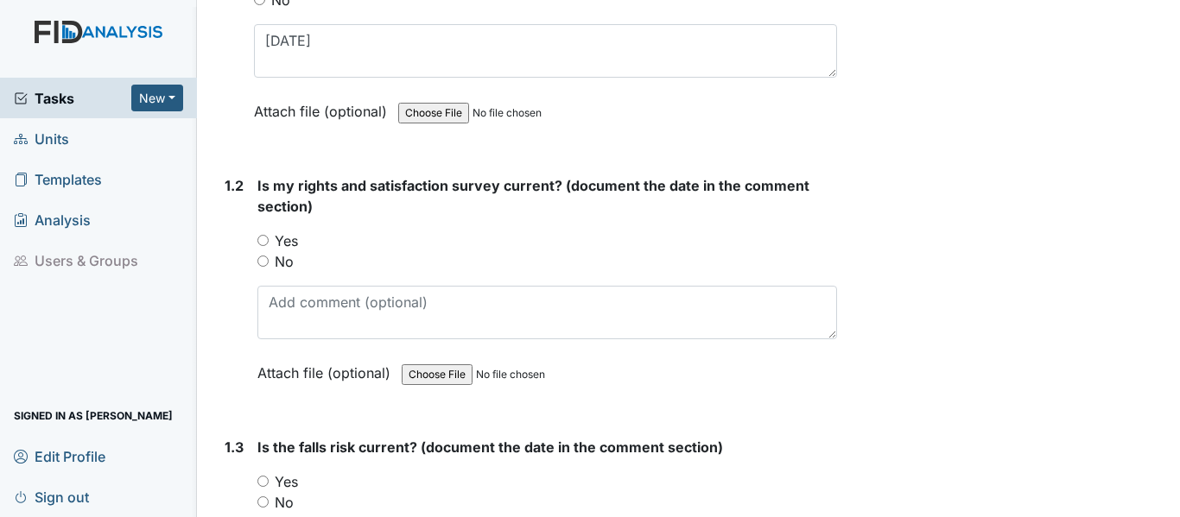
click at [263, 239] on input "Yes" at bounding box center [262, 240] width 11 height 11
radio input "true"
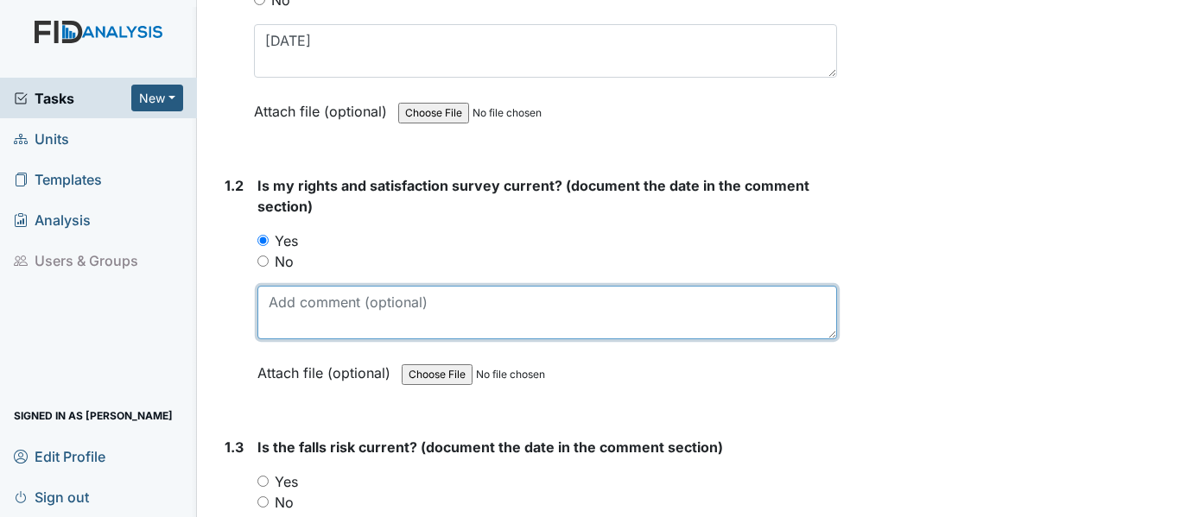
click at [278, 308] on textarea at bounding box center [546, 313] width 579 height 54
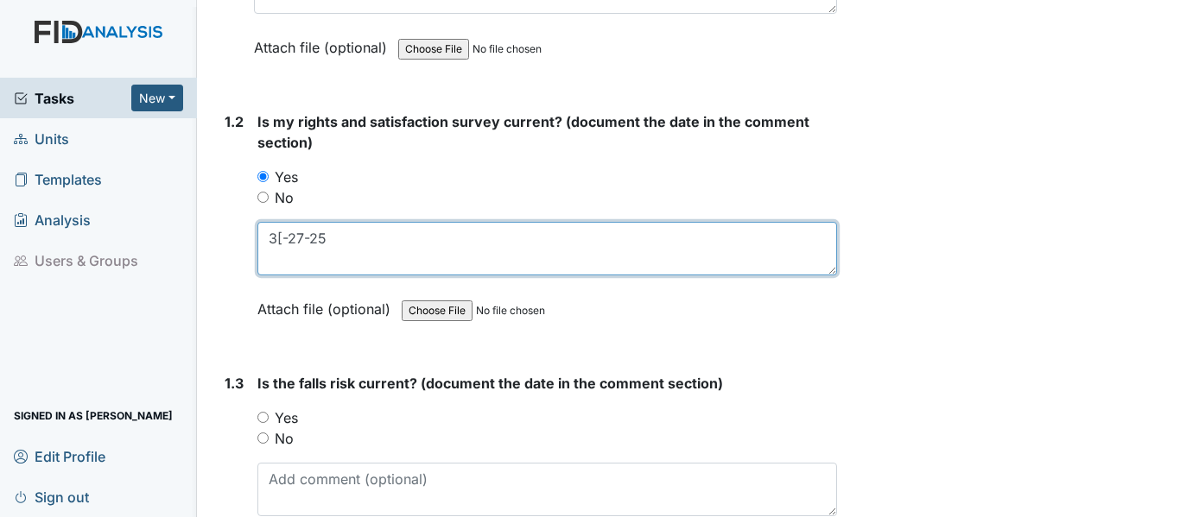
scroll to position [605, 0]
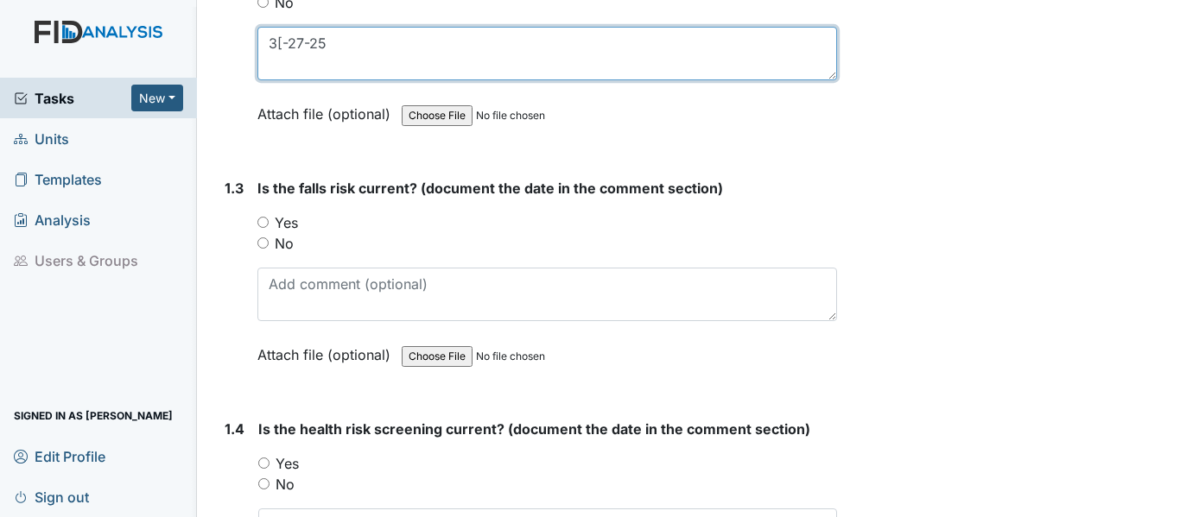
type textarea "3[-27-25"
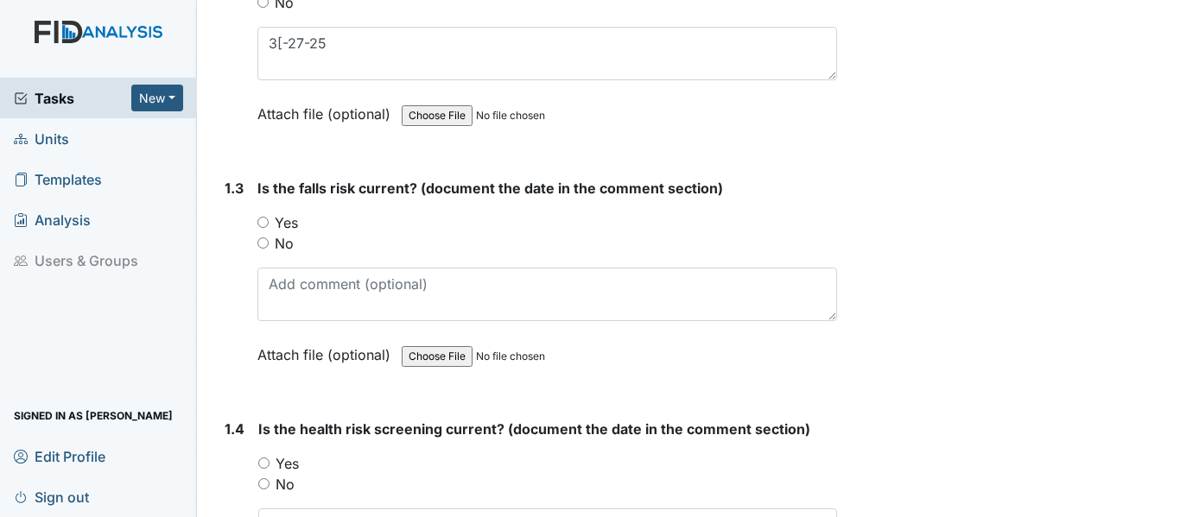
click at [263, 221] on input "Yes" at bounding box center [262, 222] width 11 height 11
radio input "true"
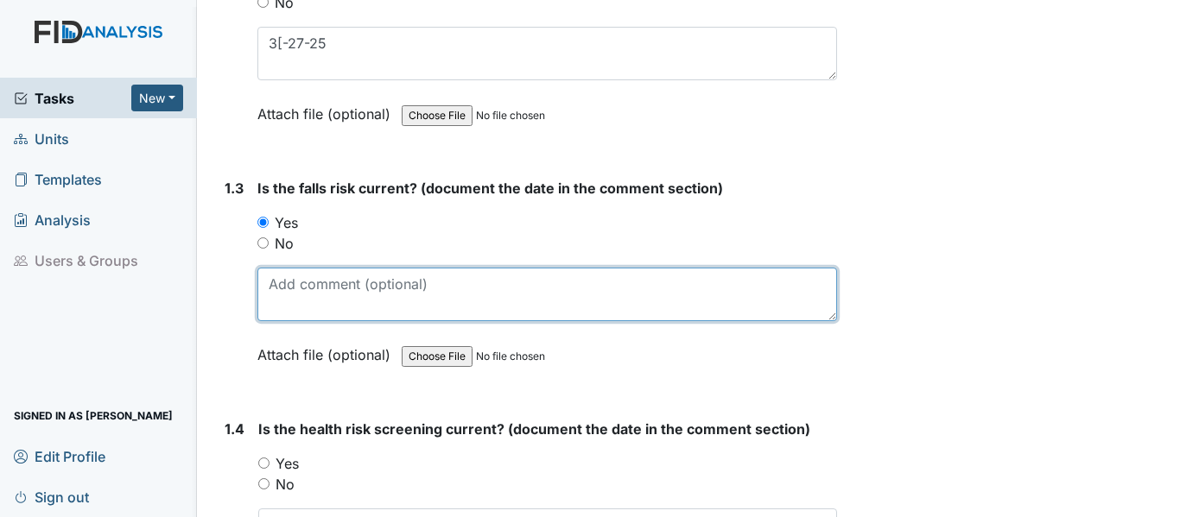
click at [277, 281] on textarea at bounding box center [546, 295] width 579 height 54
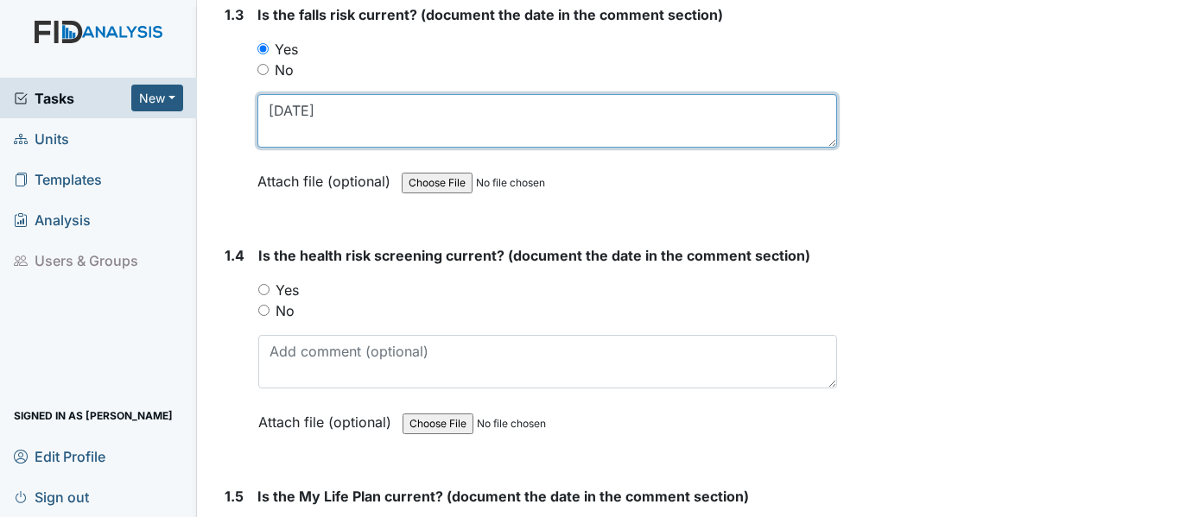
scroll to position [950, 0]
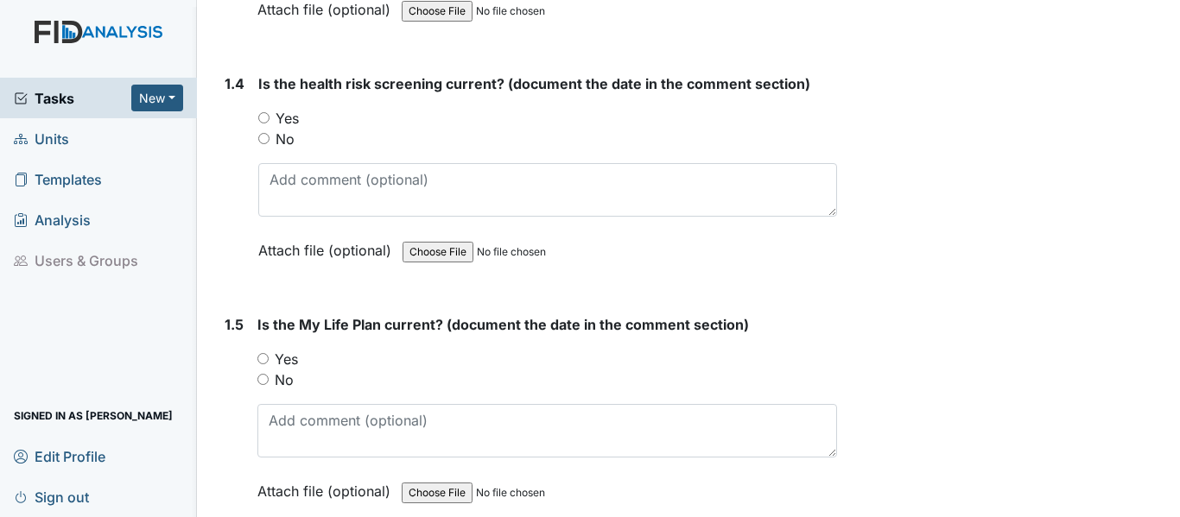
type textarea "3-27-25"
click at [266, 115] on input "Yes" at bounding box center [263, 117] width 11 height 11
radio input "true"
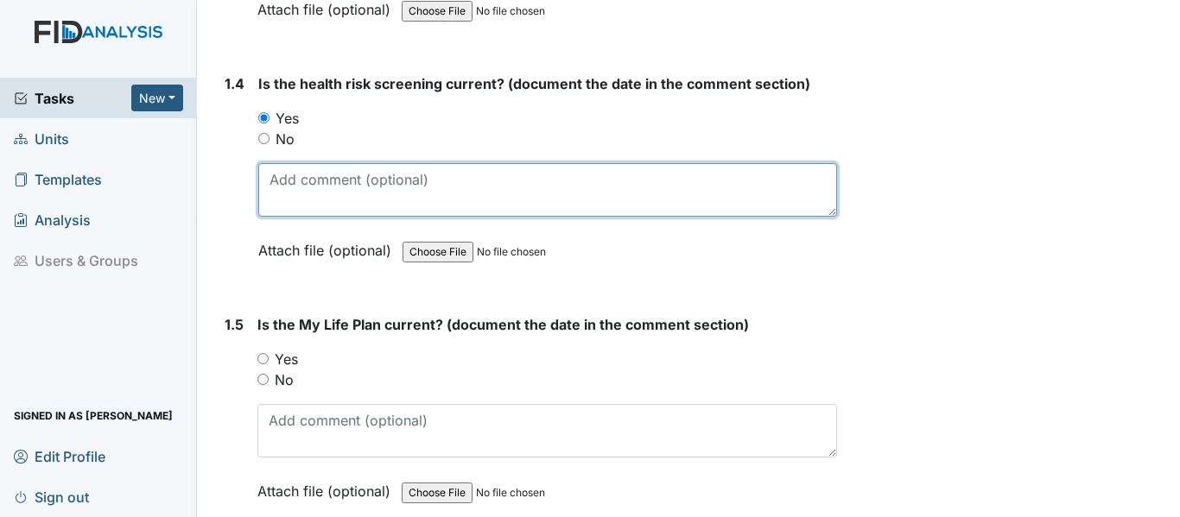
click at [282, 180] on textarea at bounding box center [547, 190] width 579 height 54
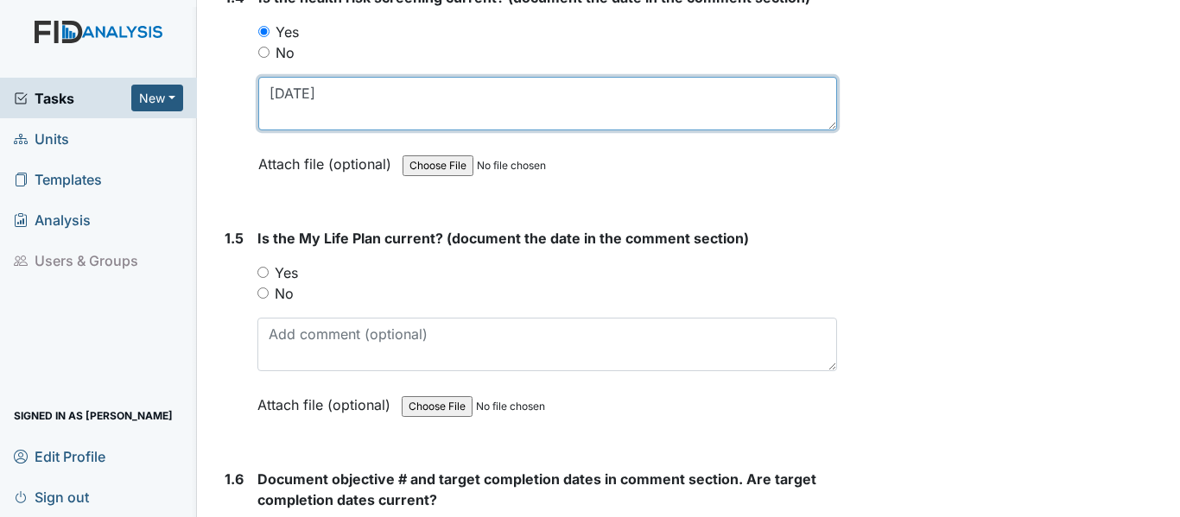
type textarea "3-27-25"
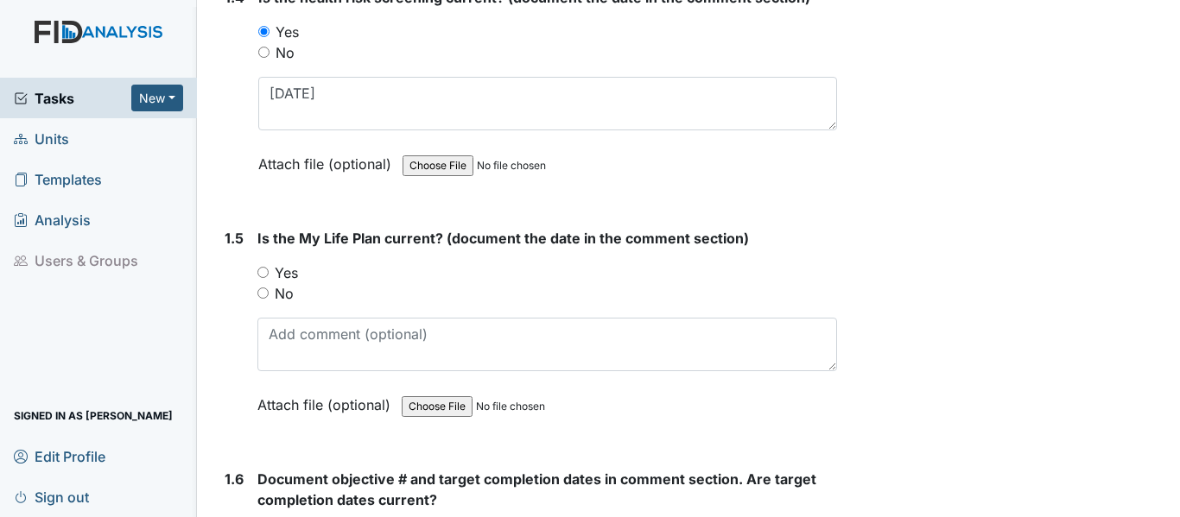
click at [264, 271] on input "Yes" at bounding box center [262, 272] width 11 height 11
radio input "true"
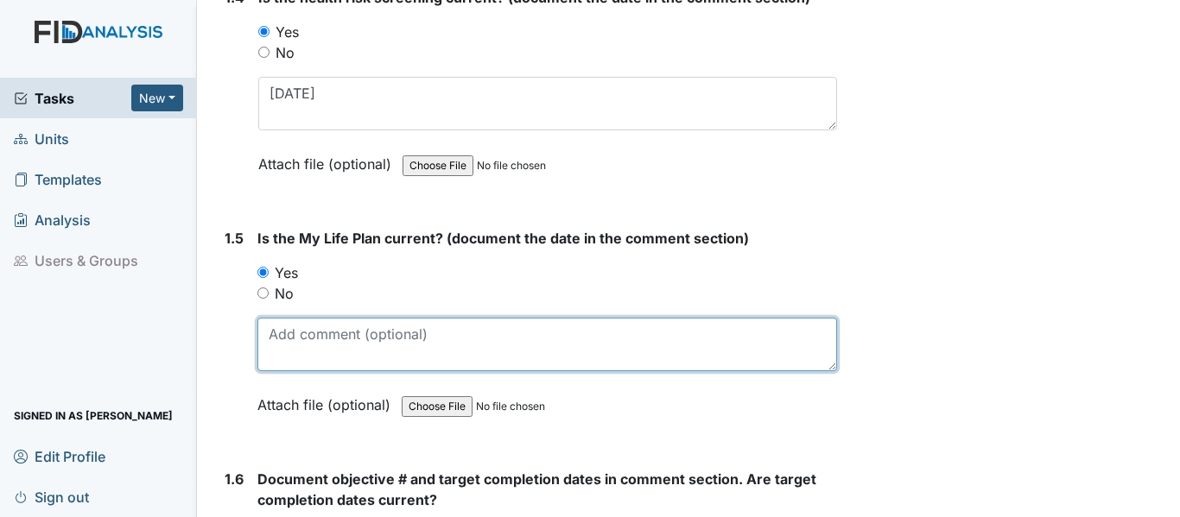
click at [266, 336] on textarea at bounding box center [546, 345] width 579 height 54
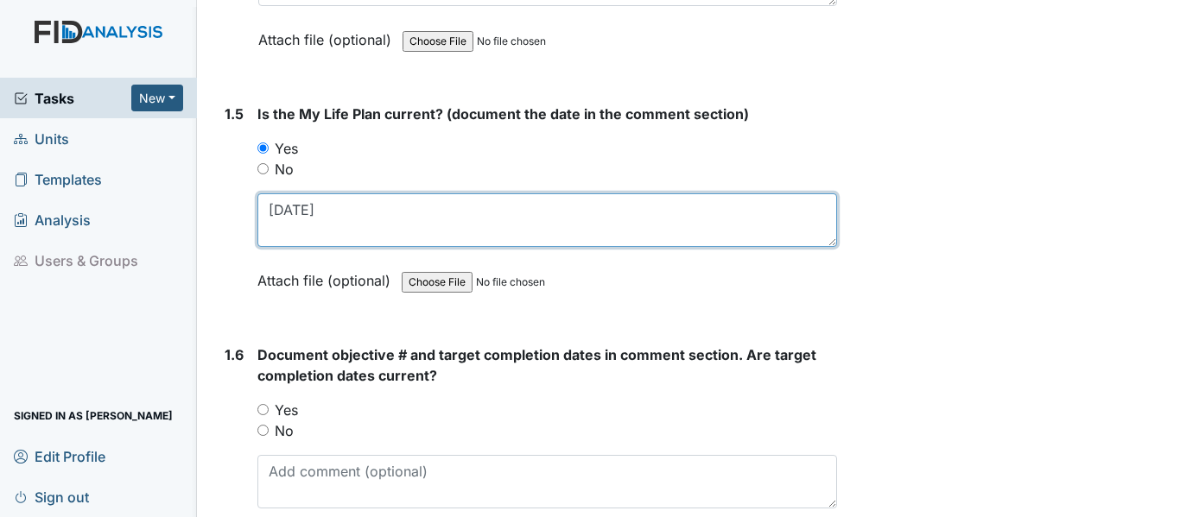
scroll to position [1295, 0]
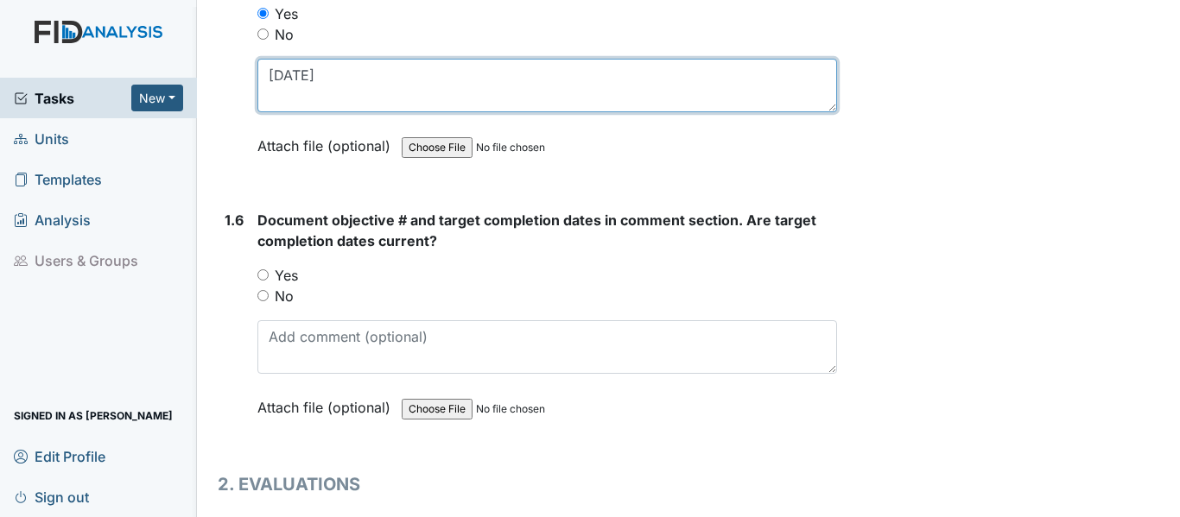
type textarea "3-27-25"
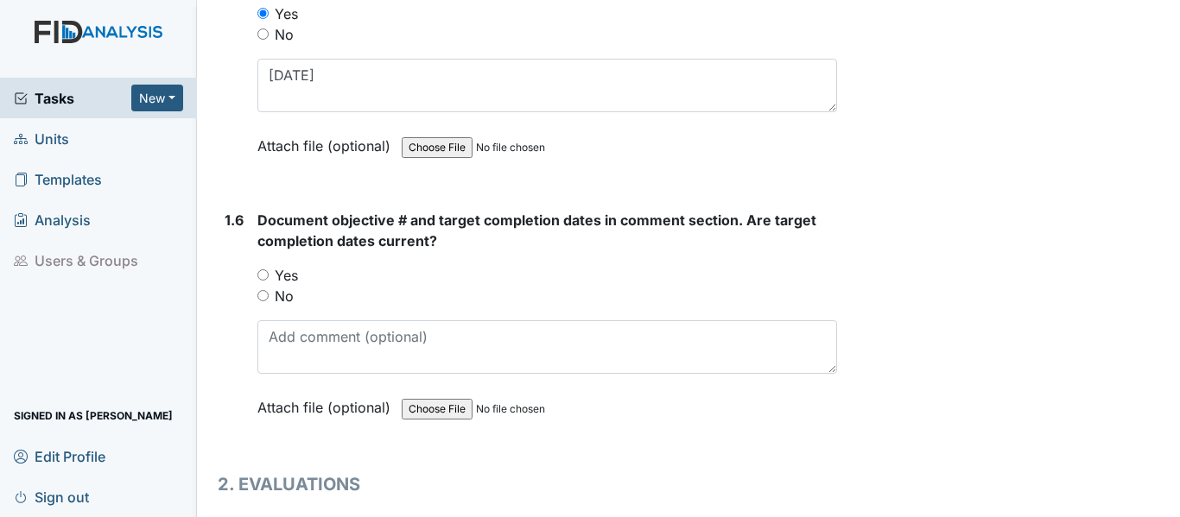
click at [263, 271] on input "Yes" at bounding box center [262, 274] width 11 height 11
radio input "true"
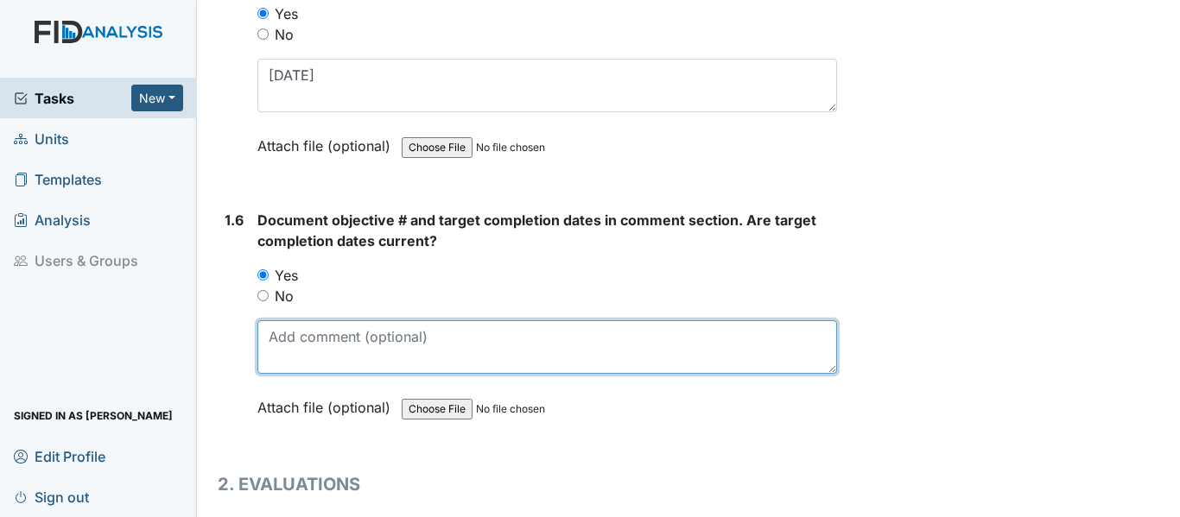
click at [269, 344] on textarea at bounding box center [546, 347] width 579 height 54
click at [271, 341] on textarea at bounding box center [546, 347] width 579 height 54
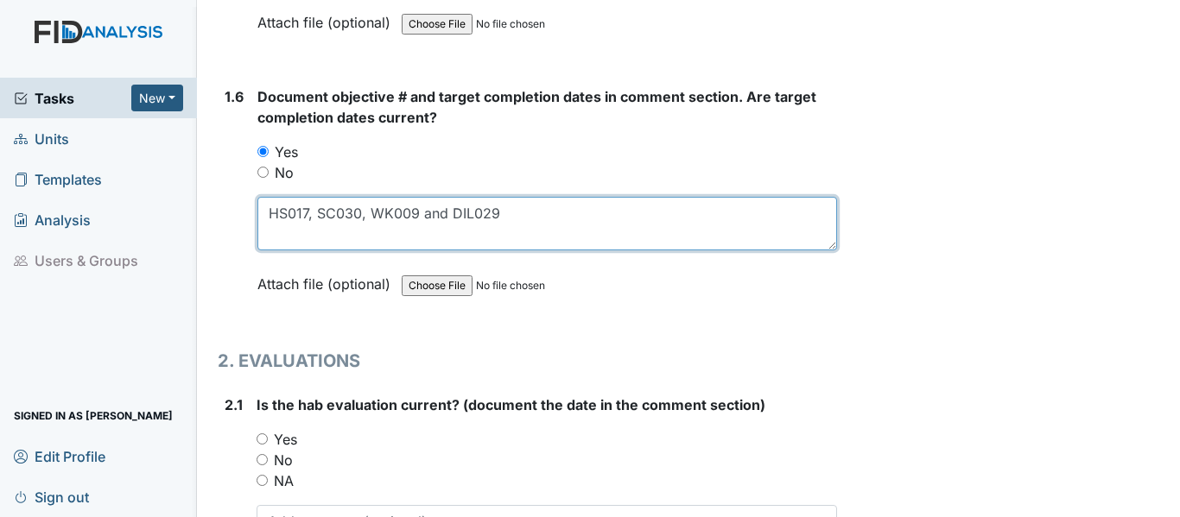
scroll to position [1641, 0]
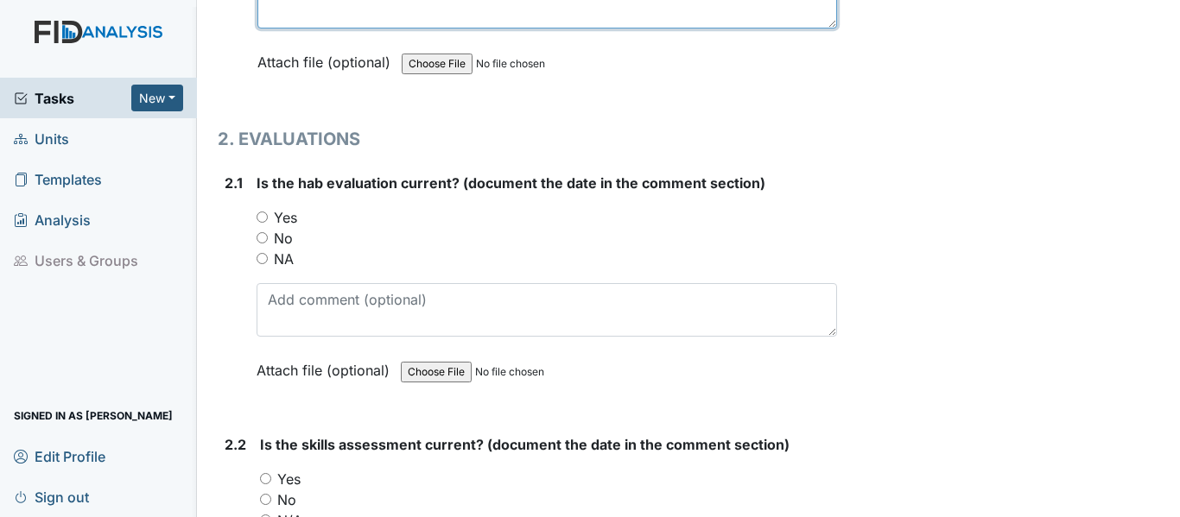
type textarea "HS017, SC030, WK009 and DIL029"
click at [256, 215] on input "Yes" at bounding box center [261, 217] width 11 height 11
radio input "true"
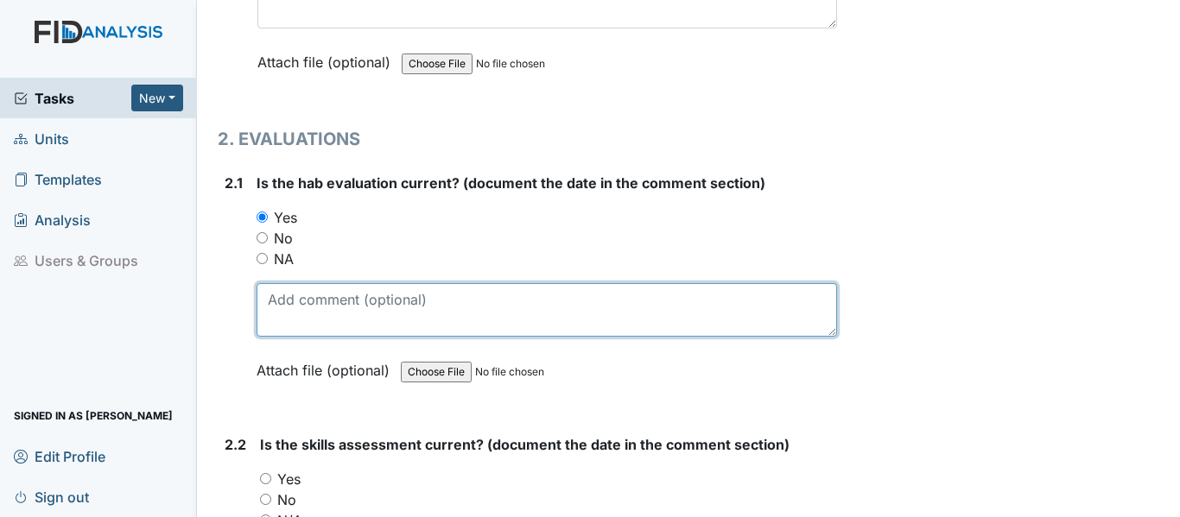
click at [265, 301] on textarea at bounding box center [546, 310] width 580 height 54
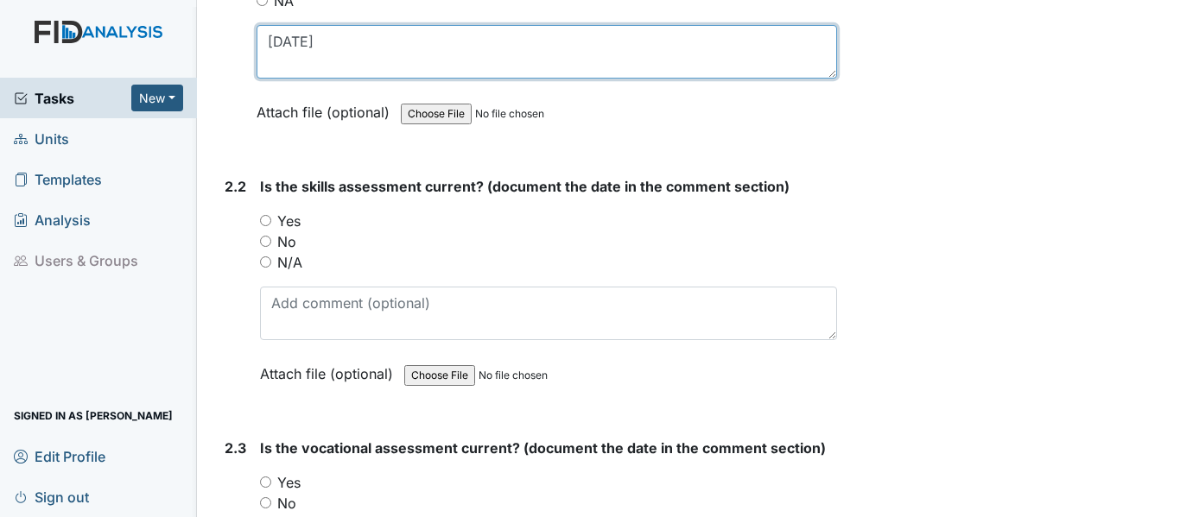
scroll to position [1900, 0]
type textarea "3-27-25"
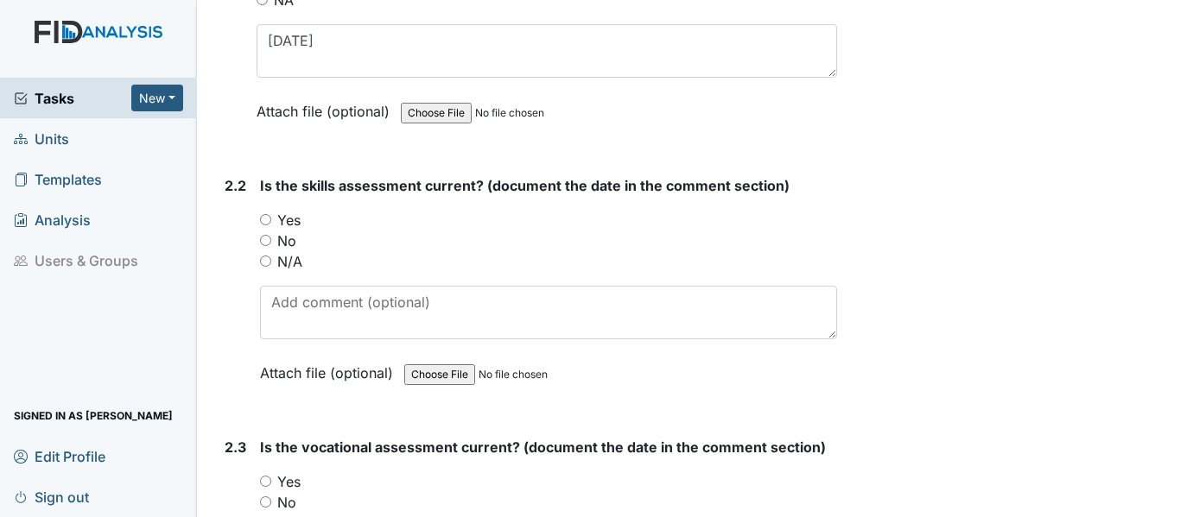
click at [266, 220] on input "Yes" at bounding box center [265, 219] width 11 height 11
radio input "true"
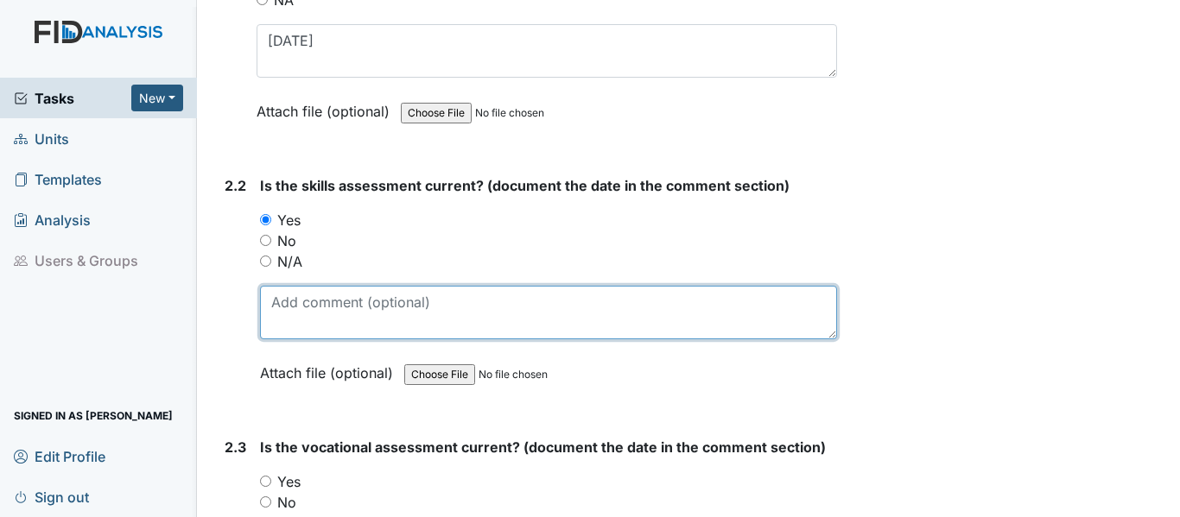
drag, startPoint x: 288, startPoint y: 311, endPoint x: 333, endPoint y: 297, distance: 47.0
click at [288, 310] on textarea at bounding box center [548, 313] width 577 height 54
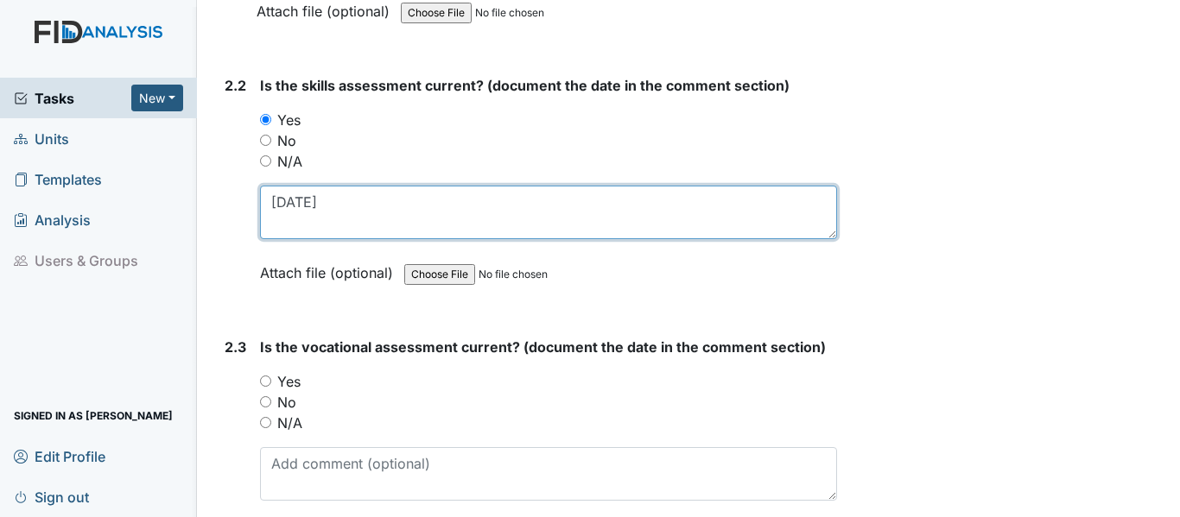
scroll to position [2159, 0]
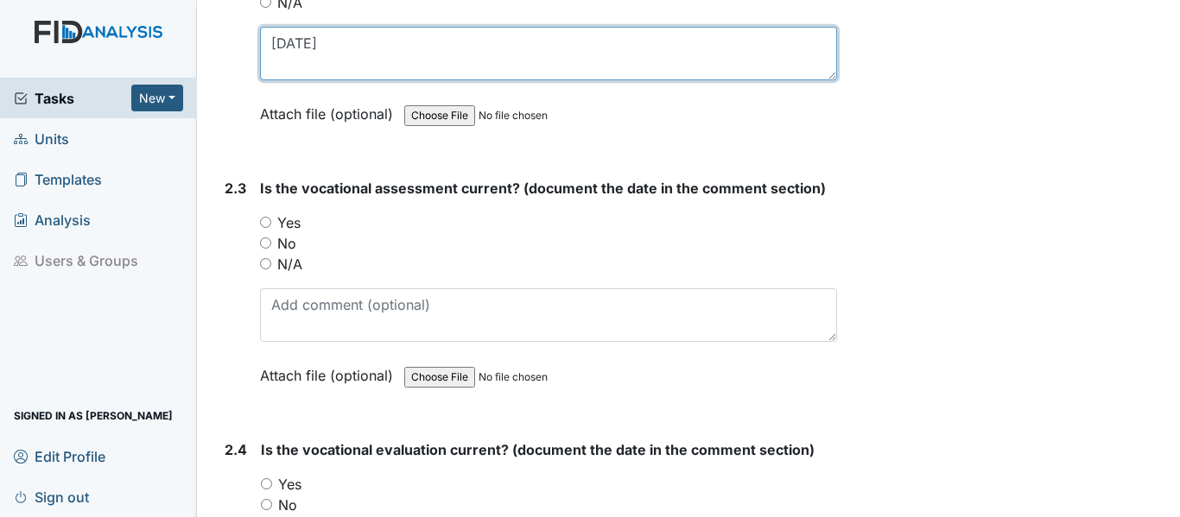
type textarea "3-27-25"
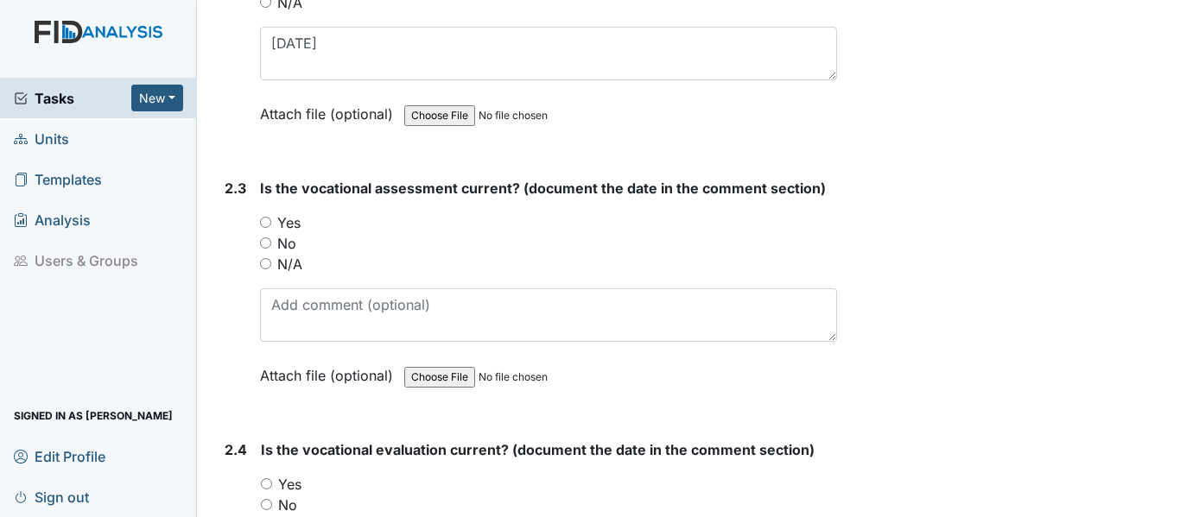
click at [266, 220] on input "Yes" at bounding box center [265, 222] width 11 height 11
radio input "true"
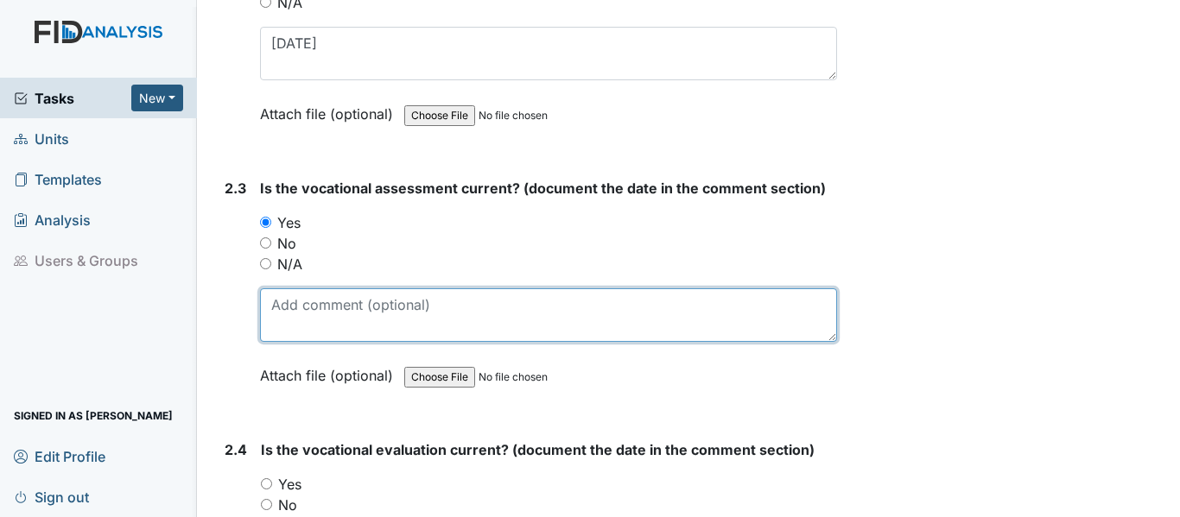
click at [270, 302] on textarea at bounding box center [548, 315] width 577 height 54
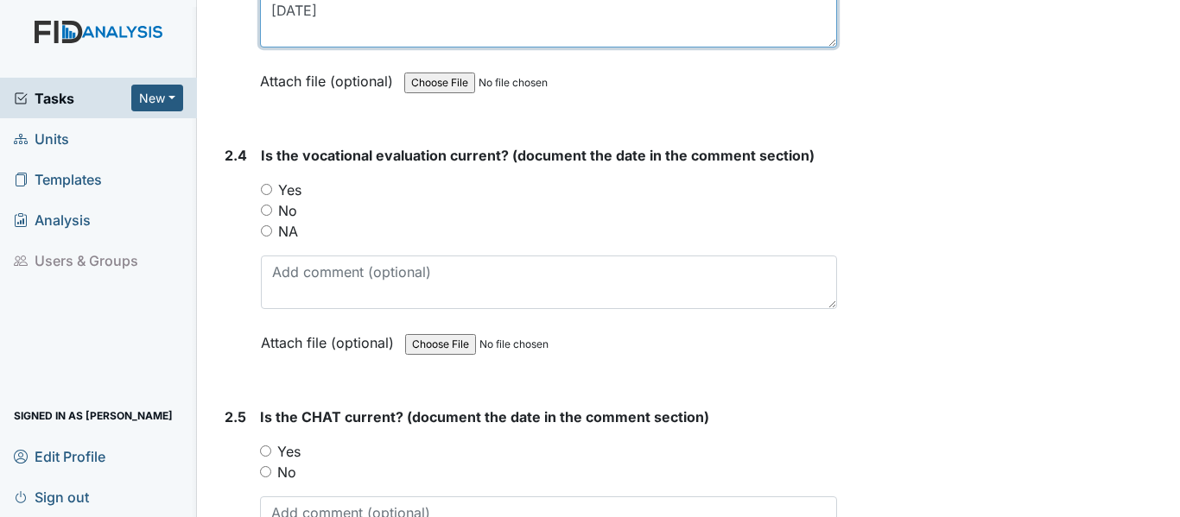
scroll to position [2504, 0]
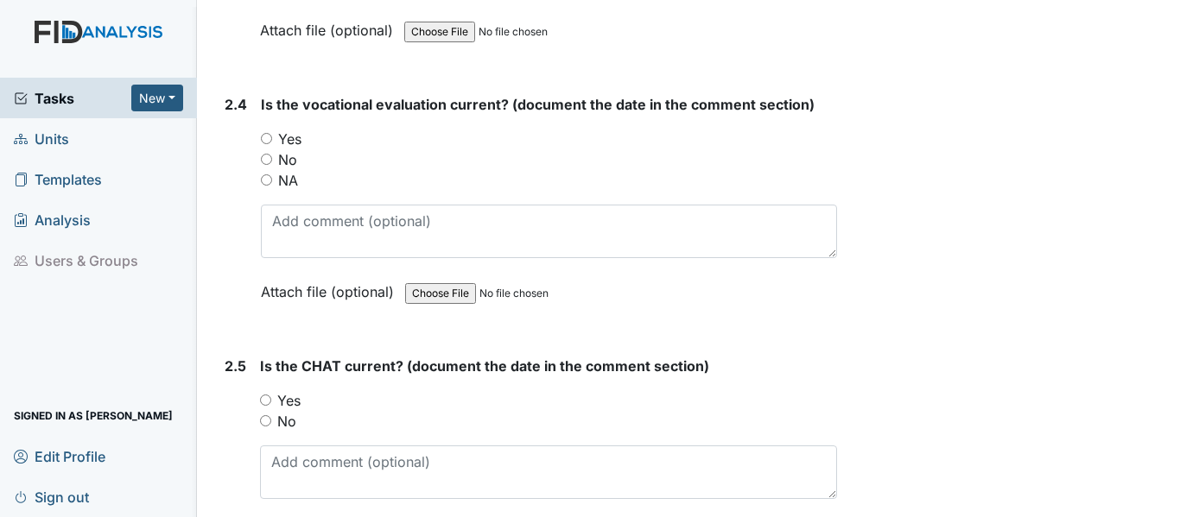
type textarea "3-27-25"
click at [263, 135] on input "Yes" at bounding box center [266, 138] width 11 height 11
radio input "true"
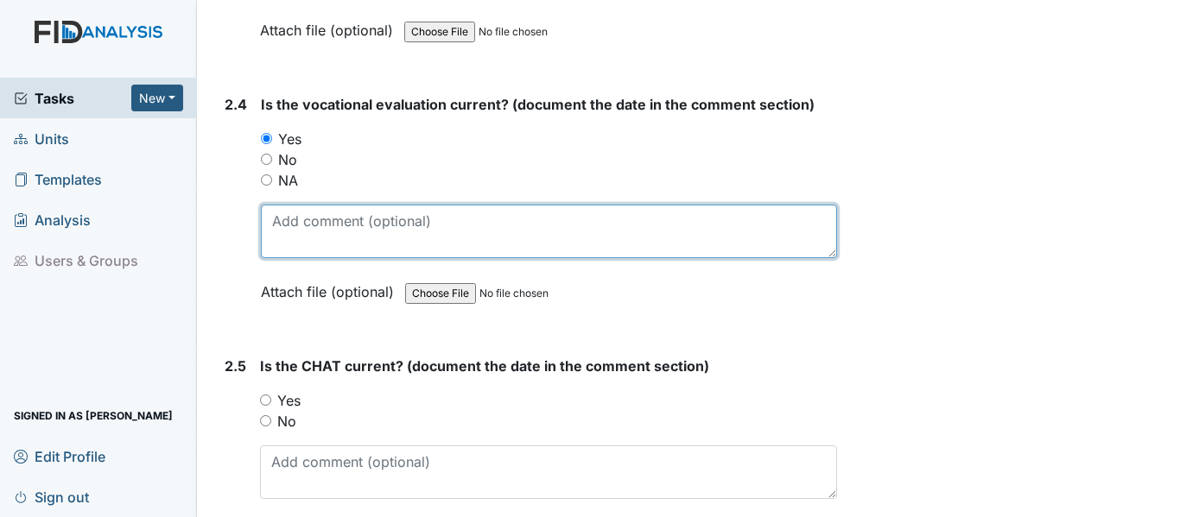
click at [266, 224] on textarea at bounding box center [549, 232] width 576 height 54
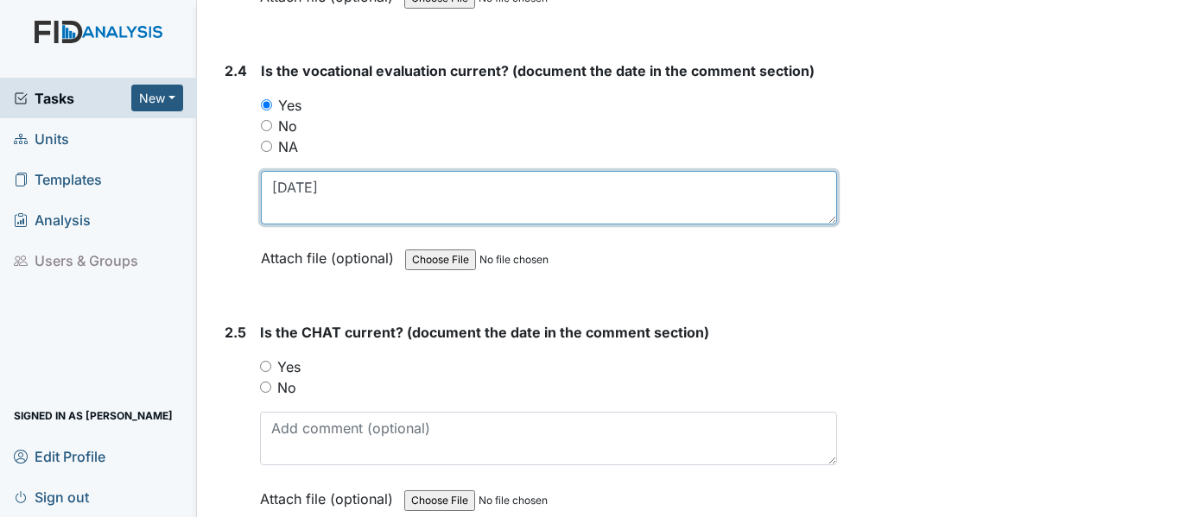
scroll to position [2591, 0]
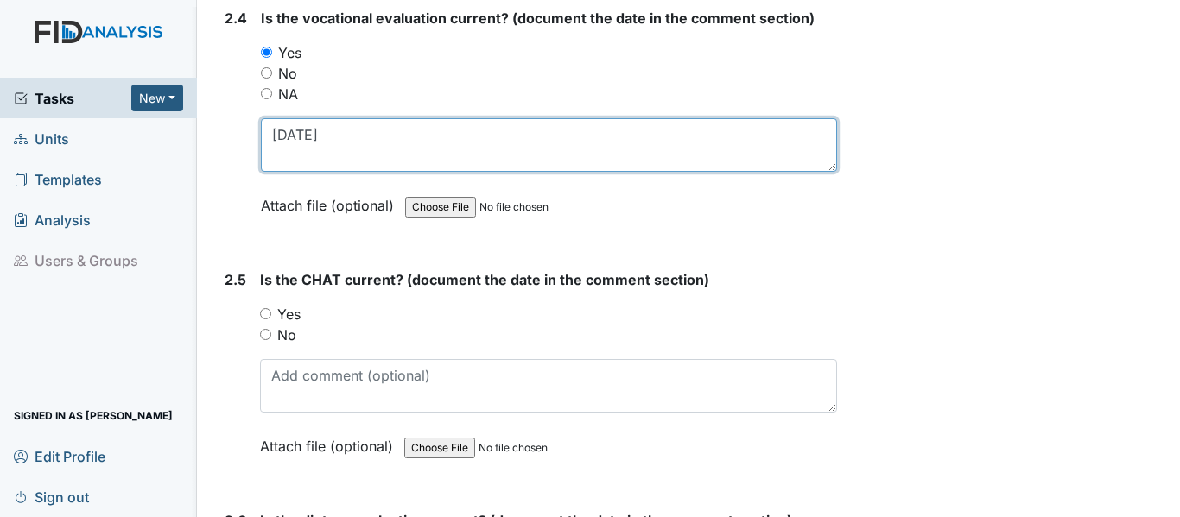
type textarea "3-27-25"
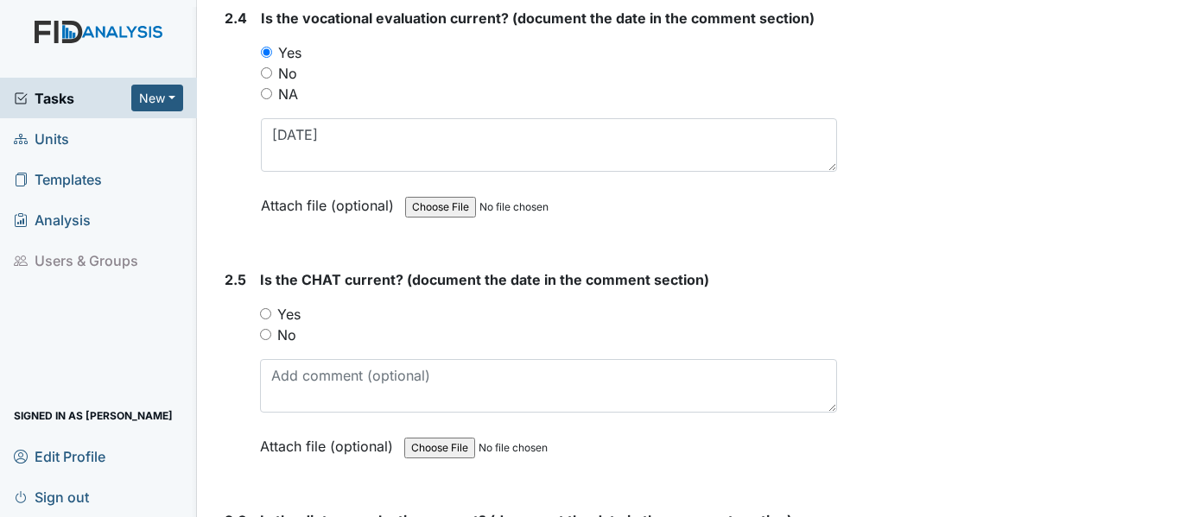
click at [258, 312] on div "2.5 Is the CHAT current? (document the date in the comment section) You must se…" at bounding box center [527, 375] width 619 height 213
click at [267, 313] on input "Yes" at bounding box center [265, 313] width 11 height 11
radio input "true"
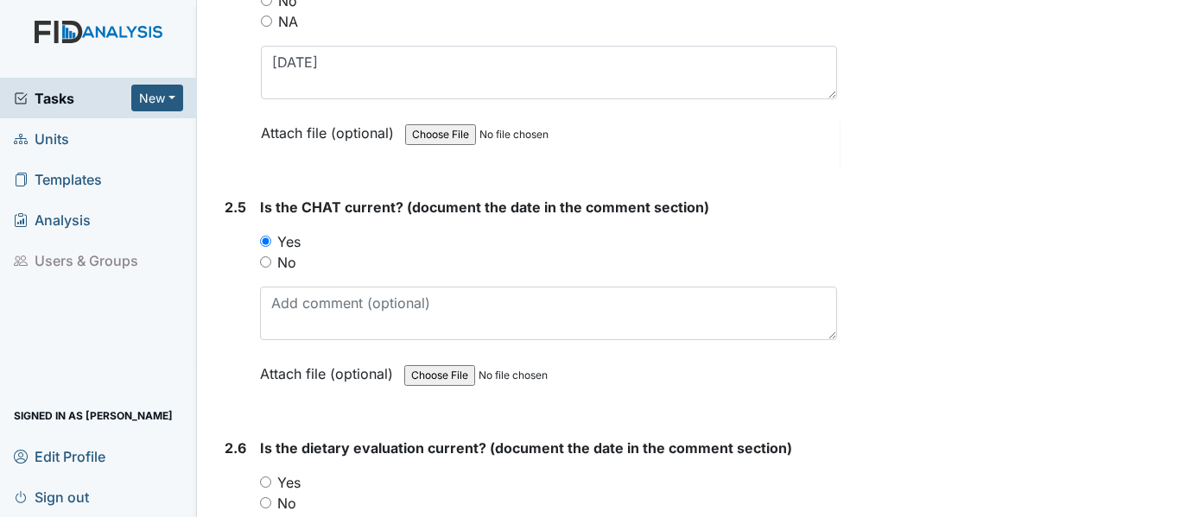
scroll to position [2764, 0]
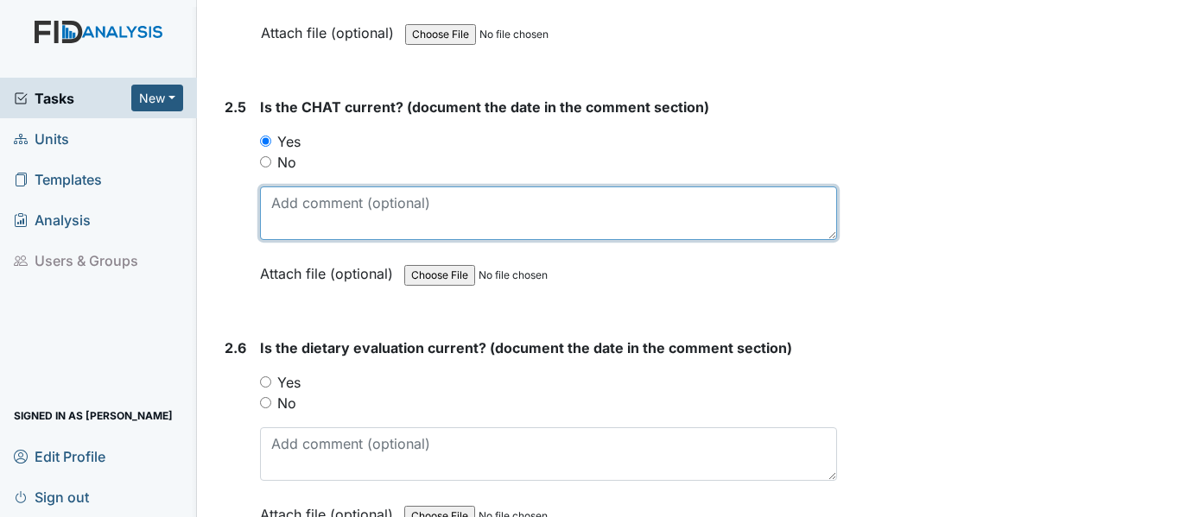
drag, startPoint x: 268, startPoint y: 202, endPoint x: 351, endPoint y: 187, distance: 84.2
click at [268, 201] on textarea at bounding box center [548, 214] width 577 height 54
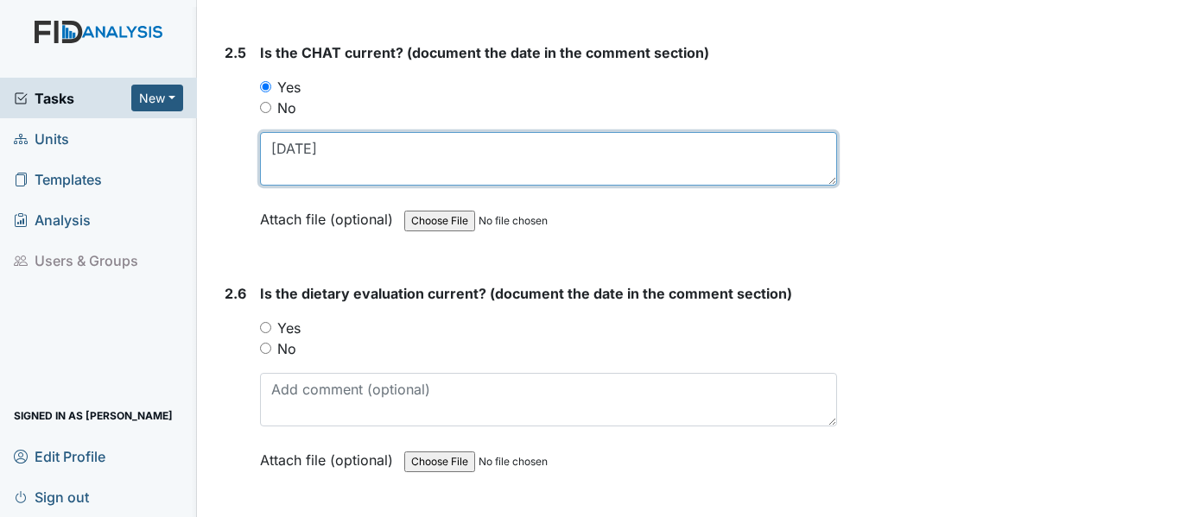
scroll to position [3023, 0]
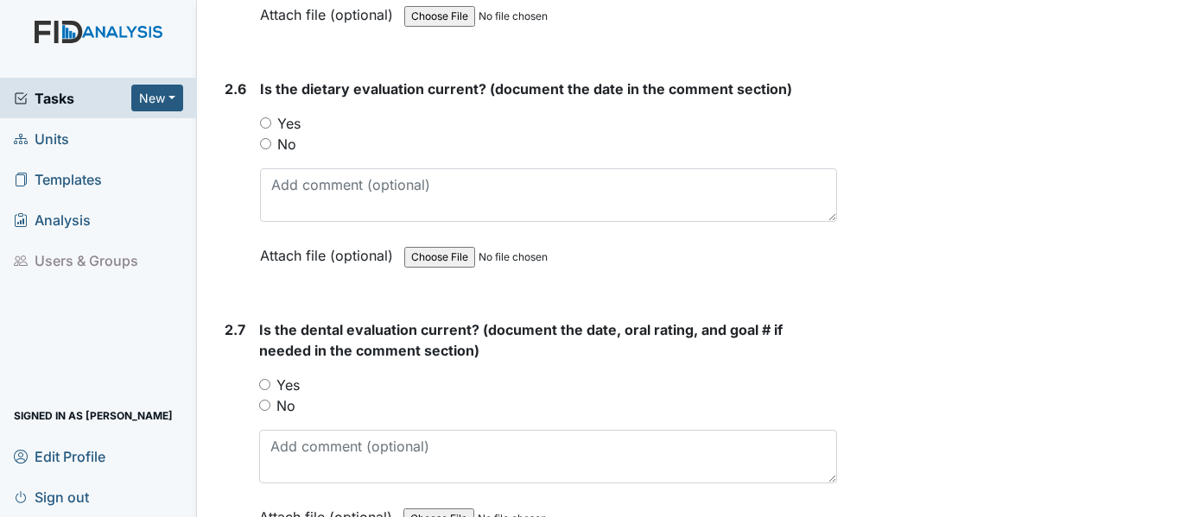
type textarea "3-27-25"
click at [267, 121] on input "Yes" at bounding box center [265, 122] width 11 height 11
radio input "true"
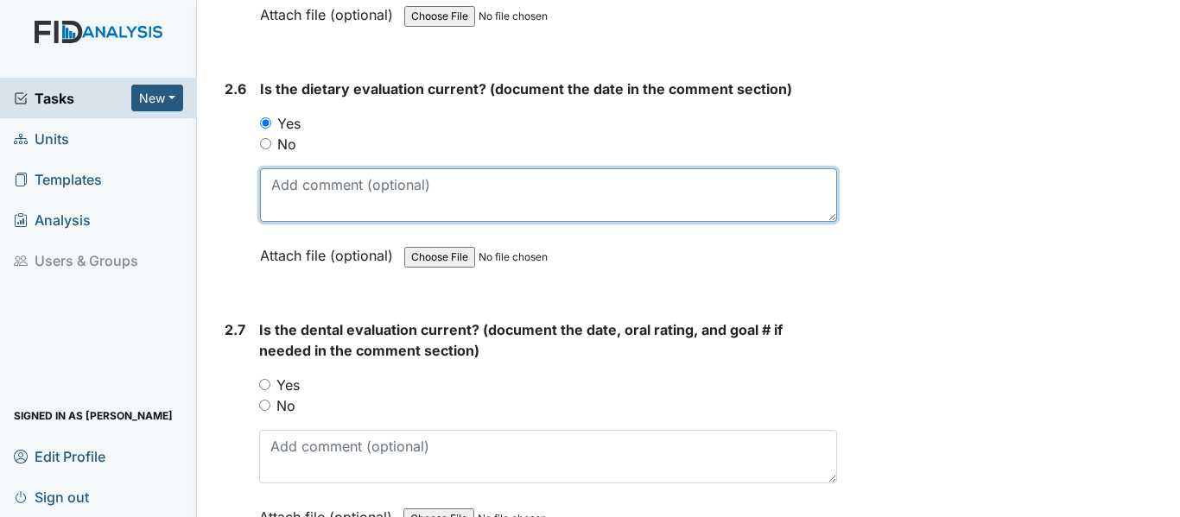
drag, startPoint x: 270, startPoint y: 184, endPoint x: 345, endPoint y: 159, distance: 79.2
click at [270, 180] on textarea at bounding box center [548, 195] width 577 height 54
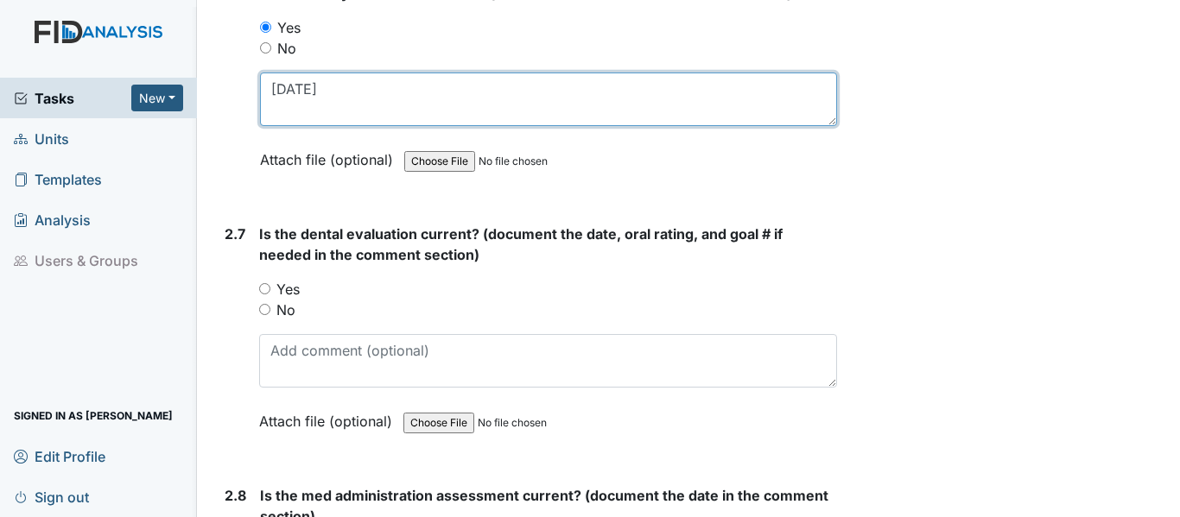
scroll to position [3195, 0]
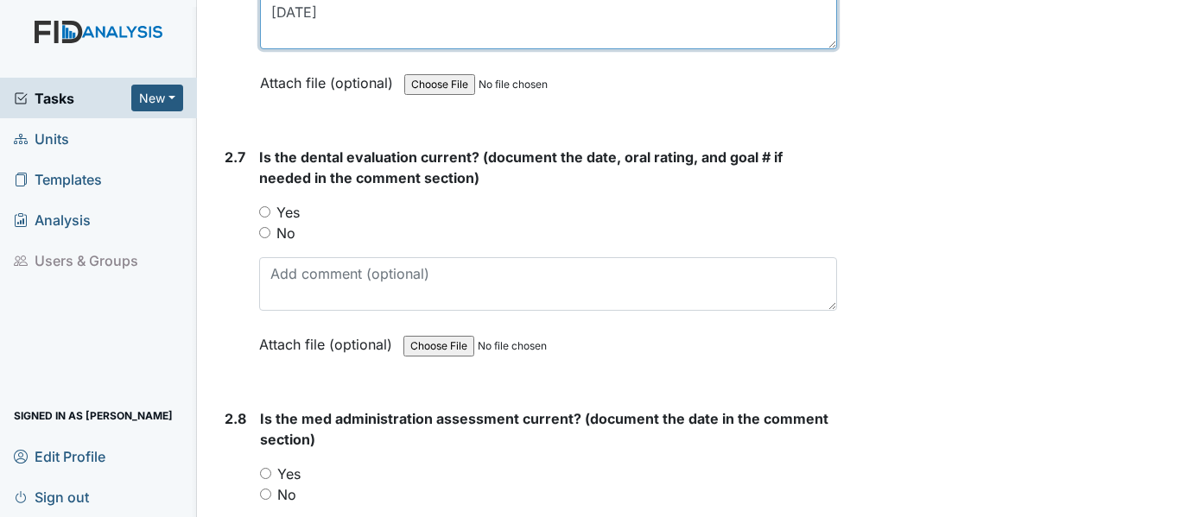
type textarea "5-26-25"
click at [262, 212] on input "Yes" at bounding box center [264, 211] width 11 height 11
radio input "true"
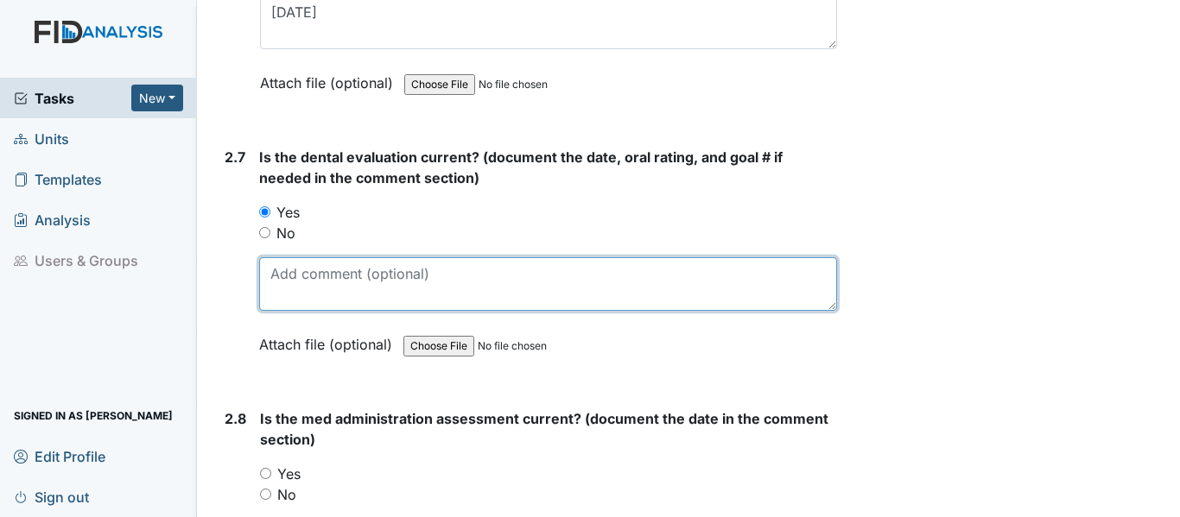
click at [270, 269] on textarea at bounding box center [548, 284] width 578 height 54
click at [269, 268] on textarea at bounding box center [548, 284] width 578 height 54
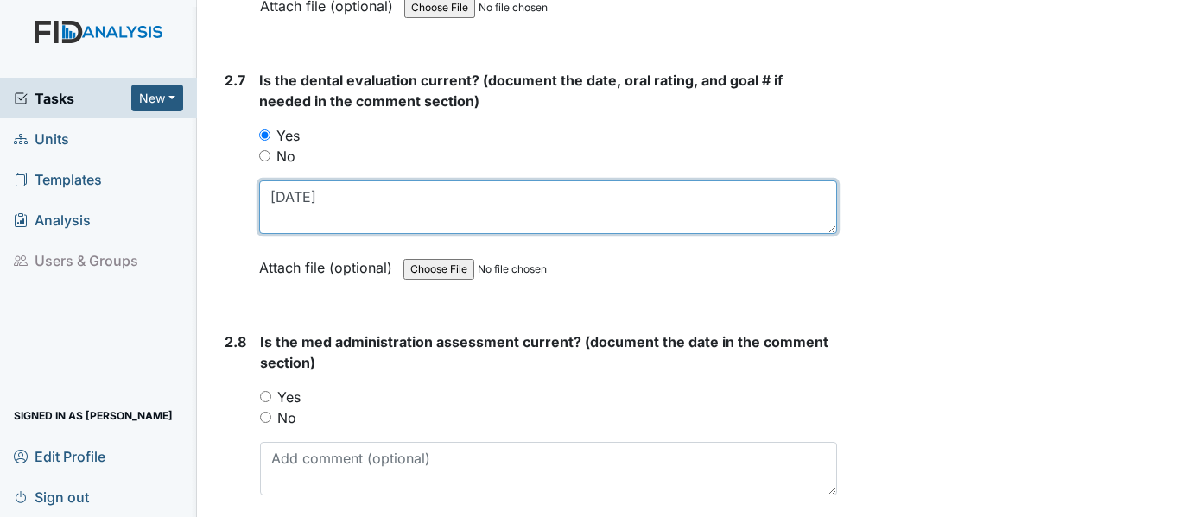
scroll to position [3368, 0]
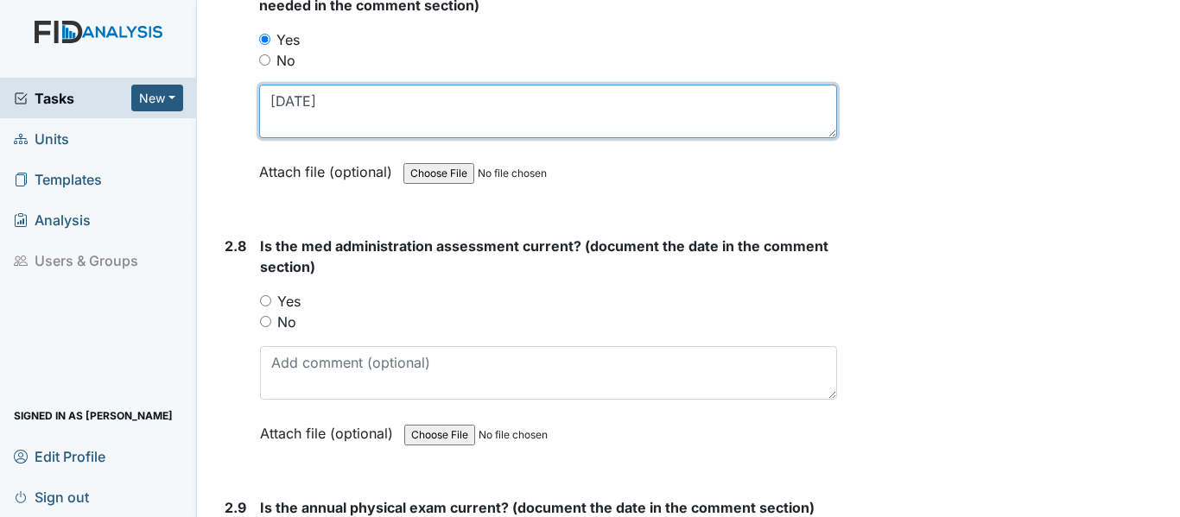
type textarea "6-6-25"
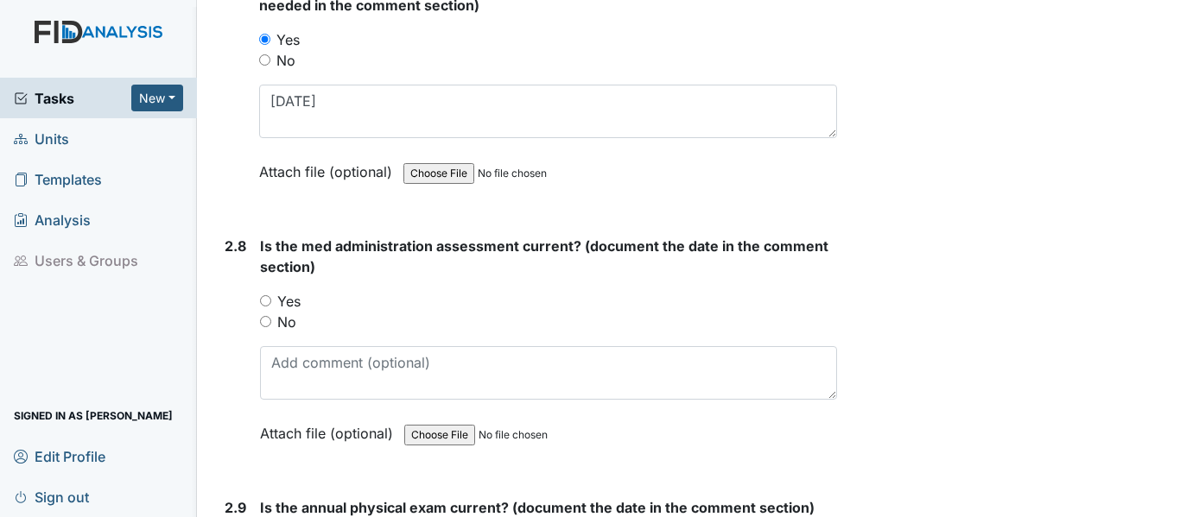
click at [271, 301] on input "Yes" at bounding box center [265, 300] width 11 height 11
radio input "true"
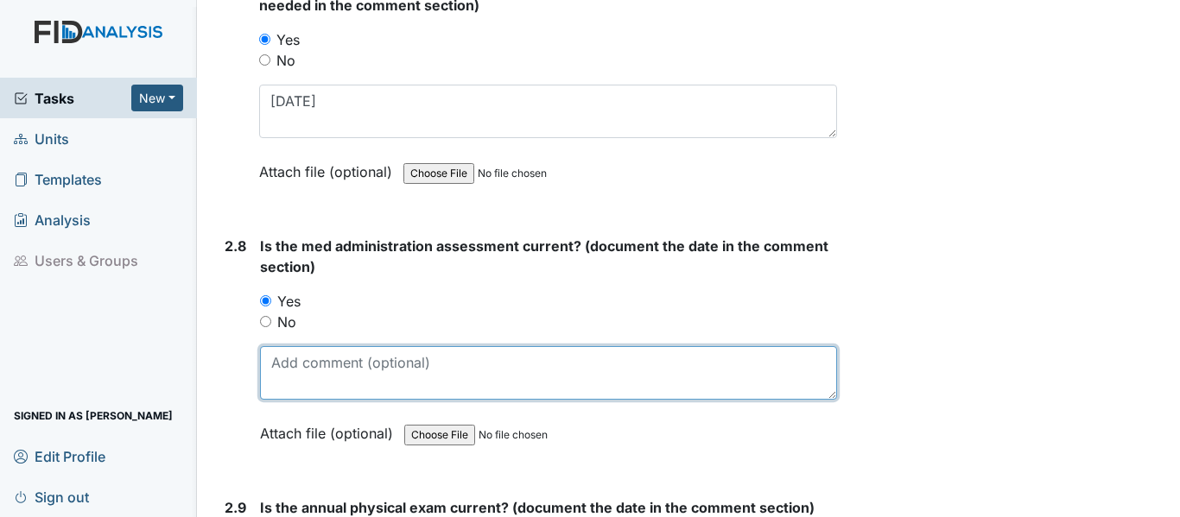
drag, startPoint x: 271, startPoint y: 369, endPoint x: 288, endPoint y: 364, distance: 17.2
click at [272, 369] on textarea at bounding box center [548, 373] width 577 height 54
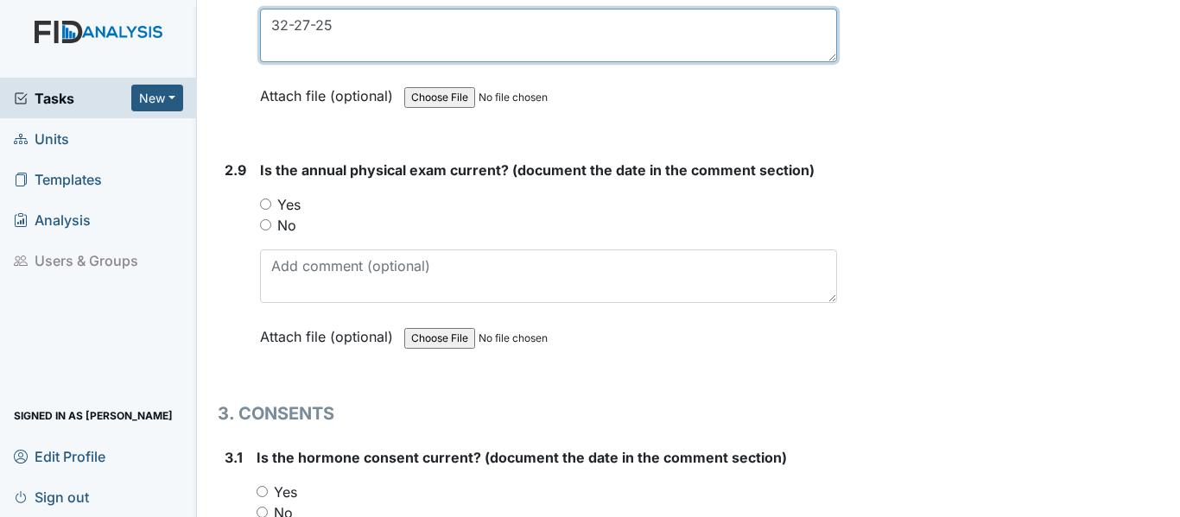
scroll to position [3541, 0]
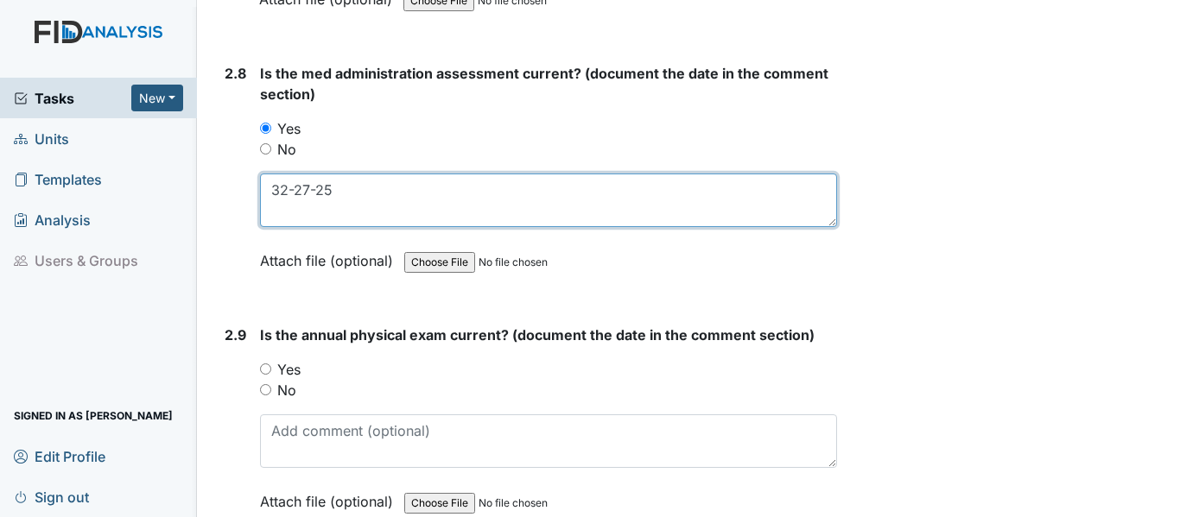
type textarea "32-27-25"
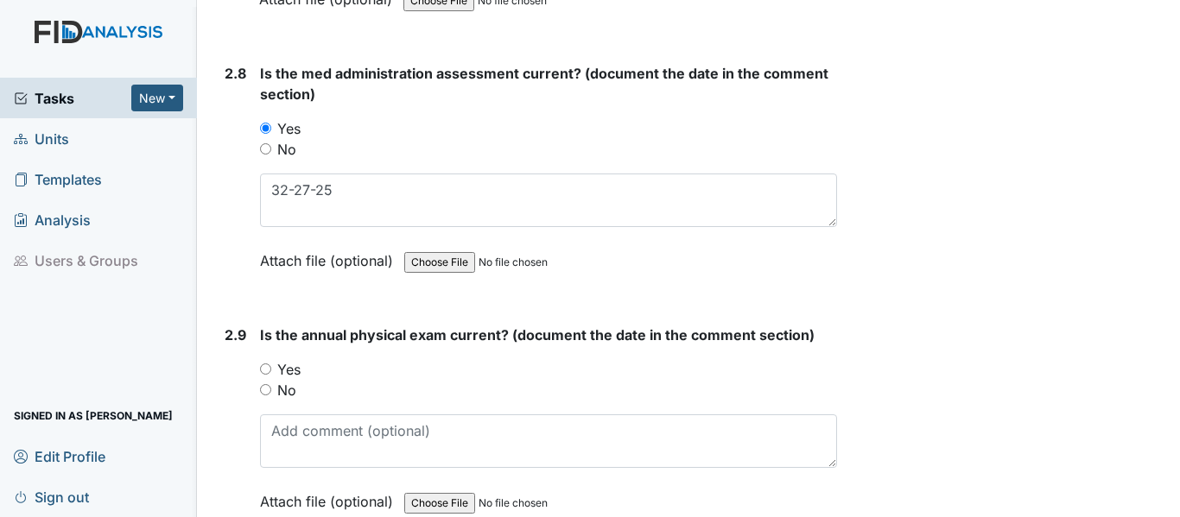
click at [265, 368] on input "Yes" at bounding box center [265, 369] width 11 height 11
radio input "true"
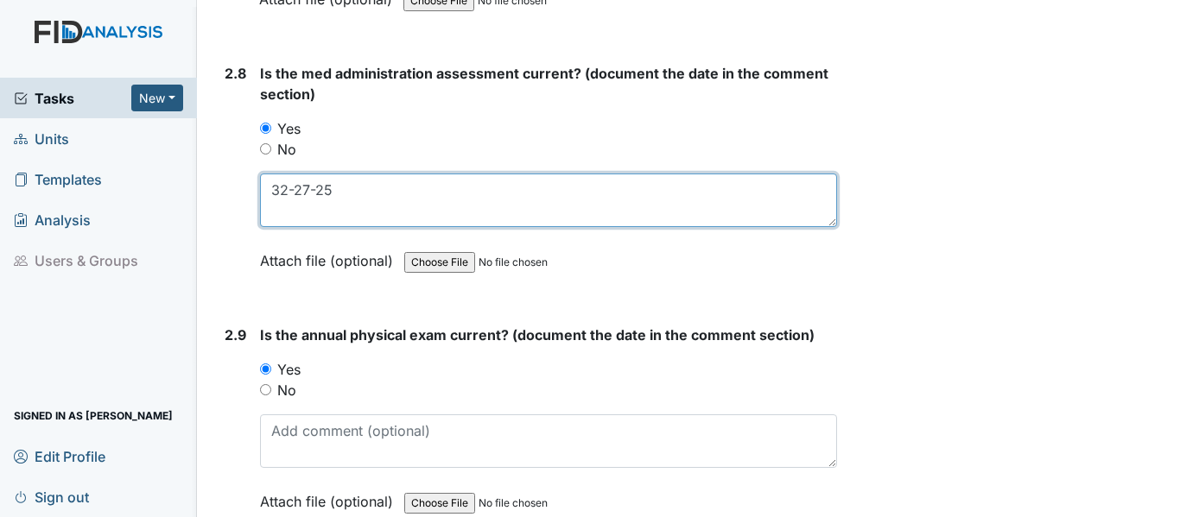
click at [286, 193] on textarea "32-27-25" at bounding box center [548, 201] width 577 height 54
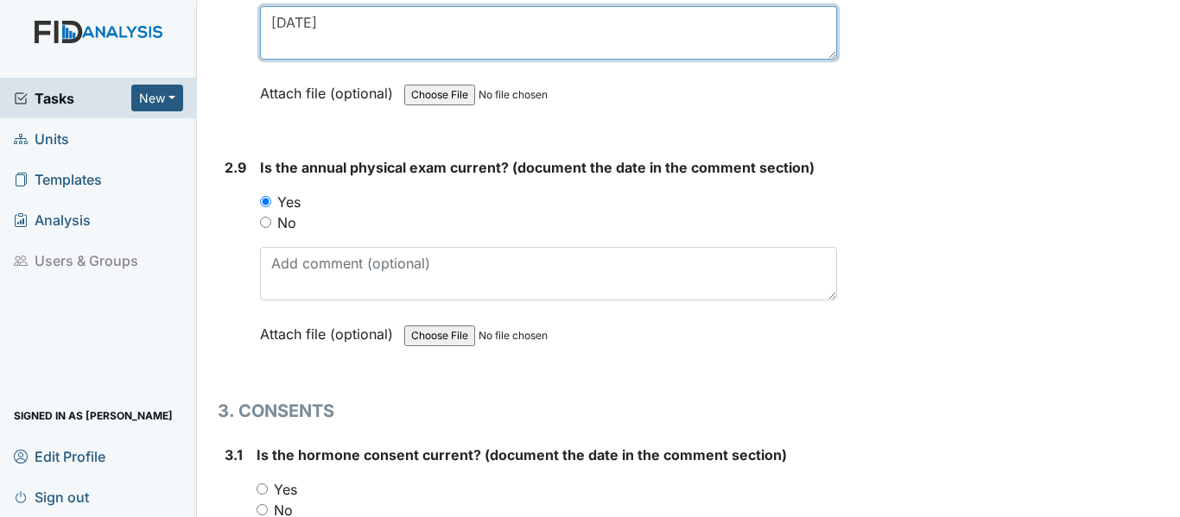
scroll to position [3714, 0]
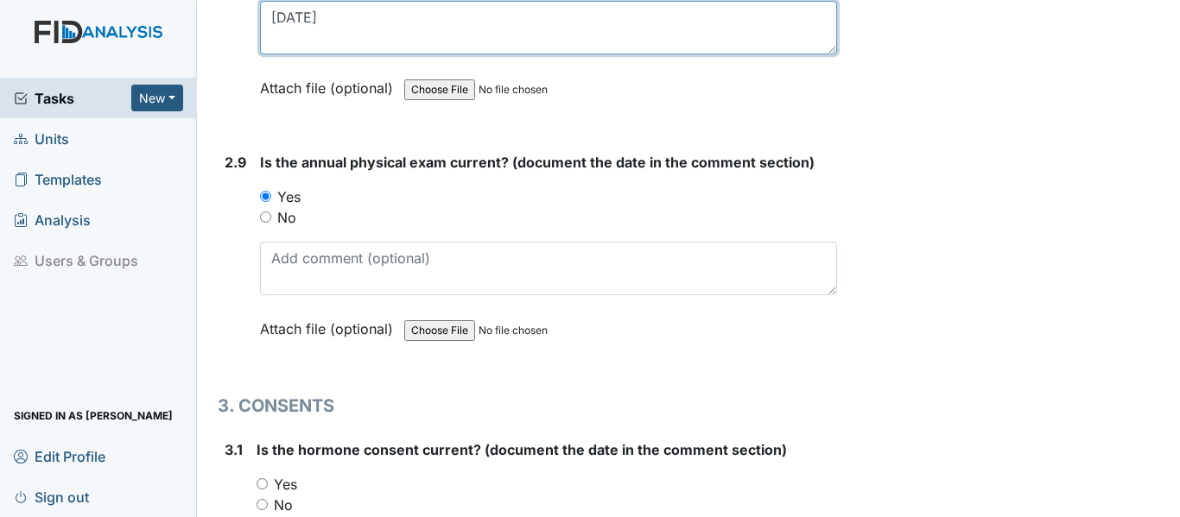
type textarea "3-27-25"
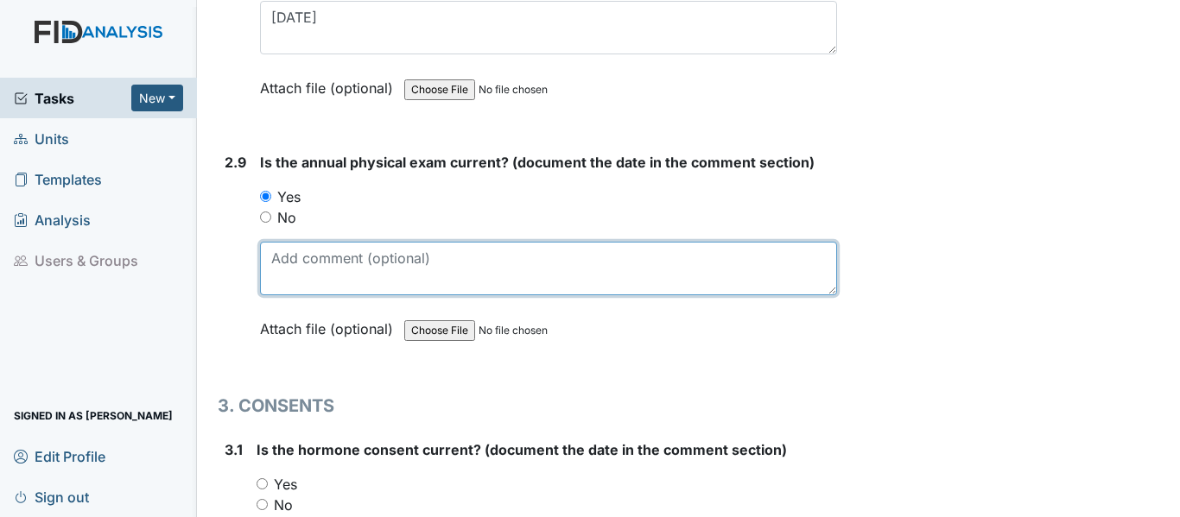
click at [280, 259] on textarea at bounding box center [548, 269] width 577 height 54
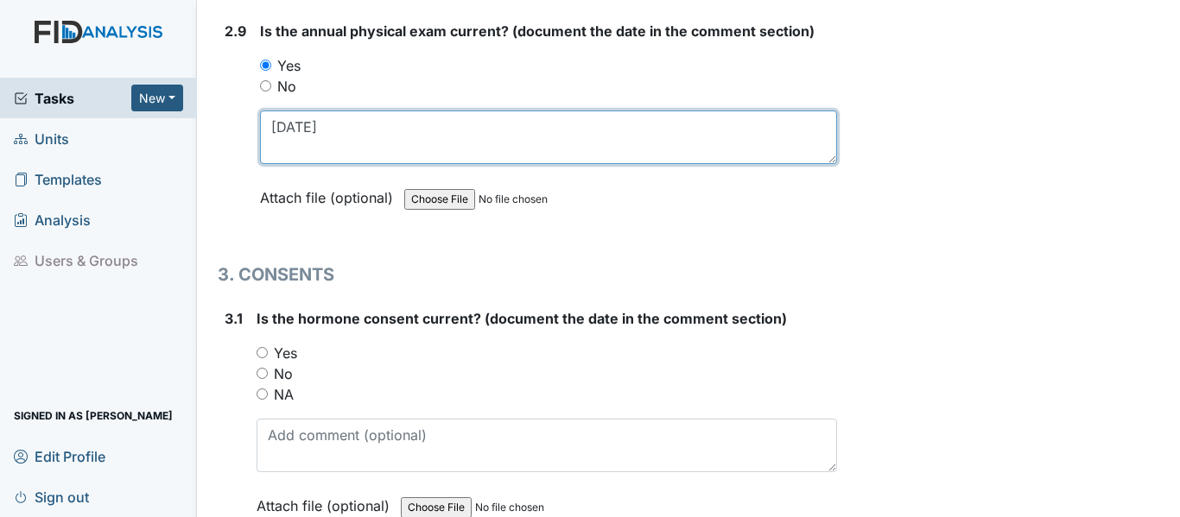
scroll to position [3973, 0]
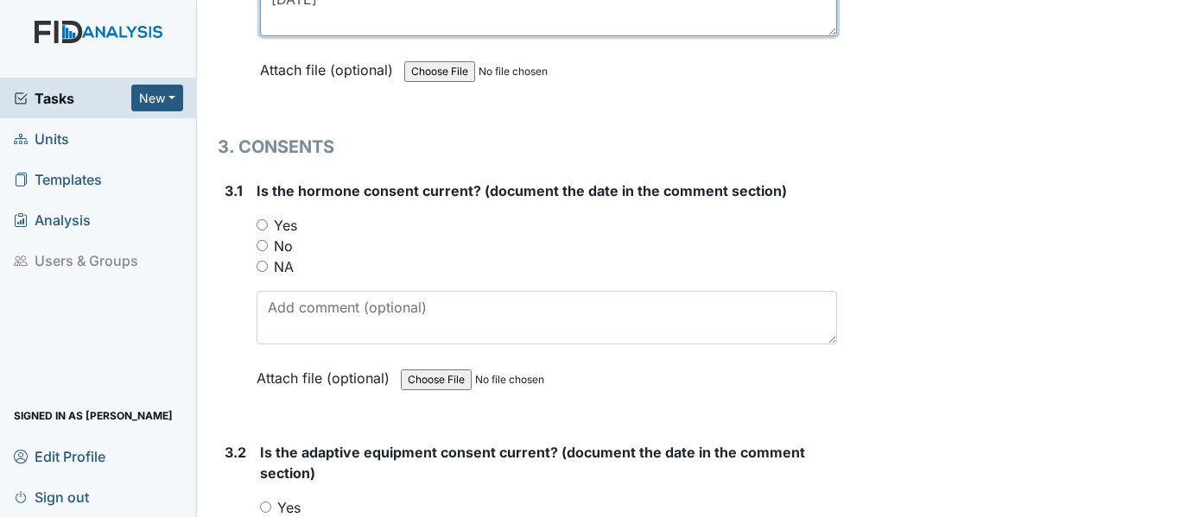
type textarea "11-25-24"
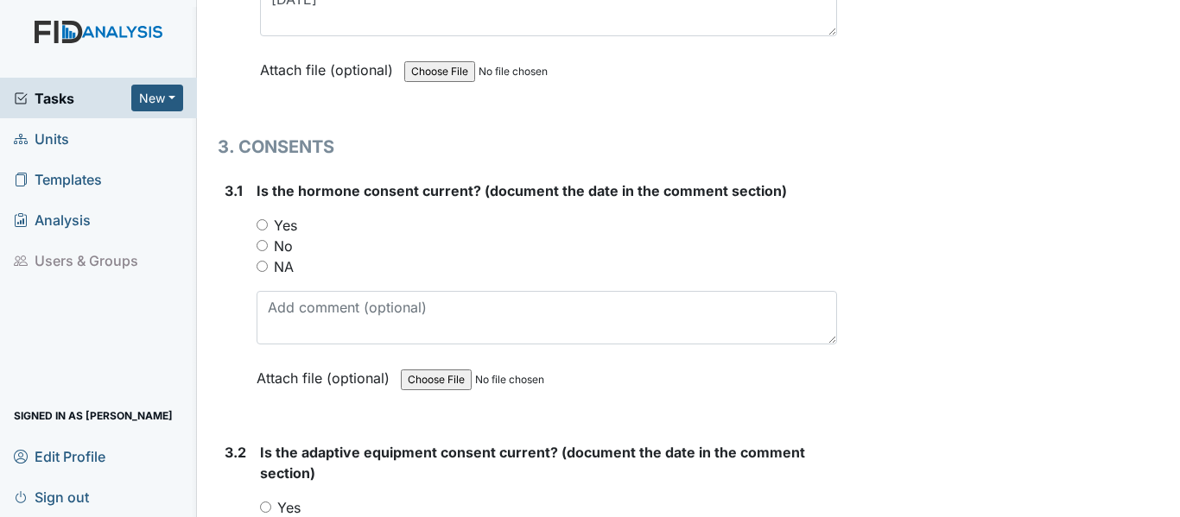
click at [262, 269] on input "NA" at bounding box center [261, 266] width 11 height 11
radio input "true"
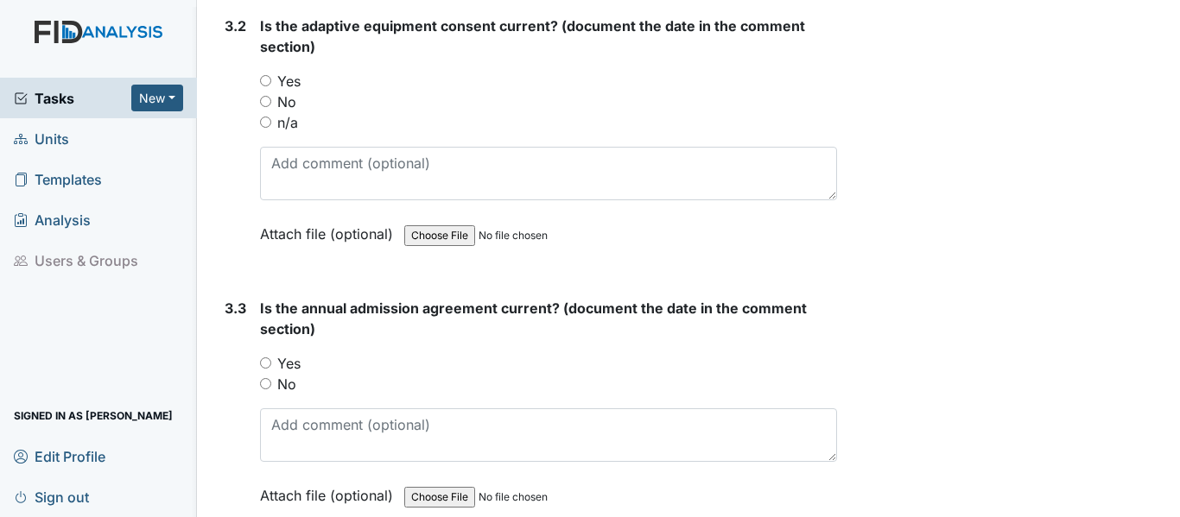
scroll to position [4232, 0]
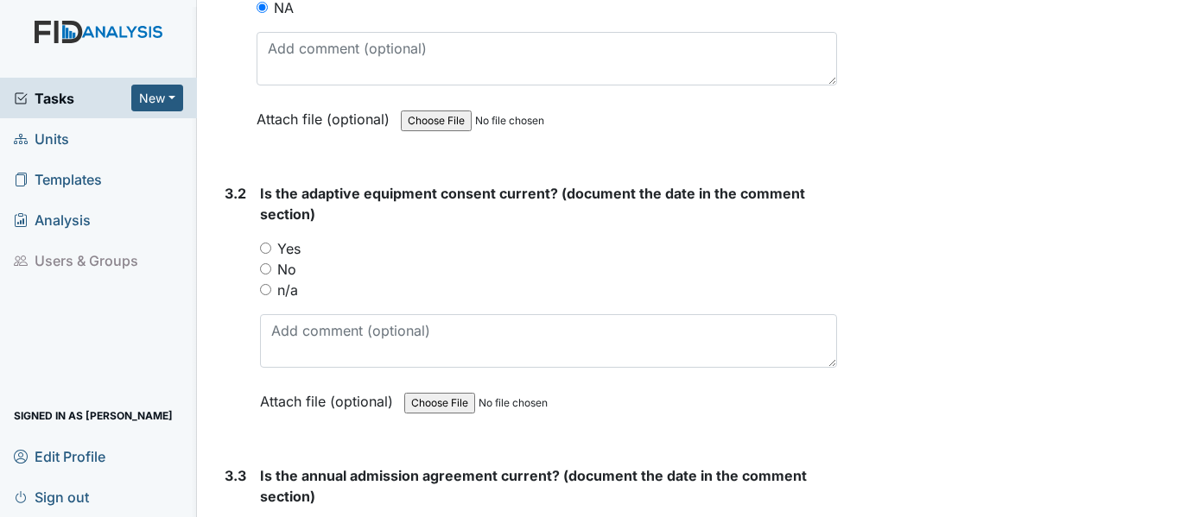
click at [263, 288] on input "n/a" at bounding box center [265, 289] width 11 height 11
radio input "true"
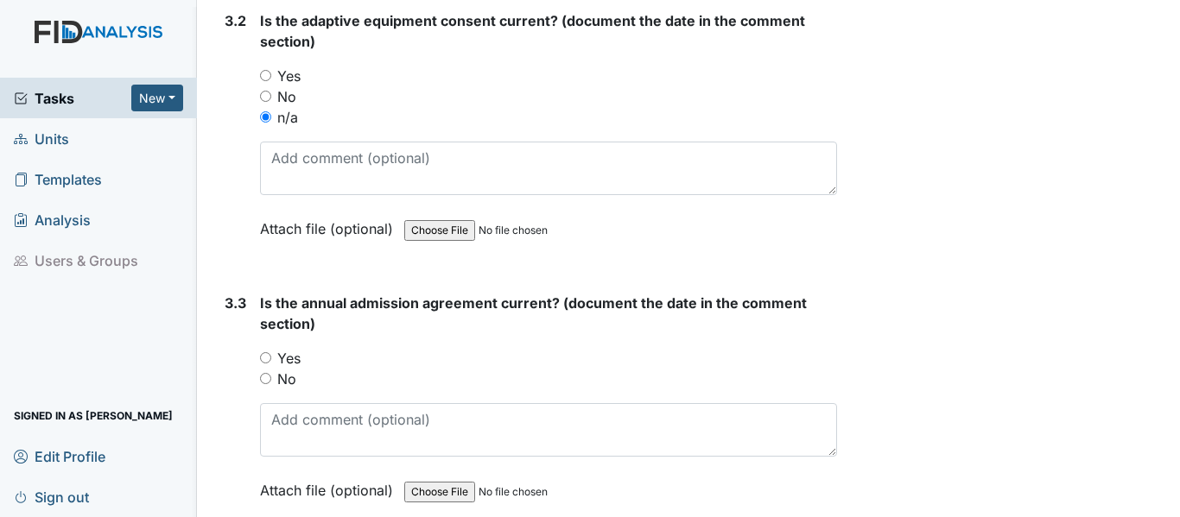
scroll to position [4491, 0]
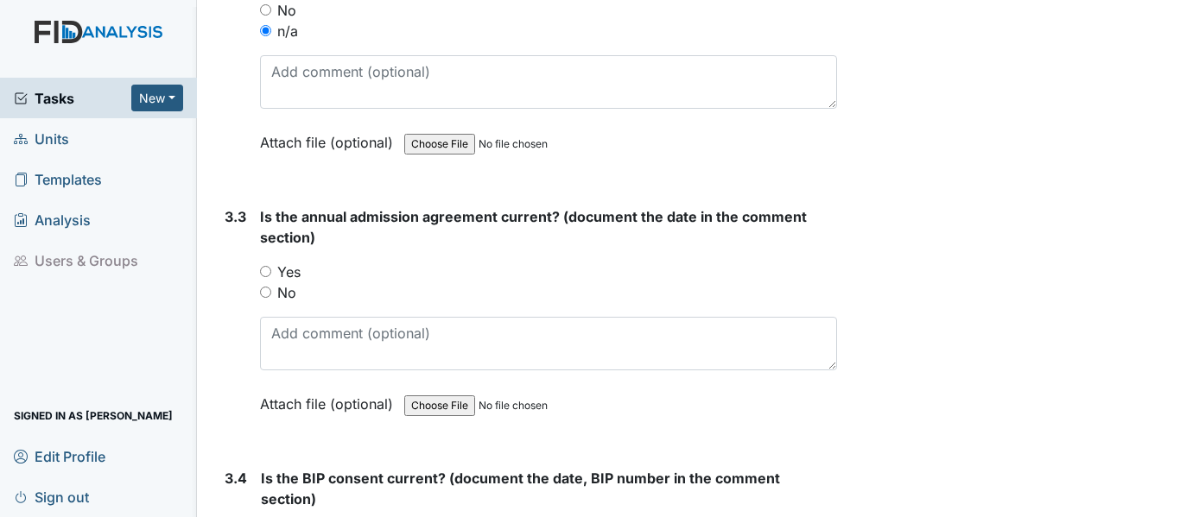
click at [264, 271] on input "Yes" at bounding box center [265, 271] width 11 height 11
radio input "true"
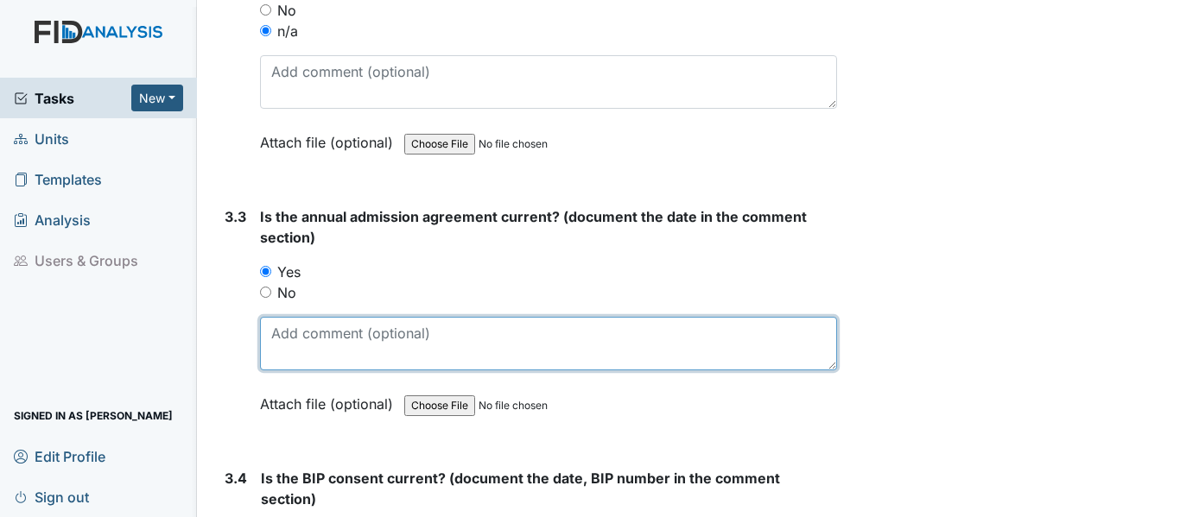
click at [265, 328] on textarea at bounding box center [548, 344] width 577 height 54
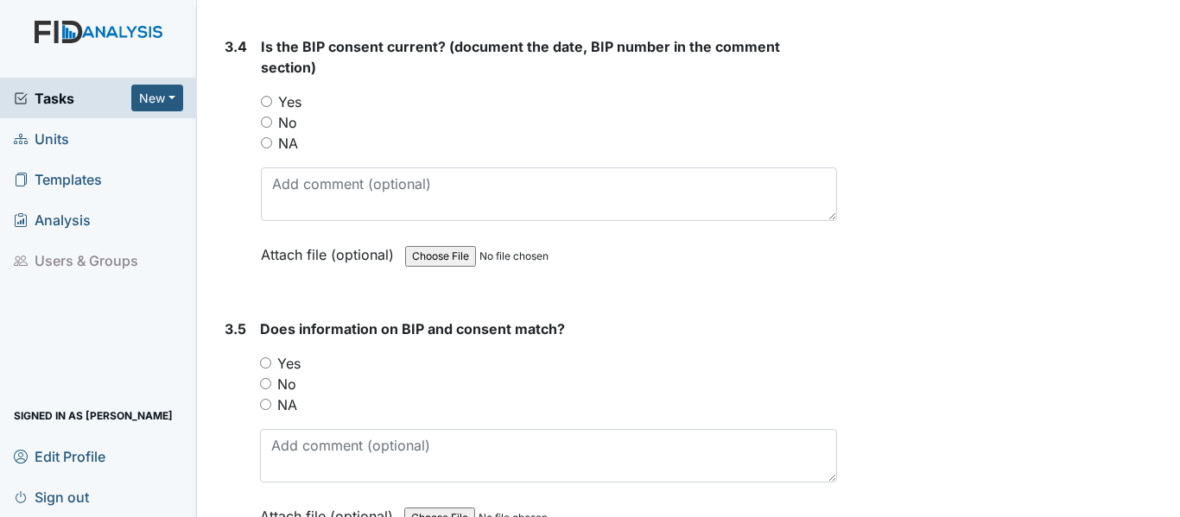
scroll to position [5032, 0]
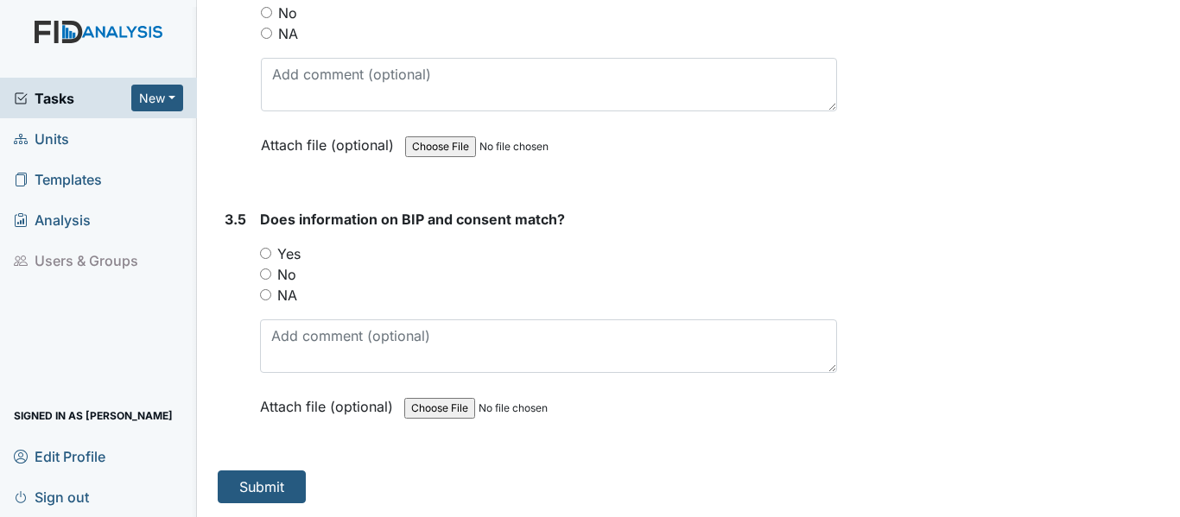
type textarea "10-1-24"
click at [267, 249] on input "Yes" at bounding box center [265, 253] width 11 height 11
radio input "true"
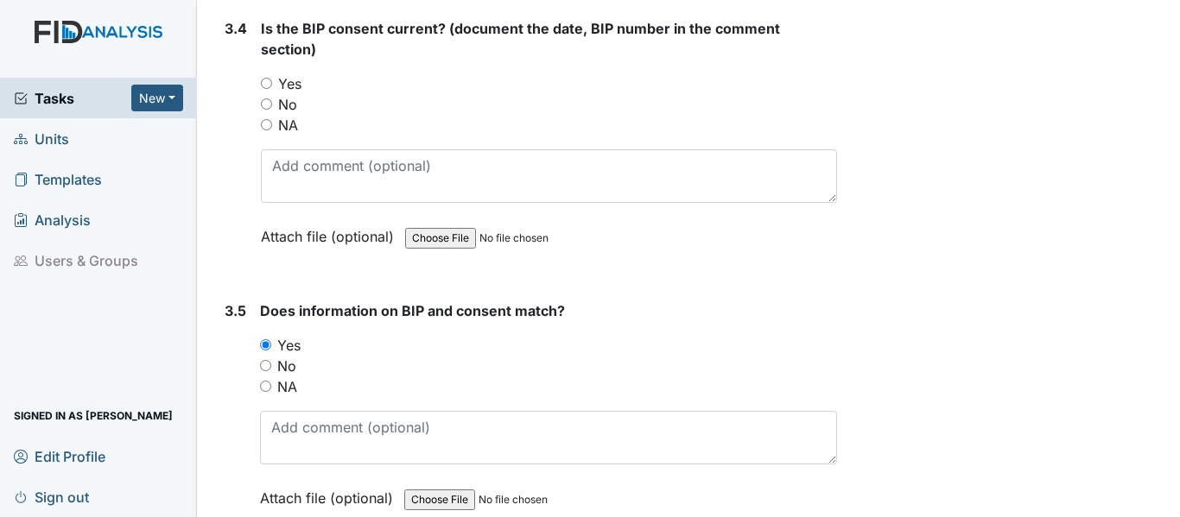
scroll to position [4773, 0]
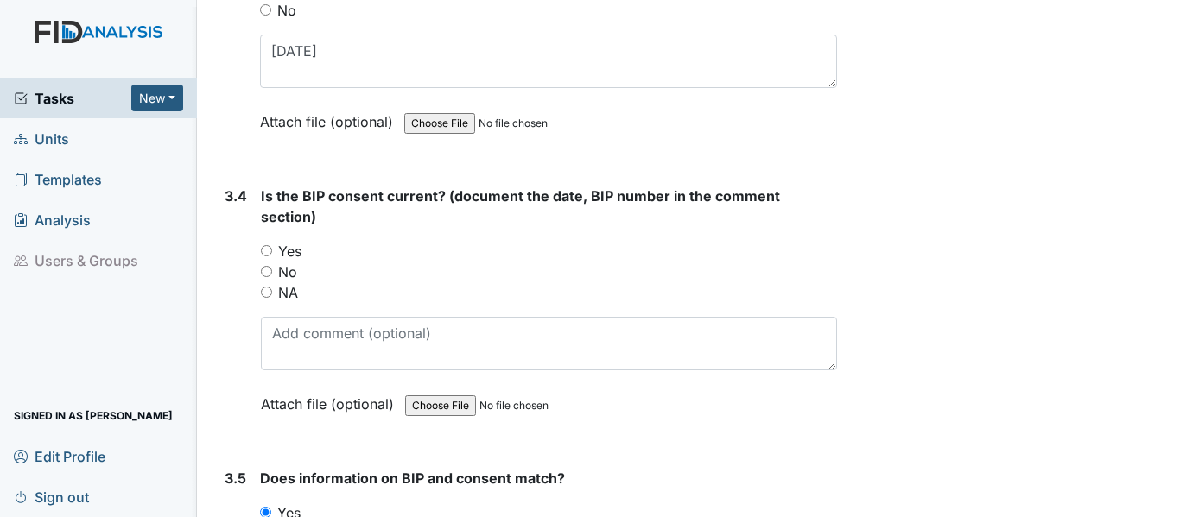
click at [267, 250] on input "Yes" at bounding box center [266, 250] width 11 height 11
radio input "true"
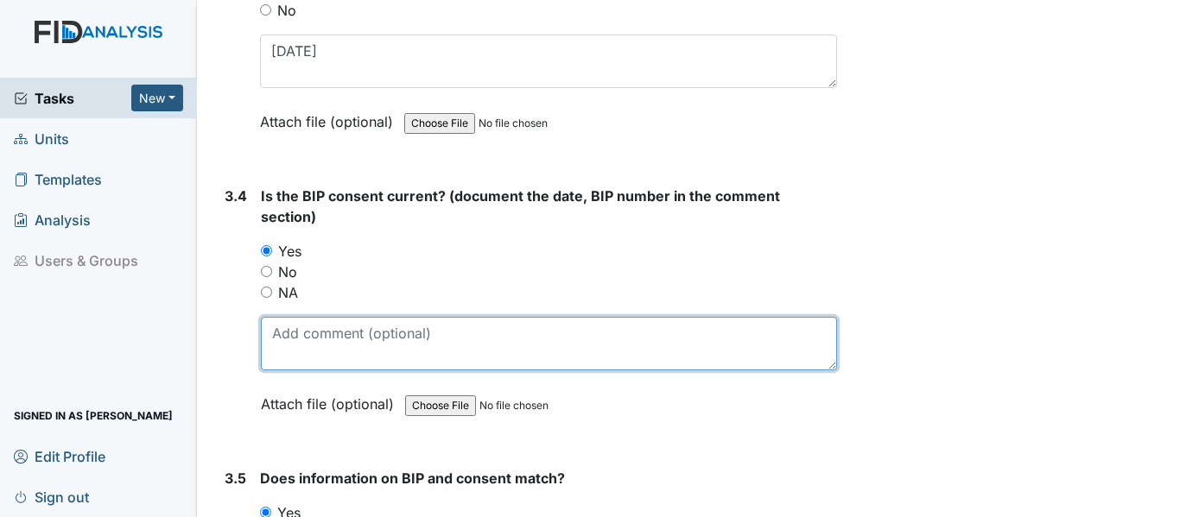
click at [267, 336] on textarea at bounding box center [549, 344] width 576 height 54
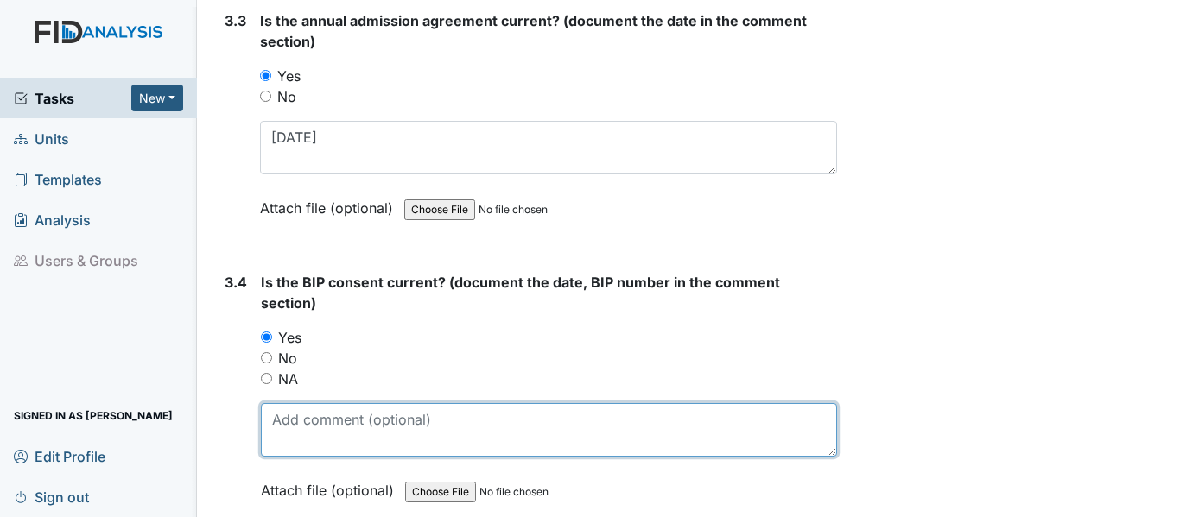
click at [273, 419] on textarea at bounding box center [549, 430] width 576 height 54
type textarea "B"
click at [330, 421] on textarea "BEH018" at bounding box center [549, 430] width 576 height 54
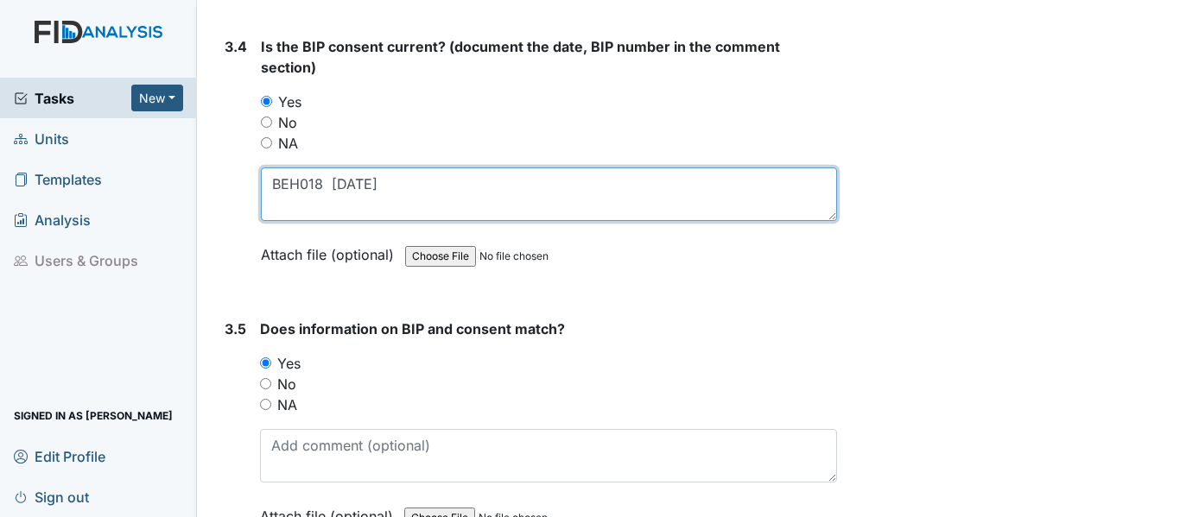
scroll to position [5032, 0]
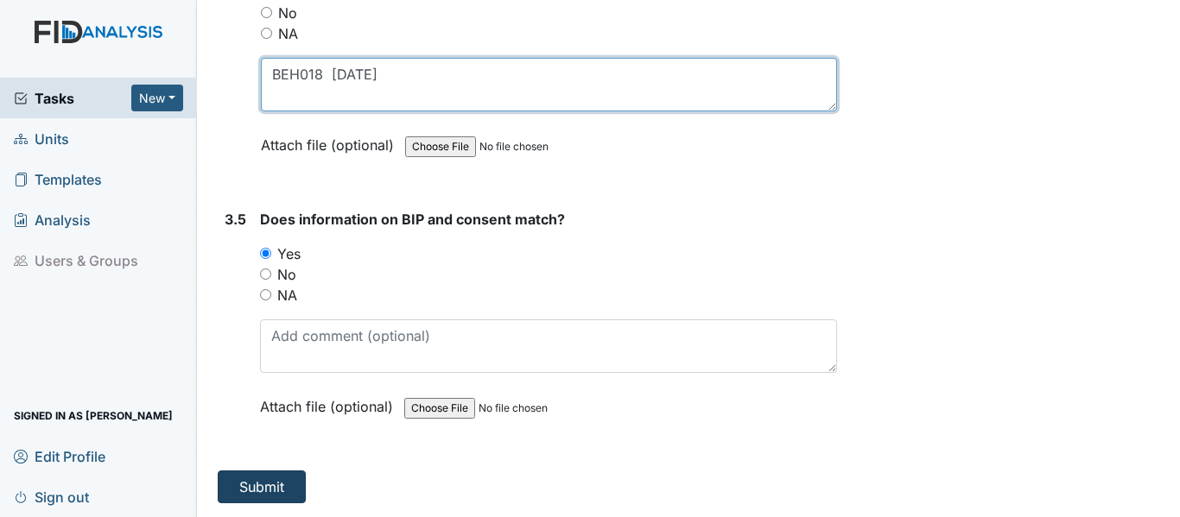
type textarea "BEH018 6/6/25"
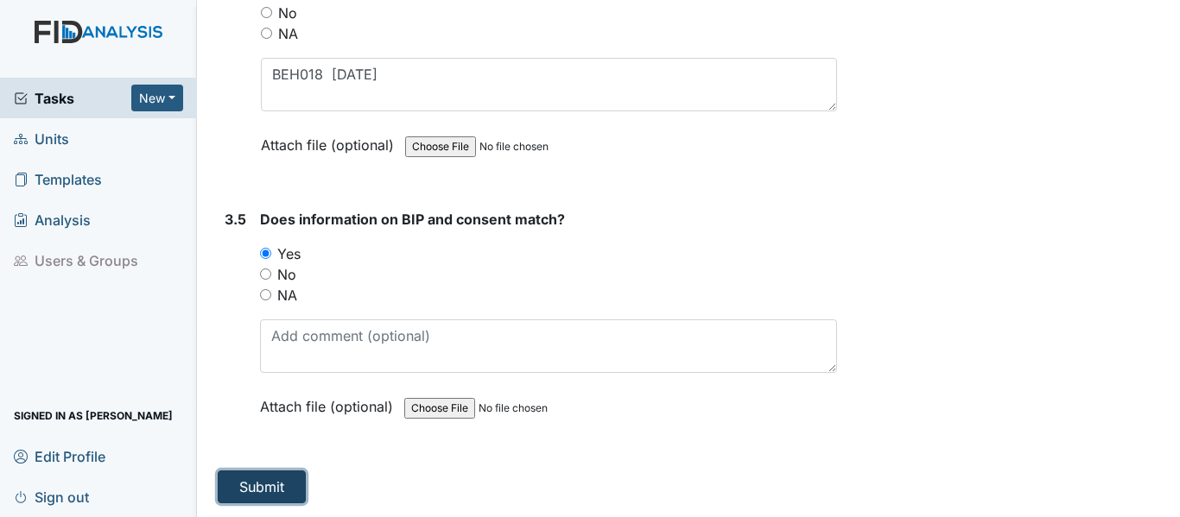
click at [248, 486] on button "Submit" at bounding box center [262, 487] width 88 height 33
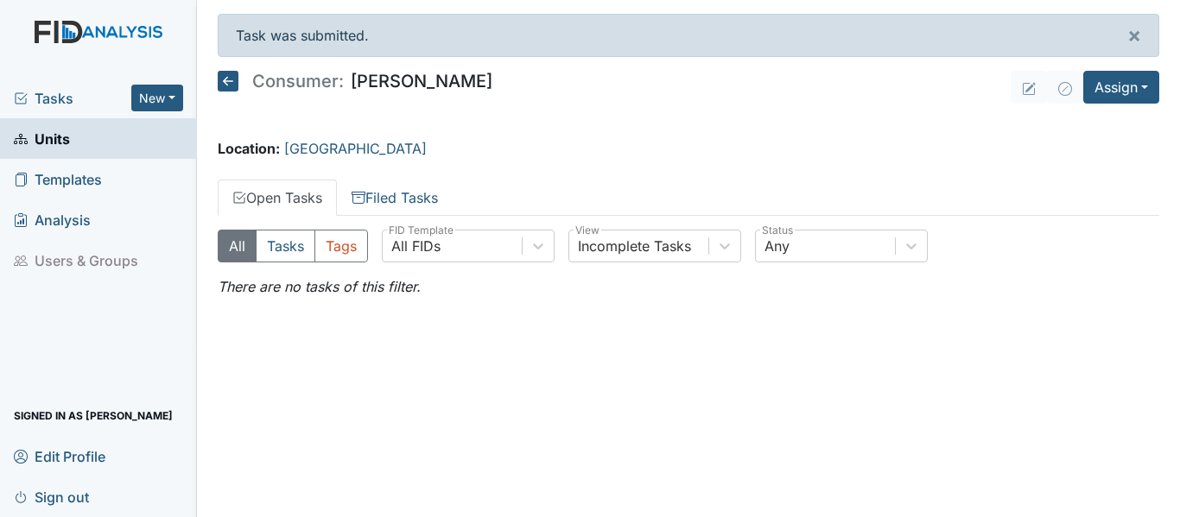
click at [226, 82] on icon at bounding box center [228, 81] width 21 height 21
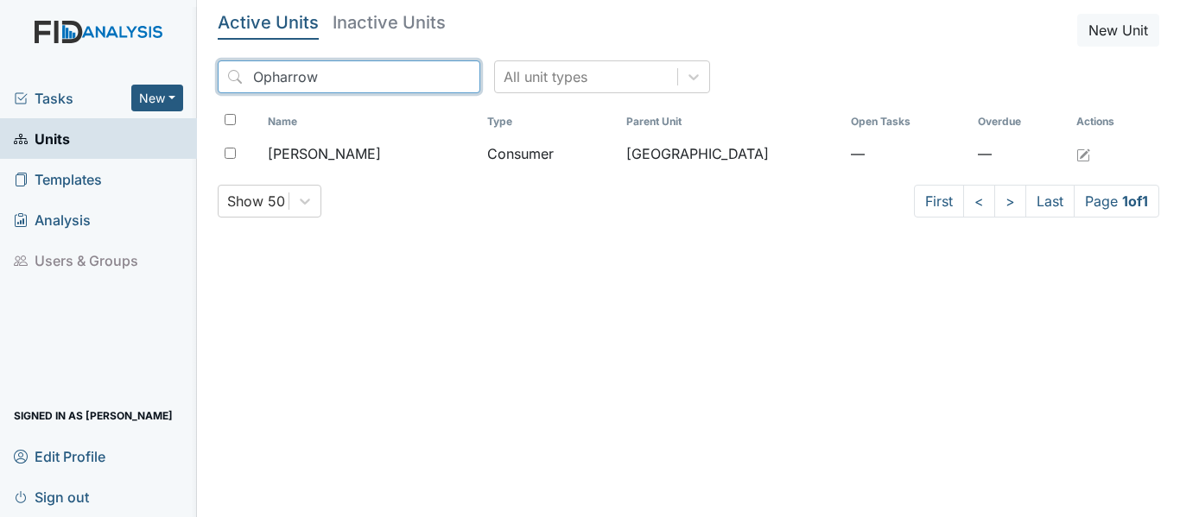
click at [315, 79] on input "Opharrow" at bounding box center [349, 76] width 263 height 33
type input "O"
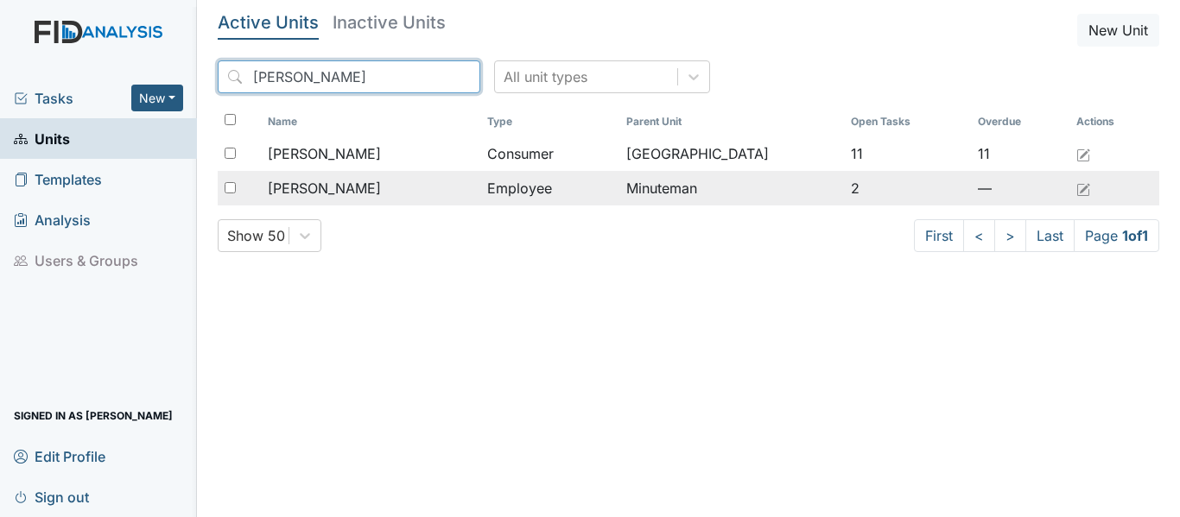
type input "[PERSON_NAME]"
click at [356, 187] on span "[PERSON_NAME]" at bounding box center [324, 188] width 113 height 21
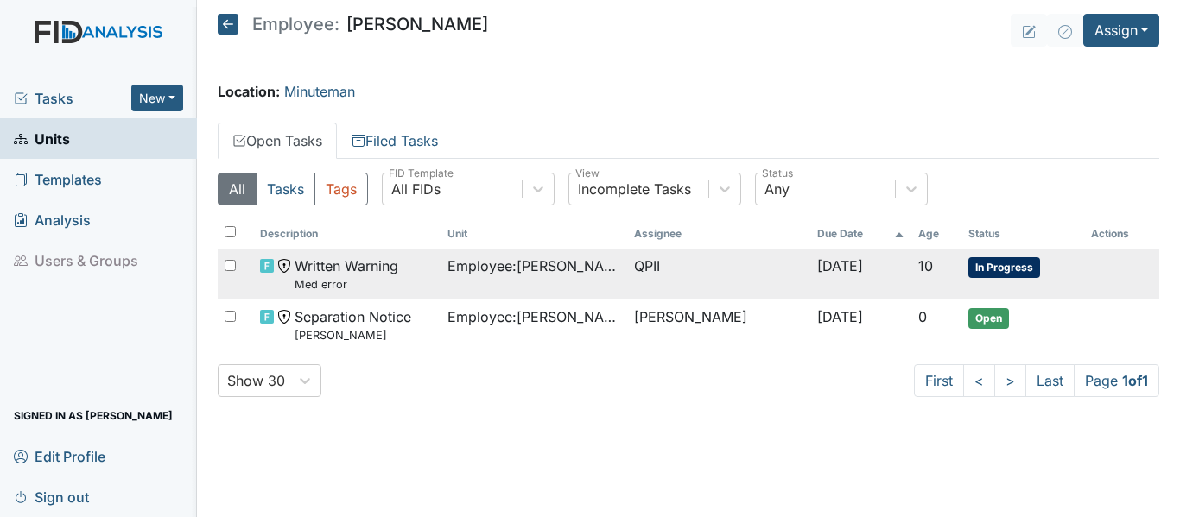
click at [992, 265] on span "In Progress" at bounding box center [1004, 267] width 72 height 21
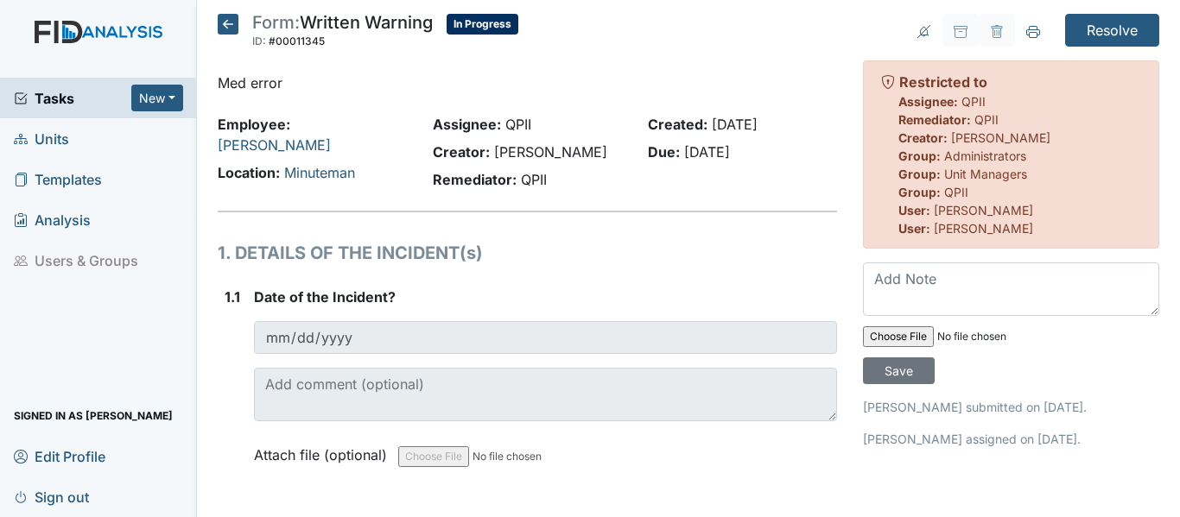
click at [232, 21] on icon at bounding box center [228, 24] width 21 height 21
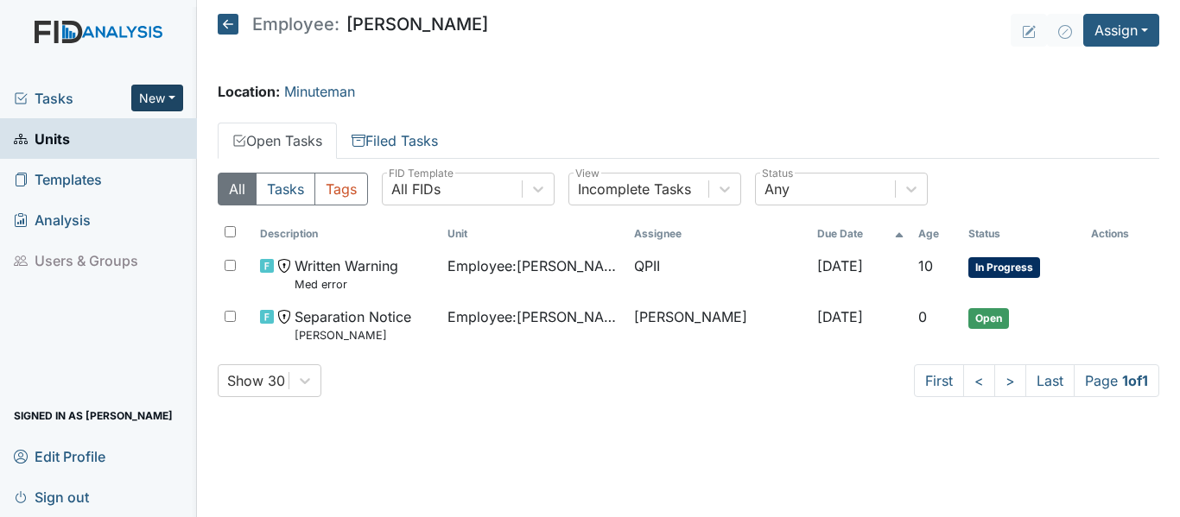
click at [178, 92] on button "New" at bounding box center [157, 98] width 52 height 27
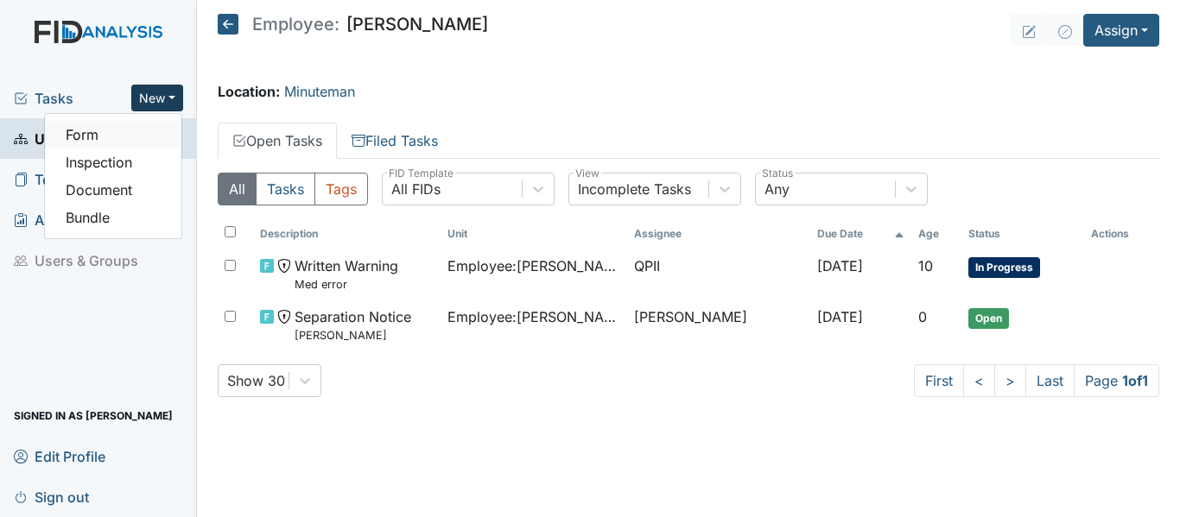
click at [90, 136] on link "Form" at bounding box center [113, 135] width 136 height 28
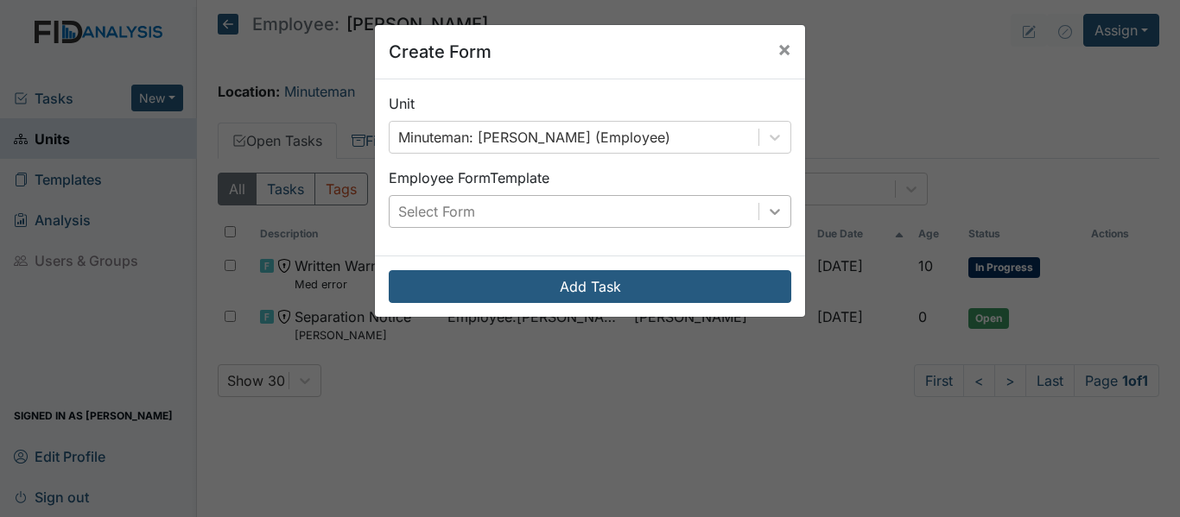
click at [769, 217] on icon at bounding box center [774, 211] width 17 height 17
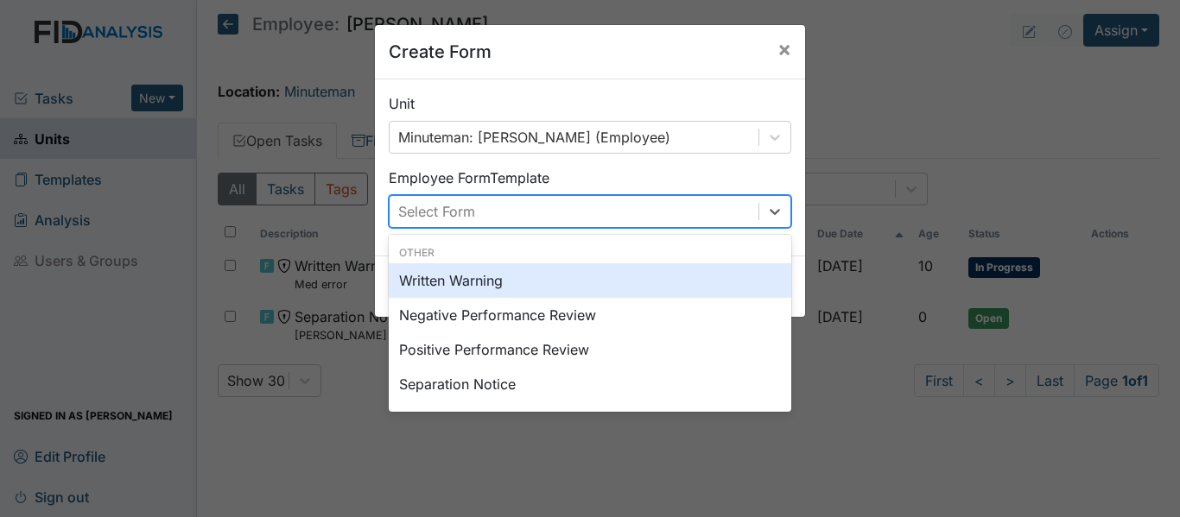
click at [445, 279] on div "Written Warning" at bounding box center [590, 280] width 402 height 35
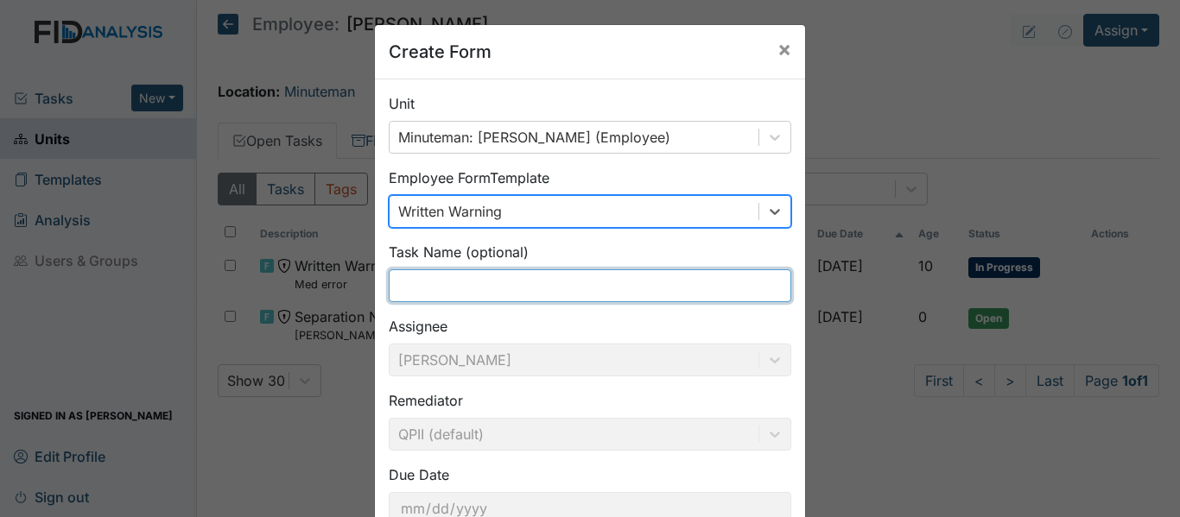
drag, startPoint x: 394, startPoint y: 284, endPoint x: 415, endPoint y: 280, distance: 22.0
click at [394, 284] on input "text" at bounding box center [590, 285] width 402 height 33
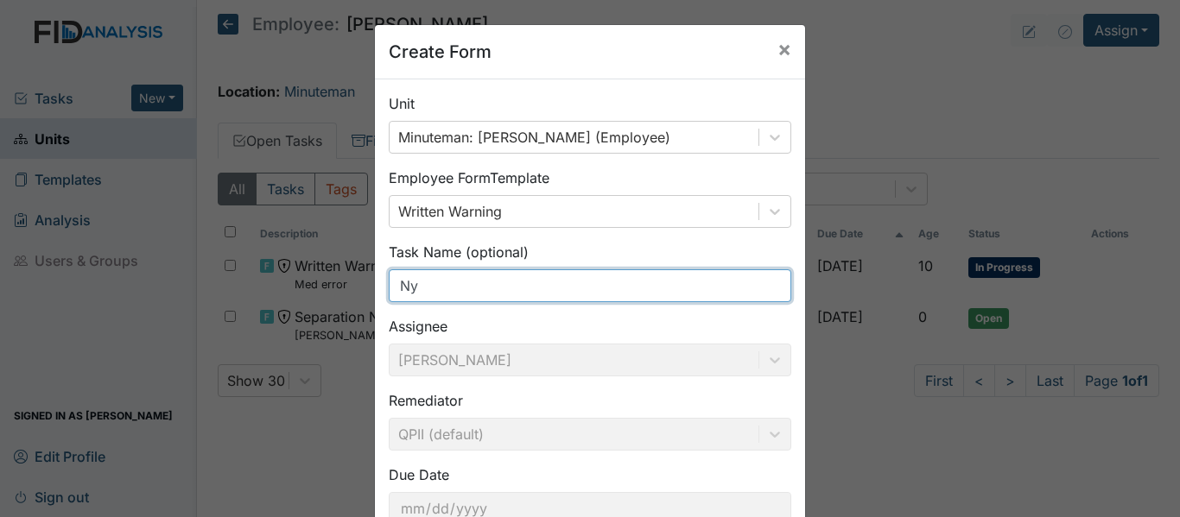
type input "[PERSON_NAME]"
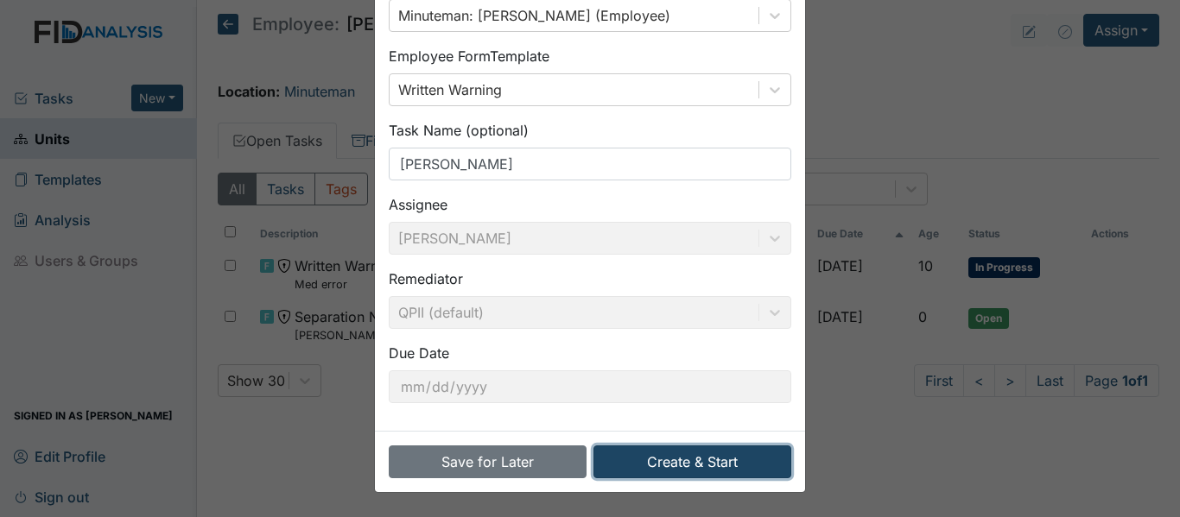
click at [694, 462] on button "Create & Start" at bounding box center [692, 462] width 198 height 33
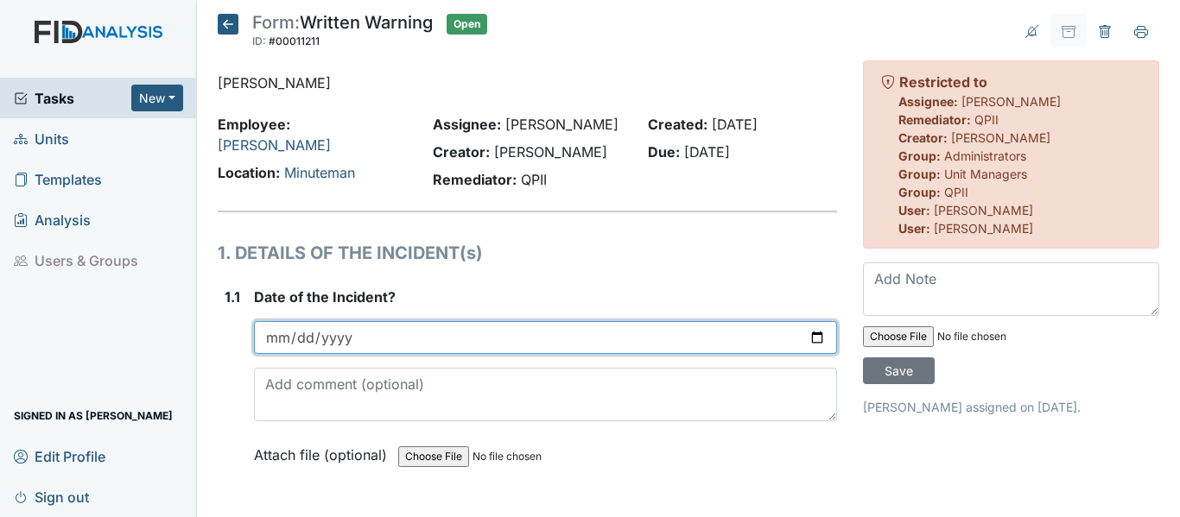
click at [808, 337] on input "date" at bounding box center [545, 337] width 583 height 33
type input "[DATE]"
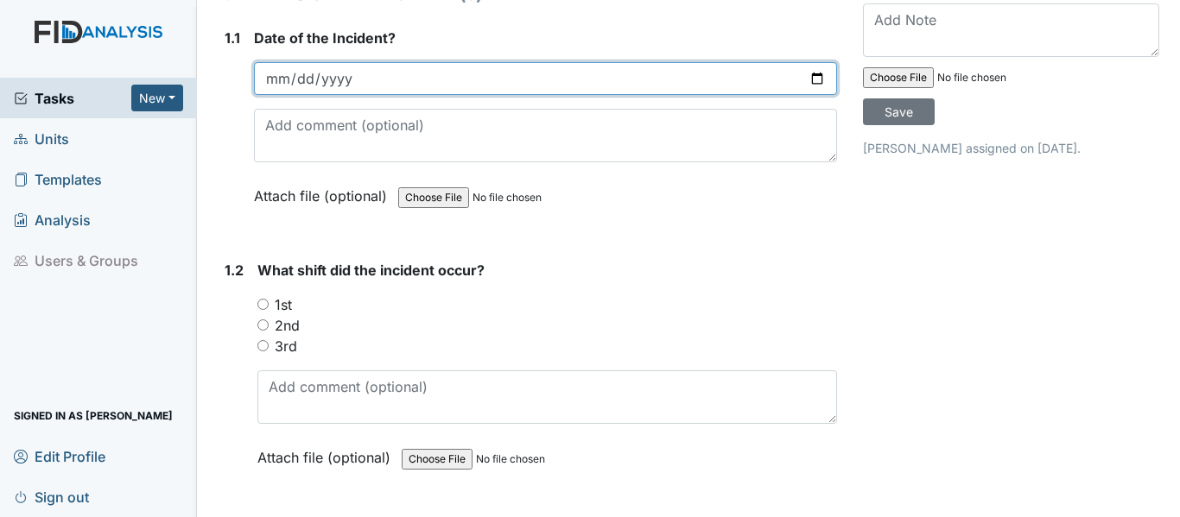
scroll to position [345, 0]
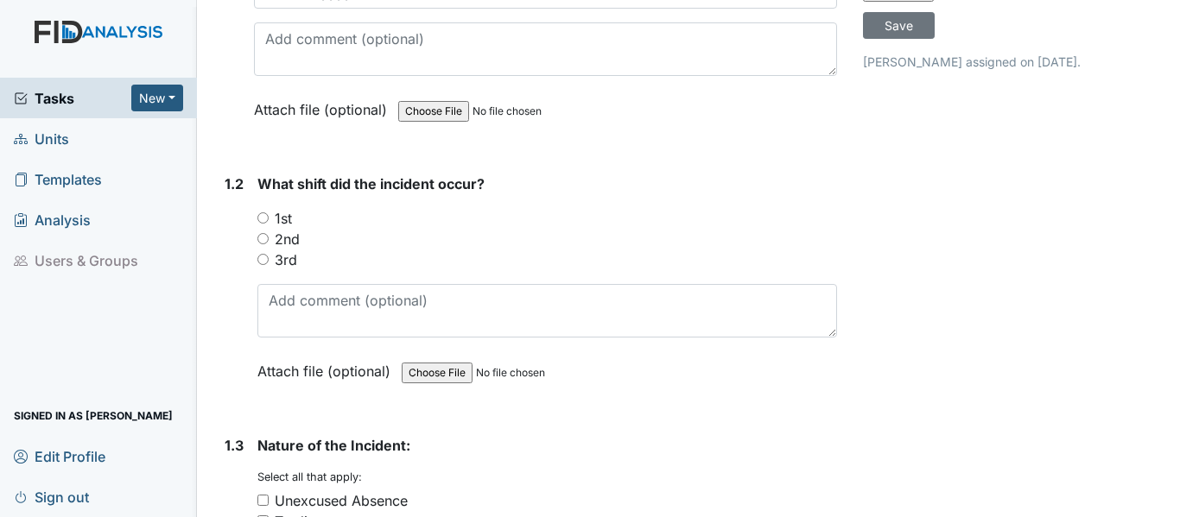
click at [263, 216] on input "1st" at bounding box center [262, 217] width 11 height 11
radio input "true"
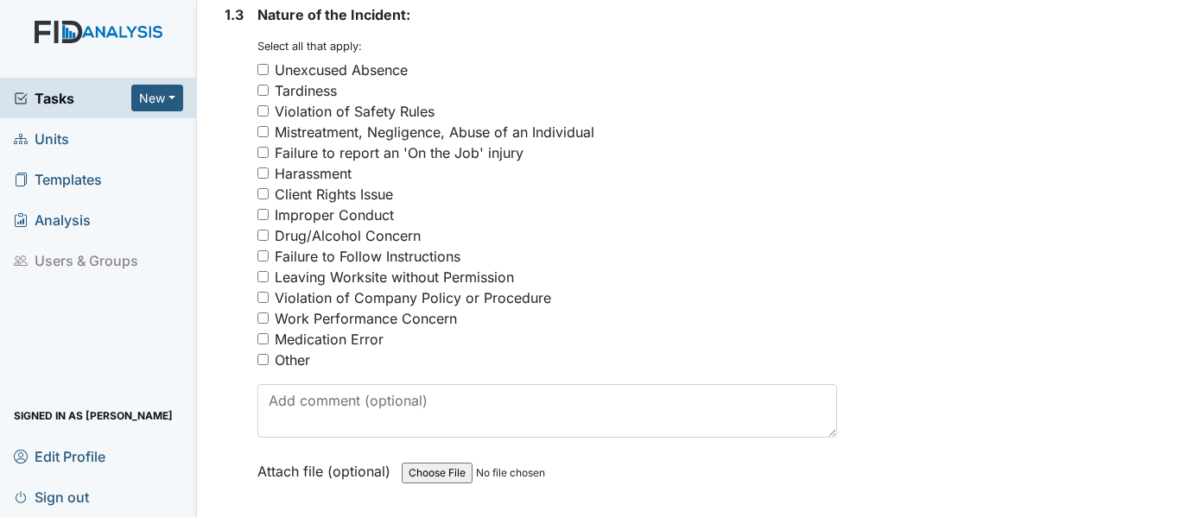
scroll to position [777, 0]
click at [262, 294] on input "Violation of Company Policy or Procedure" at bounding box center [262, 296] width 11 height 11
checkbox input "true"
click at [261, 319] on input "Work Performance Concern" at bounding box center [262, 317] width 11 height 11
checkbox input "true"
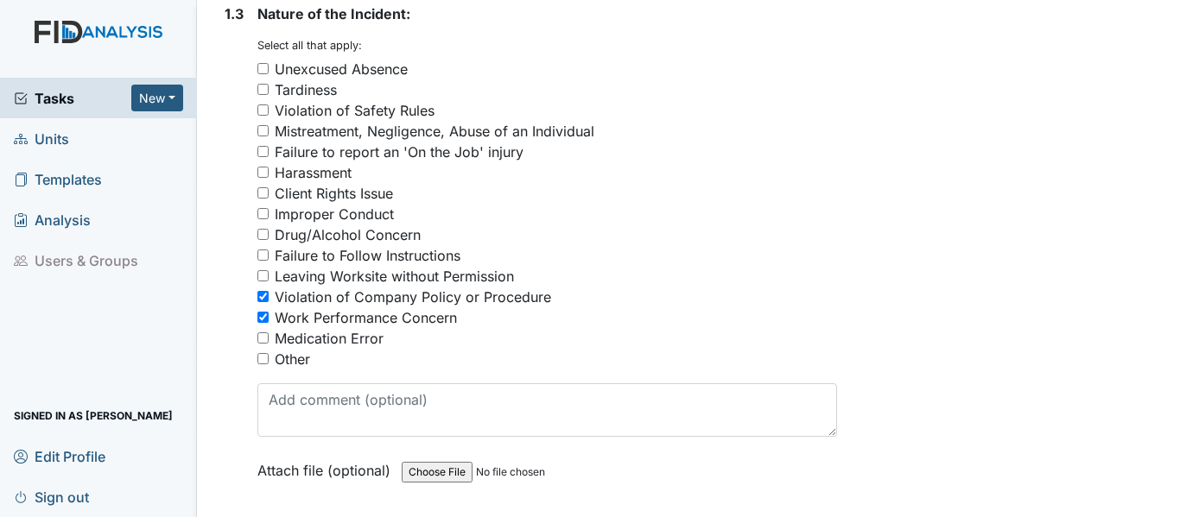
click at [262, 257] on input "Failure to Follow Instructions" at bounding box center [262, 255] width 11 height 11
checkbox input "true"
click at [263, 360] on input "Other" at bounding box center [262, 358] width 11 height 11
checkbox input "true"
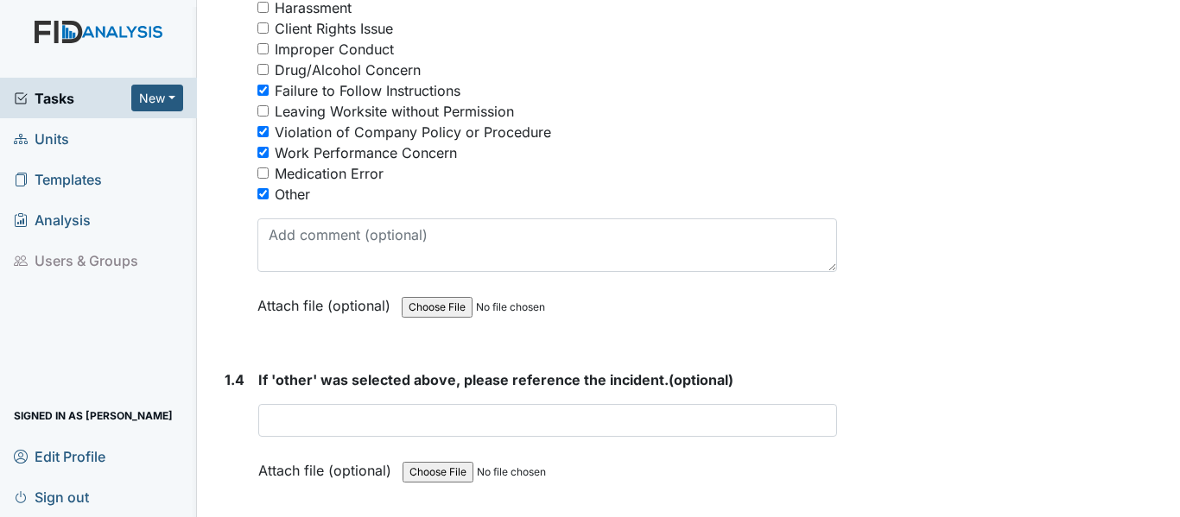
scroll to position [950, 0]
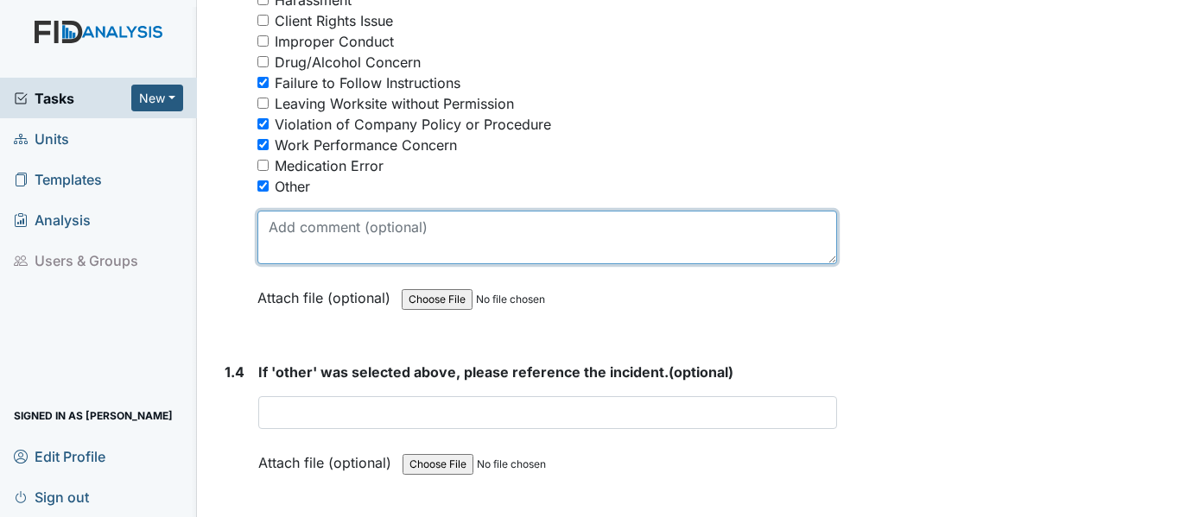
click at [268, 228] on textarea at bounding box center [546, 238] width 579 height 54
click at [461, 227] on textarea "Failure to maintain NC Drivers's License" at bounding box center [546, 238] width 579 height 54
click at [522, 227] on textarea "Failure to maintain NC Driver's License" at bounding box center [546, 238] width 579 height 54
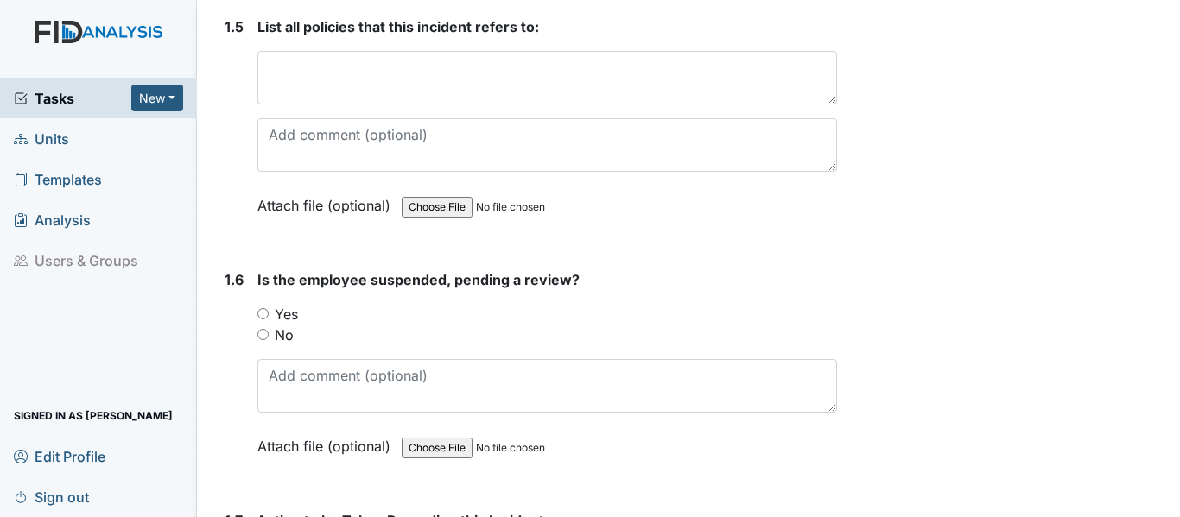
scroll to position [1555, 0]
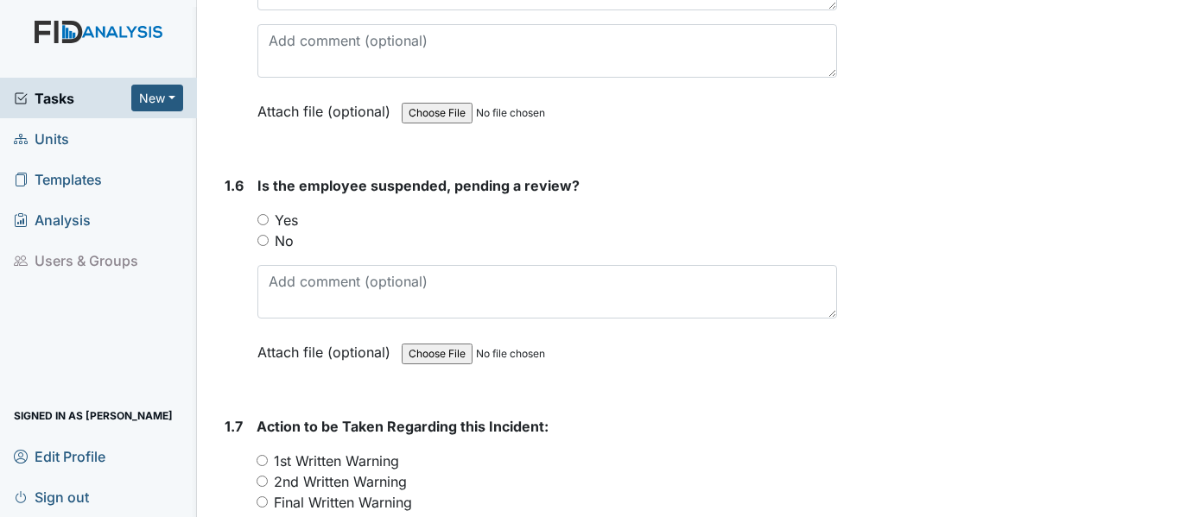
type textarea "Failure to maintain NC Driver's License."
click at [263, 240] on input "No" at bounding box center [262, 240] width 11 height 11
radio input "true"
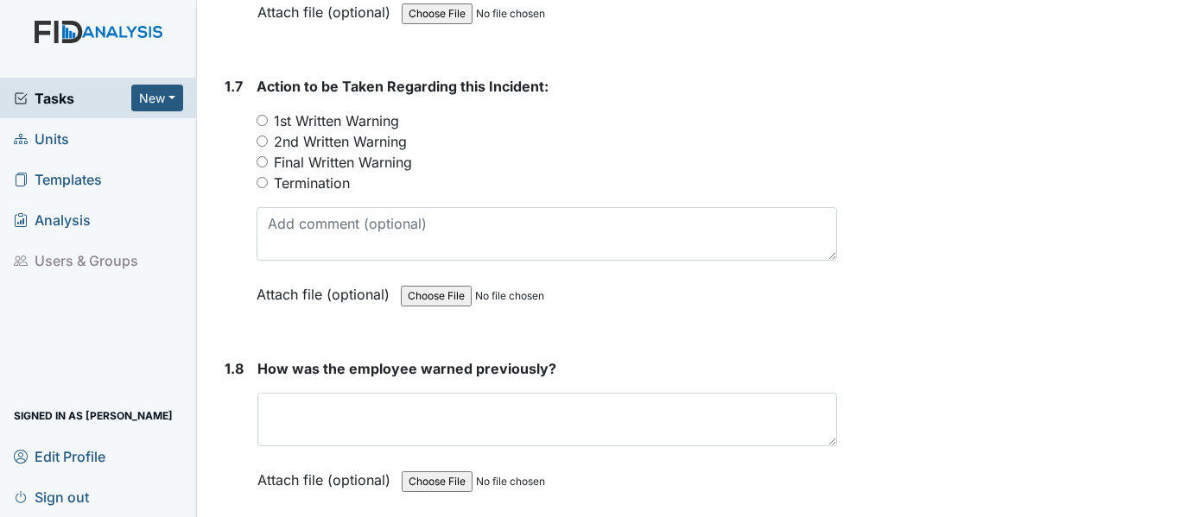
scroll to position [1900, 0]
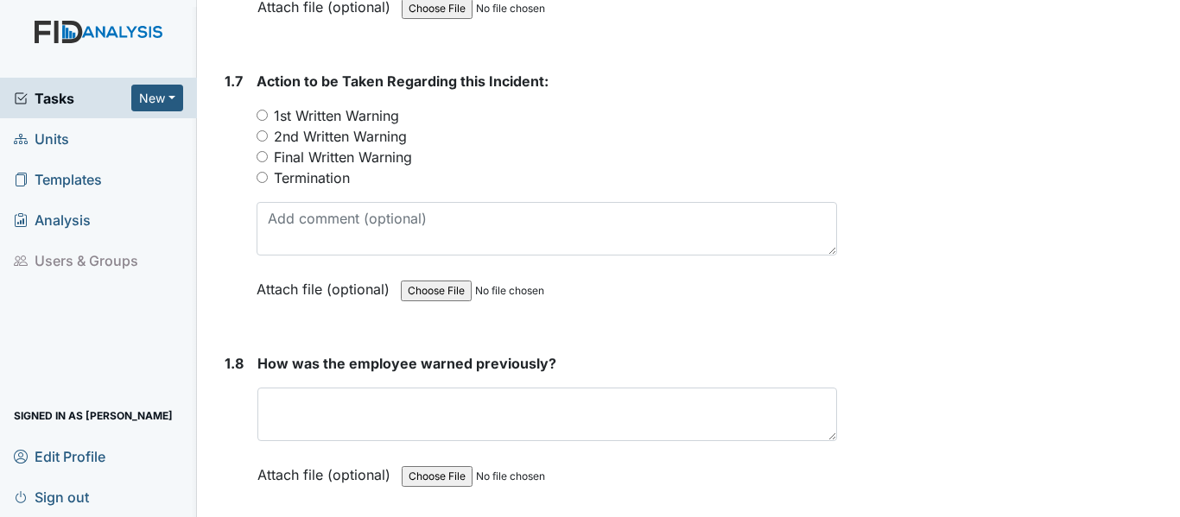
click at [263, 177] on input "Termination" at bounding box center [261, 177] width 11 height 11
radio input "true"
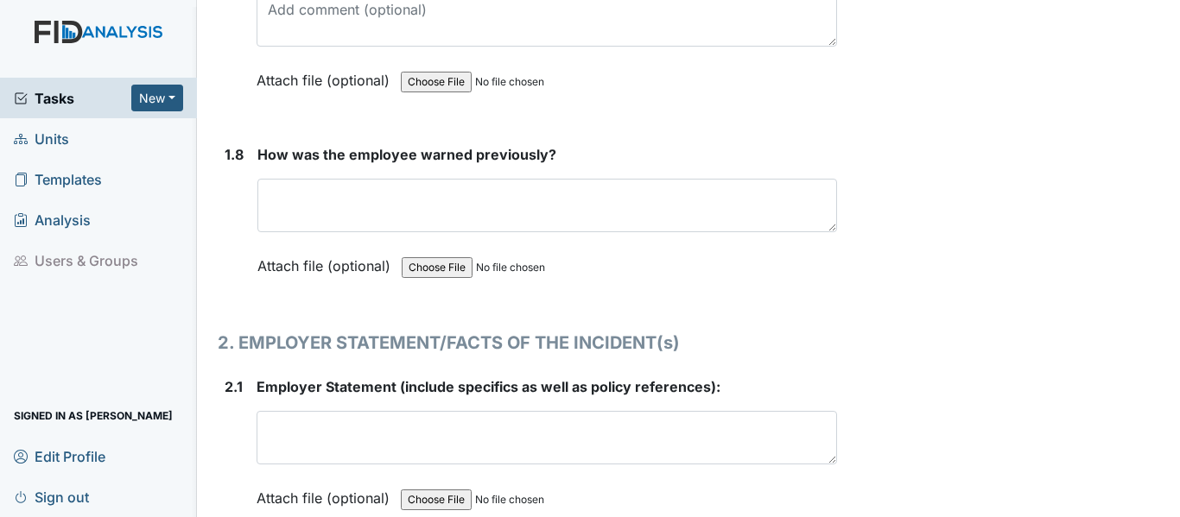
scroll to position [2159, 0]
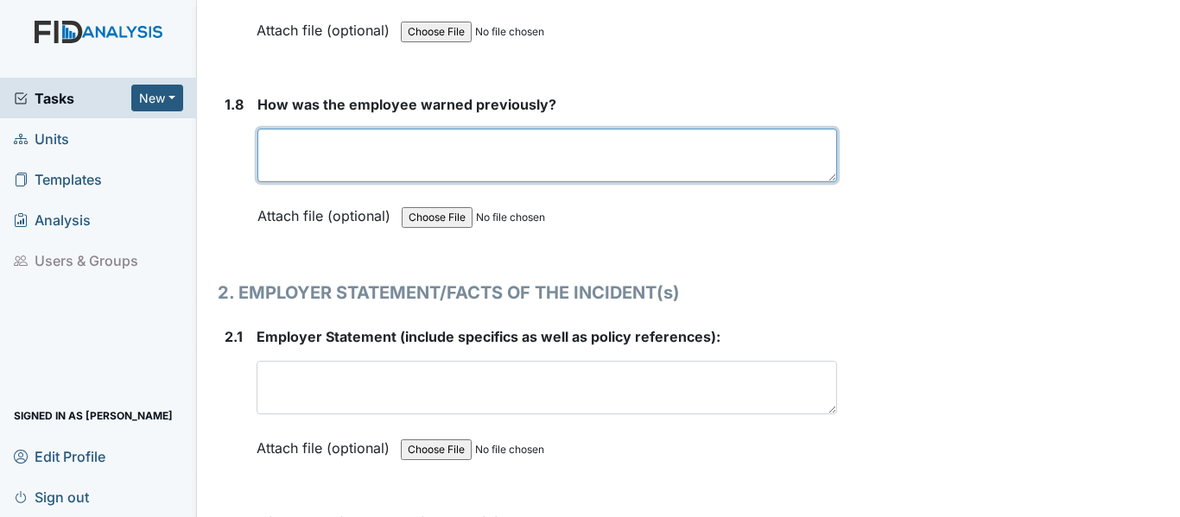
click at [272, 144] on textarea at bounding box center [546, 156] width 579 height 54
type textarea "Y"
click at [311, 146] on textarea "During Corporate Compliance" at bounding box center [546, 156] width 579 height 54
click at [424, 144] on textarea "Corporate Compliance" at bounding box center [546, 156] width 579 height 54
click at [485, 144] on textarea "Corporate Compliance Interview" at bounding box center [546, 156] width 579 height 54
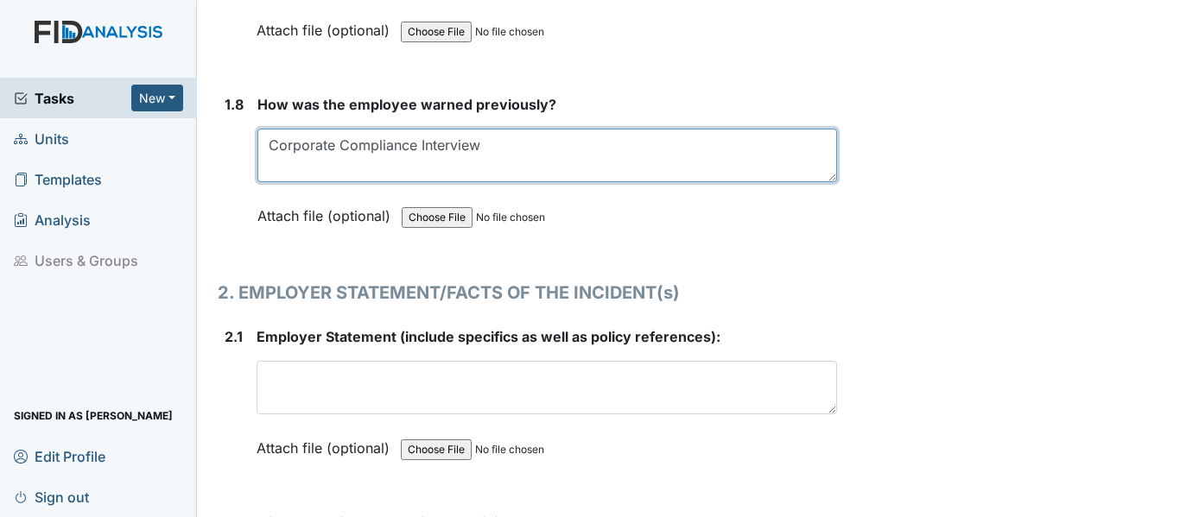
click at [484, 143] on textarea "Corporate Compliance Interview" at bounding box center [546, 156] width 579 height 54
click at [488, 144] on textarea "Corporate Compliance Interview" at bounding box center [546, 156] width 579 height 54
click at [488, 145] on textarea "Corporate Compliance Interview, Orientation and" at bounding box center [546, 156] width 579 height 54
click at [592, 142] on textarea "Corporate Compliance Interview Orientation and" at bounding box center [546, 156] width 579 height 54
click at [586, 144] on textarea "Corporate Compliance Interview Orientation and" at bounding box center [546, 156] width 579 height 54
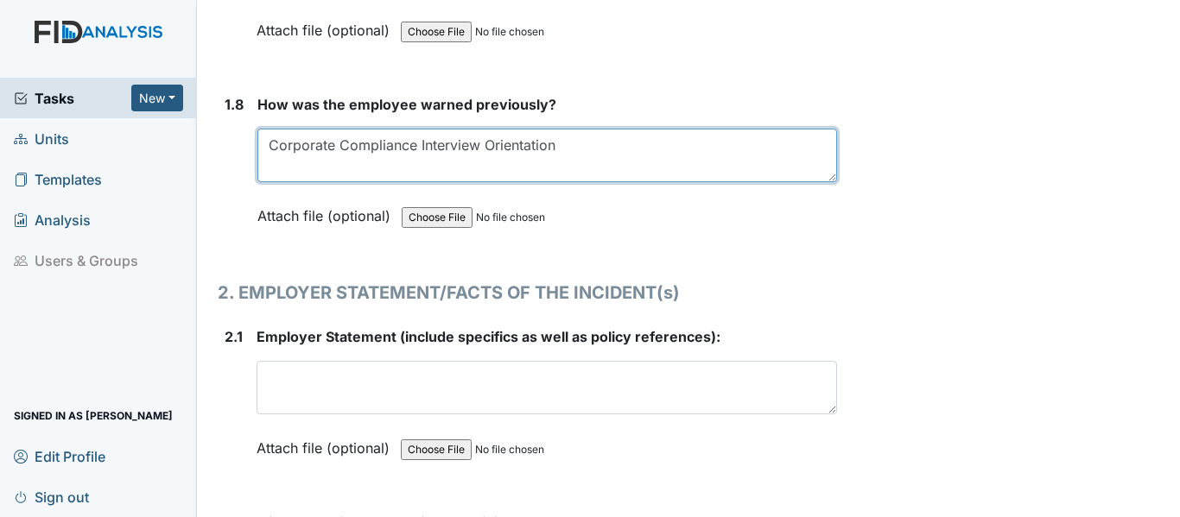
click at [484, 141] on textarea "Corporate Compliance Interview Orientation" at bounding box center [546, 156] width 579 height 54
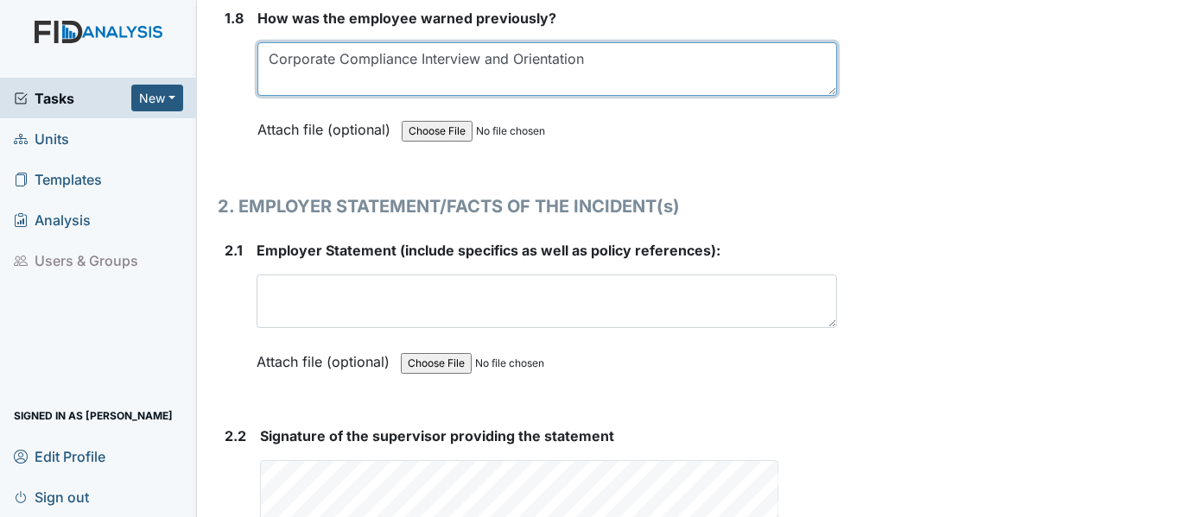
scroll to position [2418, 0]
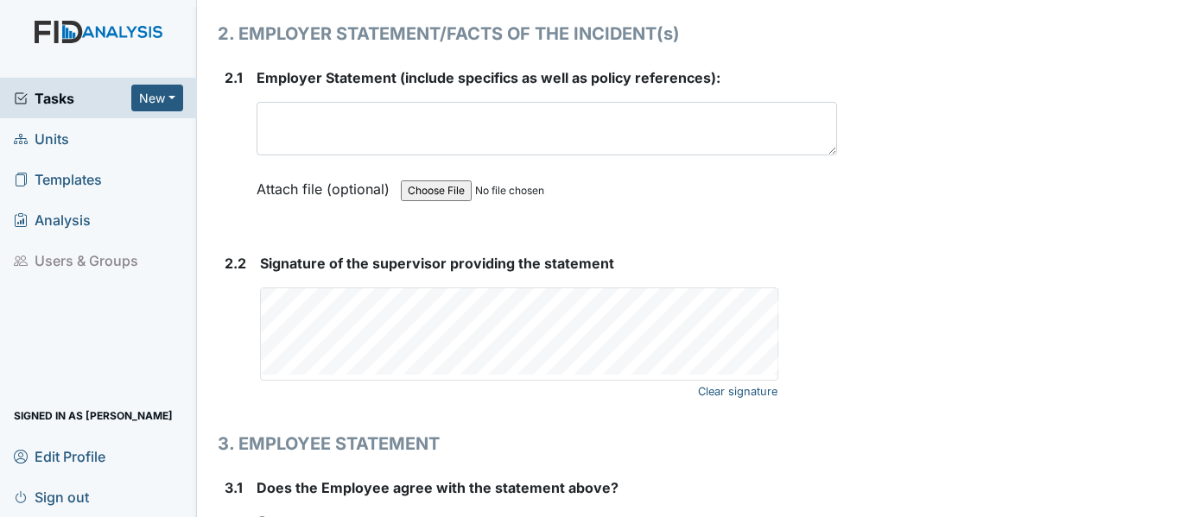
type textarea "Corporate Compliance Interview and Orientation"
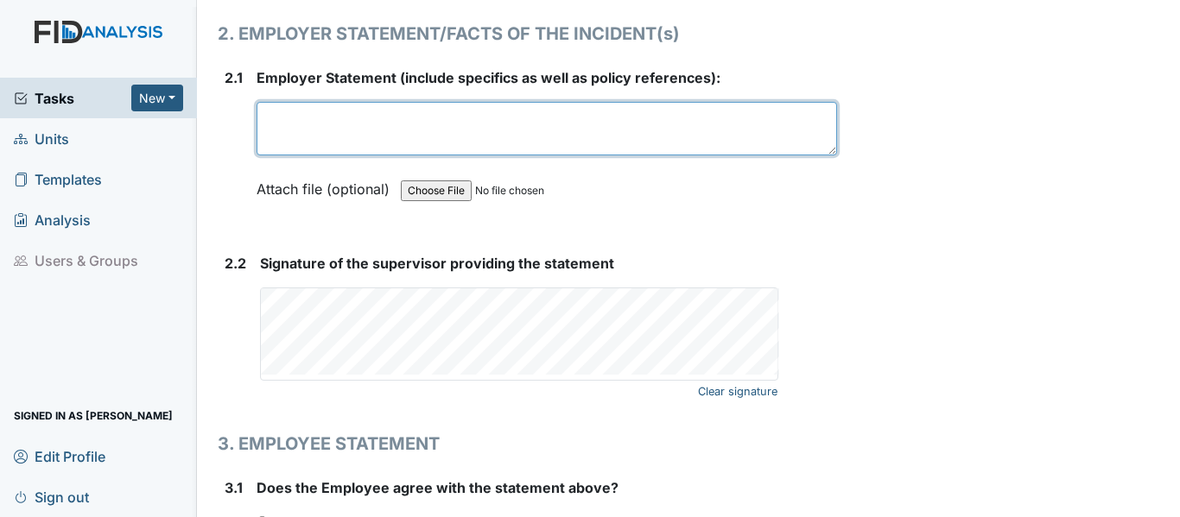
click at [269, 124] on textarea at bounding box center [546, 129] width 580 height 54
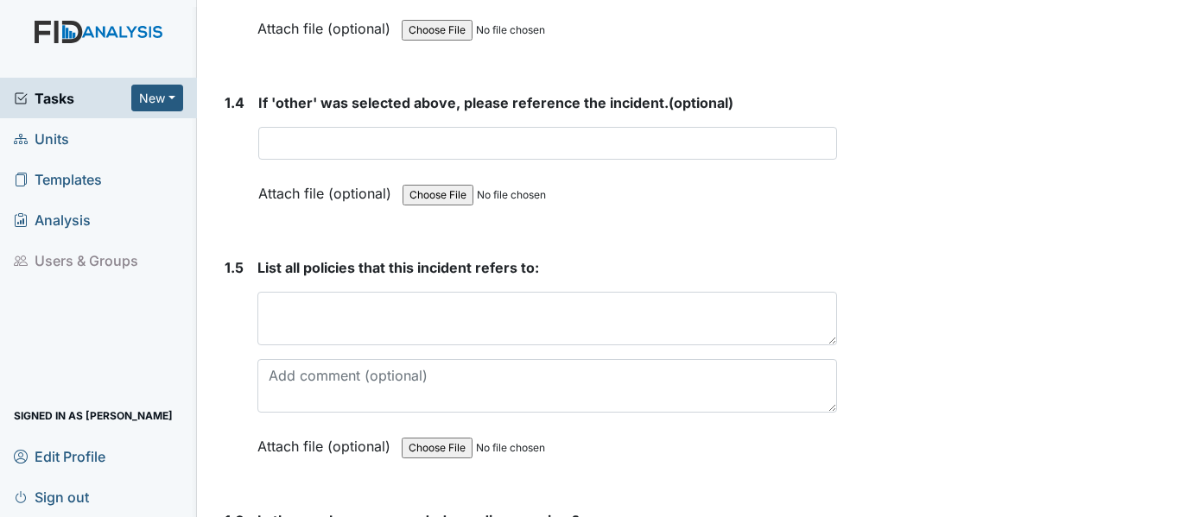
scroll to position [1188, 0]
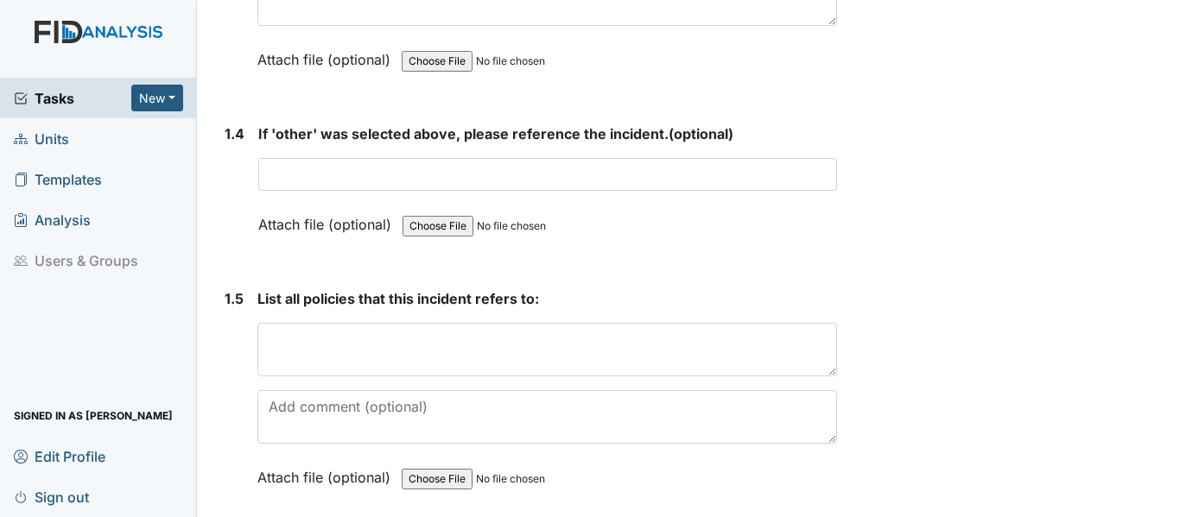
type textarea "Staff failed to maintain a NC Driver's license. Staff failed to provide appropr…"
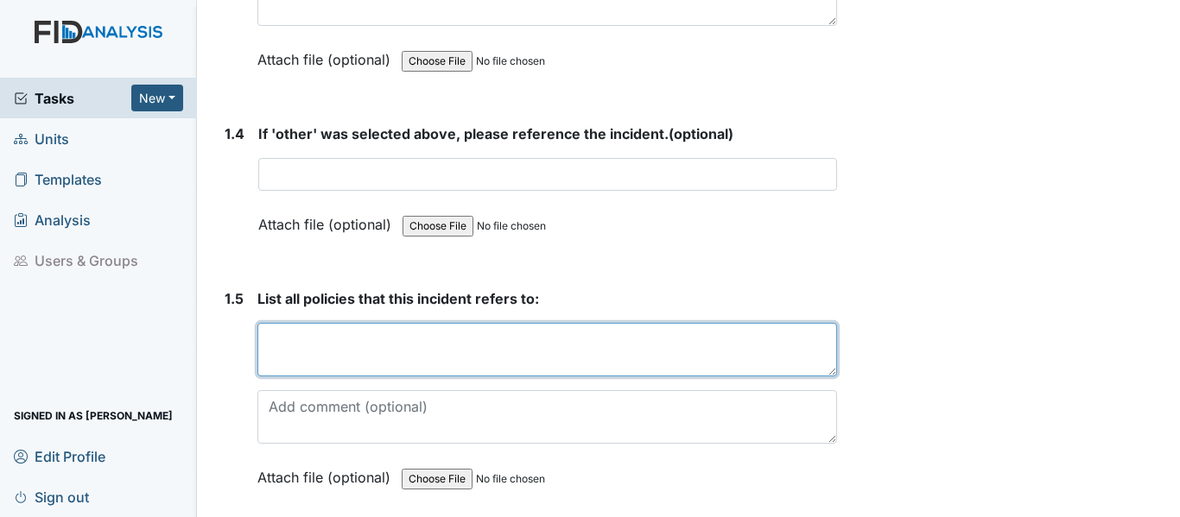
click at [258, 332] on textarea at bounding box center [546, 350] width 579 height 54
click at [270, 338] on textarea at bounding box center [546, 350] width 579 height 54
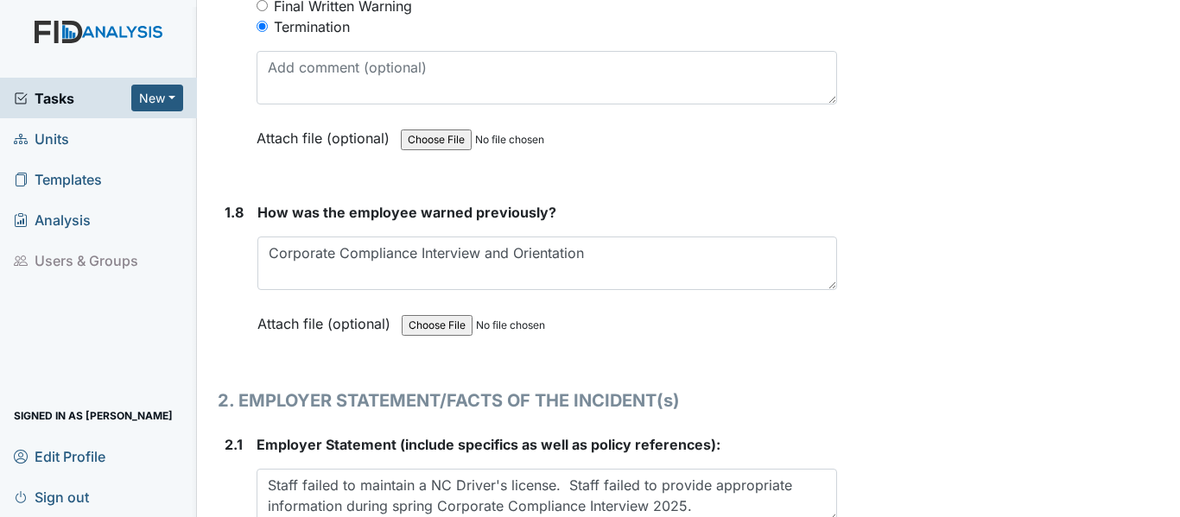
scroll to position [2052, 0]
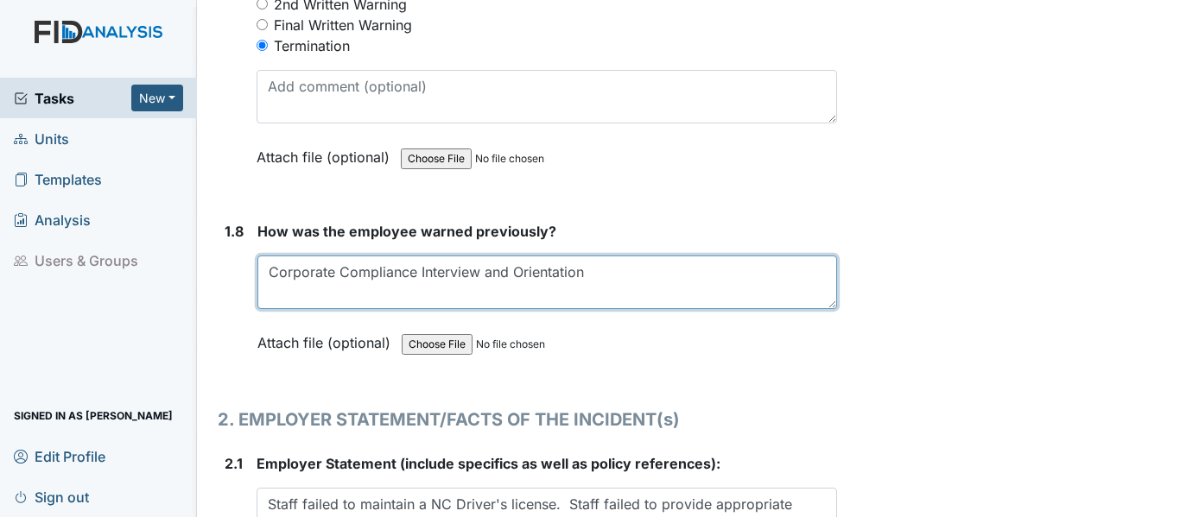
click at [266, 256] on textarea "Corporate Compliance Interview and Orientation" at bounding box center [546, 283] width 579 height 54
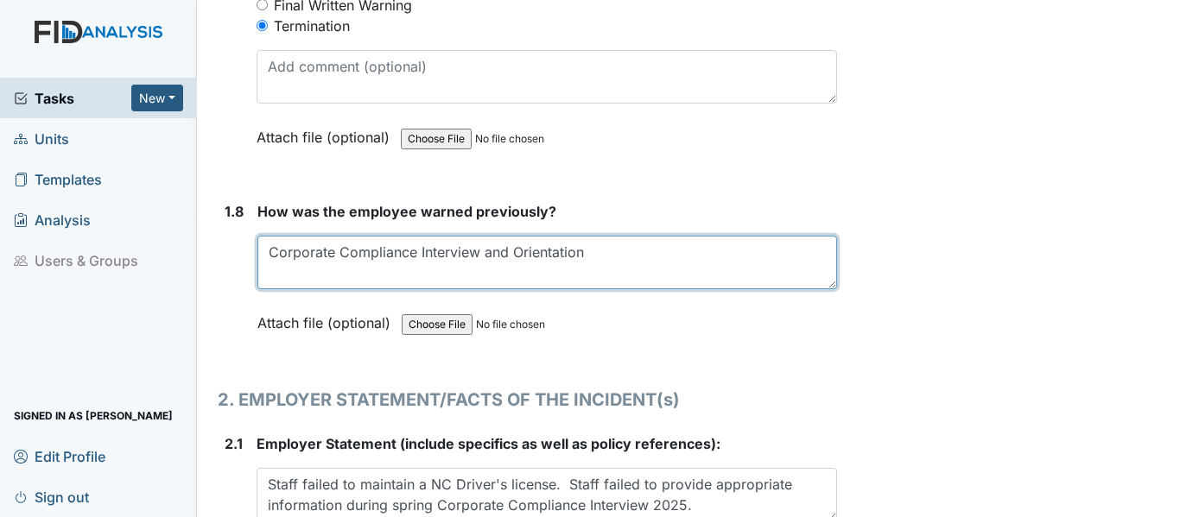
click at [271, 250] on textarea "Corporate Compliance Interview and Orientation" at bounding box center [546, 263] width 579 height 54
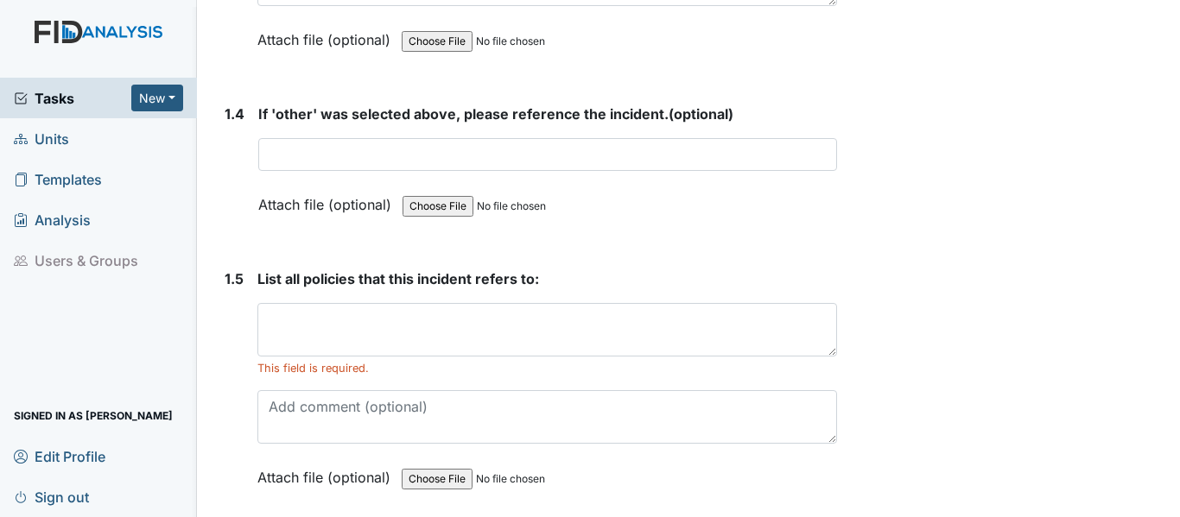
scroll to position [1295, 0]
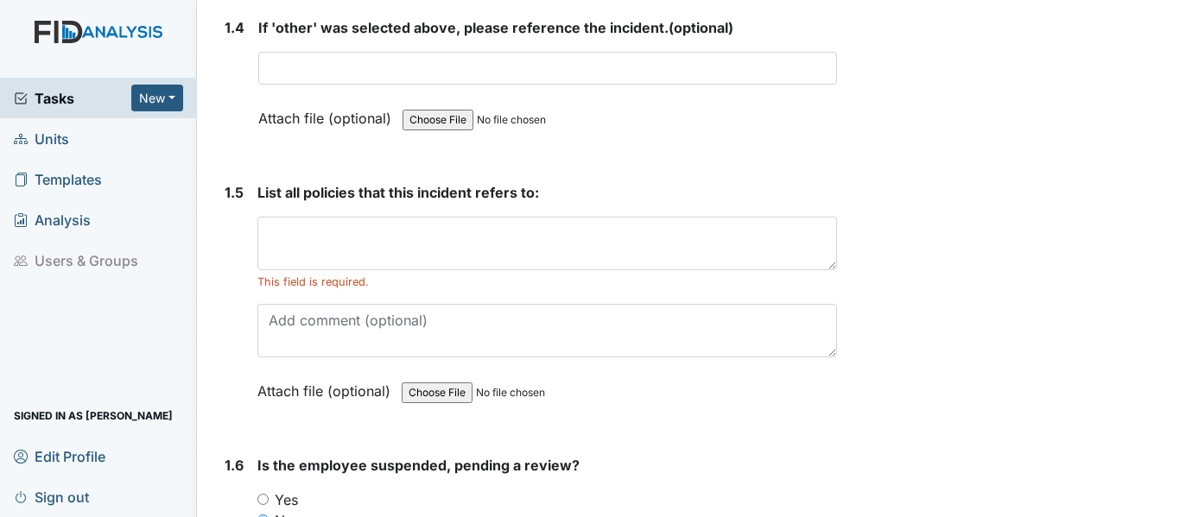
type textarea "Upon hiring, Corporate Compliance Interview and Orientation"
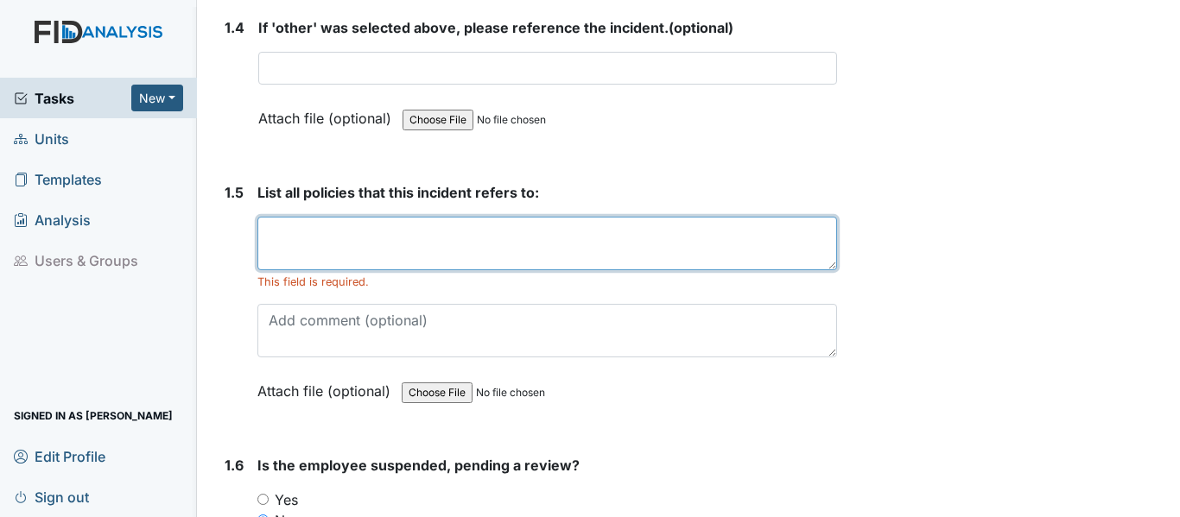
click at [263, 240] on textarea at bounding box center [546, 244] width 579 height 54
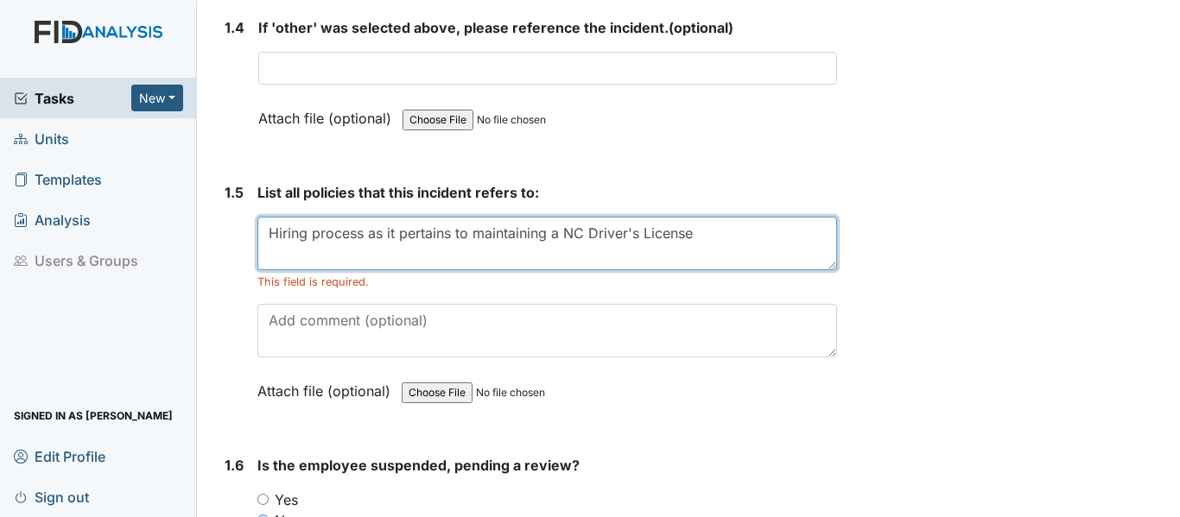
click at [693, 236] on textarea "Hiring process as it pertains to maintaining a NC Driver's License" at bounding box center [546, 244] width 579 height 54
type textarea "Hiring process as it pertains to maintaining a NC Driver's License for employme…"
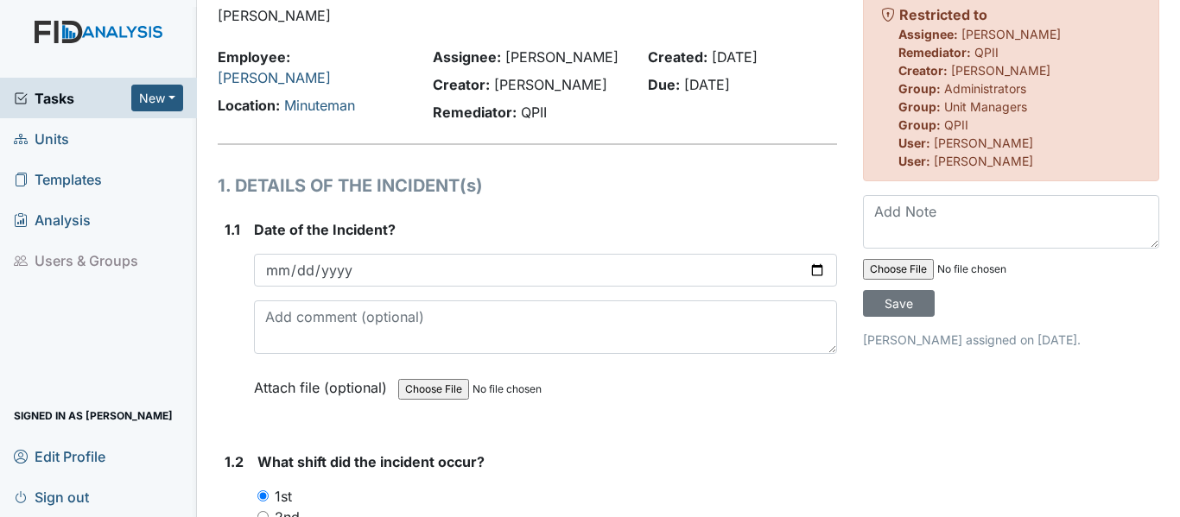
scroll to position [0, 0]
